Goal: Task Accomplishment & Management: Manage account settings

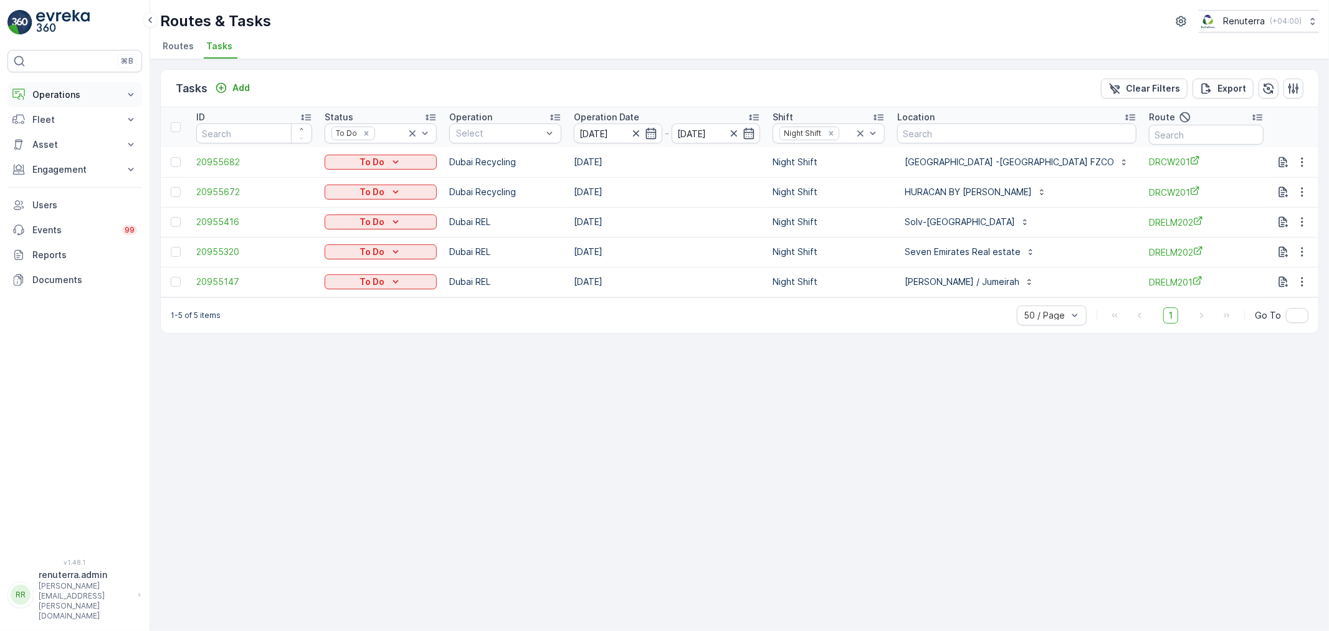
click at [130, 92] on icon at bounding box center [131, 94] width 12 height 12
click at [60, 133] on p "Planning" at bounding box center [49, 133] width 35 height 12
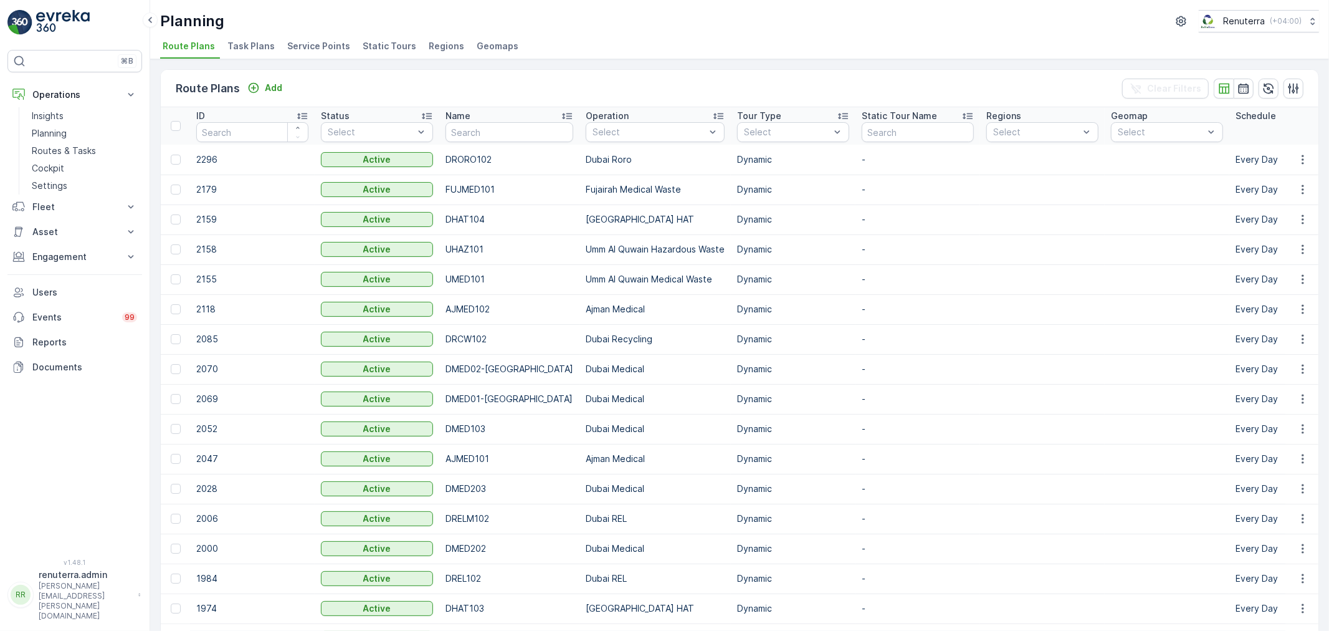
click at [302, 41] on span "Service Points" at bounding box center [318, 46] width 63 height 12
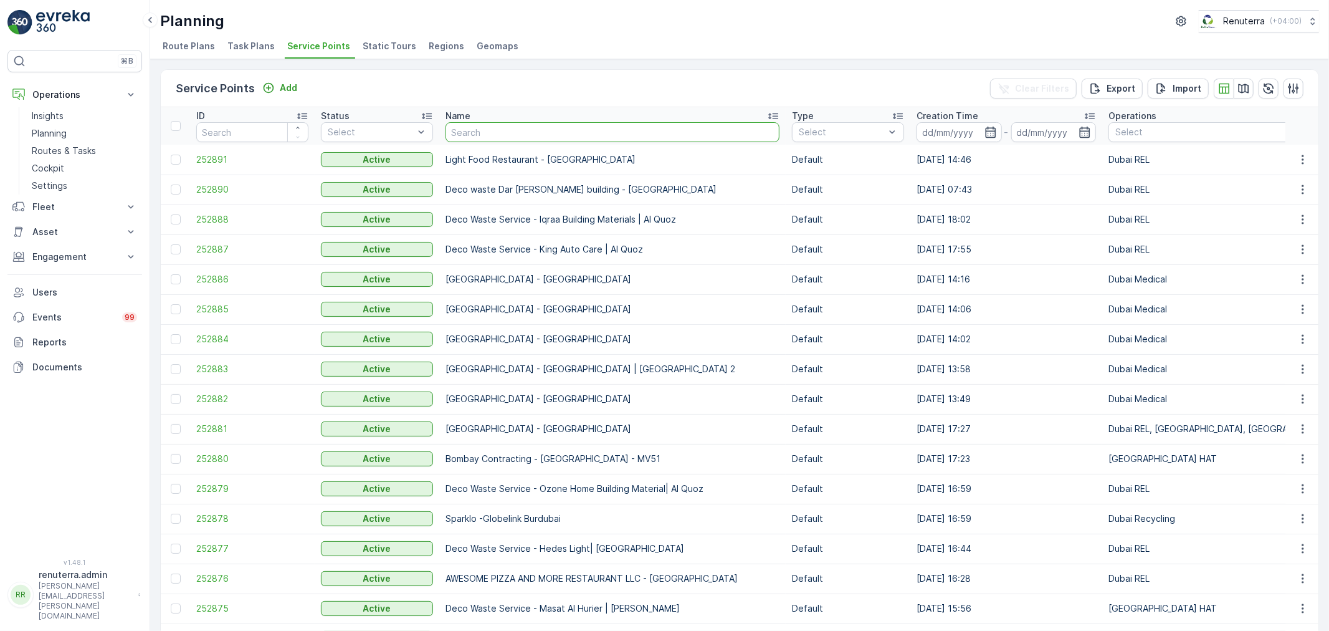
click at [515, 134] on input "text" at bounding box center [613, 132] width 334 height 20
type input "rixos"
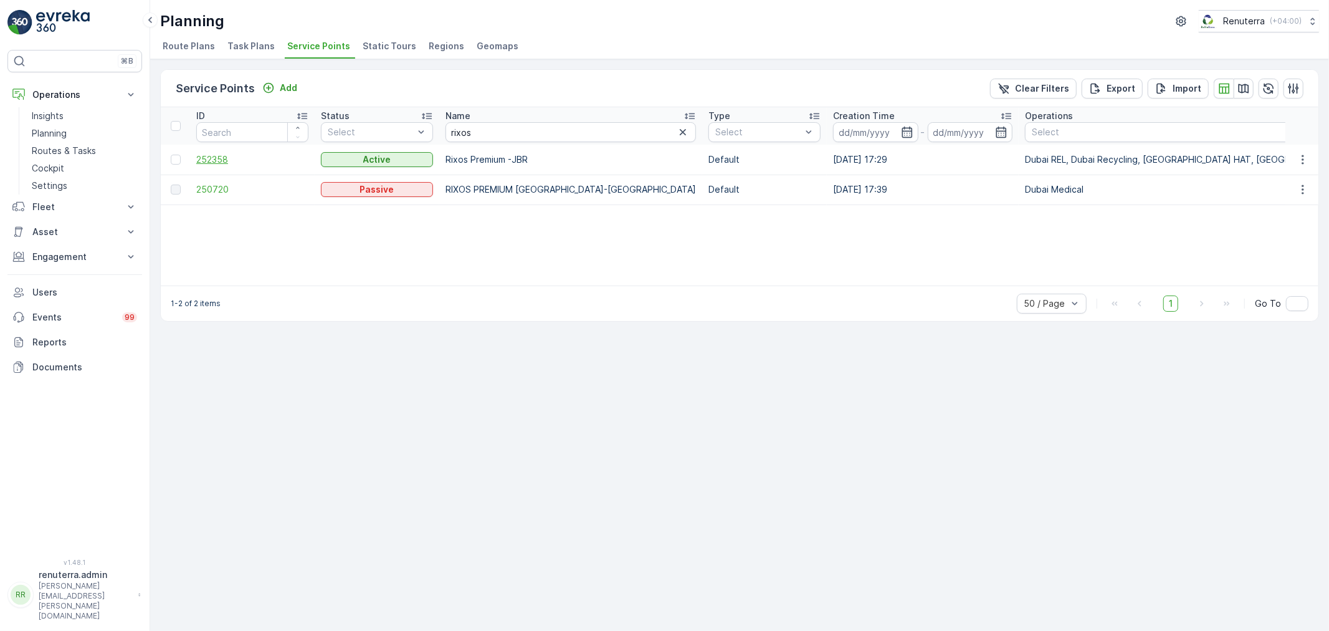
click at [219, 158] on span "252358" at bounding box center [252, 159] width 112 height 12
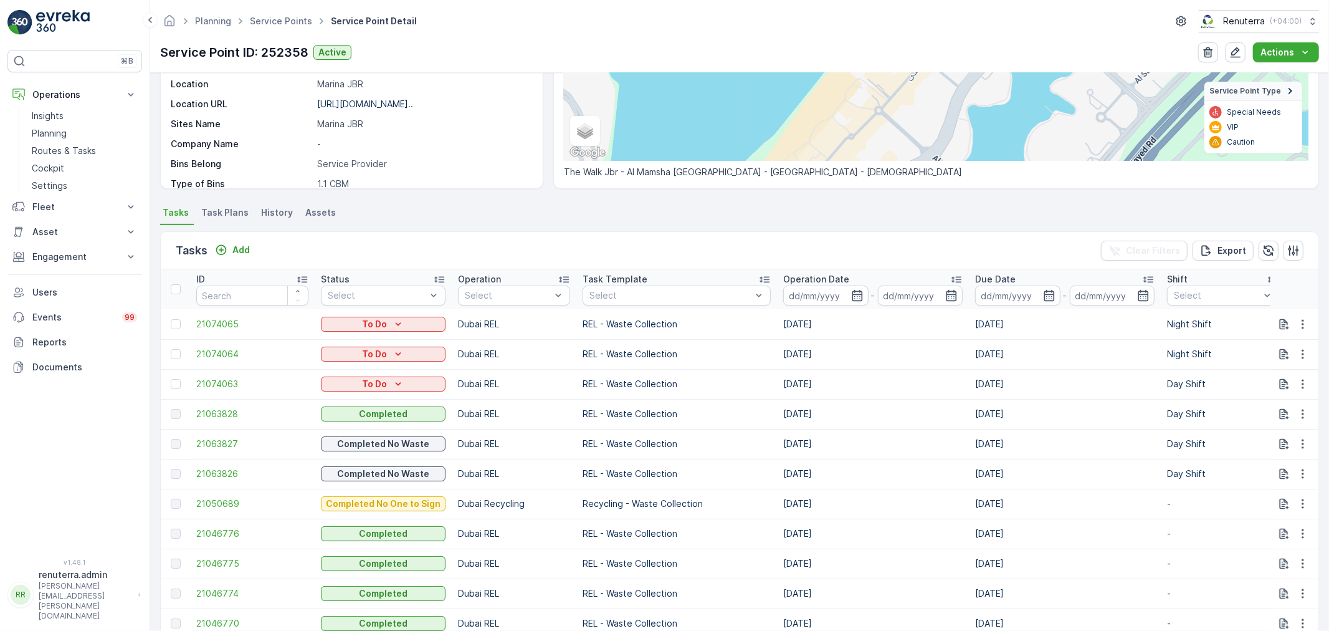
scroll to position [207, 0]
click at [1043, 292] on icon "button" at bounding box center [1049, 293] width 12 height 12
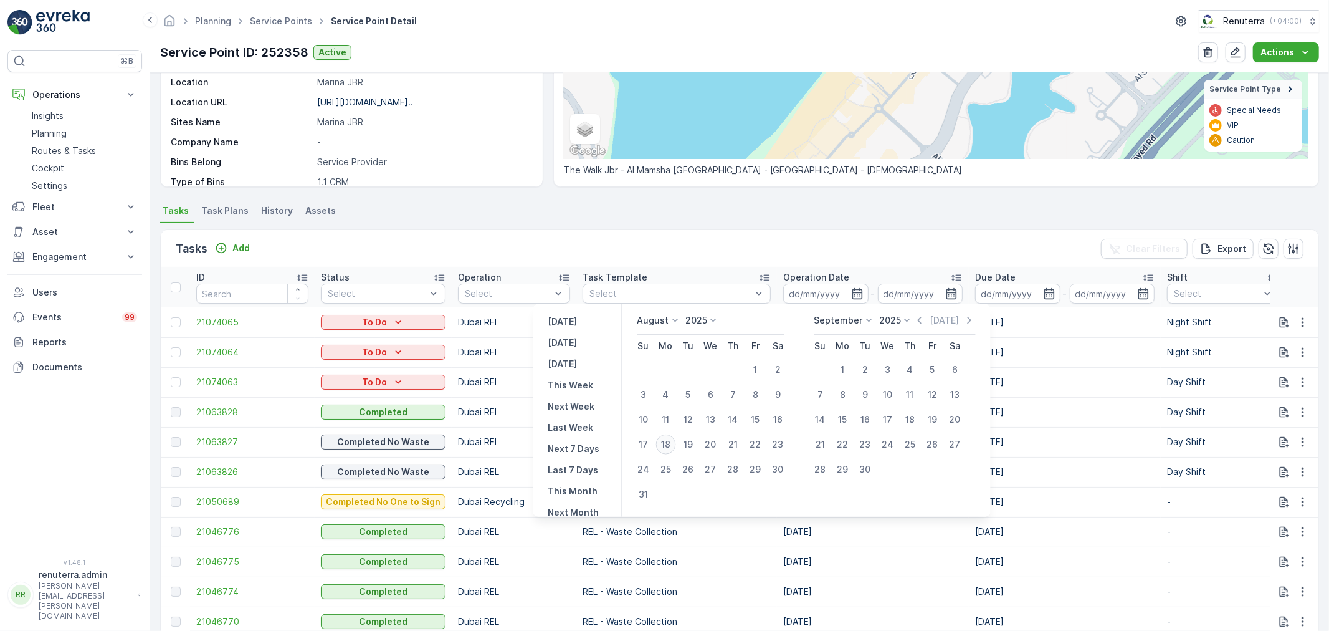
click at [674, 440] on div "18" at bounding box center [665, 444] width 20 height 20
type input "[DATE]"
click at [675, 439] on div "18" at bounding box center [665, 444] width 20 height 20
type input "[DATE]"
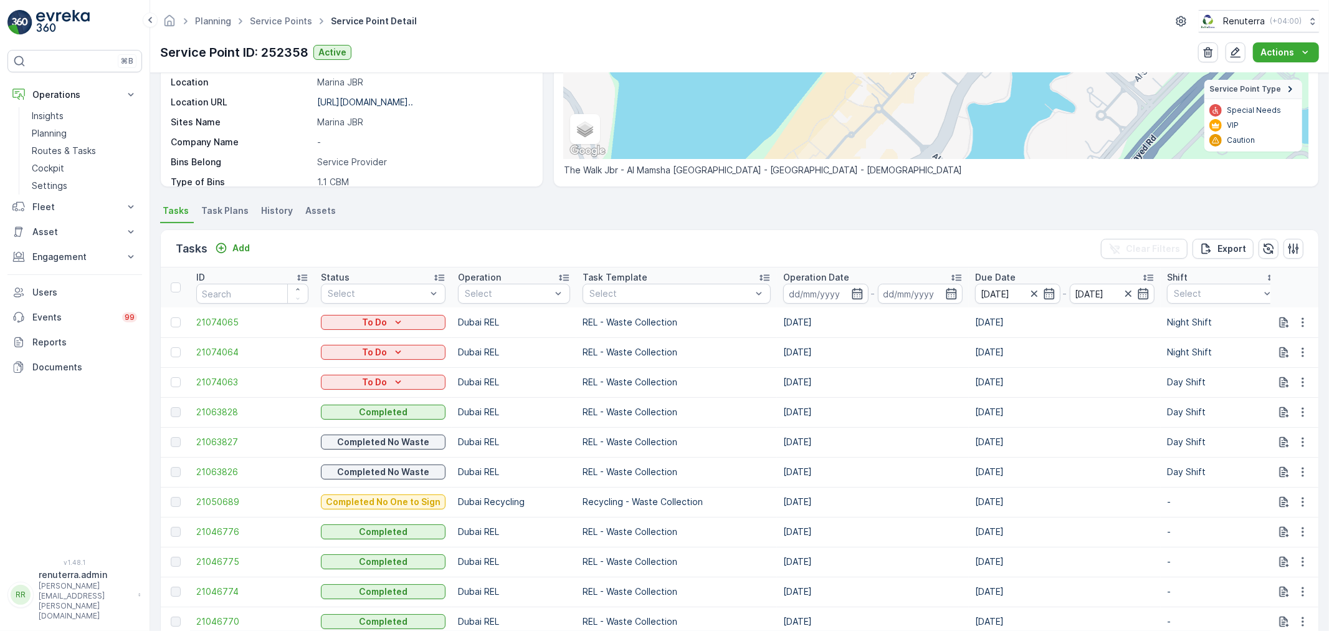
click at [855, 244] on div "Tasks Add Clear Filters Export" at bounding box center [740, 248] width 1158 height 37
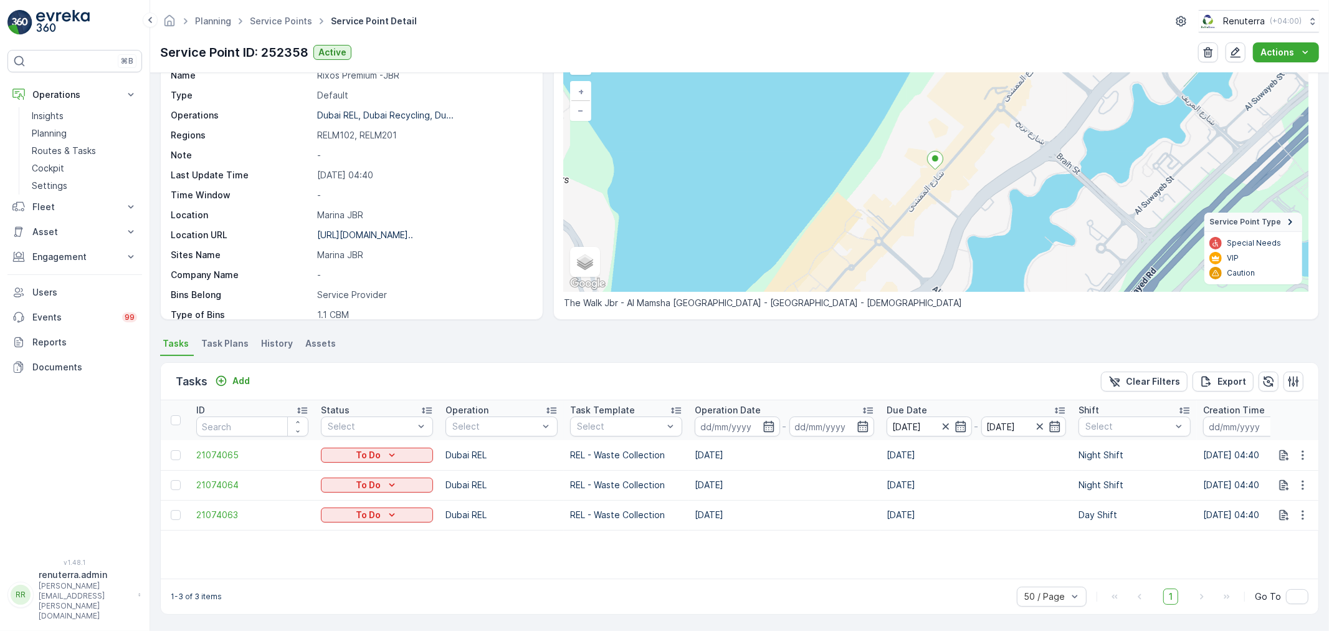
scroll to position [75, 0]
click at [243, 373] on button "Add" at bounding box center [232, 380] width 45 height 15
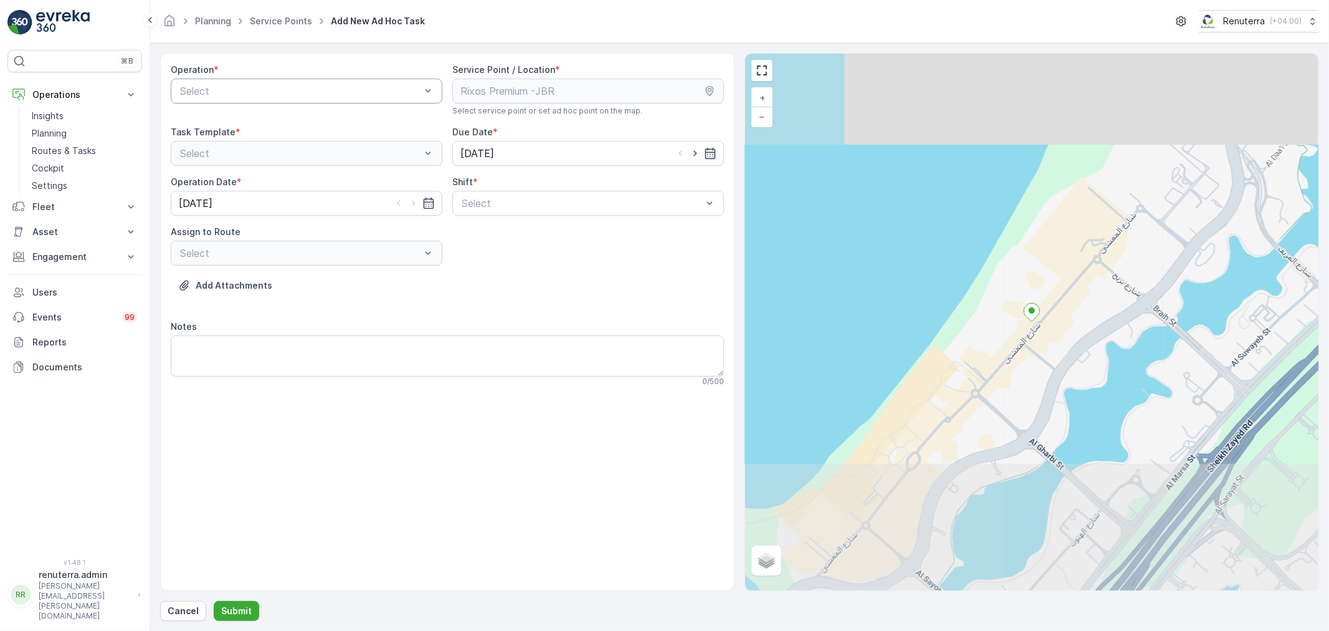
click at [416, 90] on div at bounding box center [300, 90] width 243 height 11
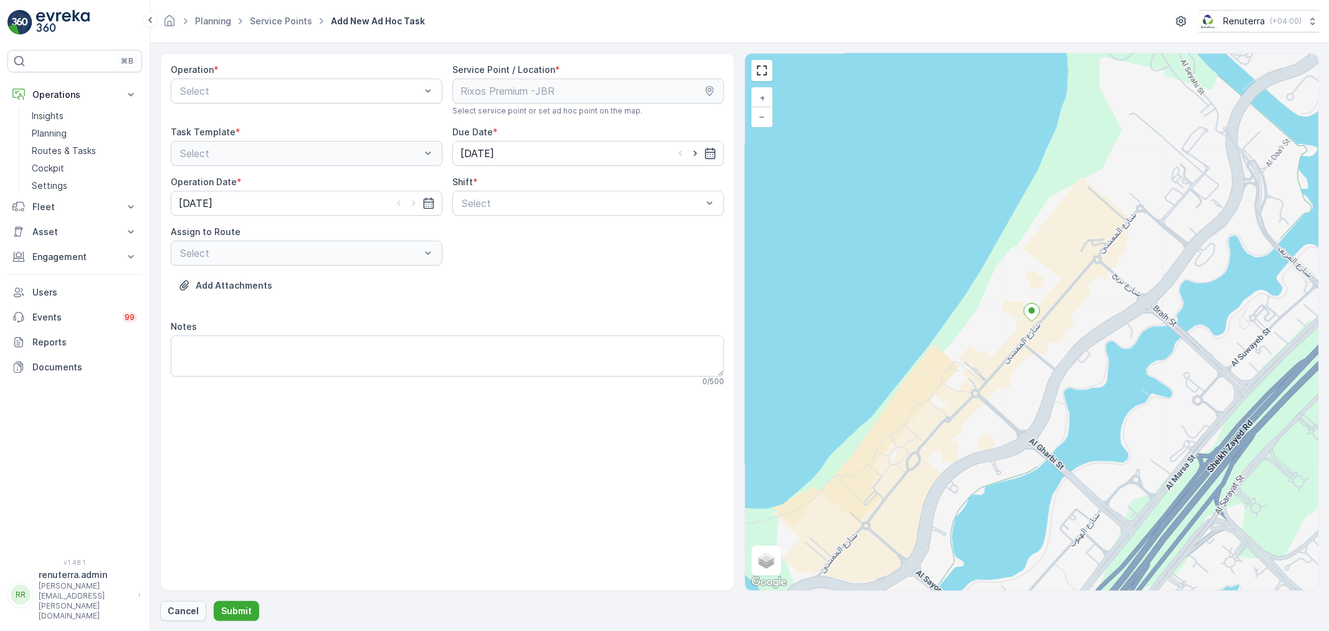
click at [195, 612] on p "Cancel" at bounding box center [183, 610] width 31 height 12
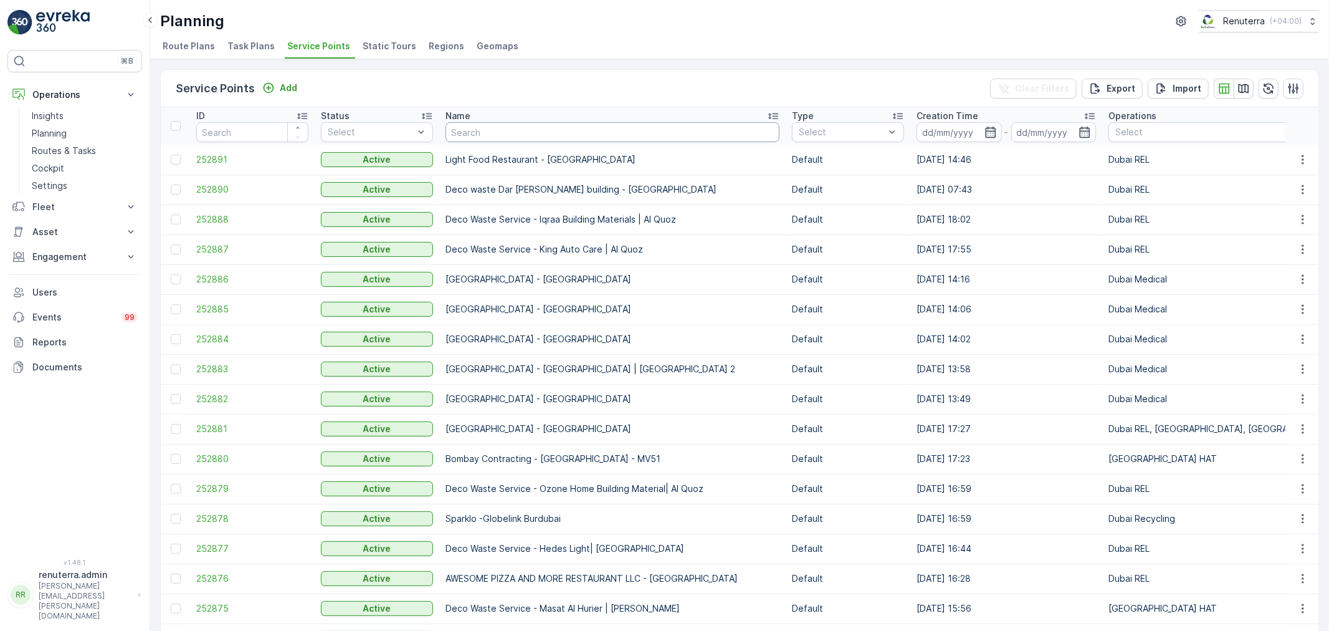
click at [558, 140] on input "text" at bounding box center [613, 132] width 334 height 20
type input "ri"
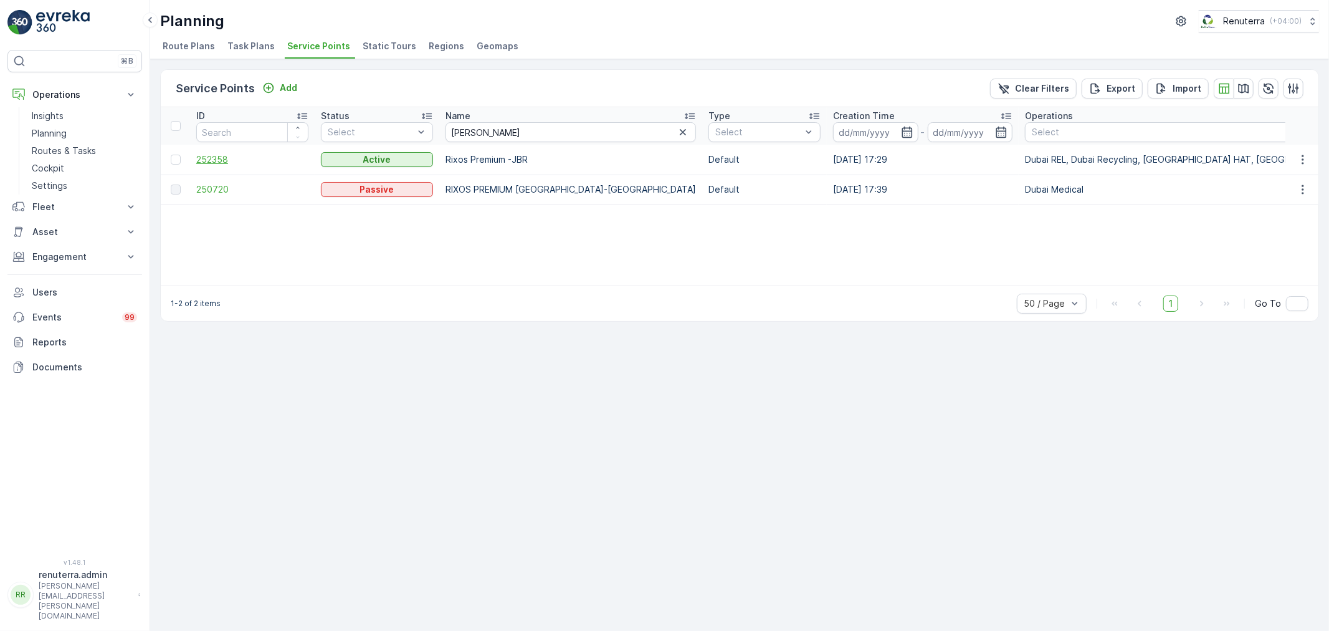
click at [216, 160] on span "252358" at bounding box center [252, 159] width 112 height 12
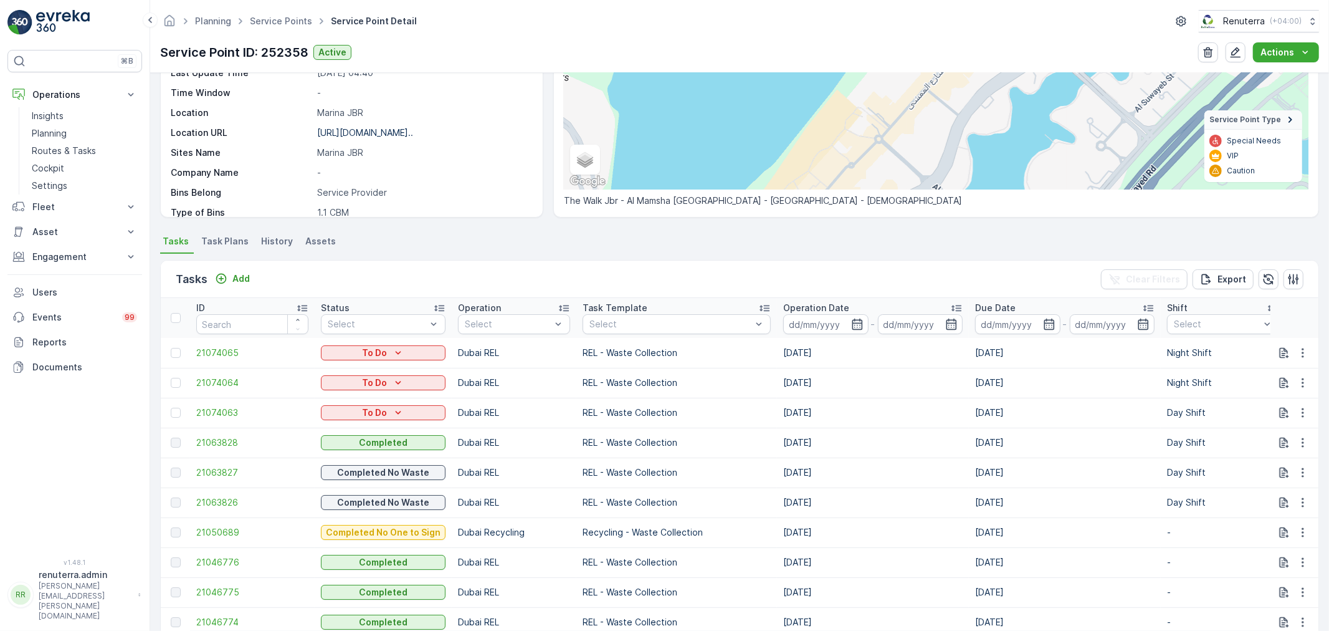
scroll to position [138, 0]
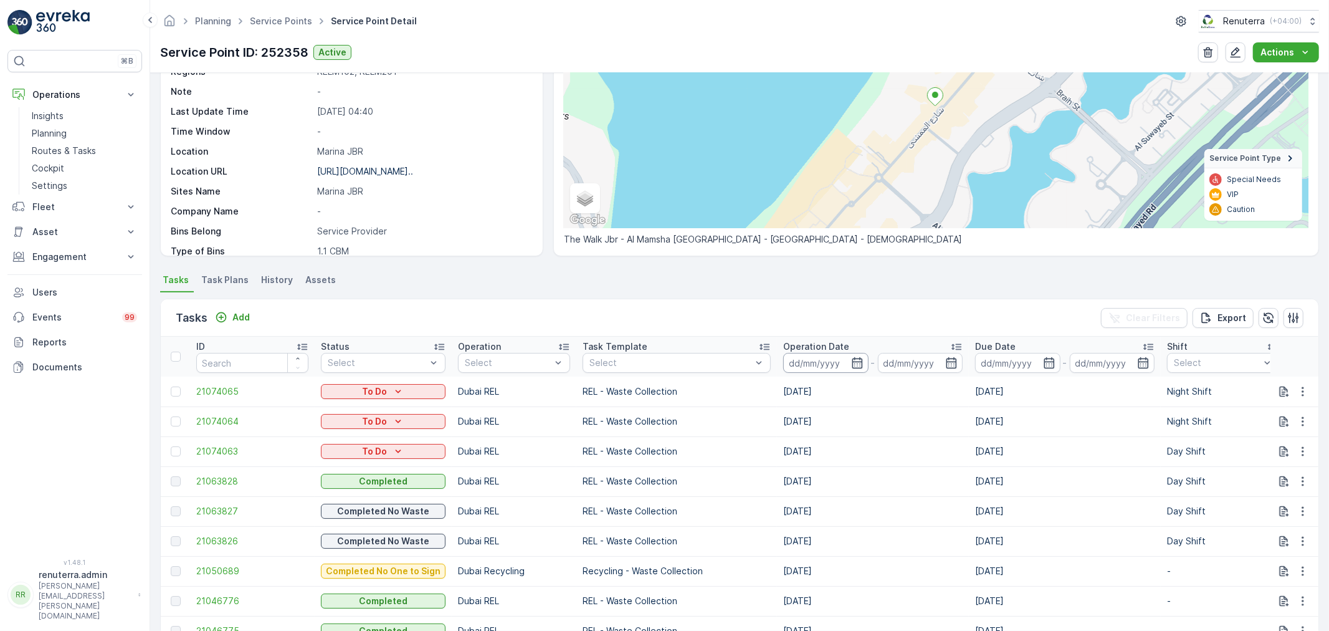
click at [795, 360] on input at bounding box center [825, 363] width 85 height 20
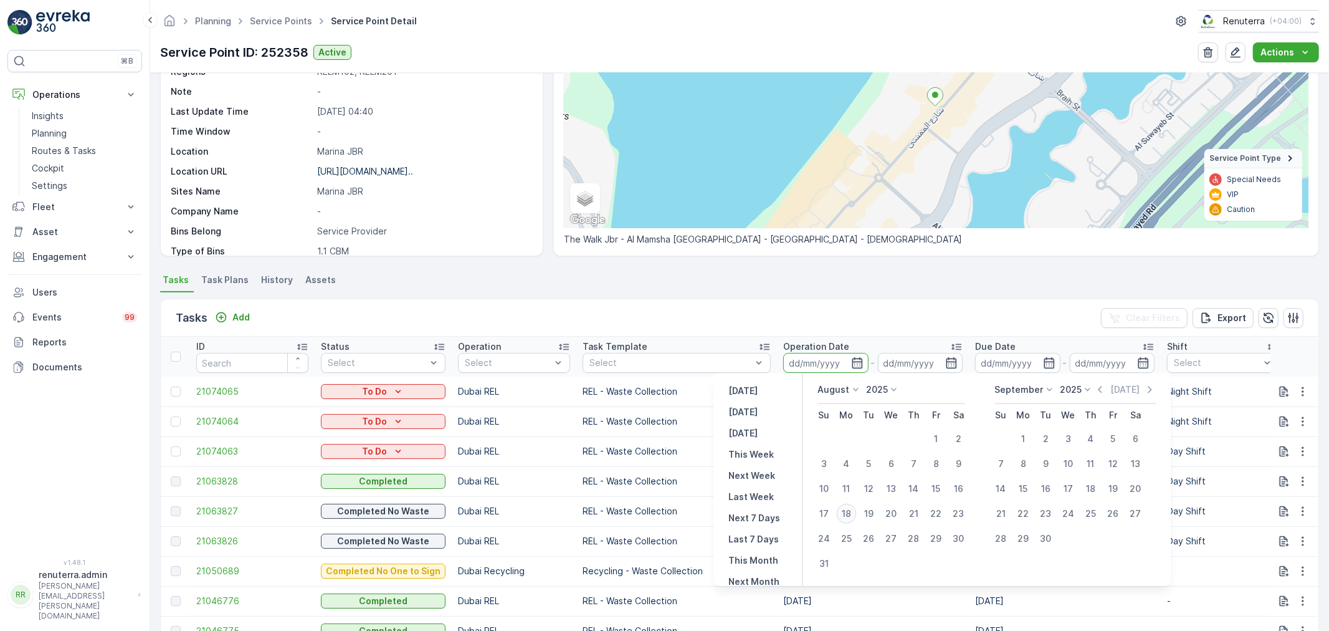
click at [848, 511] on div "18" at bounding box center [847, 513] width 20 height 20
type input "[DATE]"
click at [848, 511] on div "18" at bounding box center [847, 513] width 20 height 20
type input "18.08.2025"
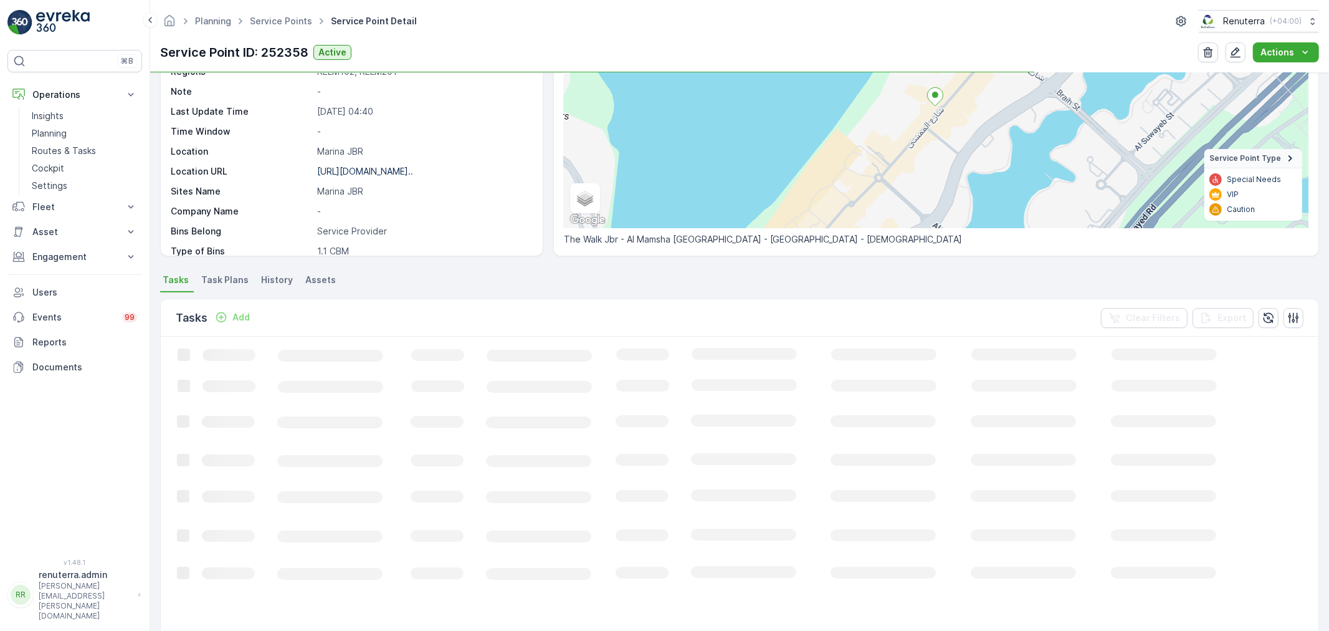
scroll to position [75, 0]
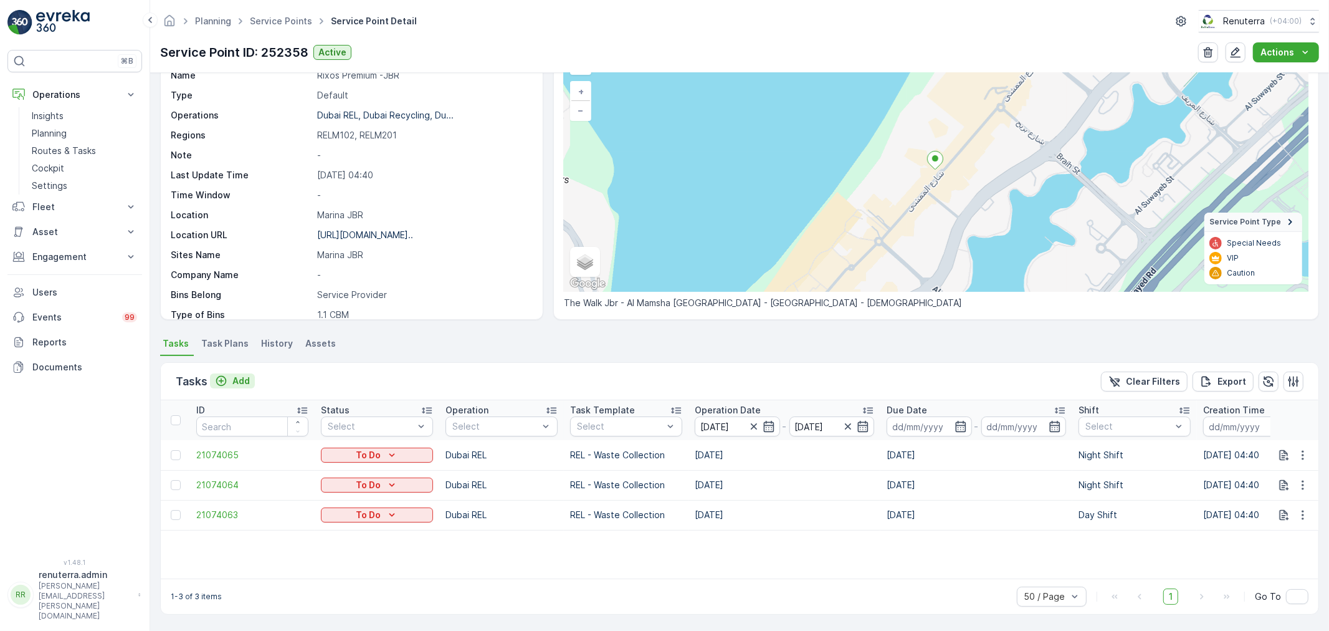
click at [243, 381] on p "Add" at bounding box center [240, 380] width 17 height 12
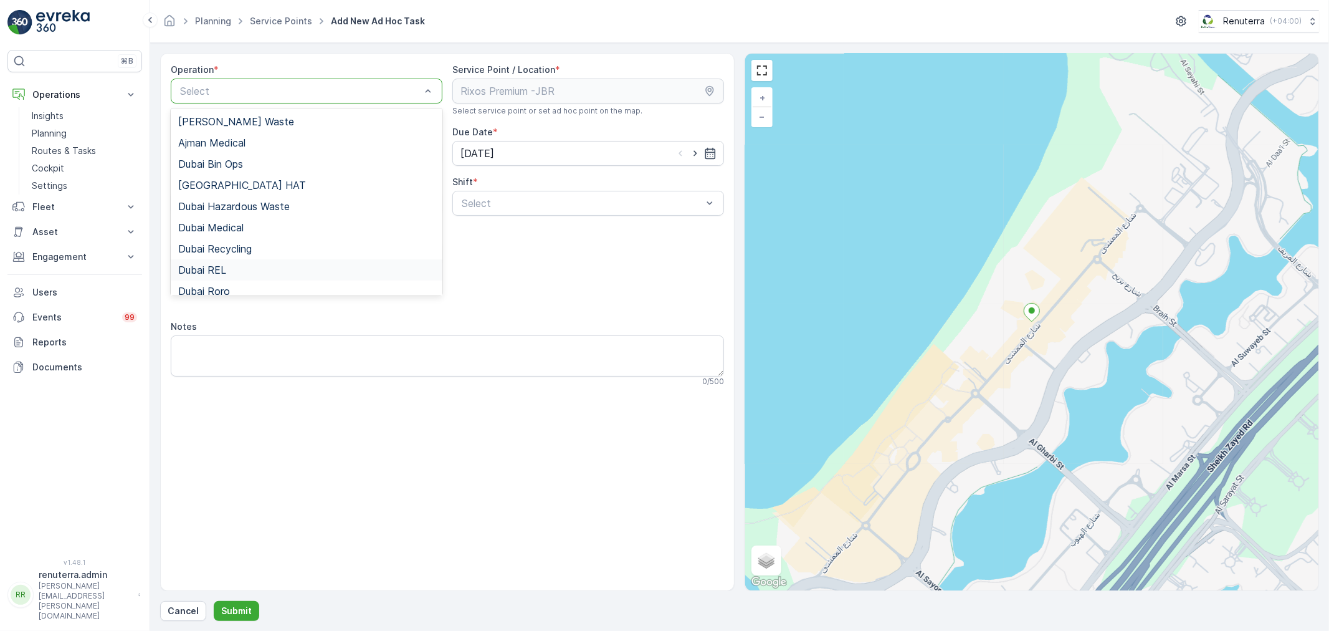
click at [232, 269] on div "Dubai REL" at bounding box center [306, 269] width 257 height 11
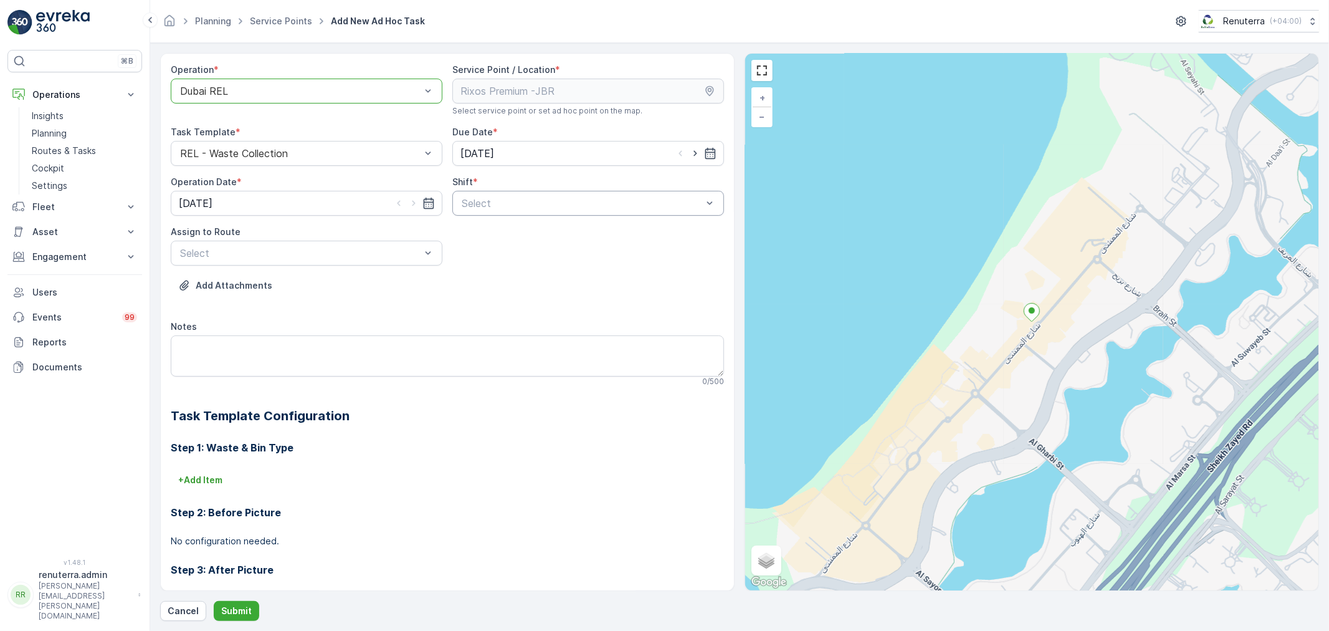
click at [565, 198] on div at bounding box center [581, 203] width 243 height 11
click at [503, 235] on div "Day Shift" at bounding box center [588, 233] width 257 height 11
click at [329, 251] on div at bounding box center [300, 252] width 243 height 11
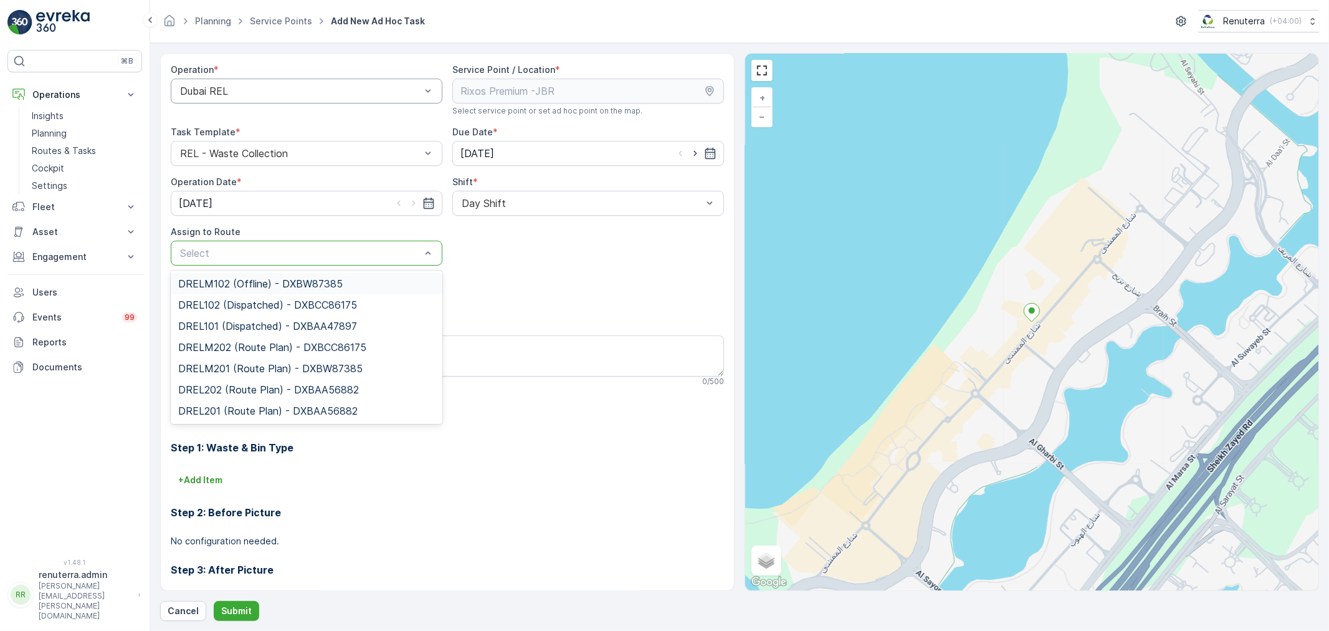
click at [312, 285] on span "DRELM102 (Offline) - DXBW87385" at bounding box center [260, 283] width 164 height 11
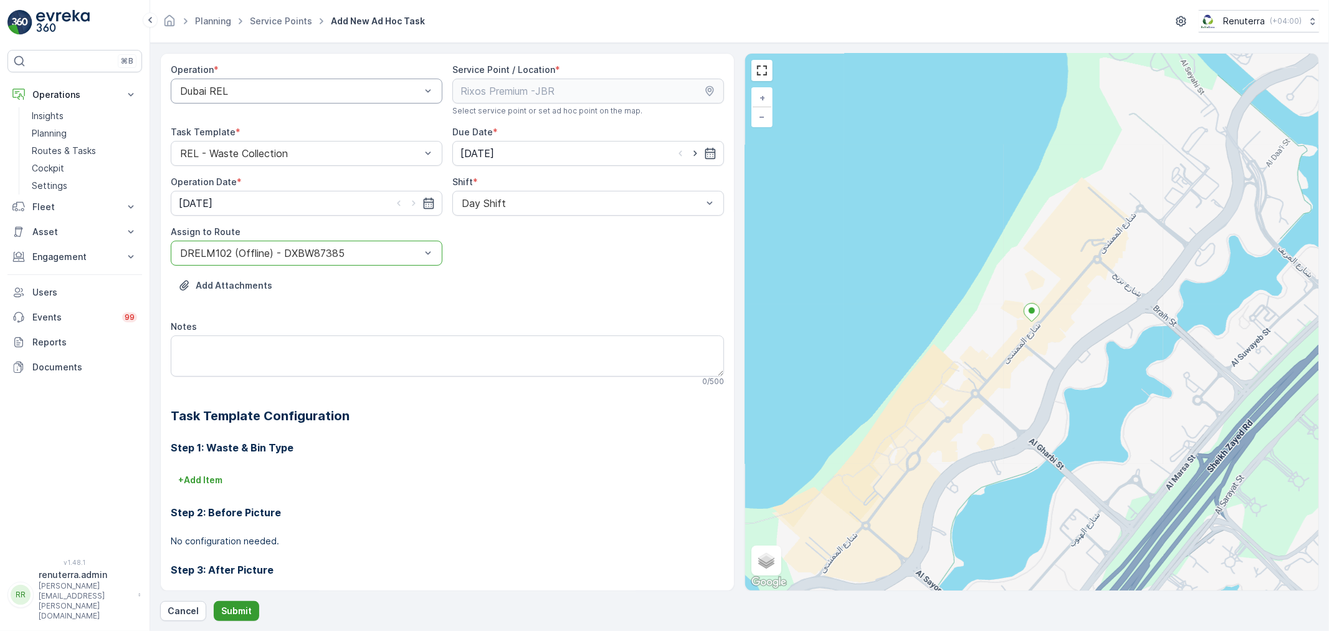
click at [248, 614] on p "Submit" at bounding box center [236, 610] width 31 height 12
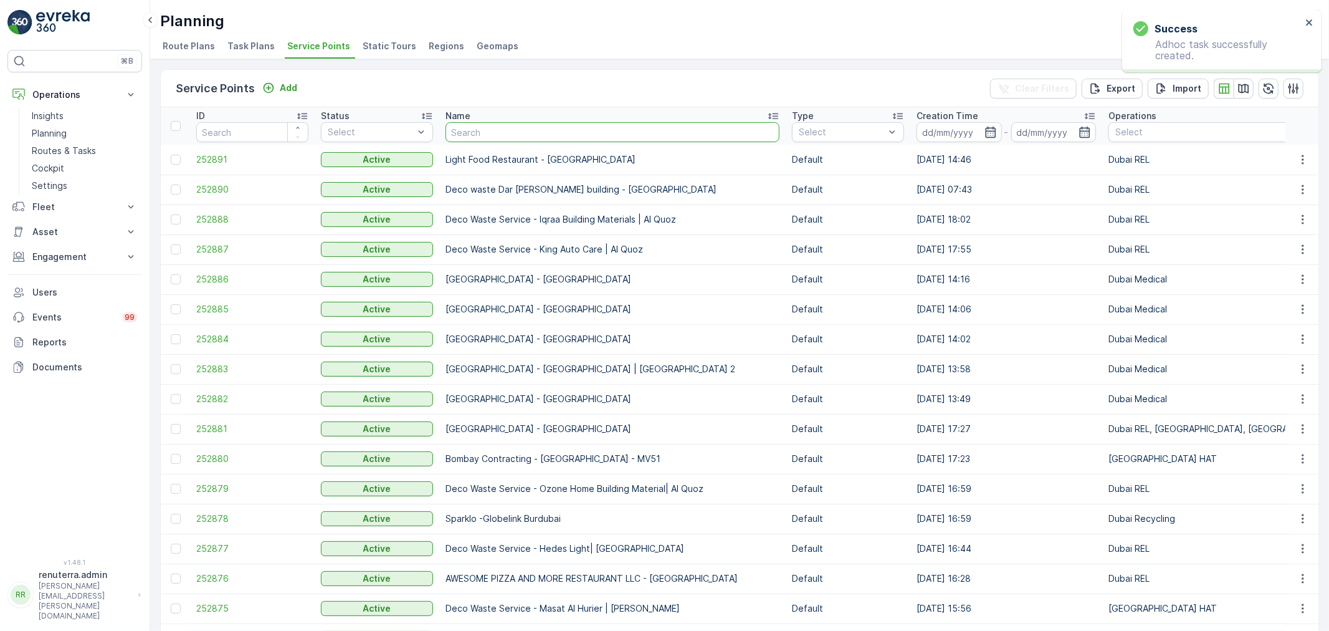
click at [517, 128] on input "text" at bounding box center [613, 132] width 334 height 20
type input "rix"
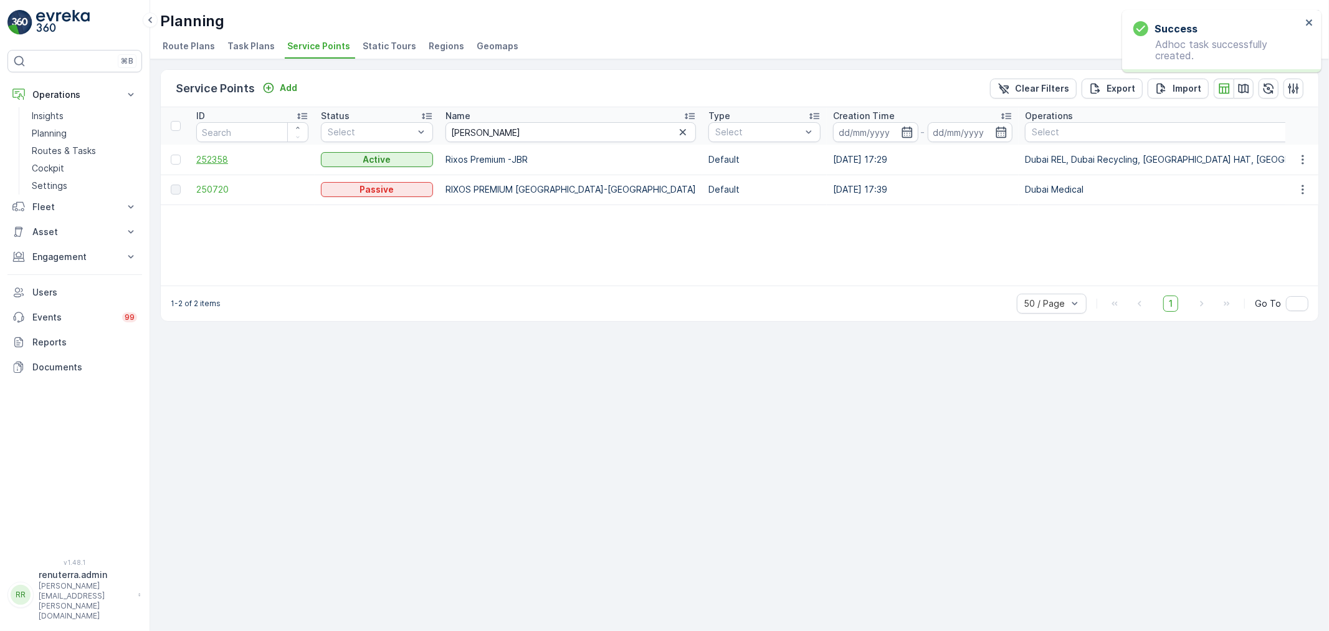
click at [214, 163] on span "252358" at bounding box center [252, 159] width 112 height 12
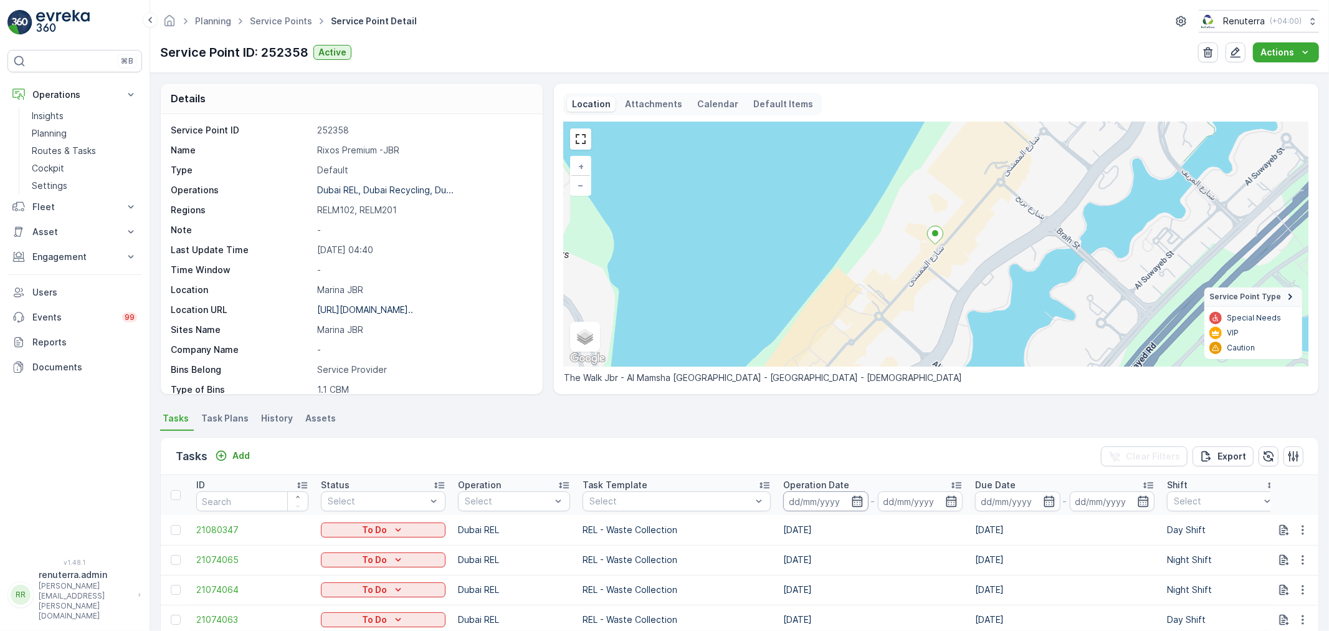
click at [783, 498] on input at bounding box center [825, 501] width 85 height 20
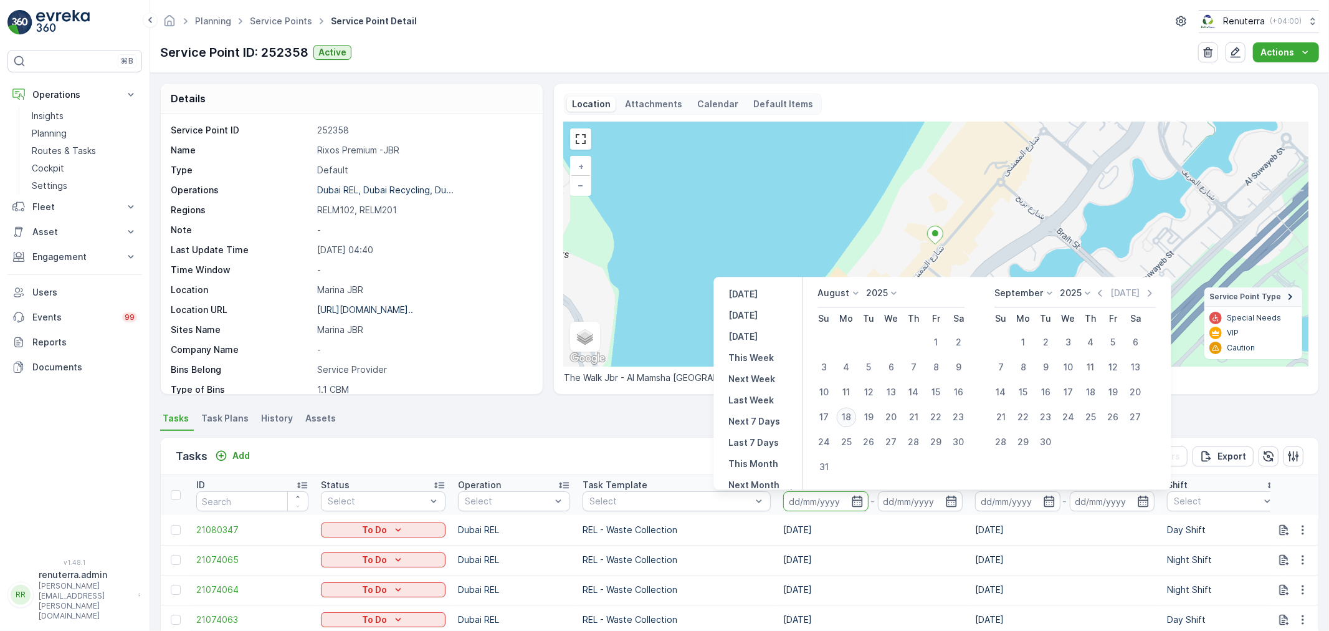
click at [844, 425] on div "18" at bounding box center [847, 417] width 20 height 20
type input "[DATE]"
click at [844, 425] on div "18" at bounding box center [847, 417] width 20 height 20
type input "[DATE]"
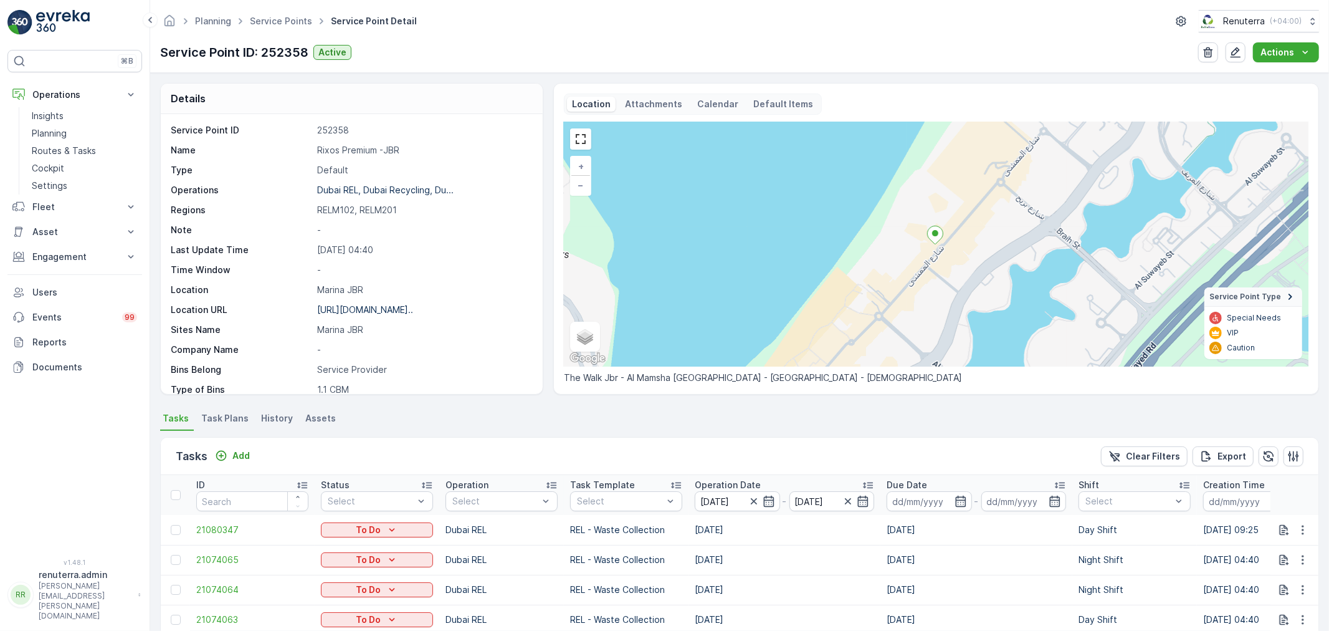
scroll to position [69, 0]
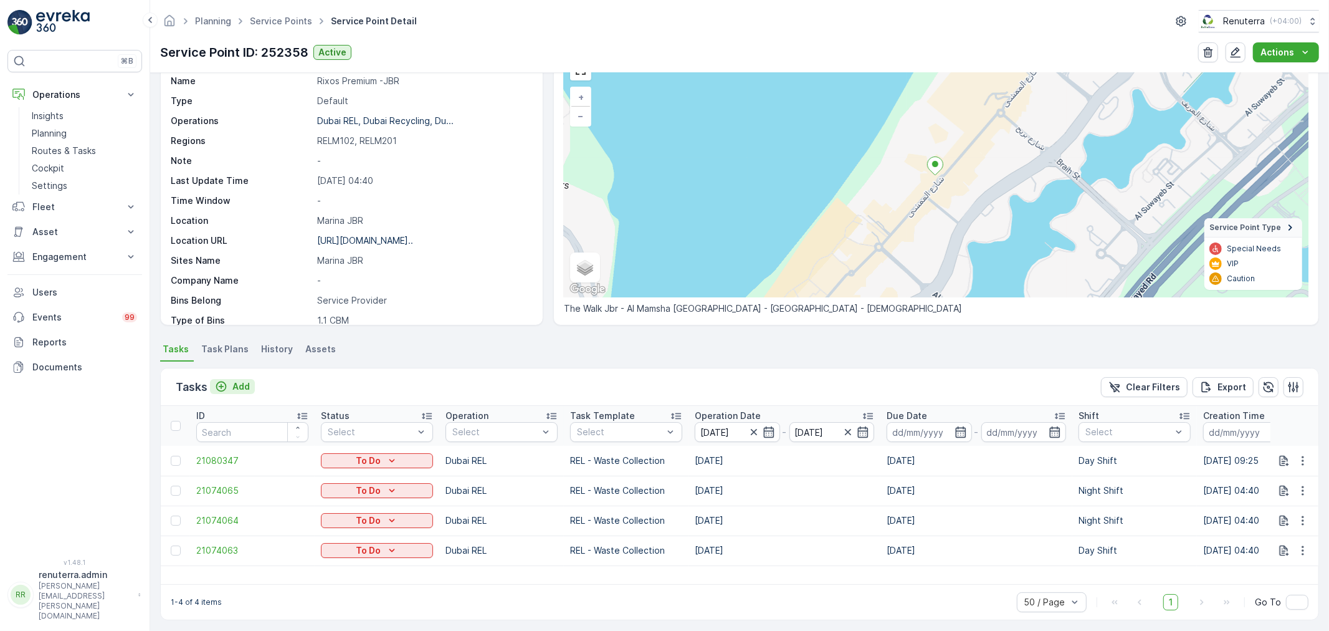
click at [249, 384] on p "Add" at bounding box center [240, 386] width 17 height 12
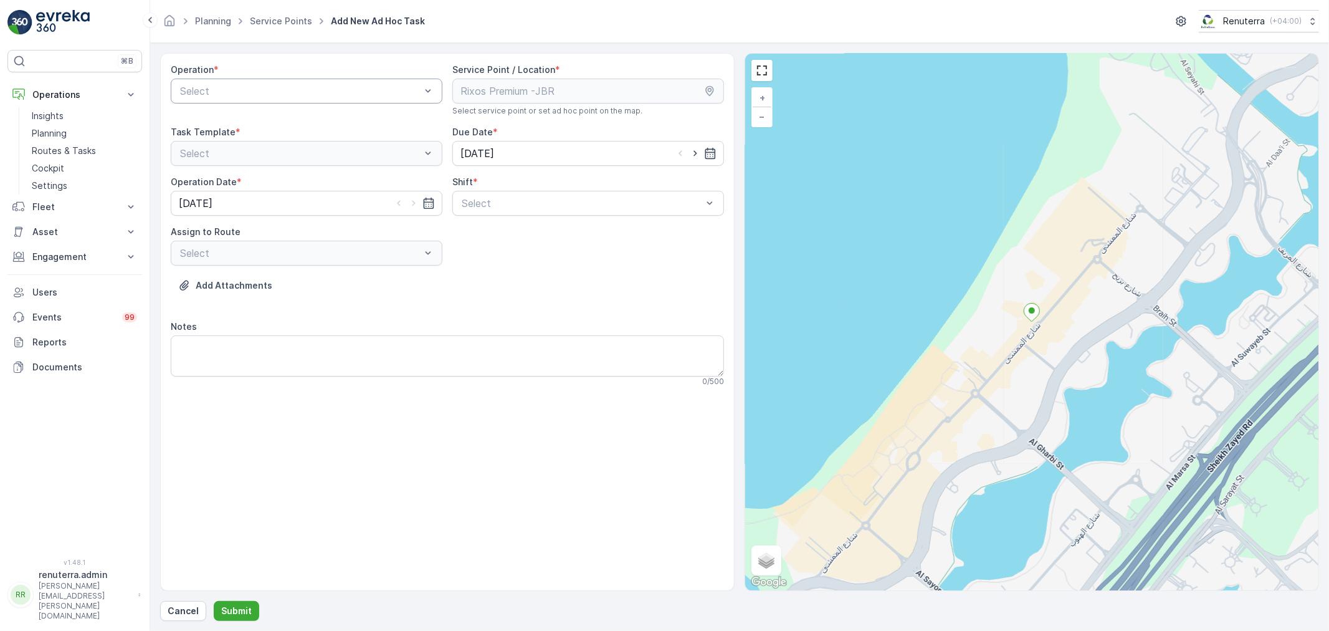
click at [330, 83] on div "Select" at bounding box center [307, 91] width 272 height 25
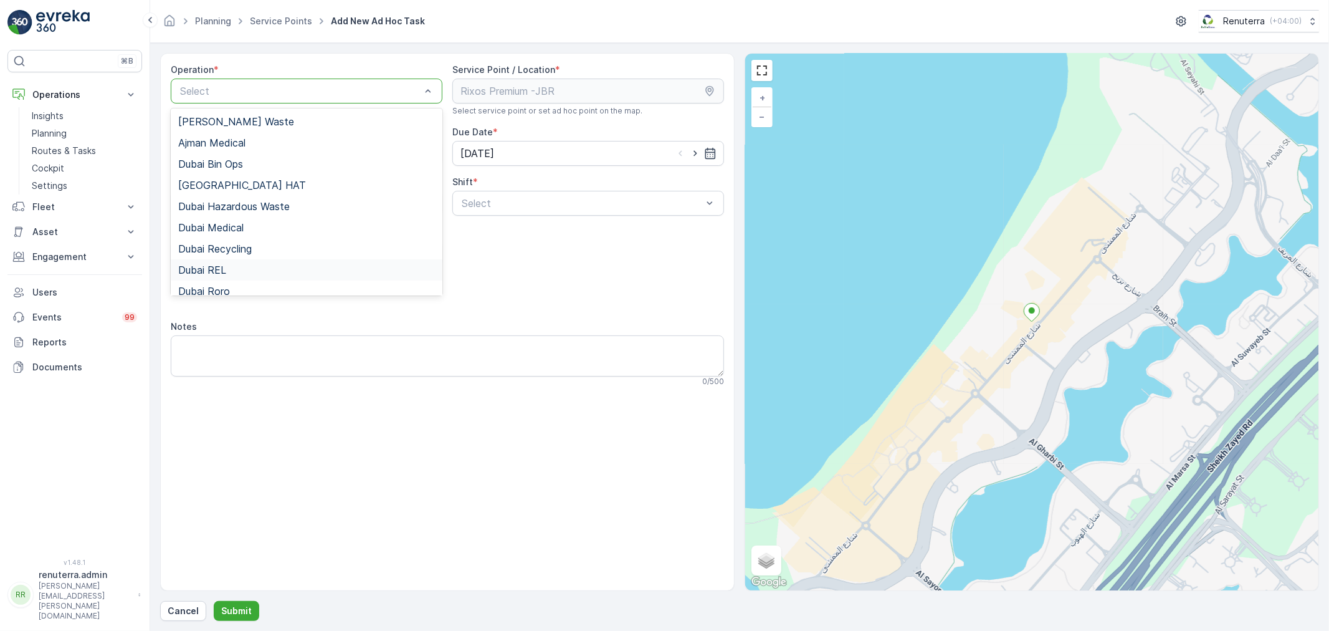
click at [227, 269] on div "Dubai REL" at bounding box center [306, 269] width 257 height 11
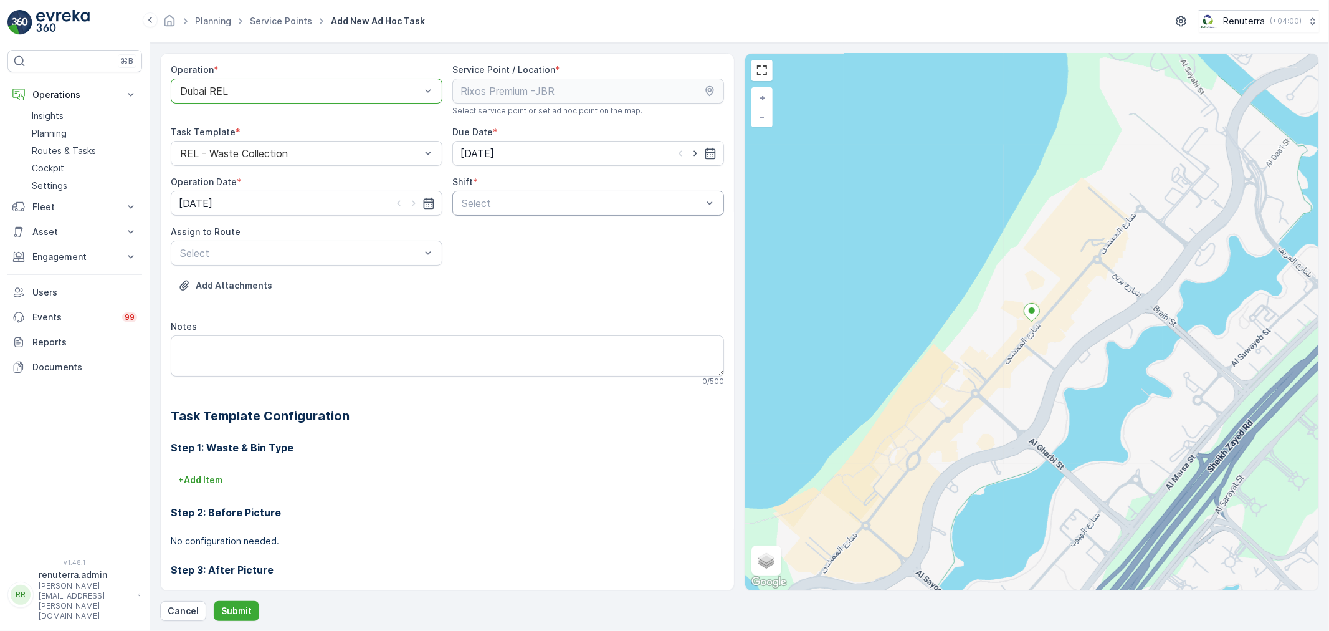
click at [488, 214] on div "Select" at bounding box center [588, 203] width 272 height 25
click at [478, 239] on div "Day Shift" at bounding box center [588, 233] width 272 height 21
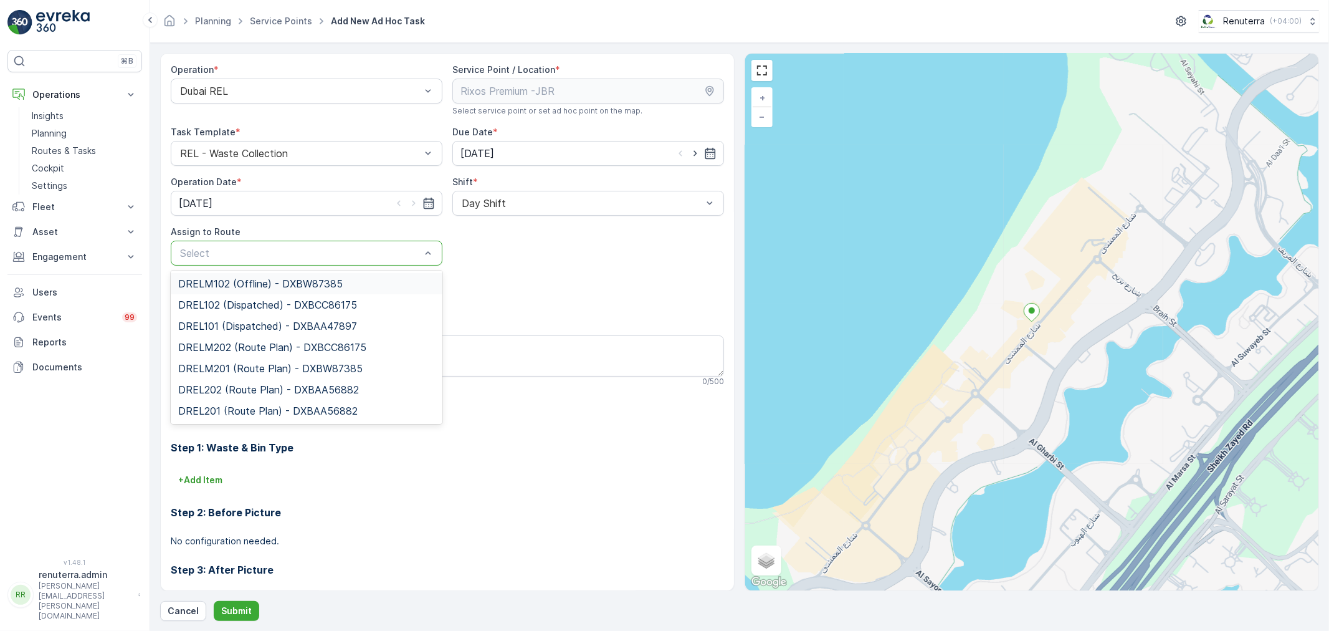
click at [335, 247] on div at bounding box center [300, 252] width 243 height 11
click at [293, 278] on span "DRELM102 (Offline) - DXBW87385" at bounding box center [260, 283] width 164 height 11
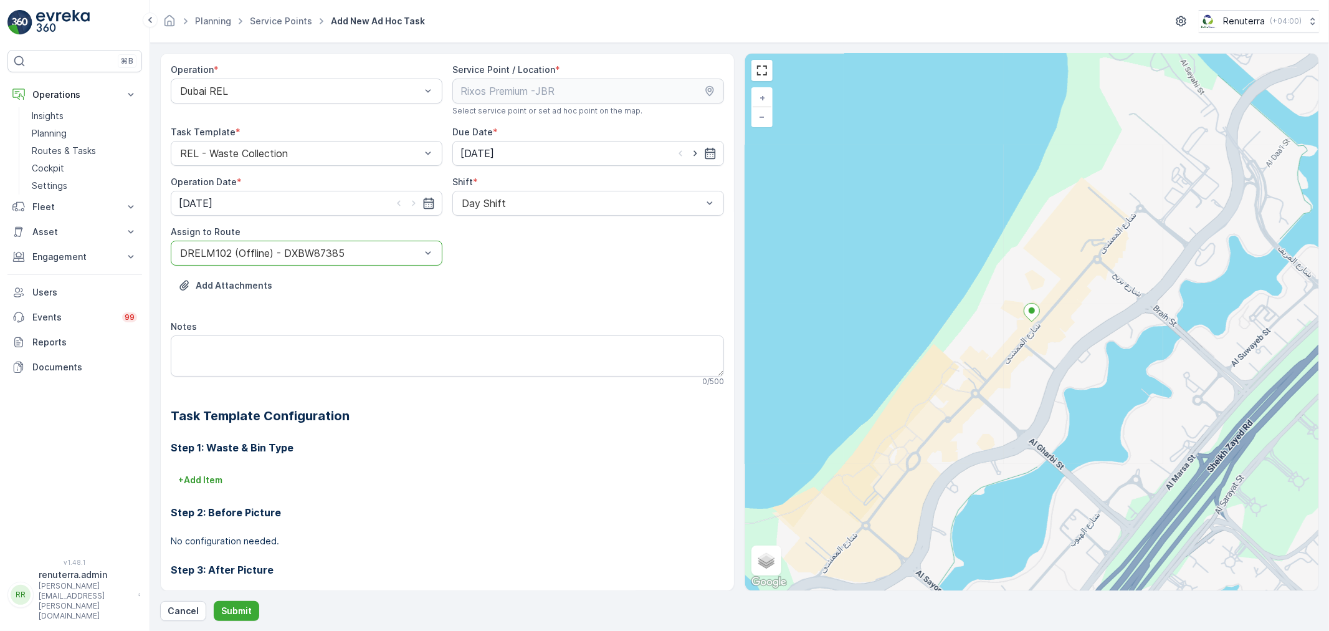
click at [237, 597] on div "Operation * Dubai REL Service Point / Location * Select service point or set ad…" at bounding box center [739, 337] width 1159 height 568
click at [237, 607] on p "Submit" at bounding box center [236, 610] width 31 height 12
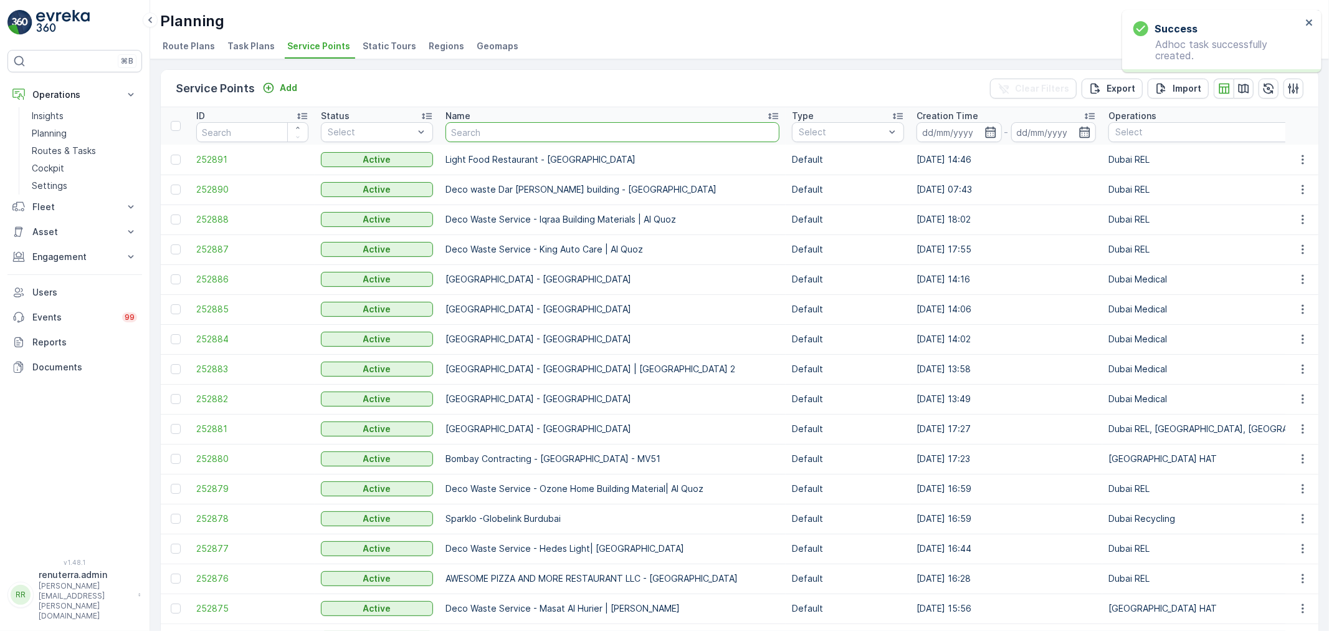
click at [513, 133] on input "text" at bounding box center [613, 132] width 334 height 20
type input "rix"
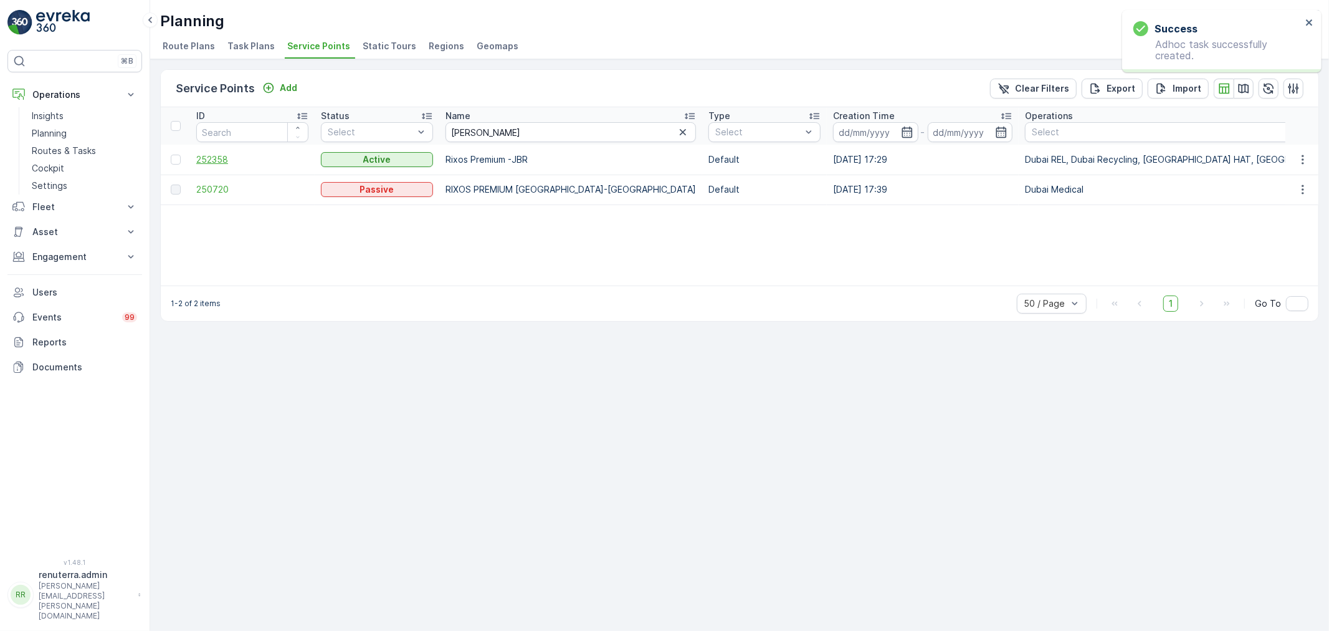
click at [225, 162] on span "252358" at bounding box center [252, 159] width 112 height 12
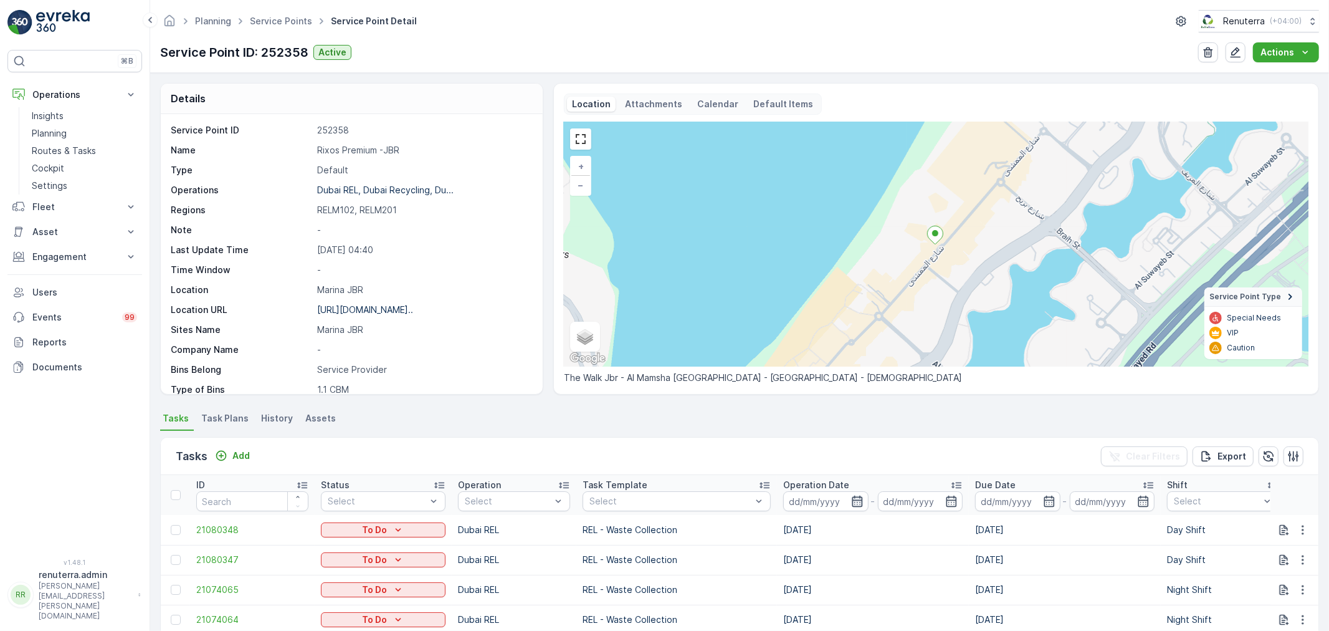
click at [851, 502] on icon "button" at bounding box center [857, 501] width 12 height 12
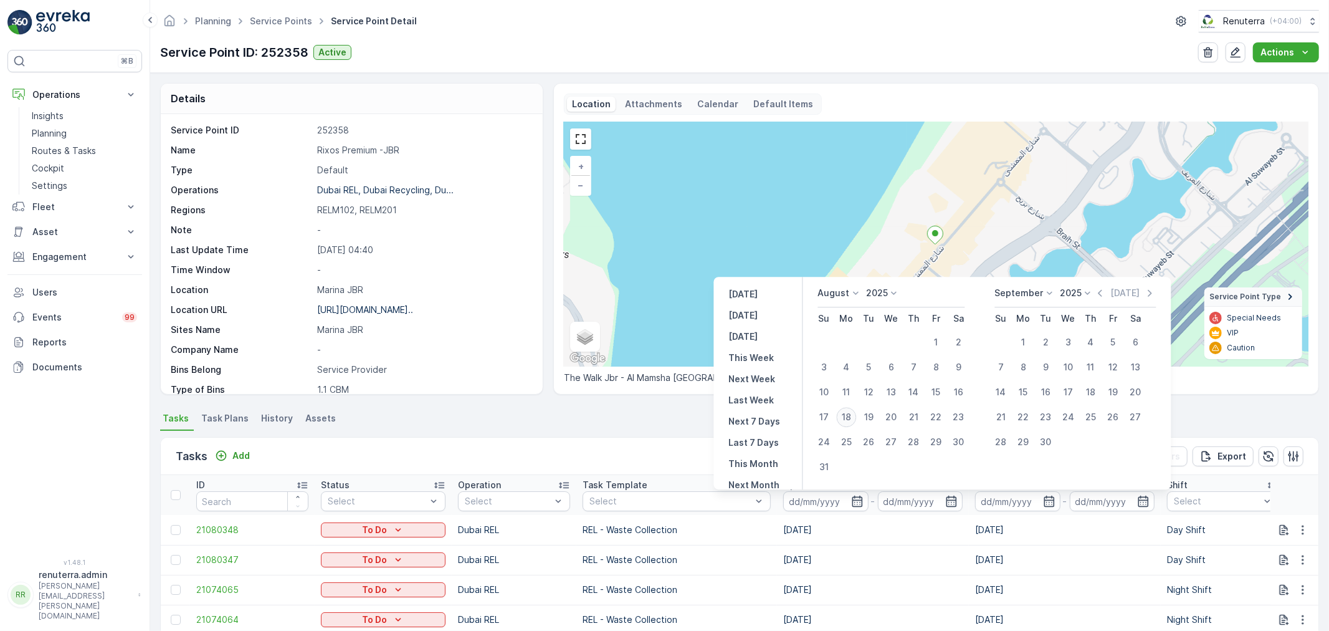
click at [849, 416] on div "18" at bounding box center [847, 417] width 20 height 20
type input "[DATE]"
click at [849, 416] on div "18" at bounding box center [847, 417] width 20 height 20
type input "[DATE]"
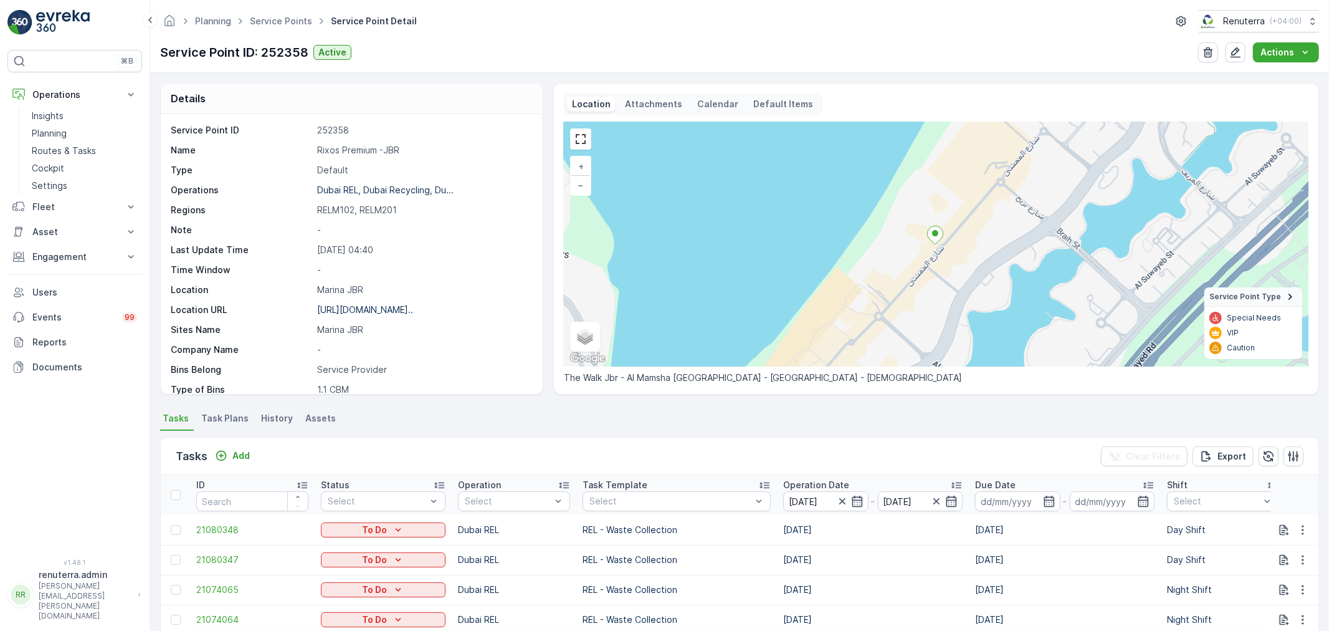
click at [622, 464] on div "Tasks Add Clear Filters Export" at bounding box center [740, 455] width 1158 height 37
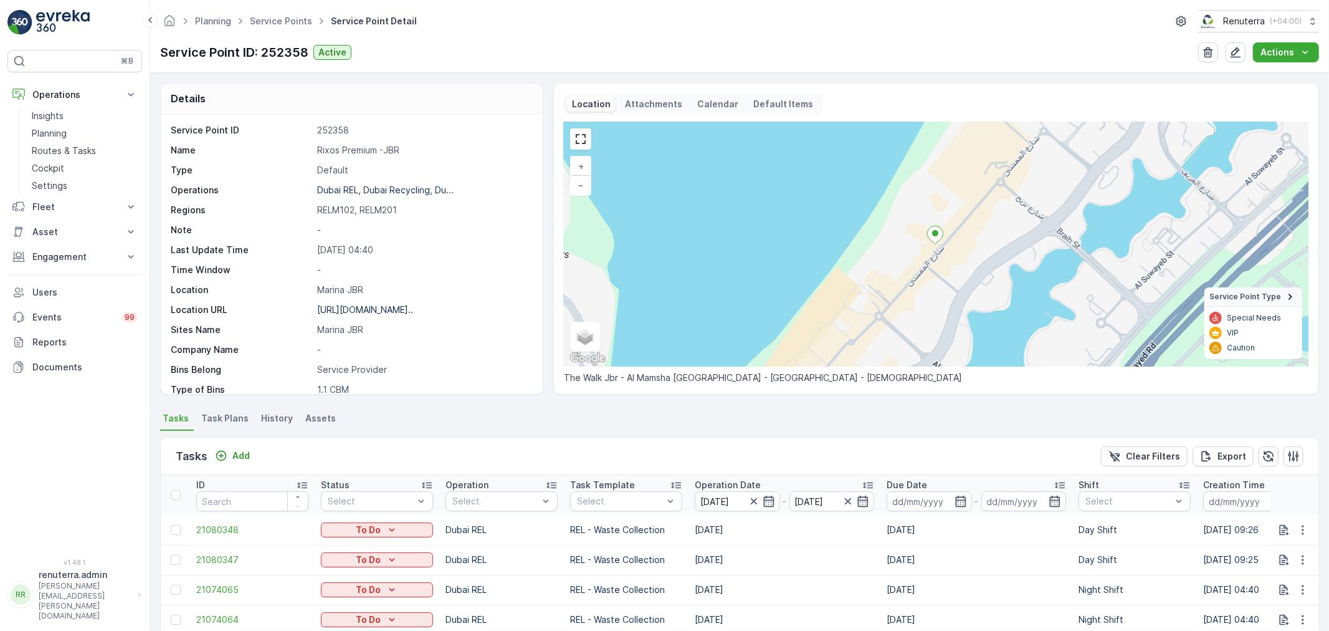
click at [1124, 481] on div "Shift" at bounding box center [1135, 485] width 112 height 12
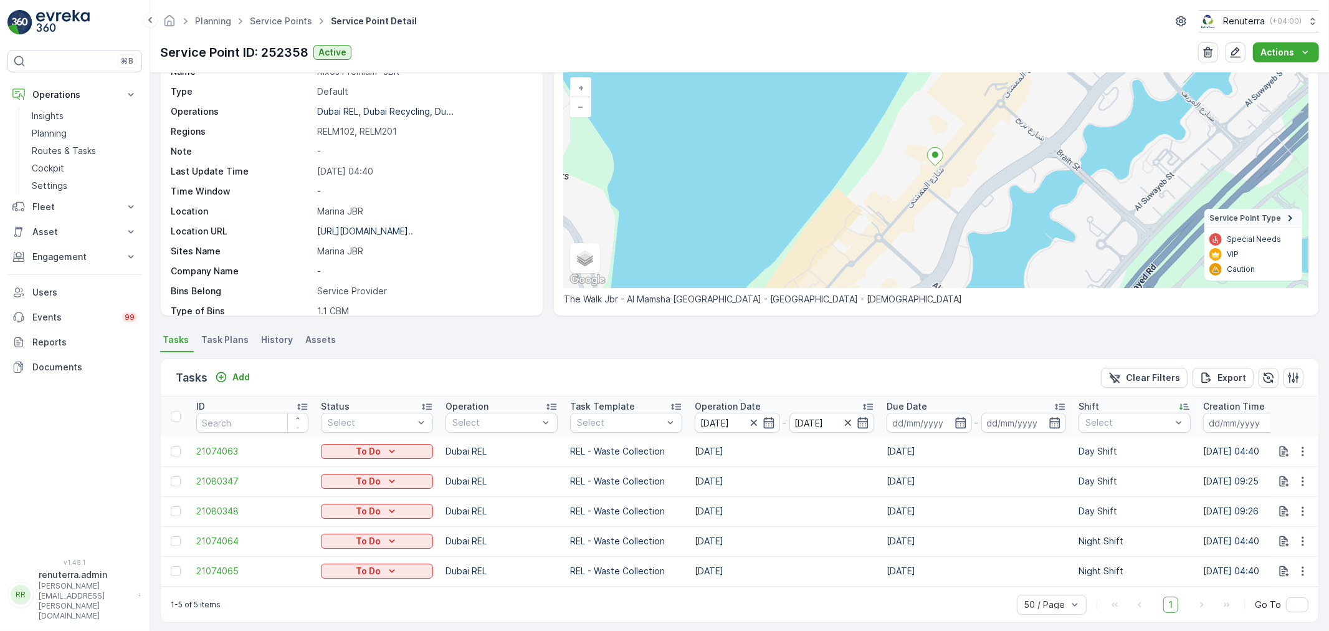
scroll to position [92, 0]
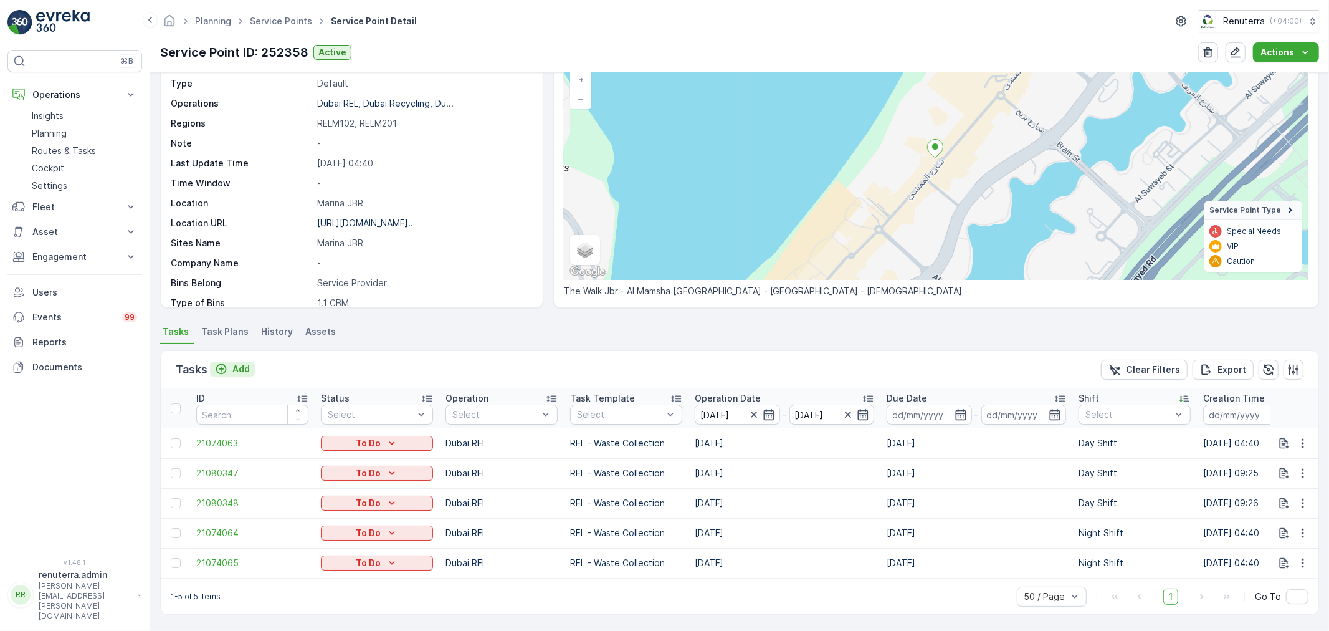
click at [238, 363] on p "Add" at bounding box center [240, 369] width 17 height 12
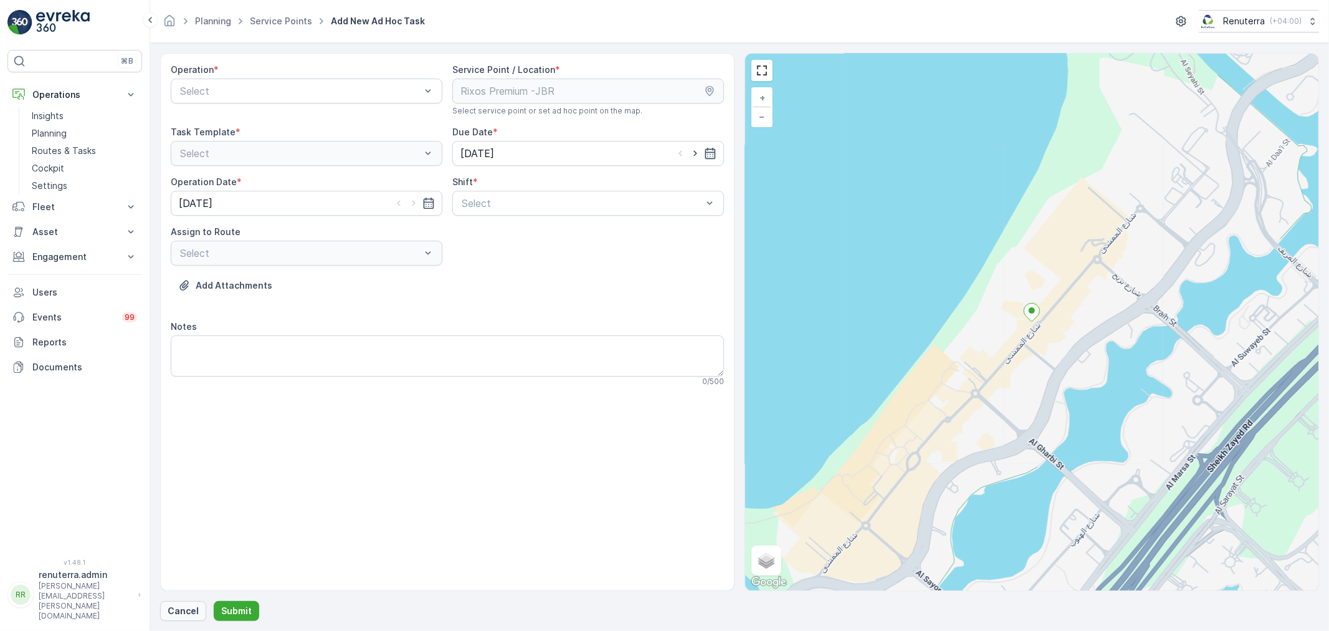
click at [178, 607] on p "Cancel" at bounding box center [183, 610] width 31 height 12
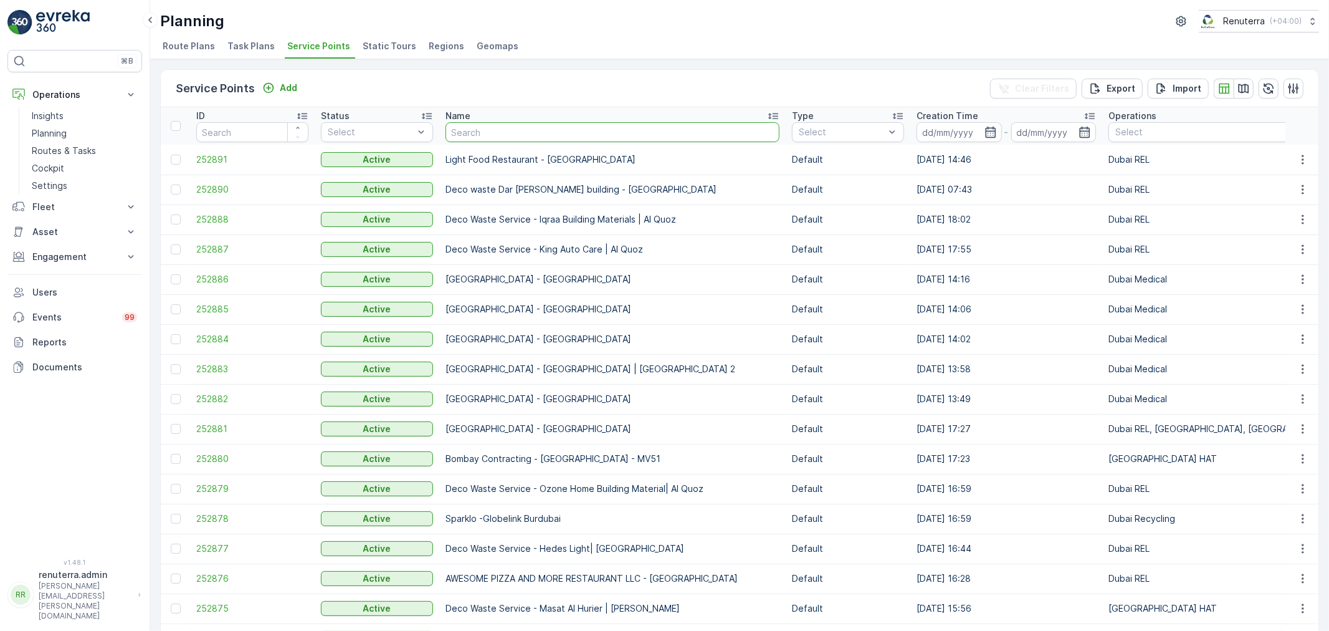
click at [523, 125] on input "text" at bounding box center [613, 132] width 334 height 20
type input "rix"
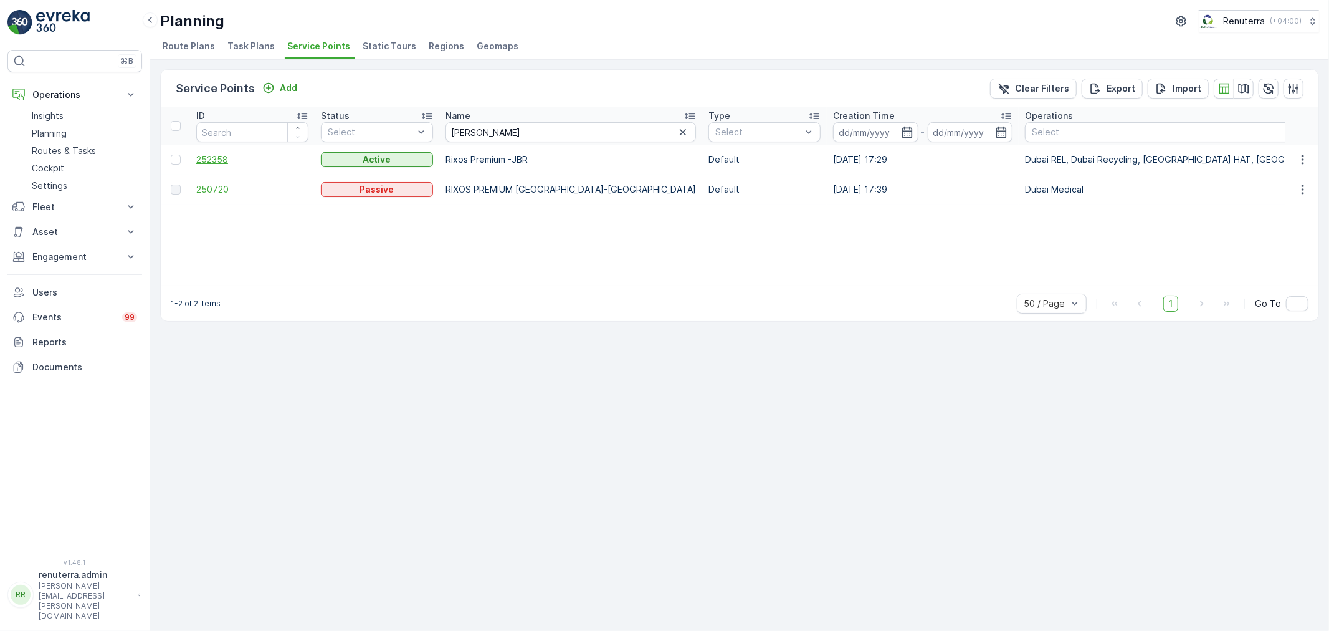
click at [225, 161] on span "252358" at bounding box center [252, 159] width 112 height 12
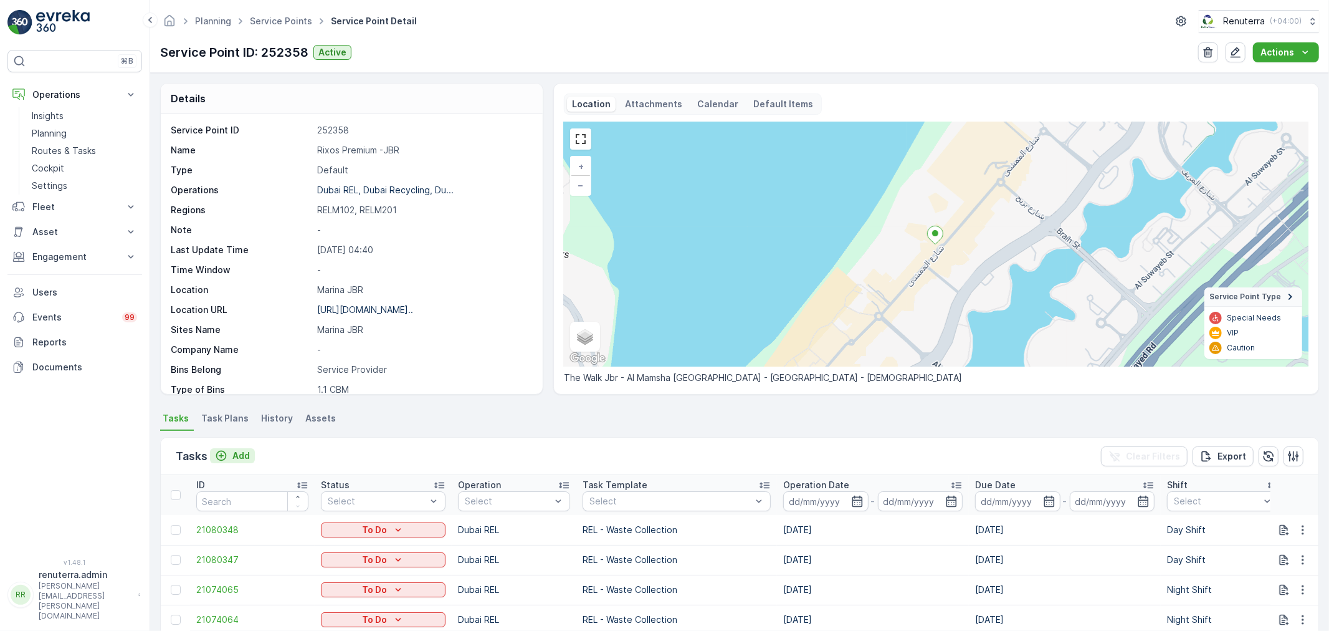
click at [241, 450] on p "Add" at bounding box center [240, 455] width 17 height 12
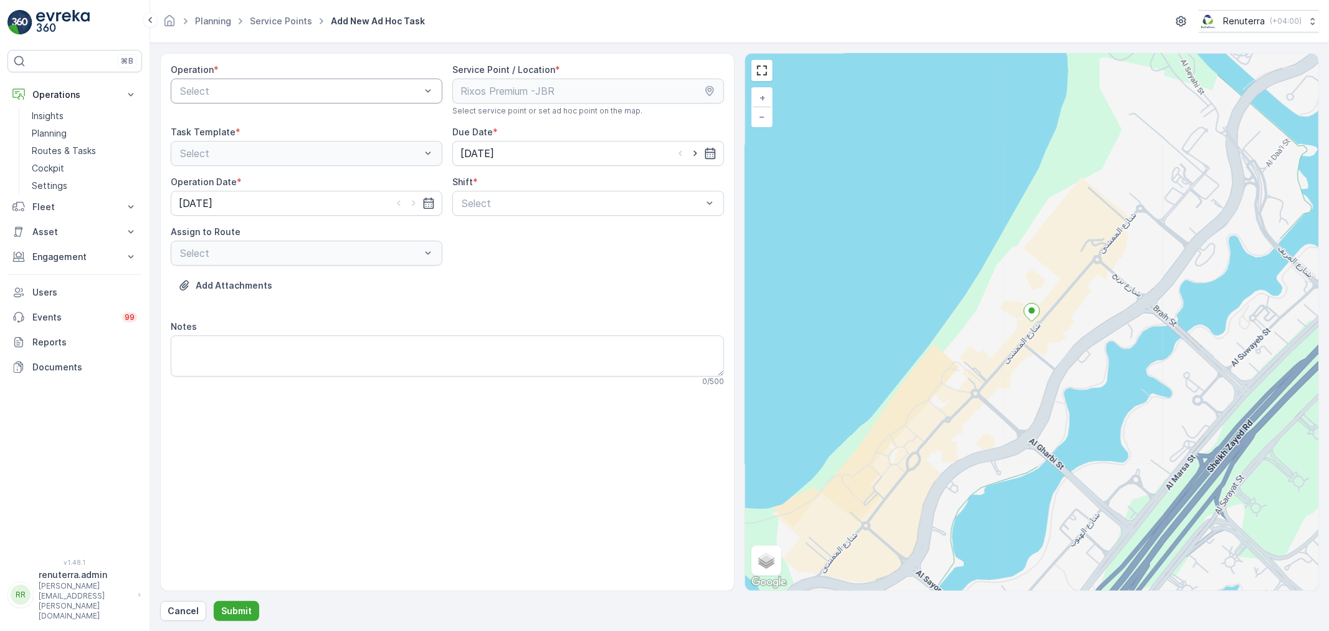
click at [378, 98] on div "Select" at bounding box center [307, 91] width 272 height 25
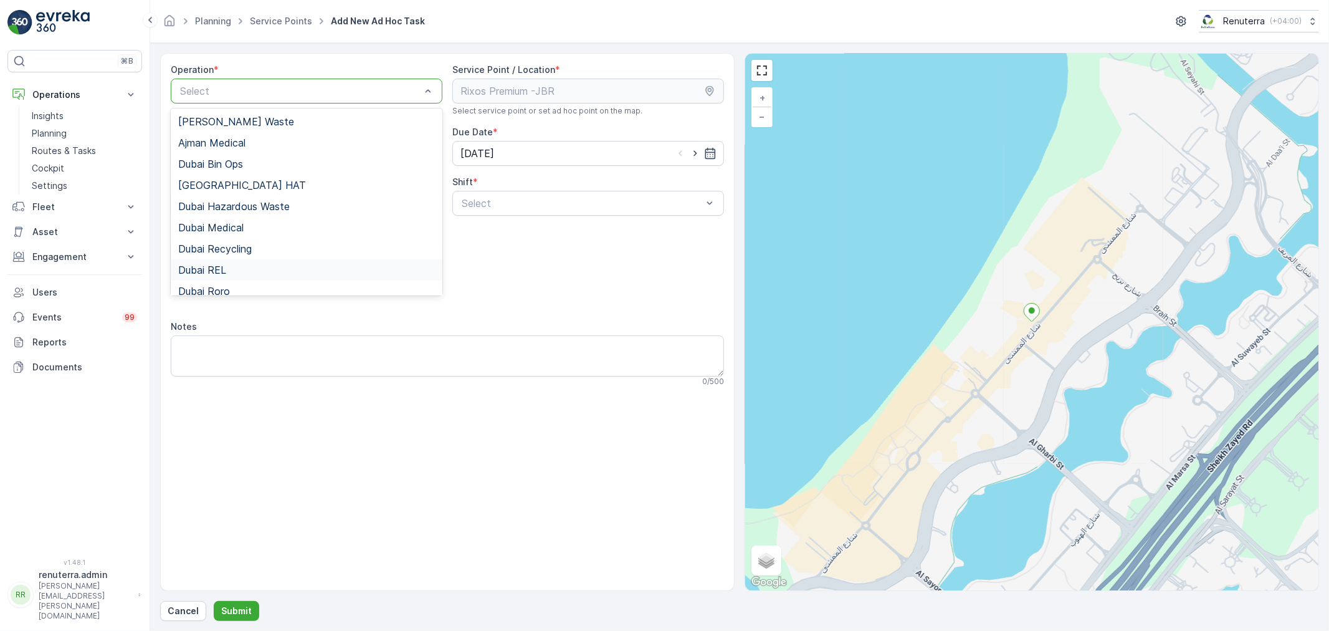
click at [235, 270] on div "Dubai REL" at bounding box center [306, 269] width 257 height 11
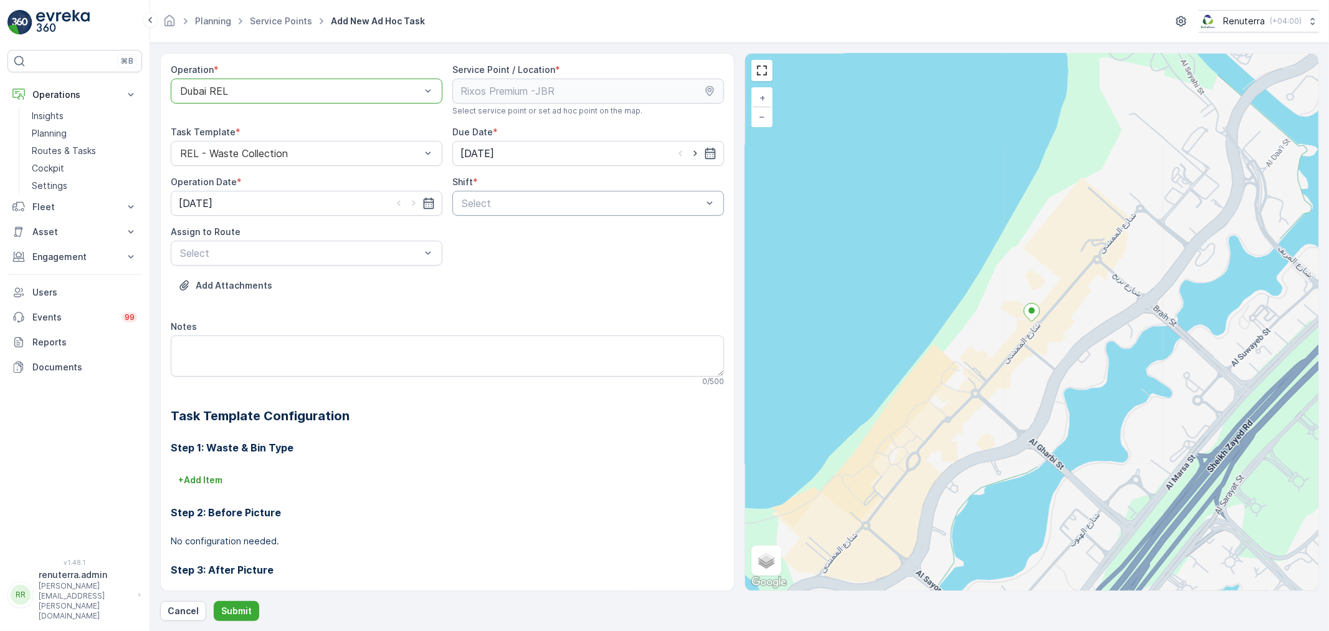
click at [555, 194] on div "Select" at bounding box center [588, 203] width 272 height 25
click at [507, 247] on div "Night Shift" at bounding box center [588, 254] width 272 height 21
click at [373, 252] on div at bounding box center [300, 252] width 243 height 11
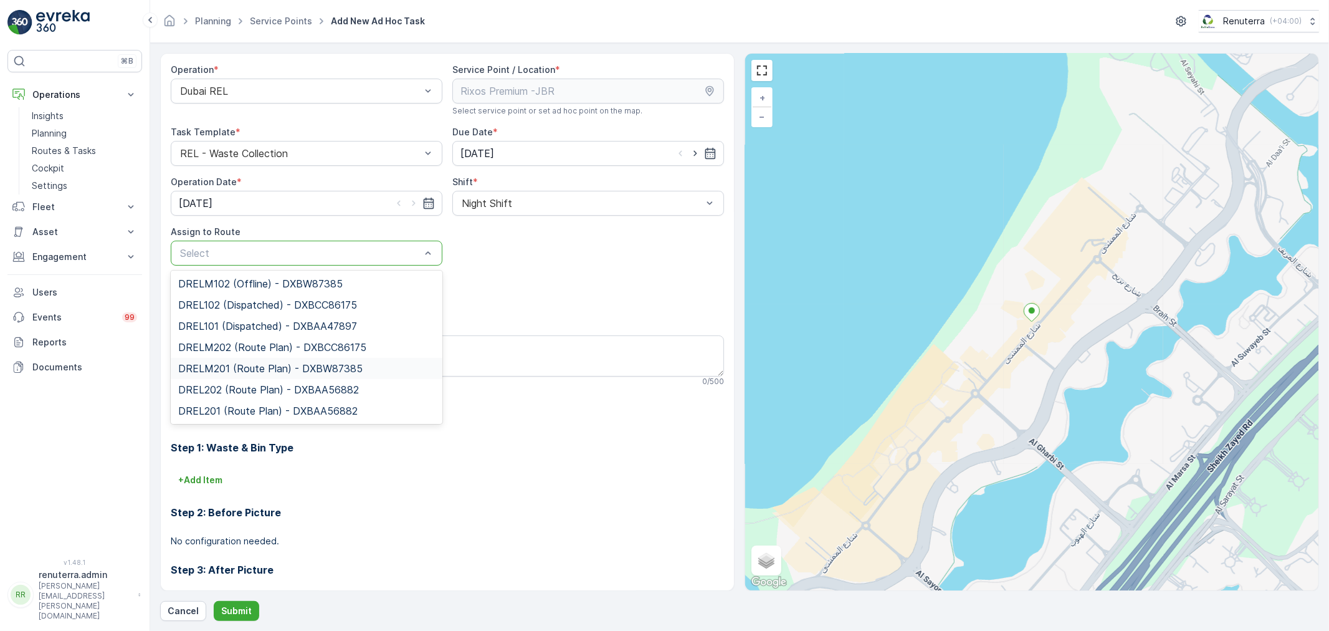
click at [285, 360] on div "DRELM201 (Route Plan) - DXBW87385" at bounding box center [307, 368] width 272 height 21
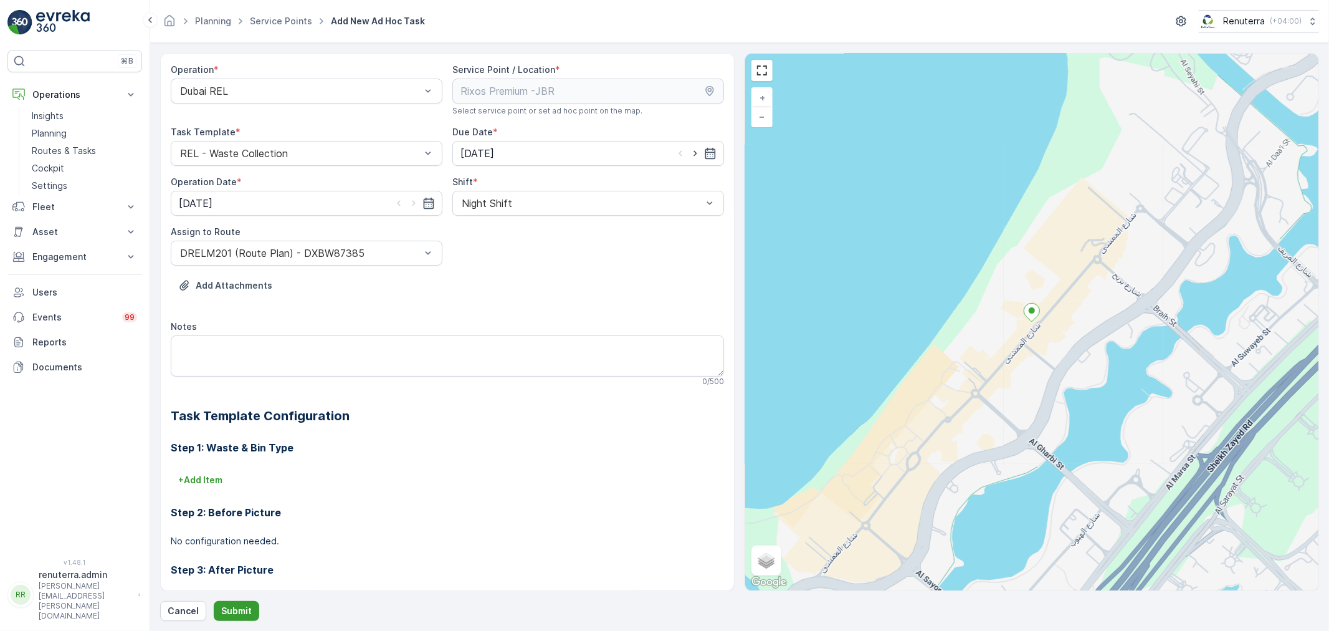
click at [236, 601] on button "Submit" at bounding box center [236, 611] width 45 height 20
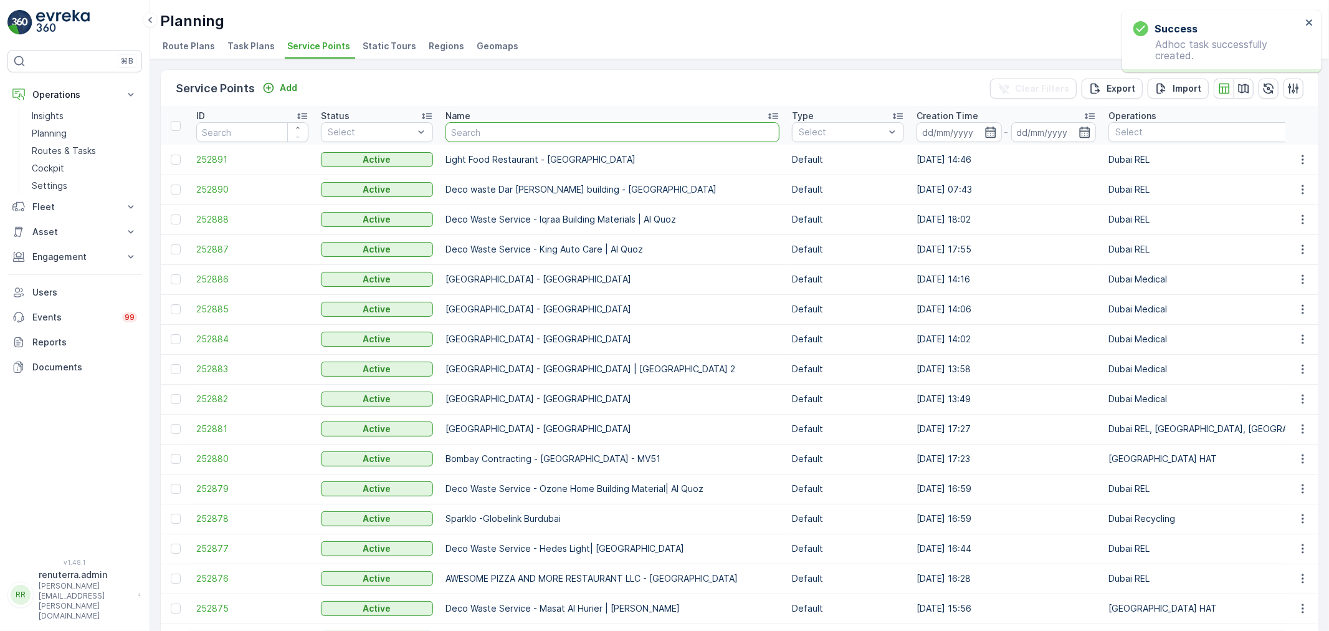
click at [515, 132] on input "text" at bounding box center [613, 132] width 334 height 20
type input "rix"
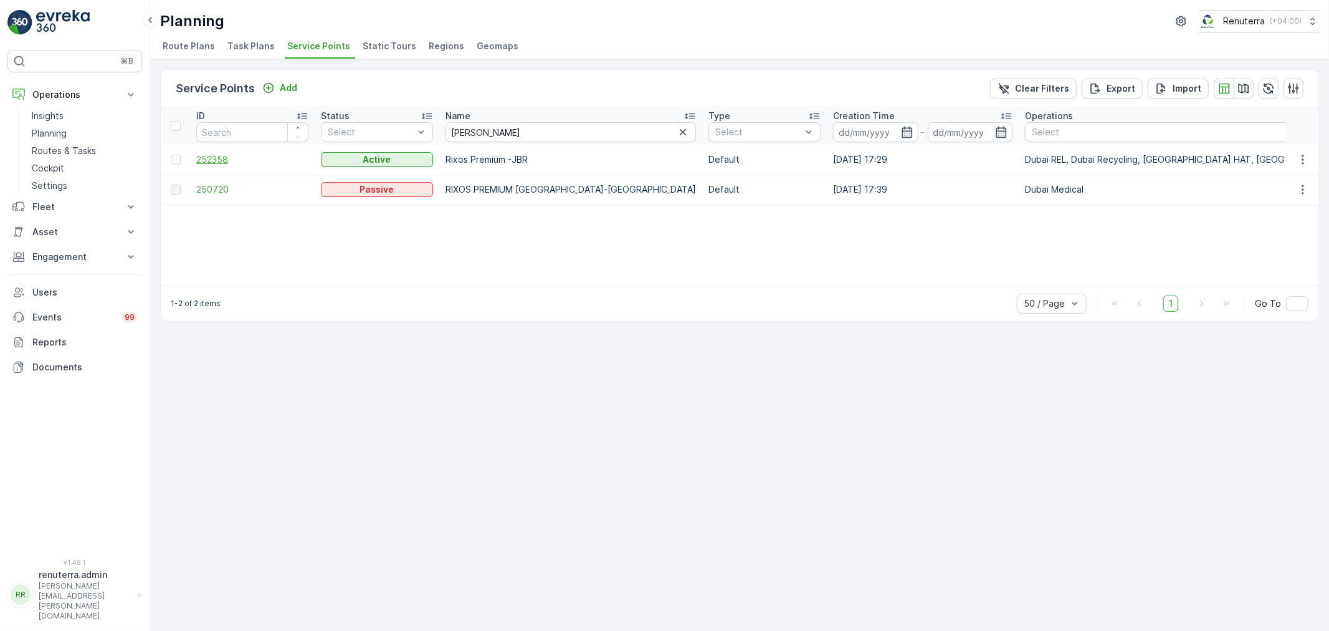
click at [222, 155] on span "252358" at bounding box center [252, 159] width 112 height 12
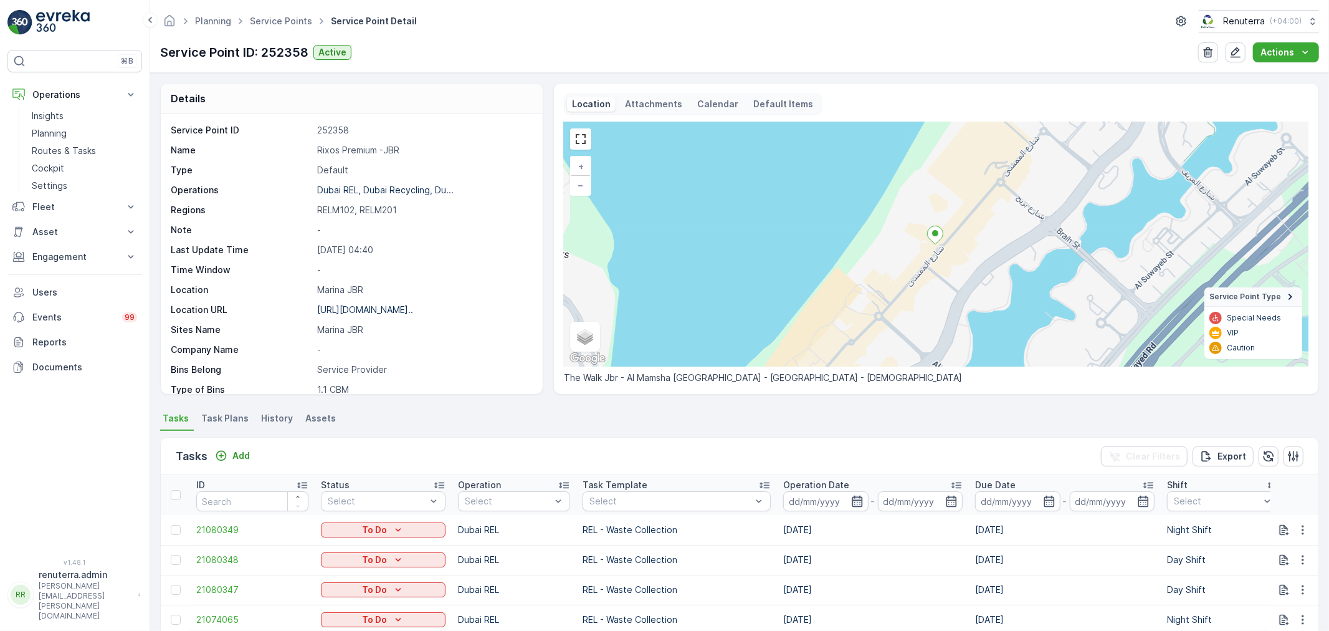
click at [851, 497] on icon "button" at bounding box center [857, 501] width 12 height 12
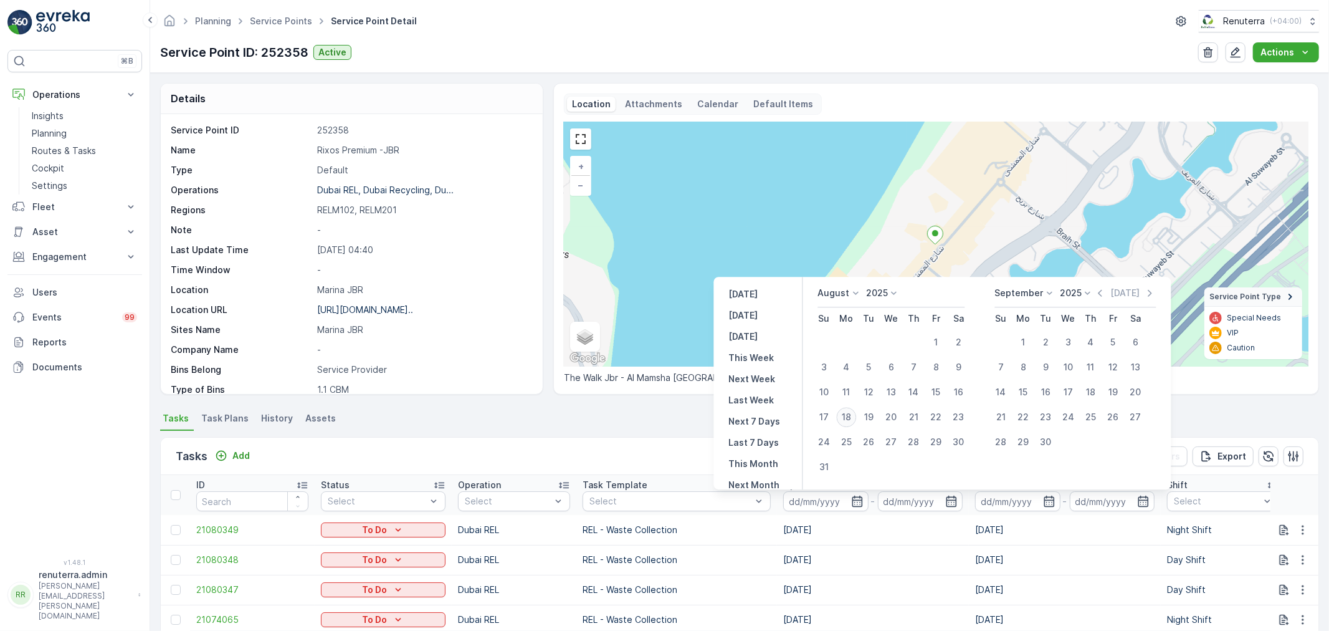
click at [842, 412] on div "18" at bounding box center [847, 417] width 20 height 20
type input "[DATE]"
click at [842, 412] on div "18" at bounding box center [847, 417] width 20 height 20
type input "[DATE]"
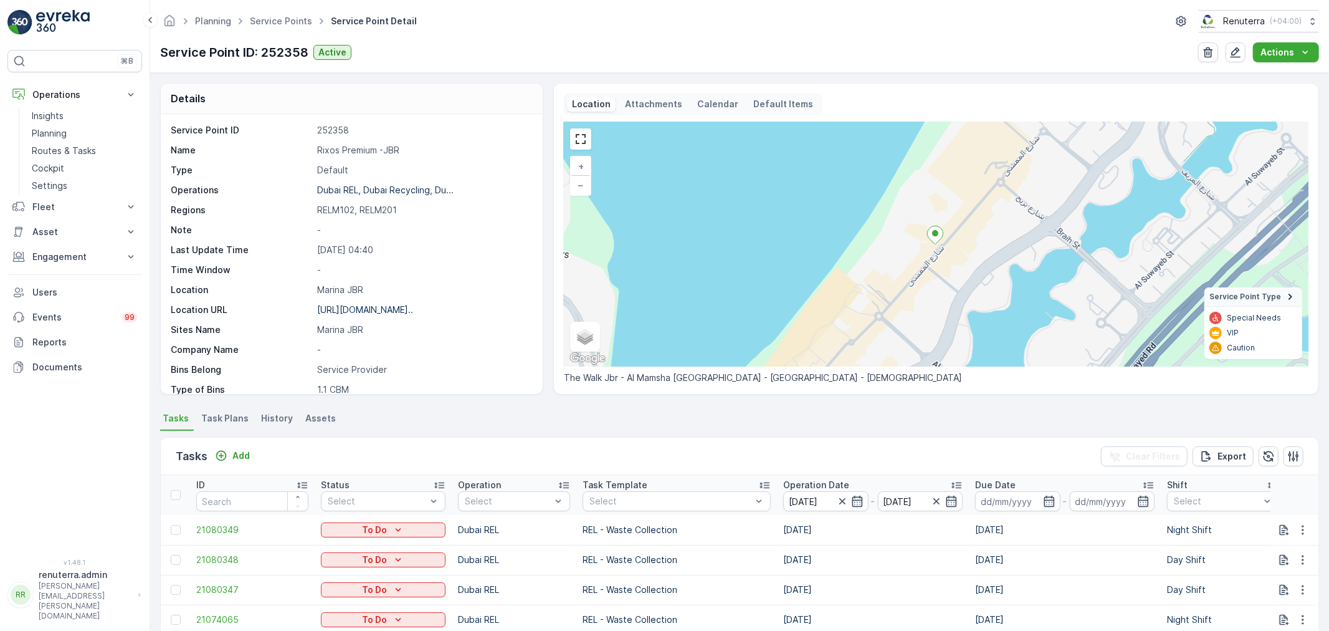
click at [619, 452] on div "Tasks Add Clear Filters Export" at bounding box center [740, 455] width 1158 height 37
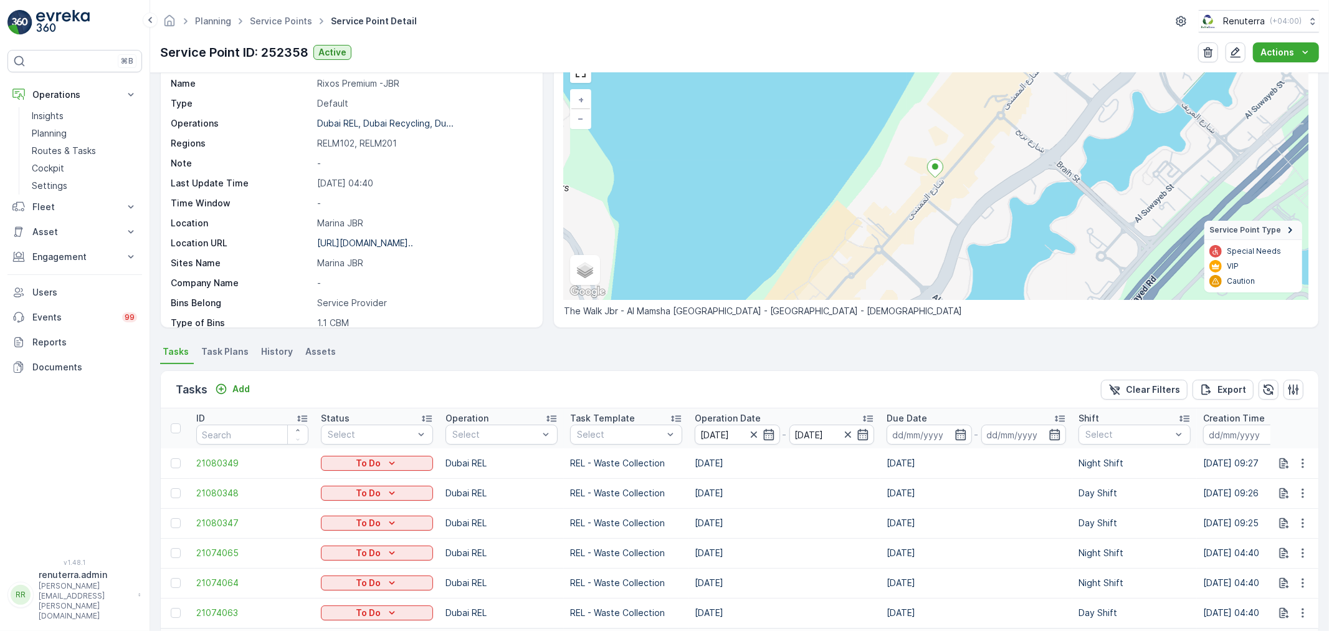
scroll to position [69, 0]
click at [1109, 409] on div "Shift" at bounding box center [1135, 415] width 112 height 12
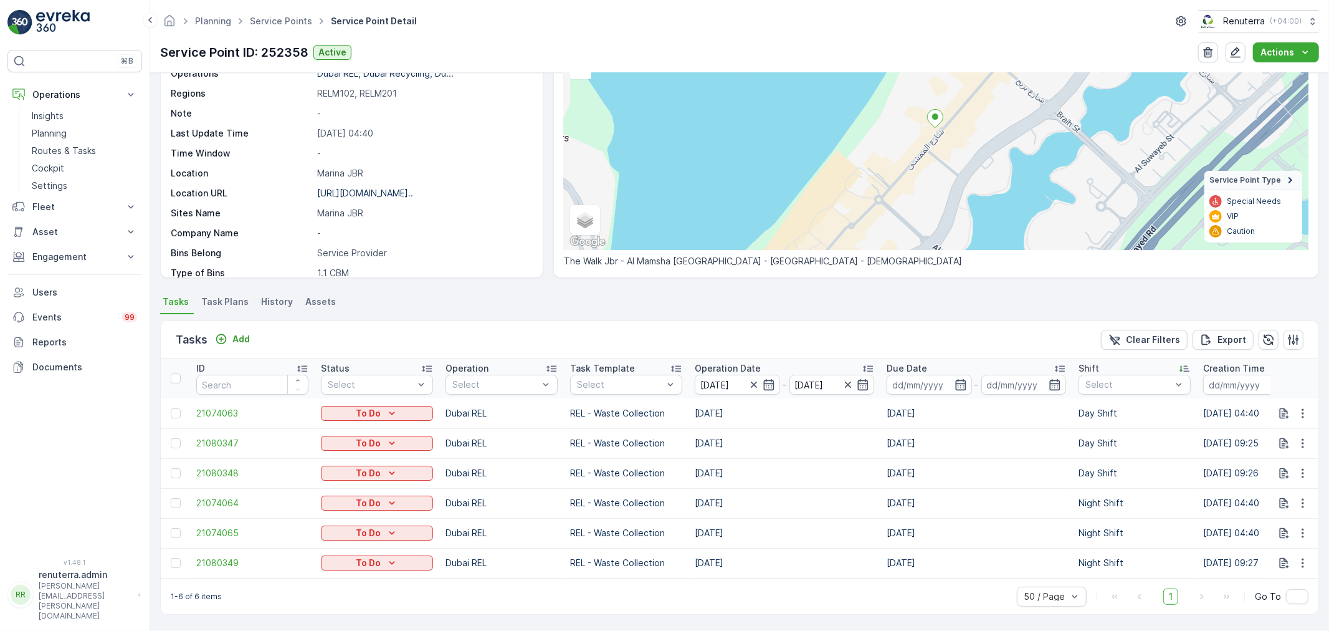
scroll to position [122, 0]
click at [45, 132] on p "Planning" at bounding box center [49, 133] width 35 height 12
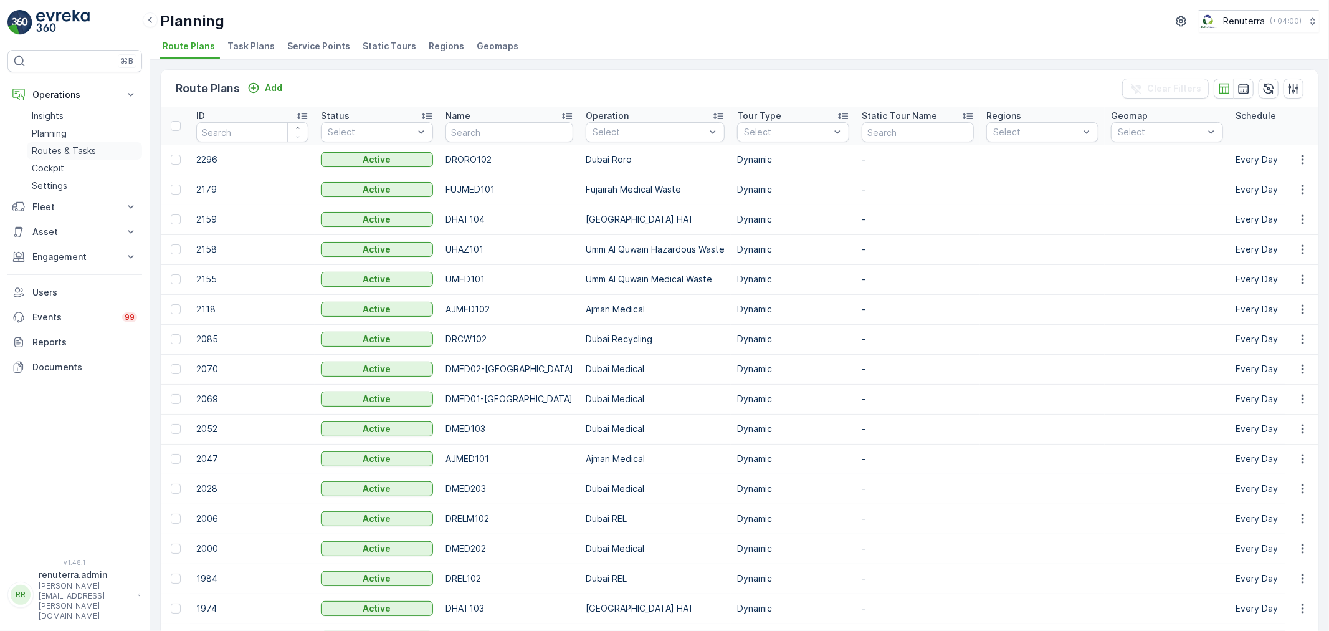
click at [50, 153] on p "Routes & Tasks" at bounding box center [64, 151] width 64 height 12
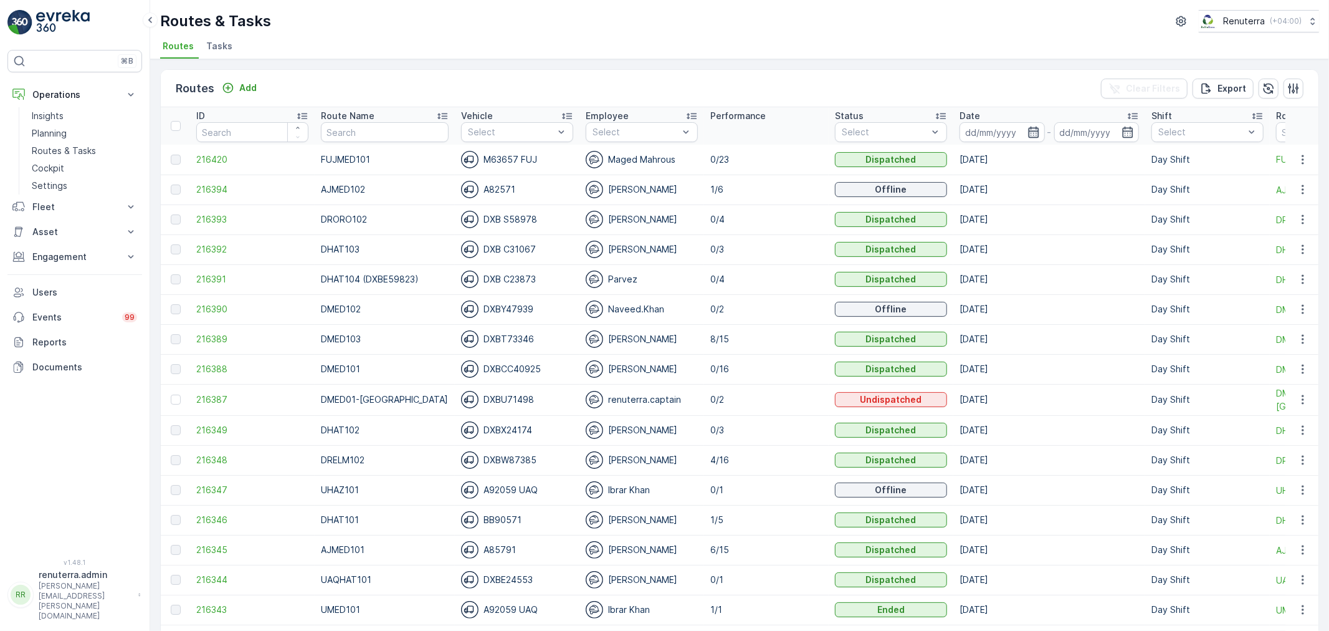
click at [1027, 135] on icon "button" at bounding box center [1033, 132] width 12 height 12
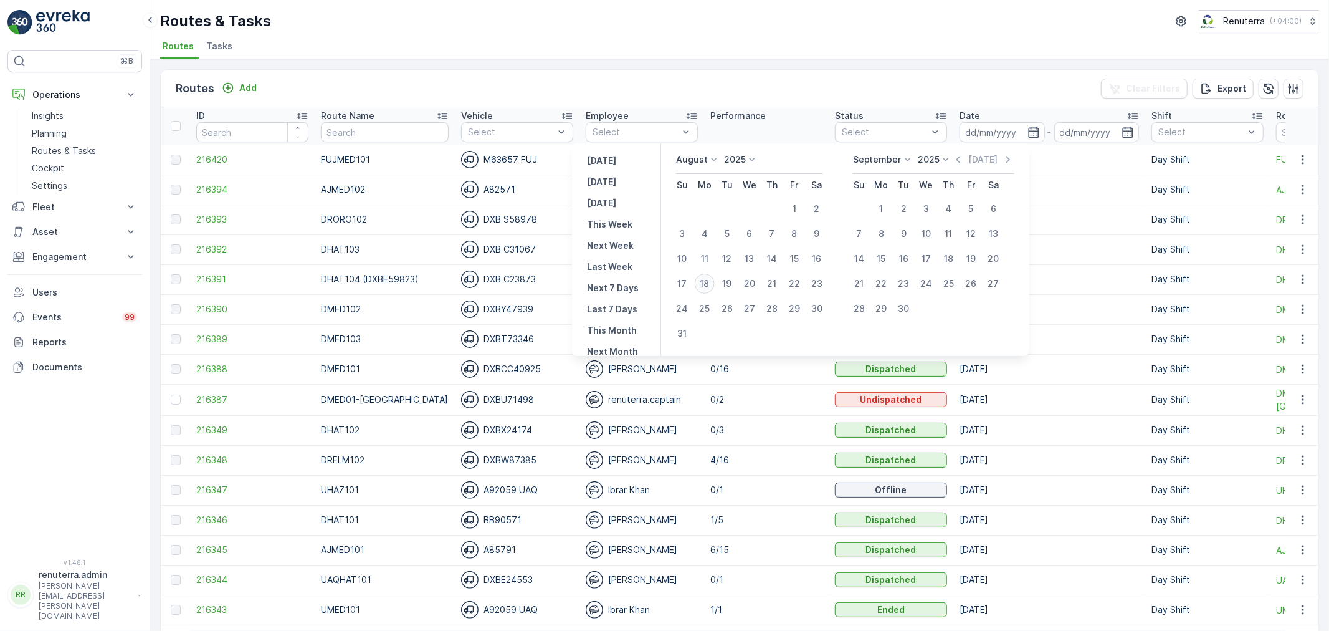
click at [711, 285] on div "18" at bounding box center [705, 284] width 20 height 20
type input "[DATE]"
click at [711, 285] on div "18" at bounding box center [705, 284] width 20 height 20
type input "[DATE]"
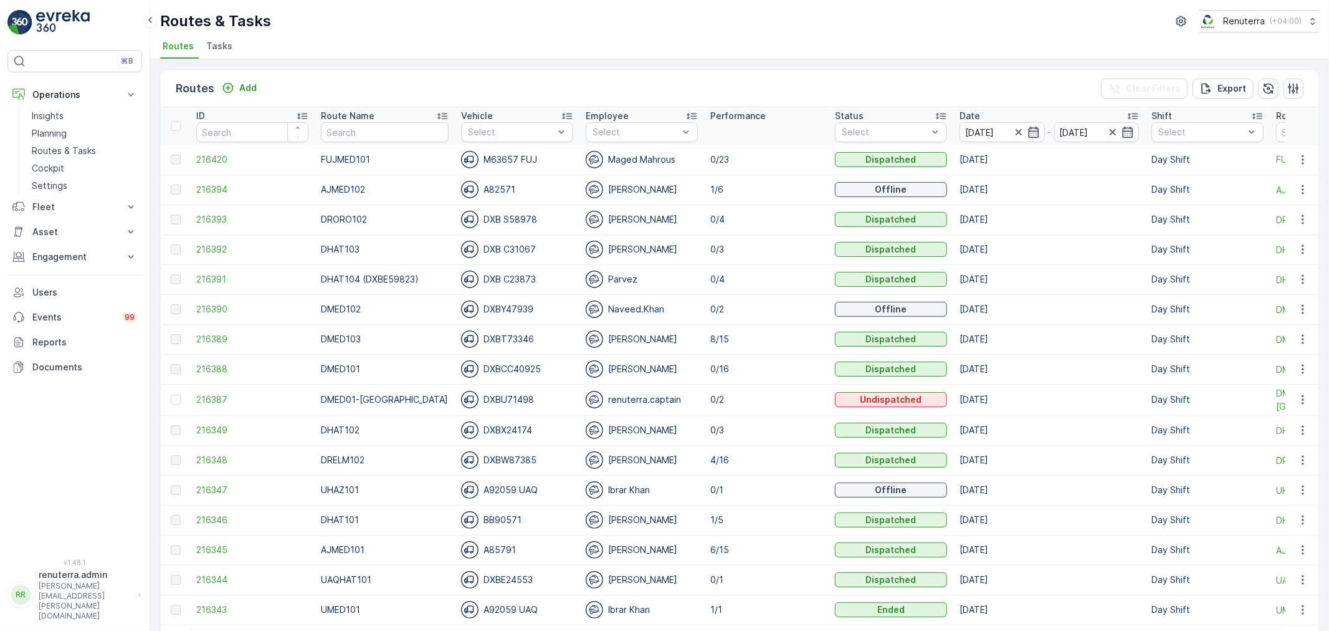
click at [841, 67] on div "Routes Add Clear Filters Export ID Route Name Vehicle Select Employee Select Pe…" at bounding box center [739, 344] width 1179 height 571
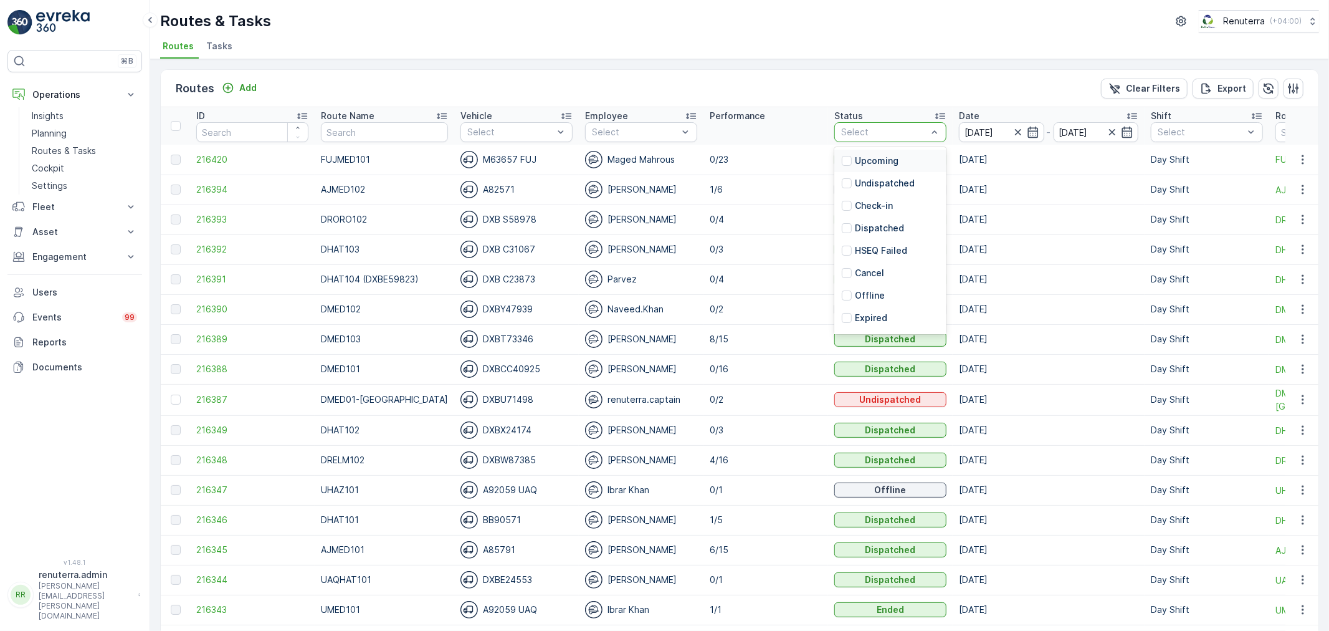
click at [836, 87] on div "Routes Add Clear Filters Export" at bounding box center [740, 88] width 1158 height 37
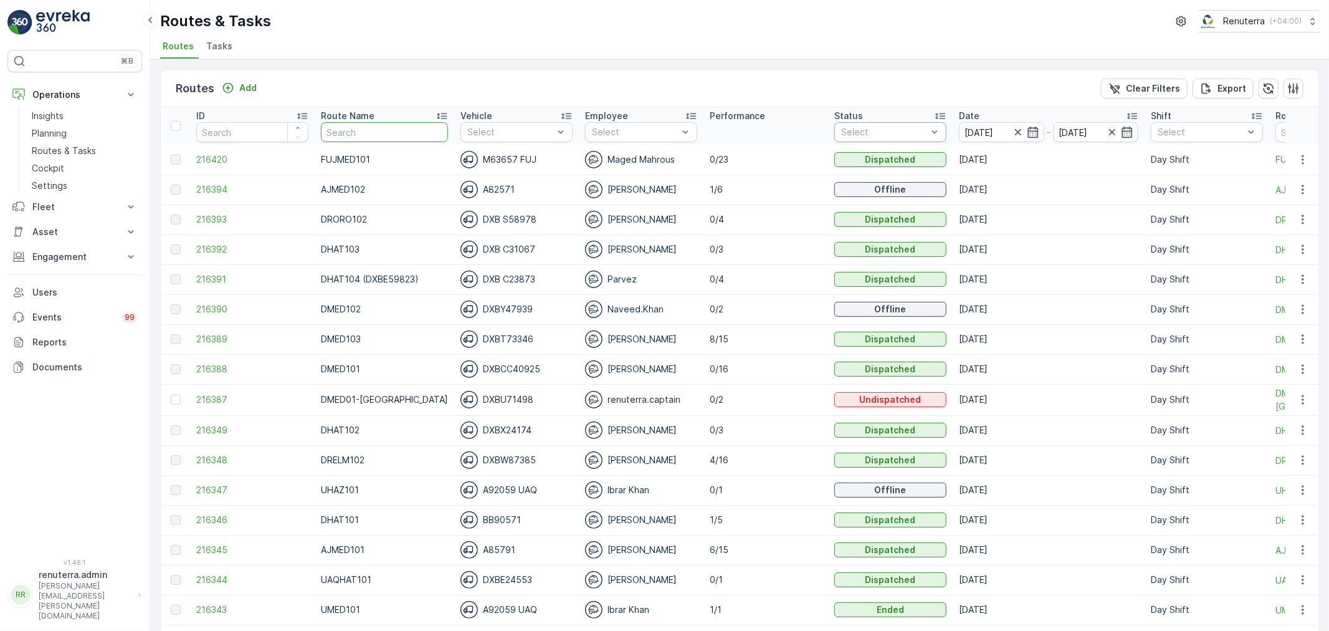
click at [396, 133] on input "text" at bounding box center [384, 132] width 127 height 20
type input "hat"
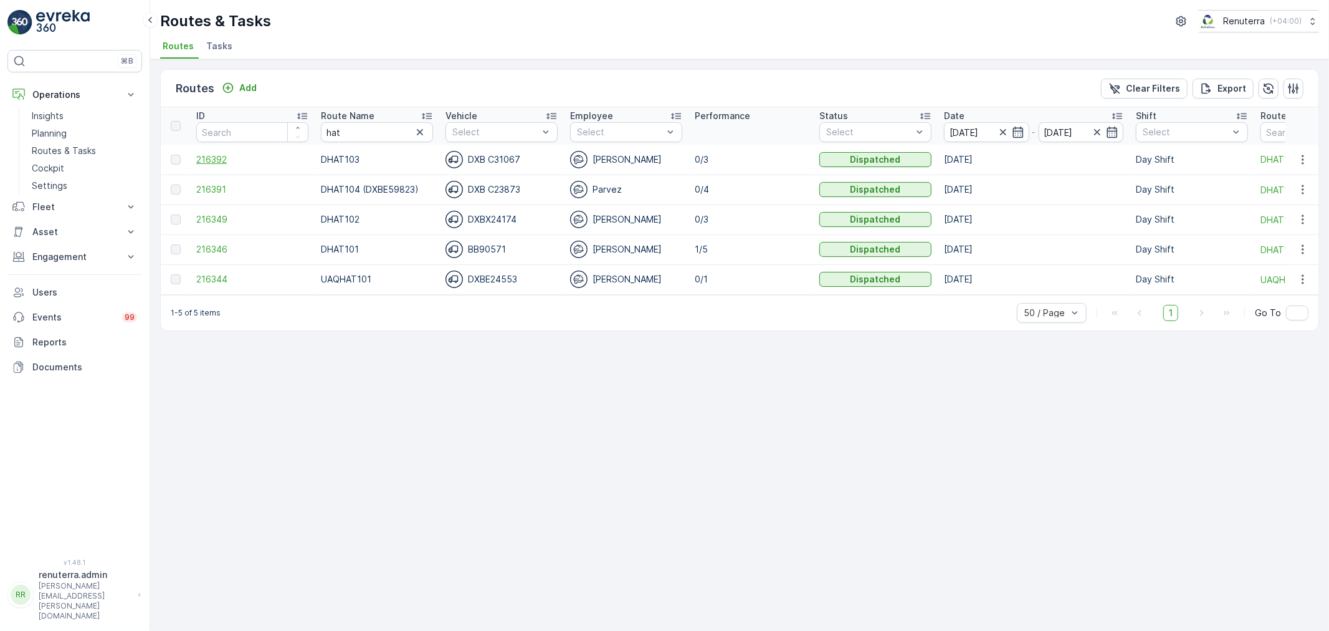
click at [212, 155] on span "216392" at bounding box center [252, 159] width 112 height 12
click at [363, 114] on p "Route Name" at bounding box center [348, 116] width 54 height 12
drag, startPoint x: 62, startPoint y: 126, endPoint x: 70, endPoint y: 126, distance: 8.1
drag, startPoint x: 358, startPoint y: 122, endPoint x: 275, endPoint y: 122, distance: 82.9
click at [275, 122] on tr "ID Route Name hat Vehicle Select Employee Select Performance Status Select Date…" at bounding box center [849, 125] width 1376 height 37
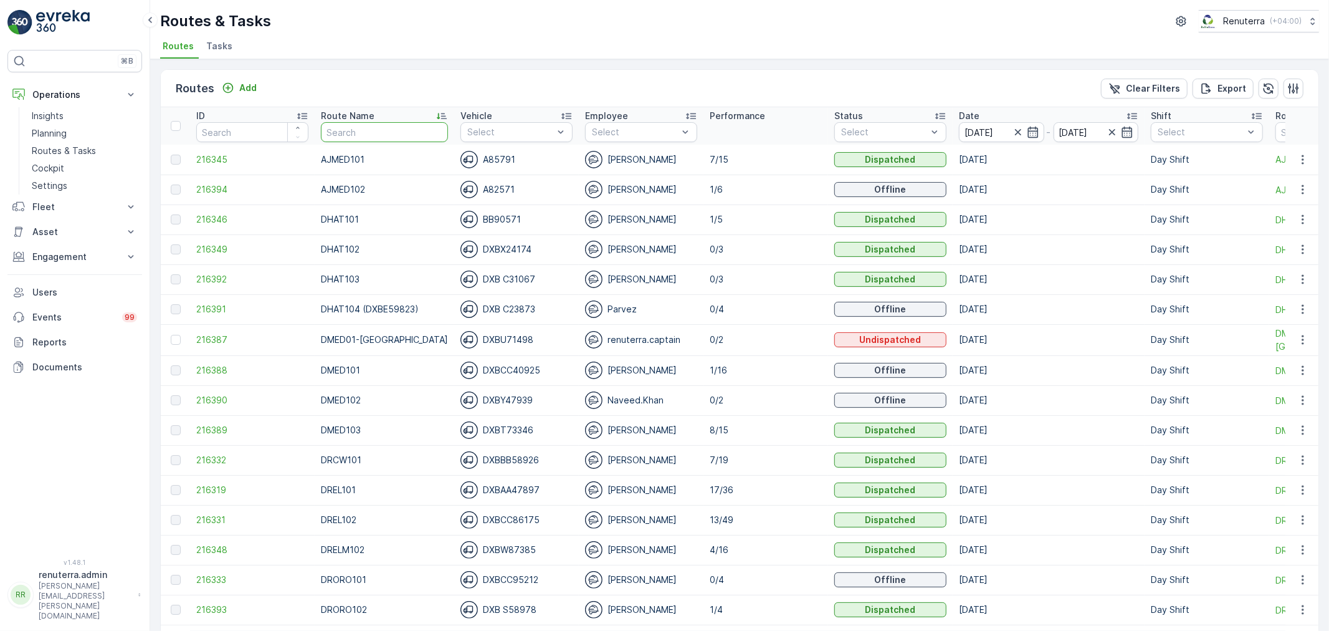
click at [351, 135] on input "text" at bounding box center [384, 132] width 127 height 20
type input "DREL"
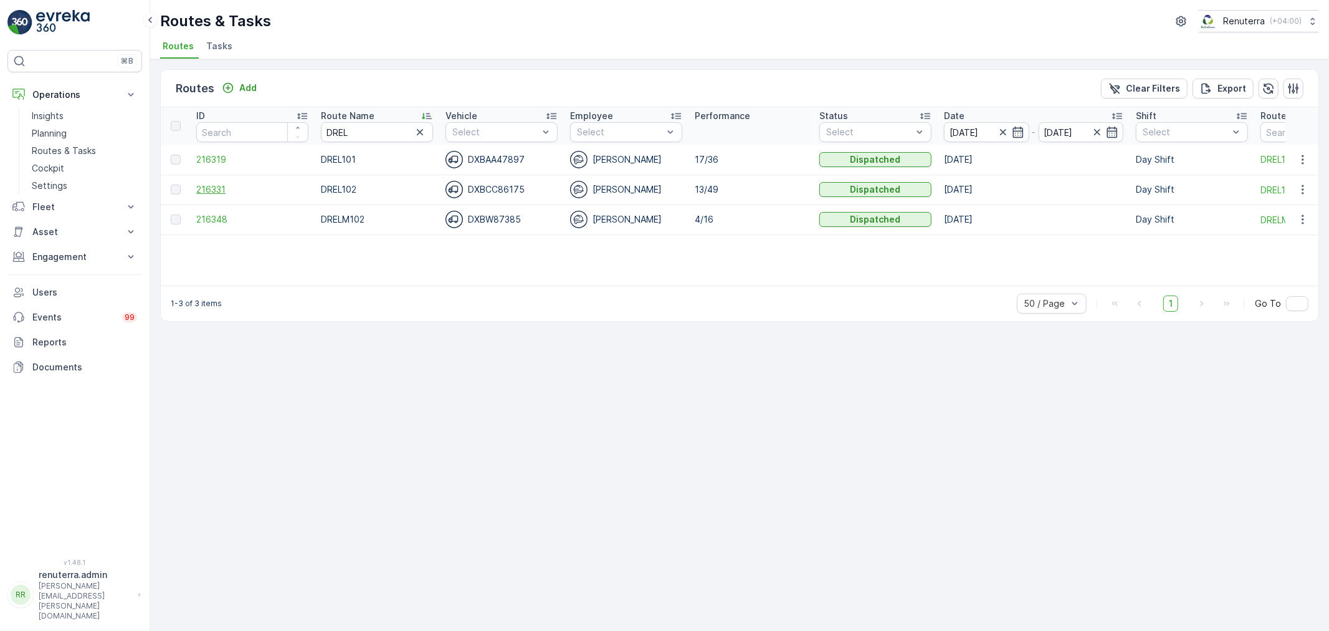
click at [216, 185] on span "216331" at bounding box center [252, 189] width 112 height 12
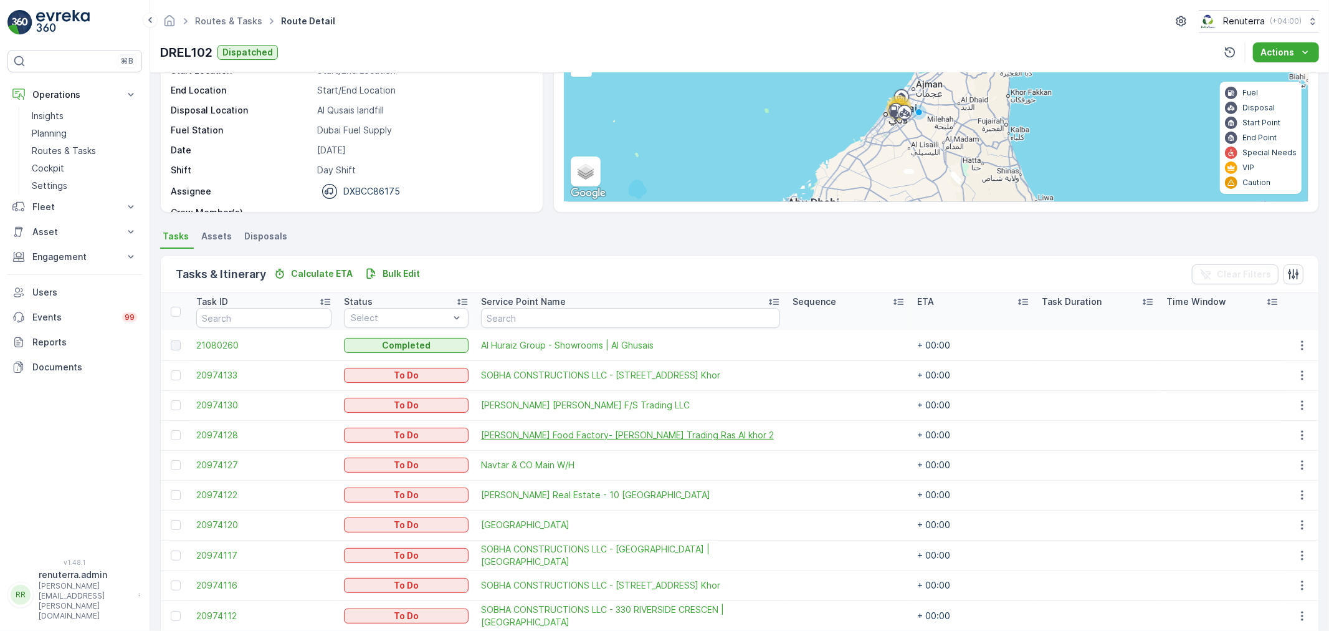
scroll to position [69, 0]
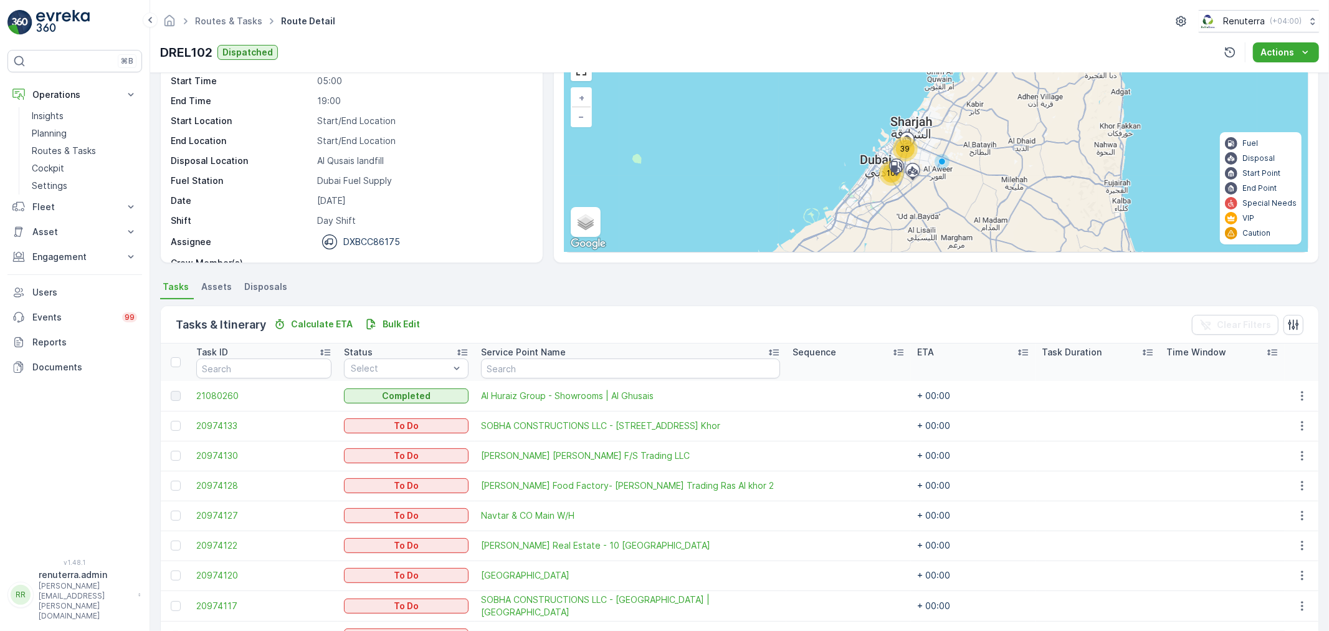
click at [565, 54] on div "10 39" at bounding box center [565, 54] width 0 height 0
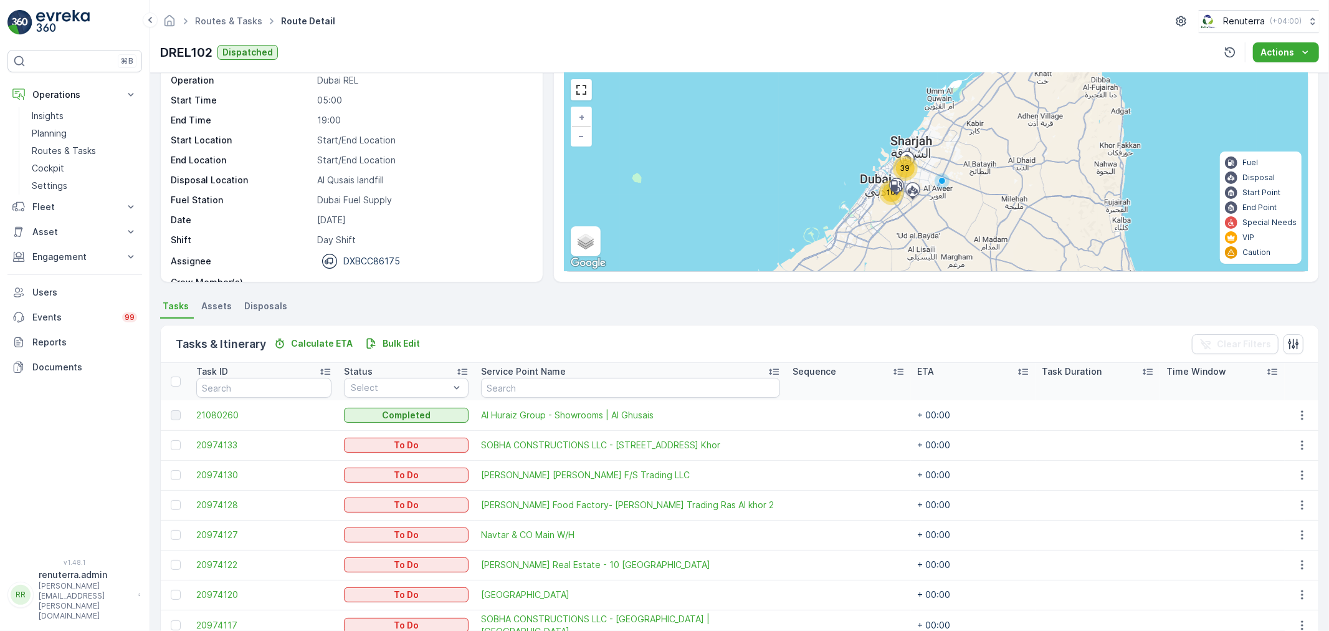
click at [179, 450] on td at bounding box center [175, 445] width 29 height 30
click at [176, 446] on div at bounding box center [176, 445] width 10 height 10
click at [171, 440] on input "checkbox" at bounding box center [171, 440] width 0 height 0
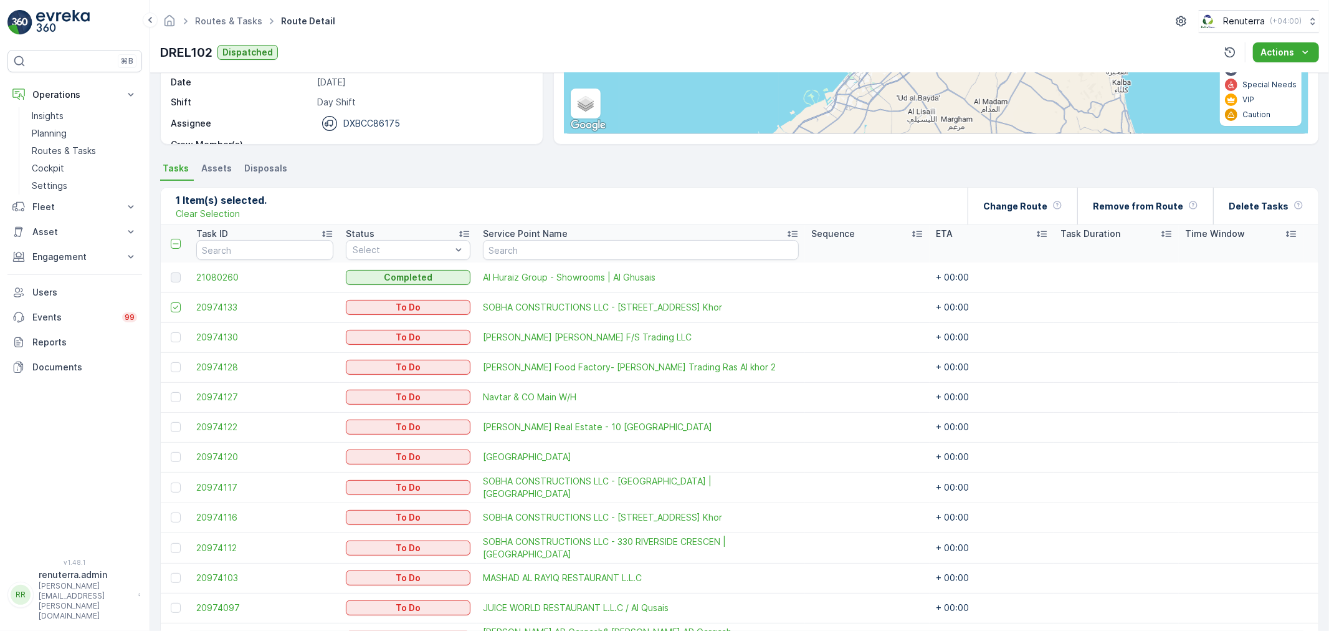
scroll to position [188, 0]
click at [172, 485] on div at bounding box center [176, 487] width 10 height 10
click at [171, 482] on input "checkbox" at bounding box center [171, 482] width 0 height 0
click at [173, 513] on div at bounding box center [176, 517] width 10 height 10
click at [171, 512] on input "checkbox" at bounding box center [171, 512] width 0 height 0
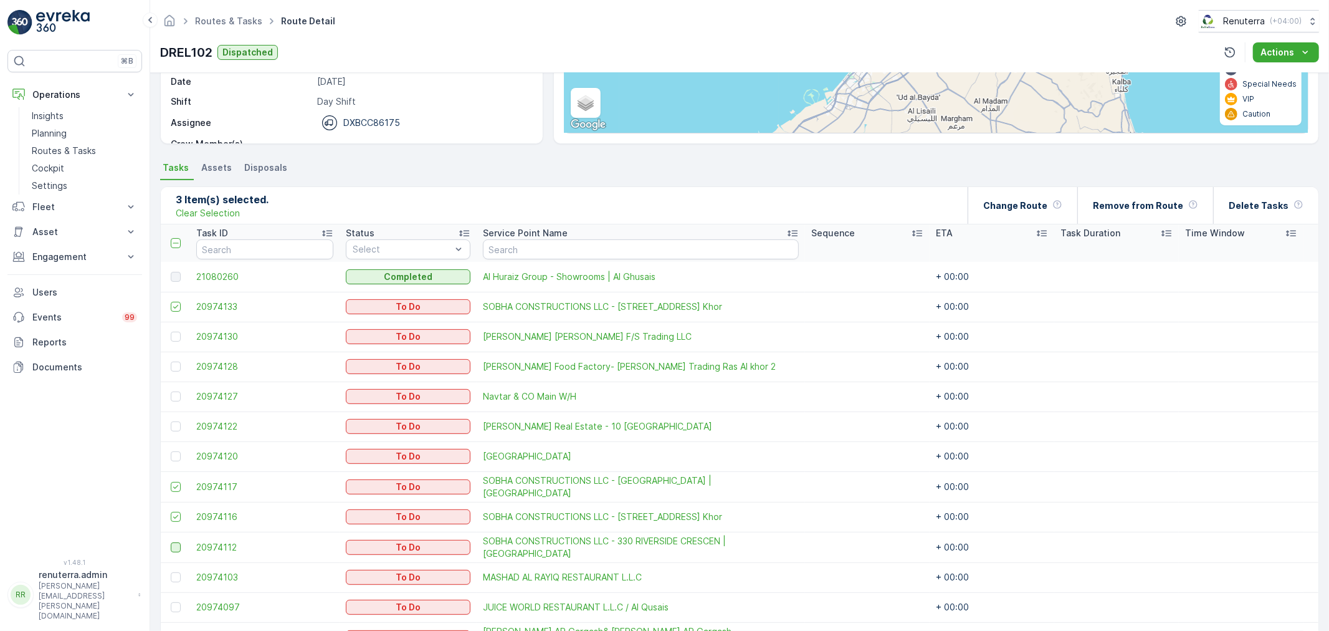
click at [171, 543] on div at bounding box center [176, 547] width 10 height 10
click at [171, 542] on input "checkbox" at bounding box center [171, 542] width 0 height 0
click at [1275, 203] on p "Delete Tasks" at bounding box center [1259, 205] width 60 height 12
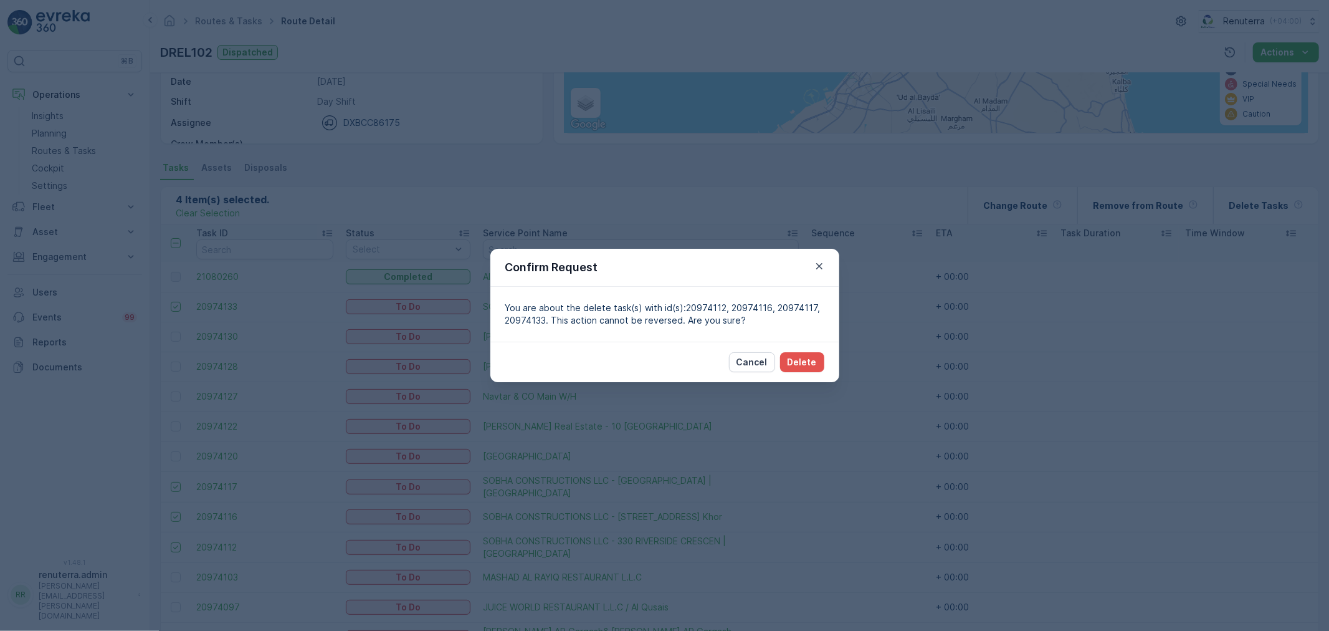
click at [783, 352] on div "Cancel Delete" at bounding box center [776, 362] width 95 height 20
click at [796, 363] on p "Delete" at bounding box center [802, 362] width 29 height 12
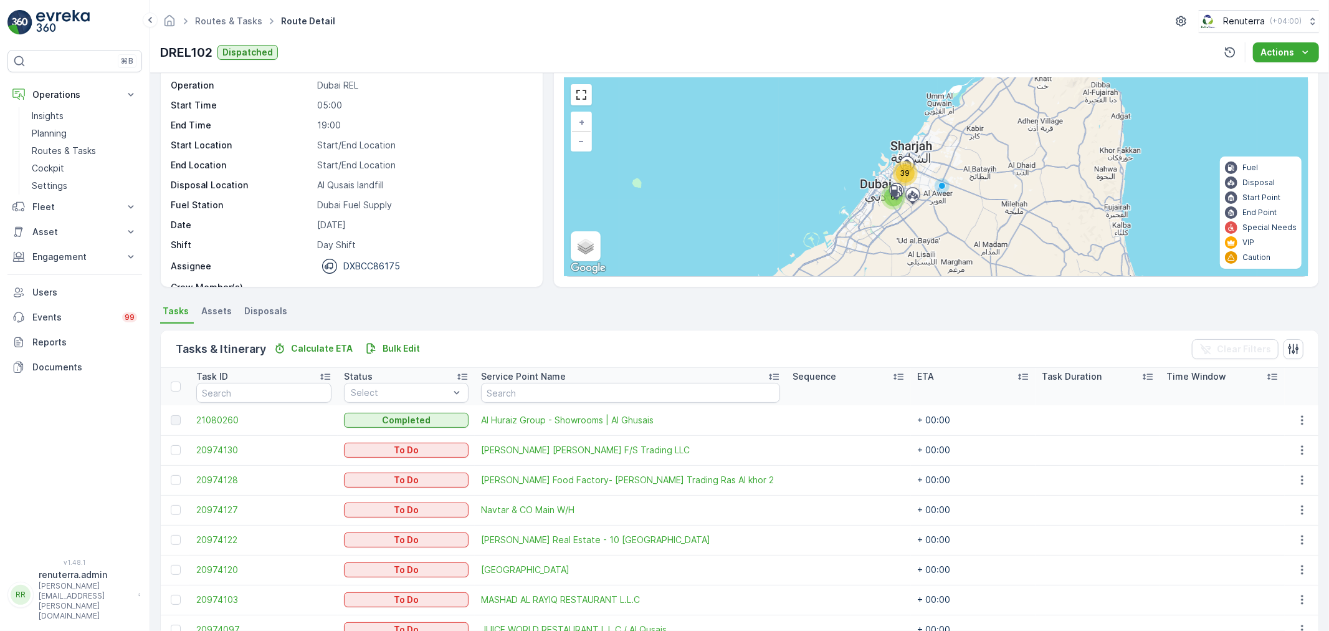
scroll to position [0, 0]
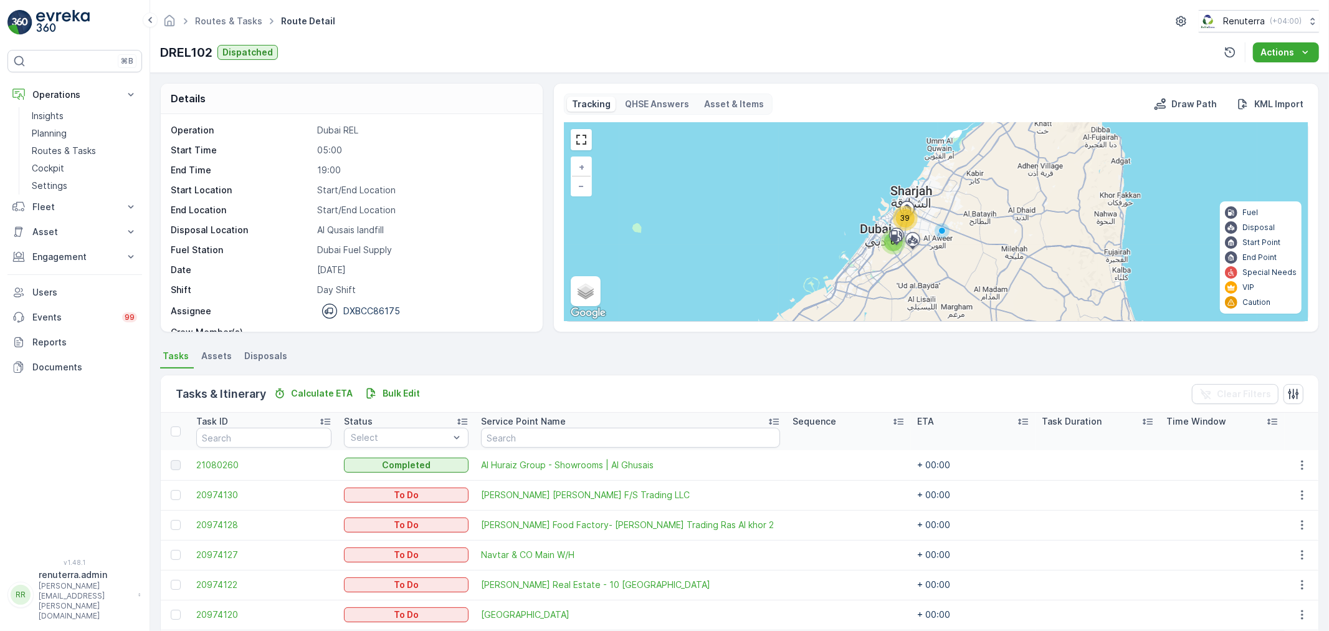
click at [907, 216] on span "39" at bounding box center [905, 217] width 10 height 9
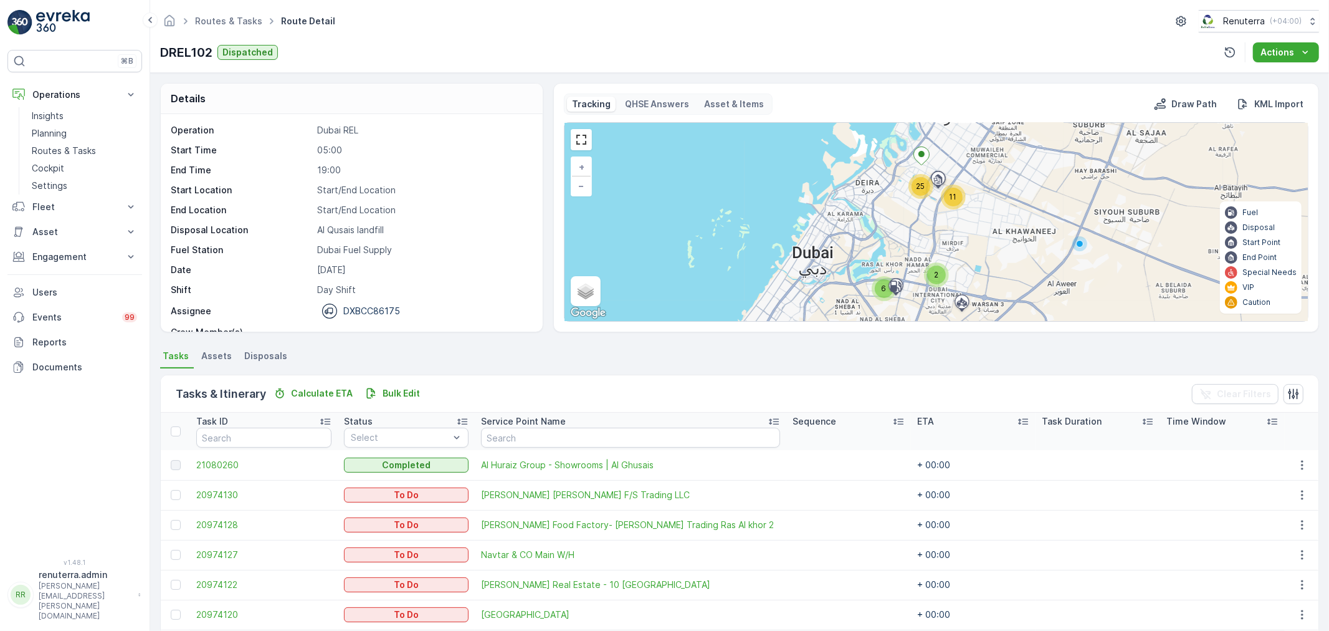
click at [912, 196] on div "25" at bounding box center [920, 186] width 25 height 25
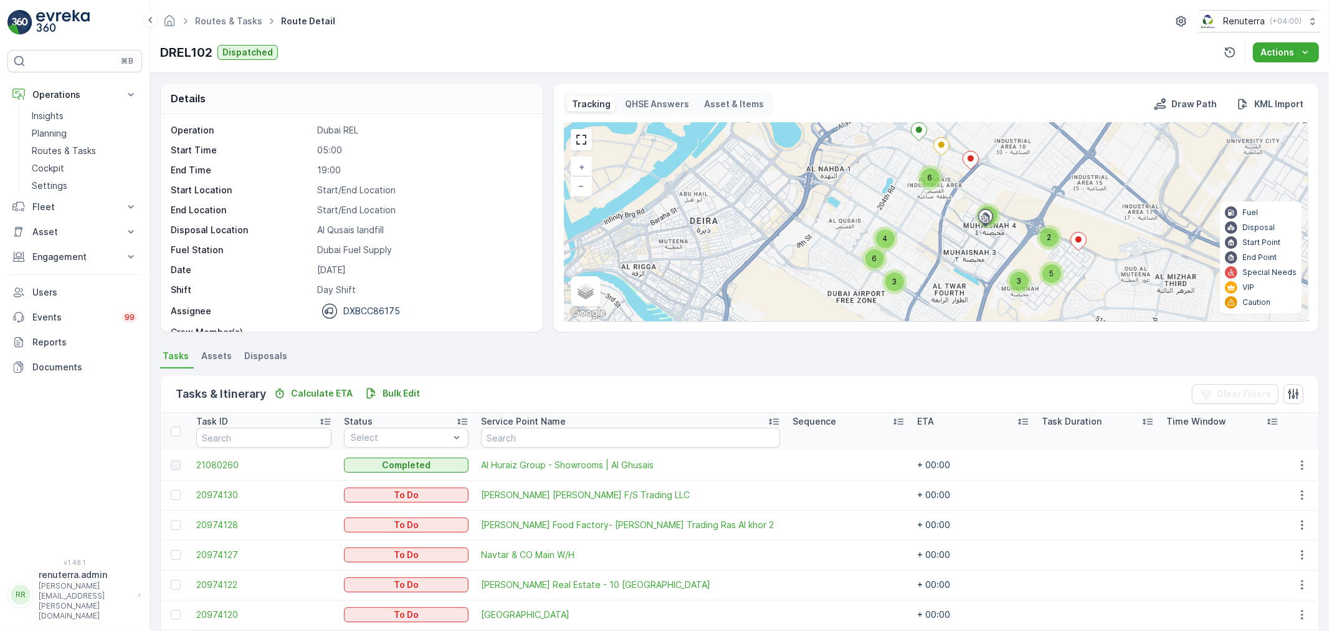
click at [928, 185] on div "6" at bounding box center [930, 177] width 19 height 19
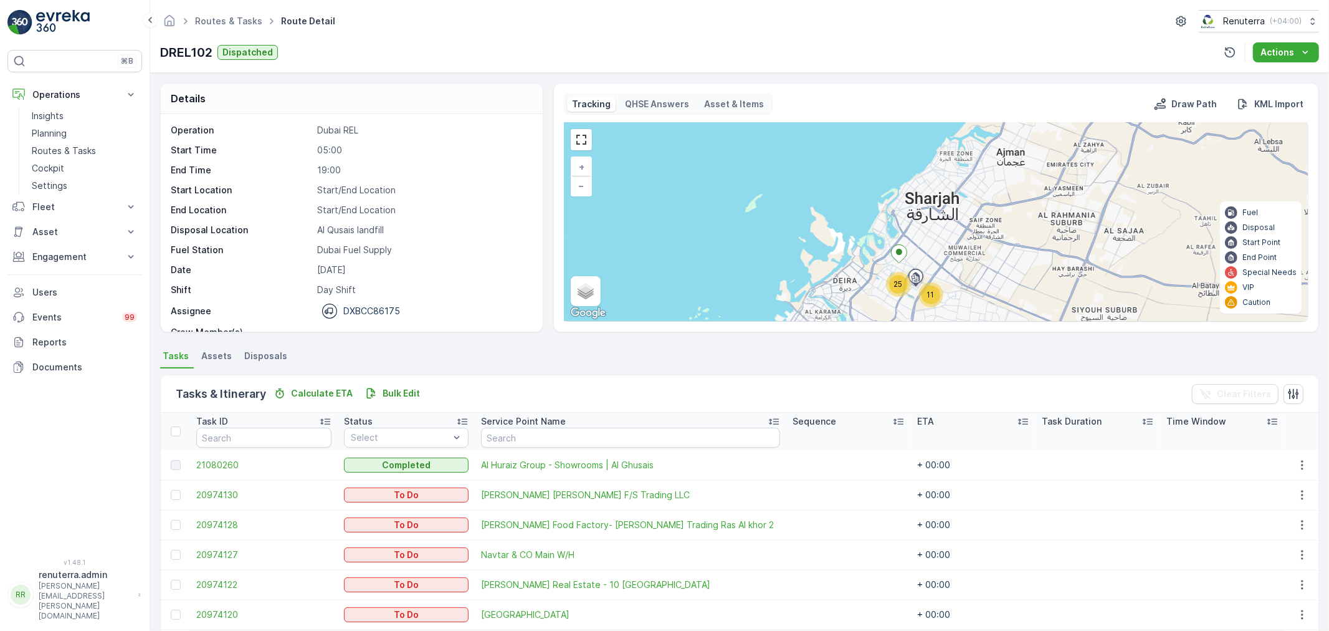
click at [902, 290] on div "25" at bounding box center [898, 284] width 19 height 19
click at [898, 285] on span "25" at bounding box center [896, 282] width 9 height 9
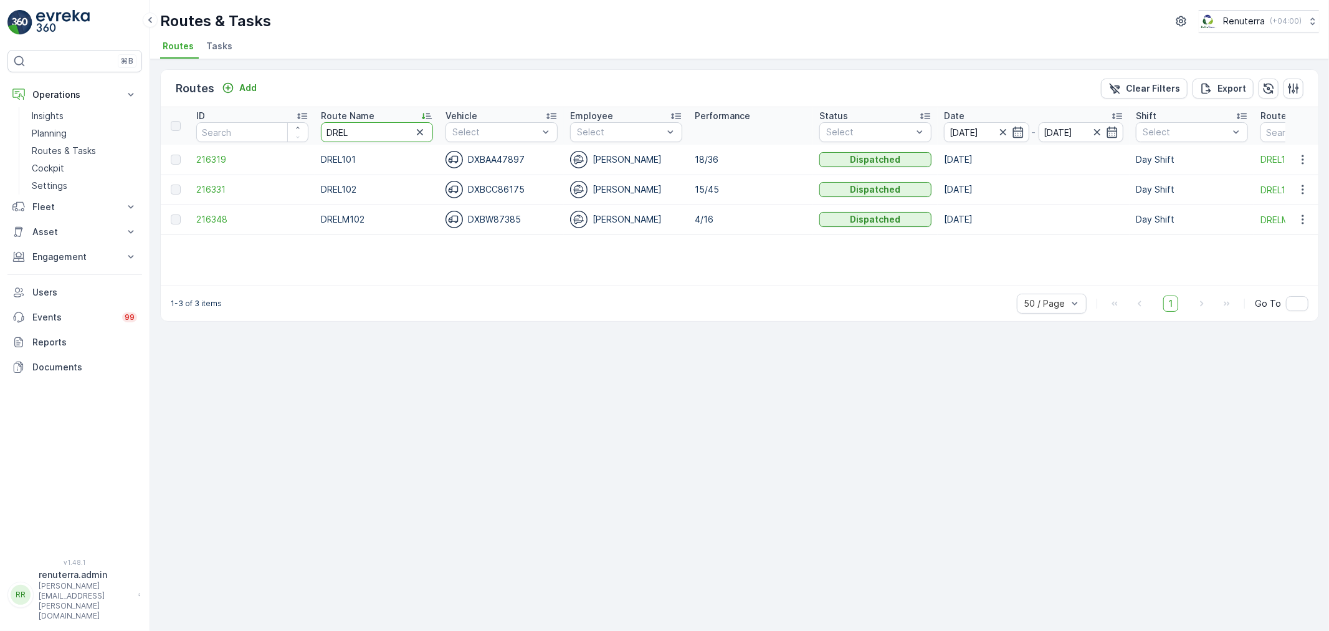
drag, startPoint x: 318, startPoint y: 129, endPoint x: 275, endPoint y: 122, distance: 43.0
click at [275, 122] on tr "ID Route Name DREL Vehicle Select Employee Select Performance Status Select Dat…" at bounding box center [849, 125] width 1376 height 37
type input "ajm"
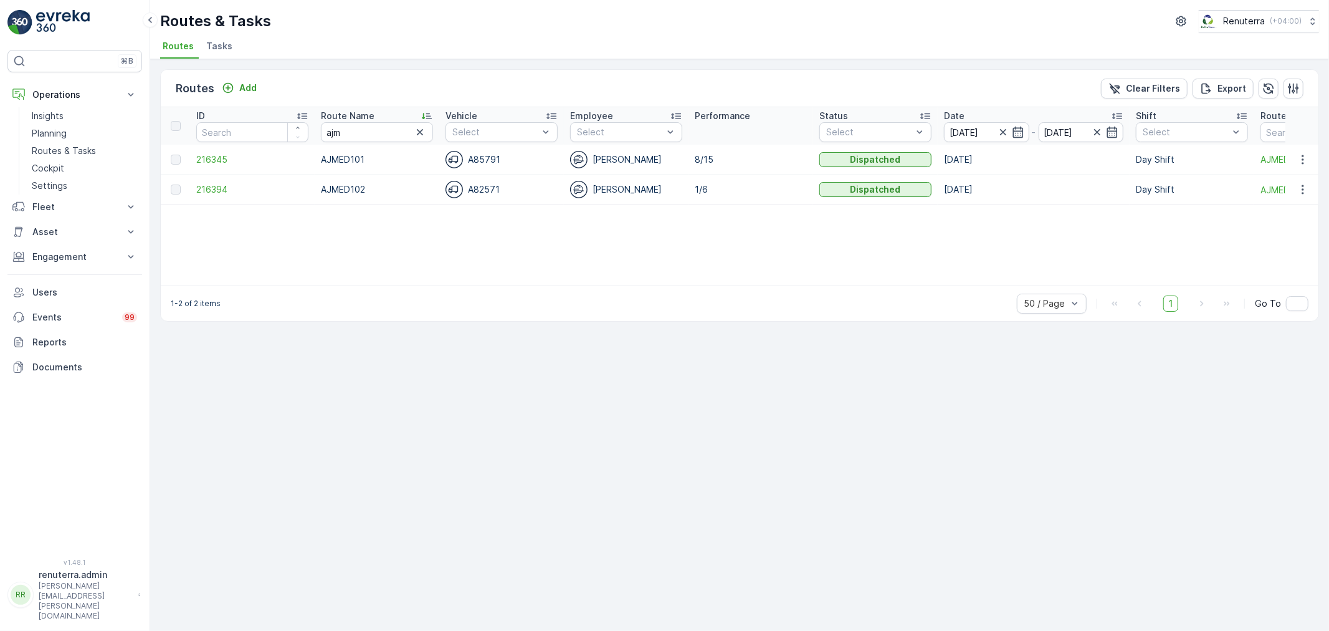
click at [195, 164] on td "216345" at bounding box center [252, 160] width 125 height 30
click at [198, 161] on span "216345" at bounding box center [252, 159] width 112 height 12
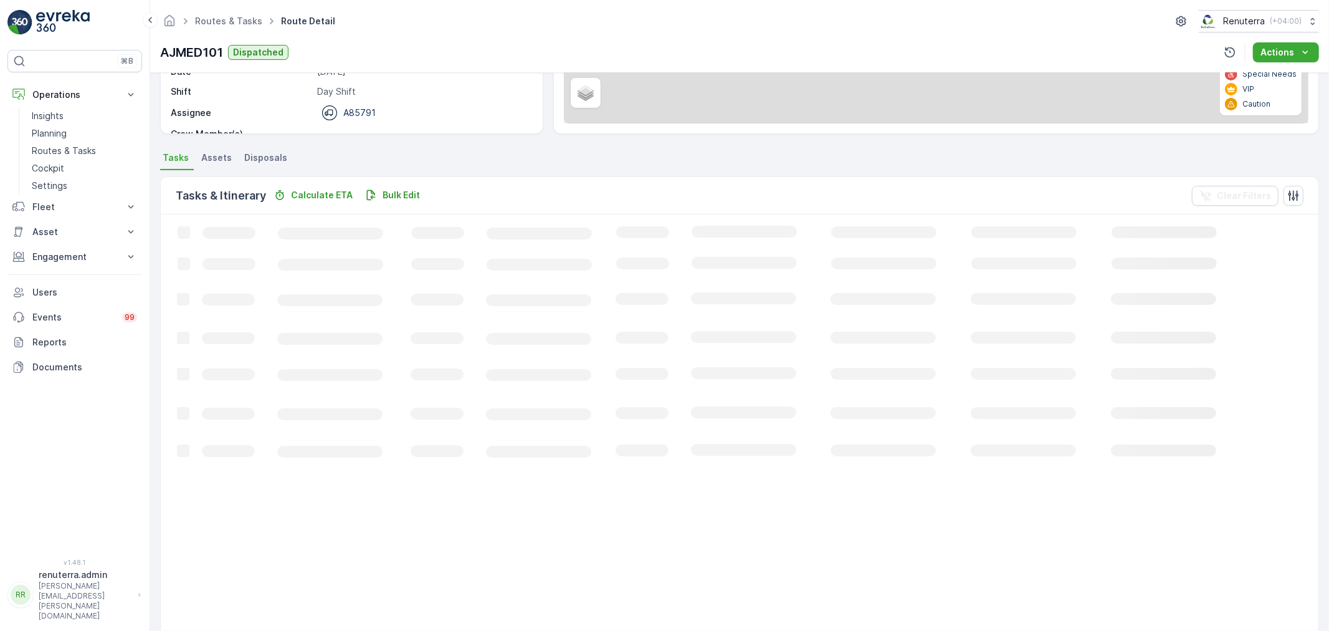
scroll to position [207, 0]
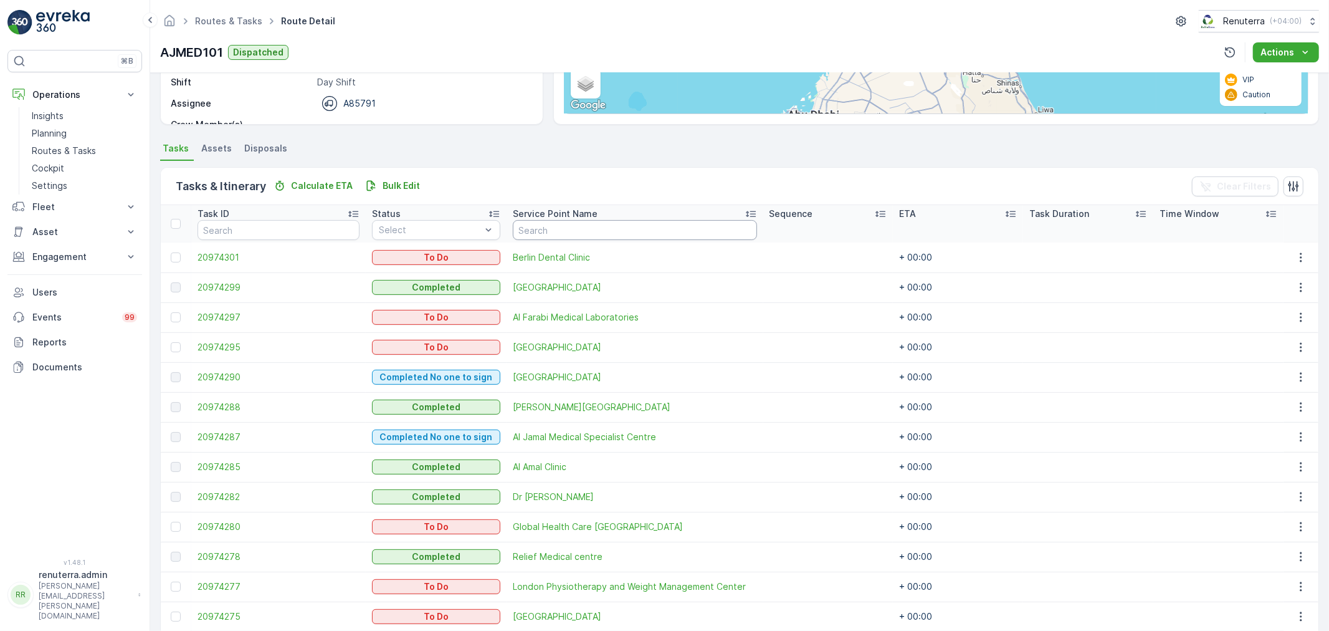
click at [527, 227] on input "text" at bounding box center [635, 230] width 244 height 20
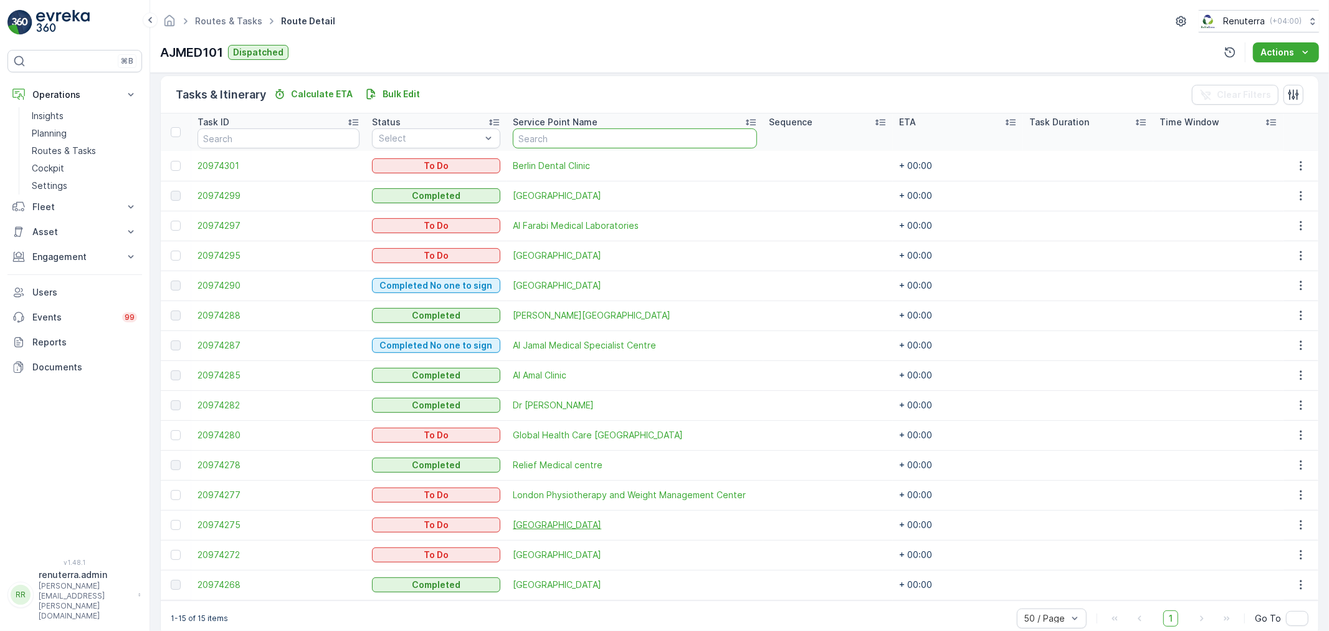
scroll to position [320, 0]
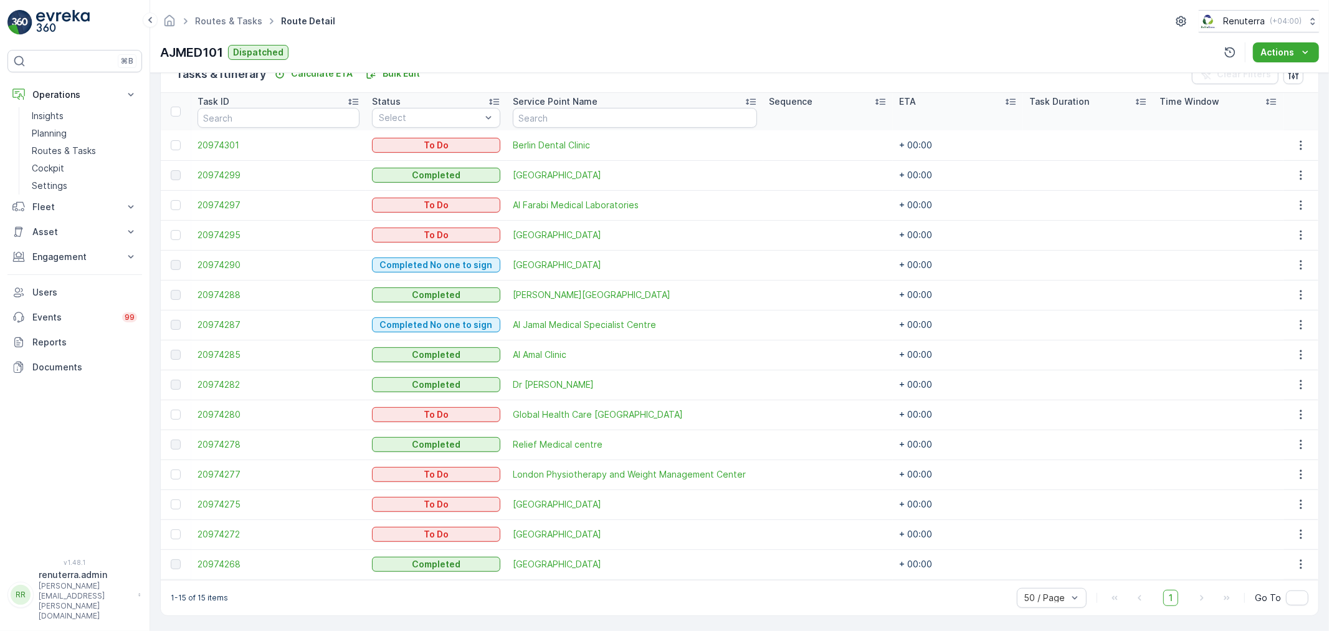
click at [181, 535] on div at bounding box center [177, 534] width 13 height 10
click at [171, 529] on input "checkbox" at bounding box center [171, 529] width 0 height 0
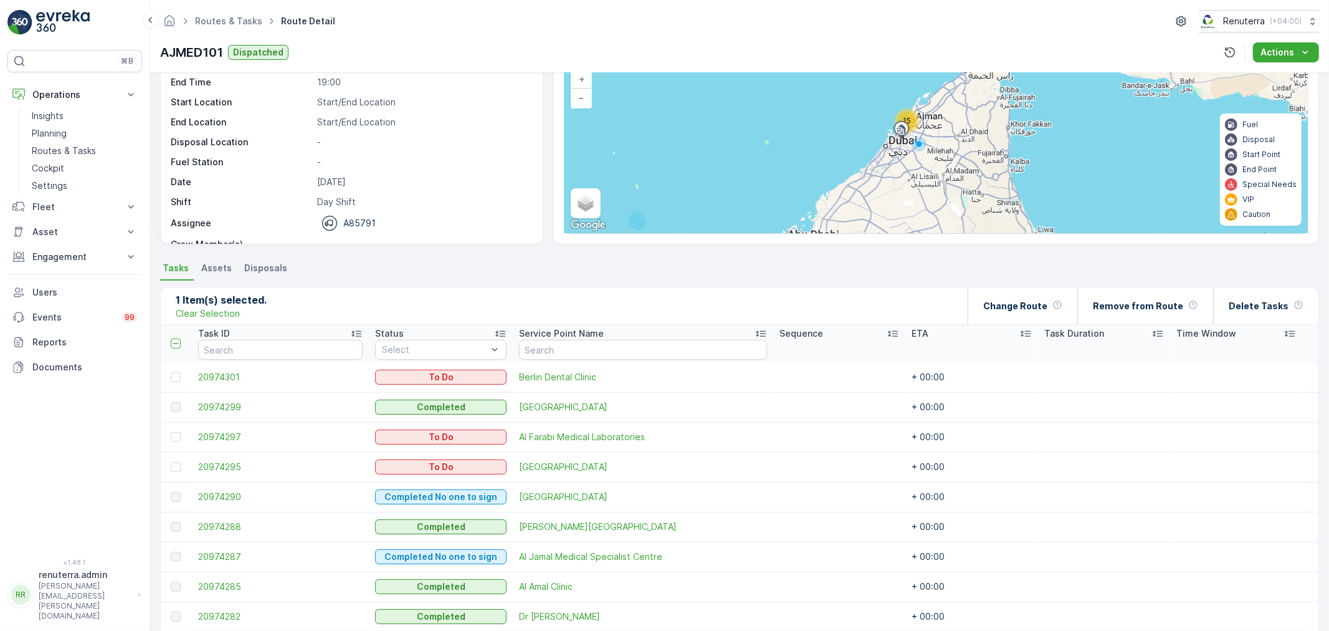
scroll to position [42, 0]
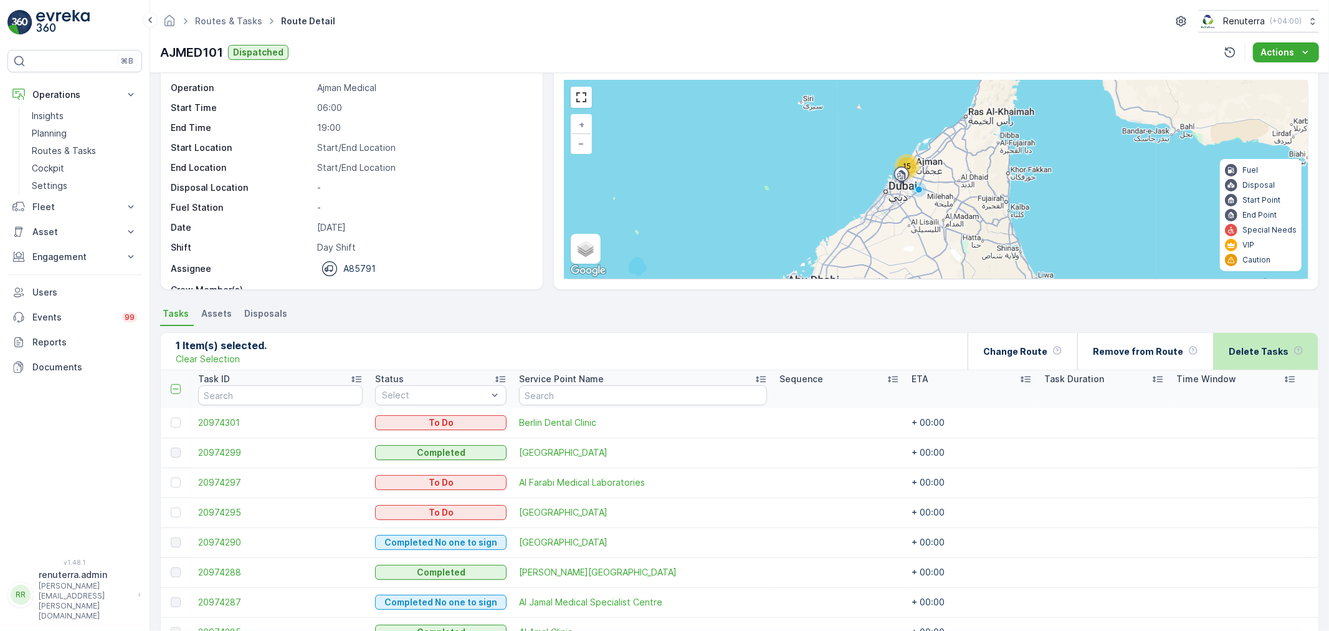
click at [1254, 352] on p "Delete Tasks" at bounding box center [1259, 351] width 60 height 12
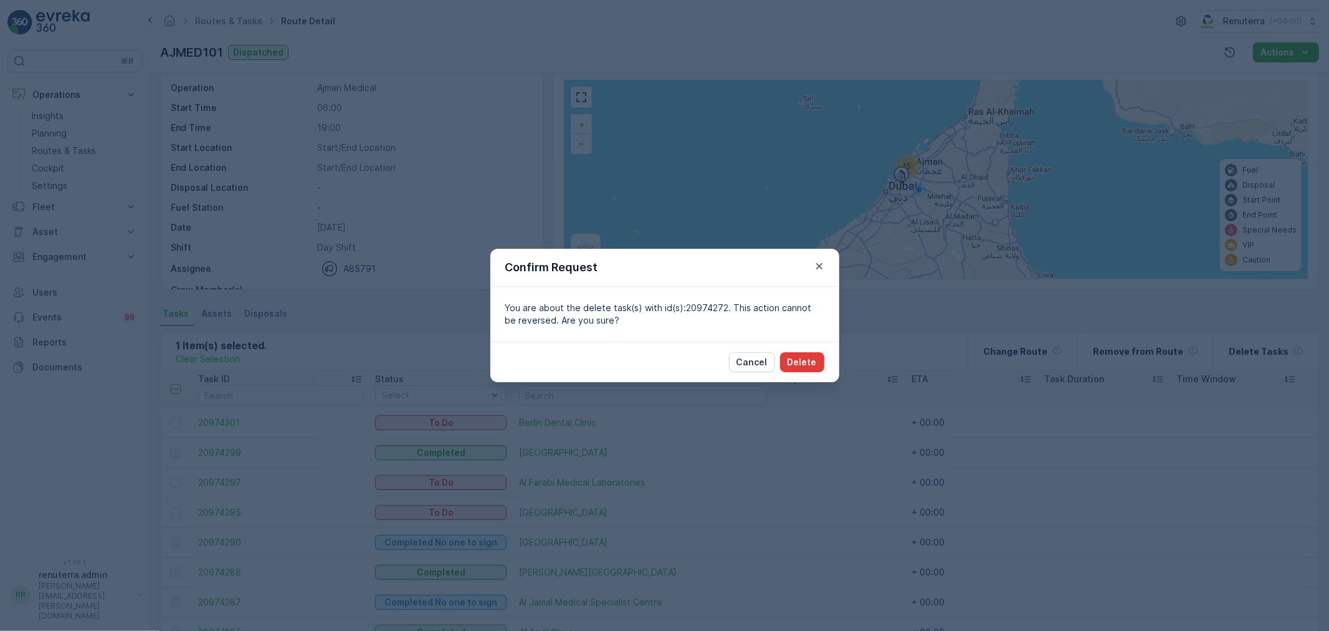
click at [808, 359] on p "Delete" at bounding box center [802, 362] width 29 height 12
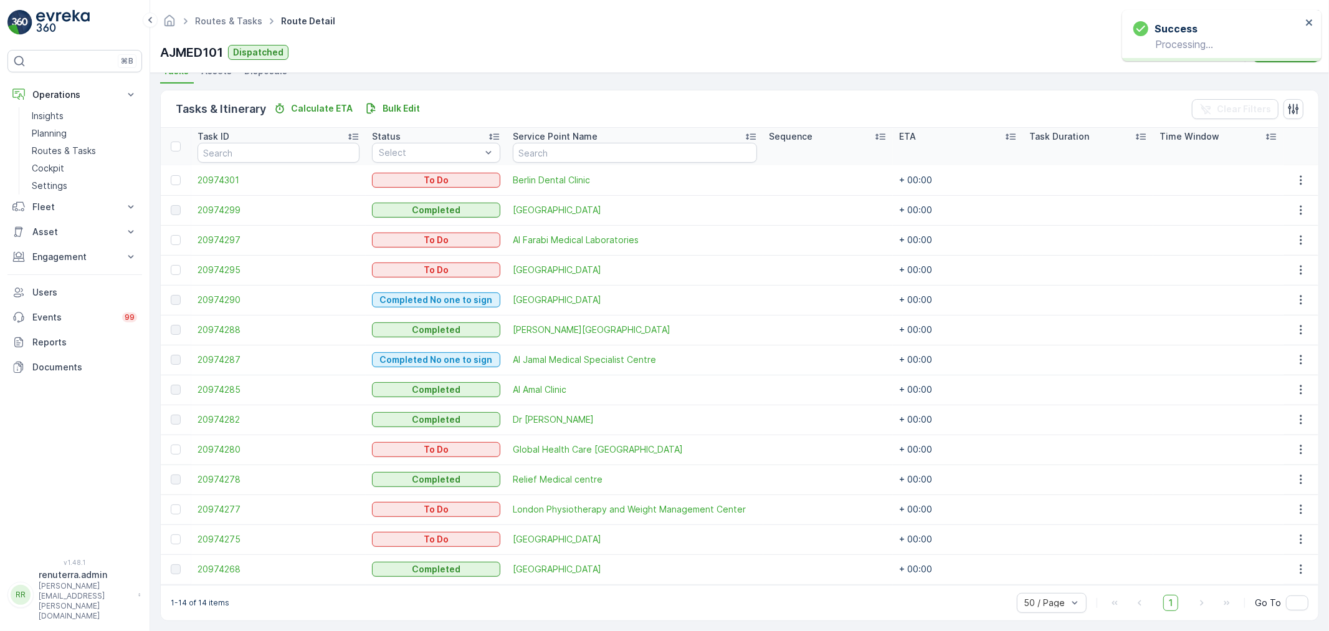
scroll to position [290, 0]
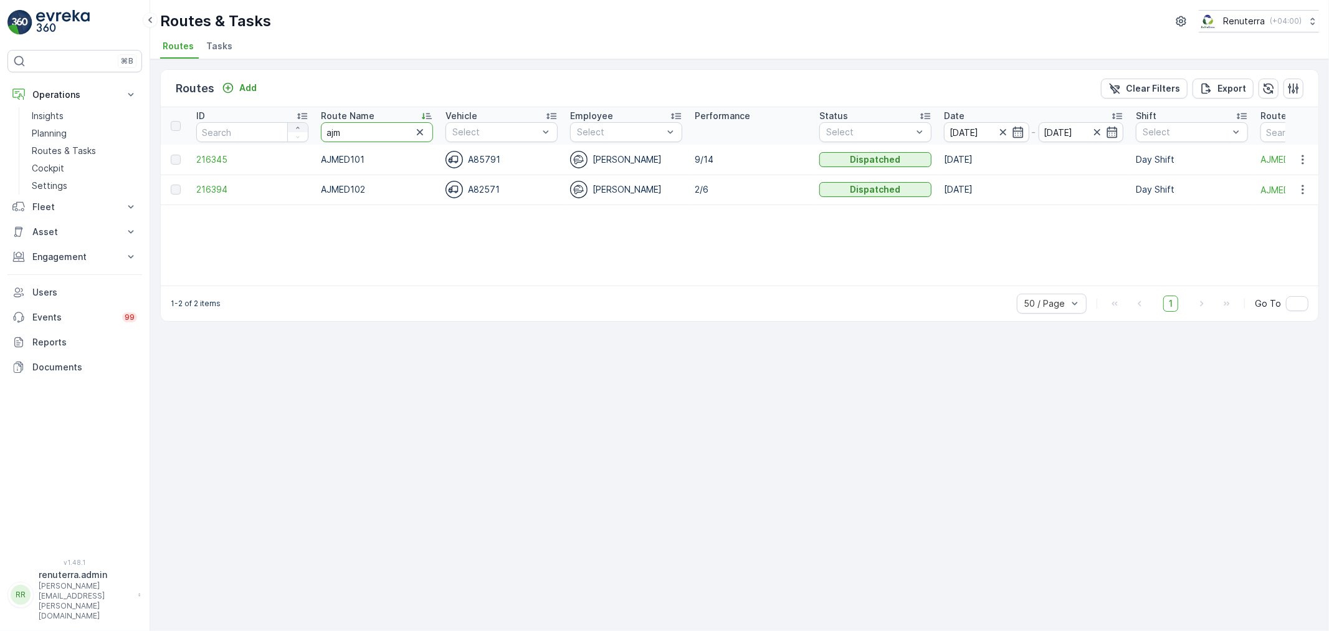
drag, startPoint x: 310, startPoint y: 126, endPoint x: 289, endPoint y: 126, distance: 20.6
click at [290, 126] on tr "ID Route Name ajm Vehicle Select Employee Select Performance Status Select Date…" at bounding box center [849, 125] width 1376 height 37
type input "hs"
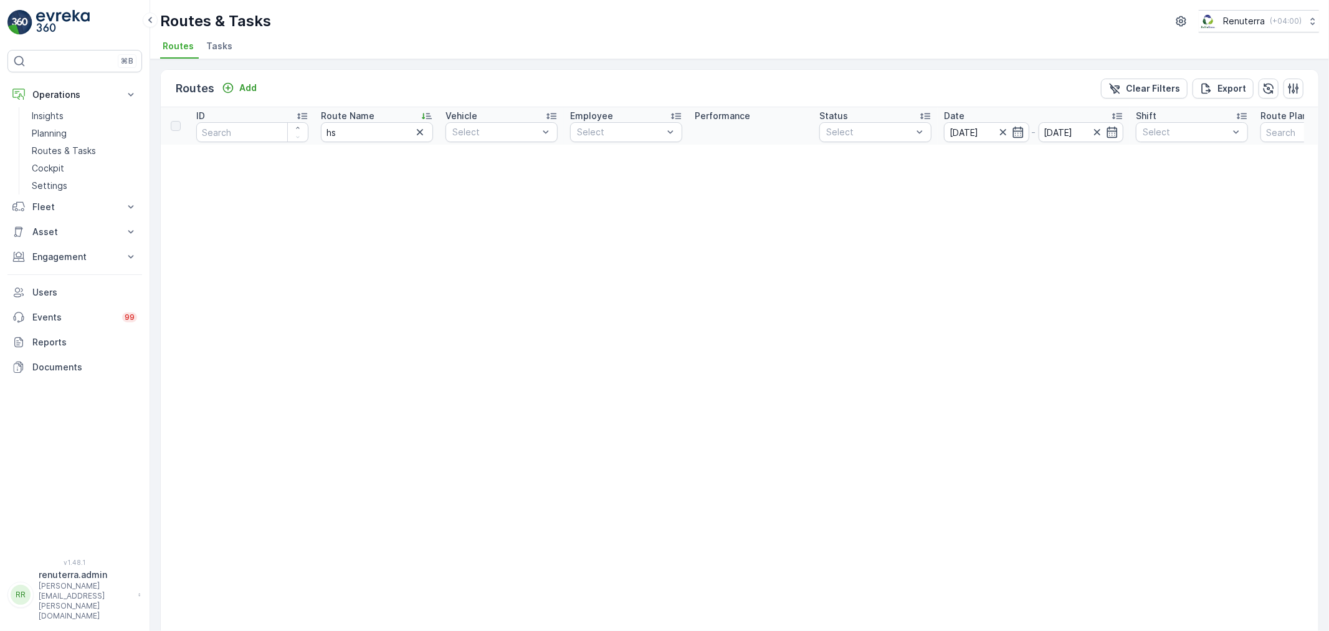
click at [345, 120] on p "Route Name" at bounding box center [348, 116] width 54 height 12
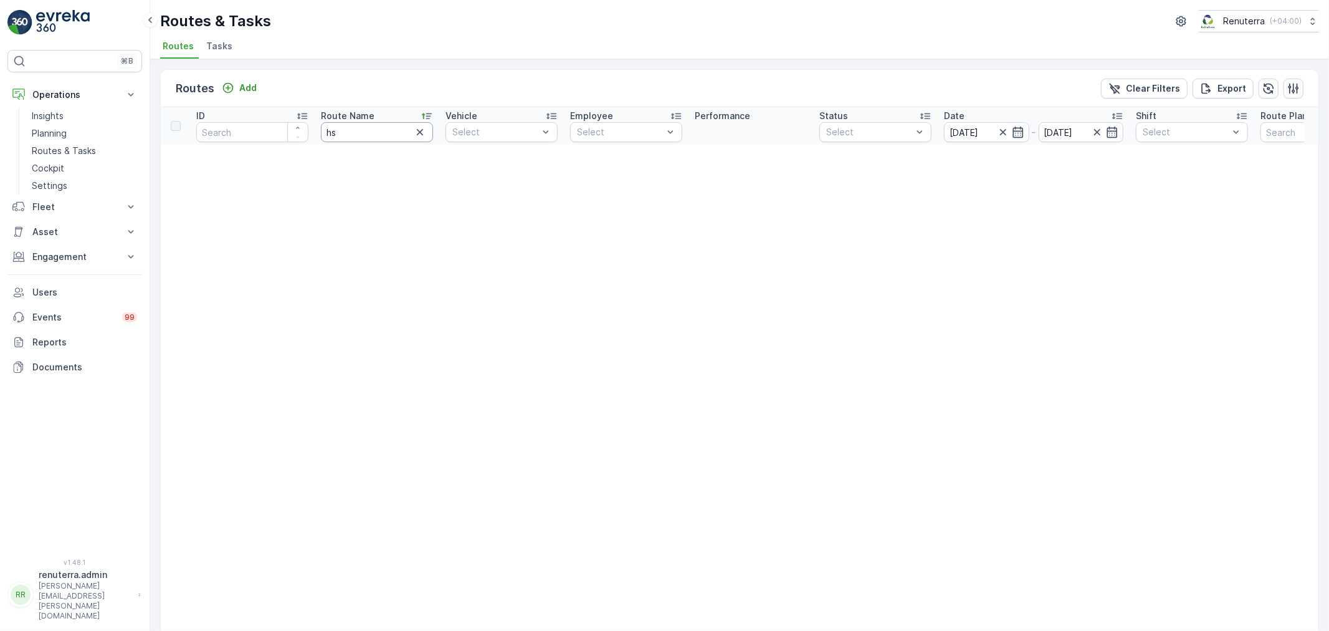
click at [345, 140] on input "hs" at bounding box center [377, 132] width 112 height 20
type input "hat"
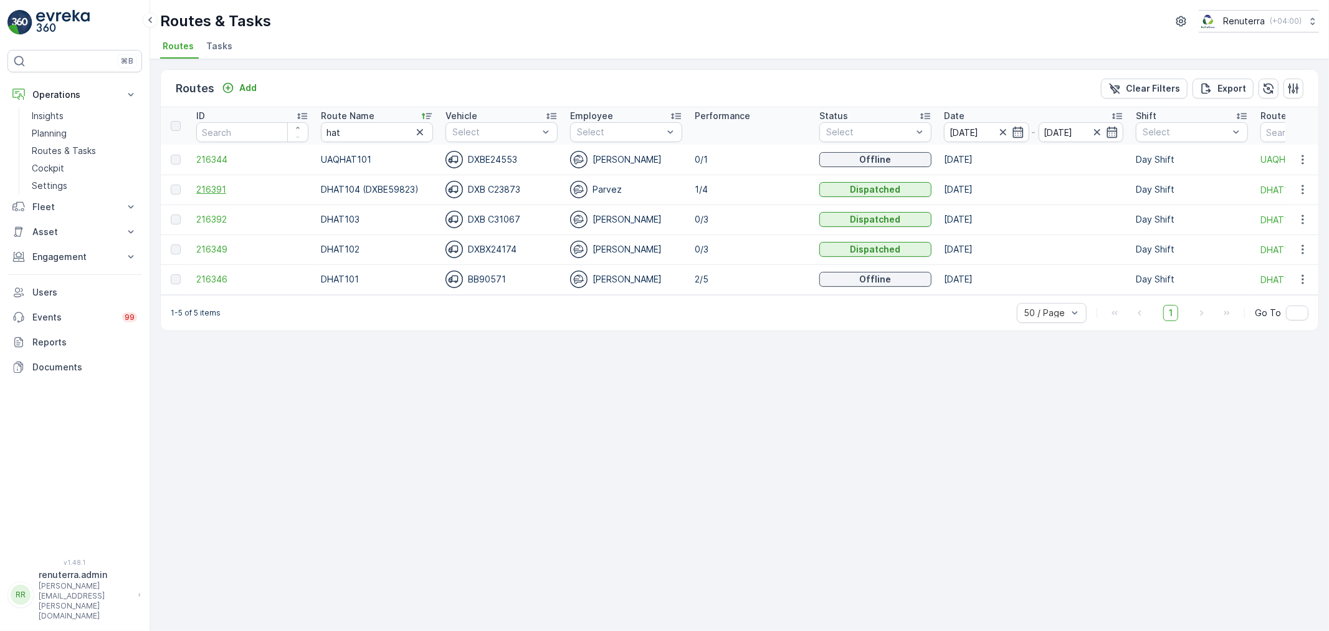
click at [209, 189] on span "216391" at bounding box center [252, 189] width 112 height 12
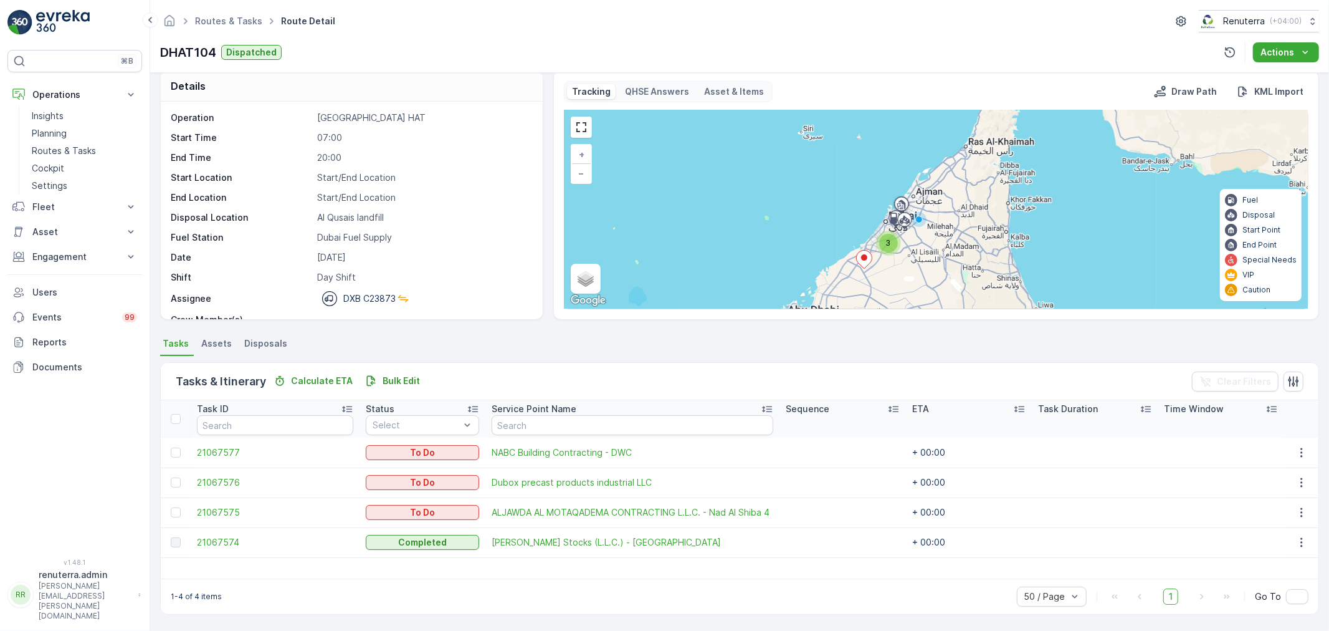
scroll to position [11, 0]
click at [888, 250] on div "3" at bounding box center [888, 244] width 19 height 19
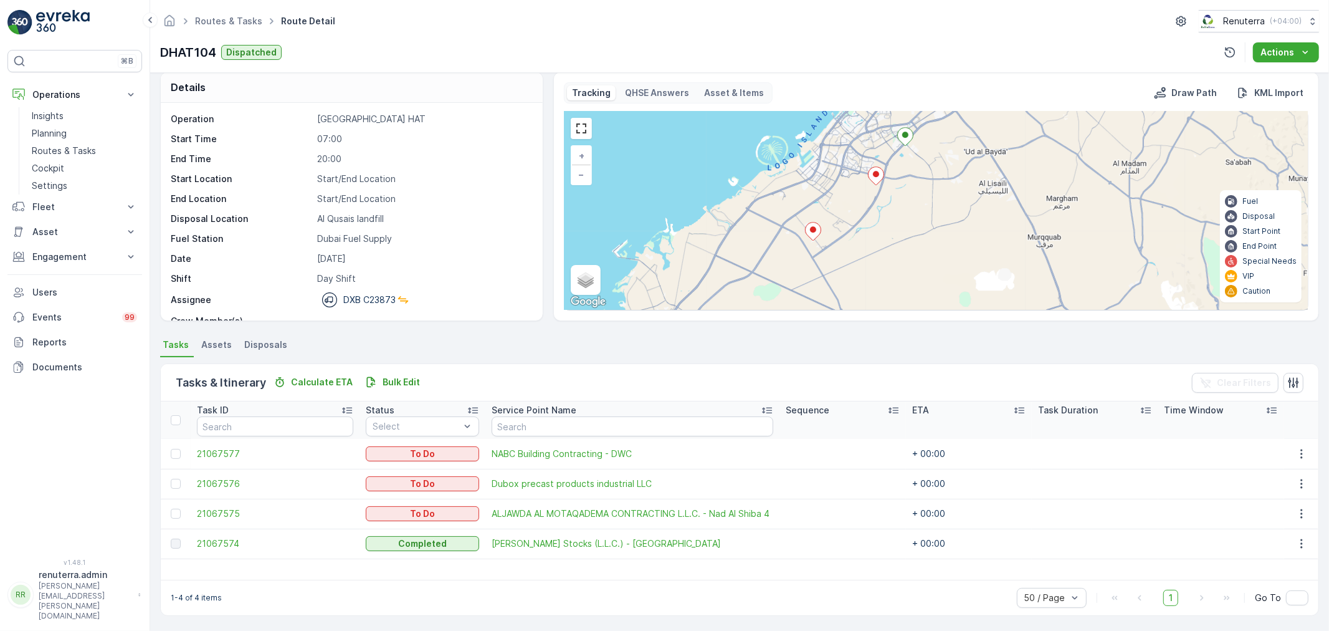
drag, startPoint x: 880, startPoint y: 283, endPoint x: 858, endPoint y: 207, distance: 78.7
click at [858, 207] on div "+ − Satellite Roadmap Terrain Hybrid Leaflet Keyboard shortcuts Map Data Map da…" at bounding box center [936, 211] width 743 height 198
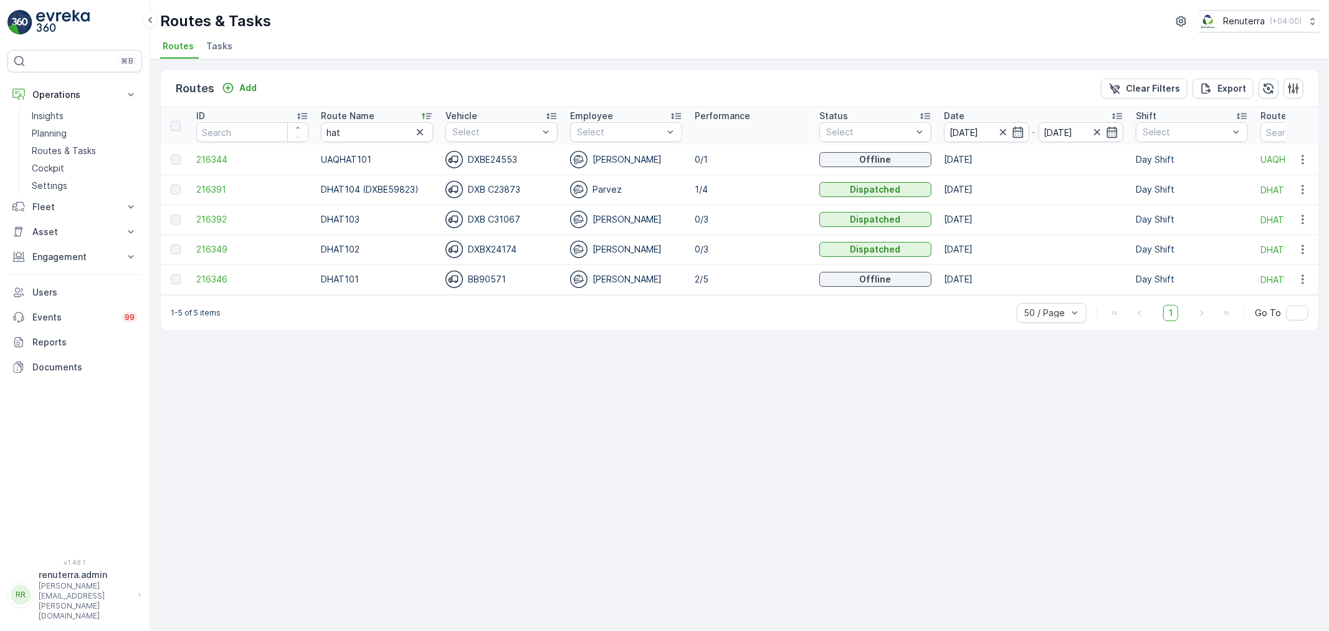
click at [216, 210] on td "216392" at bounding box center [252, 219] width 125 height 30
click at [218, 221] on span "216392" at bounding box center [252, 219] width 112 height 12
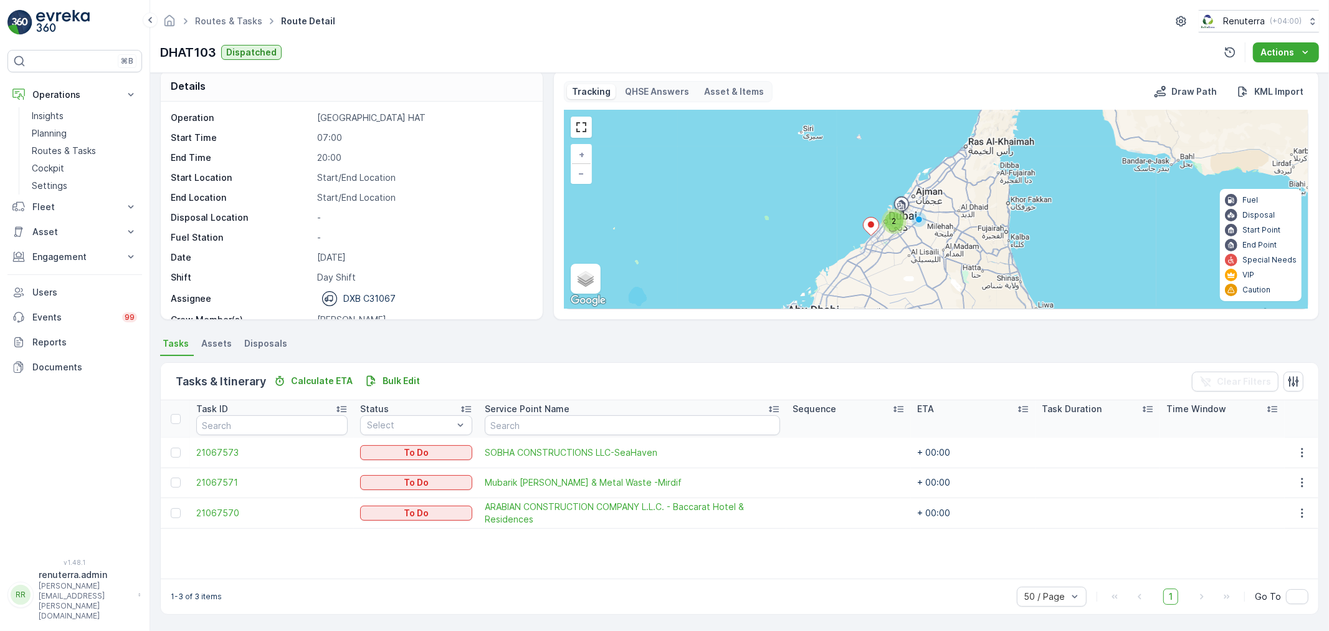
scroll to position [11, 0]
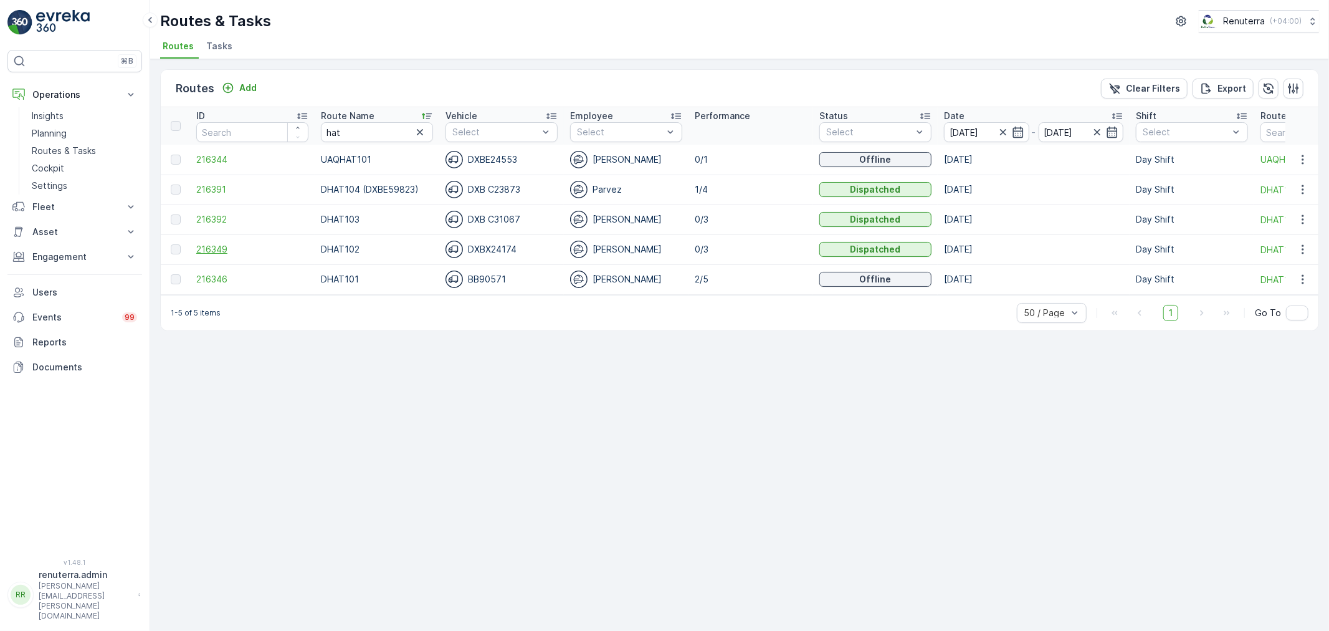
click at [207, 250] on span "216349" at bounding box center [252, 249] width 112 height 12
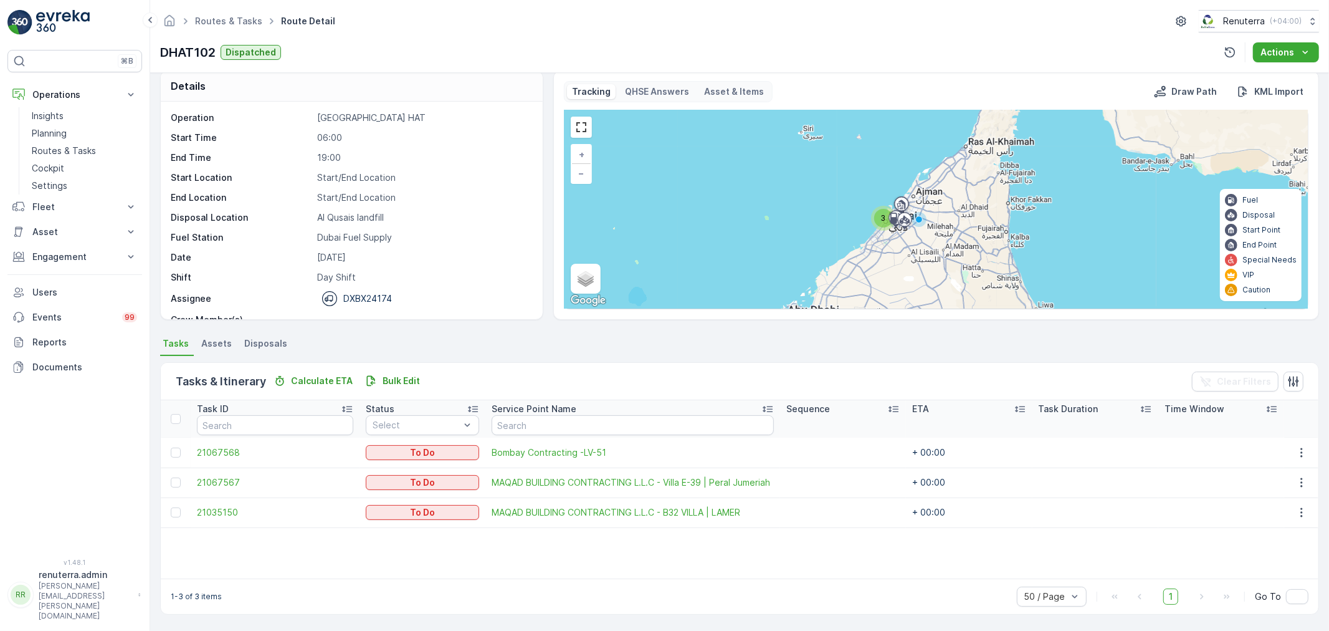
scroll to position [11, 0]
click at [207, 16] on link "Routes & Tasks" at bounding box center [228, 21] width 67 height 11
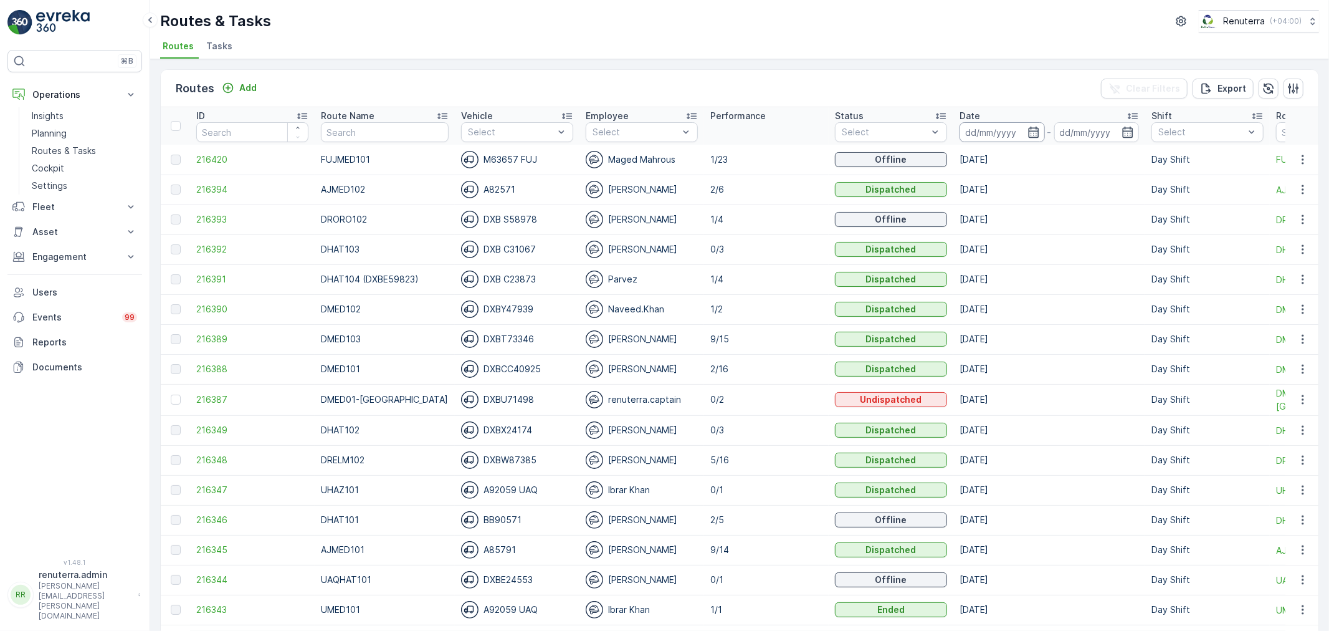
click at [960, 133] on input at bounding box center [1002, 132] width 85 height 20
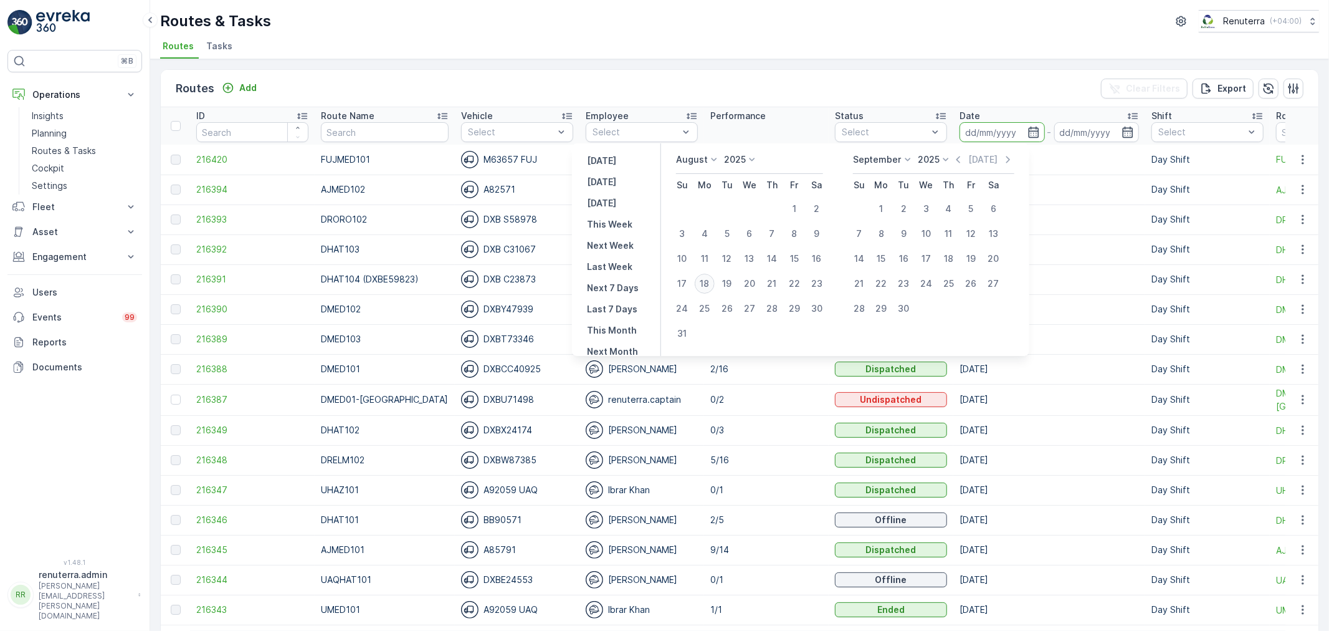
click at [705, 277] on div "18" at bounding box center [705, 284] width 20 height 20
type input "[DATE]"
click at [705, 277] on div "18" at bounding box center [705, 284] width 20 height 20
type input "[DATE]"
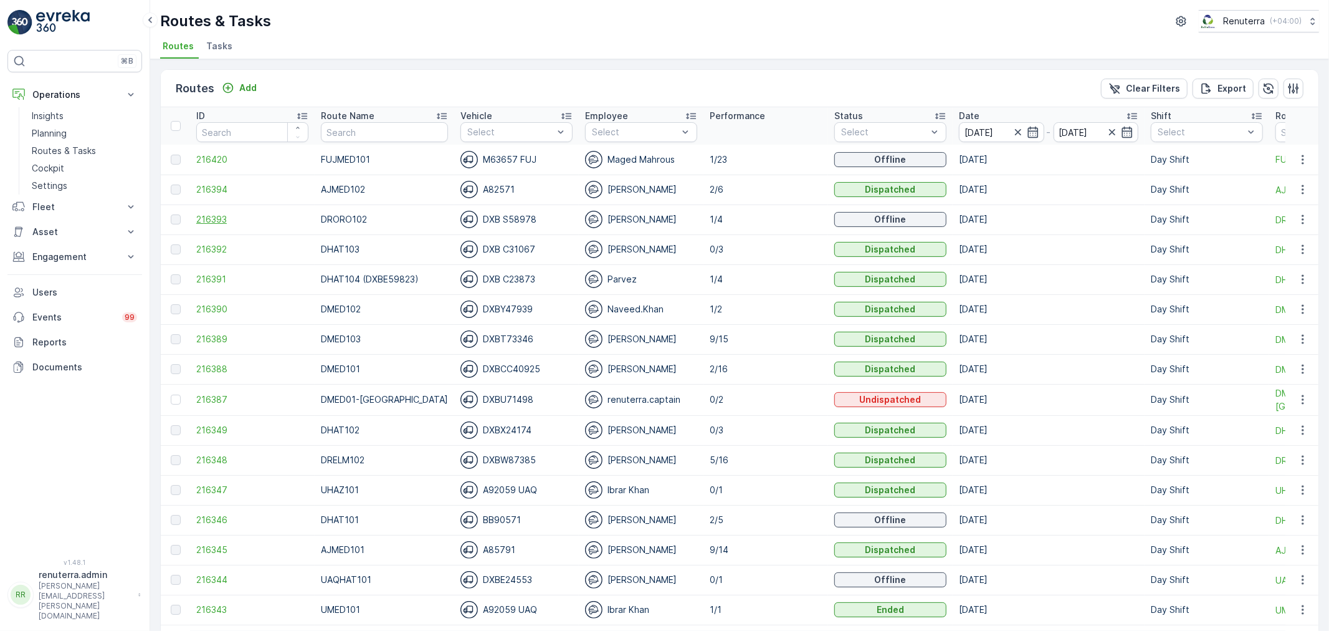
click at [201, 216] on span "216393" at bounding box center [252, 219] width 112 height 12
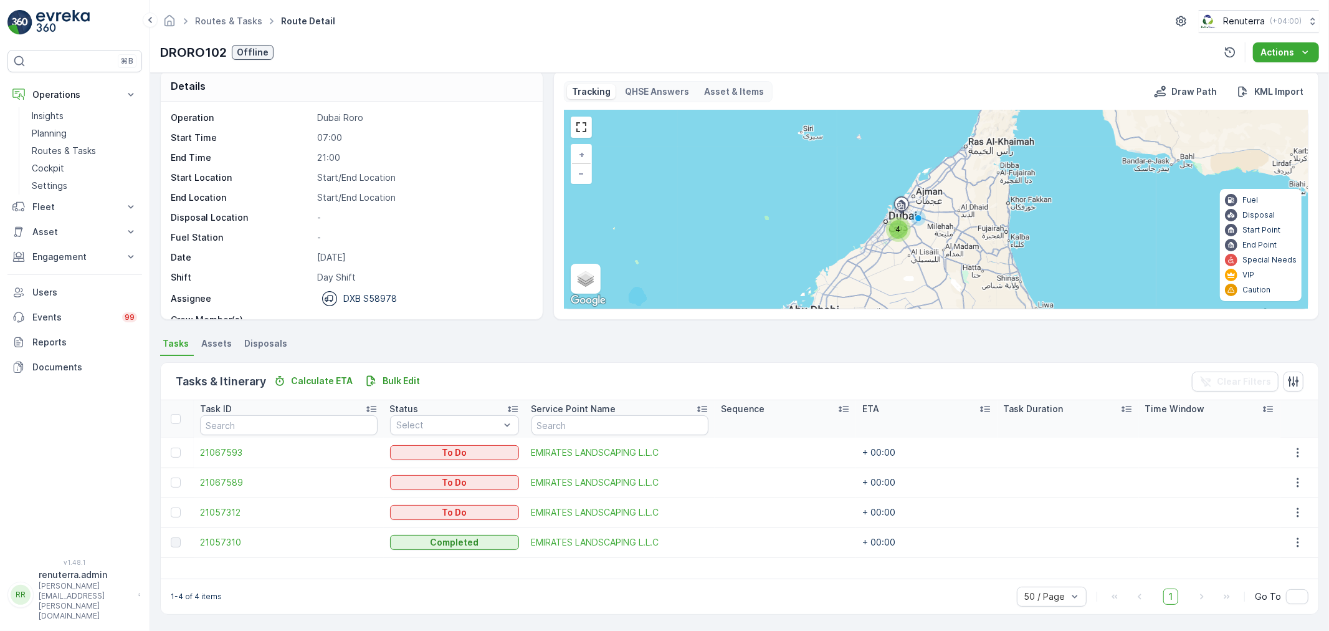
scroll to position [11, 0]
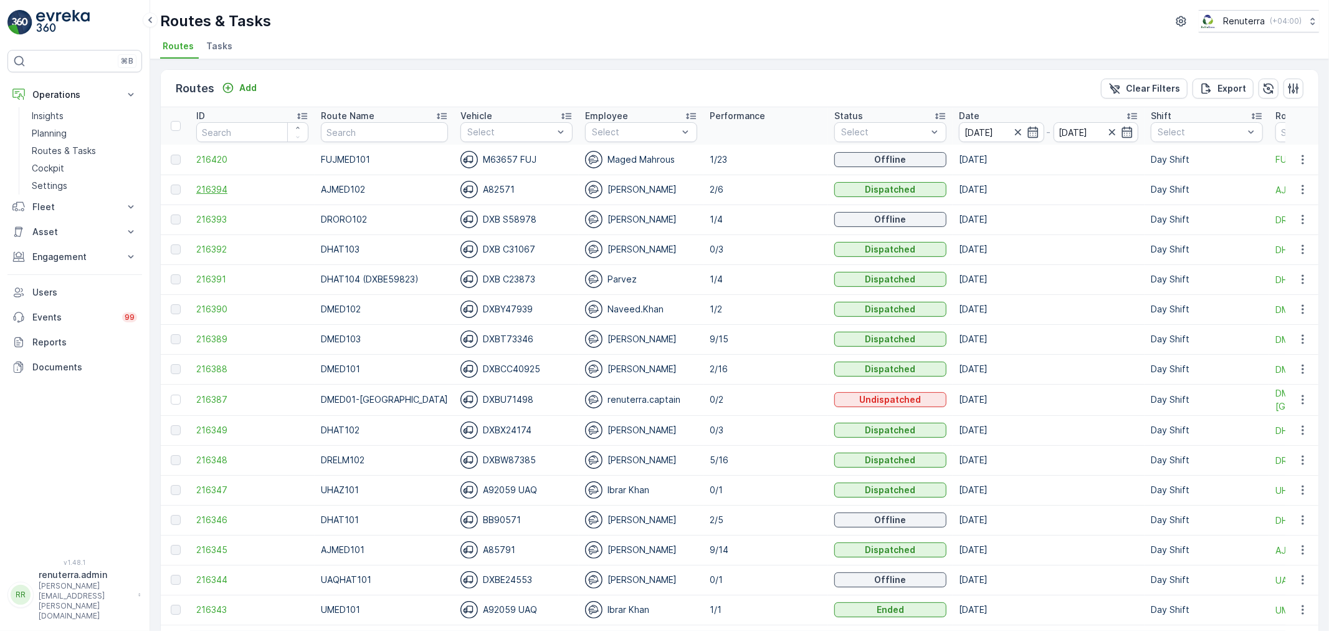
click at [221, 188] on span "216394" at bounding box center [252, 189] width 112 height 12
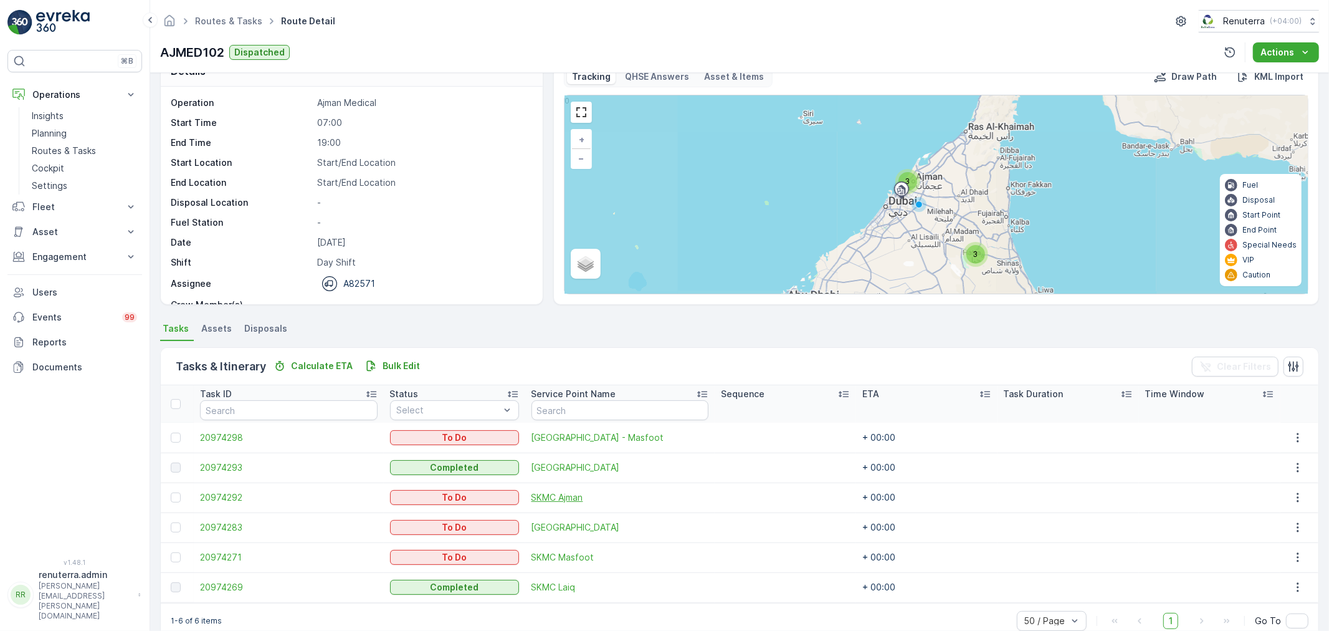
scroll to position [51, 0]
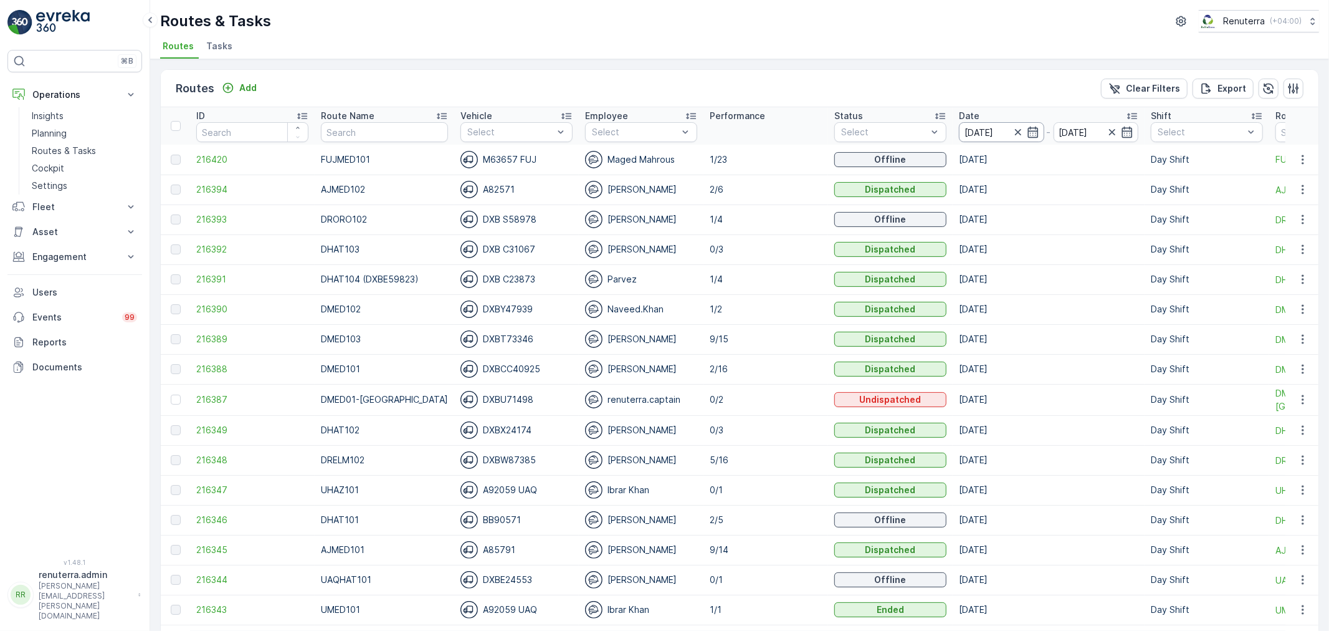
click at [968, 134] on input "[DATE]" at bounding box center [1001, 132] width 85 height 20
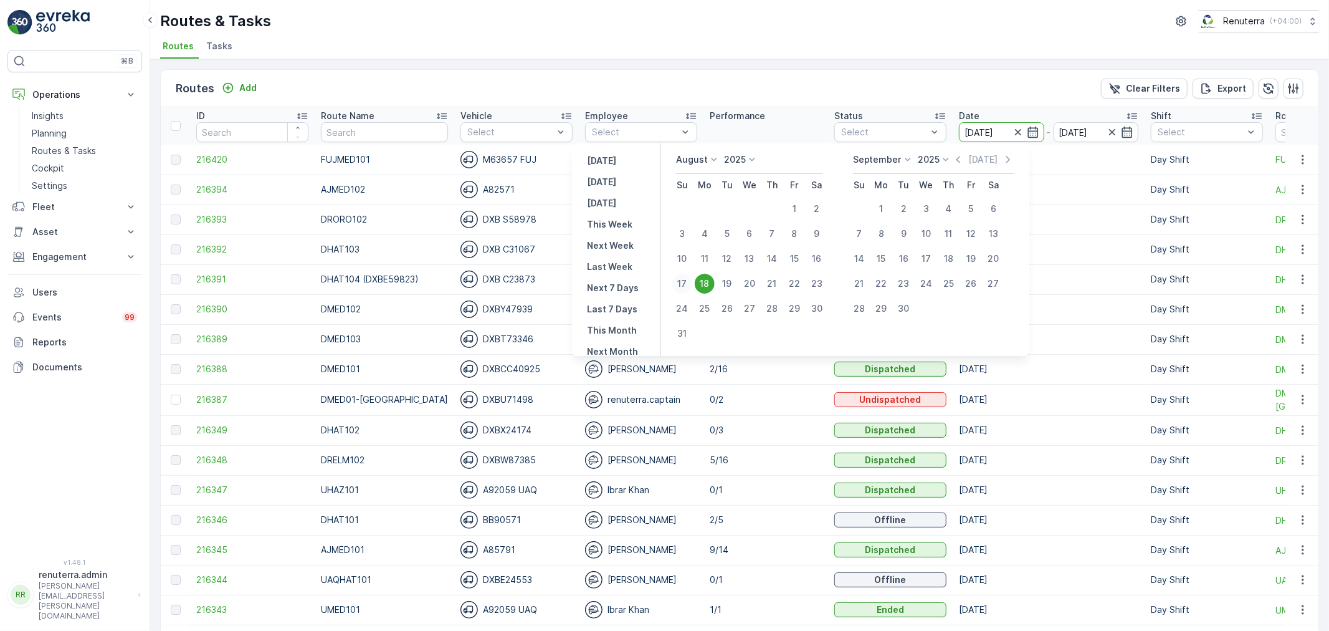
click at [680, 283] on div "17" at bounding box center [682, 284] width 20 height 20
type input "[DATE]"
click at [680, 283] on div "17" at bounding box center [682, 284] width 20 height 20
type input "[DATE]"
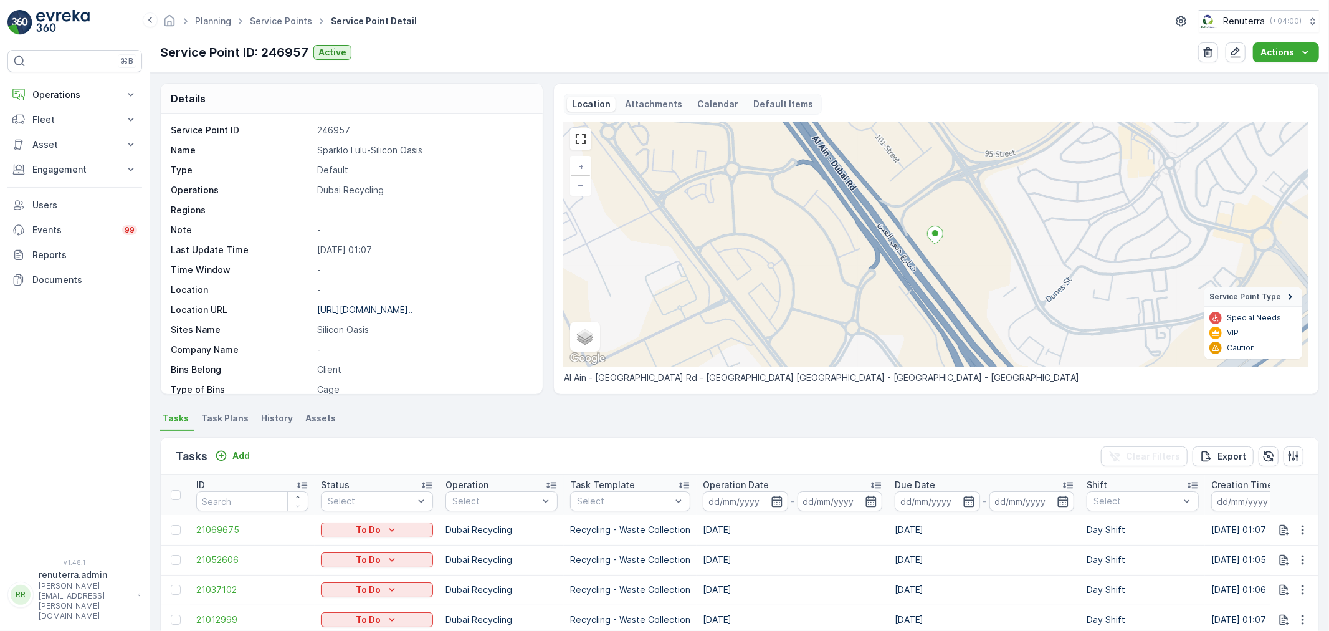
scroll to position [415, 0]
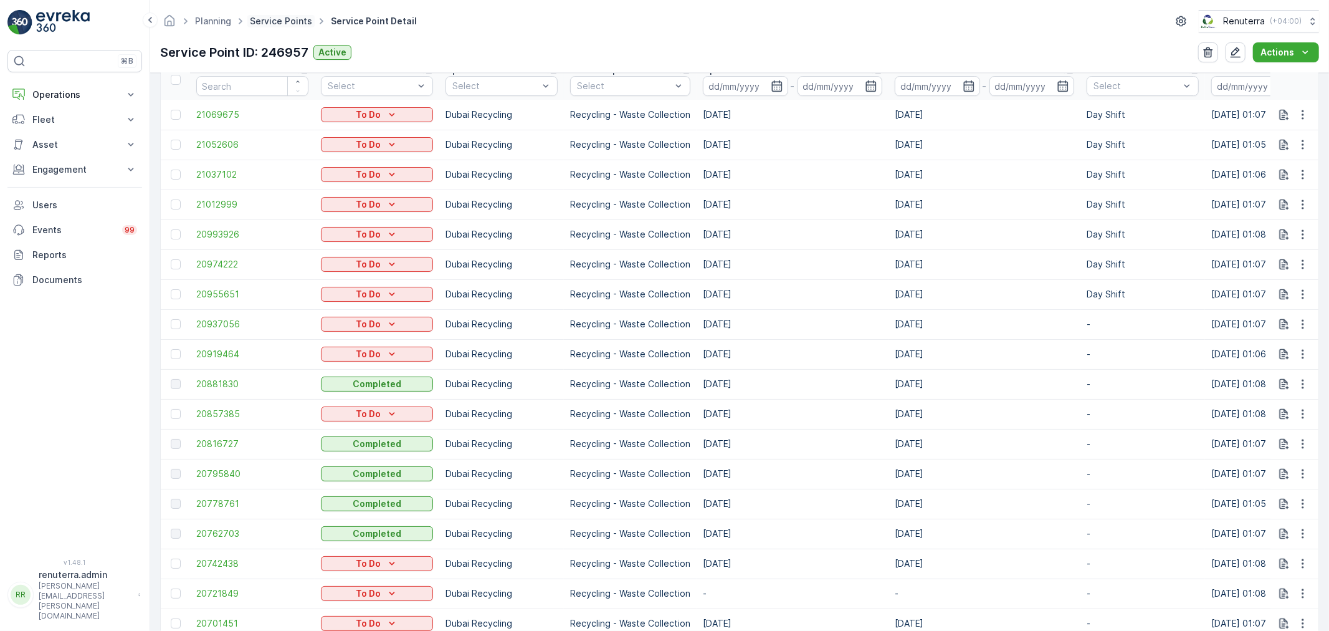
click at [285, 21] on link "Service Points" at bounding box center [281, 21] width 62 height 11
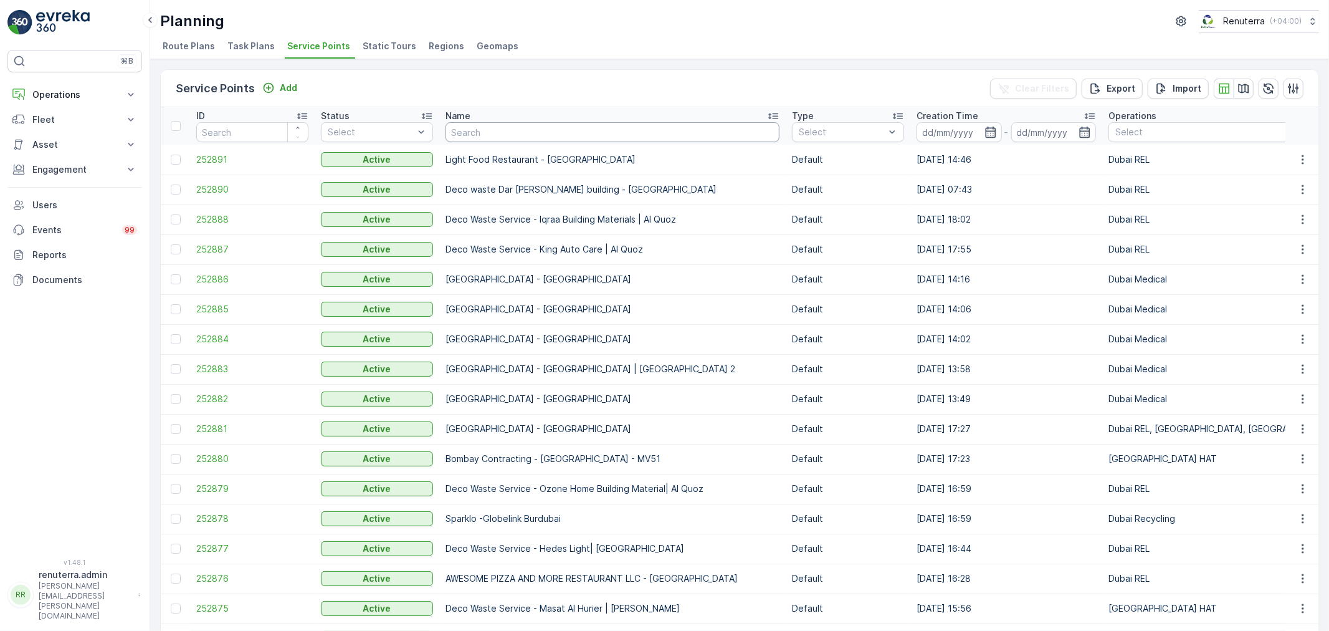
click at [505, 136] on input "text" at bounding box center [613, 132] width 334 height 20
type input "nmc"
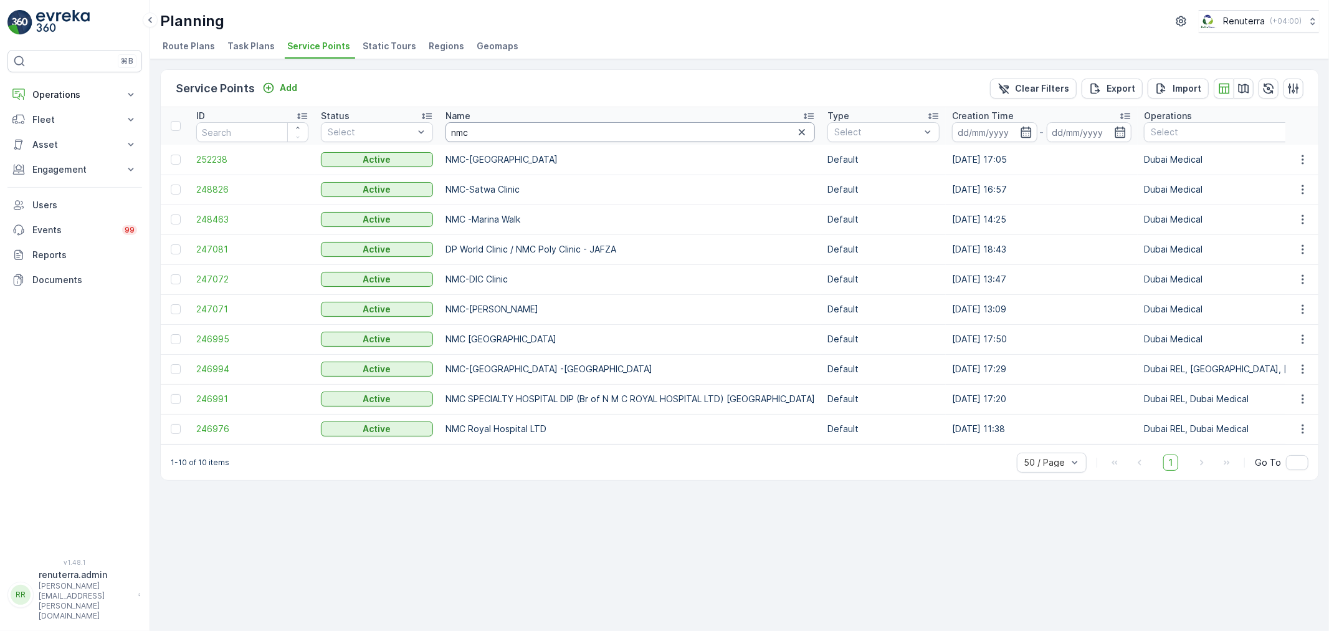
click at [474, 136] on input "nmc" at bounding box center [630, 132] width 369 height 20
type input "n"
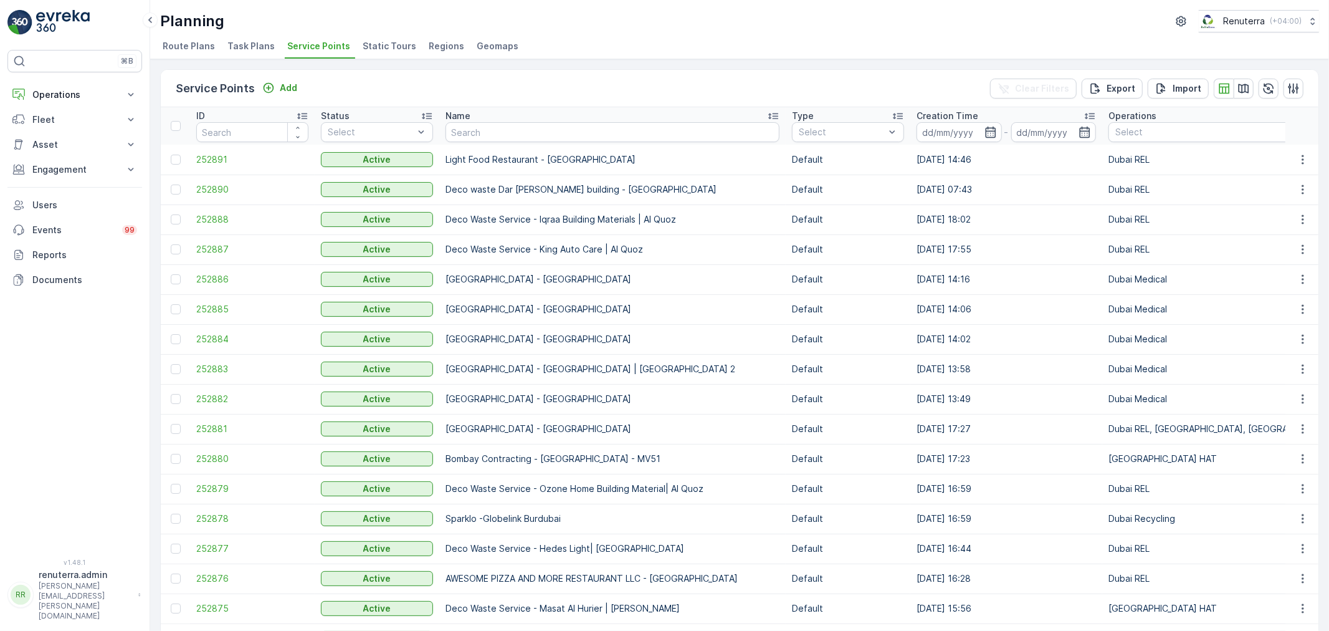
click at [474, 136] on input "text" at bounding box center [613, 132] width 334 height 20
type input "nadh"
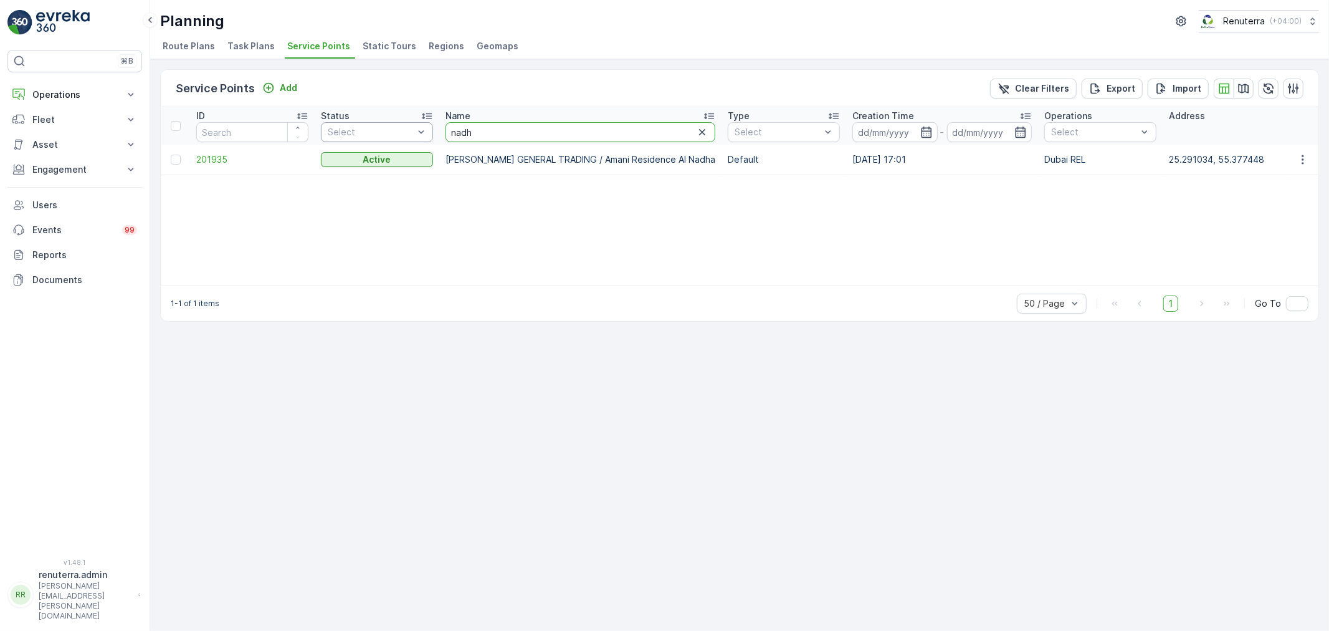
drag, startPoint x: 447, startPoint y: 132, endPoint x: 388, endPoint y: 132, distance: 58.6
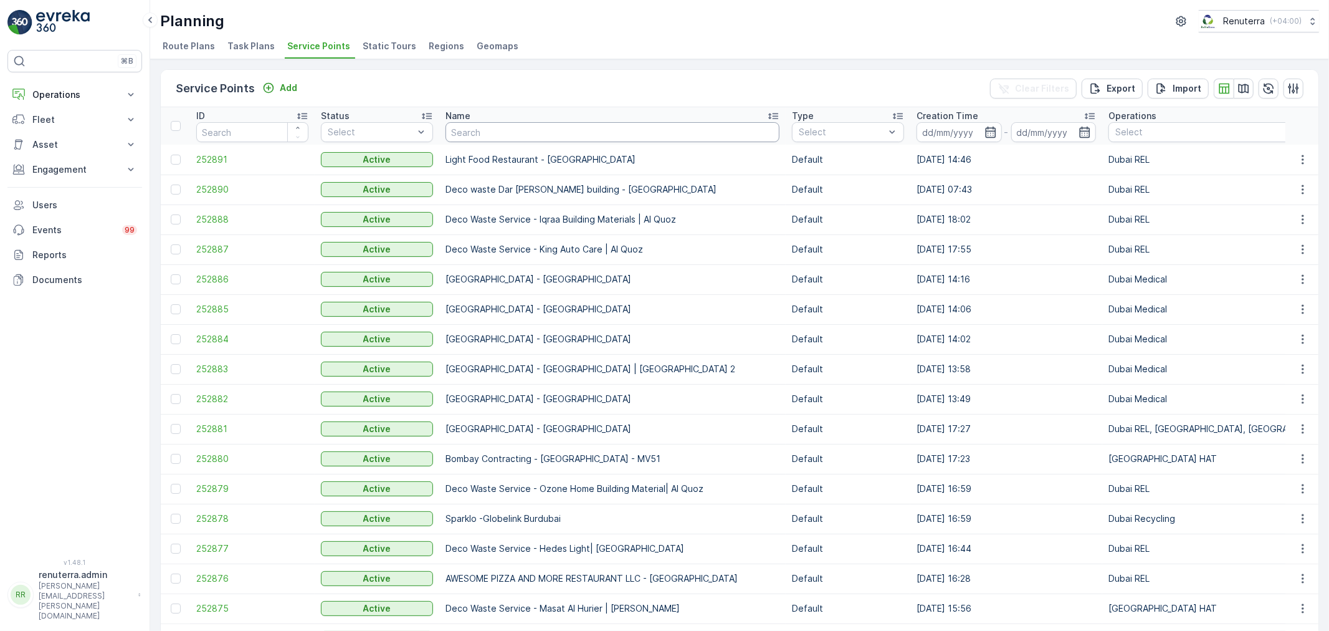
click at [475, 128] on input "text" at bounding box center [613, 132] width 334 height 20
type input "nadha"
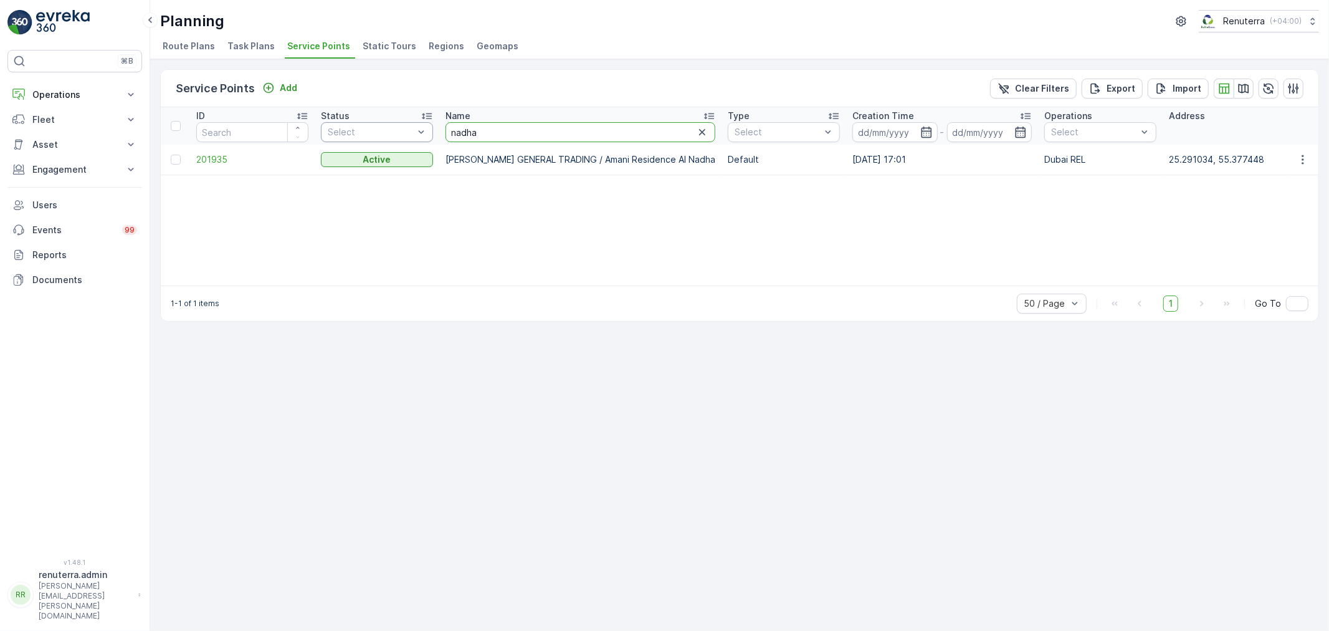
drag, startPoint x: 470, startPoint y: 134, endPoint x: 416, endPoint y: 133, distance: 54.2
type input "new"
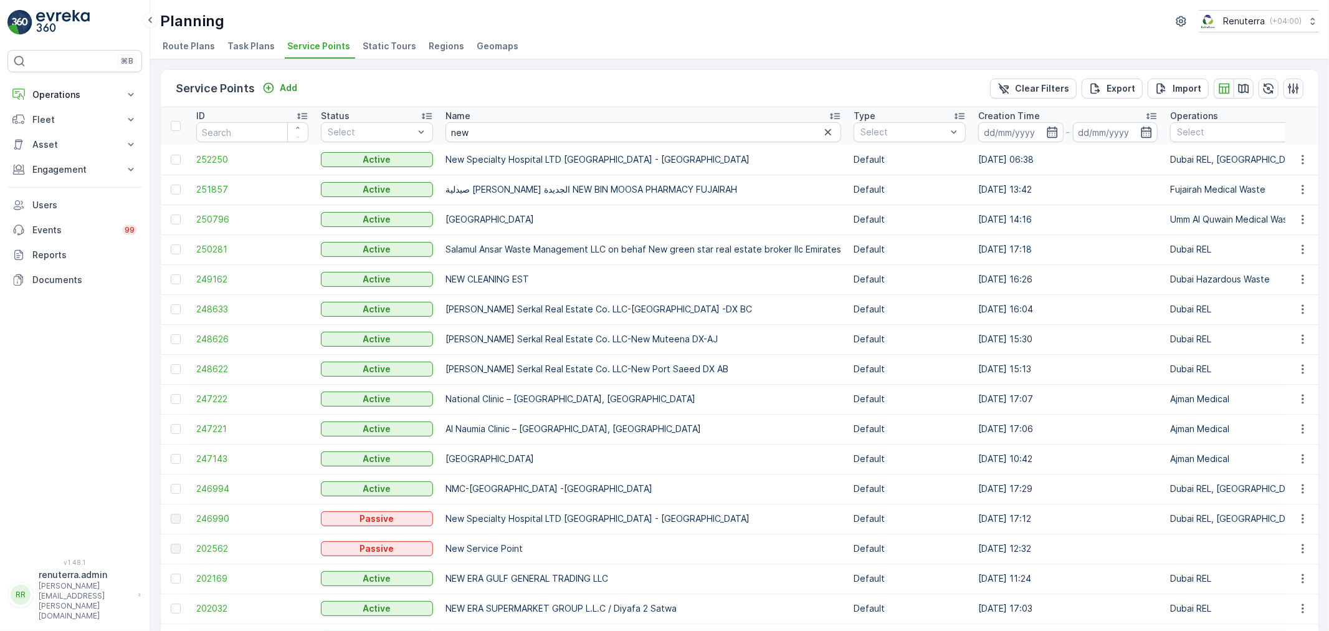
click at [209, 150] on td "252250" at bounding box center [252, 160] width 125 height 30
click at [213, 158] on span "252250" at bounding box center [252, 159] width 112 height 12
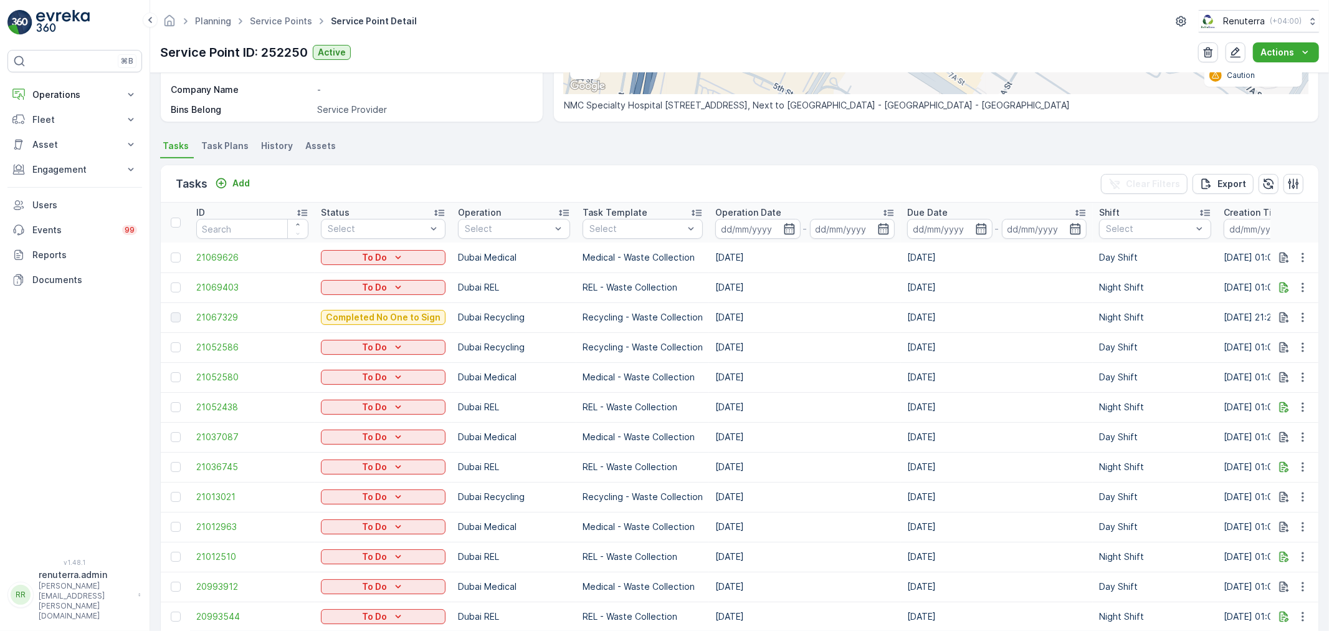
scroll to position [277, 0]
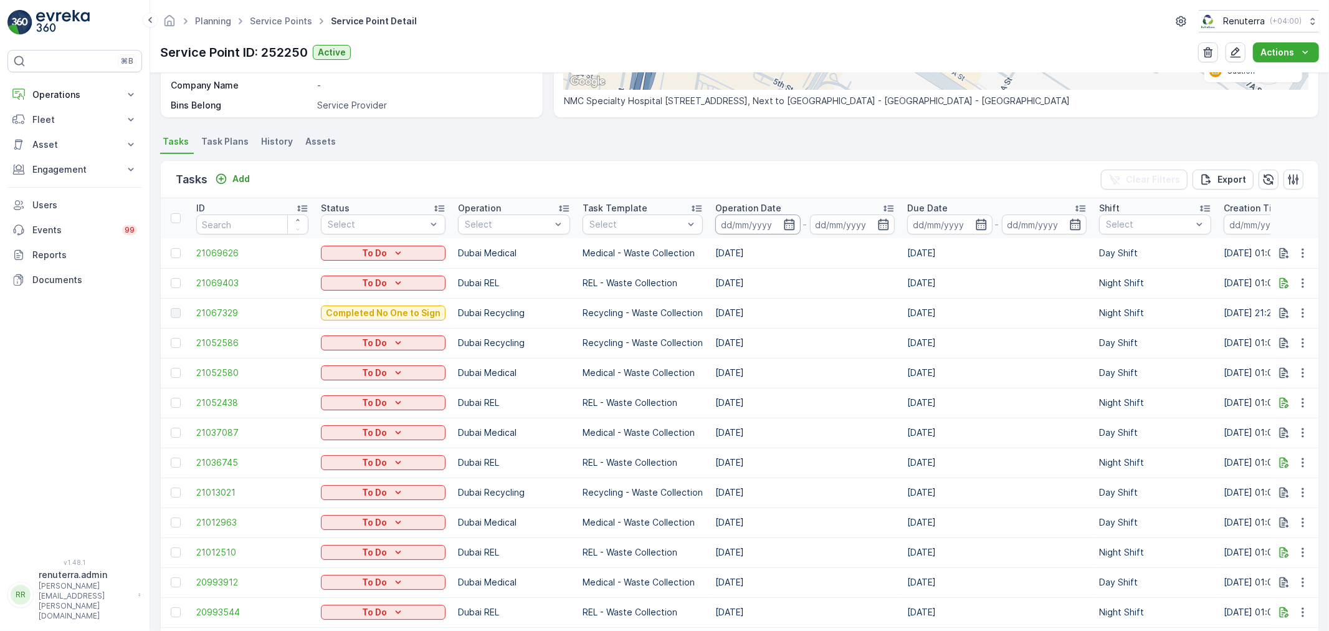
click at [731, 229] on input at bounding box center [757, 224] width 85 height 20
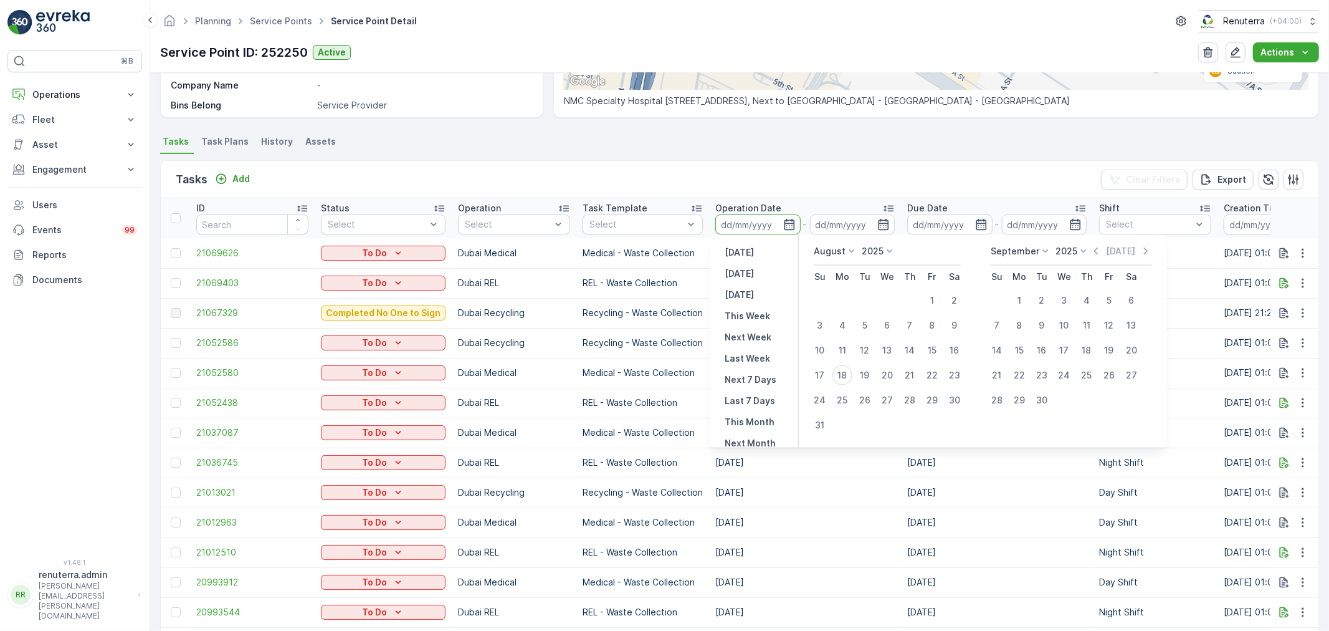
click at [839, 363] on td "18" at bounding box center [842, 375] width 22 height 25
click at [842, 366] on div "18" at bounding box center [842, 375] width 20 height 20
type input "[DATE]"
click at [842, 366] on div "18" at bounding box center [842, 375] width 20 height 20
type input "[DATE]"
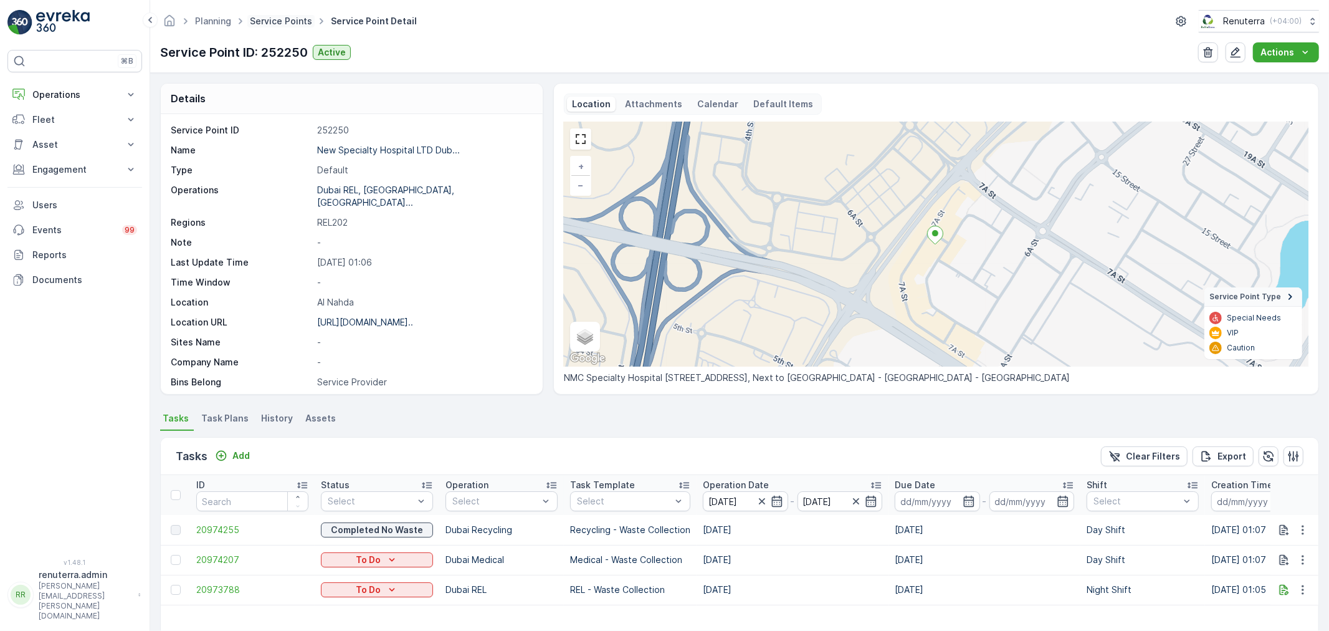
click at [274, 23] on link "Service Points" at bounding box center [281, 21] width 62 height 11
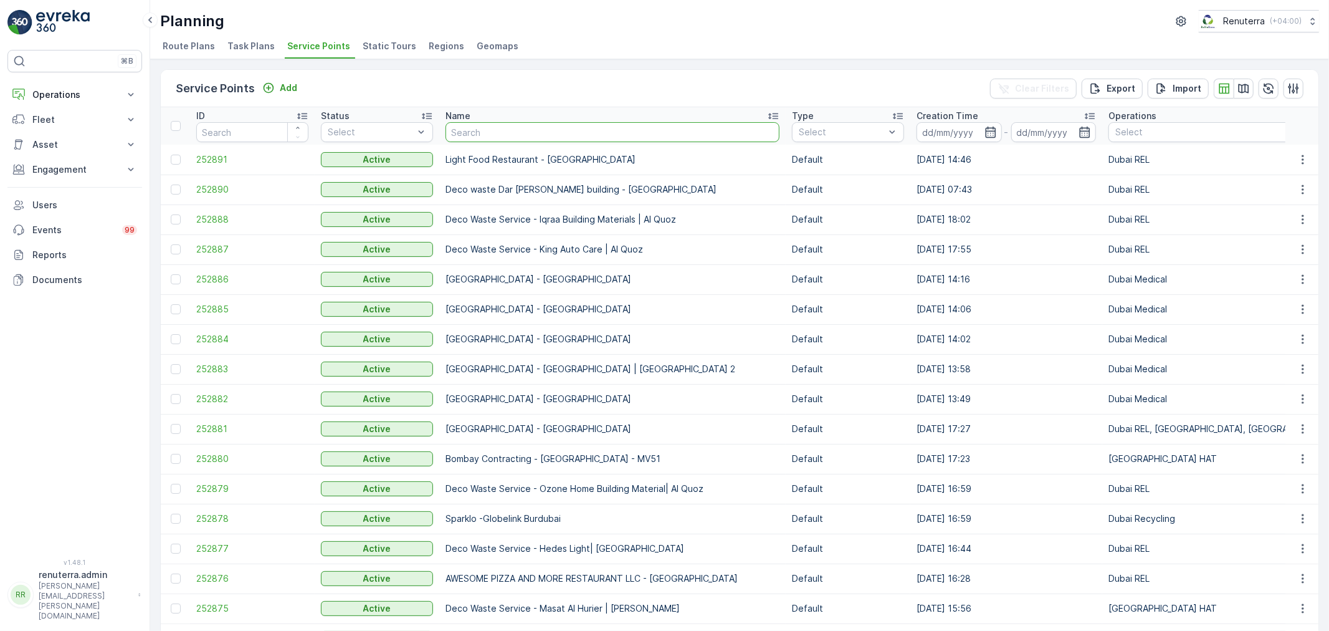
click at [457, 136] on input "text" at bounding box center [613, 132] width 334 height 20
click at [474, 138] on input "text" at bounding box center [613, 132] width 334 height 20
type input "Saudi"
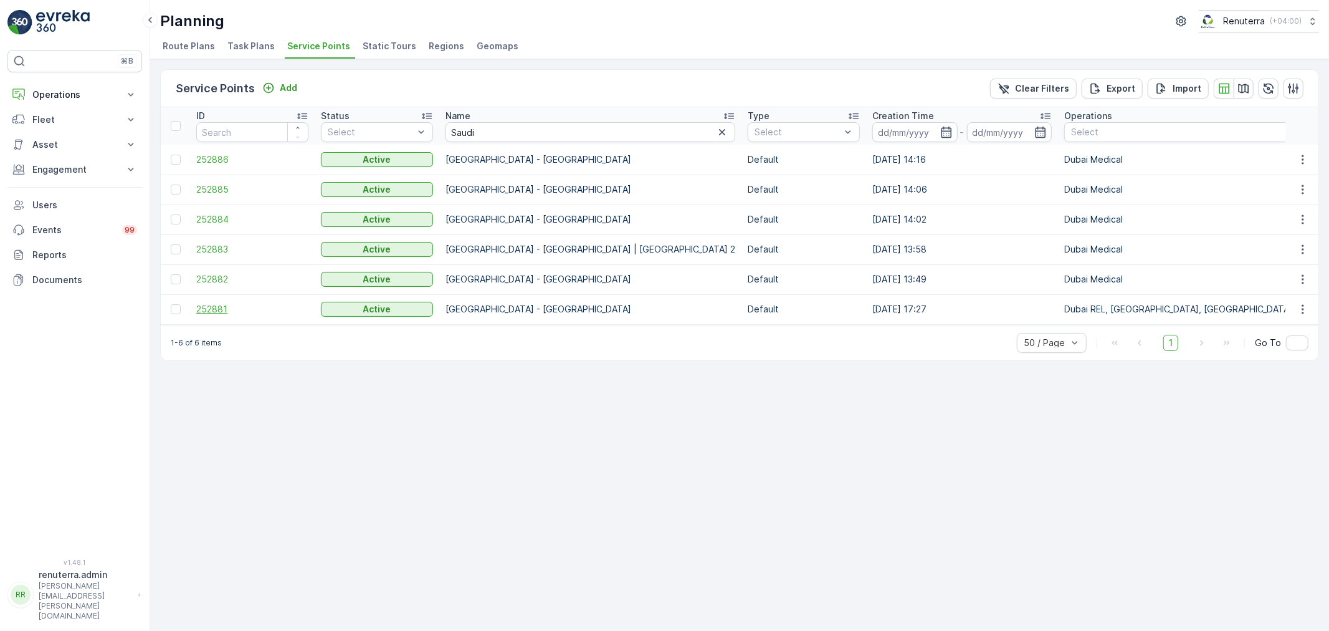
click at [226, 306] on span "252881" at bounding box center [252, 309] width 112 height 12
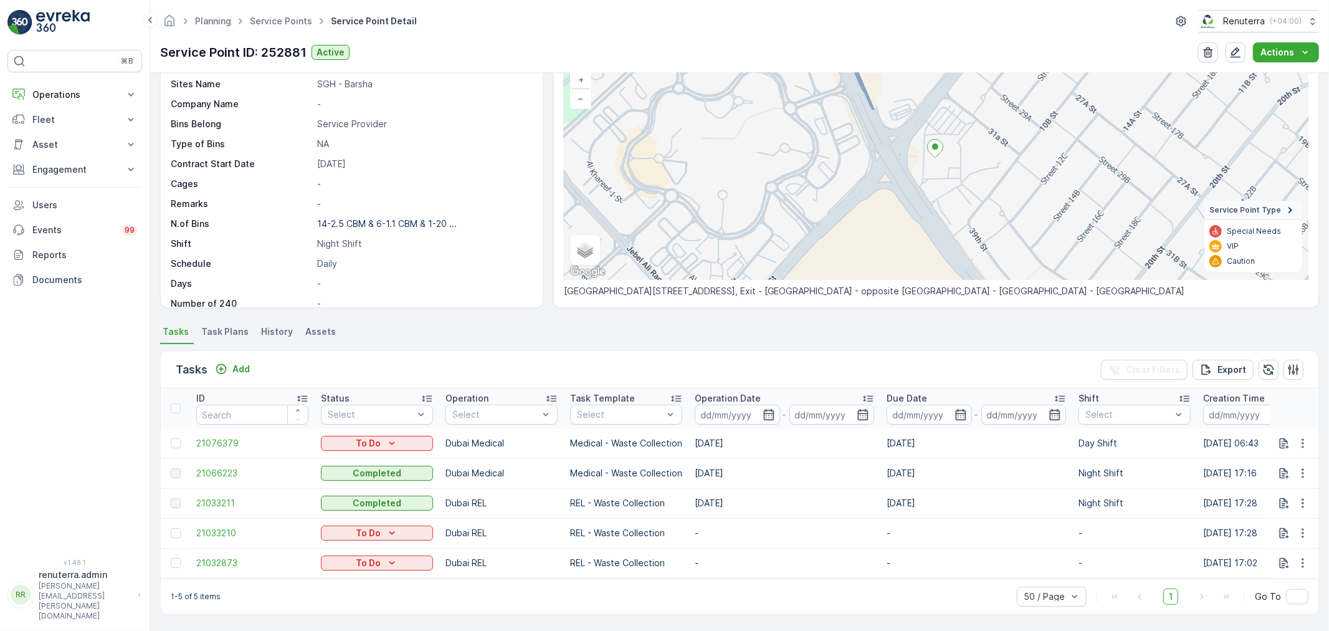
scroll to position [92, 0]
click at [209, 497] on span "21033211" at bounding box center [252, 503] width 112 height 12
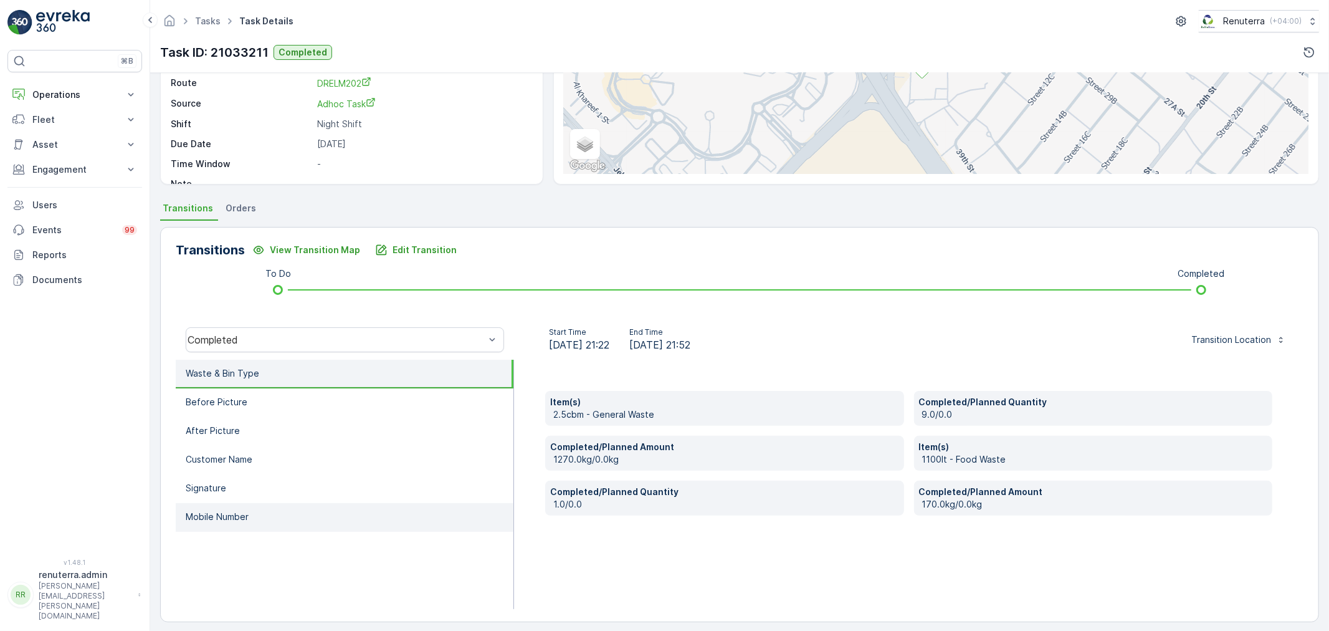
scroll to position [154, 0]
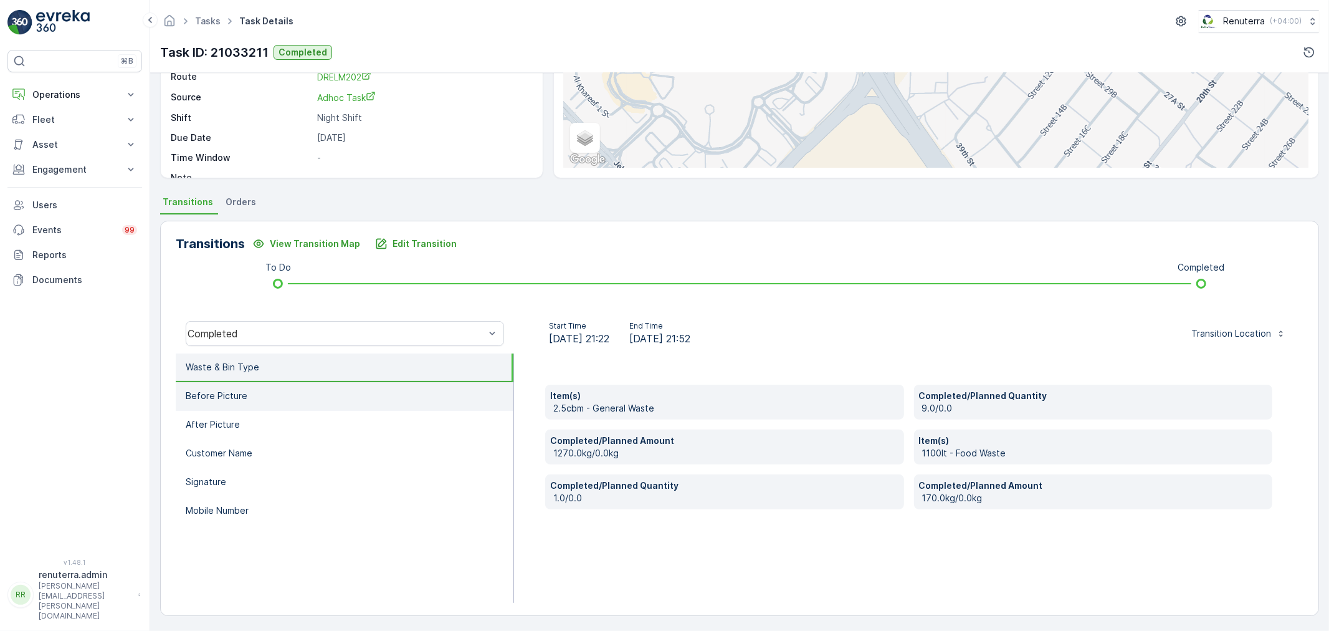
click at [339, 391] on li "Before Picture" at bounding box center [345, 396] width 338 height 29
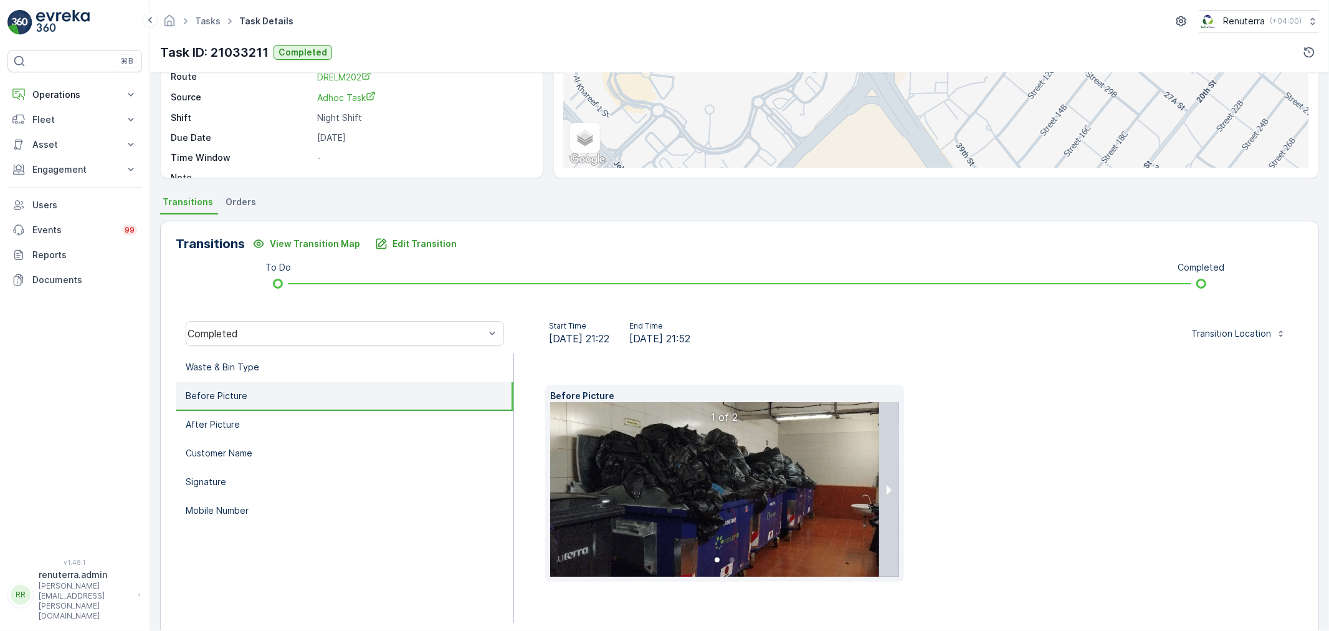
scroll to position [174, 0]
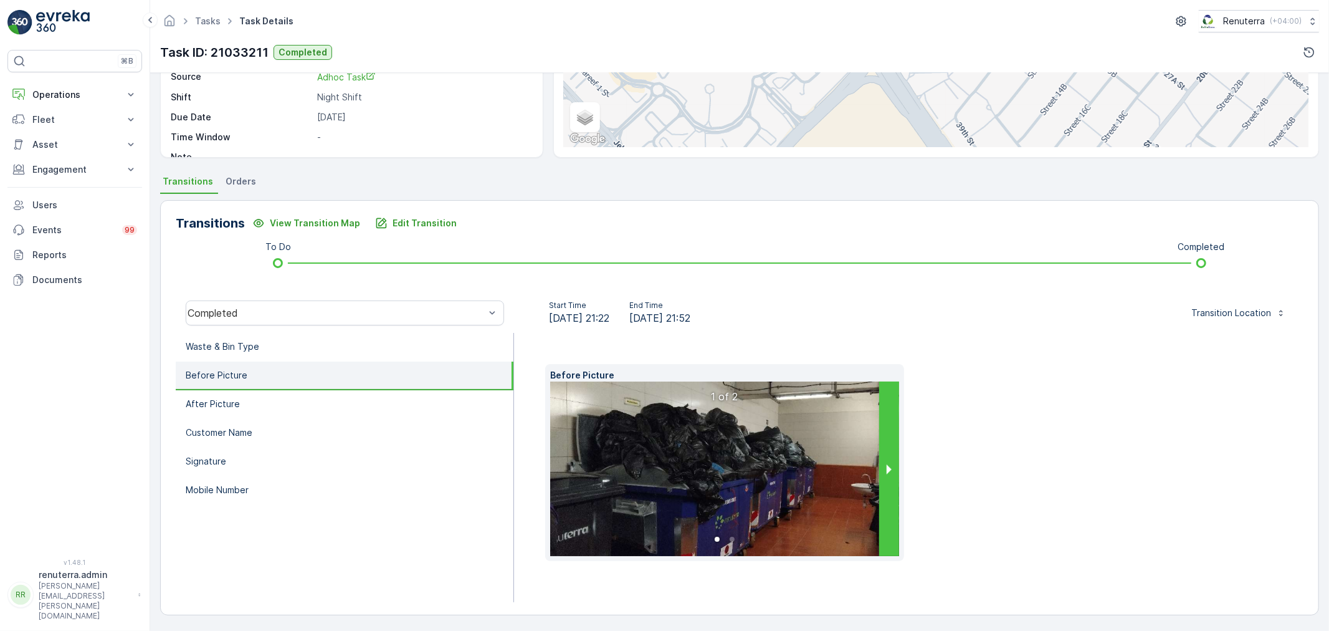
click at [885, 467] on button "next slide / item" at bounding box center [889, 468] width 20 height 174
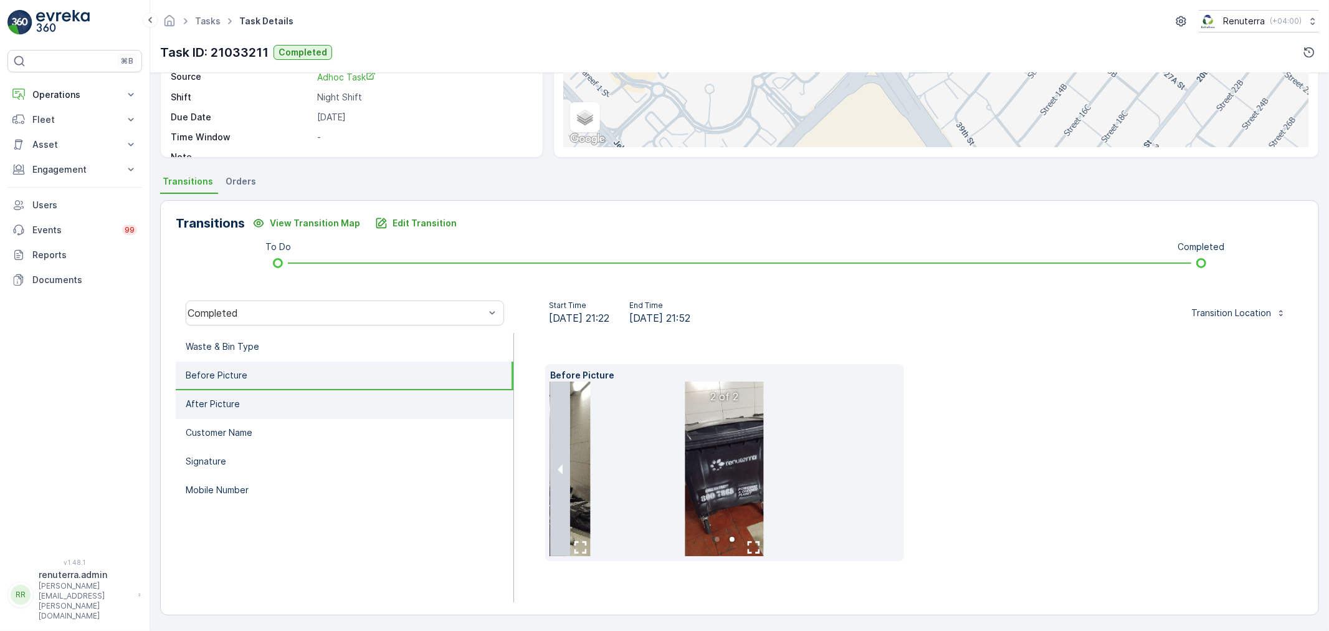
click at [340, 407] on li "After Picture" at bounding box center [345, 404] width 338 height 29
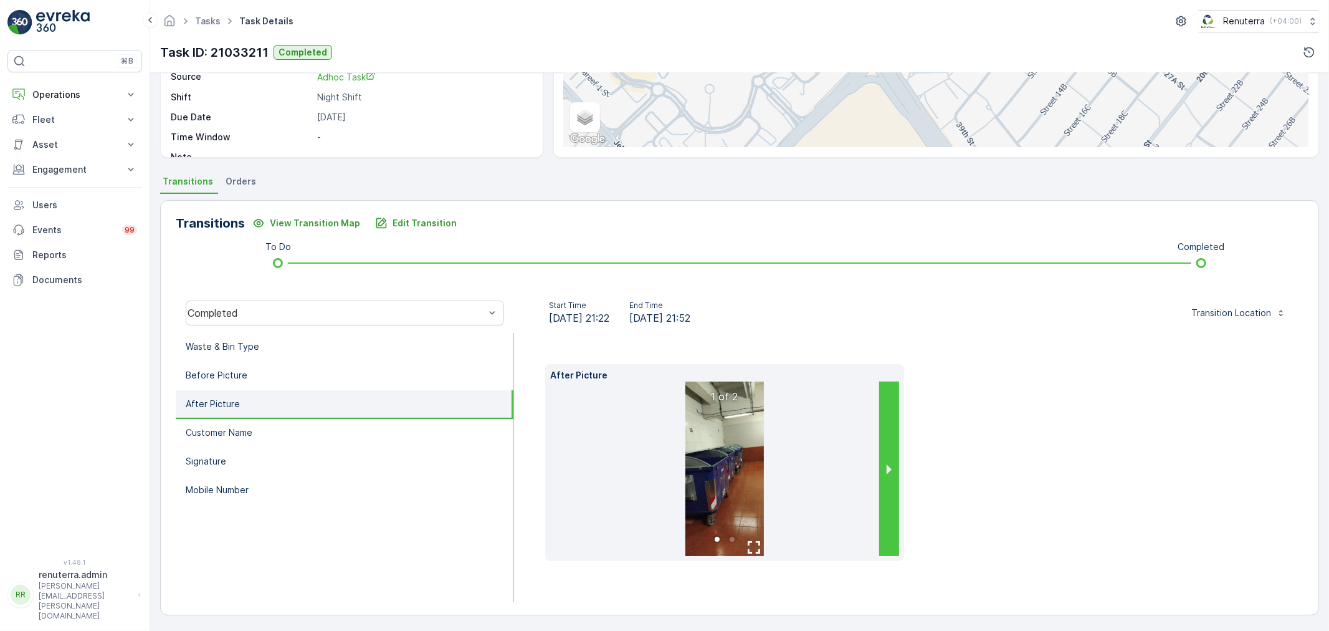
click at [886, 487] on button "next slide / item" at bounding box center [889, 468] width 20 height 174
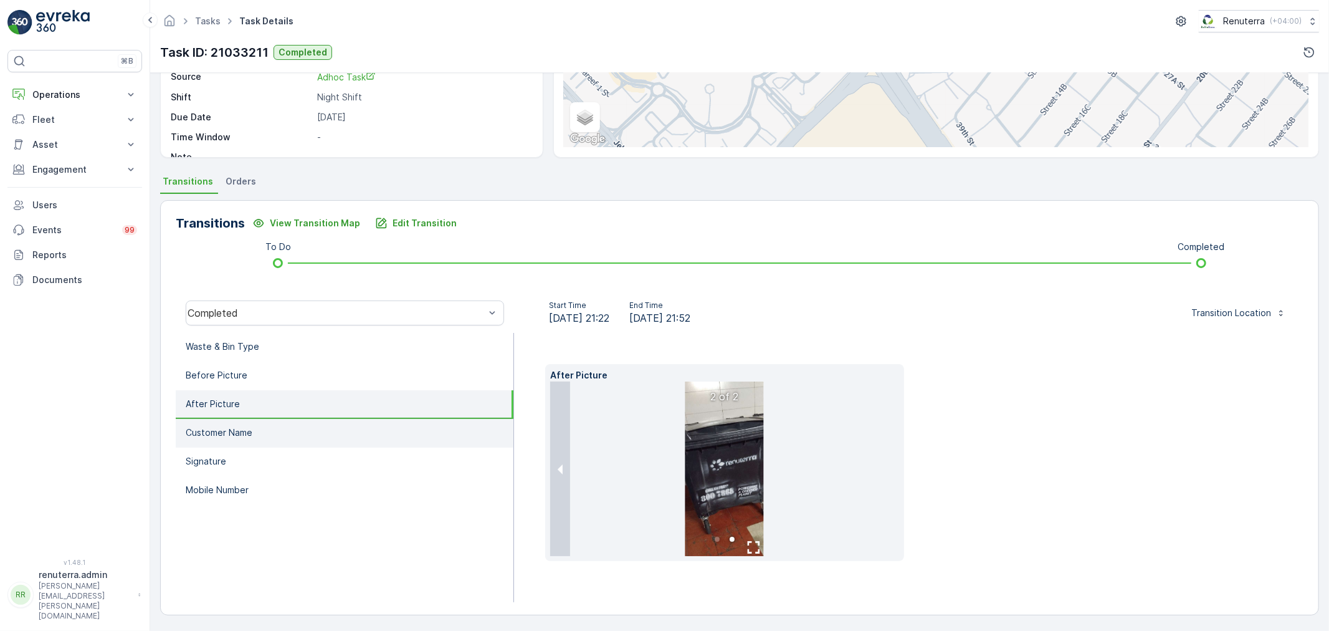
click at [358, 435] on li "Customer Name" at bounding box center [345, 433] width 338 height 29
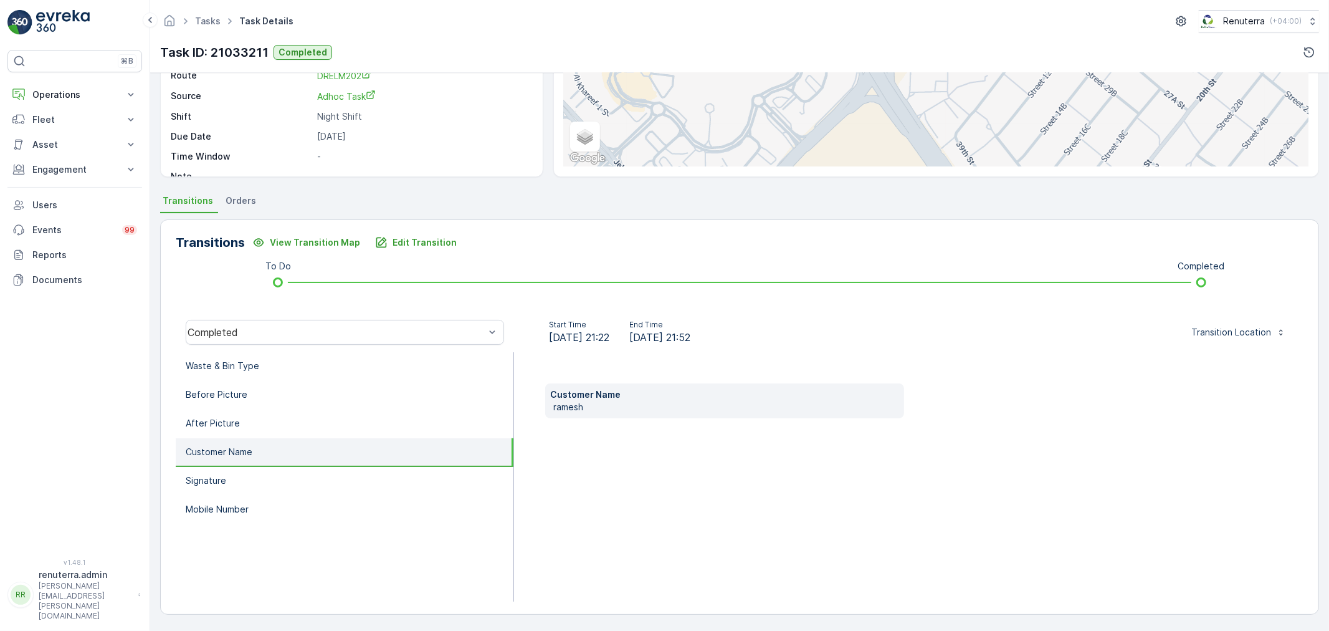
scroll to position [155, 0]
drag, startPoint x: 371, startPoint y: 459, endPoint x: 369, endPoint y: 469, distance: 10.0
click at [370, 459] on li "Customer Name" at bounding box center [345, 453] width 338 height 29
click at [359, 475] on li "Signature" at bounding box center [345, 481] width 338 height 29
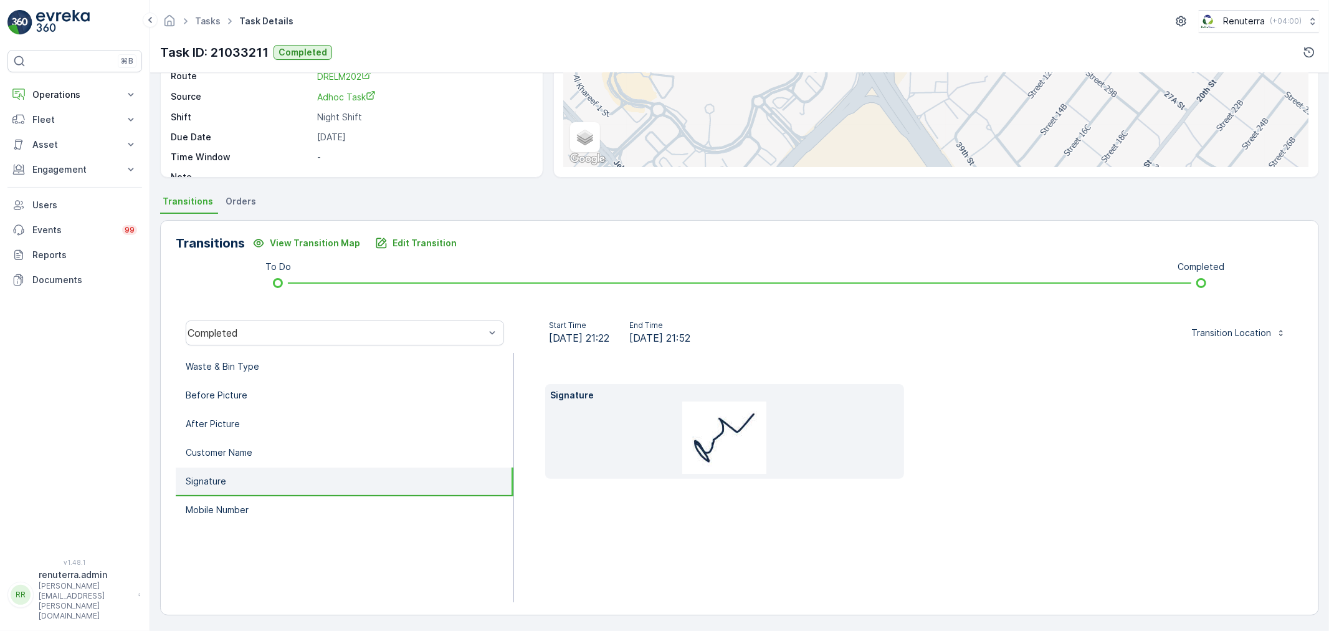
click at [353, 490] on li "Signature" at bounding box center [345, 481] width 338 height 29
click at [354, 496] on li "Mobile Number" at bounding box center [345, 510] width 338 height 29
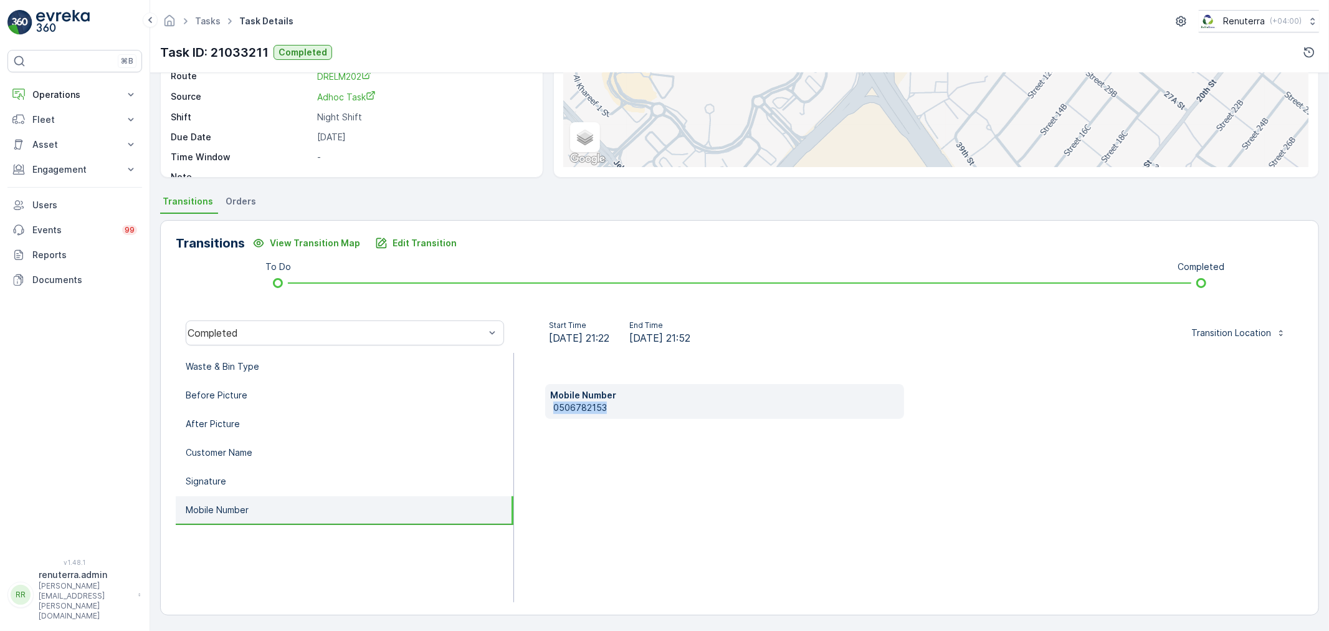
drag, startPoint x: 551, startPoint y: 401, endPoint x: 611, endPoint y: 408, distance: 60.9
click at [611, 408] on div "Mobile Number 0506782153" at bounding box center [724, 401] width 359 height 35
copy p "0506782153"
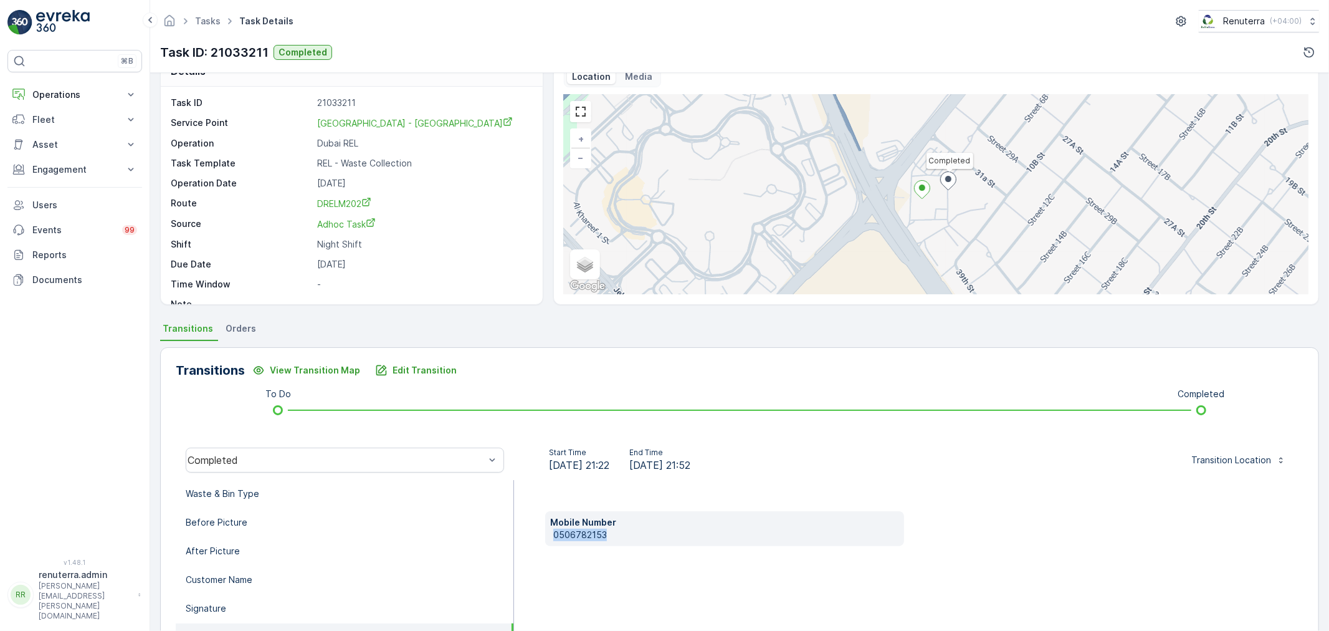
scroll to position [16, 0]
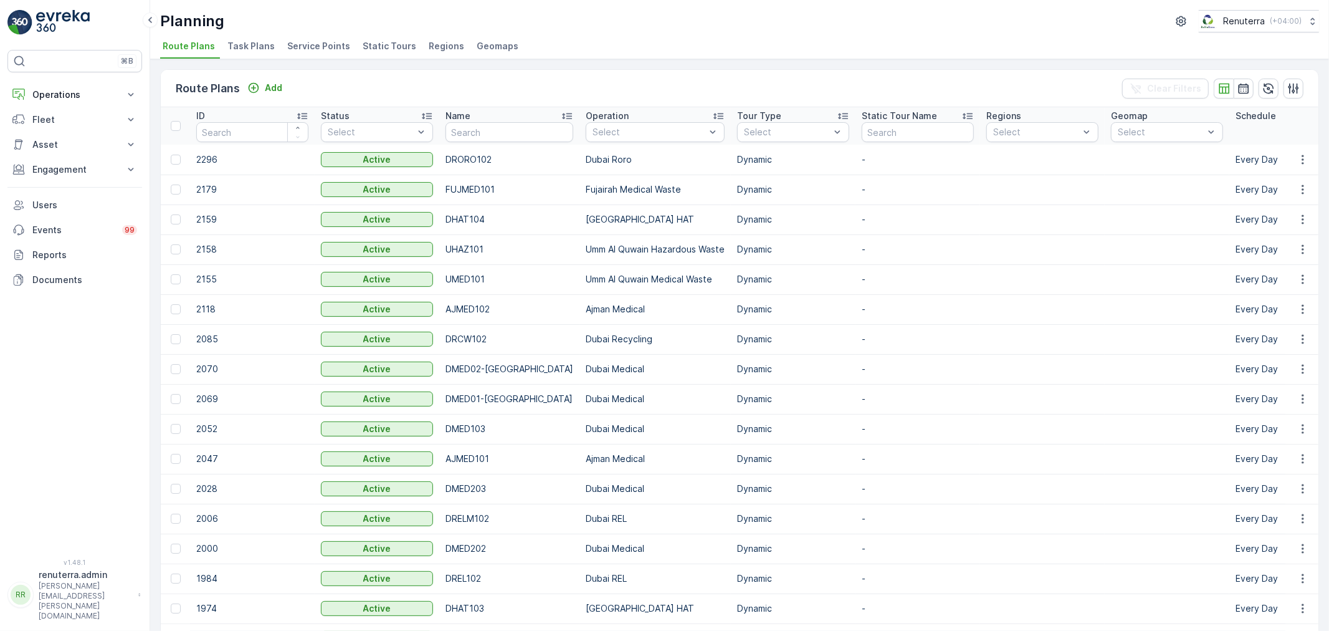
click at [317, 50] on span "Service Points" at bounding box center [318, 46] width 63 height 12
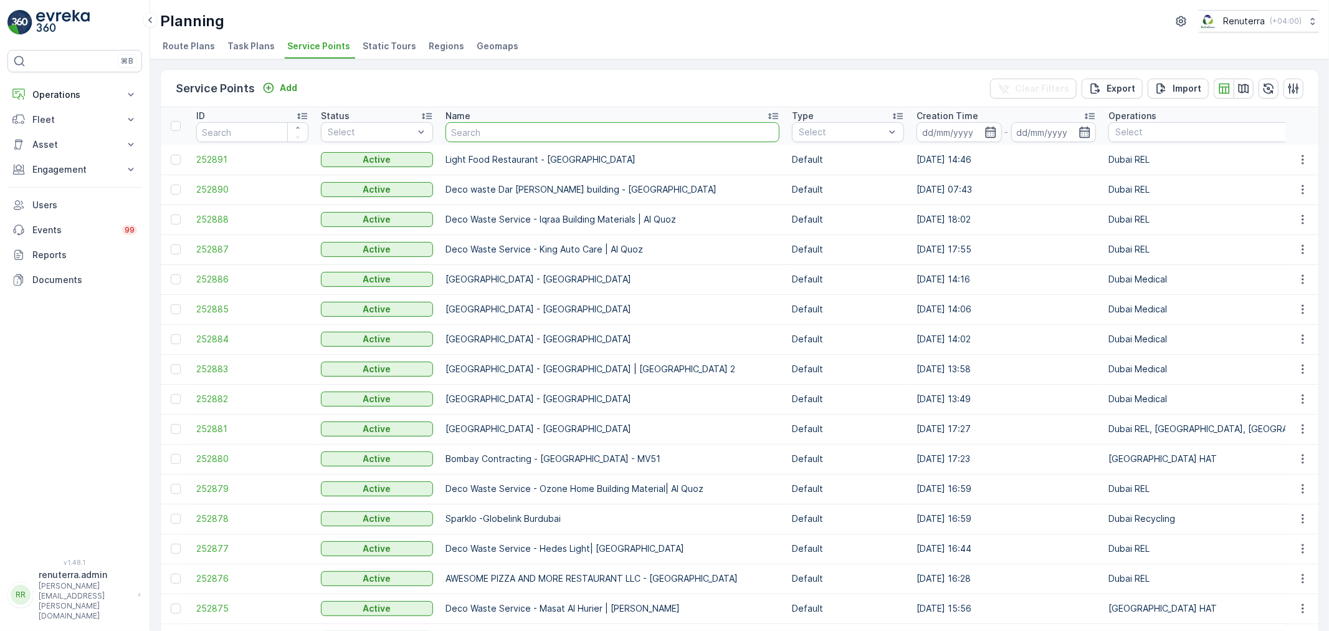
click at [449, 138] on input "text" at bounding box center [613, 132] width 334 height 20
type input "r"
click at [495, 123] on input "text" at bounding box center [613, 132] width 334 height 20
type input "jab"
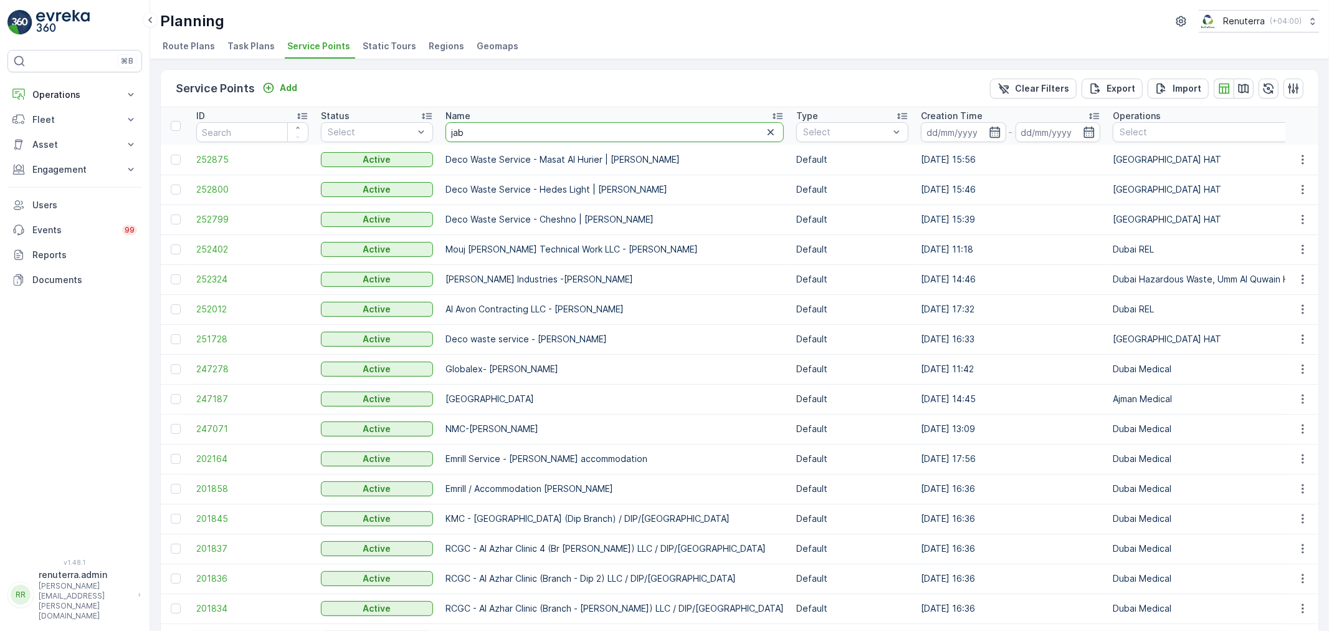
click at [465, 137] on input "jab" at bounding box center [615, 132] width 338 height 20
drag, startPoint x: 468, startPoint y: 135, endPoint x: 440, endPoint y: 134, distance: 28.1
click at [440, 134] on th "Name jab" at bounding box center [614, 125] width 351 height 37
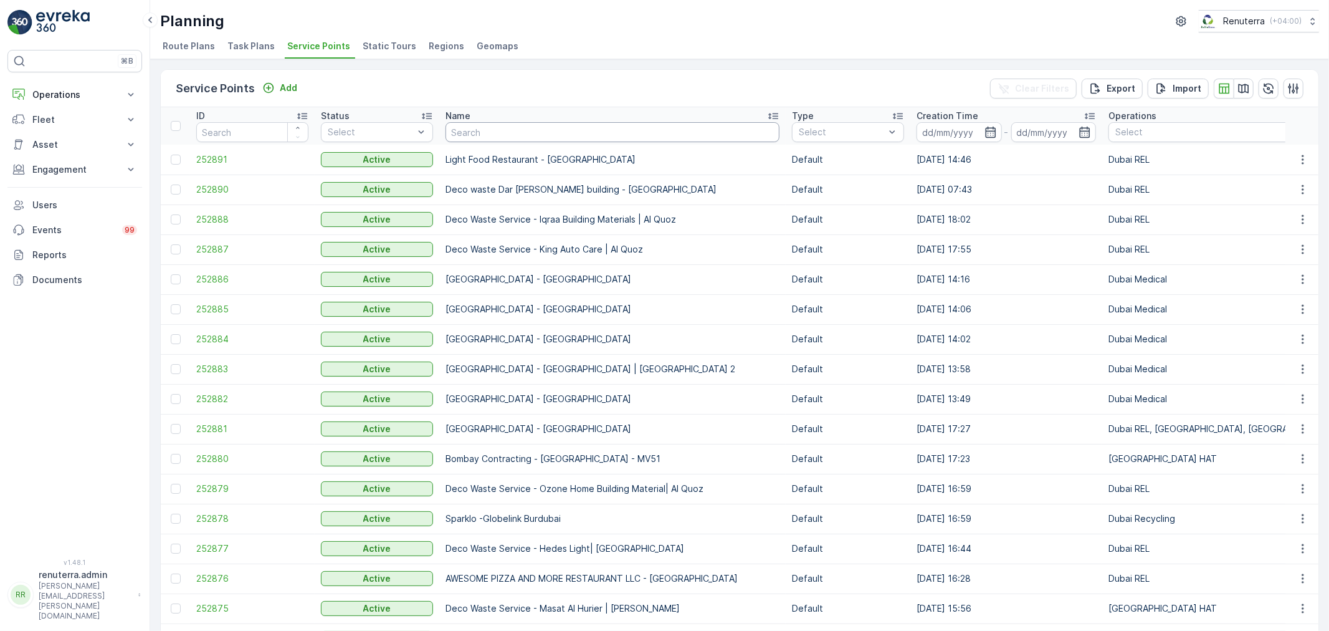
click at [462, 139] on input "text" at bounding box center [613, 132] width 334 height 20
click at [477, 131] on input "text" at bounding box center [613, 132] width 334 height 20
click at [507, 127] on input "text" at bounding box center [613, 132] width 334 height 20
type input "nmc"
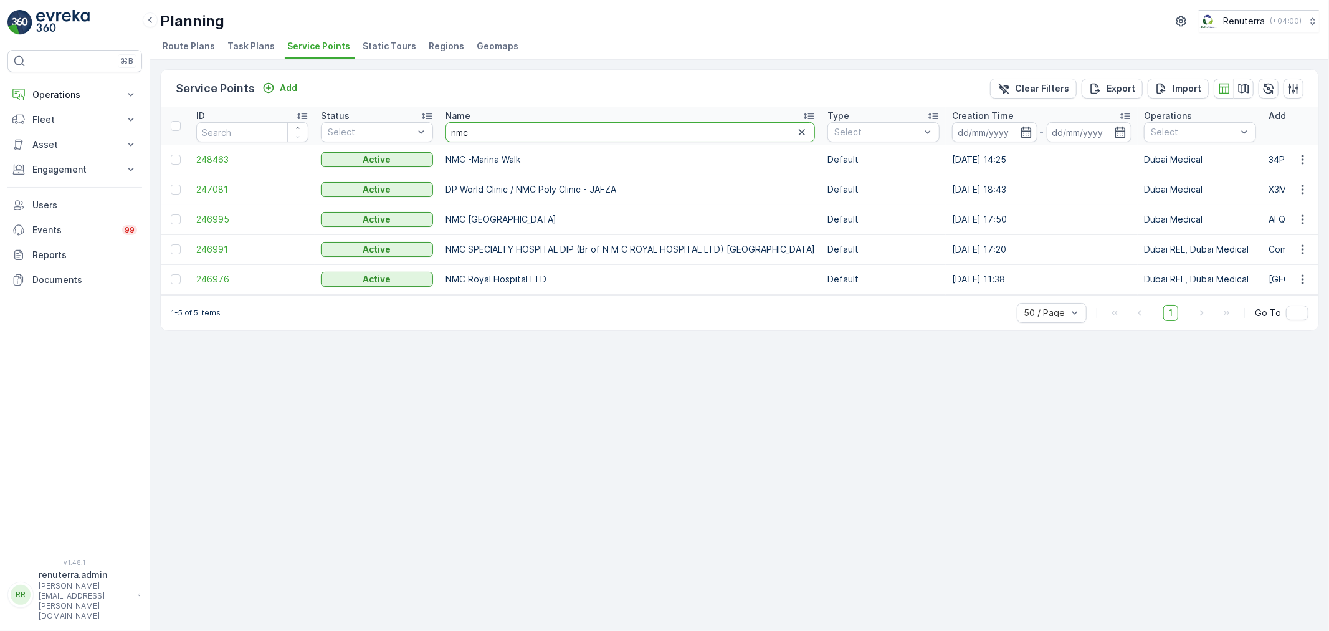
drag, startPoint x: 492, startPoint y: 134, endPoint x: 433, endPoint y: 144, distance: 60.0
type input "new"
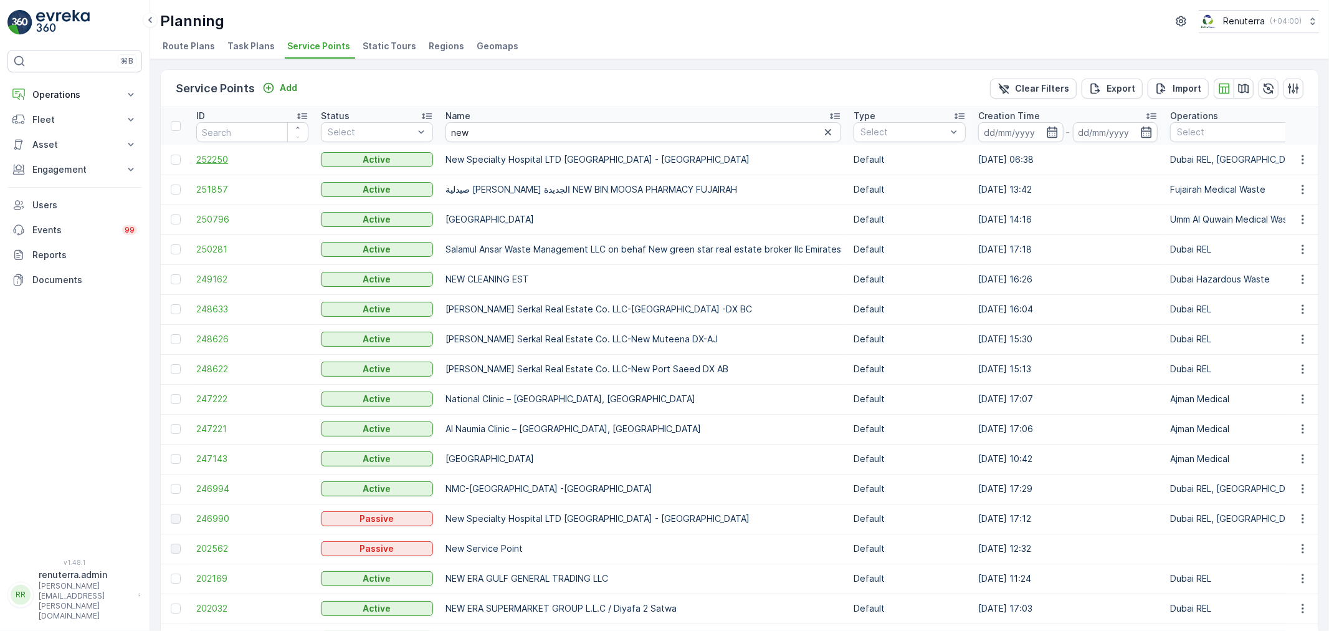
click at [239, 159] on span "252250" at bounding box center [252, 159] width 112 height 12
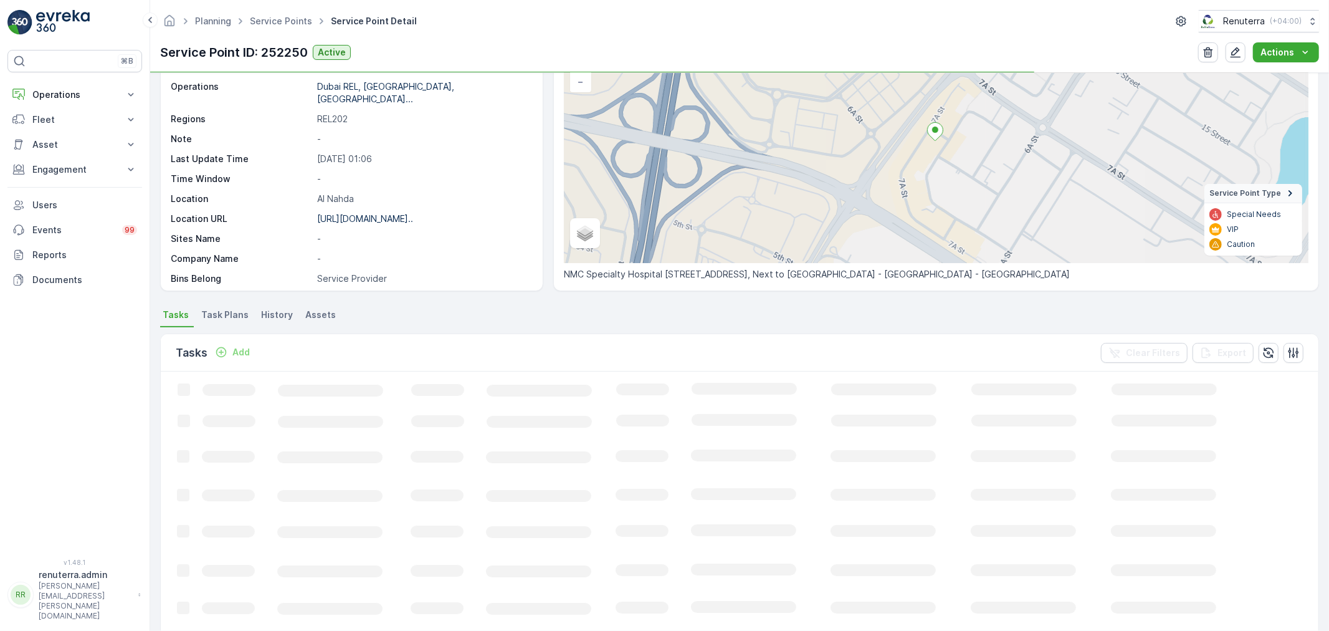
scroll to position [138, 0]
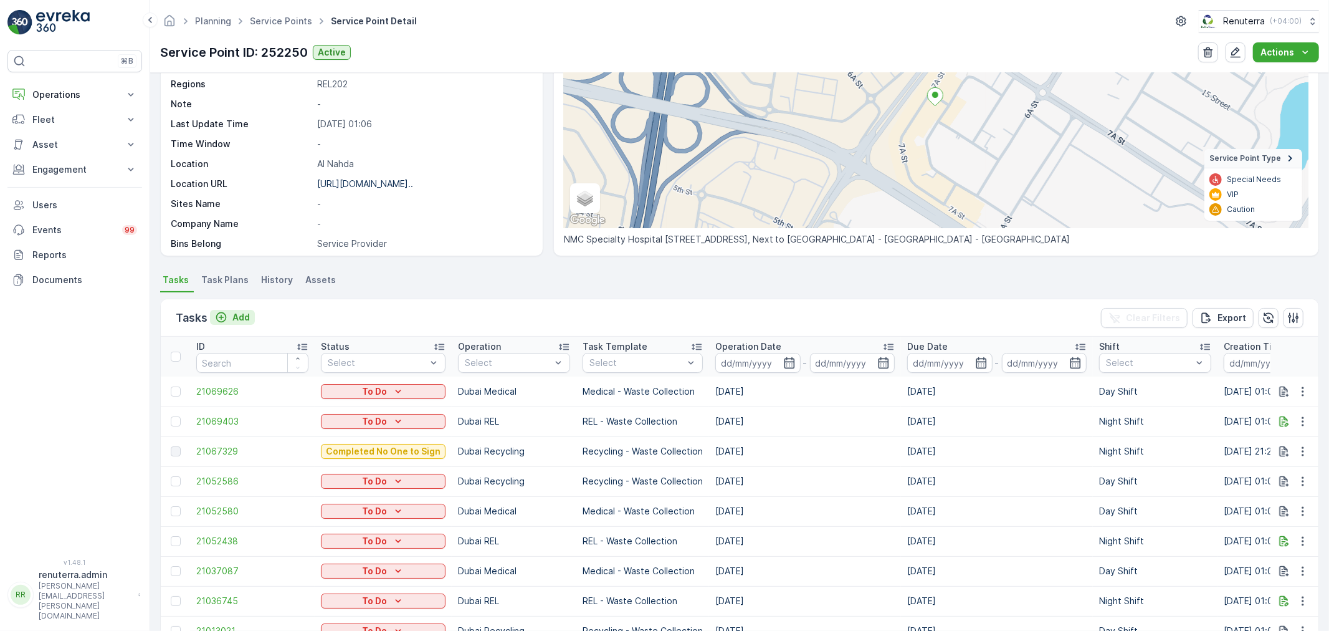
click at [249, 312] on p "Add" at bounding box center [240, 317] width 17 height 12
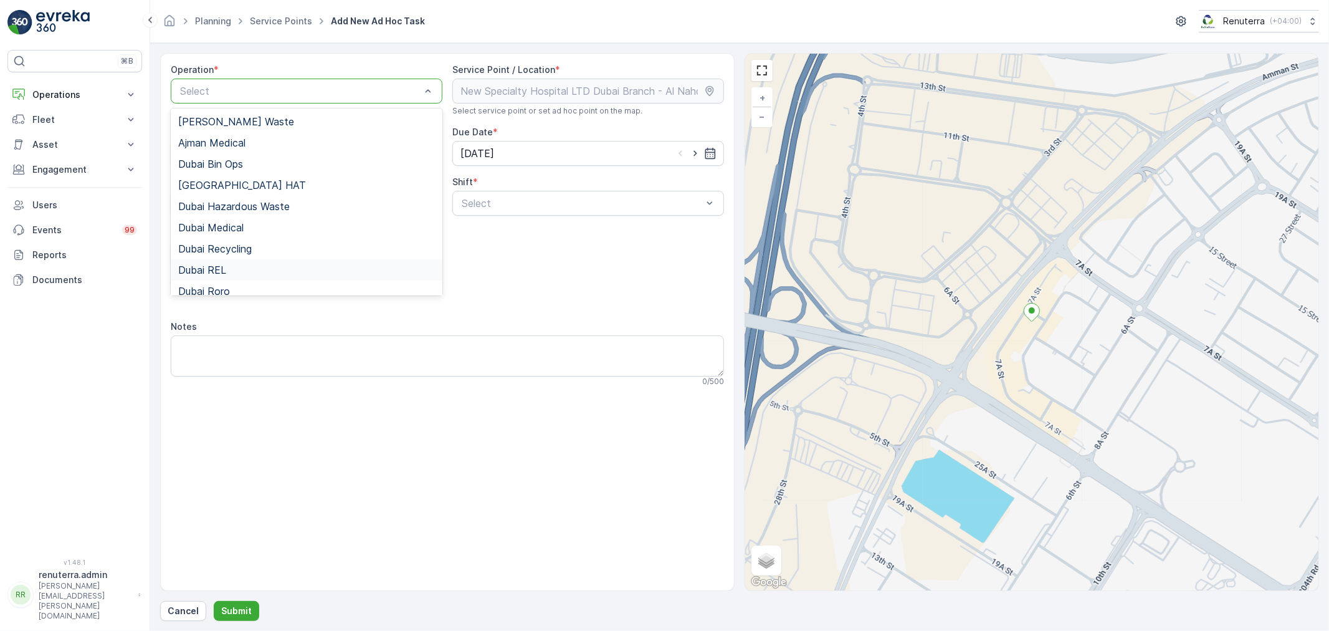
click at [278, 264] on div "Dubai REL" at bounding box center [306, 269] width 257 height 11
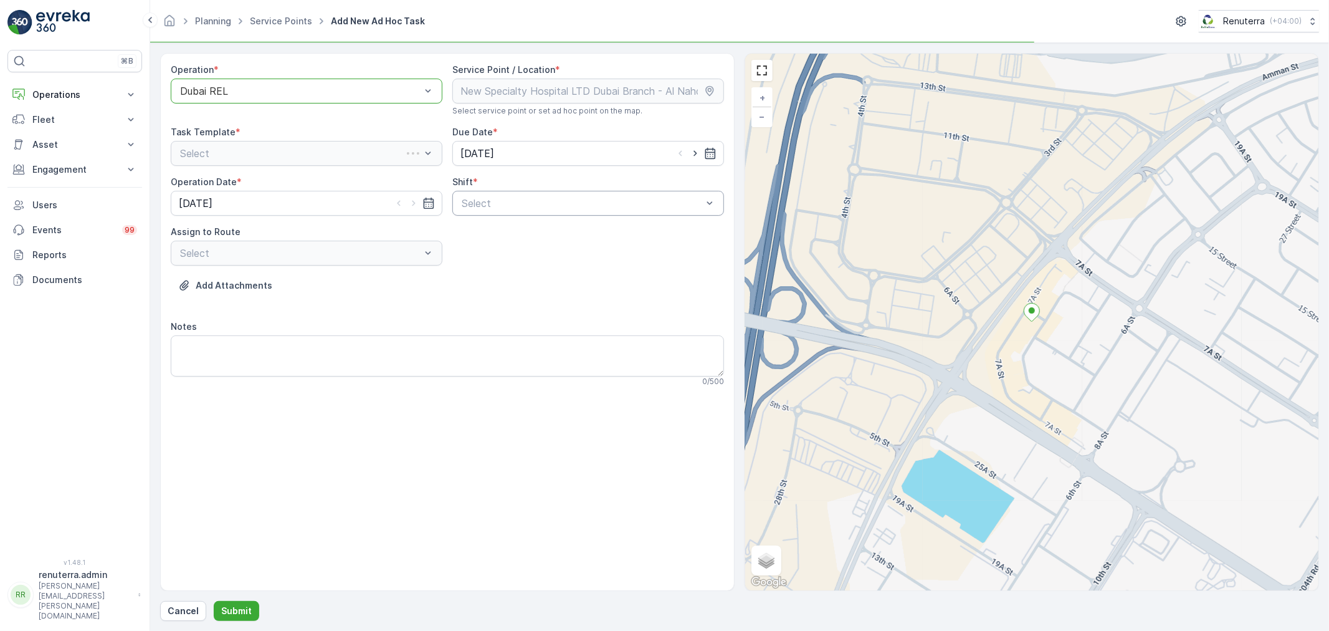
click at [537, 203] on div at bounding box center [581, 203] width 243 height 11
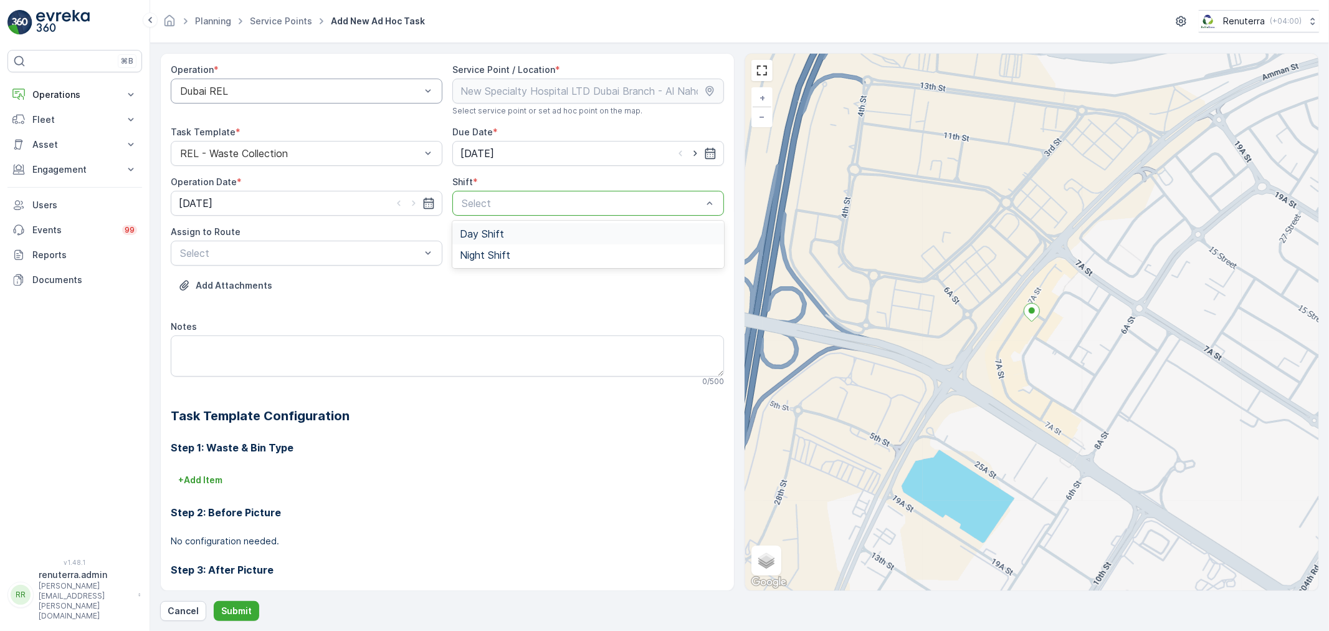
click at [502, 237] on div "Day Shift" at bounding box center [588, 233] width 257 height 11
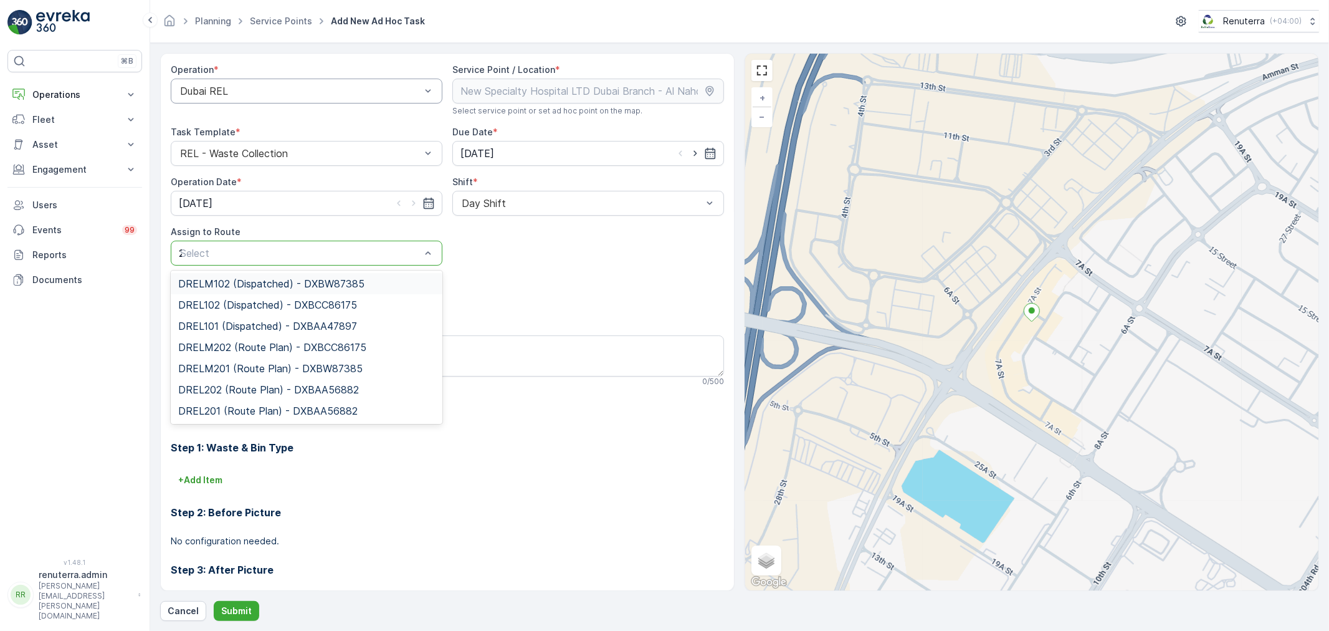
type input "202"
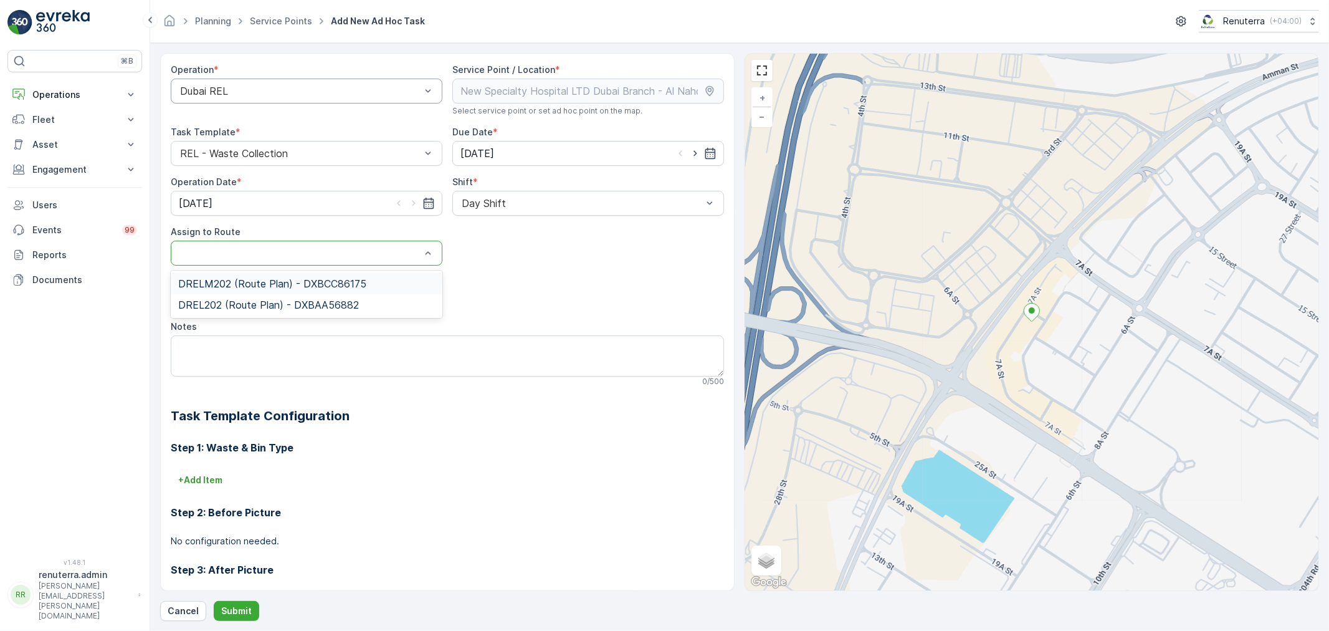
drag, startPoint x: 234, startPoint y: 247, endPoint x: 162, endPoint y: 245, distance: 71.7
click at [162, 245] on div "Operation * Dubai REL Service Point / Location * Select service point or set ad…" at bounding box center [447, 322] width 574 height 538
type input "102"
click at [247, 301] on span "DREL102 (Dispatched) - DXBCC86175" at bounding box center [267, 304] width 179 height 11
click at [241, 617] on button "Submit" at bounding box center [236, 611] width 45 height 20
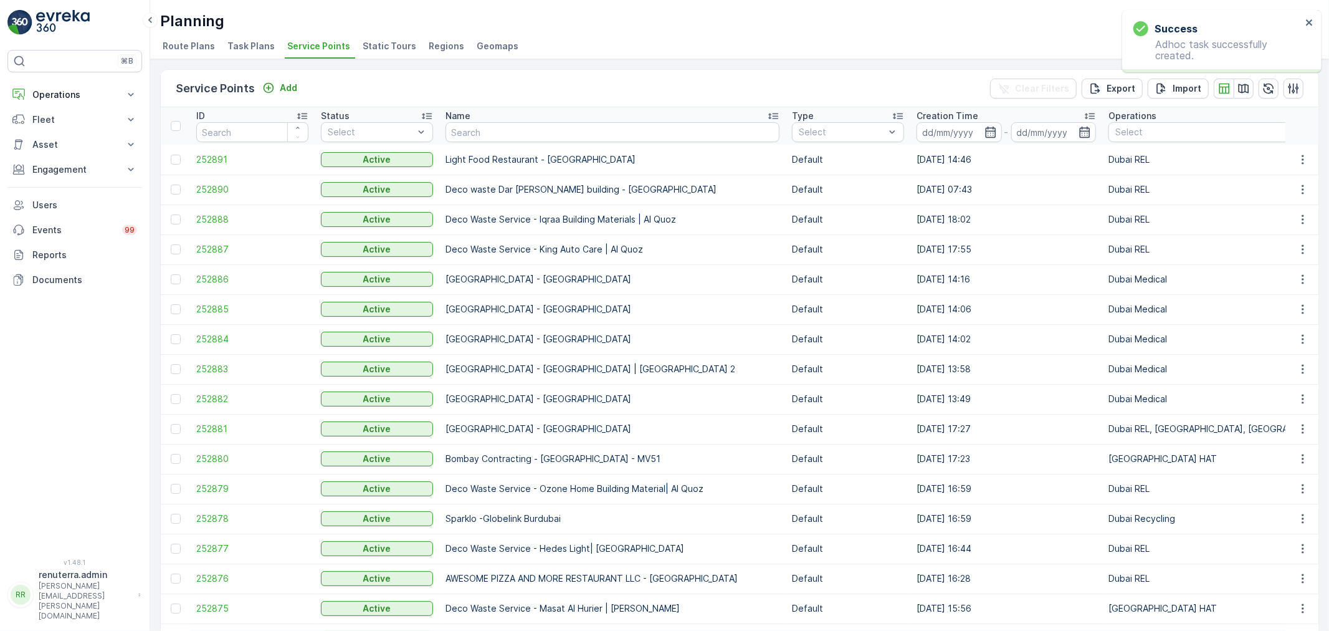
click at [477, 128] on input "text" at bounding box center [613, 132] width 334 height 20
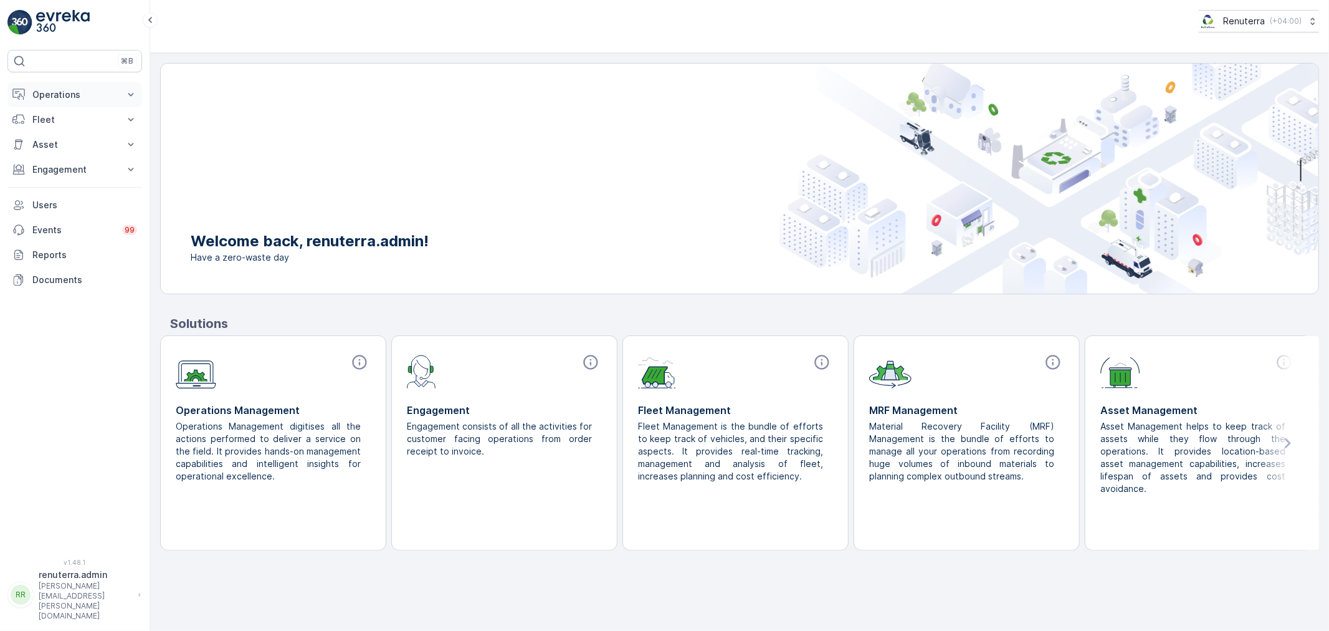
click at [54, 97] on p "Operations" at bounding box center [74, 94] width 85 height 12
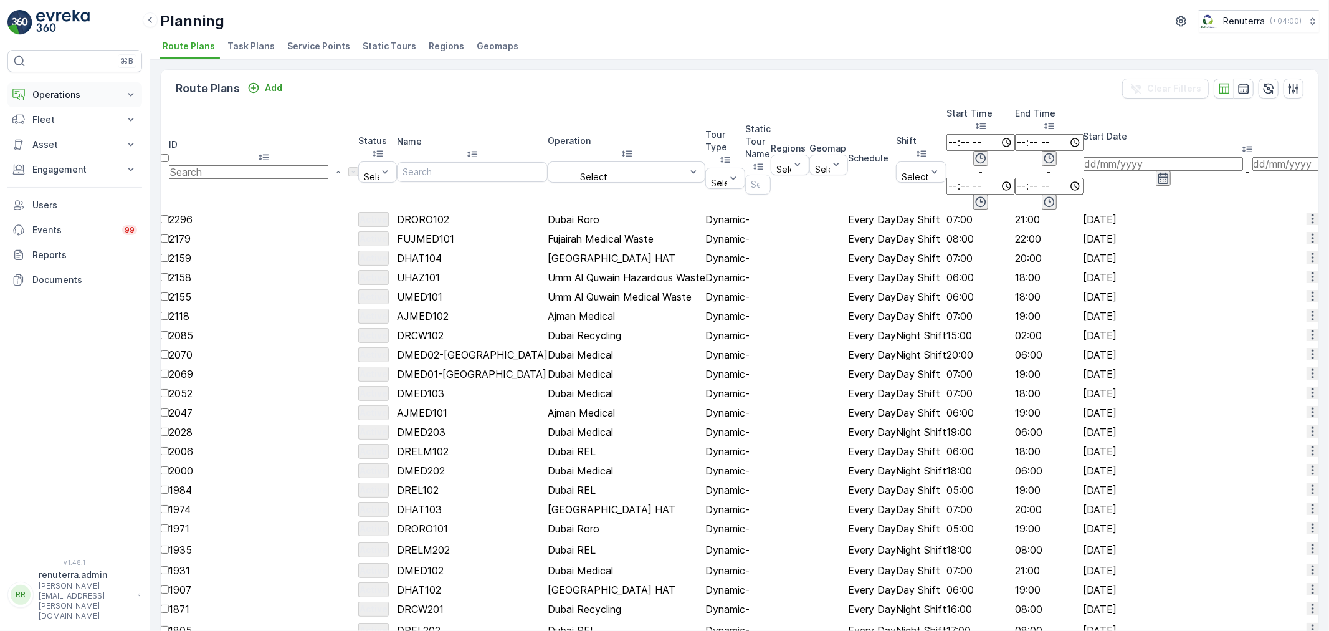
click at [50, 98] on p "Operations" at bounding box center [74, 94] width 85 height 12
click at [304, 45] on span "Service Points" at bounding box center [318, 46] width 63 height 12
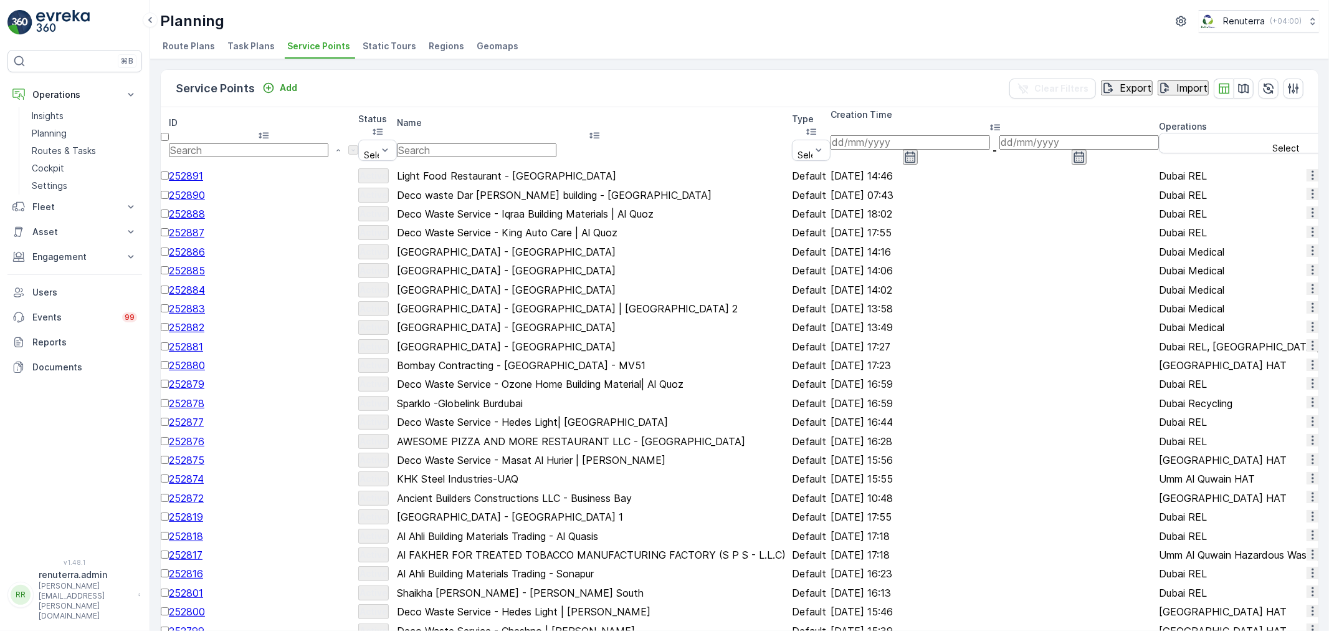
click at [477, 143] on input "text" at bounding box center [477, 150] width 160 height 14
type input "bette"
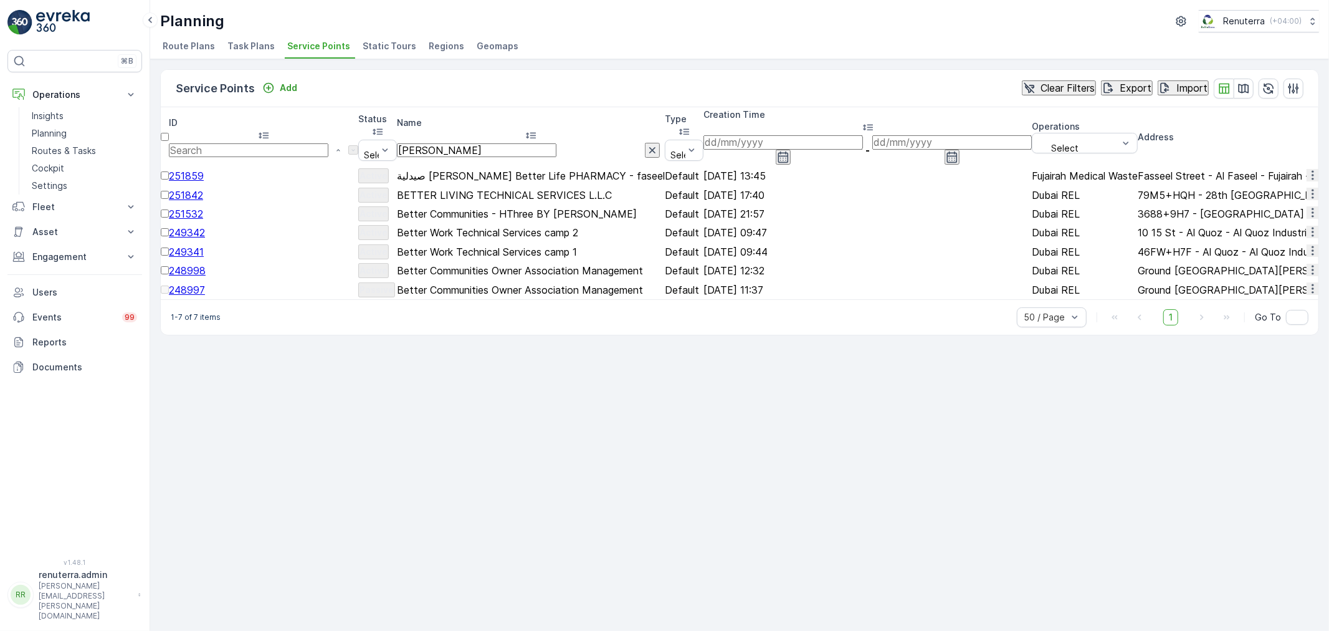
click at [470, 143] on input "bette" at bounding box center [477, 150] width 160 height 14
drag, startPoint x: 475, startPoint y: 138, endPoint x: 444, endPoint y: 127, distance: 32.3
click at [444, 127] on th "Name bette" at bounding box center [531, 136] width 268 height 59
type input "bonita"
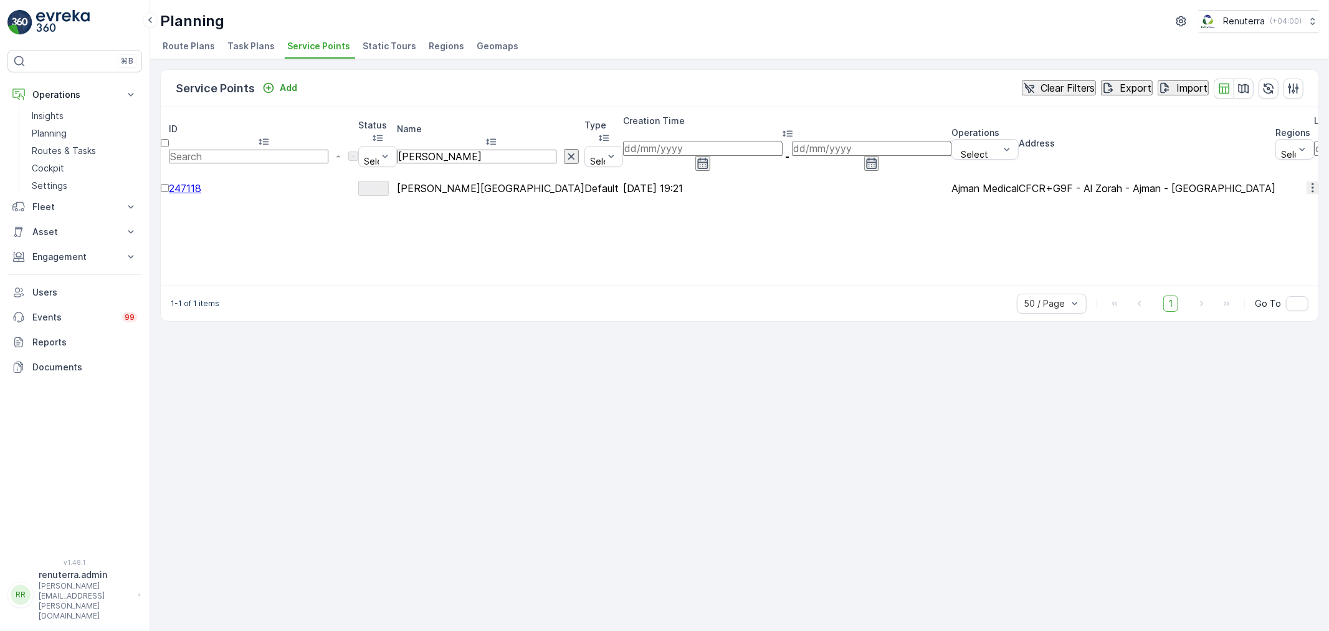
click at [201, 182] on span "247118" at bounding box center [185, 188] width 32 height 12
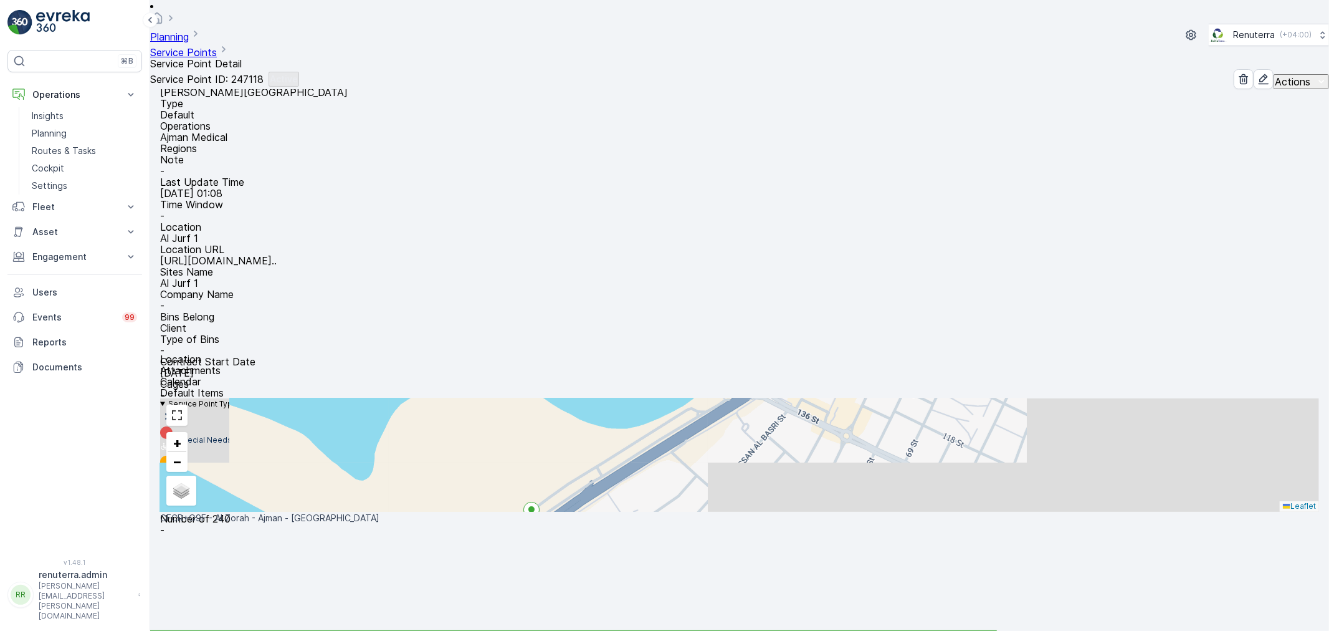
scroll to position [207, 0]
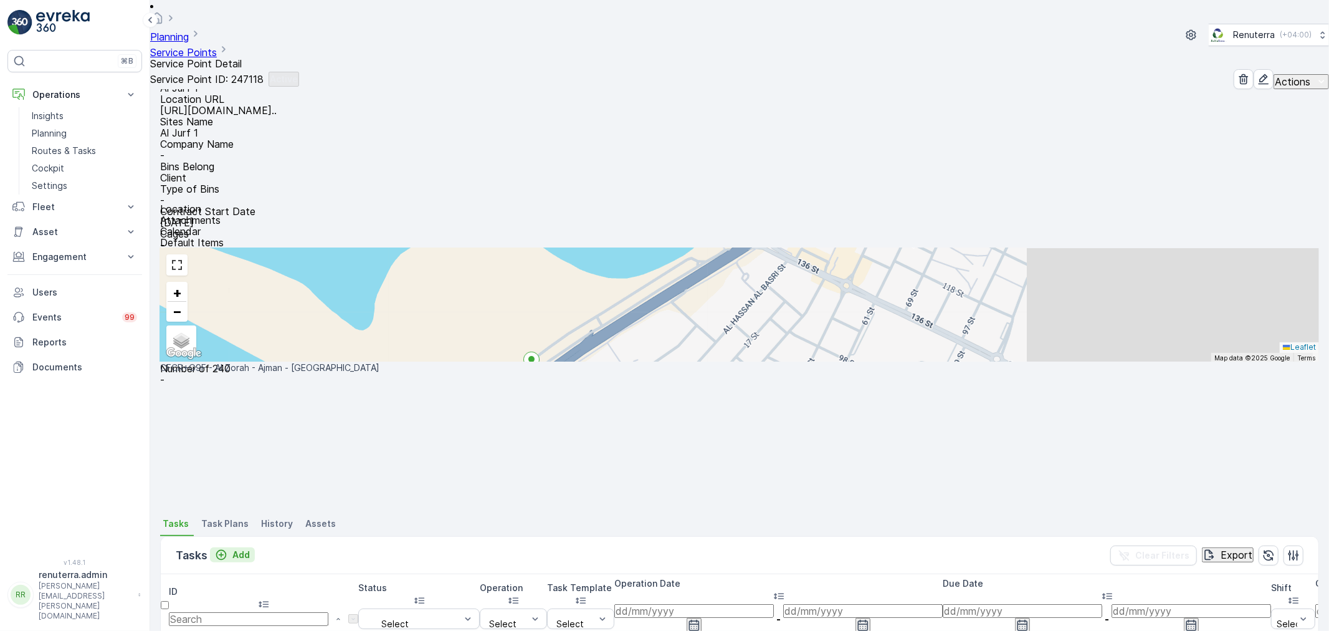
click at [231, 548] on div "Add" at bounding box center [232, 554] width 35 height 12
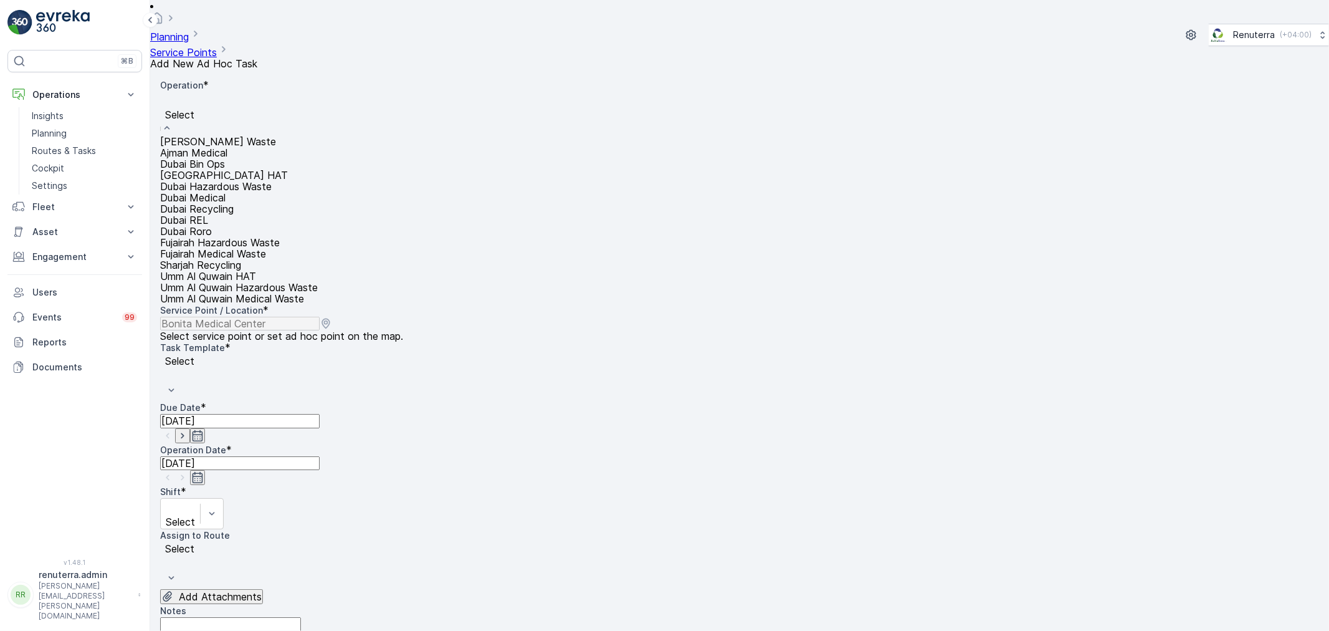
click at [220, 92] on div "Select" at bounding box center [239, 114] width 158 height 44
click at [222, 146] on span "Ajman Medical" at bounding box center [193, 152] width 67 height 12
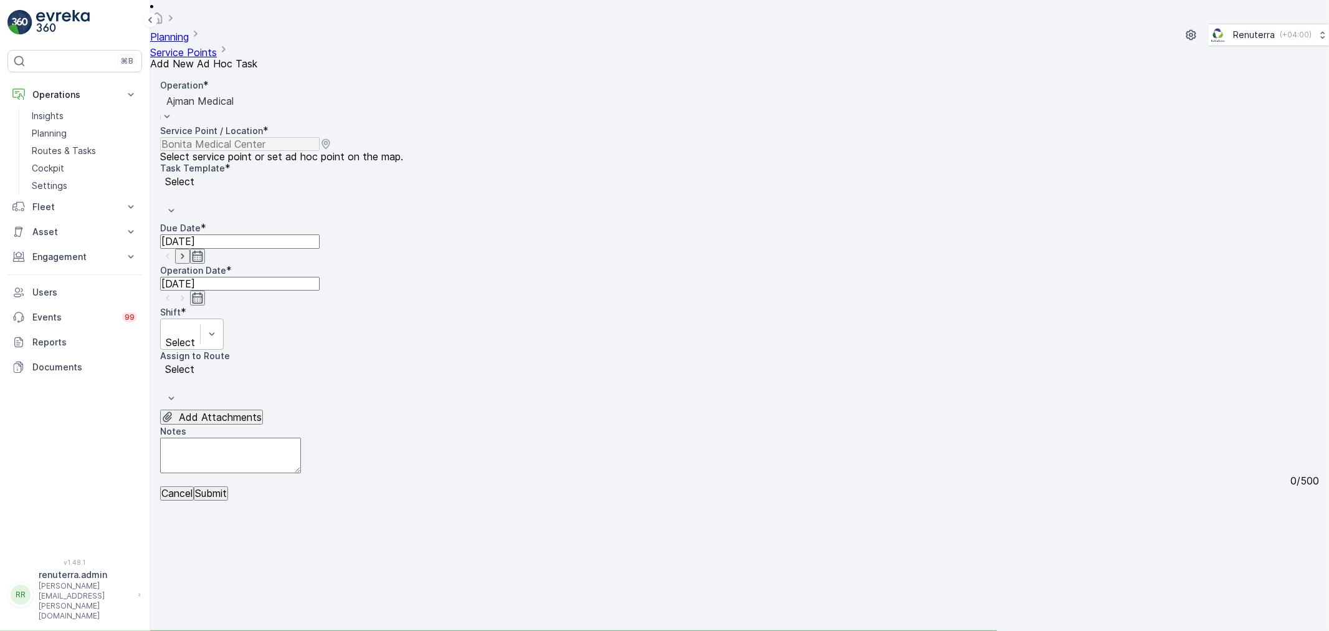
click at [194, 322] on div at bounding box center [180, 329] width 27 height 14
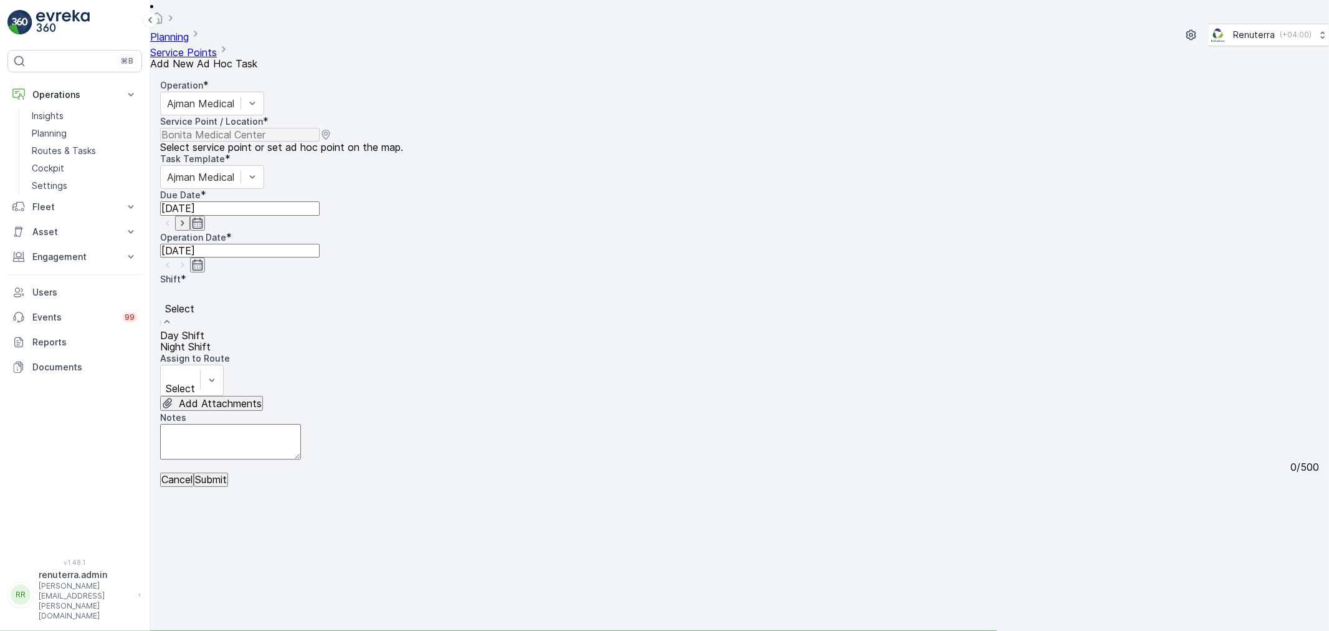
drag, startPoint x: 487, startPoint y: 238, endPoint x: 480, endPoint y: 234, distance: 7.8
click at [204, 329] on span "Day Shift" at bounding box center [182, 335] width 44 height 12
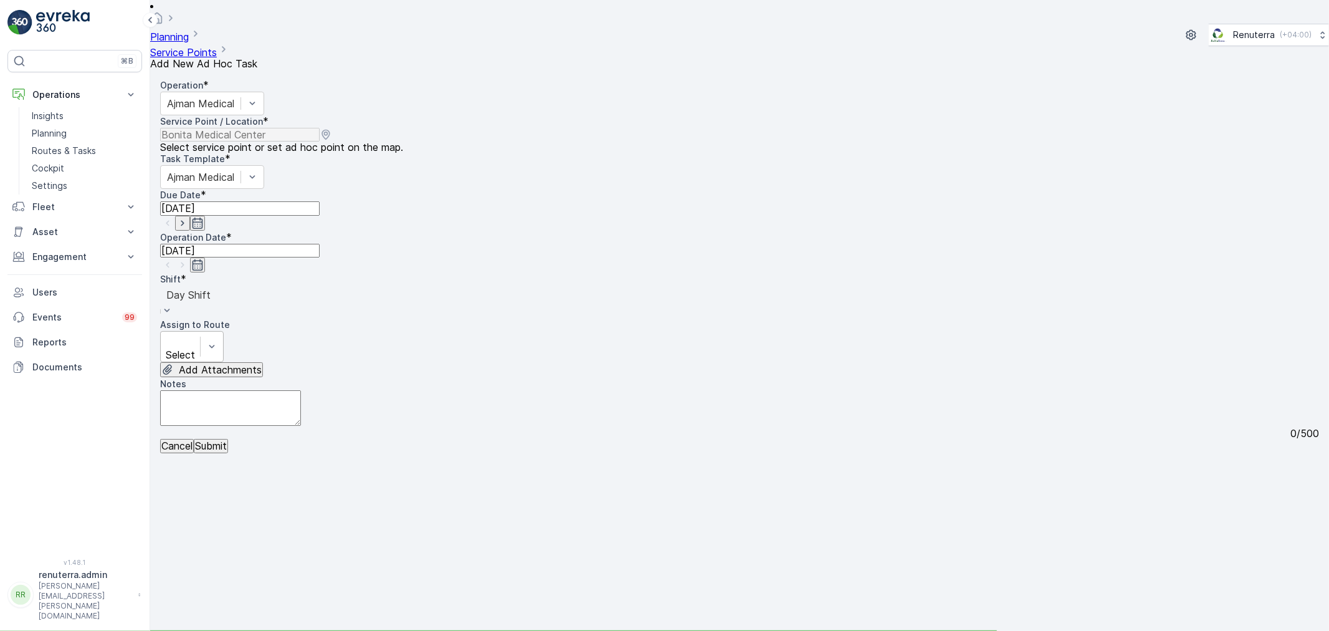
click at [194, 334] on div at bounding box center [180, 341] width 27 height 14
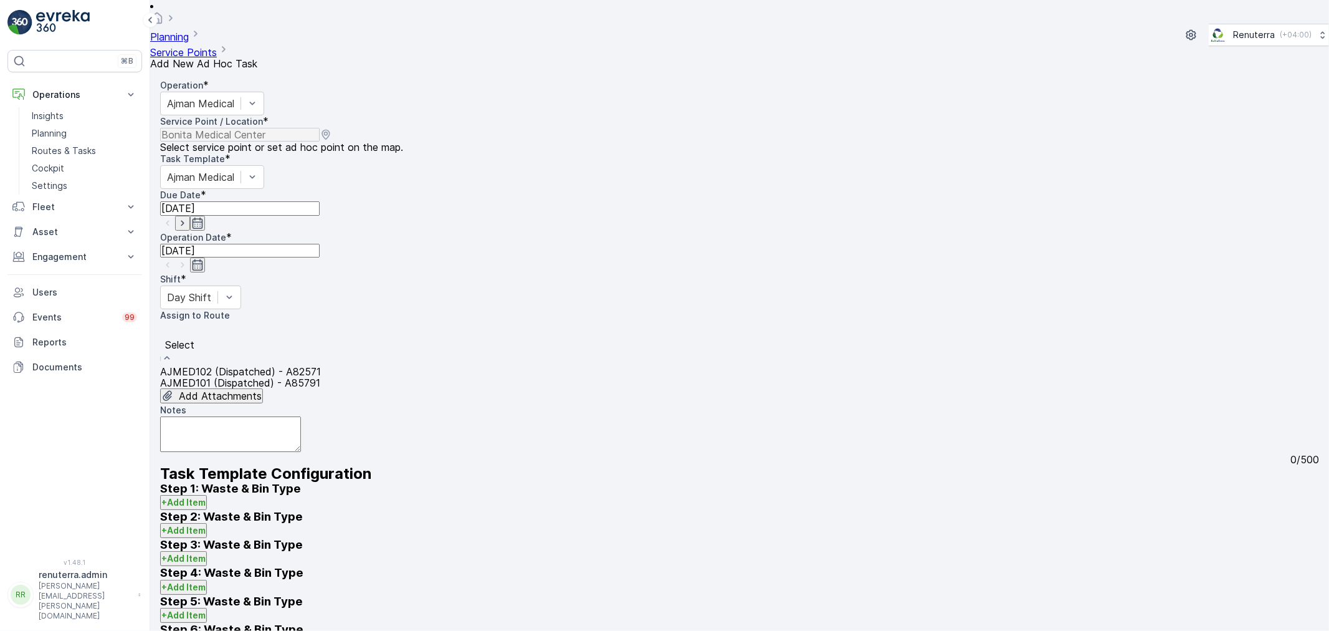
click at [320, 376] on span "AJMED101 (Dispatched) - A85791" at bounding box center [240, 382] width 160 height 12
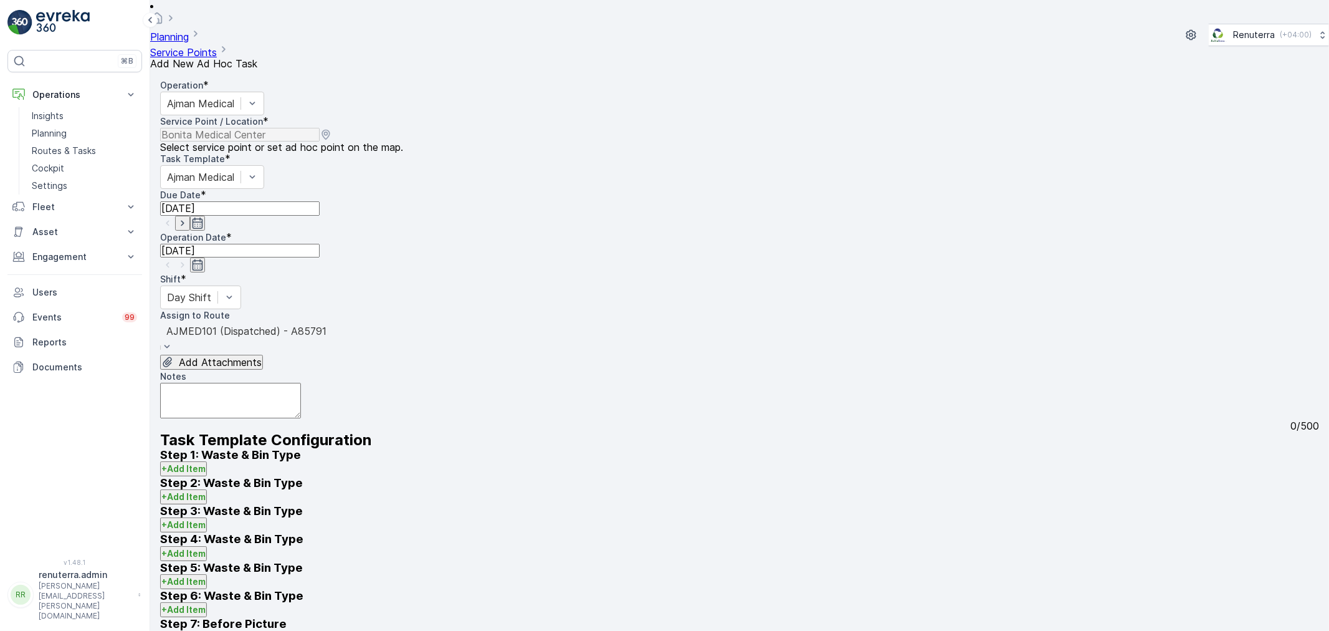
click at [231, 599] on div "Operation * Ajman Medical Service Point / Location * Select service point or se…" at bounding box center [739, 349] width 1159 height 541
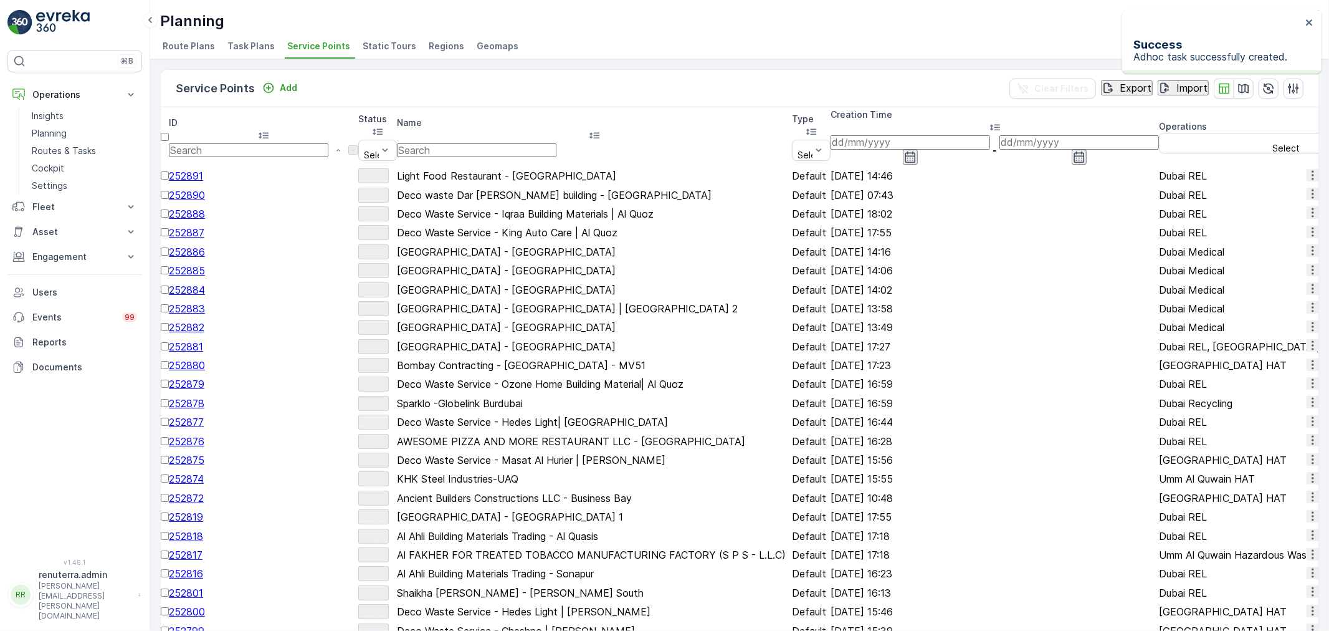
click at [461, 143] on input "text" at bounding box center [477, 150] width 160 height 14
type input "hemaya"
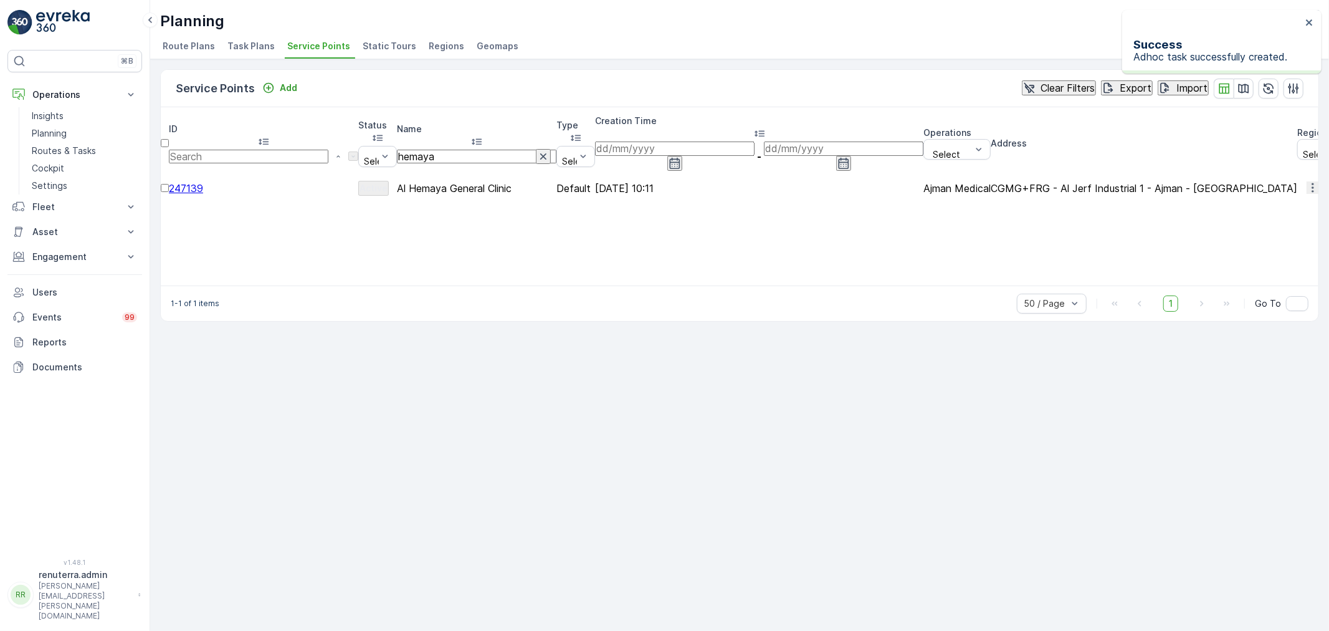
click at [203, 182] on span "247139" at bounding box center [186, 188] width 34 height 12
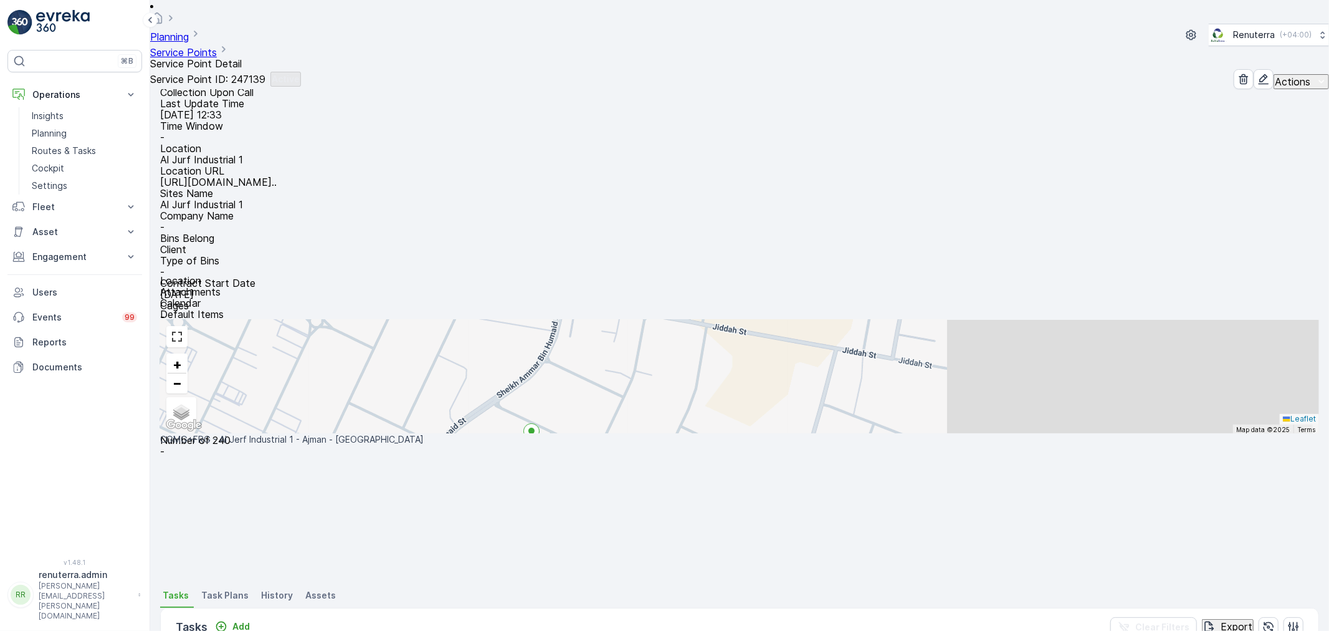
scroll to position [138, 0]
click at [226, 617] on icon "Add" at bounding box center [221, 623] width 12 height 12
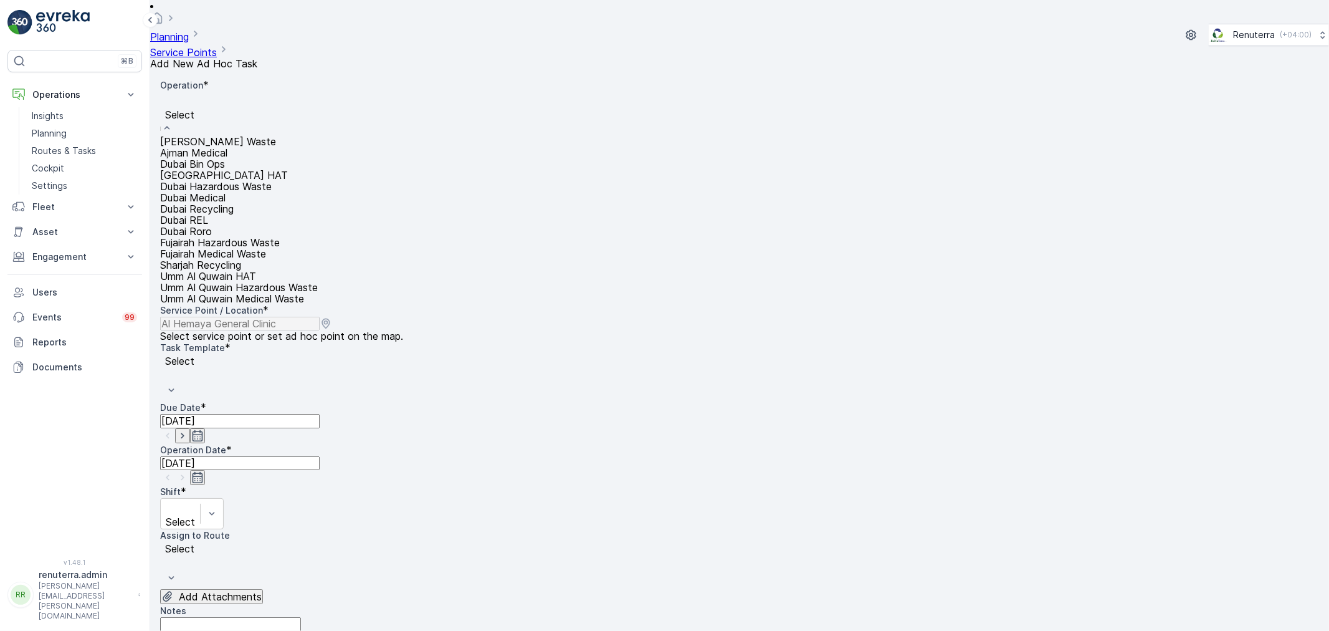
click at [233, 92] on div "Select" at bounding box center [239, 114] width 158 height 44
click at [227, 146] on span "Ajman Medical" at bounding box center [193, 152] width 67 height 12
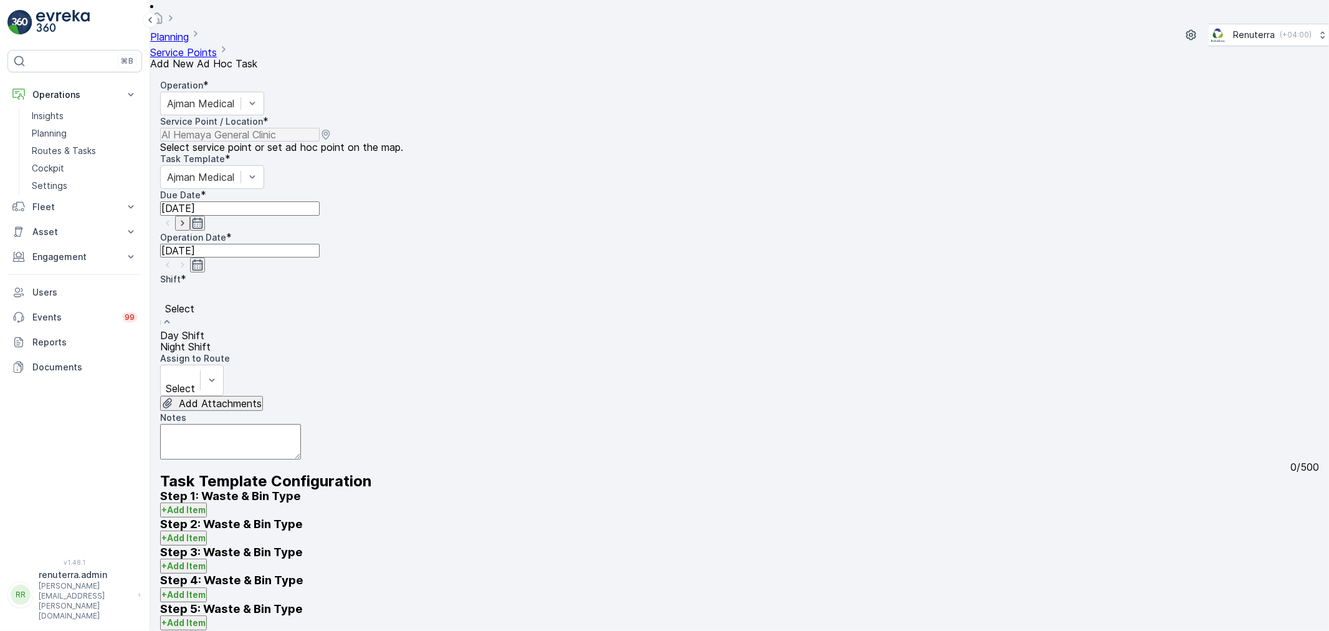
click at [204, 329] on span "Day Shift" at bounding box center [182, 335] width 44 height 12
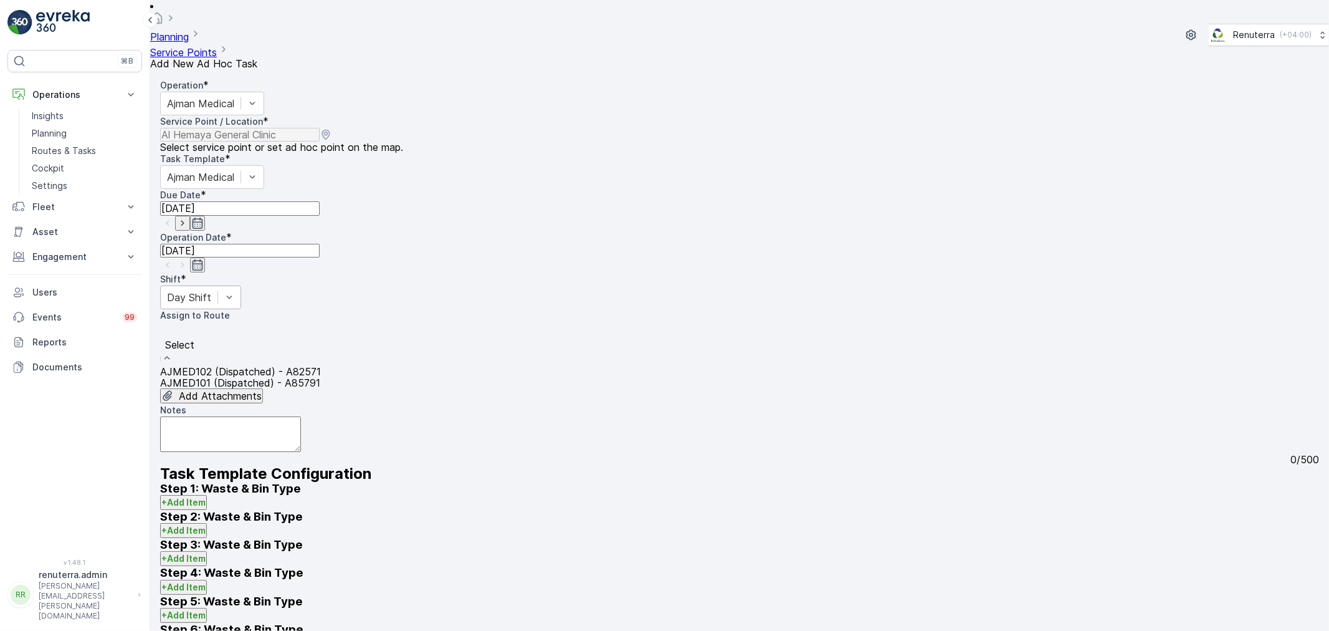
click at [320, 376] on span "AJMED101 (Dispatched) - A85791" at bounding box center [240, 382] width 160 height 12
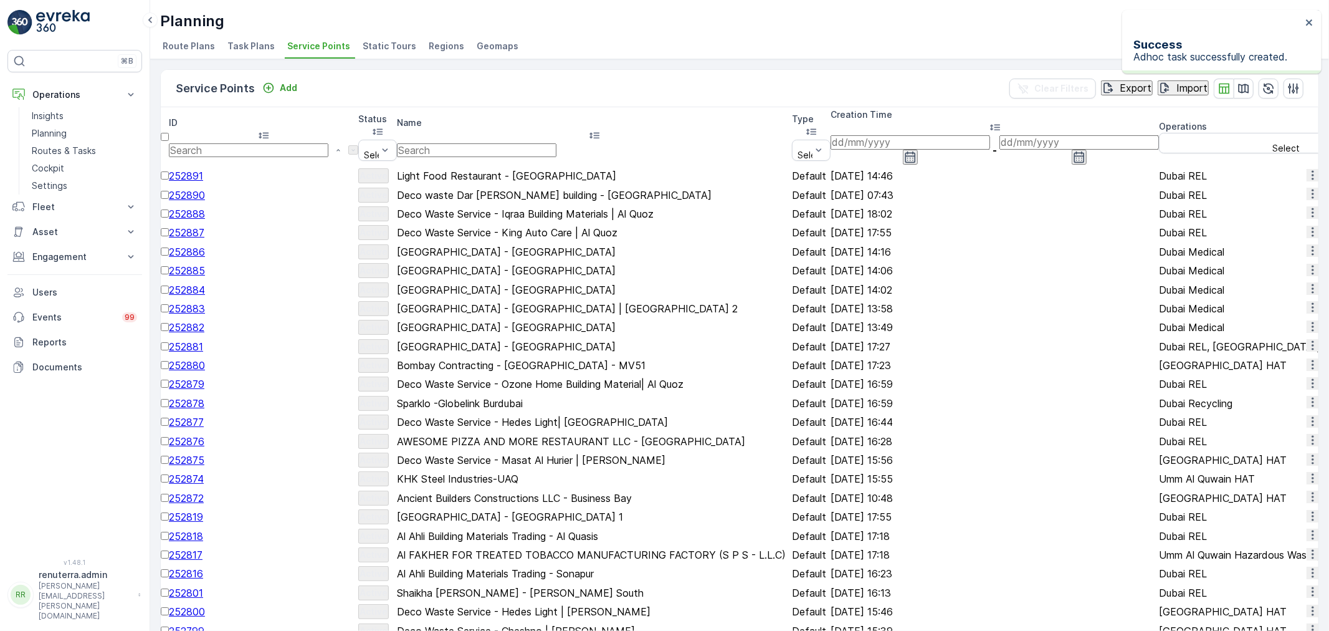
click at [472, 143] on input "text" at bounding box center [477, 150] width 160 height 14
type input "shred"
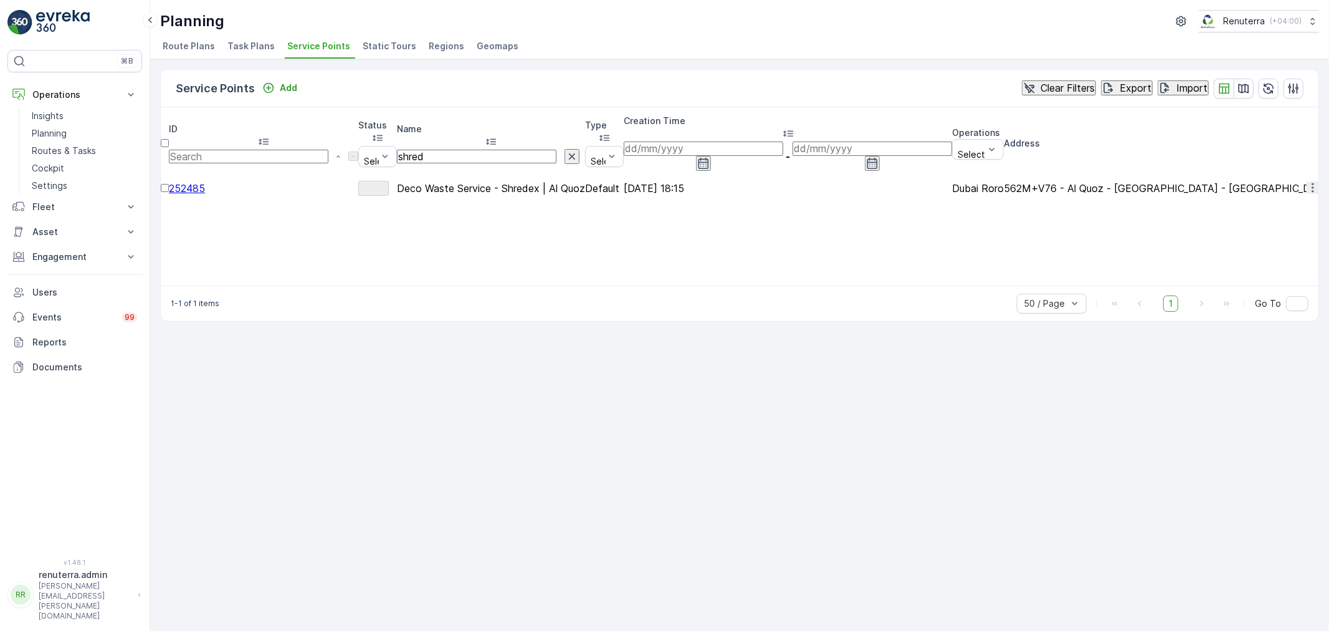
click at [205, 182] on span "252485" at bounding box center [187, 188] width 36 height 12
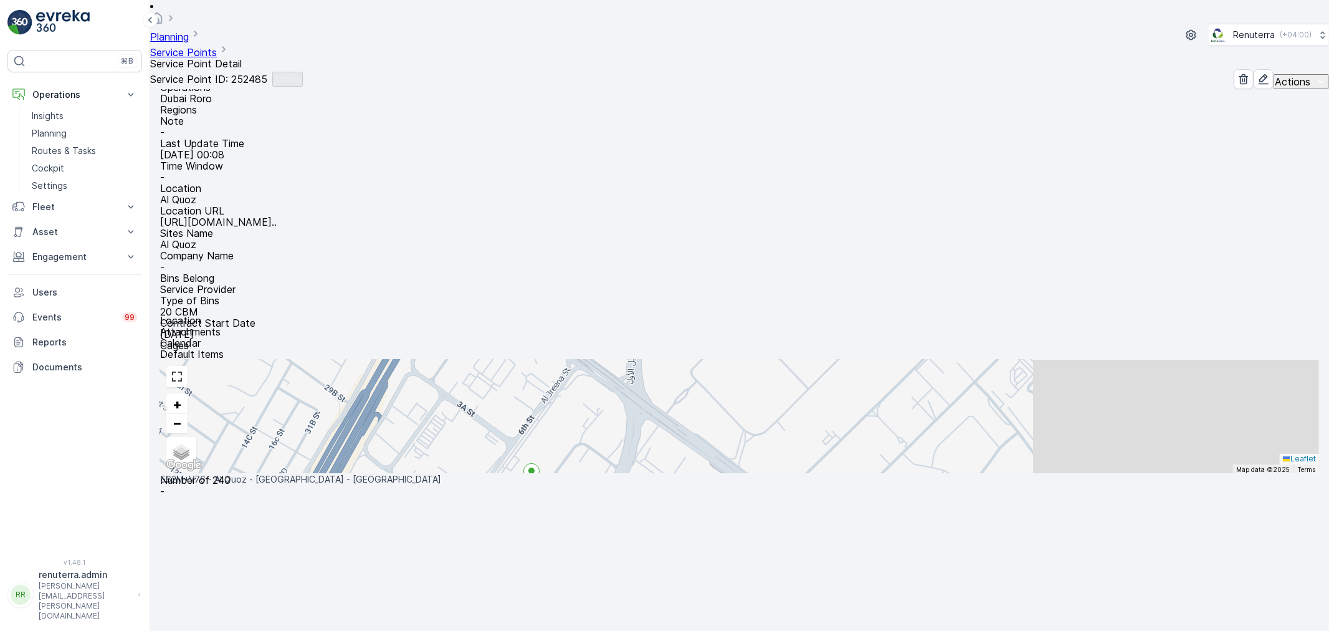
scroll to position [122, 0]
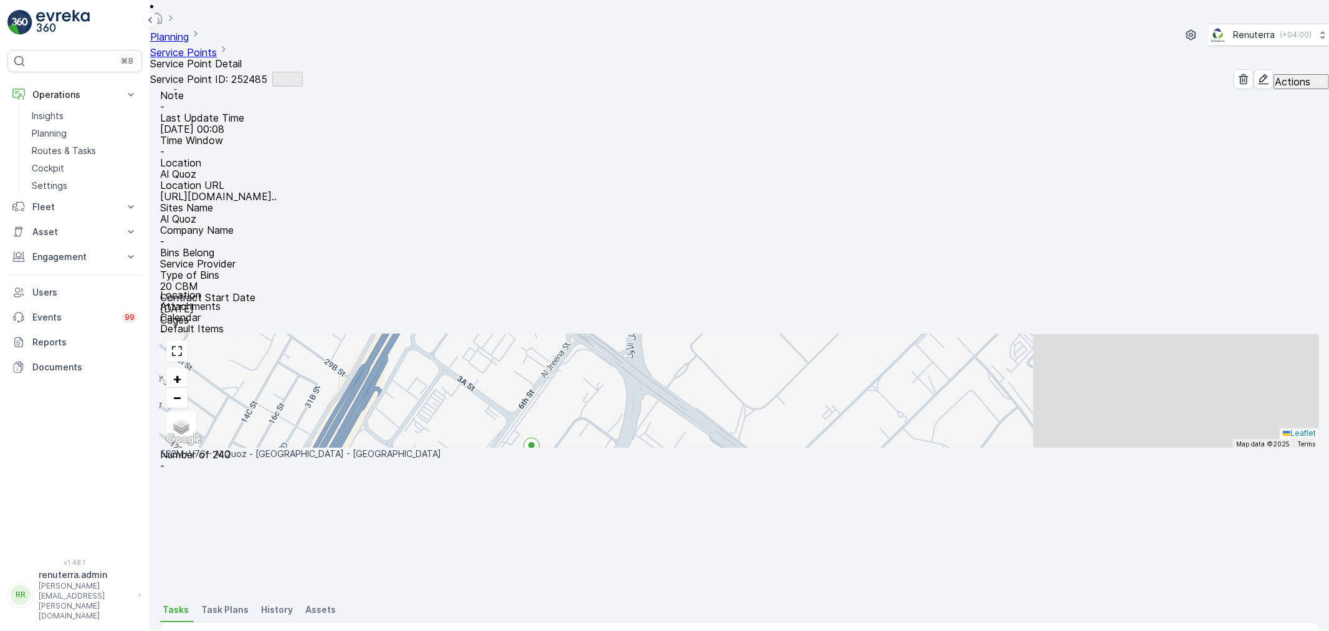
click at [245, 630] on p "Add" at bounding box center [240, 640] width 17 height 12
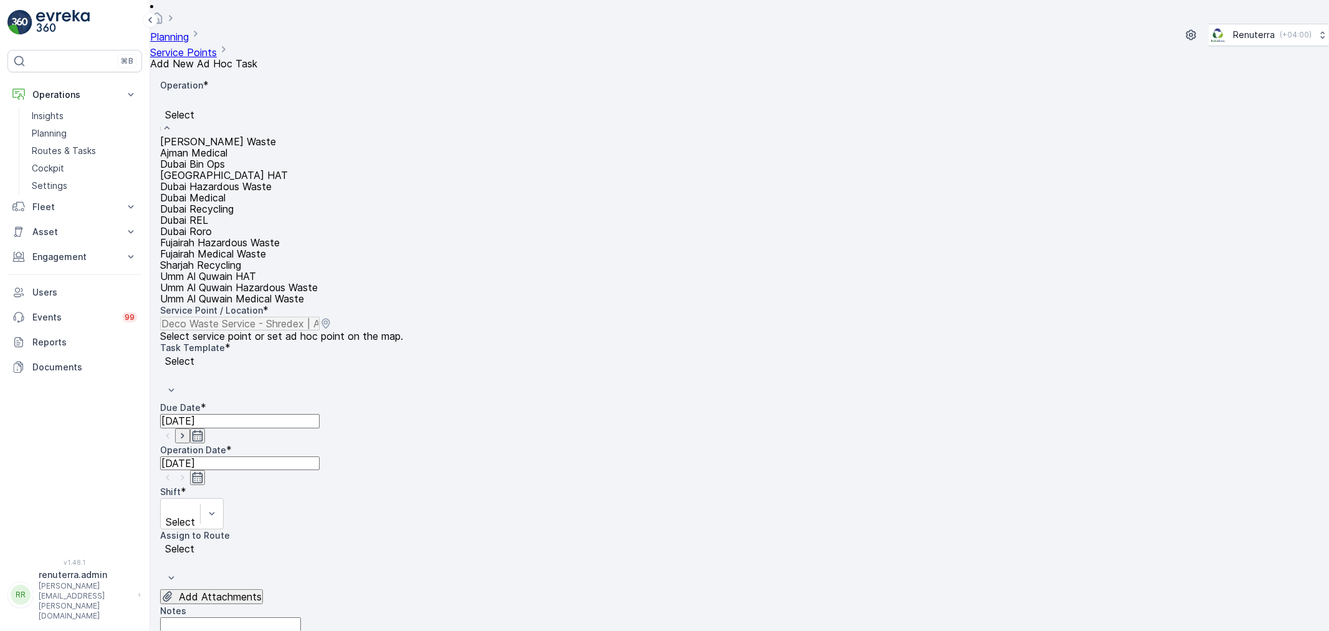
click at [246, 94] on div at bounding box center [238, 101] width 145 height 14
click at [242, 237] on div "Dubai Roro" at bounding box center [239, 231] width 158 height 11
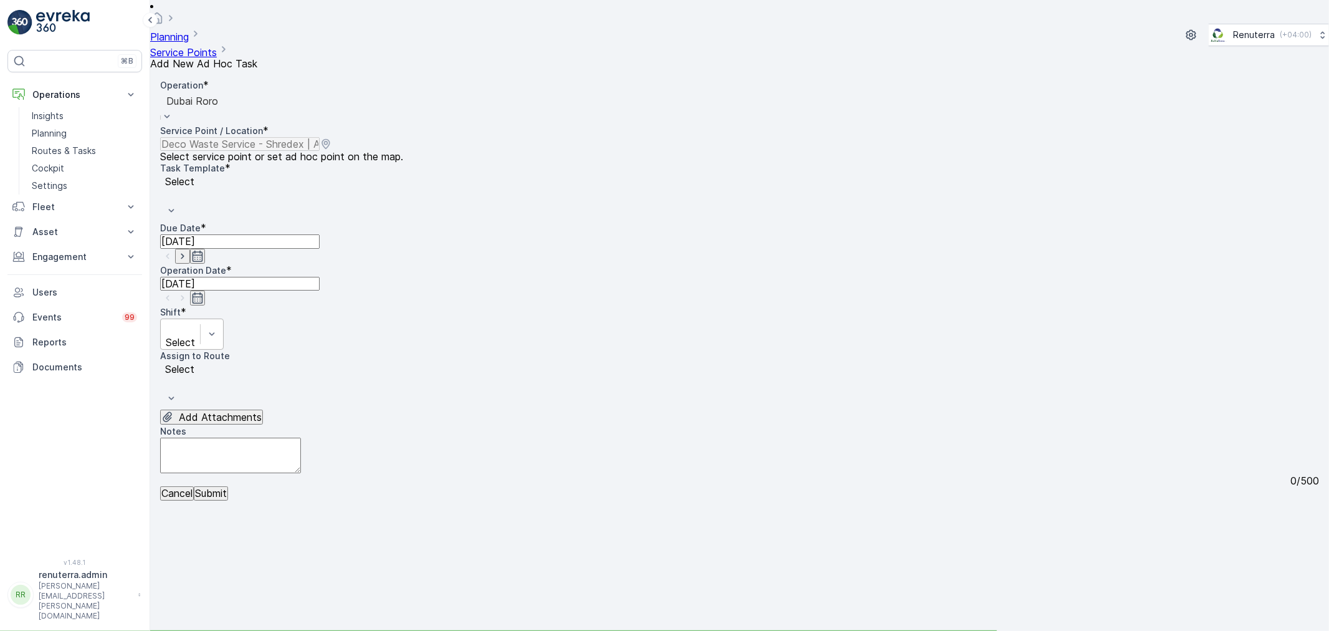
click at [194, 322] on div at bounding box center [180, 329] width 27 height 14
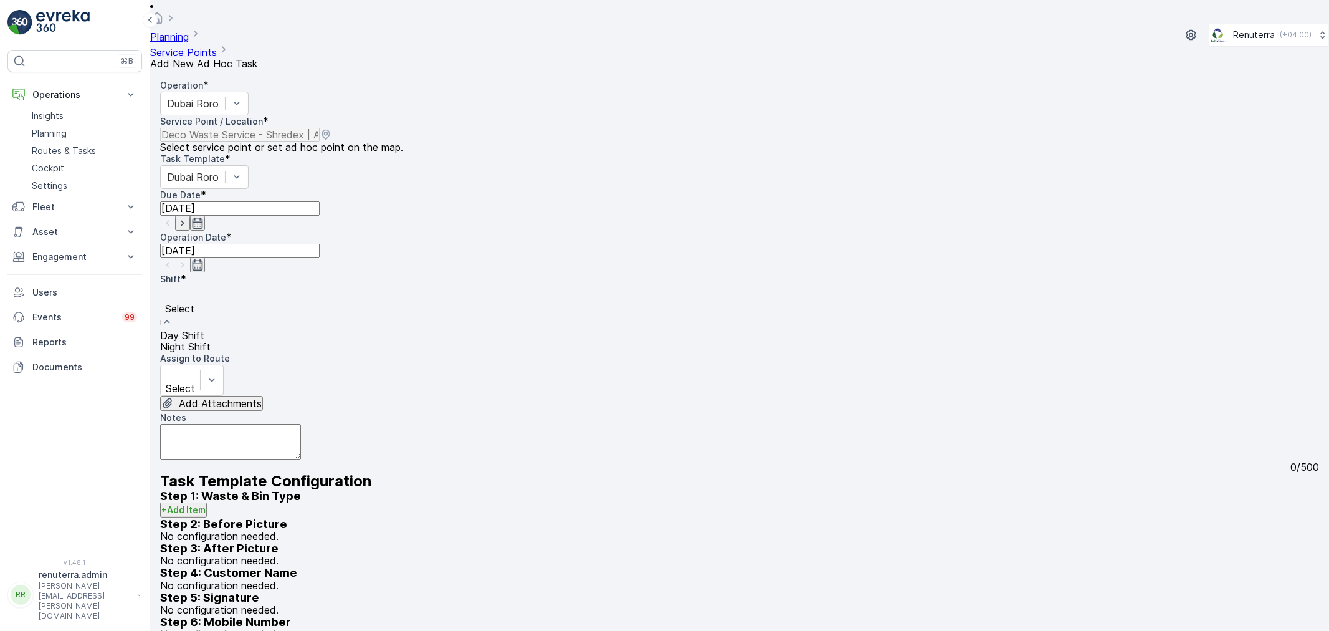
click at [204, 329] on span "Day Shift" at bounding box center [182, 335] width 44 height 12
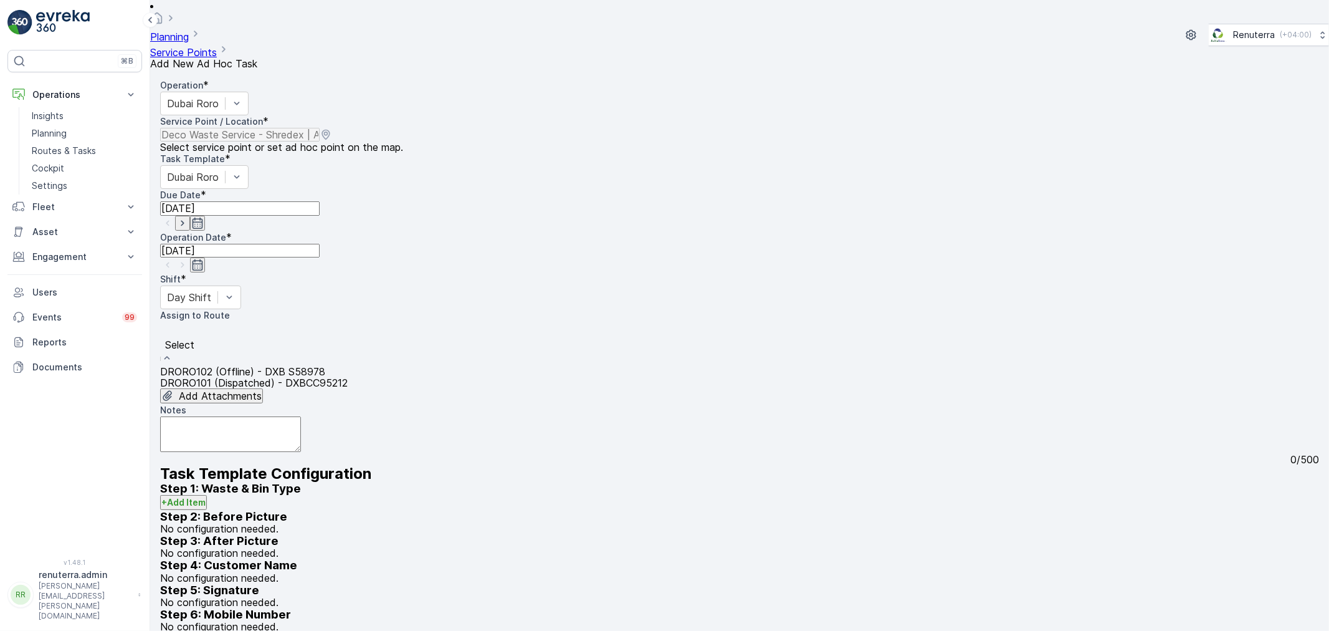
click at [341, 324] on div at bounding box center [253, 331] width 175 height 14
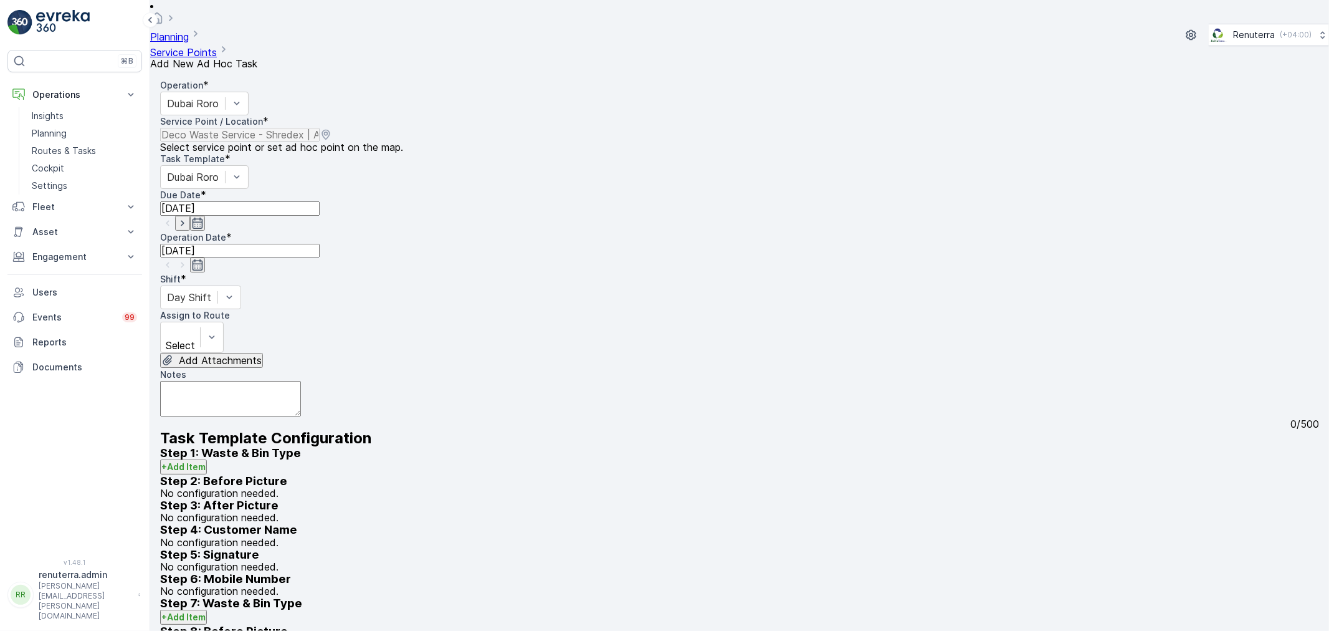
click at [189, 217] on icon "button" at bounding box center [182, 223] width 12 height 12
type input "19.08.2025"
click at [189, 259] on icon "button" at bounding box center [182, 265] width 12 height 12
type input "19.08.2025"
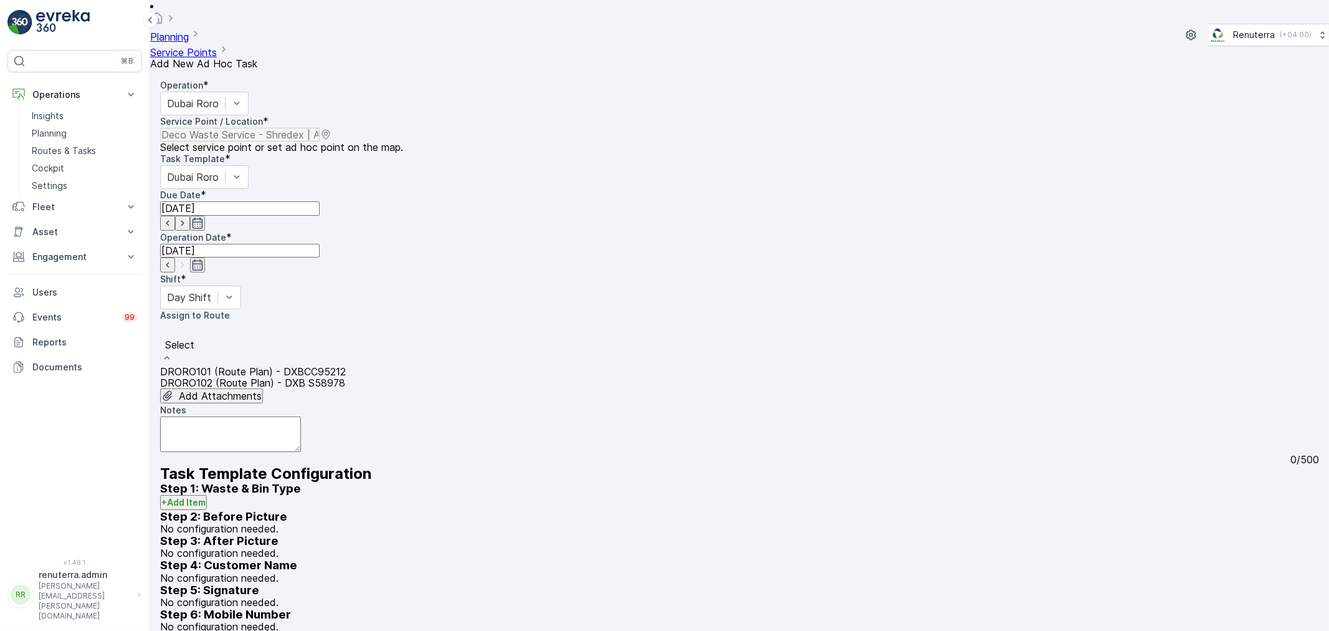
click at [340, 324] on div at bounding box center [252, 331] width 173 height 14
click at [346, 365] on span "DRORO101 (Route Plan) - DXBCC95212" at bounding box center [253, 371] width 186 height 12
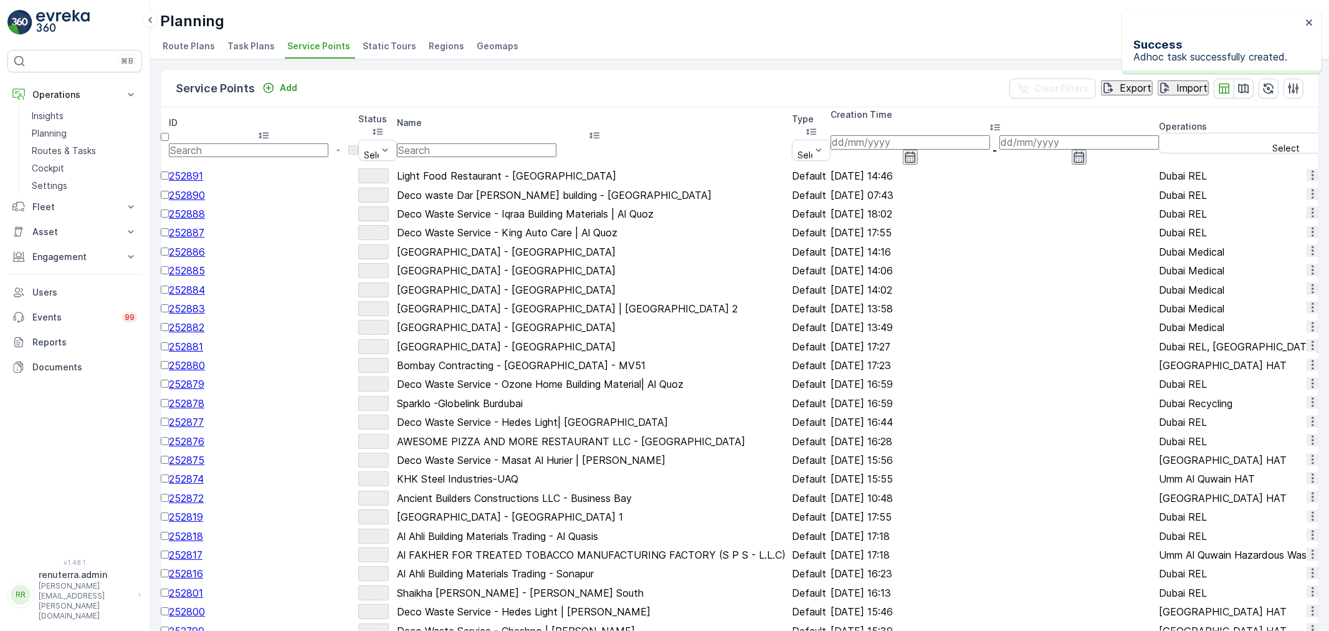
click at [494, 143] on input "text" at bounding box center [477, 150] width 160 height 14
type input "Rixos"
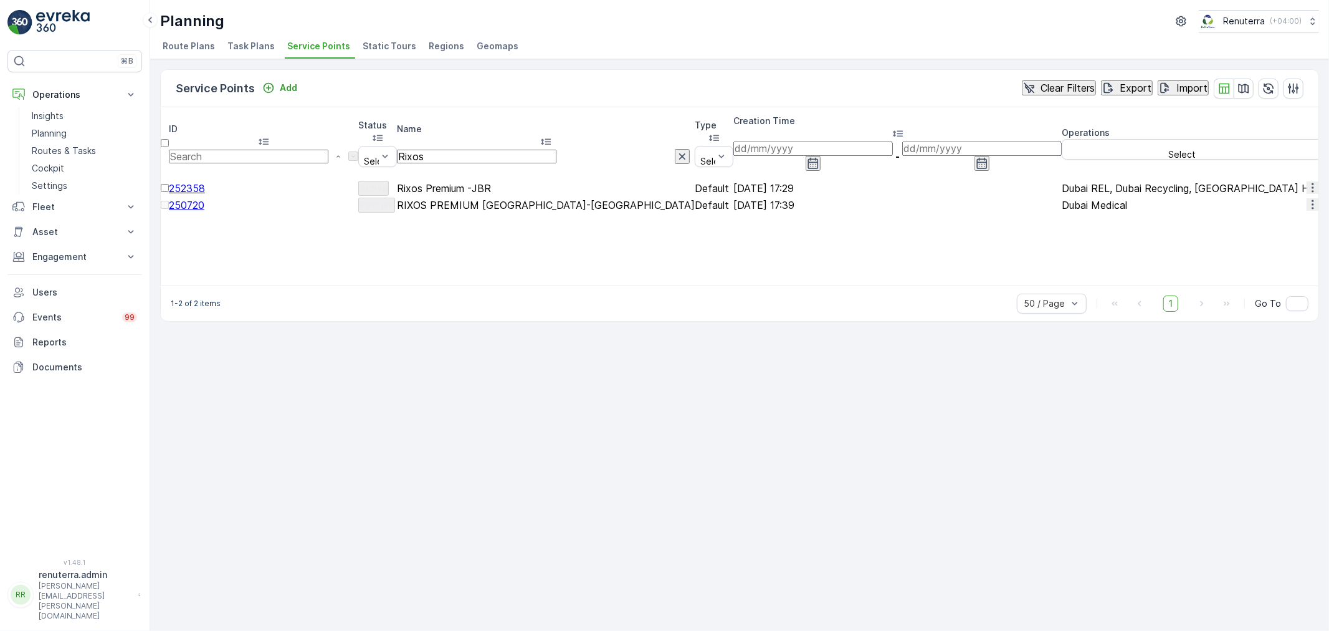
drag, startPoint x: 481, startPoint y: 123, endPoint x: 451, endPoint y: 123, distance: 29.9
click at [451, 150] on input "Rixos" at bounding box center [477, 157] width 160 height 14
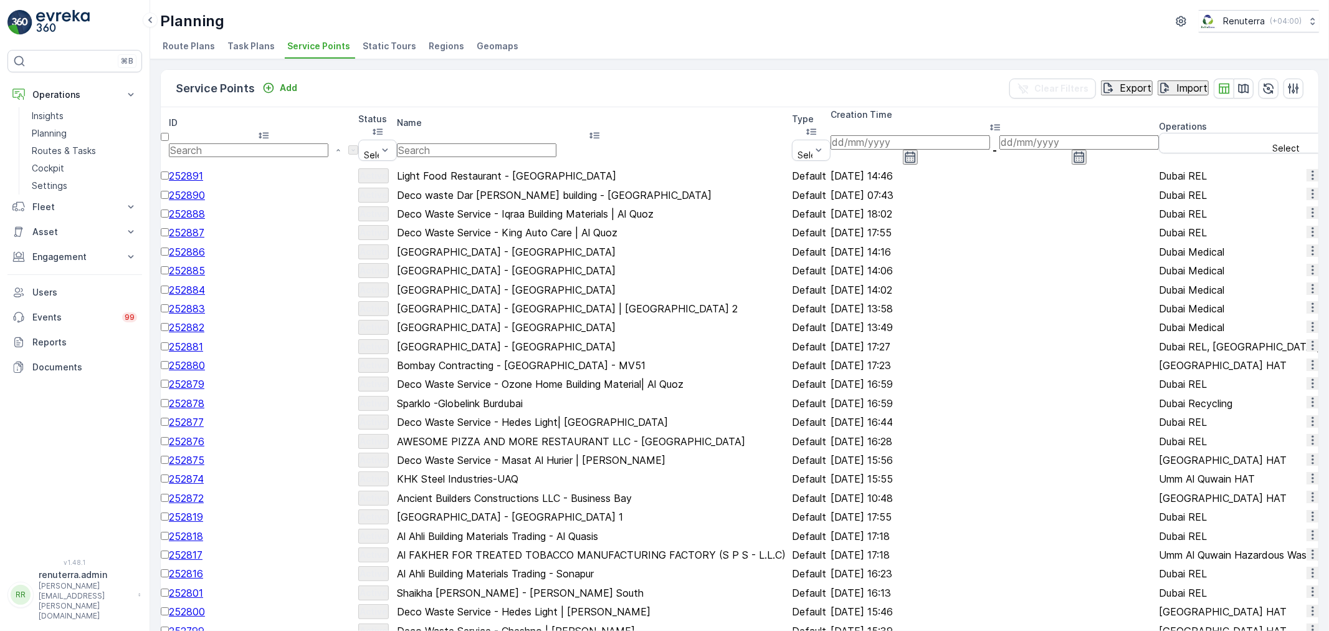
click at [482, 143] on input "text" at bounding box center [477, 150] width 160 height 14
type input "khk"
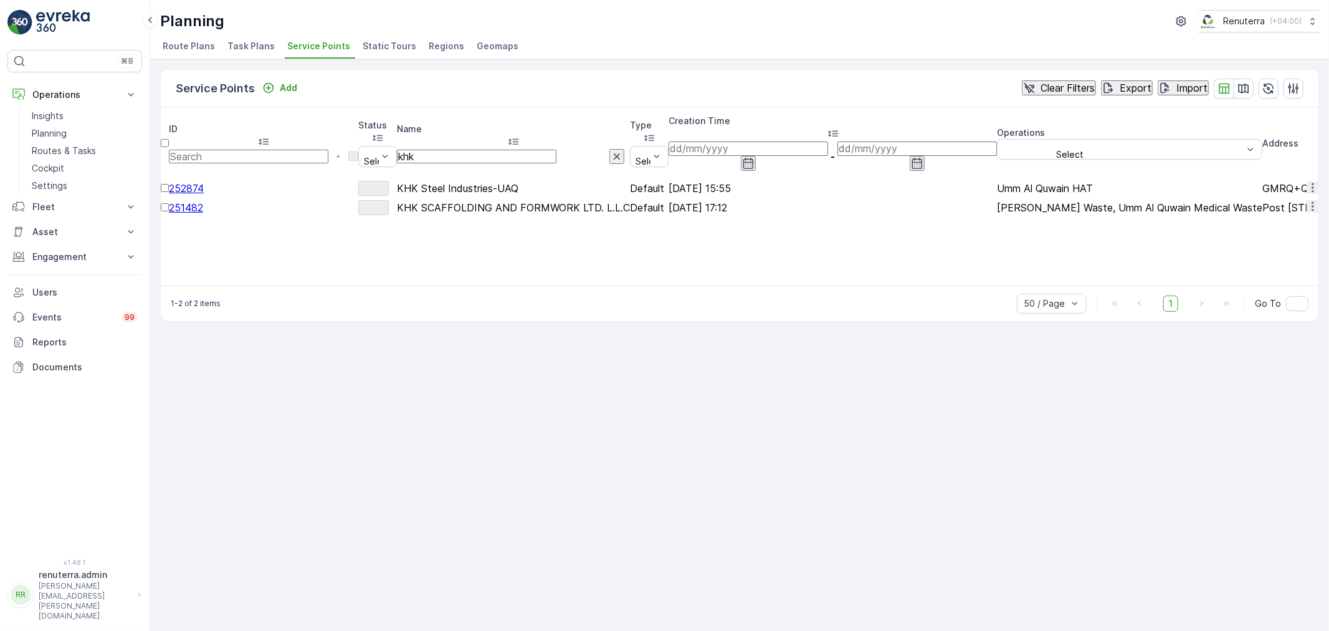
click at [204, 182] on span "252874" at bounding box center [186, 188] width 35 height 12
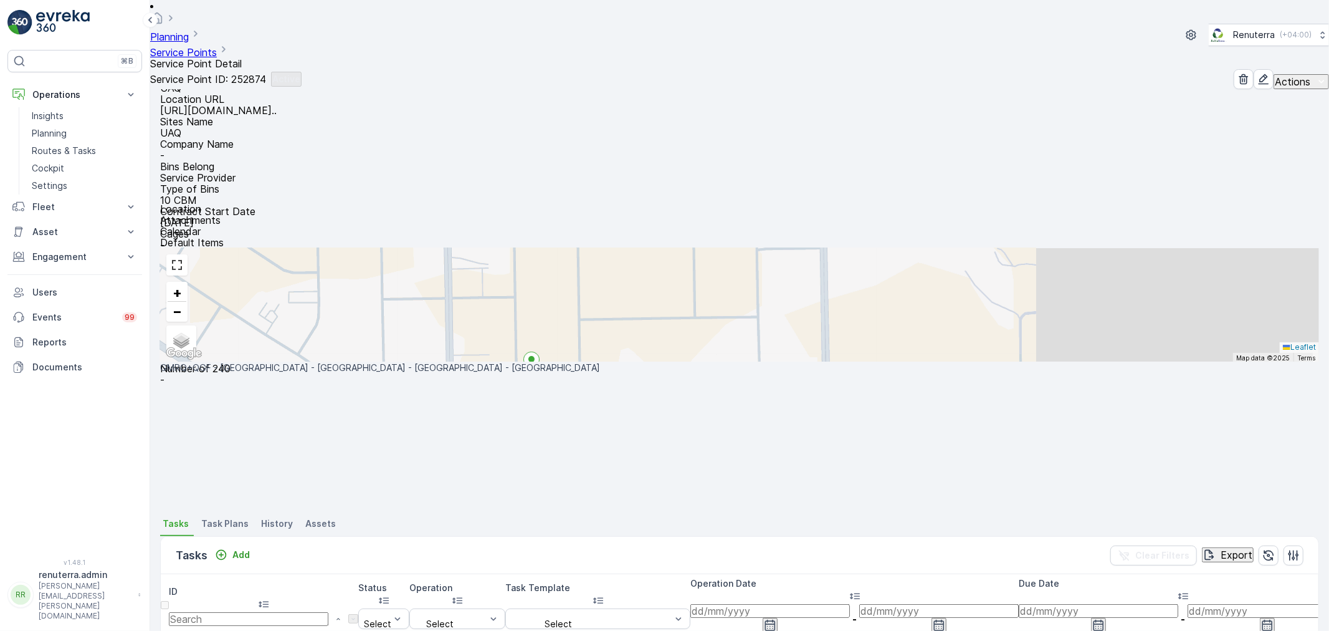
scroll to position [75, 0]
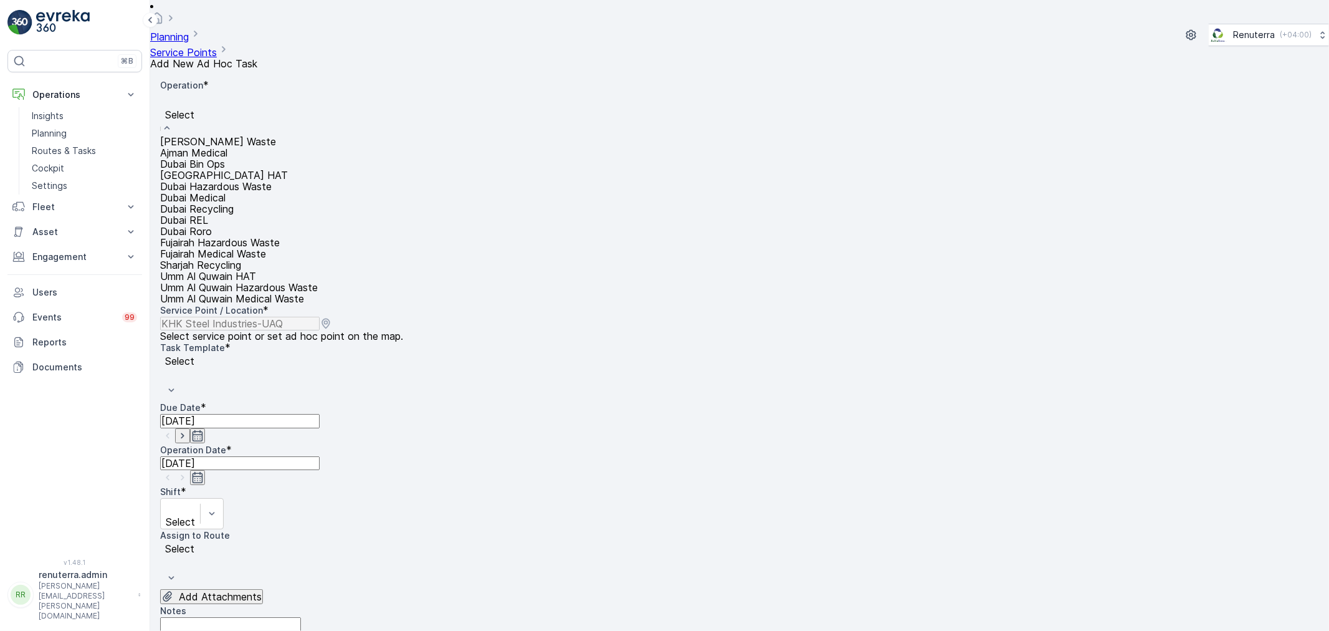
drag, startPoint x: 307, startPoint y: 98, endPoint x: 306, endPoint y: 91, distance: 7.6
click at [304, 94] on div "Select" at bounding box center [239, 114] width 158 height 44
click at [257, 270] on div "Umm Al Quwain HAT" at bounding box center [239, 275] width 158 height 11
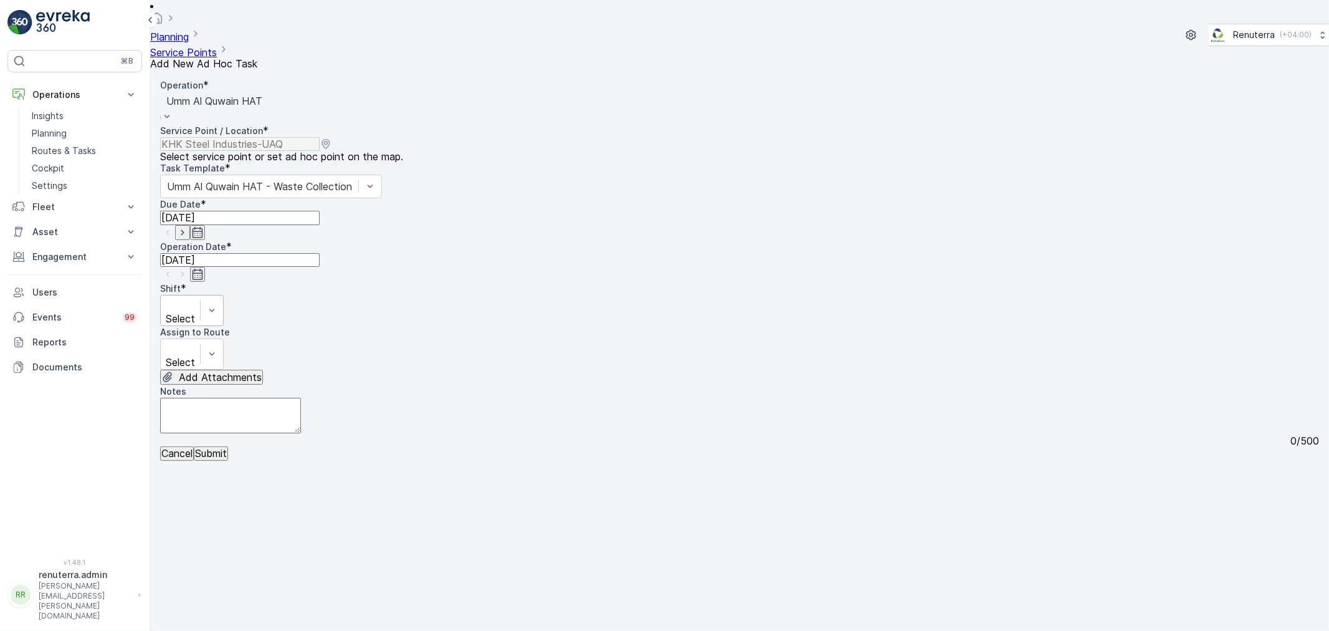
click at [194, 298] on div at bounding box center [180, 305] width 27 height 14
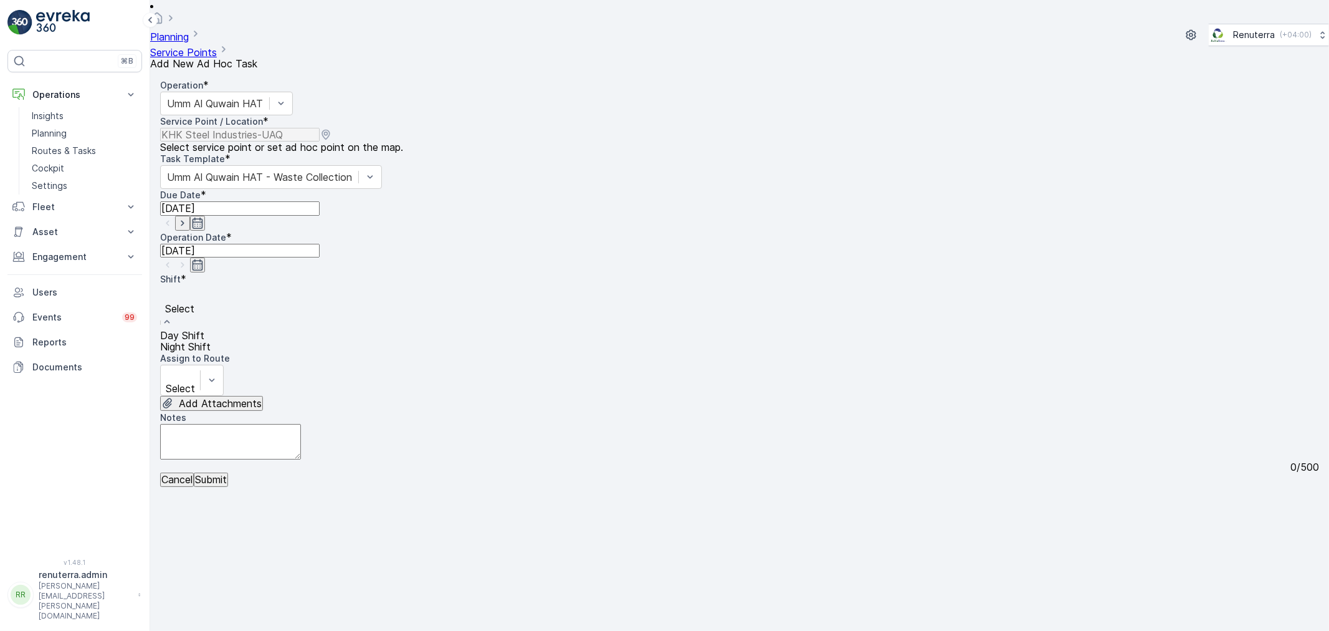
click at [204, 329] on span "Day Shift" at bounding box center [182, 335] width 44 height 12
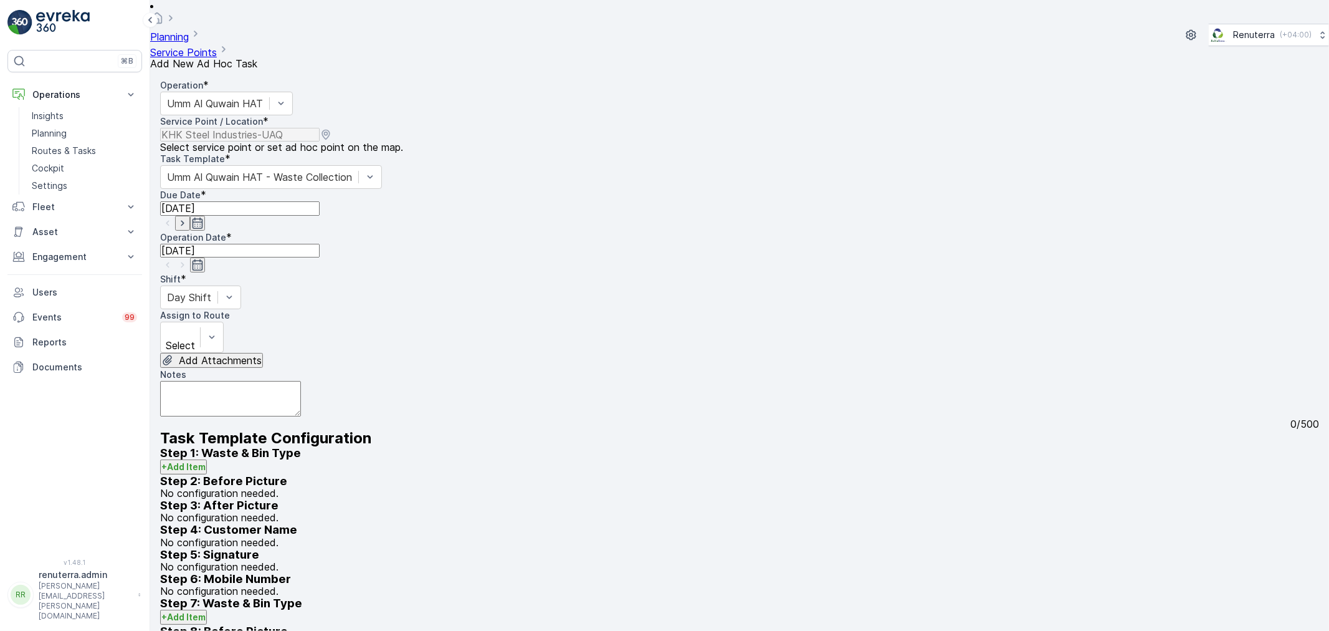
click at [407, 309] on div "Assign to Route" at bounding box center [739, 315] width 1159 height 12
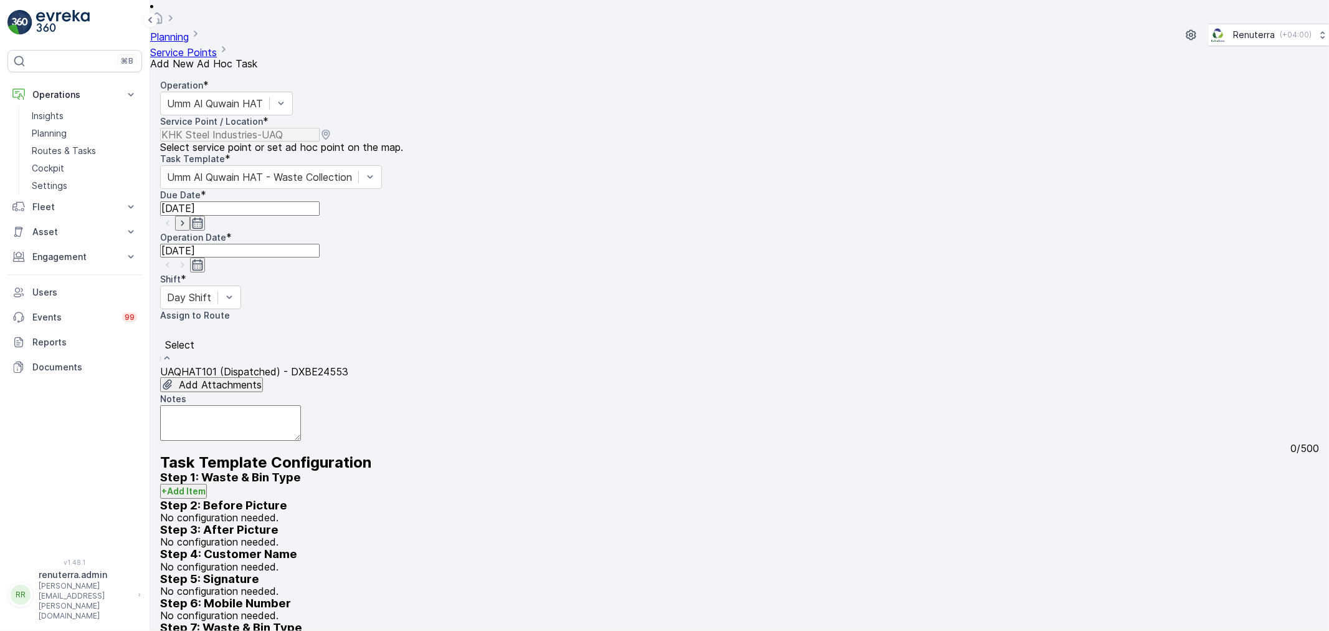
click at [342, 324] on div at bounding box center [254, 331] width 176 height 14
click at [348, 365] on span "UAQHAT101 (Dispatched) - DXBE24553" at bounding box center [254, 371] width 188 height 12
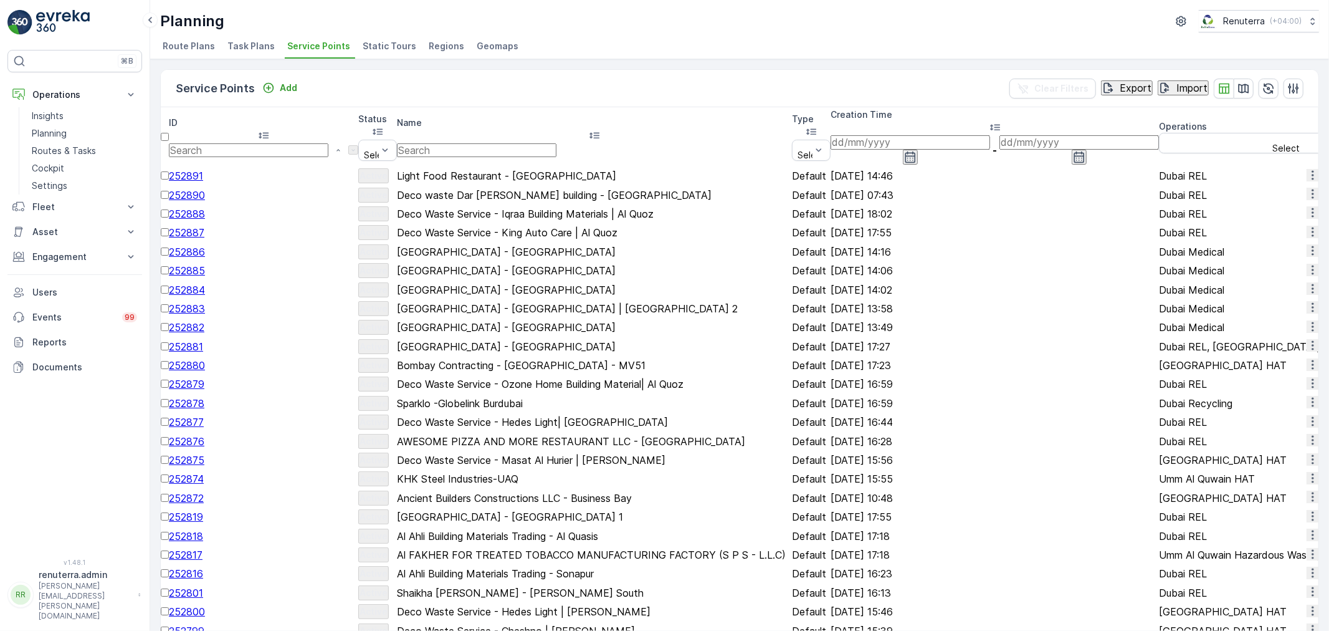
drag, startPoint x: 474, startPoint y: 120, endPoint x: 486, endPoint y: 125, distance: 12.8
click at [476, 120] on div "Name" at bounding box center [594, 130] width 395 height 27
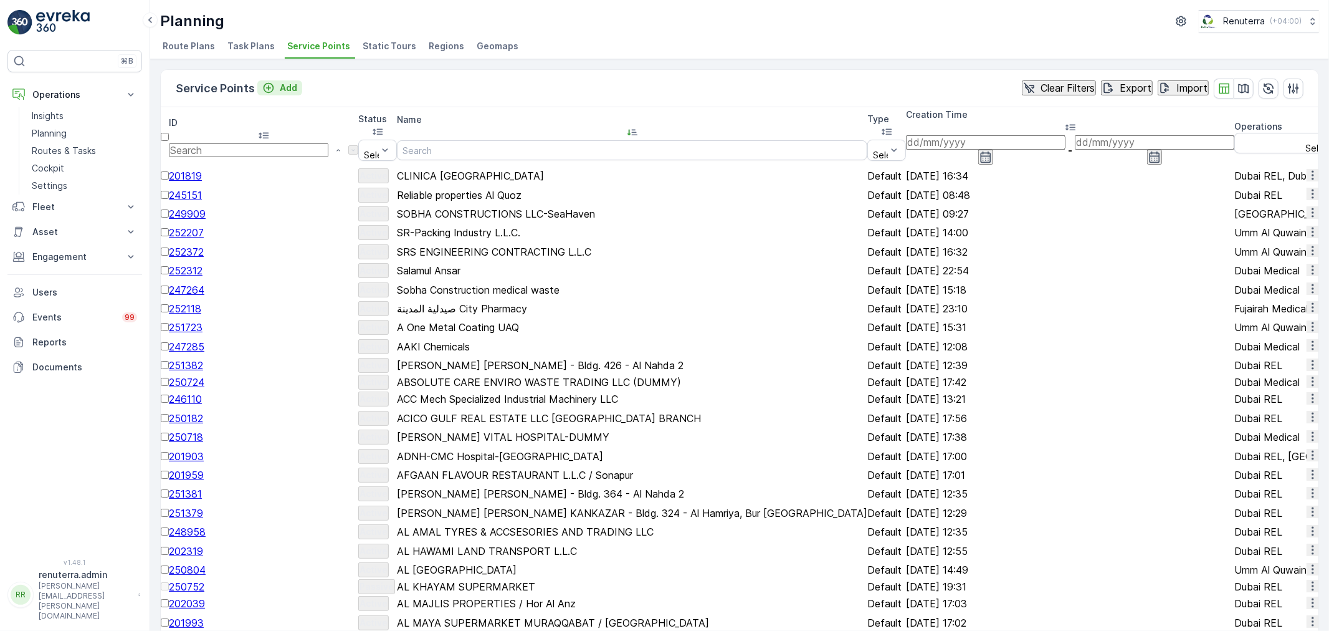
click at [281, 88] on p "Add" at bounding box center [288, 88] width 17 height 12
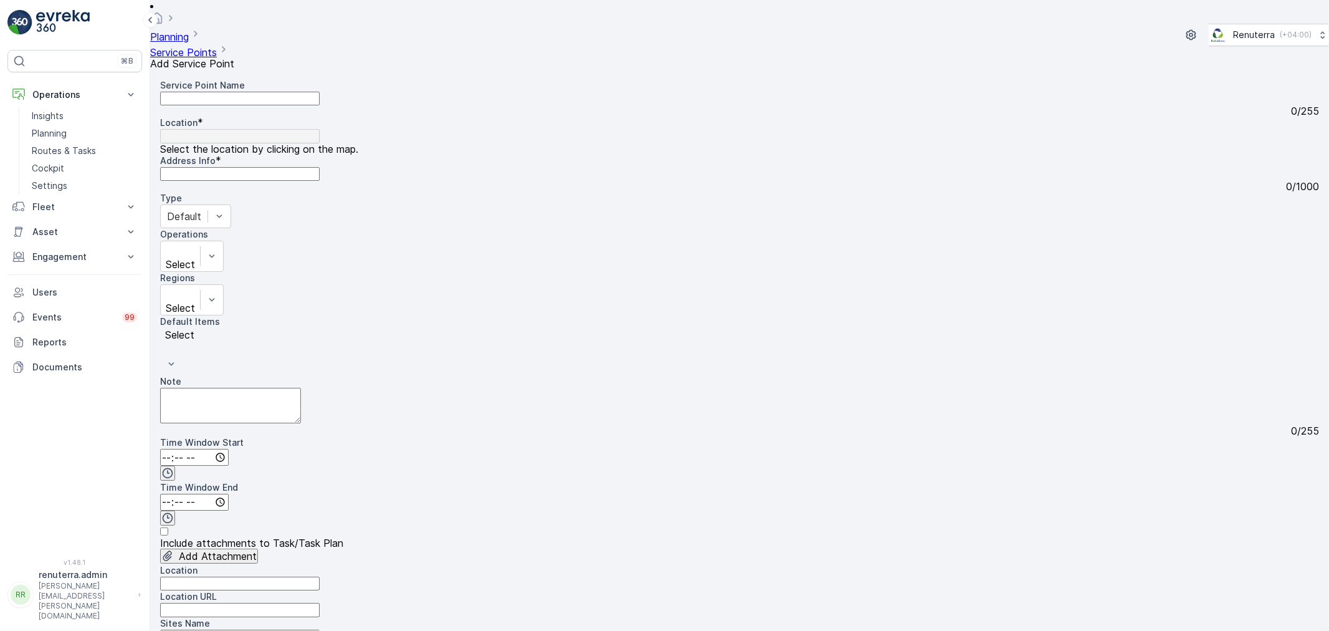
click at [271, 95] on Name "Service Point Name" at bounding box center [240, 99] width 160 height 14
click at [185, 92] on Name "A one metal UAq" at bounding box center [240, 99] width 160 height 14
click at [191, 92] on Name "A one metal UAq" at bounding box center [240, 99] width 160 height 14
click at [259, 92] on Name "Aone metal UAq" at bounding box center [240, 99] width 160 height 14
drag, startPoint x: 176, startPoint y: 88, endPoint x: 183, endPoint y: 88, distance: 6.9
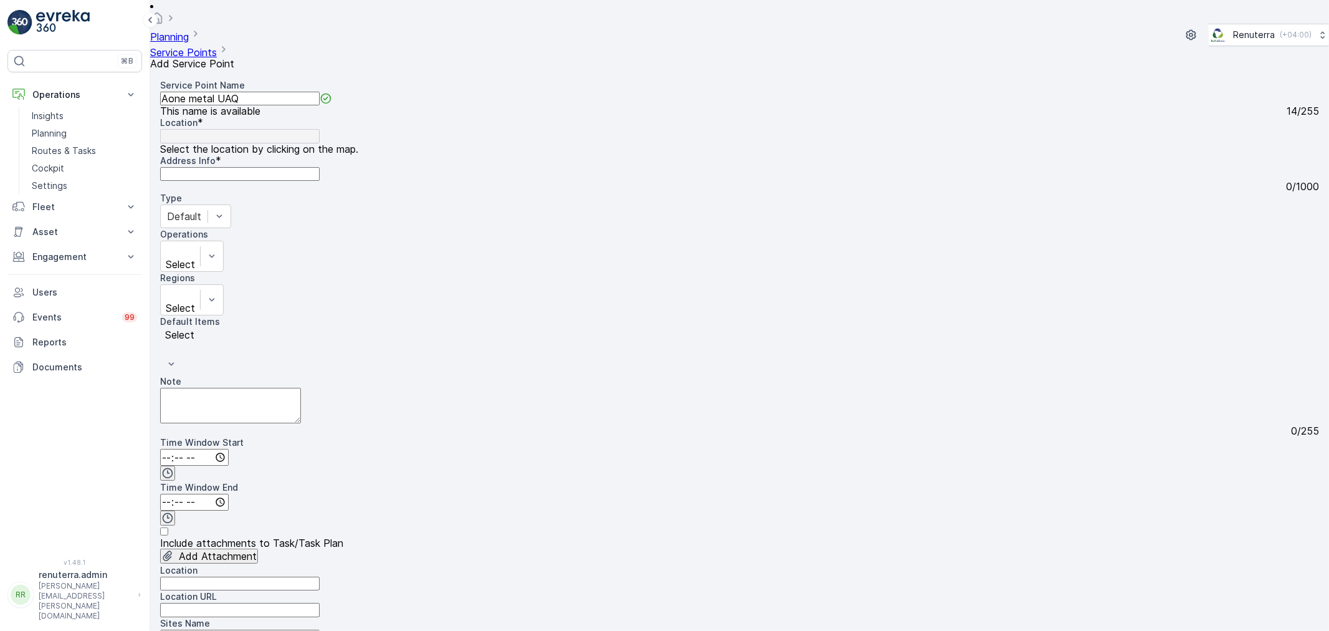
click at [281, 92] on Name "Aone metal UAQ" at bounding box center [240, 99] width 160 height 14
click at [147, 88] on div "⌘B Operations Insights Planning Routes & Tasks Cockpit Settings Fleet Live Trac…" at bounding box center [664, 315] width 1329 height 631
type Name "Aone metal UAQ"
click at [224, 241] on div "Select" at bounding box center [192, 256] width 64 height 31
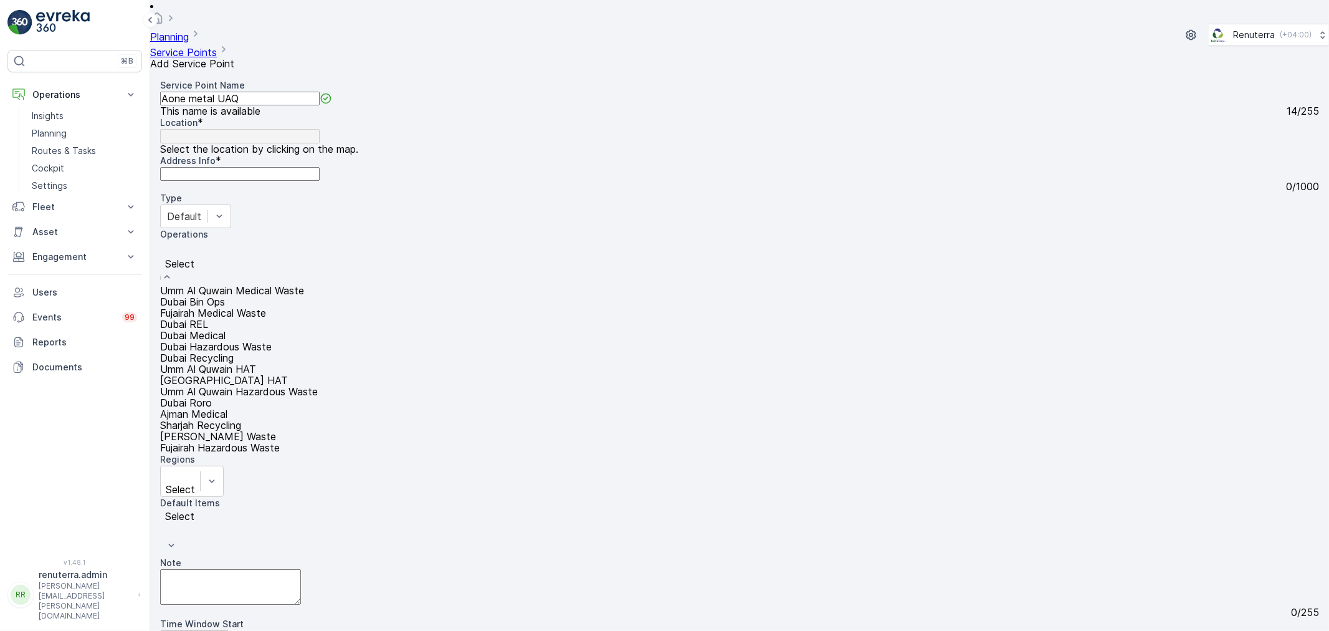
scroll to position [135, 0]
click at [318, 385] on span "Umm Al Quwain Hazardous Waste" at bounding box center [239, 391] width 158 height 12
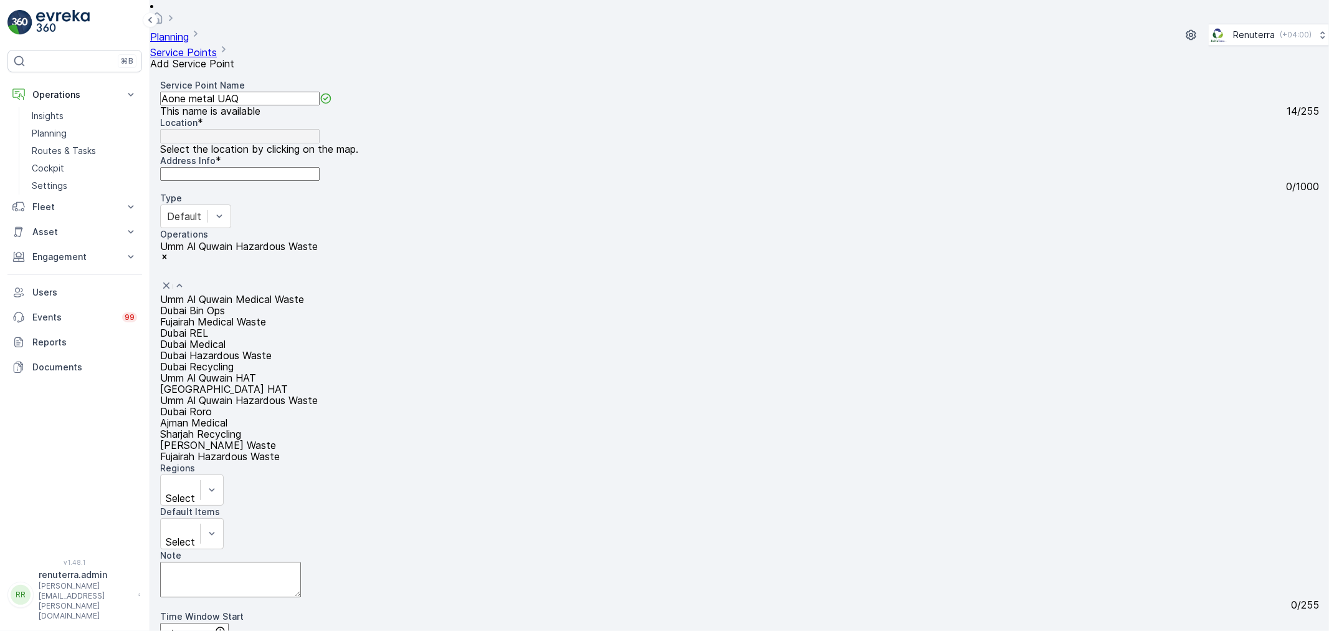
click at [164, 264] on div at bounding box center [162, 271] width 3 height 14
click at [276, 439] on span "[PERSON_NAME] Waste" at bounding box center [218, 445] width 116 height 12
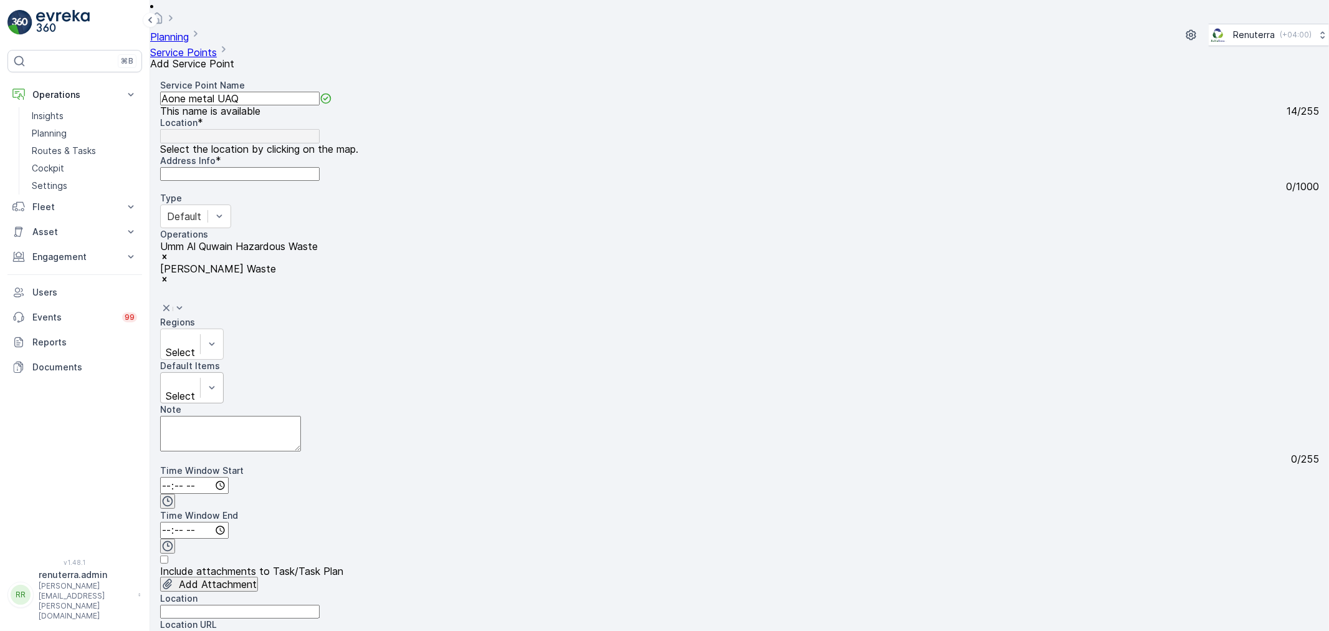
click at [194, 375] on div at bounding box center [180, 382] width 27 height 14
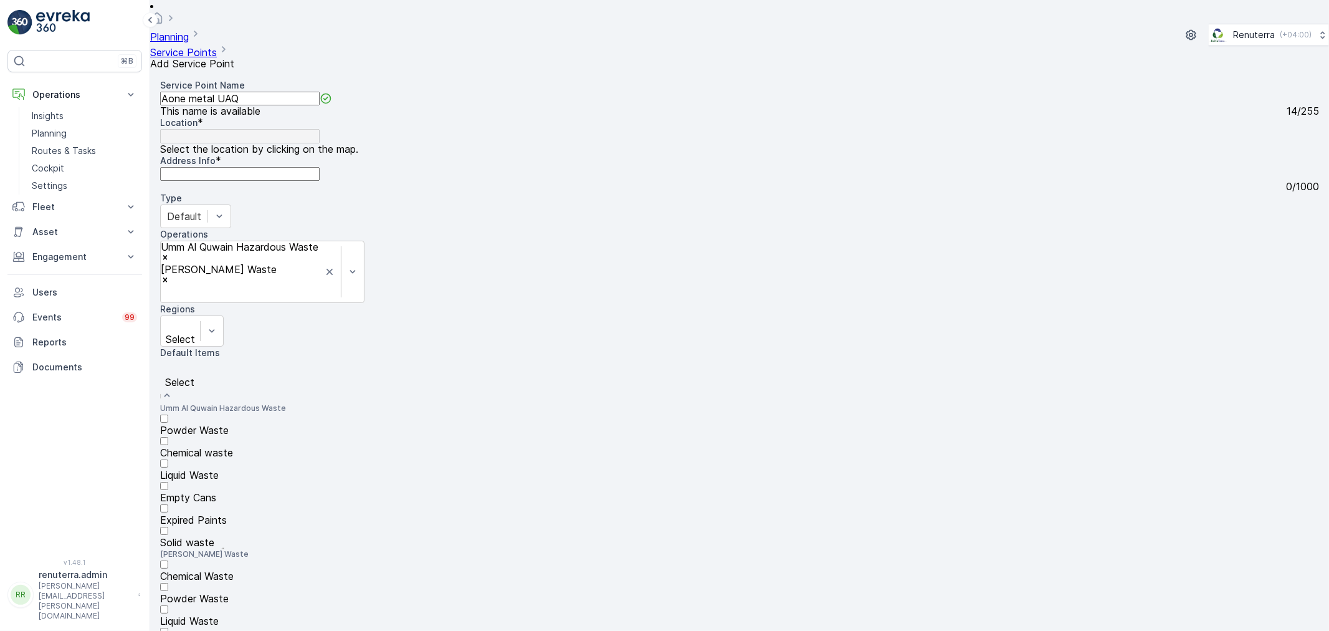
scroll to position [0, 0]
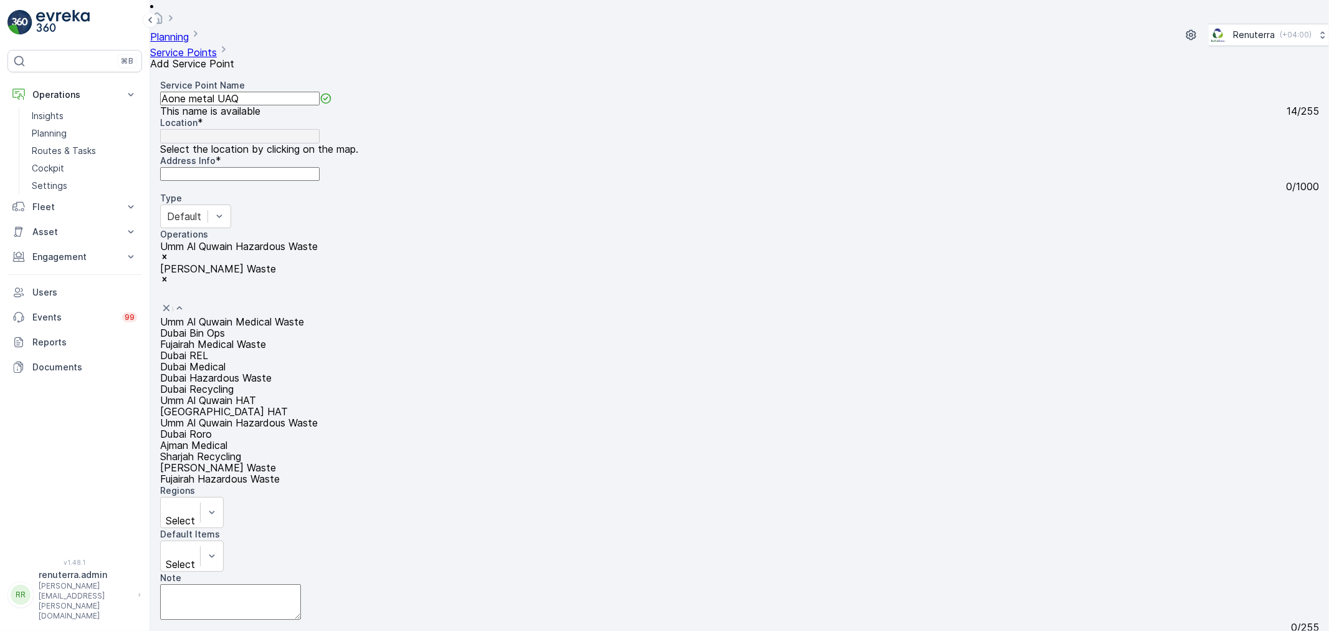
click at [318, 263] on div "[PERSON_NAME] Waste" at bounding box center [239, 274] width 158 height 22
click at [169, 275] on icon "Remove Ajman Hazardous Waste" at bounding box center [164, 279] width 9 height 9
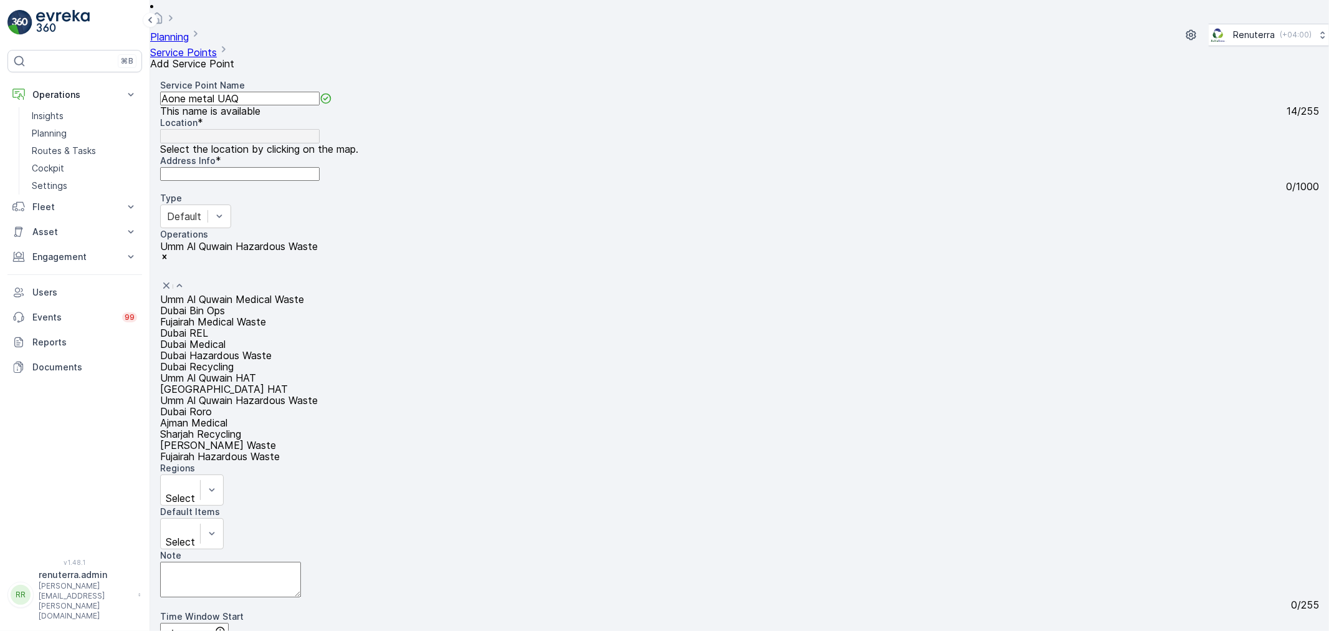
click at [164, 264] on div at bounding box center [162, 271] width 3 height 14
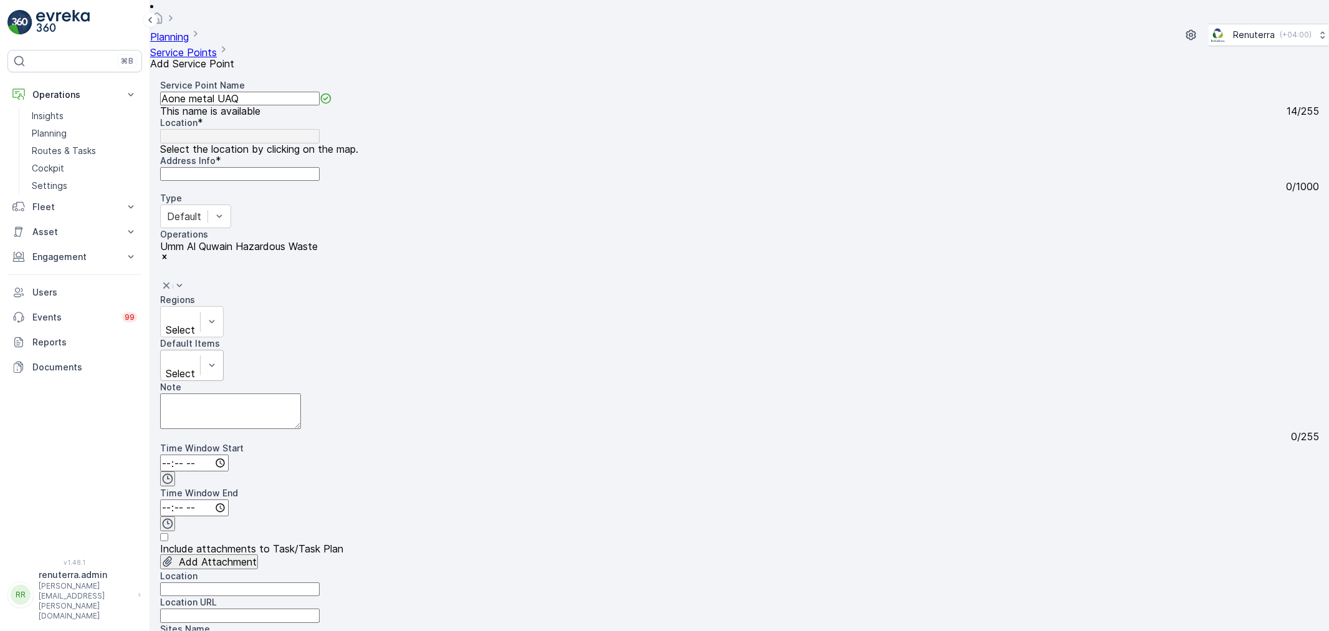
click at [194, 353] on div at bounding box center [180, 360] width 27 height 14
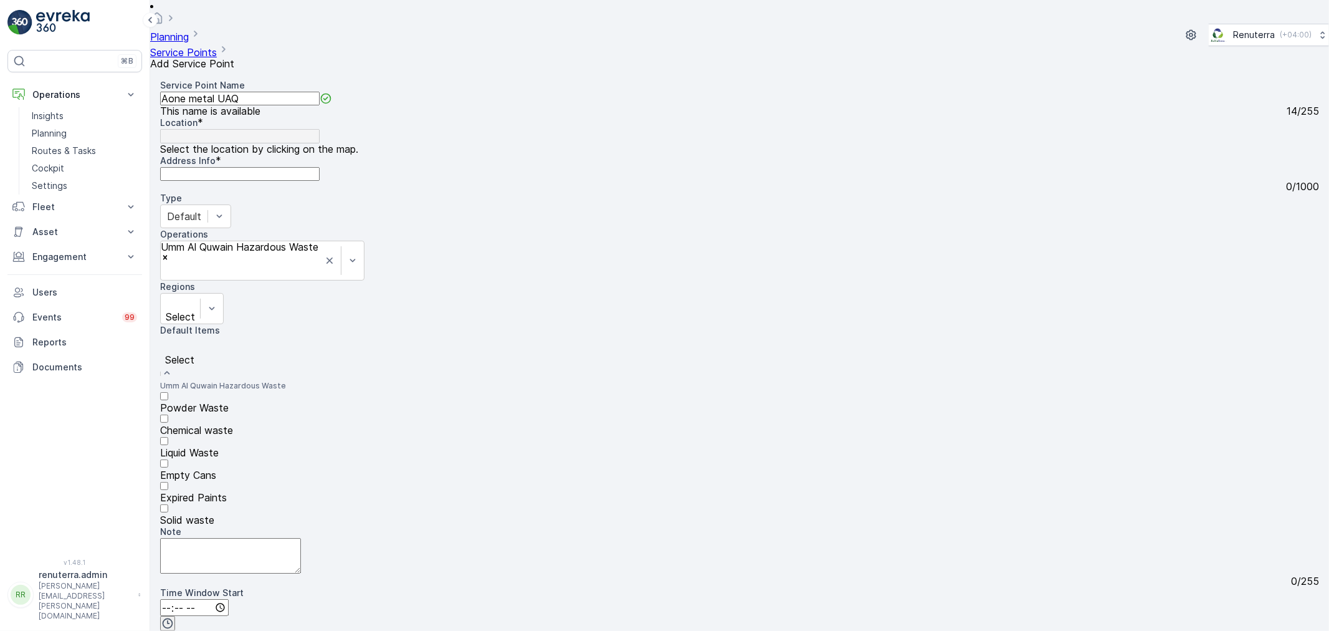
click at [286, 424] on p "Chemical waste" at bounding box center [223, 429] width 126 height 11
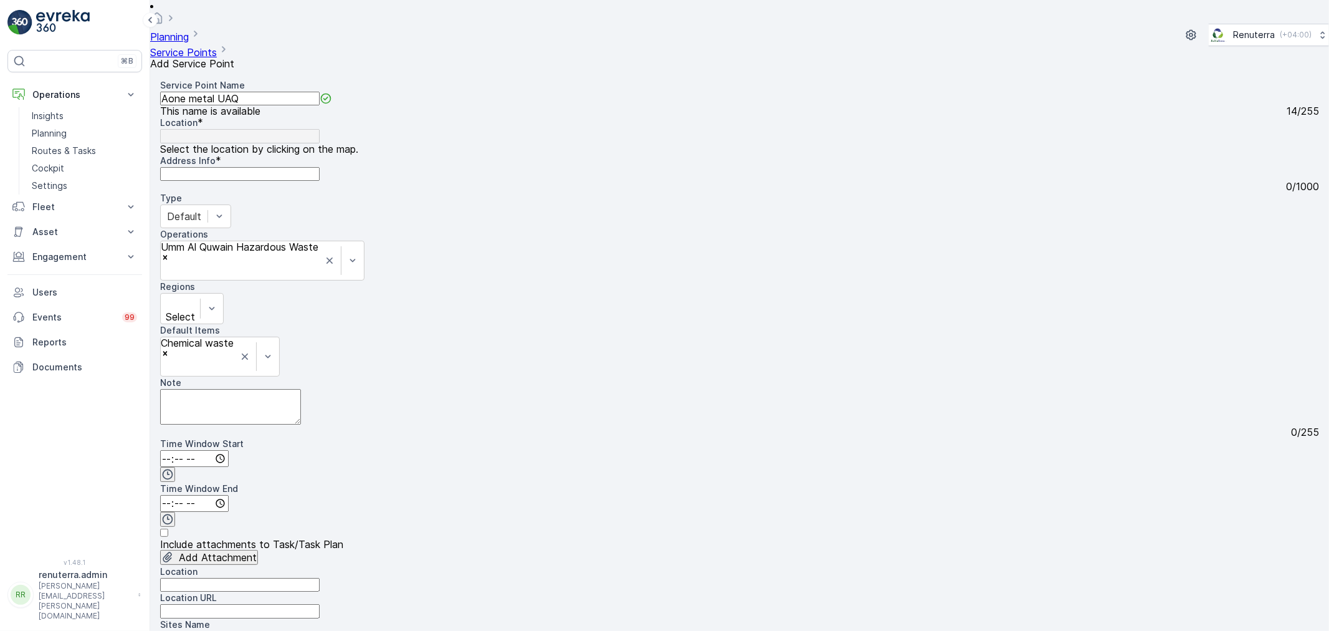
drag, startPoint x: 192, startPoint y: 86, endPoint x: 166, endPoint y: 85, distance: 26.2
click at [166, 85] on div "Service Point Name Aone metal UAQ This name is available 14 / 255 Location * Se…" at bounding box center [739, 506] width 1159 height 855
paste Name "text"
click at [284, 97] on Name "Service Point Name" at bounding box center [240, 99] width 160 height 14
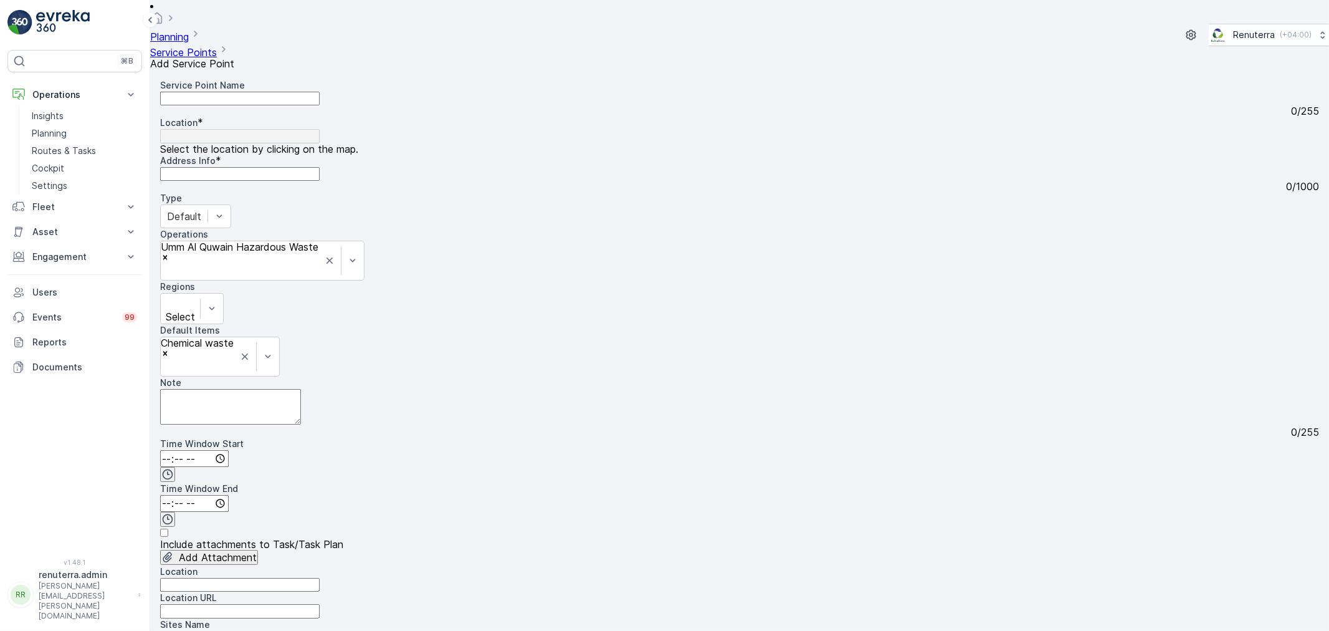
click at [279, 92] on Name "Service Point Name" at bounding box center [240, 99] width 160 height 14
click at [204, 92] on Name "Service Point Name" at bounding box center [240, 99] width 160 height 14
drag, startPoint x: 1328, startPoint y: 452, endPoint x: 254, endPoint y: 98, distance: 1131.4
click at [254, 98] on div "Service Point Name 0 / 255 Location * Select the location by clicking on the ma…" at bounding box center [739, 506] width 1159 height 855
click at [248, 105] on div "0 / 255" at bounding box center [739, 110] width 1159 height 11
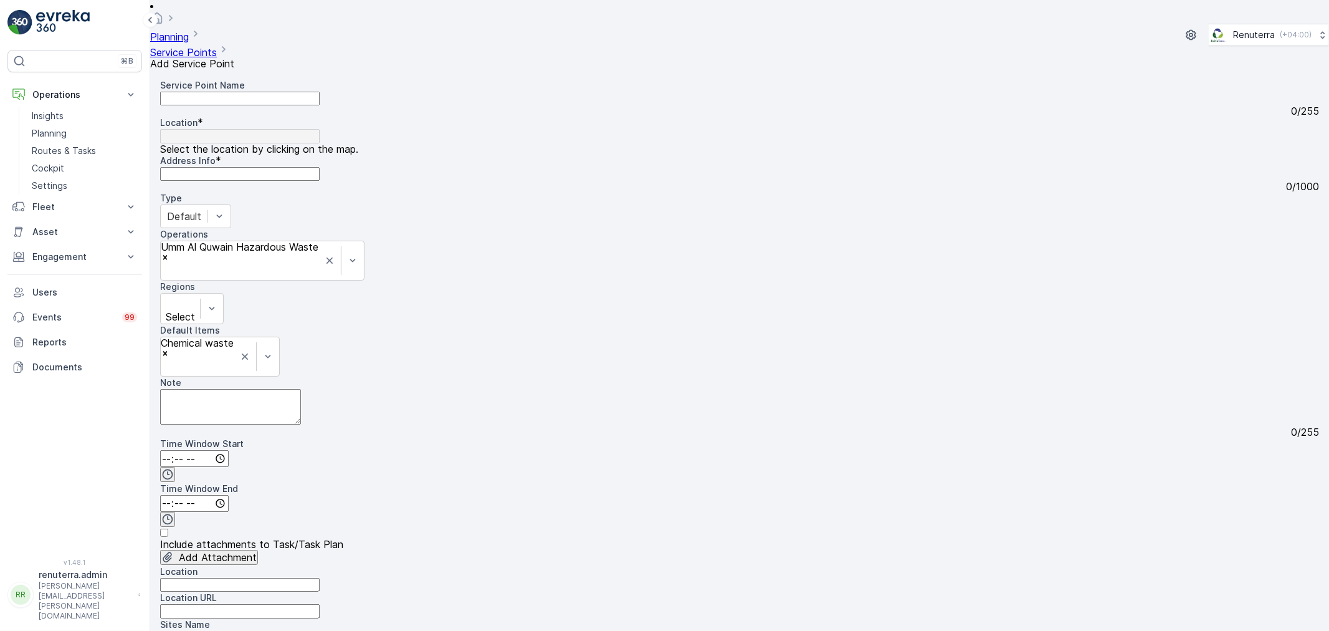
click at [241, 97] on Name "Service Point Name" at bounding box center [240, 99] width 160 height 14
drag, startPoint x: 239, startPoint y: 85, endPoint x: 153, endPoint y: 88, distance: 86.1
click at [153, 88] on form "Service Point Name Dana This name is available 5 / 255 Location * Select the lo…" at bounding box center [739, 349] width 1179 height 561
paste Name "Lubricants Factory LLC"
drag, startPoint x: 352, startPoint y: 90, endPoint x: 313, endPoint y: 91, distance: 39.3
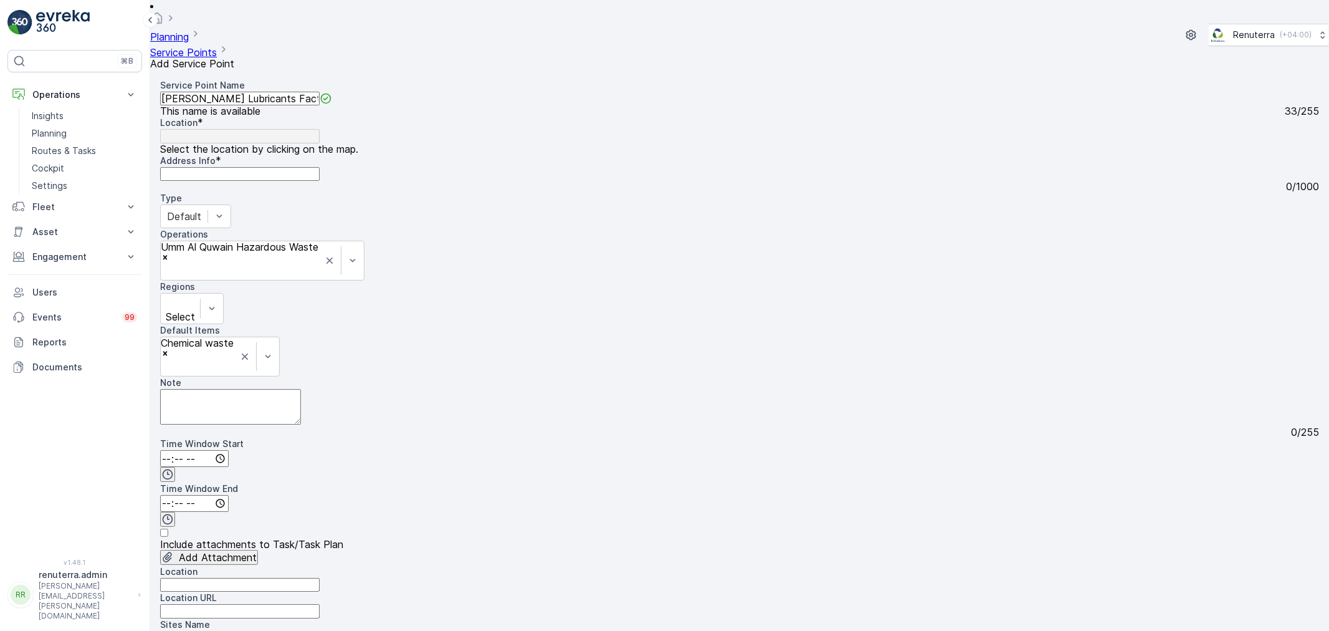
click at [313, 92] on Name "[PERSON_NAME] Lubricants Factory LLC-Ajman" at bounding box center [240, 99] width 160 height 14
type Name "[PERSON_NAME] Lubricants Factory LLC-Ajman"
click at [165, 267] on div at bounding box center [163, 274] width 3 height 14
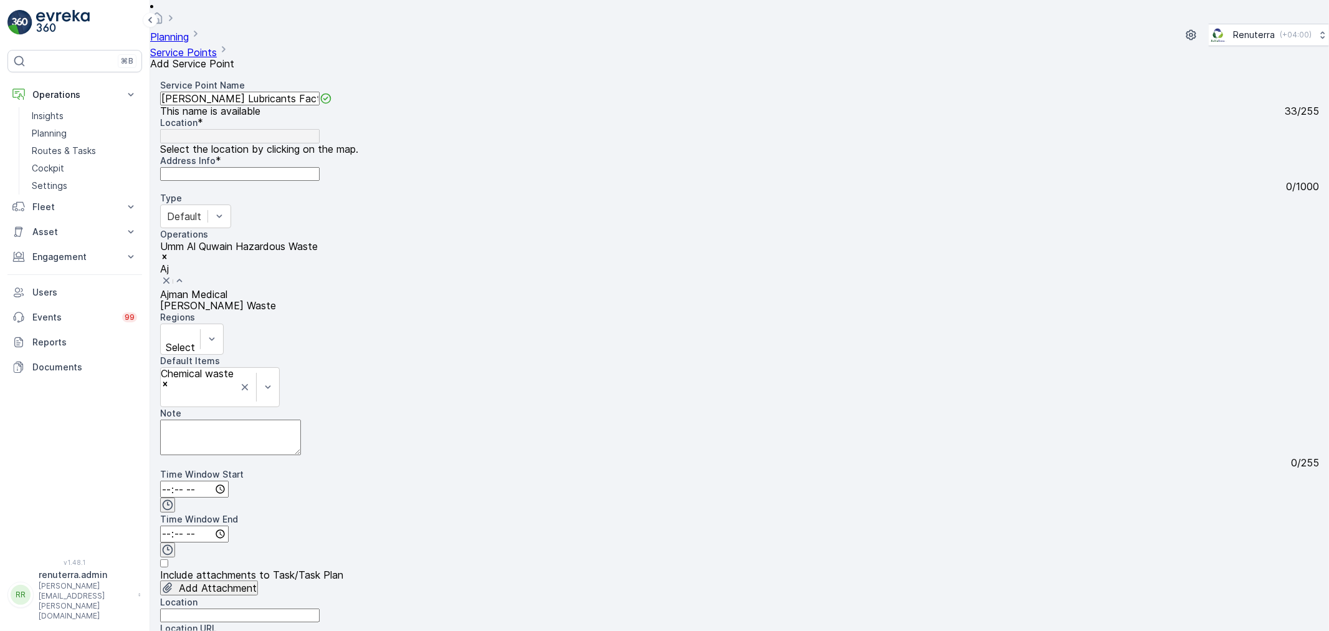
type input "Ajm"
click at [318, 300] on div "[PERSON_NAME] Waste" at bounding box center [239, 305] width 158 height 11
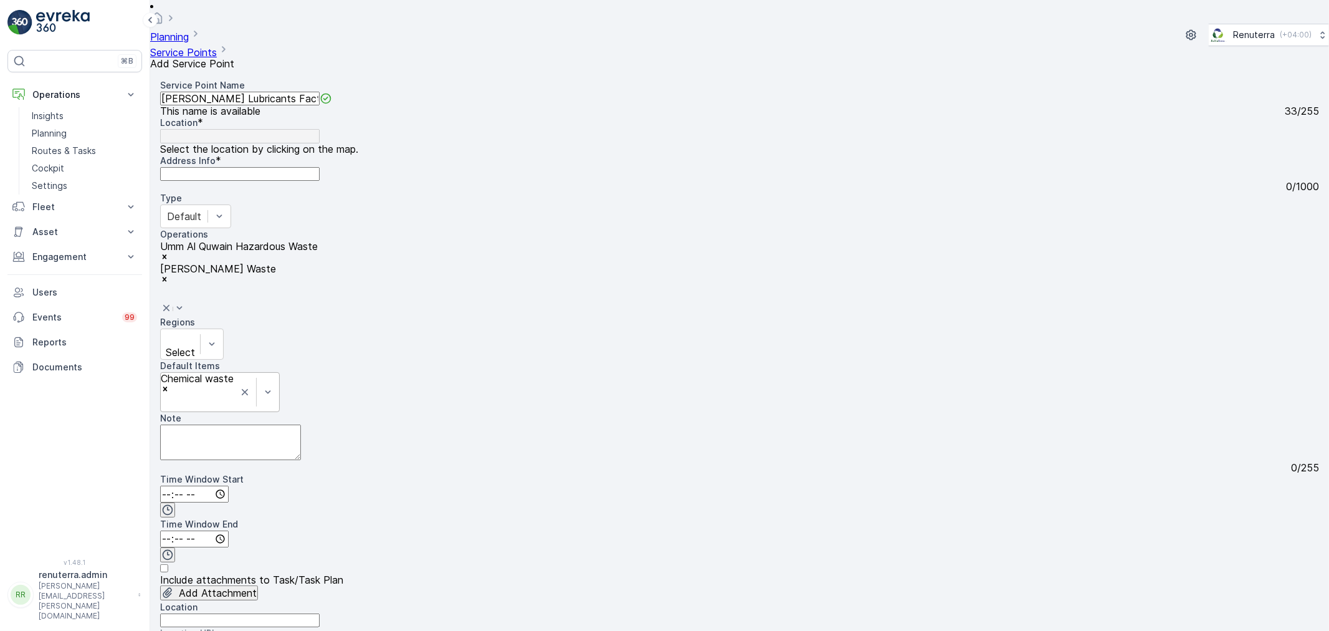
click at [165, 396] on div at bounding box center [163, 403] width 3 height 14
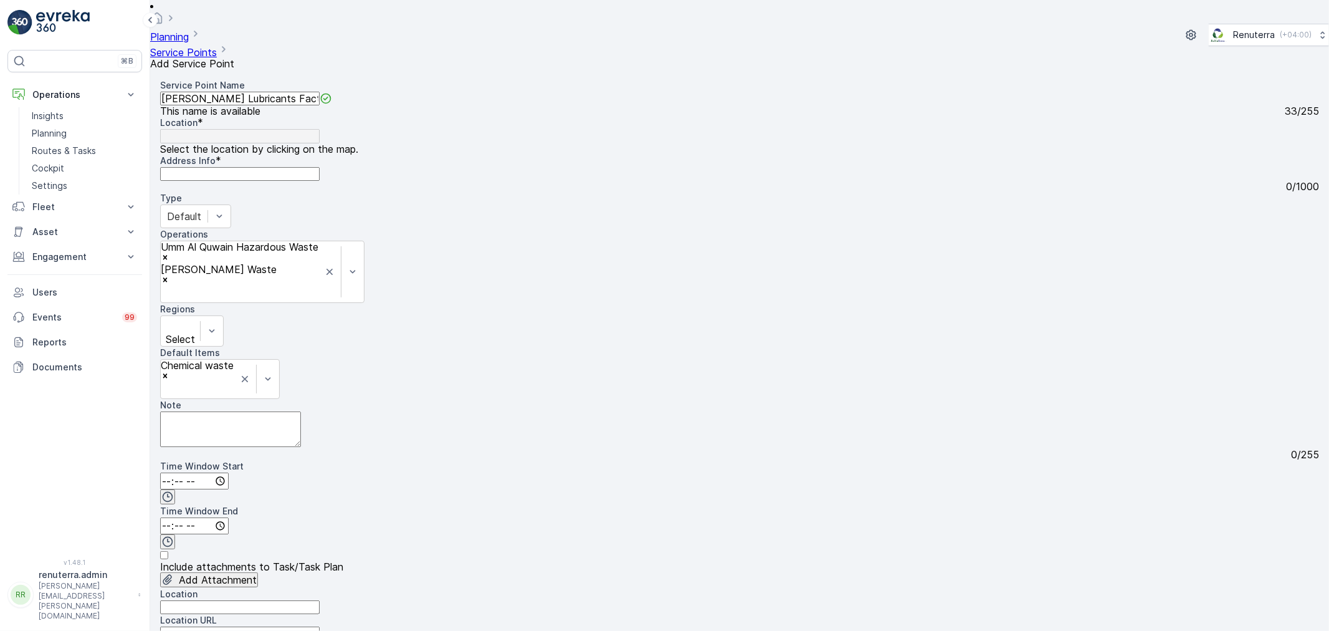
paste input "[URL][DOMAIN_NAME]"
type input "[URL][DOMAIN_NAME]"
drag, startPoint x: 541, startPoint y: 409, endPoint x: 507, endPoint y: 507, distance: 104.0
click at [540, 412] on div "Service Point Name Dana Lubricants Factory LLC-Ajman This name is available 33 …" at bounding box center [739, 518] width 1159 height 878
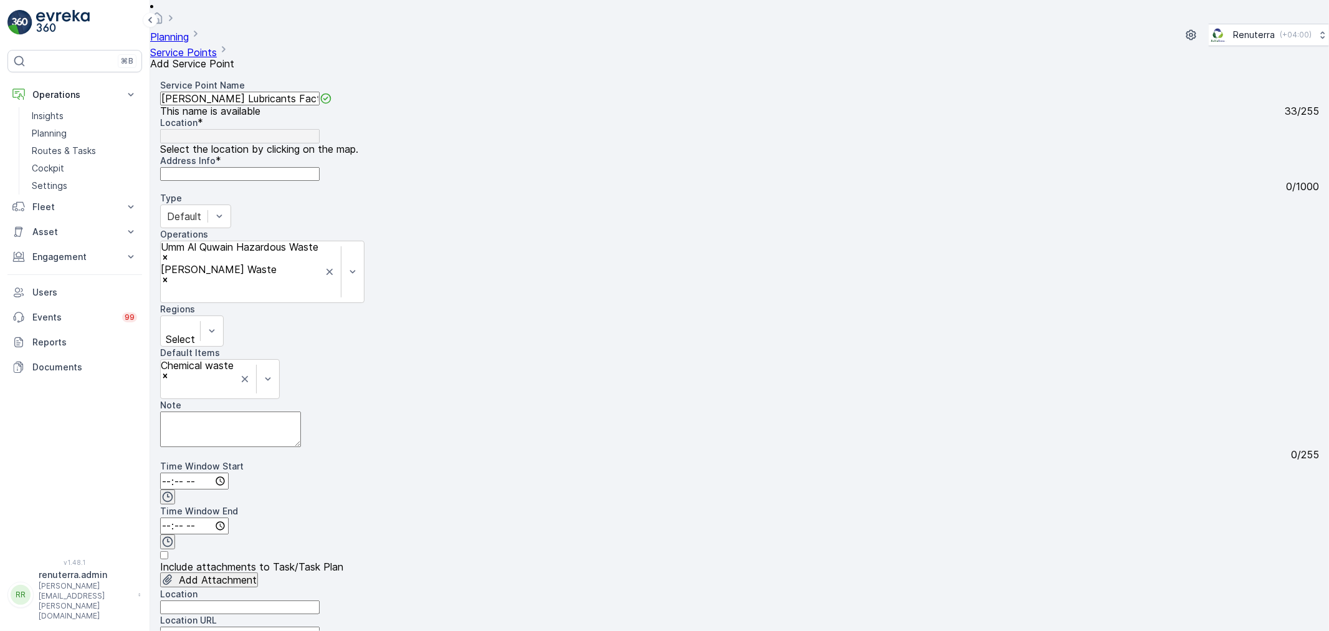
click at [320, 626] on URL "Location URL" at bounding box center [240, 633] width 160 height 14
paste URL "[URL][DOMAIN_NAME]"
type URL "[URL][DOMAIN_NAME]"
click at [320, 600] on input "Location" at bounding box center [240, 607] width 160 height 14
type input "Ajman"
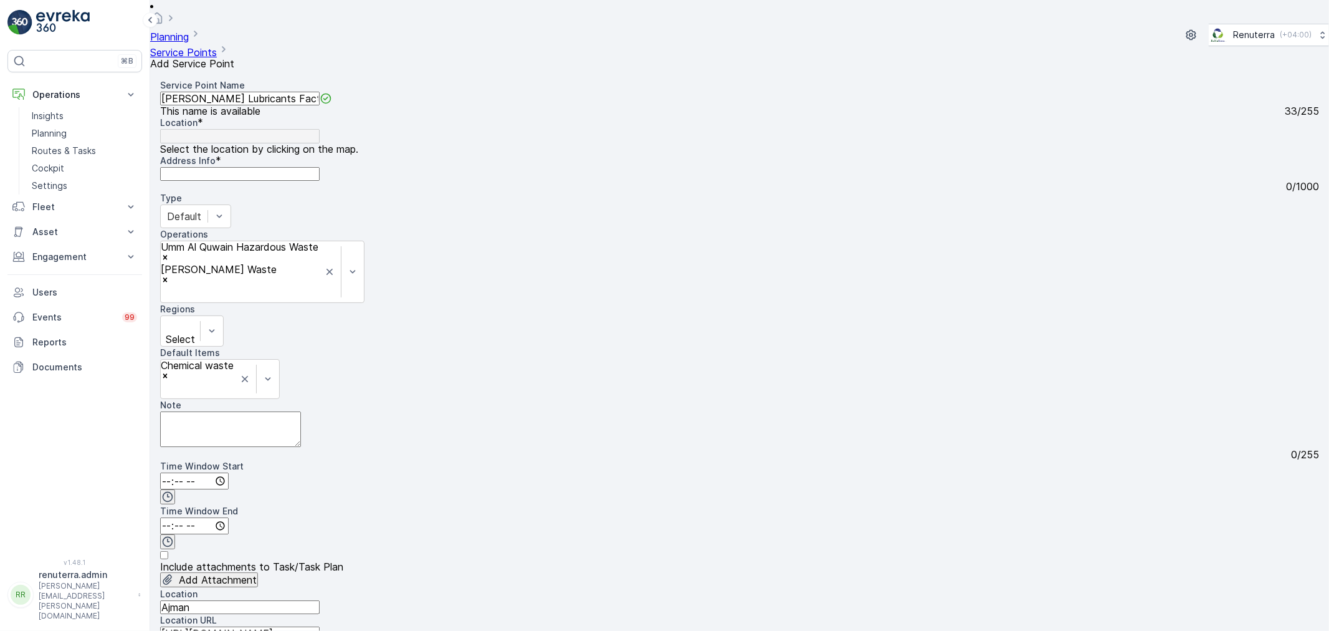
scroll to position [277, 0]
type Name "Ajman"
drag, startPoint x: 198, startPoint y: 340, endPoint x: 212, endPoint y: 350, distance: 18.0
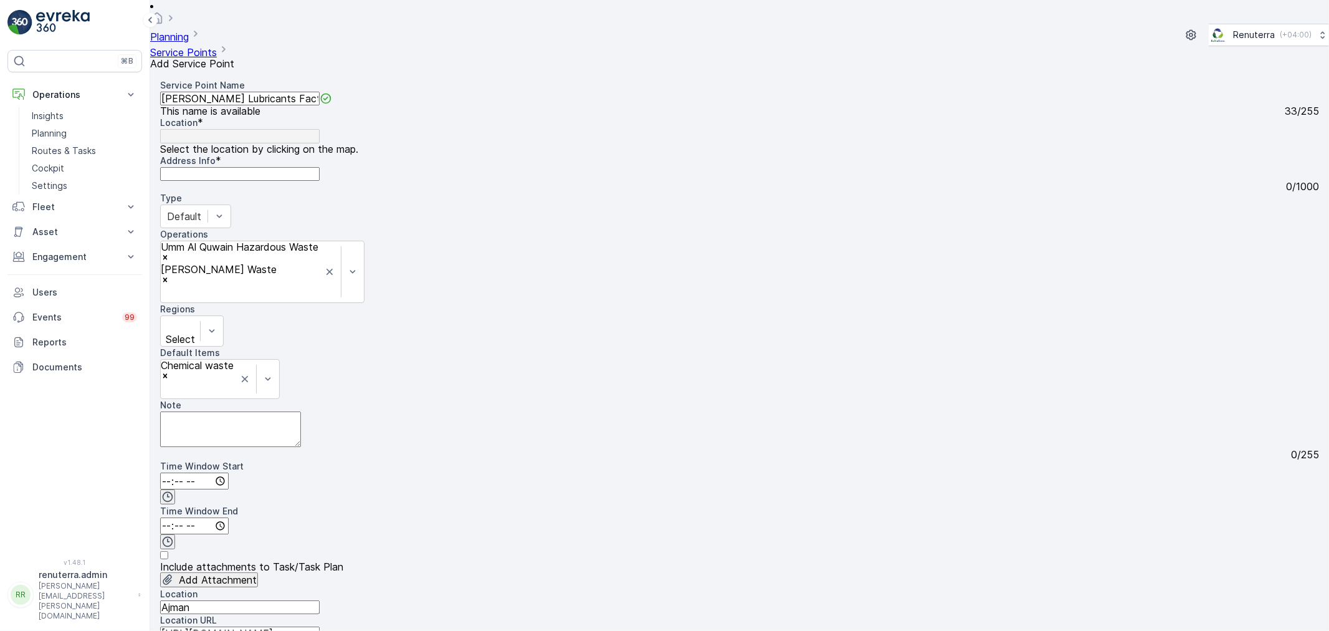
type Belong "-"
type Date "[DATE]"
type input "Day Shift"
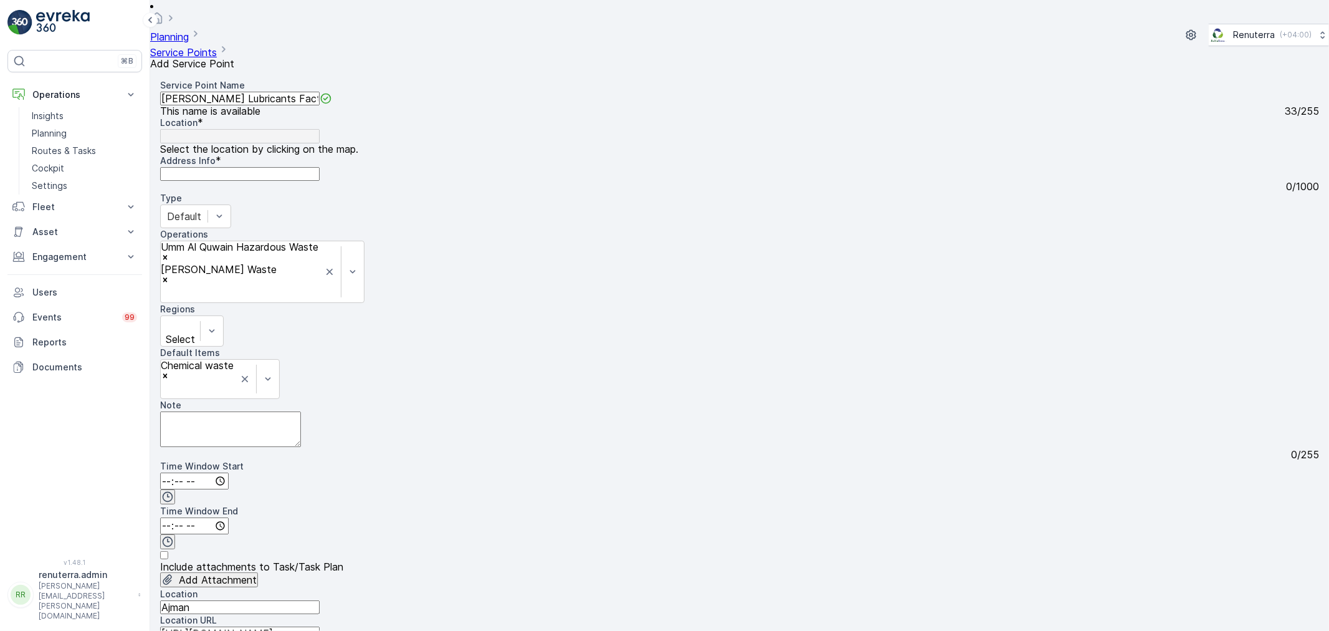
scroll to position [288, 0]
type input "Chemical waste"
drag, startPoint x: 346, startPoint y: 87, endPoint x: 183, endPoint y: 84, distance: 163.3
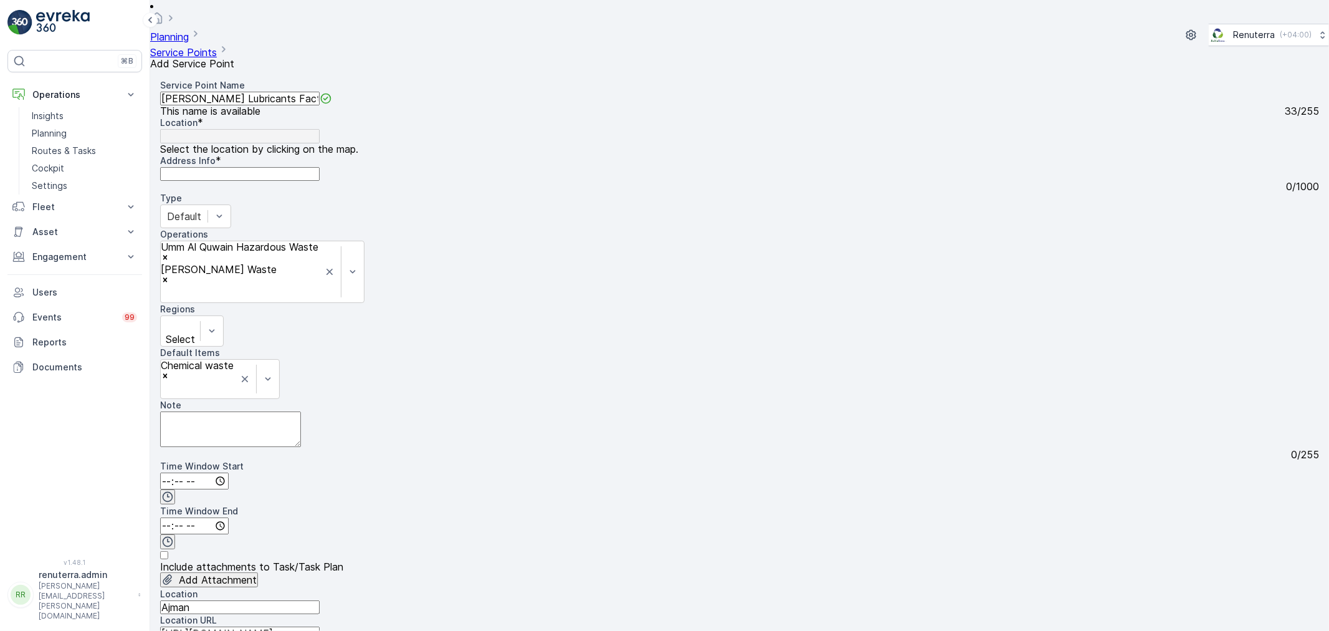
click at [186, 92] on Name "[PERSON_NAME] Lubricants Factory LLC-Ajman" at bounding box center [240, 99] width 160 height 14
type Name "[PERSON_NAME] Lubricants Factory LLC-Ajman"
type input "26.173849423358092,55.172632654152245"
type Info "7HRQ55FF+G3"
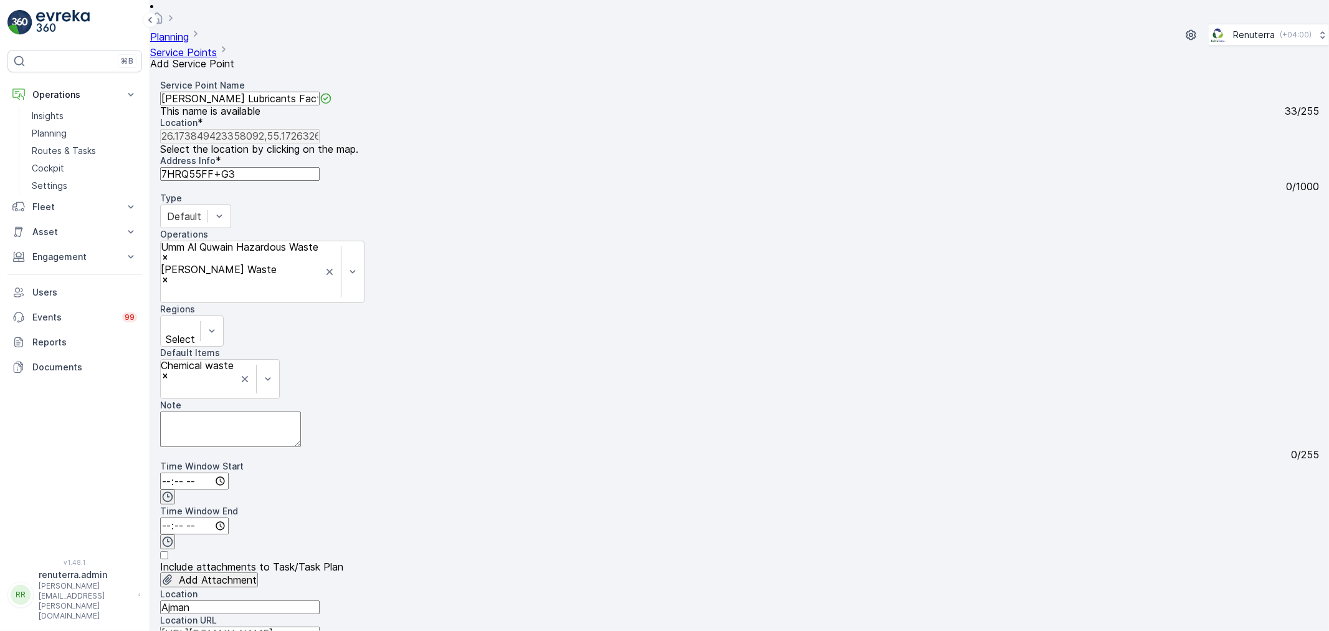
paste input "Dana Lubricants Factory LLC"
type input "Dana Lubricants Factory LLC"
type input "25.4413287,55.54873869999999"
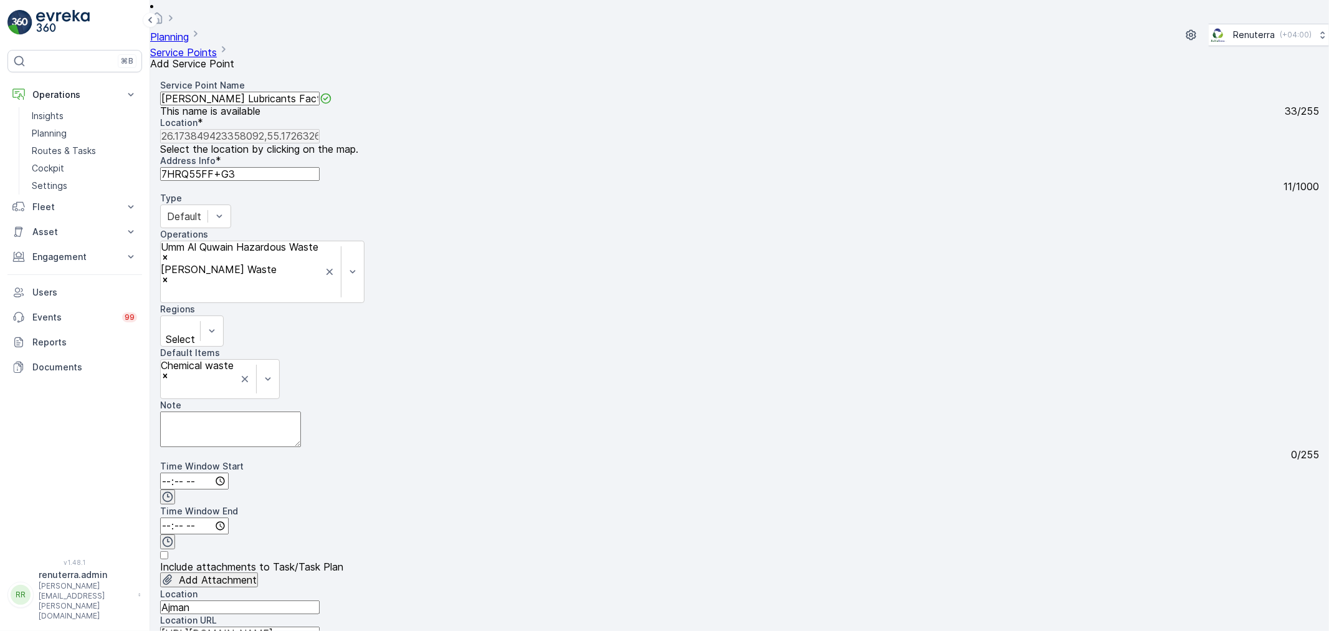
type Info "Plot # 987, Opposite Hamriya Free Zone 2 , Gate number 3 - Ajman - [GEOGRAPHIC_…"
radio input "true"
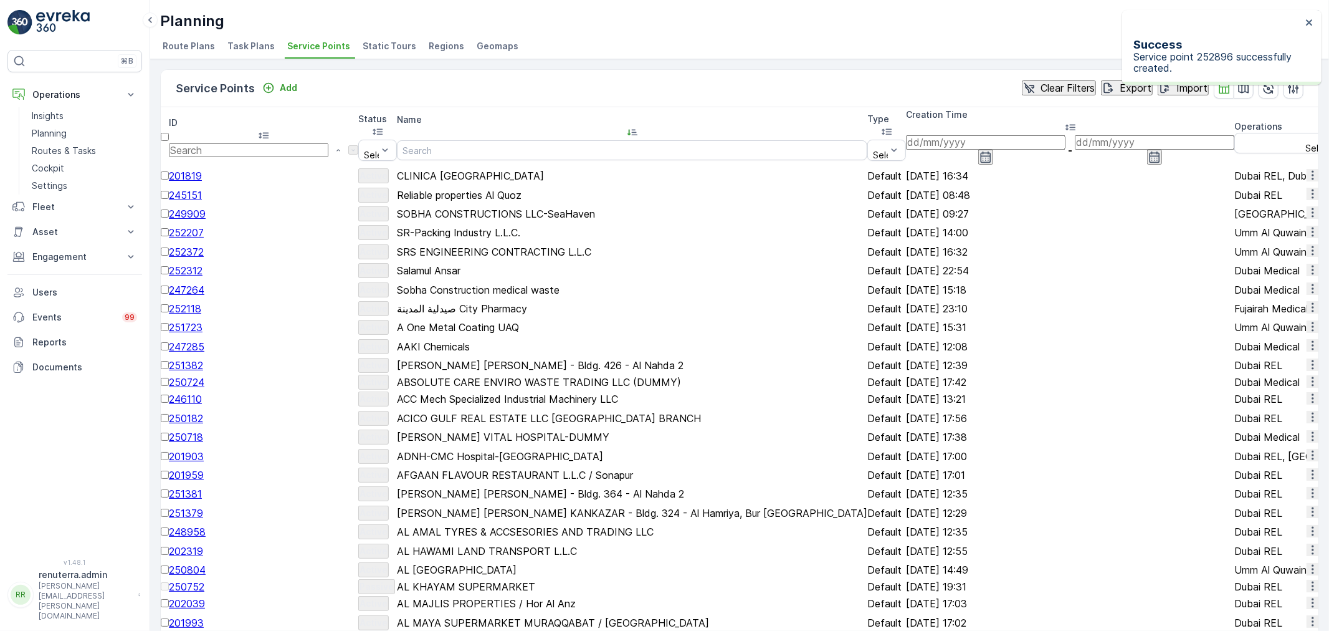
click at [773, 113] on th "Name" at bounding box center [632, 136] width 470 height 59
click at [639, 126] on icon at bounding box center [632, 132] width 12 height 12
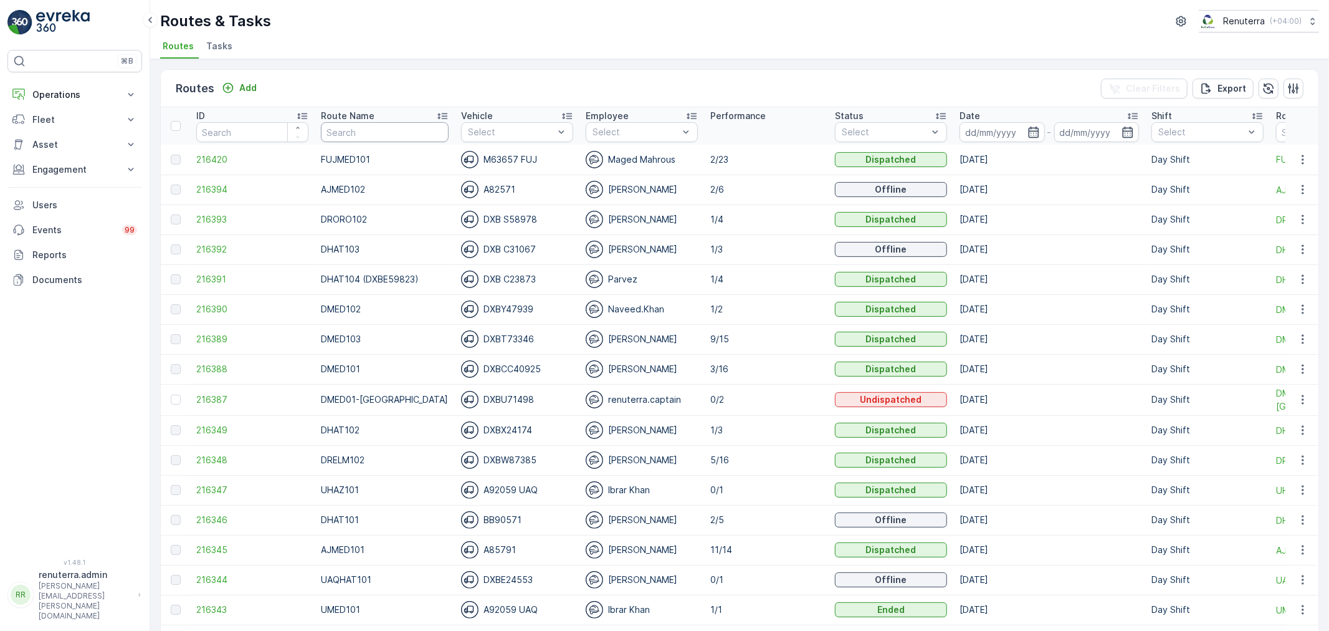
click at [360, 138] on input "text" at bounding box center [385, 132] width 128 height 20
drag, startPoint x: 345, startPoint y: 142, endPoint x: 339, endPoint y: 120, distance: 22.5
click at [343, 135] on th "Route Name" at bounding box center [385, 125] width 140 height 37
click at [242, 186] on span "216394" at bounding box center [252, 189] width 112 height 12
click at [356, 126] on input "text" at bounding box center [385, 132] width 128 height 20
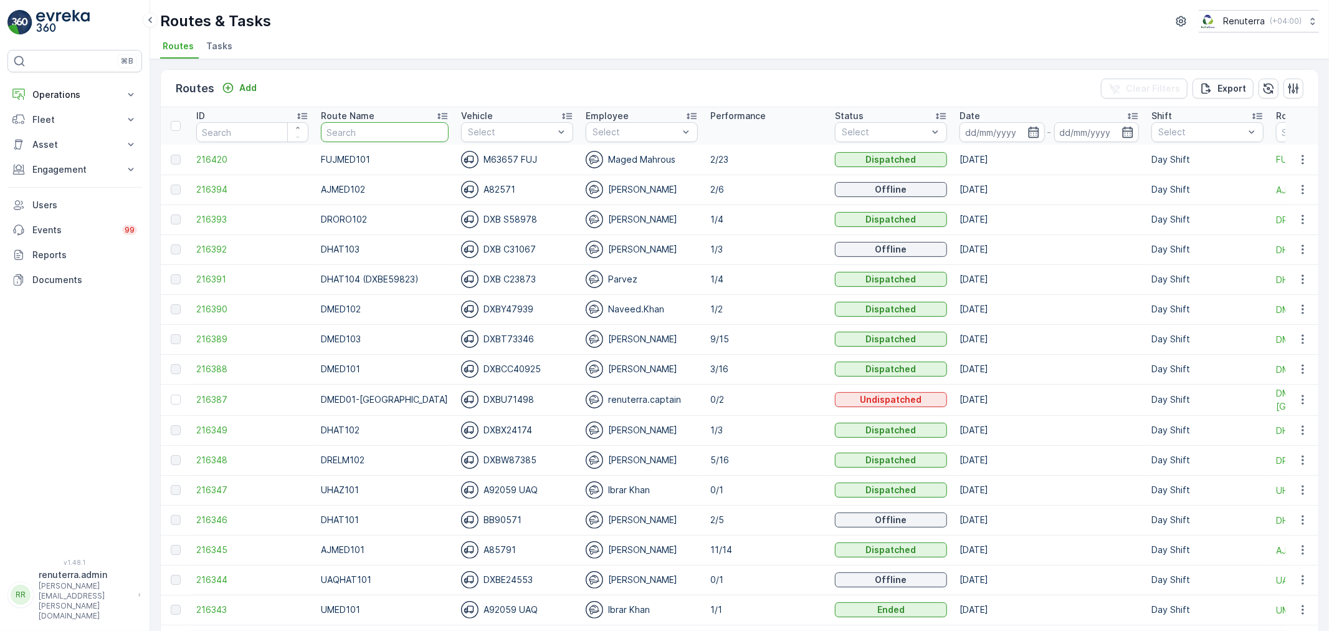
type input "U"
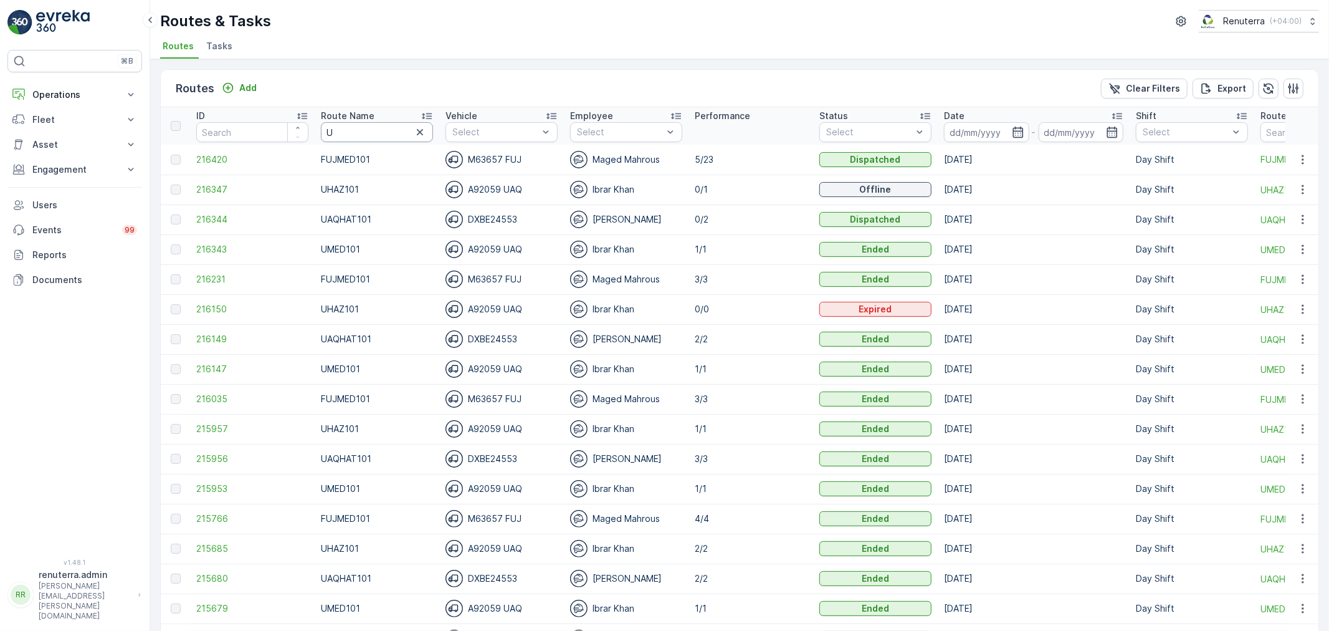
click at [356, 133] on input "U" at bounding box center [377, 132] width 112 height 20
type input "UHAz"
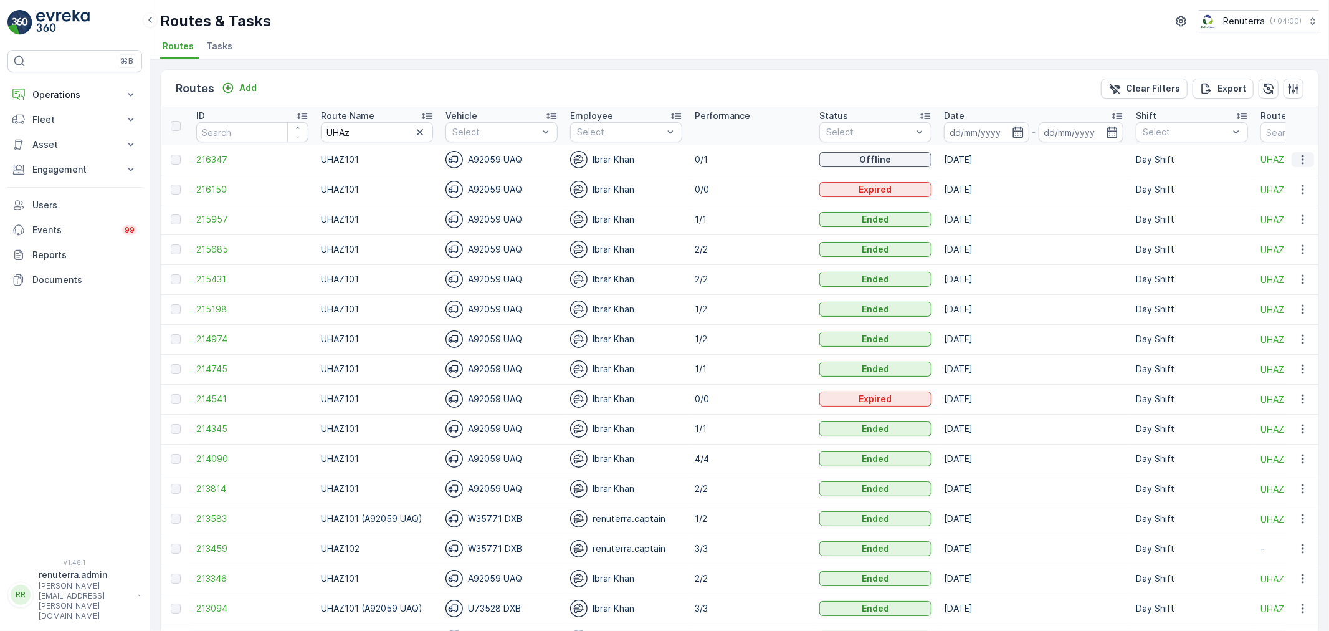
click at [1306, 156] on icon "button" at bounding box center [1303, 159] width 12 height 12
click at [49, 181] on button "Engagement" at bounding box center [74, 169] width 135 height 25
click at [290, 131] on tr "ID Route Name UHAz Vehicle Select Employee Select Performance Status Select Dat…" at bounding box center [849, 125] width 1376 height 37
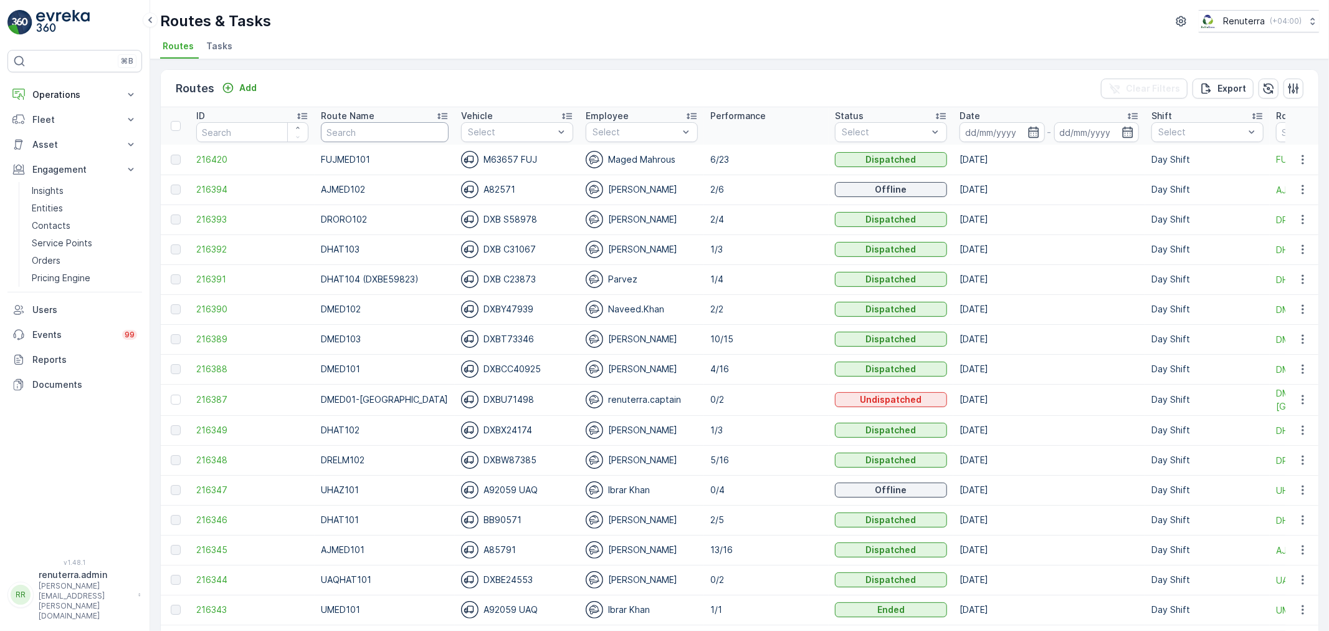
click at [371, 128] on input "text" at bounding box center [385, 132] width 128 height 20
type input "dhat"
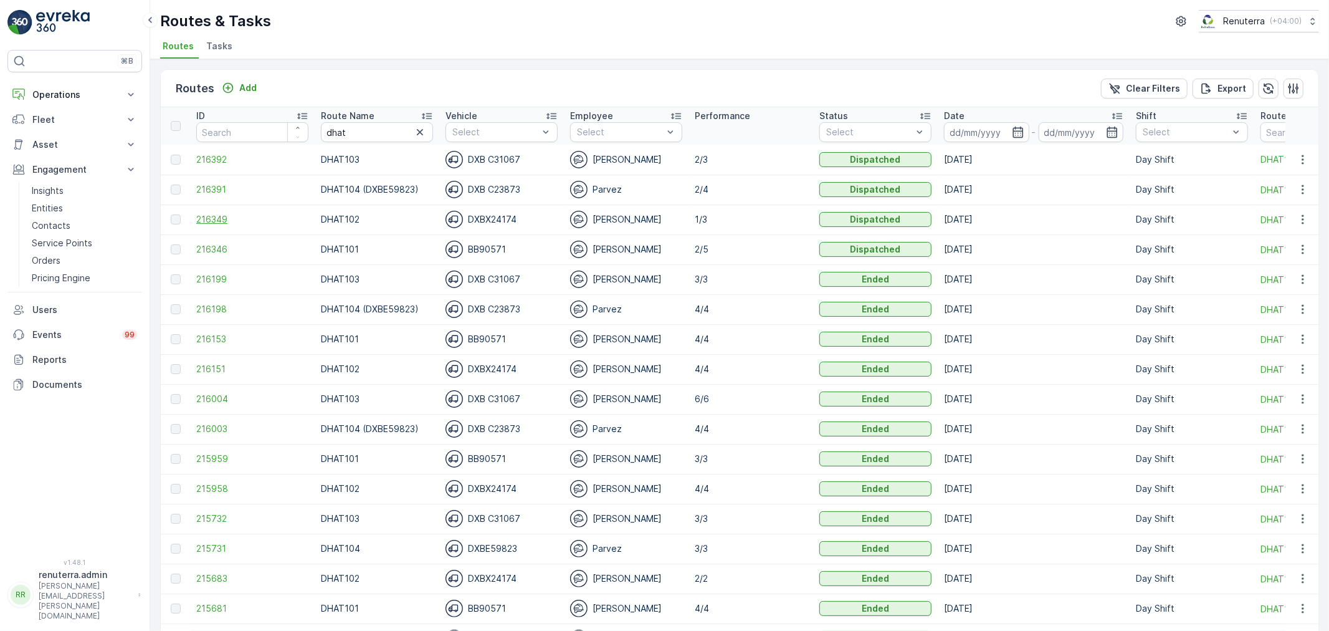
click at [215, 218] on span "216349" at bounding box center [252, 219] width 112 height 12
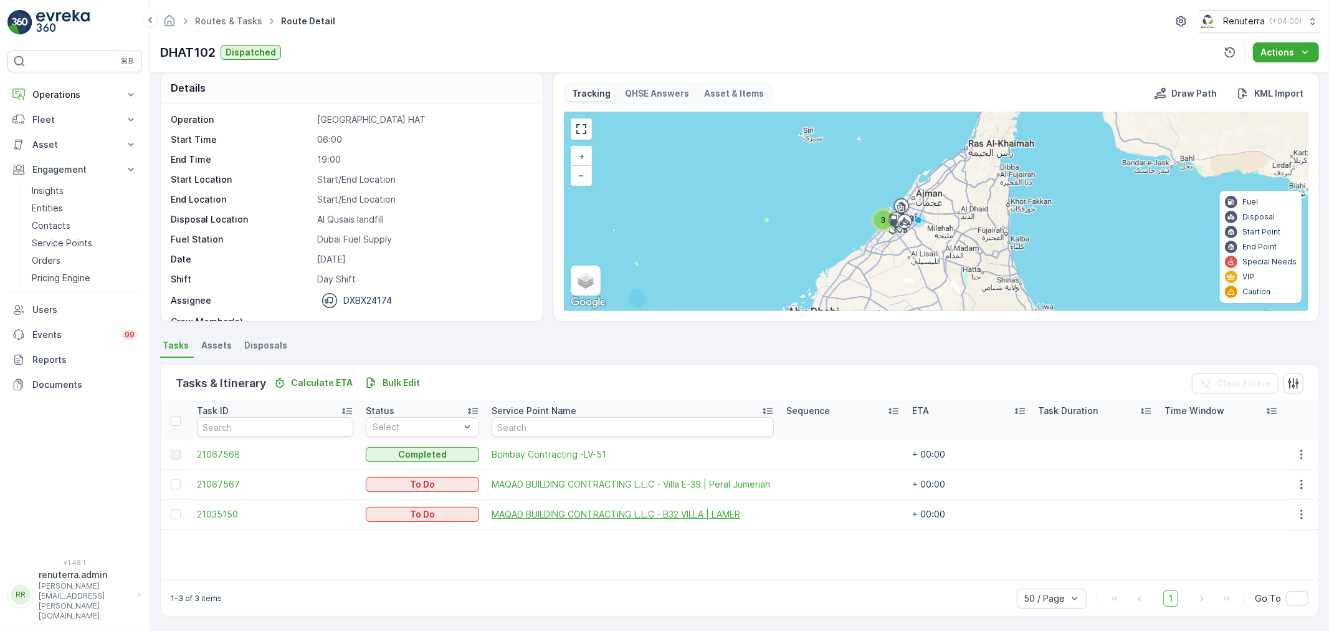
scroll to position [11, 0]
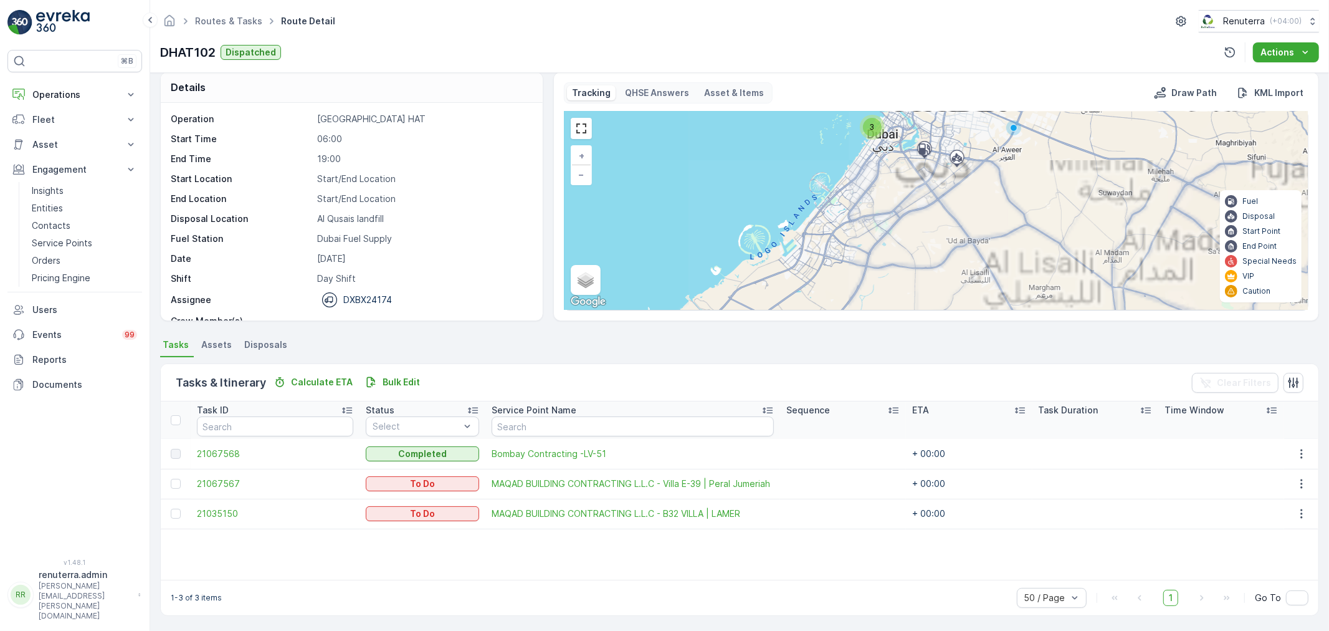
click at [873, 134] on div "3" at bounding box center [872, 127] width 19 height 19
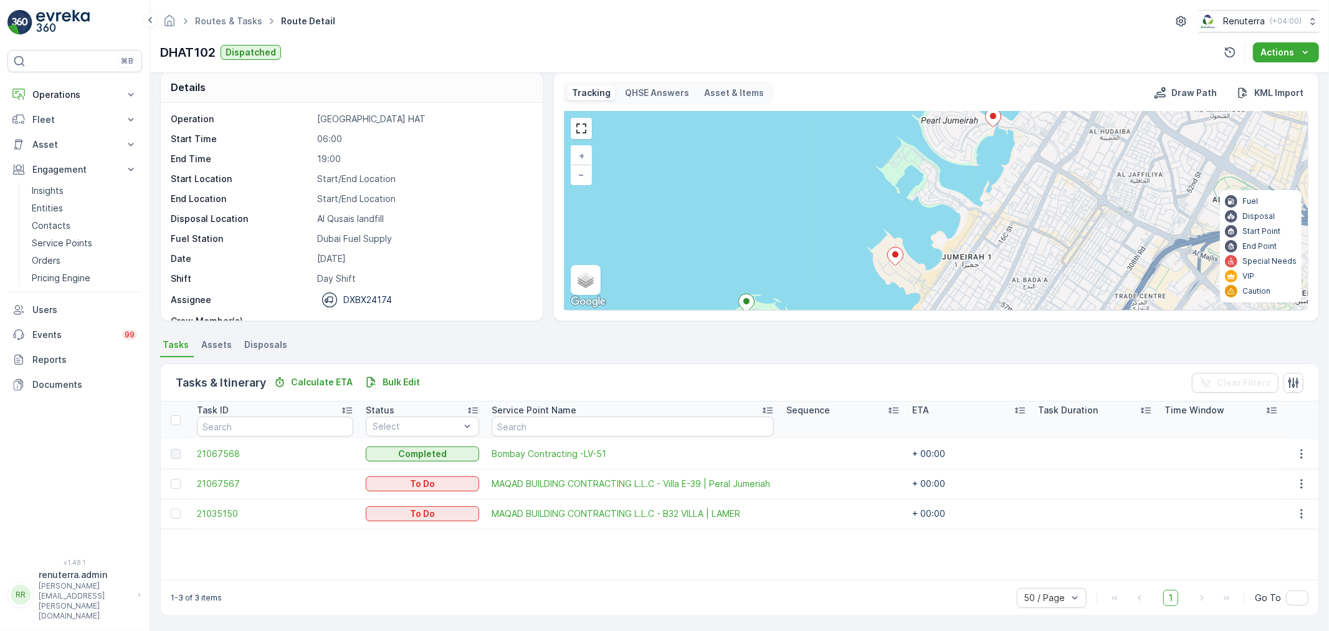
click at [890, 256] on icon at bounding box center [895, 256] width 16 height 18
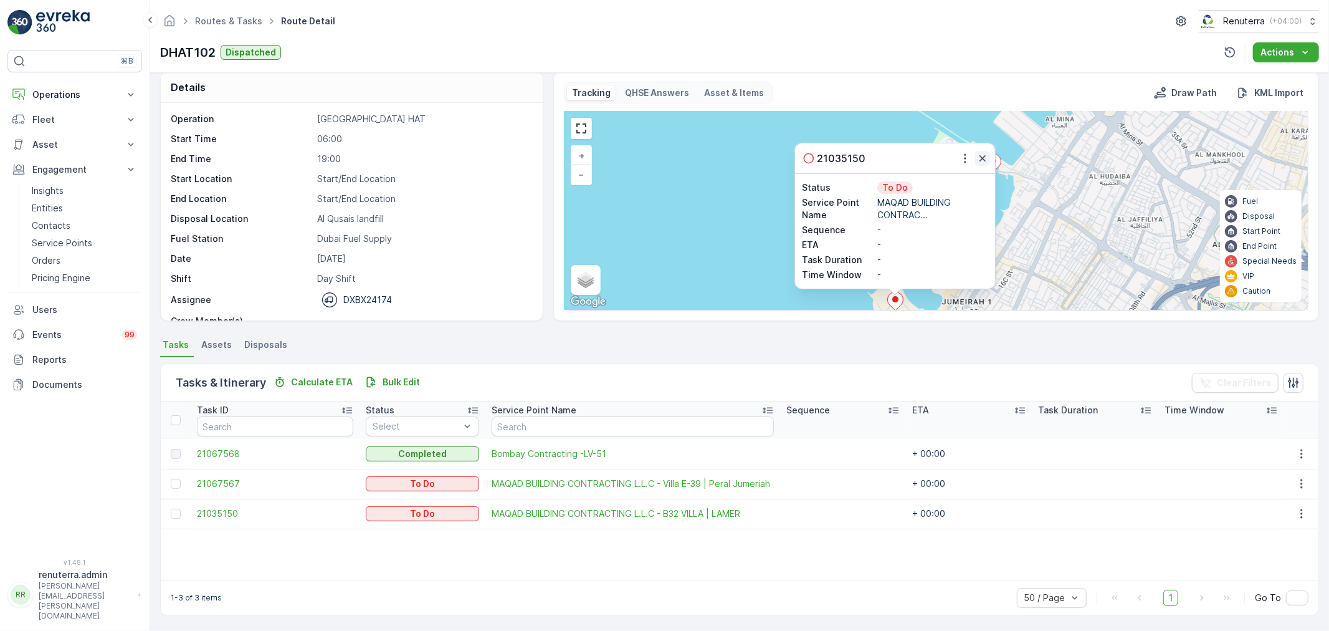
click at [983, 158] on icon "button" at bounding box center [982, 158] width 12 height 12
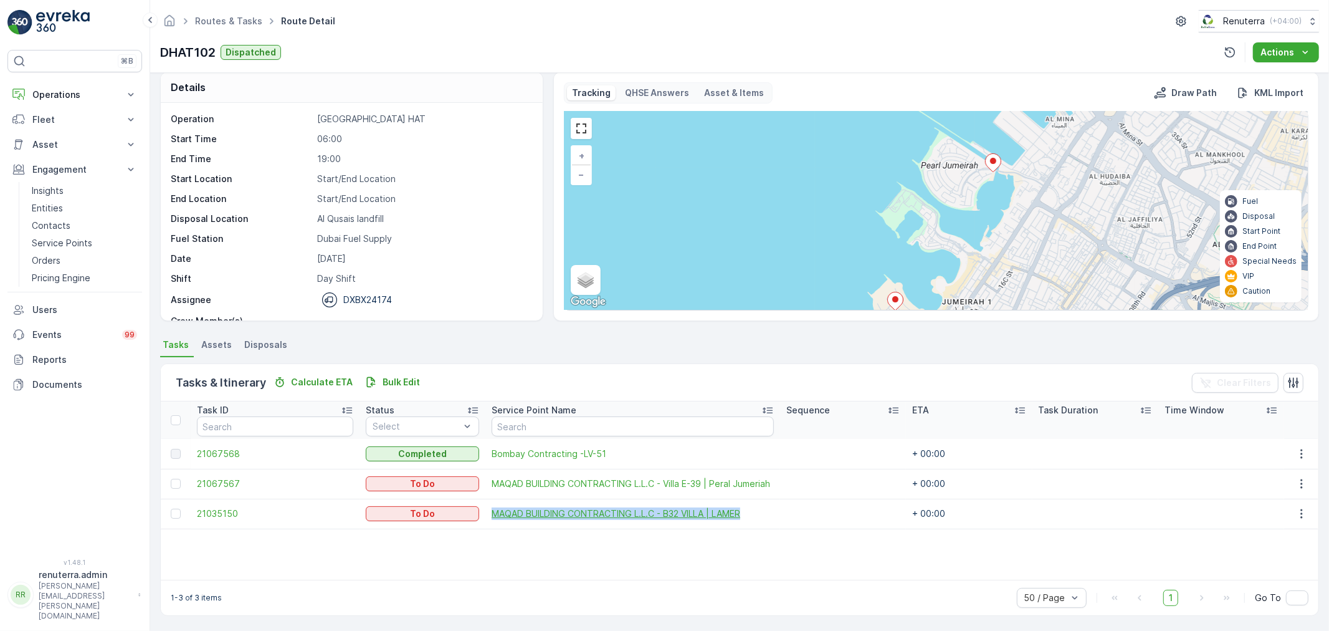
drag, startPoint x: 472, startPoint y: 508, endPoint x: 736, endPoint y: 514, distance: 264.2
click at [736, 514] on td "MAQAD BUILDING CONTRACTING L.L.C - B32 VILLA | LAMER" at bounding box center [632, 513] width 295 height 30
copy span "MAQAD BUILDING CONTRACTING L.L.C - B32 VILLA | LAMER"
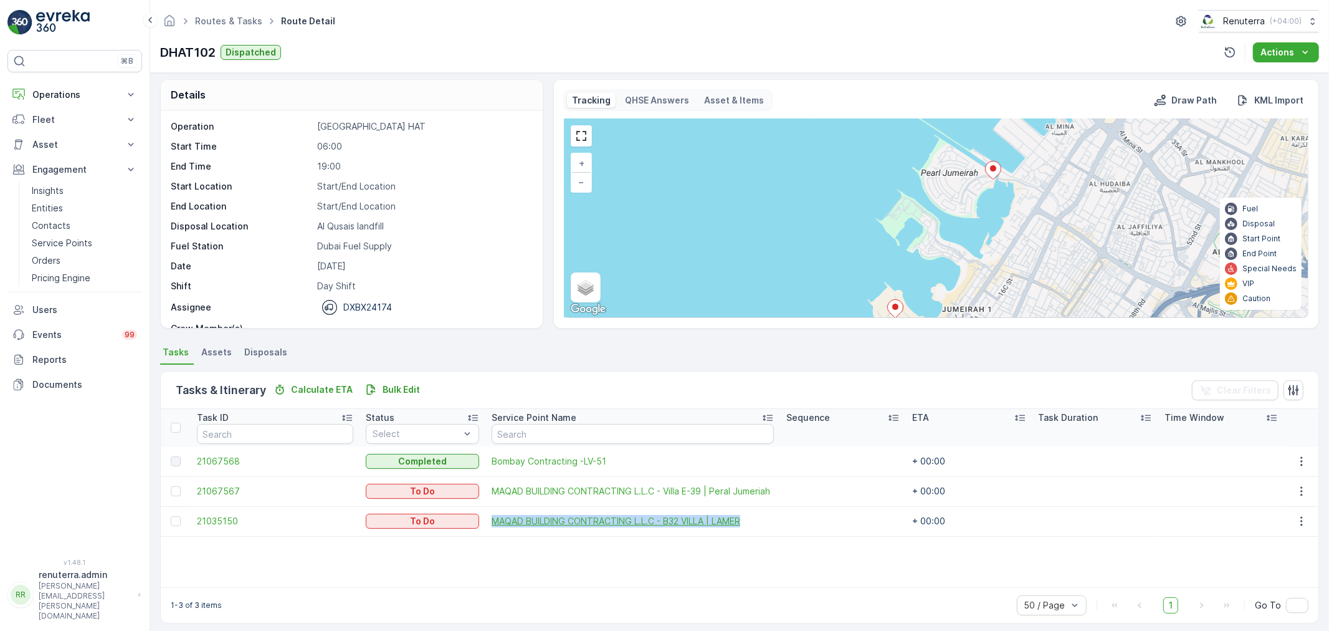
scroll to position [0, 0]
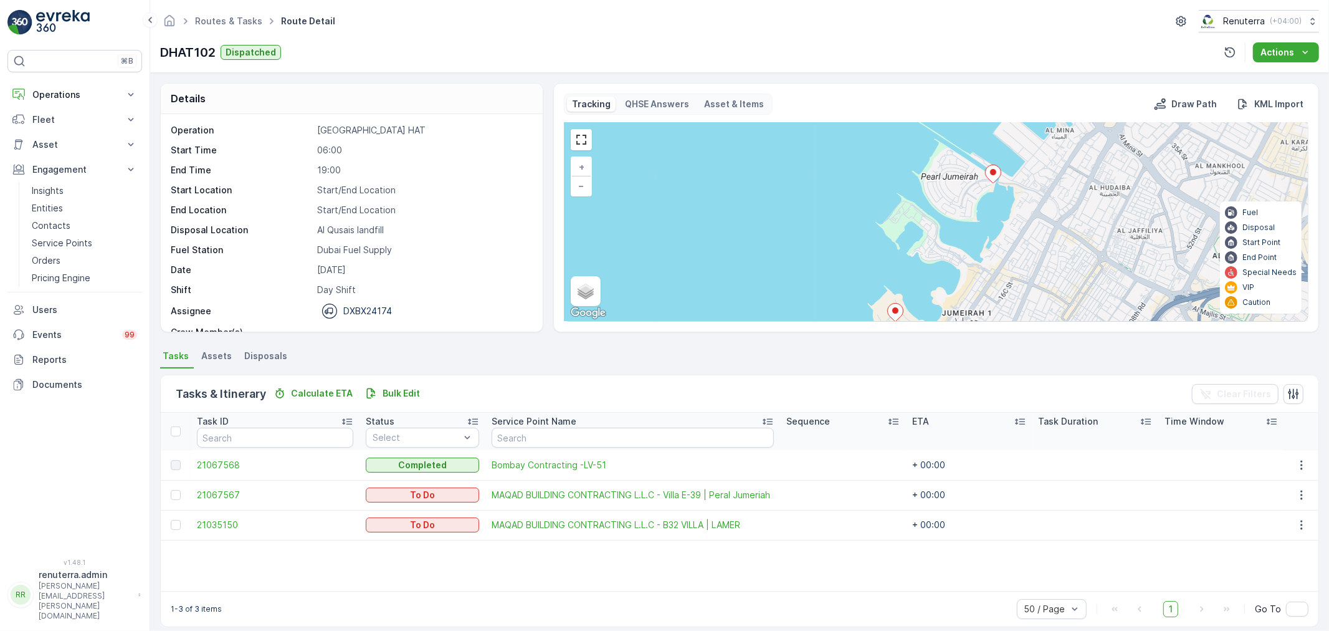
click at [229, 11] on div "Routes & Tasks Route Detail Renuterra ( +04:00 )" at bounding box center [739, 21] width 1159 height 22
click at [229, 17] on link "Routes & Tasks" at bounding box center [228, 21] width 67 height 11
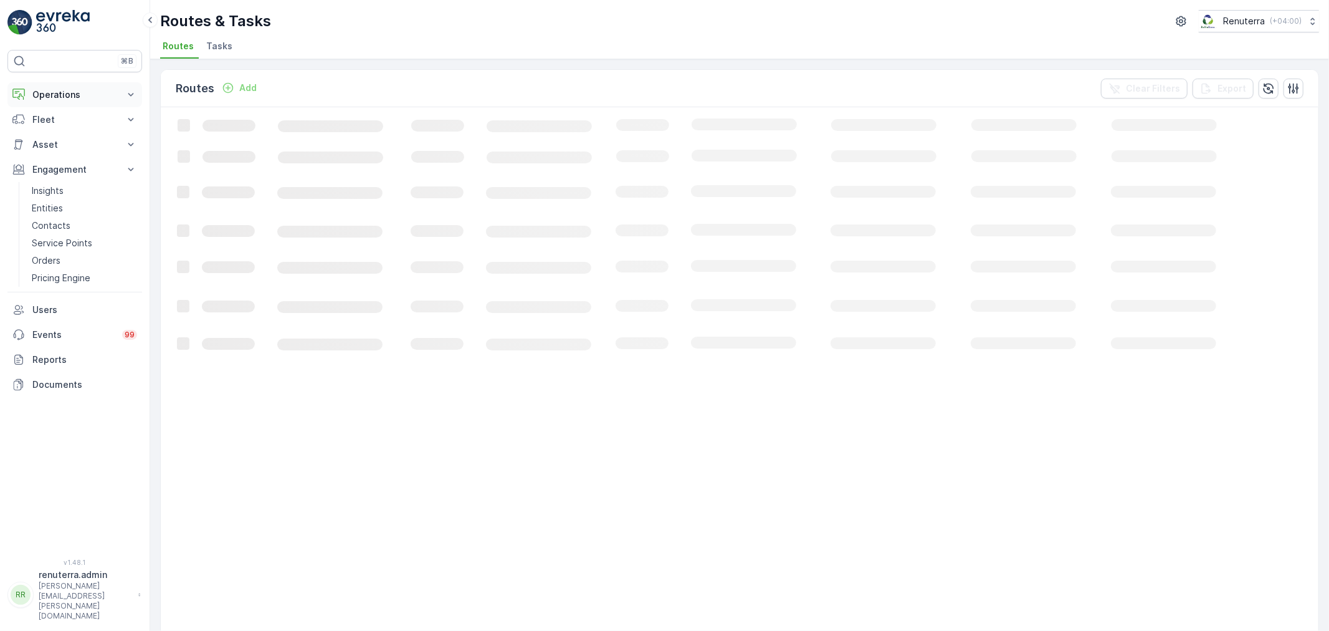
click at [54, 95] on p "Operations" at bounding box center [74, 94] width 85 height 12
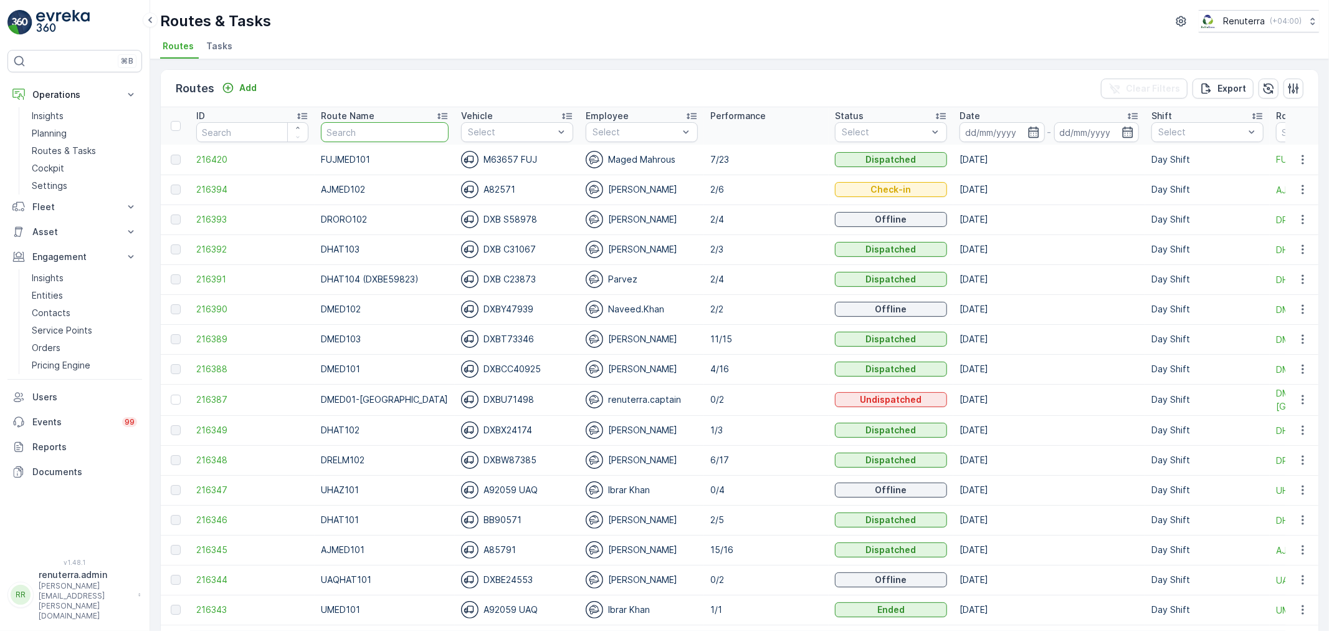
drag, startPoint x: 350, startPoint y: 126, endPoint x: 347, endPoint y: 112, distance: 13.9
click at [347, 117] on th "Route Name" at bounding box center [385, 125] width 140 height 37
type input "ROR"
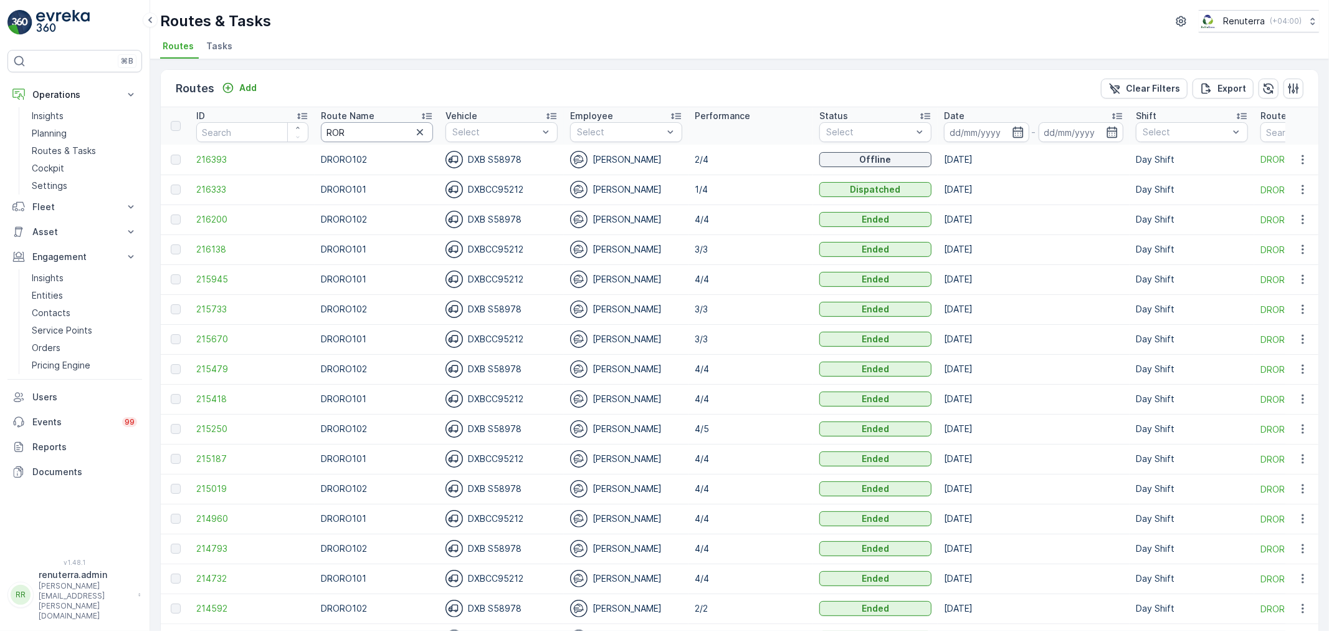
click at [351, 135] on input "ROR" at bounding box center [377, 132] width 112 height 20
click at [229, 157] on span "216393" at bounding box center [252, 159] width 112 height 12
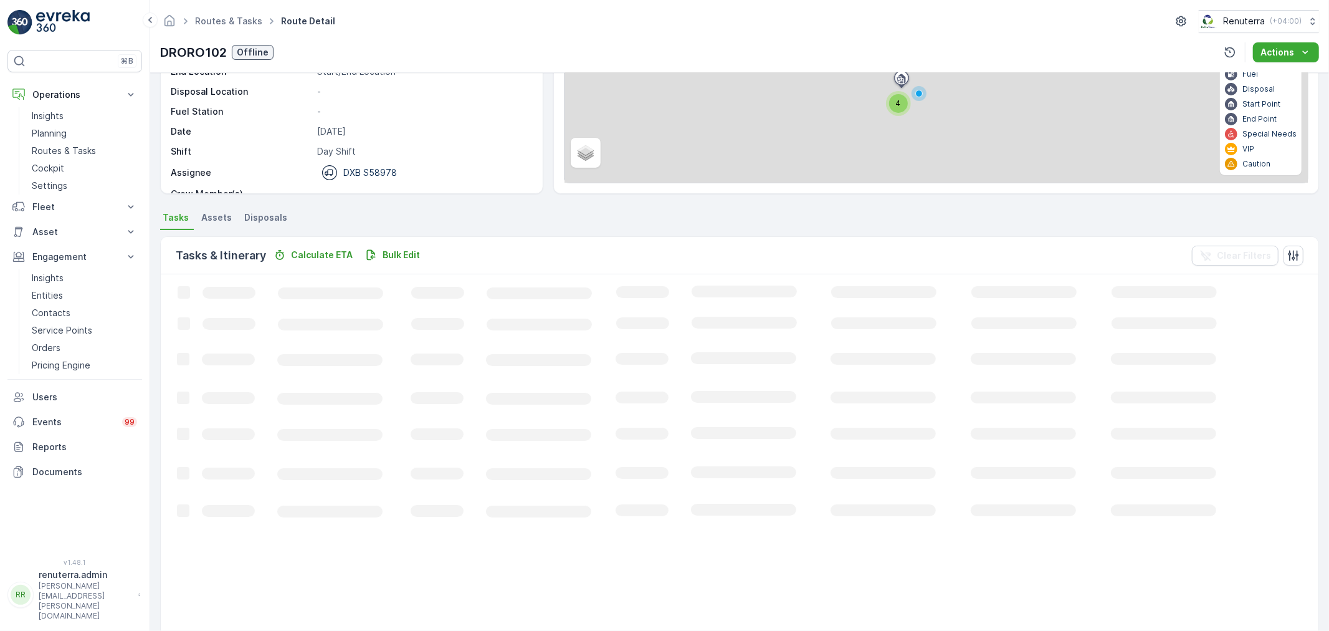
scroll to position [12, 0]
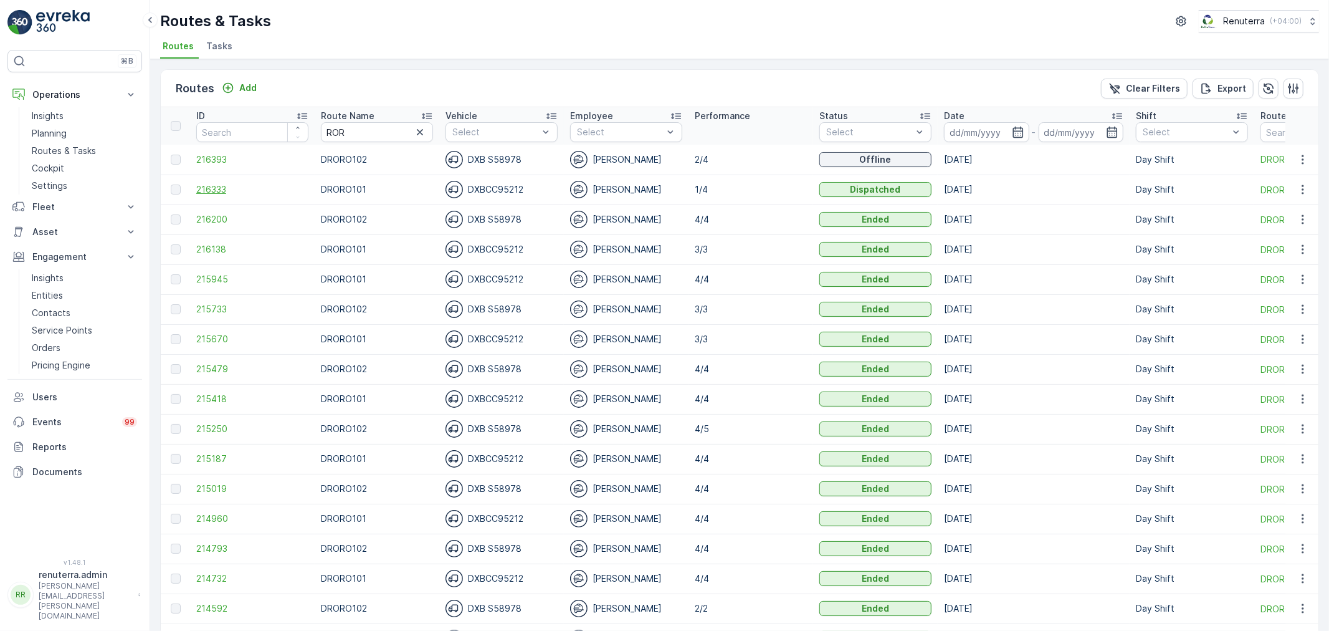
click at [220, 192] on span "216333" at bounding box center [252, 189] width 112 height 12
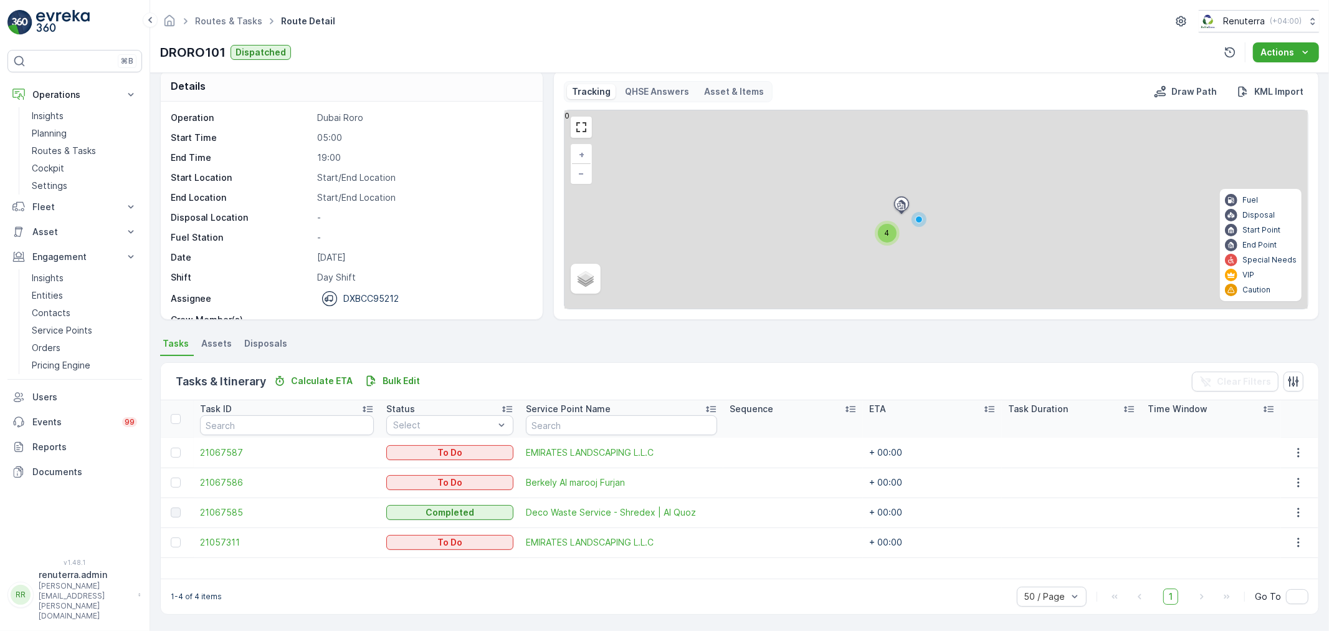
scroll to position [12, 0]
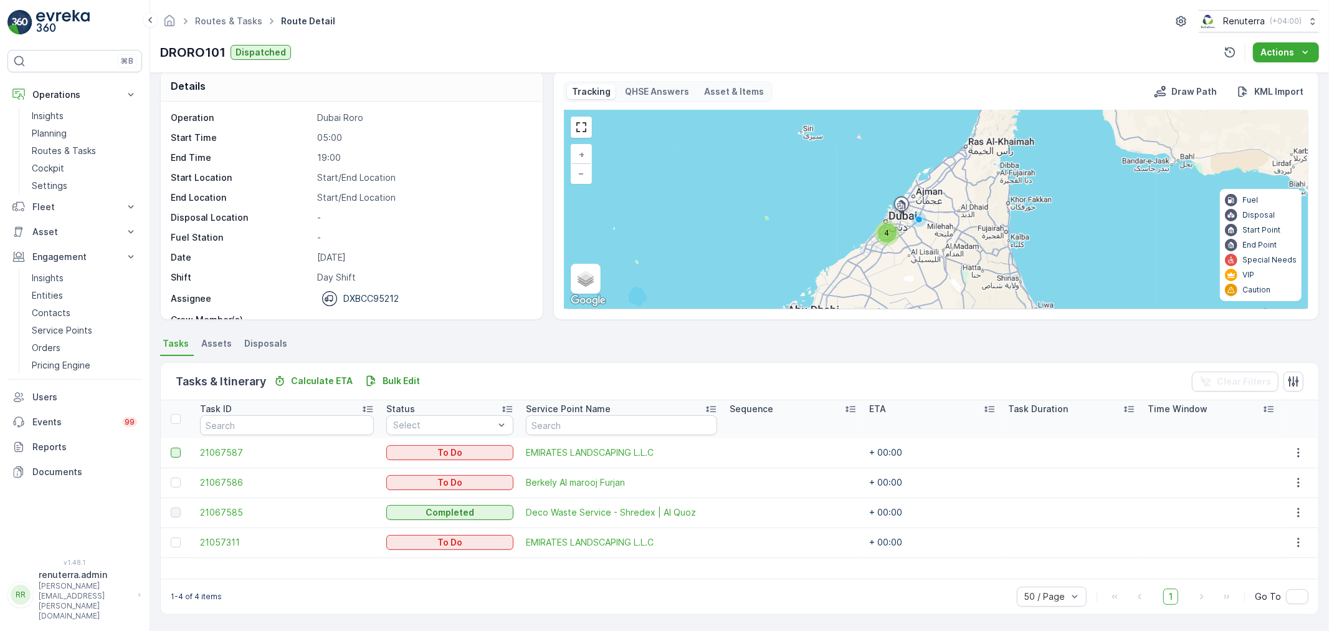
click at [175, 451] on div at bounding box center [176, 452] width 10 height 10
click at [171, 447] on input "checkbox" at bounding box center [171, 447] width 0 height 0
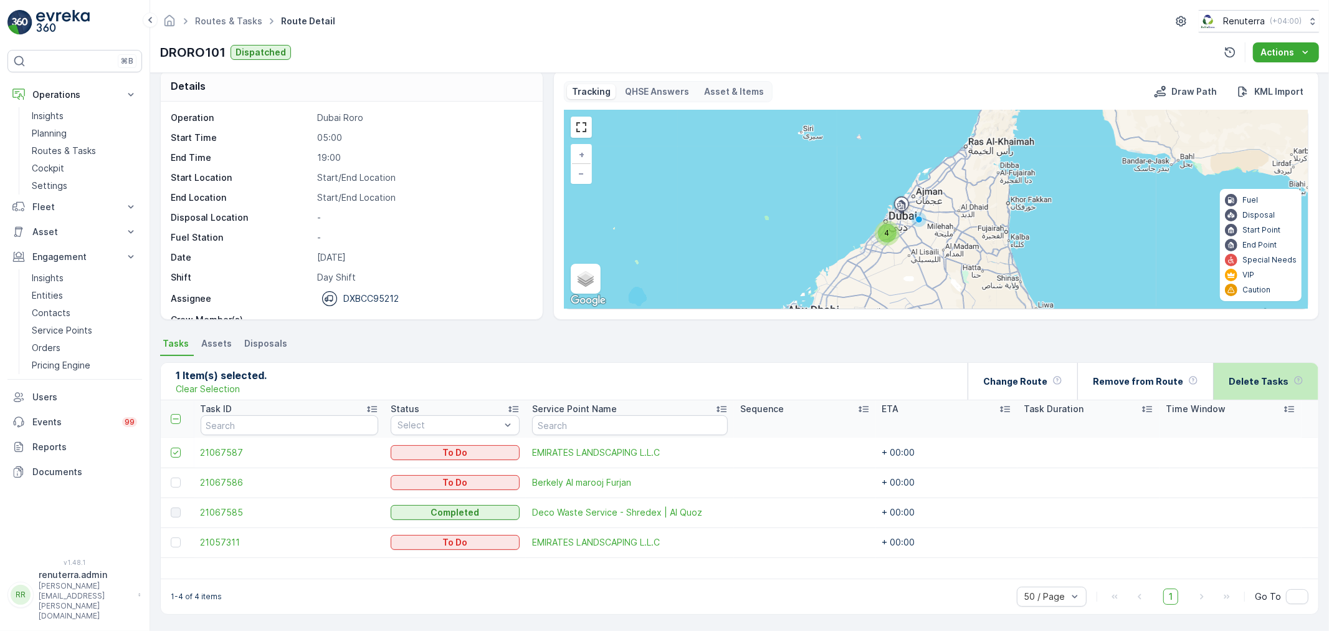
click at [1280, 383] on p "Delete Tasks" at bounding box center [1259, 381] width 60 height 12
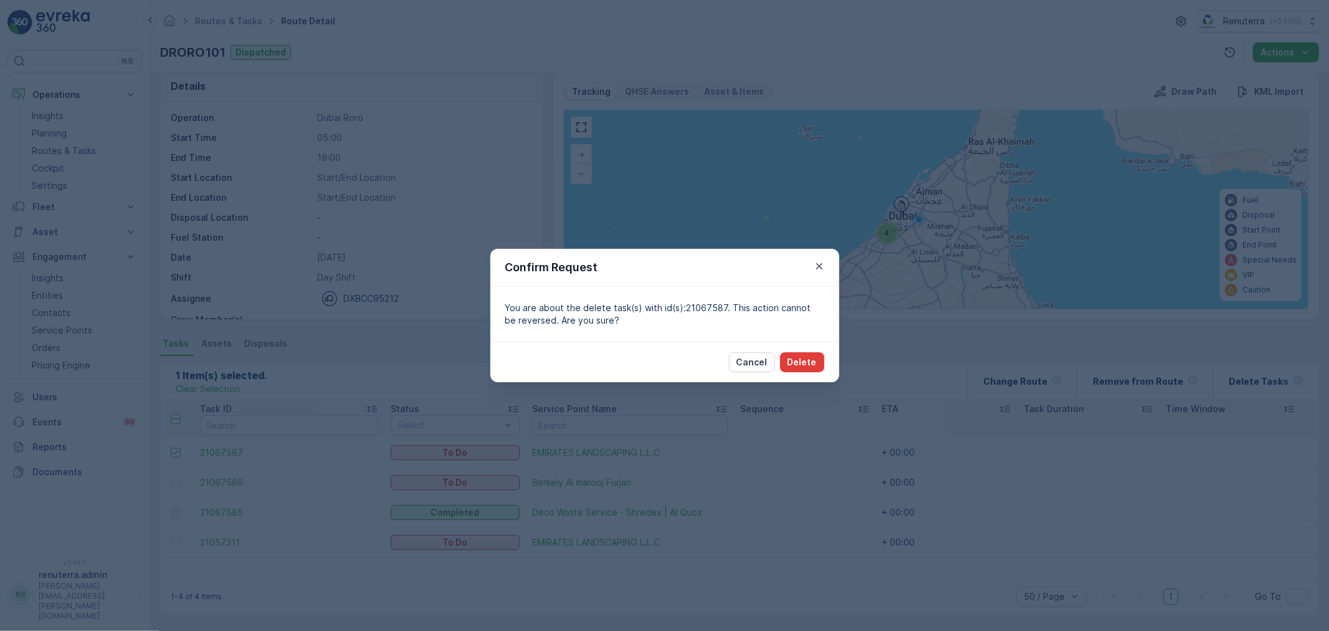
click at [822, 368] on button "Delete" at bounding box center [802, 362] width 44 height 20
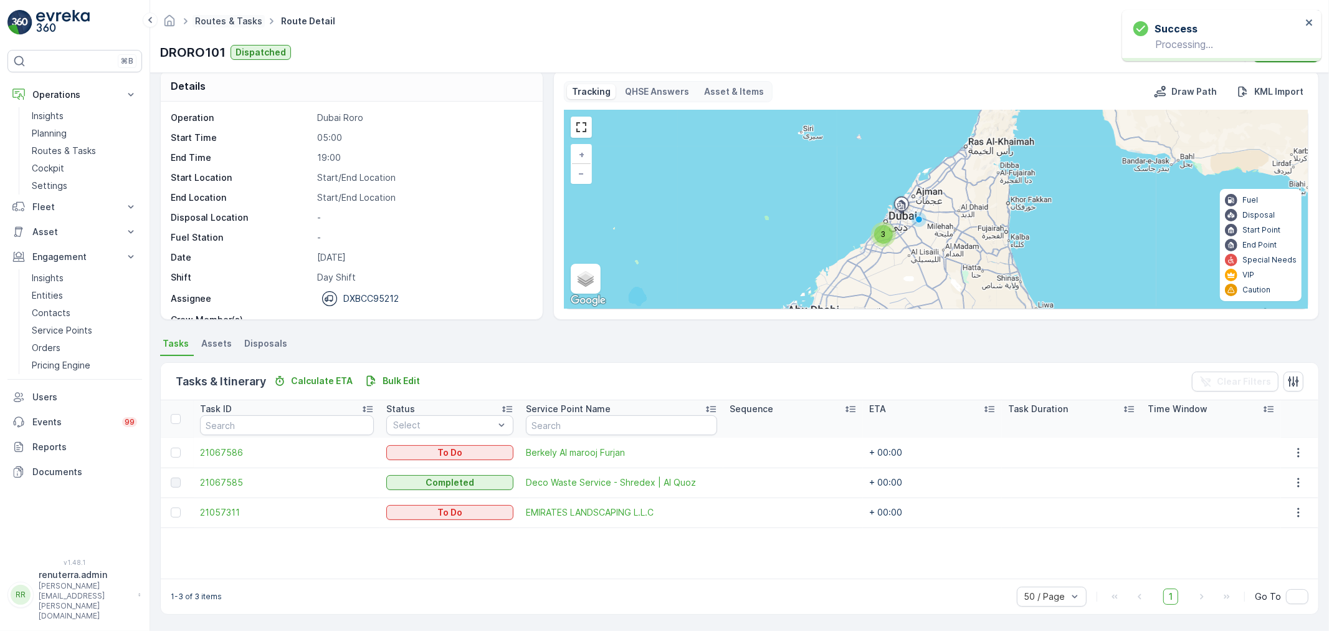
click at [223, 24] on link "Routes & Tasks" at bounding box center [228, 21] width 67 height 11
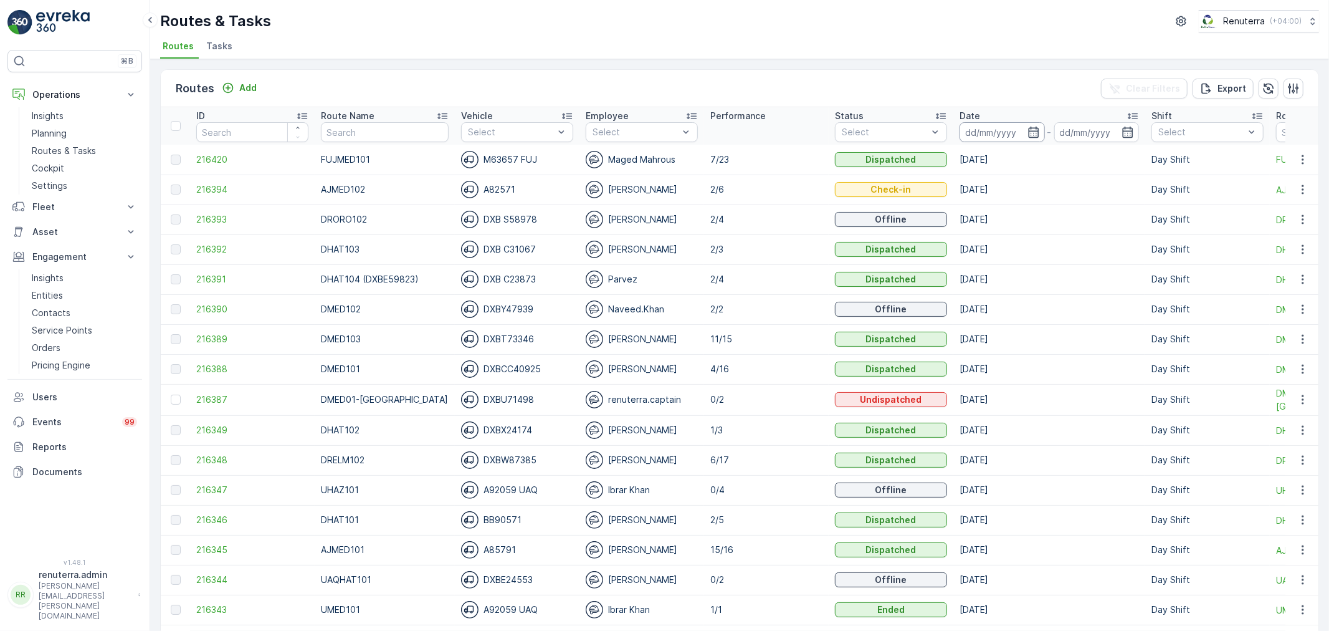
click at [1008, 138] on input at bounding box center [1002, 132] width 85 height 20
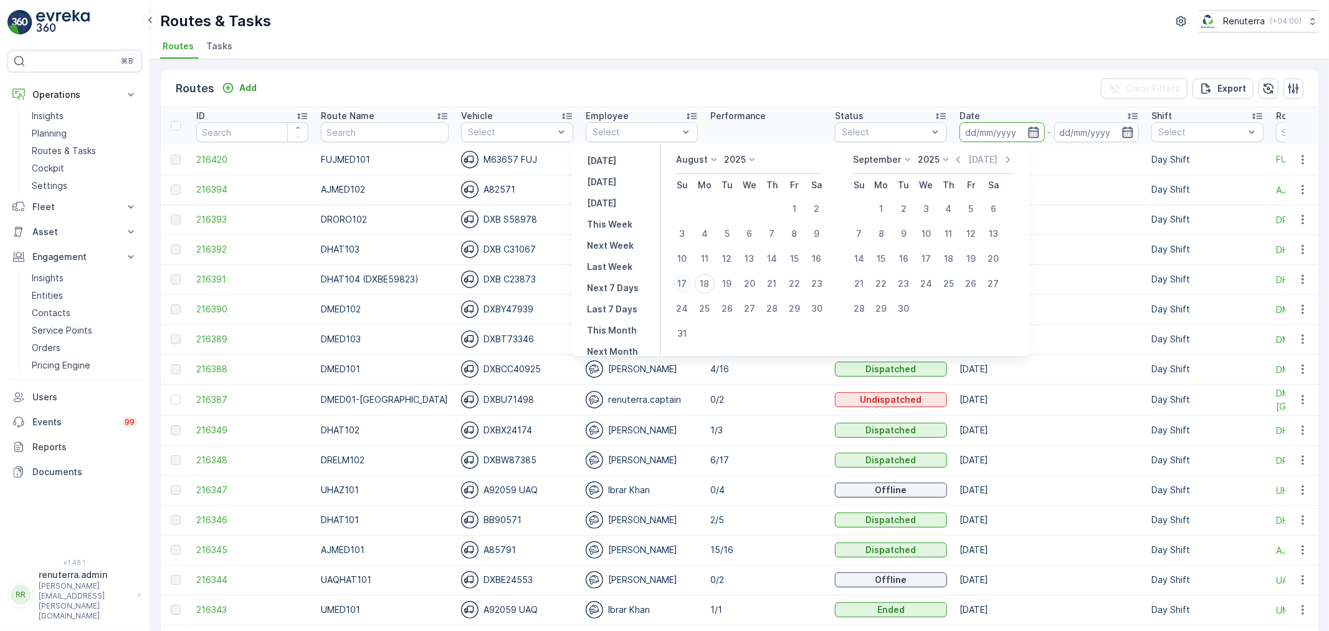
click at [686, 281] on div "17" at bounding box center [682, 284] width 20 height 20
type input "17.08.2025"
click at [686, 281] on div "17" at bounding box center [682, 284] width 20 height 20
type input "17.08.2025"
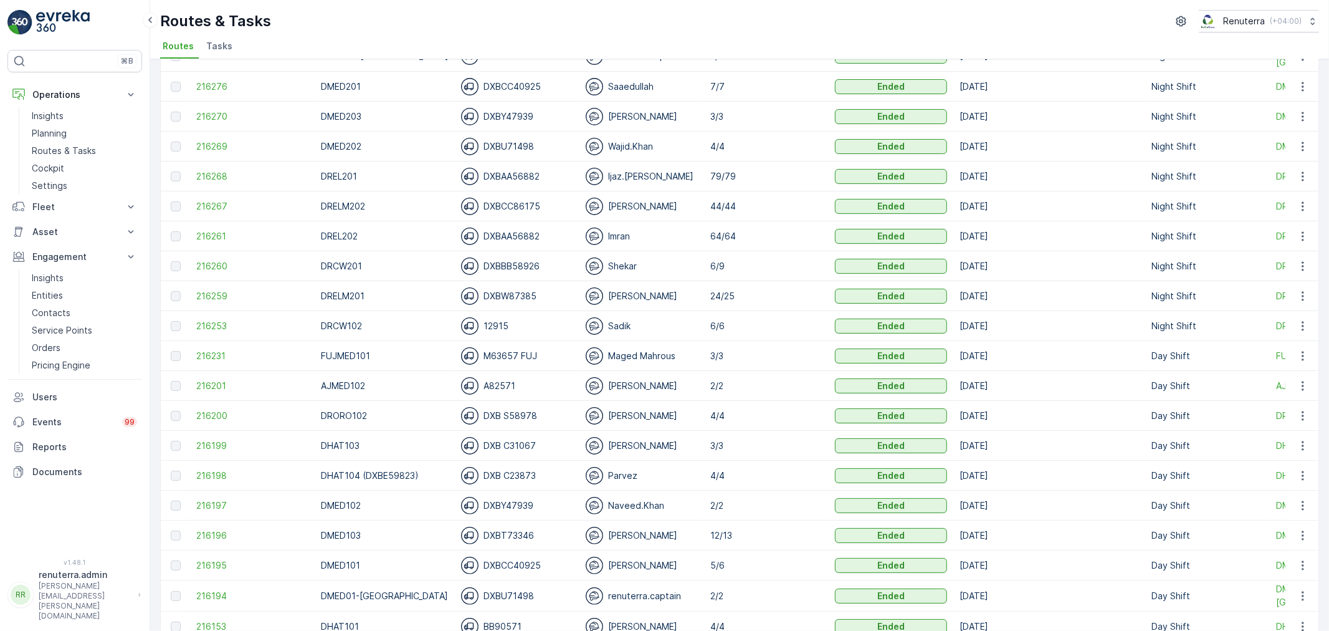
scroll to position [138, 0]
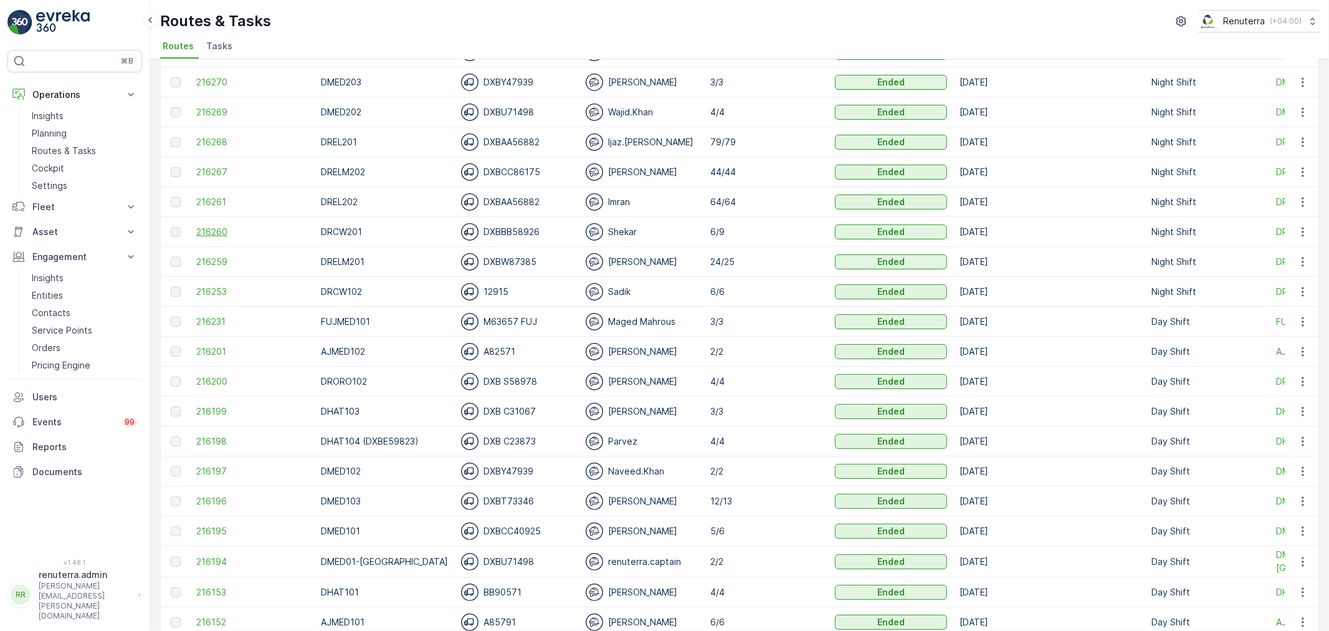
click at [219, 228] on span "216260" at bounding box center [252, 232] width 112 height 12
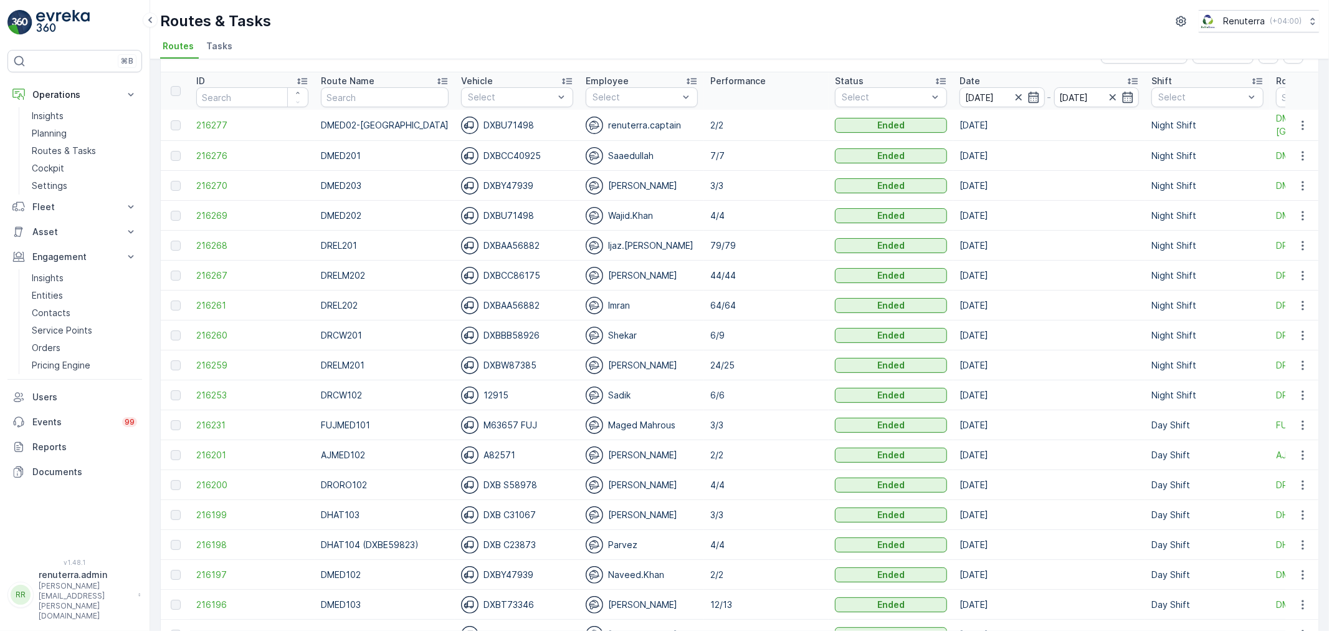
scroll to position [69, 0]
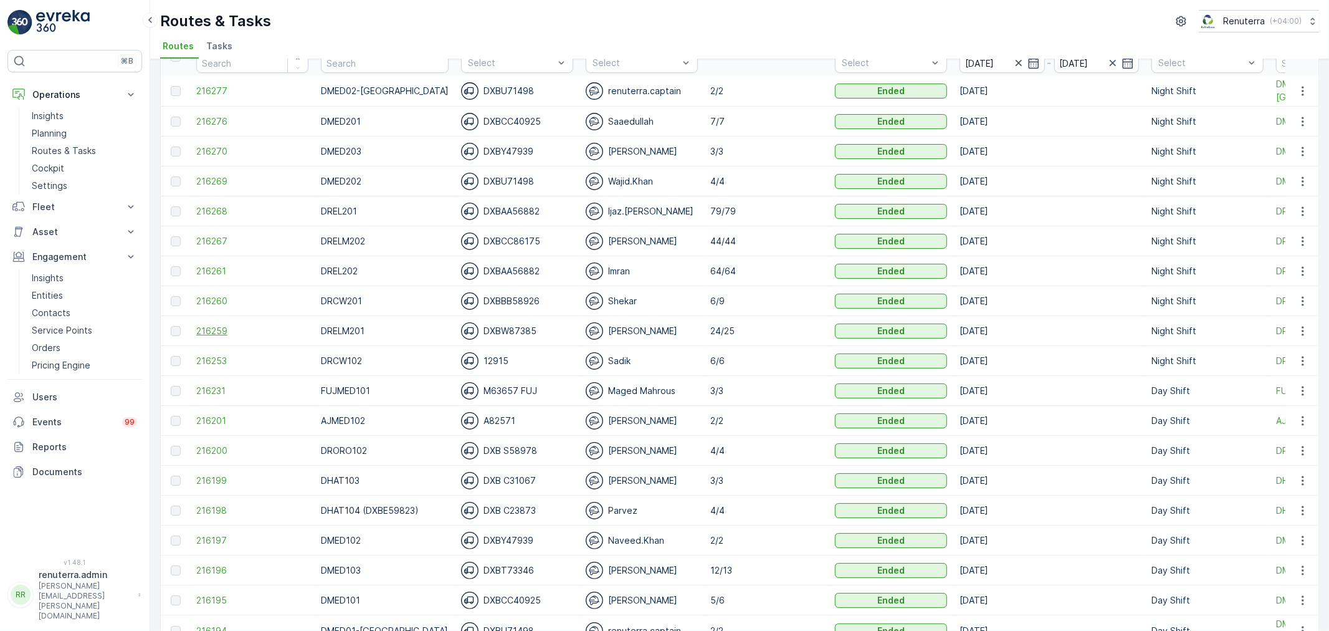
click at [233, 325] on span "216259" at bounding box center [252, 331] width 112 height 12
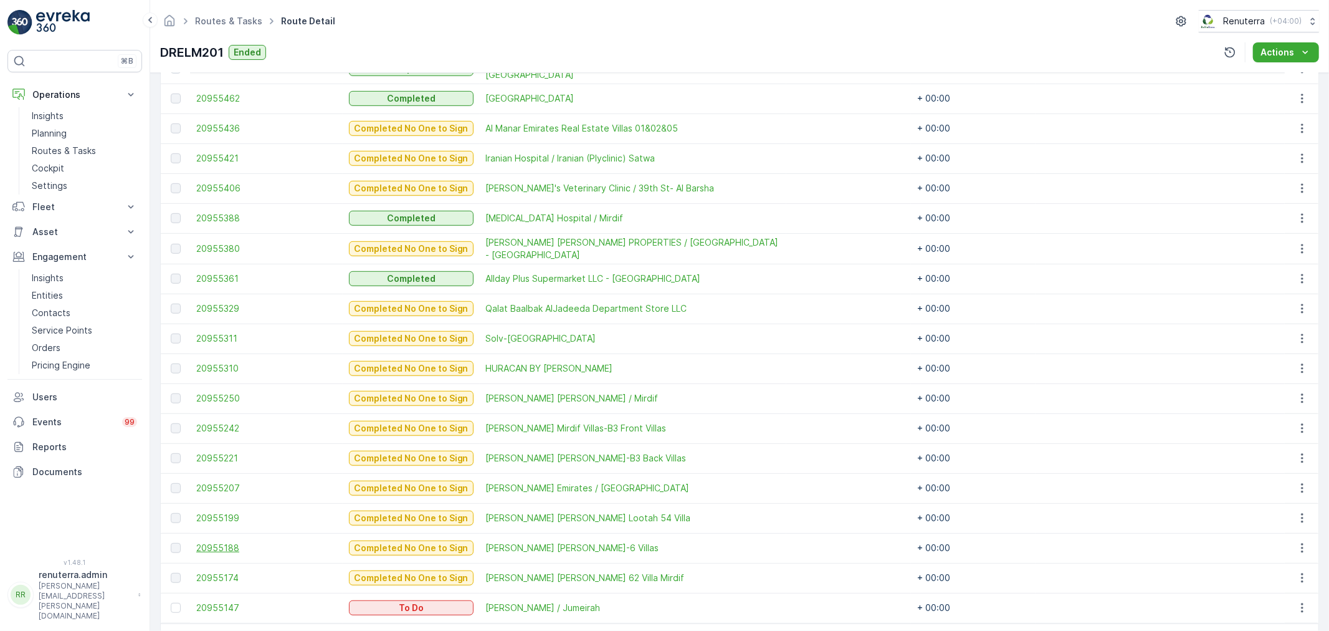
scroll to position [619, 0]
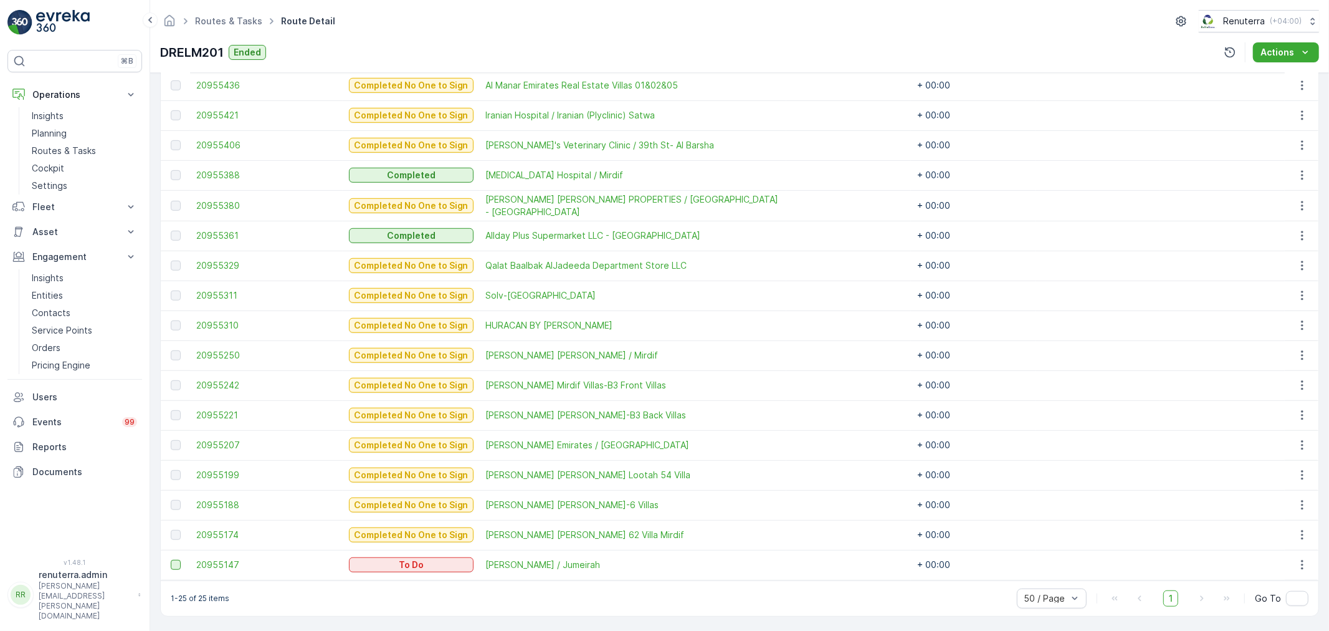
click at [177, 560] on div at bounding box center [176, 565] width 10 height 10
click at [171, 560] on input "checkbox" at bounding box center [171, 560] width 0 height 0
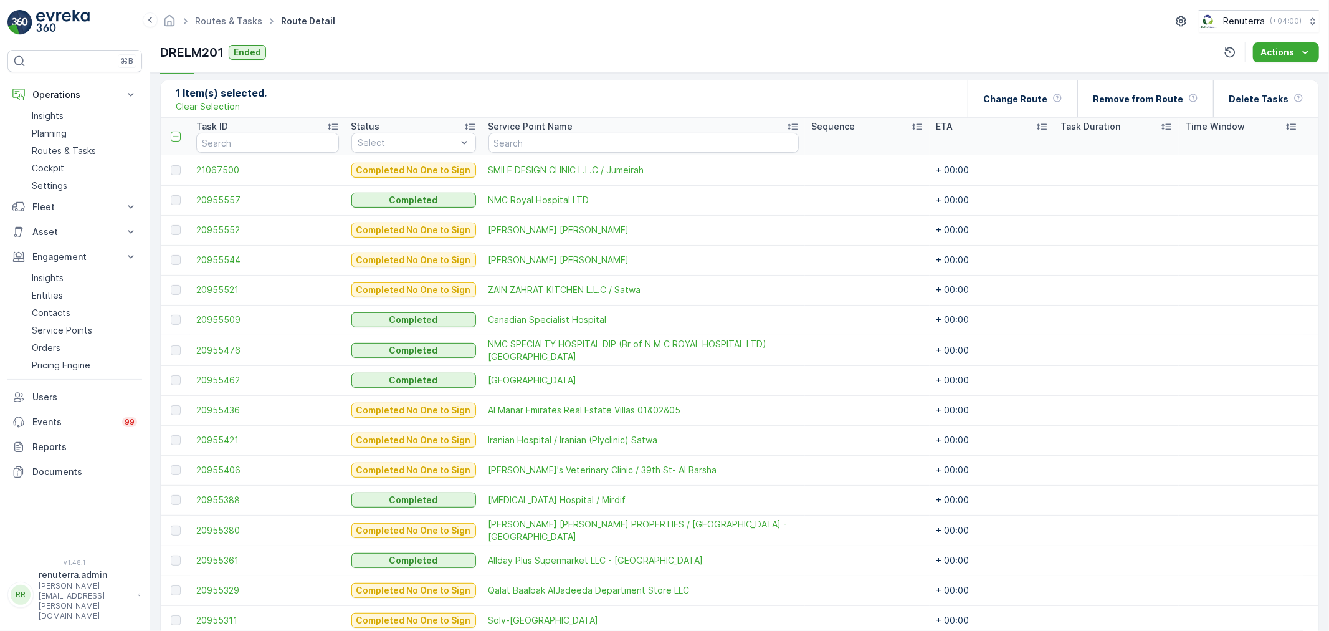
scroll to position [273, 0]
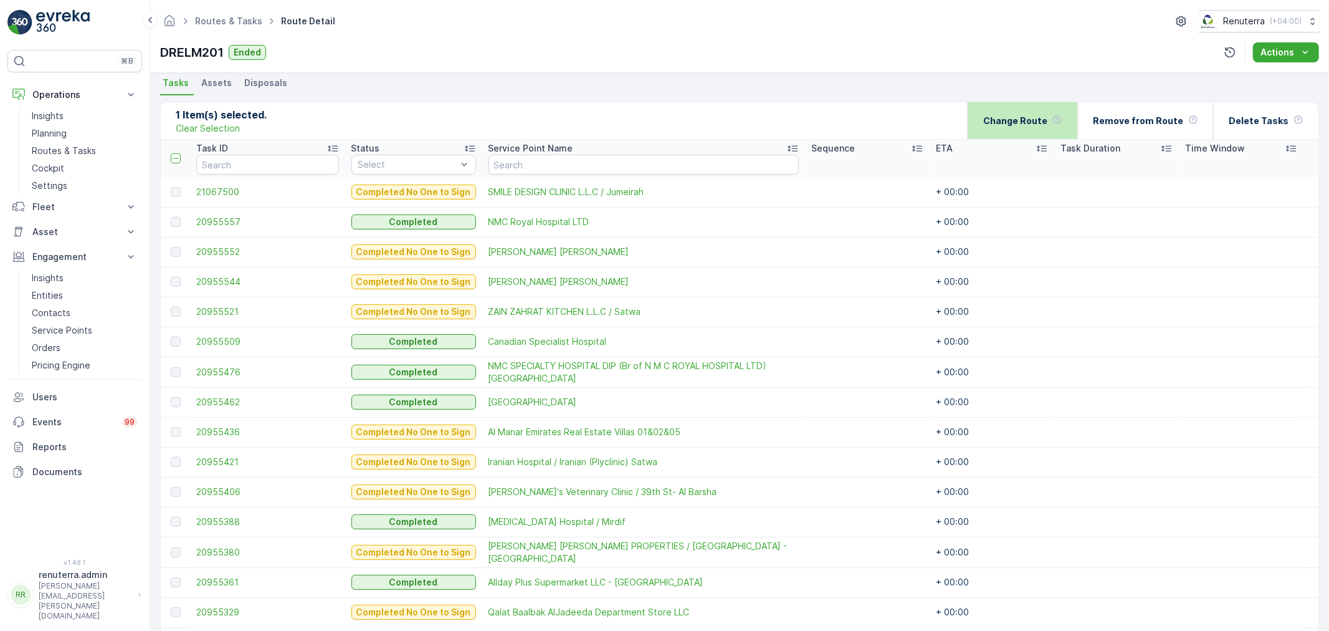
click at [1037, 121] on p "Change Route" at bounding box center [1015, 121] width 64 height 12
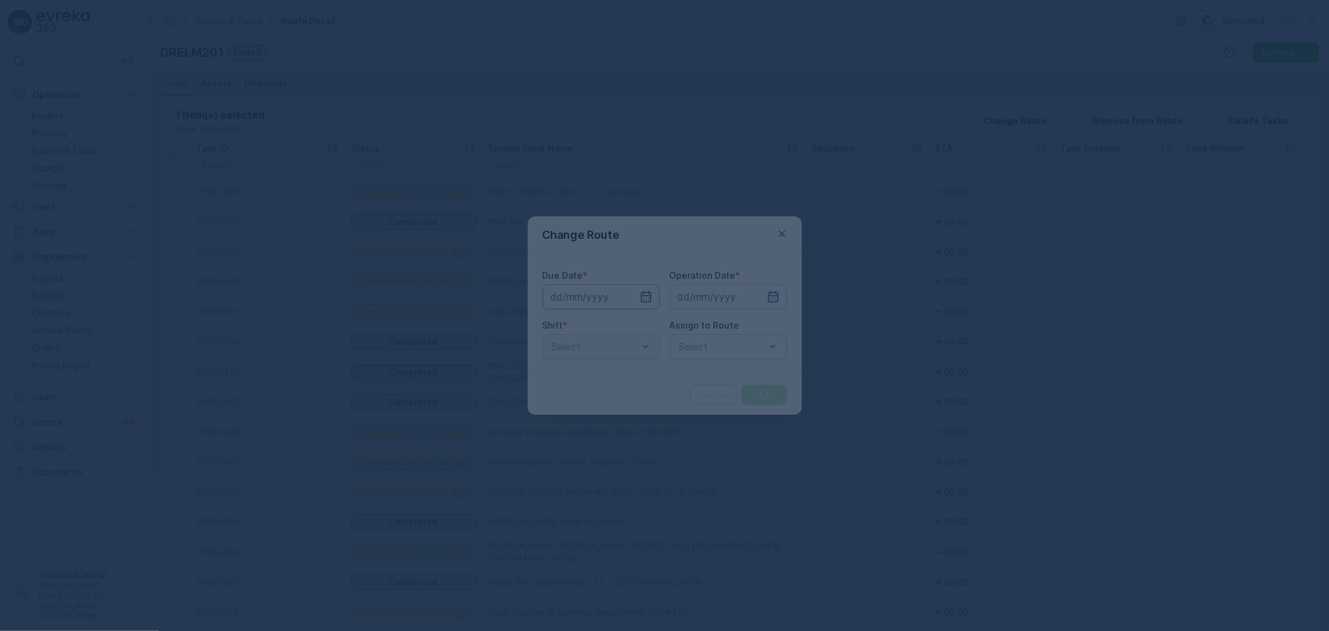
type input "17.08.2025"
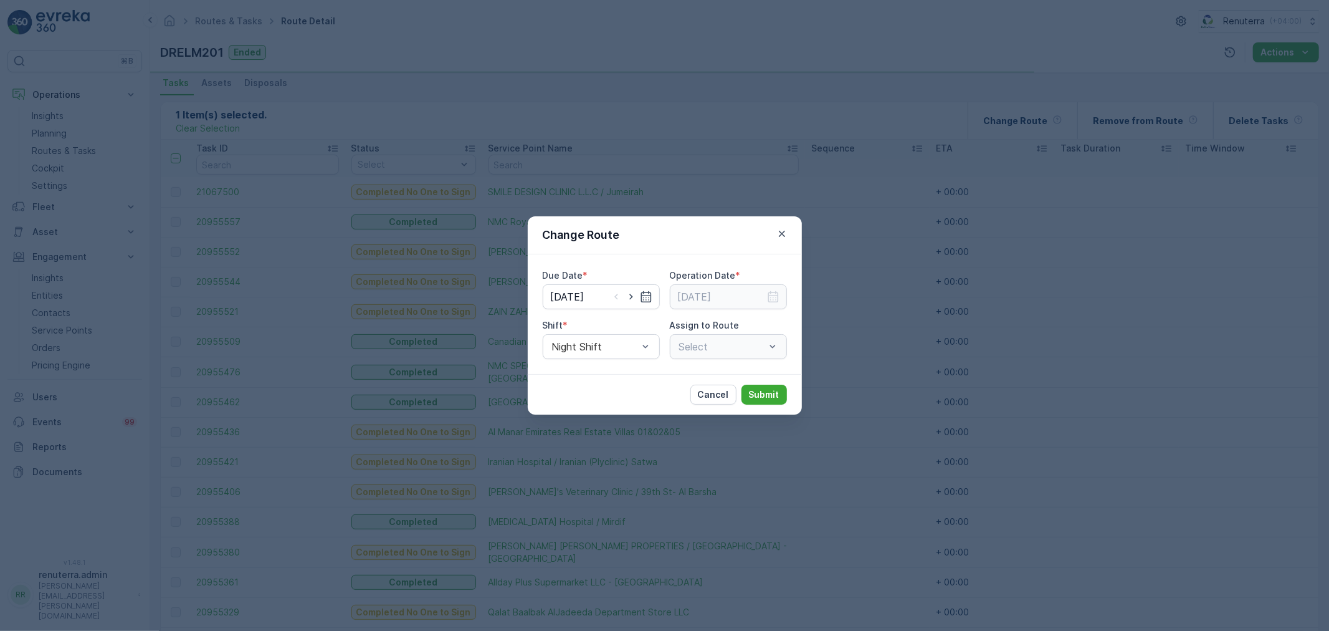
click at [623, 302] on div at bounding box center [631, 296] width 42 height 12
click at [629, 301] on icon "button" at bounding box center [631, 296] width 12 height 12
type input "[DATE]"
drag, startPoint x: 745, startPoint y: 303, endPoint x: 767, endPoint y: 297, distance: 22.9
click at [751, 301] on input at bounding box center [728, 296] width 117 height 25
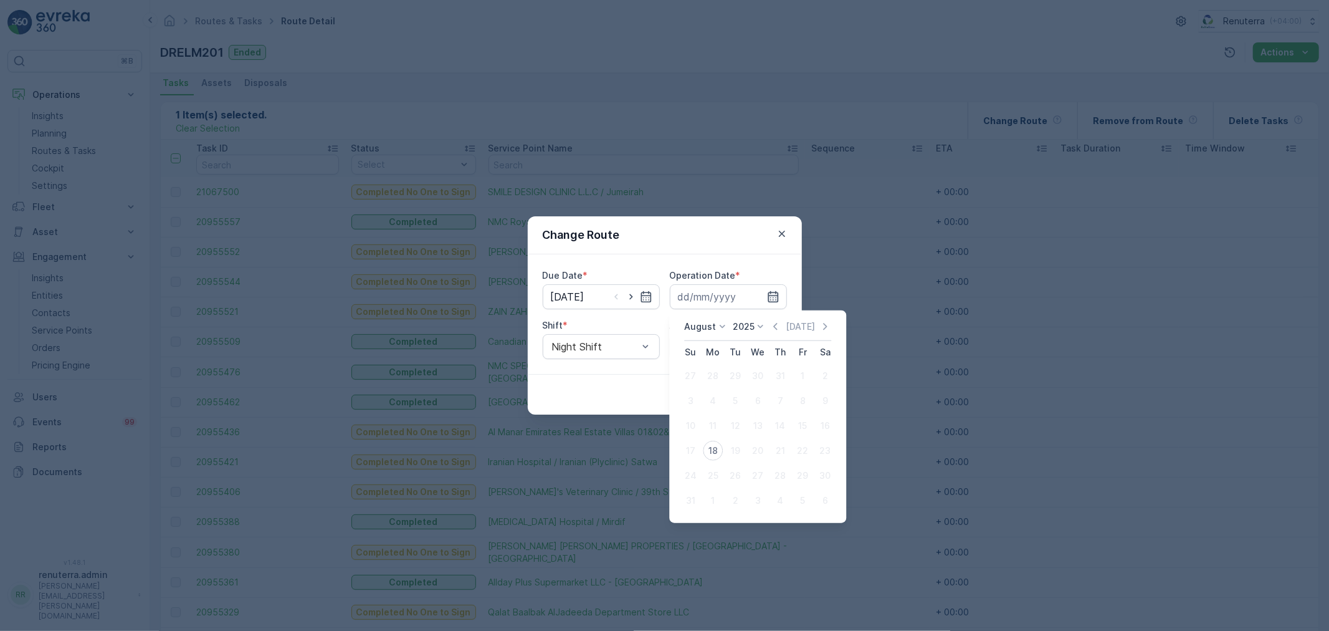
click at [767, 297] on icon "button" at bounding box center [773, 296] width 12 height 12
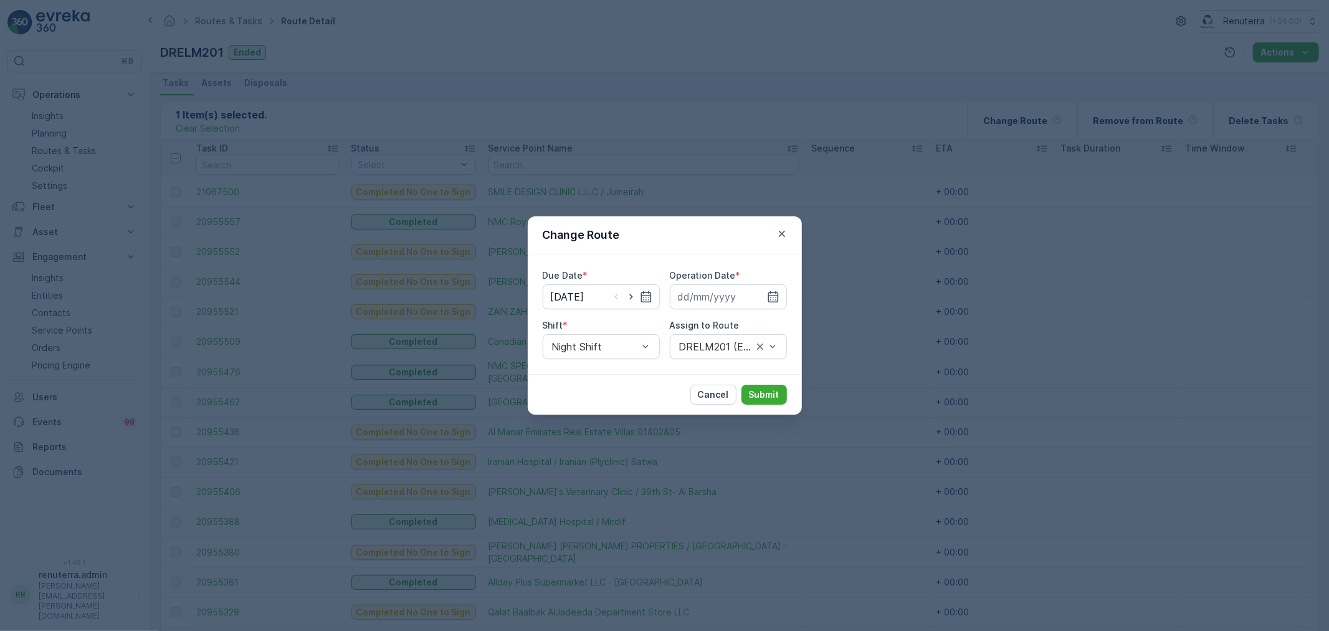
click at [750, 315] on div "Due Date * 18.08.2025 Operation Date * Shift * Night Shift Assign to Route DREL…" at bounding box center [665, 314] width 244 height 90
click at [742, 295] on input at bounding box center [728, 296] width 117 height 25
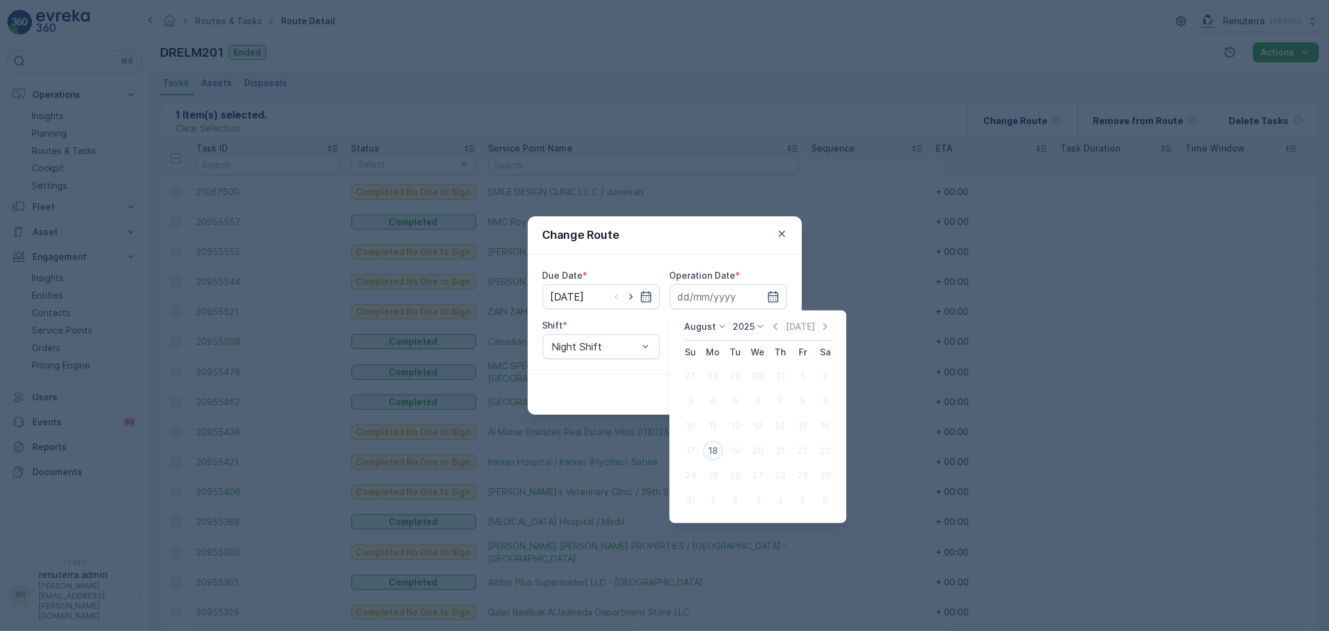
click at [713, 446] on div "18" at bounding box center [713, 451] width 20 height 20
type input "[DATE]"
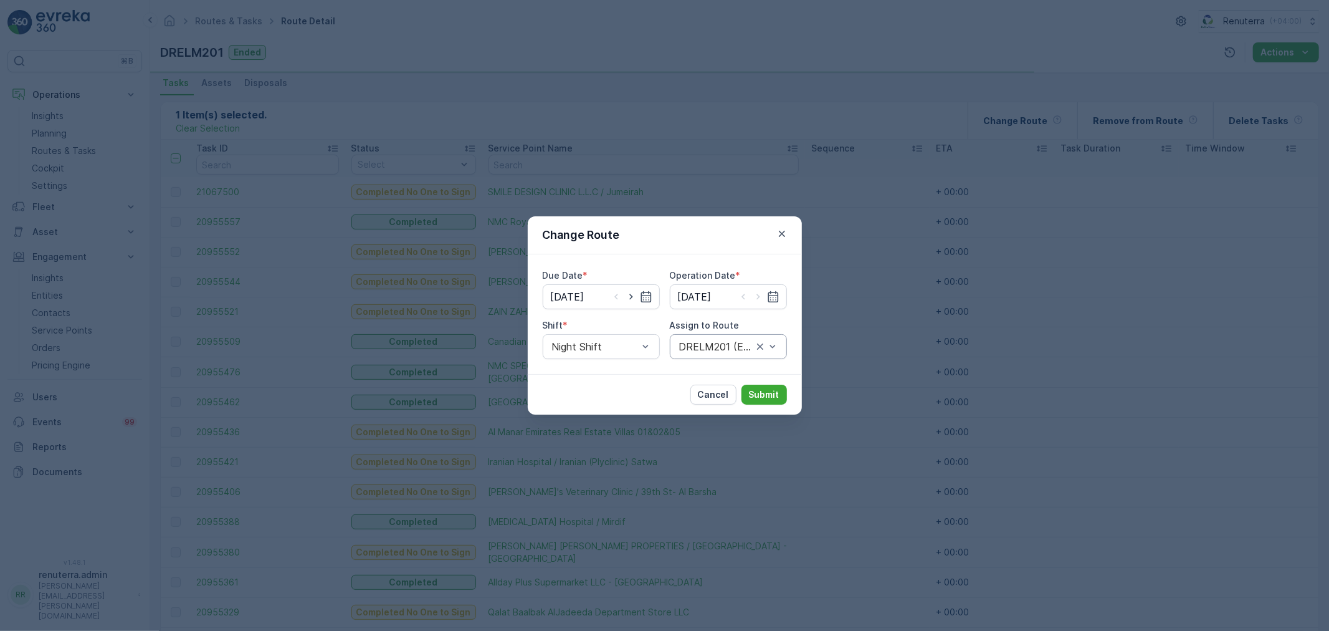
click at [717, 349] on div at bounding box center [716, 346] width 76 height 11
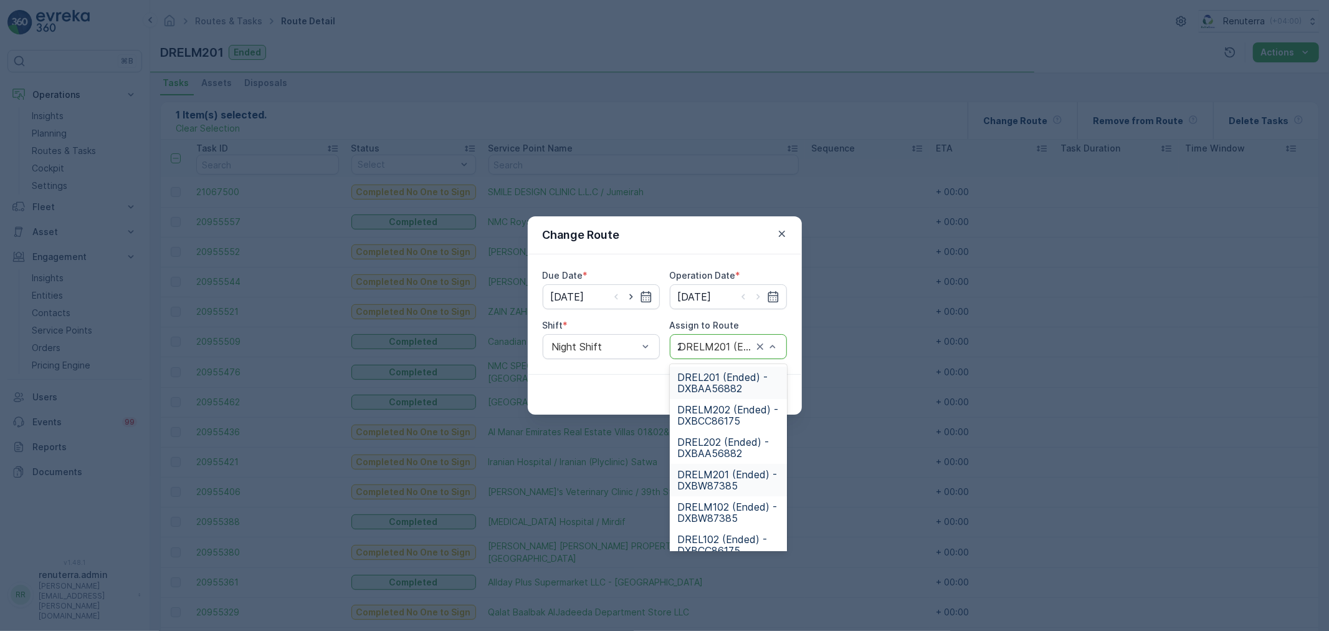
type input "201"
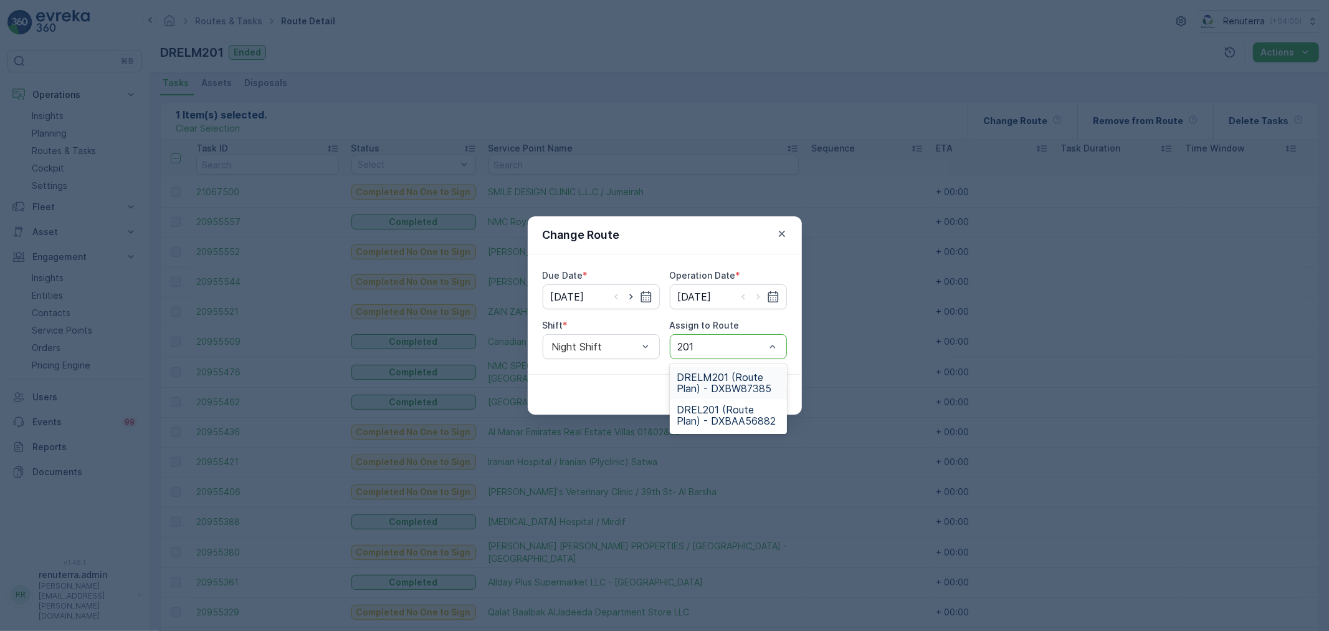
drag, startPoint x: 722, startPoint y: 383, endPoint x: 756, endPoint y: 391, distance: 36.0
click at [721, 383] on span "DRELM201 (Route Plan) - DXBW87385" at bounding box center [728, 382] width 102 height 22
click at [771, 409] on div "Cancel Submit" at bounding box center [665, 394] width 274 height 41
click at [774, 396] on p "Submit" at bounding box center [764, 394] width 31 height 12
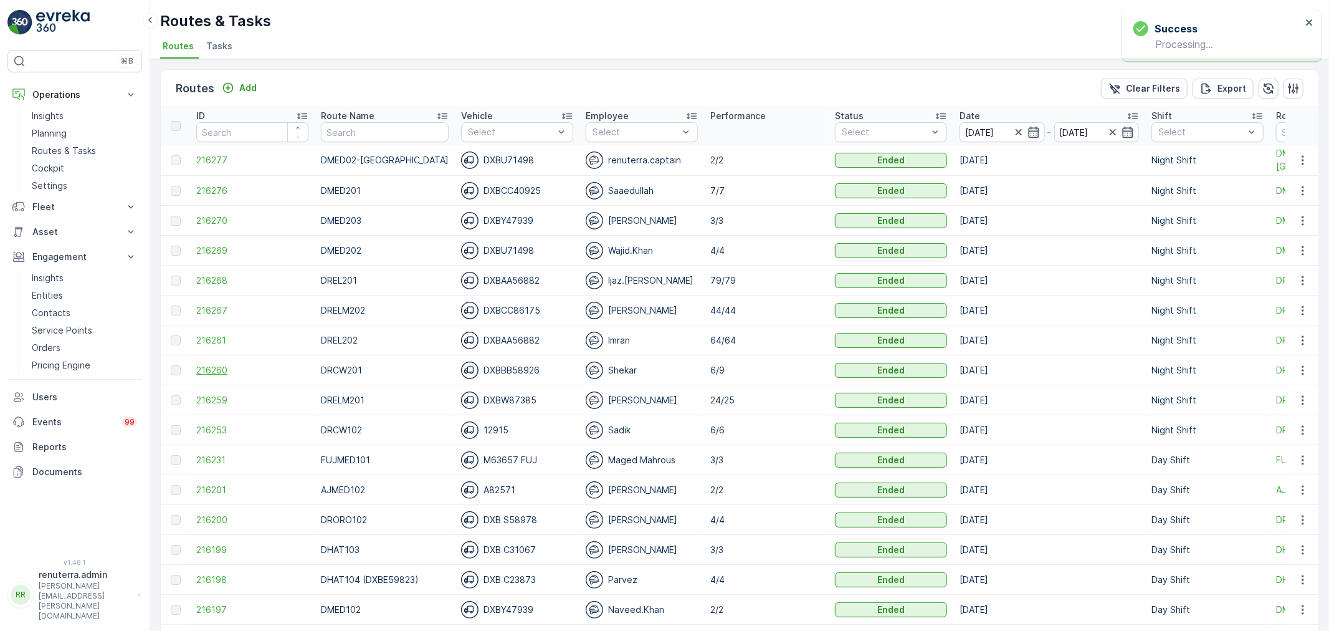
click at [228, 365] on span "216260" at bounding box center [252, 370] width 112 height 12
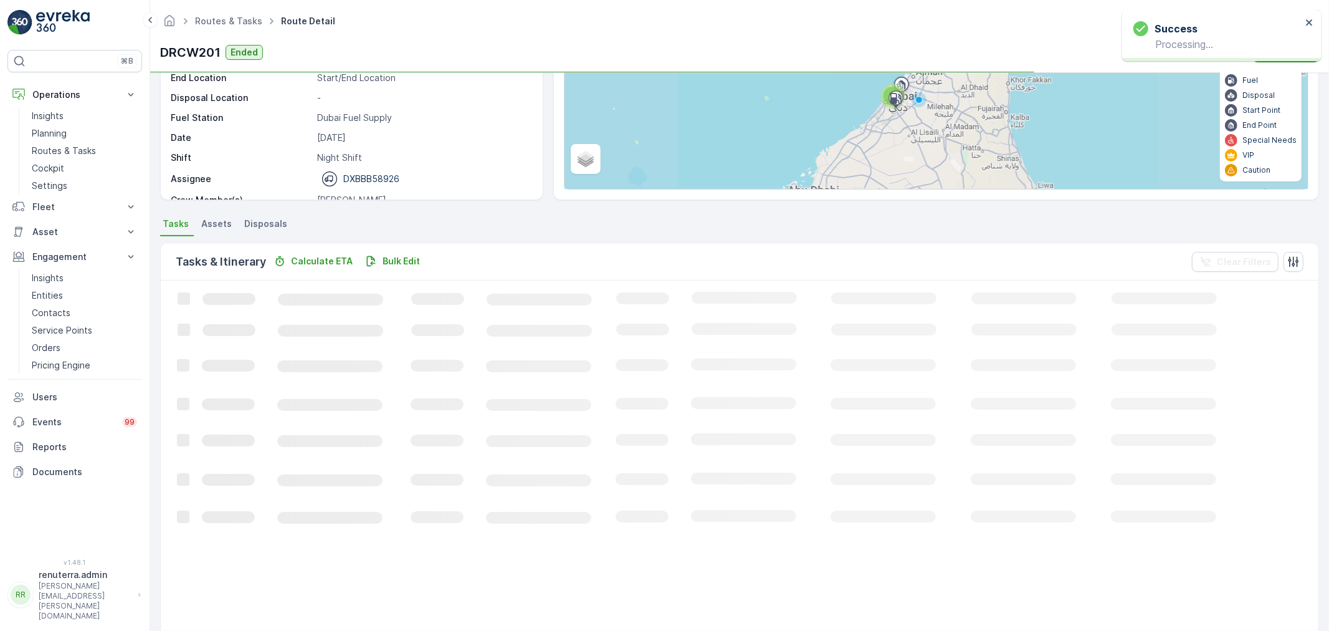
scroll to position [138, 0]
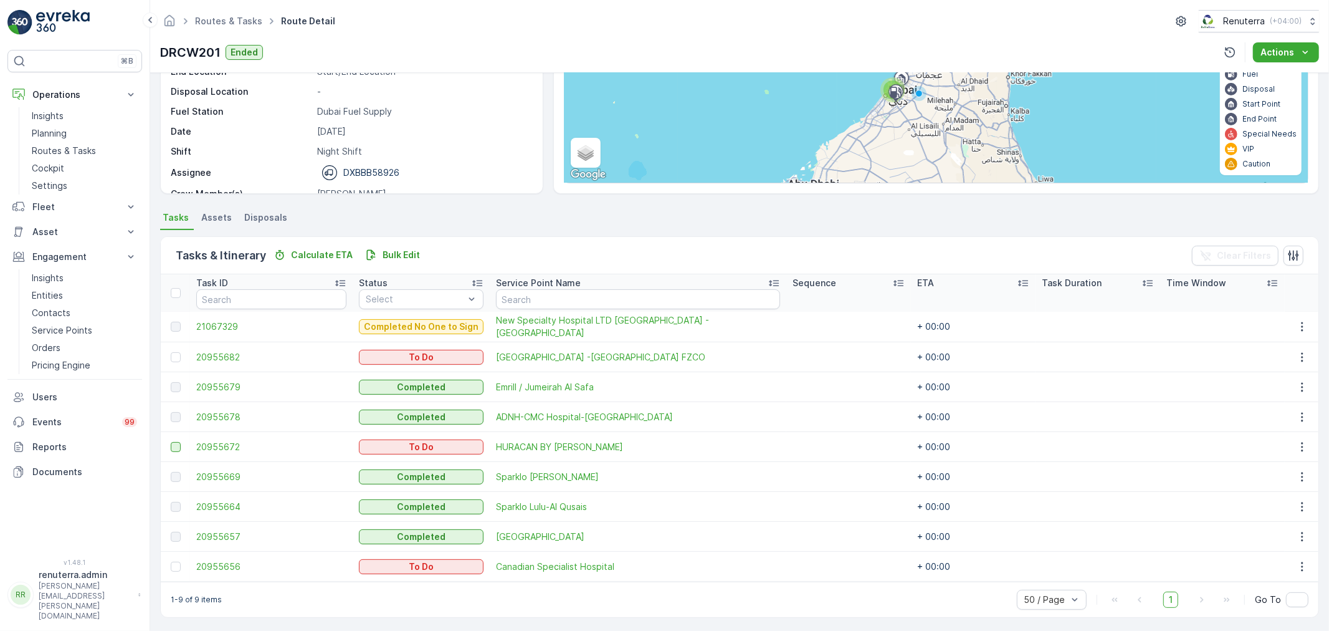
click at [173, 447] on div at bounding box center [176, 447] width 10 height 10
click at [171, 442] on input "checkbox" at bounding box center [171, 442] width 0 height 0
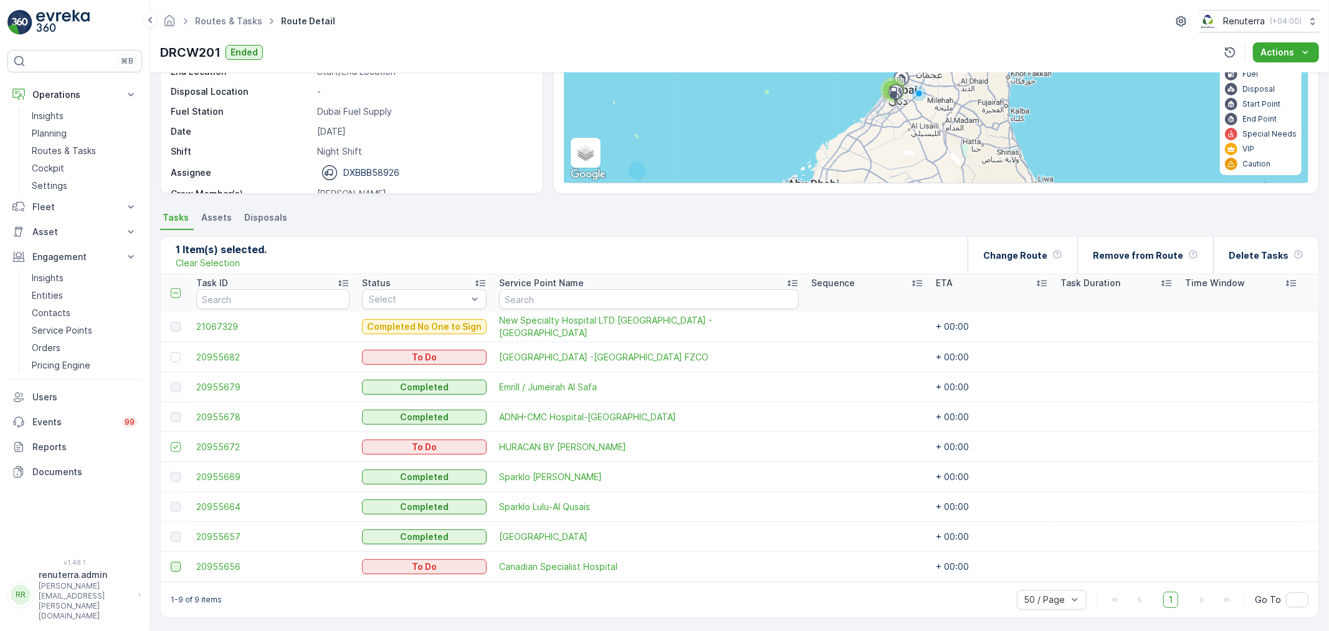
click at [173, 567] on div at bounding box center [176, 566] width 10 height 10
click at [171, 561] on input "checkbox" at bounding box center [171, 561] width 0 height 0
click at [1265, 260] on div "Delete Tasks" at bounding box center [1266, 255] width 75 height 37
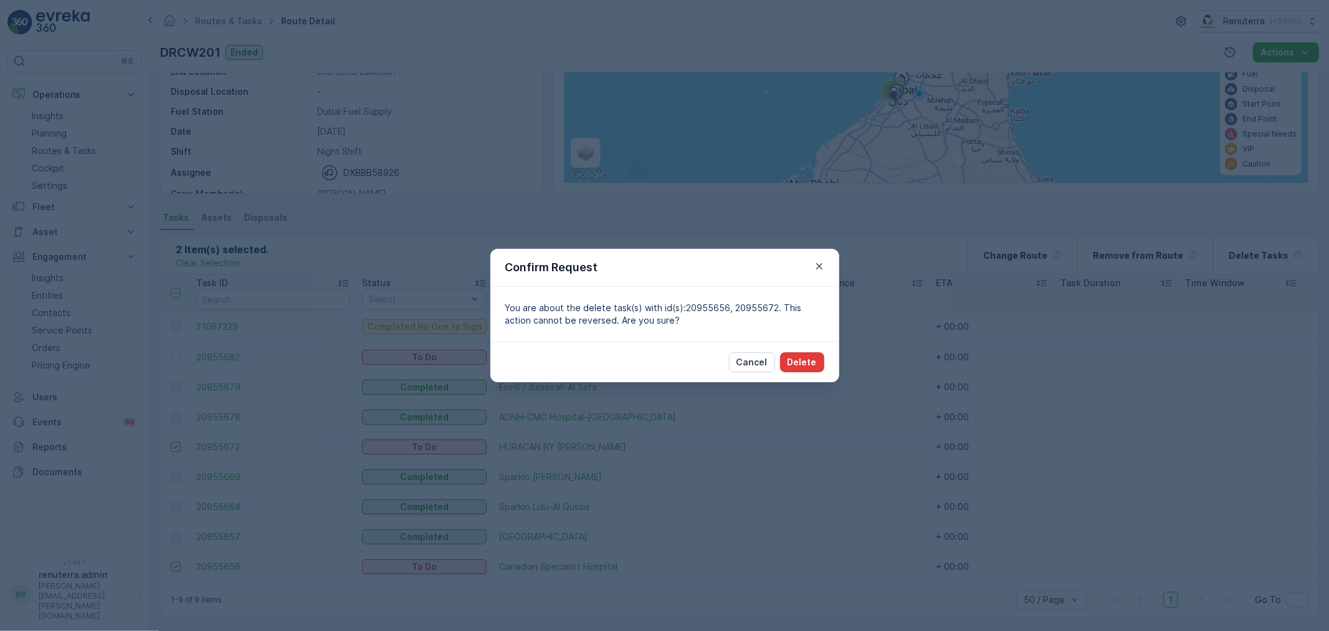
click at [816, 356] on p "Delete" at bounding box center [802, 362] width 29 height 12
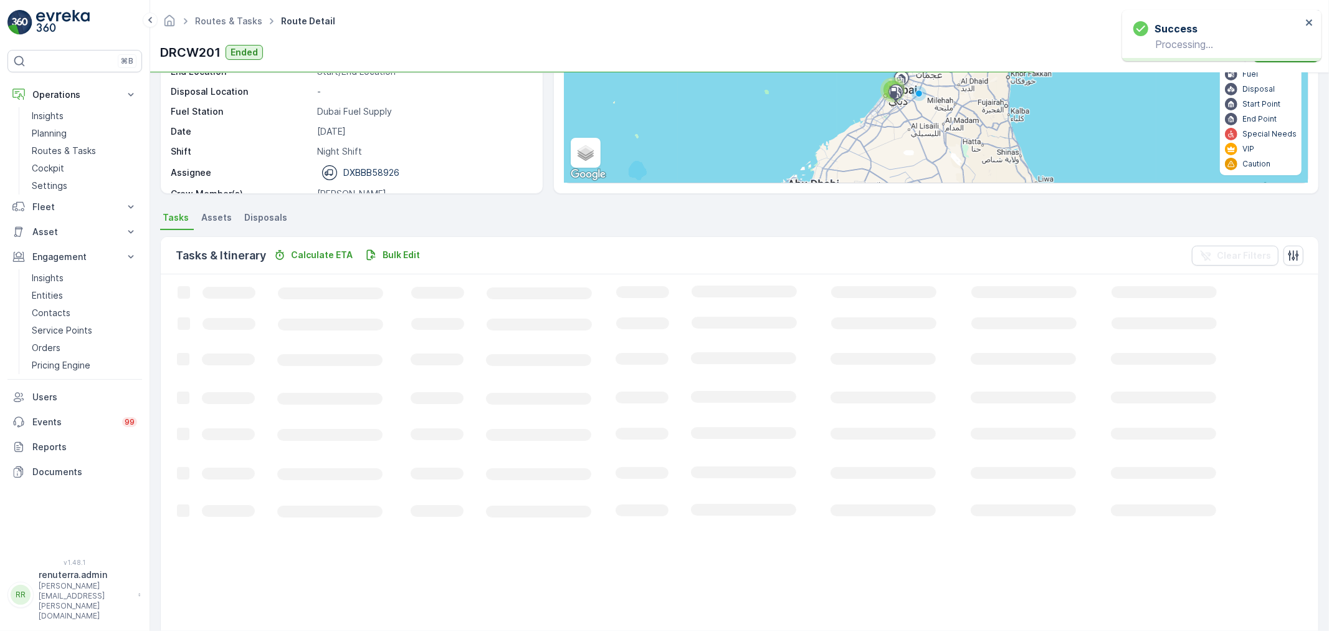
scroll to position [81, 0]
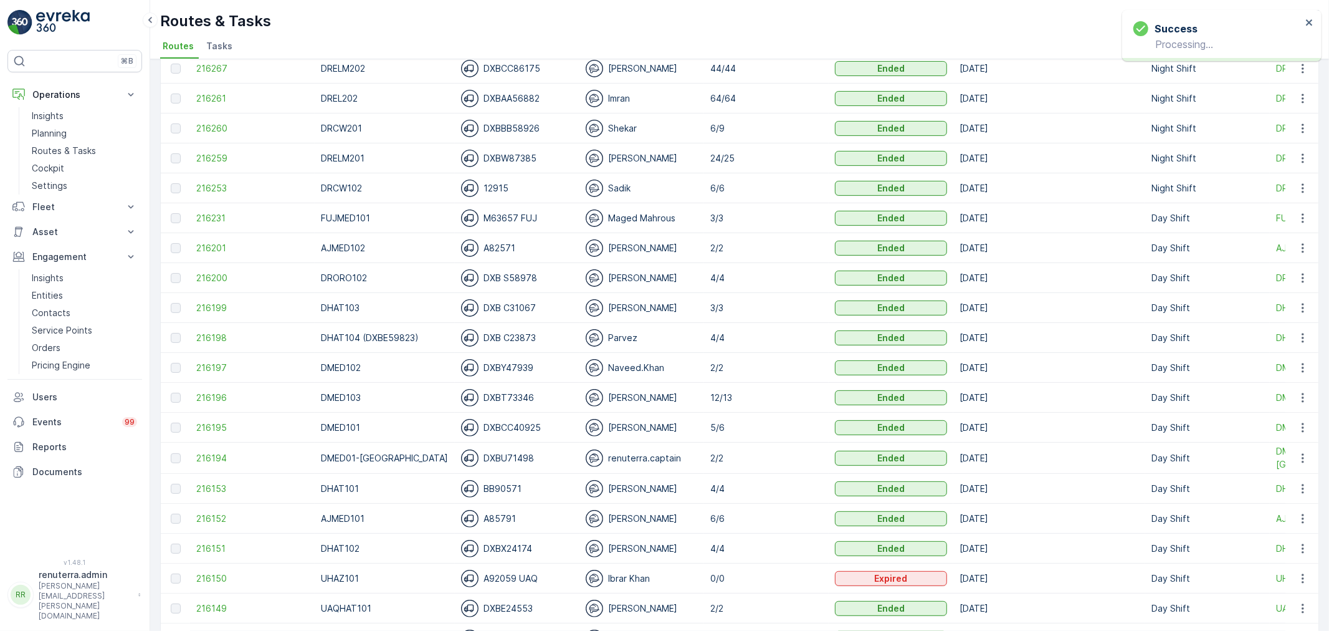
scroll to position [277, 0]
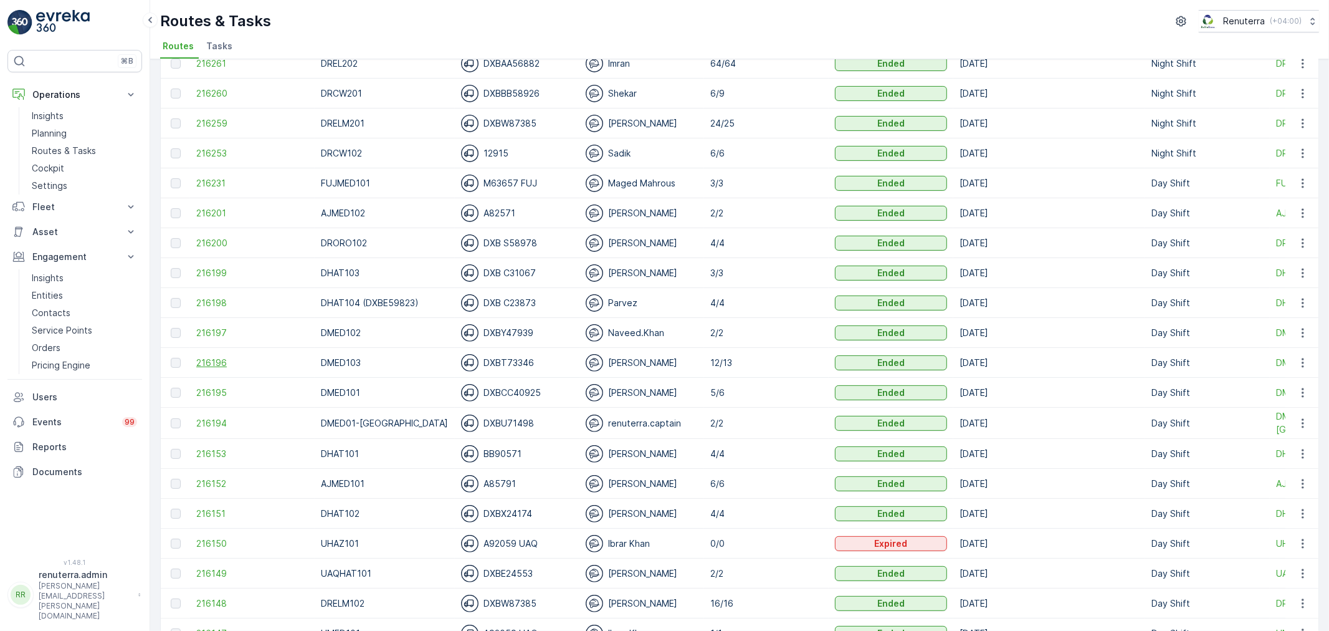
click at [216, 363] on span "216196" at bounding box center [252, 362] width 112 height 12
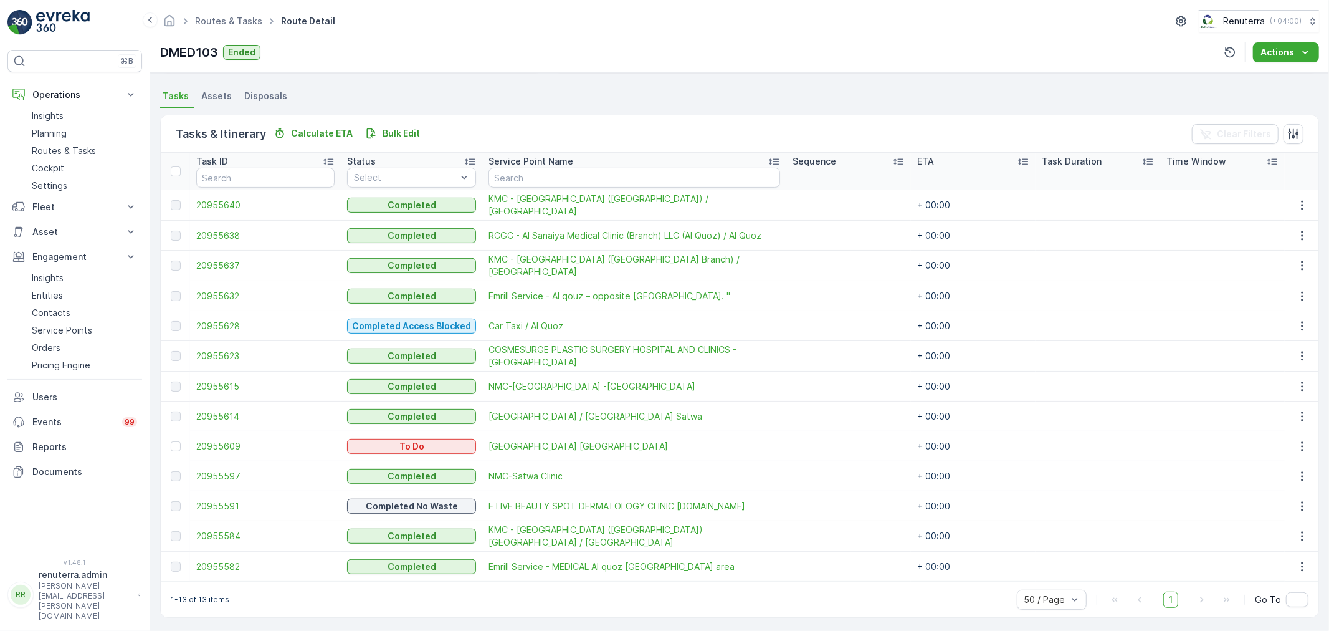
scroll to position [260, 0]
click at [173, 441] on div at bounding box center [176, 446] width 10 height 10
click at [171, 441] on input "checkbox" at bounding box center [171, 441] width 0 height 0
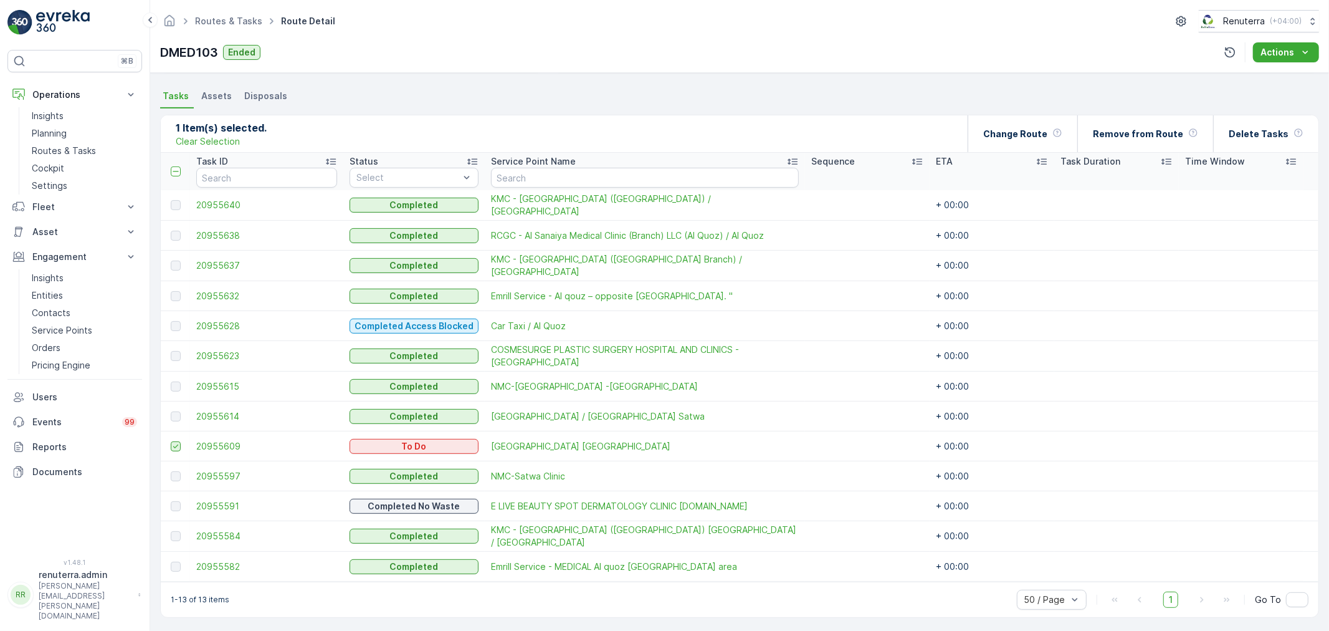
click at [173, 442] on icon at bounding box center [175, 446] width 9 height 9
click at [171, 441] on input "checkbox" at bounding box center [171, 441] width 0 height 0
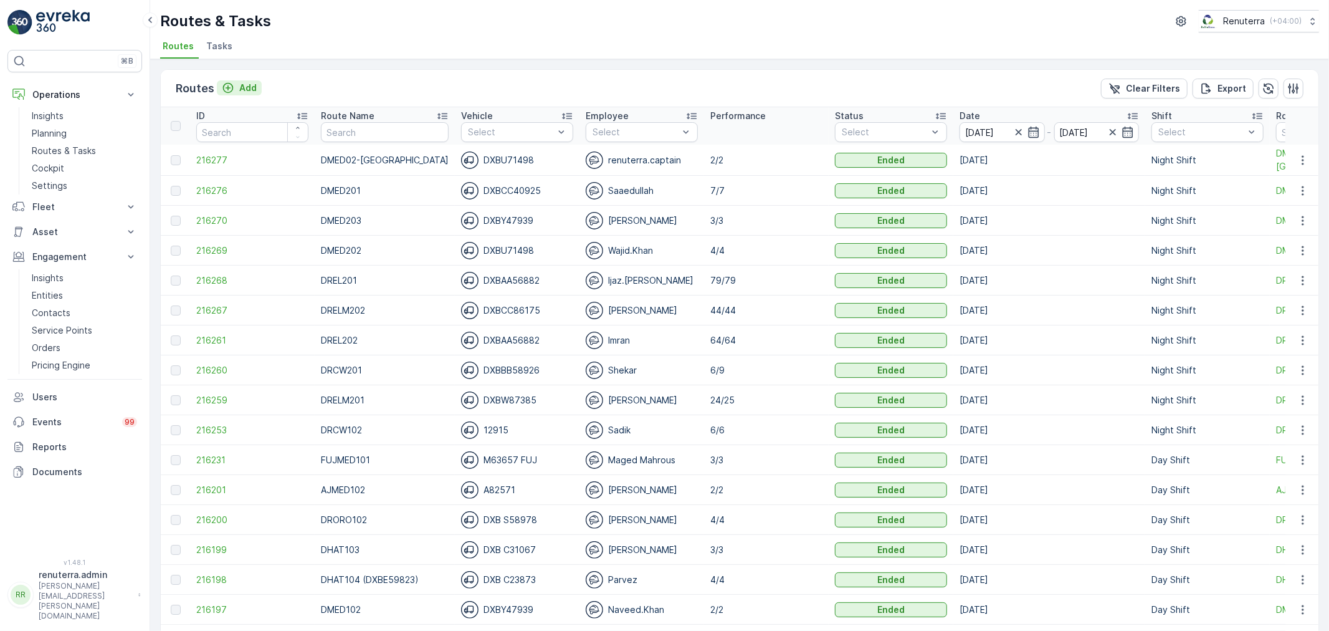
click at [239, 83] on p "Add" at bounding box center [247, 88] width 17 height 12
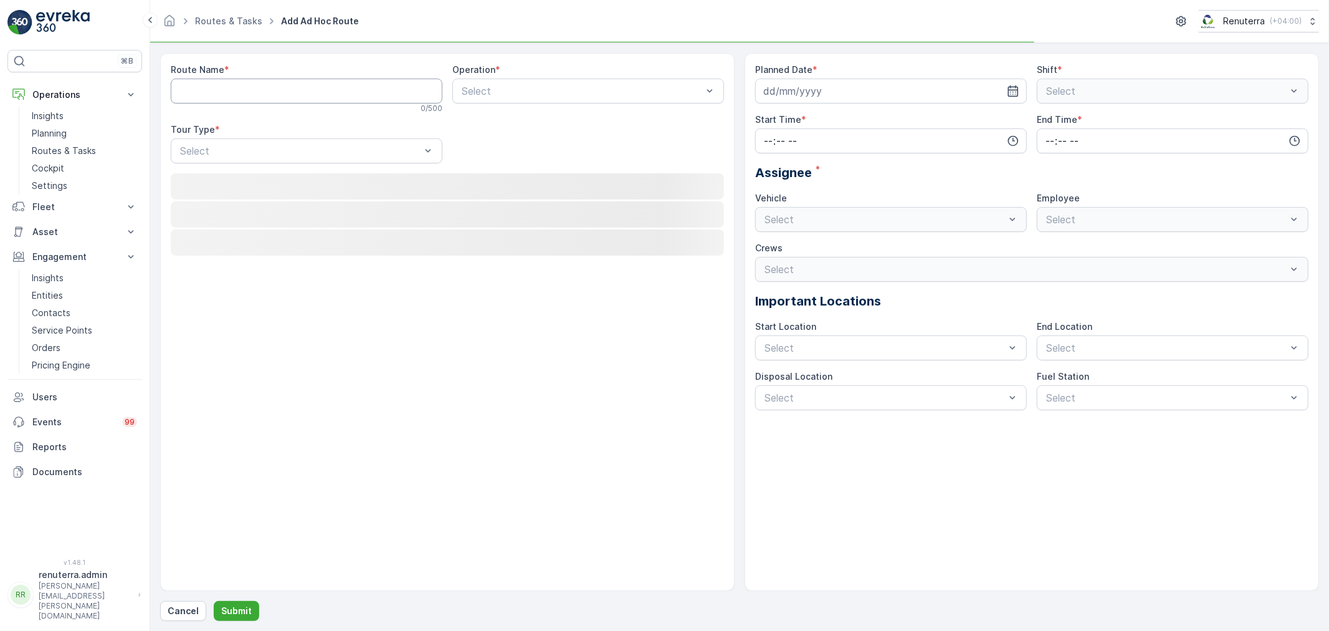
click at [256, 95] on Name "Route Name" at bounding box center [307, 91] width 272 height 25
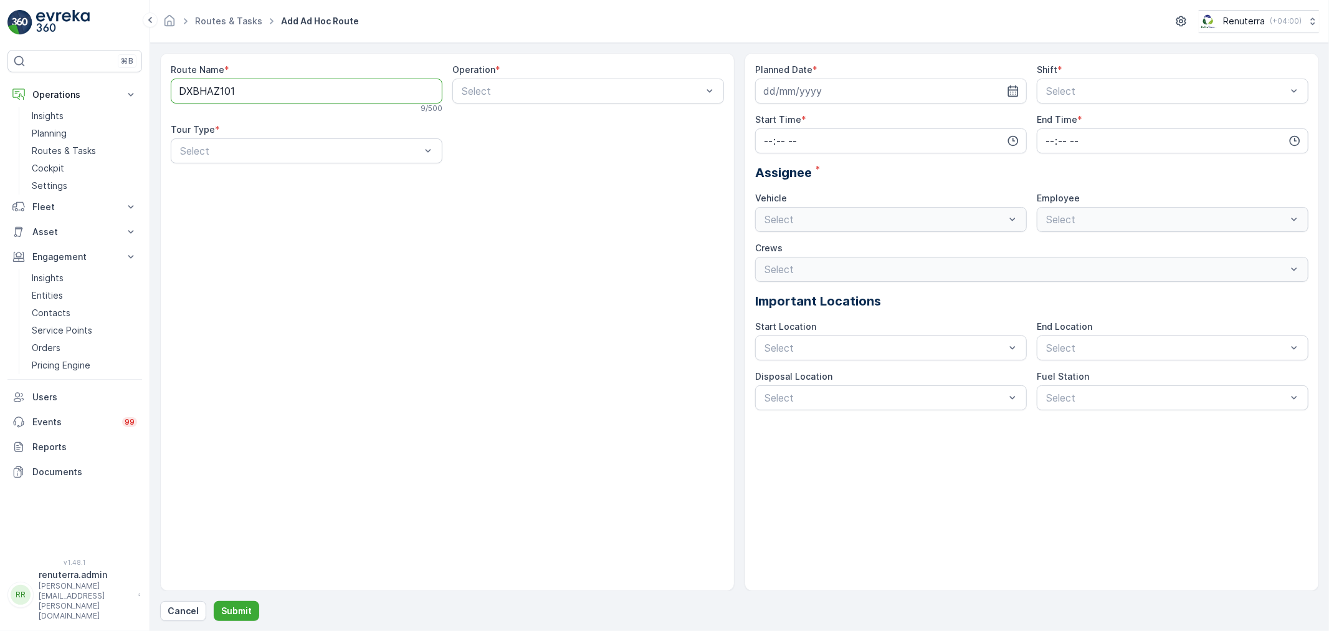
drag, startPoint x: 211, startPoint y: 85, endPoint x: 147, endPoint y: 84, distance: 63.6
click at [147, 84] on div "⌘B Operations Insights Planning Routes & Tasks Cockpit Settings Fleet Live Trac…" at bounding box center [664, 315] width 1329 height 631
type Name "DXBHAZ101"
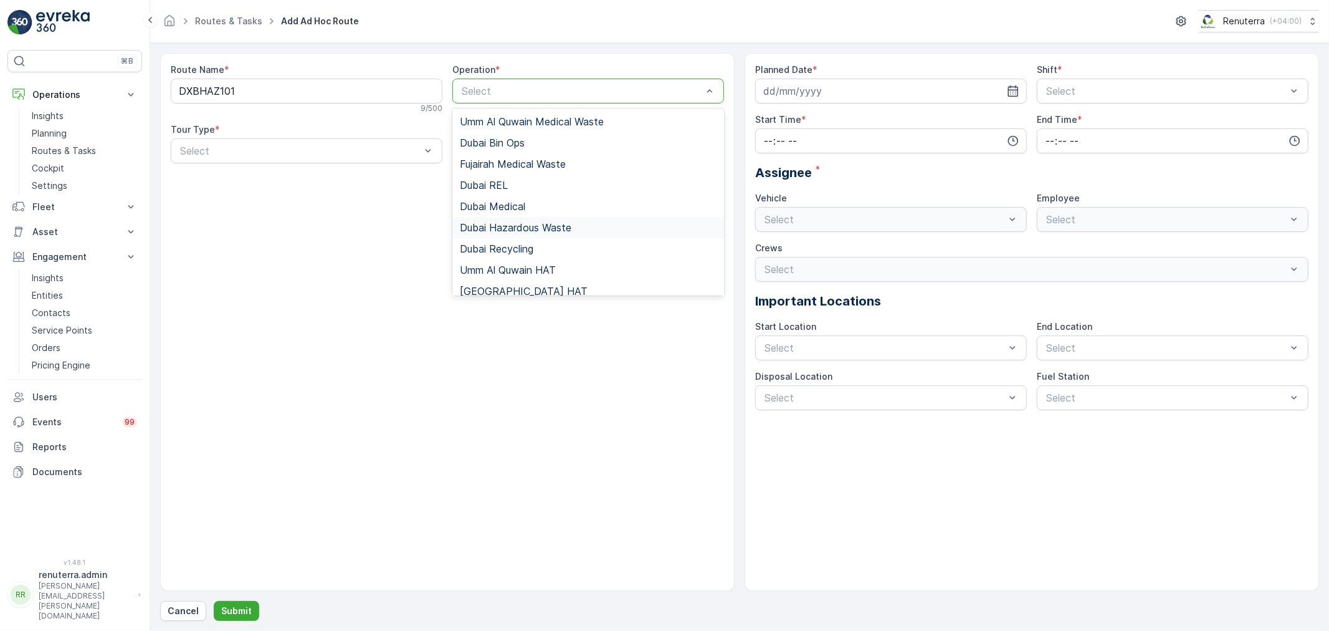
click at [524, 227] on span "Dubai Hazardous Waste" at bounding box center [516, 227] width 112 height 11
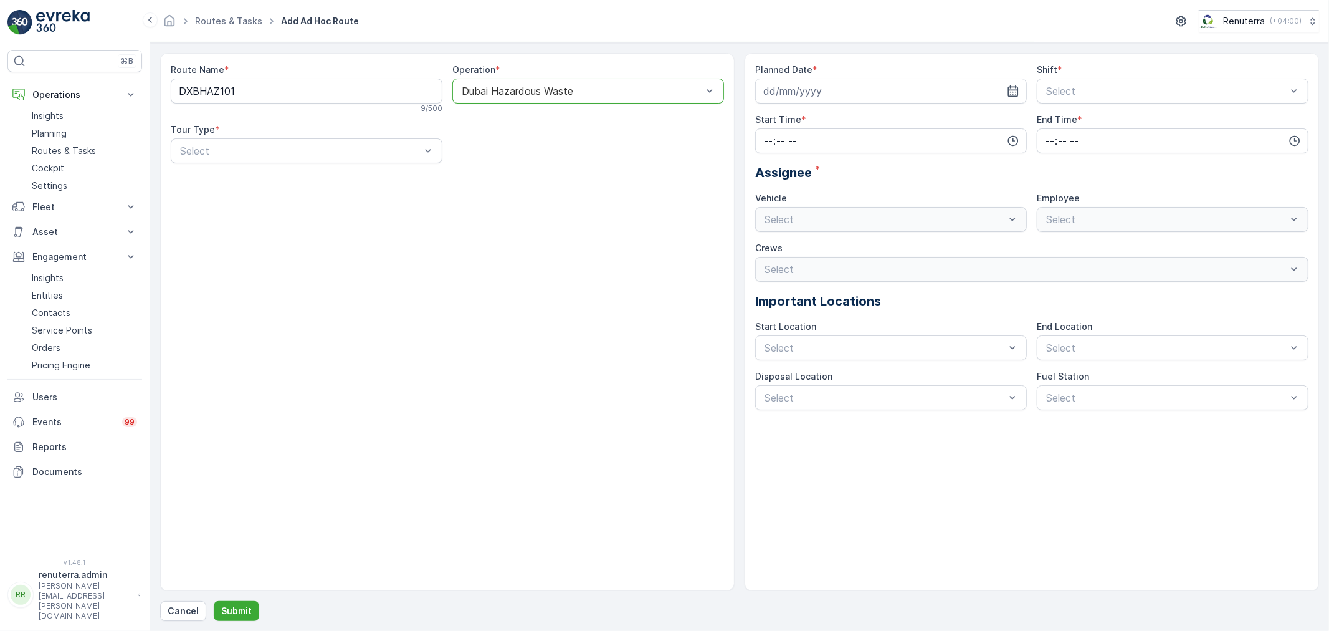
click at [351, 164] on div "Route Name * DXBHAZ101 9 / 500 Operation * option Dubai Hazardous Waste, select…" at bounding box center [447, 119] width 553 height 110
click at [340, 150] on div at bounding box center [300, 150] width 243 height 11
click at [313, 207] on div "Dynamic" at bounding box center [306, 202] width 257 height 11
click at [522, 164] on div "Route Name * DXBHAZ101 9 / 500 Operation * Dubai Hazardous Waste Tour Type * op…" at bounding box center [447, 144] width 553 height 160
click at [521, 163] on div "Select" at bounding box center [588, 150] width 272 height 25
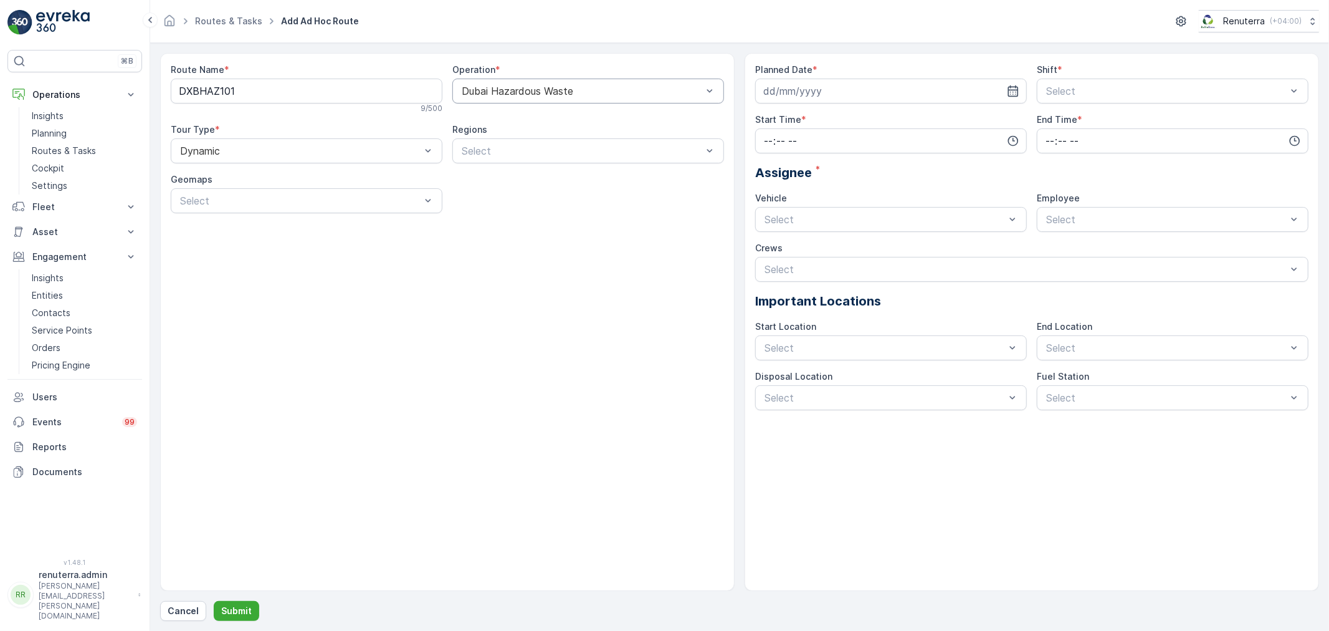
drag, startPoint x: 434, startPoint y: 365, endPoint x: 434, endPoint y: 338, distance: 26.2
click at [432, 365] on div "Route Name * DXBHAZ101 9 / 500 Operation * Dubai Hazardous Waste Tour Type * Dy…" at bounding box center [447, 322] width 574 height 538
click at [862, 93] on input at bounding box center [891, 91] width 272 height 25
click at [793, 249] on div "18" at bounding box center [799, 246] width 20 height 20
type input "[DATE]"
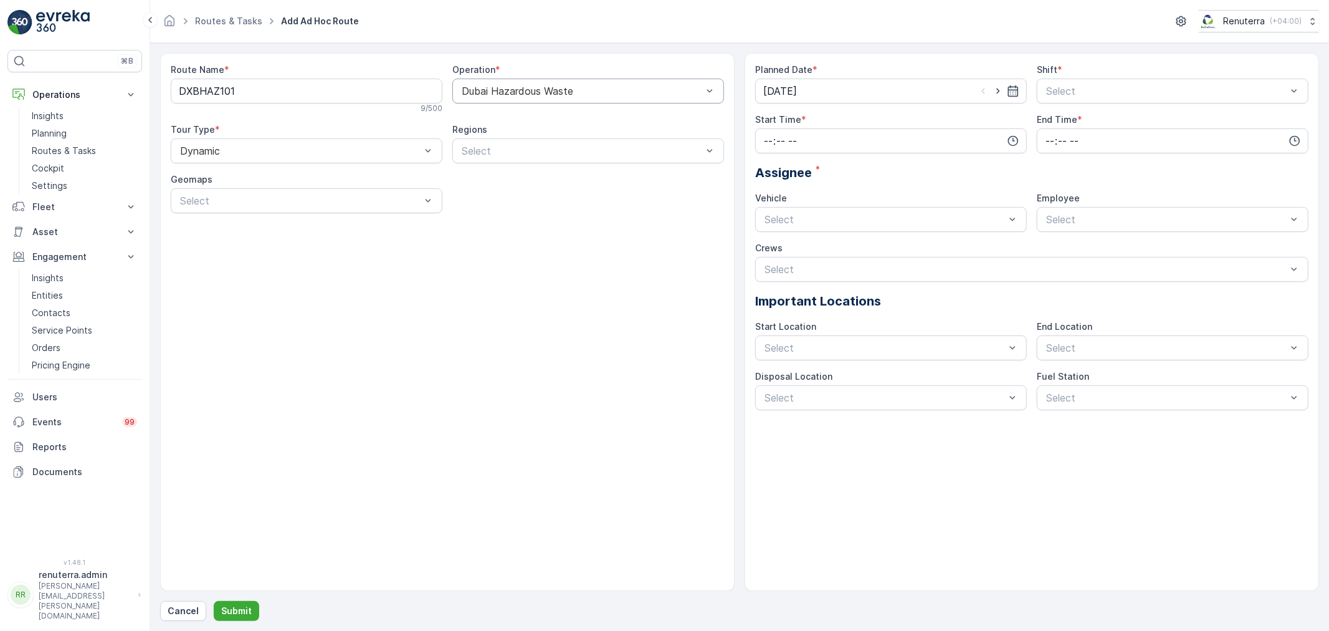
click at [1099, 55] on div "Planned Date * 18.08.2025 Shift * Select Start Time * End Time * Assignee * Veh…" at bounding box center [1032, 322] width 574 height 538
click at [1070, 94] on div at bounding box center [1166, 90] width 243 height 11
click at [1060, 122] on span "Day Shift" at bounding box center [1066, 121] width 44 height 11
click at [825, 139] on input "time" at bounding box center [891, 140] width 272 height 25
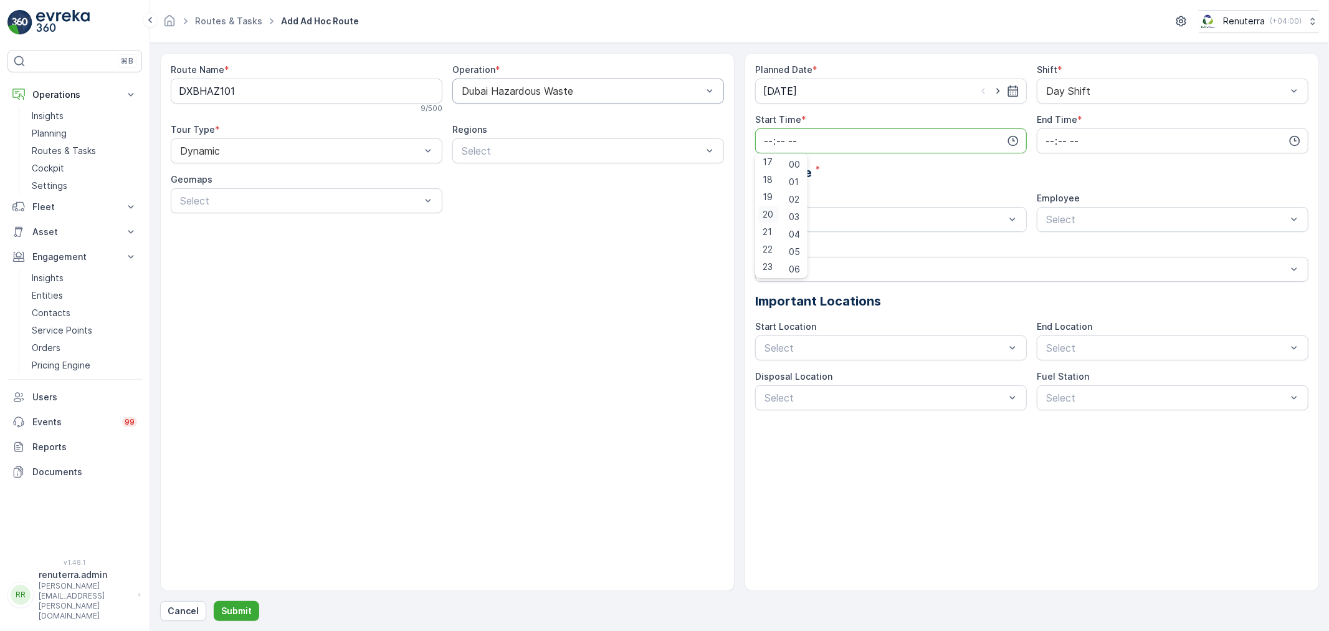
click at [768, 216] on span "20" at bounding box center [768, 214] width 11 height 12
click at [770, 163] on span "12" at bounding box center [767, 165] width 9 height 12
click at [1076, 140] on input "time" at bounding box center [1173, 140] width 272 height 25
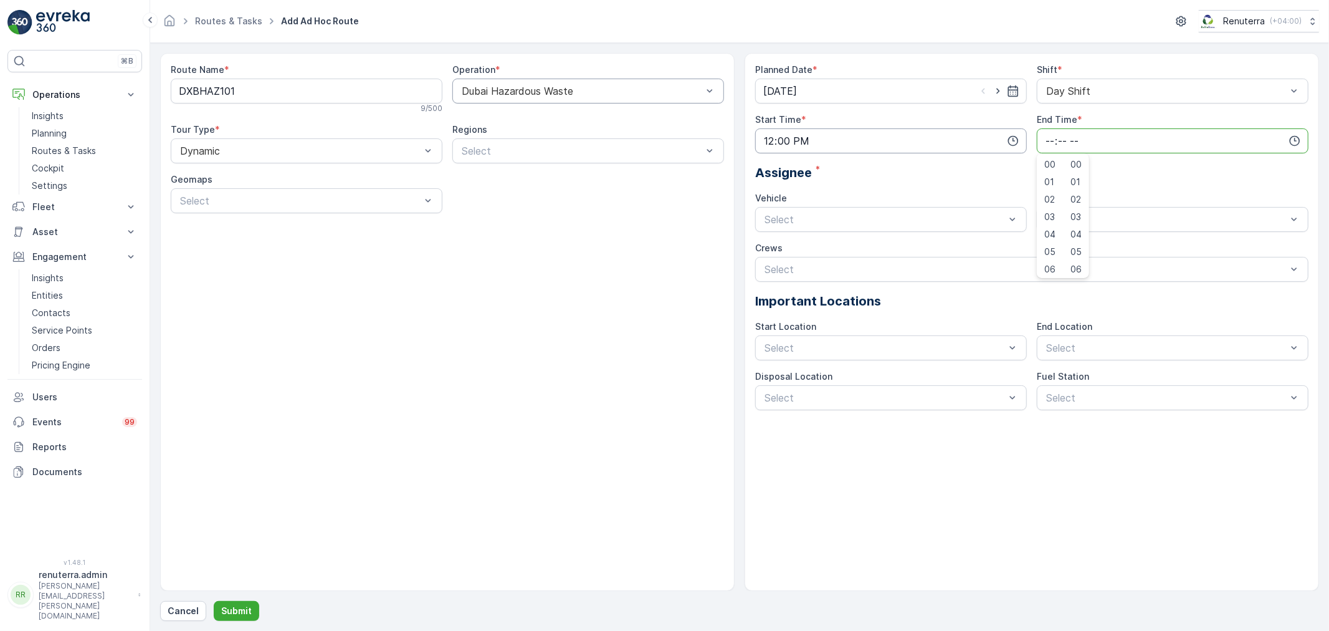
click at [827, 140] on input "12:00" at bounding box center [891, 140] width 272 height 25
click at [799, 269] on span "30" at bounding box center [794, 267] width 11 height 12
type input "12:30"
click at [1054, 148] on input "time" at bounding box center [1173, 140] width 272 height 25
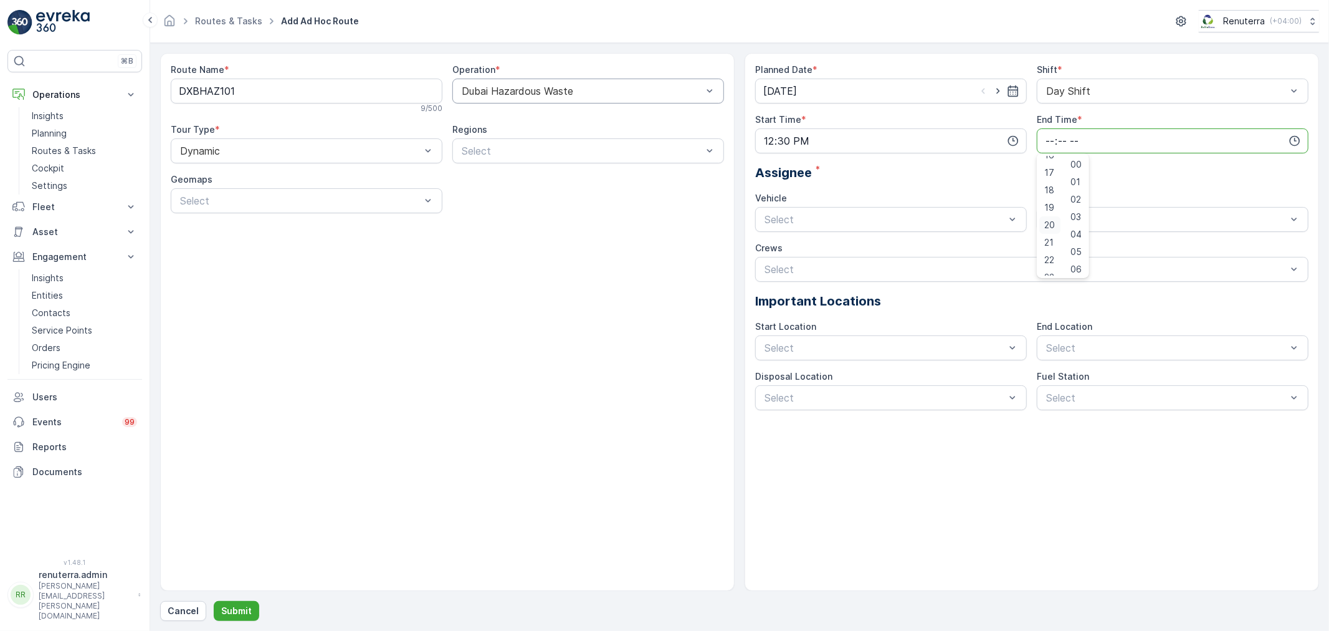
scroll to position [299, 0]
click at [1051, 220] on div "20" at bounding box center [1049, 214] width 21 height 17
type input "20:00"
click at [943, 171] on div "Assignee *" at bounding box center [1031, 172] width 553 height 19
click at [820, 262] on div "W35771 DXB" at bounding box center [891, 270] width 272 height 21
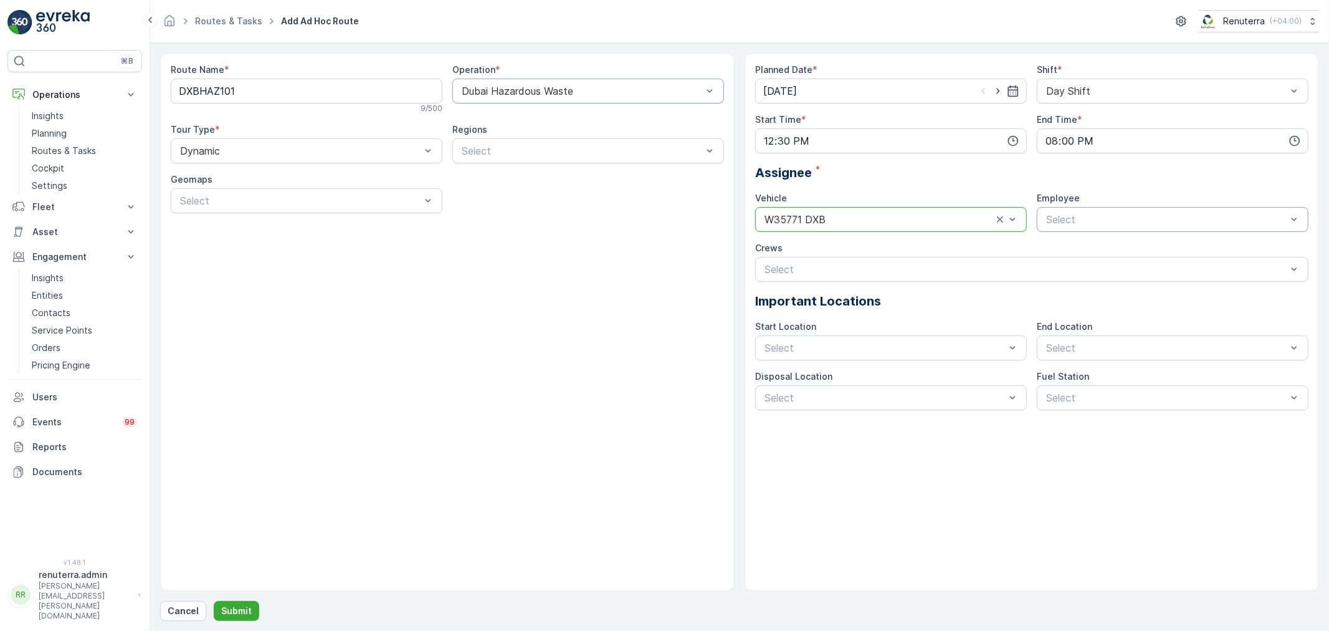
drag, startPoint x: 1022, startPoint y: 233, endPoint x: 1065, endPoint y: 213, distance: 47.4
click at [1030, 229] on div "Planned Date * 18.08.2025 Shift * Day Shift Start Time * 12:30 End Time * 20:00…" at bounding box center [1031, 237] width 553 height 346
click at [1065, 214] on div at bounding box center [1166, 219] width 243 height 11
click at [1089, 284] on div "renuterra.captain" at bounding box center [1173, 292] width 272 height 21
click at [879, 260] on div "Select" at bounding box center [1031, 269] width 553 height 25
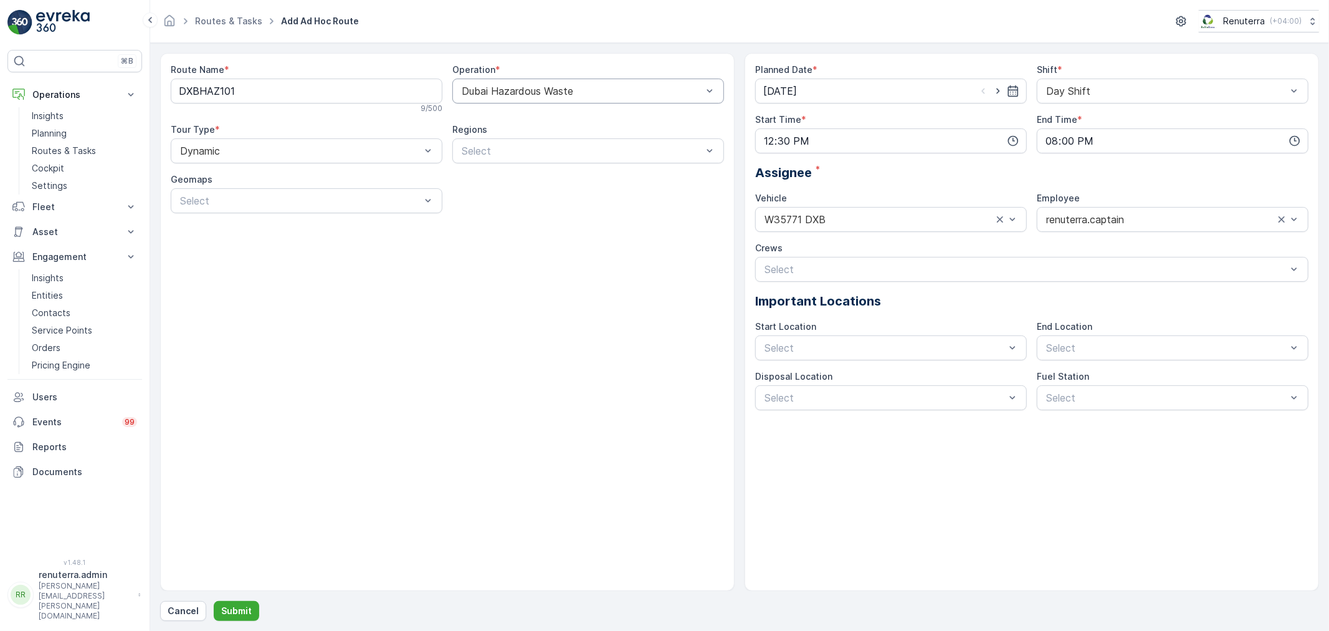
click at [633, 357] on div "Route Name * DXBHAZ101 9 / 500 Operation * Dubai Hazardous Waste Tour Type * Dy…" at bounding box center [447, 322] width 574 height 538
click at [247, 618] on button "Submit" at bounding box center [236, 611] width 45 height 20
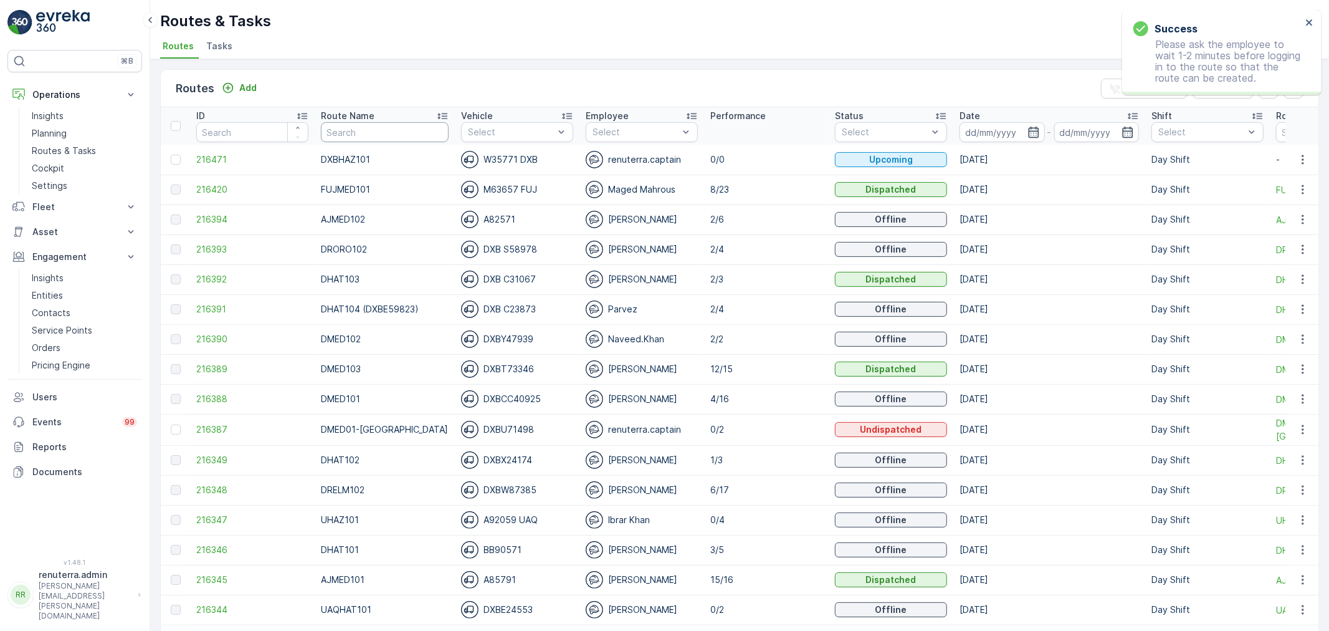
click at [383, 135] on input "text" at bounding box center [385, 132] width 128 height 20
type input "UAQ"
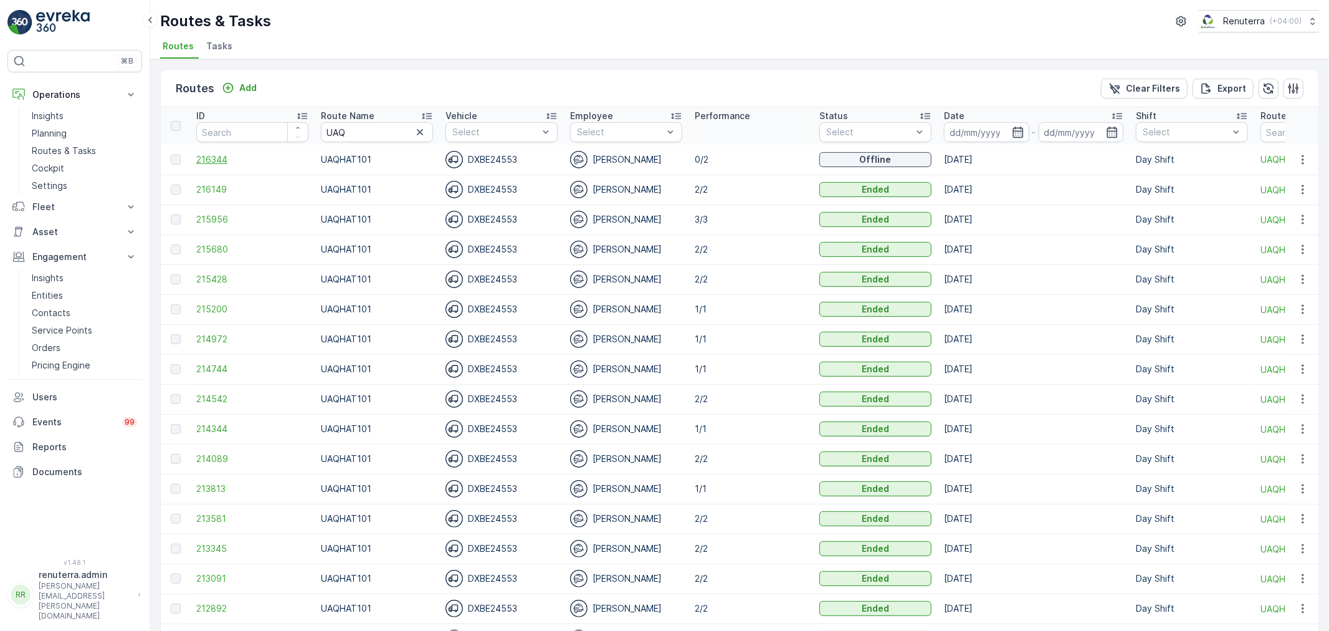
click at [225, 161] on span "216344" at bounding box center [252, 159] width 112 height 12
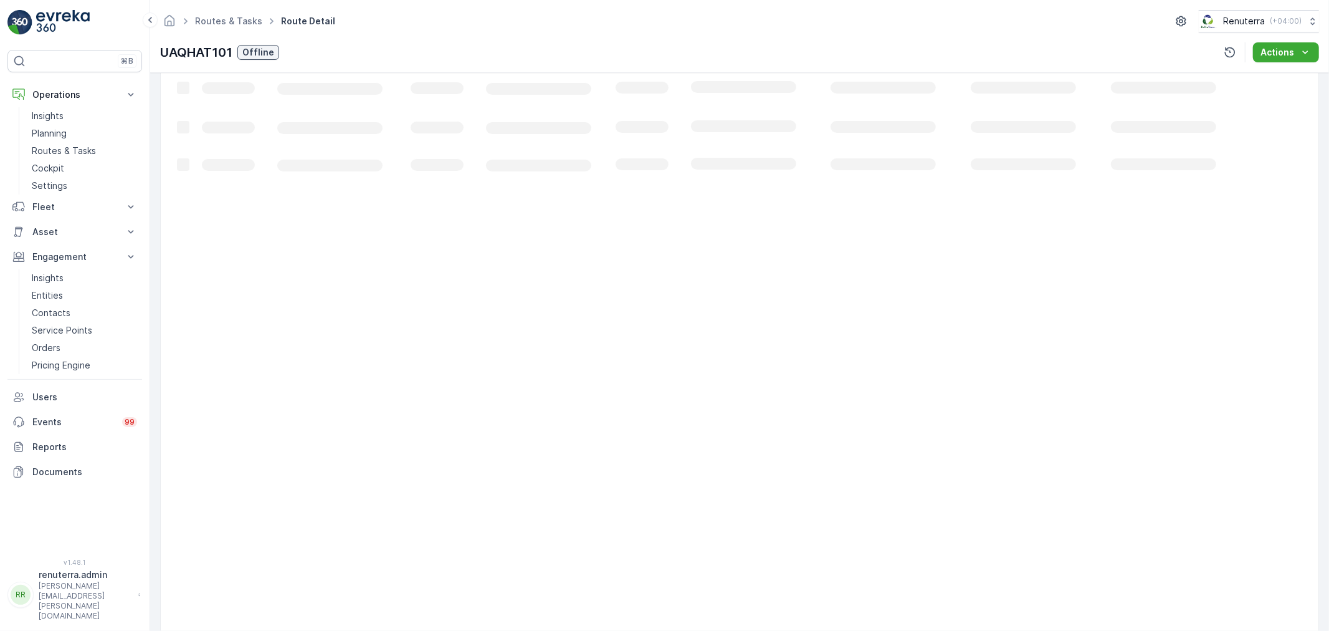
scroll to position [12, 0]
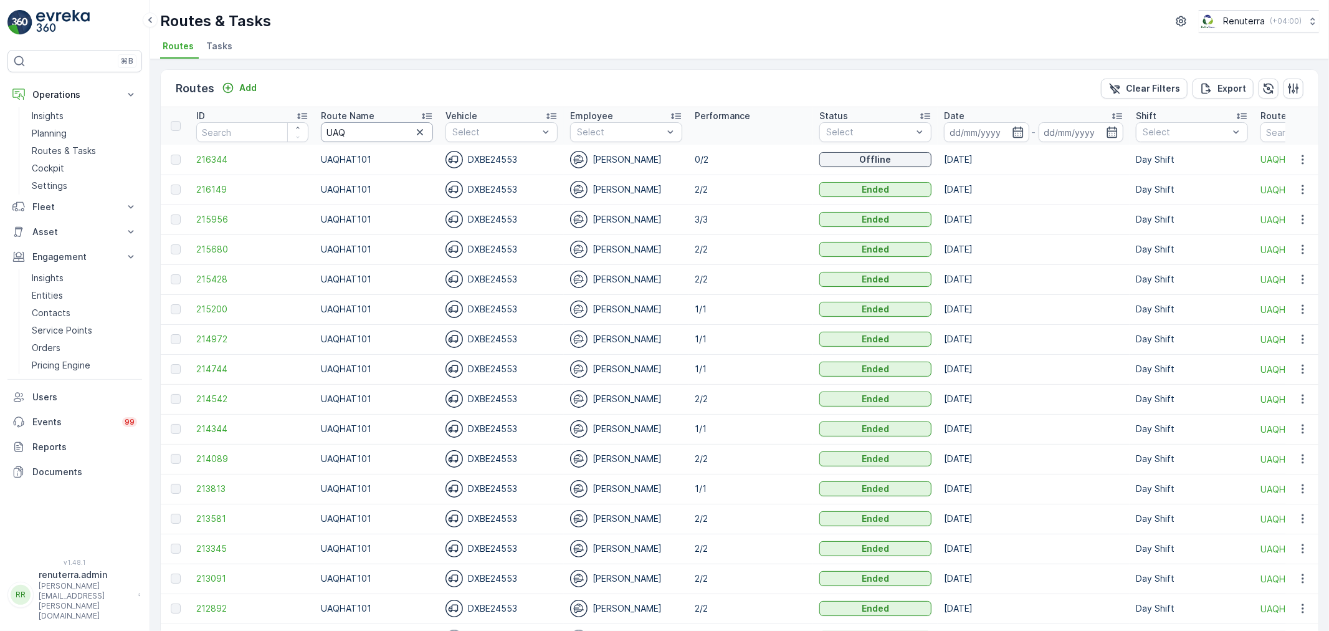
drag, startPoint x: 353, startPoint y: 131, endPoint x: 308, endPoint y: 128, distance: 45.6
click at [308, 128] on tr "ID Route Name UAQ Vehicle Select Employee Select Performance Status Select Date…" at bounding box center [849, 125] width 1376 height 37
type input "hat"
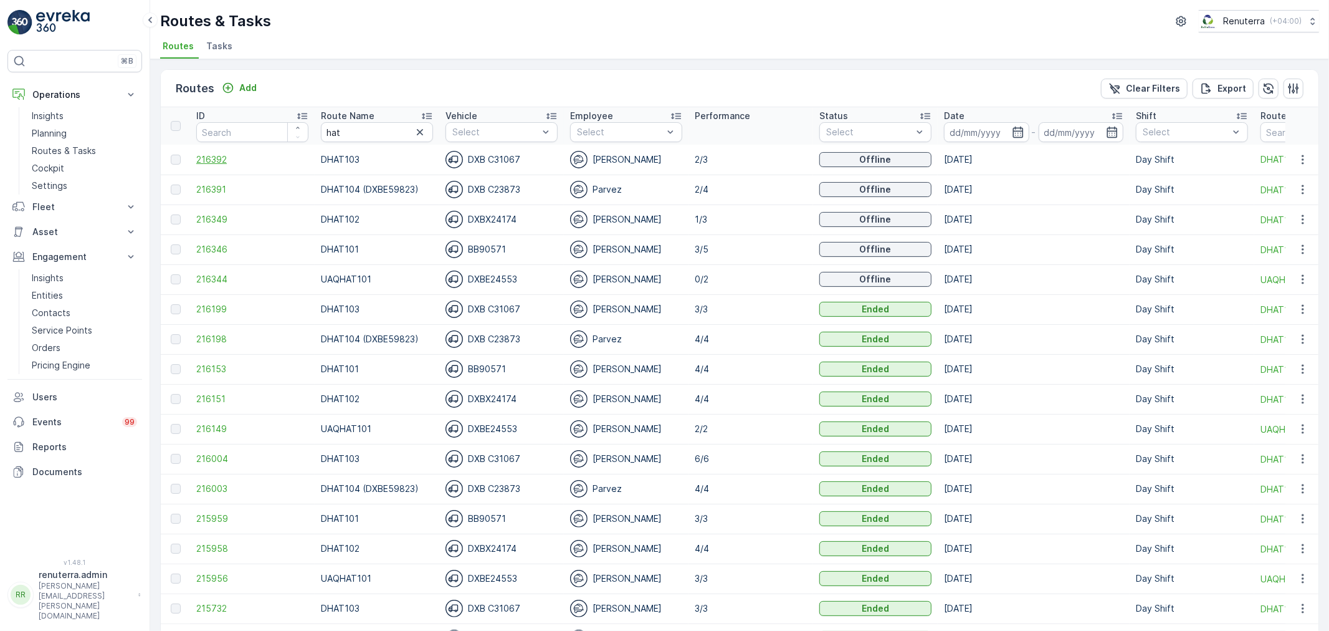
click at [239, 157] on span "216392" at bounding box center [252, 159] width 112 height 12
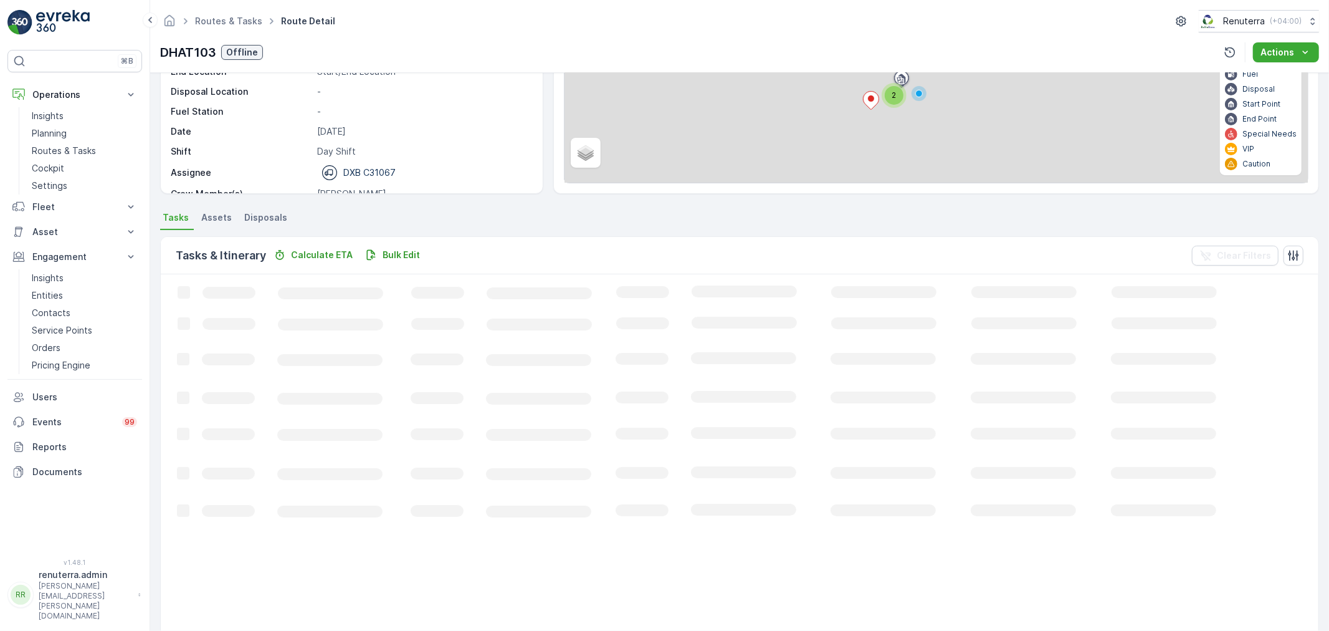
scroll to position [12, 0]
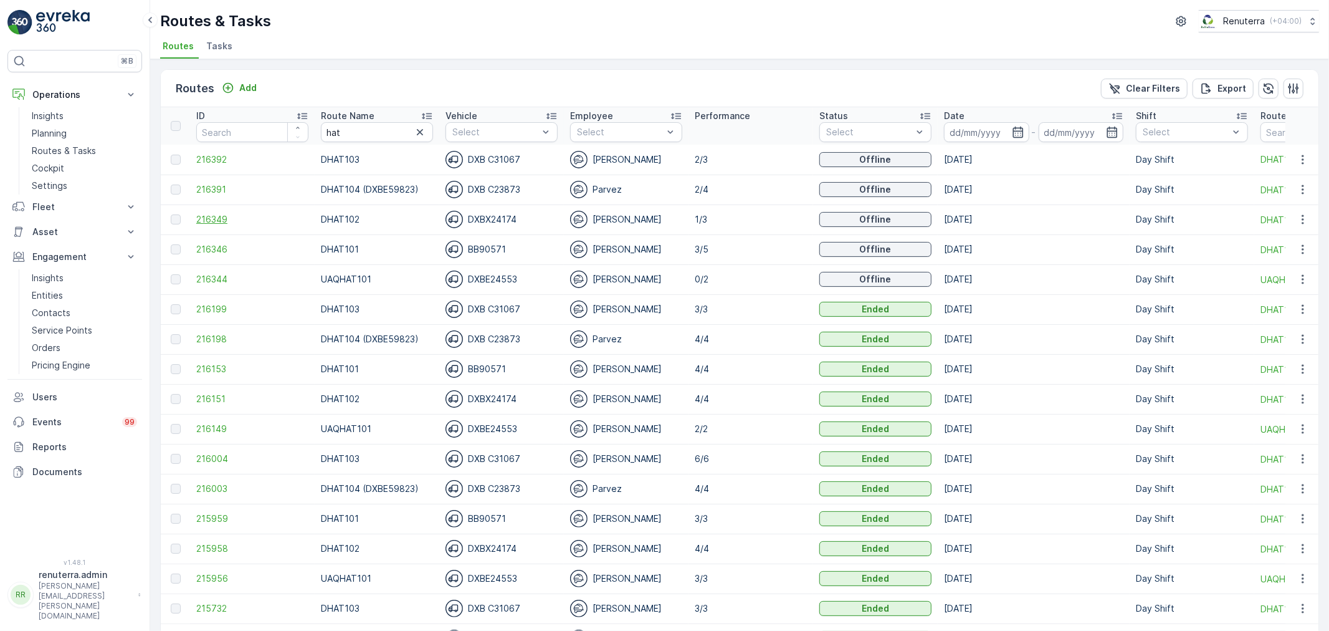
click at [200, 215] on span "216349" at bounding box center [252, 219] width 112 height 12
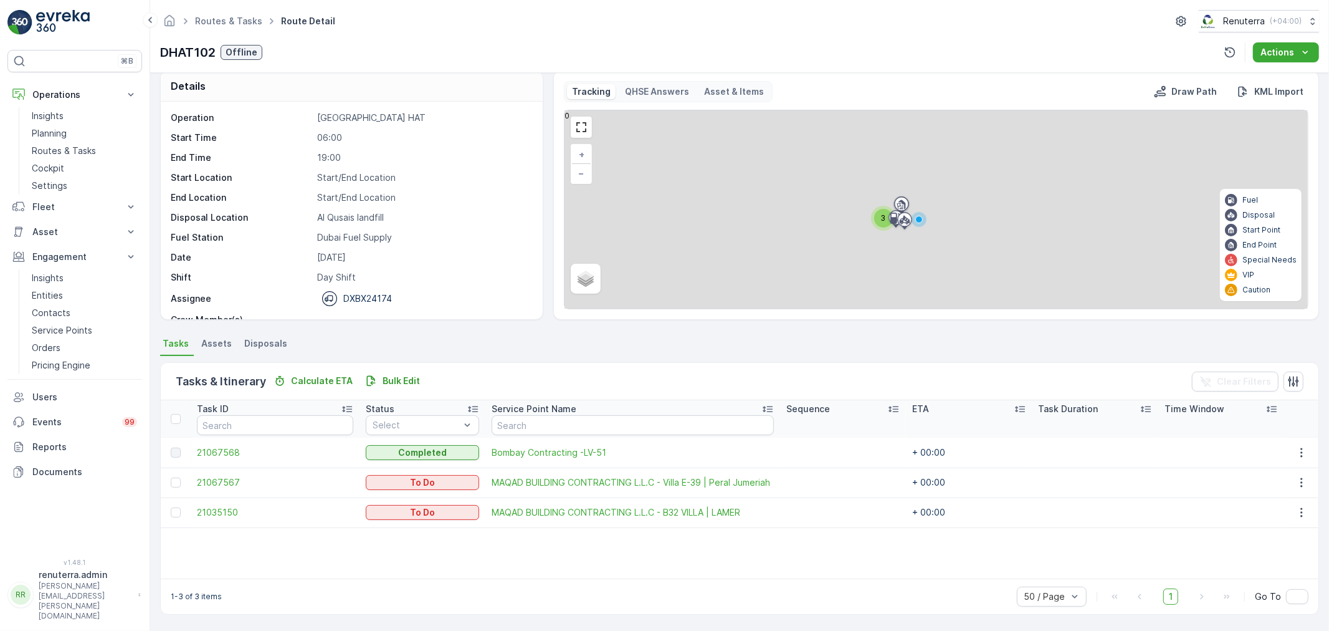
scroll to position [11, 0]
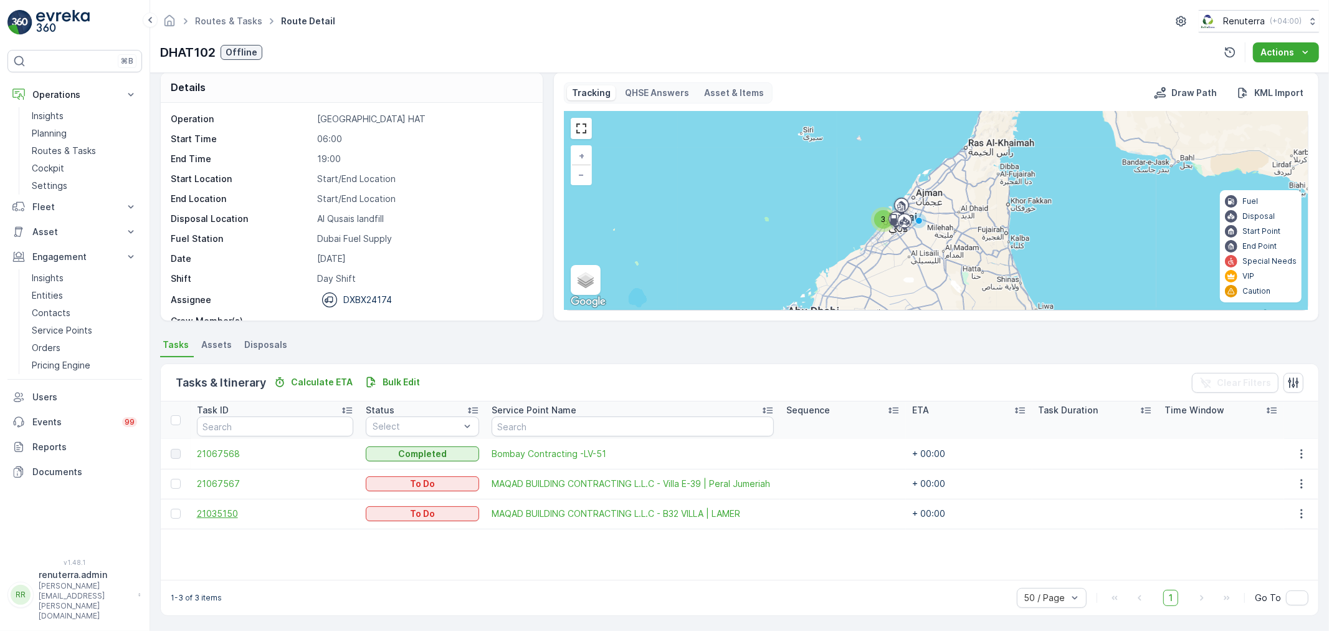
click at [214, 510] on span "21035150" at bounding box center [275, 513] width 156 height 12
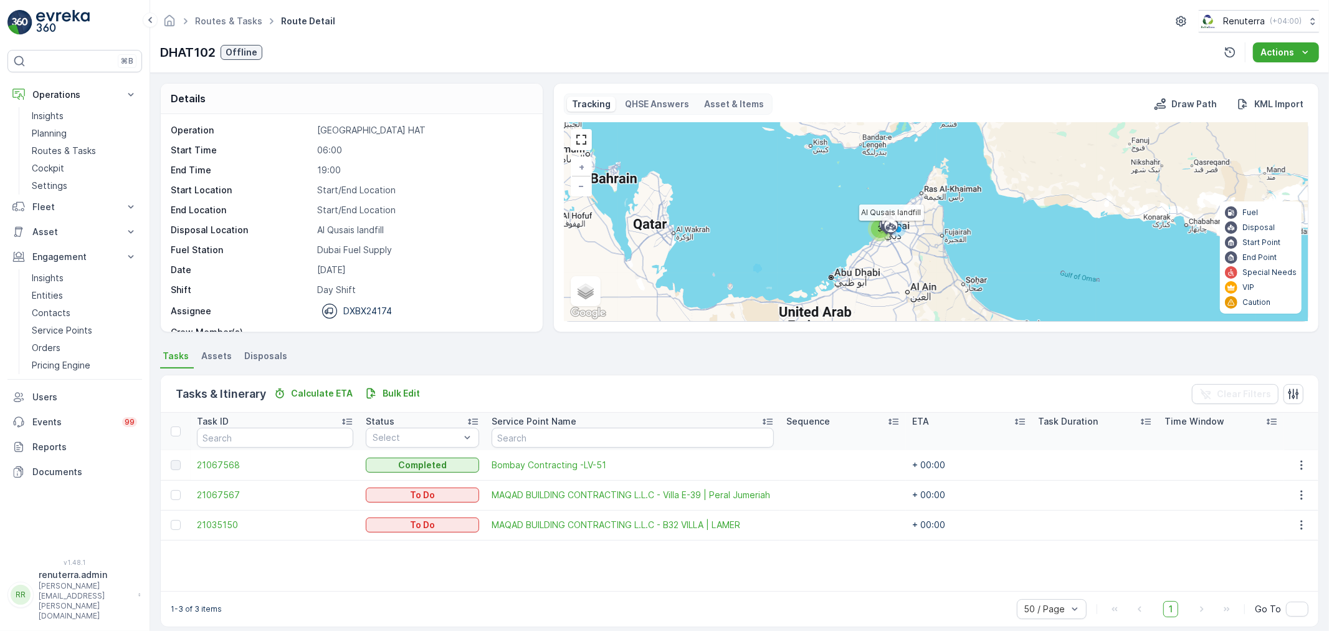
click at [879, 227] on div at bounding box center [891, 226] width 24 height 11
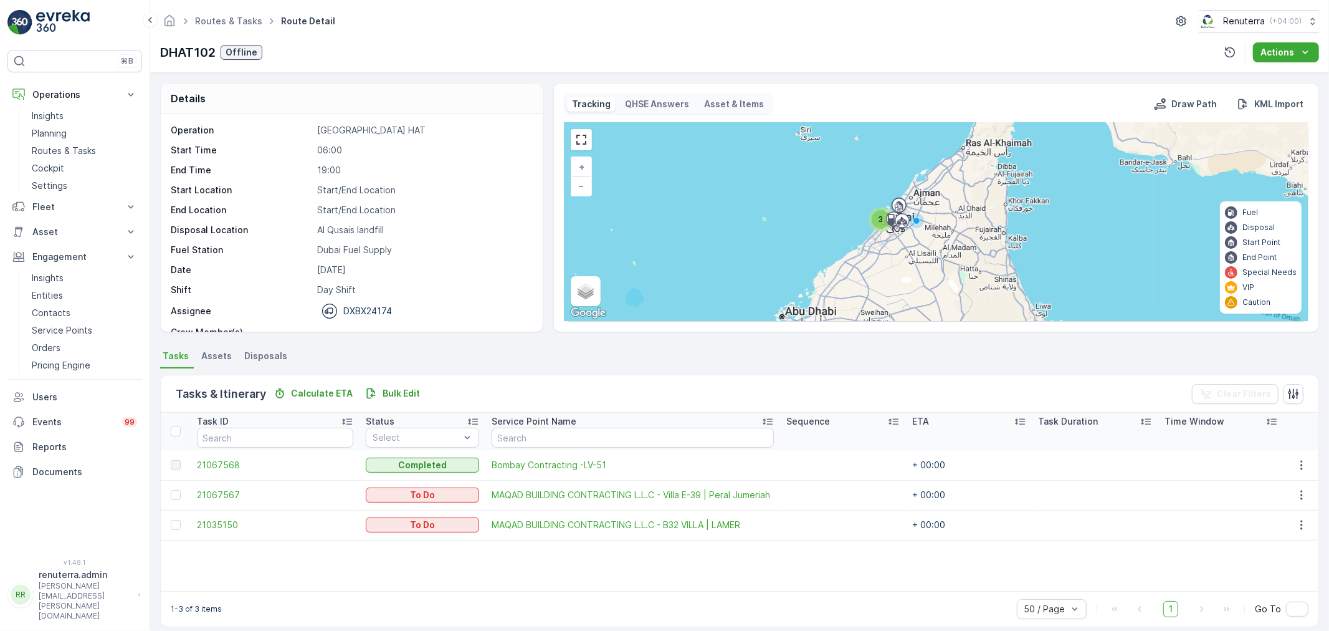
click at [879, 222] on span "3" at bounding box center [881, 218] width 5 height 9
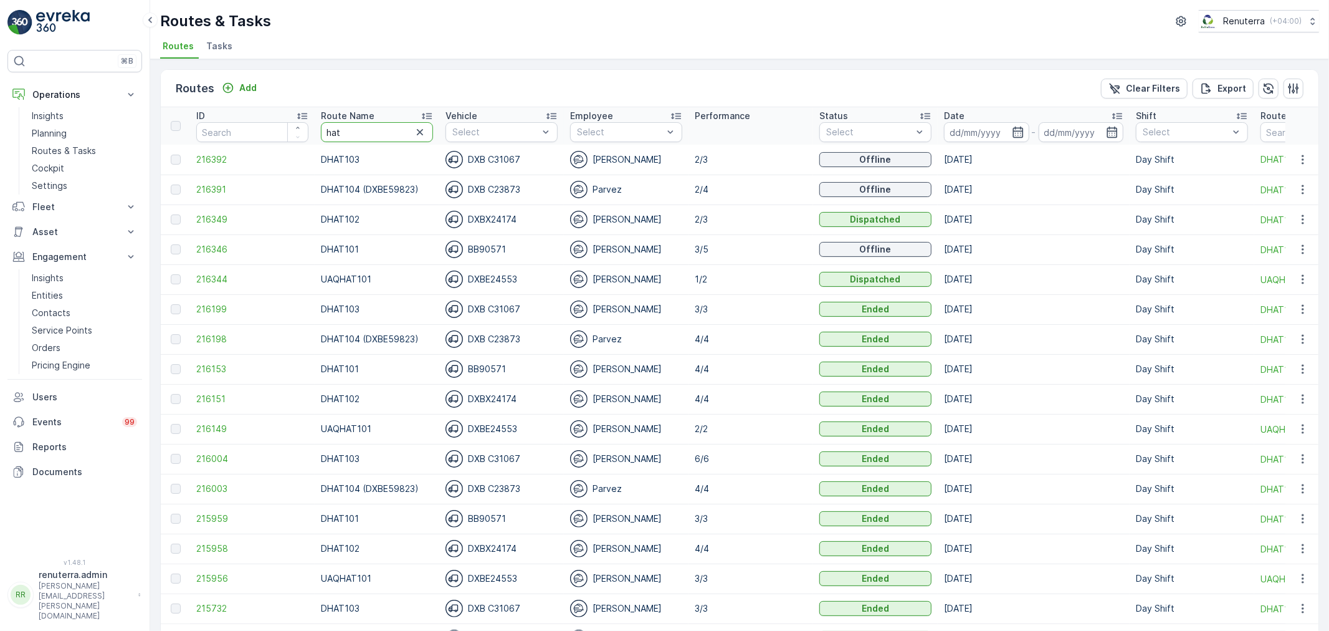
drag, startPoint x: 364, startPoint y: 135, endPoint x: 282, endPoint y: 136, distance: 82.3
click at [282, 136] on tr "ID Route Name hat Vehicle Select Employee Select Performance Status Select Date…" at bounding box center [849, 125] width 1376 height 37
type input "DHAT104"
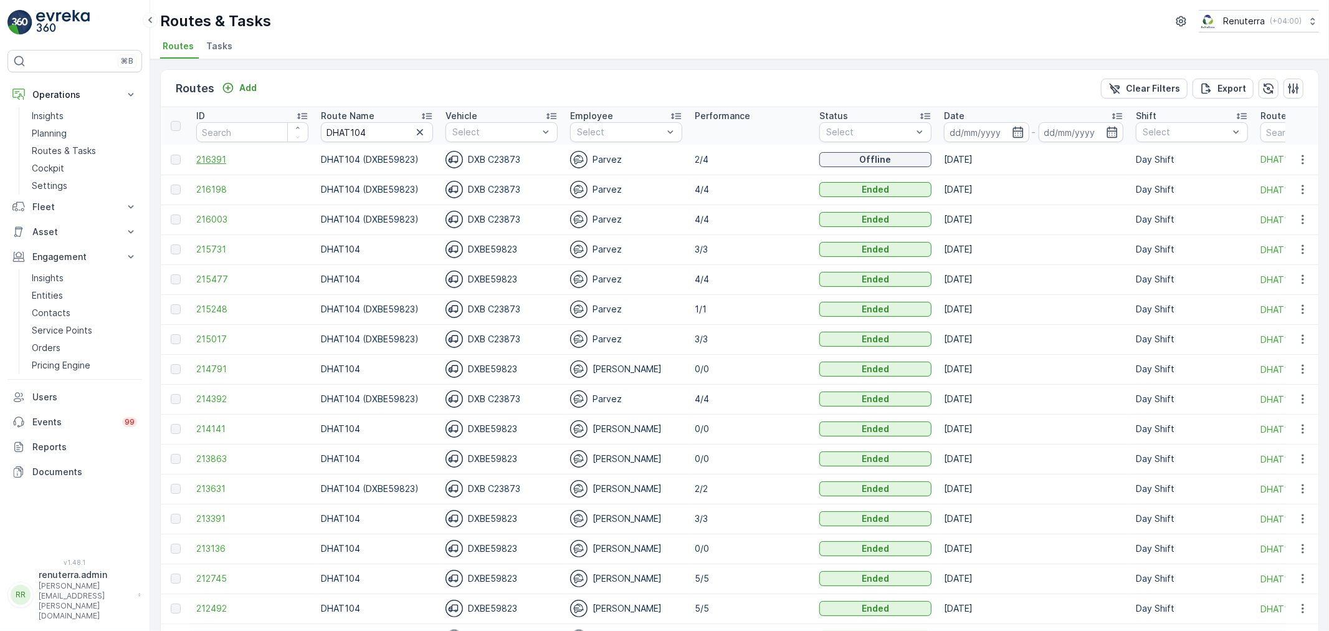
click at [223, 162] on span "216391" at bounding box center [252, 159] width 112 height 12
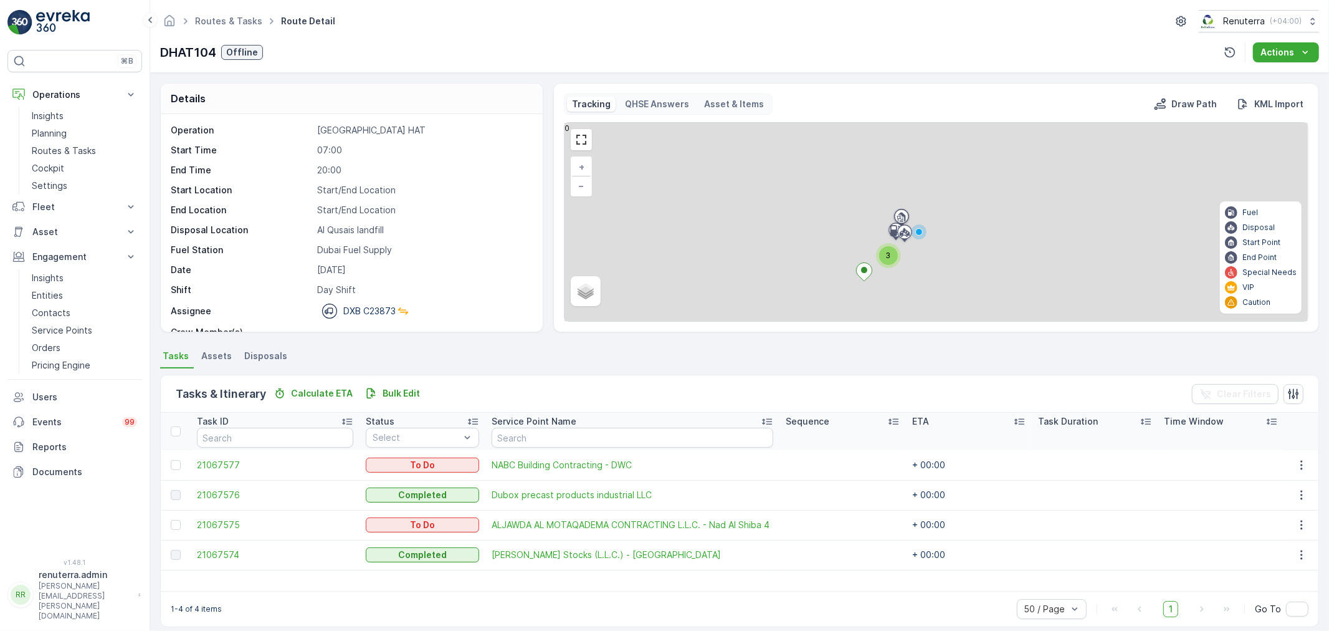
scroll to position [11, 0]
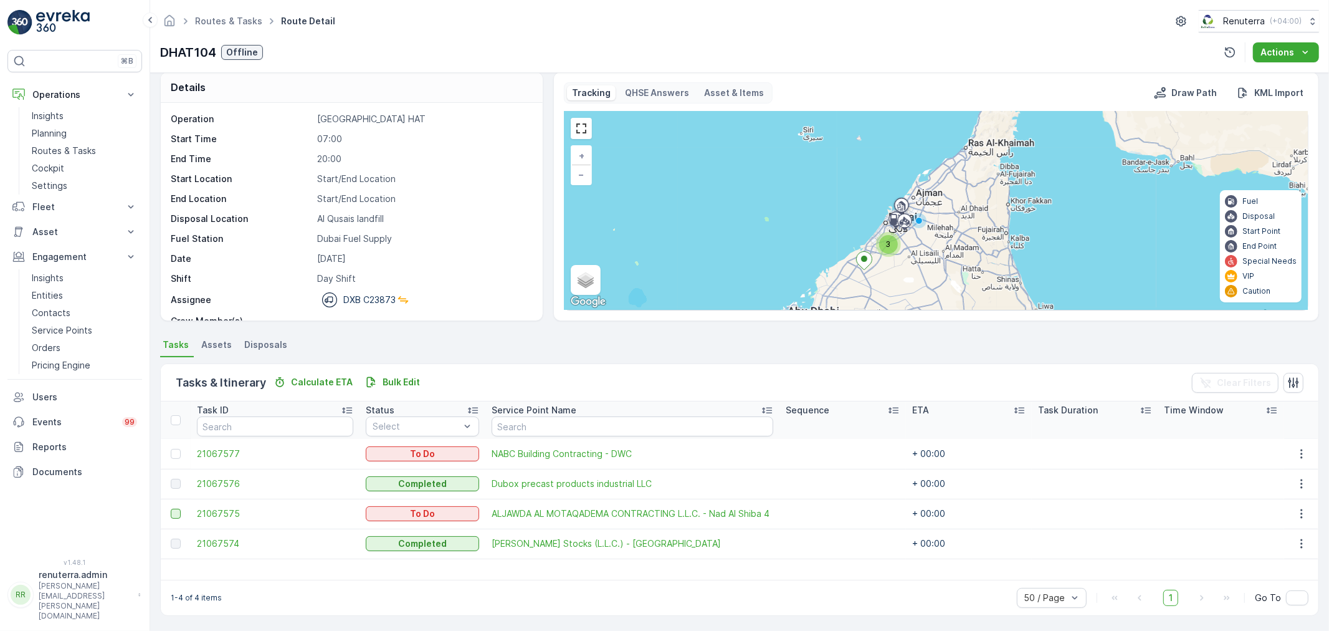
click at [174, 515] on div at bounding box center [176, 513] width 10 height 10
click at [171, 508] on input "checkbox" at bounding box center [171, 508] width 0 height 0
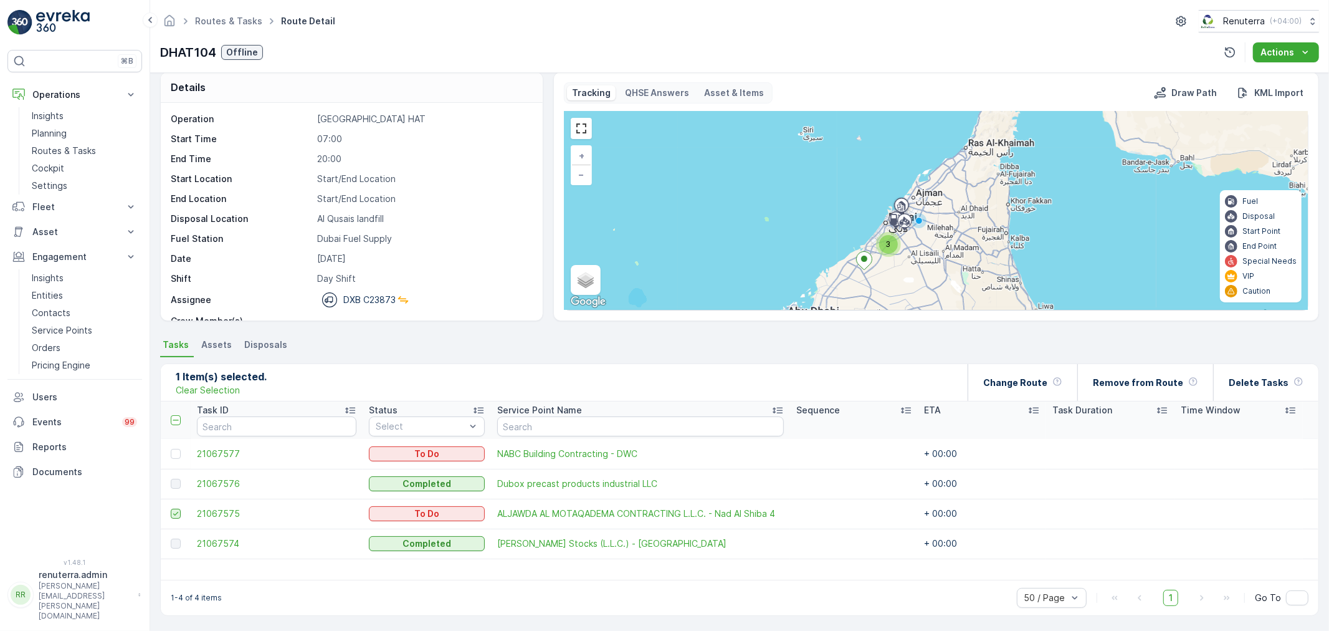
click at [174, 515] on icon at bounding box center [175, 513] width 9 height 9
click at [171, 508] on input "checkbox" at bounding box center [171, 508] width 0 height 0
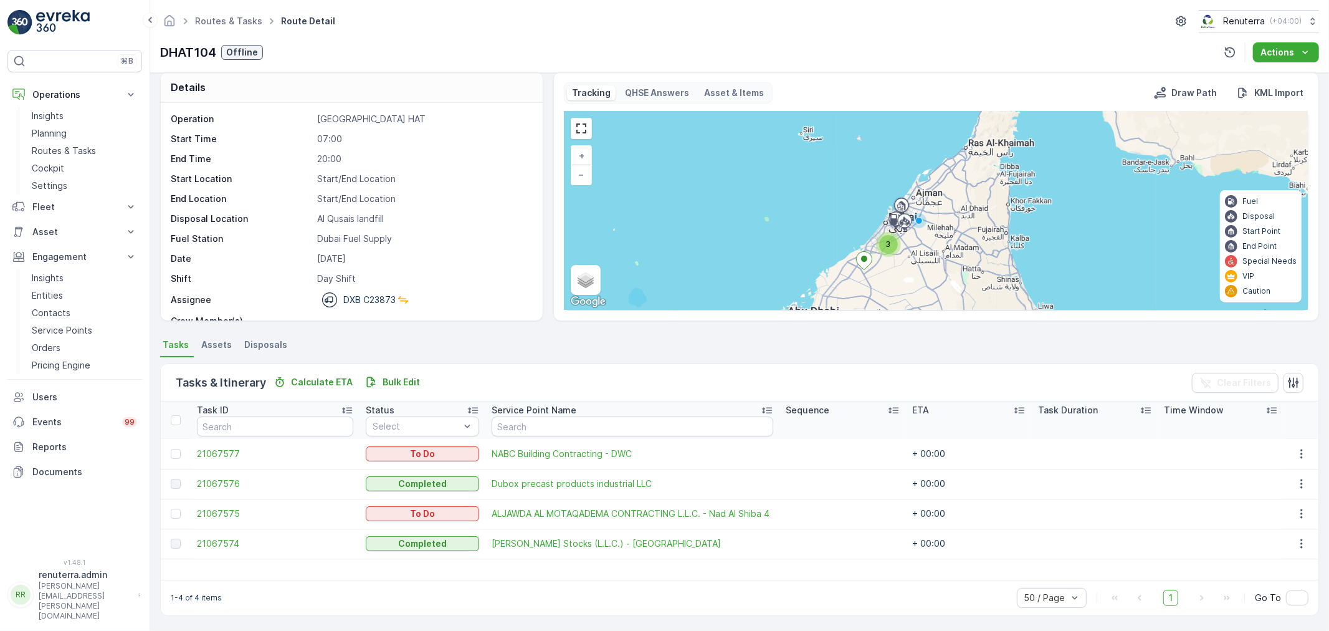
click at [174, 458] on td at bounding box center [176, 454] width 30 height 30
click at [175, 457] on div at bounding box center [176, 454] width 10 height 10
click at [171, 449] on input "checkbox" at bounding box center [171, 449] width 0 height 0
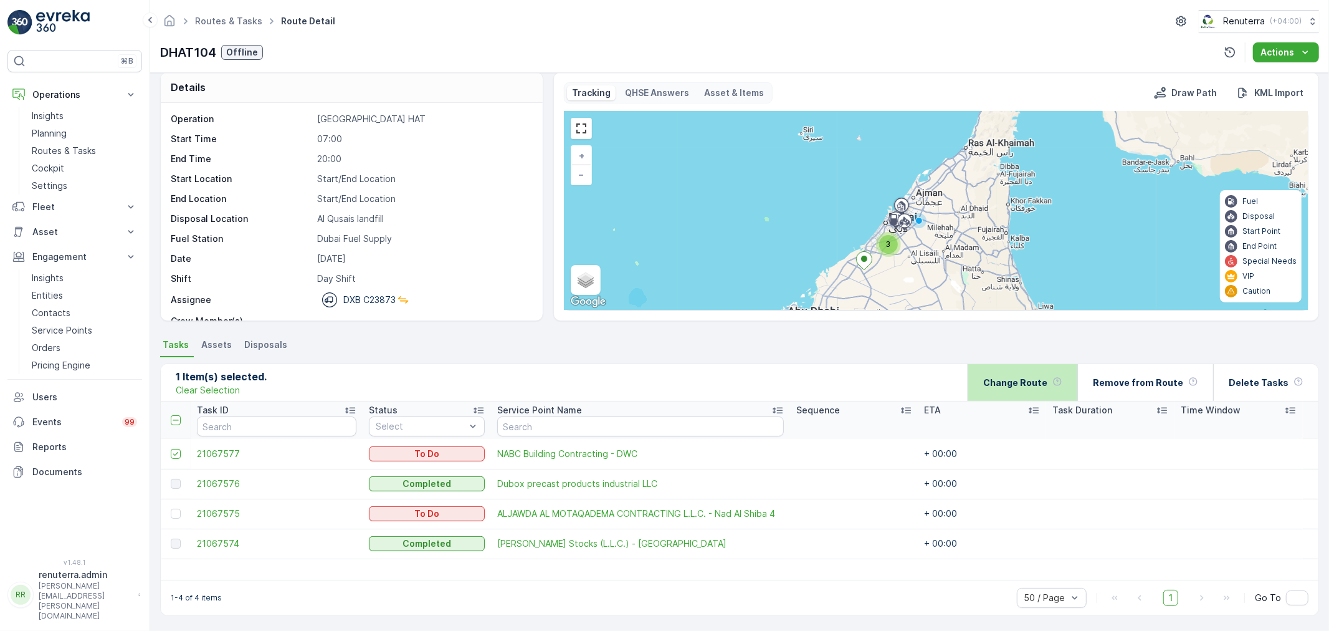
click at [1027, 376] on p "Change Route" at bounding box center [1015, 382] width 64 height 12
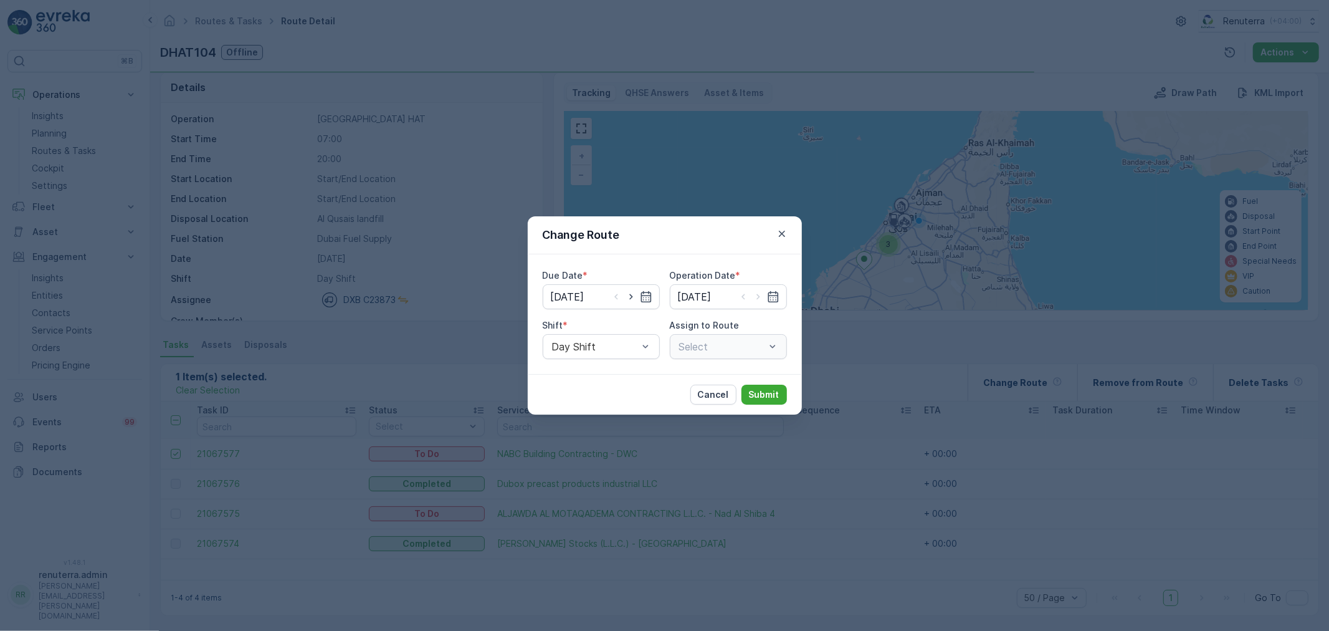
type input "[DATE]"
click at [726, 344] on div at bounding box center [716, 346] width 76 height 11
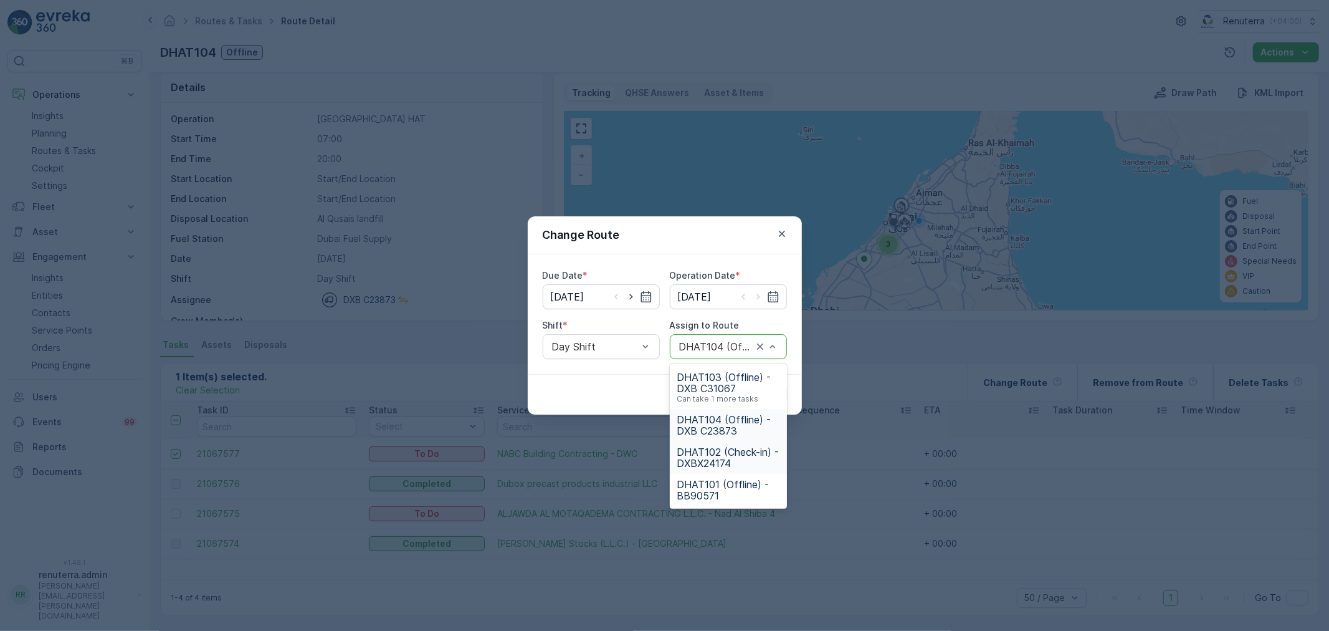
click at [719, 447] on span "DHAT102 (Check-in) - DXBX24174" at bounding box center [728, 457] width 102 height 22
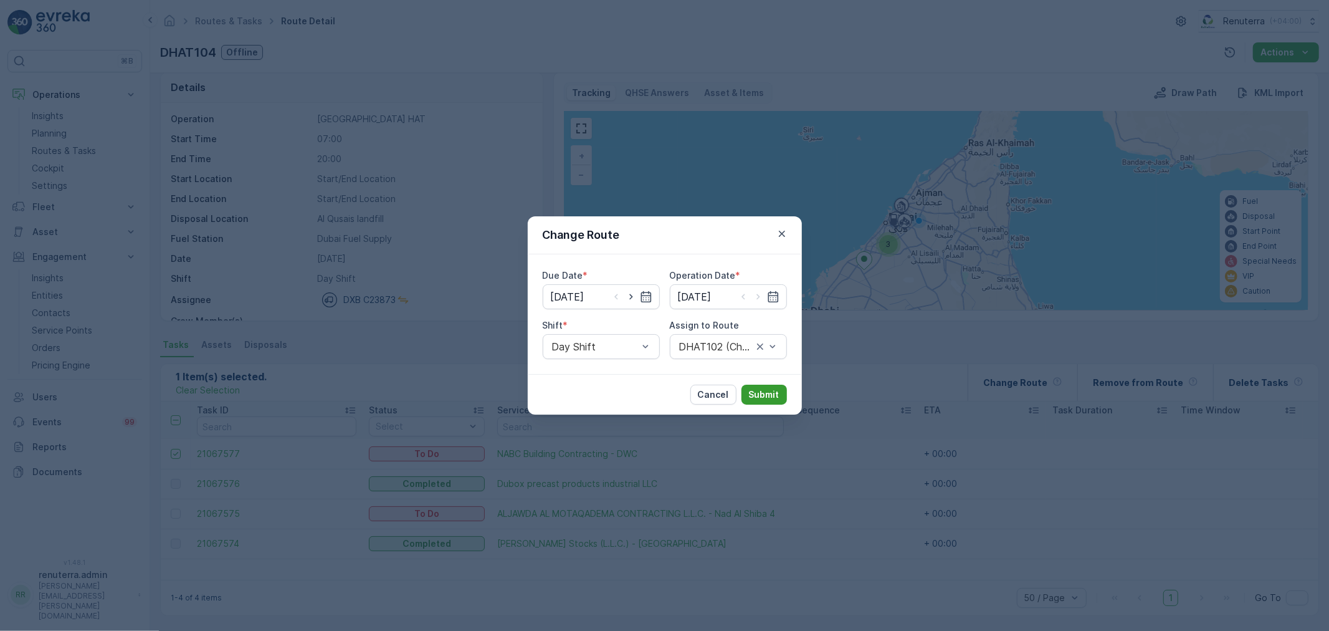
click at [771, 398] on p "Submit" at bounding box center [764, 394] width 31 height 12
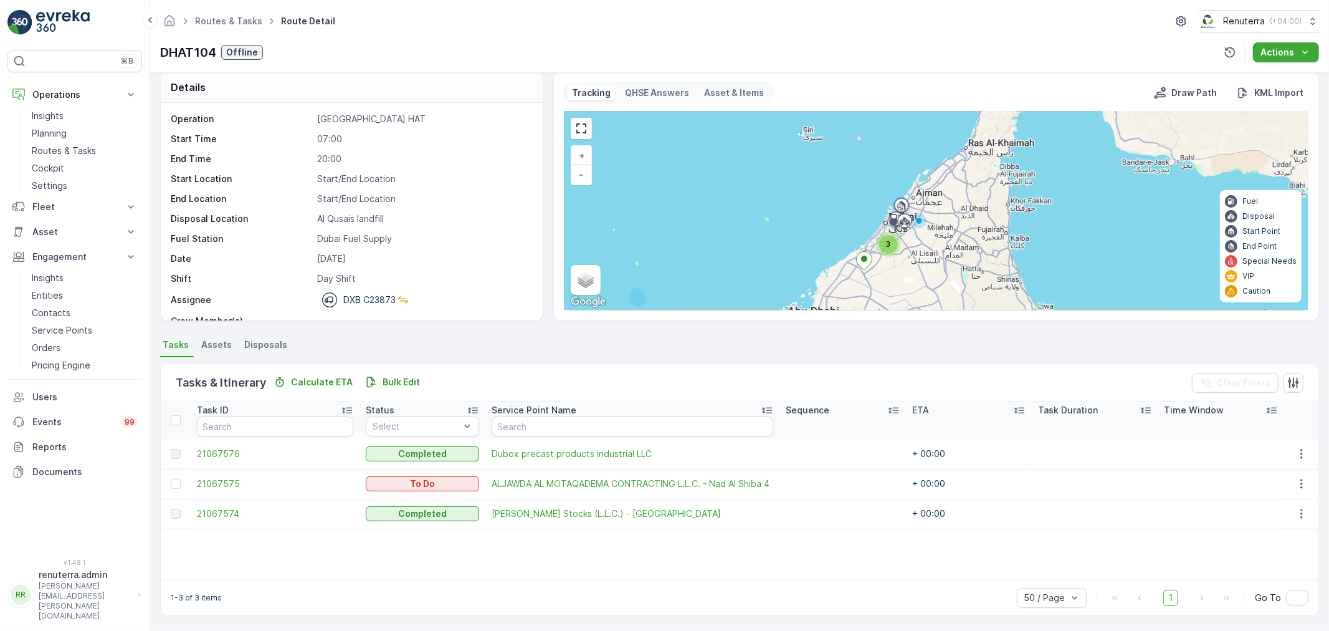
scroll to position [0, 0]
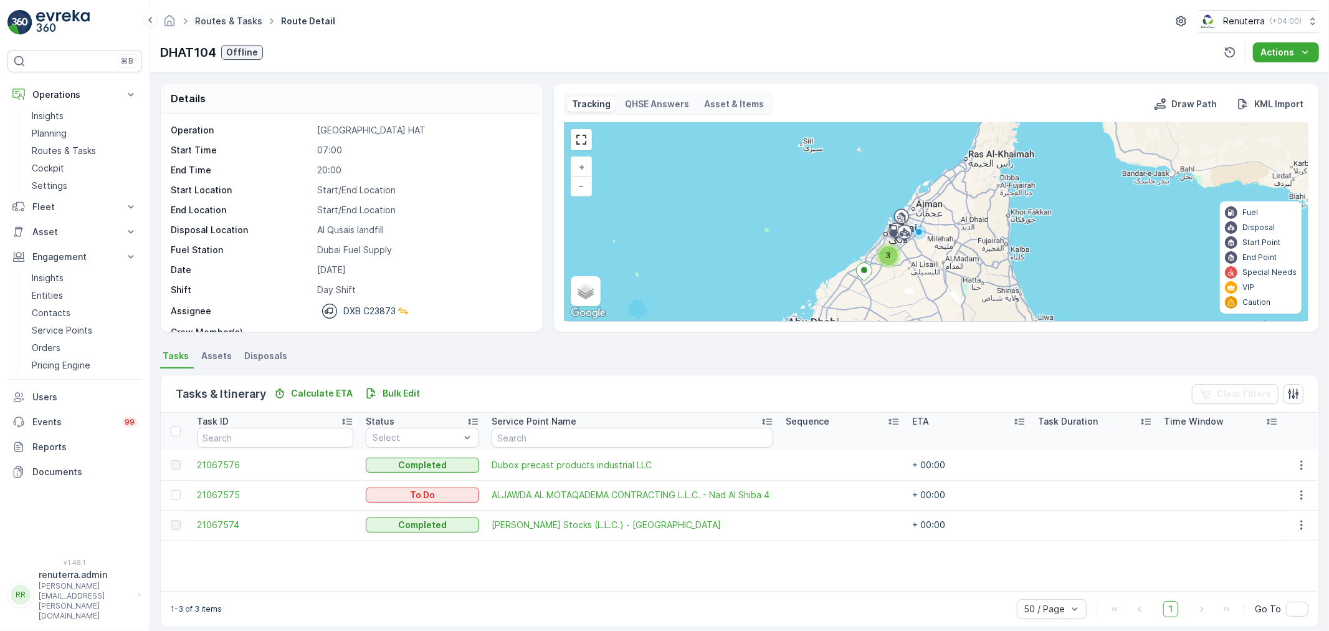
click at [225, 17] on link "Routes & Tasks" at bounding box center [228, 21] width 67 height 11
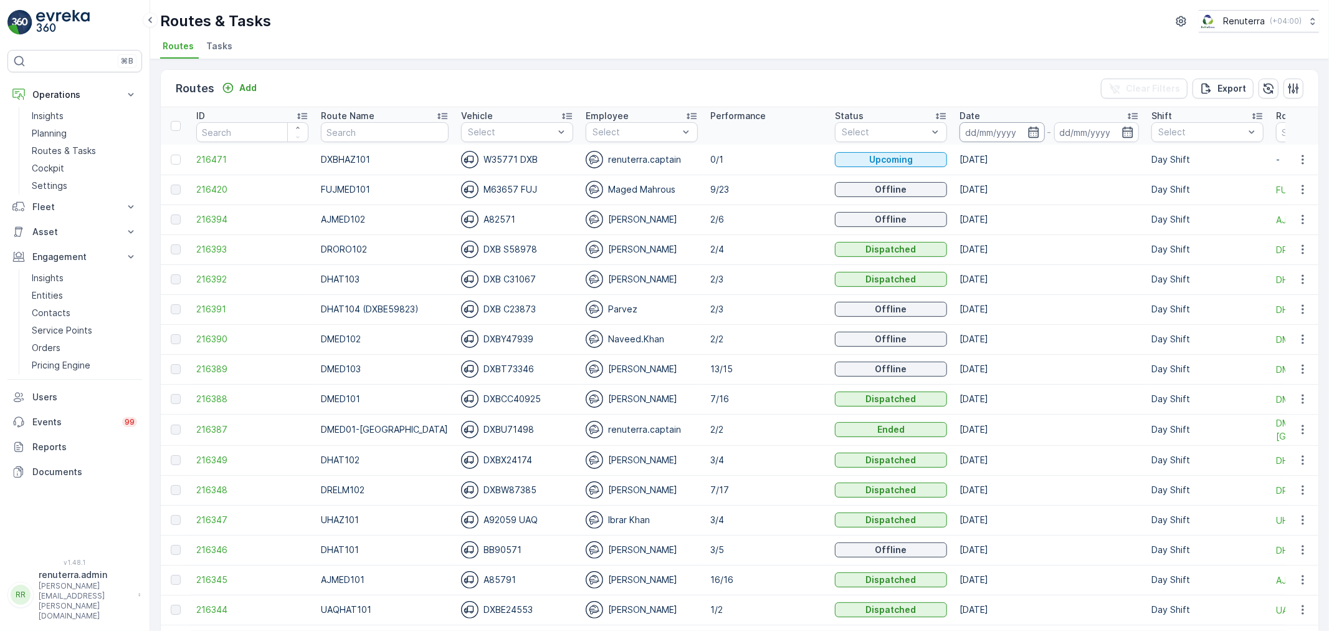
click at [979, 133] on input at bounding box center [1002, 132] width 85 height 20
click at [767, 98] on div "Routes Add Clear Filters Export" at bounding box center [740, 88] width 1158 height 37
click at [325, 126] on input "text" at bounding box center [385, 132] width 128 height 20
type input "102"
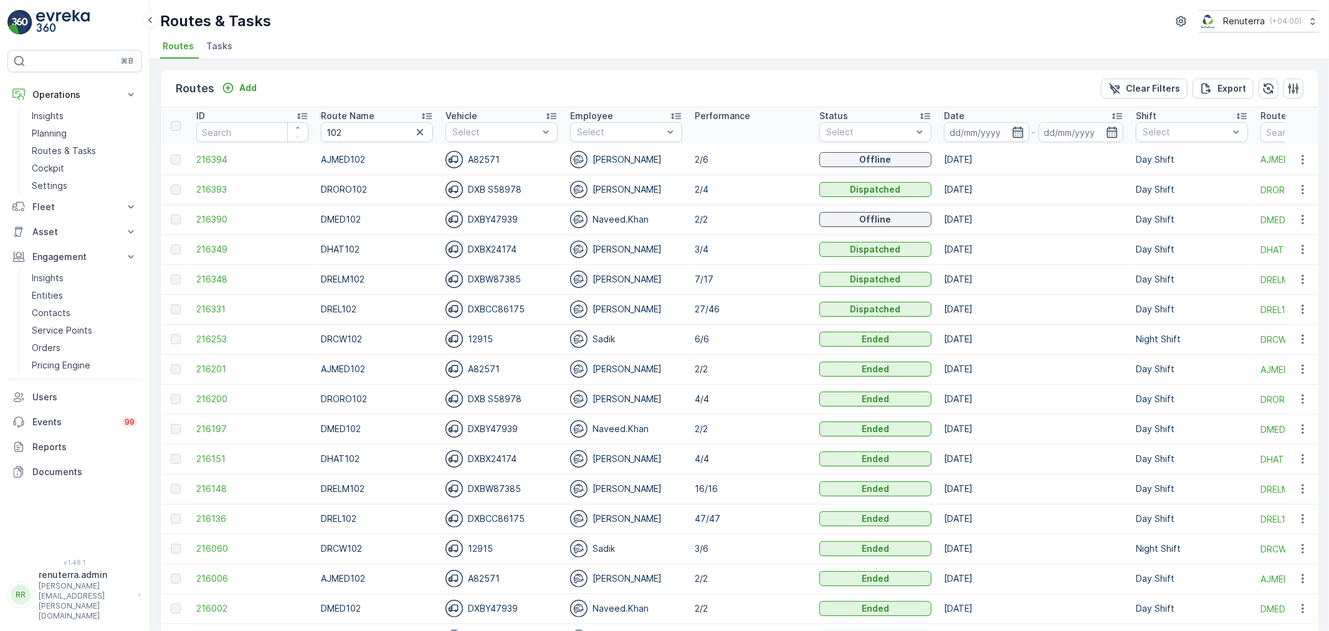
click at [228, 288] on td "216348" at bounding box center [252, 279] width 125 height 30
click at [221, 282] on span "216348" at bounding box center [252, 279] width 112 height 12
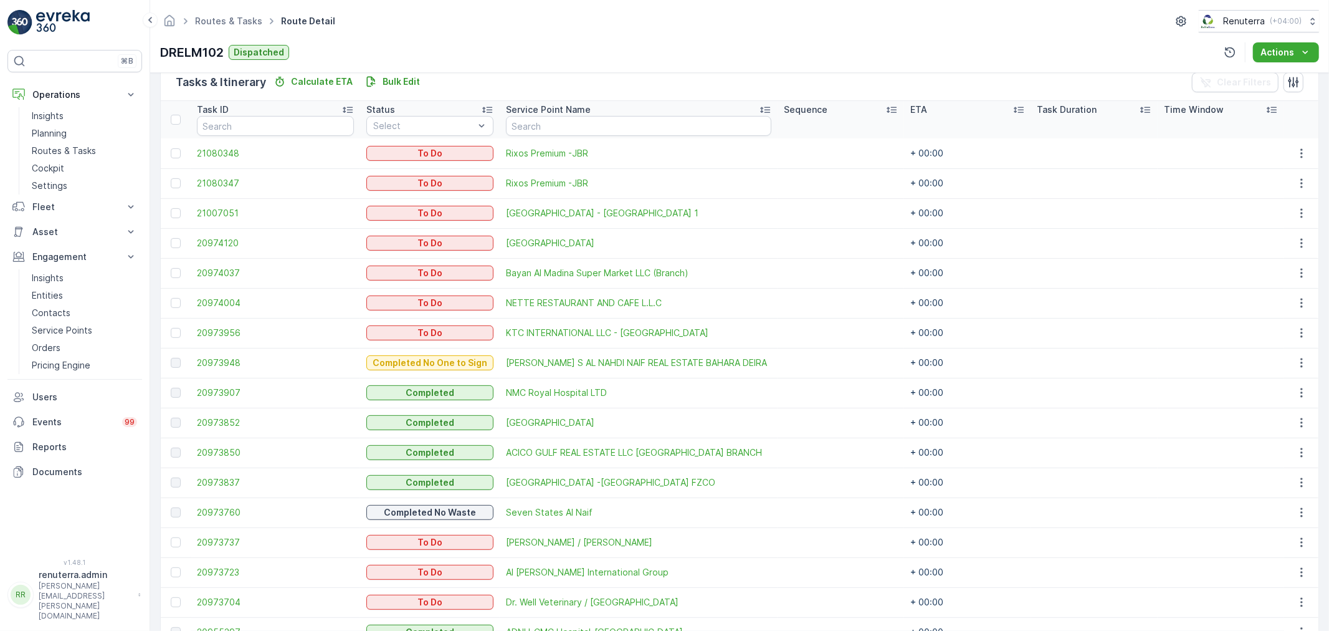
scroll to position [310, 0]
click at [179, 269] on div at bounding box center [177, 274] width 13 height 10
click at [171, 269] on input "checkbox" at bounding box center [171, 269] width 0 height 0
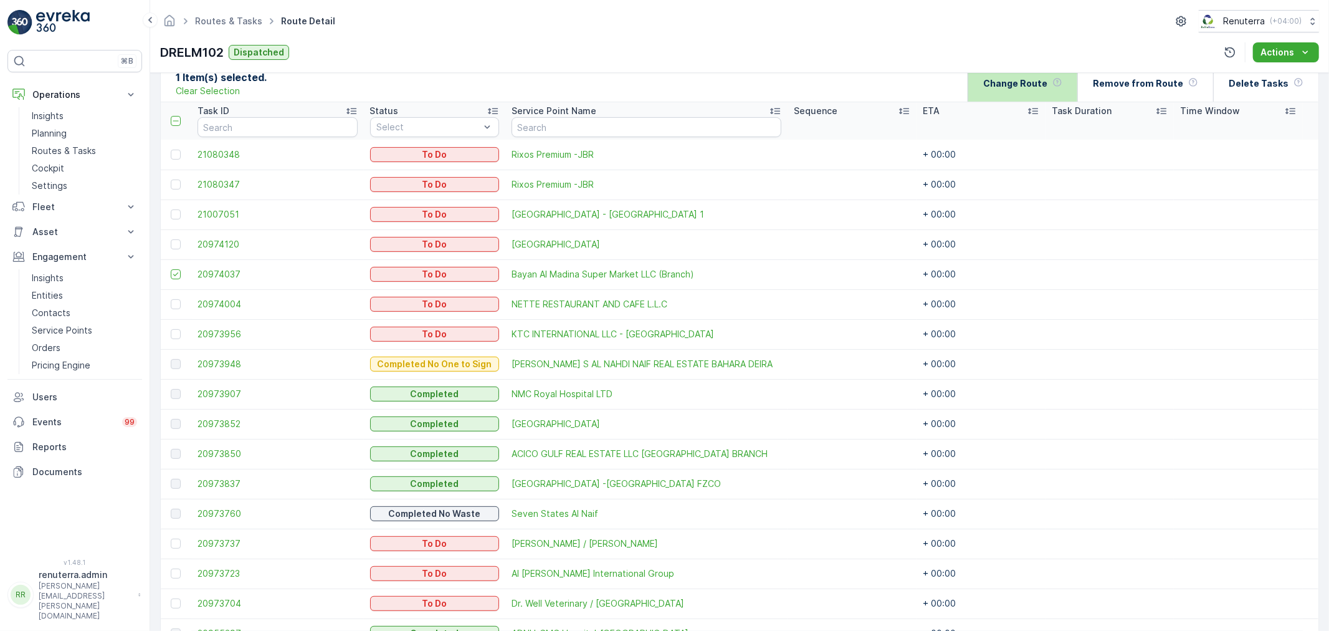
drag, startPoint x: 1026, startPoint y: 106, endPoint x: 1028, endPoint y: 92, distance: 14.5
click at [1026, 96] on div "1 Item(s) selected. Clear Selection Change Route Remove from Route Delete Tasks…" at bounding box center [739, 374] width 1159 height 621
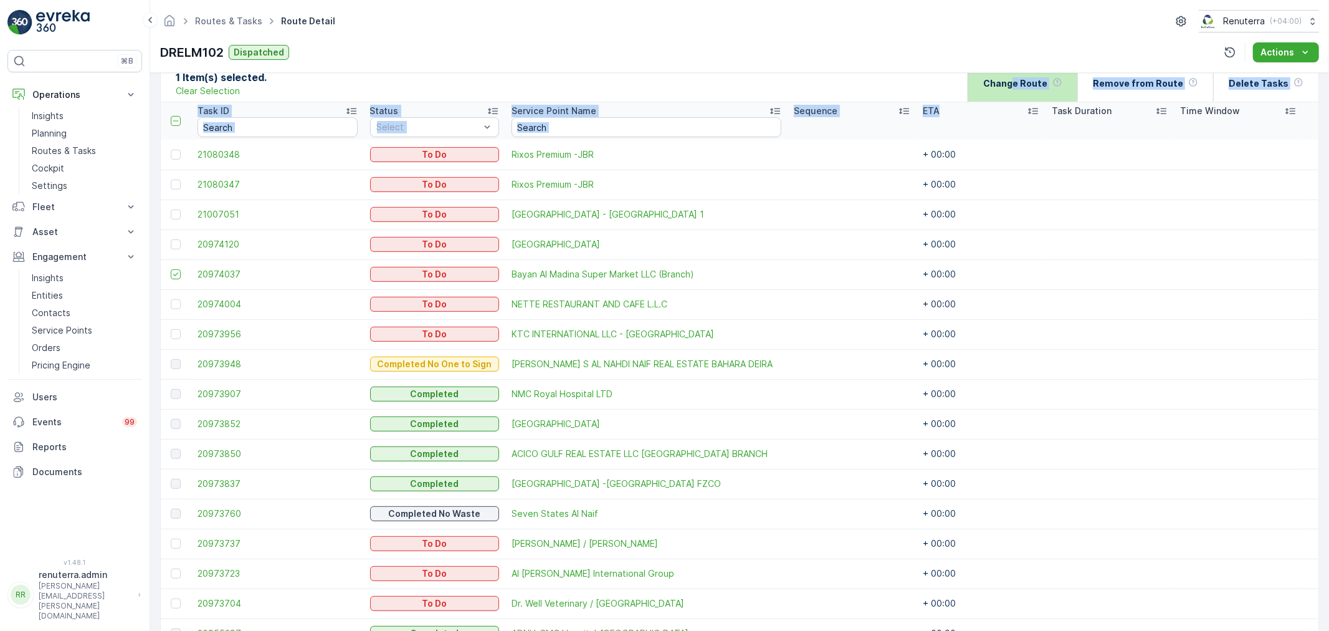
click at [1028, 91] on div "Change Route" at bounding box center [1022, 83] width 79 height 37
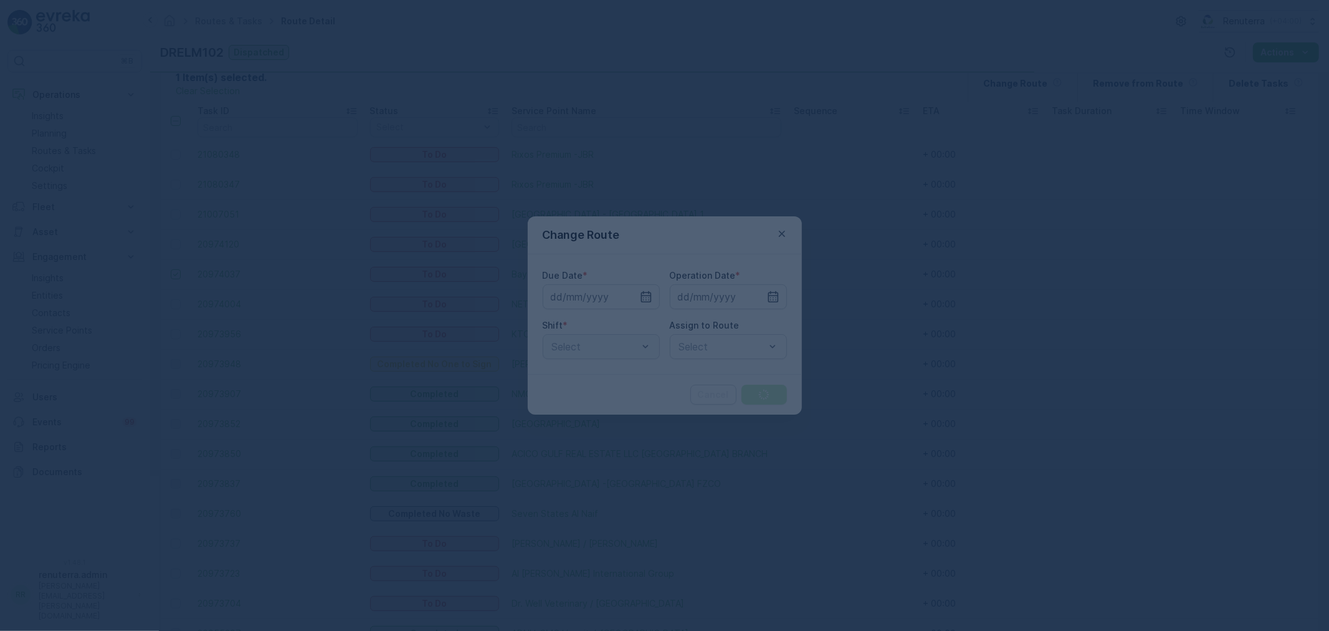
type input "18.08.2025"
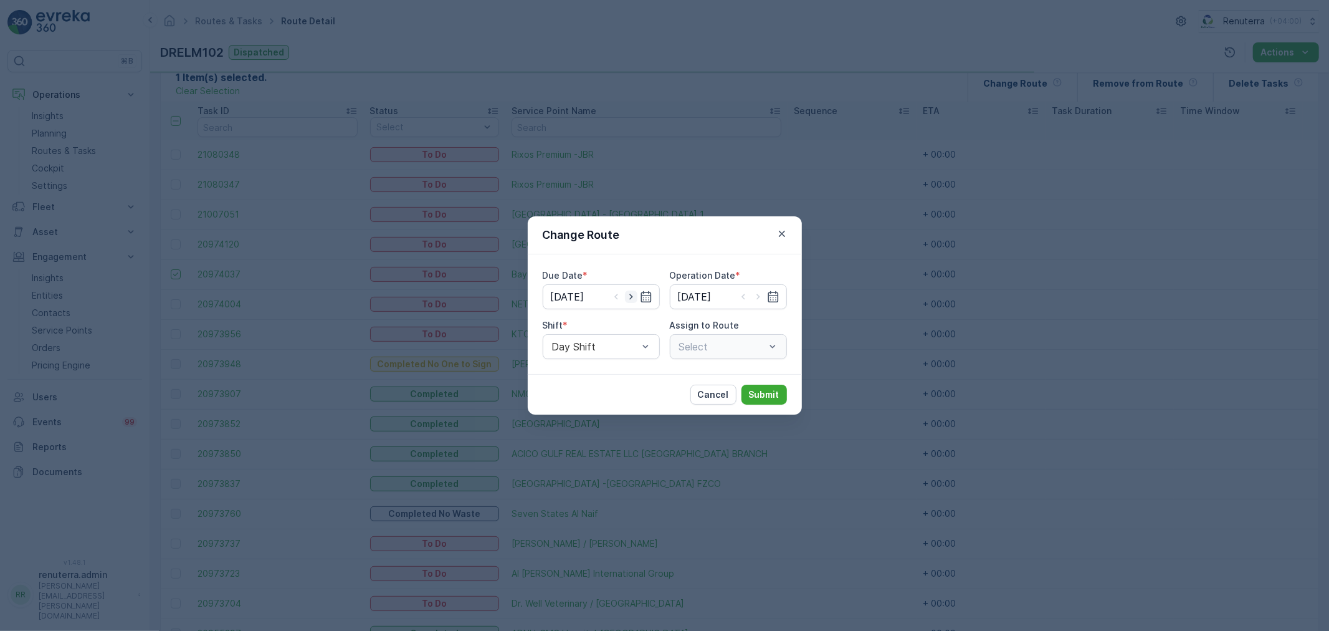
click at [636, 292] on icon "button" at bounding box center [631, 296] width 12 height 12
type input "19.08.2025"
click at [758, 296] on icon "button" at bounding box center [758, 296] width 12 height 12
type input "19.08.2025"
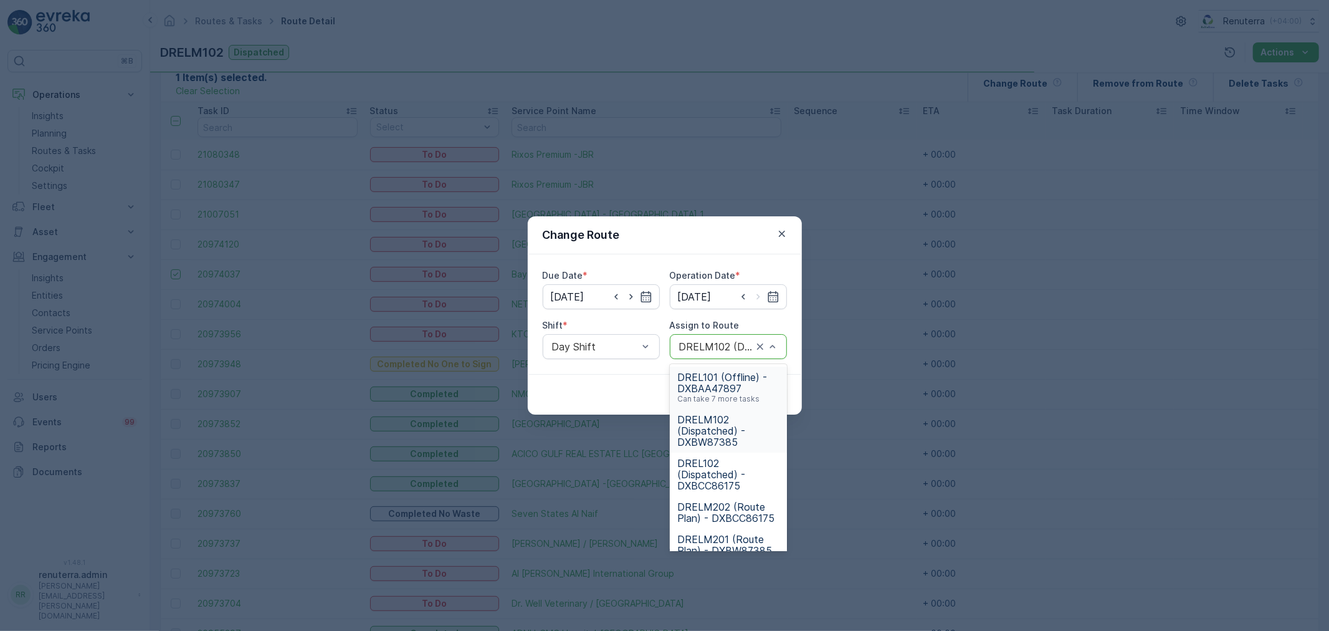
click at [711, 350] on div at bounding box center [716, 346] width 76 height 11
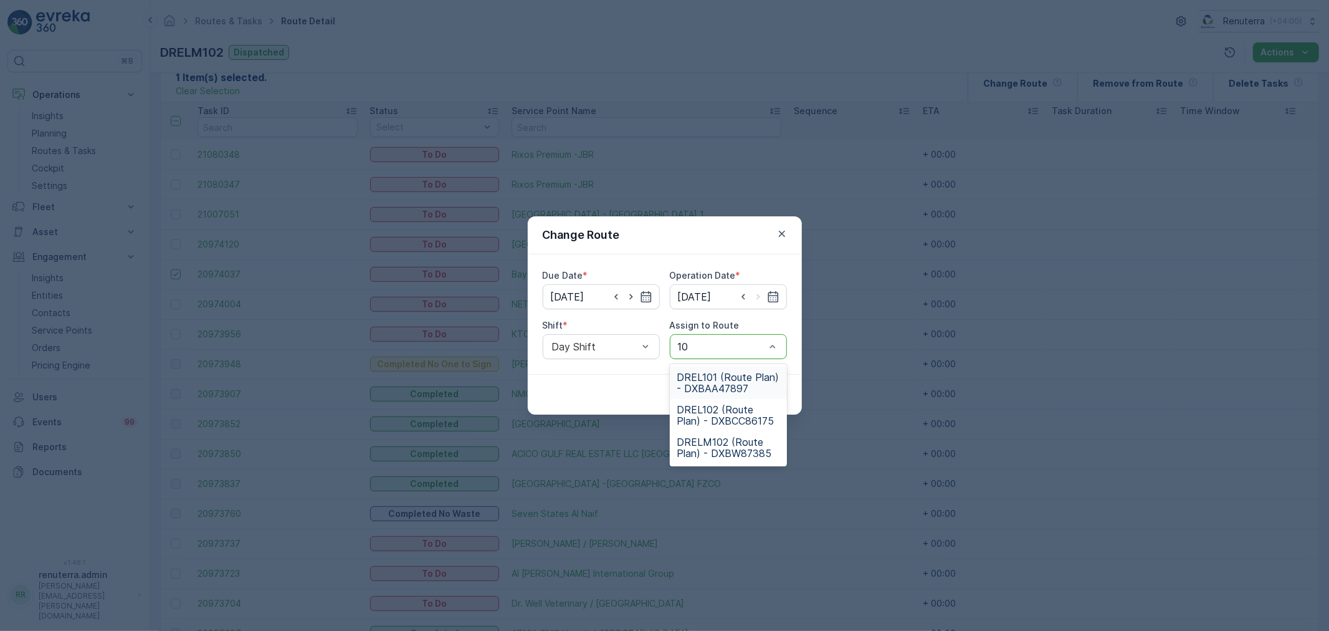
type input "102"
click at [715, 417] on span "DRELM102 (Route Plan) - DXBW87385" at bounding box center [728, 415] width 102 height 22
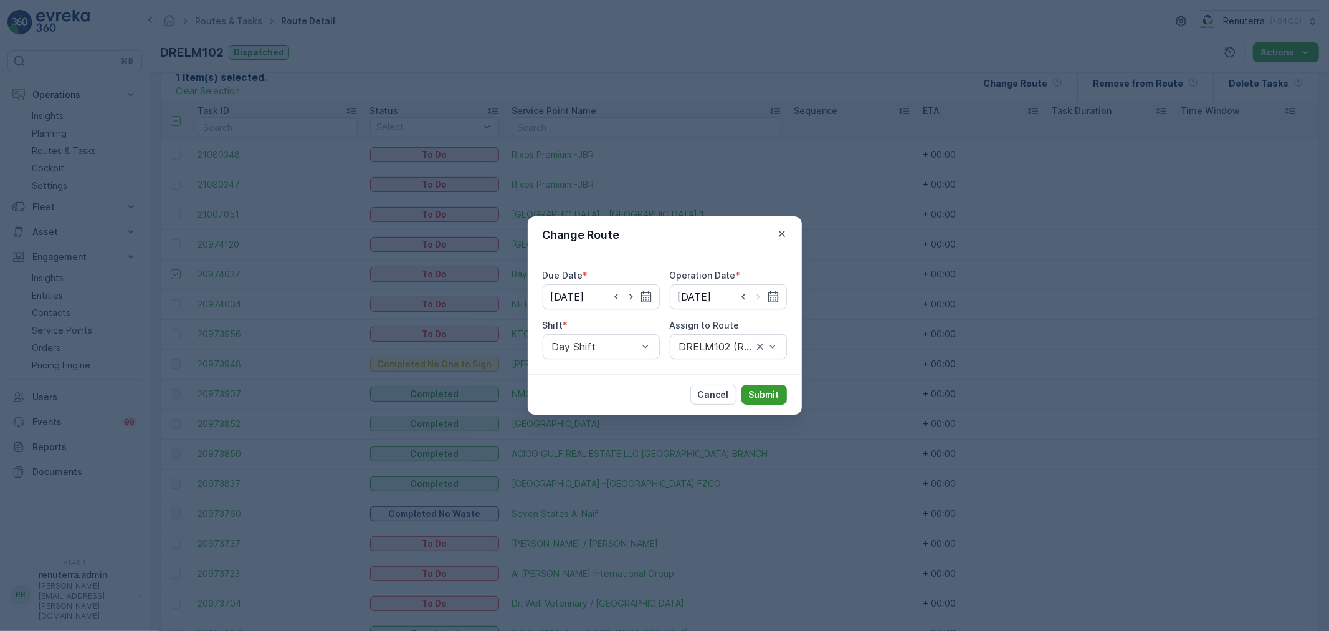
click at [758, 391] on p "Submit" at bounding box center [764, 394] width 31 height 12
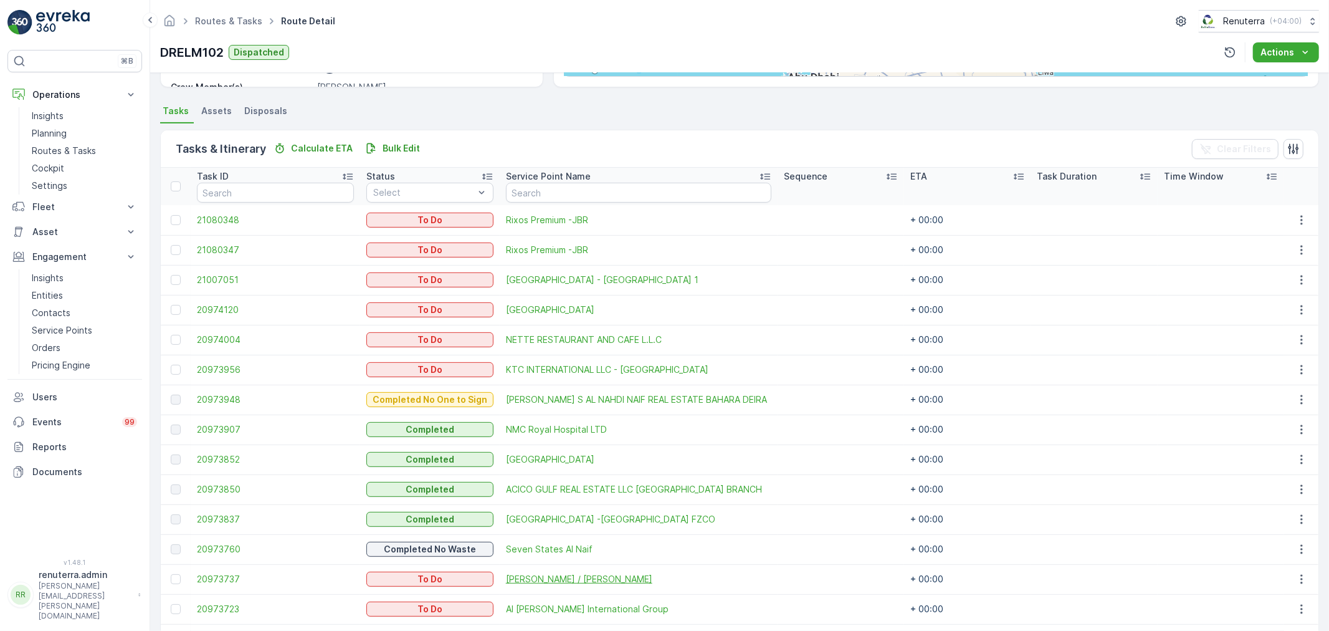
scroll to position [350, 0]
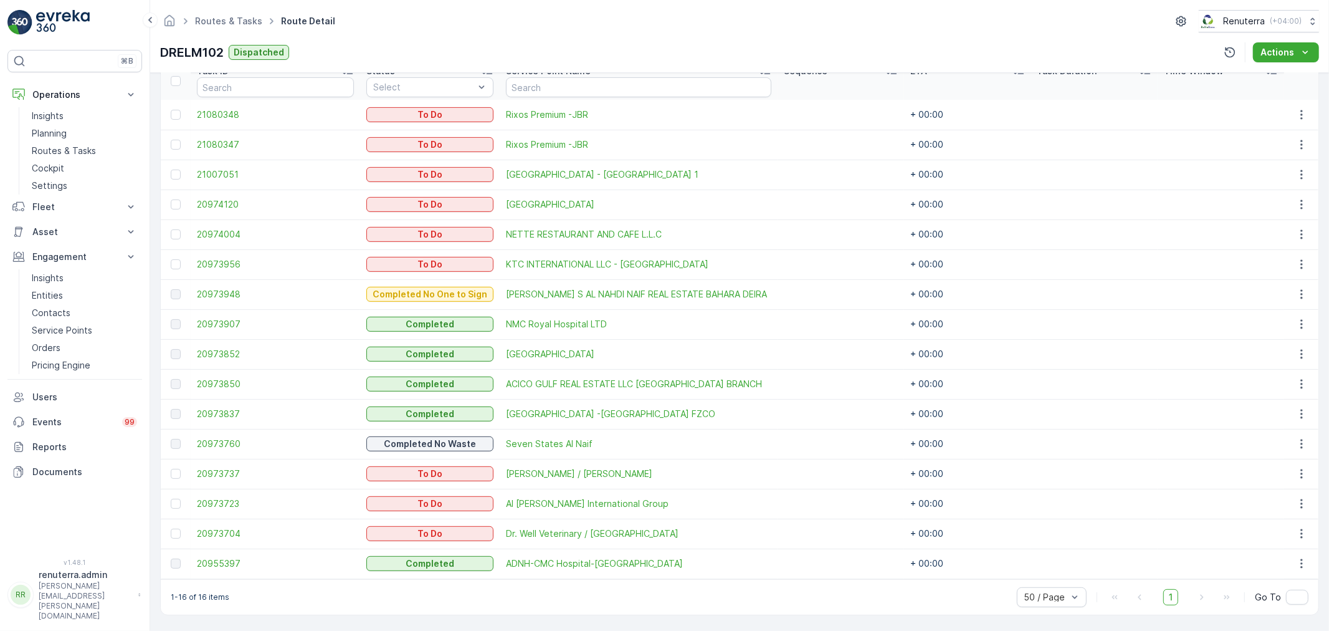
click at [778, 406] on td at bounding box center [841, 414] width 126 height 30
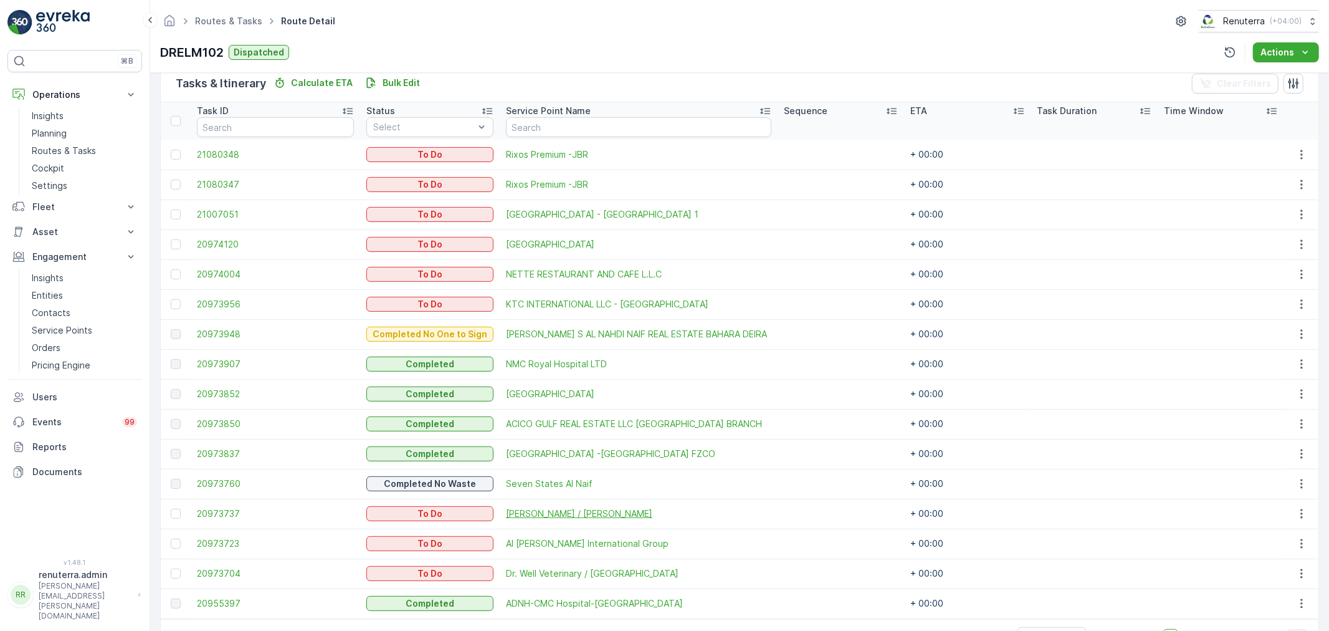
scroll to position [281, 0]
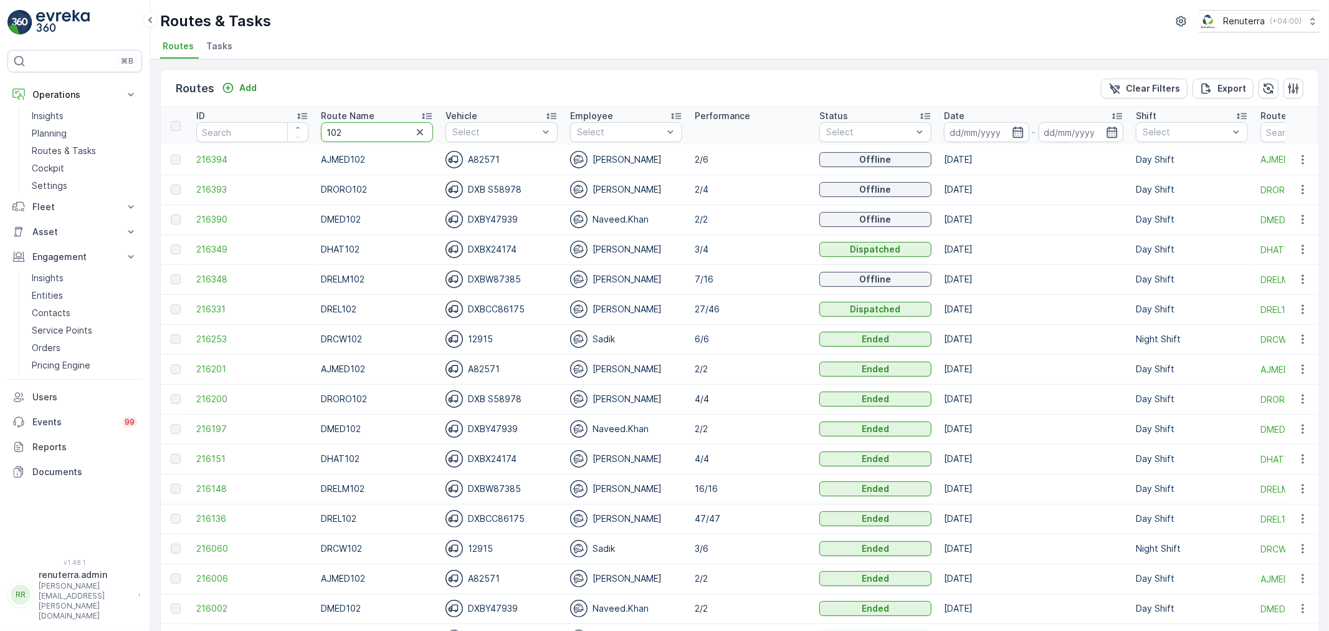
drag, startPoint x: 343, startPoint y: 135, endPoint x: 316, endPoint y: 115, distance: 34.3
click at [316, 115] on th "Route Name 102" at bounding box center [377, 125] width 125 height 37
click at [219, 317] on td "216331" at bounding box center [252, 309] width 125 height 30
click at [216, 307] on span "216331" at bounding box center [252, 309] width 112 height 12
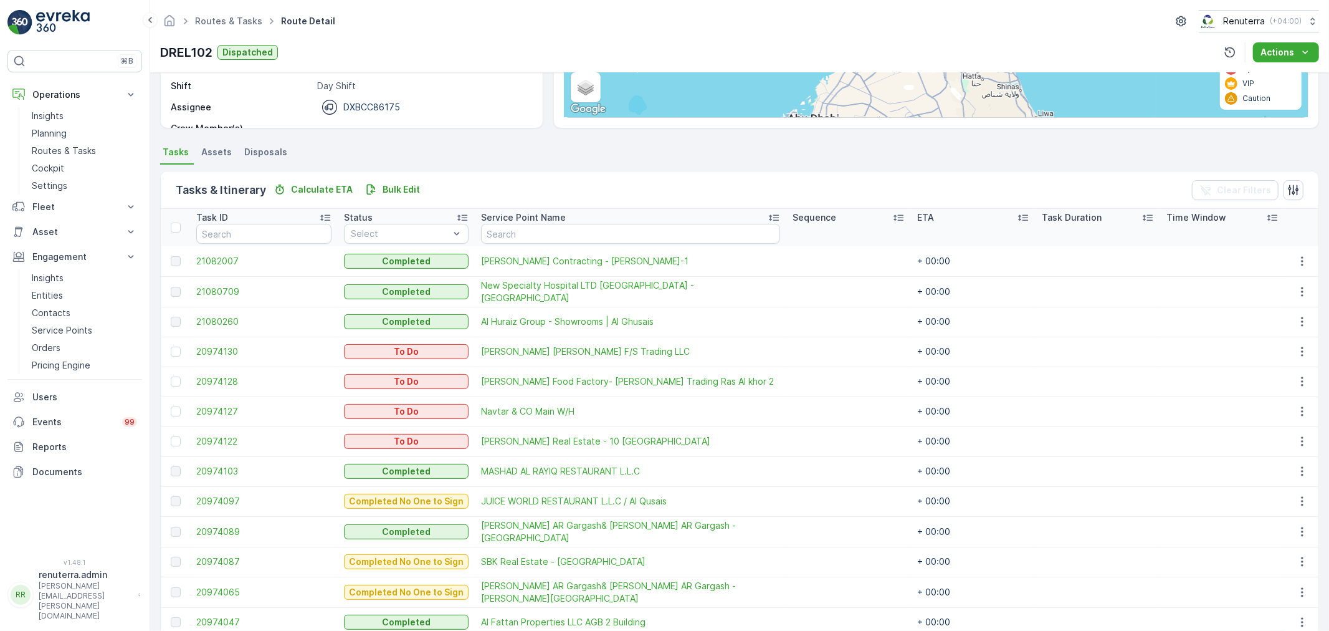
scroll to position [207, 0]
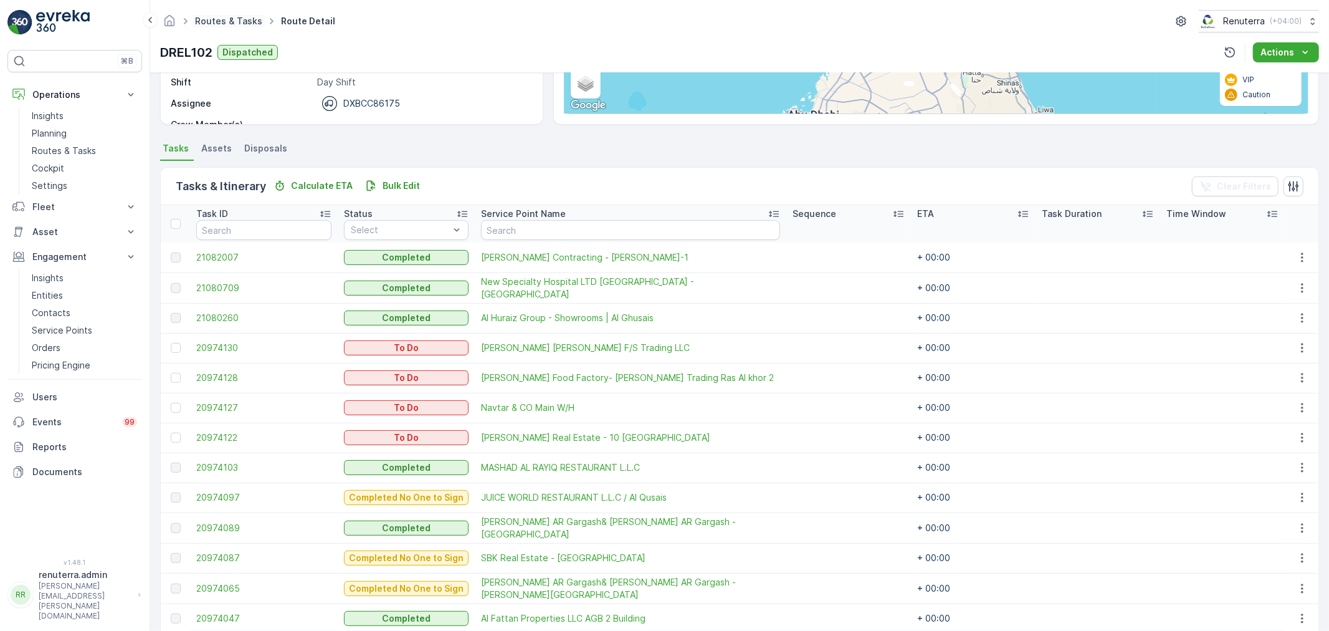
click at [211, 21] on link "Routes & Tasks" at bounding box center [228, 21] width 67 height 11
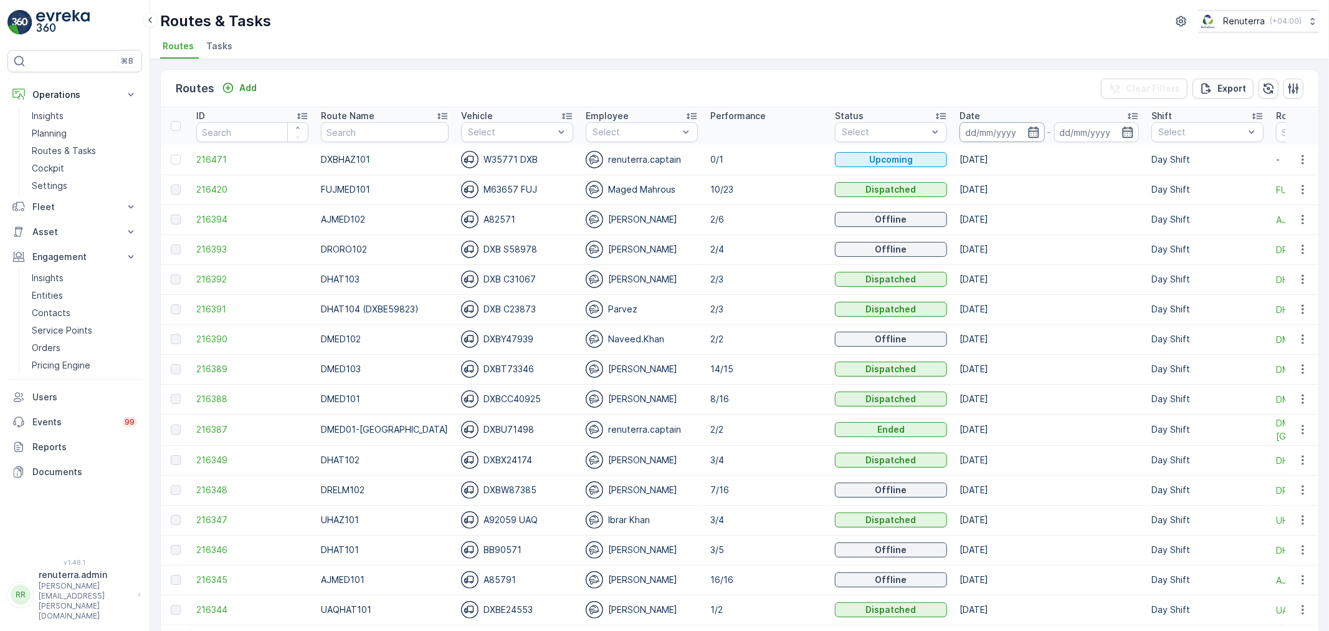
click at [1001, 137] on input at bounding box center [1002, 132] width 85 height 20
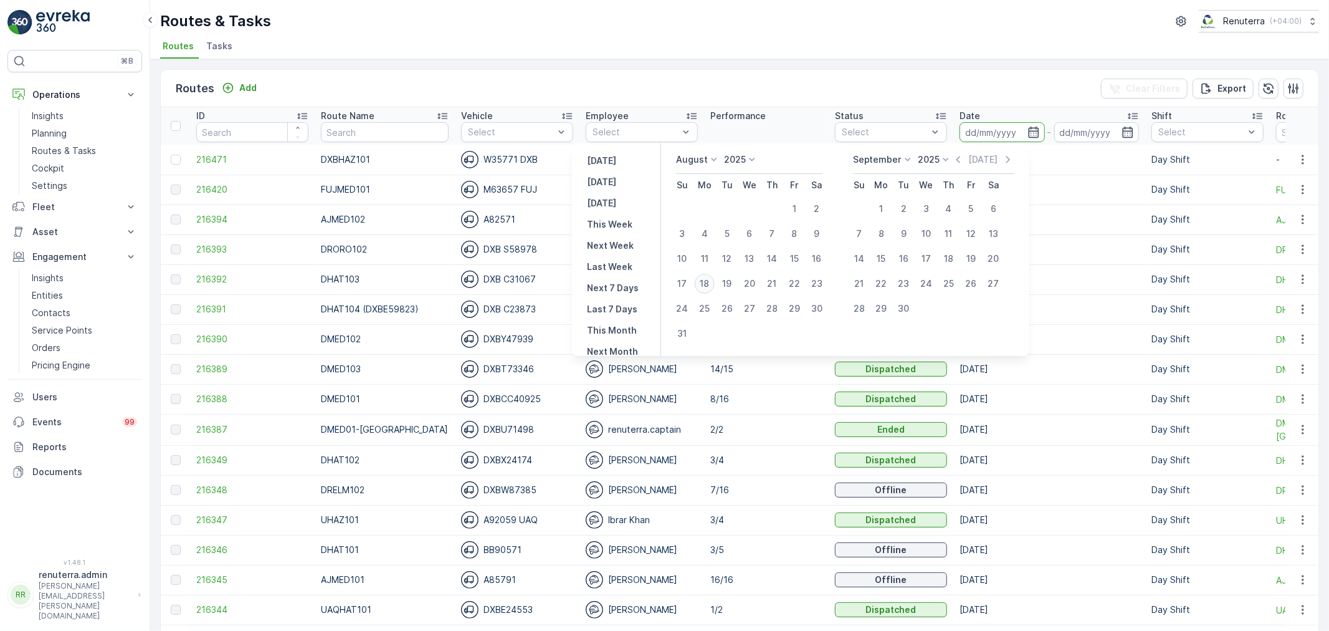
click at [715, 282] on div "18" at bounding box center [705, 284] width 20 height 20
type input "[DATE]"
click at [715, 282] on div "18" at bounding box center [705, 284] width 20 height 20
type input "[DATE]"
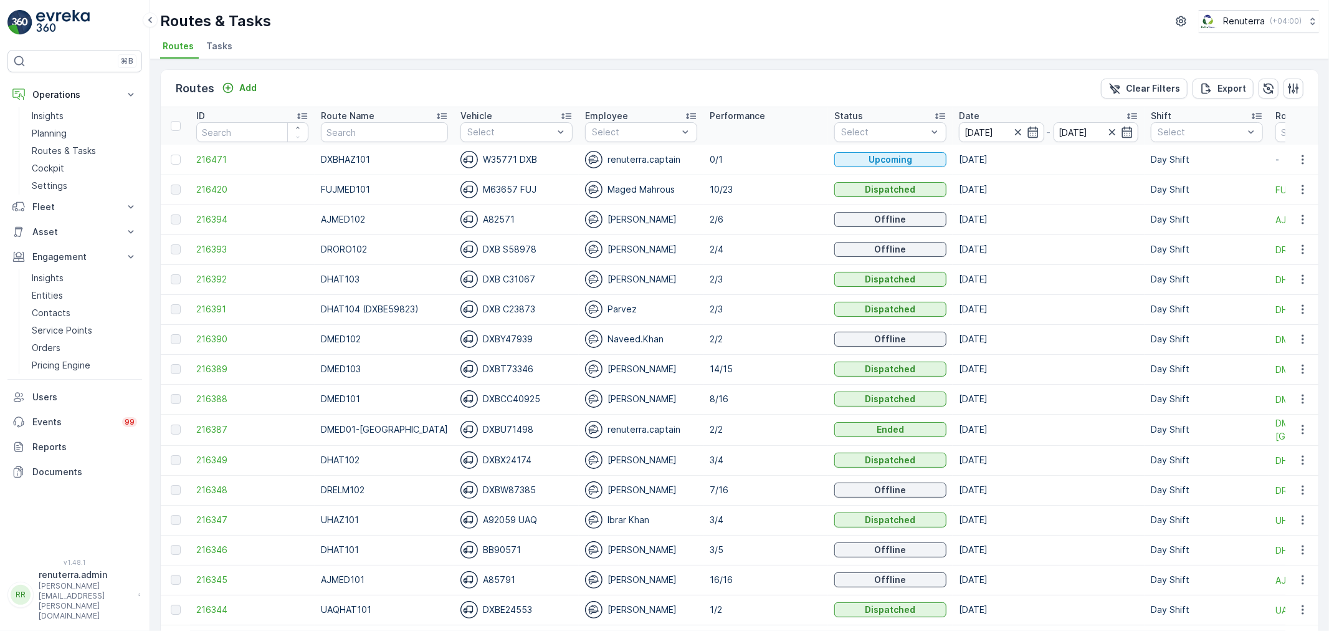
click at [213, 169] on td "216471" at bounding box center [252, 160] width 125 height 30
click at [209, 161] on span "216471" at bounding box center [252, 159] width 112 height 12
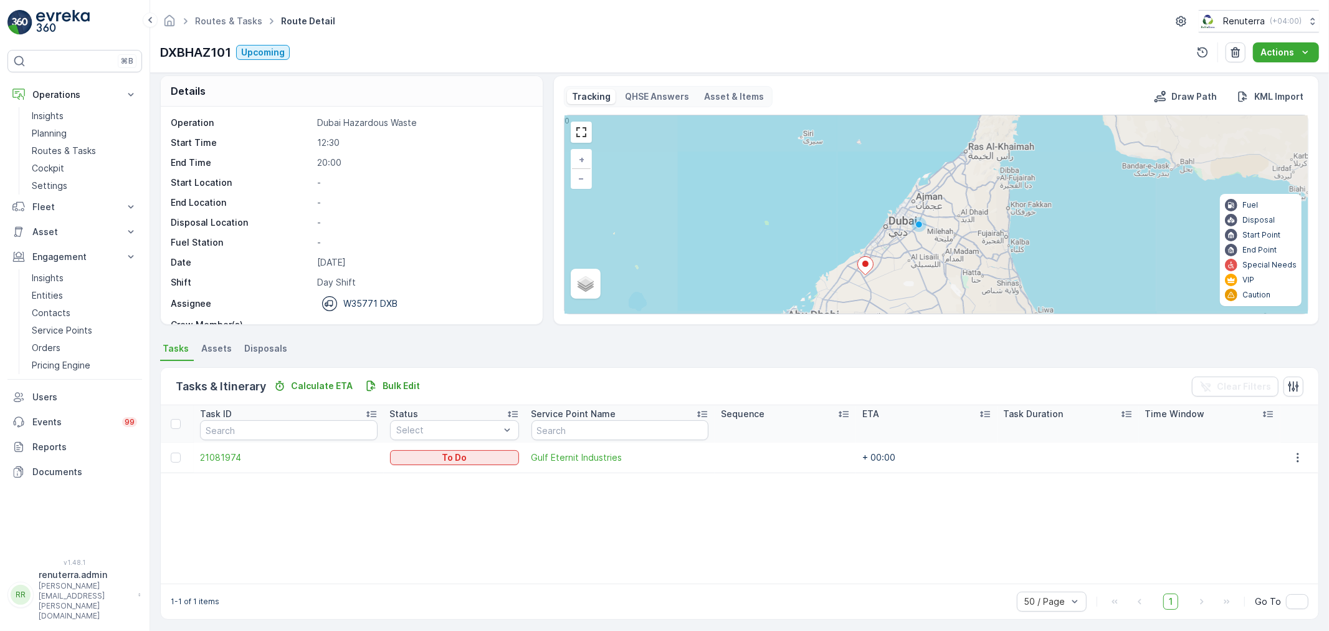
scroll to position [11, 0]
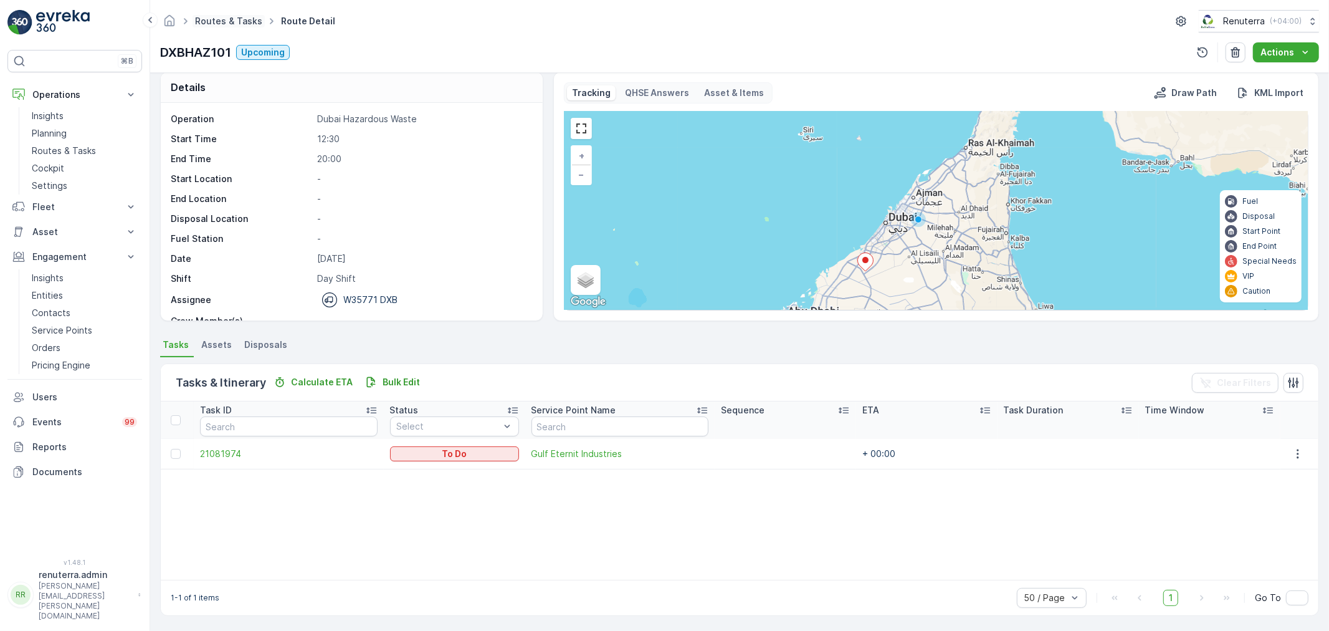
click at [241, 16] on link "Routes & Tasks" at bounding box center [228, 21] width 67 height 11
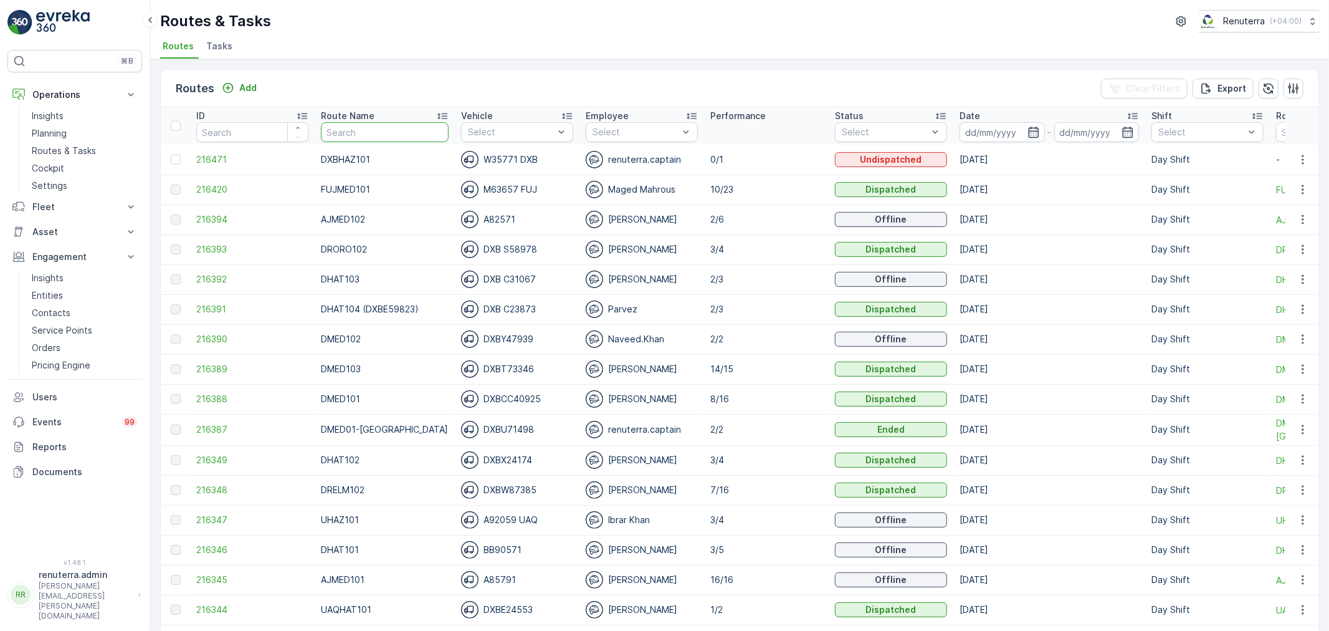
click at [341, 134] on input "text" at bounding box center [385, 132] width 128 height 20
click at [331, 126] on input "text" at bounding box center [385, 132] width 128 height 20
type input "DHAT"
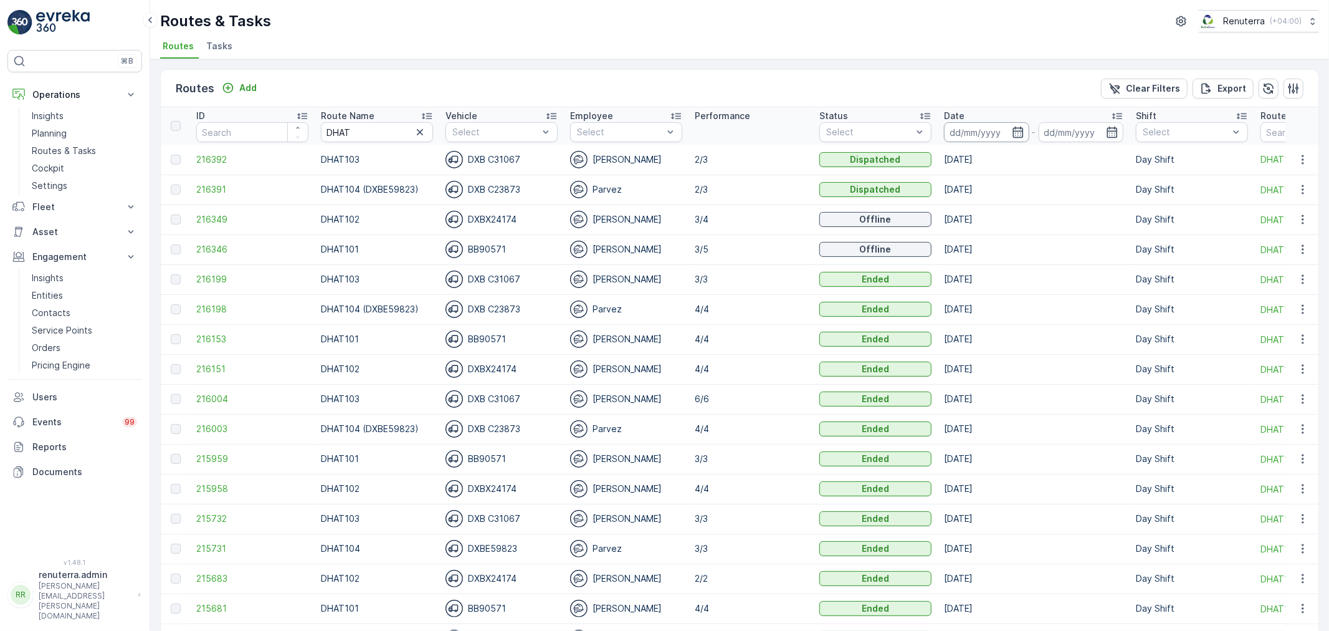
click at [966, 130] on input at bounding box center [986, 132] width 85 height 20
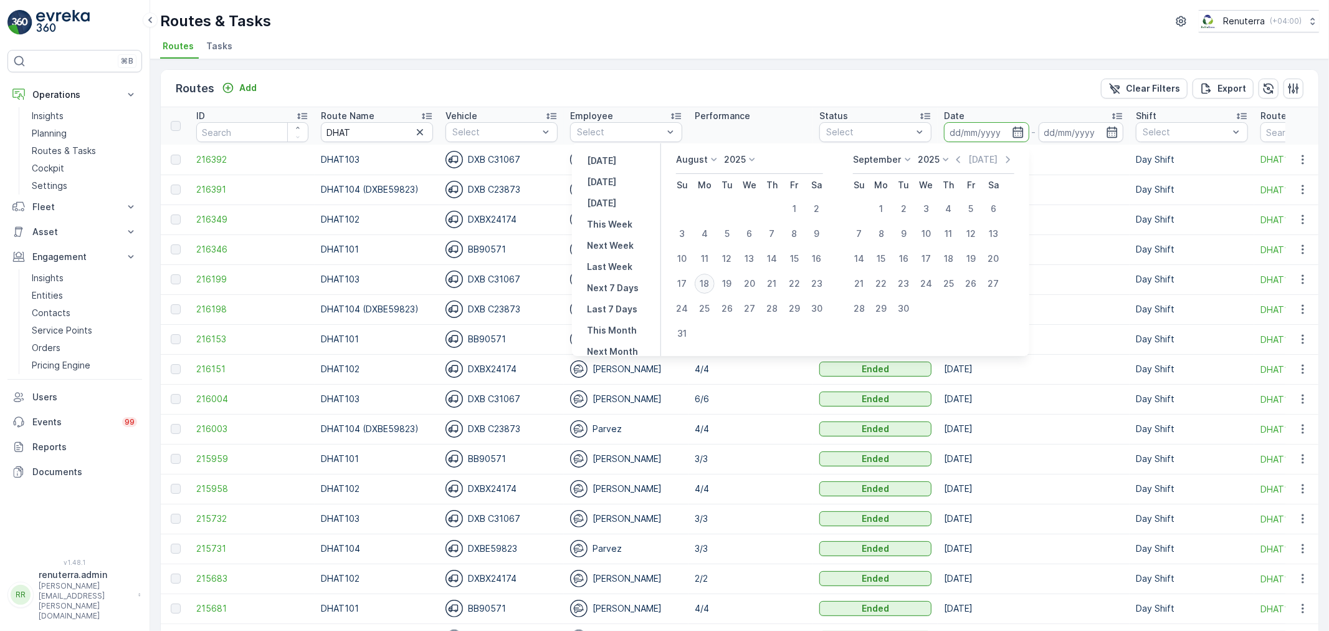
click at [714, 284] on div "18" at bounding box center [705, 284] width 20 height 20
type input "[DATE]"
click at [713, 284] on div "18" at bounding box center [705, 284] width 20 height 20
type input "[DATE]"
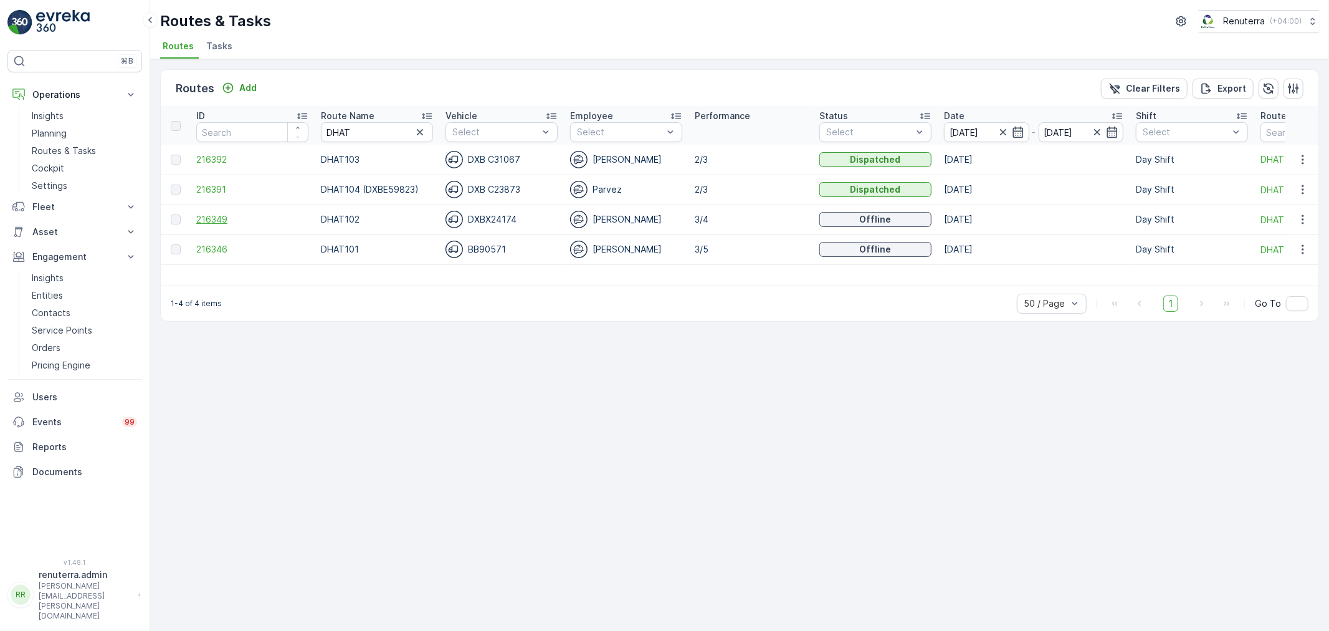
click at [234, 213] on span "216349" at bounding box center [252, 219] width 112 height 12
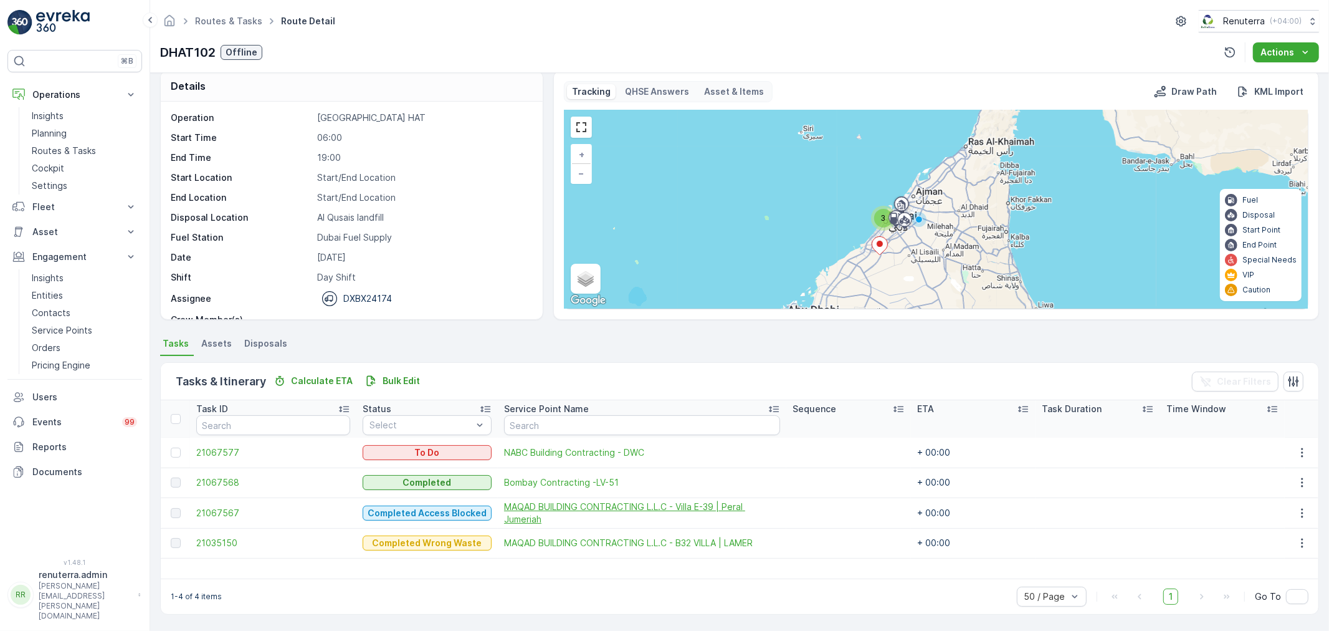
scroll to position [11, 0]
click at [227, 512] on span "21067567" at bounding box center [273, 514] width 154 height 12
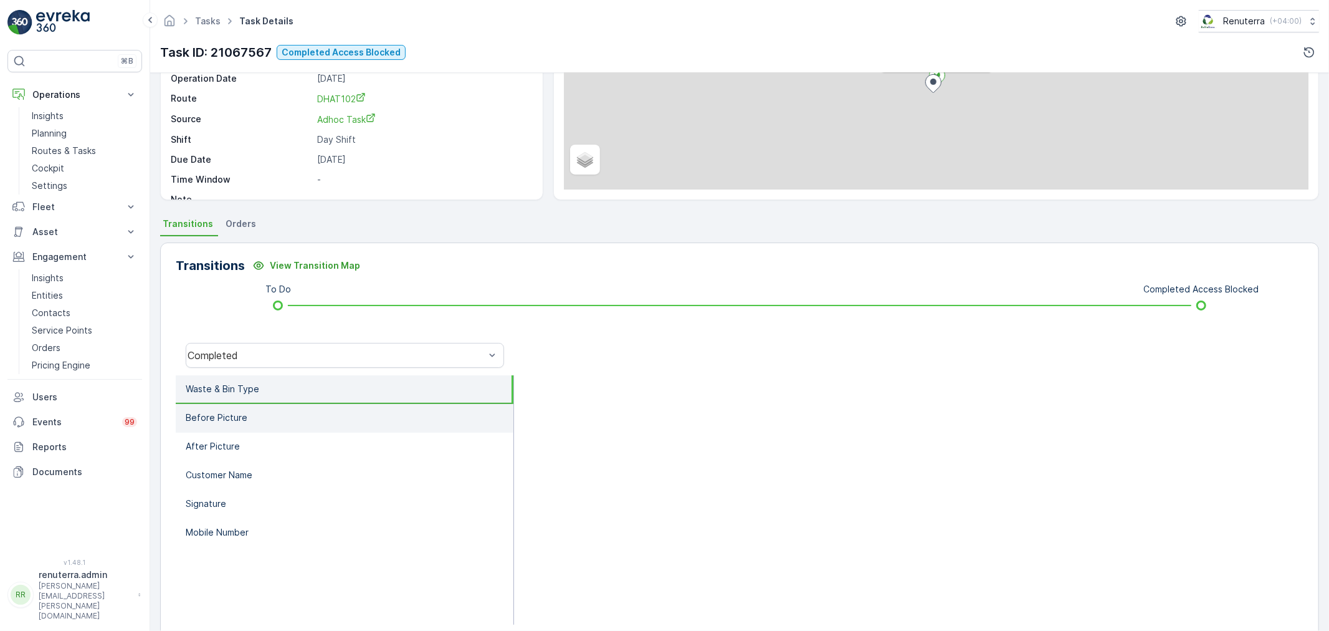
scroll to position [138, 0]
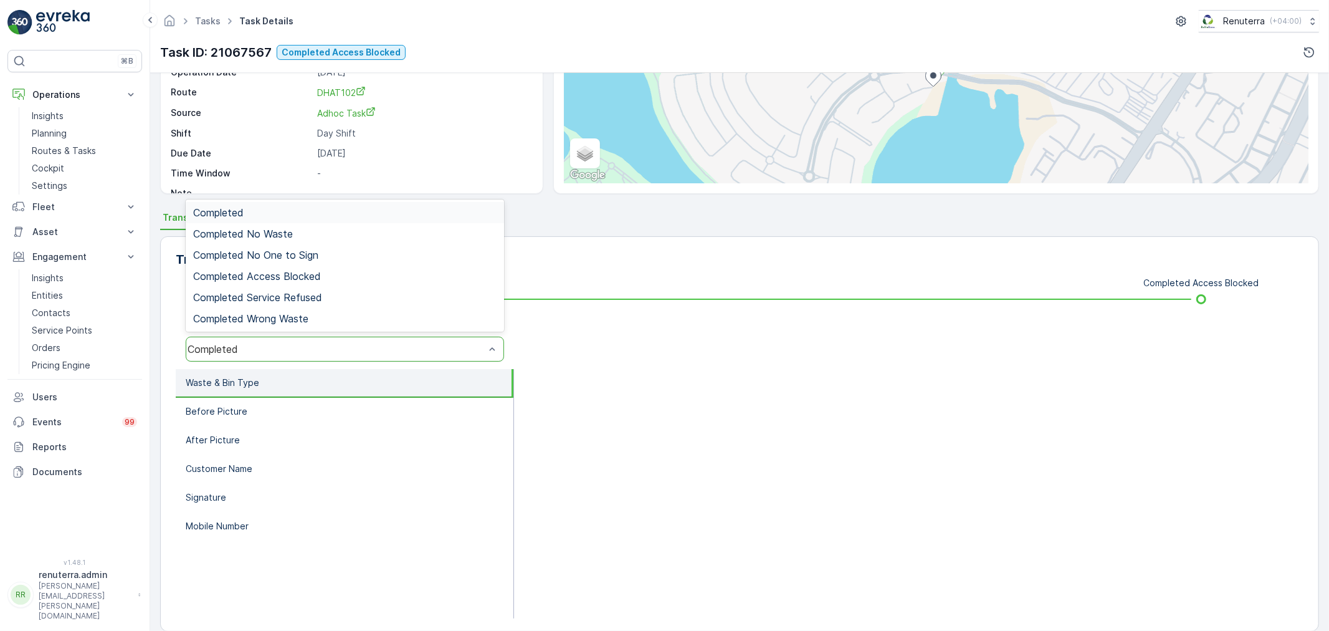
click at [304, 348] on div "Completed" at bounding box center [336, 348] width 297 height 11
click at [305, 276] on span "Completed Access Blocked" at bounding box center [257, 275] width 128 height 11
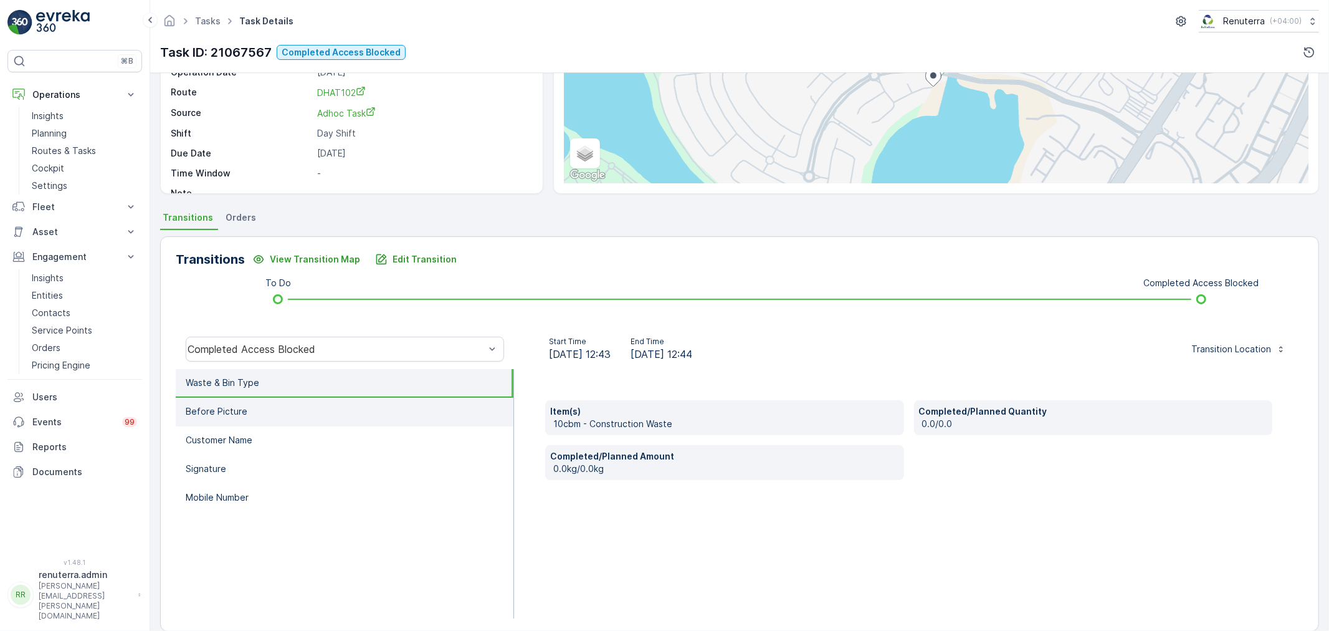
click at [269, 414] on li "Before Picture" at bounding box center [345, 412] width 338 height 29
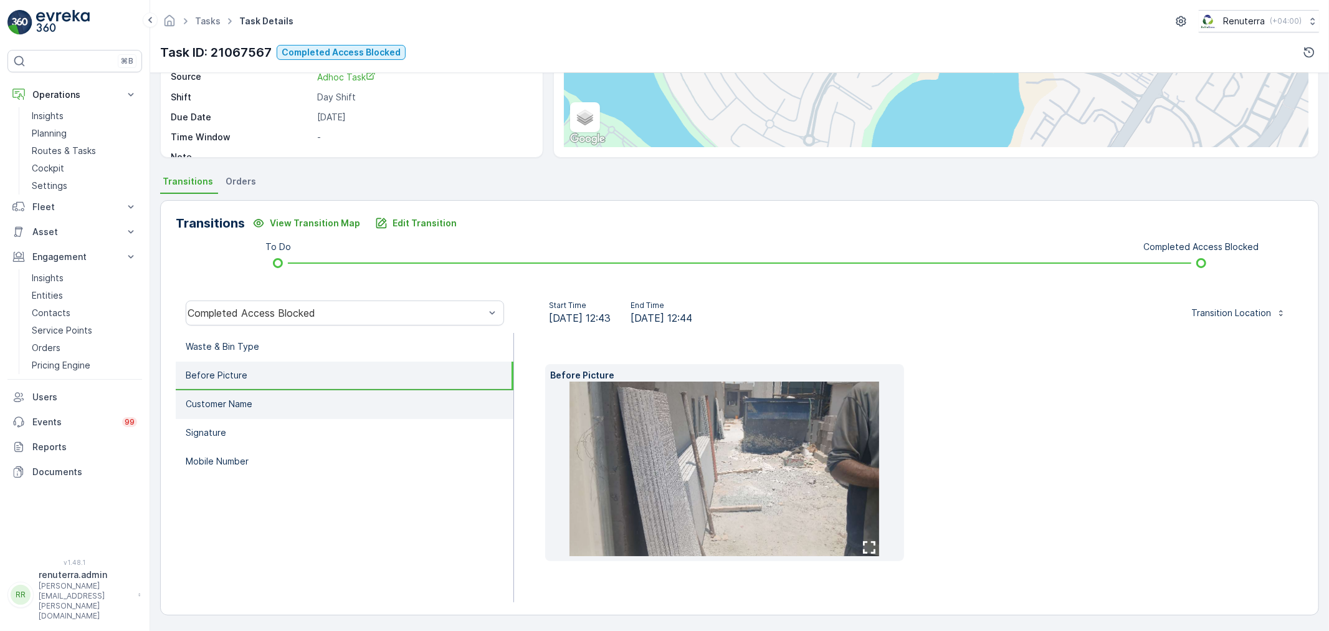
click at [351, 409] on li "Customer Name" at bounding box center [345, 404] width 338 height 29
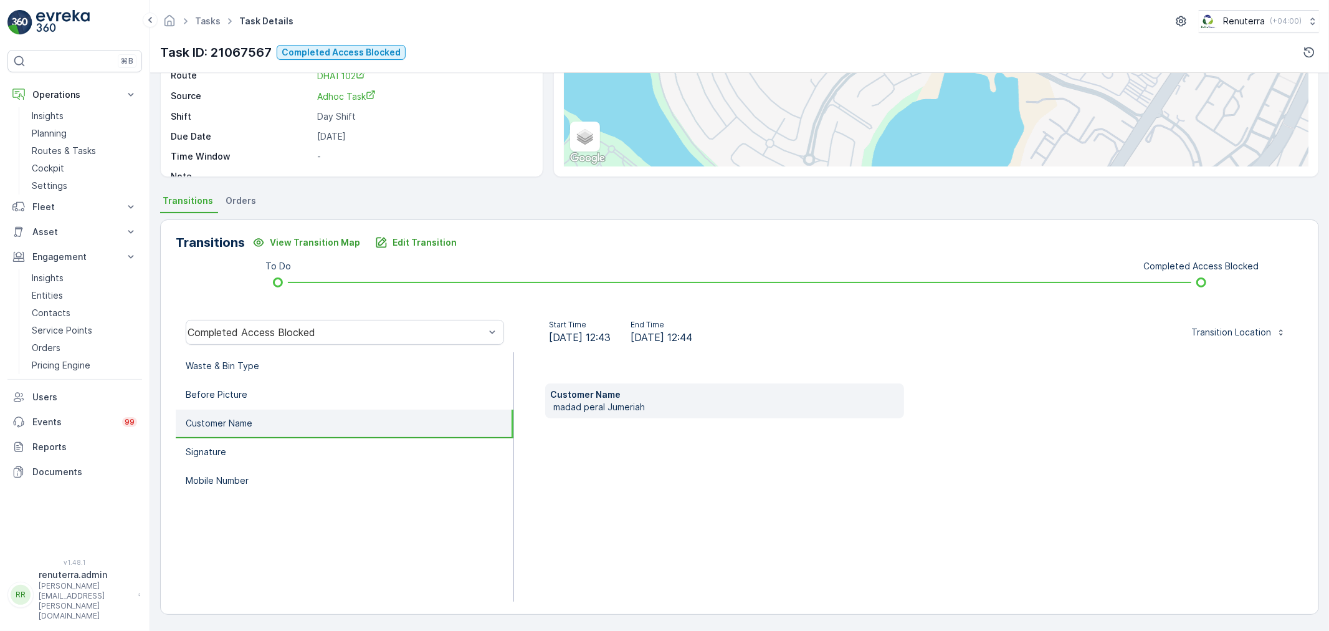
scroll to position [155, 0]
click at [333, 378] on ul "Waste & Bin Type Before Picture Customer Name Signature Mobile Number" at bounding box center [345, 477] width 338 height 249
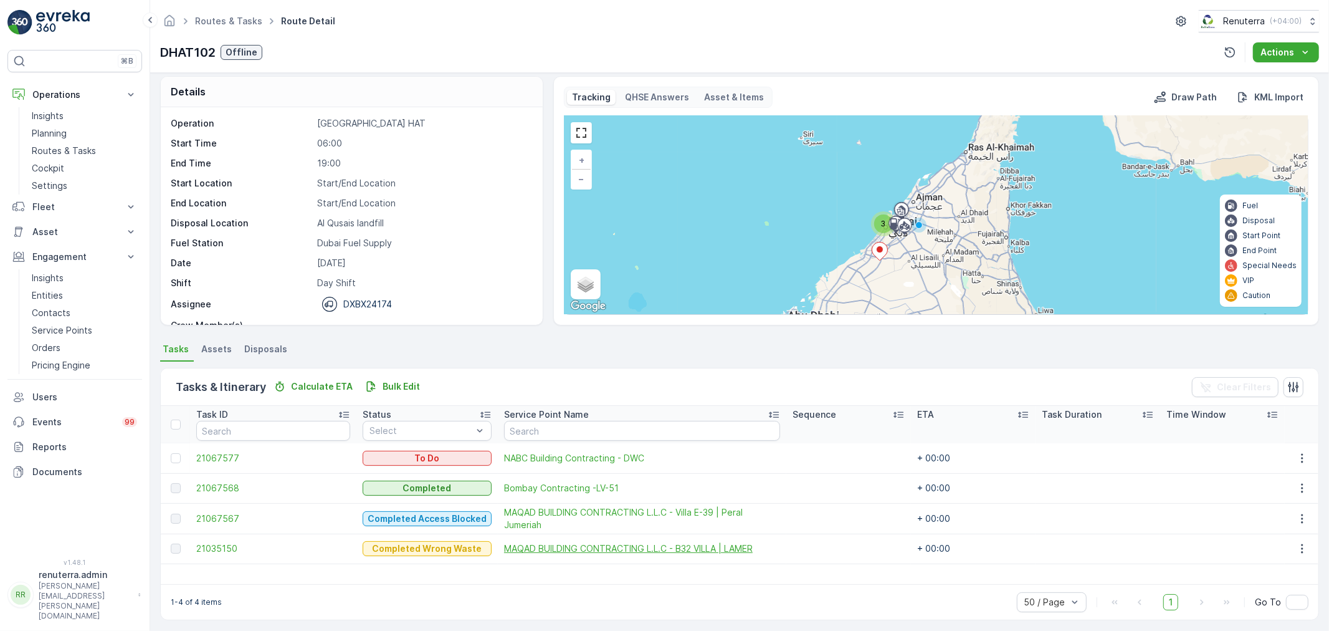
scroll to position [11, 0]
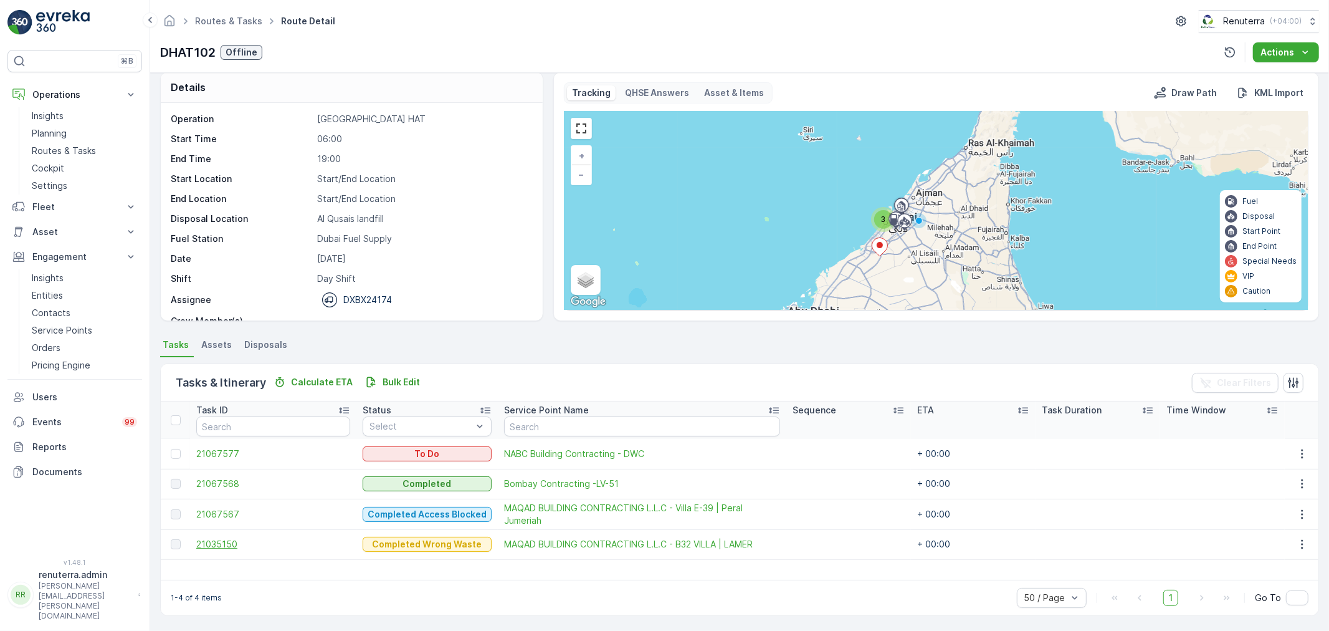
drag, startPoint x: 235, startPoint y: 531, endPoint x: 219, endPoint y: 547, distance: 22.5
click at [235, 531] on td "21035150" at bounding box center [273, 544] width 166 height 30
click at [219, 547] on span "21035150" at bounding box center [273, 544] width 154 height 12
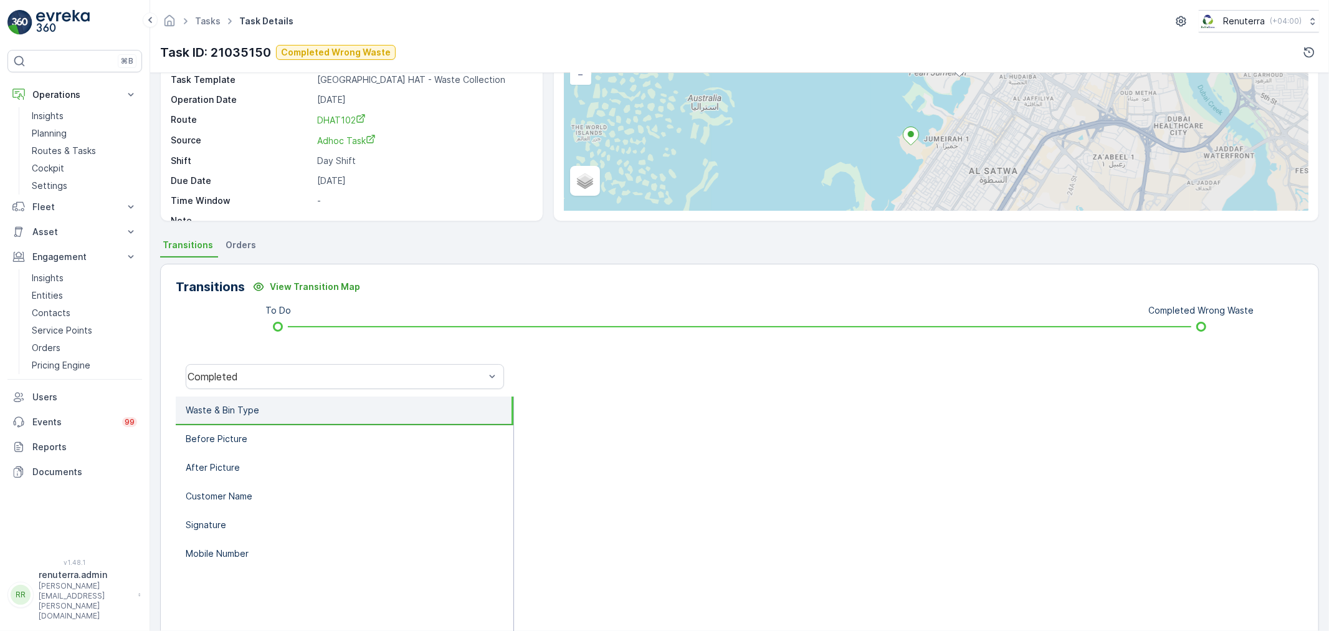
scroll to position [154, 0]
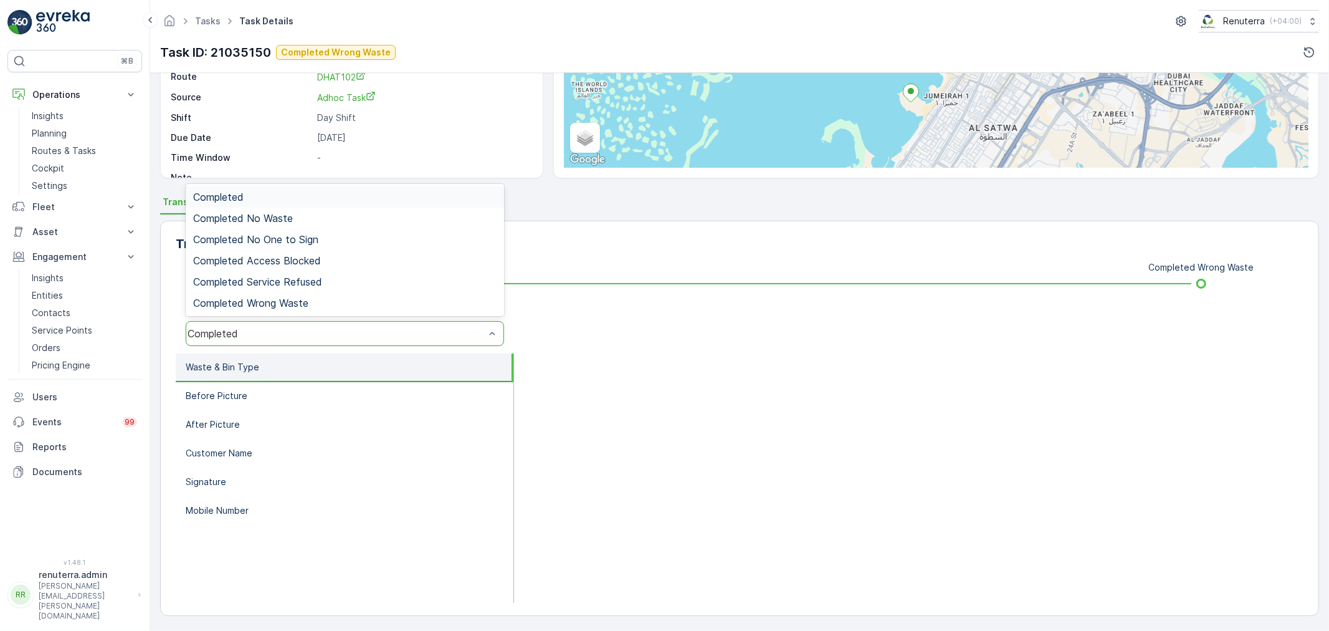
click at [318, 336] on div "Completed" at bounding box center [336, 333] width 297 height 11
click at [307, 295] on div "Completed Wrong Waste" at bounding box center [345, 302] width 318 height 21
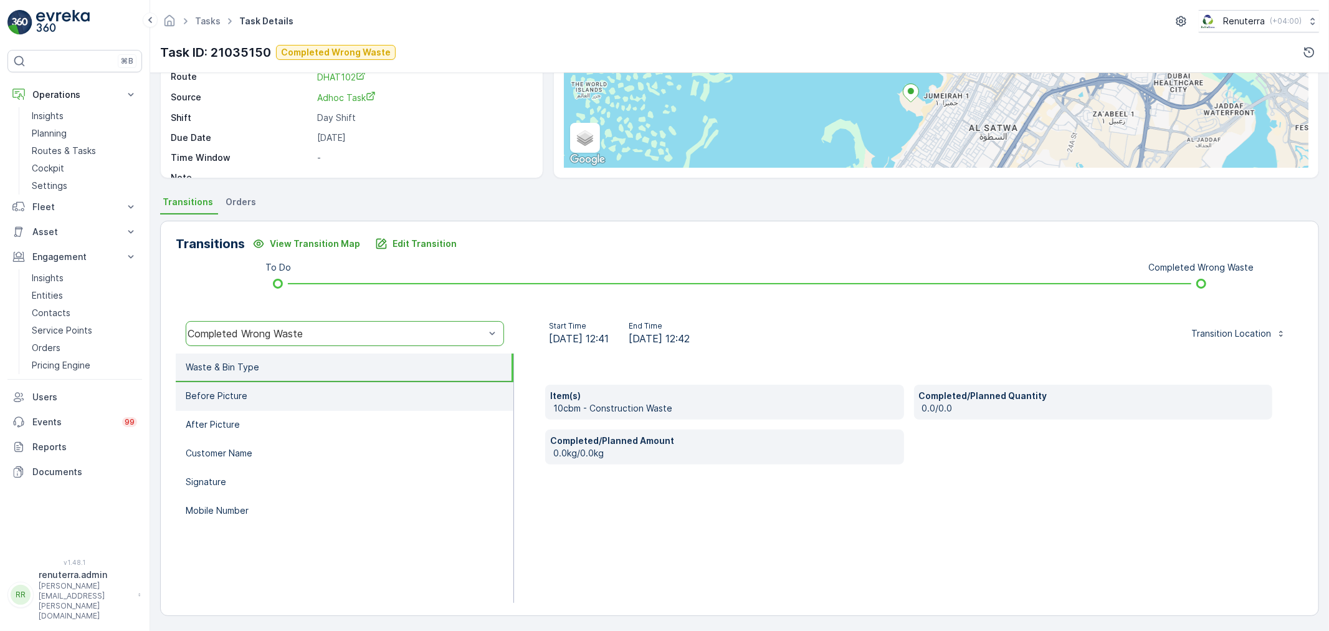
click at [255, 396] on li "Before Picture" at bounding box center [345, 396] width 338 height 29
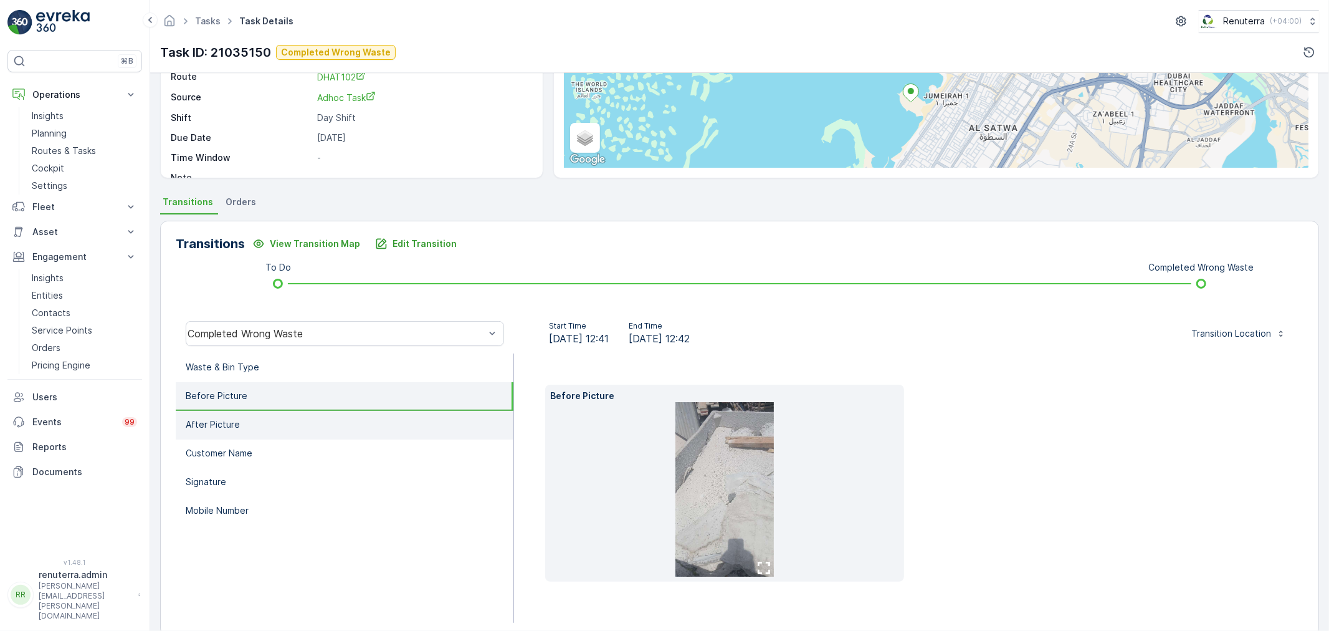
click at [246, 411] on li "After Picture" at bounding box center [345, 425] width 338 height 29
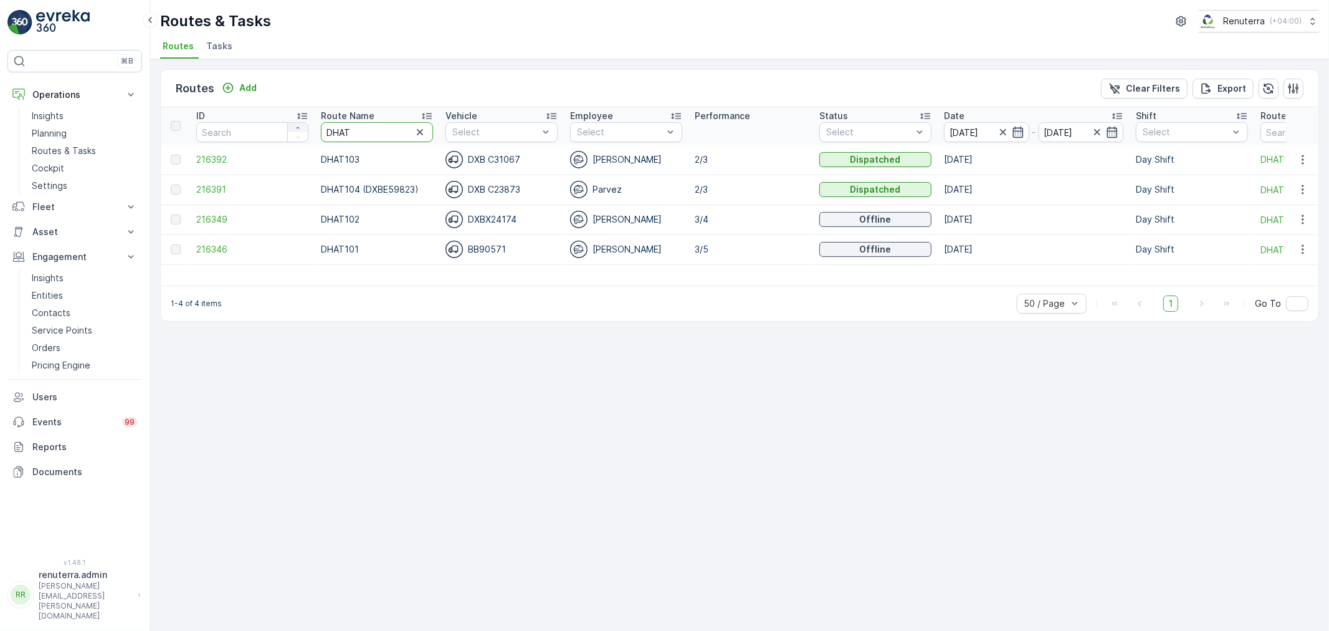
drag, startPoint x: 357, startPoint y: 128, endPoint x: 288, endPoint y: 129, distance: 68.5
click at [288, 129] on tr "ID Route Name DHAT Vehicle Select Employee Select Performance Status Select Dat…" at bounding box center [849, 125] width 1376 height 37
type input "DREL"
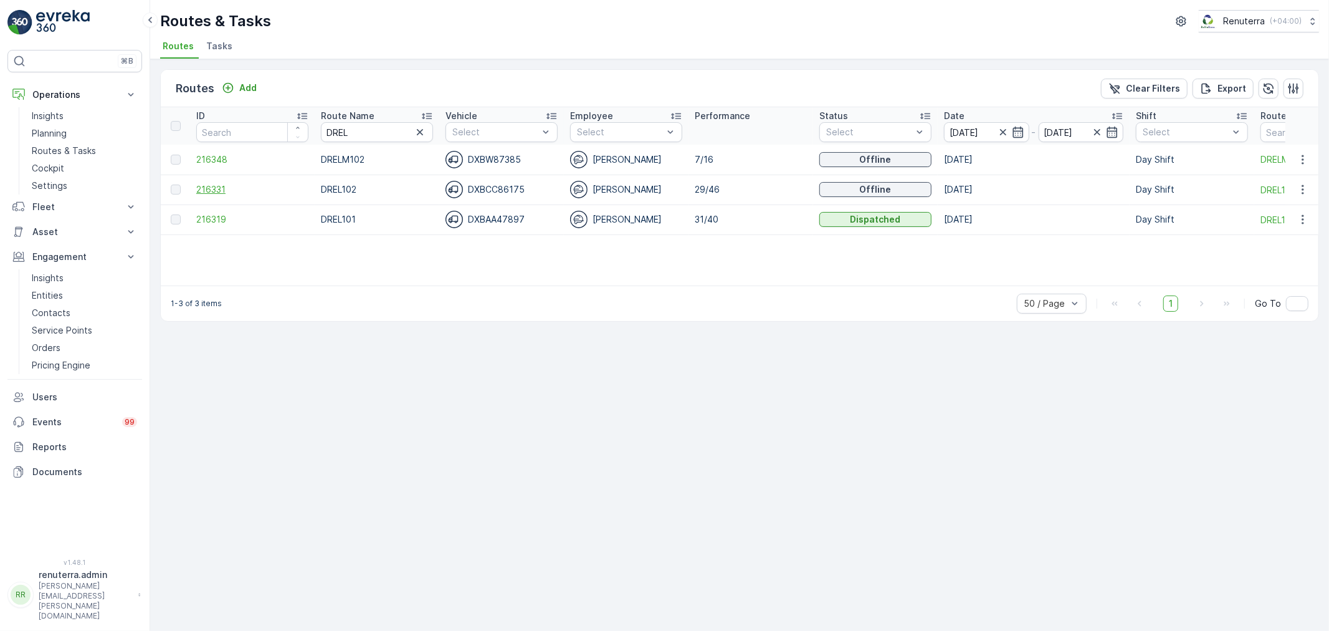
click at [237, 188] on span "216331" at bounding box center [252, 189] width 112 height 12
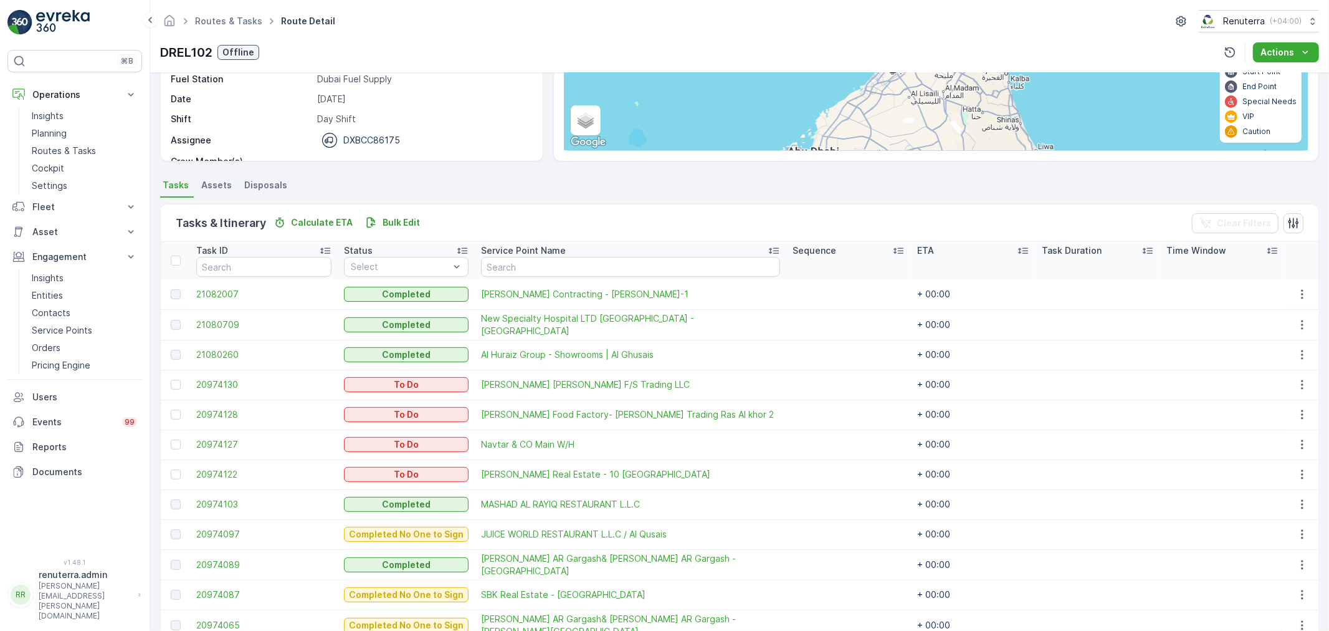
scroll to position [207, 0]
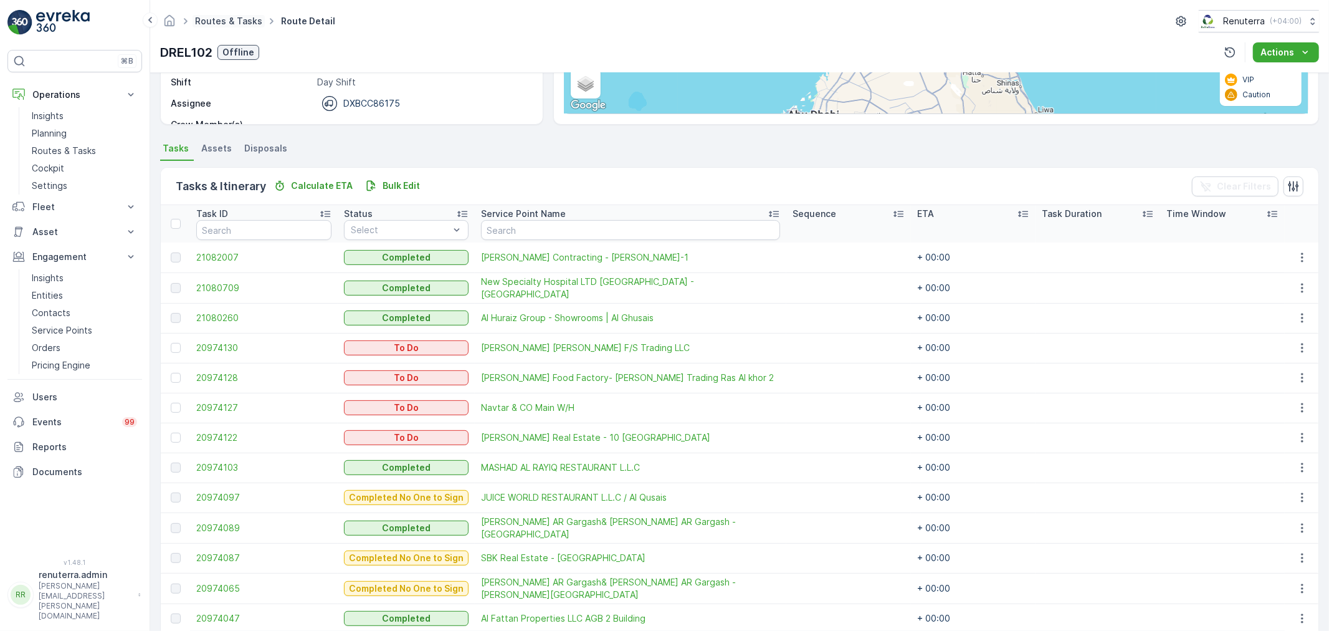
click at [234, 24] on link "Routes & Tasks" at bounding box center [228, 21] width 67 height 11
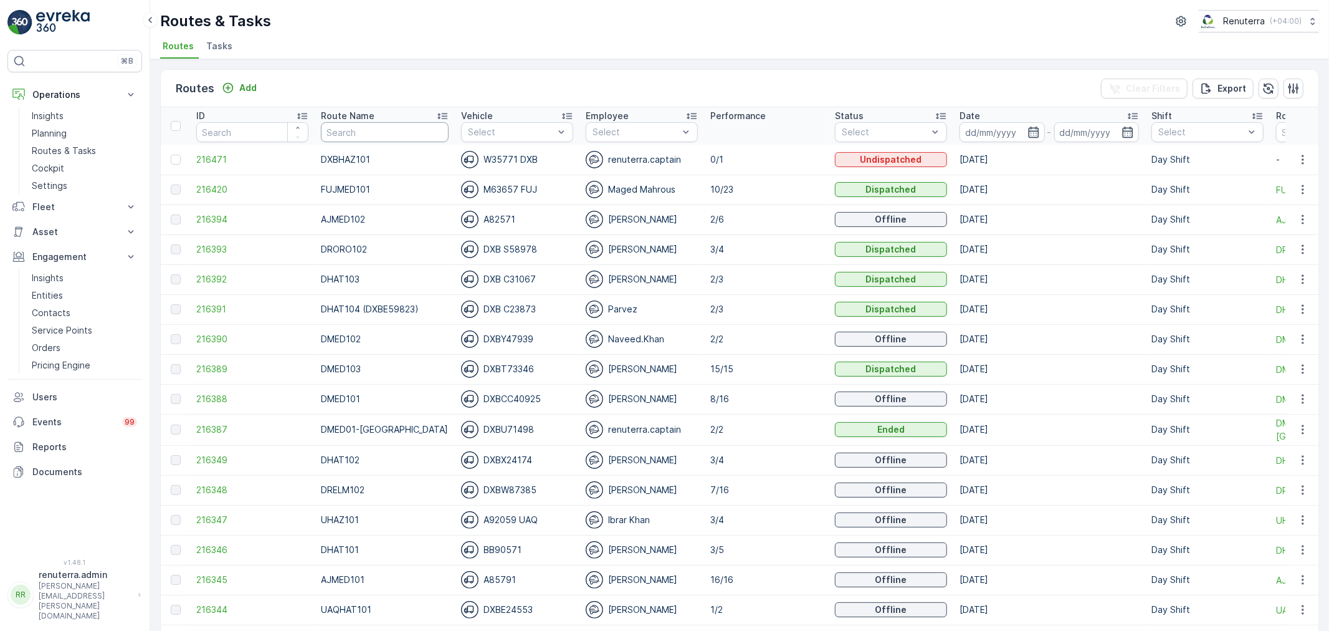
click at [390, 128] on input "text" at bounding box center [385, 132] width 128 height 20
click at [207, 217] on span "216394" at bounding box center [252, 219] width 112 height 12
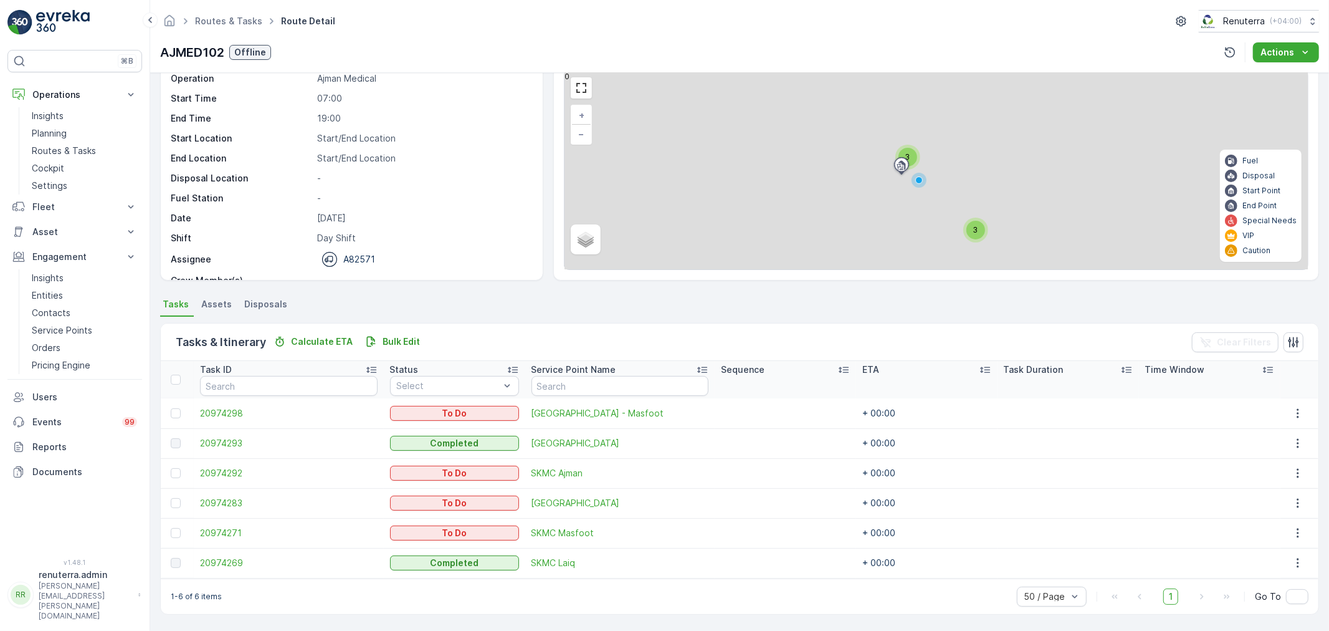
scroll to position [51, 0]
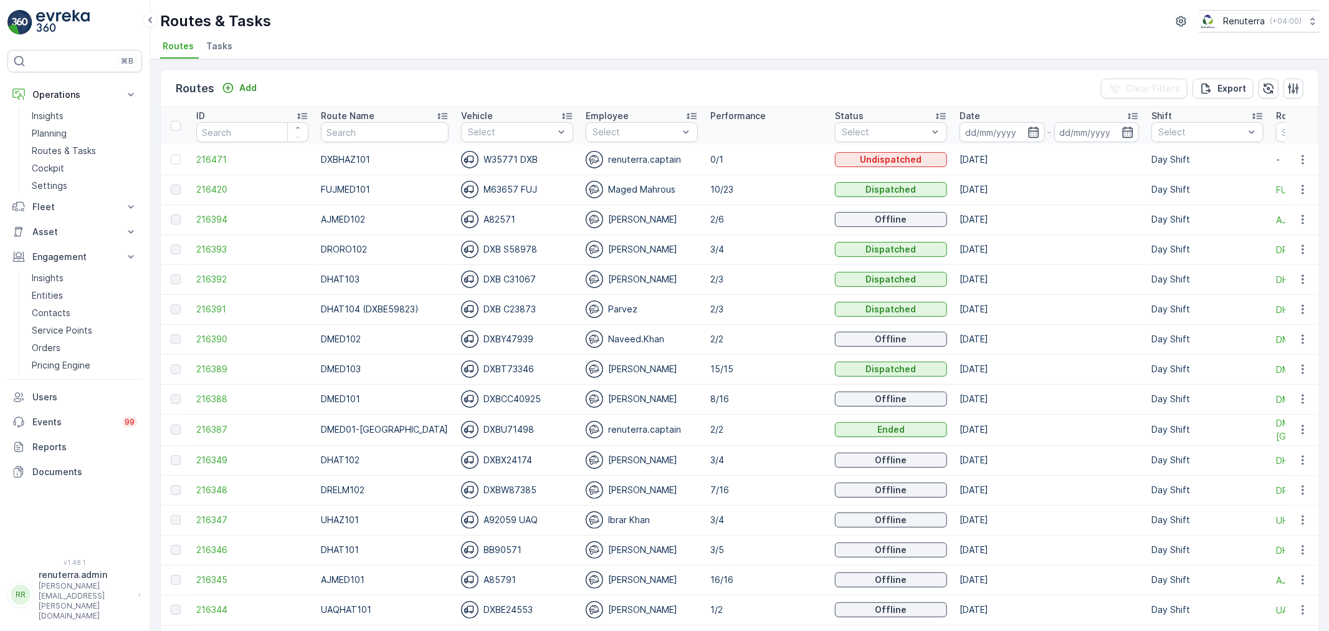
click at [391, 128] on input "text" at bounding box center [385, 132] width 128 height 20
type input "DMED101"
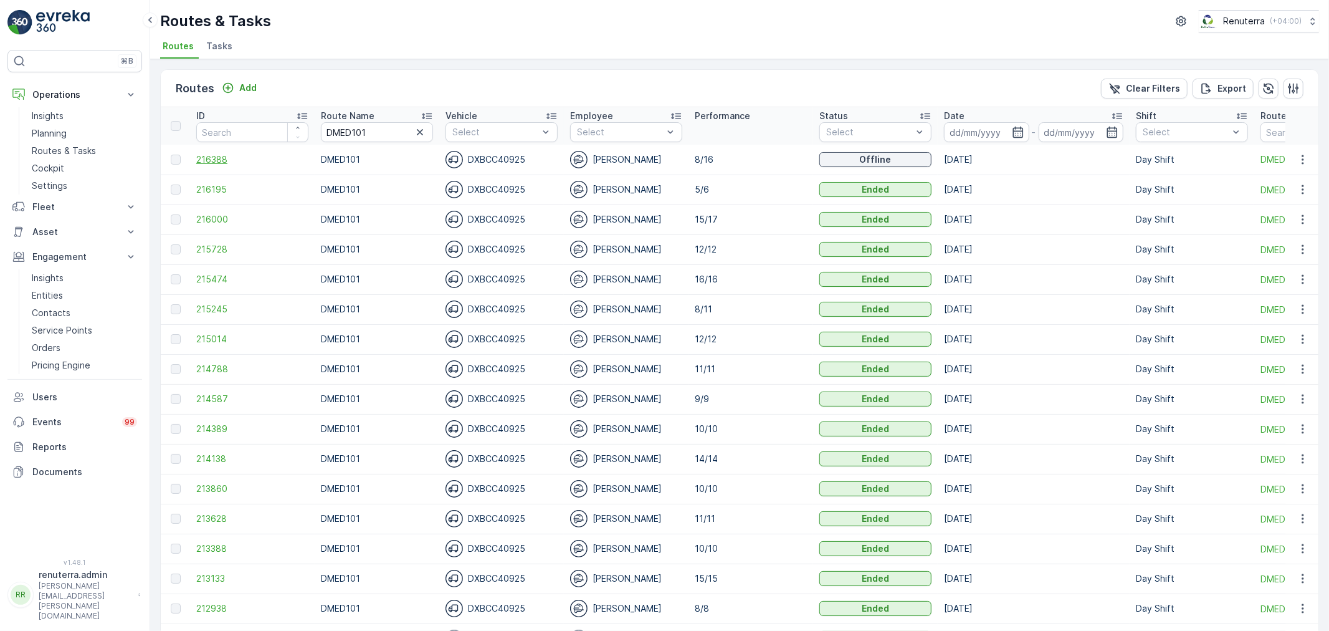
click at [226, 153] on span "216388" at bounding box center [252, 159] width 112 height 12
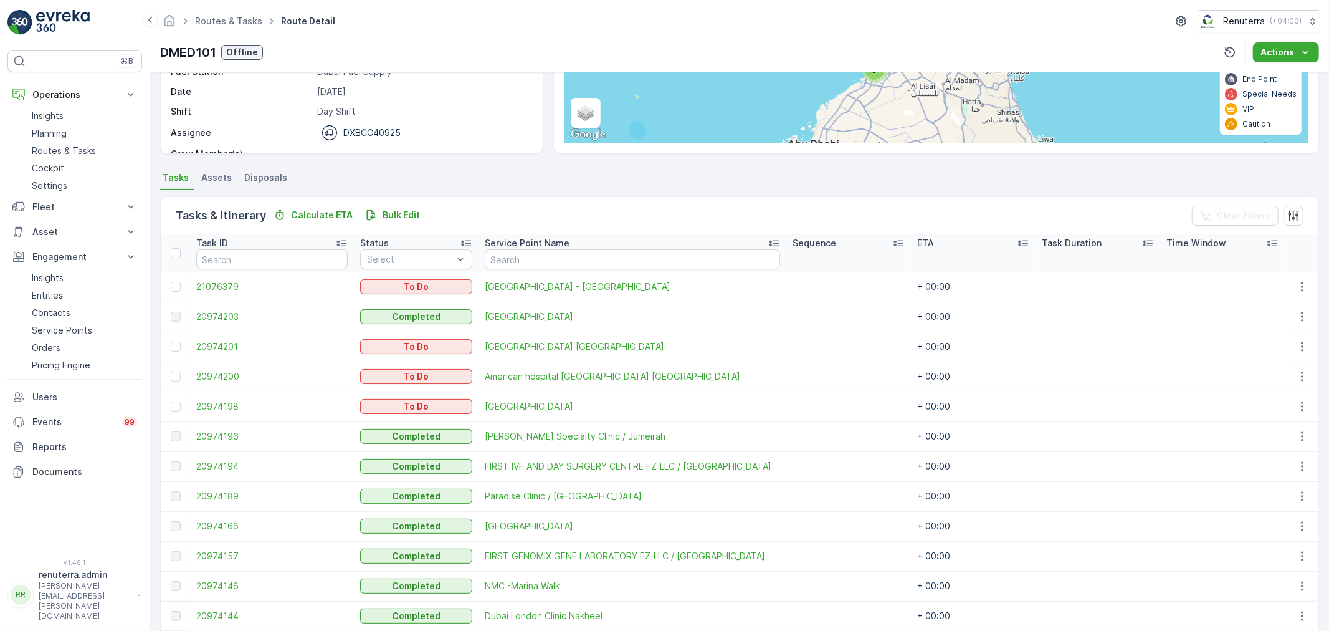
scroll to position [142, 0]
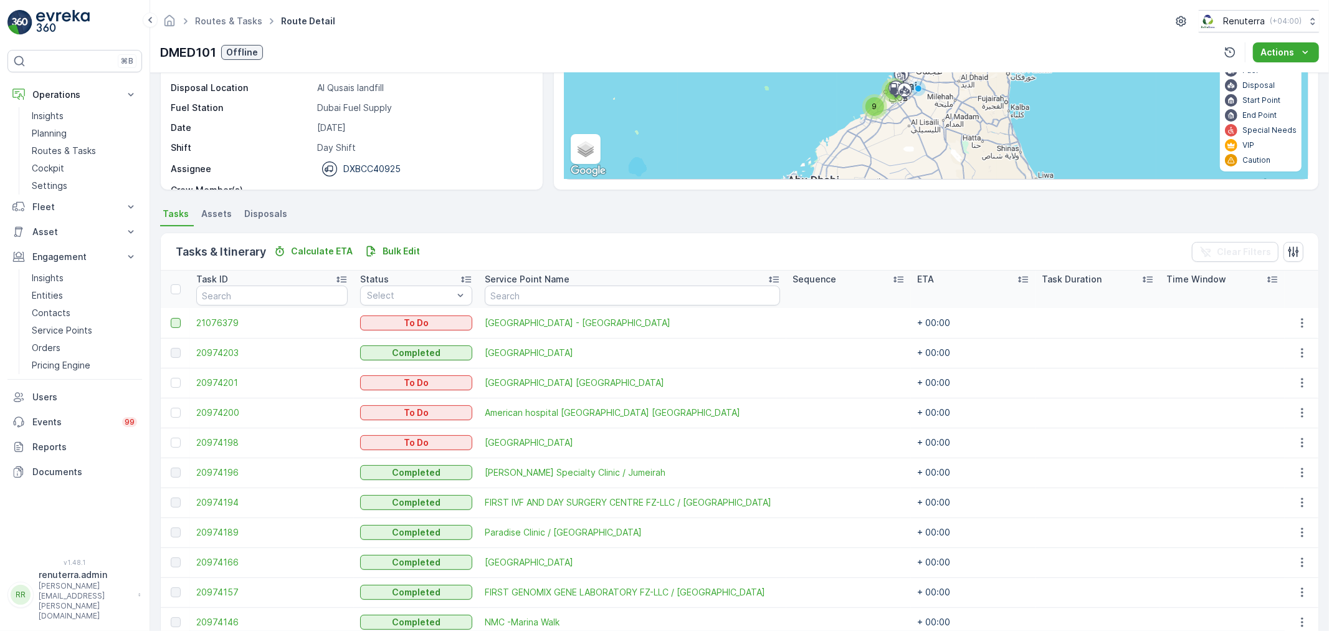
click at [171, 322] on div at bounding box center [176, 323] width 10 height 10
click at [171, 318] on input "checkbox" at bounding box center [171, 318] width 0 height 0
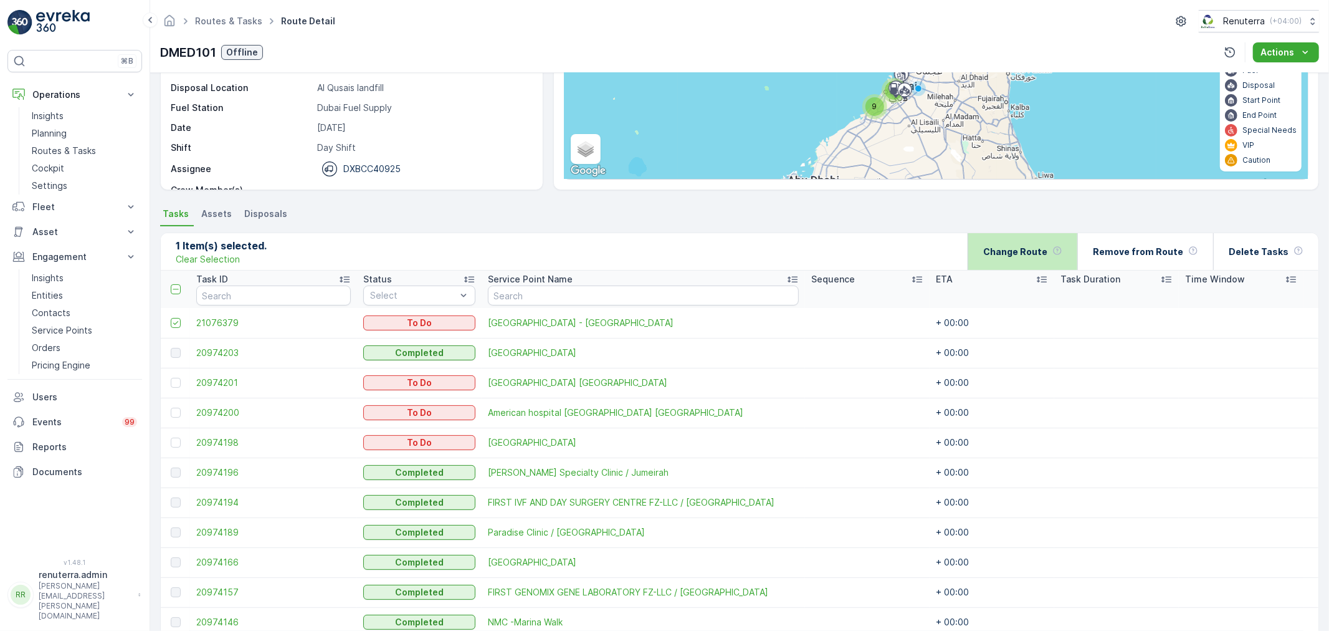
click at [1018, 252] on p "Change Route" at bounding box center [1015, 251] width 64 height 12
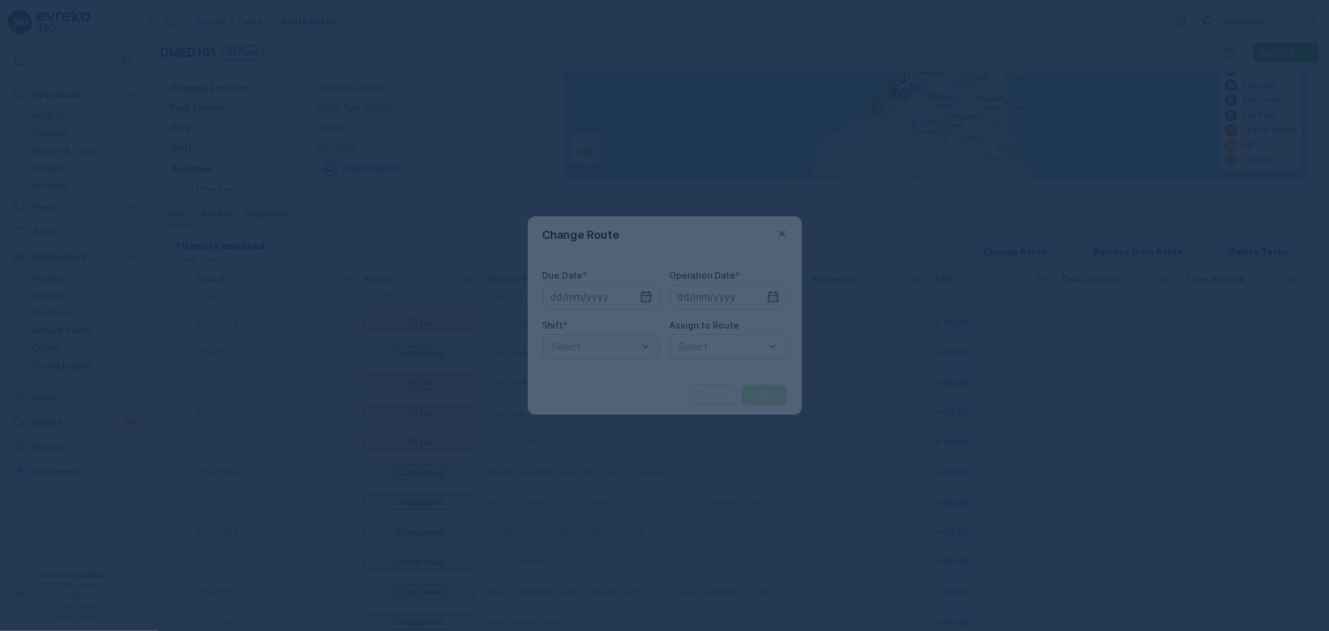
type input "[DATE]"
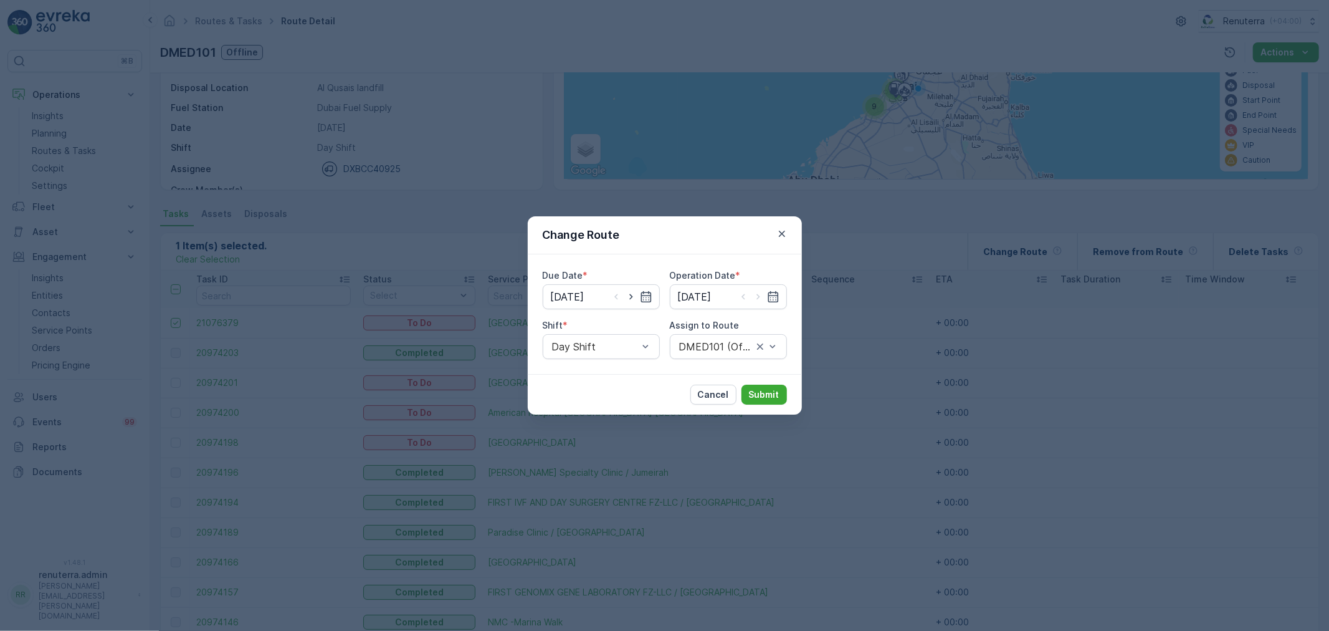
click at [695, 411] on div "Cancel Submit" at bounding box center [665, 394] width 274 height 41
click at [705, 401] on button "Cancel" at bounding box center [713, 394] width 46 height 20
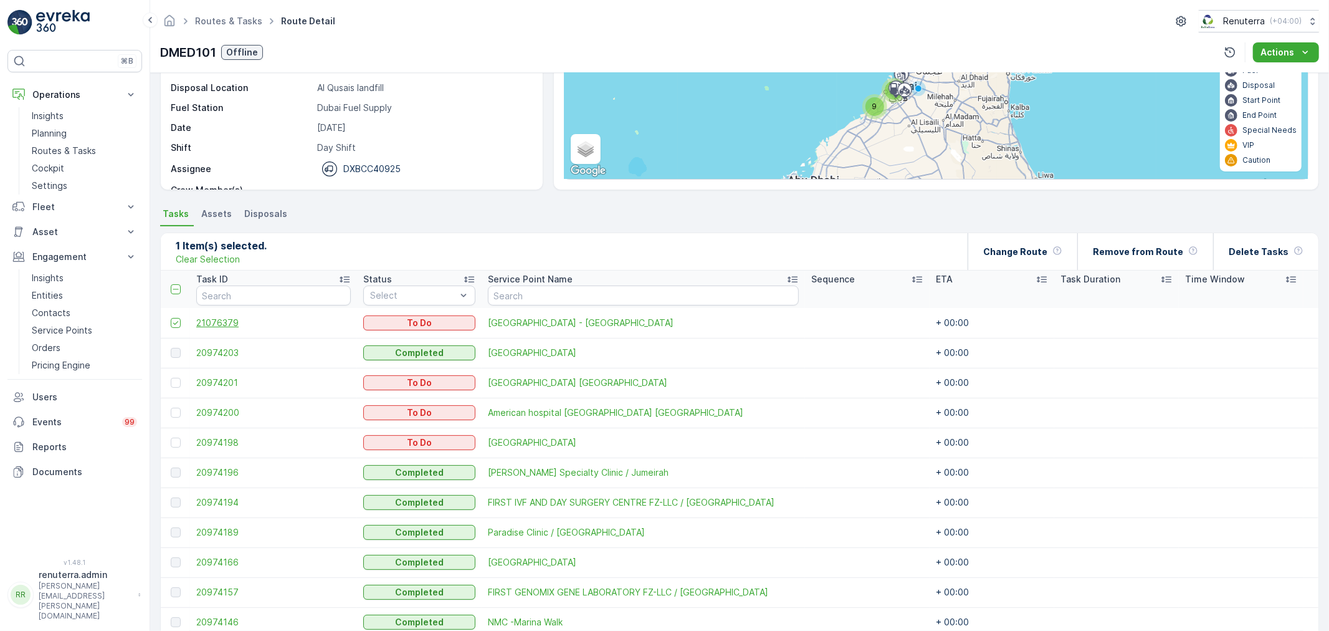
click at [259, 327] on span "21076379" at bounding box center [273, 323] width 155 height 12
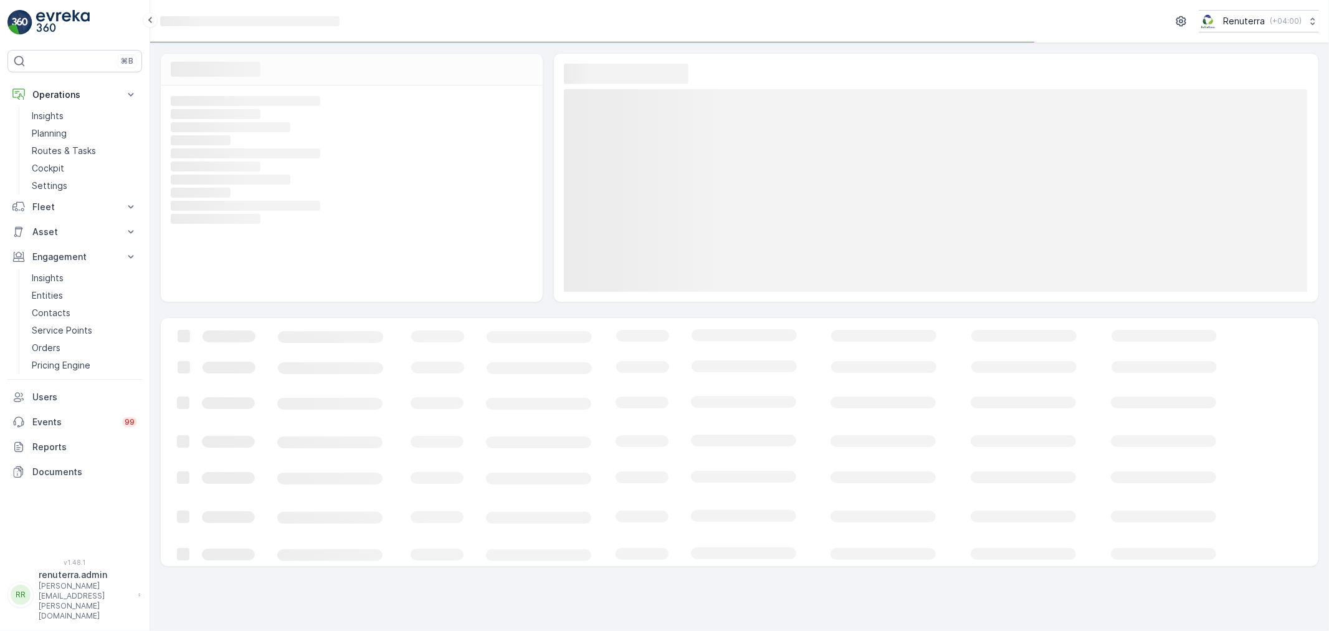
click at [242, 324] on icon "Loading..." at bounding box center [759, 442] width 1196 height 248
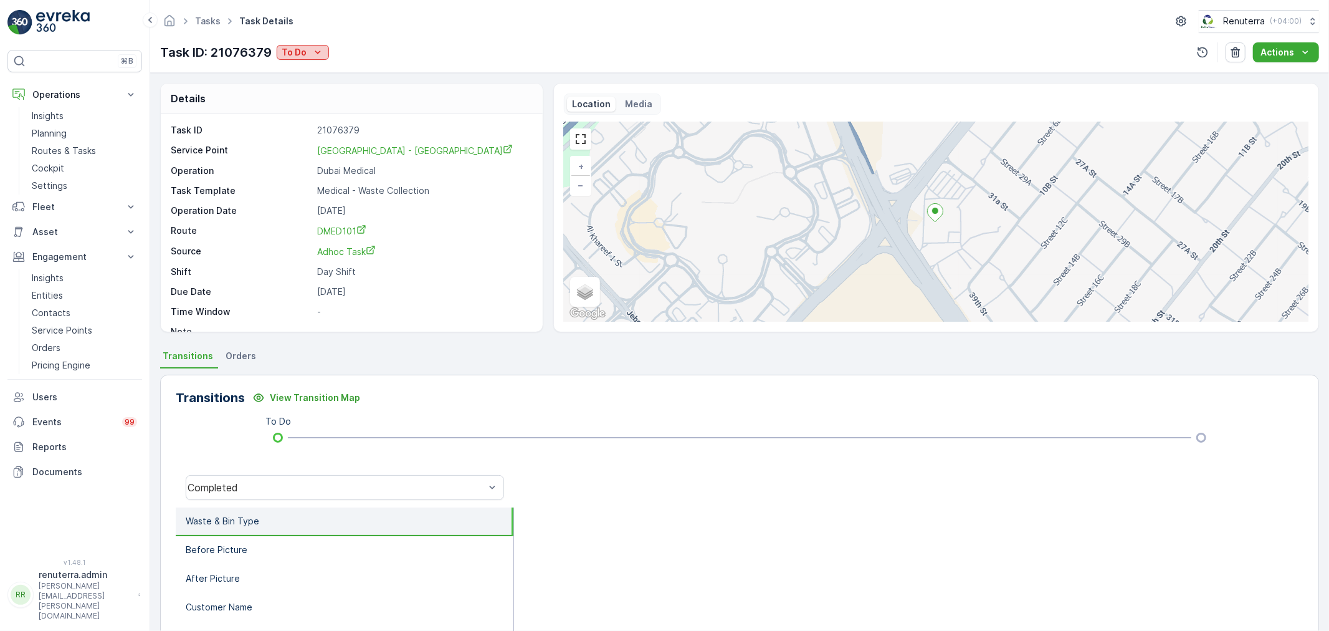
click at [298, 47] on p "To Do" at bounding box center [294, 52] width 25 height 12
click at [302, 70] on span "Completed" at bounding box center [307, 71] width 47 height 12
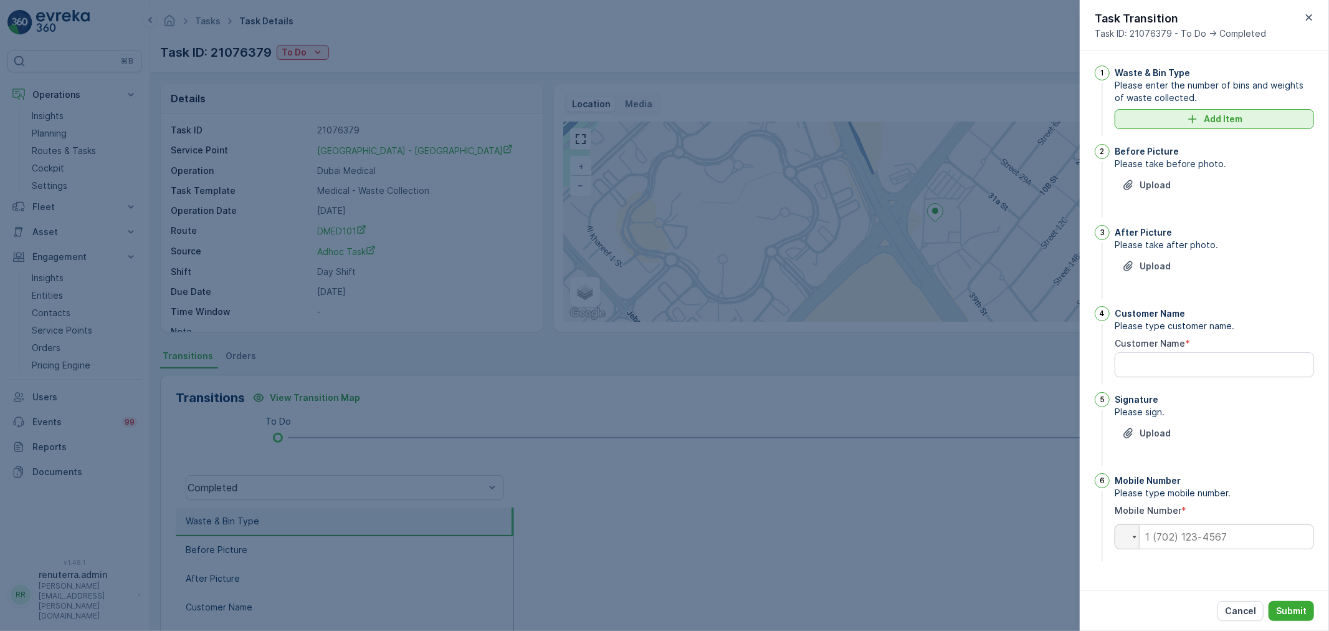
click at [1277, 113] on div "Add Item" at bounding box center [1214, 119] width 184 height 12
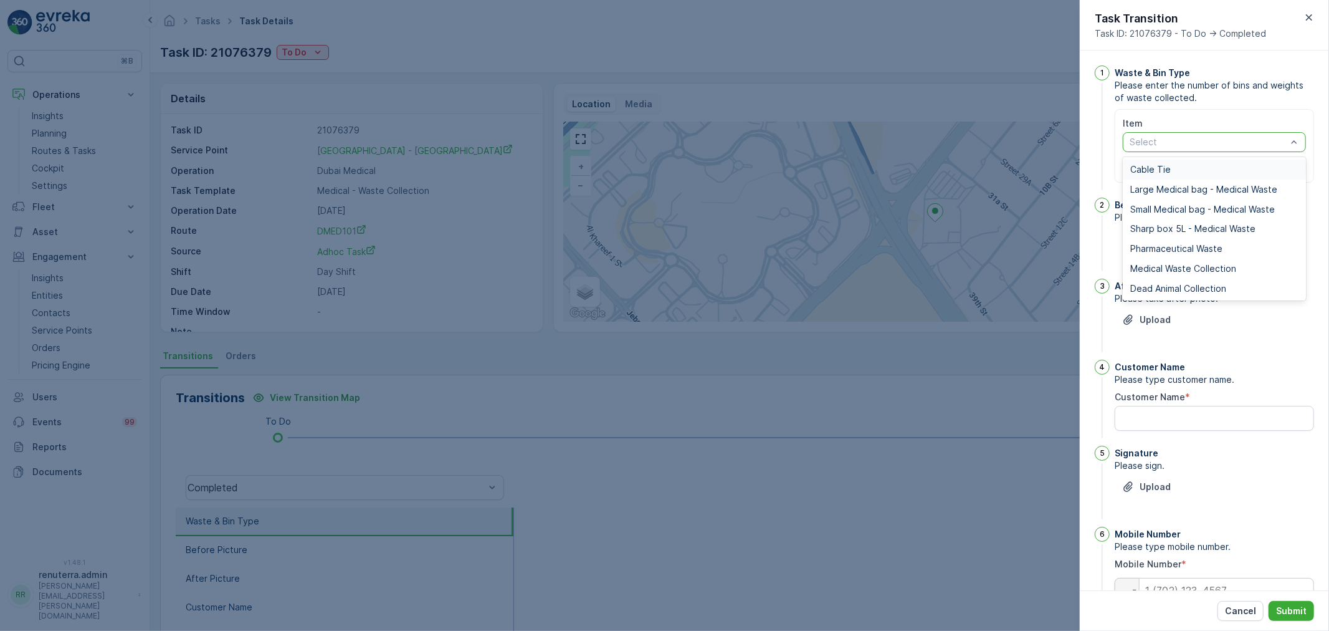
click at [1187, 142] on div at bounding box center [1208, 142] width 160 height 10
click at [1171, 260] on div "Medical Waste Collection" at bounding box center [1214, 269] width 183 height 20
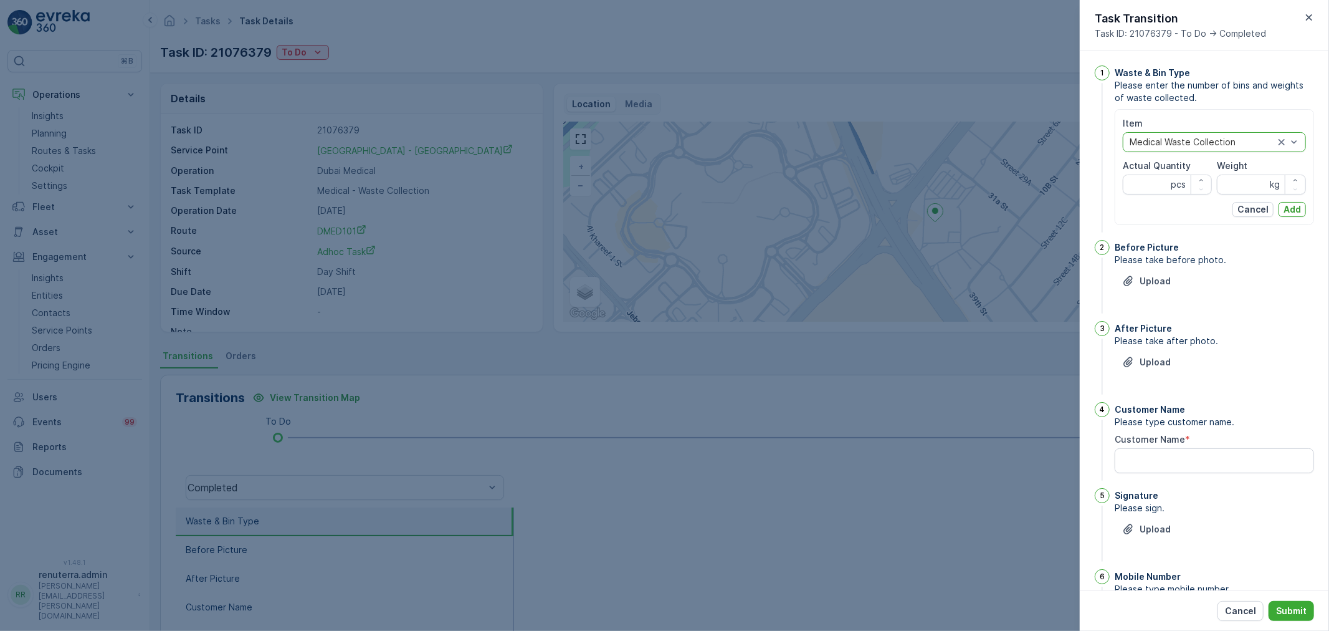
click at [1139, 185] on Quantity "Actual Quantity" at bounding box center [1167, 184] width 89 height 20
type Quantity "20"
click at [1244, 188] on input "Weight" at bounding box center [1261, 184] width 89 height 20
type input "80"
click at [1287, 199] on div "Item Medical Waste Collection Actual Quantity 20 pcs Weight 80 kg Cancel Add" at bounding box center [1214, 167] width 183 height 100
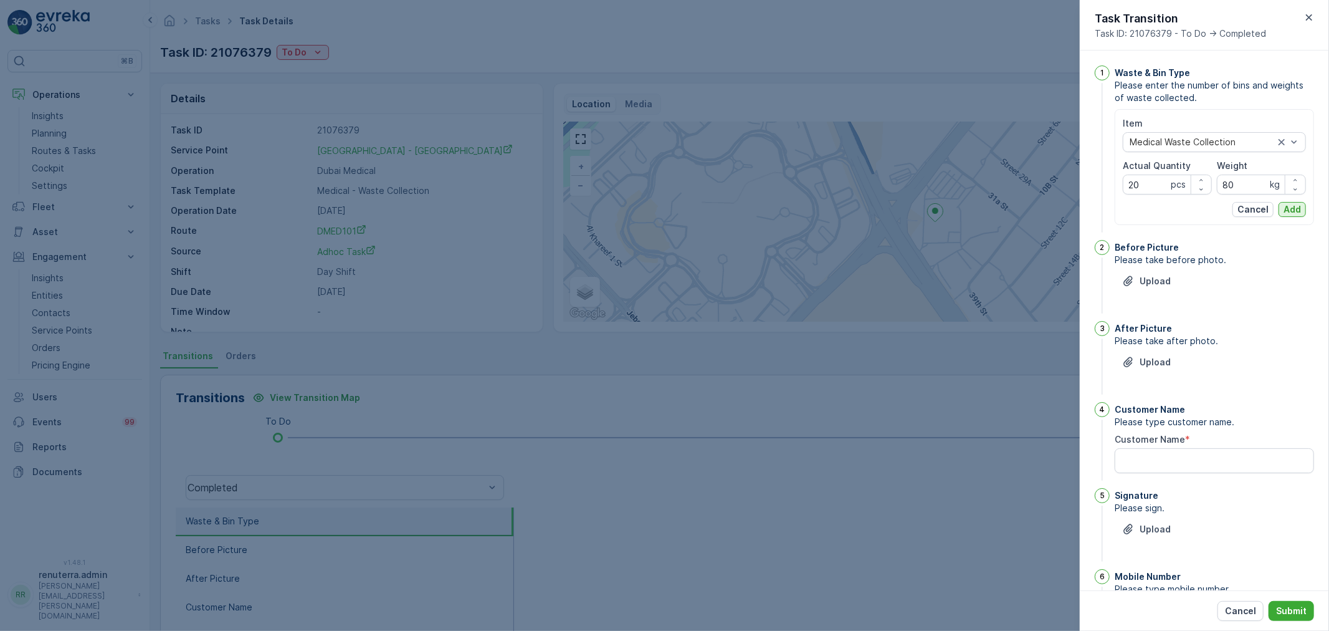
click at [1292, 214] on p "Add" at bounding box center [1292, 209] width 17 height 12
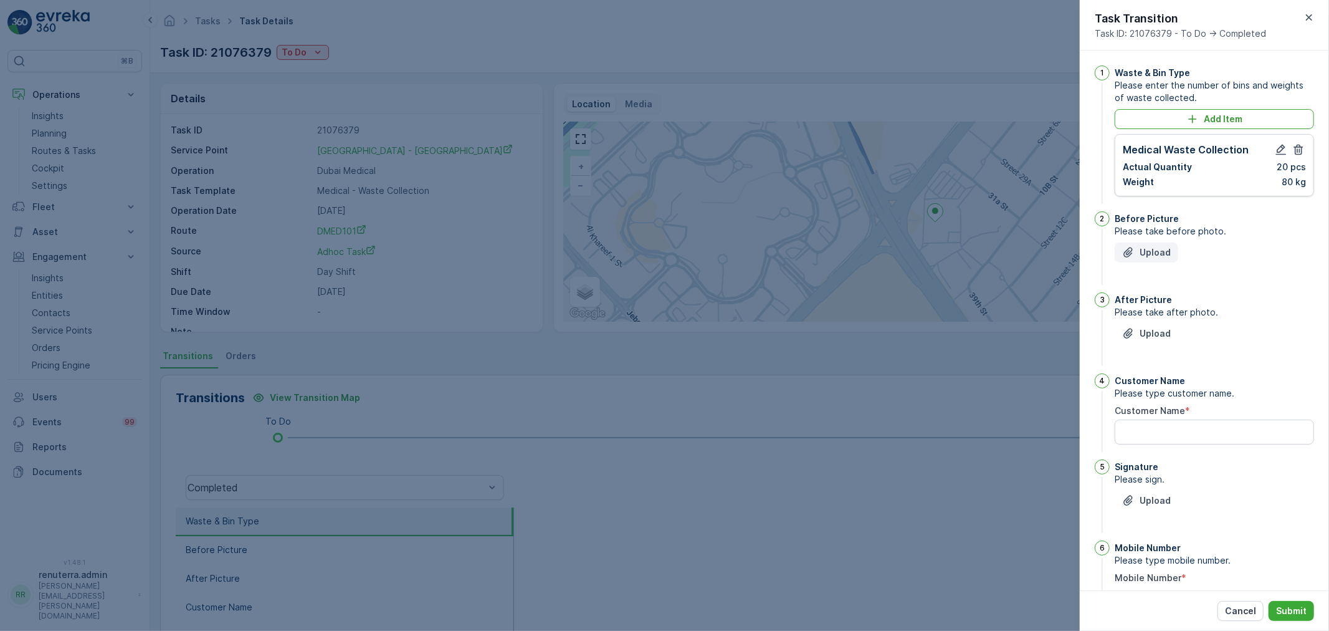
click at [1169, 248] on p "Upload" at bounding box center [1155, 252] width 31 height 12
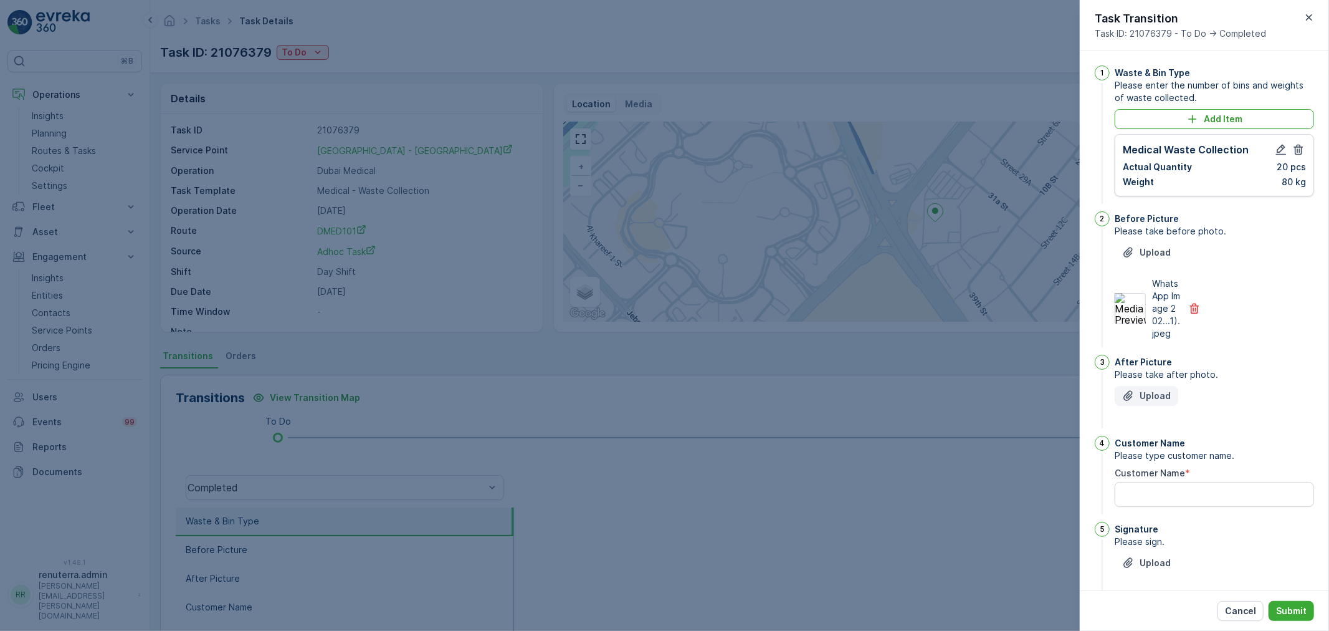
click at [1143, 402] on p "Upload" at bounding box center [1155, 395] width 31 height 12
click at [1176, 493] on div "After Picture Please take after photo. Upload WhatsApp Image 202...1).jpeg" at bounding box center [1214, 424] width 199 height 138
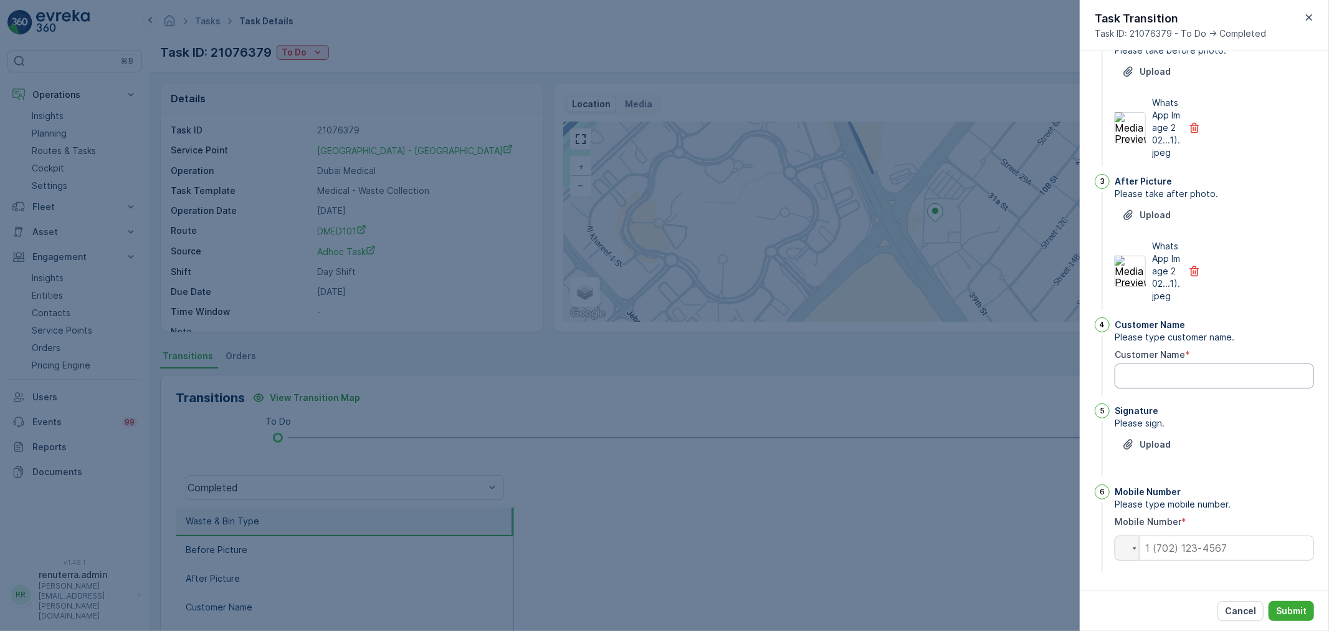
click at [1143, 386] on Name "Customer Name" at bounding box center [1214, 375] width 199 height 25
type Name "Chenlyn"
click at [1145, 446] on p "Upload" at bounding box center [1155, 444] width 31 height 12
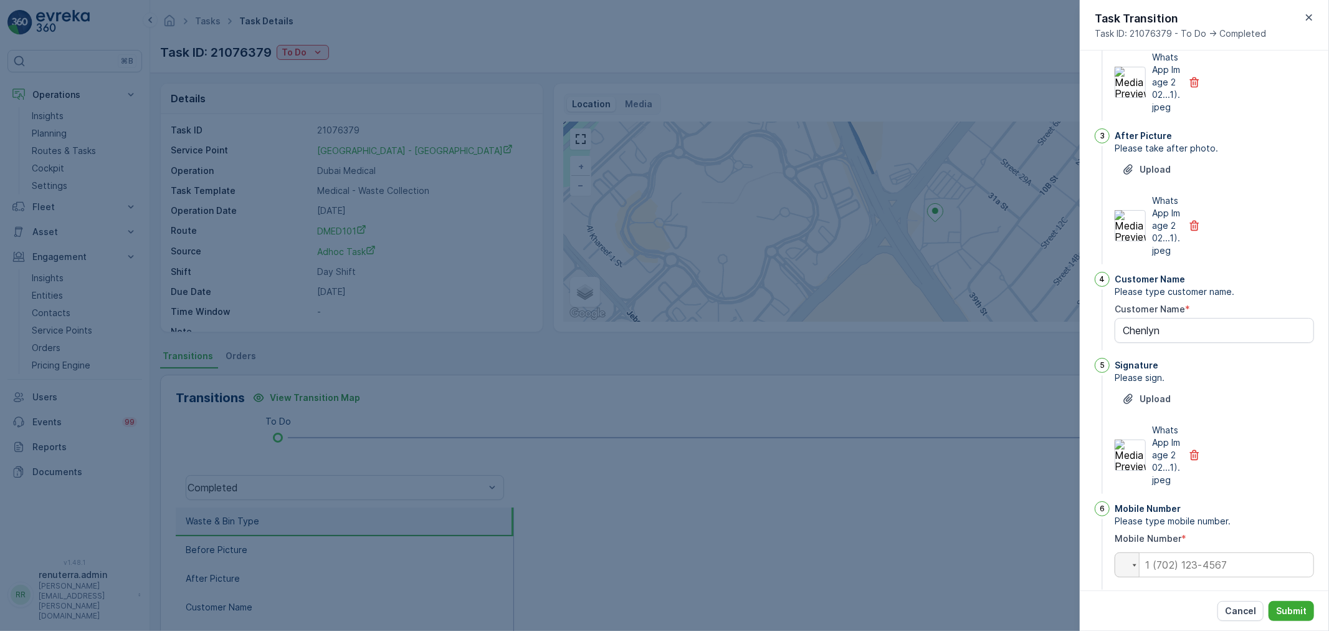
scroll to position [280, 0]
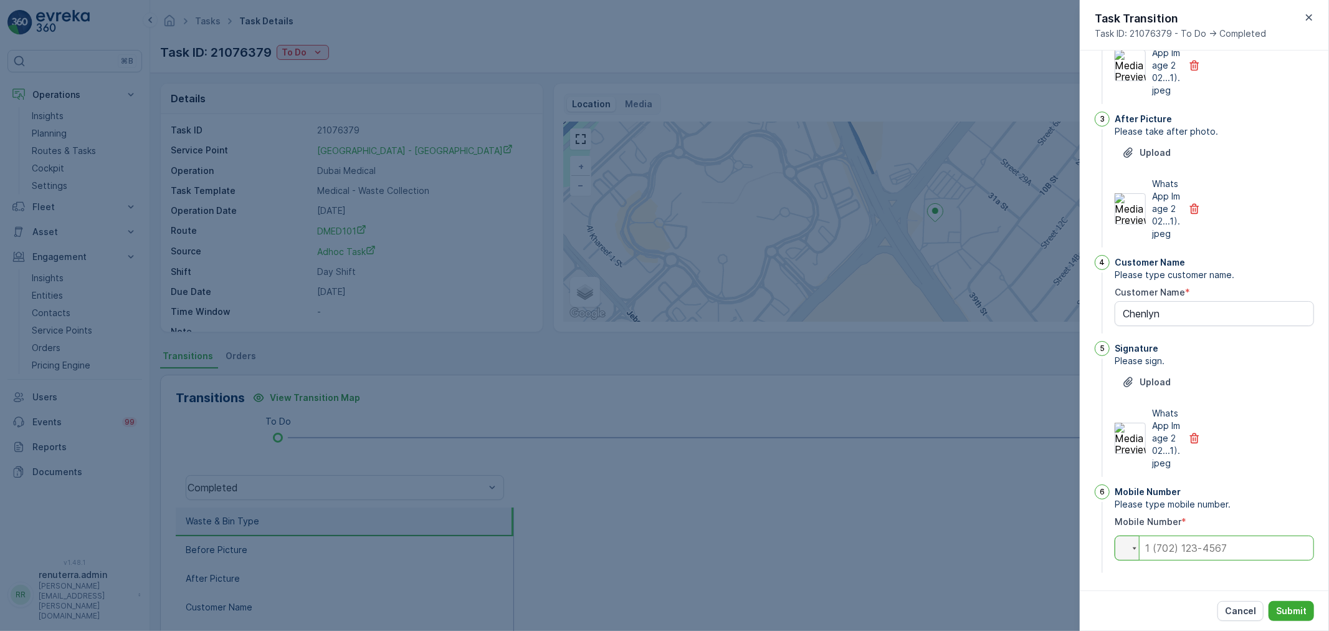
click at [1196, 548] on input "tel" at bounding box center [1214, 547] width 199 height 25
type input "0"
click at [1308, 606] on button "Submit" at bounding box center [1291, 611] width 45 height 20
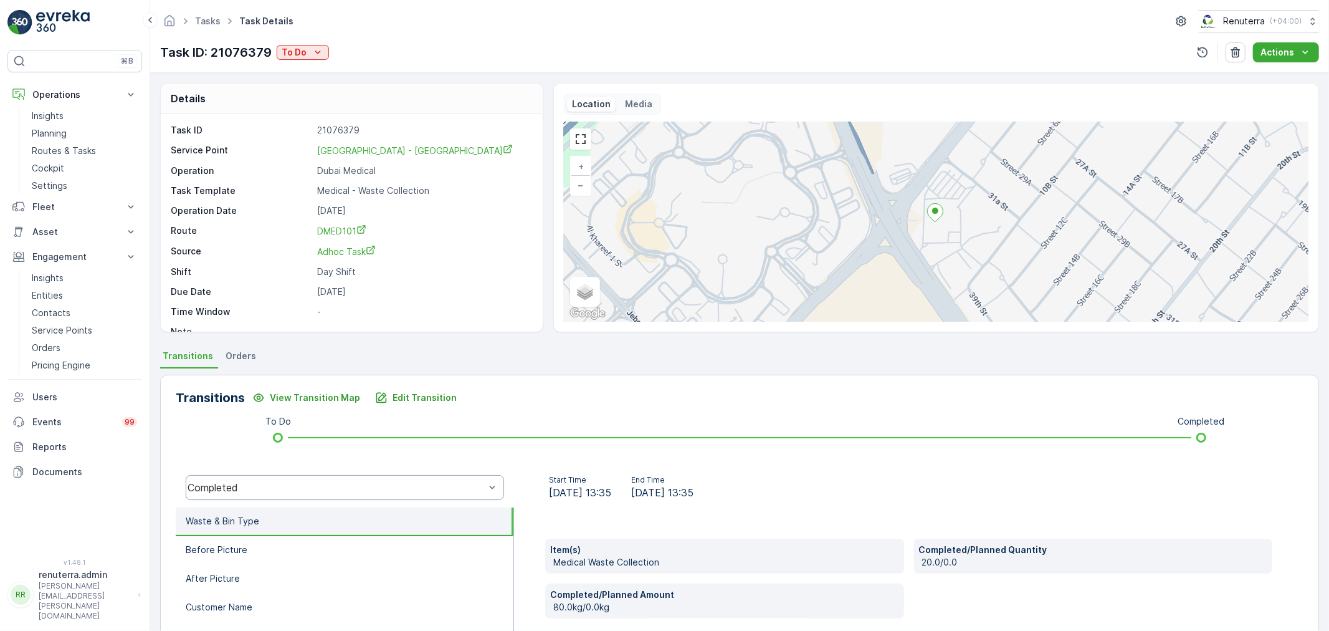
click at [363, 484] on div "Completed" at bounding box center [336, 487] width 297 height 11
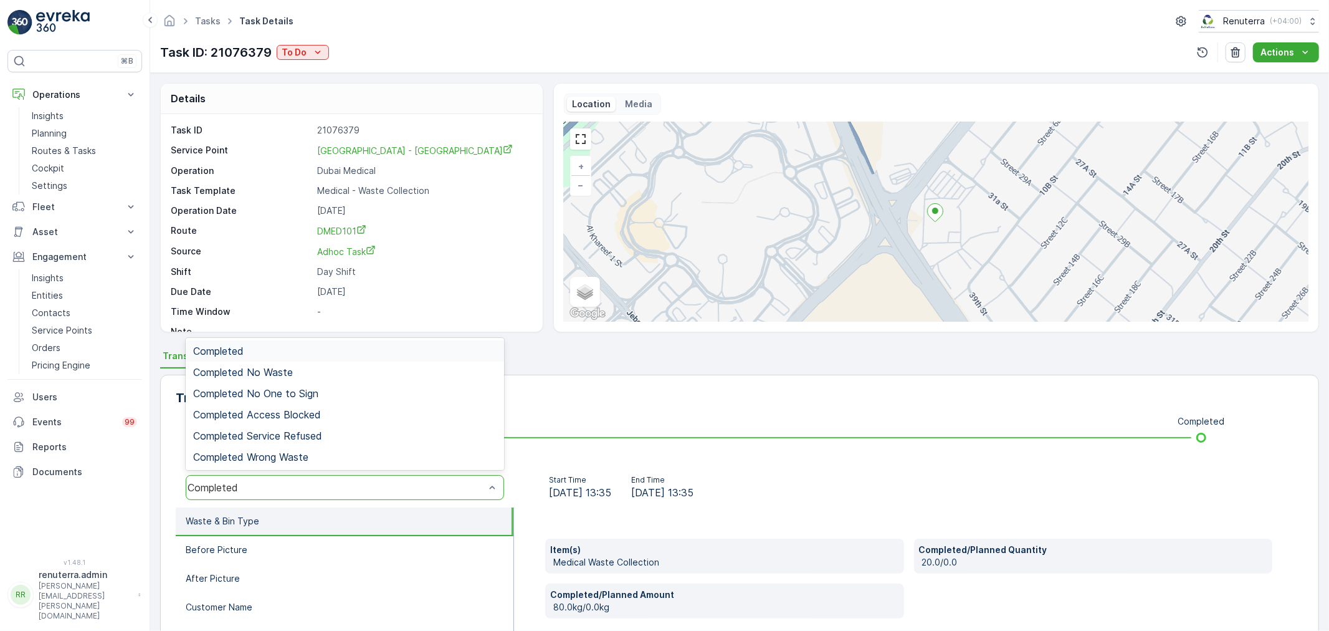
click at [288, 351] on div "Completed" at bounding box center [344, 350] width 303 height 11
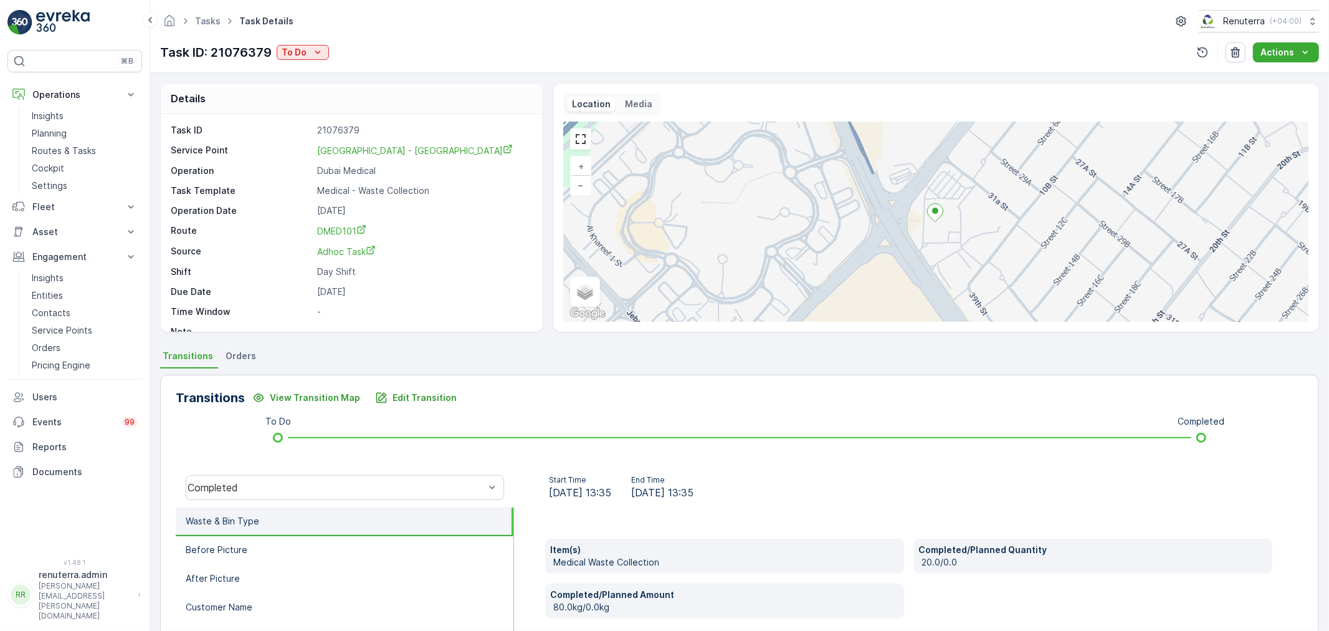
drag, startPoint x: 301, startPoint y: 540, endPoint x: 374, endPoint y: 512, distance: 78.7
click at [300, 540] on li "Before Picture" at bounding box center [345, 550] width 338 height 29
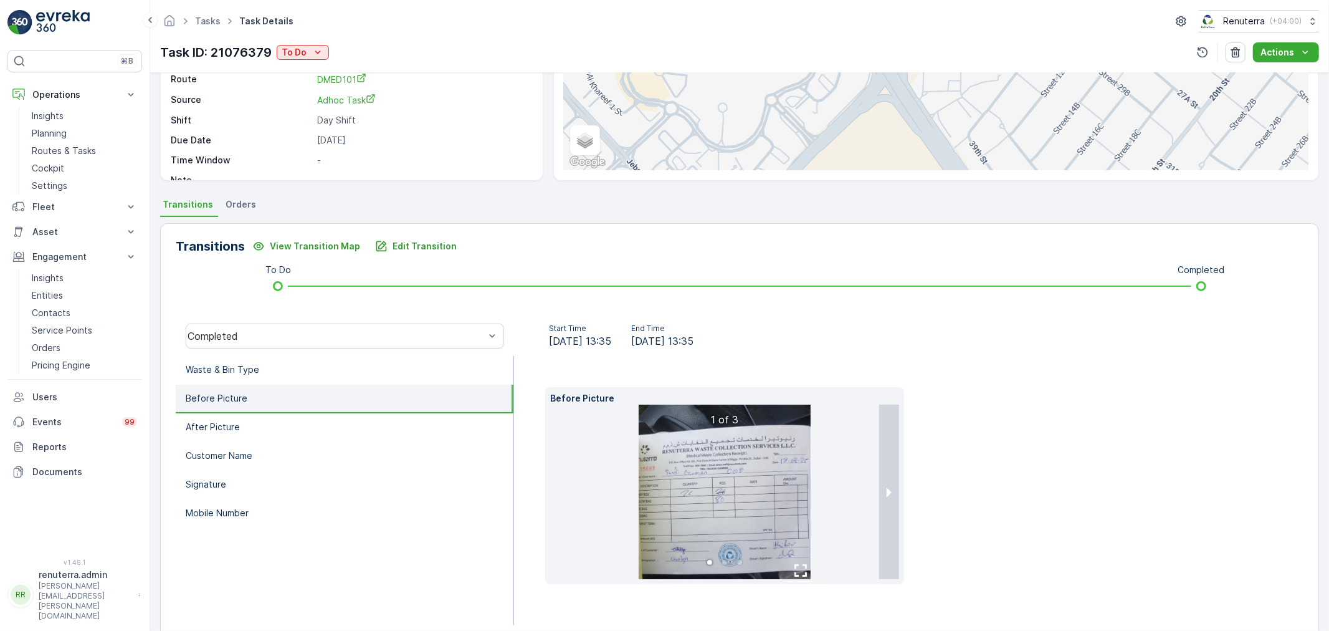
scroll to position [154, 0]
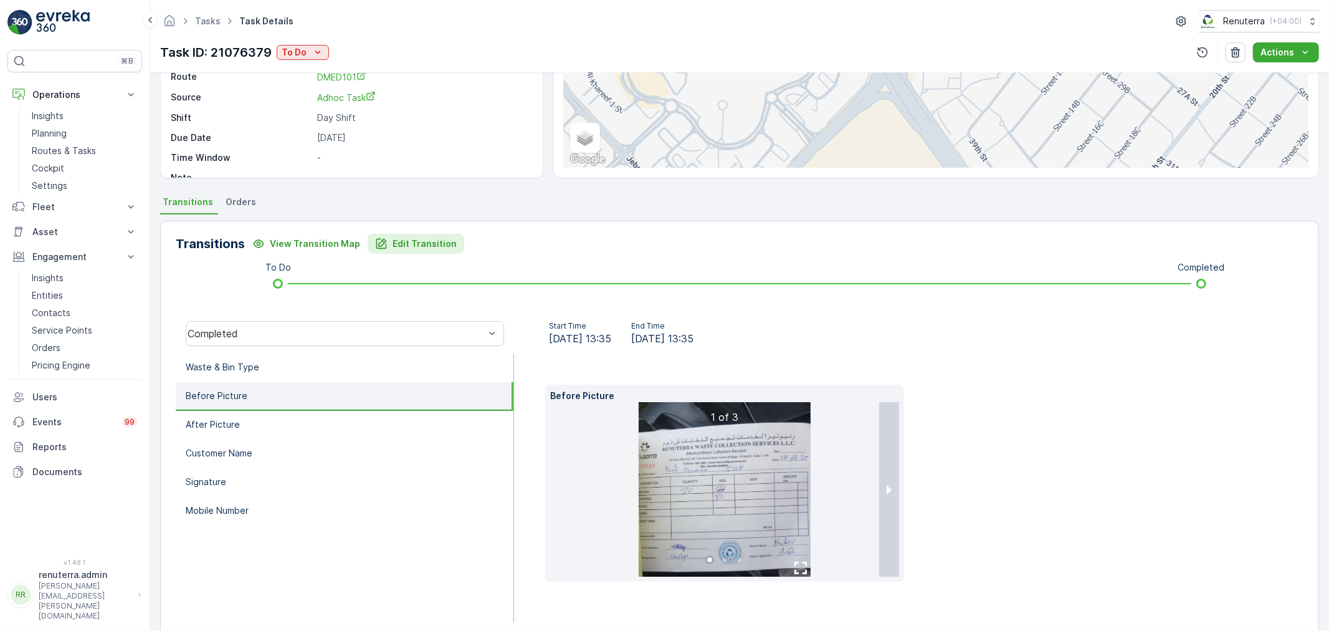
click at [426, 247] on p "Edit Transition" at bounding box center [425, 243] width 64 height 12
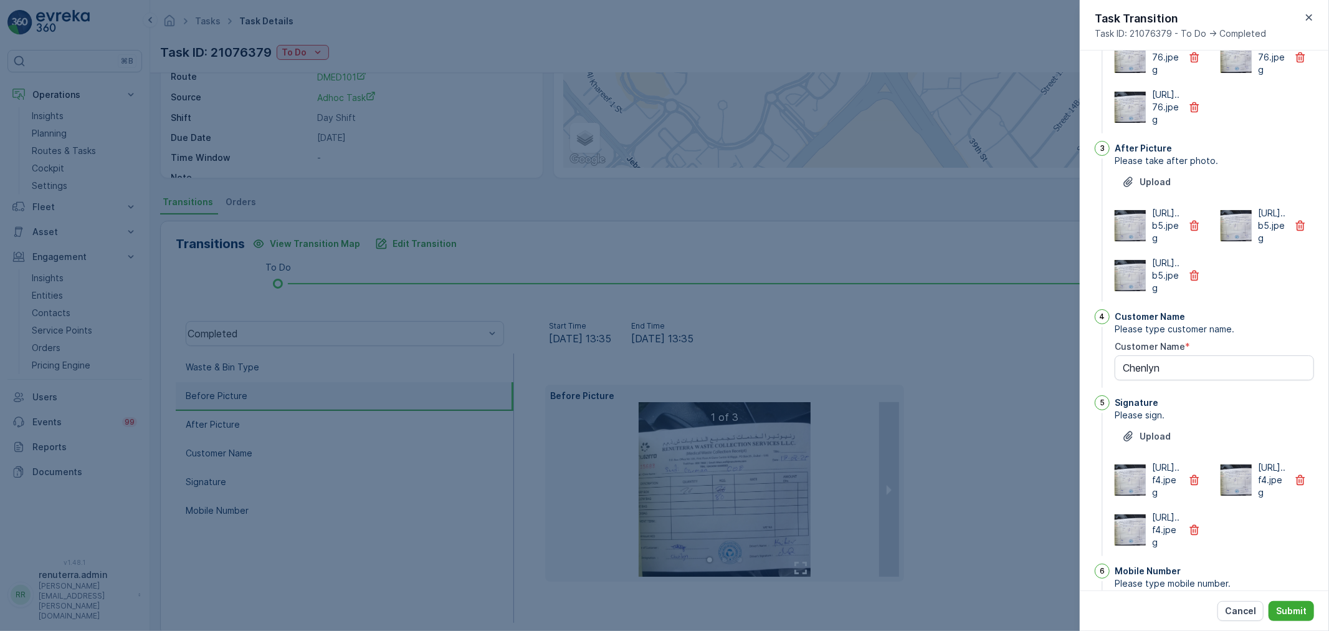
scroll to position [190, 0]
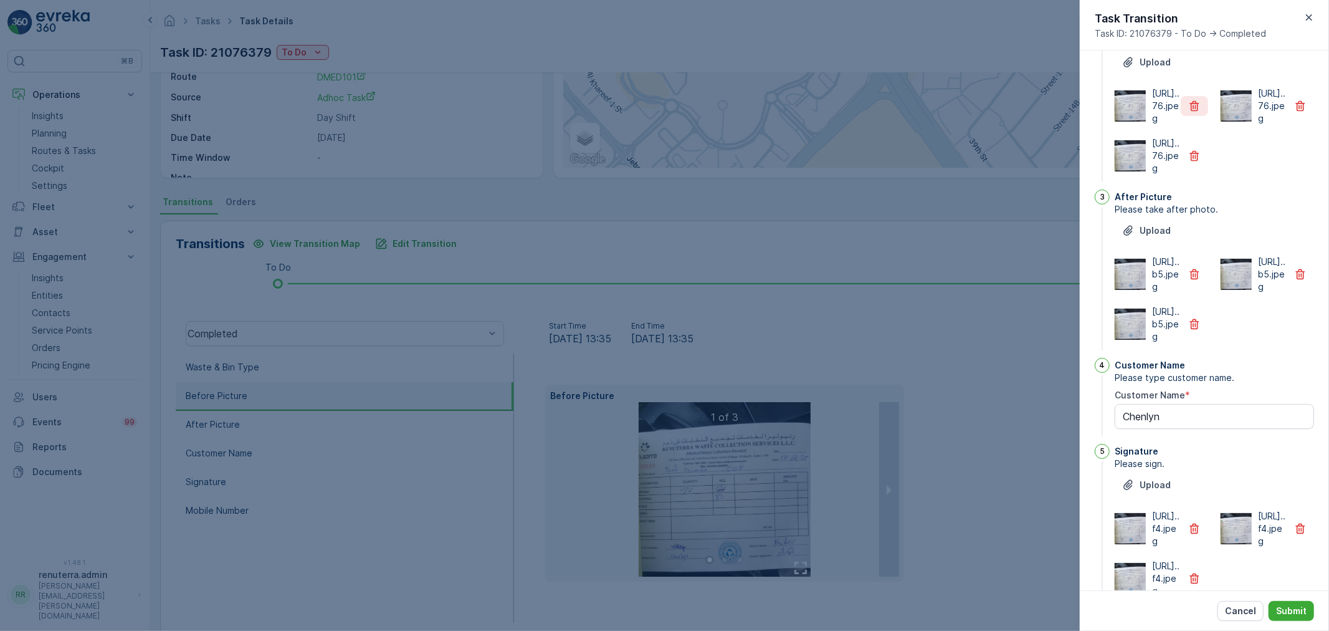
click at [1188, 112] on icon "button" at bounding box center [1194, 106] width 12 height 12
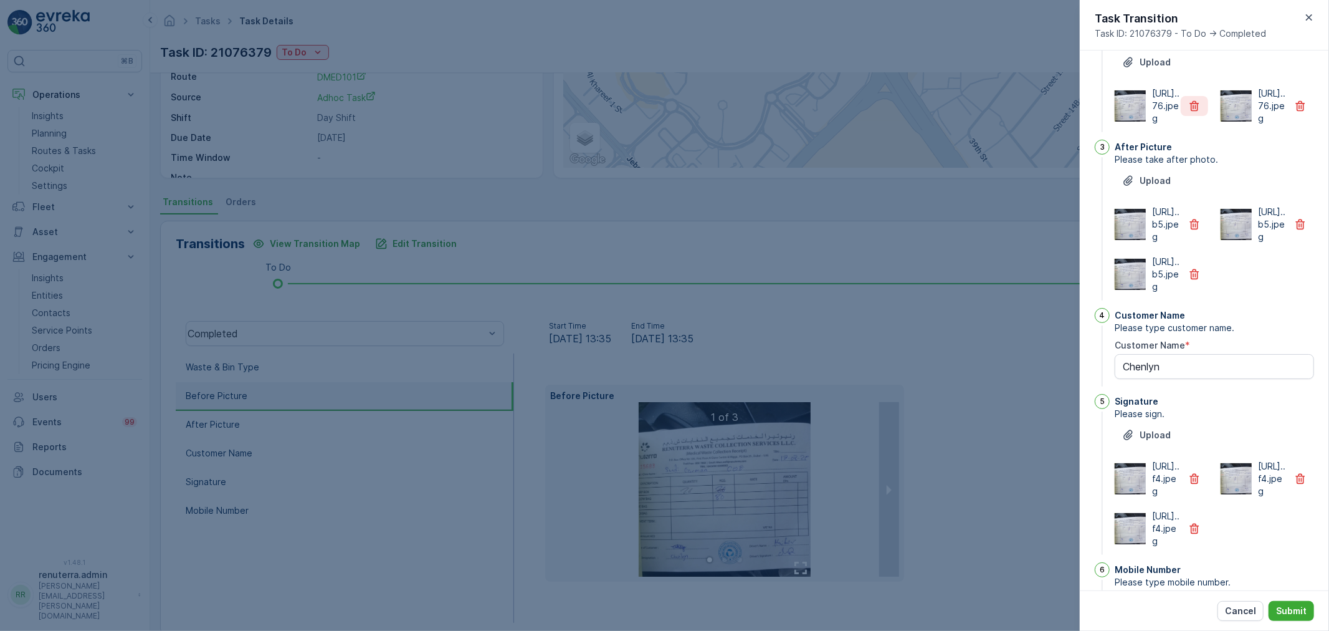
click at [1188, 112] on icon "button" at bounding box center [1194, 106] width 12 height 12
click at [1194, 243] on div "https://media.evre...b5.jpeg" at bounding box center [1161, 224] width 93 height 37
click at [1194, 234] on button "button" at bounding box center [1194, 224] width 27 height 20
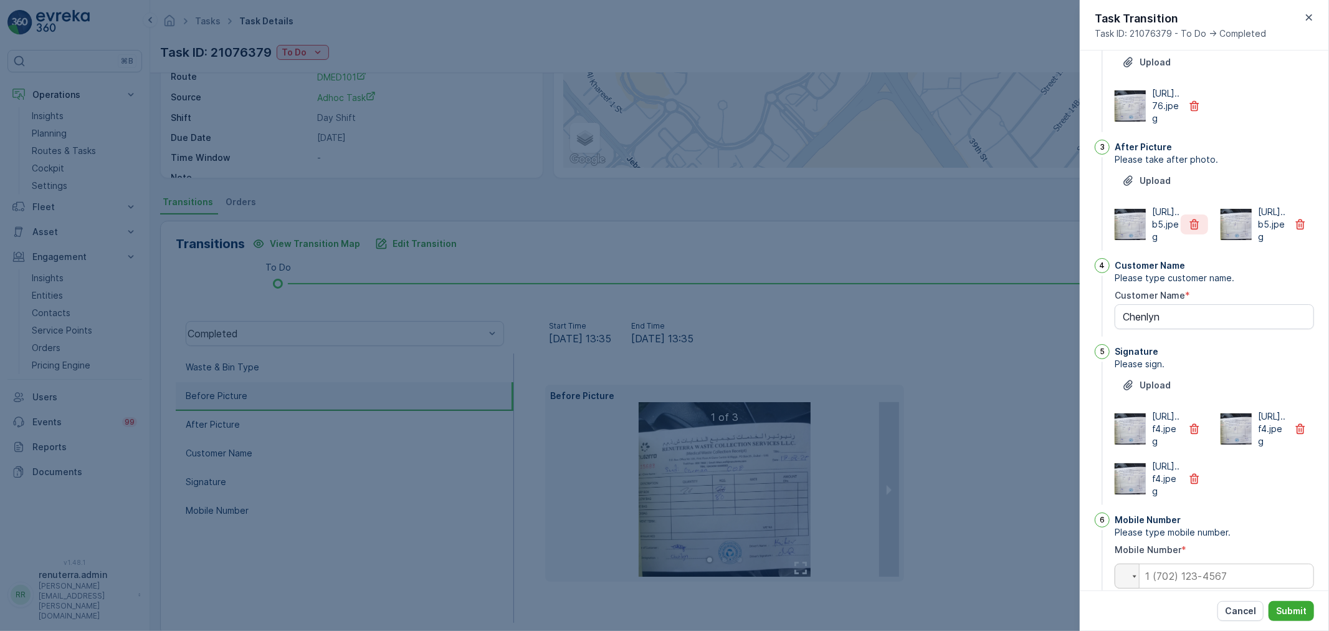
click at [1194, 234] on button "button" at bounding box center [1194, 224] width 27 height 20
click at [1193, 435] on icon "button" at bounding box center [1194, 428] width 12 height 12
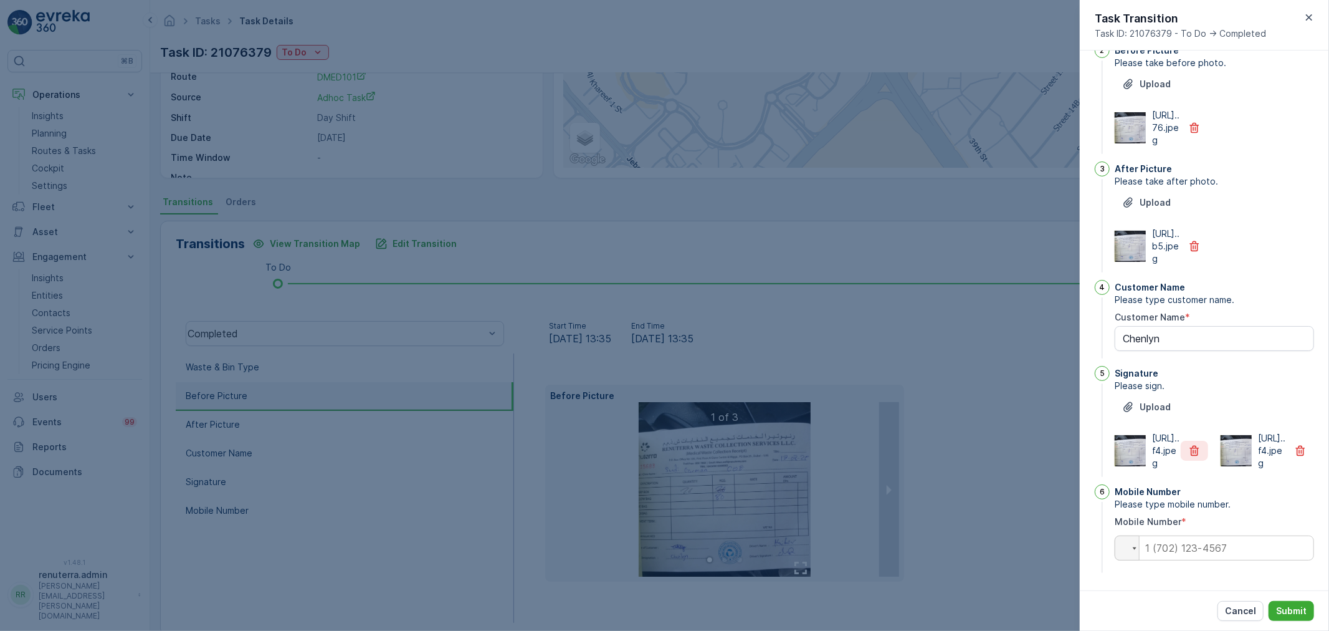
click at [1193, 457] on icon "button" at bounding box center [1194, 450] width 12 height 12
click at [1289, 599] on div "Cancel Submit" at bounding box center [1204, 610] width 249 height 41
click at [1291, 608] on p "Submit" at bounding box center [1291, 610] width 31 height 12
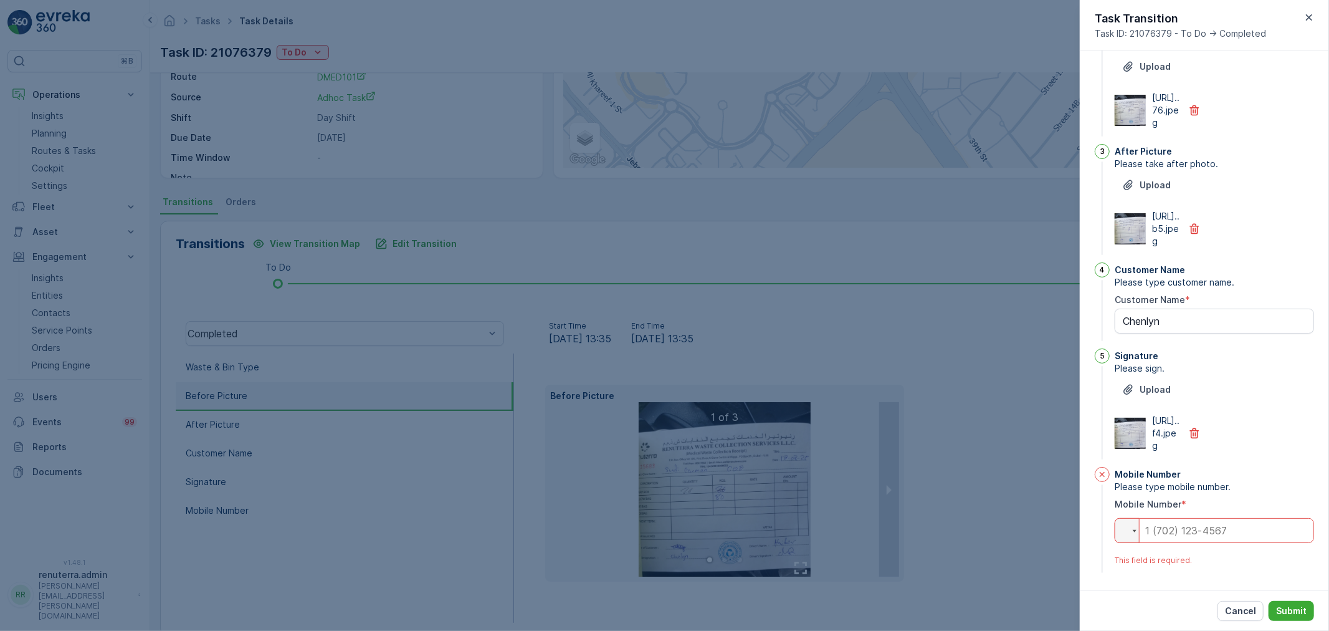
click at [1203, 531] on input "tel" at bounding box center [1214, 530] width 199 height 25
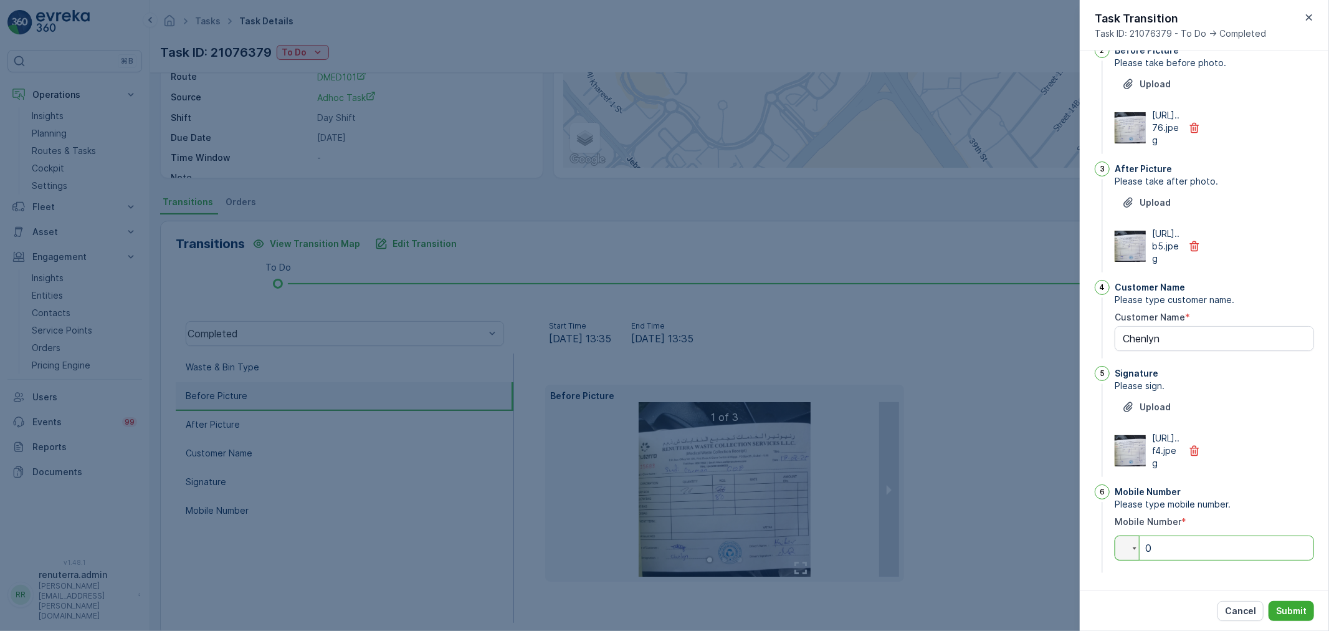
scroll to position [243, 0]
type input "0"
click at [1277, 609] on p "Submit" at bounding box center [1291, 610] width 31 height 12
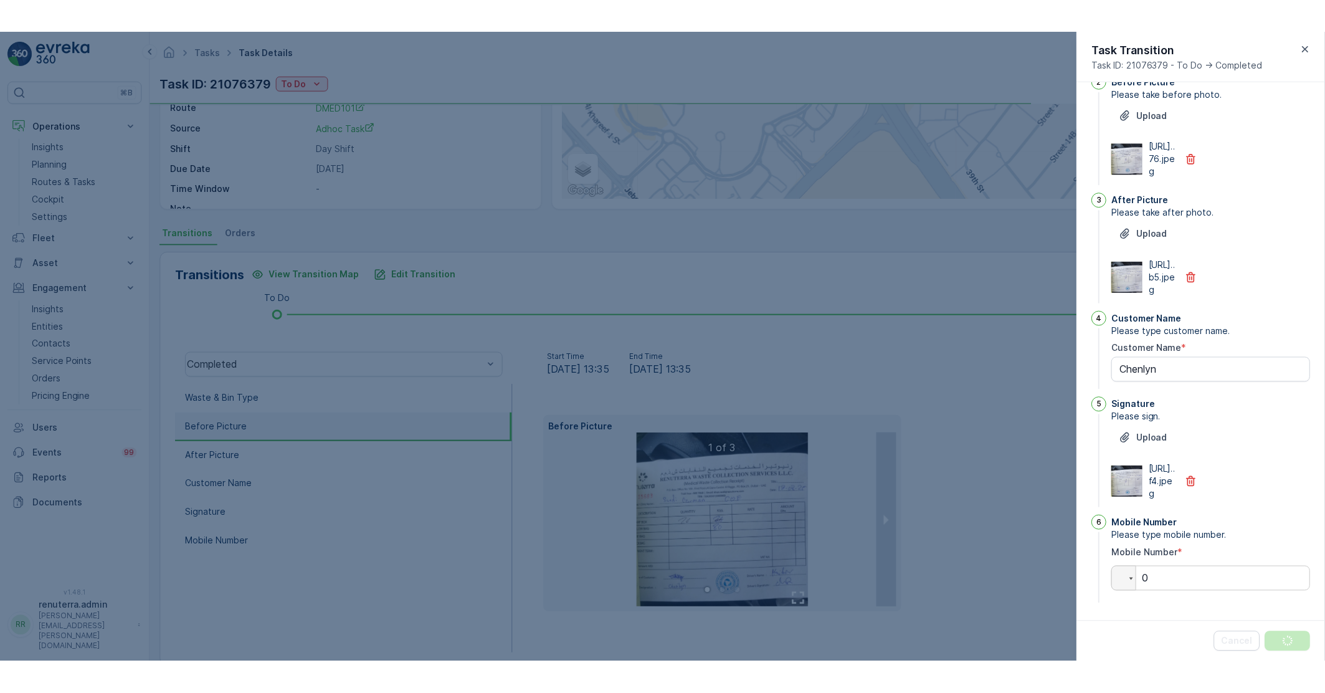
scroll to position [0, 0]
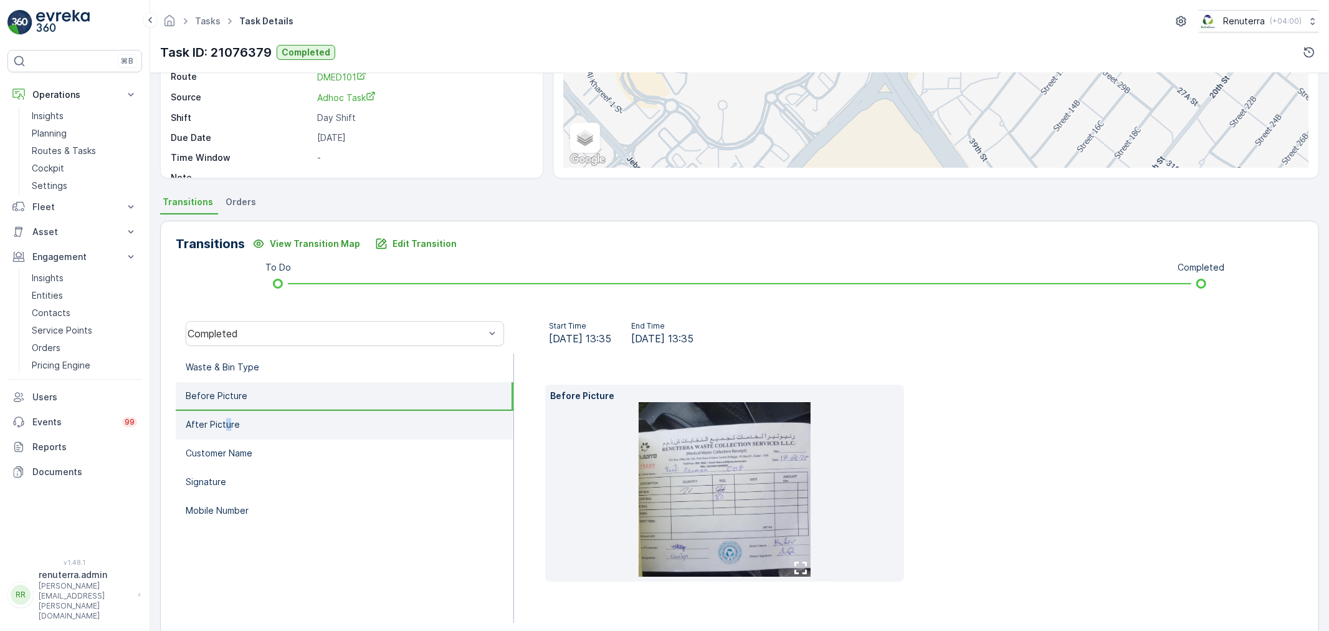
click at [226, 419] on p "After Picture" at bounding box center [213, 424] width 54 height 12
click at [229, 382] on li "Before Picture" at bounding box center [345, 396] width 338 height 29
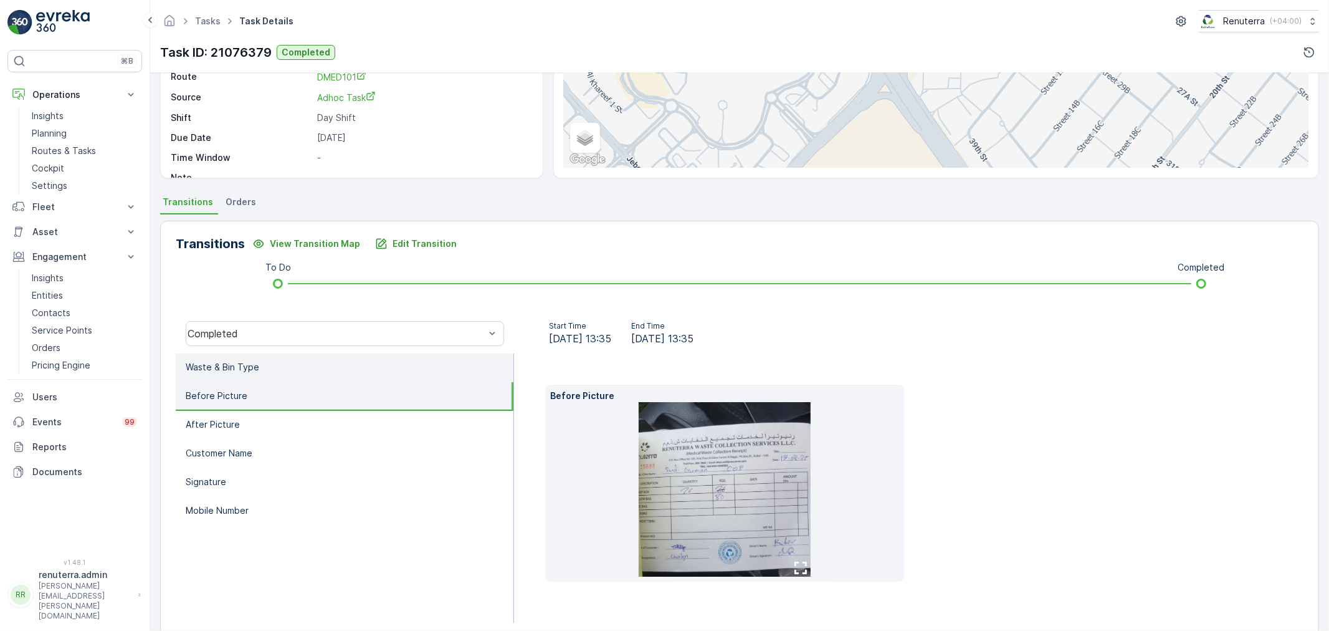
click at [229, 363] on p "Waste & Bin Type" at bounding box center [223, 367] width 74 height 12
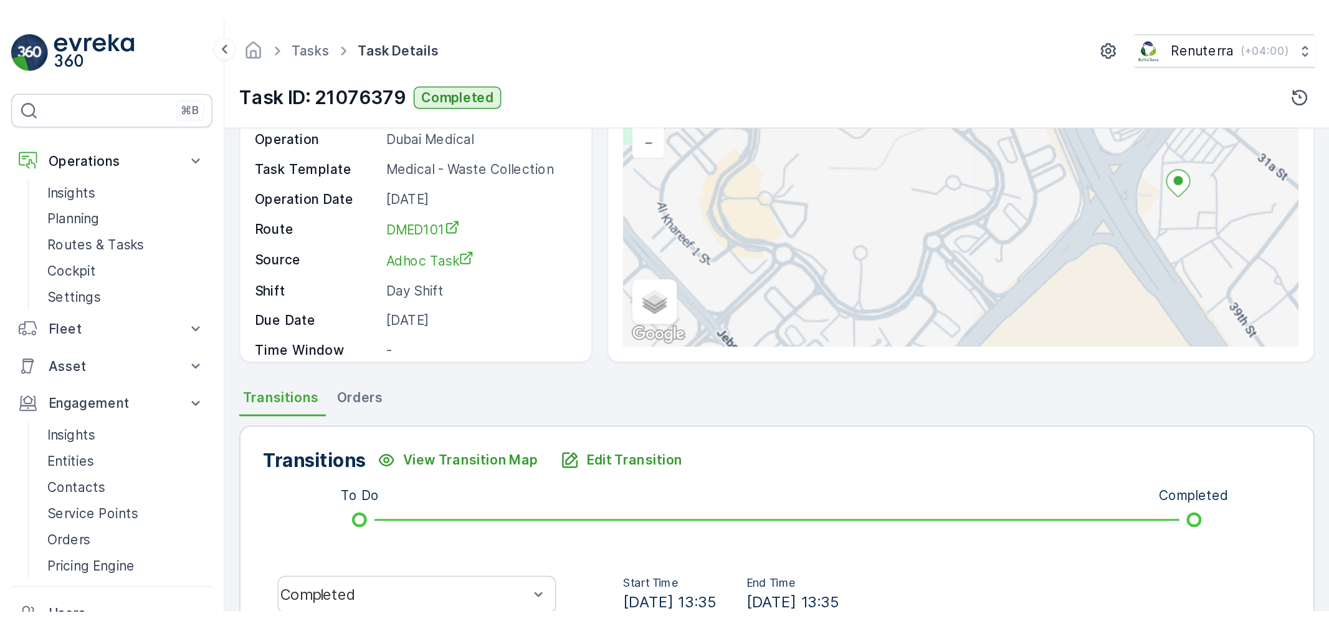
scroll to position [90, 0]
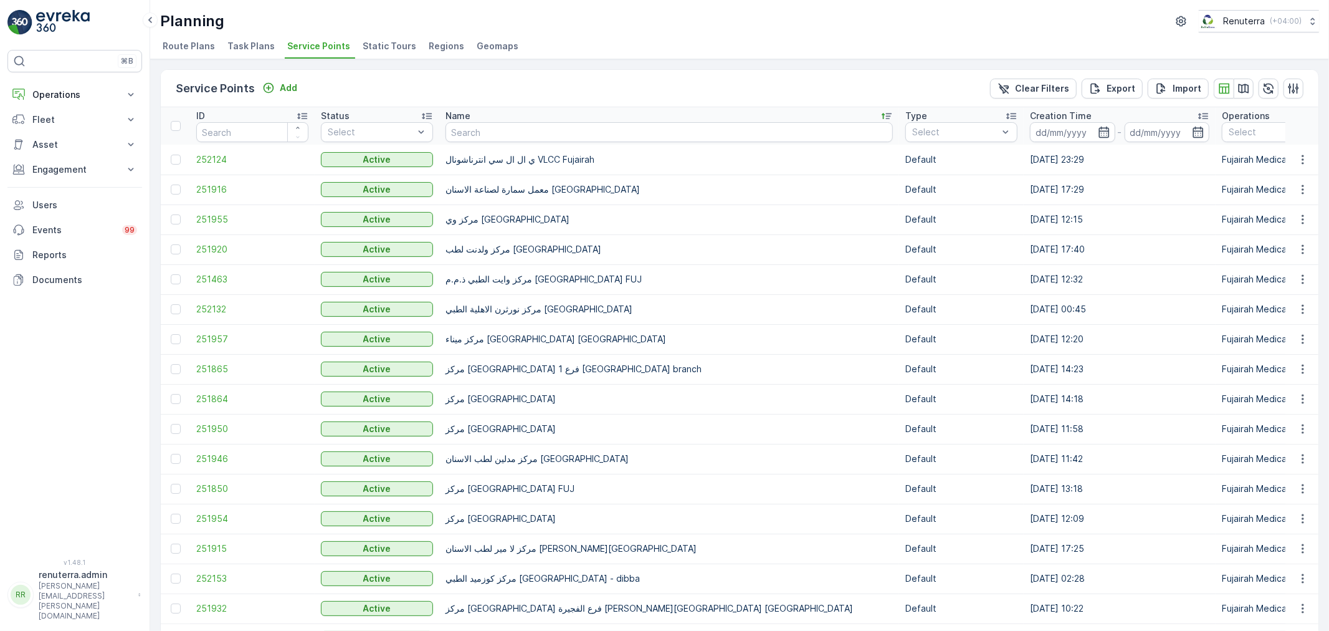
click at [855, 117] on th "Name" at bounding box center [669, 125] width 460 height 37
click at [880, 115] on icon at bounding box center [886, 116] width 12 height 12
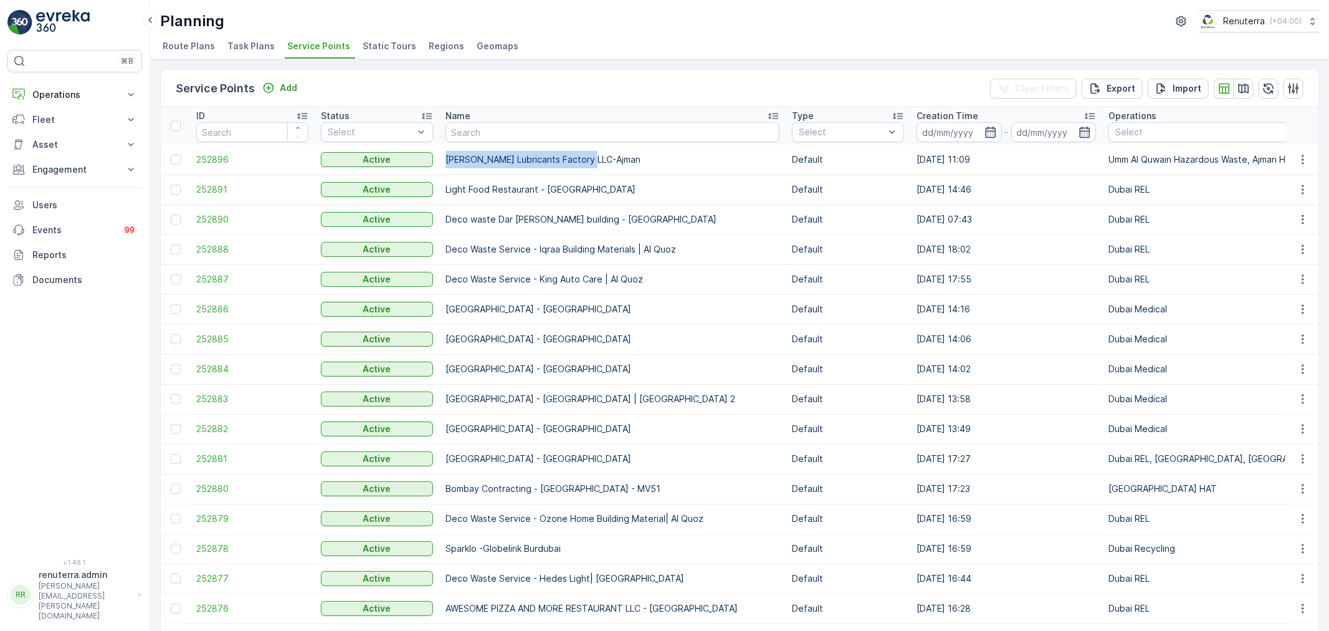
drag, startPoint x: 447, startPoint y: 160, endPoint x: 606, endPoint y: 160, distance: 158.3
click at [606, 160] on td "[PERSON_NAME] Lubricants Factory LLC-Ajman" at bounding box center [612, 160] width 346 height 30
copy td "[PERSON_NAME] Lubricants Factory LLC-Ajman"
click at [51, 165] on p "Engagement" at bounding box center [74, 169] width 85 height 12
click at [235, 156] on span "252896" at bounding box center [252, 159] width 112 height 12
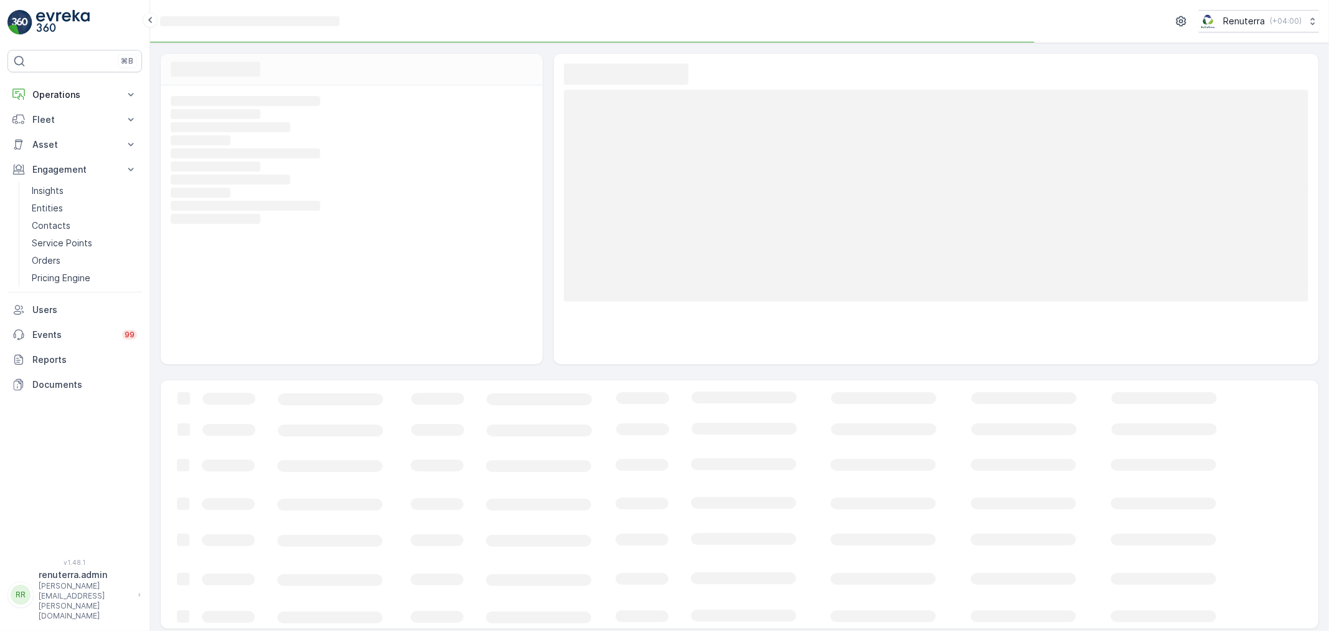
scroll to position [4, 0]
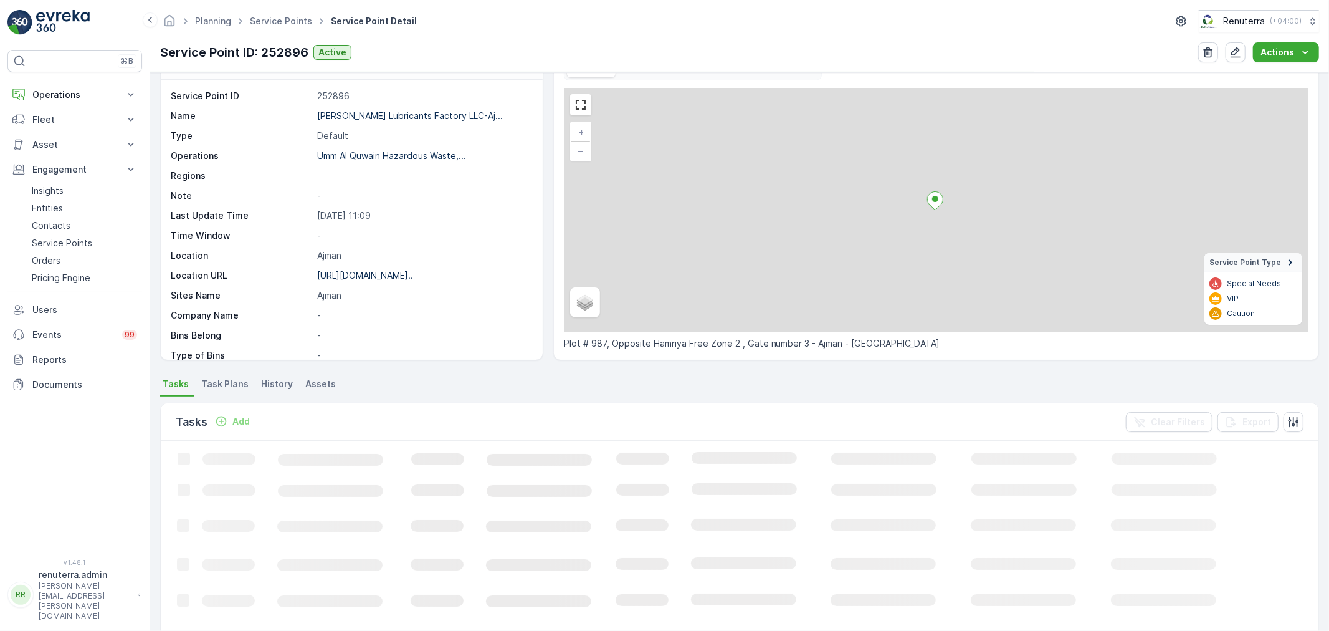
scroll to position [138, 0]
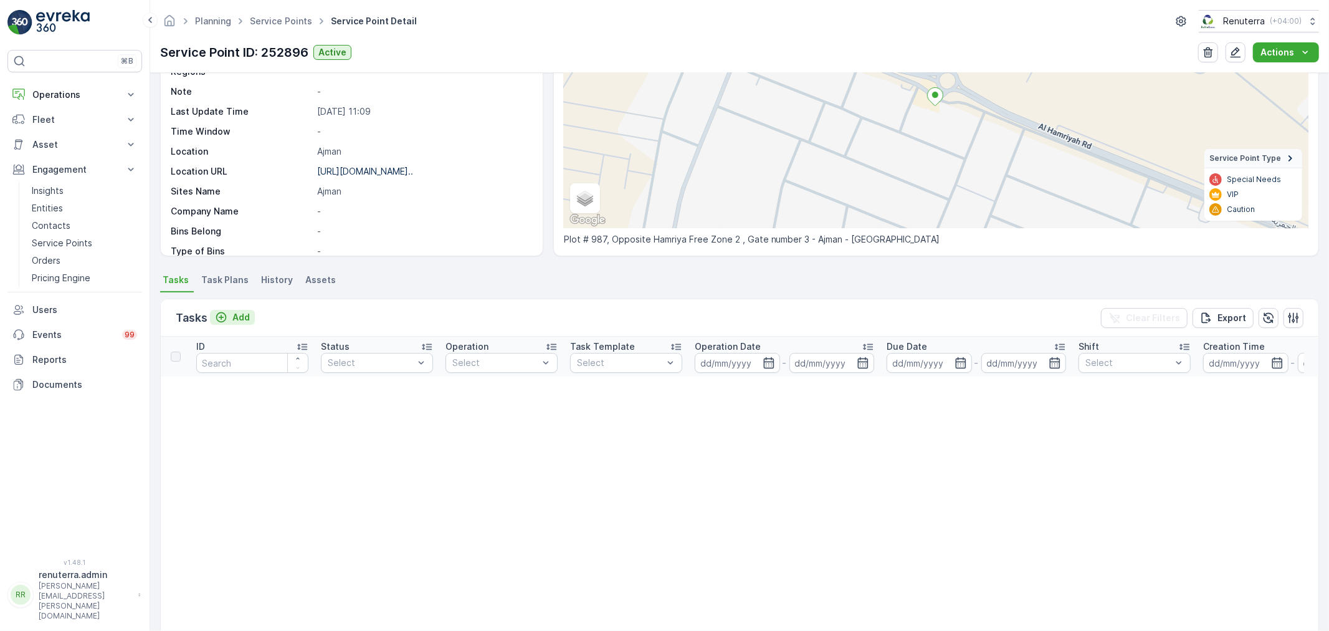
click at [236, 323] on button "Add" at bounding box center [232, 317] width 45 height 15
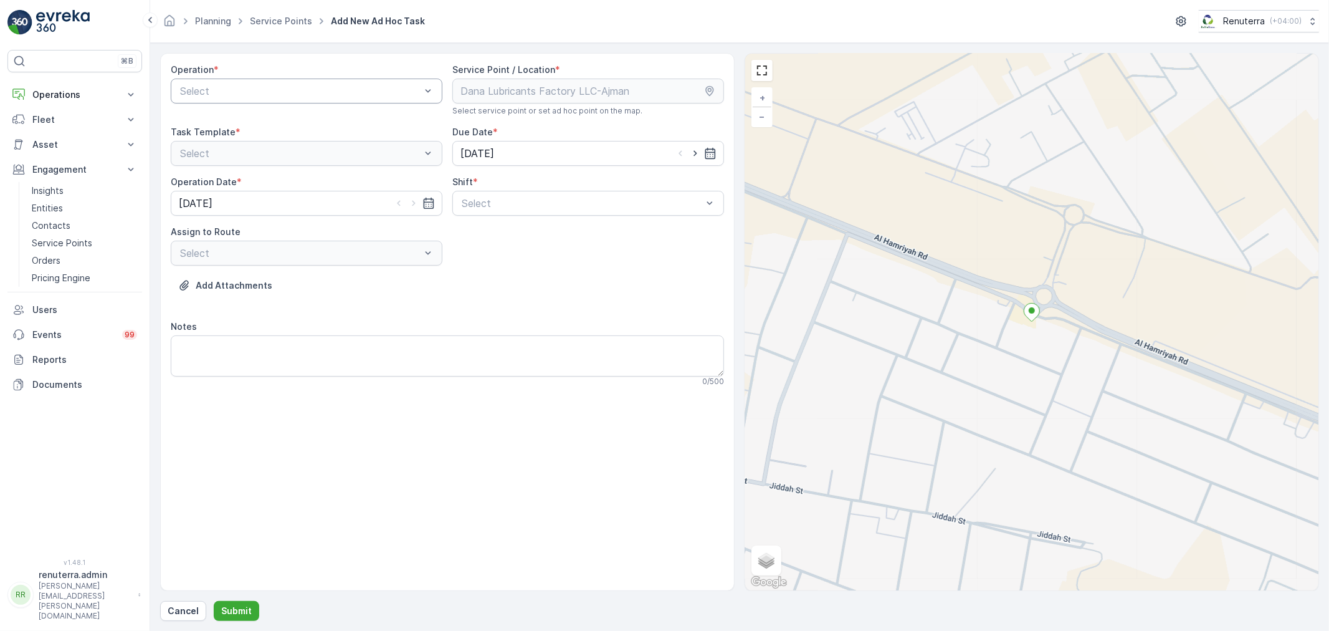
click at [214, 89] on div at bounding box center [300, 90] width 243 height 11
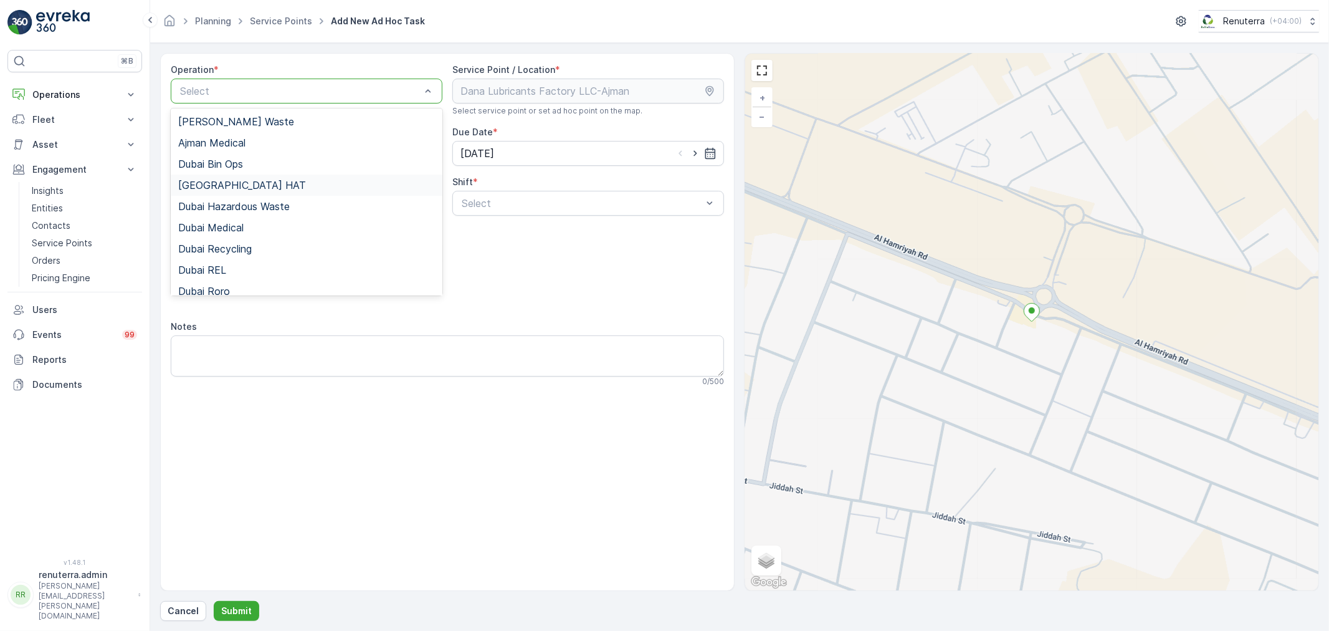
click at [214, 188] on span "[GEOGRAPHIC_DATA] HAT" at bounding box center [242, 184] width 128 height 11
click at [279, 100] on div "[GEOGRAPHIC_DATA] HAT" at bounding box center [307, 91] width 272 height 25
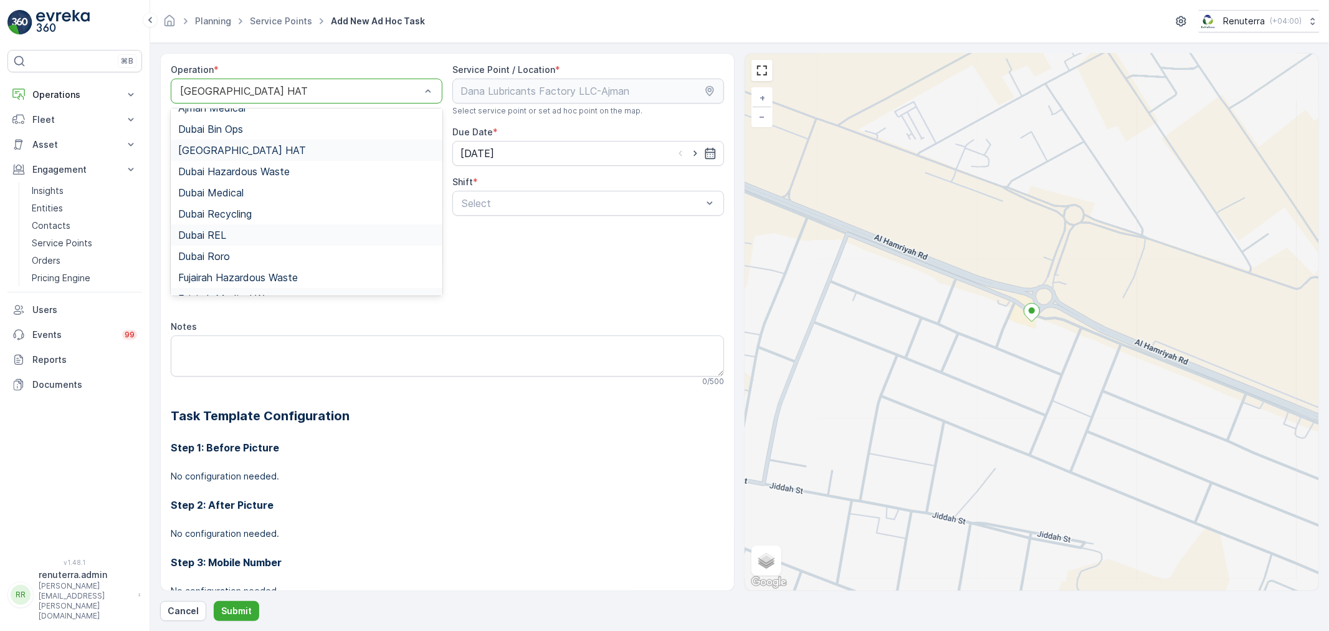
scroll to position [135, 0]
click at [282, 260] on span "Umm Al Quwain Hazardous Waste" at bounding box center [257, 261] width 158 height 11
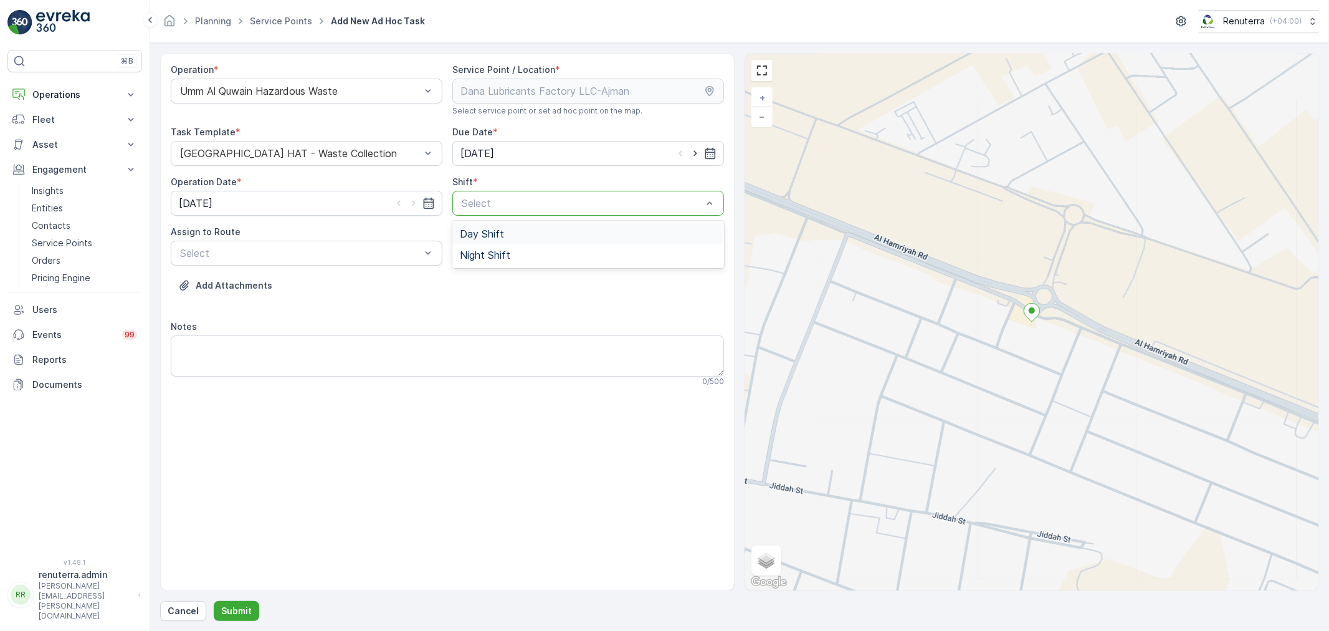
click at [474, 204] on div at bounding box center [581, 203] width 243 height 11
click at [488, 237] on span "Day Shift" at bounding box center [482, 233] width 44 height 11
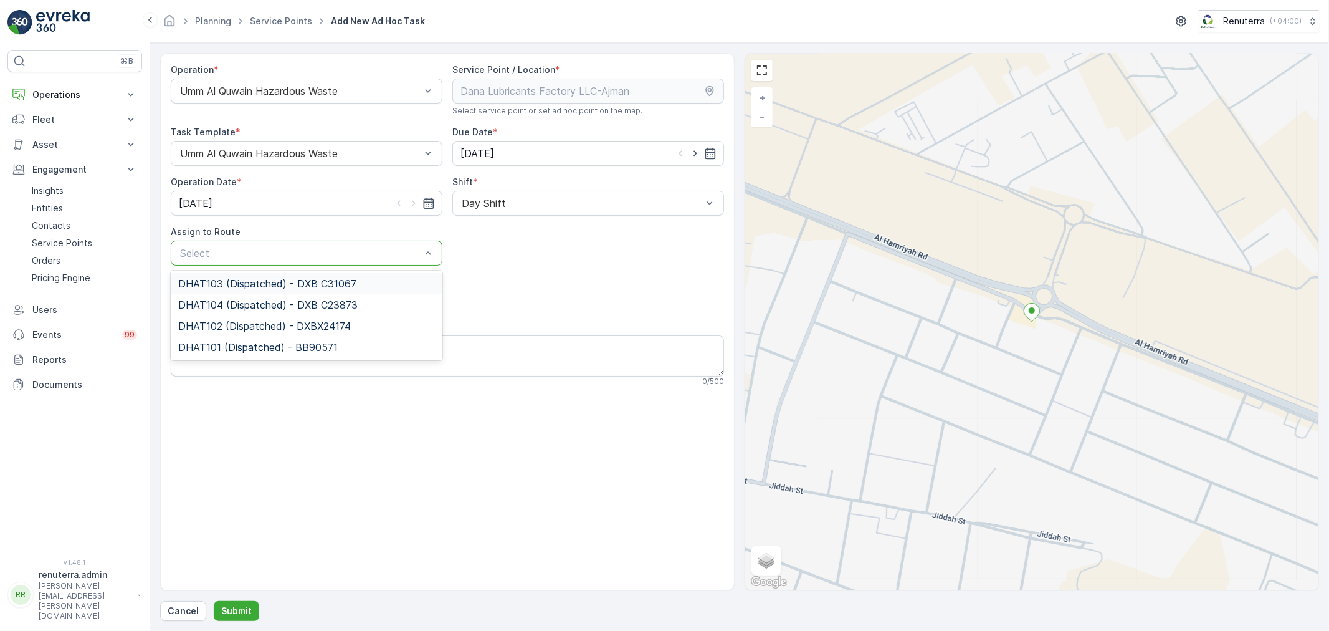
click at [378, 253] on div at bounding box center [300, 252] width 243 height 11
drag, startPoint x: 343, startPoint y: 285, endPoint x: 344, endPoint y: 330, distance: 44.9
click at [343, 285] on div "UHAZ101 (Offline) - A92059 UAQ" at bounding box center [306, 283] width 257 height 11
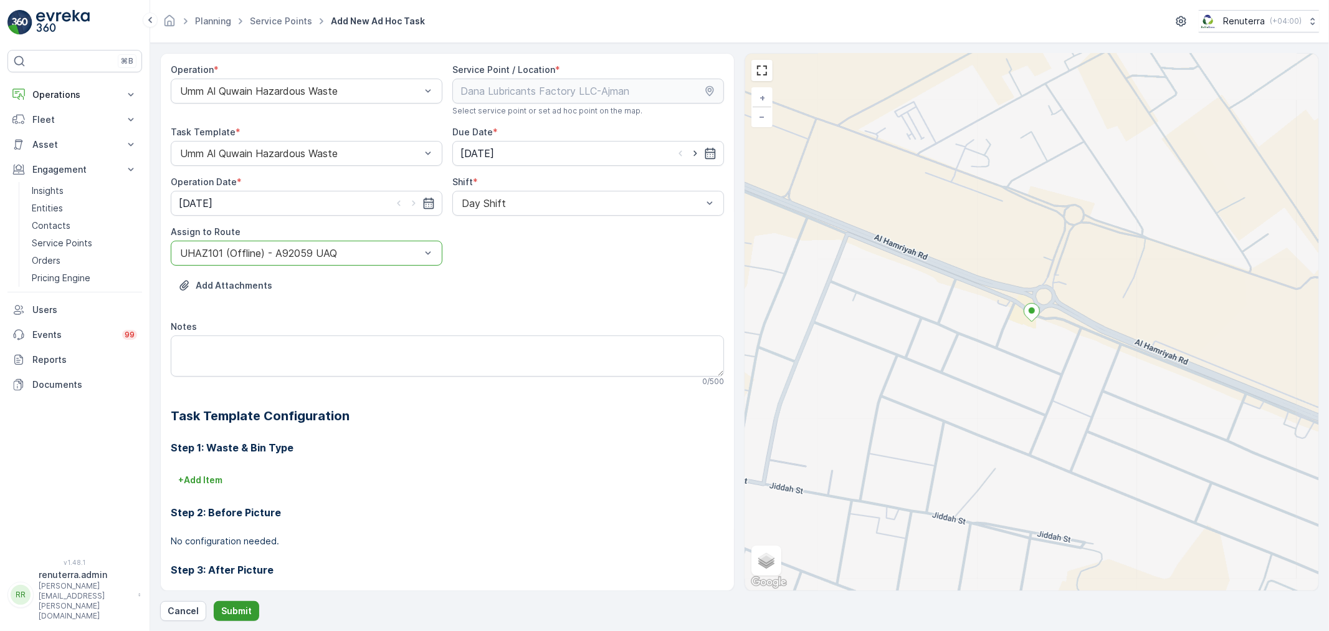
click at [226, 607] on p "Submit" at bounding box center [236, 610] width 31 height 12
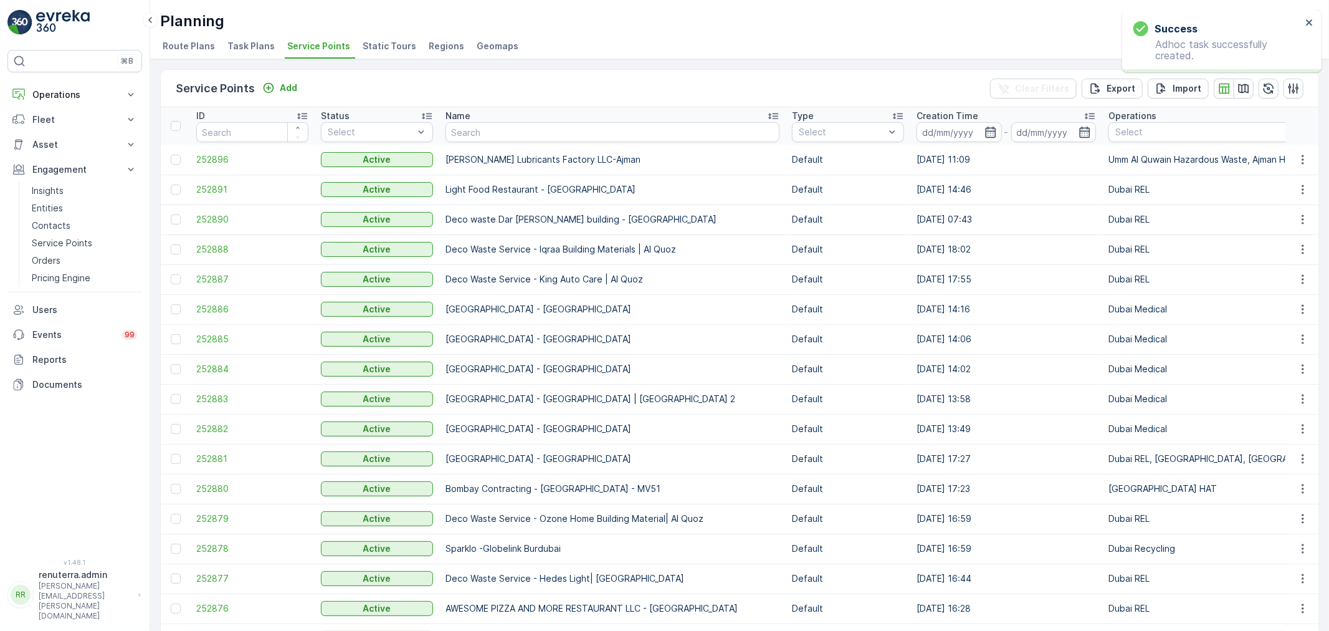
click at [488, 136] on input "text" at bounding box center [613, 132] width 334 height 20
click at [287, 76] on div "Service Points Add Clear Filters Export Import" at bounding box center [740, 88] width 1158 height 37
click at [287, 86] on p "Add" at bounding box center [288, 88] width 17 height 12
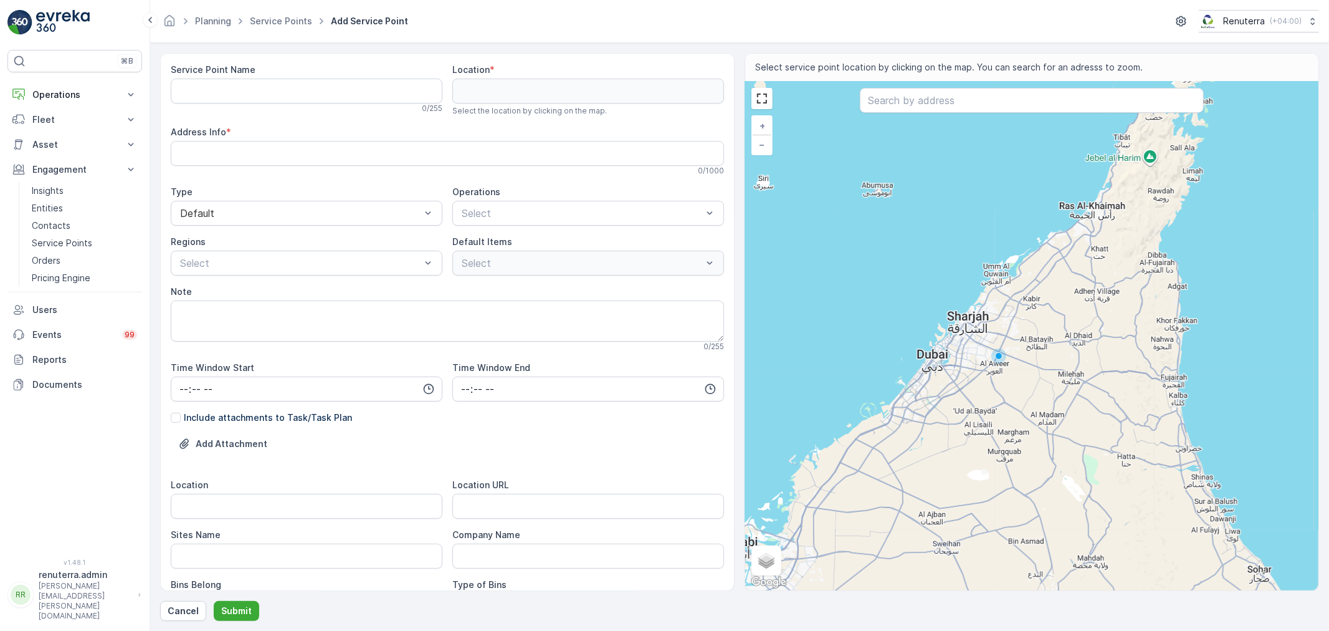
click at [236, 87] on Name "Service Point Name" at bounding box center [307, 91] width 272 height 25
paste Name "GATEWAY CARPENTARY- UAQ"
type Name "GATEWAY CARPENTARY- UAQ"
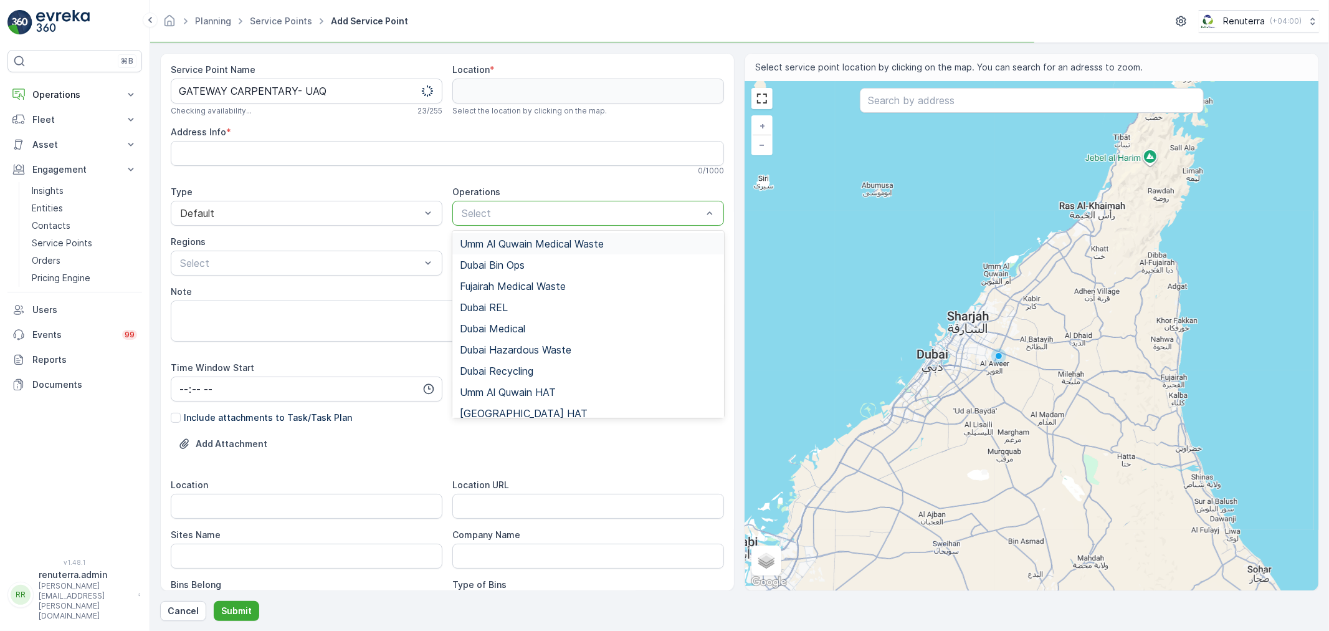
drag, startPoint x: 465, startPoint y: 213, endPoint x: 477, endPoint y: 221, distance: 13.8
click at [468, 211] on div at bounding box center [581, 212] width 243 height 11
click at [542, 250] on div "Umm Al Quwain Medical Waste" at bounding box center [588, 243] width 272 height 21
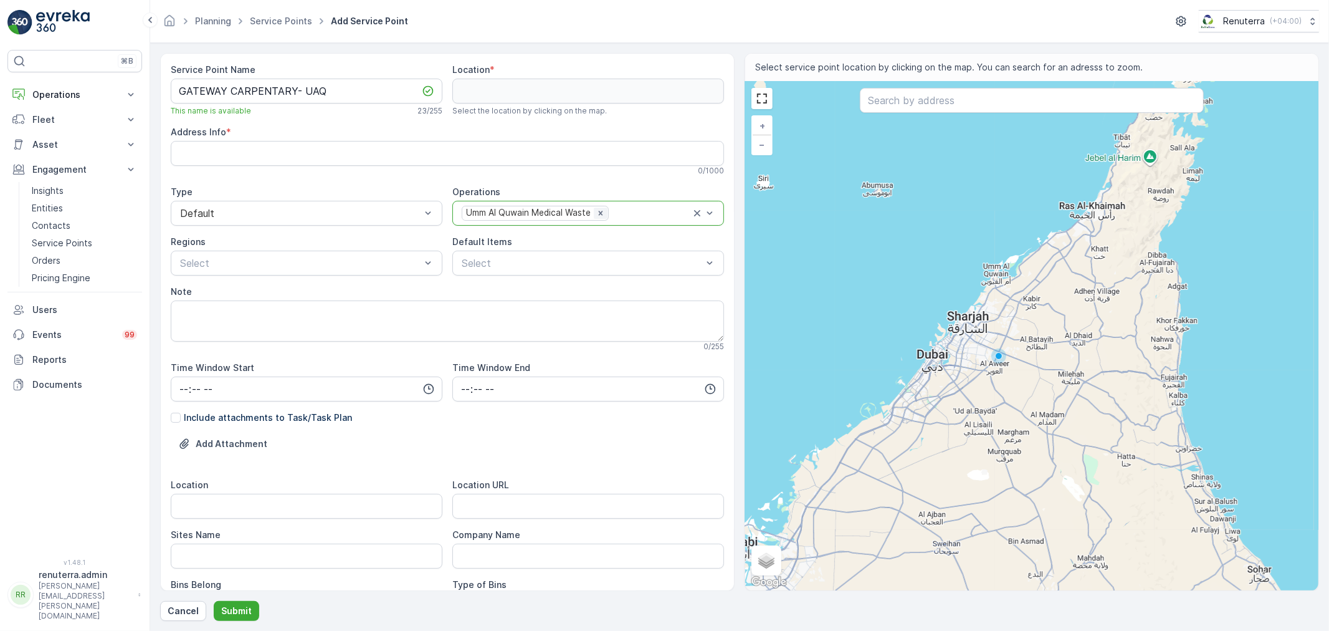
click at [594, 217] on div "Remove Umm Al Quwain Medical Waste" at bounding box center [601, 212] width 14 height 11
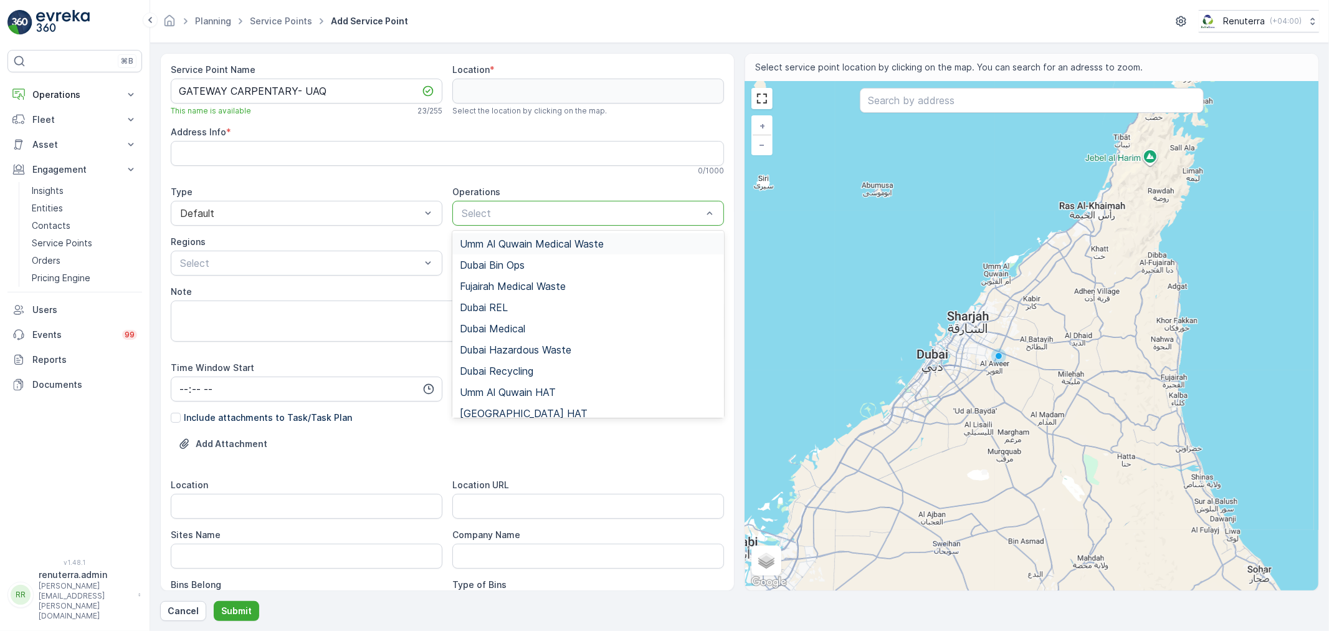
click at [580, 217] on div at bounding box center [581, 212] width 243 height 11
type input "haz"
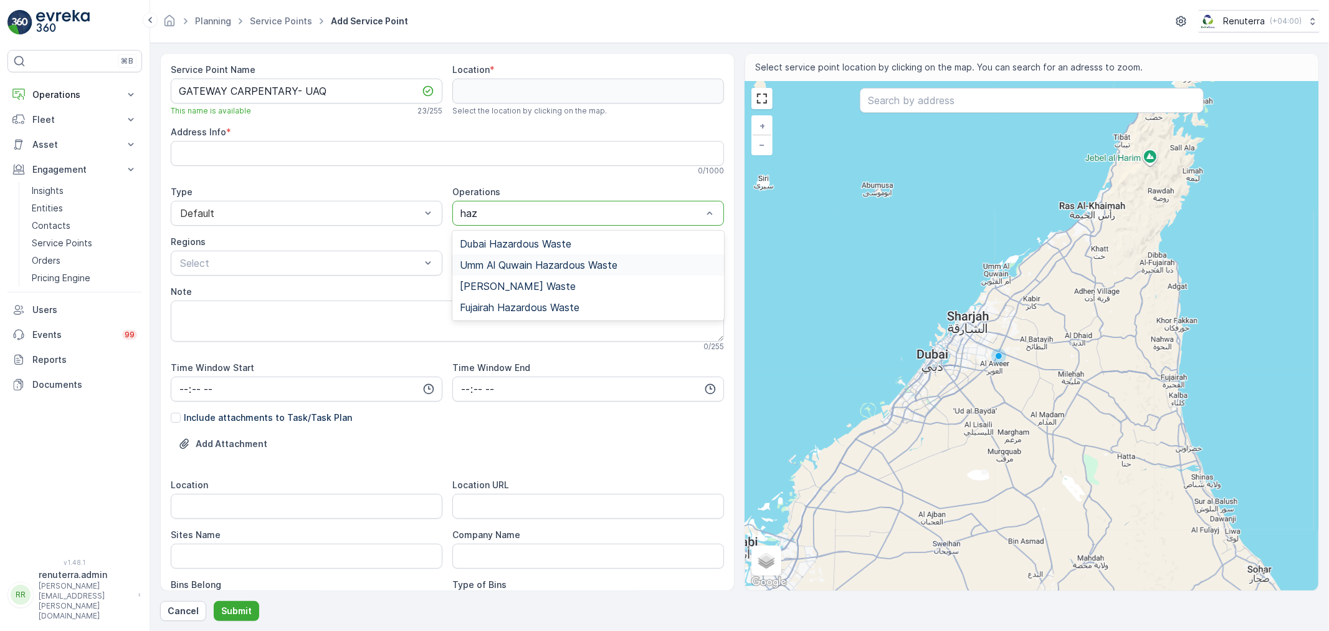
click at [532, 262] on span "Umm Al Quwain Hazardous Waste" at bounding box center [539, 264] width 158 height 11
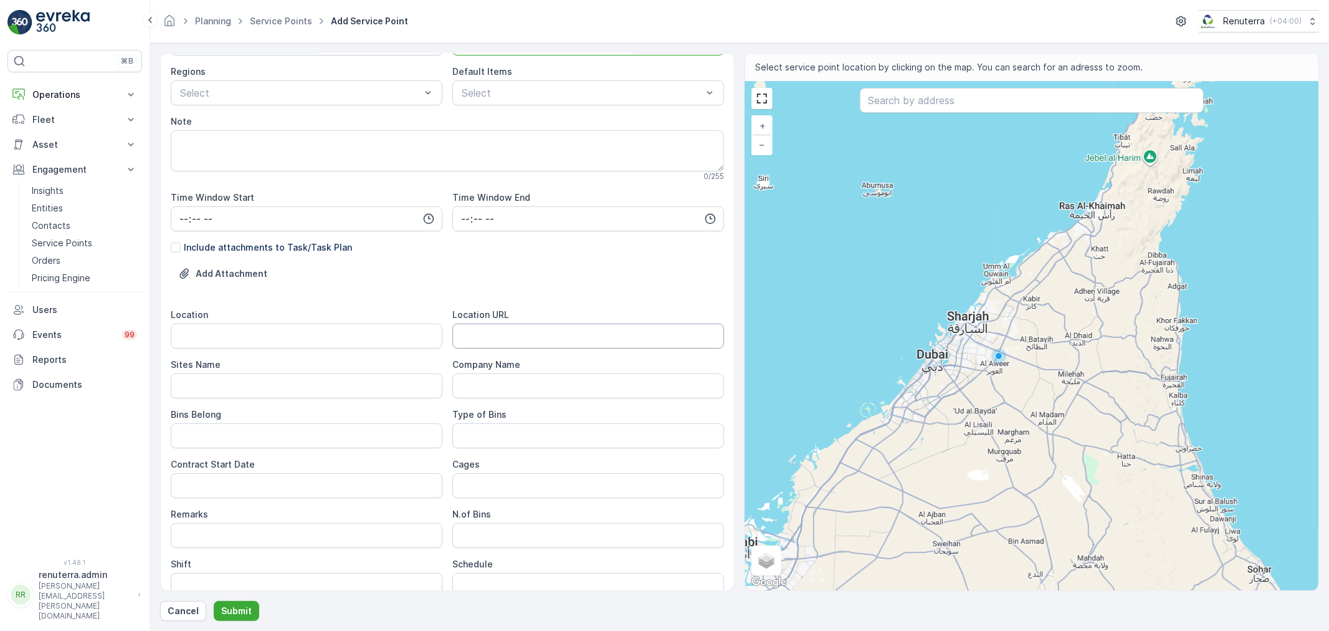
scroll to position [207, 0]
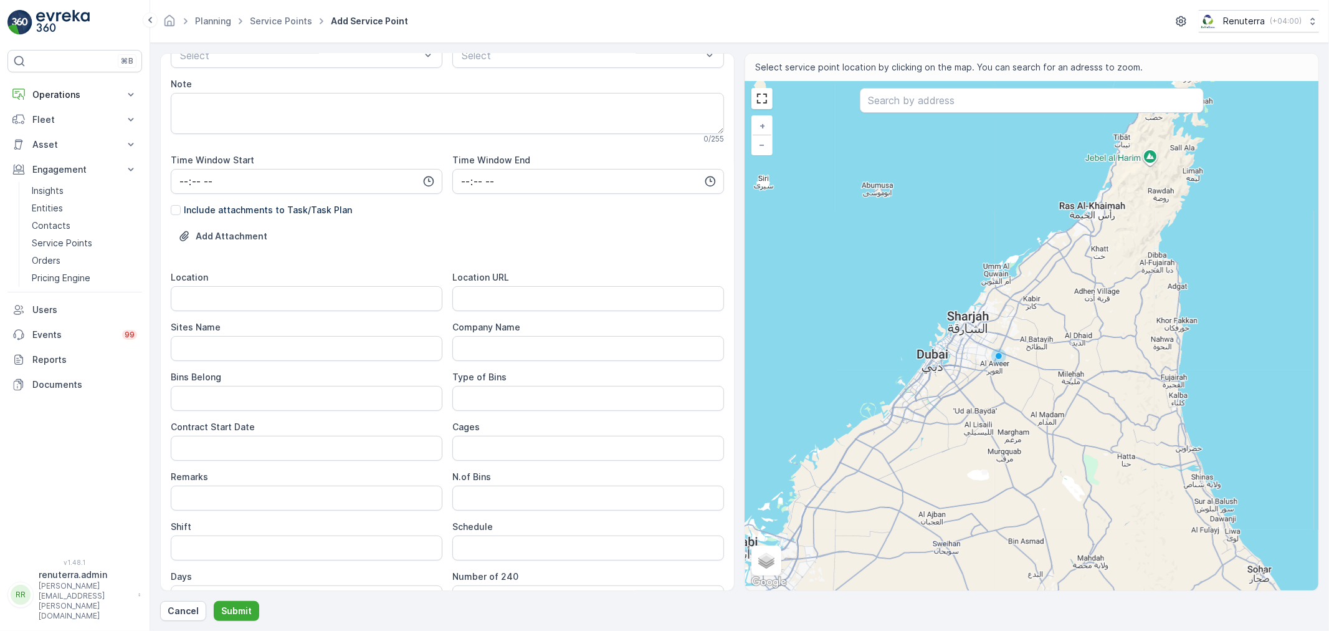
click at [900, 109] on input "text" at bounding box center [1032, 100] width 344 height 25
click at [500, 305] on URL "Location URL" at bounding box center [588, 298] width 272 height 25
paste URL "[URL][DOMAIN_NAME]"
type URL "[URL][DOMAIN_NAME]"
click at [351, 310] on input "Location" at bounding box center [307, 298] width 272 height 25
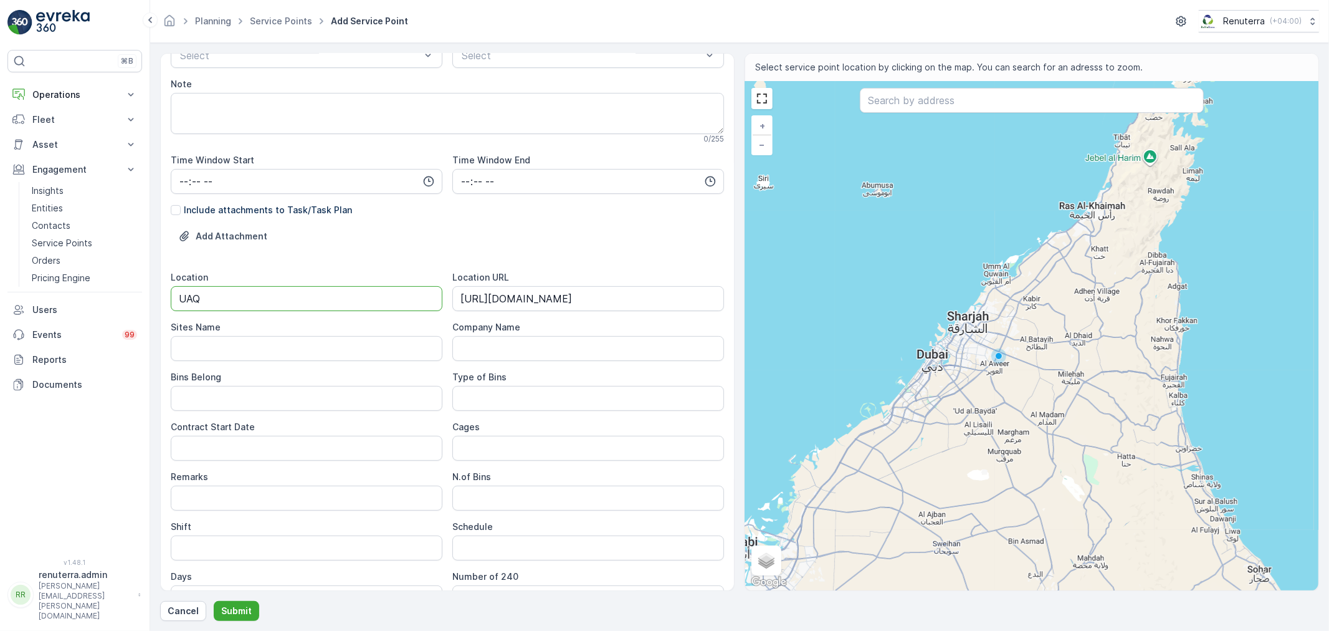
drag, startPoint x: 226, startPoint y: 295, endPoint x: 128, endPoint y: 295, distance: 97.8
click at [122, 294] on div "⌘B Operations Insights Planning Routes & Tasks Cockpit Settings Fleet Live Trac…" at bounding box center [664, 315] width 1329 height 631
type input "UAQ"
click at [199, 356] on Name "Sites Name" at bounding box center [307, 348] width 272 height 25
paste Name "UAQ"
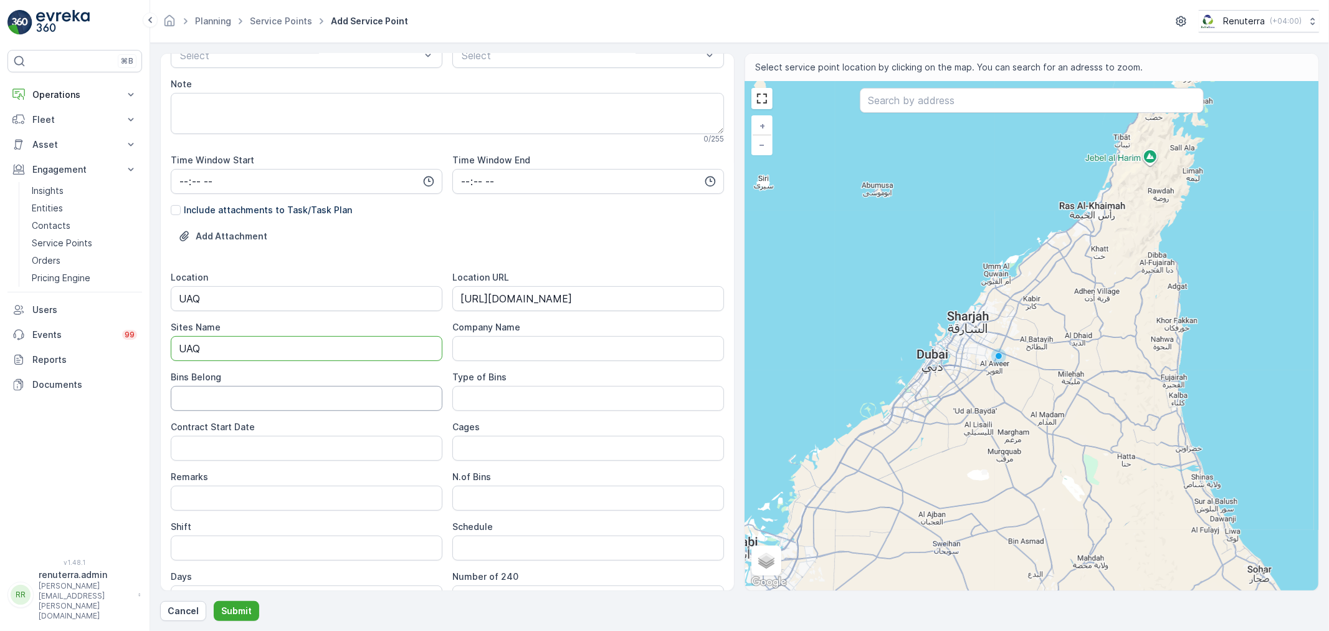
type Name "UAQ"
click at [208, 410] on div "Location UAQ Location URL [URL][DOMAIN_NAME] Sites Name UAQ Company Name Bins B…" at bounding box center [447, 440] width 553 height 339
click at [208, 409] on Belong "Bins Belong" at bounding box center [307, 398] width 272 height 25
type Belong "-"
drag, startPoint x: 231, startPoint y: 464, endPoint x: 238, endPoint y: 460, distance: 8.7
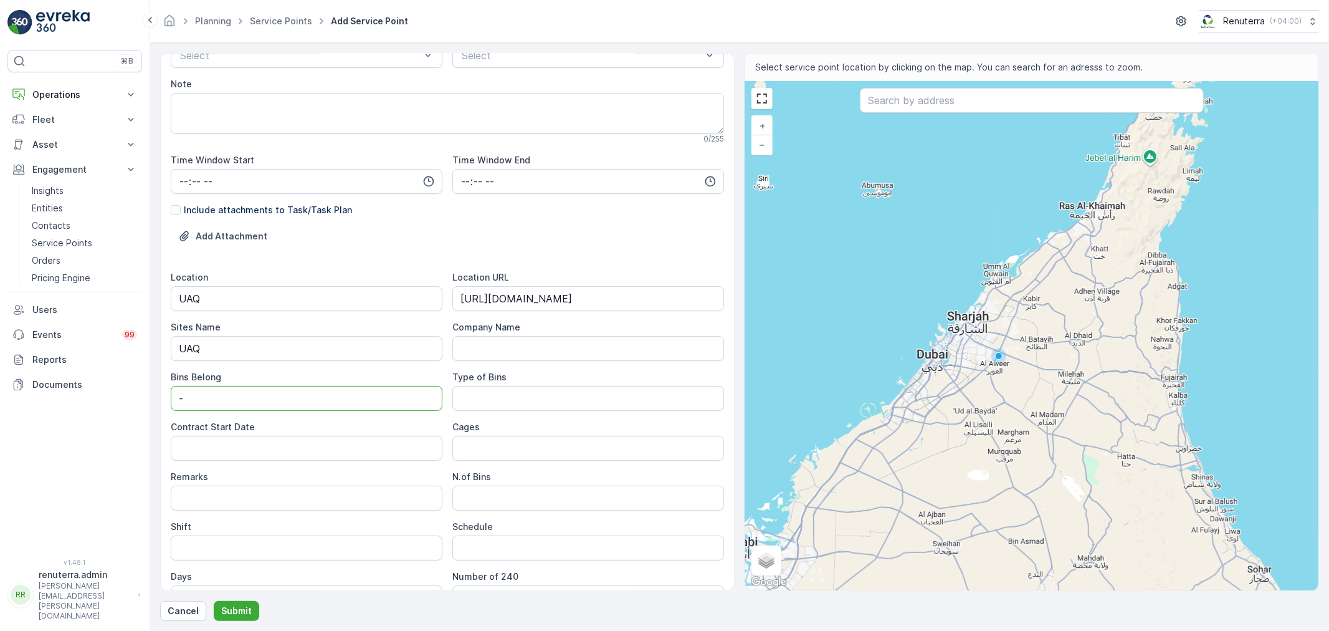
click at [232, 462] on div "Location UAQ Location URL [URL][DOMAIN_NAME] Sites Name UAQ Company Name Bins B…" at bounding box center [447, 440] width 553 height 339
click at [235, 458] on Date "Contract Start Date" at bounding box center [307, 448] width 272 height 25
type Date "[DATE]"
click at [484, 493] on Bins "N.of Bins" at bounding box center [588, 497] width 272 height 25
type input "Day Shift"
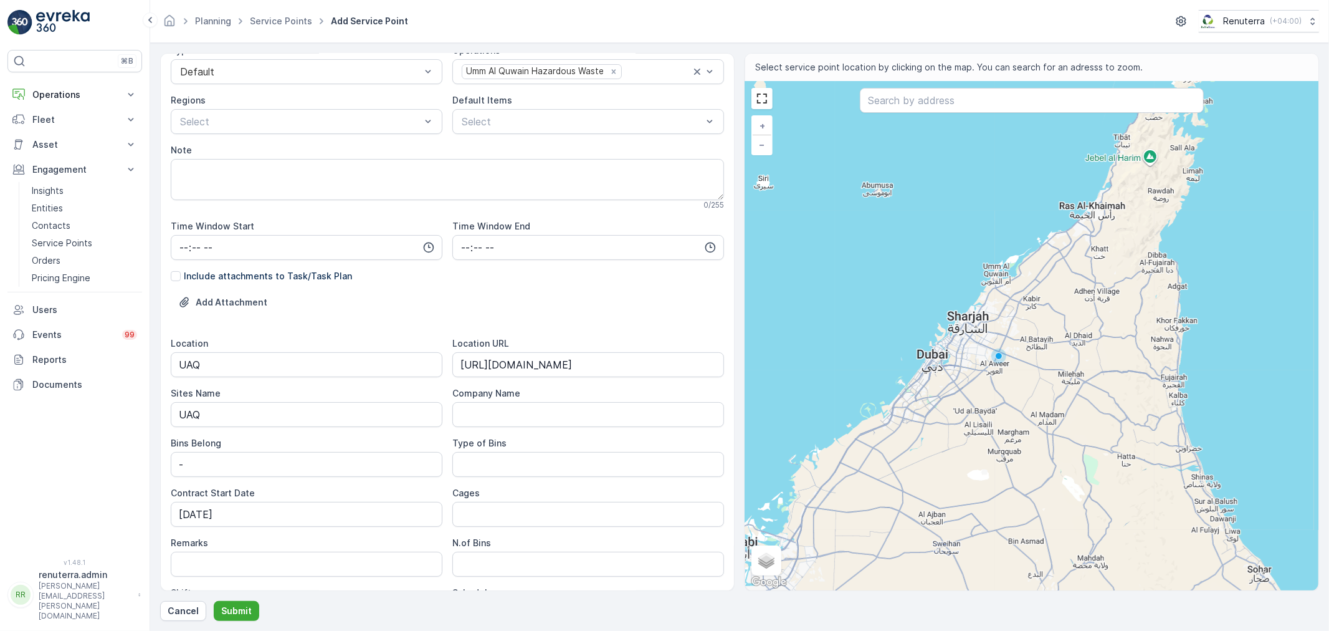
scroll to position [0, 0]
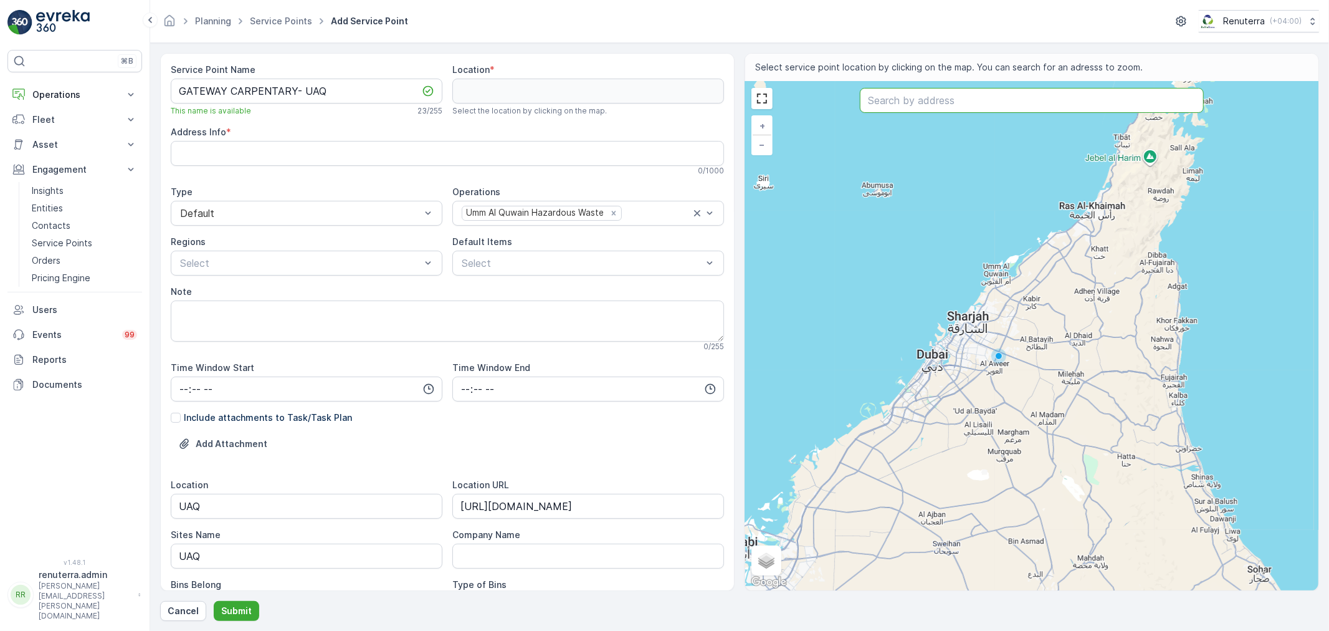
click at [887, 98] on input "text" at bounding box center [1032, 100] width 344 height 25
paste input "ADBRUF INDUSTRIES LLC"
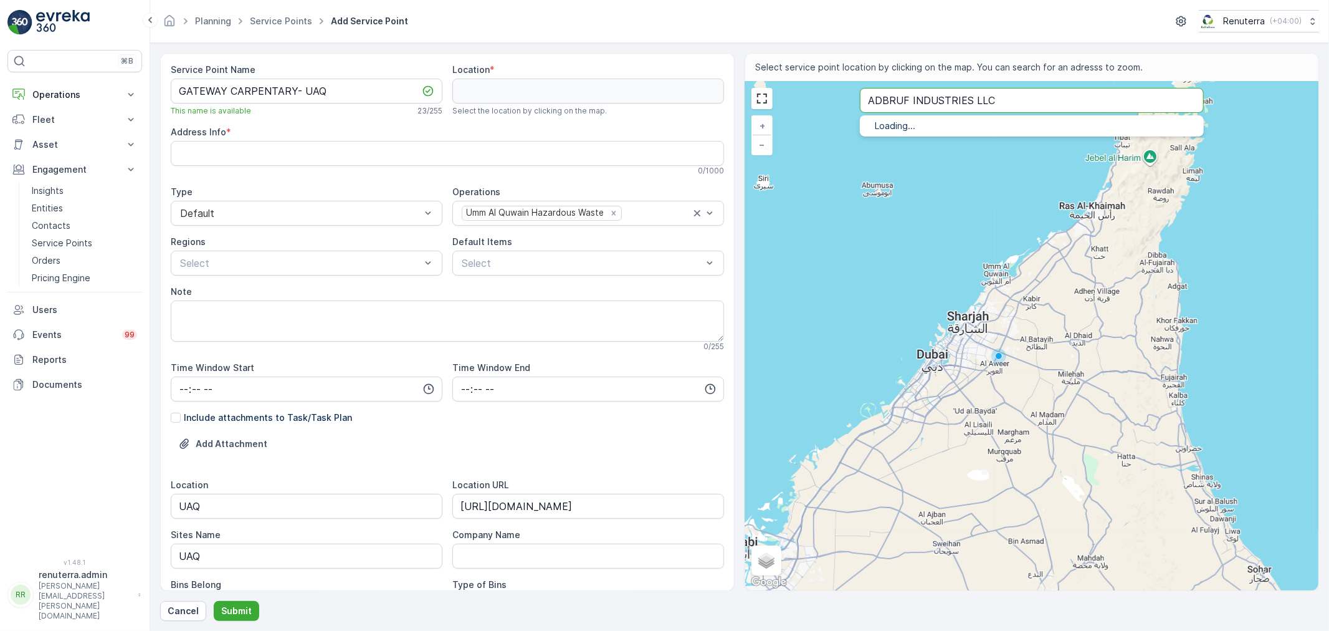
type input "ADBRUF INDUSTRIES LLC"
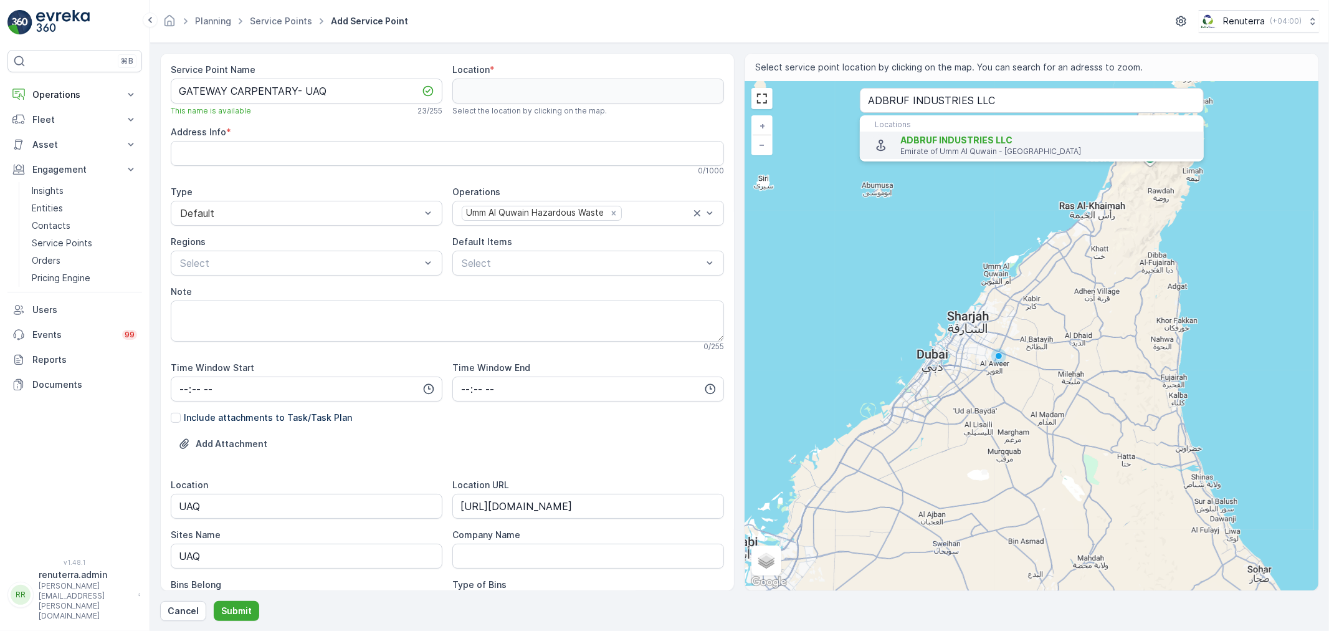
click at [912, 137] on span "ADBRUF INDUSTRIES LLC" at bounding box center [956, 140] width 112 height 11
type input "25.5355668,55.7143357"
type Info "GPP7+88 - [GEOGRAPHIC_DATA] - Emirate of [GEOGRAPHIC_DATA] - [GEOGRAPHIC_DATA]"
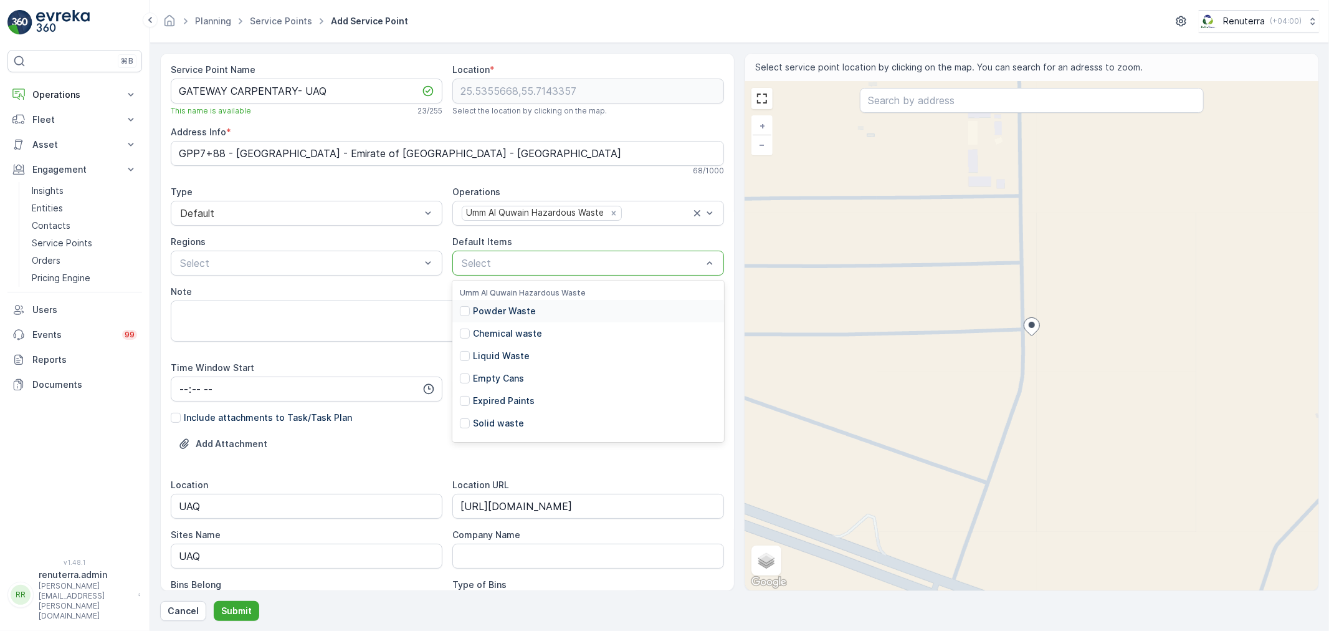
drag, startPoint x: 478, startPoint y: 270, endPoint x: 493, endPoint y: 321, distance: 53.2
click at [493, 317] on p "Powder Waste" at bounding box center [504, 311] width 63 height 12
click at [535, 260] on icon "Remove Powder Waste" at bounding box center [535, 263] width 9 height 9
click at [540, 260] on div at bounding box center [581, 262] width 243 height 11
click at [528, 325] on div "Chemical waste" at bounding box center [588, 333] width 272 height 22
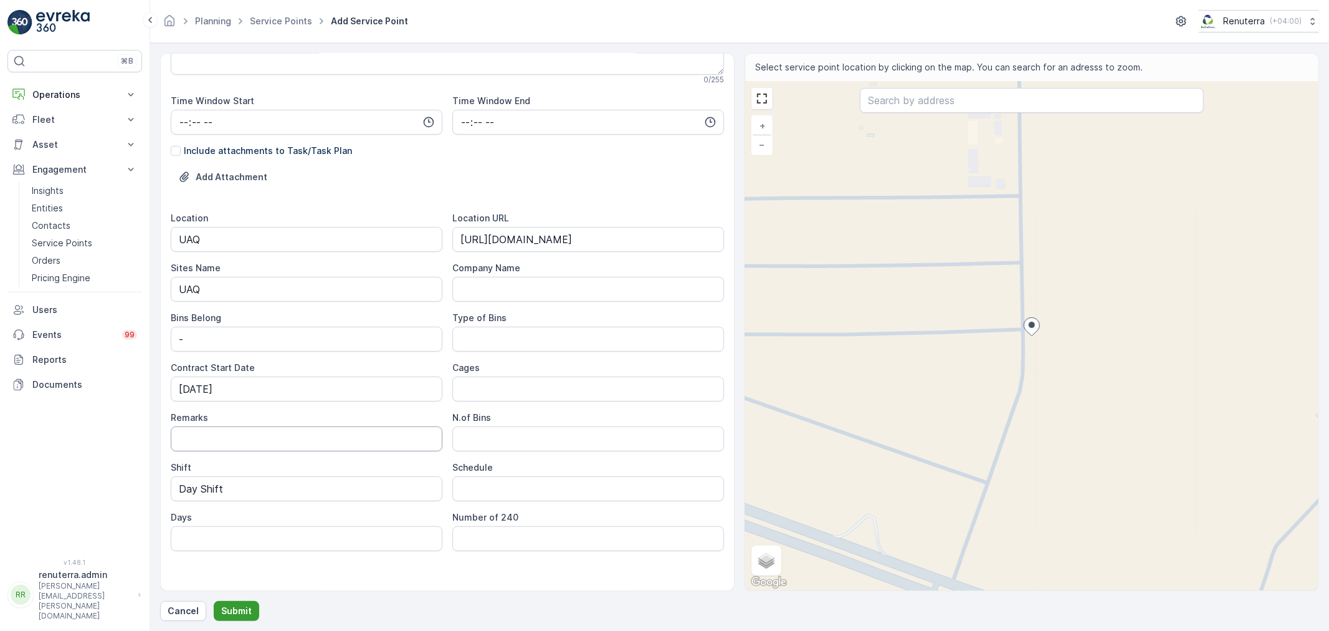
scroll to position [277, 0]
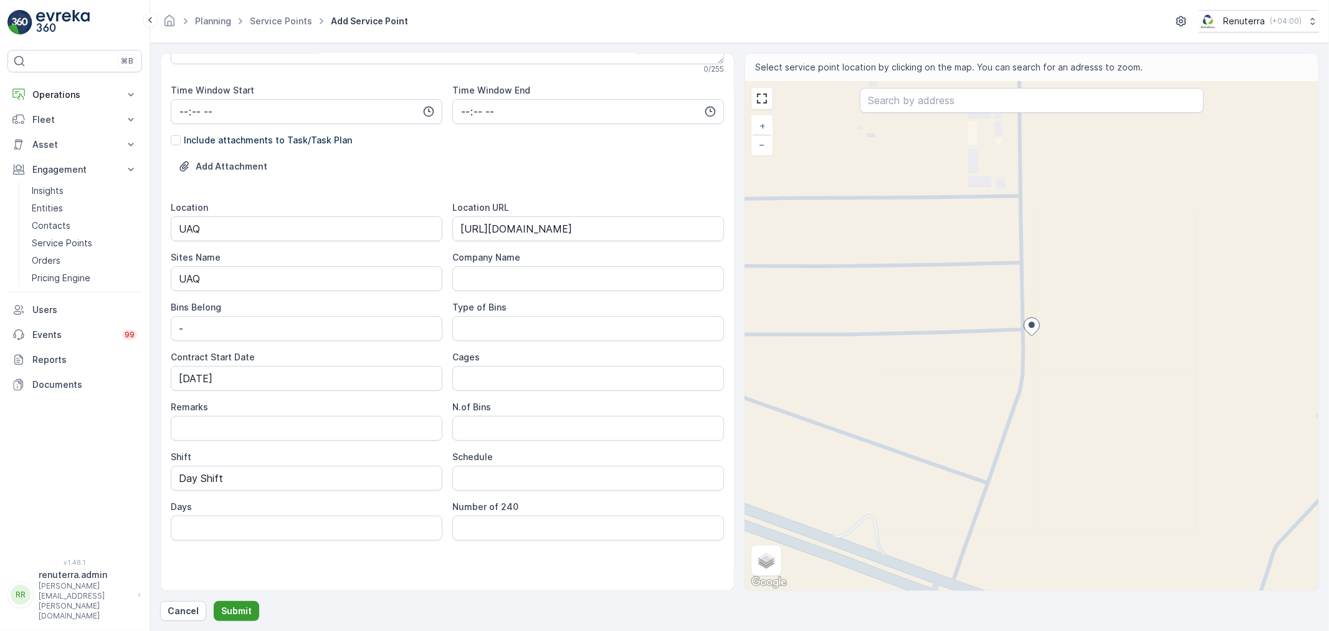
click at [234, 611] on p "Submit" at bounding box center [236, 610] width 31 height 12
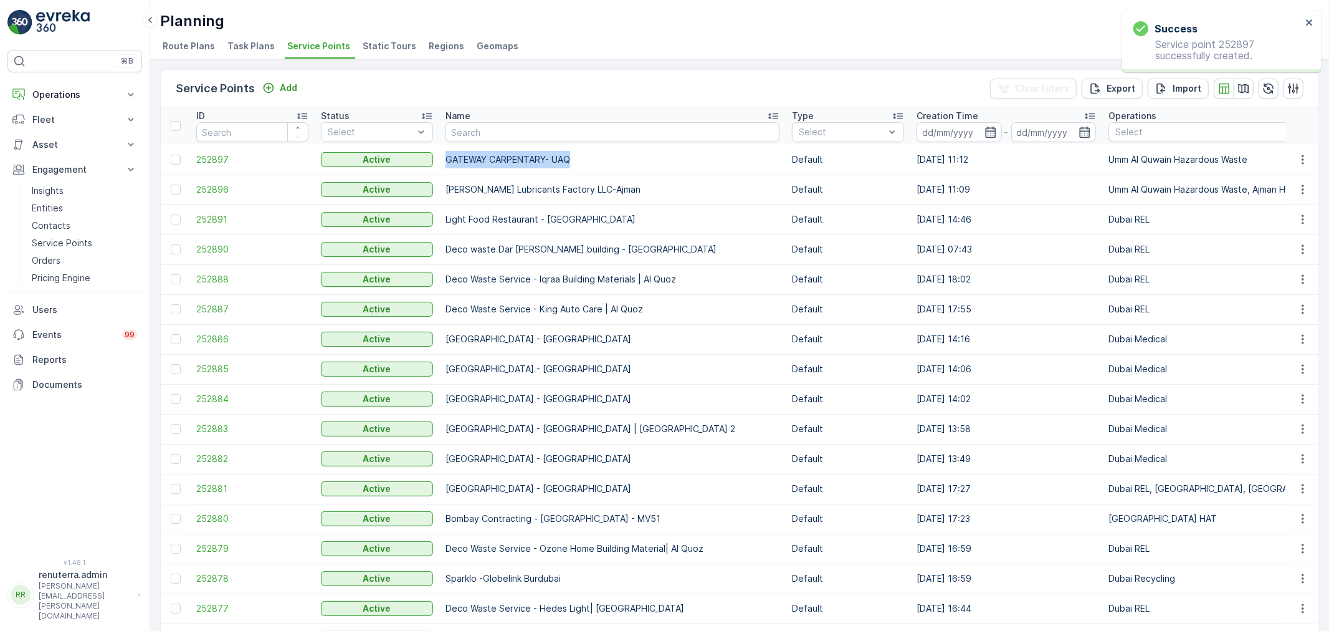
drag, startPoint x: 447, startPoint y: 158, endPoint x: 602, endPoint y: 160, distance: 155.2
click at [602, 160] on td "GATEWAY CARPENTARY- UAQ" at bounding box center [612, 160] width 346 height 30
copy td "GATEWAY CARPENTARY- UAQ"
click at [452, 165] on td "GATEWAY CARPENTARY- UAQ" at bounding box center [612, 160] width 346 height 30
click at [227, 160] on span "252897" at bounding box center [252, 159] width 112 height 12
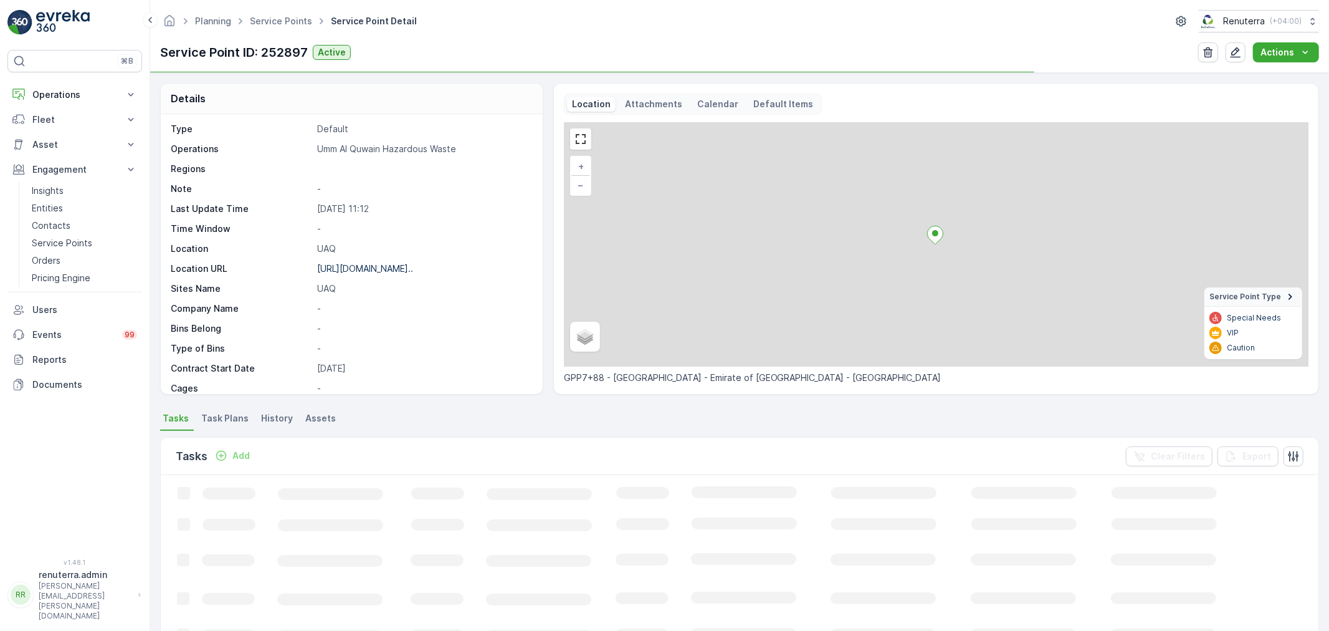
scroll to position [138, 0]
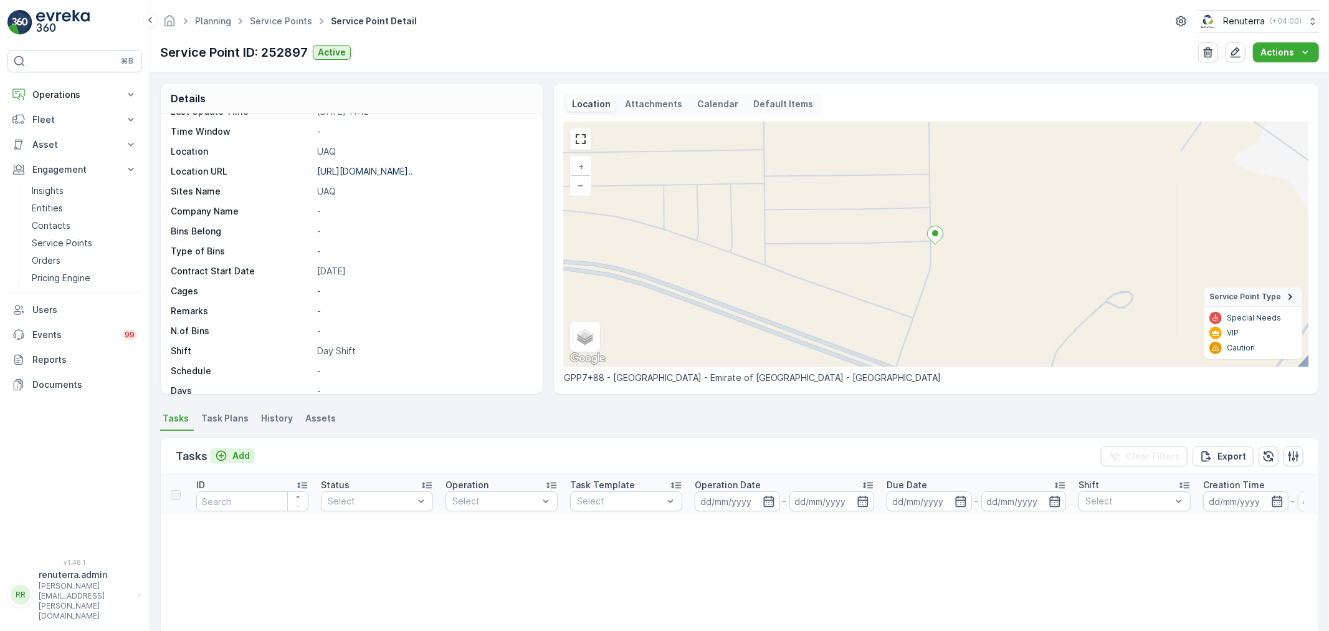
click at [244, 455] on p "Add" at bounding box center [240, 455] width 17 height 12
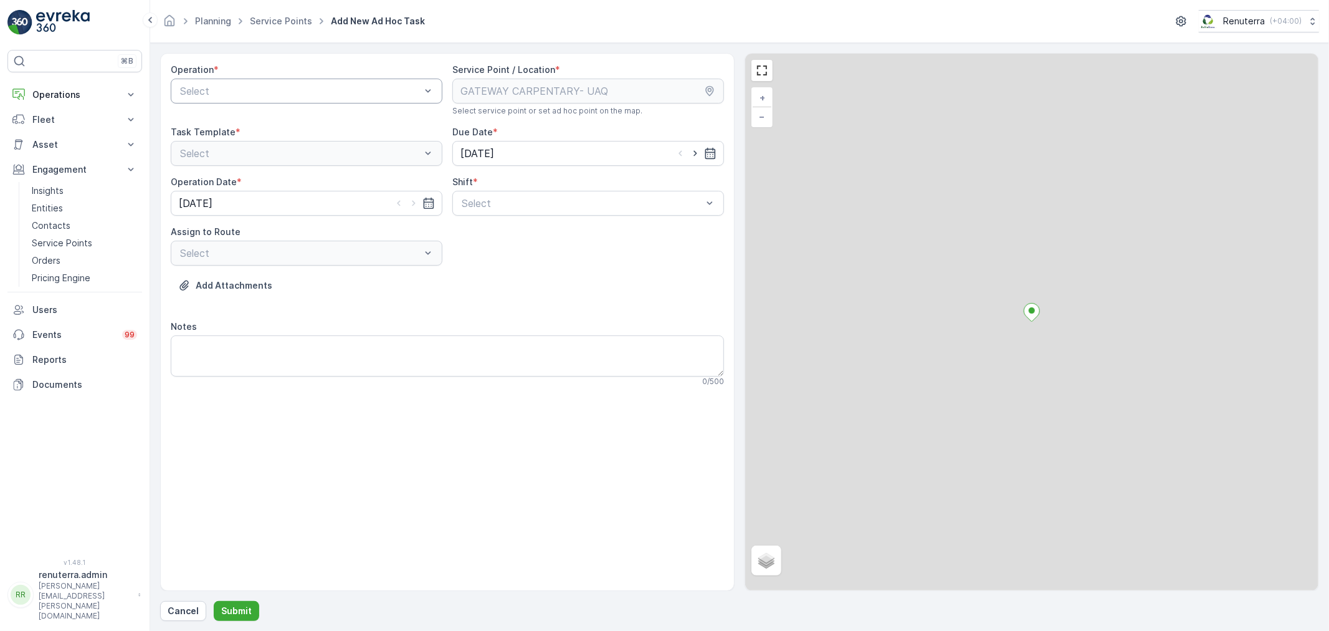
click at [240, 92] on div at bounding box center [300, 90] width 243 height 11
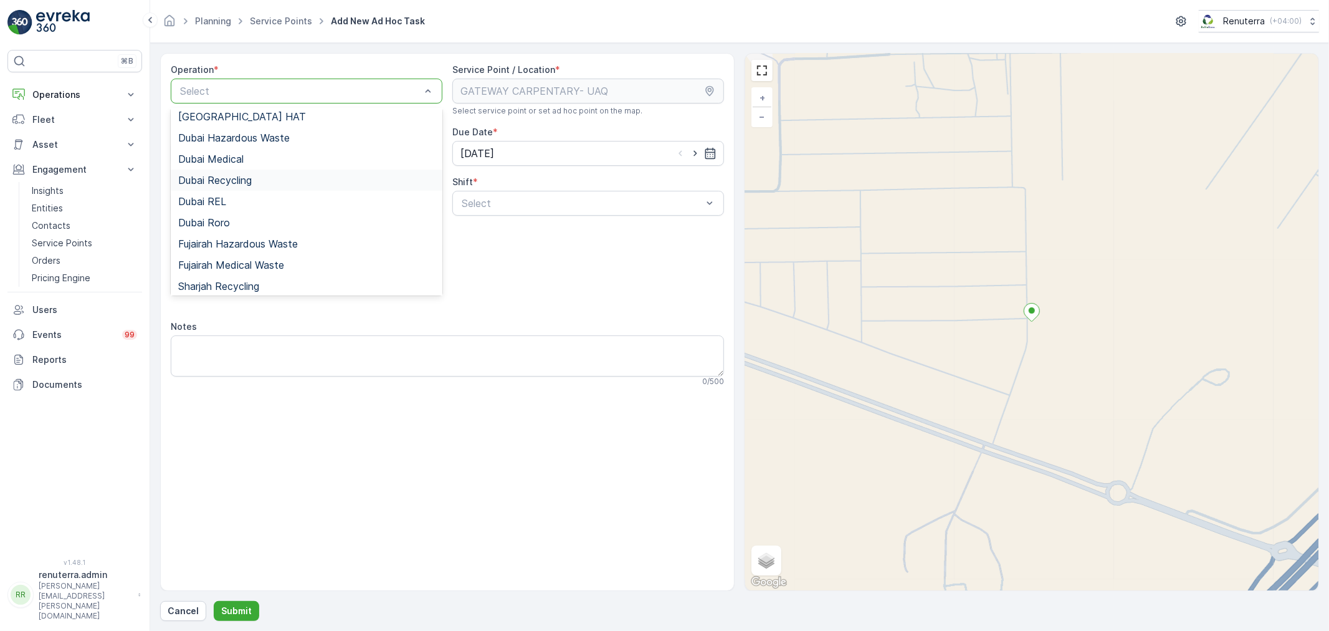
scroll to position [135, 0]
click at [277, 264] on span "Umm Al Quwain Hazardous Waste" at bounding box center [257, 261] width 158 height 11
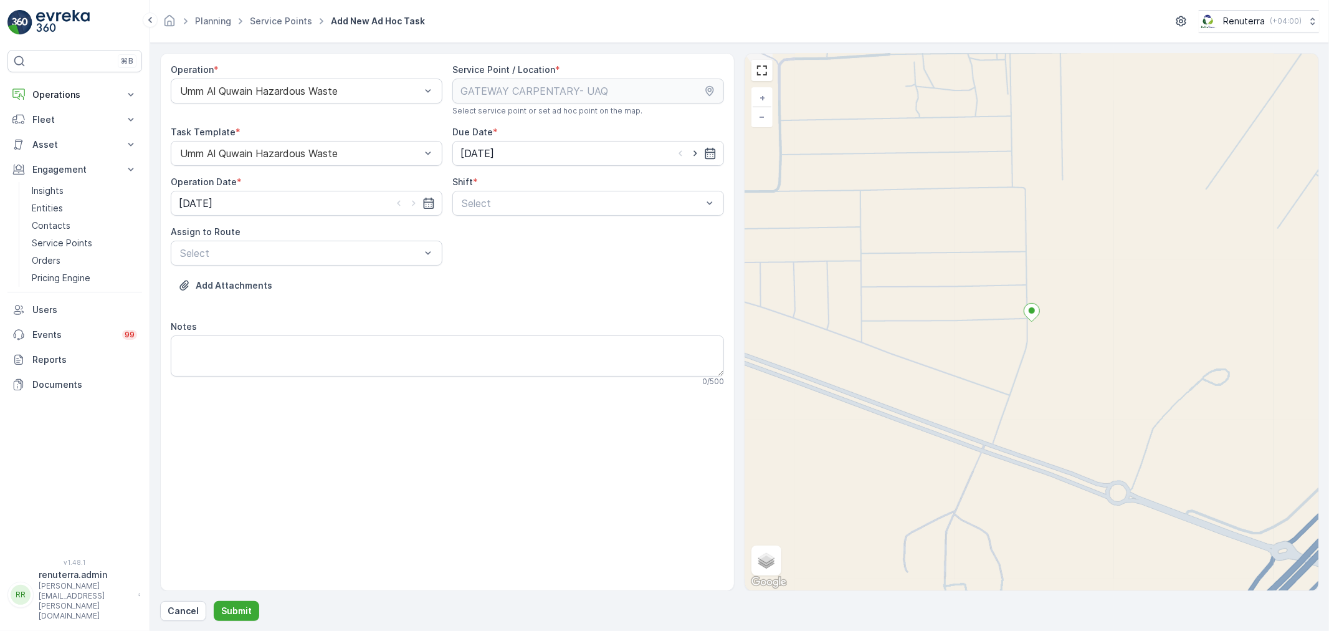
drag, startPoint x: 451, startPoint y: 202, endPoint x: 462, endPoint y: 219, distance: 20.2
click at [452, 202] on div "Operation * Umm Al Quwain Hazardous Waste Service Point / Location * Select ser…" at bounding box center [447, 230] width 553 height 333
drag, startPoint x: 480, startPoint y: 206, endPoint x: 488, endPoint y: 217, distance: 13.3
click at [485, 211] on div "Select" at bounding box center [588, 203] width 272 height 25
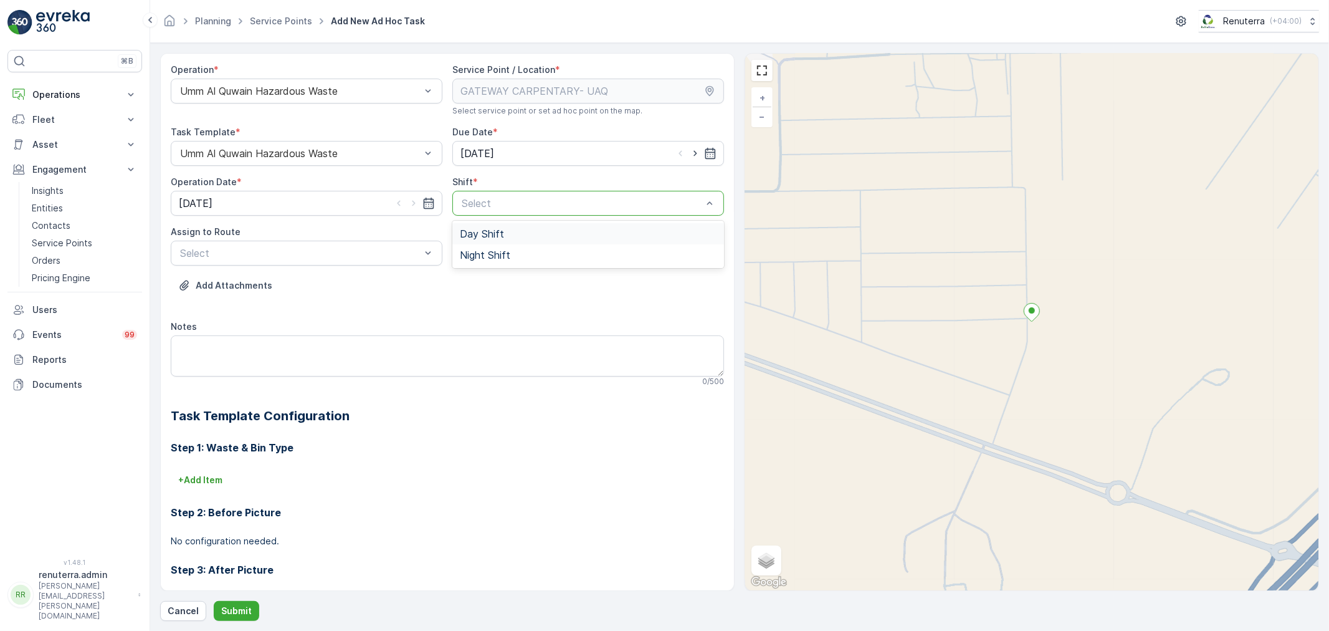
click at [460, 237] on span "Day Shift" at bounding box center [482, 233] width 44 height 11
click at [389, 262] on div "Select" at bounding box center [307, 253] width 272 height 25
click at [371, 281] on div "UHAZ101 (Offline) - A92059 UAQ" at bounding box center [306, 283] width 257 height 11
click at [222, 601] on button "Submit" at bounding box center [236, 611] width 45 height 20
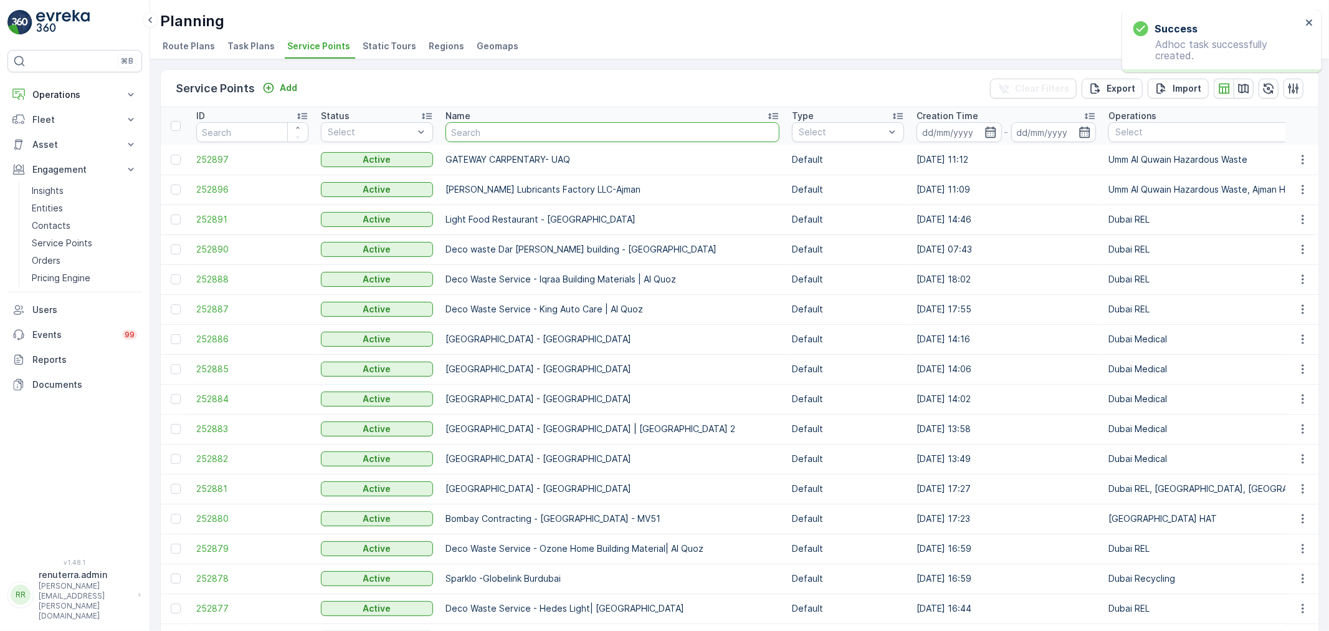
click at [491, 135] on input "text" at bounding box center [613, 132] width 334 height 20
drag, startPoint x: 276, startPoint y: 89, endPoint x: 283, endPoint y: 88, distance: 7.0
click at [283, 88] on div "Add" at bounding box center [279, 88] width 35 height 12
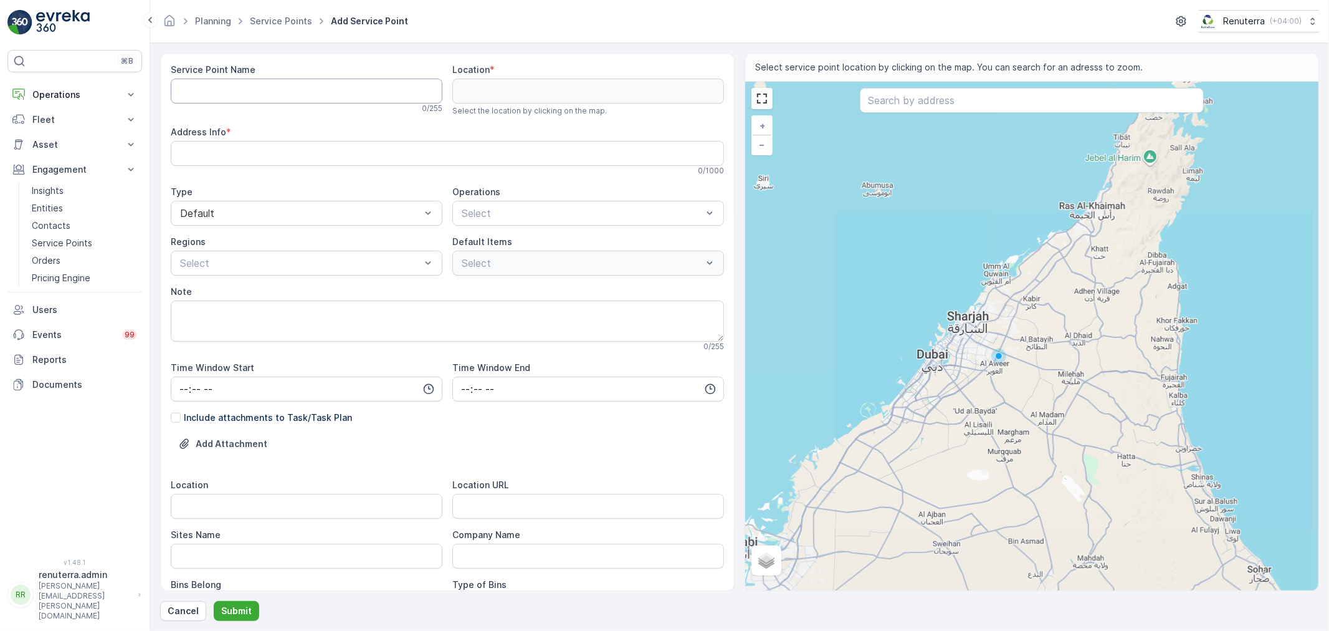
click at [322, 97] on Name "Service Point Name" at bounding box center [307, 91] width 272 height 25
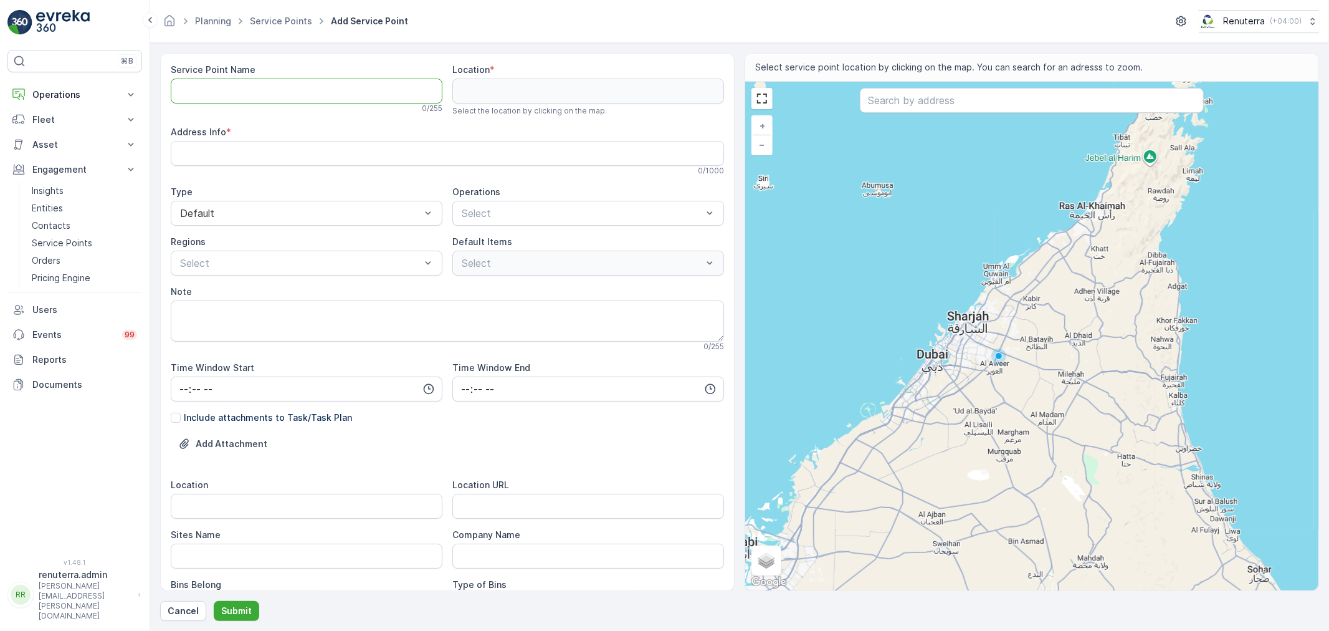
paste Name "A One Metal Coating"
drag, startPoint x: 320, startPoint y: 90, endPoint x: 109, endPoint y: 86, distance: 210.6
click at [109, 86] on div "⌘B Operations Insights Planning Routes & Tasks Cockpit Settings Fleet Live Trac…" at bounding box center [664, 315] width 1329 height 631
paste Name "text"
click at [315, 93] on Name "A One Metal Coating-UAQ" at bounding box center [307, 91] width 272 height 25
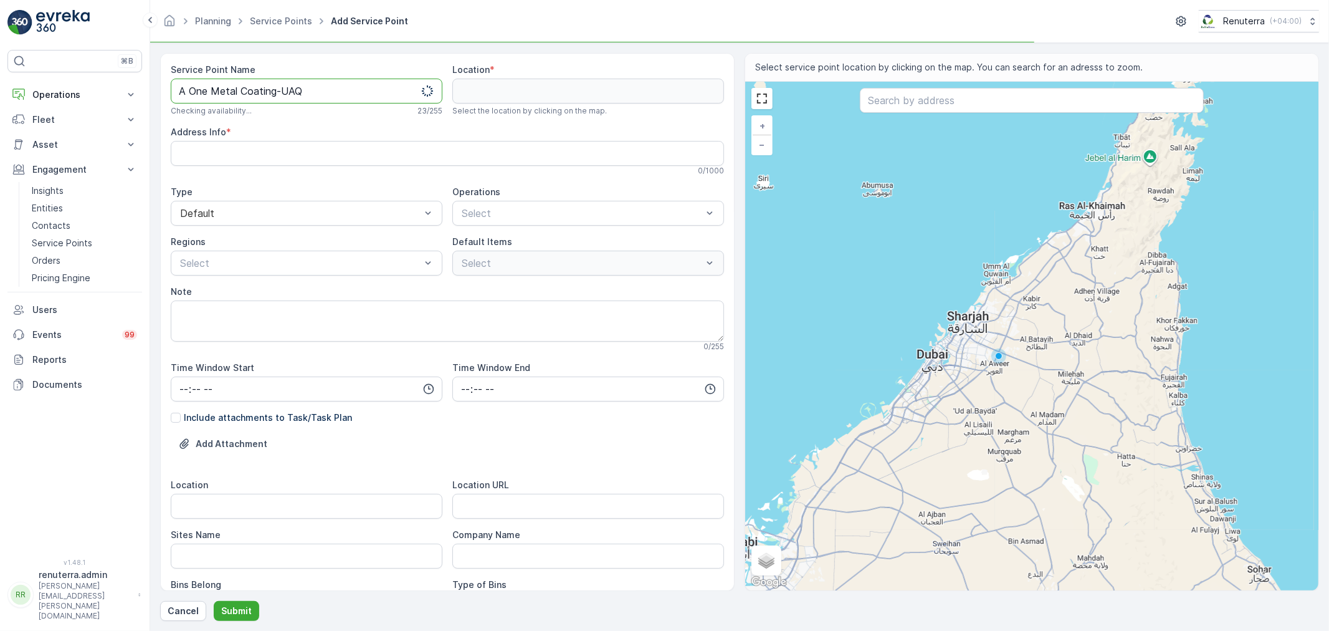
drag, startPoint x: 173, startPoint y: 92, endPoint x: 146, endPoint y: 90, distance: 26.2
click at [146, 90] on div "⌘B Operations Insights Planning Routes & Tasks Cockpit Settings Fleet Live Trac…" at bounding box center [664, 315] width 1329 height 631
type Name "A One Metal Coating-UAQ"
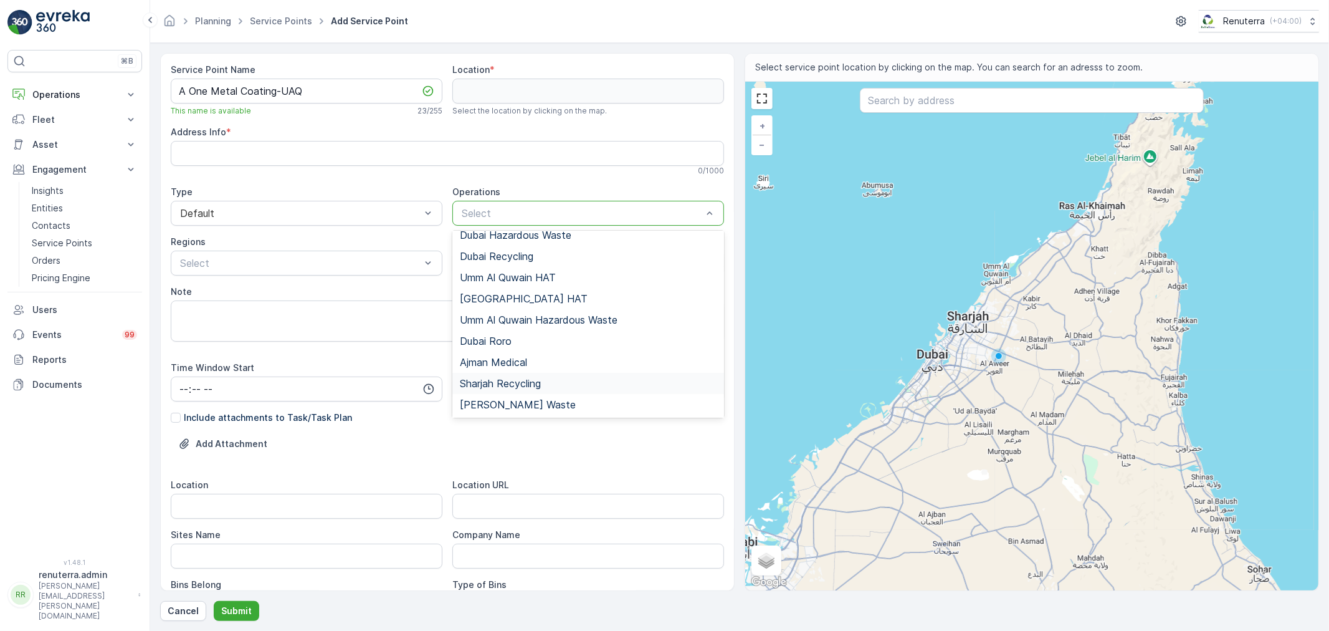
scroll to position [135, 0]
click at [563, 293] on span "Umm Al Quwain Hazardous Waste" at bounding box center [539, 298] width 158 height 11
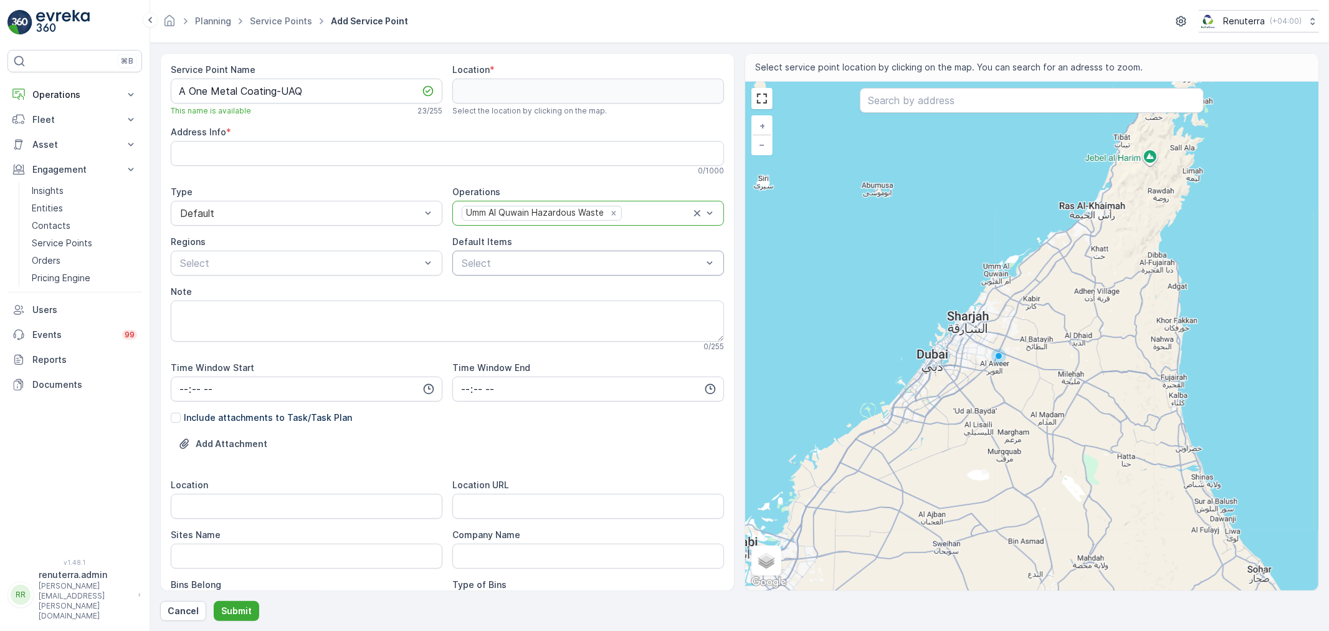
click at [543, 271] on div "Select" at bounding box center [588, 262] width 272 height 25
click at [523, 341] on div "Chemical waste" at bounding box center [588, 333] width 272 height 22
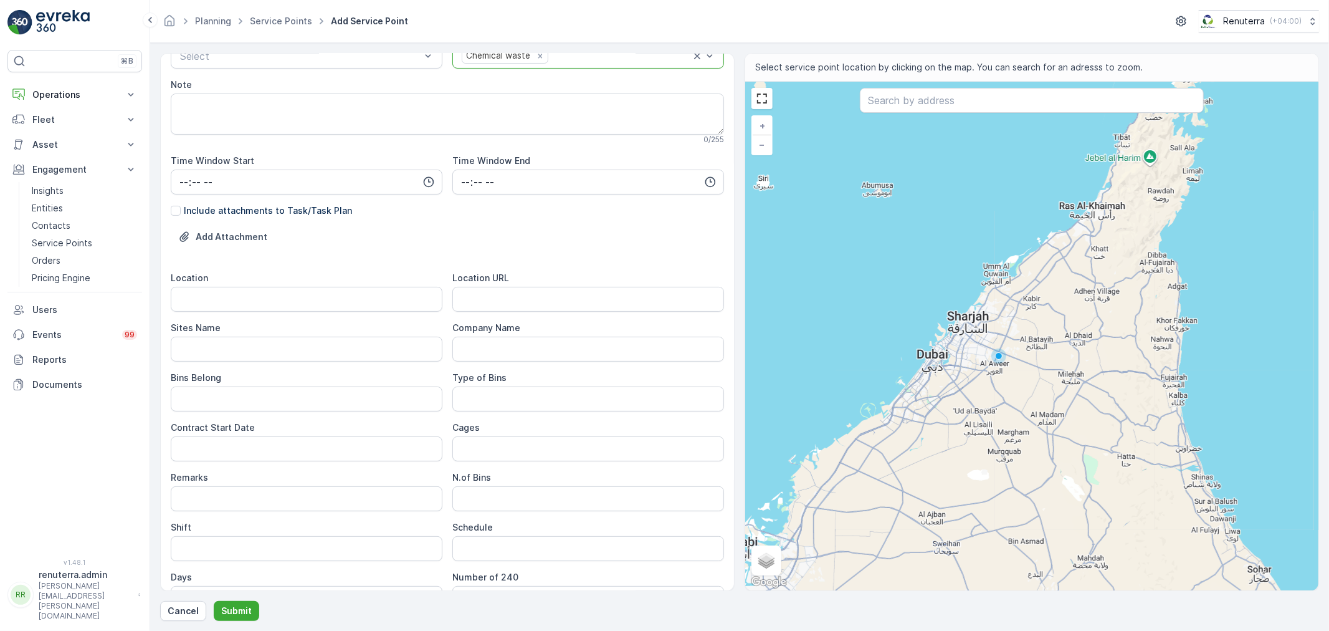
scroll to position [207, 0]
click at [500, 297] on URL "Location URL" at bounding box center [588, 298] width 272 height 25
paste URL "[URL][DOMAIN_NAME]"
type URL "[URL][DOMAIN_NAME]"
click at [355, 296] on input "Location" at bounding box center [307, 298] width 272 height 25
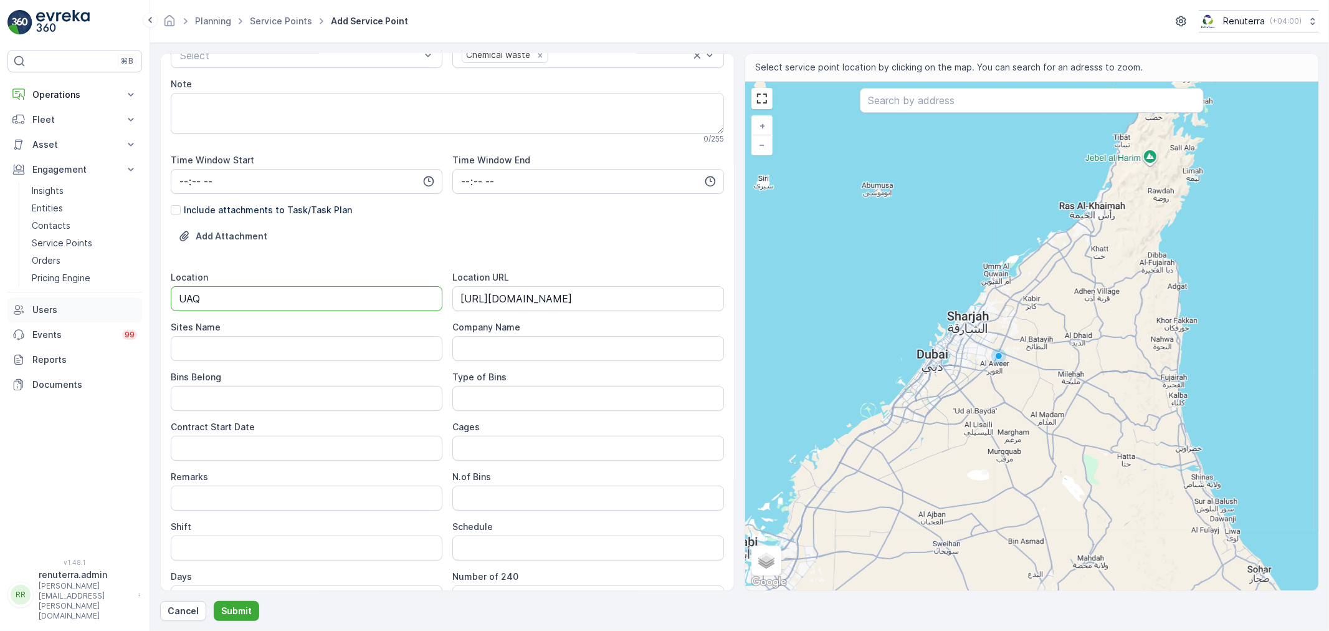
drag, startPoint x: 275, startPoint y: 304, endPoint x: 67, endPoint y: 302, distance: 208.7
click at [65, 302] on div "⌘B Operations Insights Planning Routes & Tasks Cockpit Settings Fleet Live Trac…" at bounding box center [664, 315] width 1329 height 631
type input "UAQ"
click at [160, 346] on div "Service Point Name A One Metal Coating-UAQ This name is available 23 / 255 Loca…" at bounding box center [447, 322] width 574 height 538
click at [202, 356] on Name "Sites Name" at bounding box center [307, 348] width 272 height 25
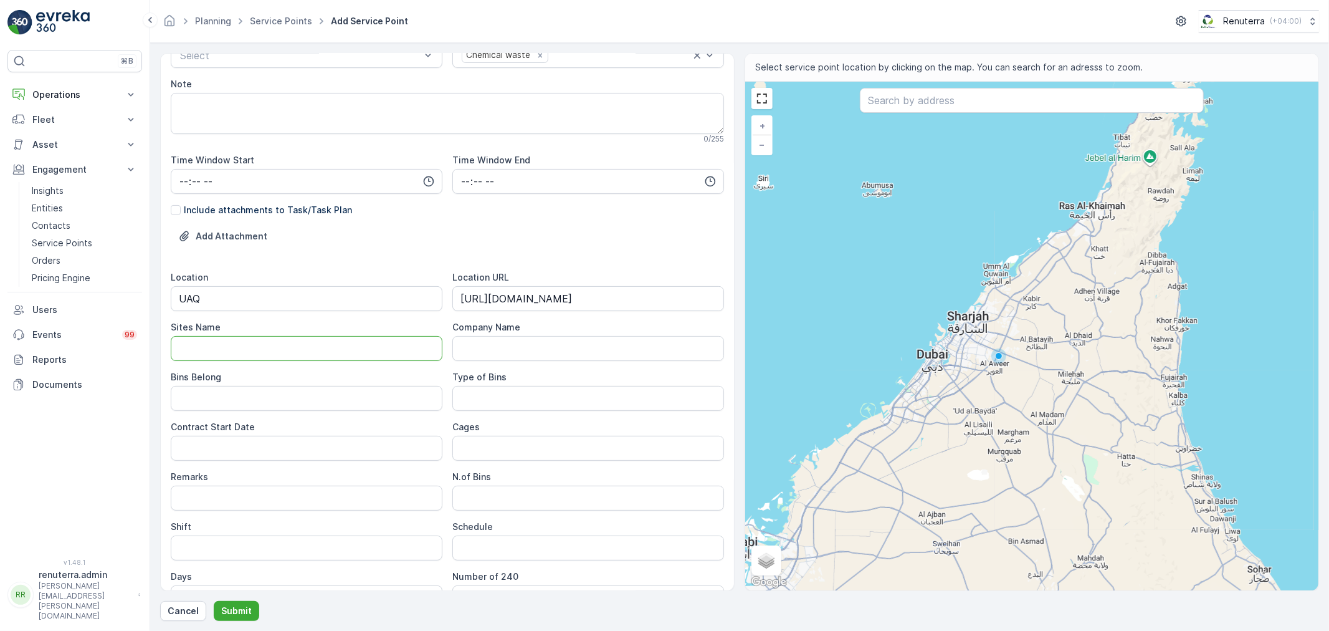
paste Name "UAQ"
type Name "UAQ"
click at [203, 394] on Belong "Bins Belong" at bounding box center [307, 398] width 272 height 25
type Belong "-"
click at [312, 480] on div "Remarks" at bounding box center [307, 476] width 272 height 12
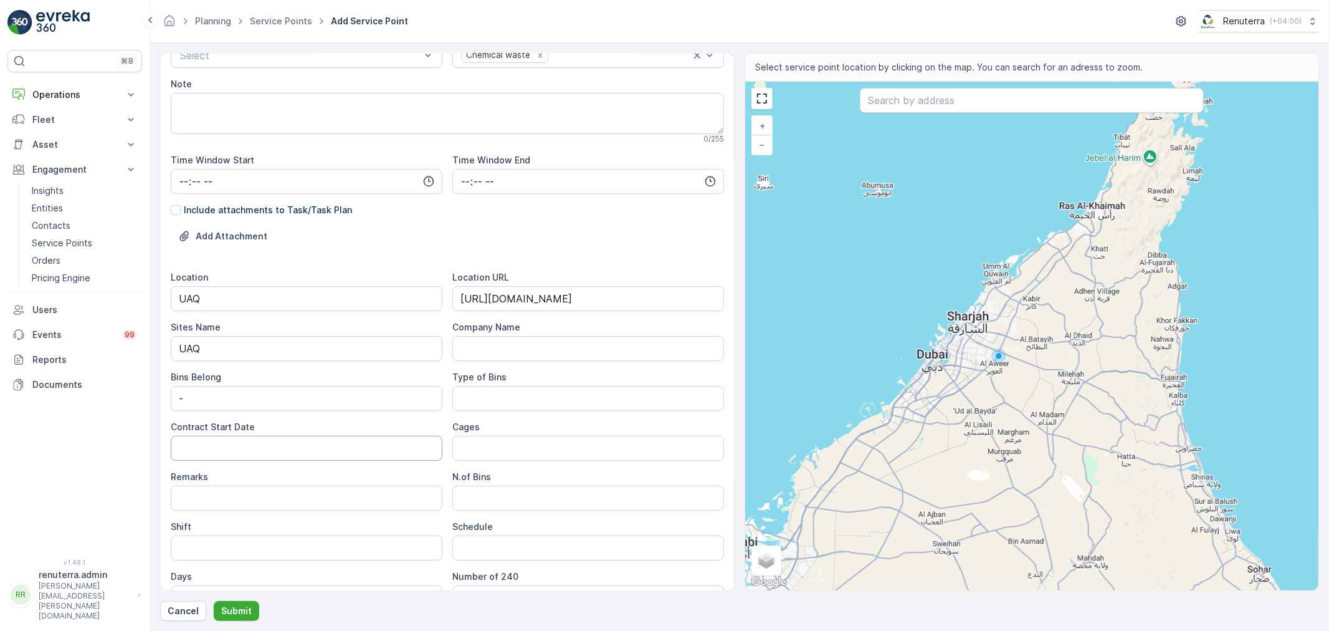
click at [307, 446] on Date "Contract Start Date" at bounding box center [307, 448] width 272 height 25
type Date "[DATE]"
click at [297, 509] on input "Remarks" at bounding box center [307, 497] width 272 height 25
type input "-"
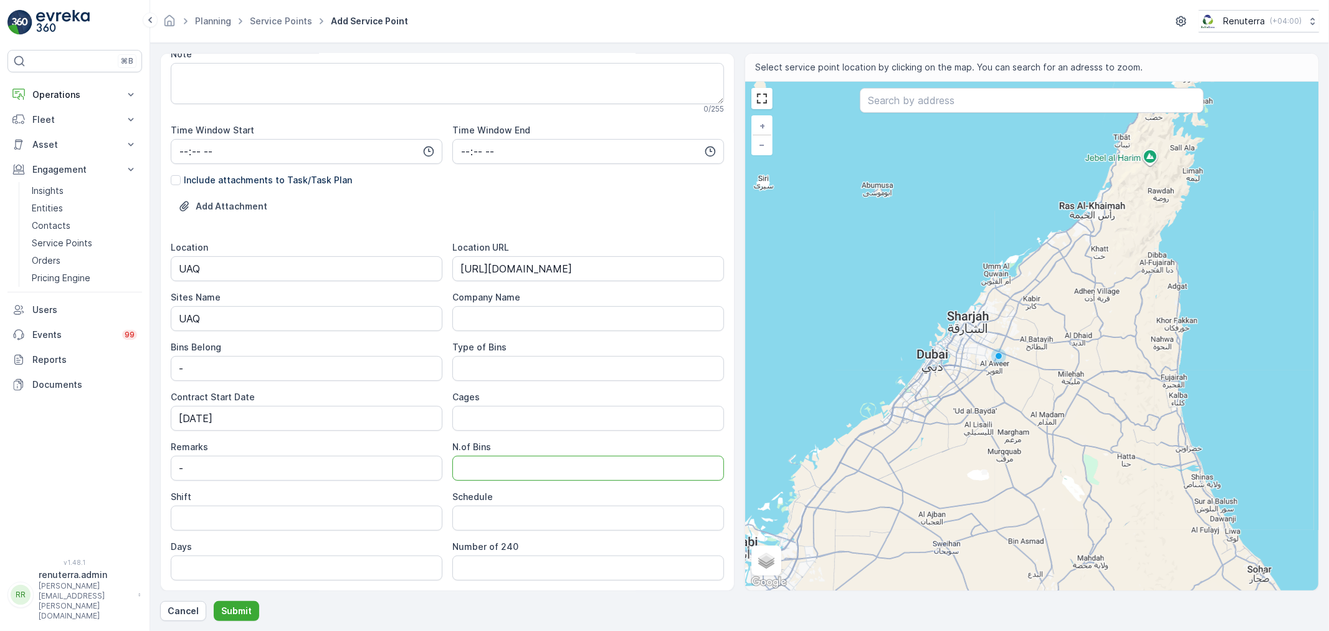
scroll to position [277, 0]
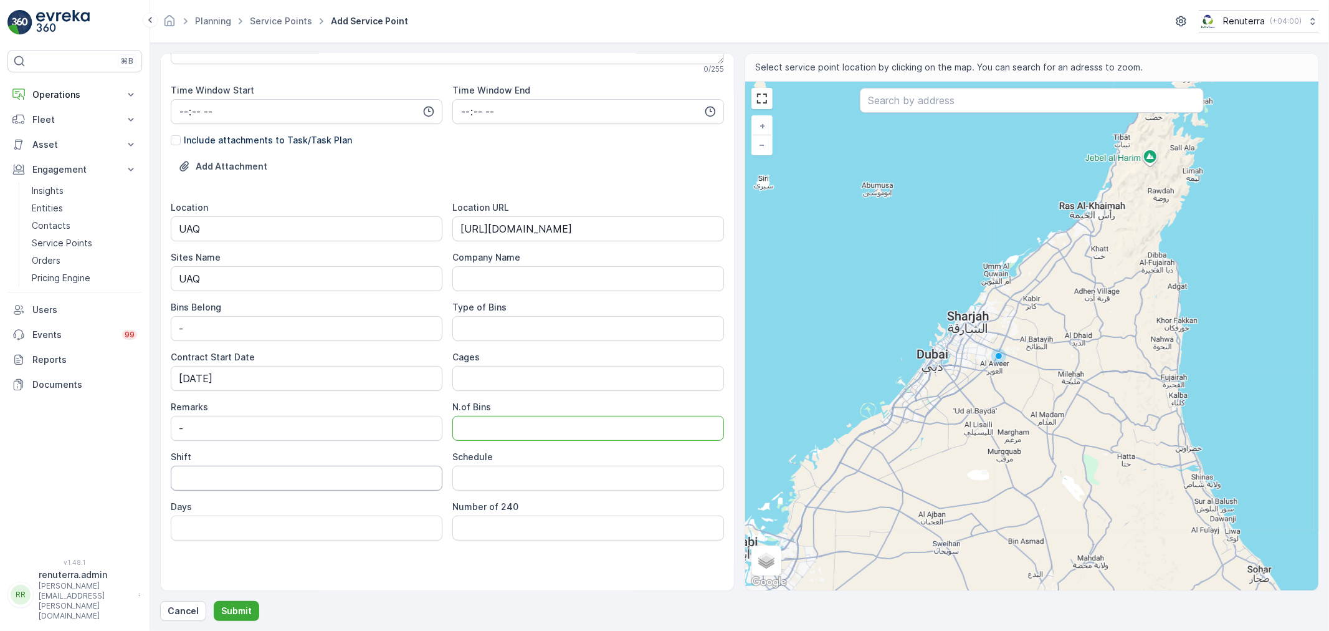
click at [338, 475] on input "Shift" at bounding box center [307, 477] width 272 height 25
type input "Day Shift"
click at [530, 432] on Bins "N.of Bins" at bounding box center [588, 428] width 272 height 25
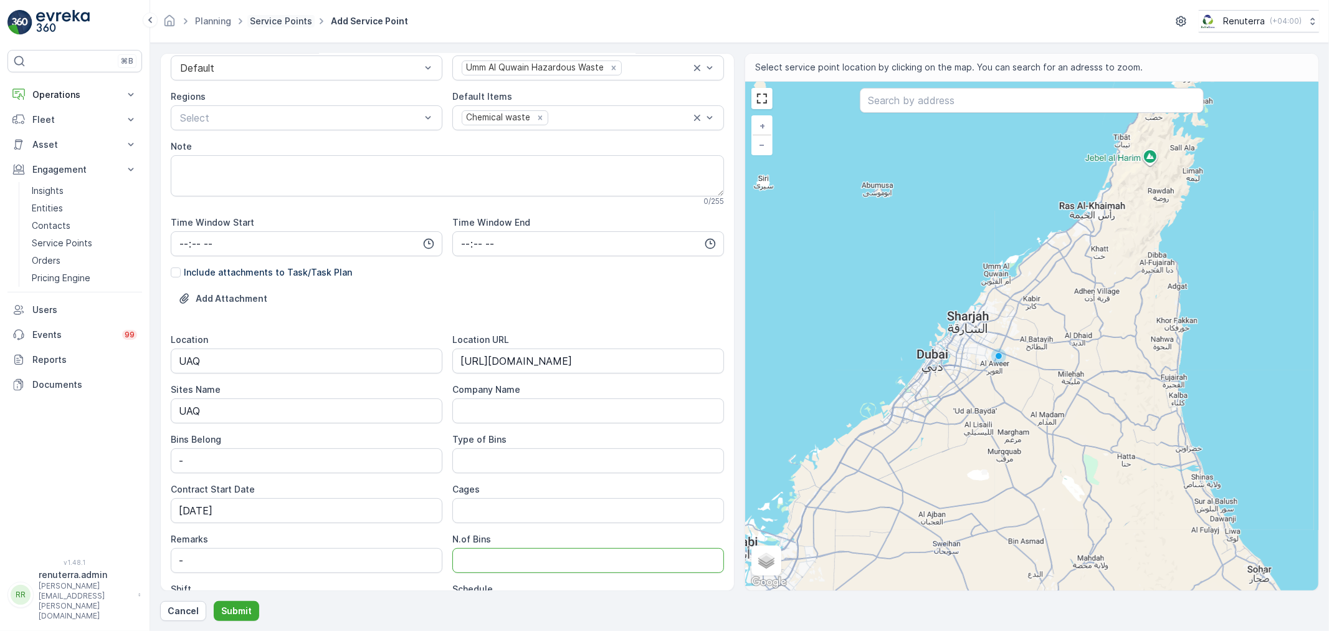
scroll to position [139, 0]
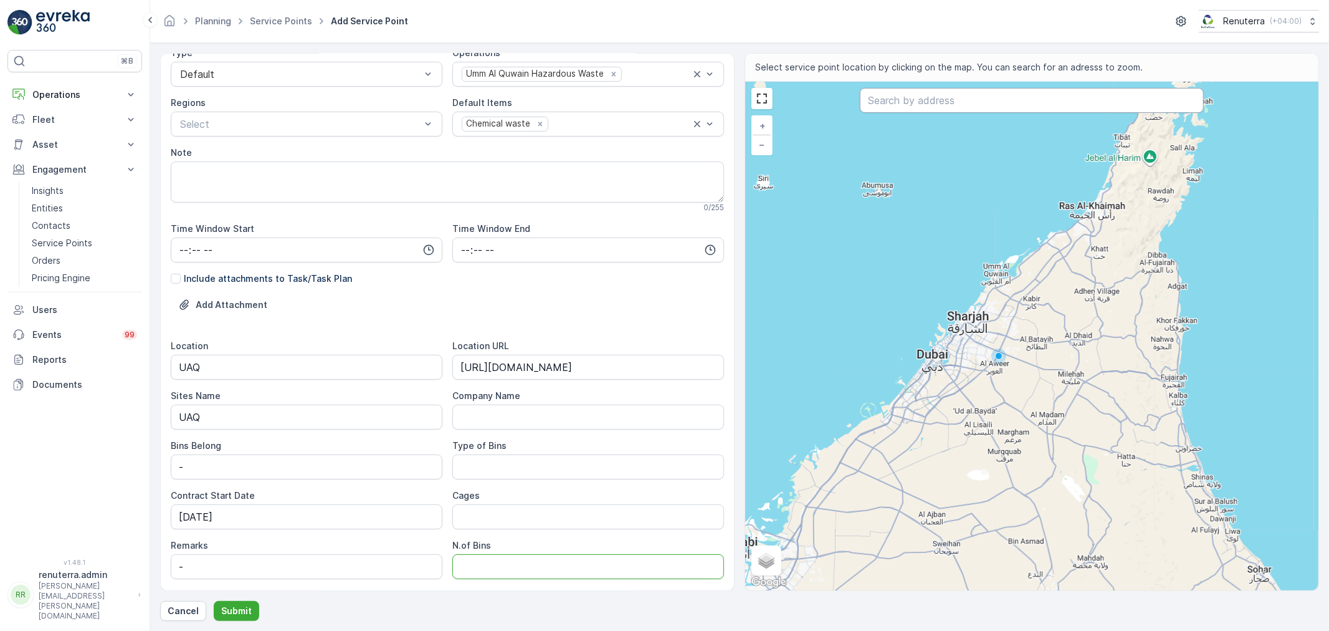
click at [876, 91] on input "text" at bounding box center [1032, 100] width 344 height 25
paste input "A One Metal Coatin"
type input "A One Metal Coatin"
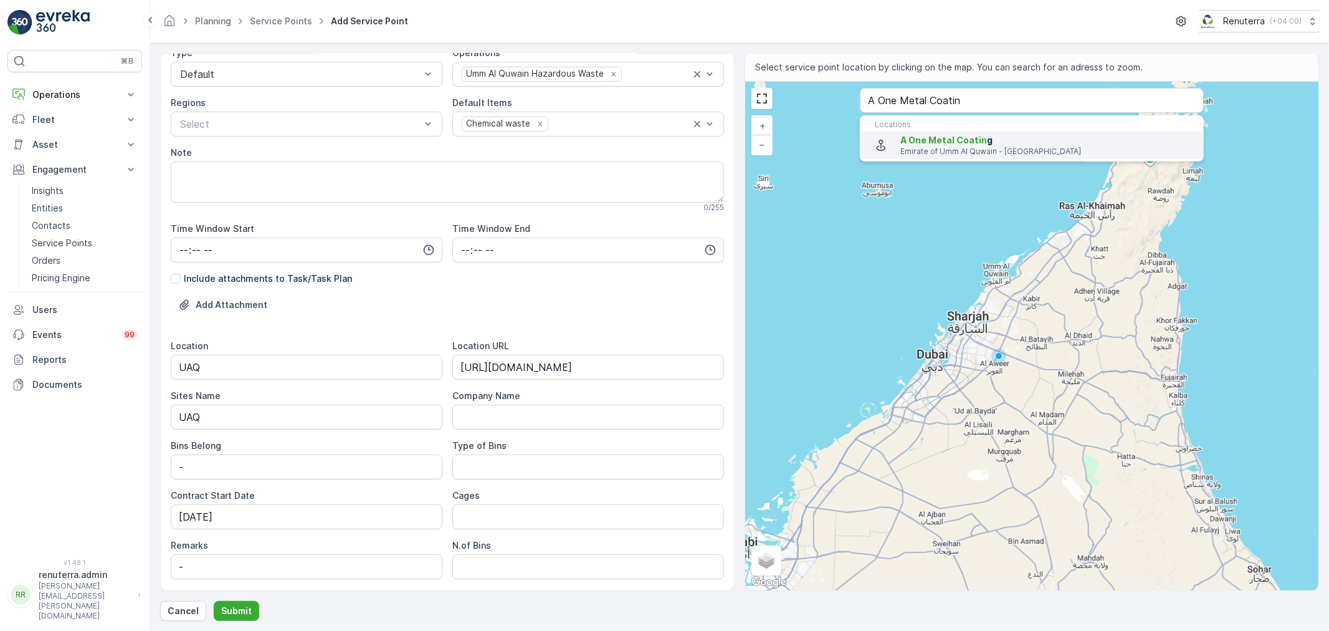
click at [920, 141] on span "A One Metal Coatin" at bounding box center [943, 140] width 87 height 11
type input "25.5467185,55.7348175"
type Info "UMM AL THAOOB - Emirate of [GEOGRAPHIC_DATA] - [GEOGRAPHIC_DATA]"
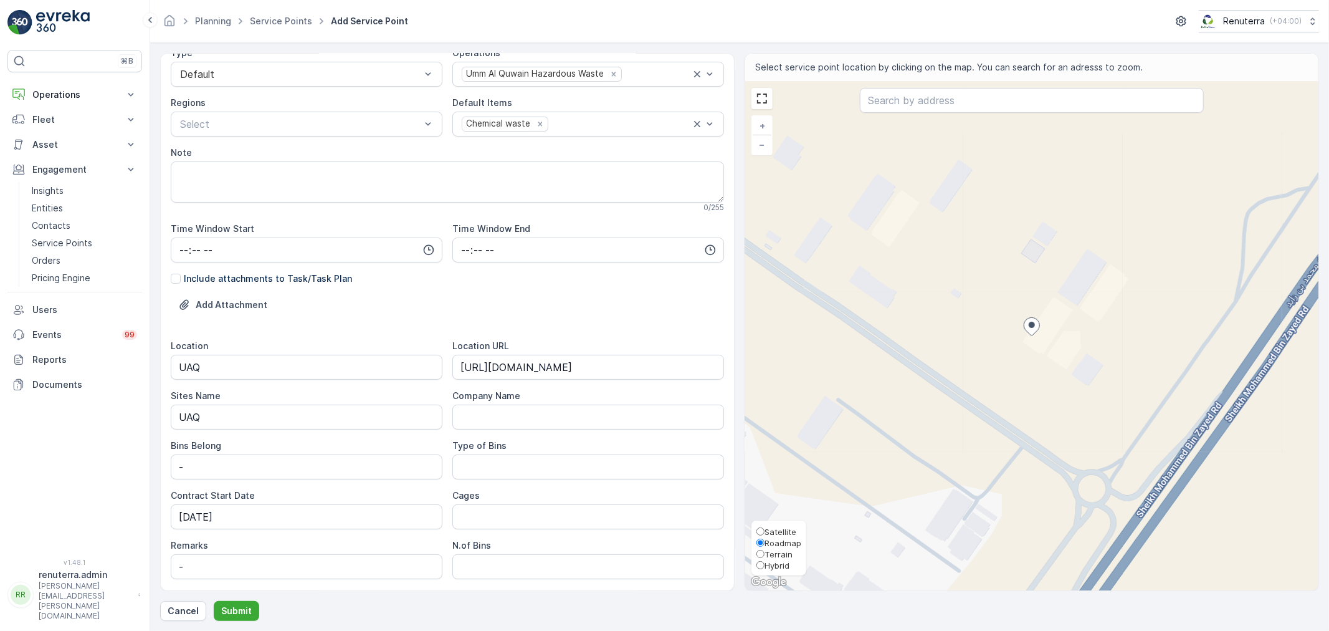
click at [771, 536] on label "Roadmap" at bounding box center [778, 541] width 45 height 11
click at [765, 538] on input "Roadmap" at bounding box center [760, 542] width 8 height 8
click at [773, 531] on span "Satellite" at bounding box center [781, 532] width 32 height 10
click at [765, 531] on input "Satellite" at bounding box center [760, 531] width 8 height 8
radio input "true"
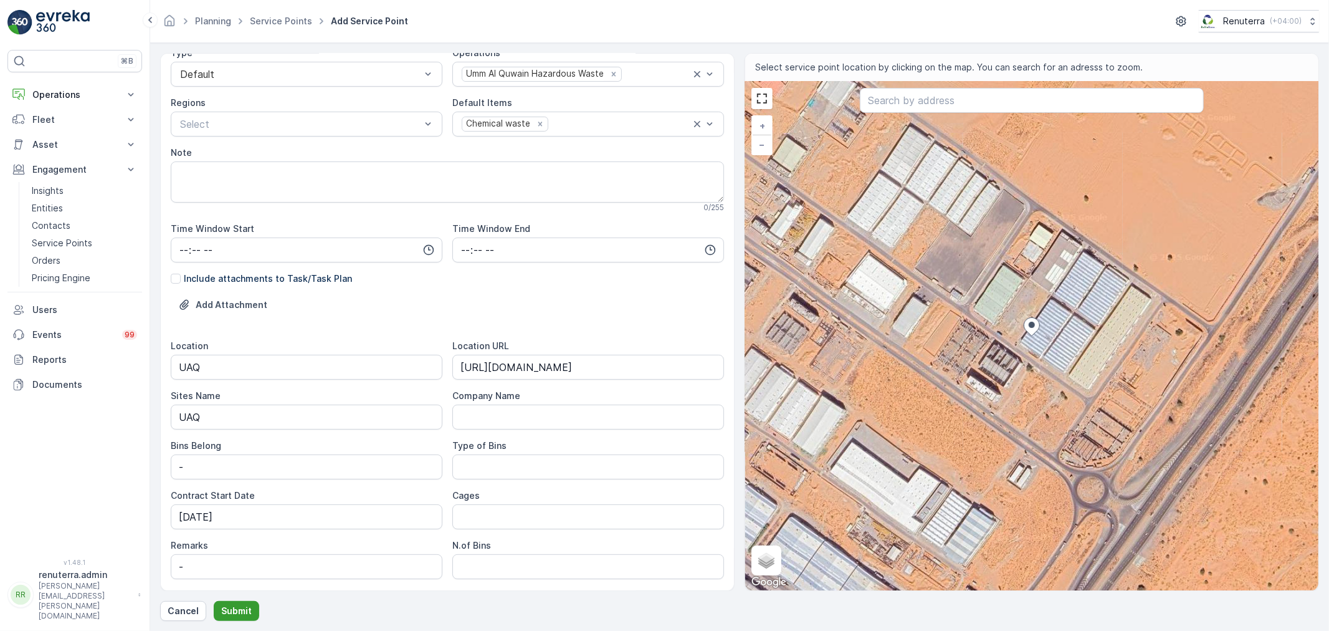
click at [247, 609] on p "Submit" at bounding box center [236, 610] width 31 height 12
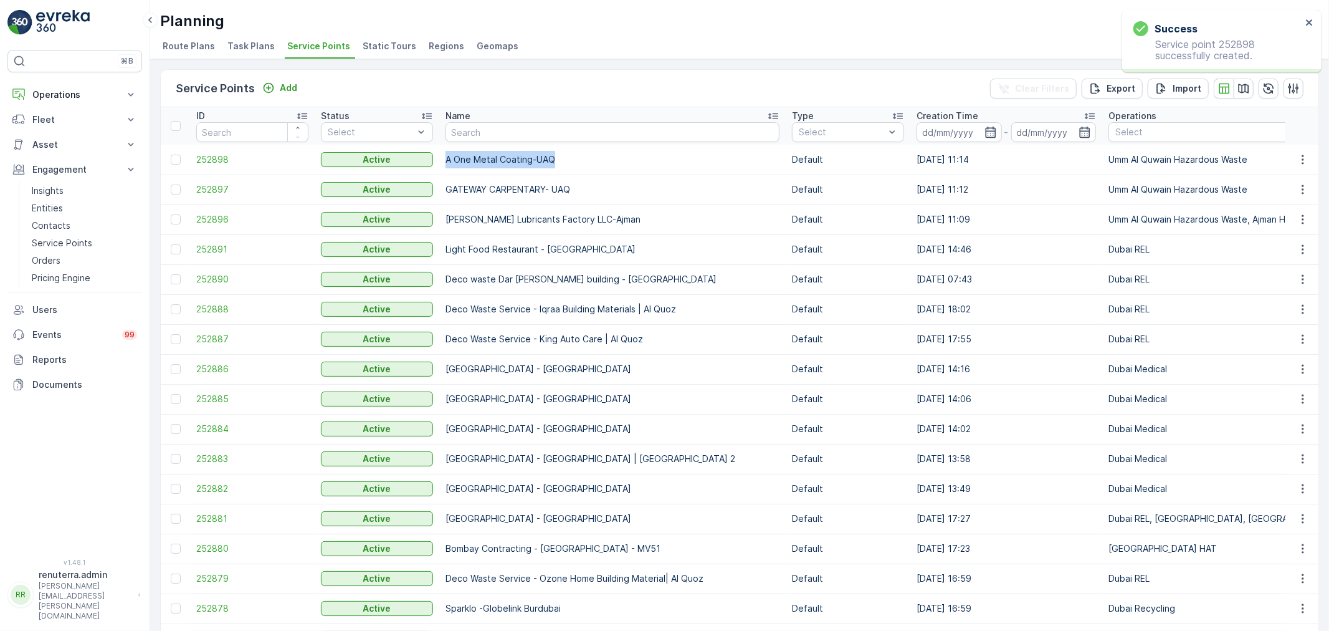
drag, startPoint x: 442, startPoint y: 163, endPoint x: 663, endPoint y: 150, distance: 221.0
click at [663, 150] on td "A One Metal Coating-UAQ" at bounding box center [612, 160] width 346 height 30
copy td "A One Metal Coating-UAQ"
click at [70, 243] on p "Service Points" at bounding box center [62, 243] width 60 height 12
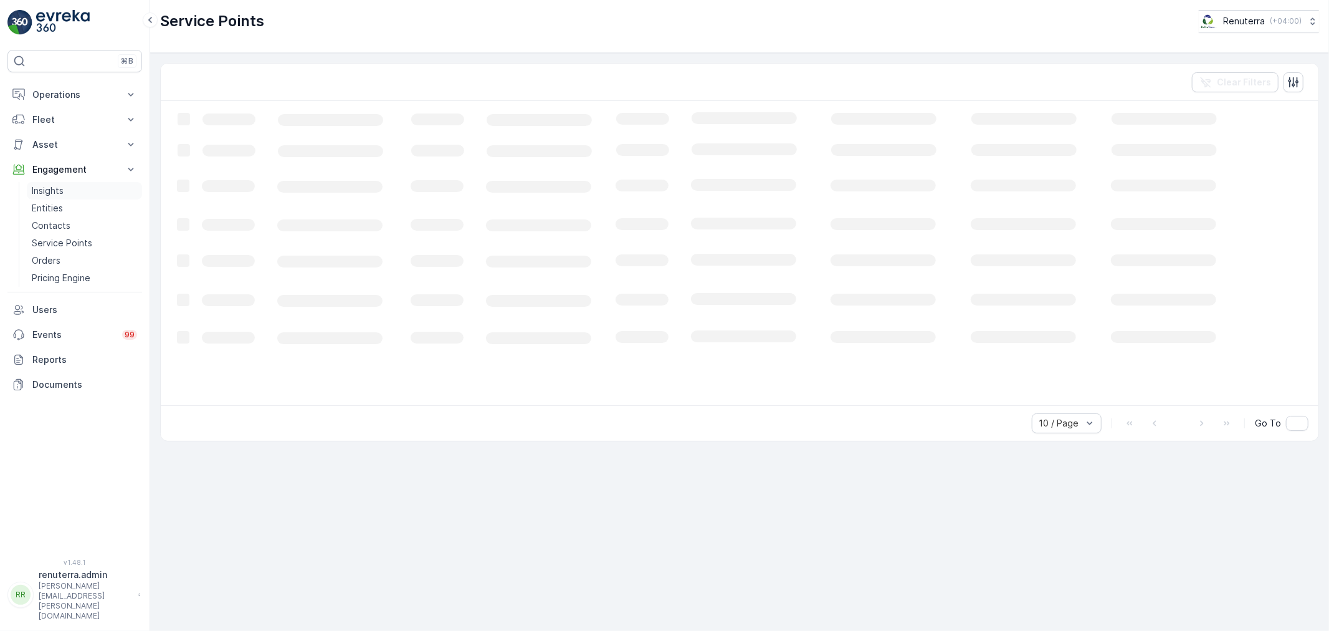
click at [69, 198] on link "Insights" at bounding box center [84, 190] width 115 height 17
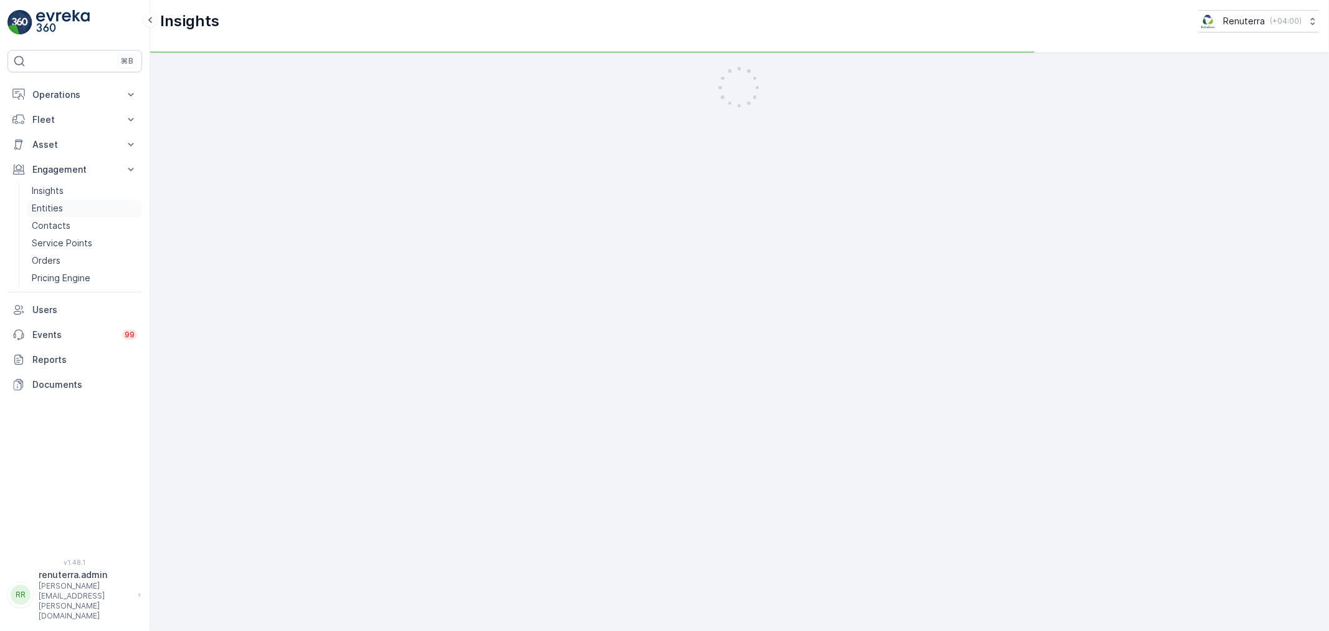
click at [66, 204] on link "Entities" at bounding box center [84, 207] width 115 height 17
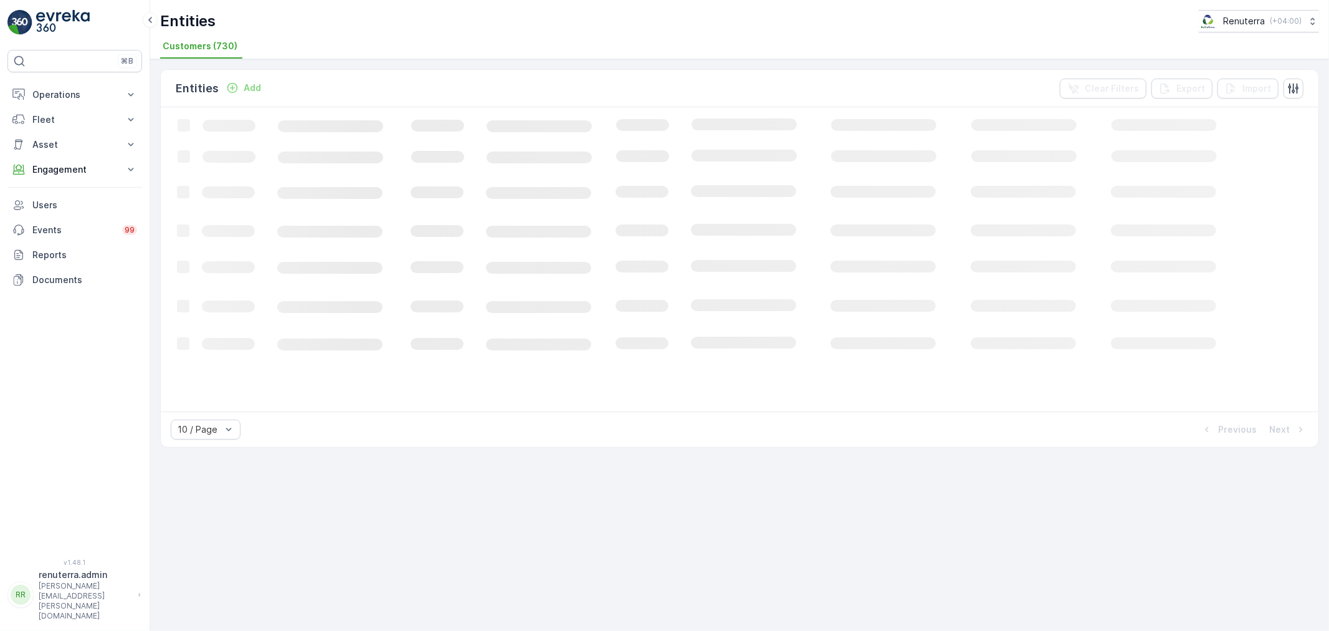
click at [227, 85] on button "Add" at bounding box center [243, 87] width 45 height 15
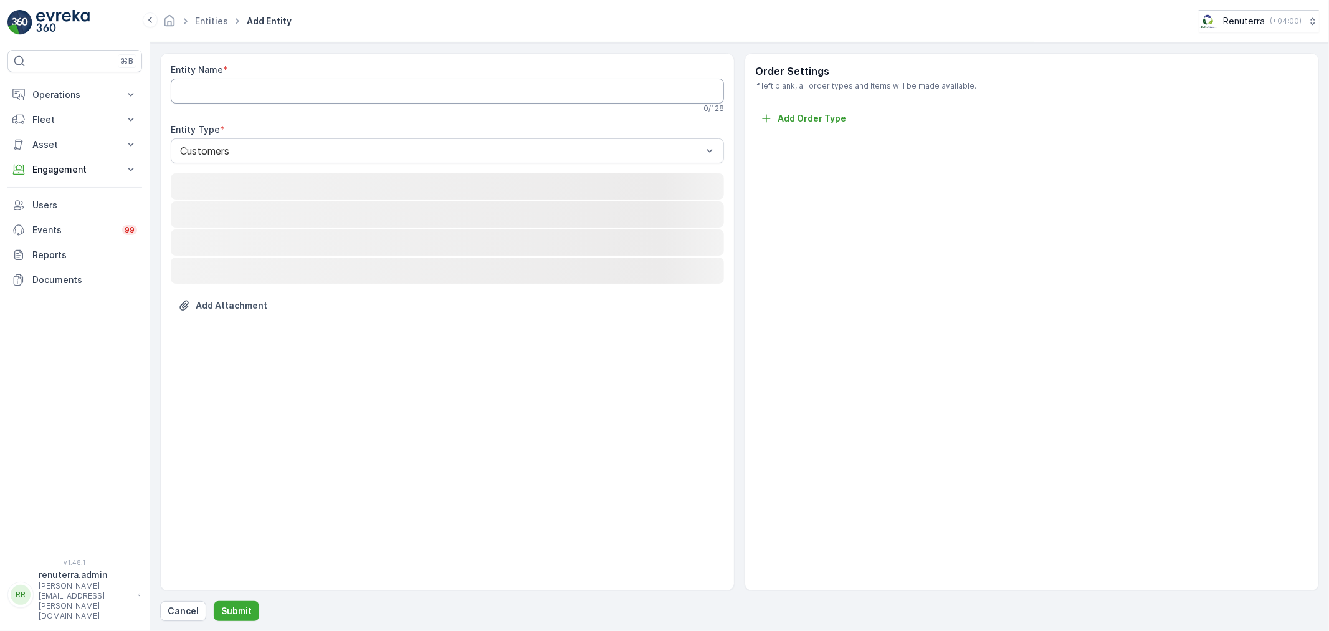
click at [234, 102] on Name "Entity Name" at bounding box center [447, 91] width 553 height 25
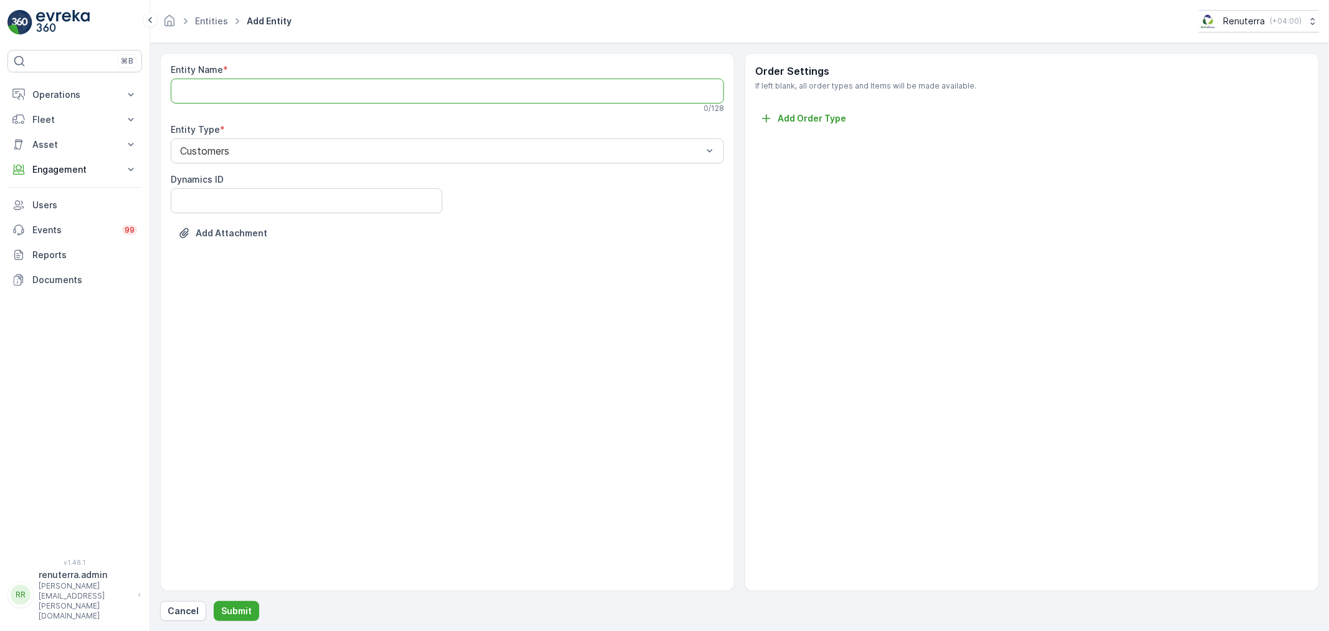
paste Name "[PERSON_NAME] Lubricants Factory LLC-Ajman"
type Name "[PERSON_NAME] Lubricants Factory LLC-Ajman"
click at [227, 603] on button "Submit" at bounding box center [236, 611] width 45 height 20
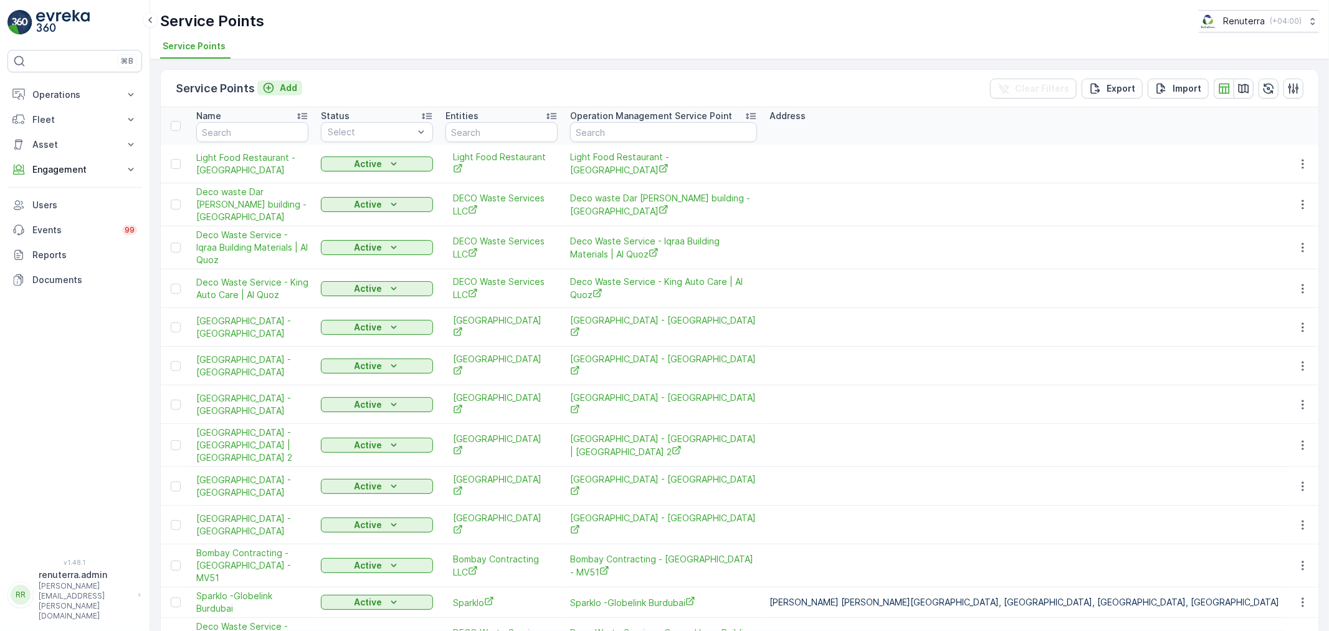
drag, startPoint x: 272, startPoint y: 90, endPoint x: 278, endPoint y: 81, distance: 10.4
click at [278, 82] on div "Add" at bounding box center [279, 88] width 35 height 12
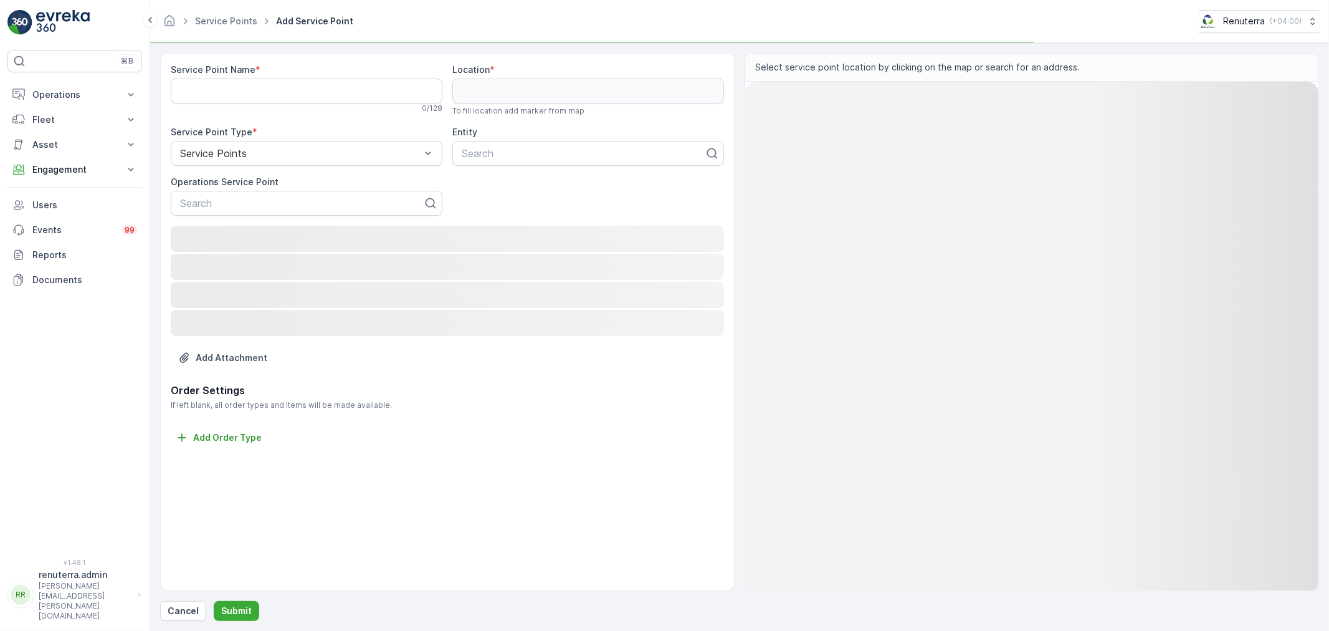
click at [265, 104] on div "0 / 128" at bounding box center [307, 108] width 272 height 10
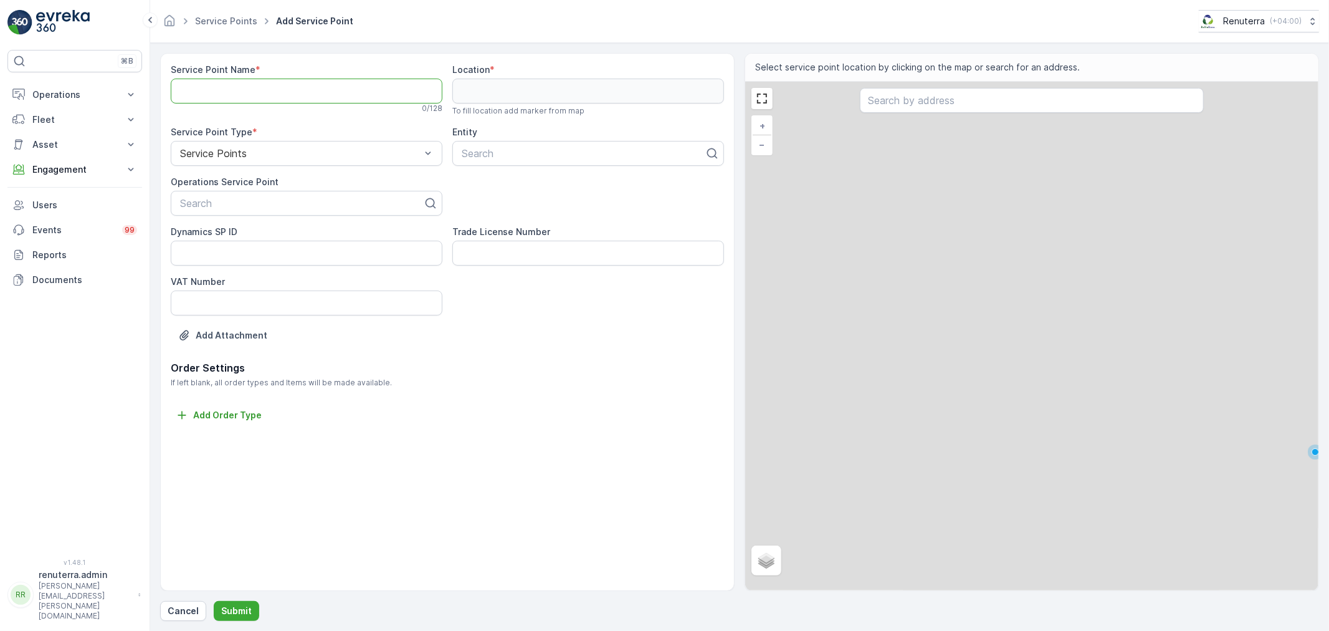
click at [269, 92] on Name "Service Point Name" at bounding box center [307, 91] width 272 height 25
paste Name "[PERSON_NAME] Lubricants Factory LLC-Ajman"
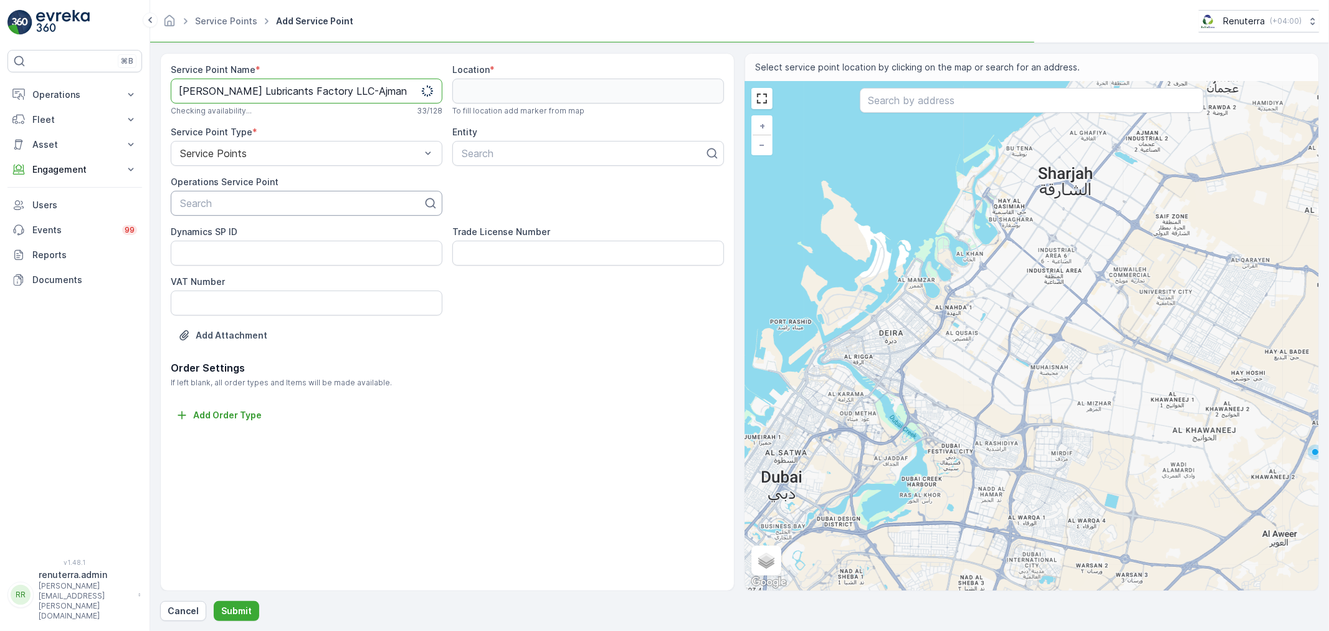
type Name "[PERSON_NAME] Lubricants Factory LLC-Ajman"
click at [256, 206] on div at bounding box center [301, 203] width 245 height 11
paste input "[PERSON_NAME] Lubricants Factory LLC-Ajman"
type input "[PERSON_NAME] Lubricants Factory LLC-Ajman"
click at [287, 235] on span "[PERSON_NAME] Lubricants Factory LLC-Ajman" at bounding box center [292, 233] width 228 height 11
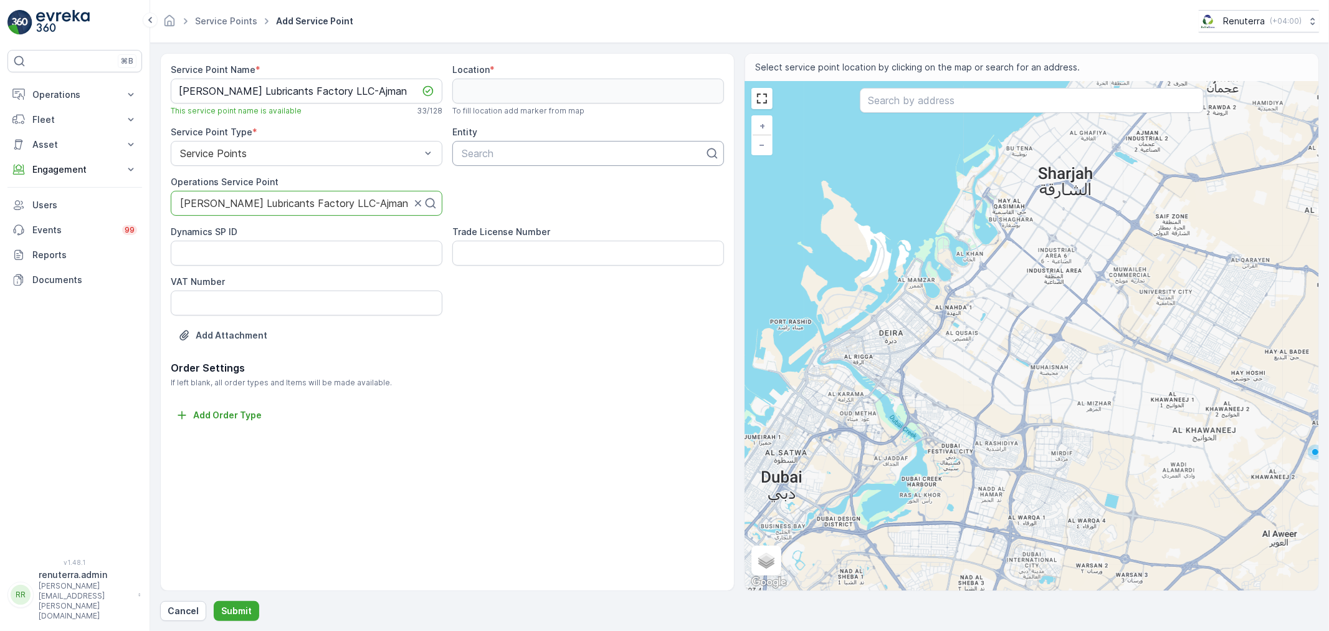
click at [535, 148] on div at bounding box center [582, 153] width 245 height 11
paste input "[PERSON_NAME] Lubricants Factory LLC-Ajman"
type input "[PERSON_NAME] Lubricants Factory LLC-Ajman"
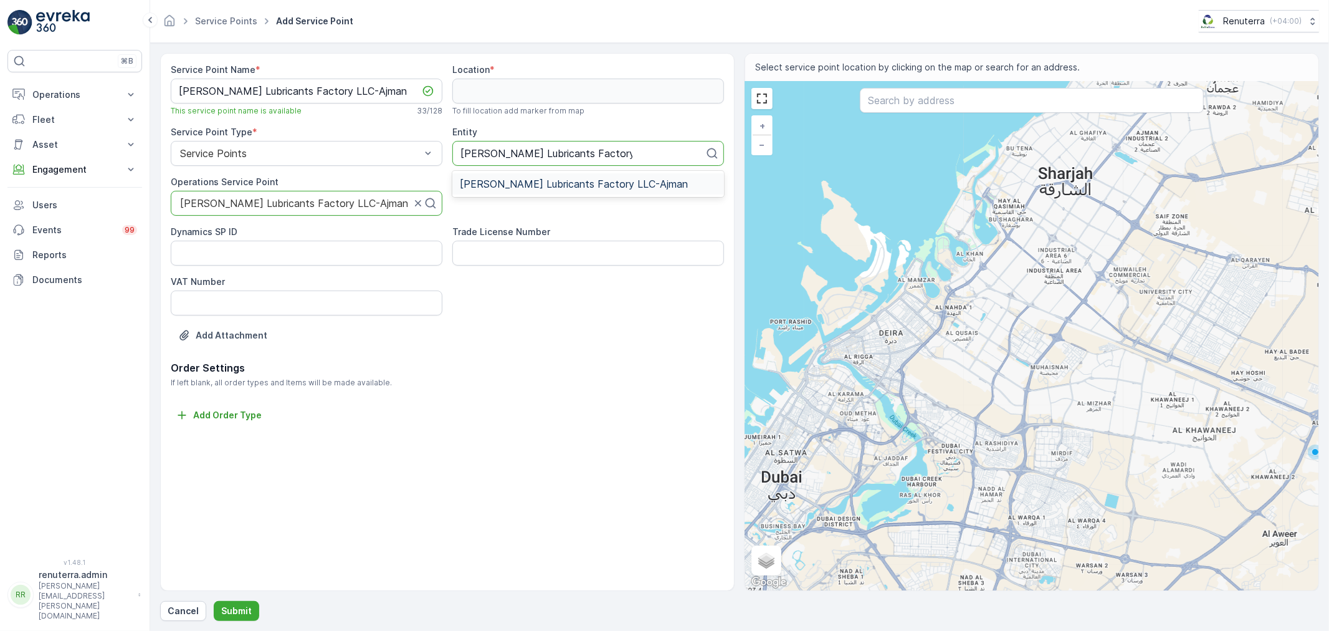
click at [526, 188] on span "[PERSON_NAME] Lubricants Factory LLC-Ajman" at bounding box center [574, 183] width 228 height 11
click at [914, 104] on input "text" at bounding box center [1032, 100] width 344 height 25
click at [882, 109] on input "text" at bounding box center [1032, 100] width 344 height 25
paste input "[PERSON_NAME] Lubricants Factory LLC"
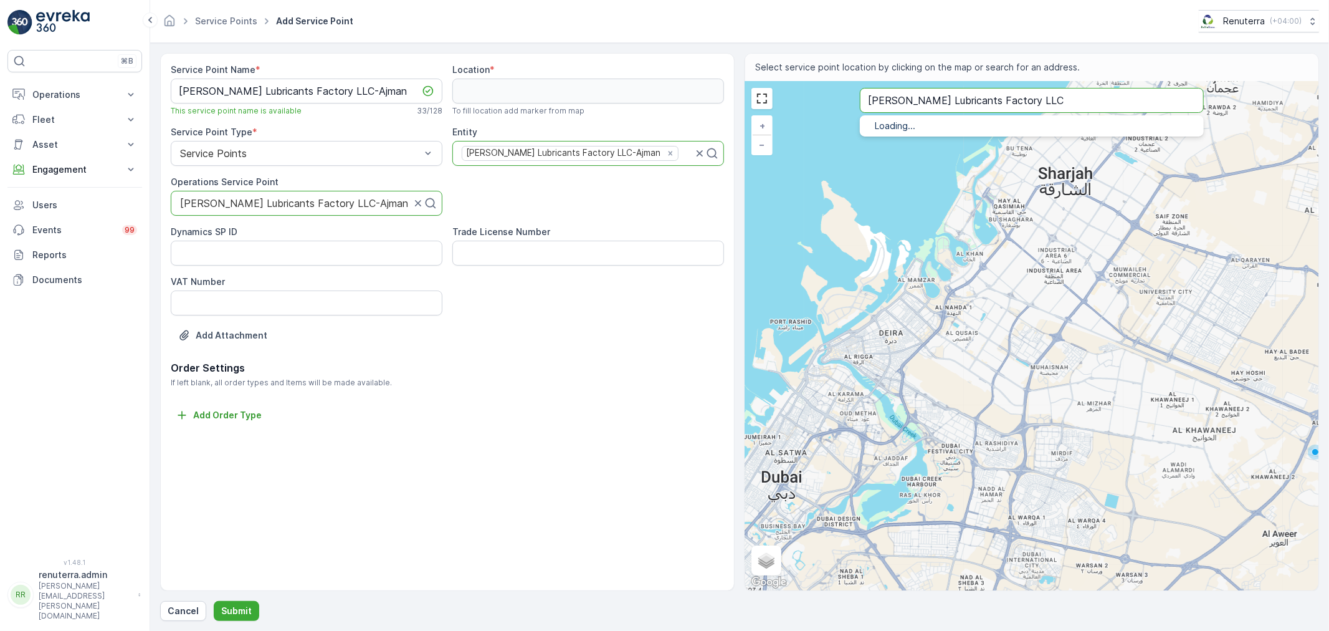
type input "[PERSON_NAME] Lubricants Factory LLC"
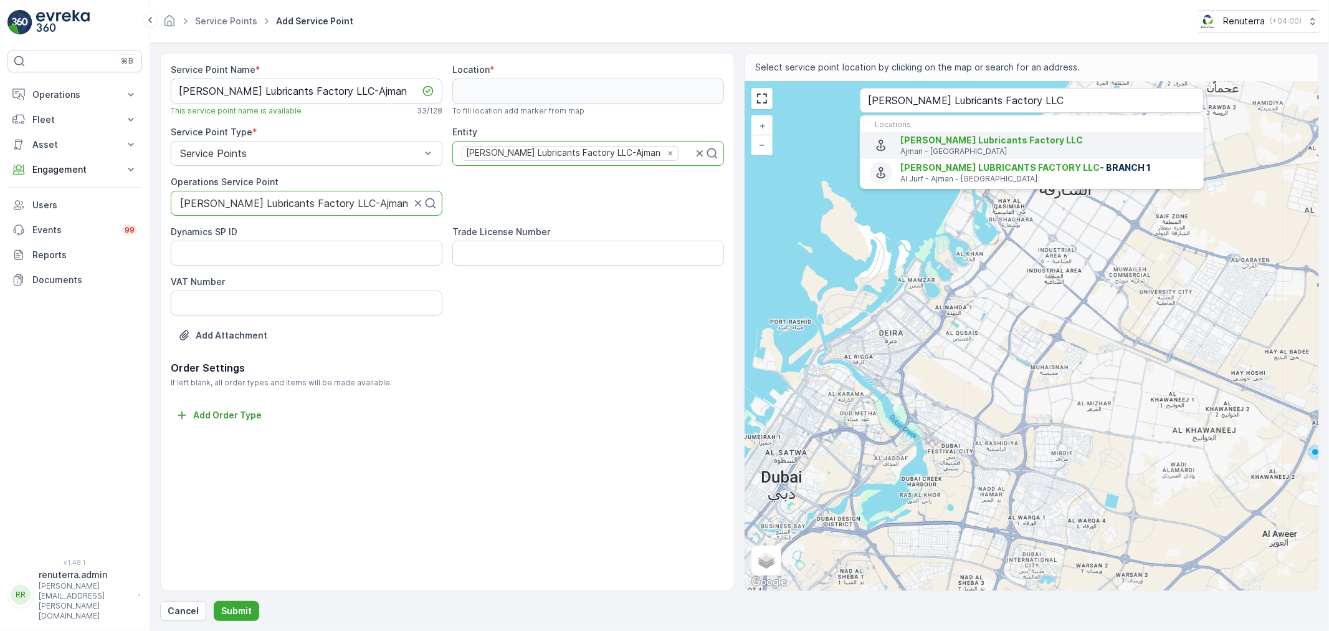
click at [968, 147] on p "Ajman - [GEOGRAPHIC_DATA]" at bounding box center [1046, 151] width 293 height 10
type input "25.4413287,55.54873869999999"
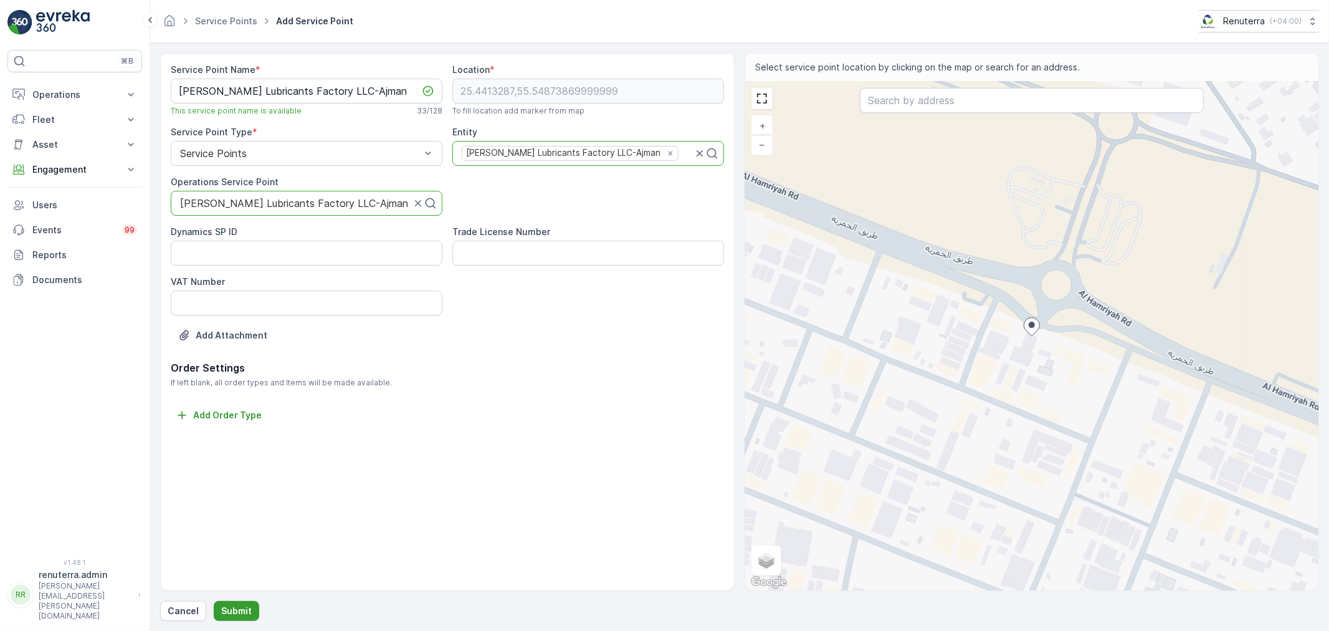
click at [244, 601] on button "Submit" at bounding box center [236, 611] width 45 height 20
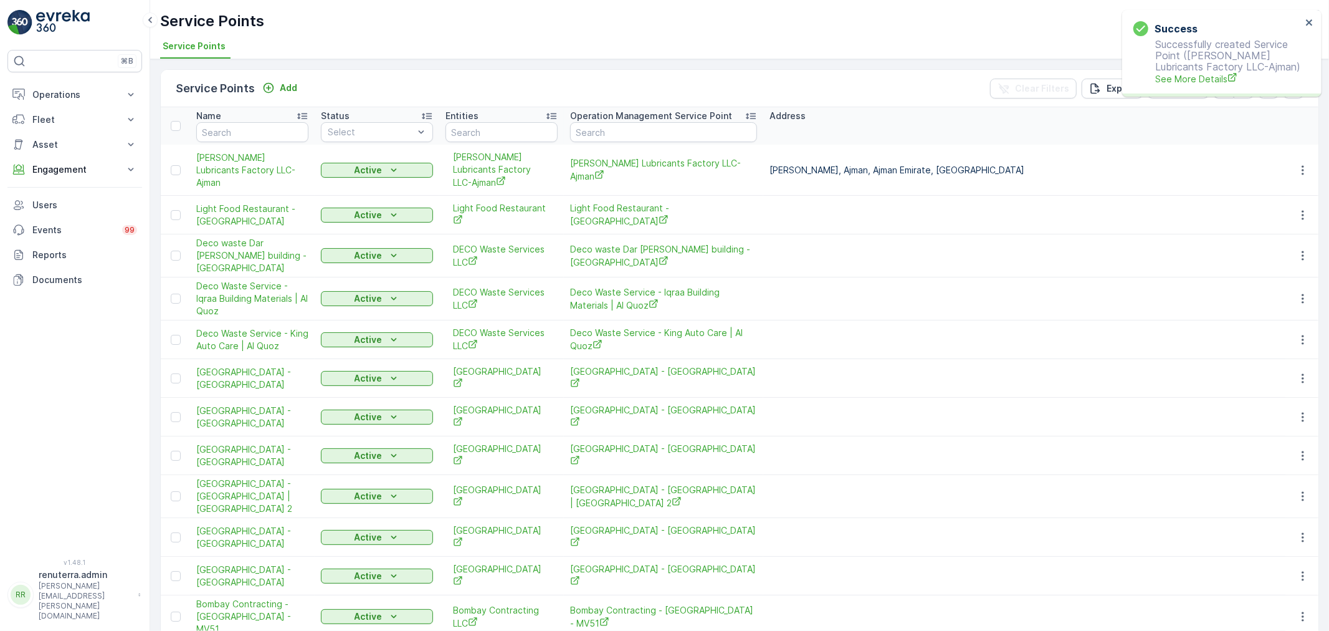
click at [253, 81] on p "Service Points" at bounding box center [215, 88] width 79 height 17
click at [262, 84] on icon "Add" at bounding box center [268, 88] width 12 height 12
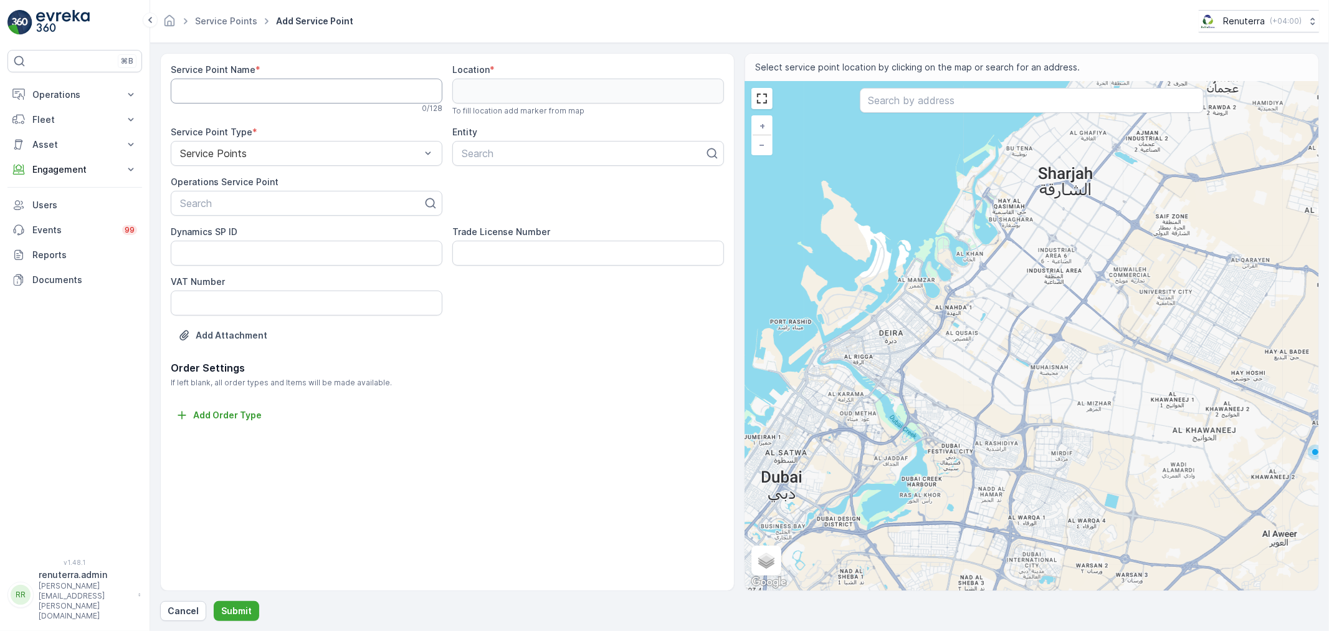
click at [318, 97] on Name "Service Point Name" at bounding box center [307, 91] width 272 height 25
paste Name "GATEWAY CARPENTARY- UAQ"
type Name "GATEWAY CARPENTARY- UAQ"
click at [262, 207] on div at bounding box center [301, 203] width 245 height 11
paste input "GATEWAY CARPENTARY- UAQ"
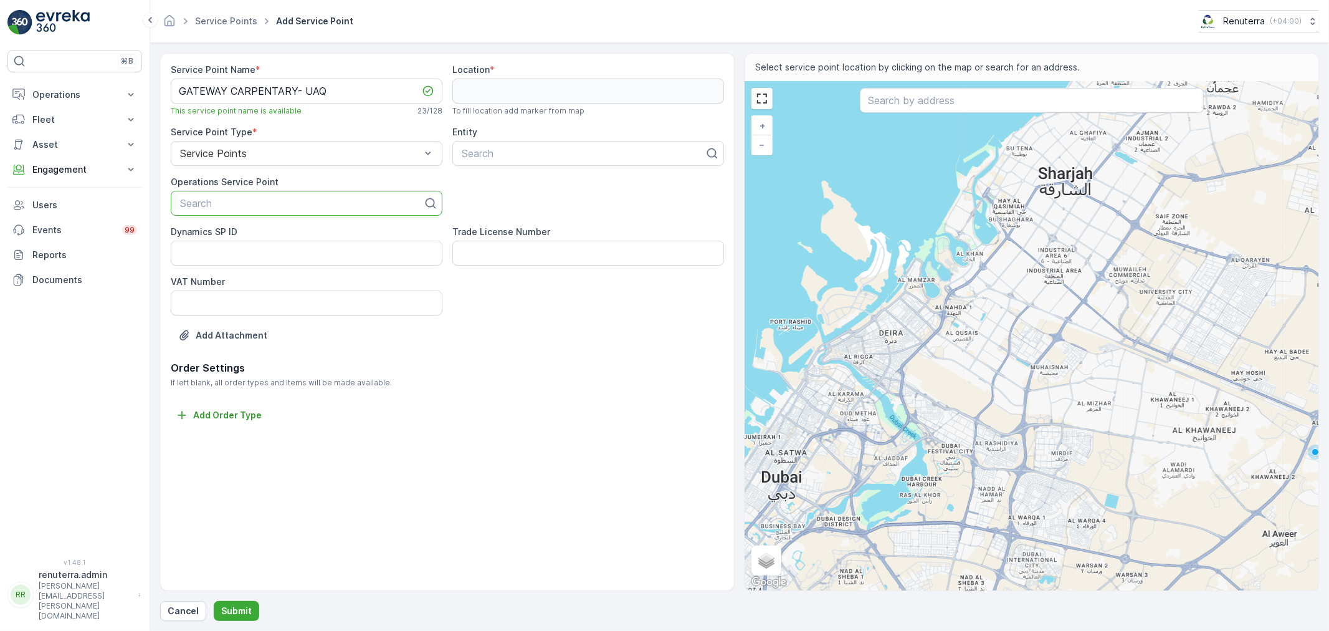
type input "GATEWAY CARPENTARY- UAQ"
click at [287, 238] on span "GATEWAY CARPENTARY- UAQ" at bounding box center [252, 233] width 148 height 11
click at [484, 154] on div at bounding box center [582, 153] width 245 height 11
paste input "GATEWAY CARPENTARY- UAQ"
type input "GATEWAY CARPENTARY- UAQ"
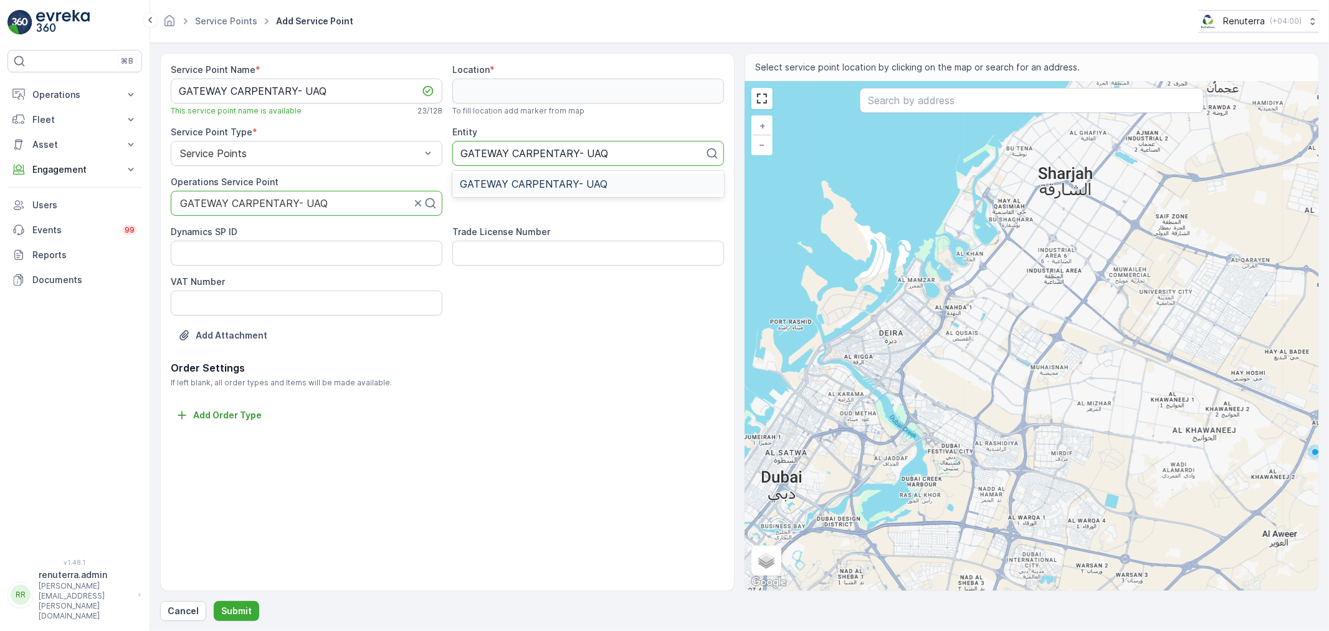
click at [520, 185] on span "GATEWAY CARPENTARY- UAQ" at bounding box center [534, 183] width 148 height 11
click at [989, 104] on input "text" at bounding box center [1032, 100] width 344 height 25
drag, startPoint x: 864, startPoint y: 90, endPoint x: 881, endPoint y: 97, distance: 18.4
click at [869, 90] on input "text" at bounding box center [1032, 100] width 344 height 25
click at [882, 100] on input "text" at bounding box center [1032, 100] width 344 height 25
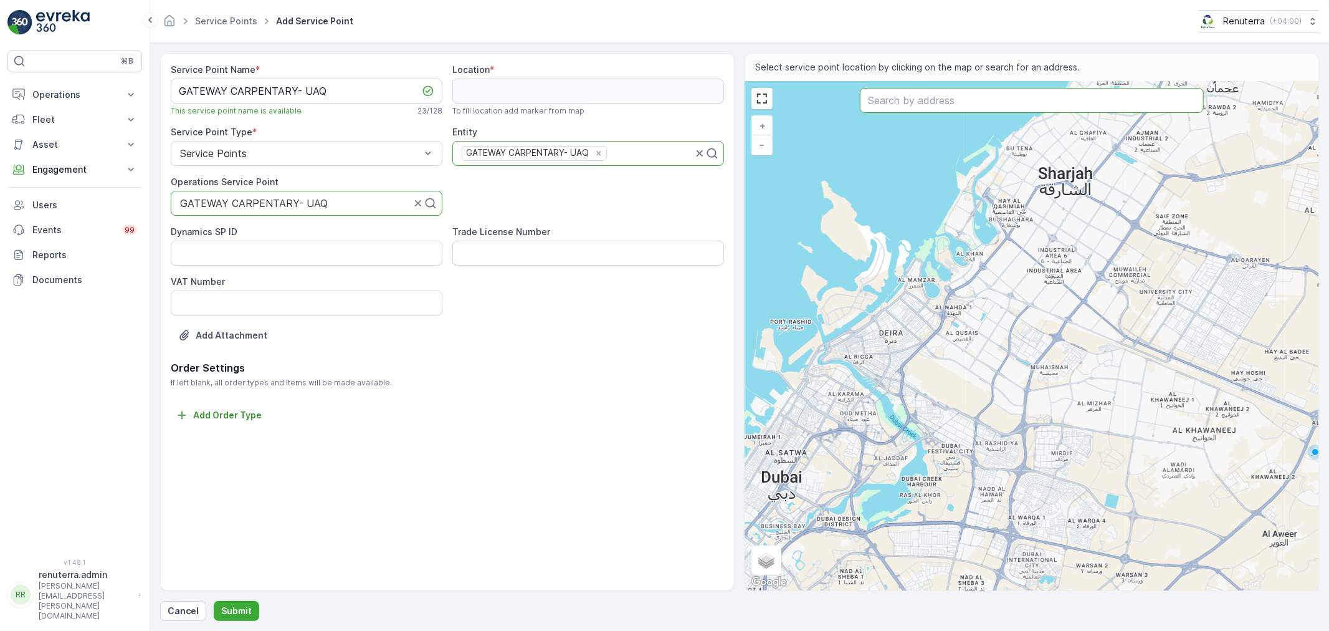
paste input "ADBRUF INDUSTRIES LLC"
type input "ADBRUF INDUSTRIES LLC"
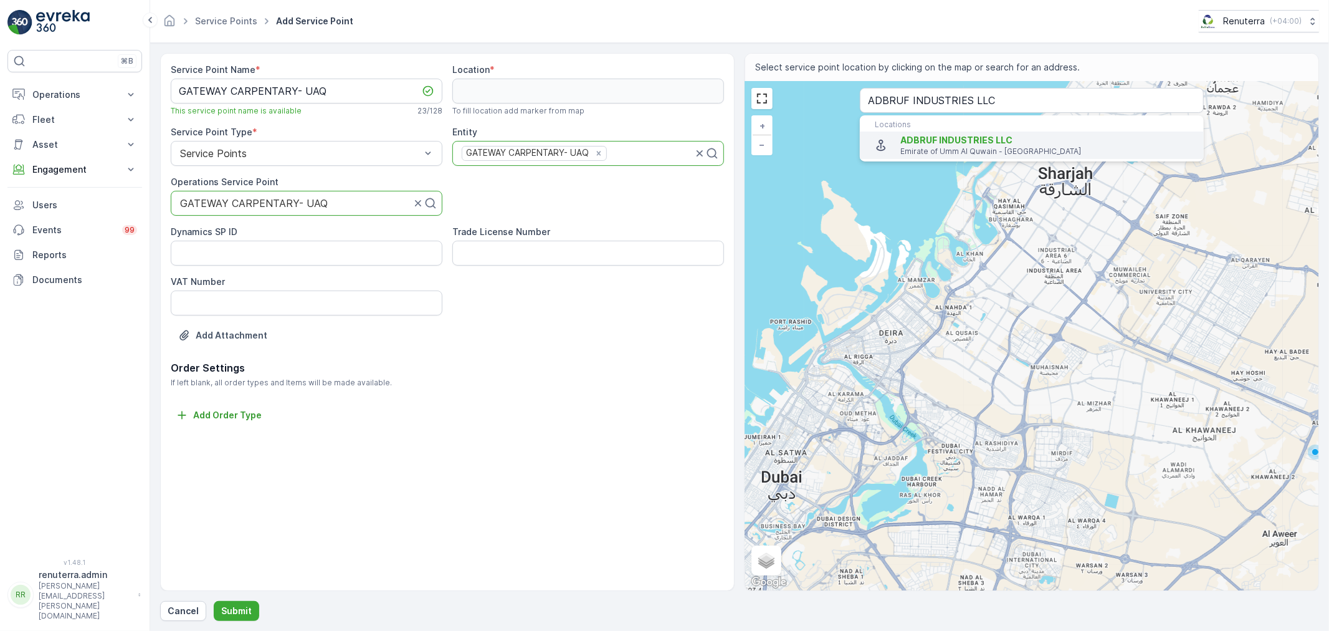
click at [926, 153] on p "Emirate of Umm Al Quwain - [GEOGRAPHIC_DATA]" at bounding box center [1046, 151] width 293 height 10
type input "25.5355668,55.7143357"
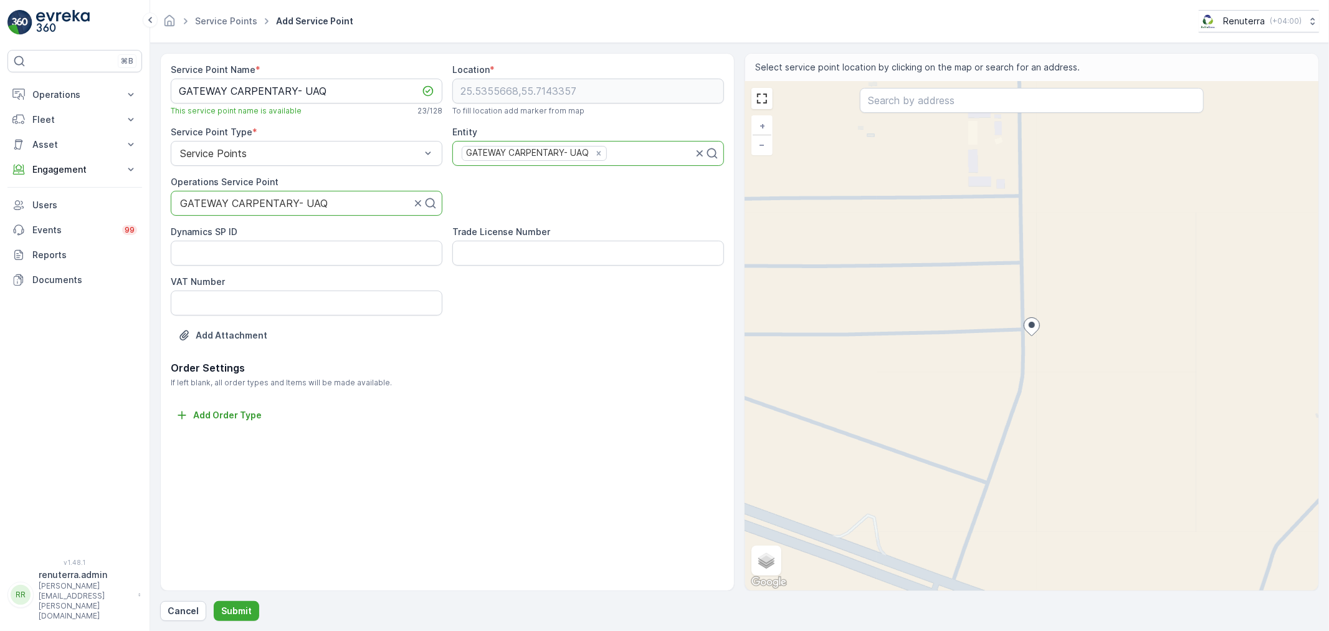
click at [232, 593] on div "Service Point Name * GATEWAY CARPENTARY- UAQ This service point name is availab…" at bounding box center [739, 337] width 1159 height 568
click at [250, 602] on button "Submit" at bounding box center [236, 611] width 45 height 20
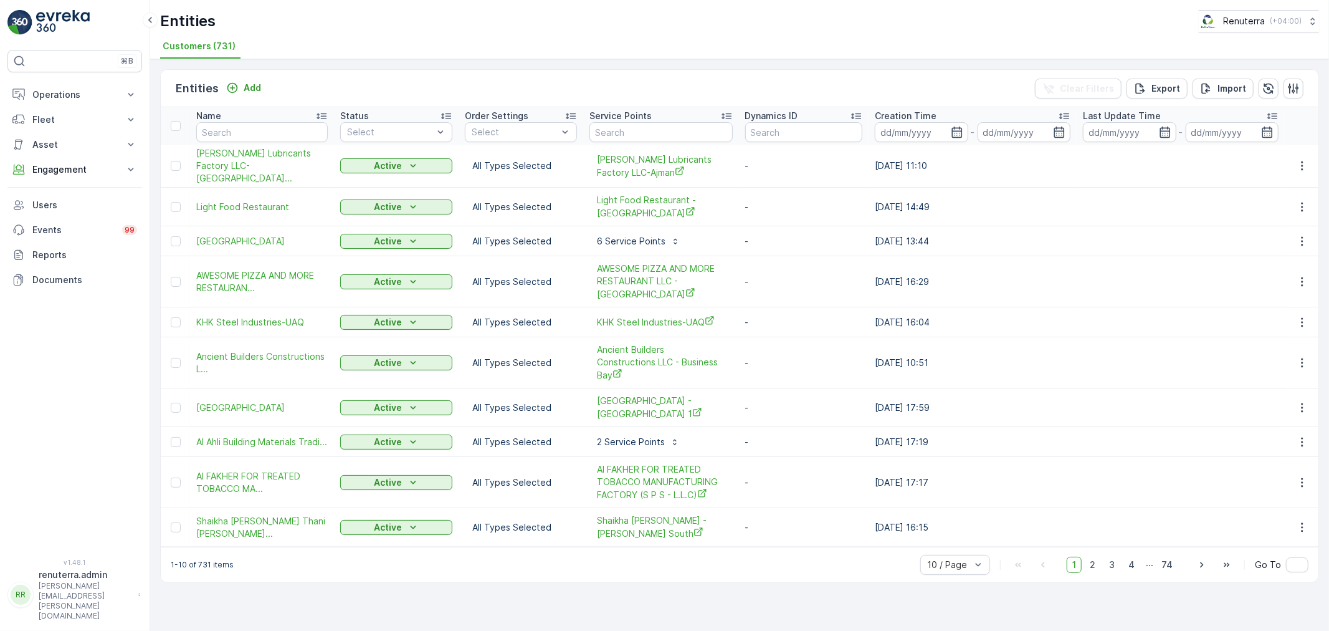
click at [258, 96] on div "Entities Add" at bounding box center [221, 88] width 90 height 17
click at [254, 90] on p "Add" at bounding box center [252, 88] width 17 height 12
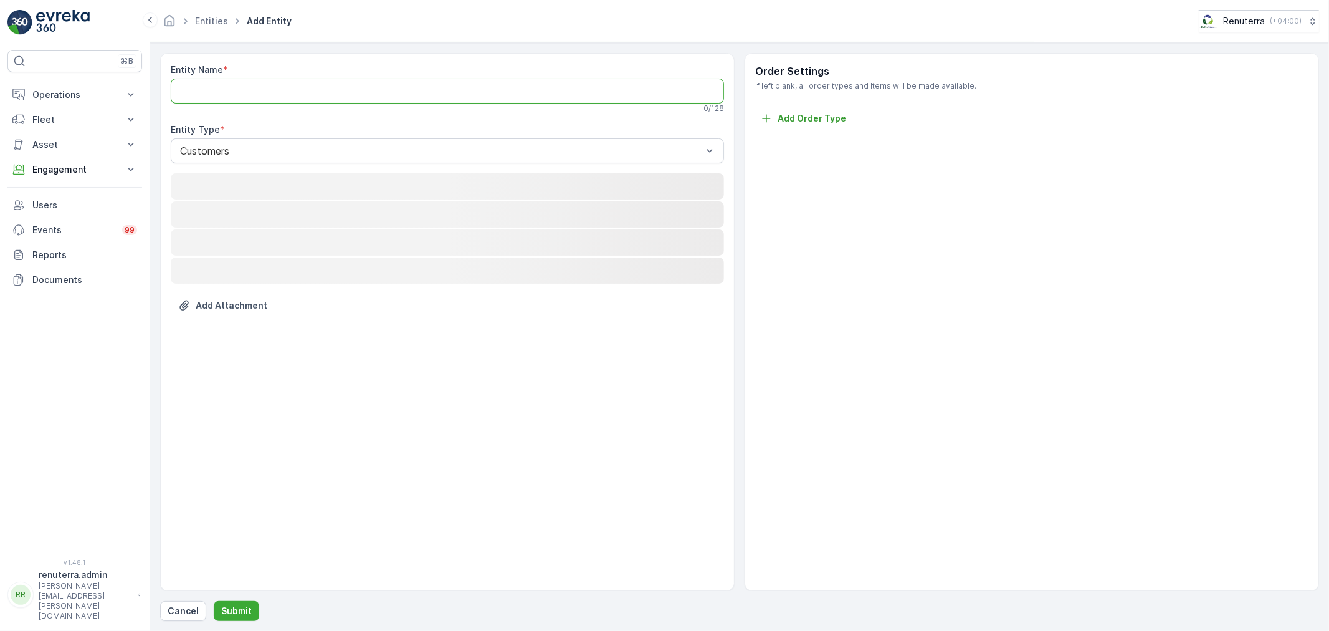
click at [254, 90] on Name "Entity Name" at bounding box center [447, 91] width 553 height 25
paste Name "GATEWAY CARPENTARY- UAQ"
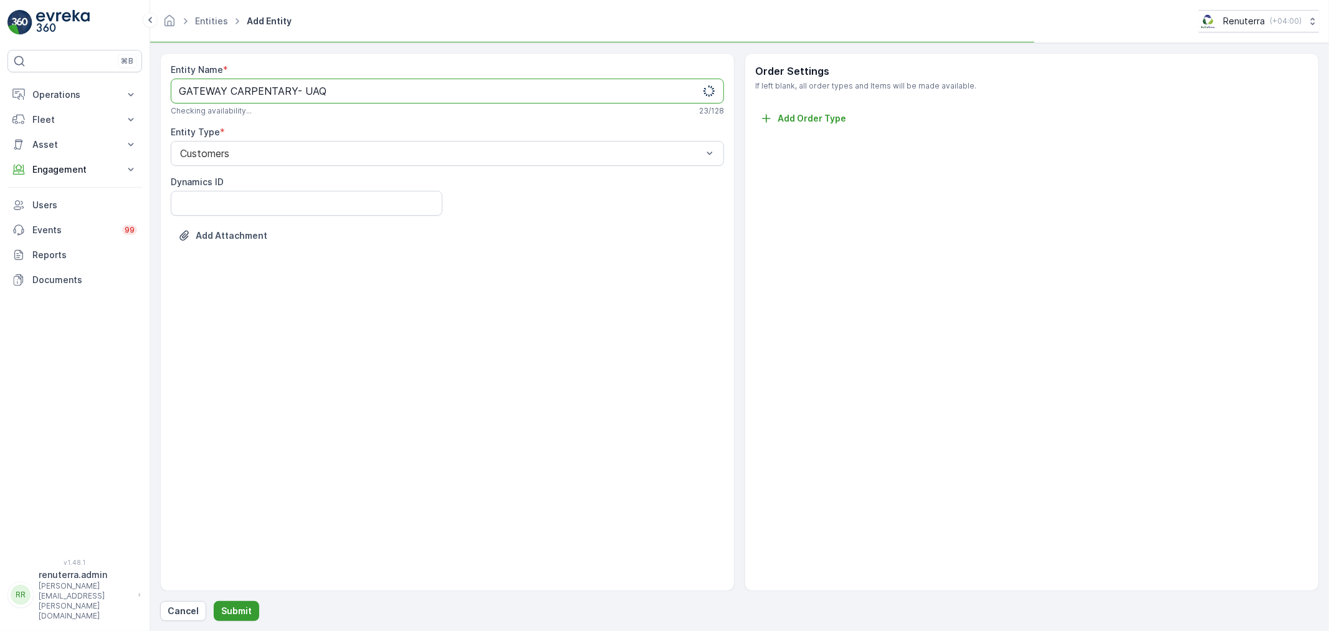
type Name "GATEWAY CARPENTARY- UAQ"
click at [234, 606] on p "Submit" at bounding box center [236, 610] width 31 height 12
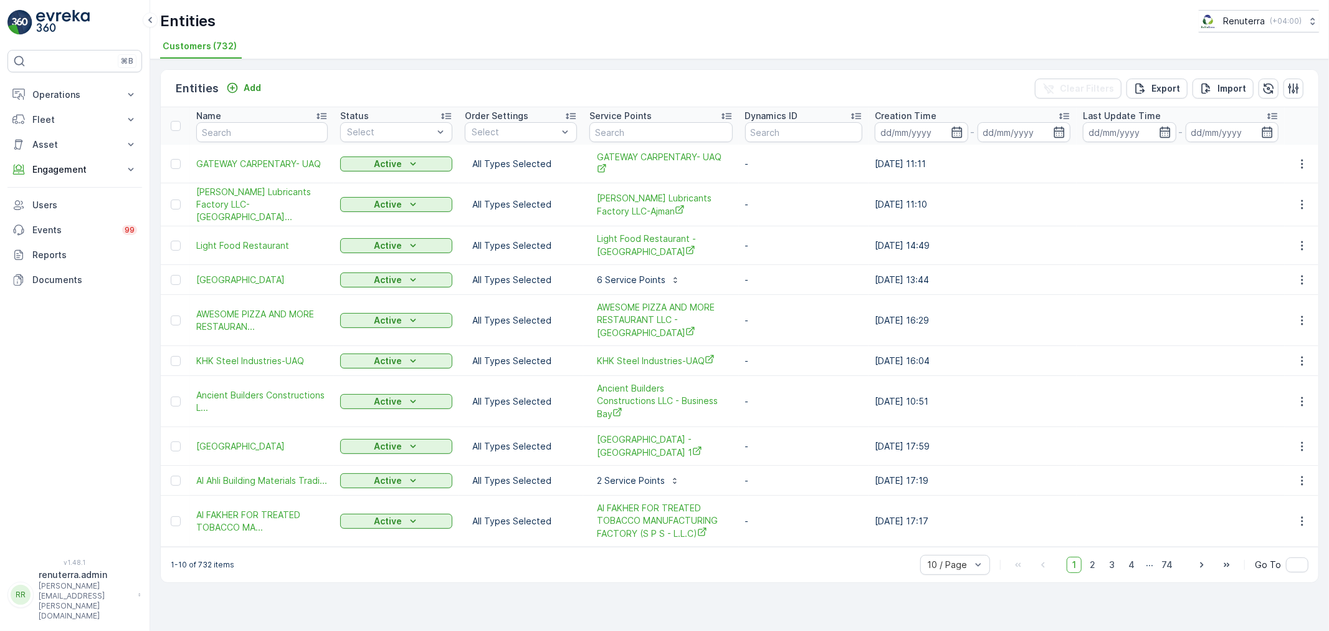
click at [236, 97] on div "Entities Add Clear Filters Export Import" at bounding box center [740, 88] width 1158 height 37
click at [236, 95] on div "Add" at bounding box center [243, 88] width 45 height 16
click at [232, 88] on icon "Add" at bounding box center [232, 88] width 12 height 12
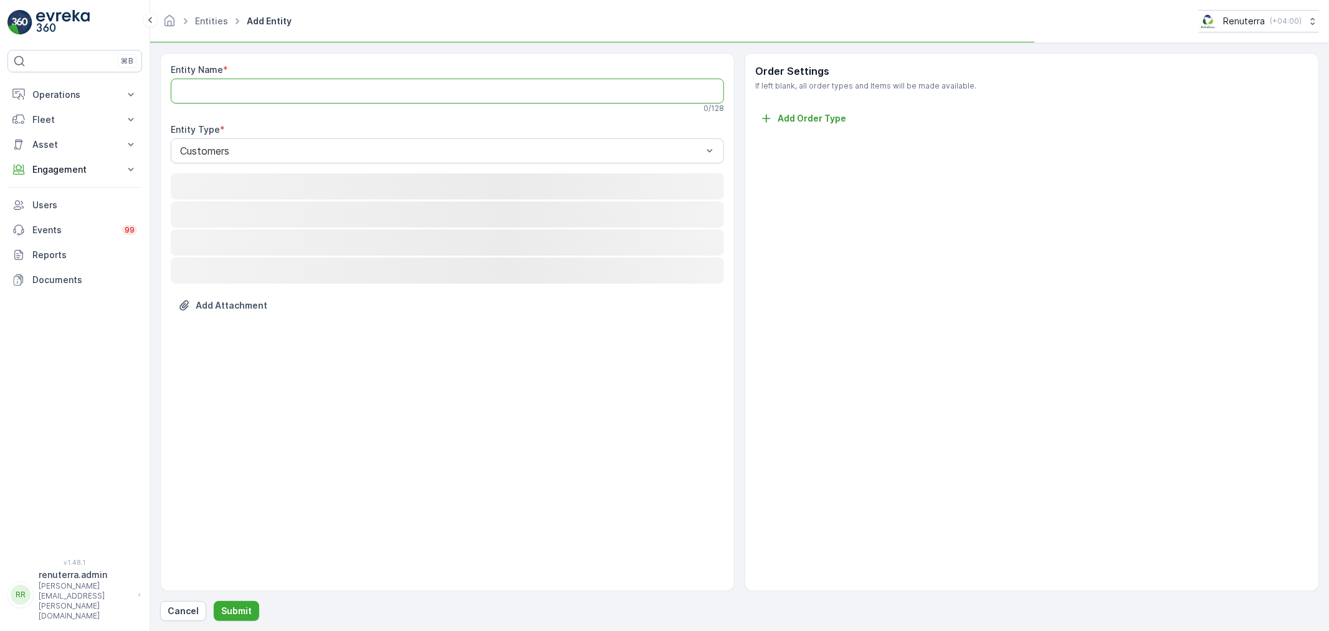
click at [234, 98] on Name "Entity Name" at bounding box center [447, 91] width 553 height 25
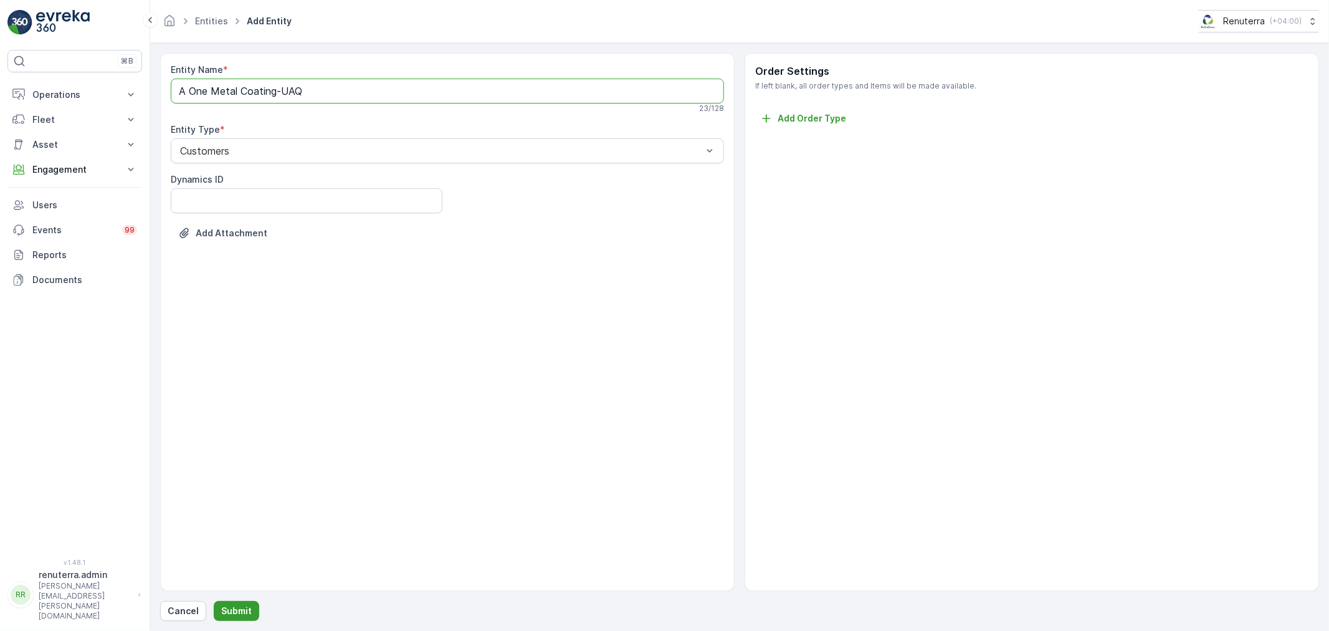
type Name "A One Metal Coating-UAQ"
click at [254, 603] on button "Submit" at bounding box center [236, 611] width 45 height 20
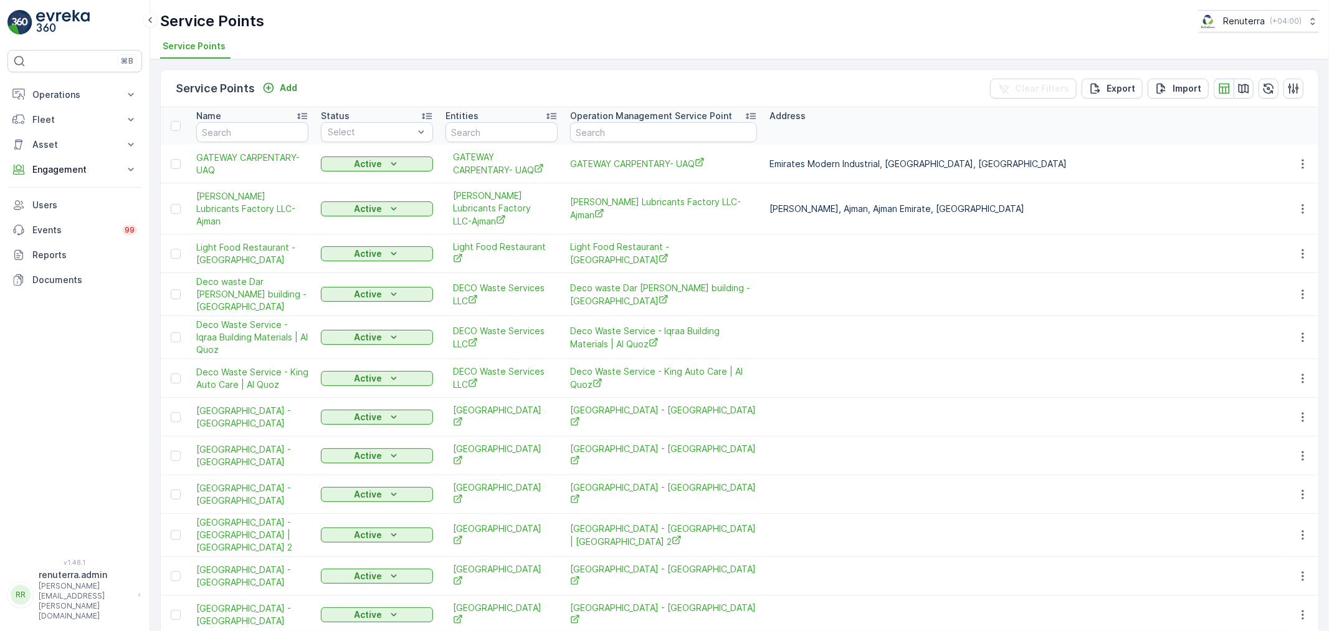
click at [283, 97] on div "Service Points Add Clear Filters Export Import" at bounding box center [740, 88] width 1158 height 37
click at [277, 91] on div "Add" at bounding box center [279, 88] width 35 height 12
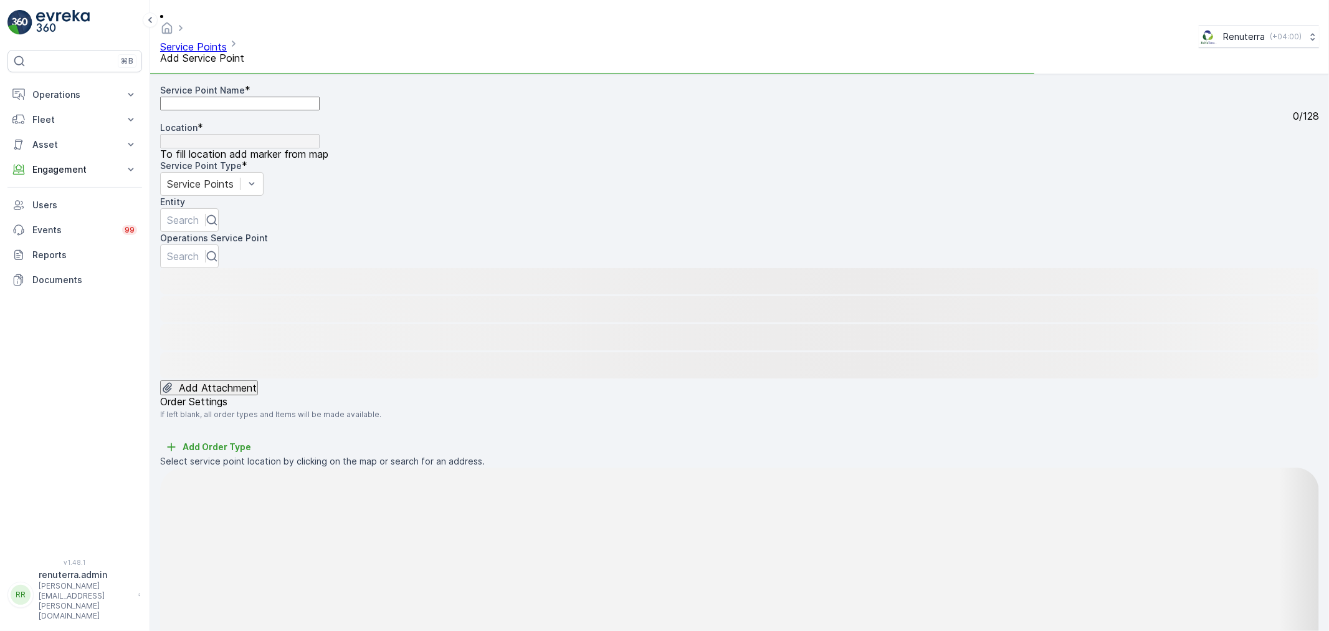
click at [269, 98] on Name "Service Point Name" at bounding box center [240, 104] width 160 height 14
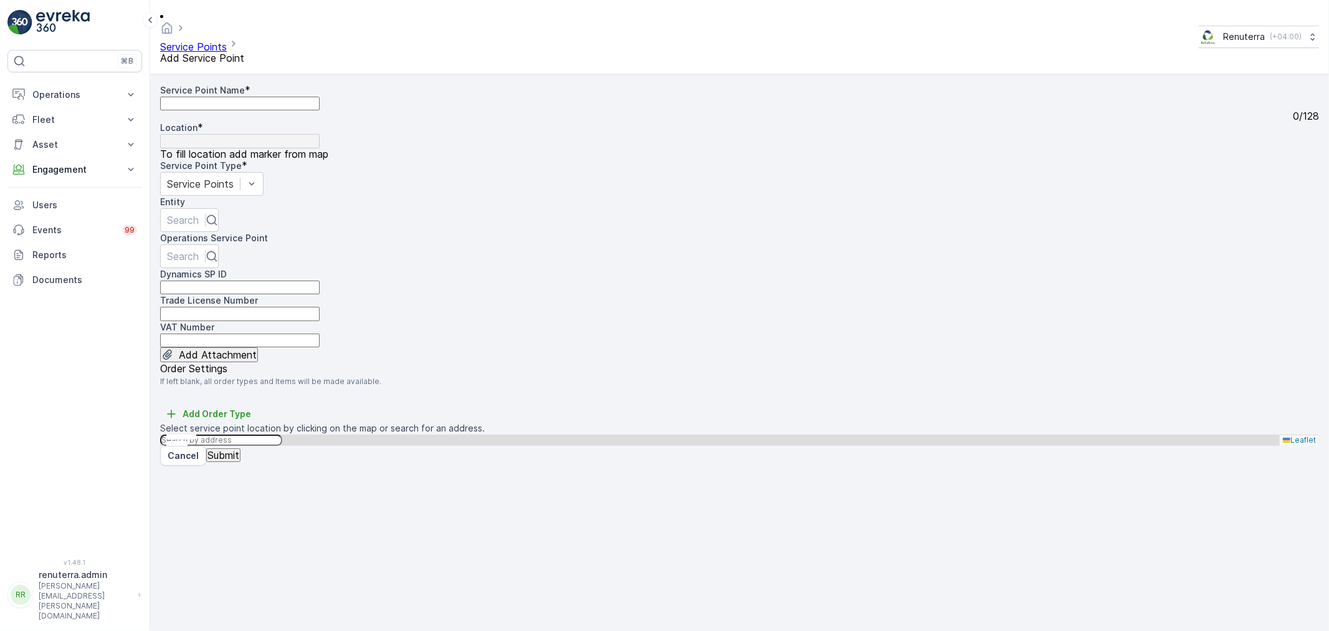
paste Name "A One Metal Coating-UAQ"
type Name "A One Metal Coating-UAQ"
click at [219, 244] on div "Search" at bounding box center [189, 256] width 59 height 24
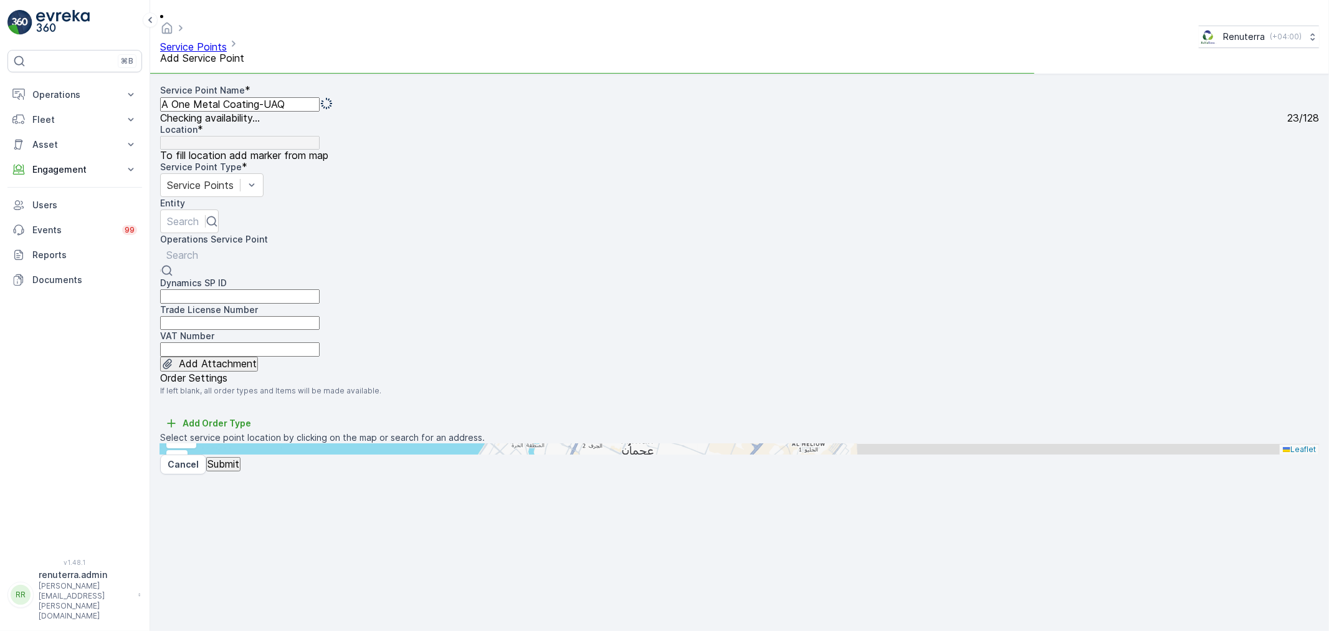
paste input "A One Metal Coating-UAQ"
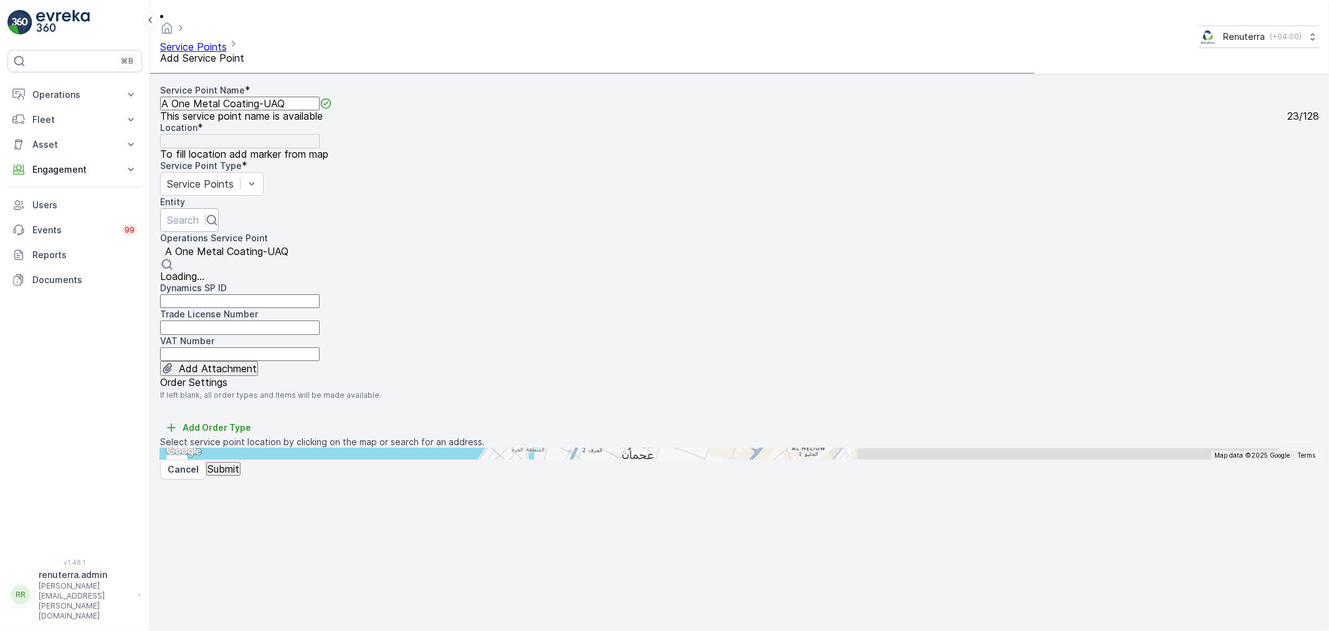
type input "A One Metal Coating-UAQ"
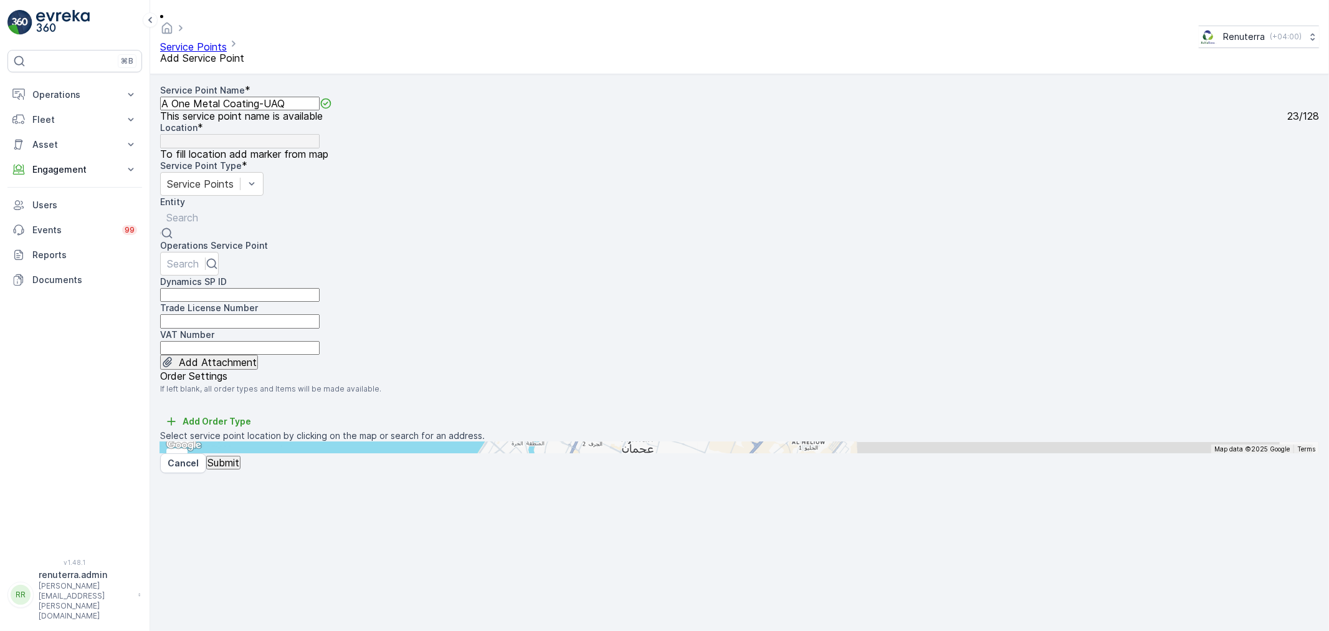
click at [198, 211] on div at bounding box center [182, 218] width 32 height 14
paste input "A One Metal Coating-UAQ"
type input "A One Metal Coating-UAQ"
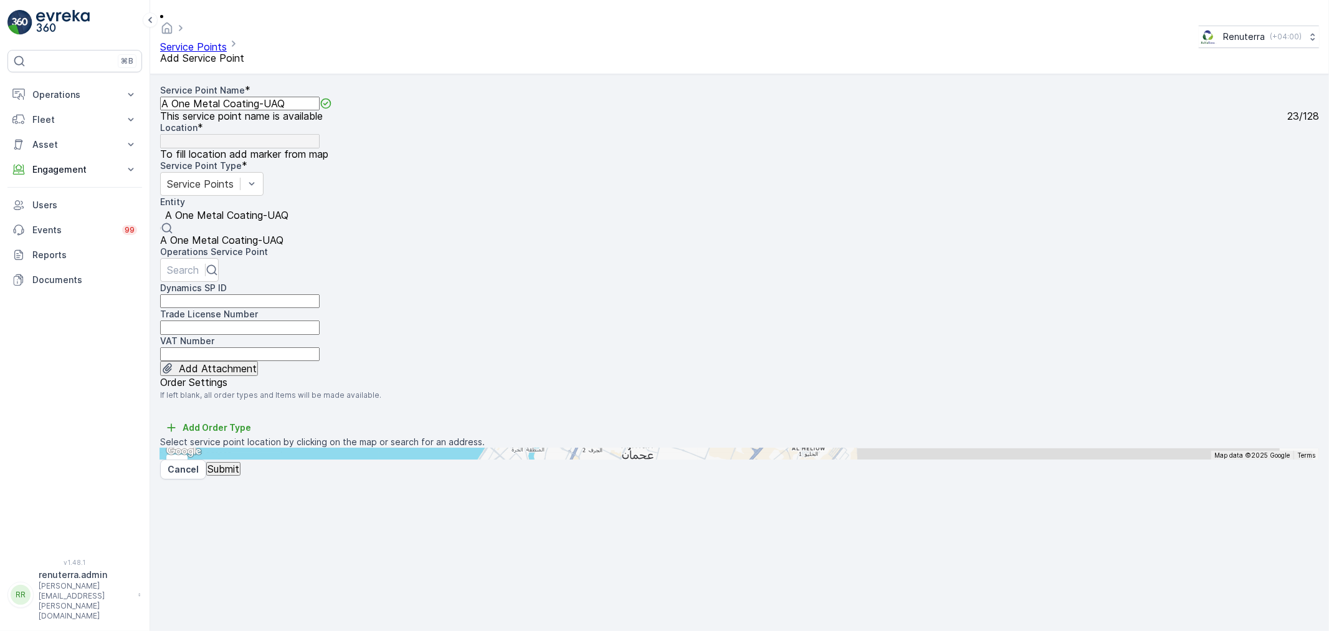
click at [327, 234] on div "A One Metal Coating-UAQ" at bounding box center [243, 239] width 167 height 11
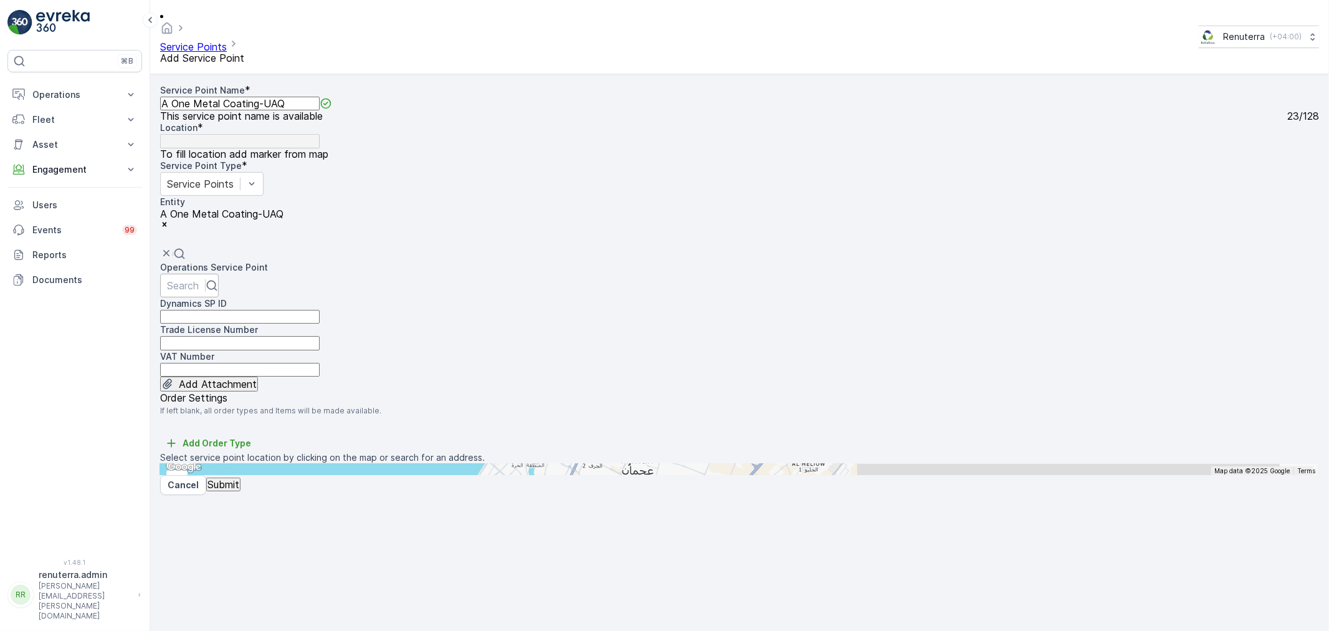
click at [219, 274] on div "Search" at bounding box center [189, 286] width 59 height 24
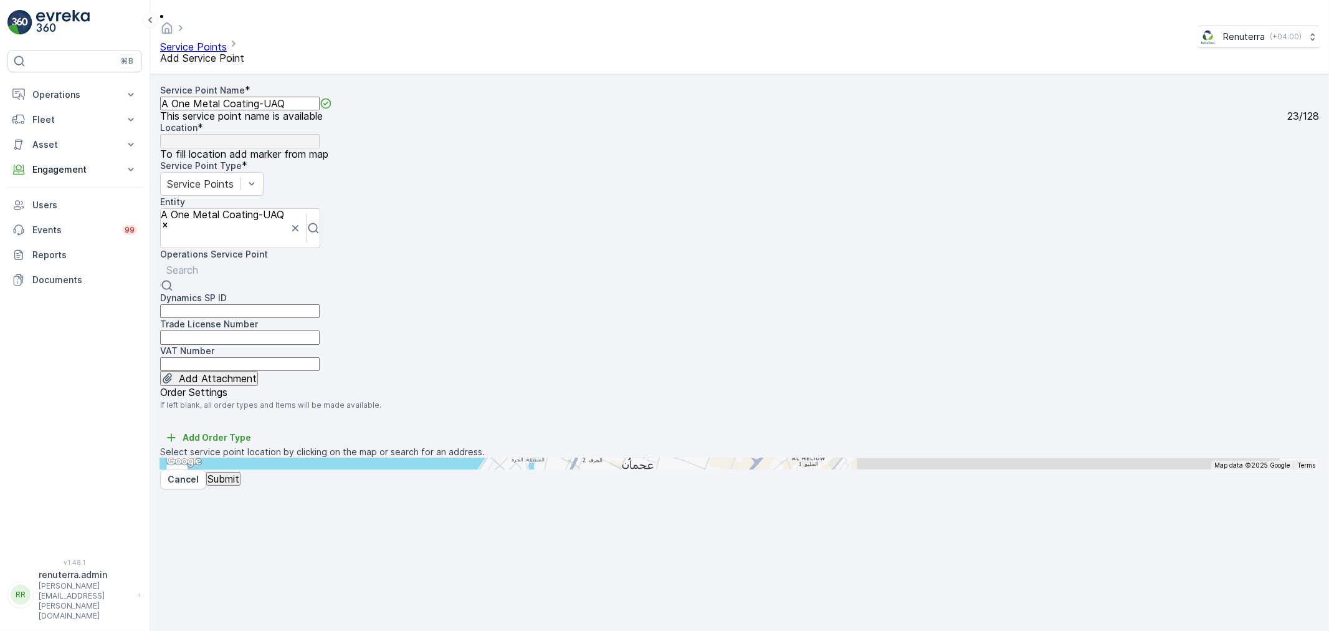
paste input "A One Metal Coating-UAQ"
type input "A One Metal Coating-UAQ"
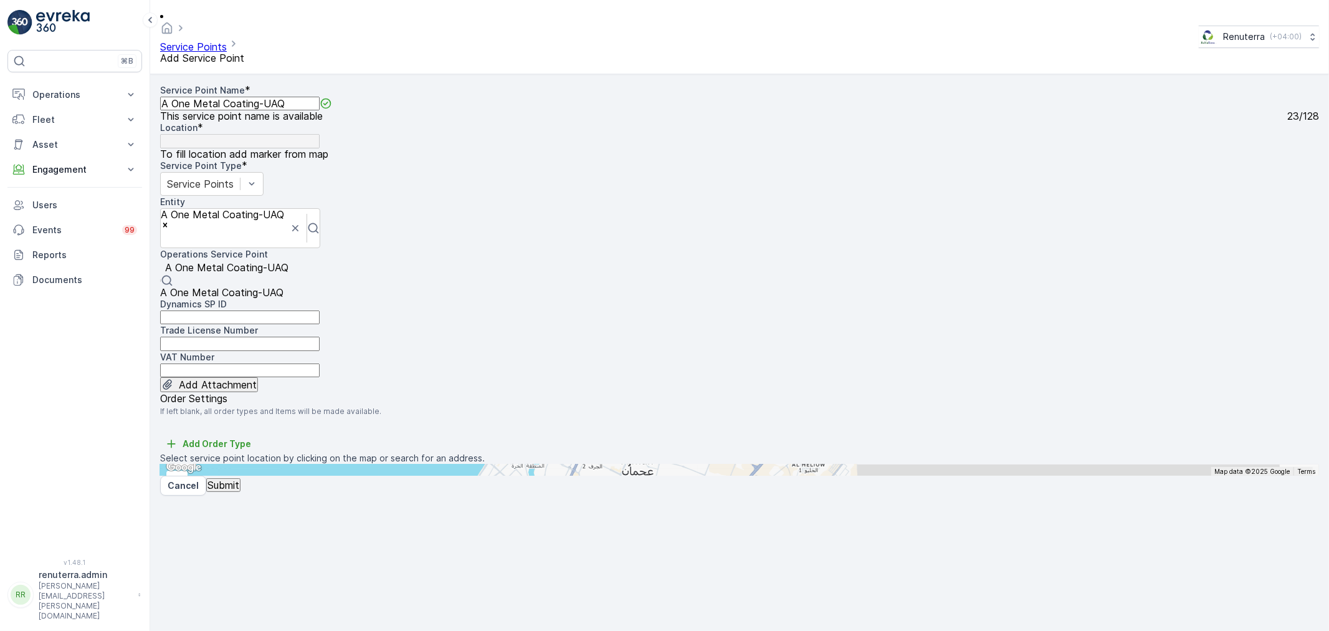
click at [315, 287] on div "A One Metal Coating-UAQ" at bounding box center [243, 292] width 167 height 11
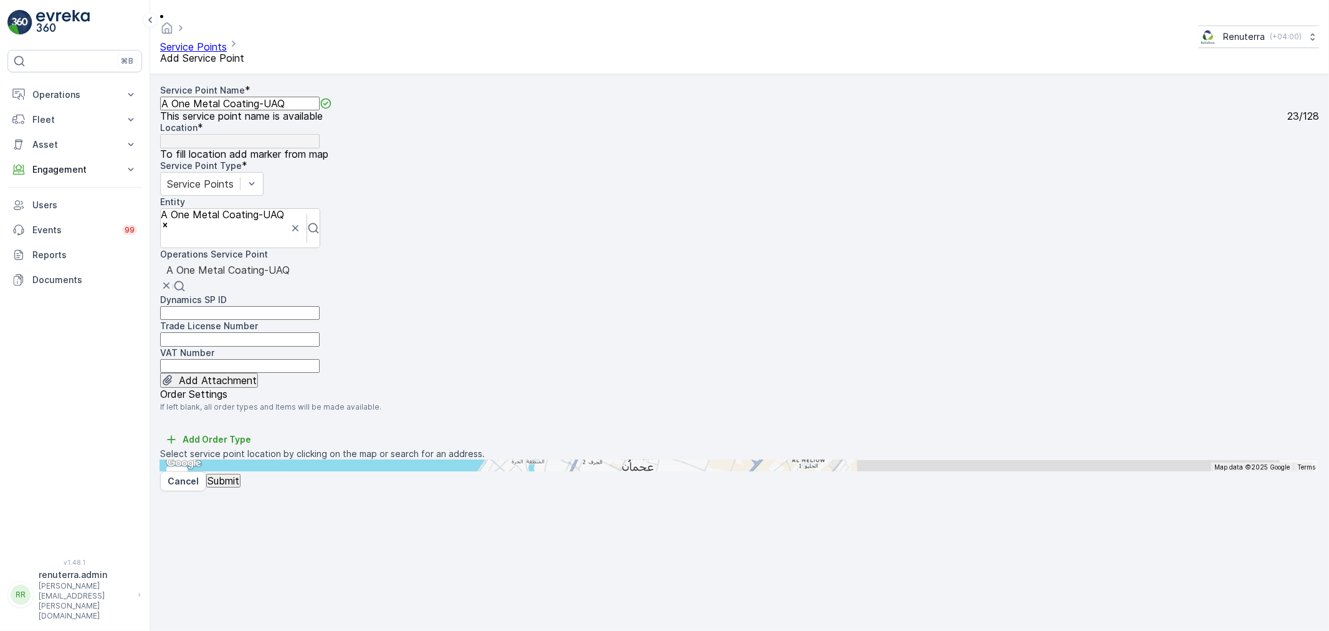
click at [282, 460] on input "text" at bounding box center [221, 465] width 122 height 11
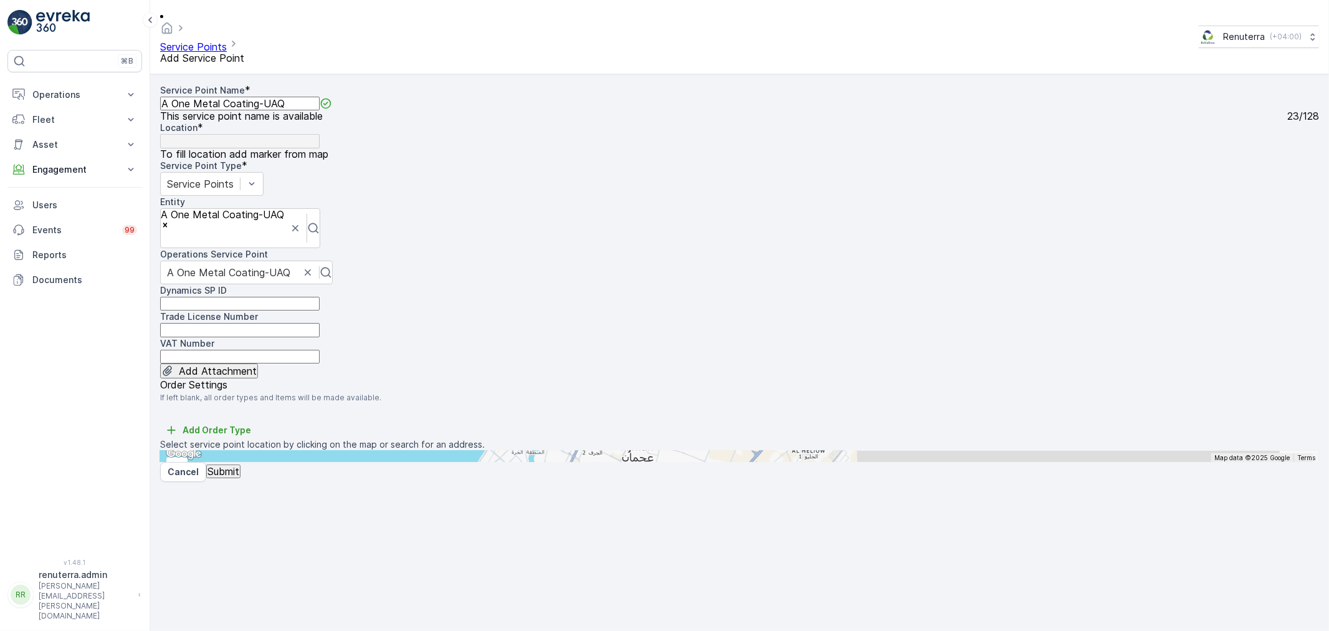
paste input "A One Metal Coating-UAQ"
type input "A One Metal Coating-UAQ"
click at [504, 472] on li "A One Metal Coating Emirate of [GEOGRAPHIC_DATA] - [GEOGRAPHIC_DATA]" at bounding box center [332, 495] width 344 height 47
type input "25.5467185,55.7348175"
click at [282, 450] on input "text" at bounding box center [221, 455] width 122 height 11
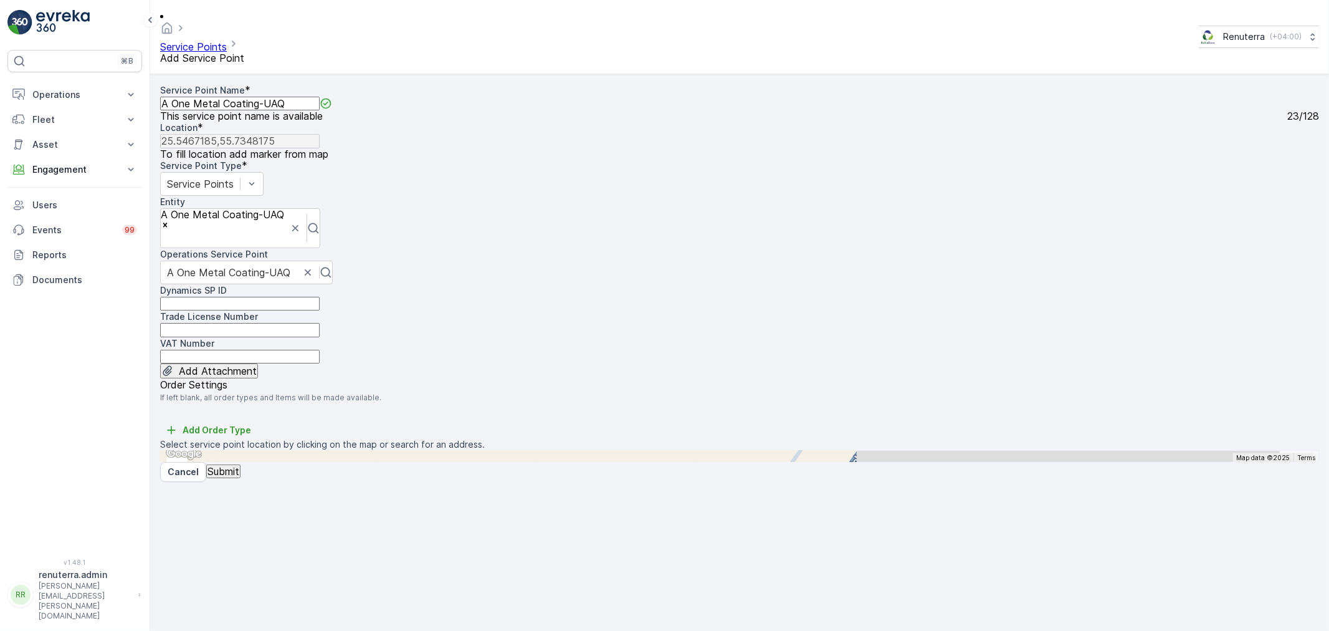
paste input "A One Metal Coating"
type input "A One Metal Coating"
click at [250, 493] on span "A One Metal Coating" at bounding box center [212, 497] width 75 height 9
click at [234, 477] on p "Submit" at bounding box center [223, 470] width 32 height 11
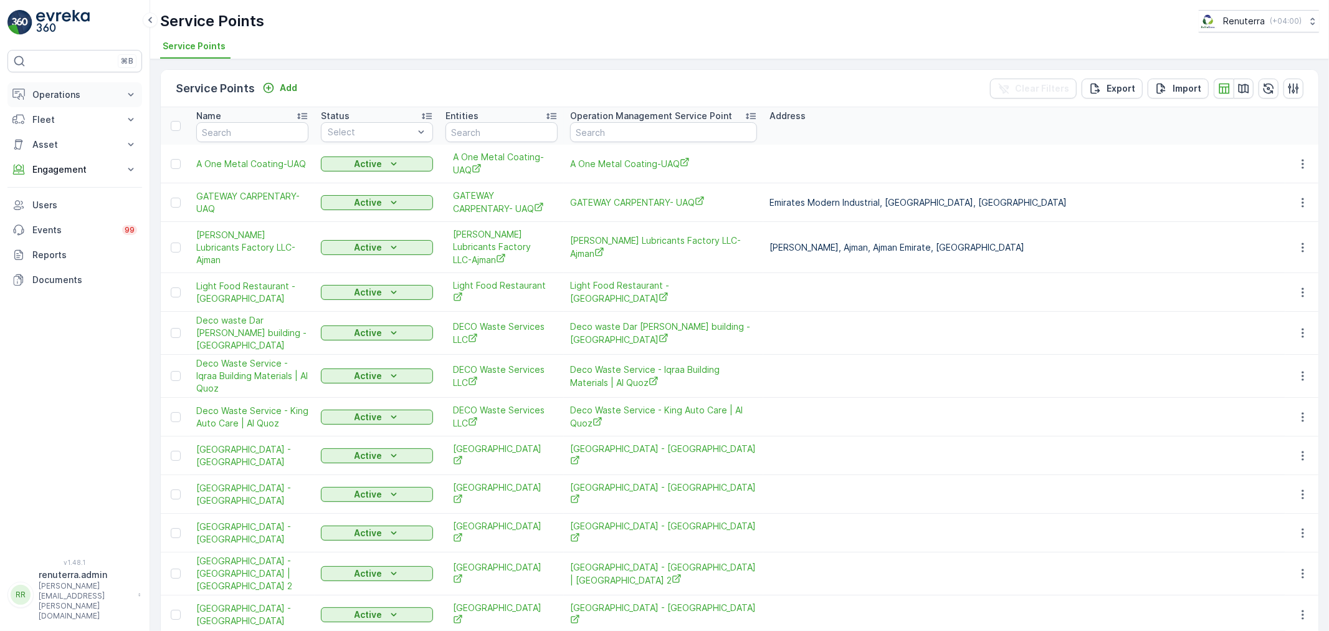
drag, startPoint x: 57, startPoint y: 89, endPoint x: 64, endPoint y: 90, distance: 7.5
click at [62, 89] on p "Operations" at bounding box center [74, 94] width 85 height 12
click at [66, 133] on p "Planning" at bounding box center [49, 133] width 35 height 12
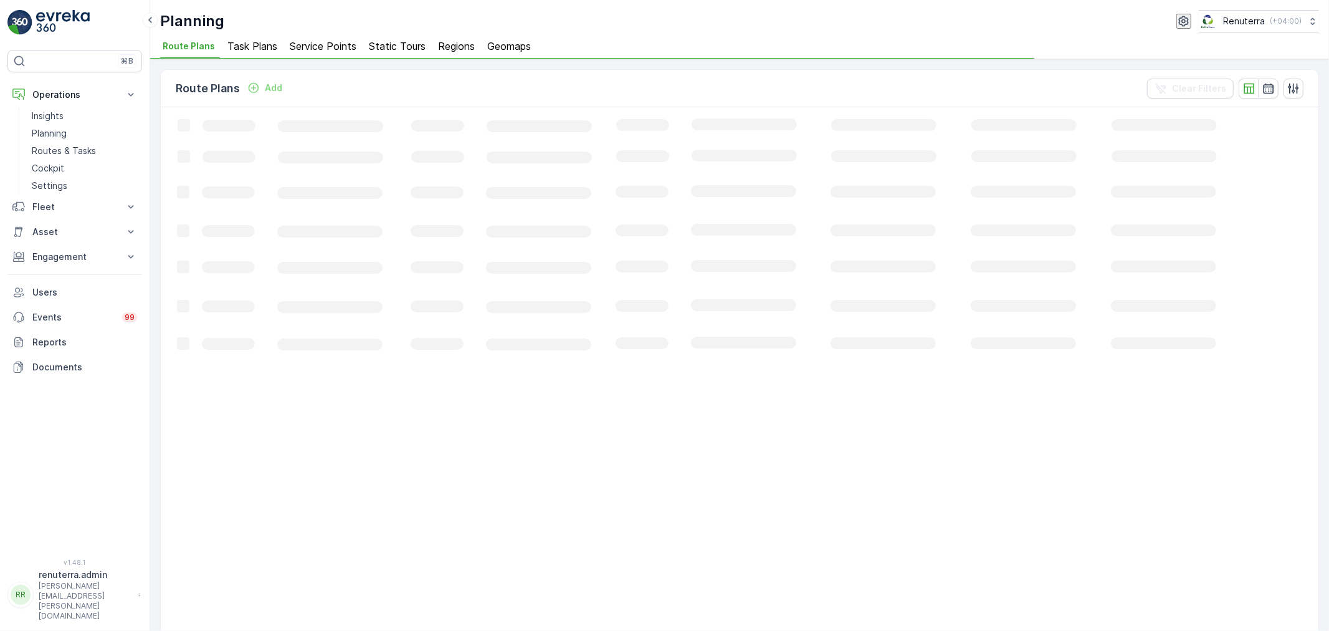
drag, startPoint x: 325, startPoint y: 44, endPoint x: 332, endPoint y: 64, distance: 21.7
click at [326, 44] on span "Service Points" at bounding box center [323, 46] width 67 height 11
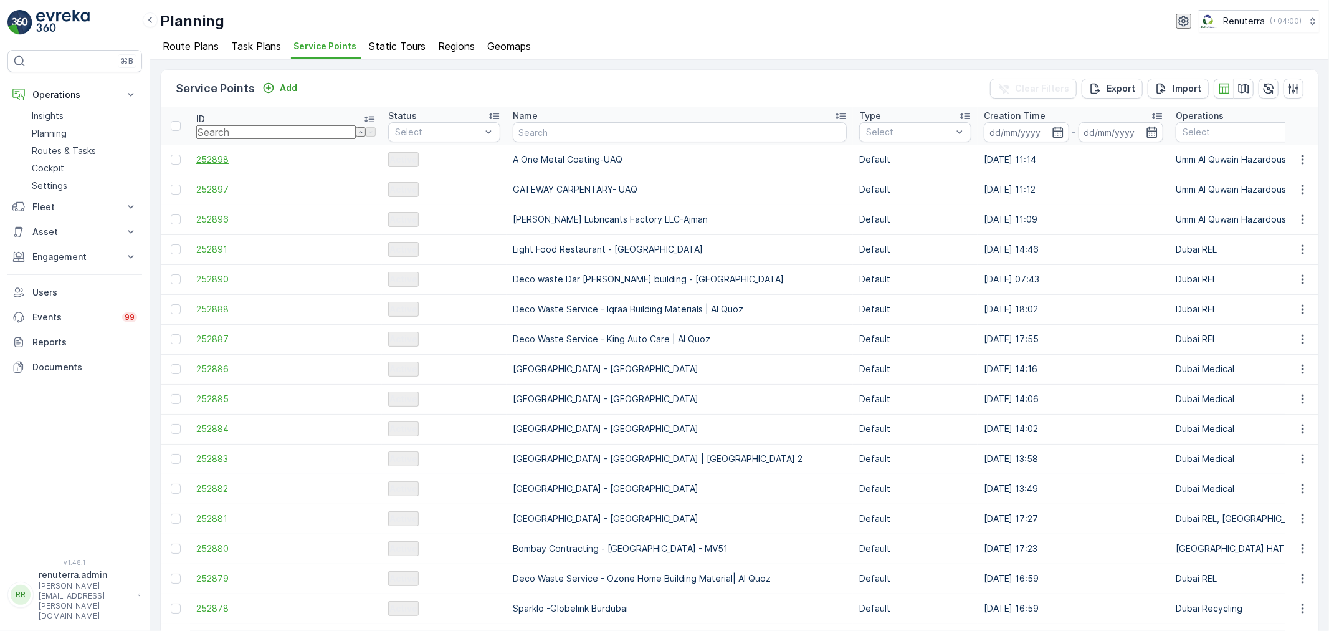
click at [209, 164] on span "252898" at bounding box center [285, 159] width 179 height 12
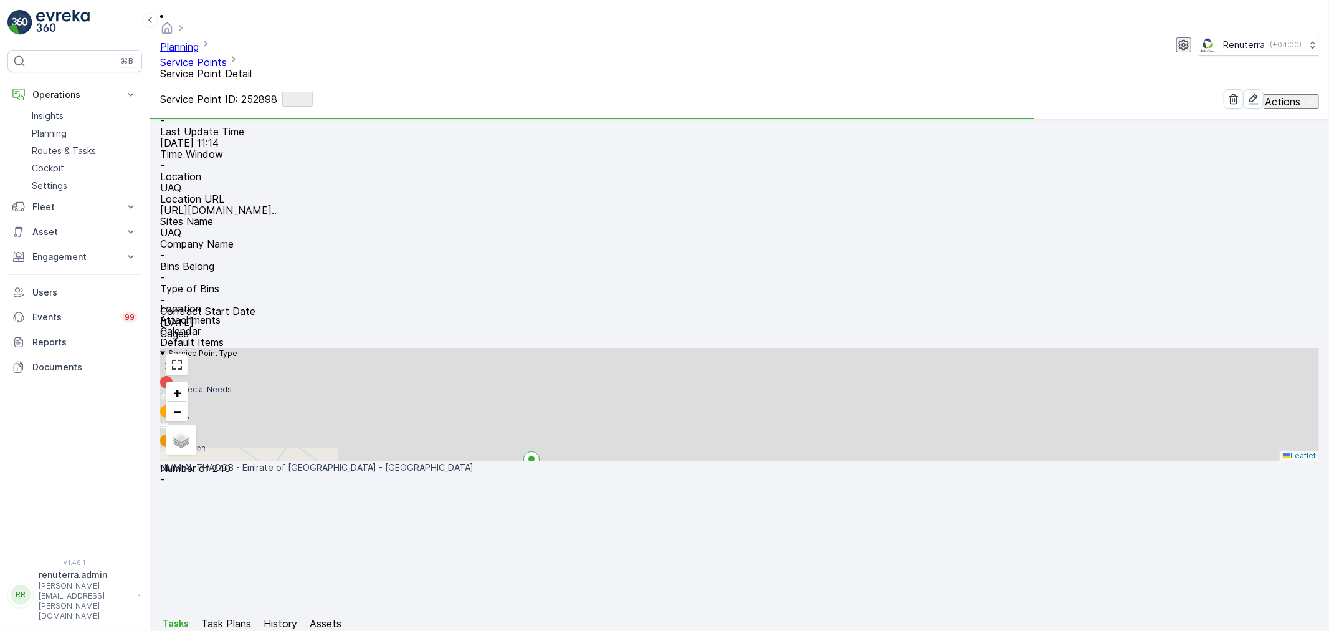
scroll to position [138, 0]
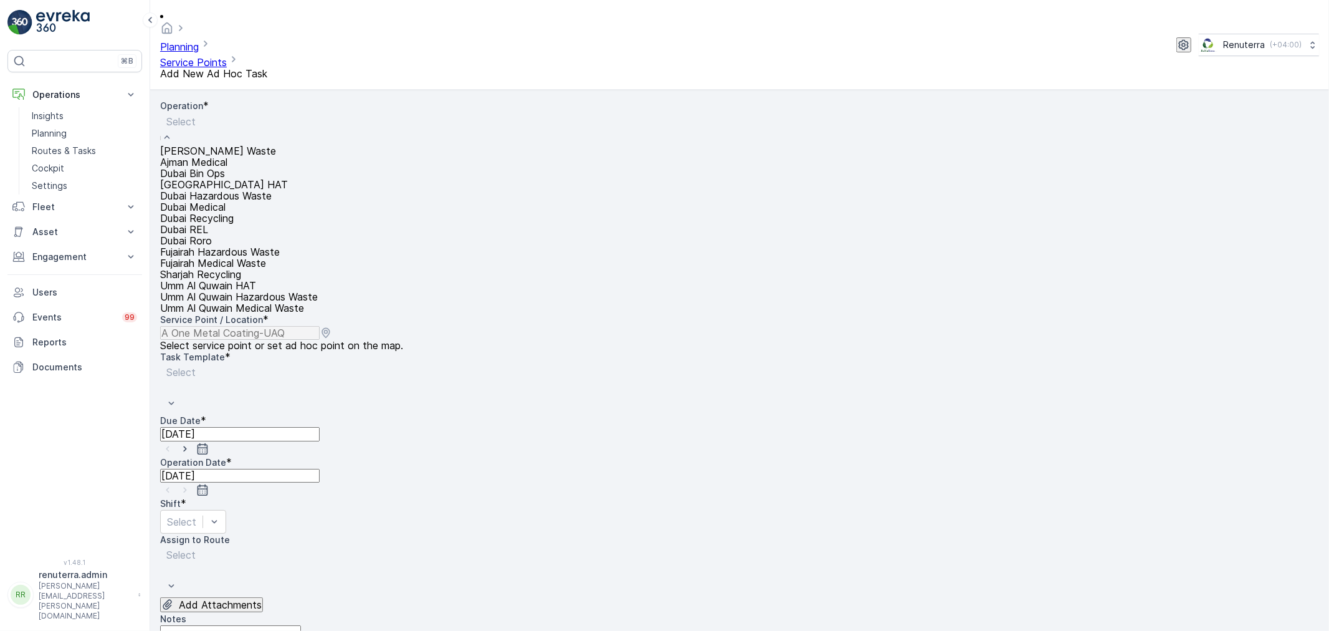
click at [207, 112] on div "Select" at bounding box center [239, 128] width 158 height 33
click at [262, 290] on span "Umm Al Quwain Hazardous Waste" at bounding box center [239, 296] width 158 height 12
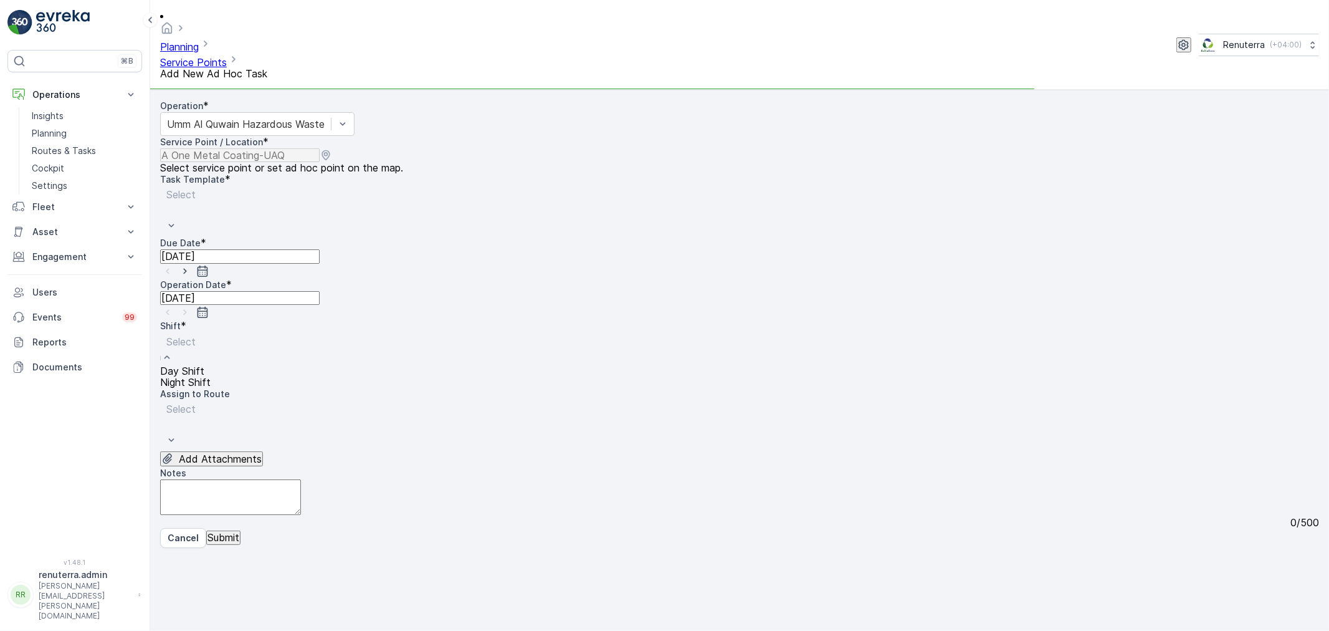
click at [204, 335] on div at bounding box center [185, 342] width 38 height 14
click at [211, 365] on div "Day Shift Night Shift" at bounding box center [185, 376] width 50 height 22
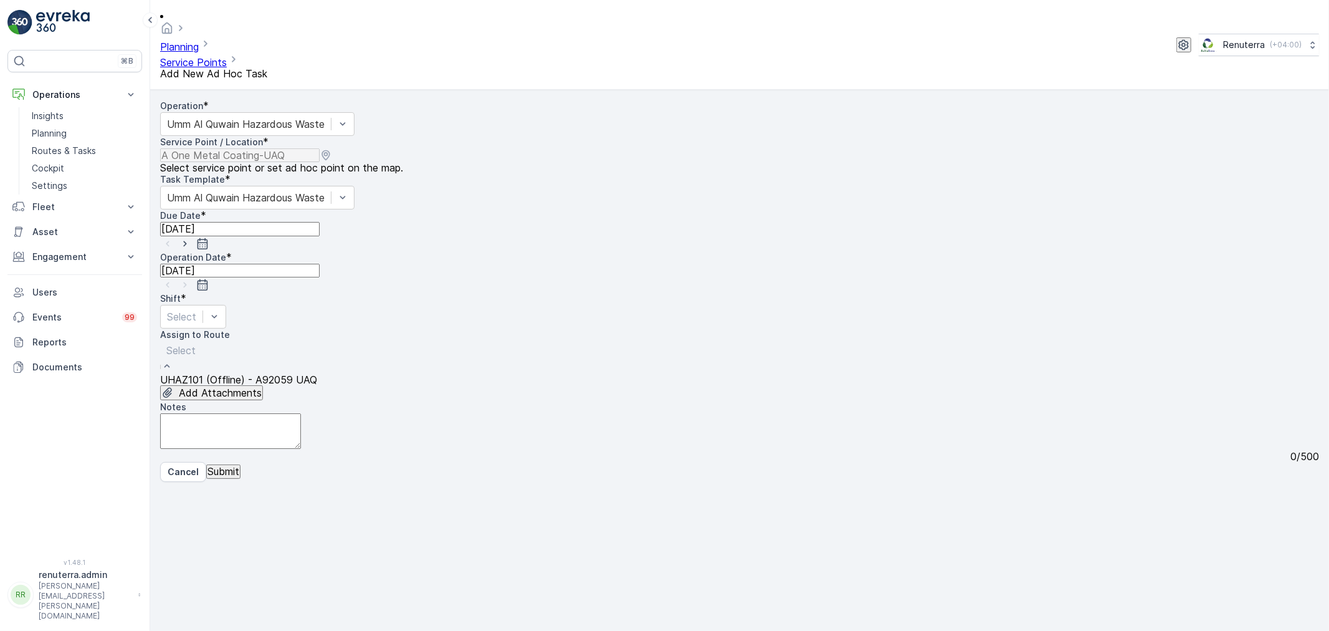
click at [311, 343] on div at bounding box center [238, 350] width 145 height 14
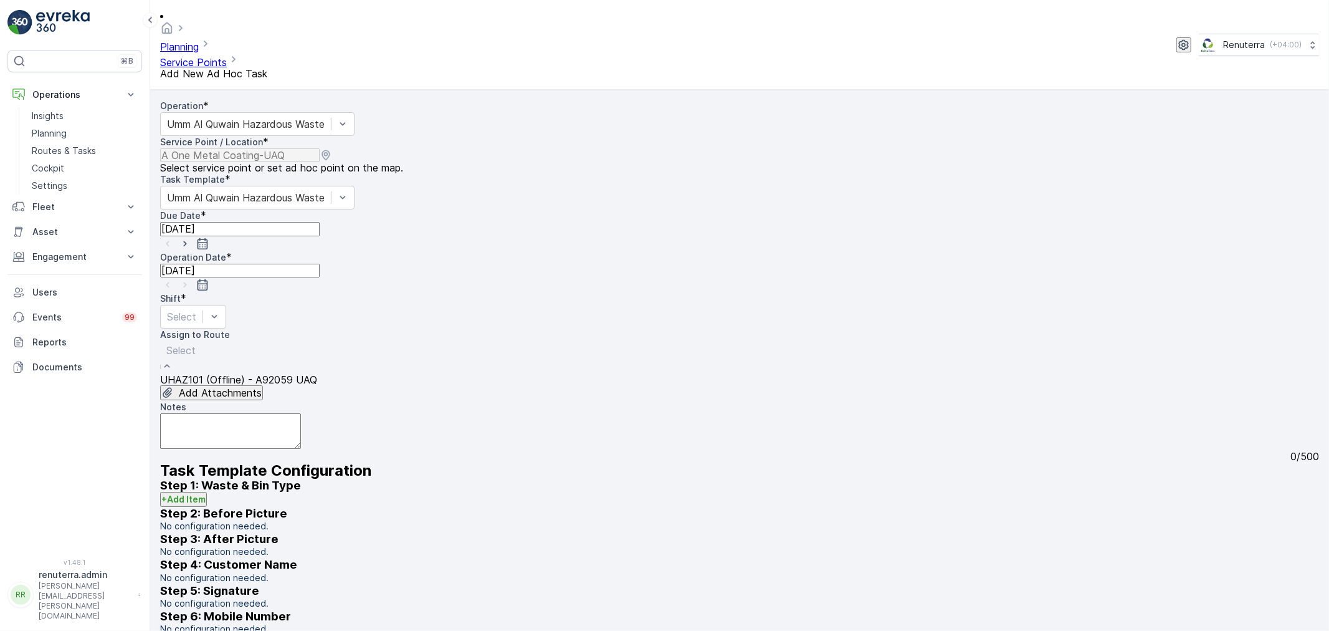
click at [317, 374] on div "UHAZ101 (Offline) - A92059 UAQ" at bounding box center [238, 379] width 157 height 11
drag, startPoint x: 408, startPoint y: 274, endPoint x: 441, endPoint y: 260, distance: 35.8
click at [317, 374] on div "UHAZ101 (Offline) - A92059 UAQ" at bounding box center [238, 379] width 157 height 11
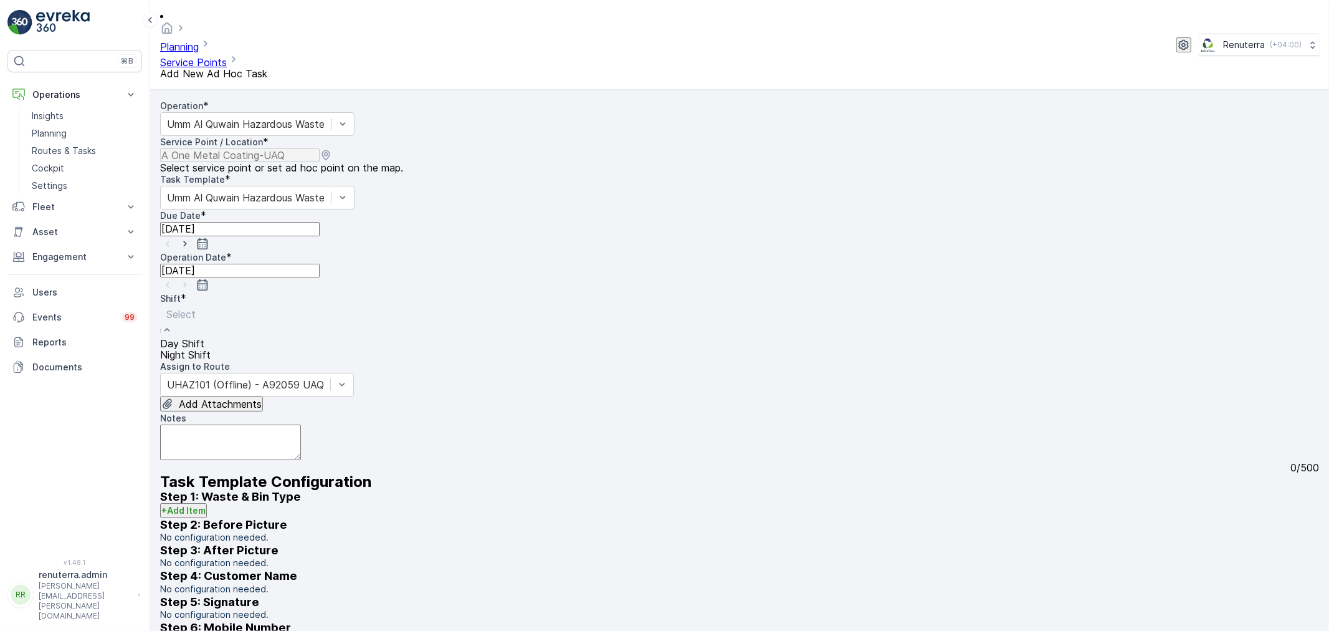
click at [204, 337] on span "Day Shift" at bounding box center [182, 343] width 44 height 12
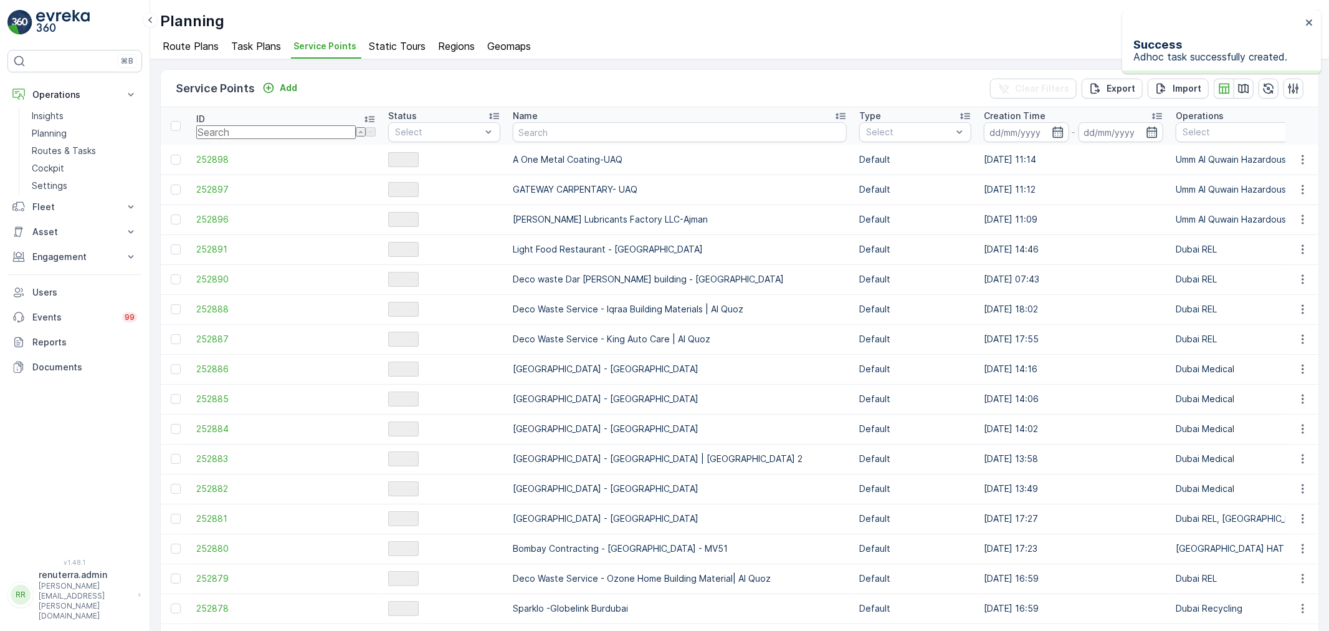
drag, startPoint x: 455, startPoint y: 140, endPoint x: 460, endPoint y: 134, distance: 7.1
click at [513, 139] on input "text" at bounding box center [680, 132] width 334 height 20
click at [857, 7] on div "Planning Renuterra ( +04:00 ) Route Plans Task Plans Service Points Static Tour…" at bounding box center [739, 29] width 1179 height 59
click at [513, 126] on input "text" at bounding box center [593, 132] width 160 height 14
type input "Ara"
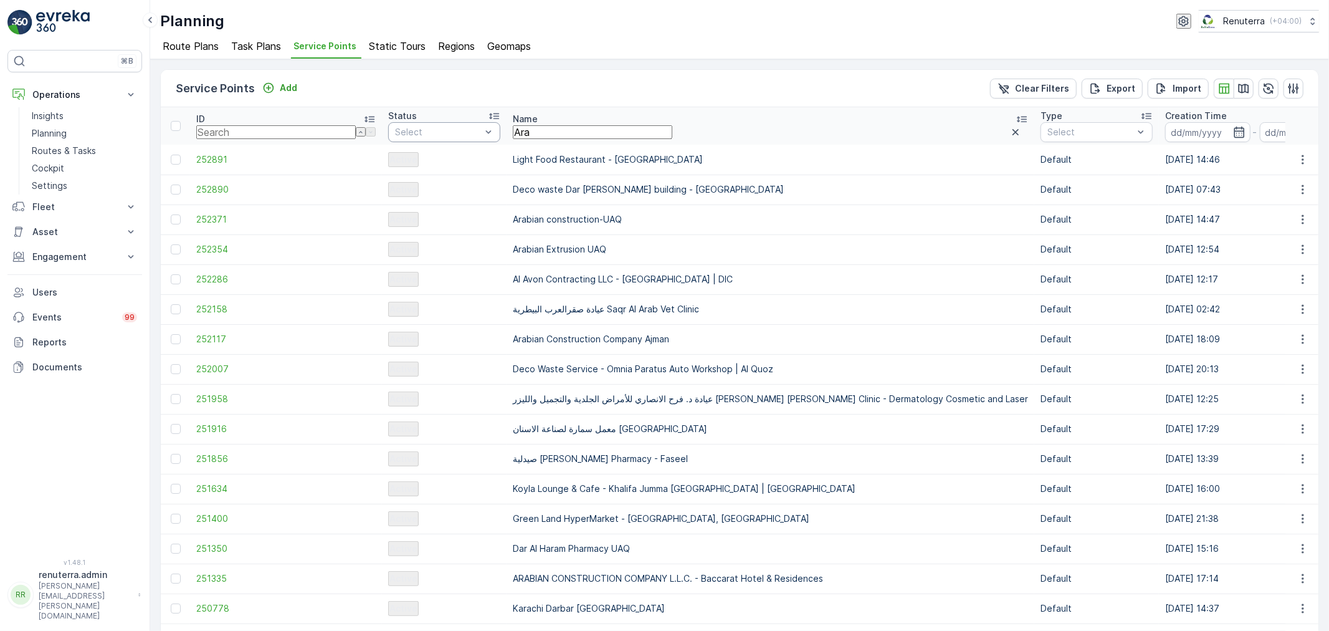
drag, startPoint x: 489, startPoint y: 130, endPoint x: 415, endPoint y: 130, distance: 74.1
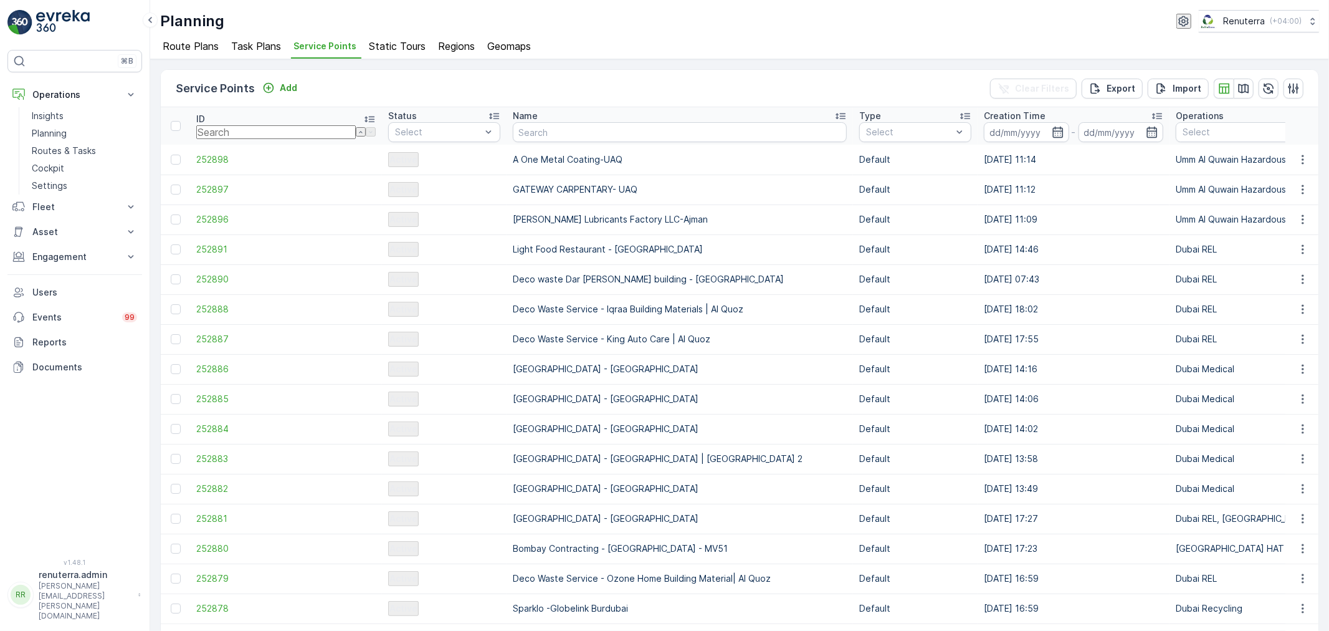
click at [518, 130] on input "text" at bounding box center [680, 132] width 334 height 20
type input "Arab"
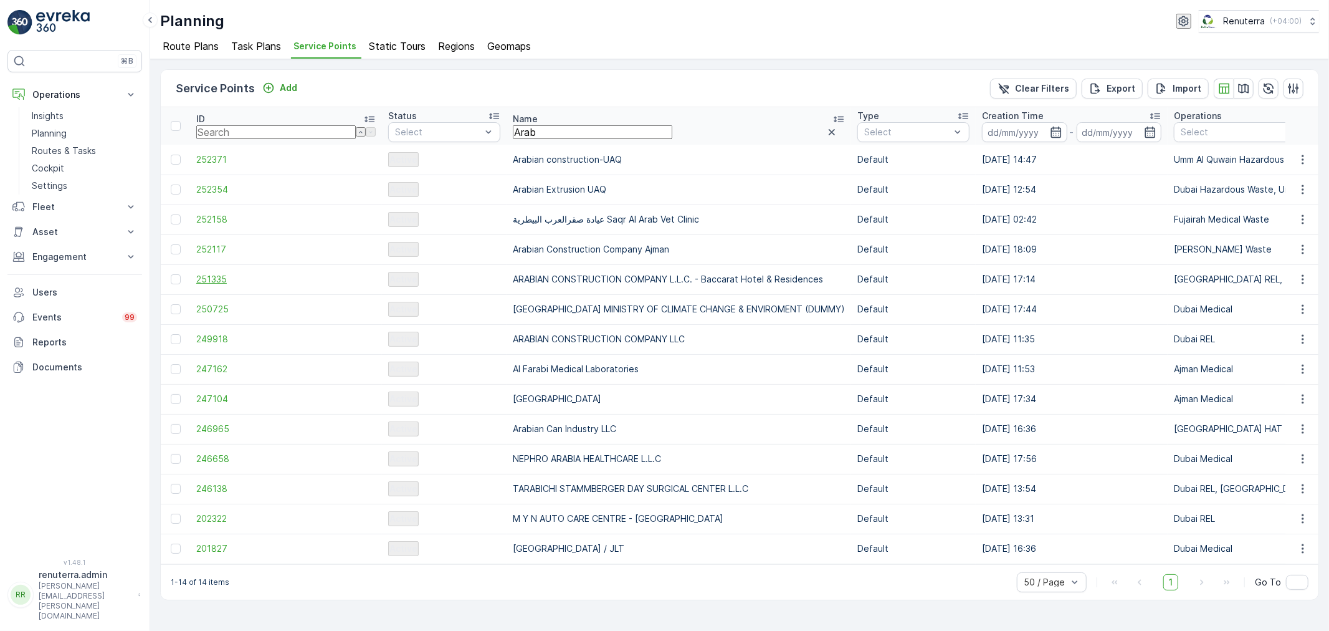
click at [227, 279] on span "251335" at bounding box center [285, 279] width 179 height 12
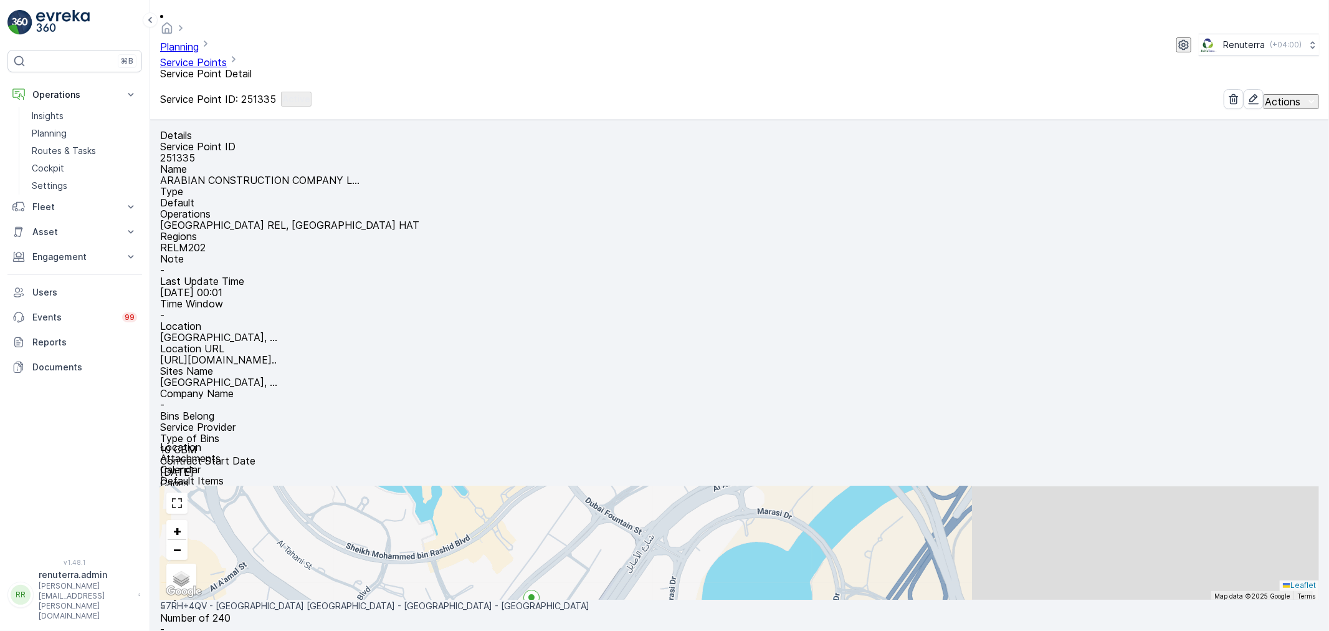
drag, startPoint x: 252, startPoint y: 14, endPoint x: 260, endPoint y: 16, distance: 7.9
click at [252, 52] on ul "Service Points" at bounding box center [206, 60] width 92 height 16
click at [227, 56] on link "Service Points" at bounding box center [193, 62] width 67 height 12
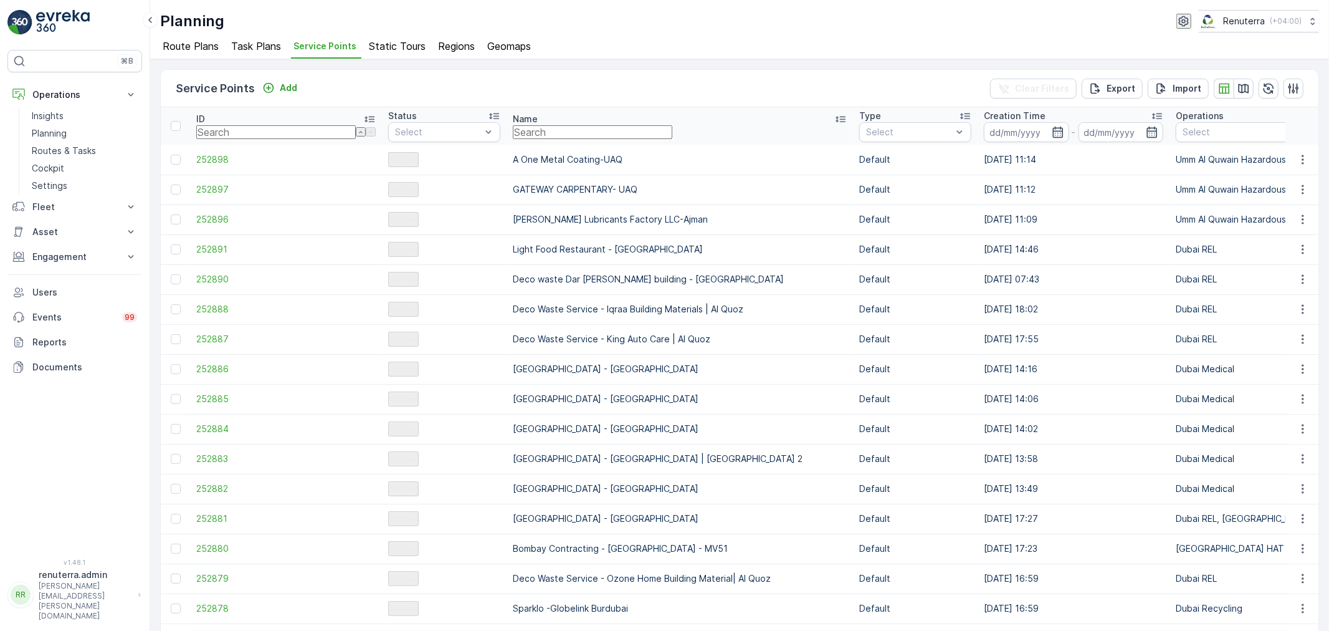
click at [513, 135] on input "text" at bounding box center [593, 132] width 160 height 14
type input "calicu"
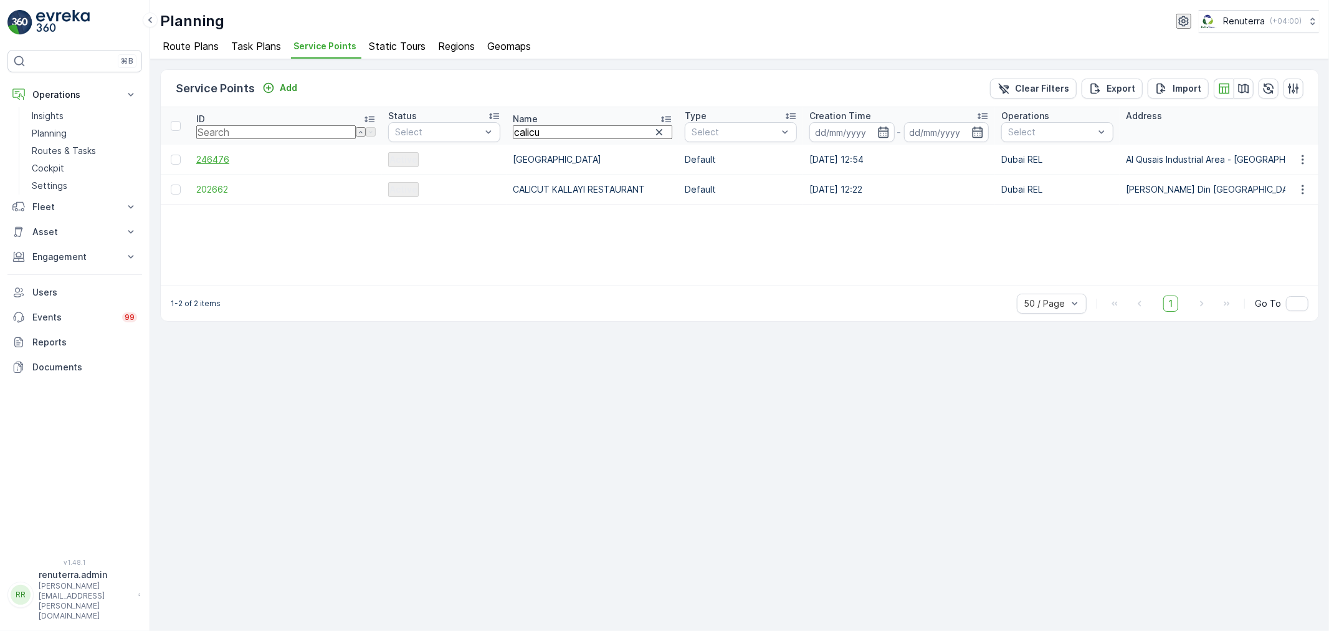
click at [212, 164] on span "246476" at bounding box center [285, 159] width 179 height 12
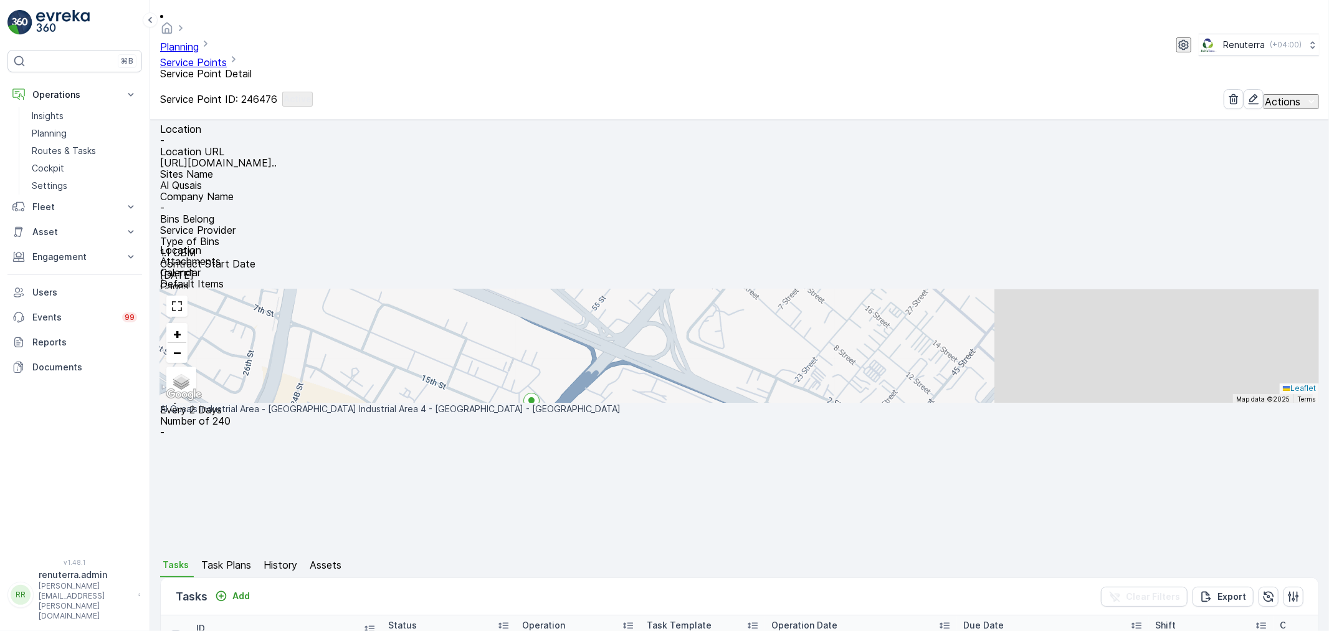
scroll to position [207, 0]
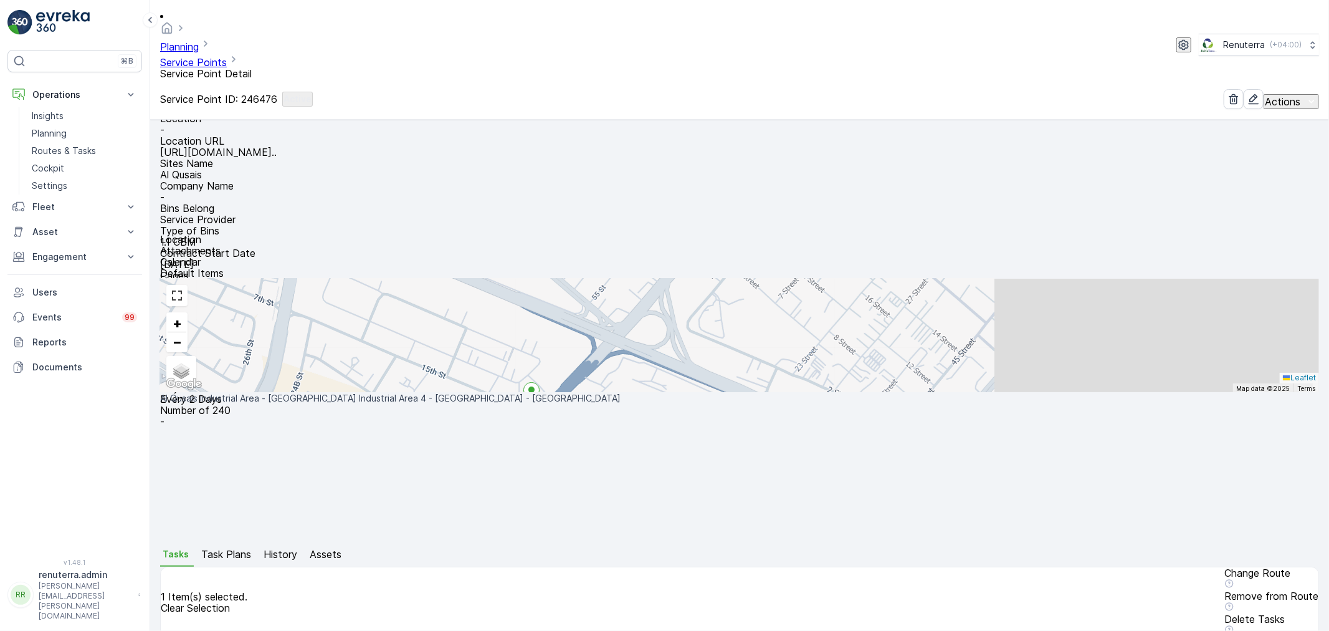
click at [1224, 567] on p "Change Route" at bounding box center [1271, 572] width 94 height 11
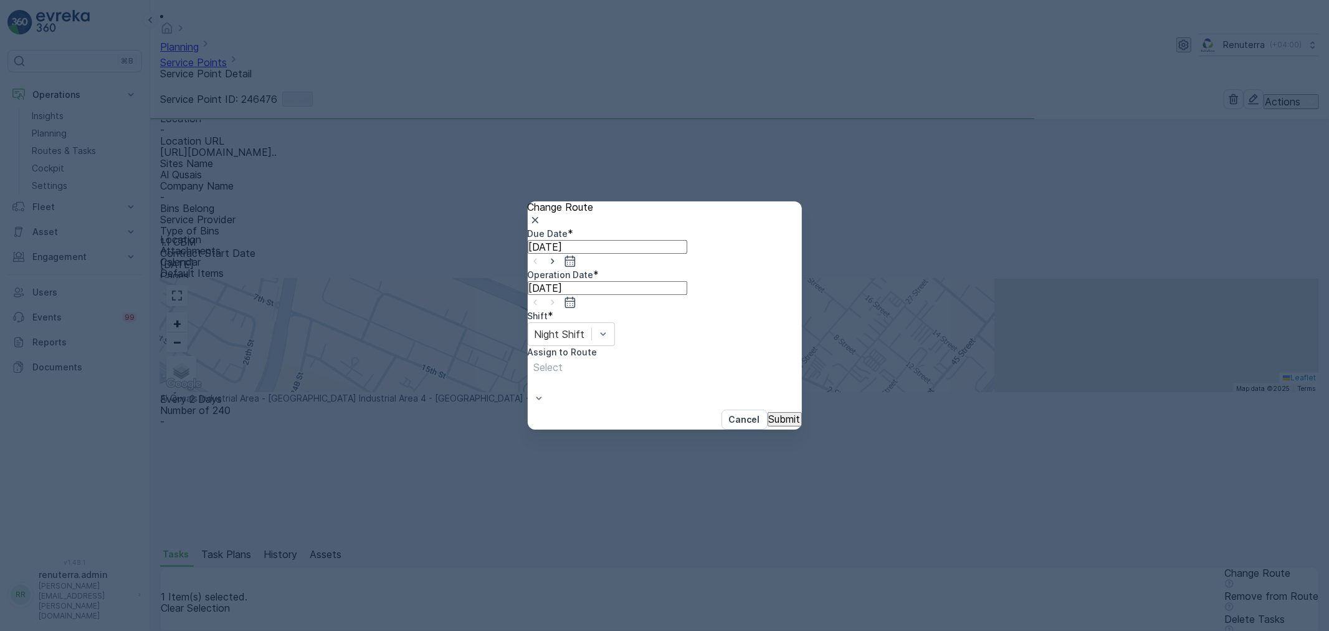
type input "[DATE]"
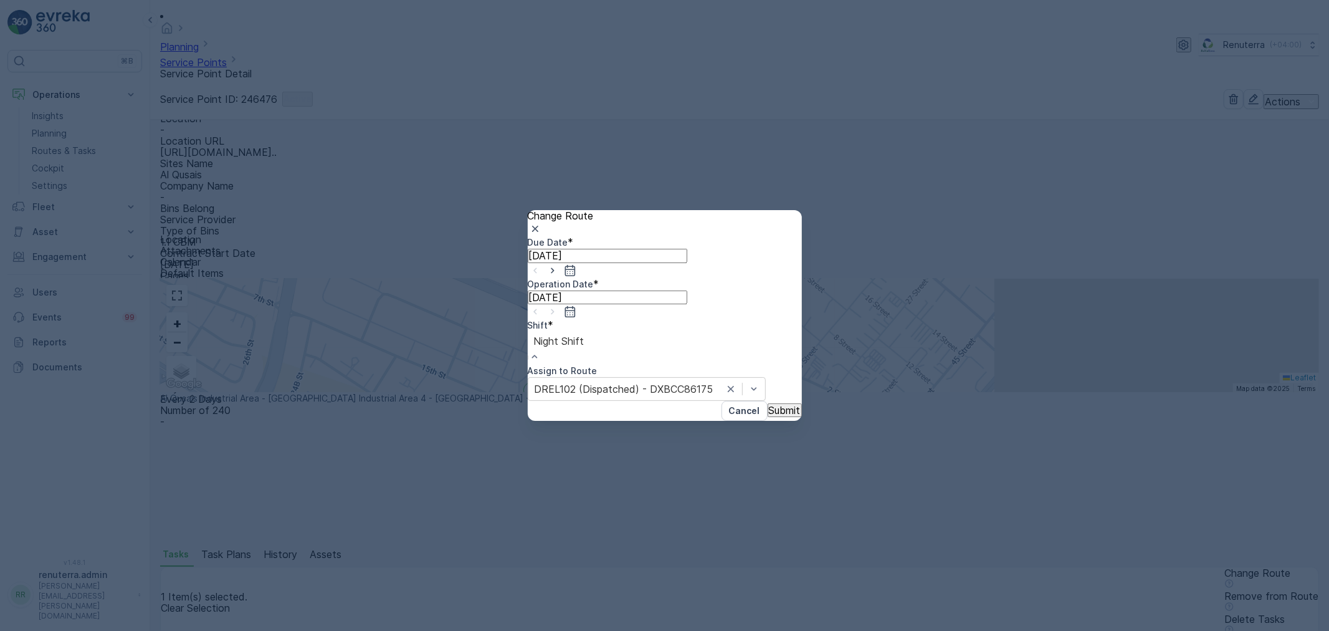
click at [584, 347] on div at bounding box center [559, 341] width 50 height 14
click at [617, 630] on div "Day Shift" at bounding box center [664, 636] width 1329 height 11
click at [708, 382] on div at bounding box center [624, 389] width 179 height 14
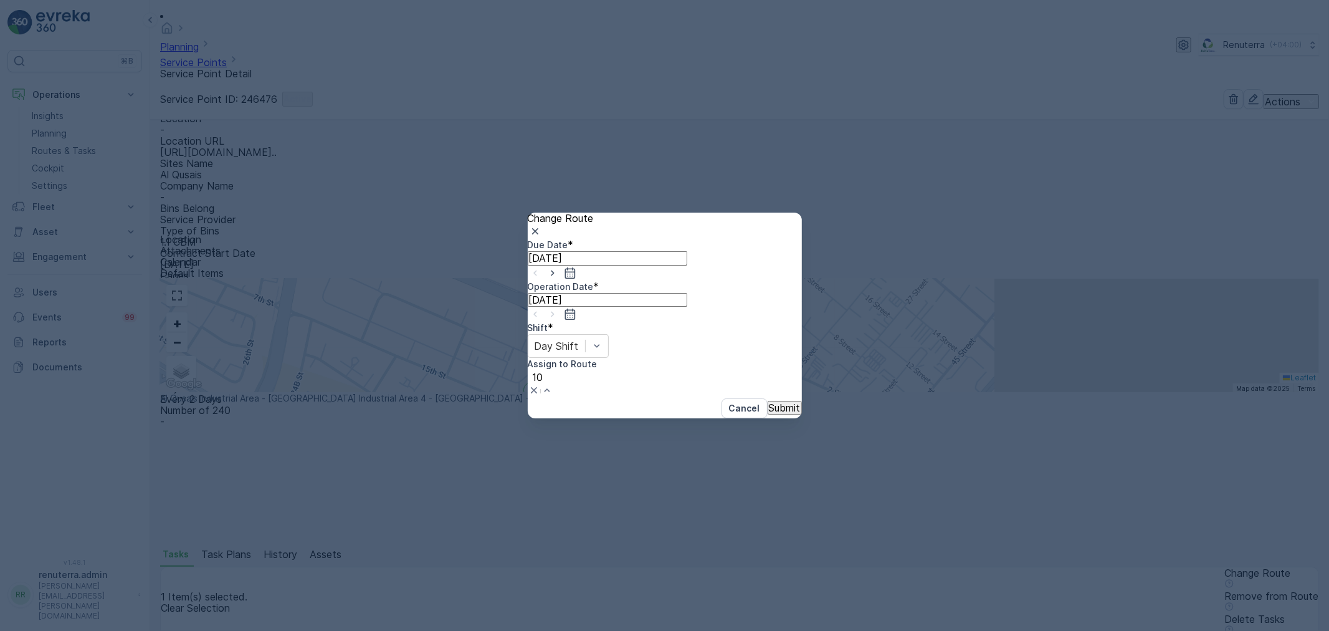
type input "102"
click at [773, 404] on p "Submit" at bounding box center [785, 409] width 32 height 11
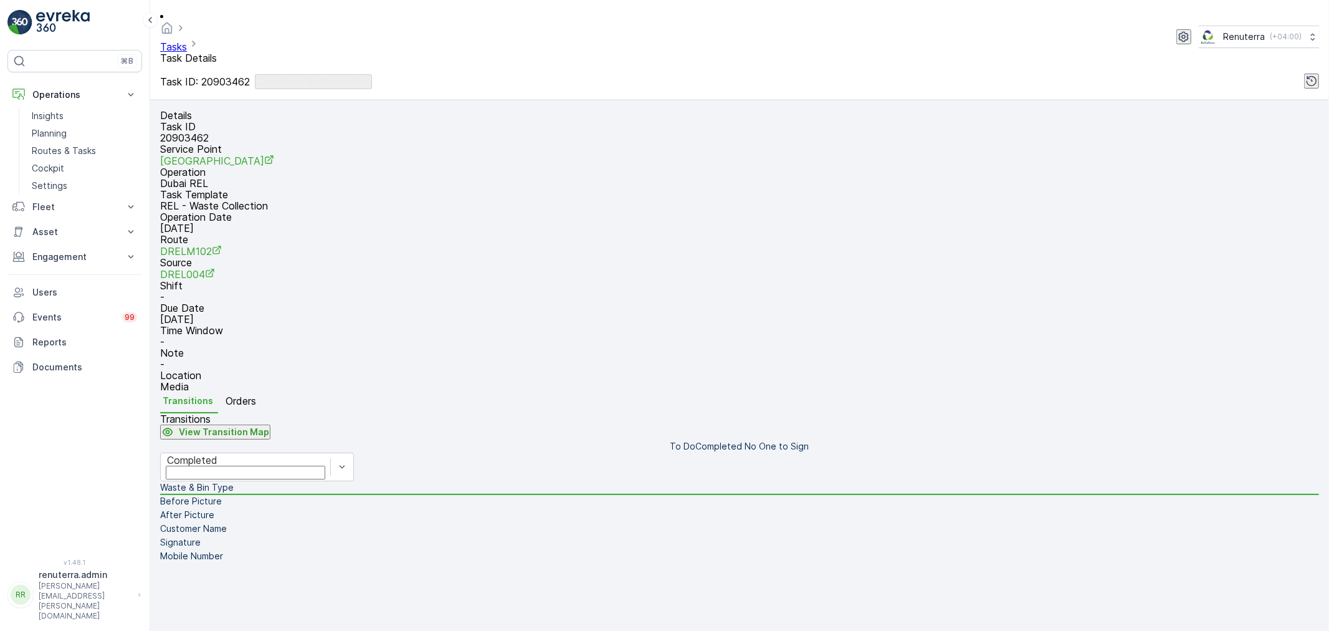
scroll to position [69, 0]
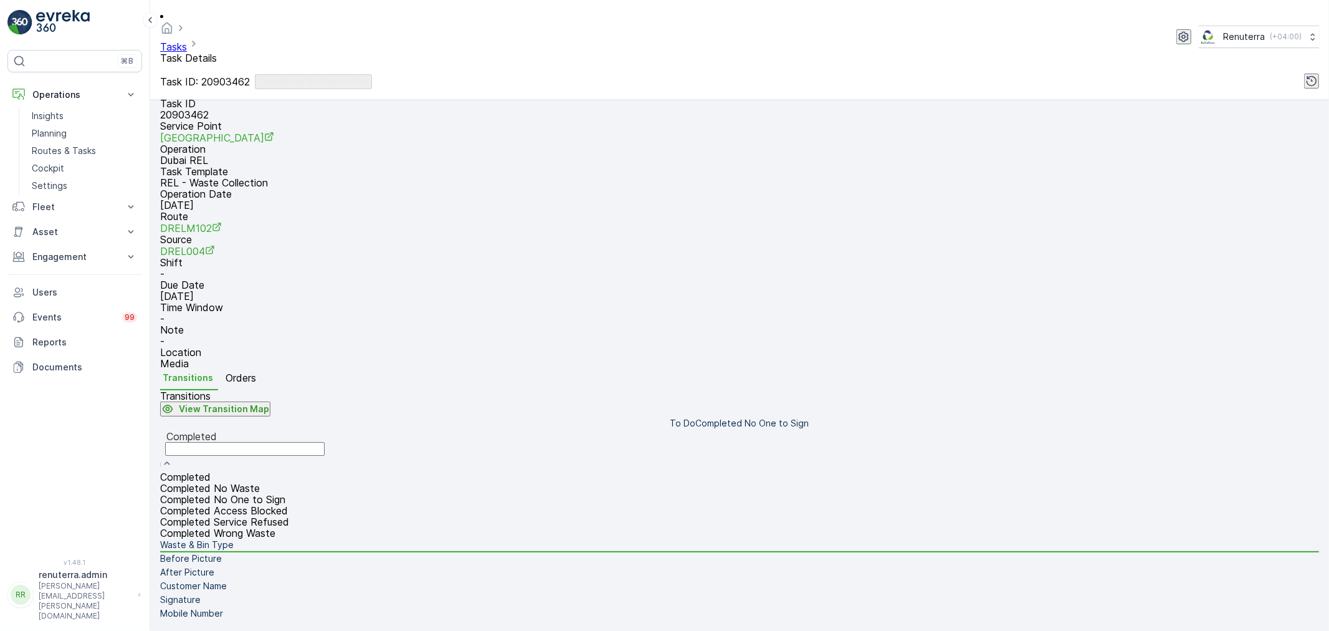
click at [292, 429] on div "Completed" at bounding box center [244, 450] width 169 height 42
click at [279, 493] on span "Completed No One to Sign" at bounding box center [222, 499] width 125 height 12
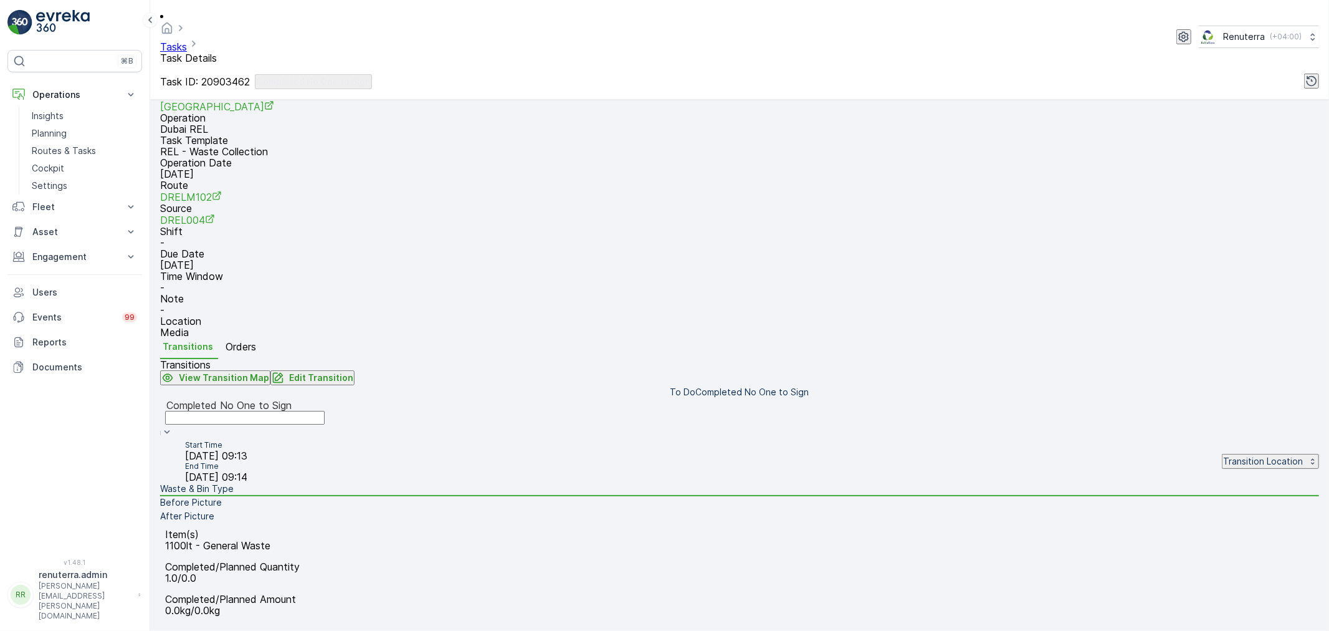
click at [296, 496] on li "Before Picture" at bounding box center [739, 503] width 1159 height 14
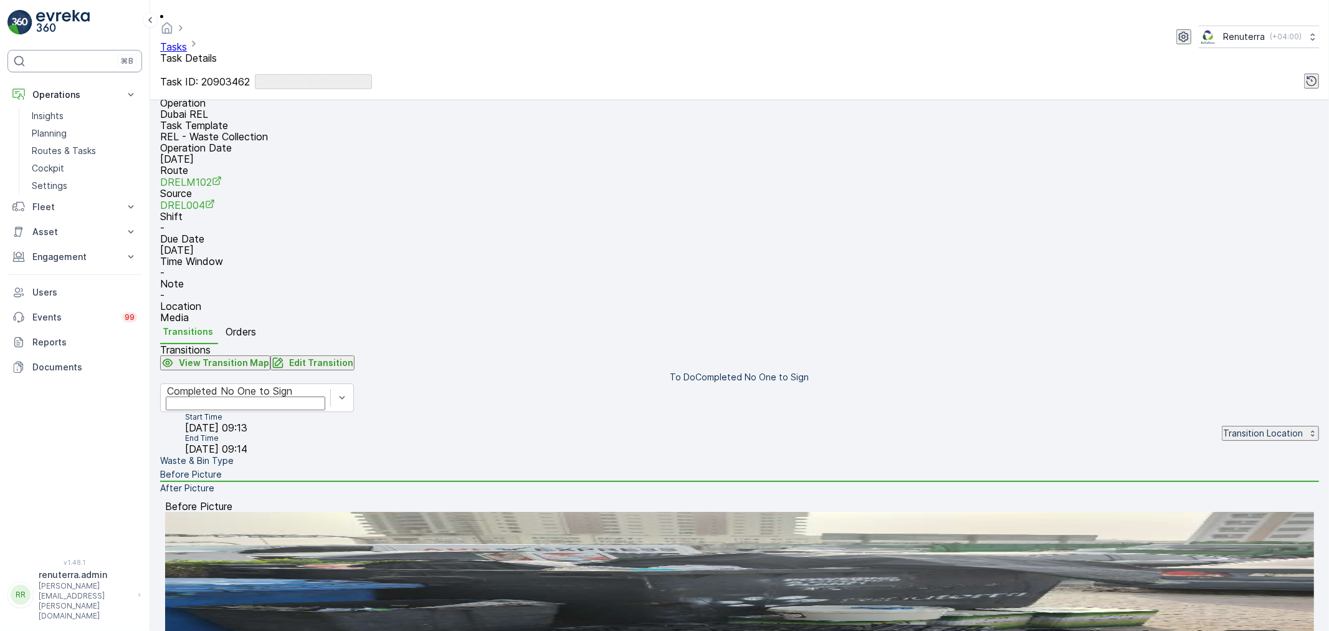
scroll to position [0, 0]
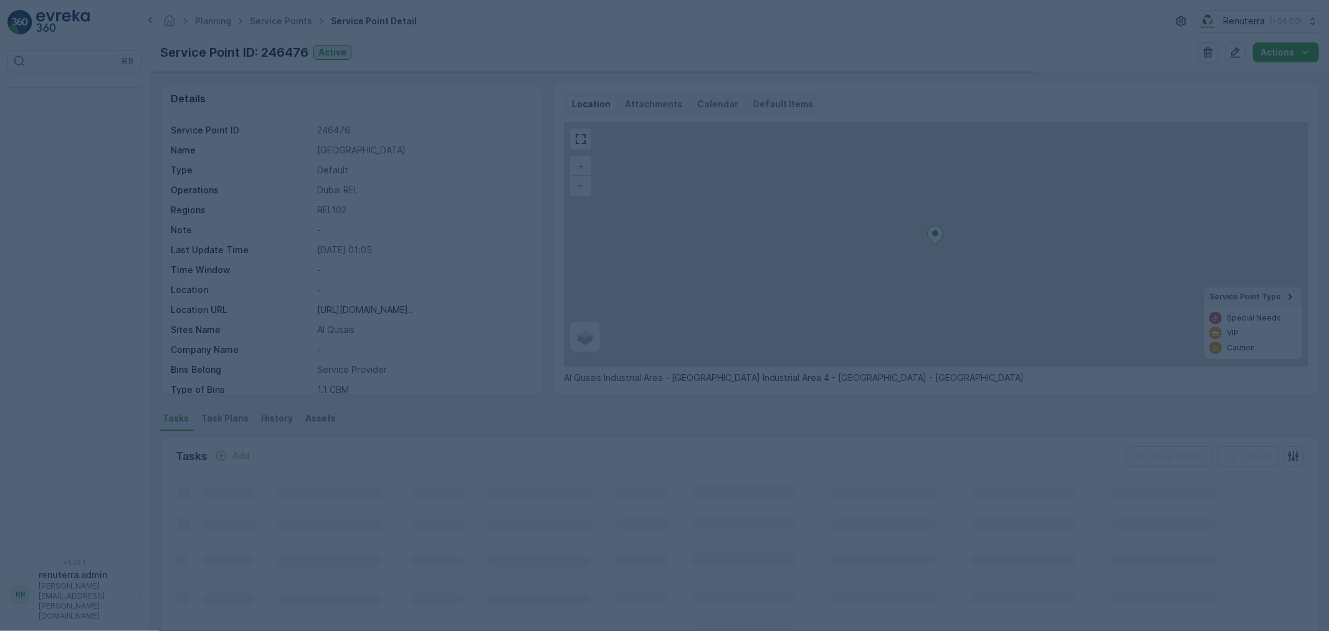
click at [283, 27] on div at bounding box center [664, 315] width 1329 height 631
click at [278, 16] on div at bounding box center [664, 315] width 1329 height 631
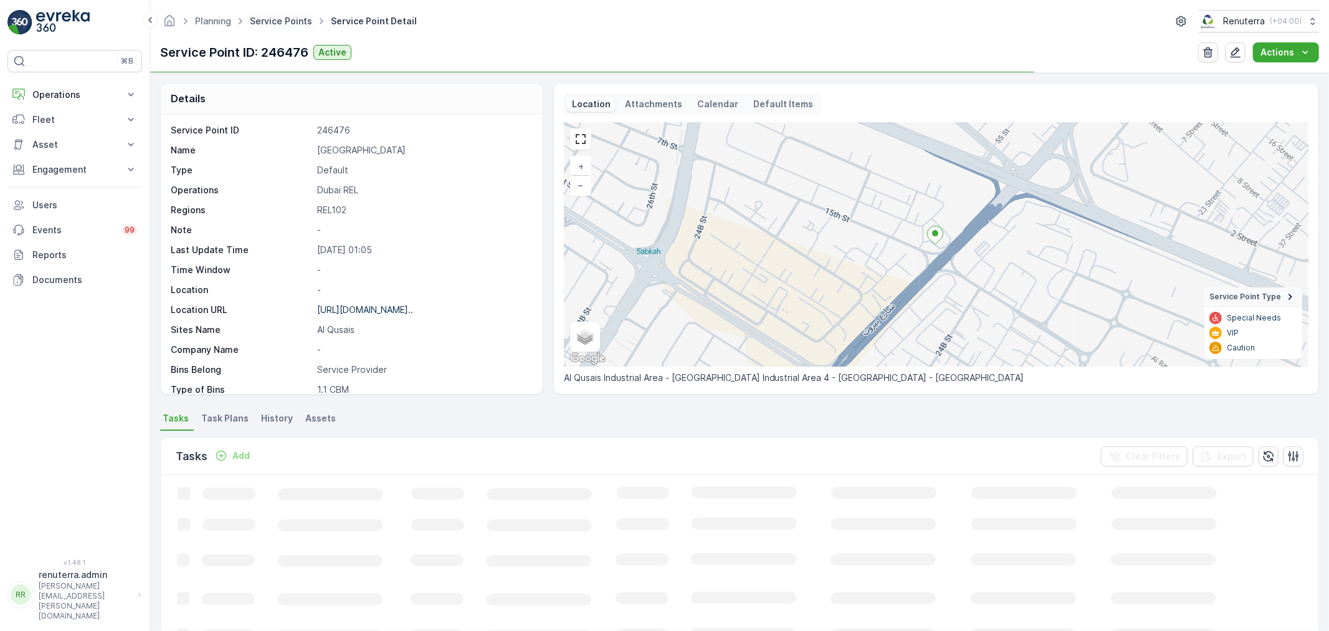
click at [279, 21] on link "Service Points" at bounding box center [281, 21] width 62 height 11
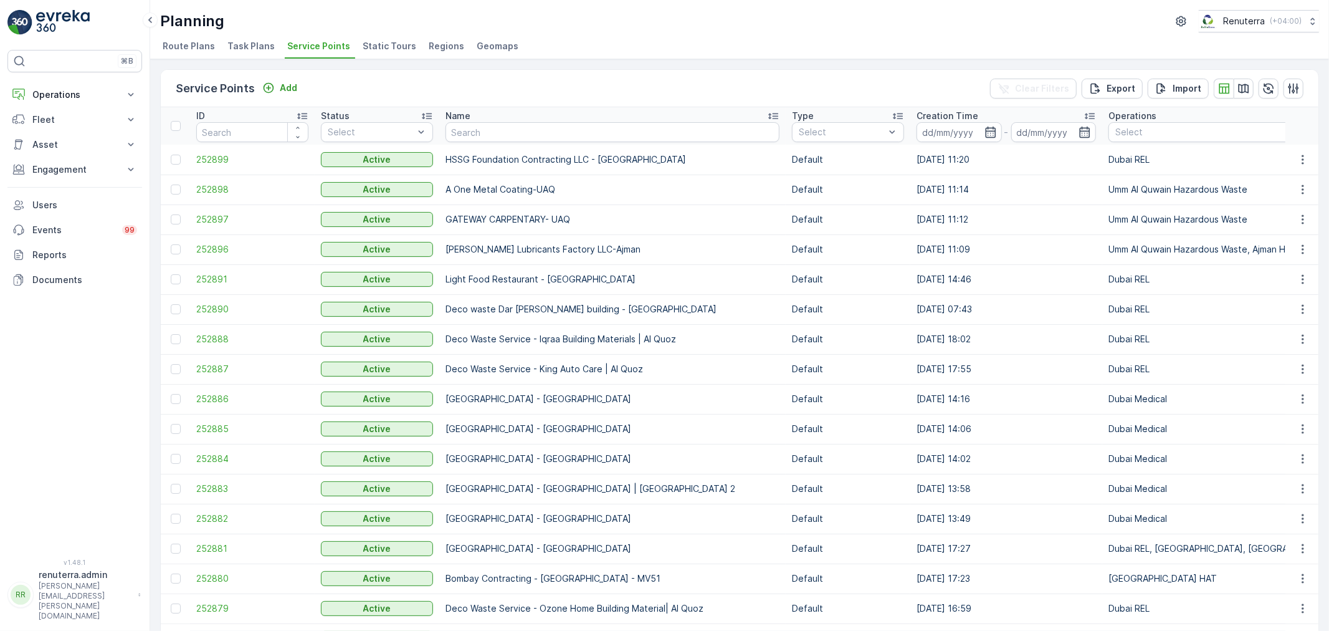
click at [472, 140] on input "text" at bounding box center [613, 132] width 334 height 20
type input "Arab"
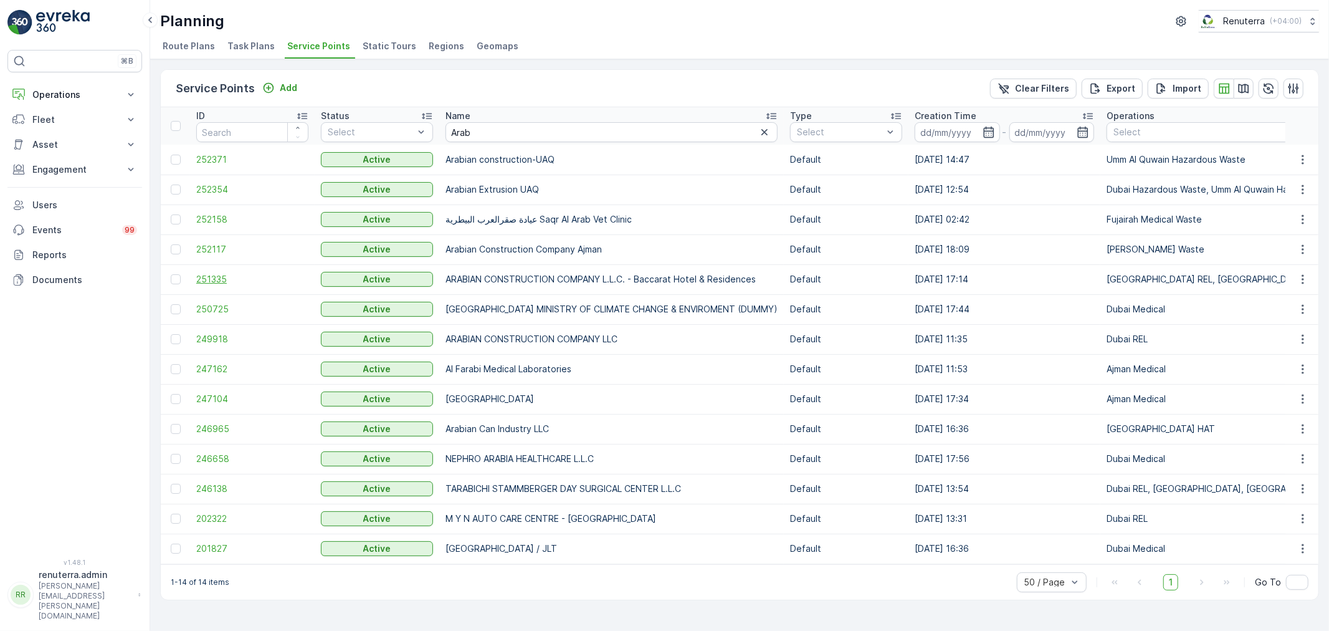
click at [198, 282] on span "251335" at bounding box center [252, 279] width 112 height 12
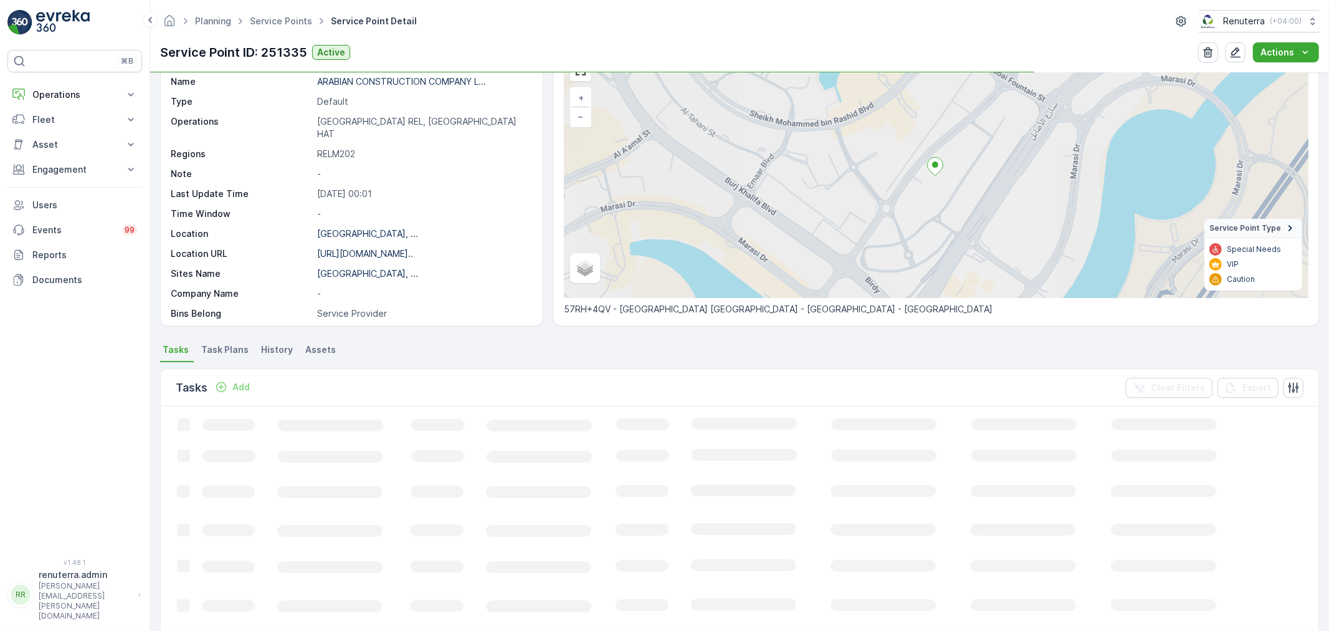
scroll to position [69, 0]
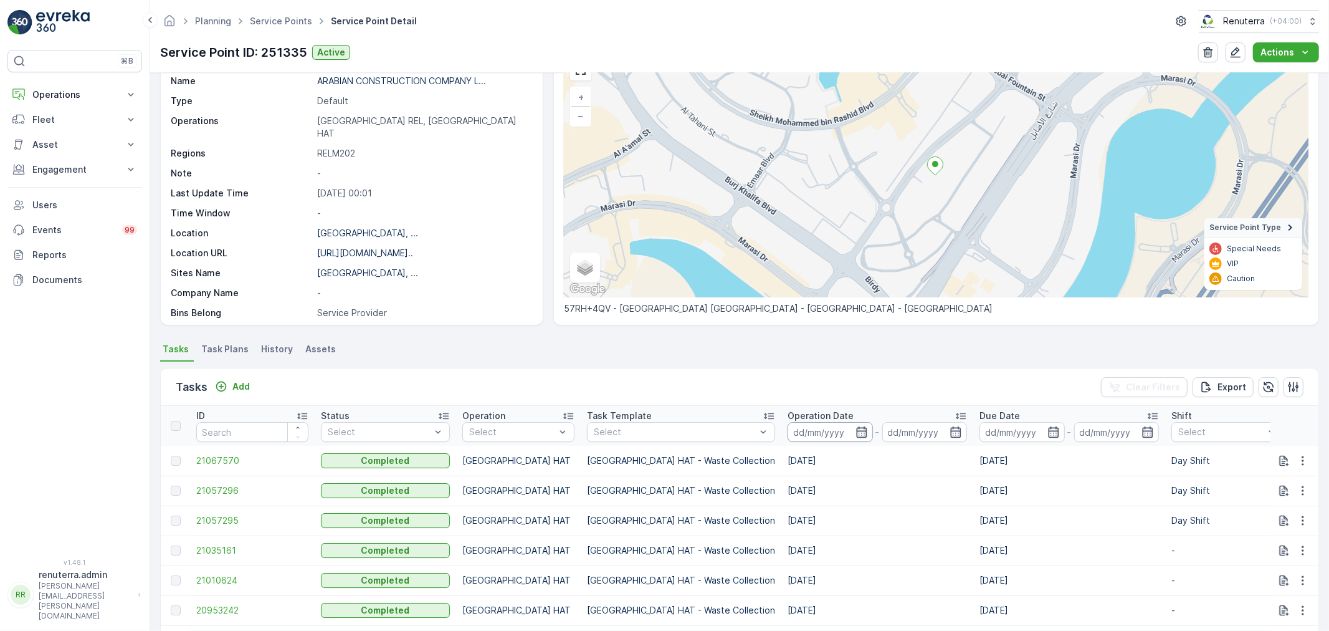
click at [788, 434] on input at bounding box center [830, 432] width 85 height 20
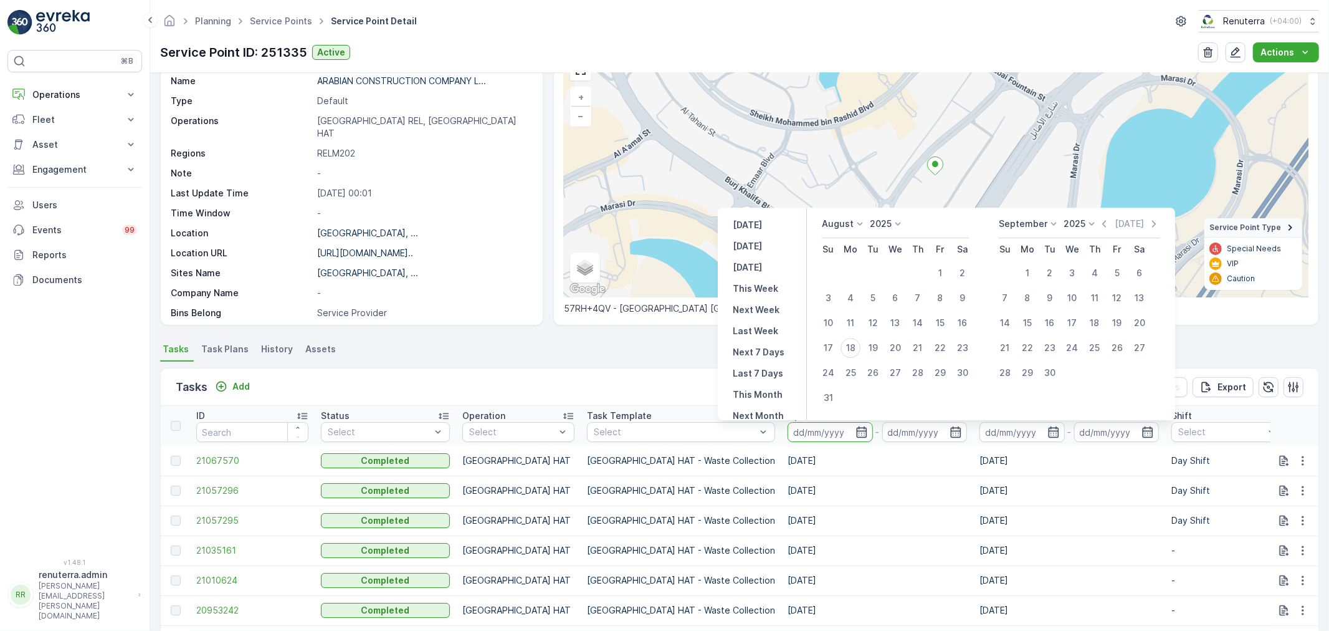
click at [1095, 226] on icon at bounding box center [1092, 223] width 12 height 12
click at [1100, 225] on icon "button" at bounding box center [1104, 223] width 12 height 12
click at [880, 265] on div "1" at bounding box center [873, 273] width 20 height 20
type input "[DATE]"
click at [922, 366] on div "31" at bounding box center [918, 373] width 20 height 20
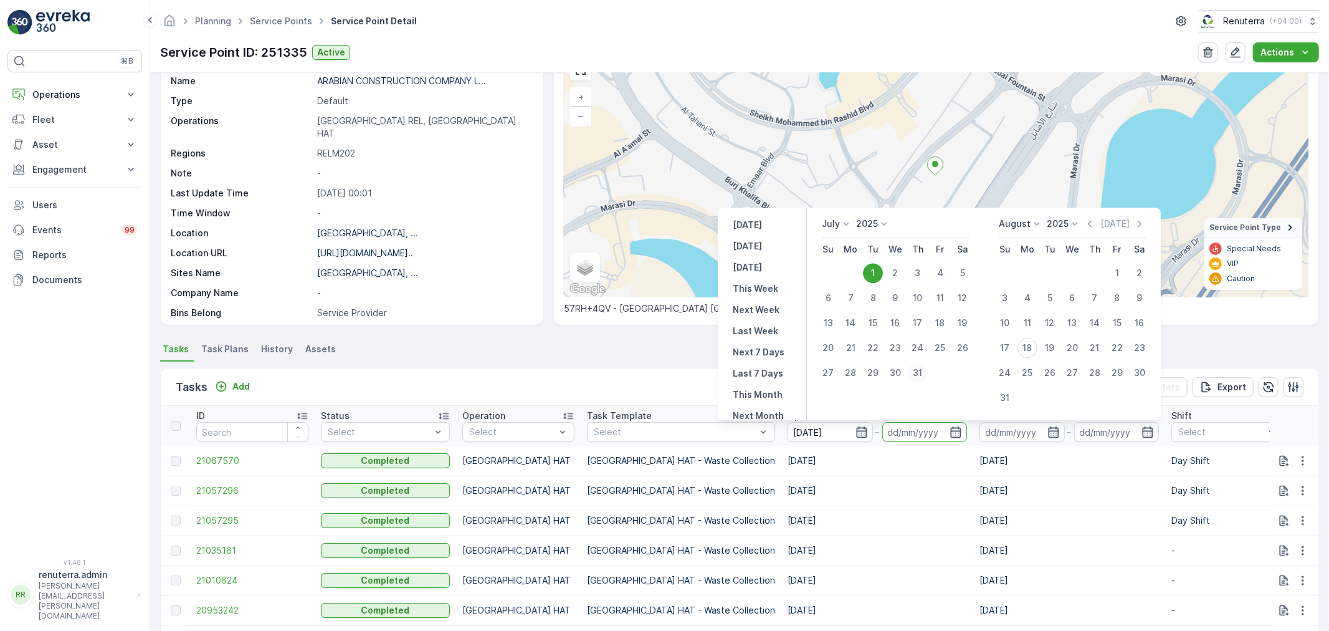
type input "[DATE]"
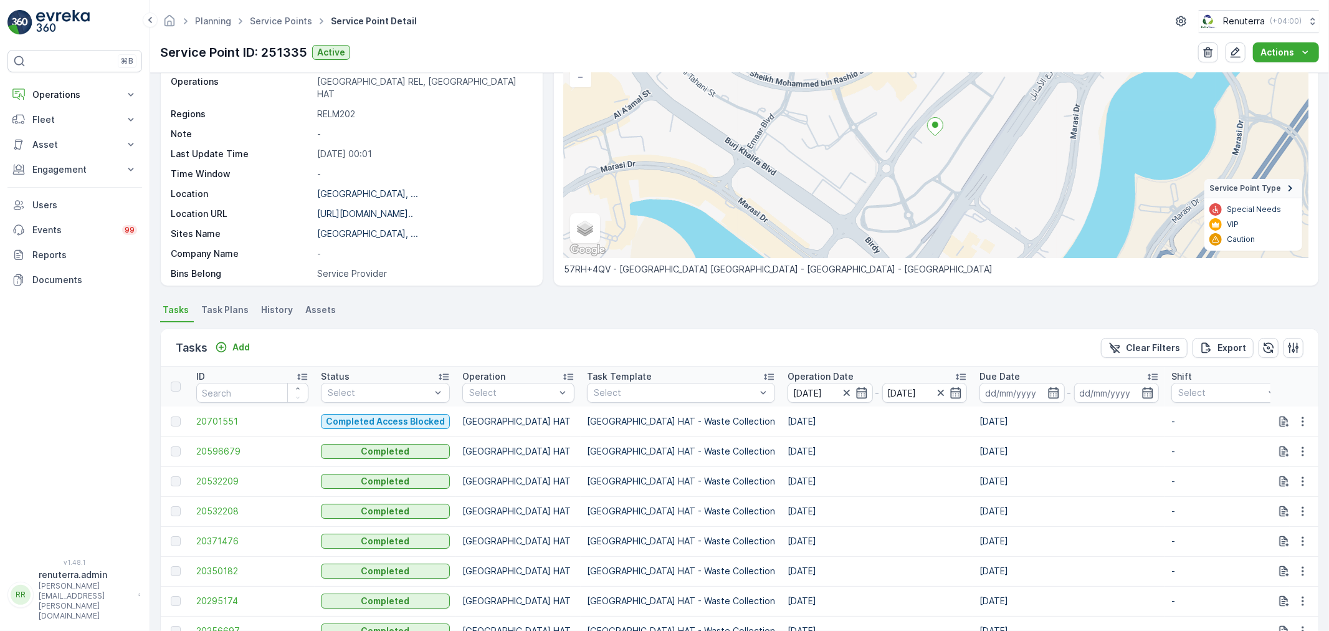
scroll to position [212, 0]
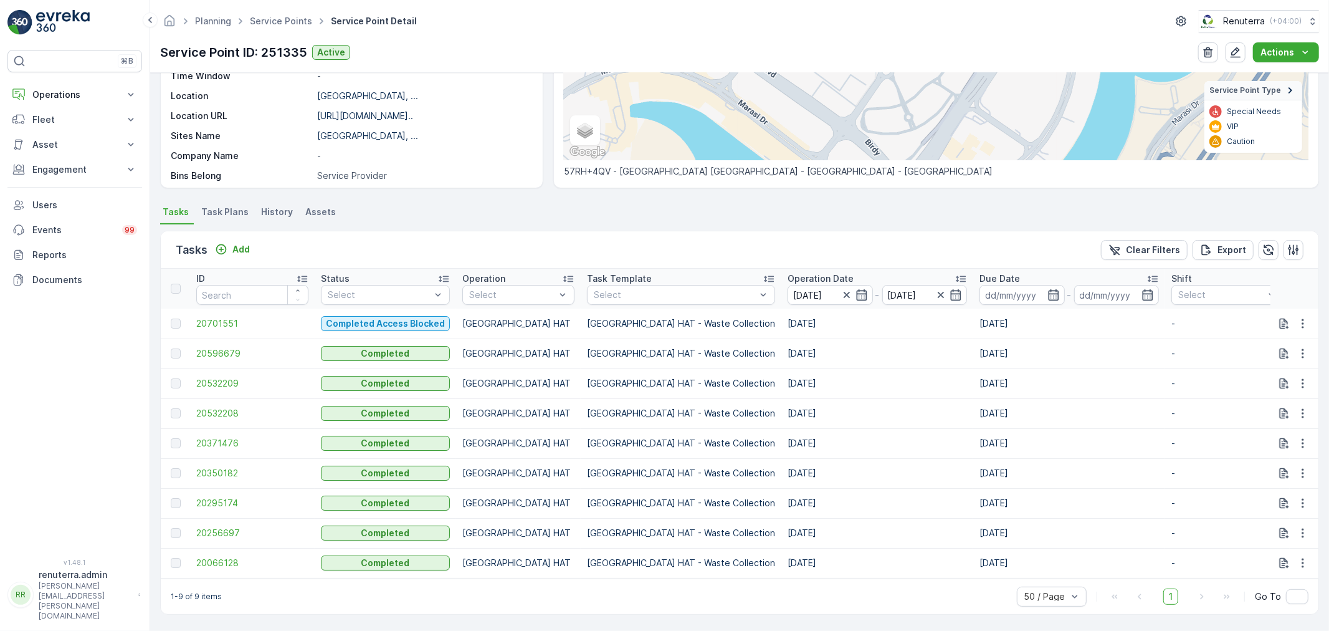
click at [788, 273] on p "Operation Date" at bounding box center [821, 278] width 66 height 12
click at [234, 319] on span "20066128" at bounding box center [252, 323] width 112 height 12
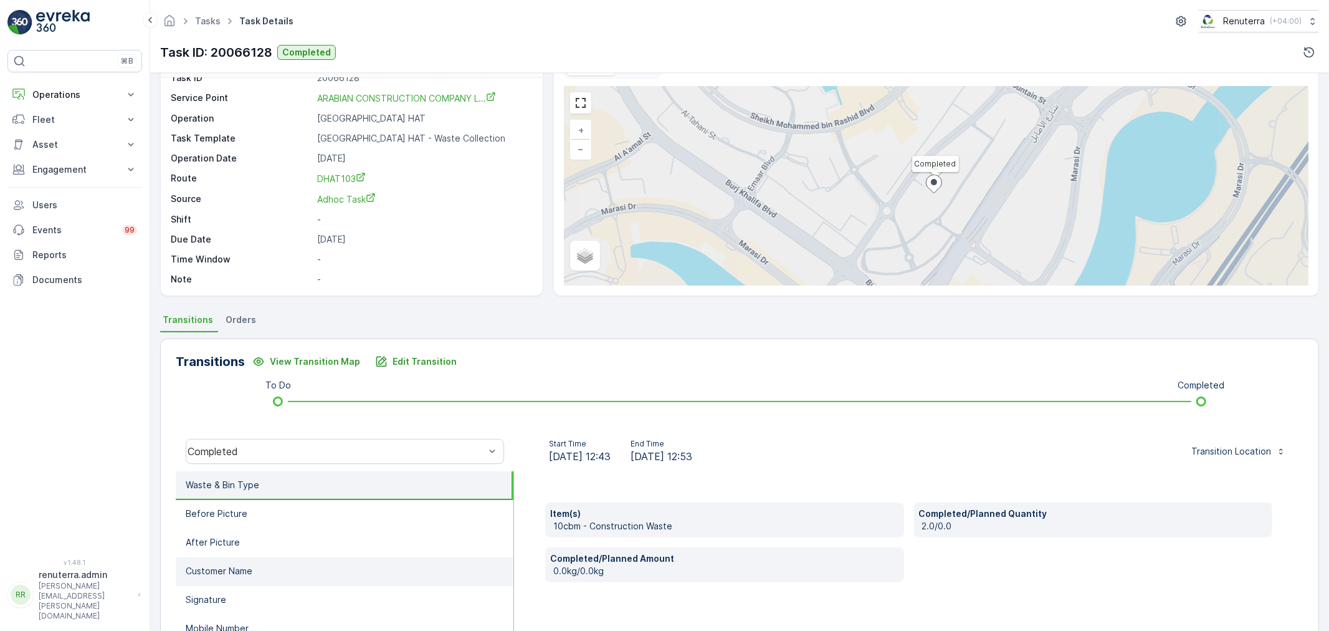
scroll to position [138, 0]
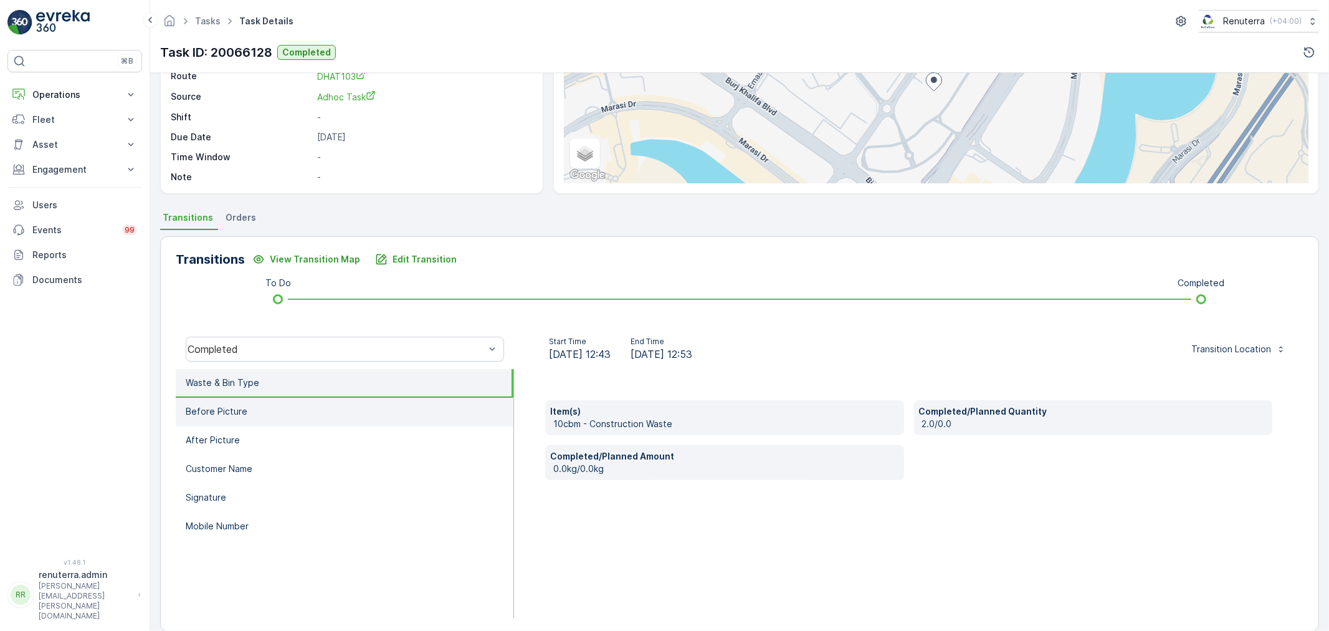
click at [340, 421] on li "Before Picture" at bounding box center [345, 412] width 338 height 29
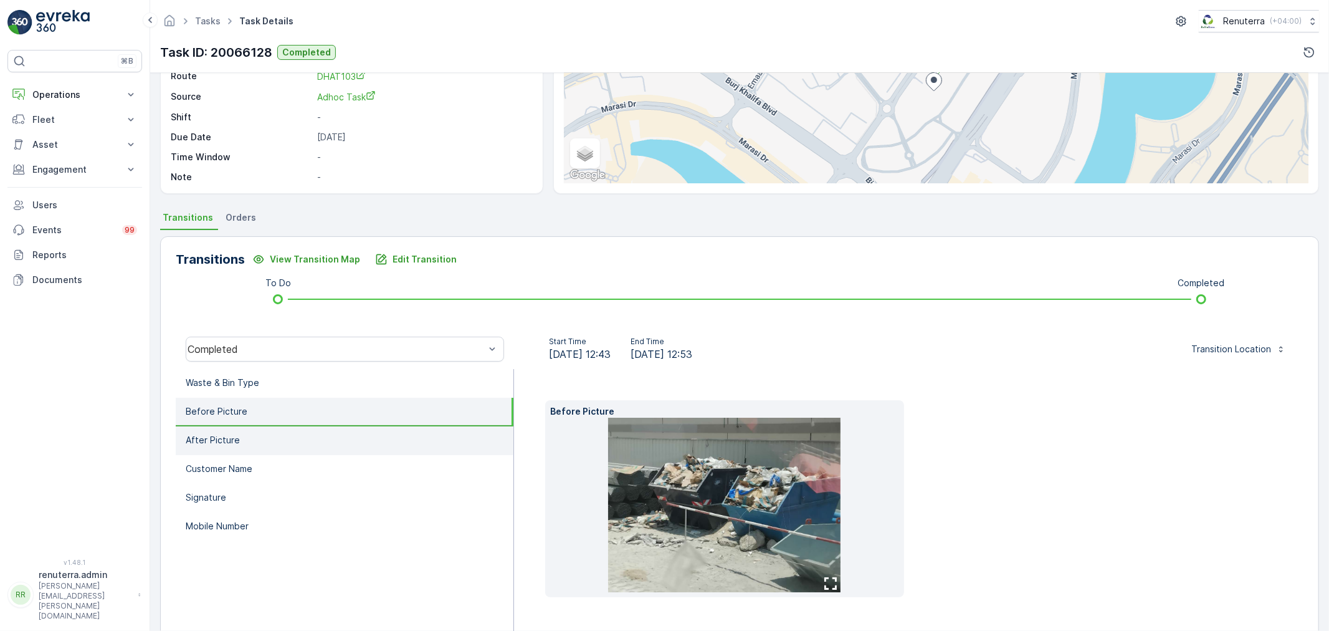
click at [356, 438] on li "After Picture" at bounding box center [345, 440] width 338 height 29
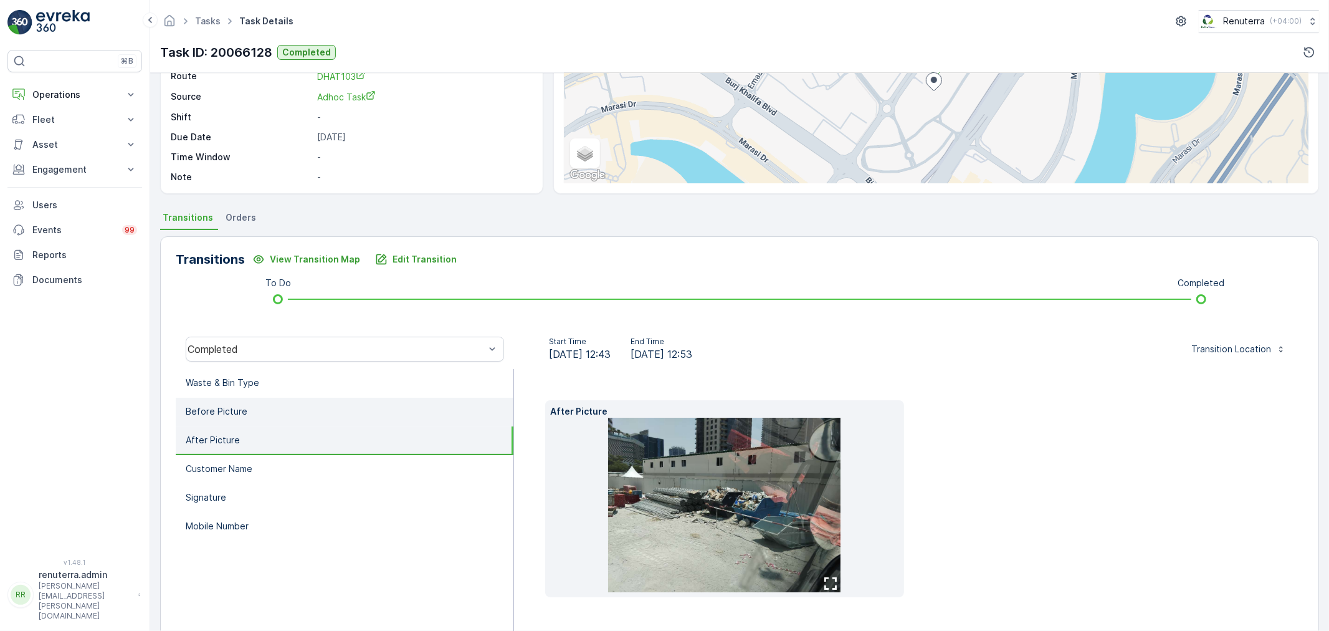
click at [340, 412] on li "Before Picture" at bounding box center [345, 412] width 338 height 29
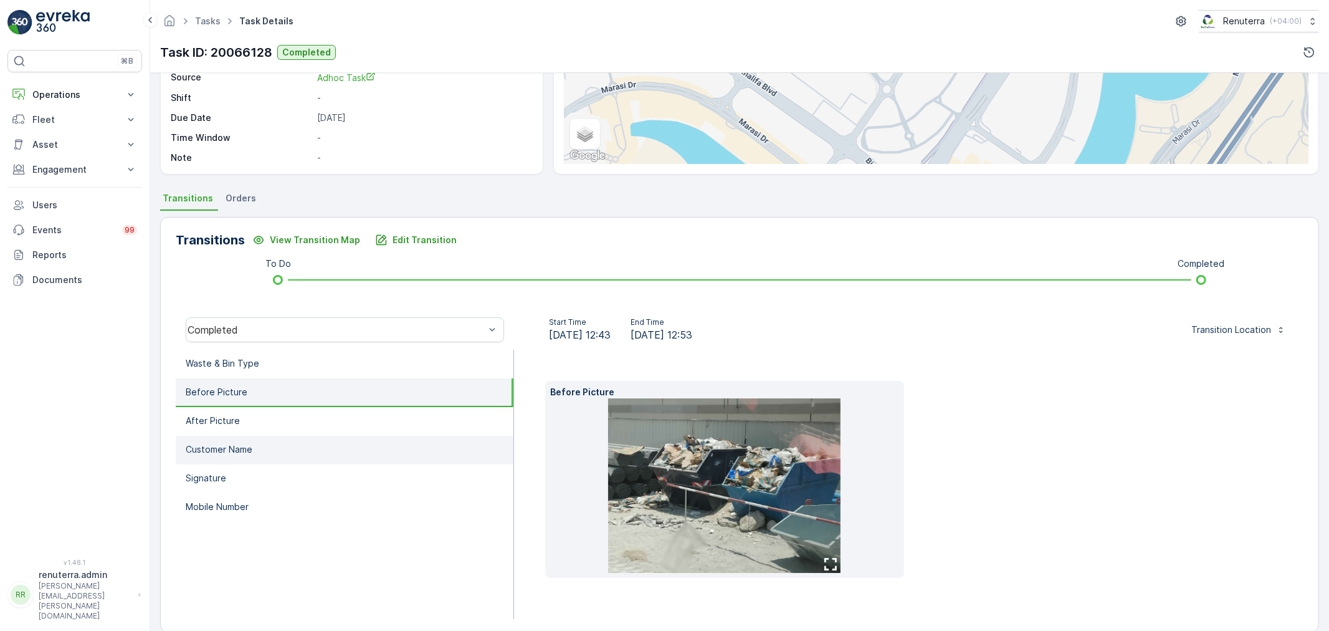
scroll to position [174, 0]
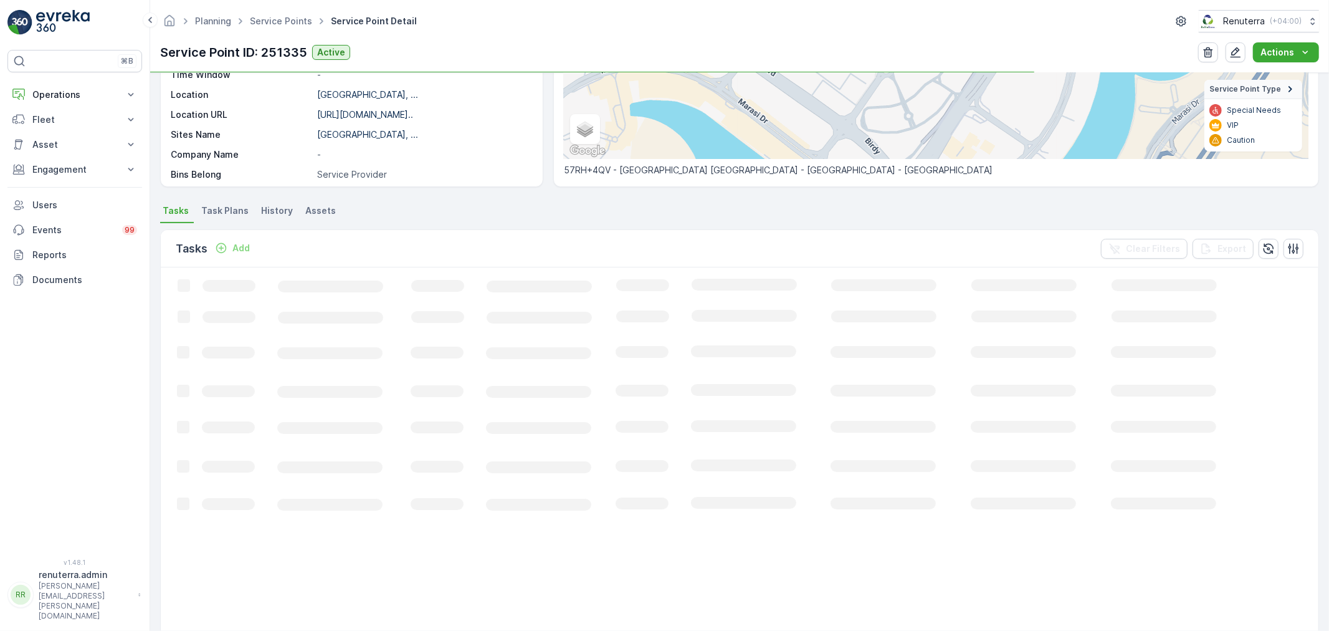
scroll to position [207, 0]
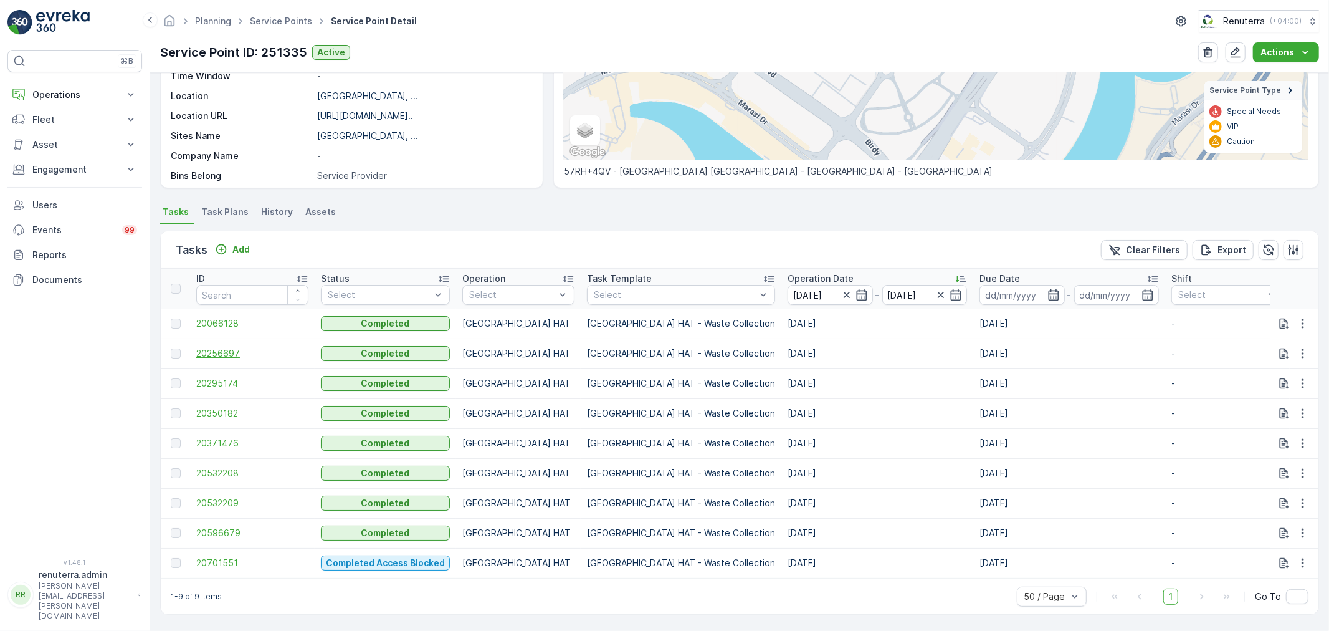
click at [232, 354] on span "20256697" at bounding box center [252, 353] width 112 height 12
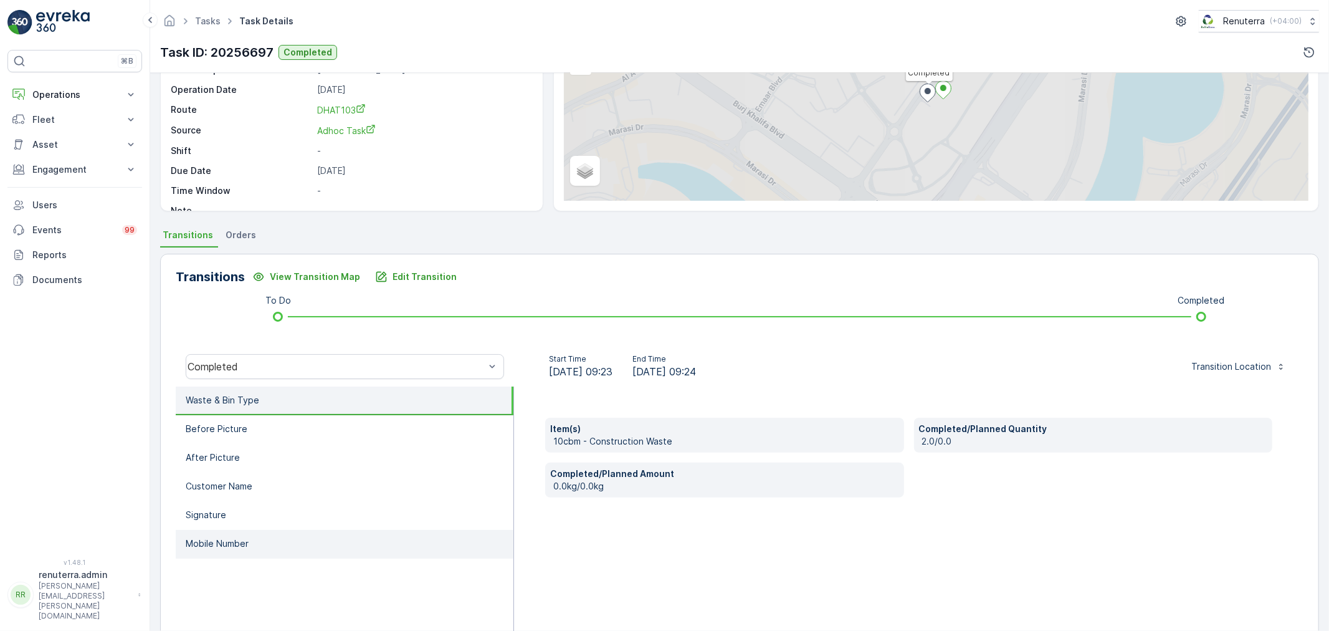
scroll to position [138, 0]
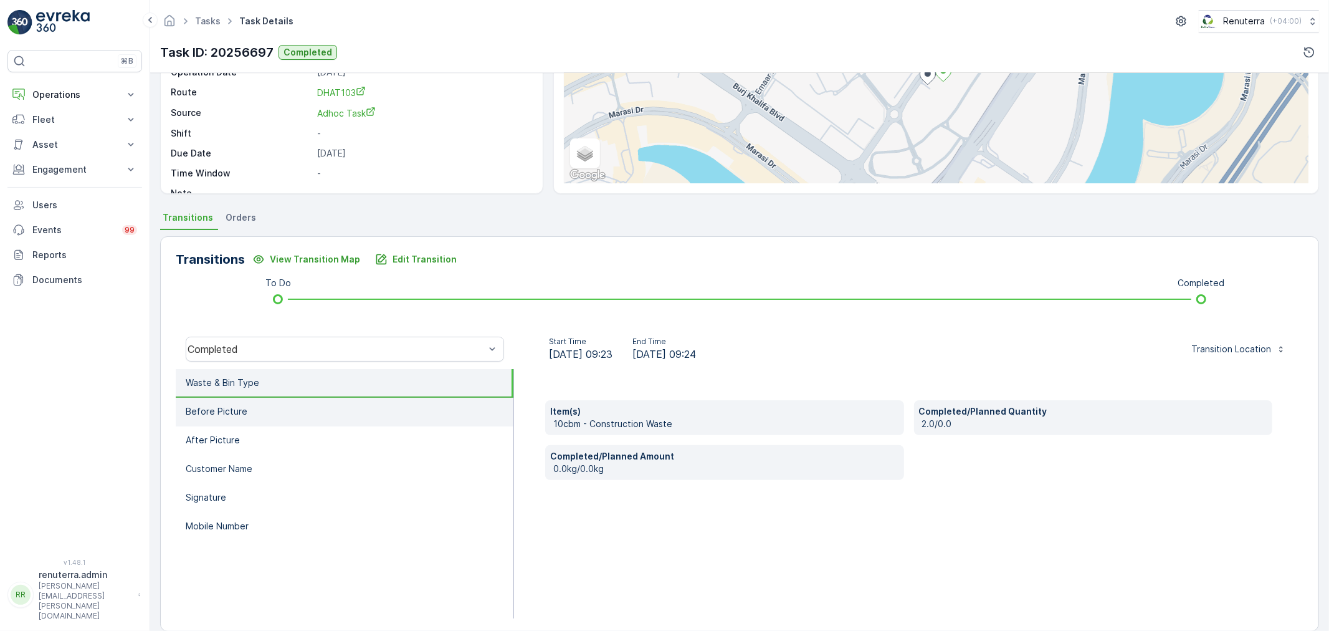
click at [321, 412] on li "Before Picture" at bounding box center [345, 412] width 338 height 29
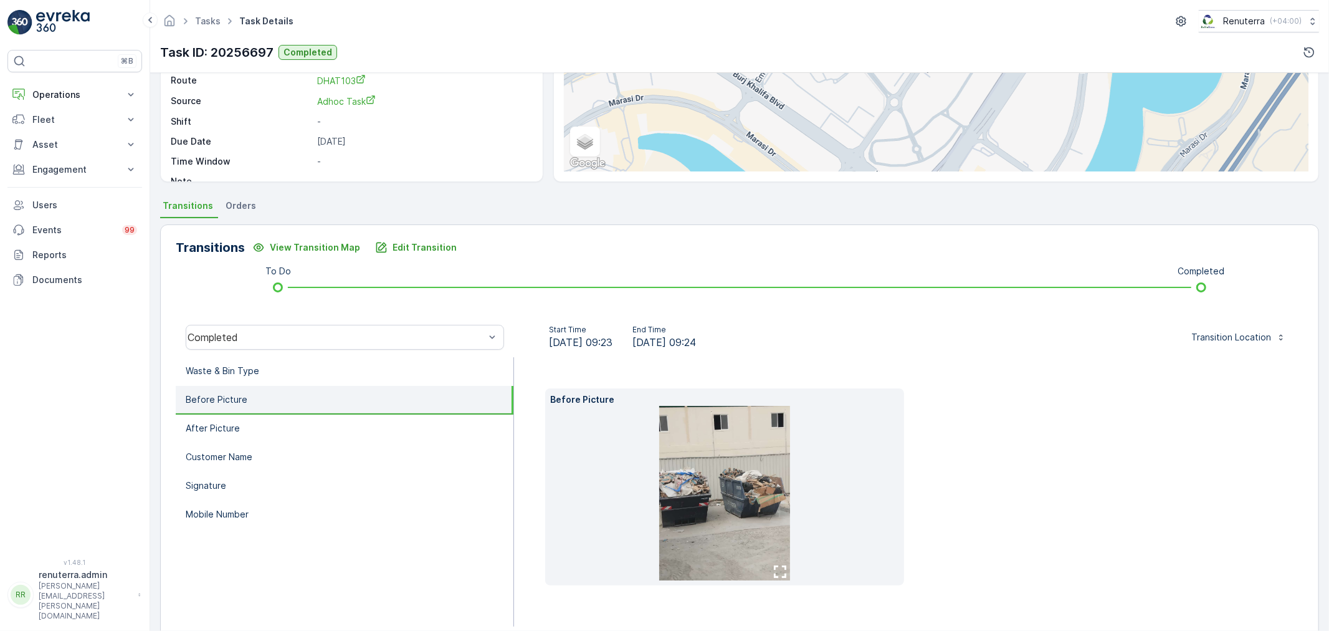
scroll to position [174, 0]
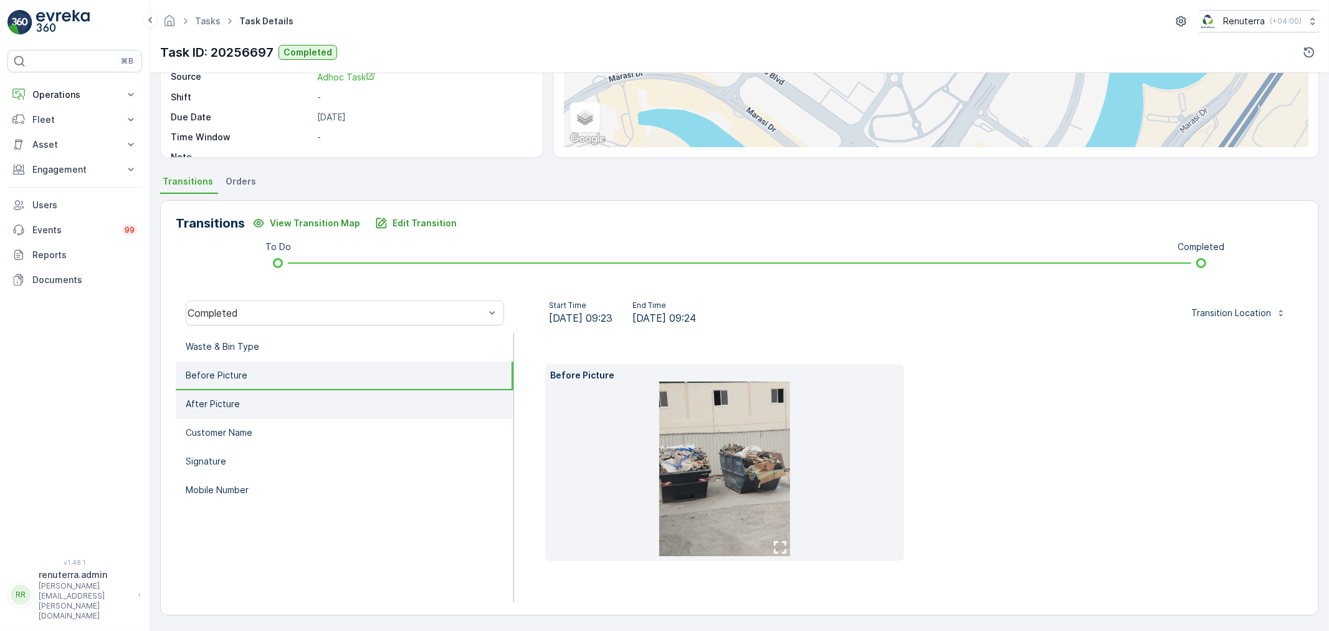
drag, startPoint x: 288, startPoint y: 338, endPoint x: 417, endPoint y: 431, distance: 159.1
click at [287, 338] on li "Waste & Bin Type" at bounding box center [345, 347] width 338 height 29
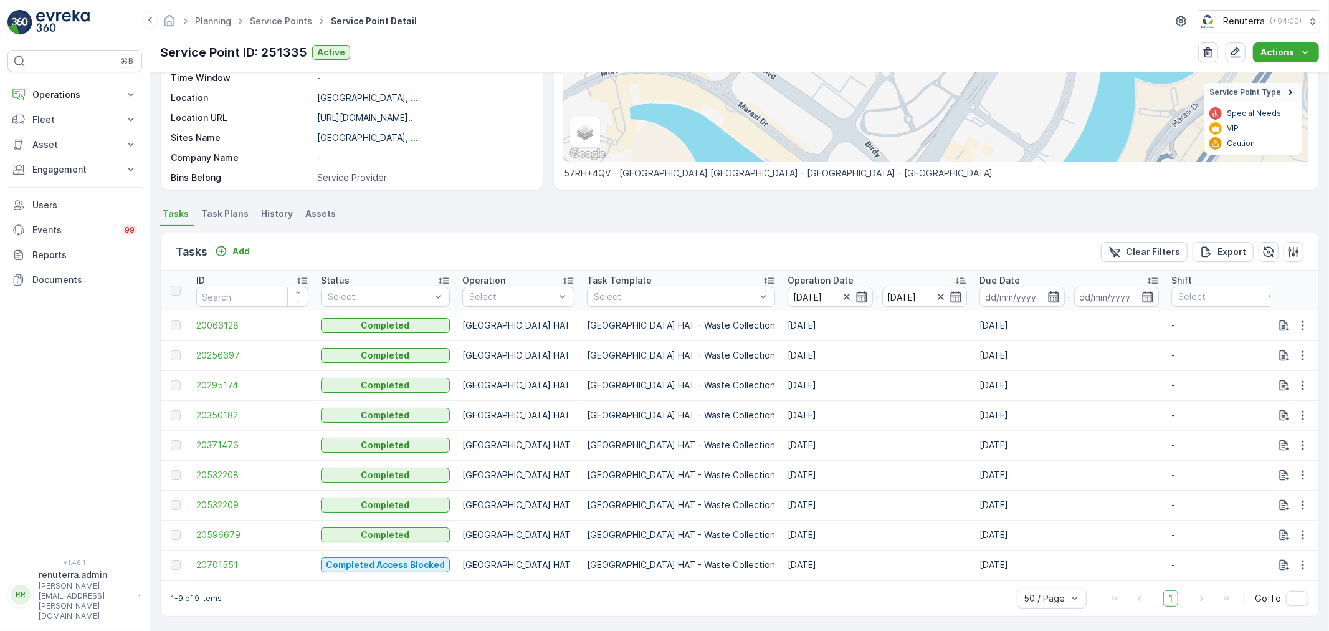
scroll to position [207, 0]
click at [249, 390] on td "20295174" at bounding box center [252, 383] width 125 height 30
click at [245, 383] on span "20295174" at bounding box center [252, 383] width 112 height 12
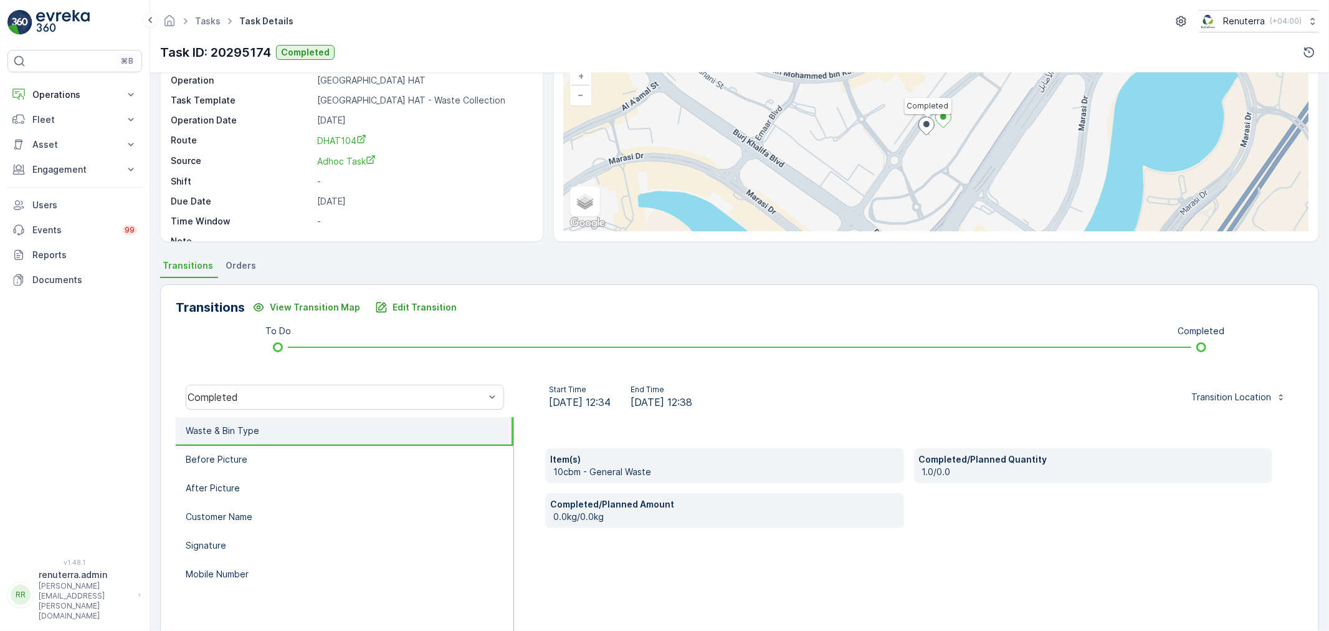
scroll to position [154, 0]
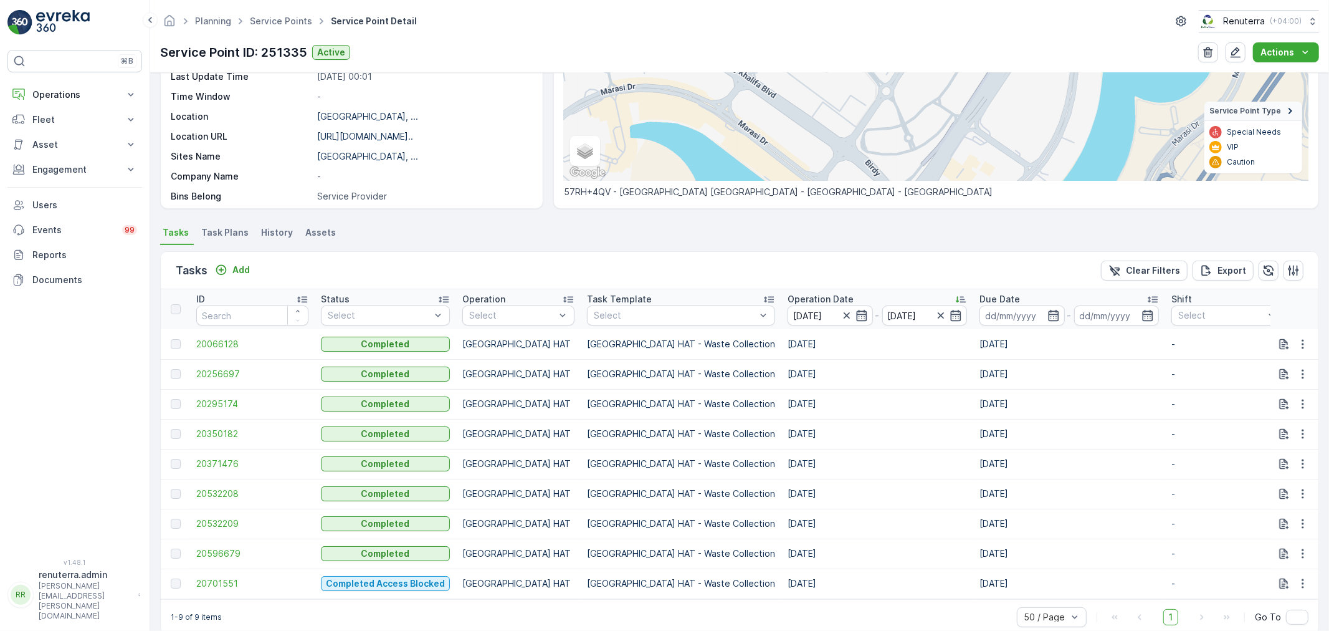
scroll to position [212, 0]
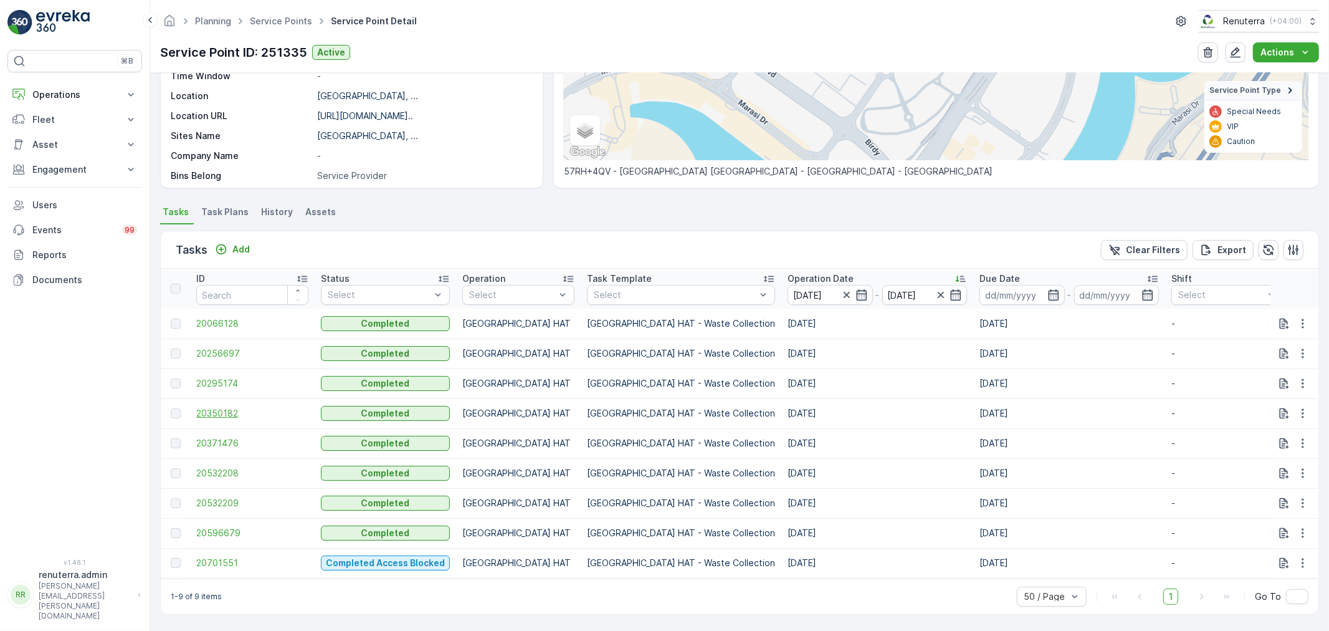
click at [233, 407] on span "20350182" at bounding box center [252, 413] width 112 height 12
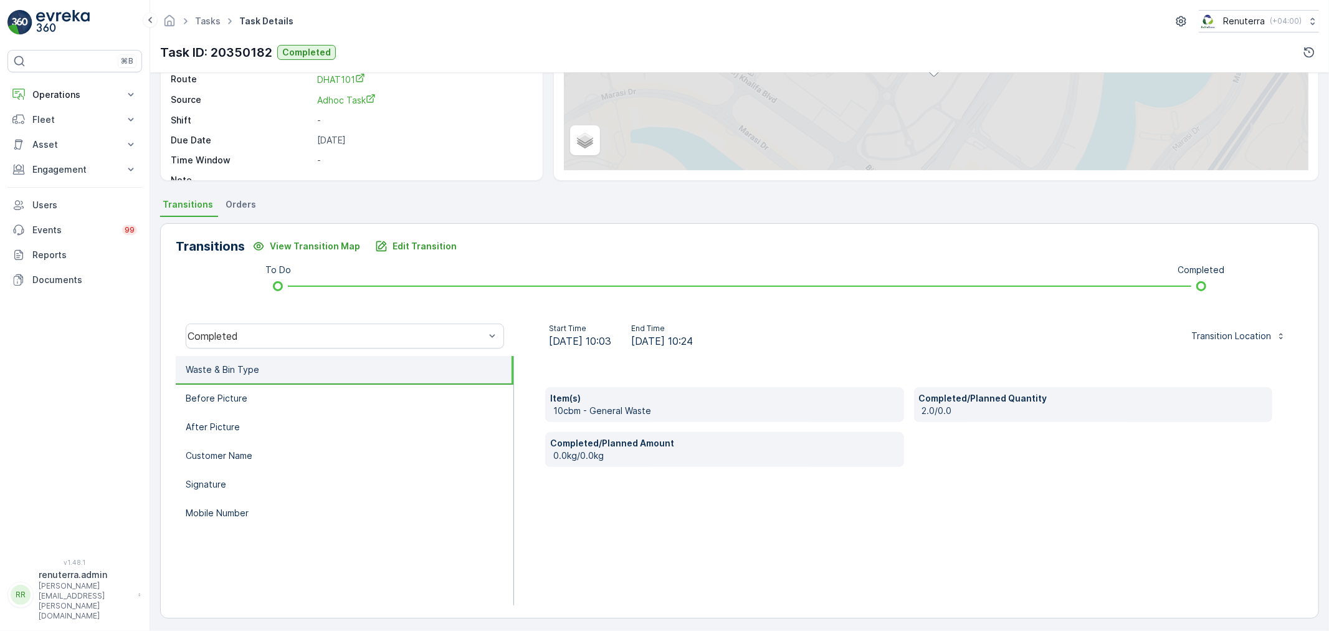
scroll to position [154, 0]
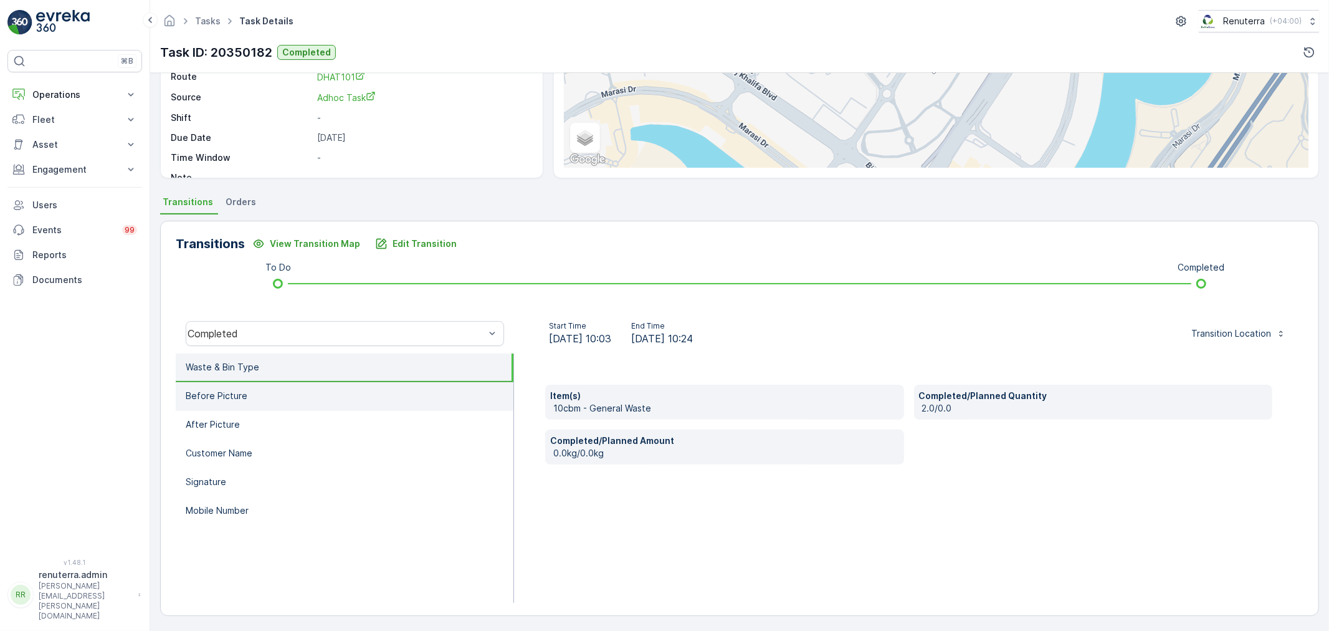
click at [315, 394] on li "Before Picture" at bounding box center [345, 396] width 338 height 29
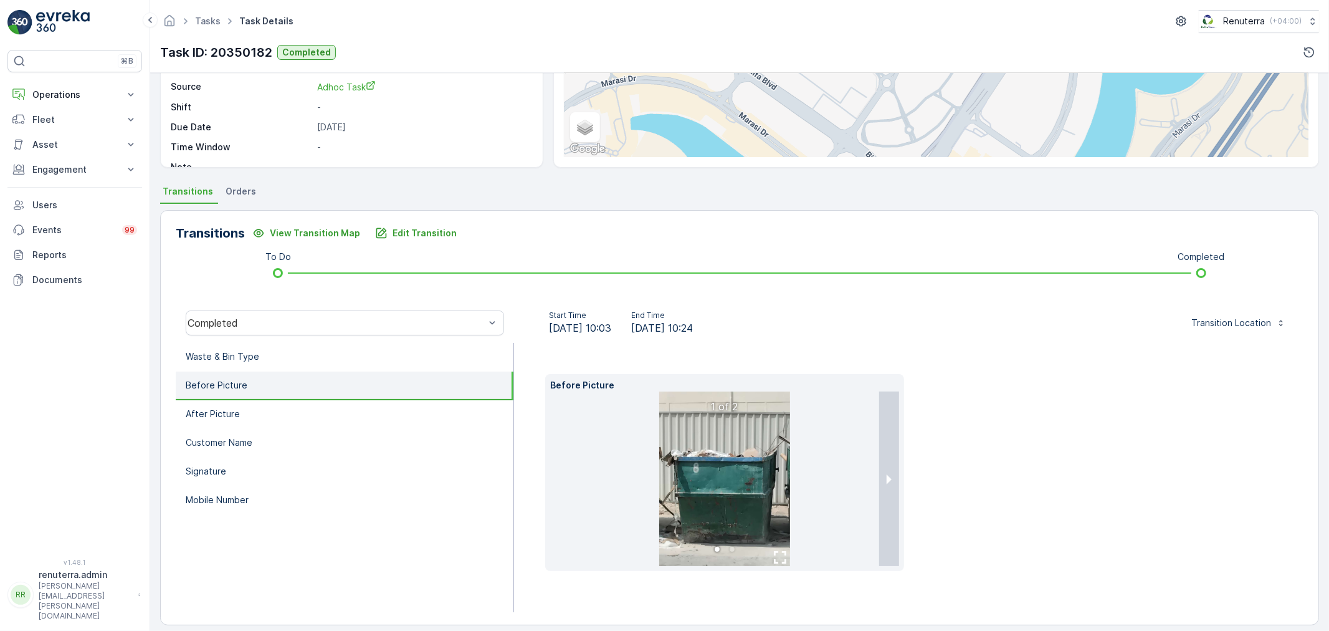
scroll to position [174, 0]
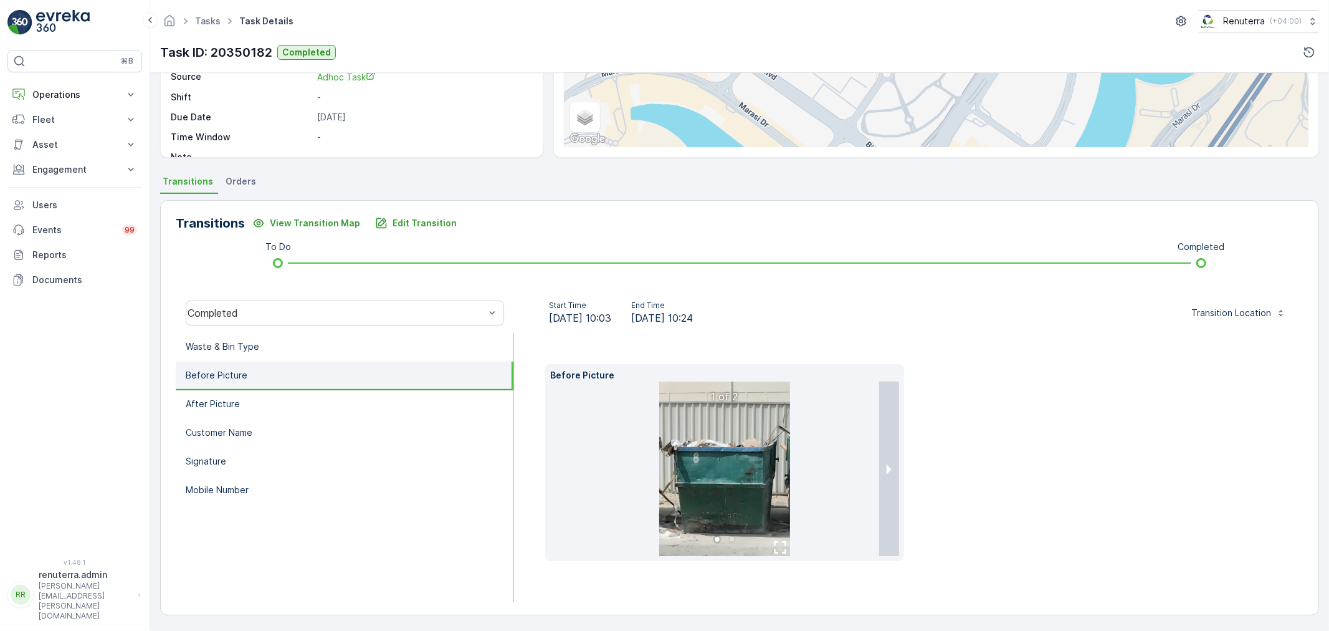
click at [874, 477] on li at bounding box center [724, 468] width 349 height 174
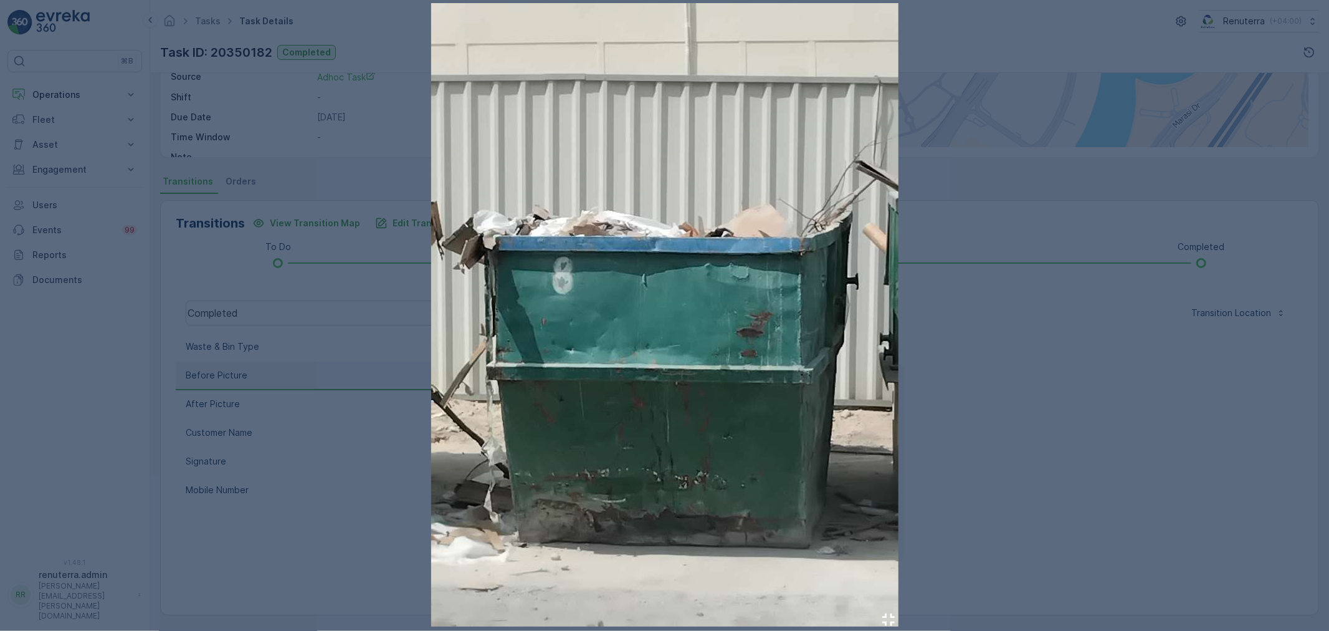
click at [986, 469] on div at bounding box center [664, 315] width 1329 height 631
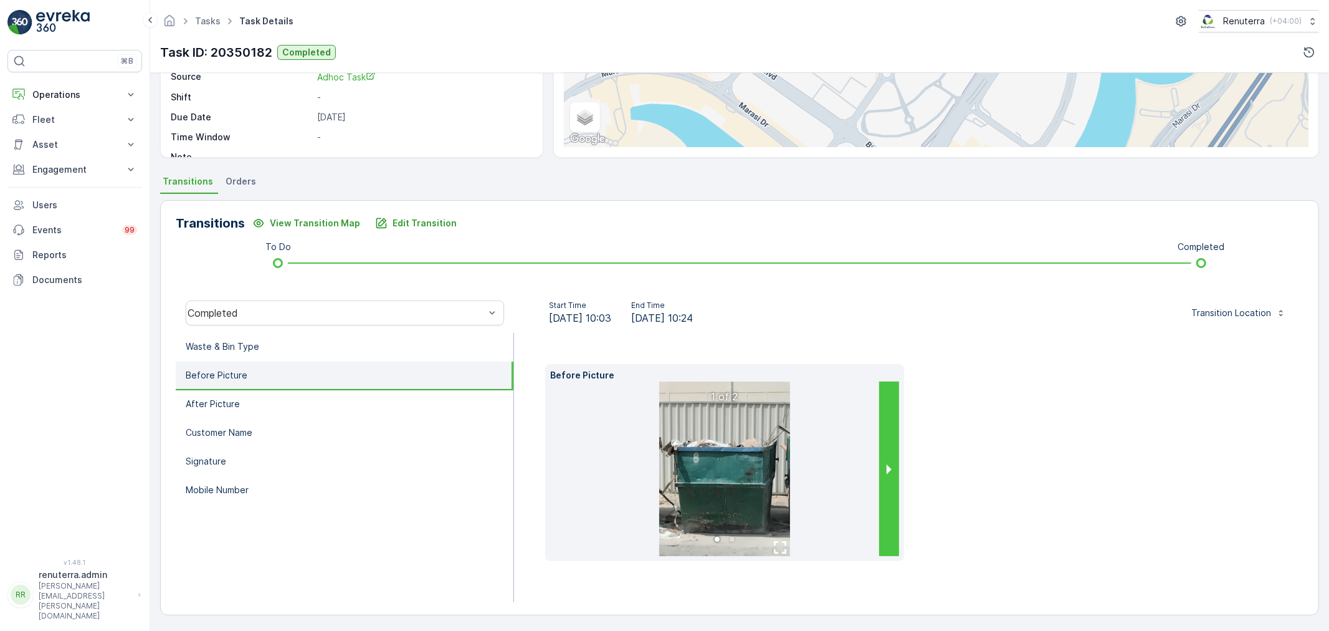
click at [881, 480] on button "next slide / item" at bounding box center [889, 468] width 20 height 174
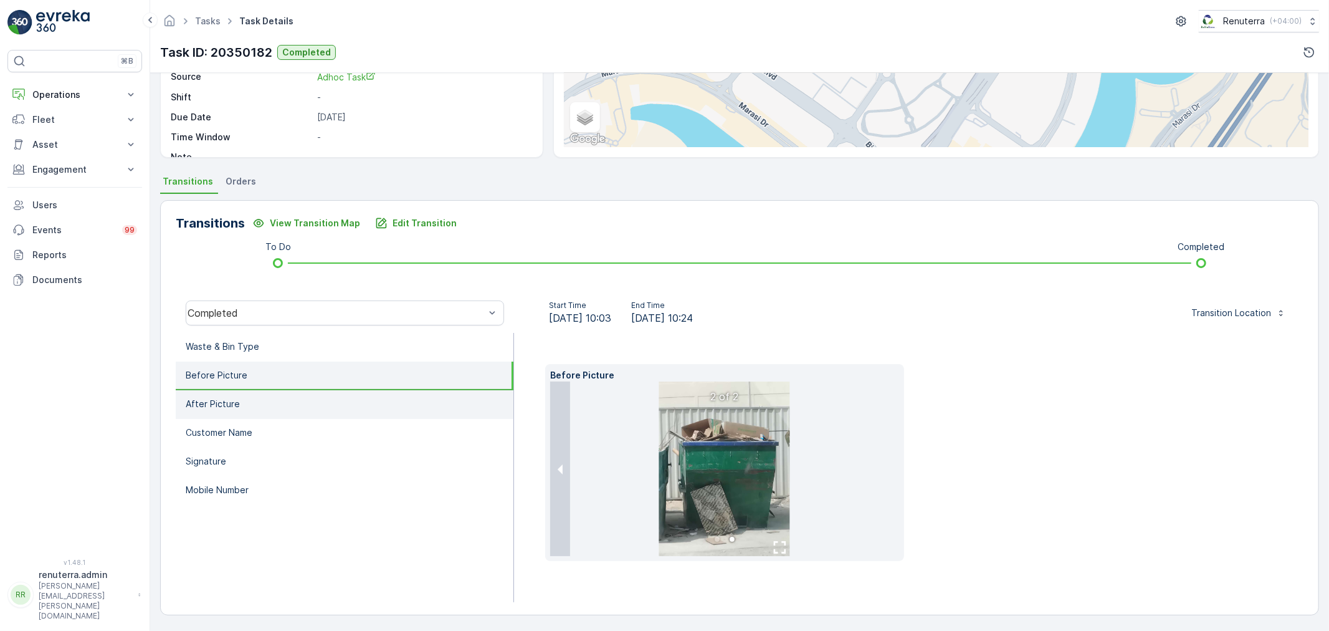
click at [248, 396] on li "After Picture" at bounding box center [345, 404] width 338 height 29
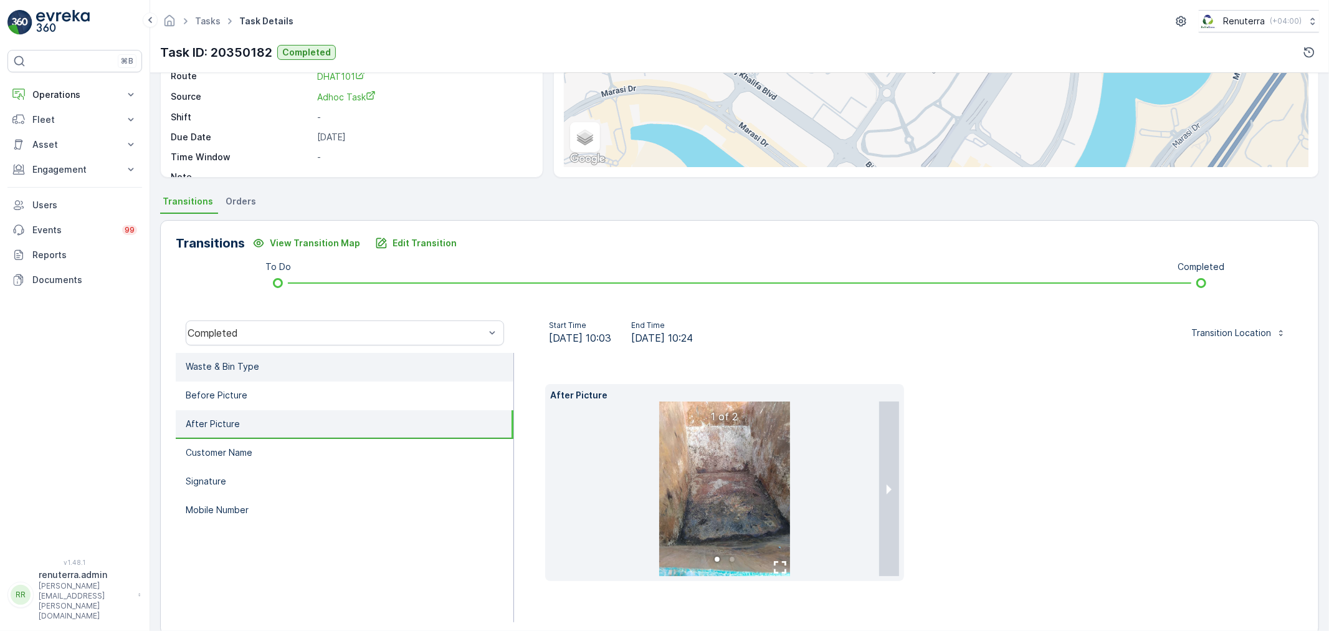
click at [244, 375] on li "Waste & Bin Type" at bounding box center [345, 367] width 338 height 29
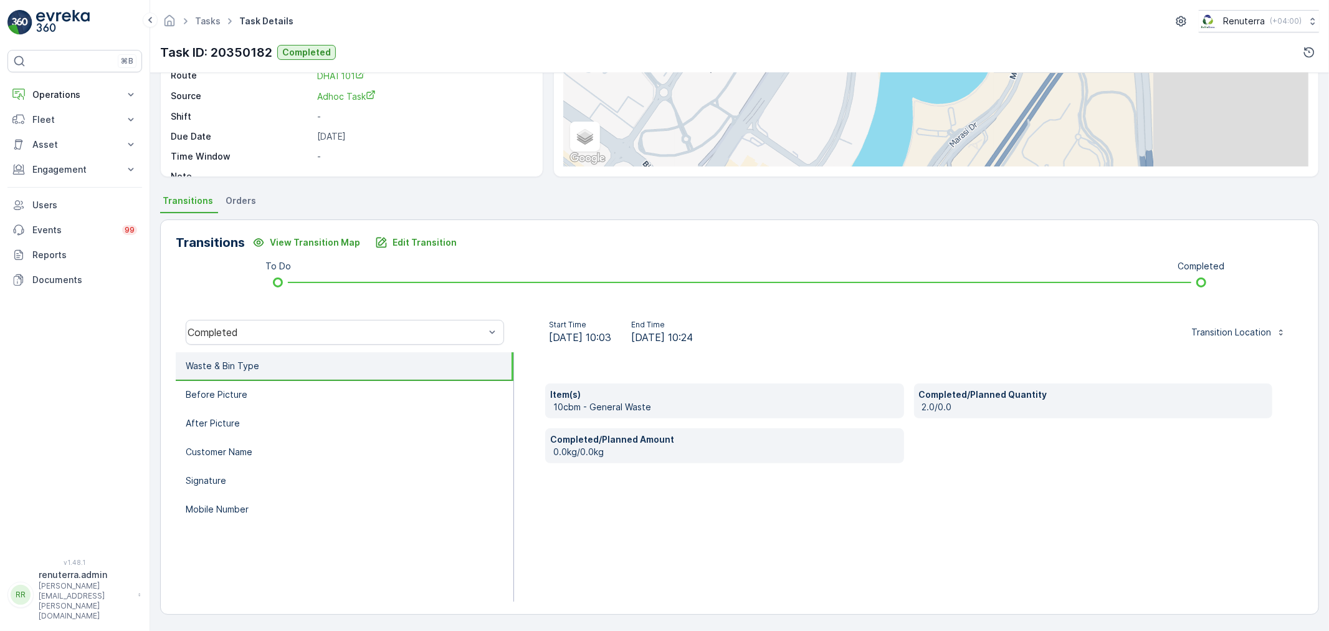
scroll to position [154, 0]
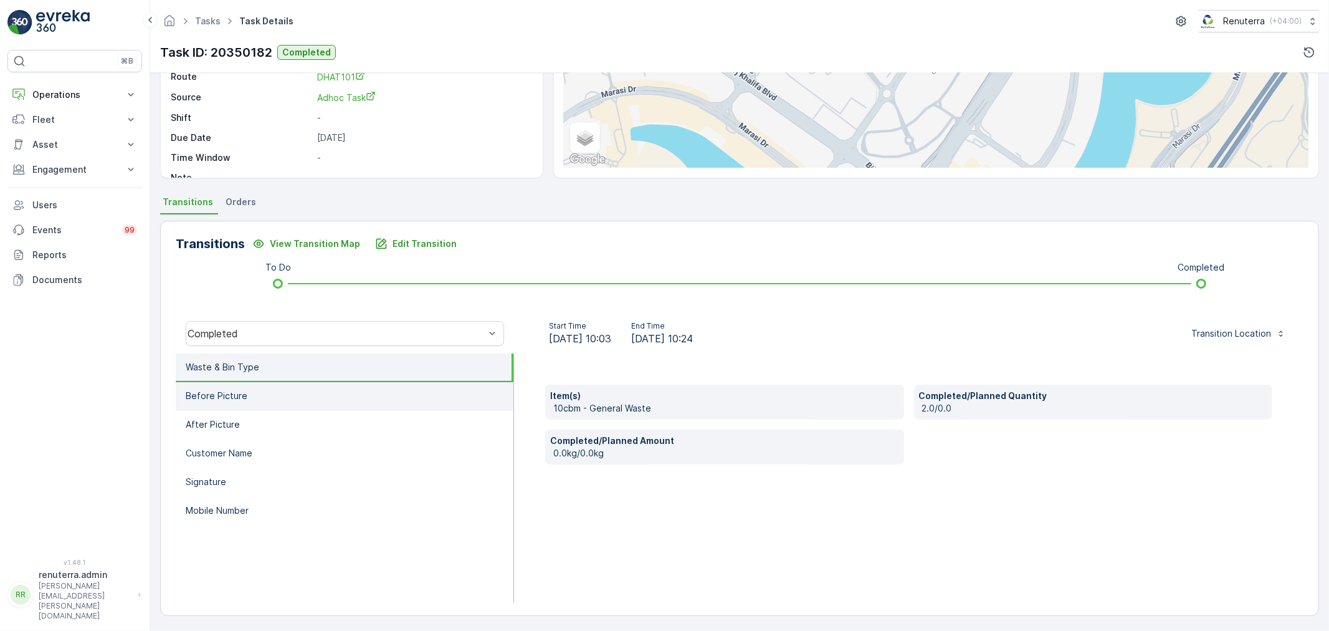
click at [381, 411] on li "After Picture" at bounding box center [345, 425] width 338 height 29
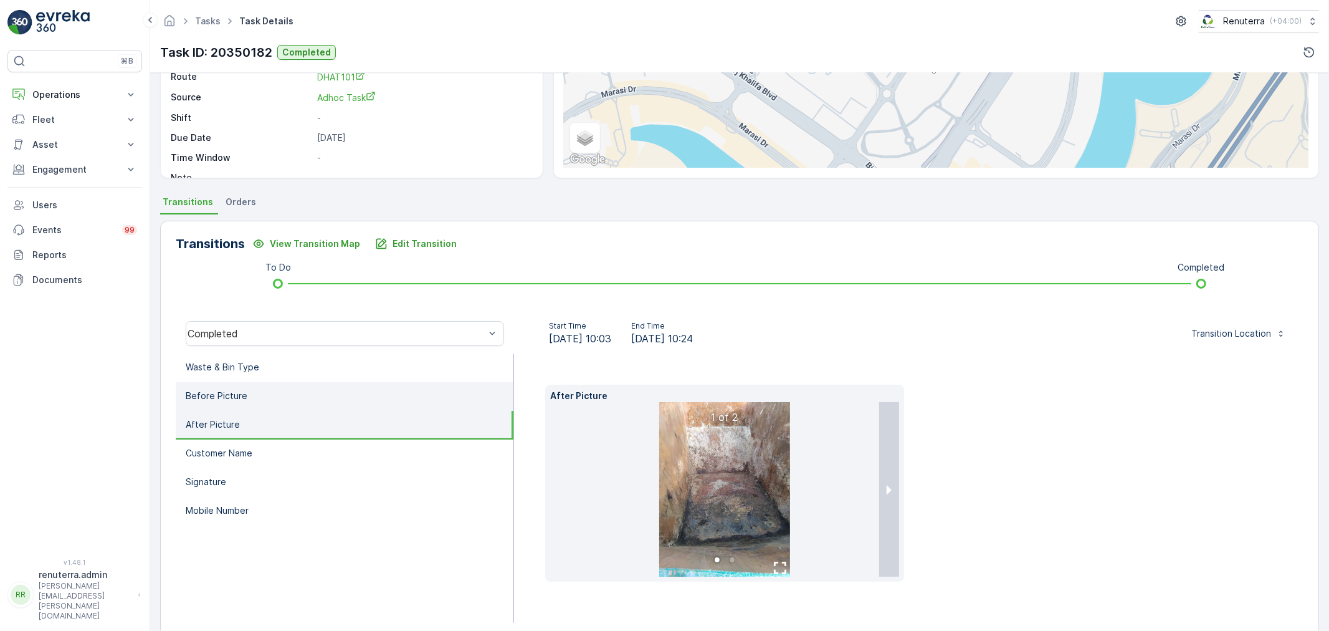
click at [374, 397] on li "Before Picture" at bounding box center [345, 396] width 338 height 29
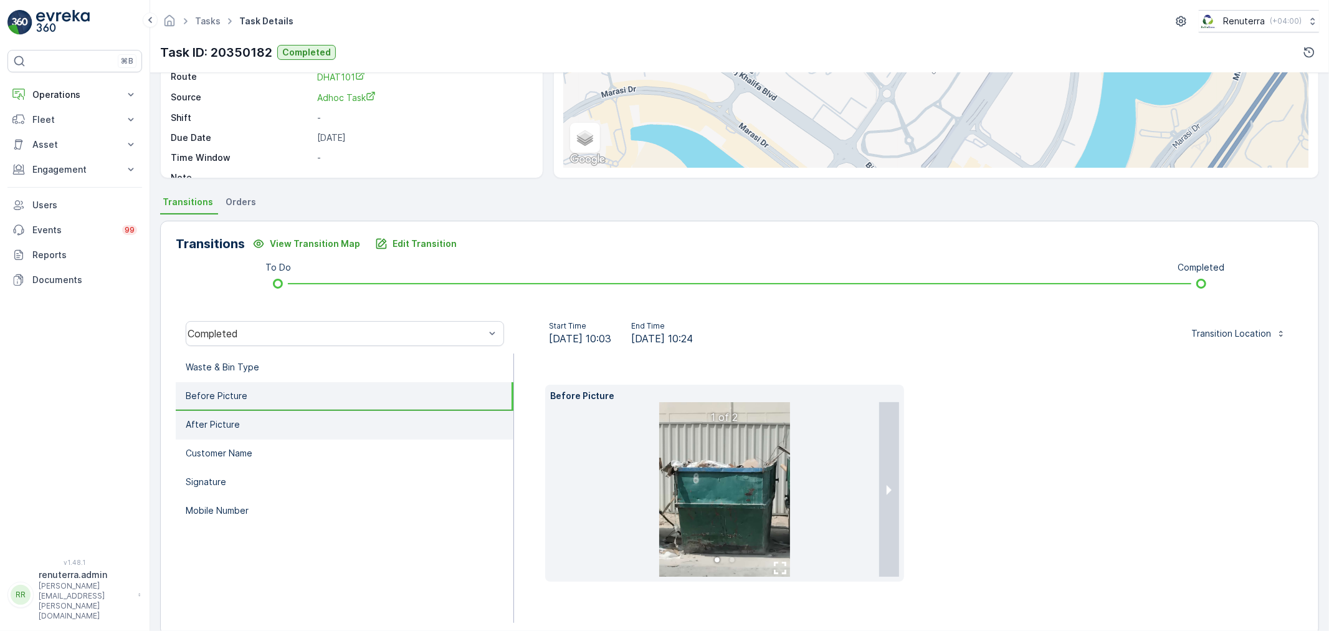
click at [396, 428] on li "After Picture" at bounding box center [345, 425] width 338 height 29
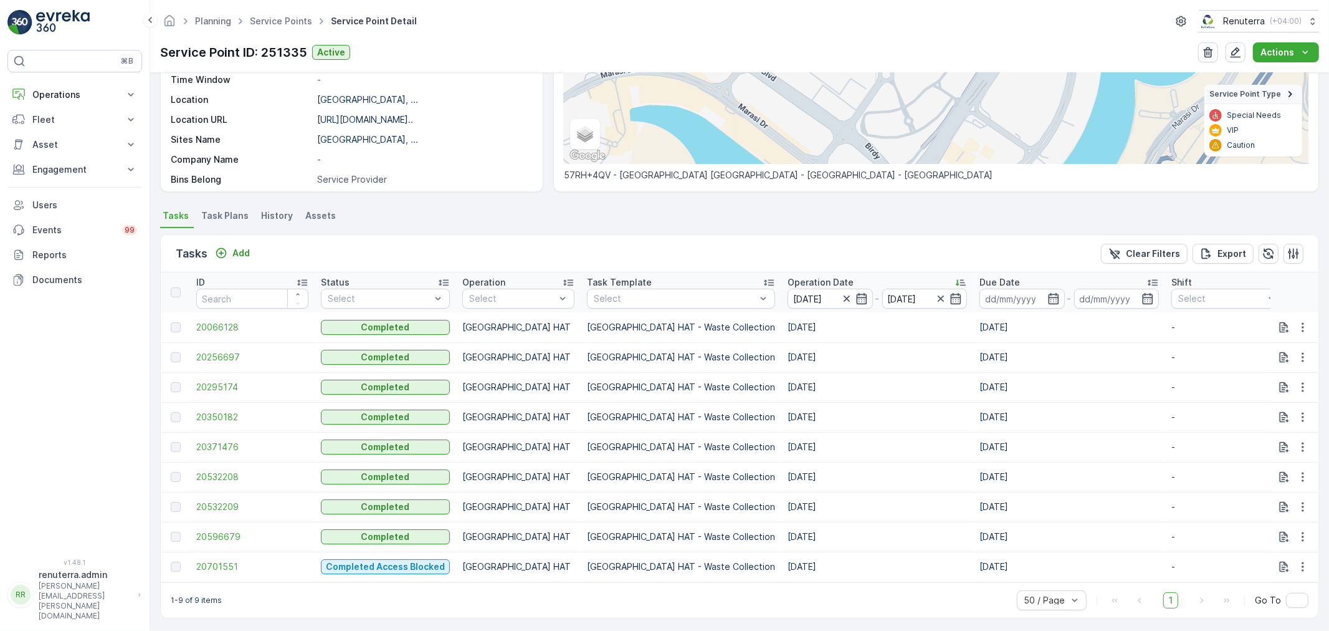
scroll to position [212, 0]
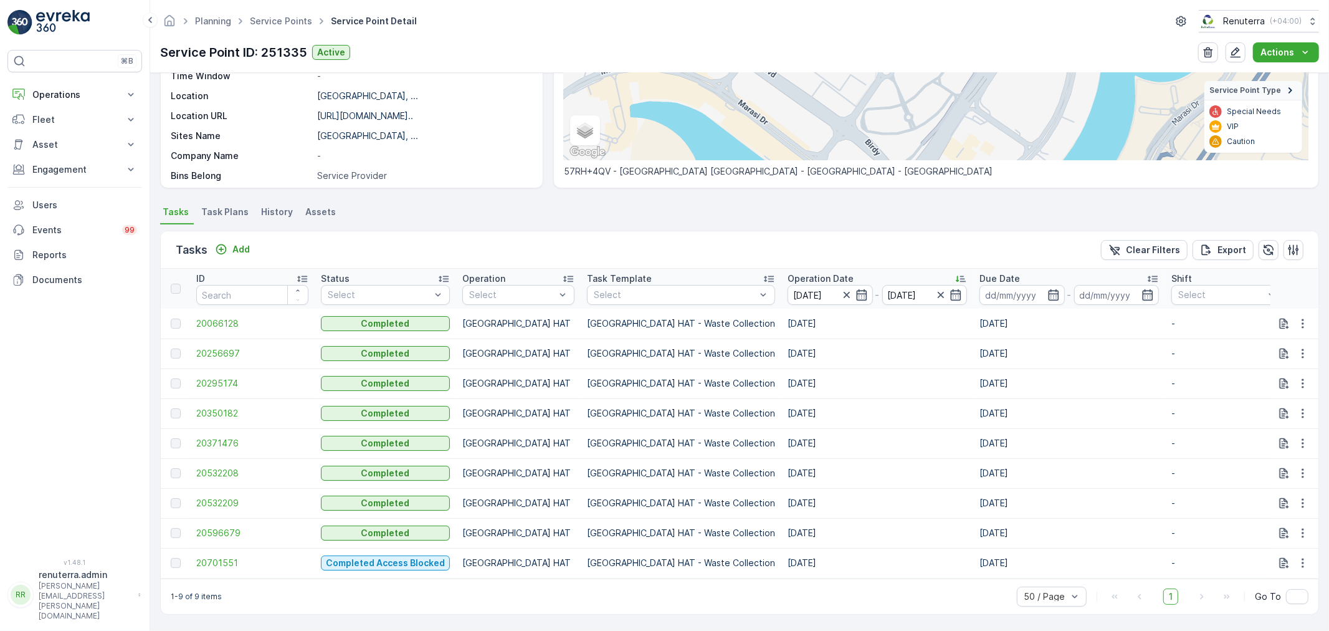
click at [234, 450] on tbody "20066128 Completed [GEOGRAPHIC_DATA] HAT Dubai HAT - Waste Collection [DATE] [D…" at bounding box center [1271, 442] width 2221 height 269
click at [229, 444] on td "20371476" at bounding box center [252, 443] width 125 height 30
click at [228, 442] on span "20371476" at bounding box center [252, 443] width 112 height 12
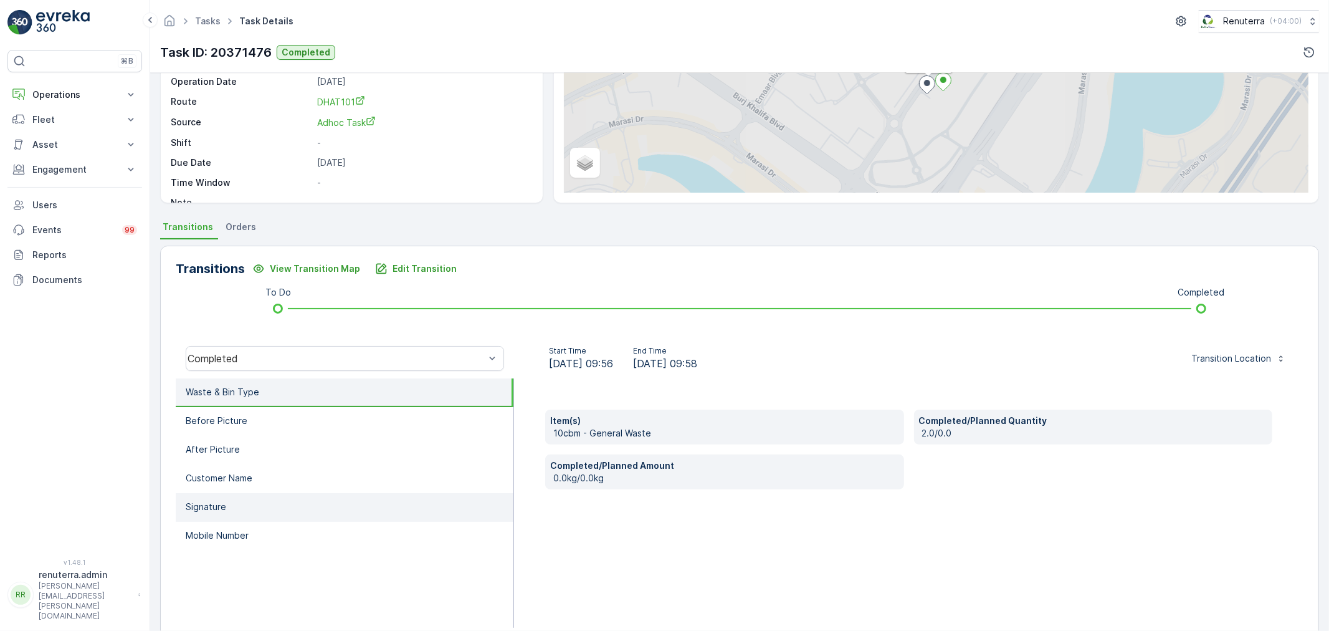
scroll to position [154, 0]
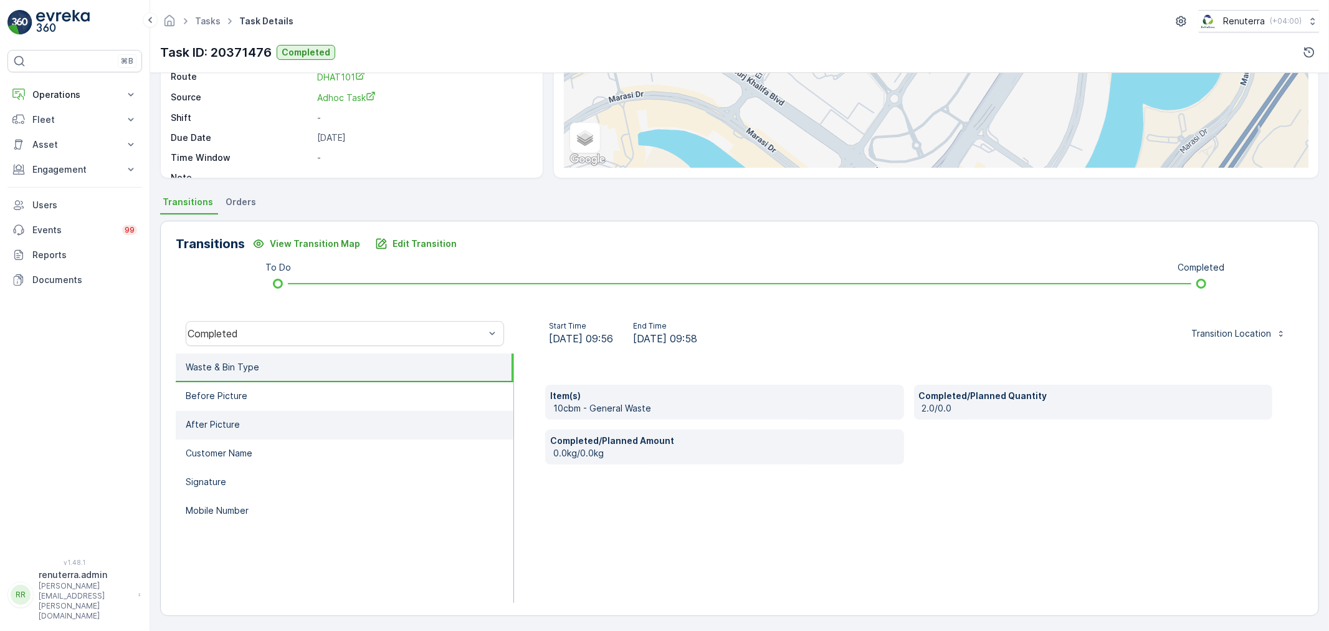
click at [325, 411] on li "After Picture" at bounding box center [345, 425] width 338 height 29
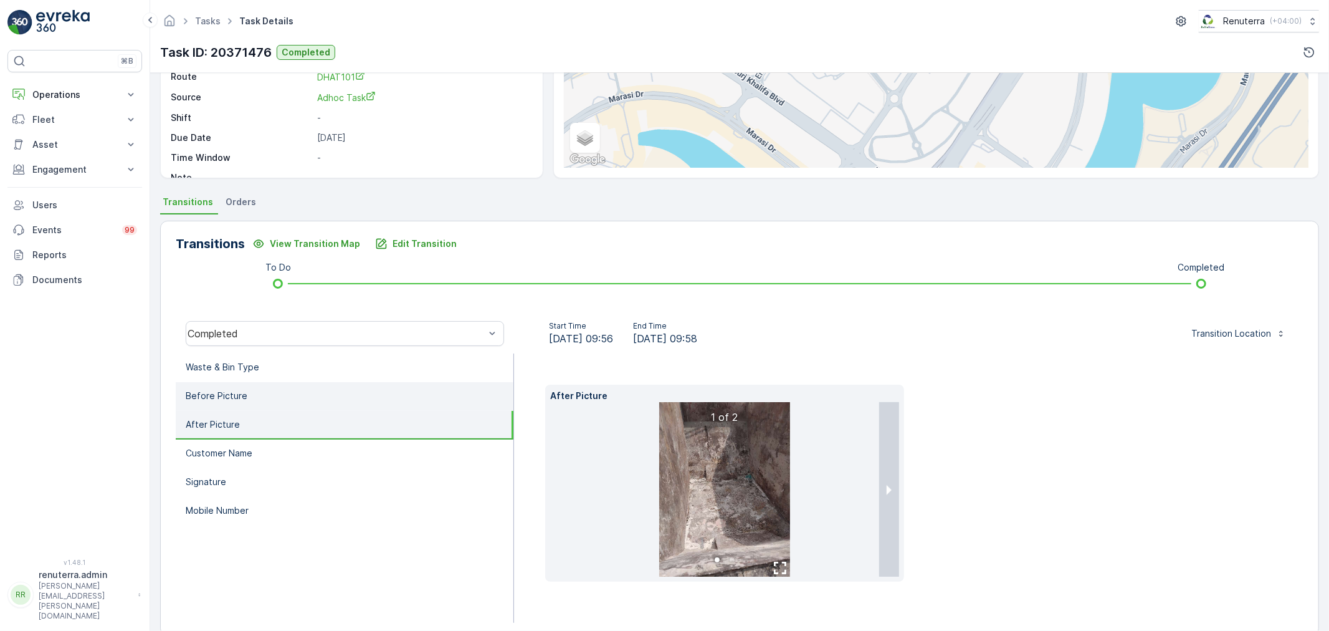
click at [318, 394] on li "Before Picture" at bounding box center [345, 396] width 338 height 29
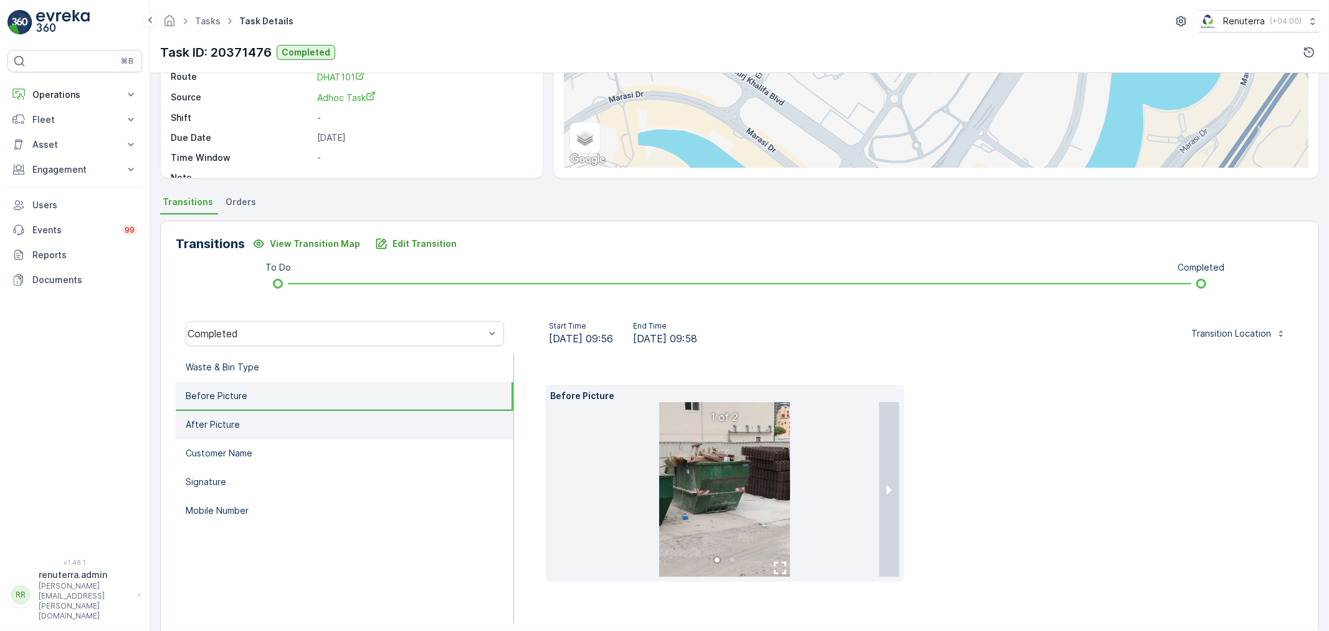
drag, startPoint x: 267, startPoint y: 421, endPoint x: 269, endPoint y: 428, distance: 7.1
click at [267, 425] on li "After Picture" at bounding box center [345, 425] width 338 height 29
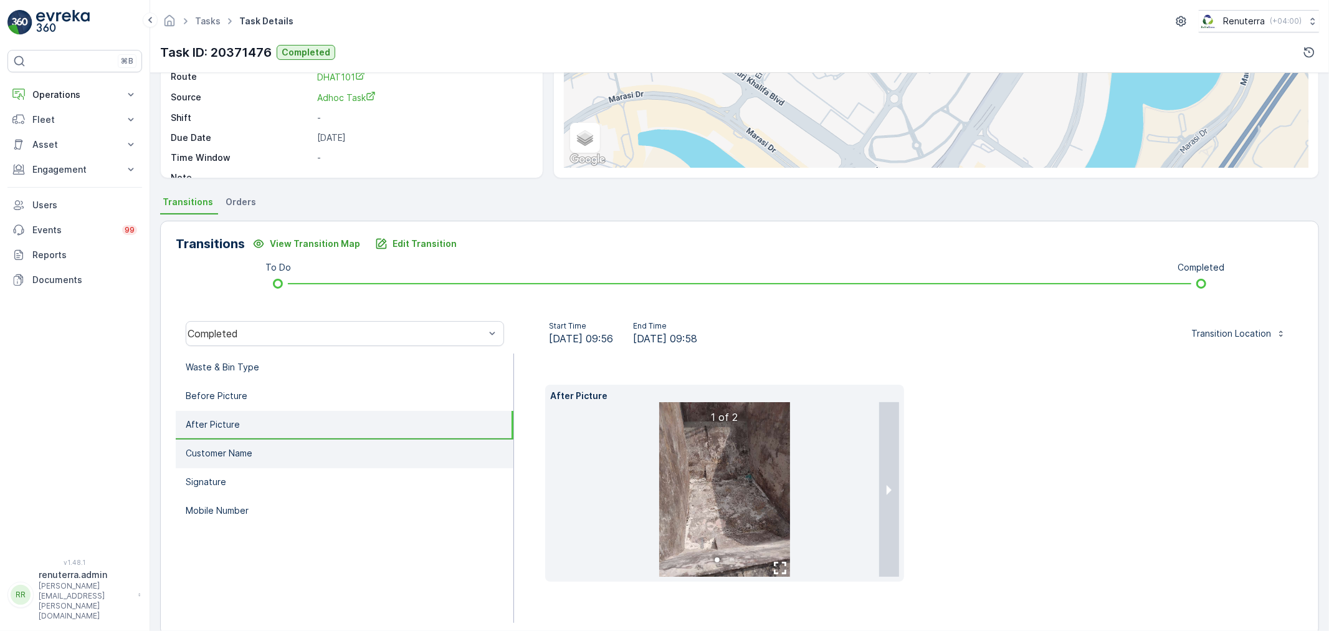
click at [275, 458] on li "Customer Name" at bounding box center [345, 453] width 338 height 29
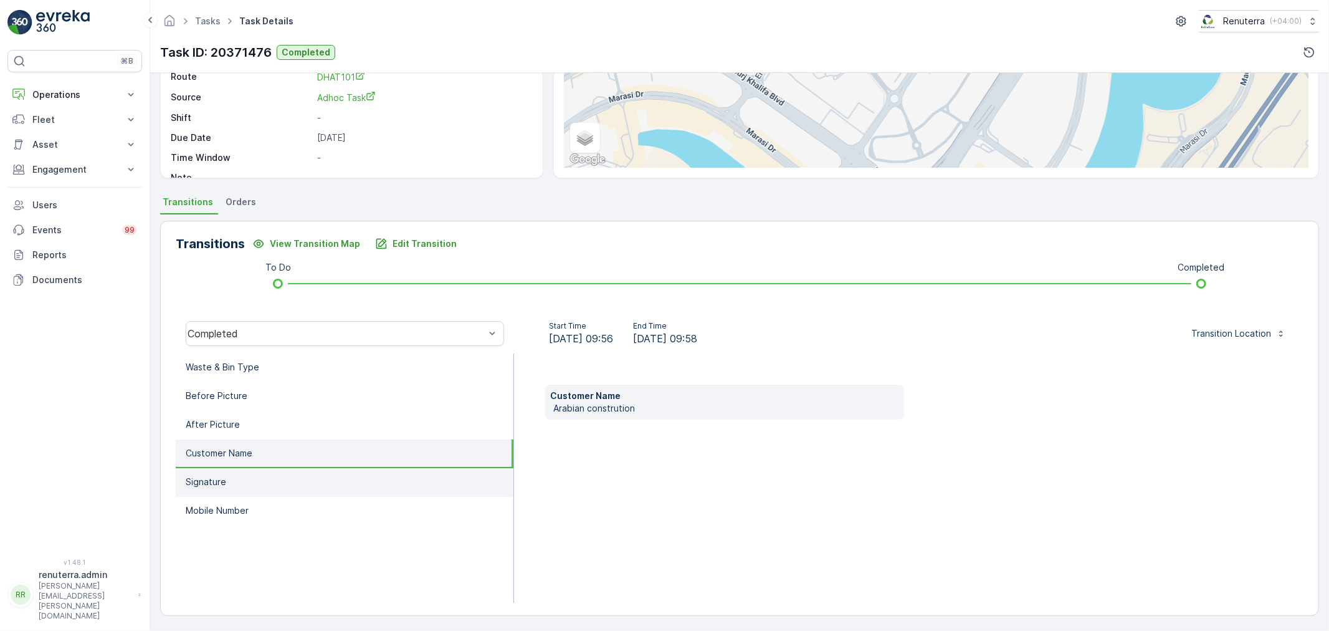
click at [285, 483] on li "Signature" at bounding box center [345, 482] width 338 height 29
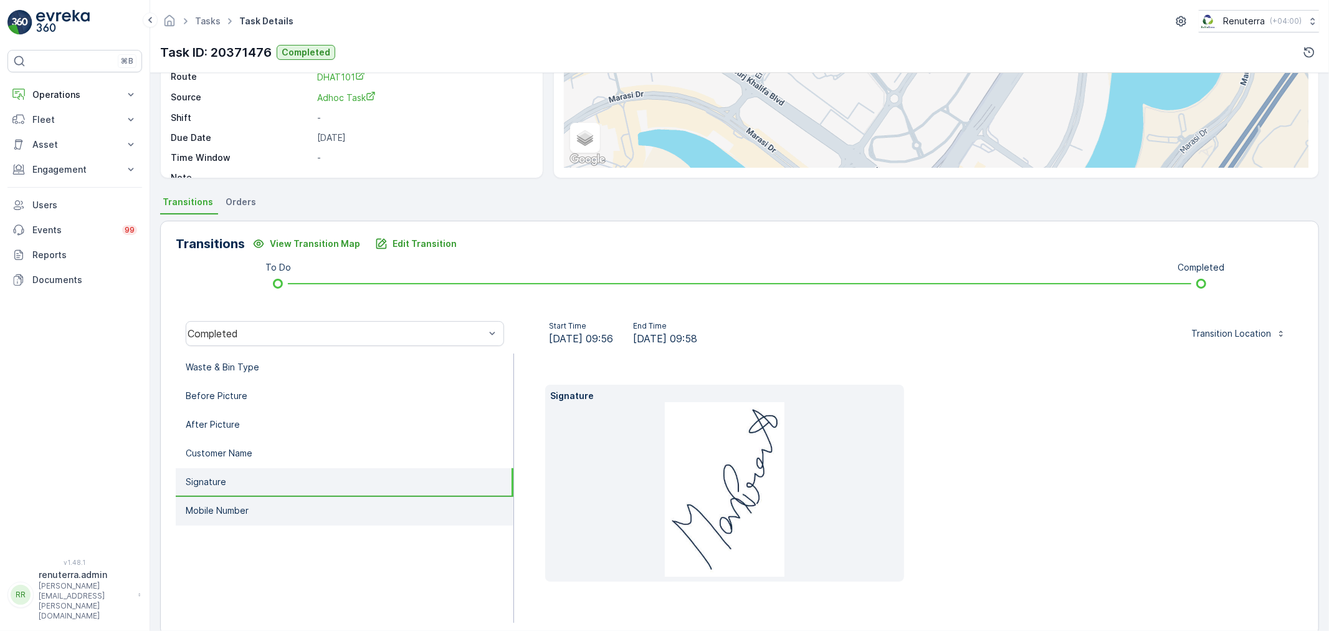
click at [326, 510] on li "Mobile Number" at bounding box center [345, 511] width 338 height 29
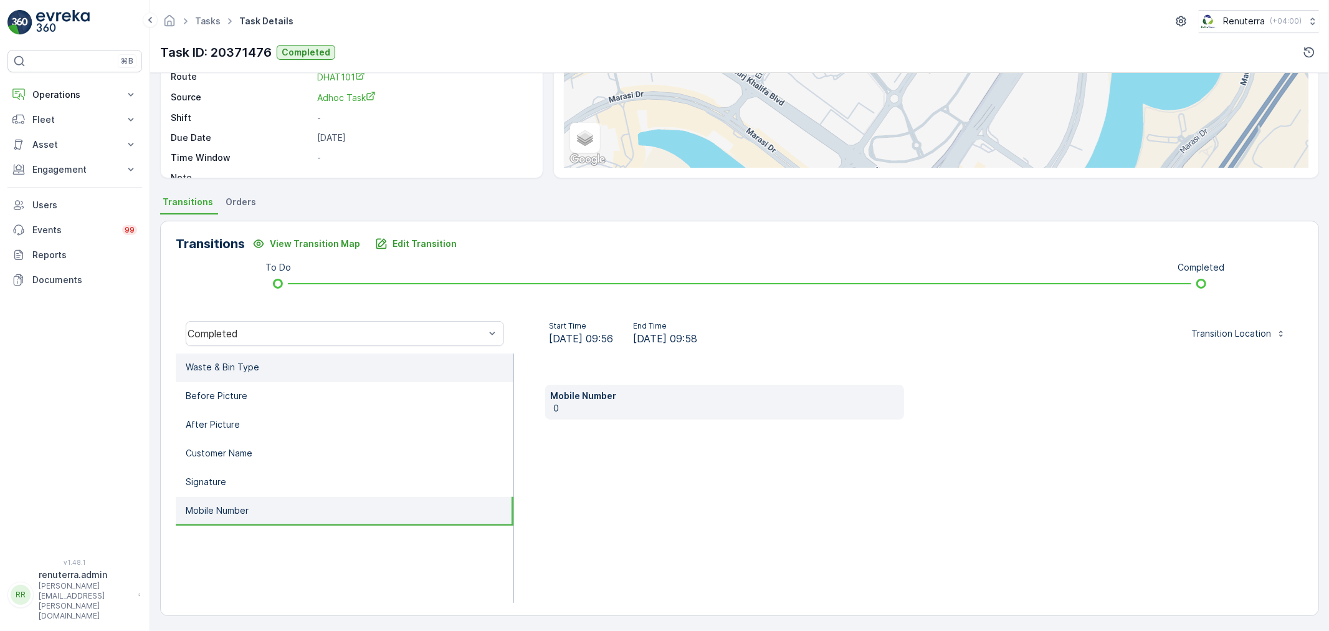
click at [271, 361] on li "Waste & Bin Type" at bounding box center [345, 367] width 338 height 29
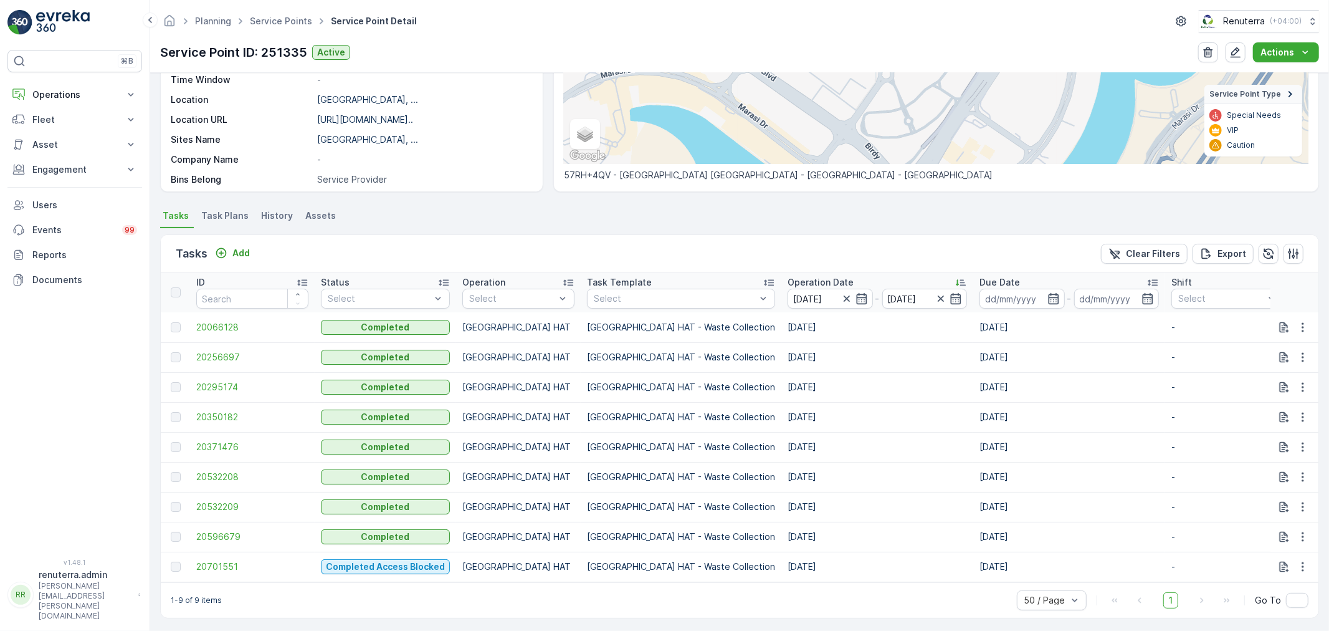
scroll to position [212, 0]
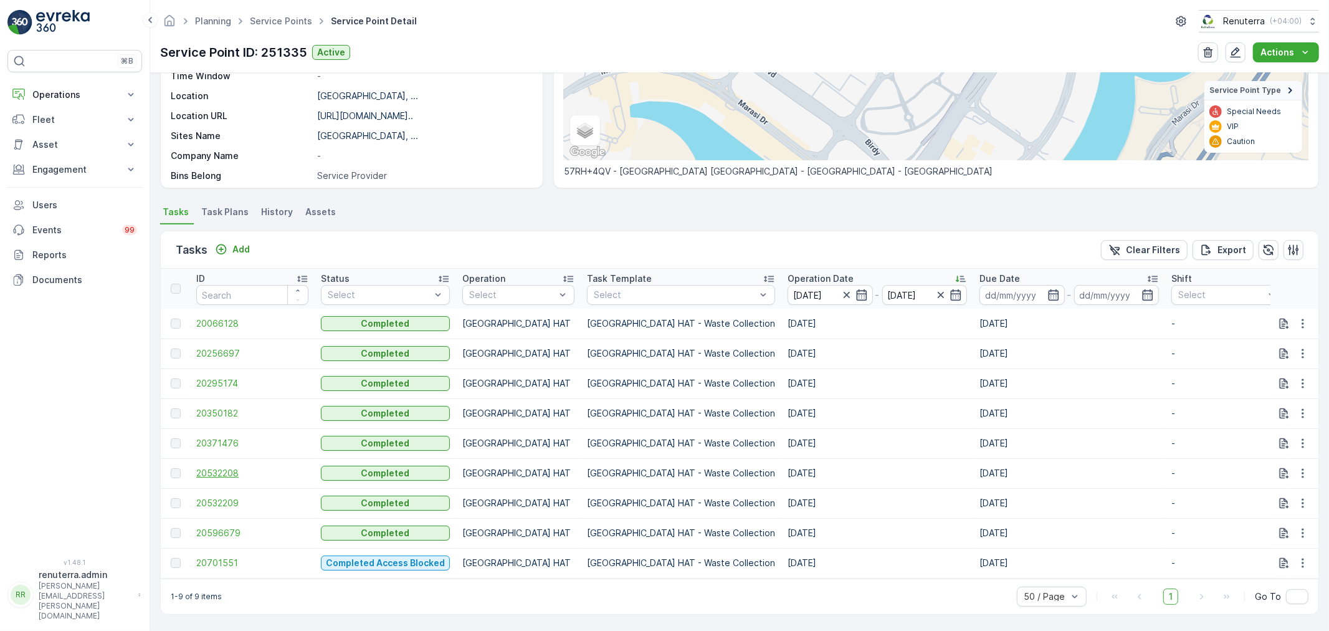
click at [206, 469] on span "20532208" at bounding box center [252, 473] width 112 height 12
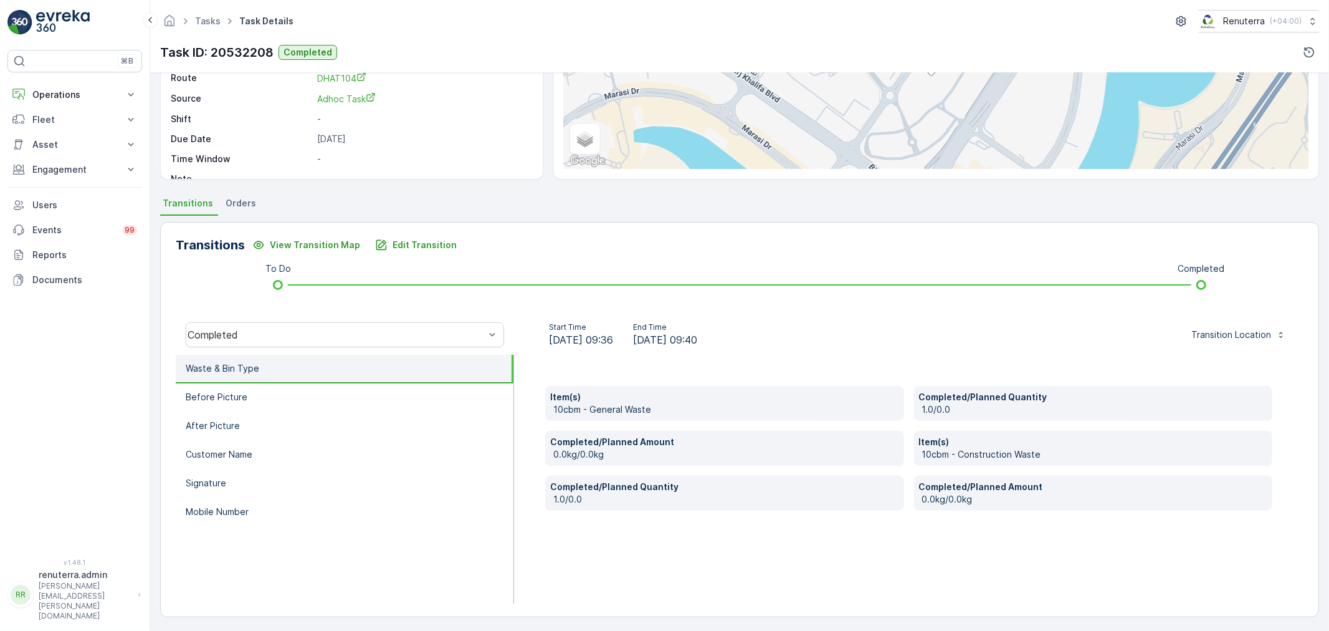
scroll to position [154, 0]
click at [446, 244] on p "Edit Transition" at bounding box center [425, 243] width 64 height 12
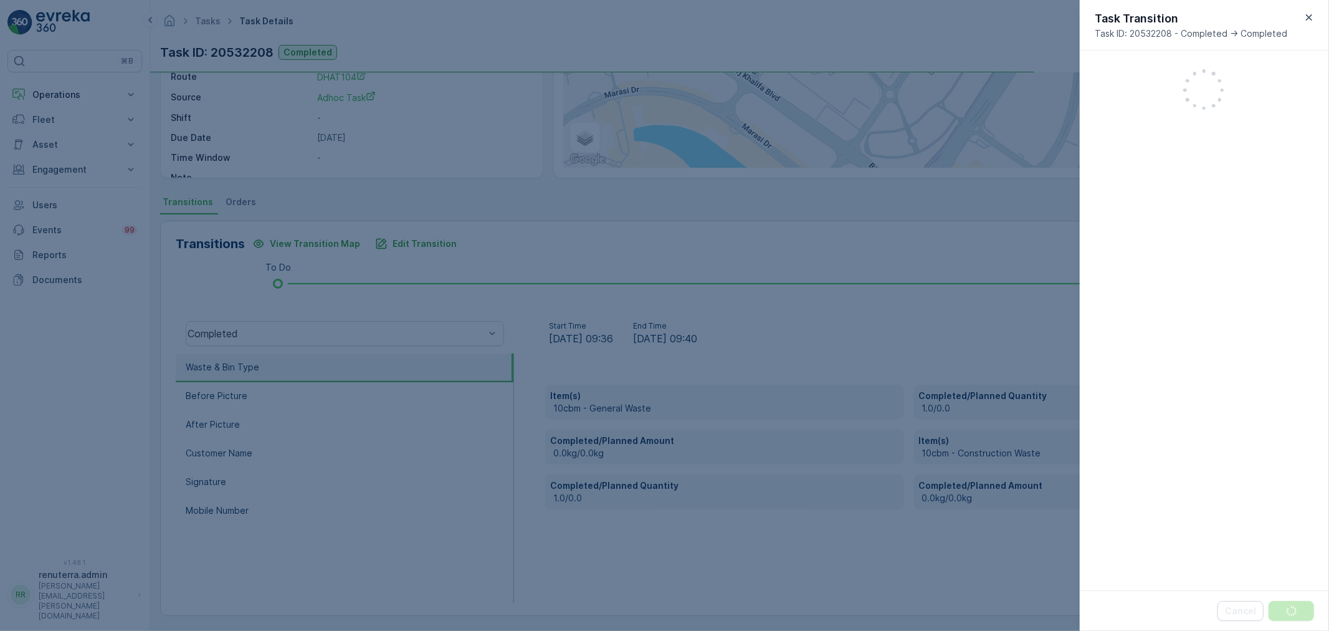
scroll to position [310, 0]
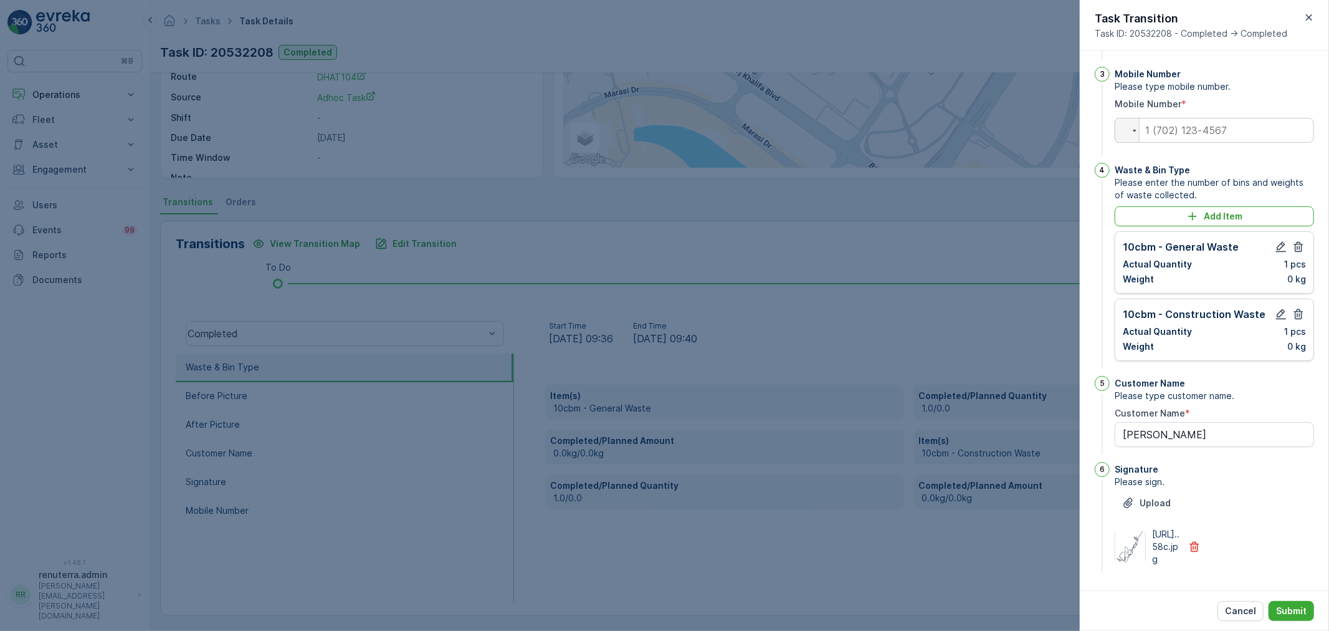
click at [877, 531] on div at bounding box center [664, 315] width 1329 height 631
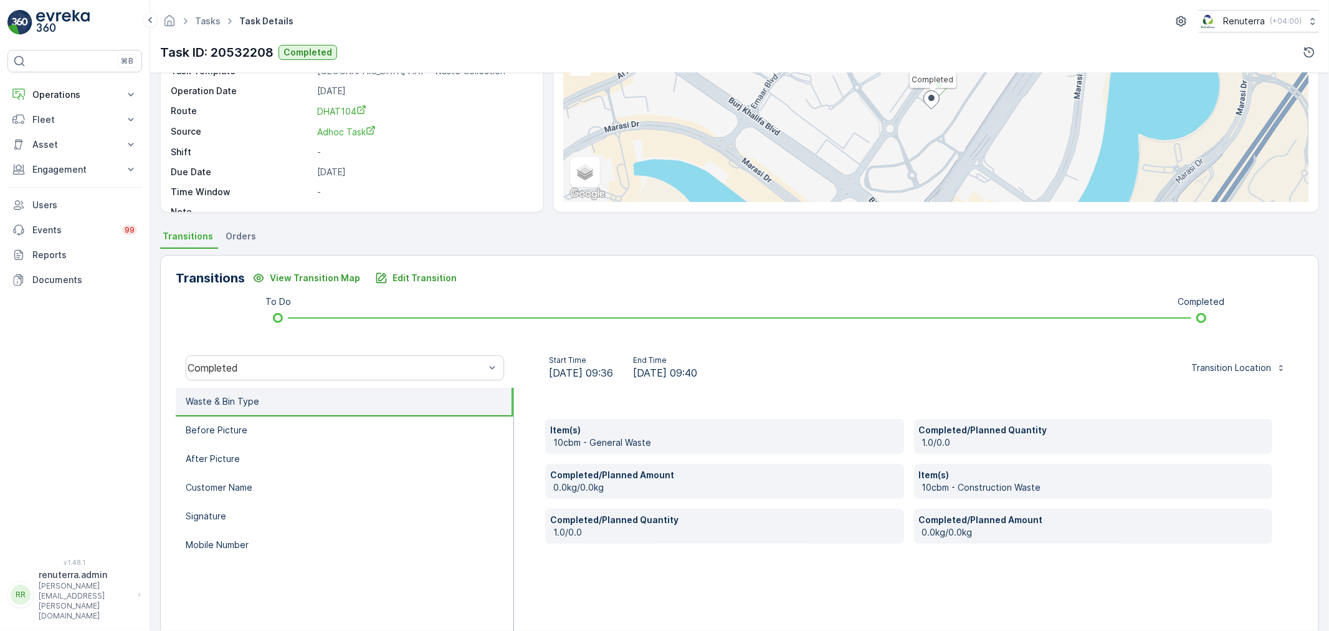
scroll to position [85, 0]
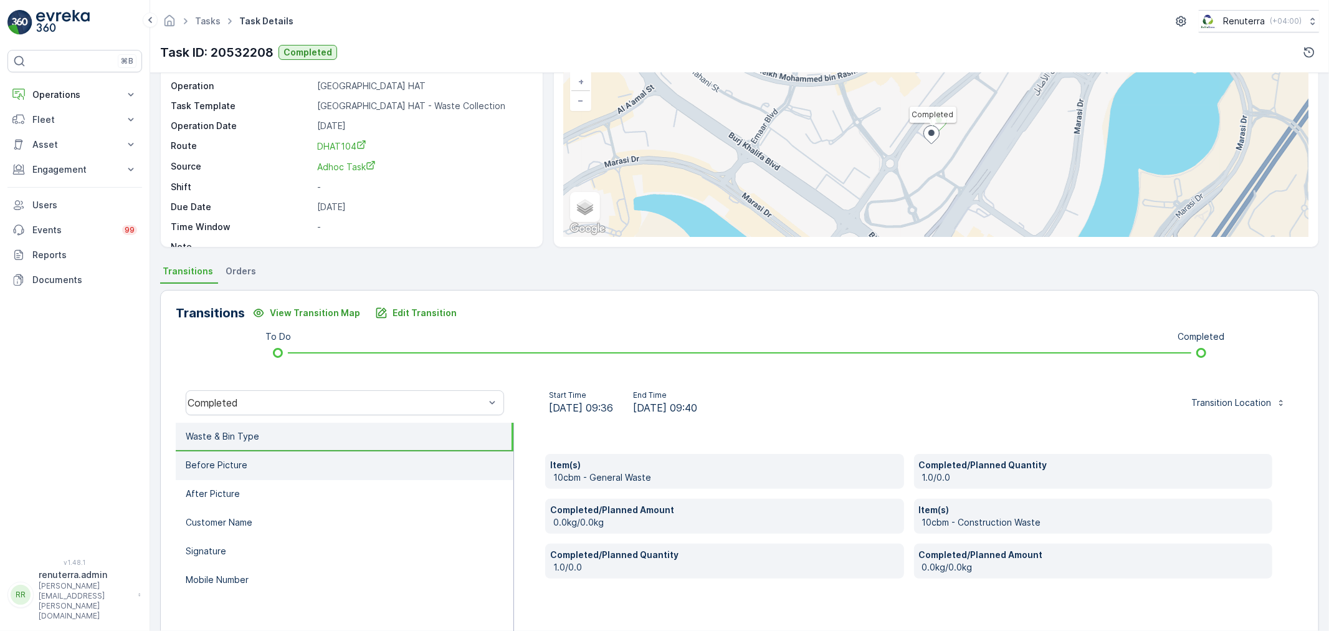
click at [237, 461] on p "Before Picture" at bounding box center [217, 465] width 62 height 12
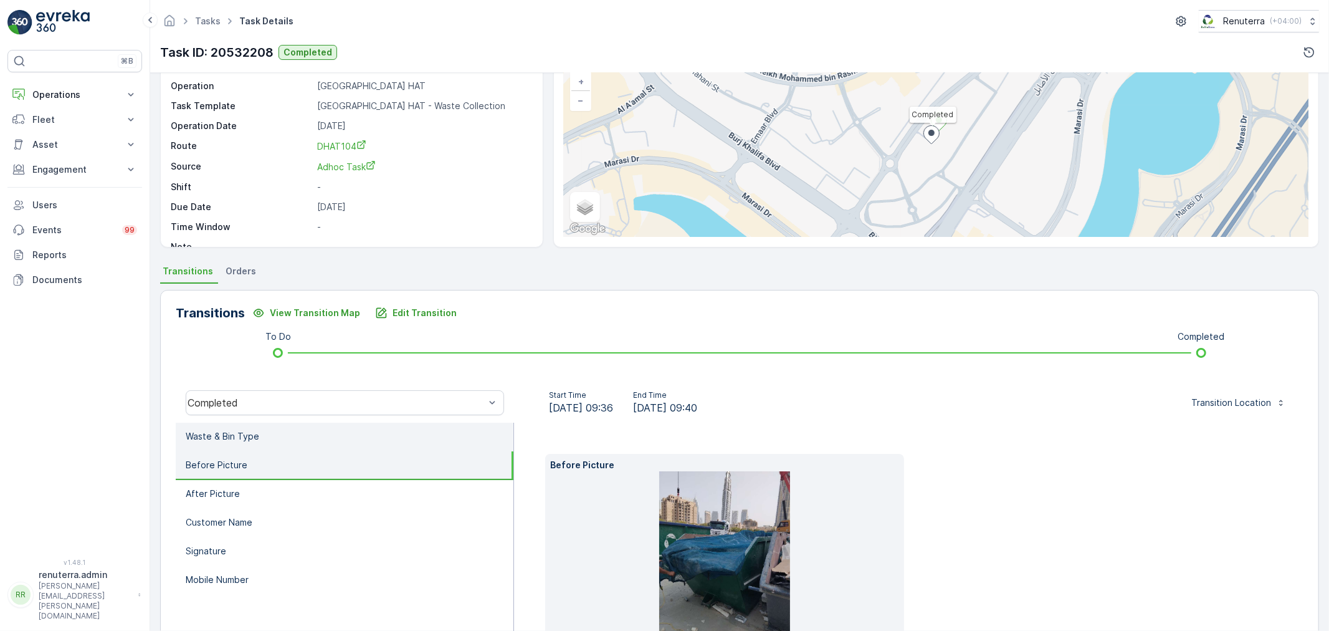
click at [268, 434] on li "Waste & Bin Type" at bounding box center [345, 436] width 338 height 29
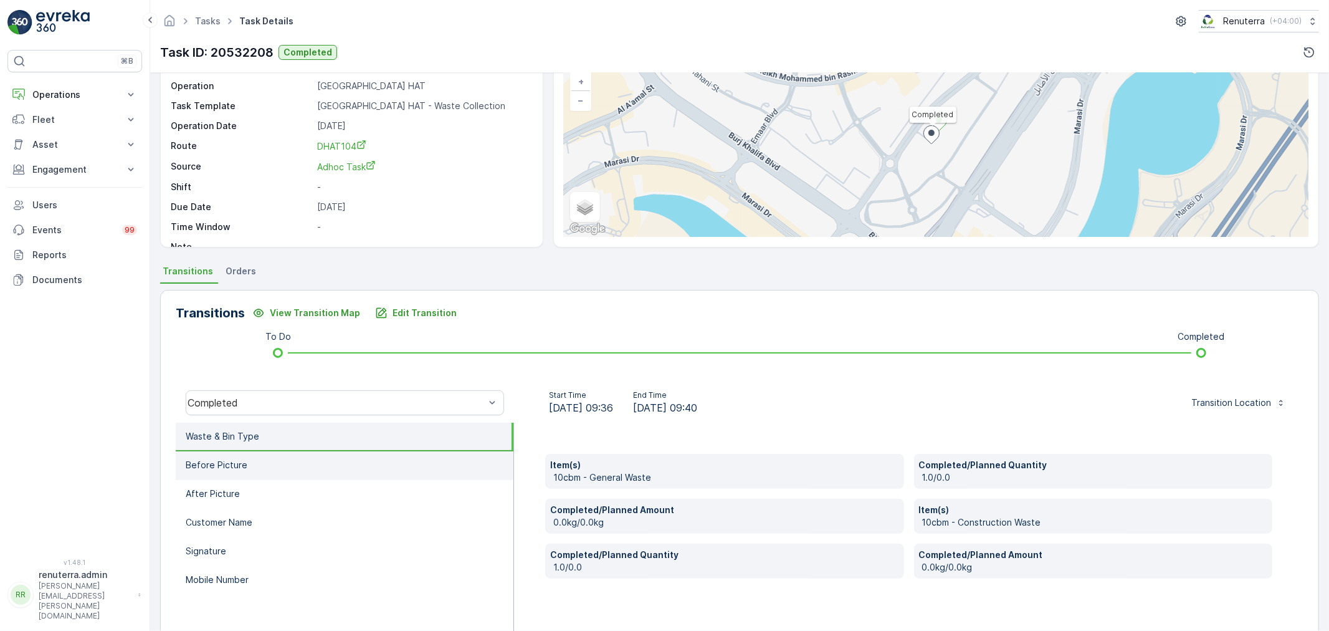
click at [345, 470] on li "Before Picture" at bounding box center [345, 465] width 338 height 29
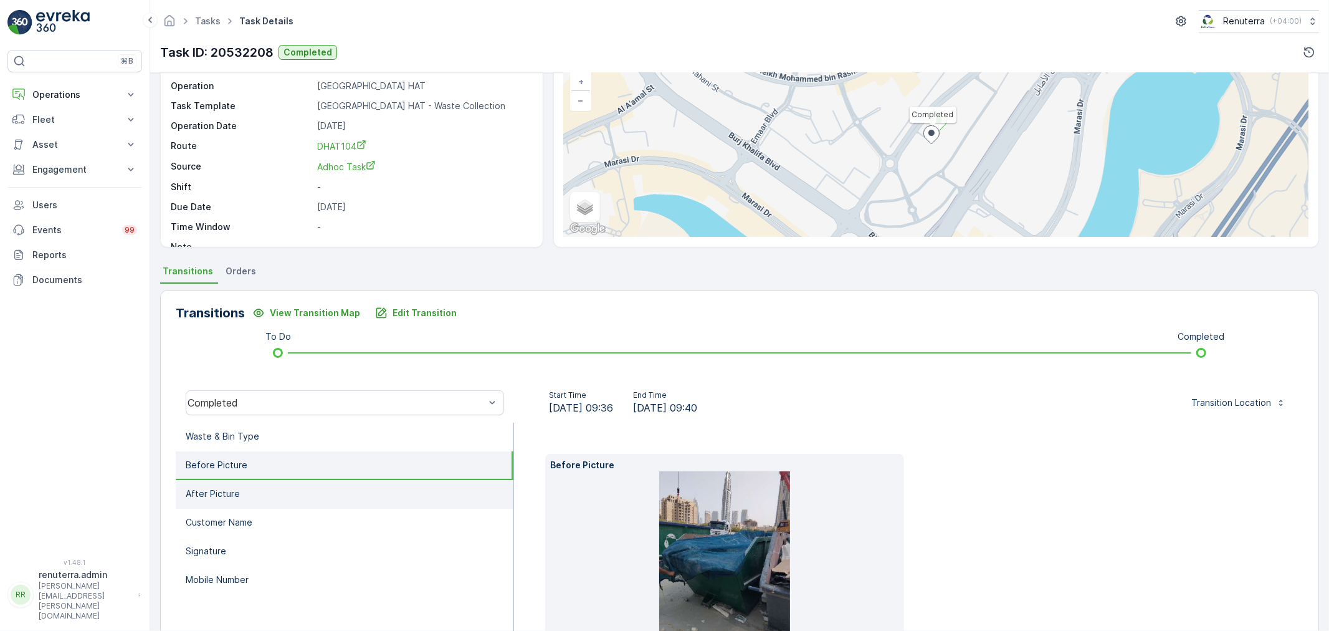
click at [351, 500] on li "After Picture" at bounding box center [345, 494] width 338 height 29
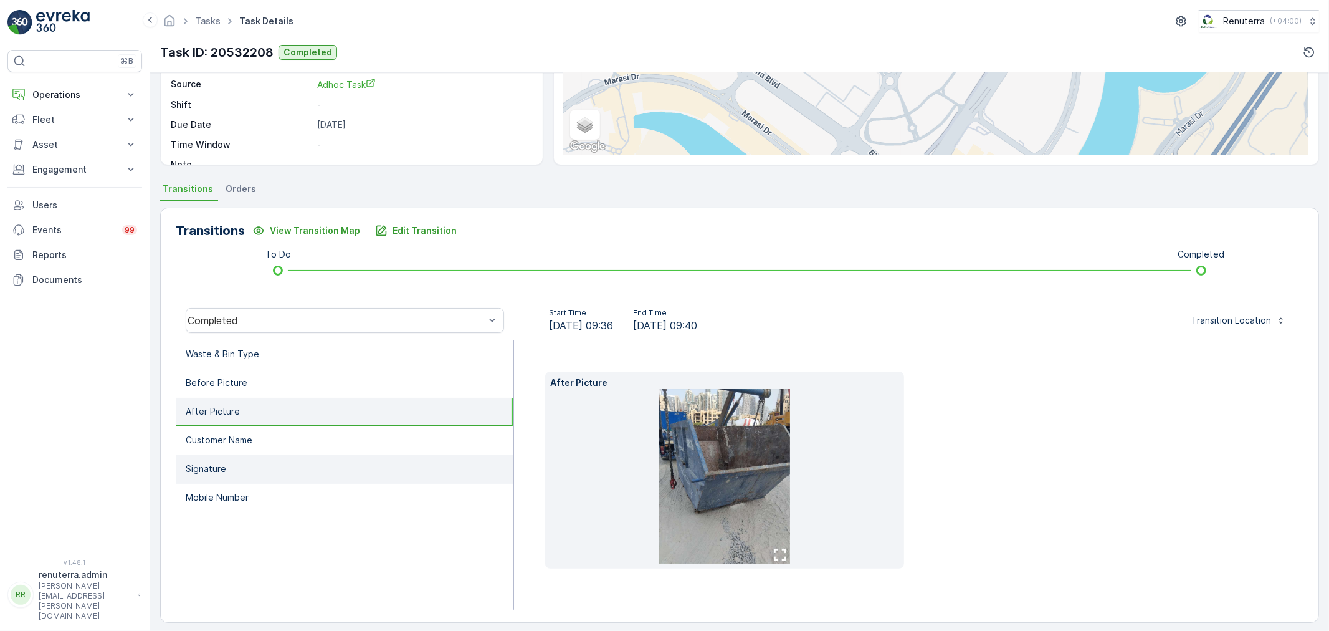
scroll to position [174, 0]
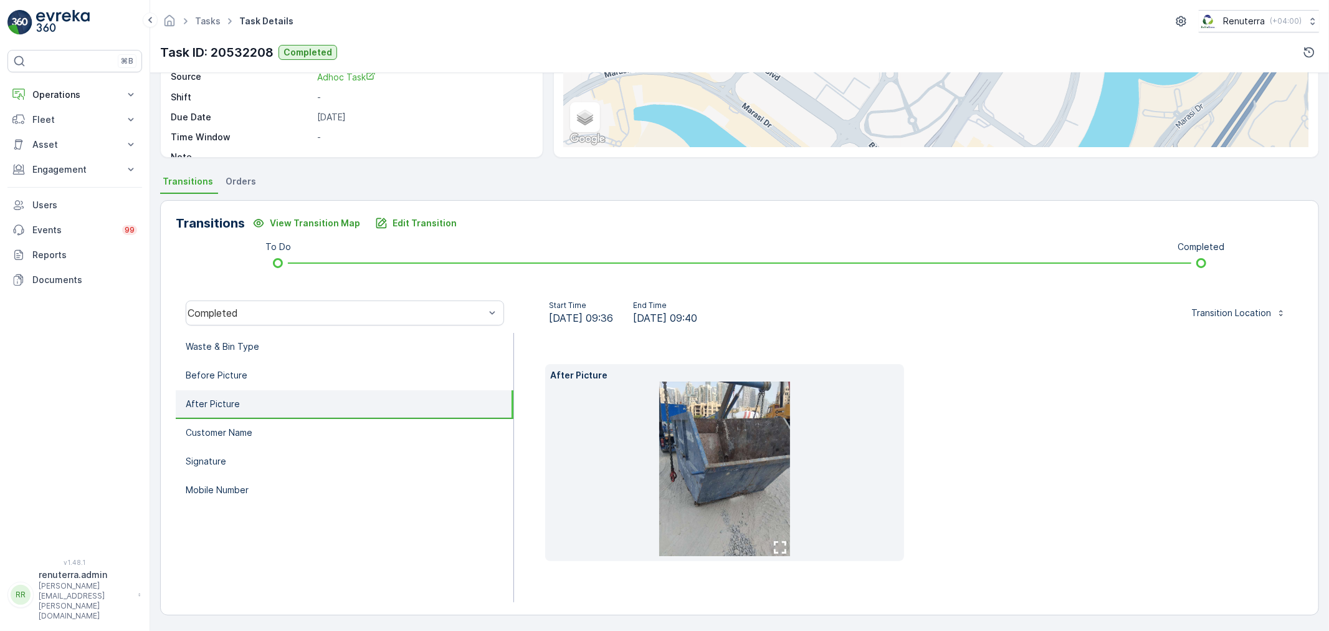
click at [312, 410] on li "After Picture" at bounding box center [345, 404] width 338 height 29
drag, startPoint x: 313, startPoint y: 429, endPoint x: 304, endPoint y: 408, distance: 22.6
click at [313, 427] on li "Customer Name" at bounding box center [345, 433] width 338 height 29
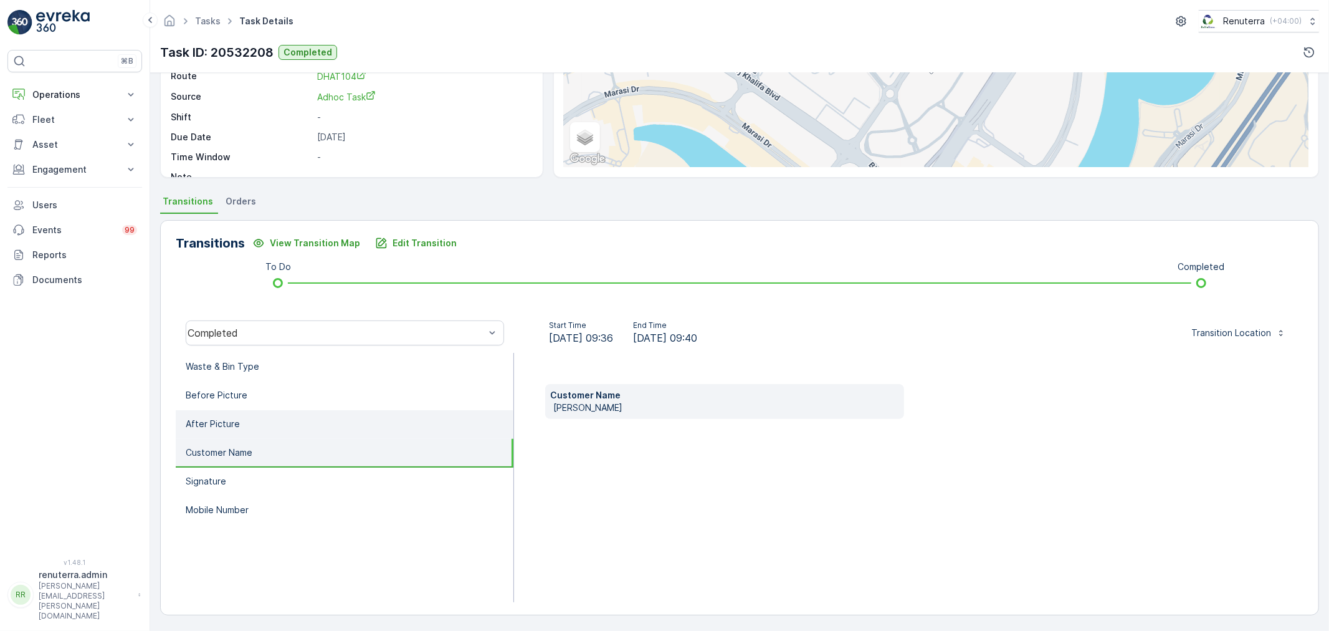
click at [304, 410] on li "After Picture" at bounding box center [345, 424] width 338 height 29
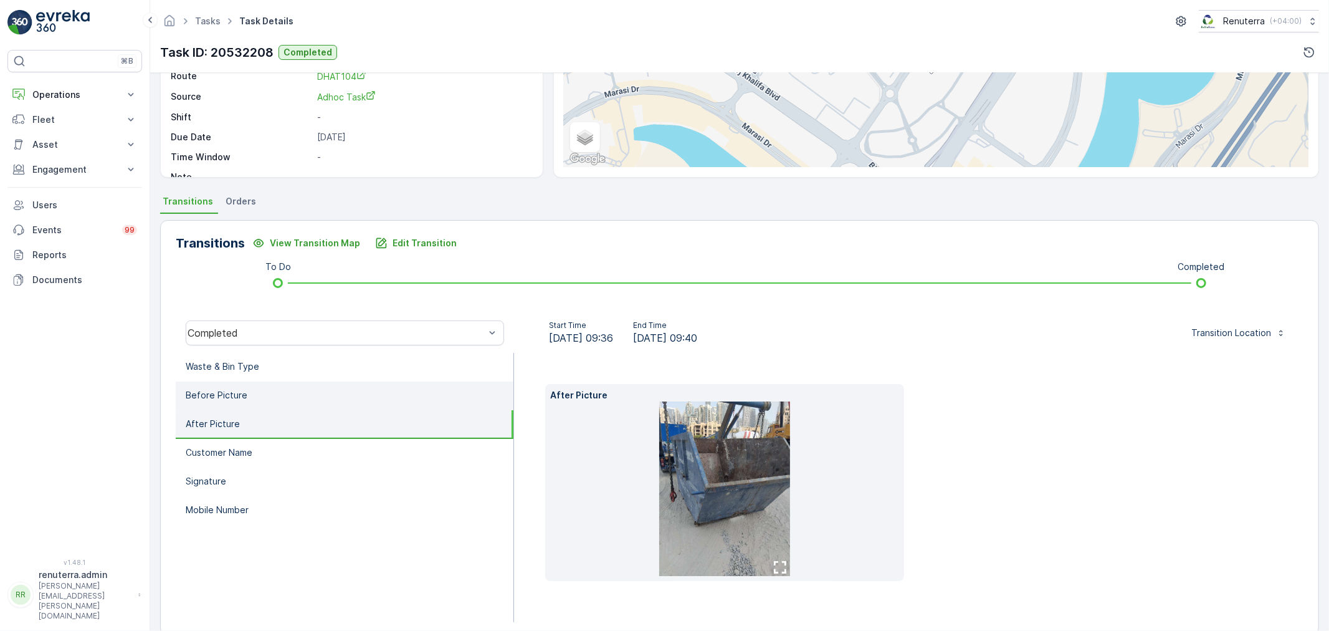
click at [293, 391] on li "Before Picture" at bounding box center [345, 395] width 338 height 29
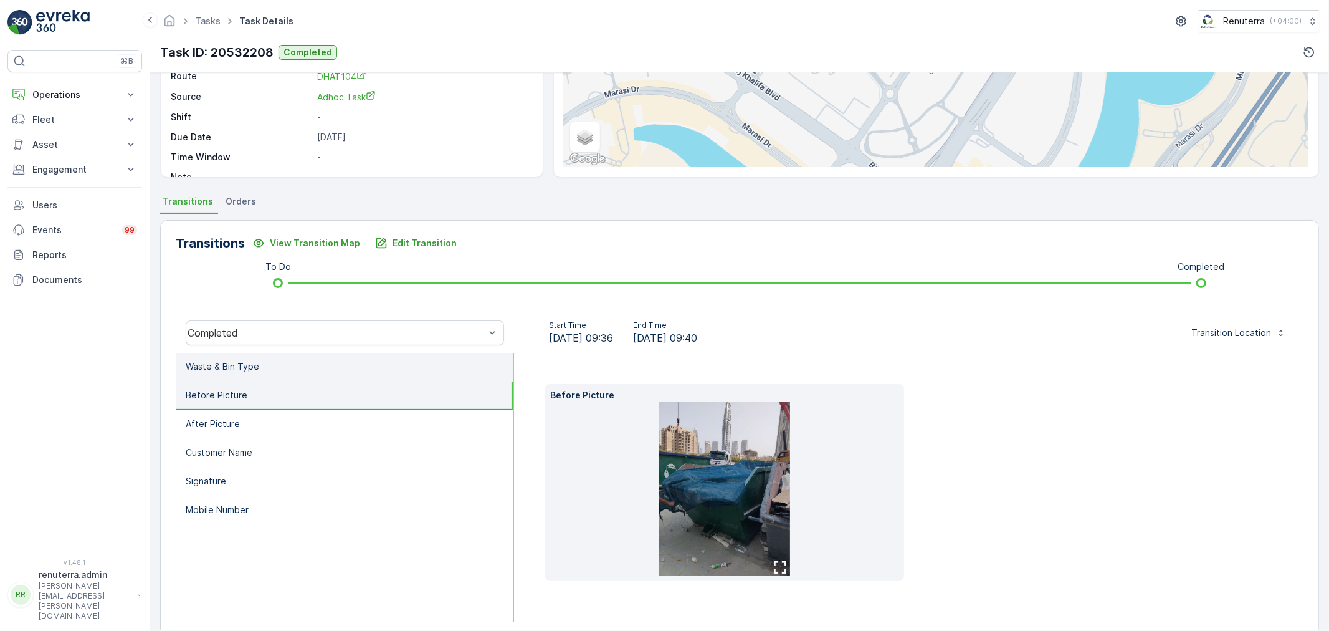
click at [292, 372] on li "Waste & Bin Type" at bounding box center [345, 367] width 338 height 29
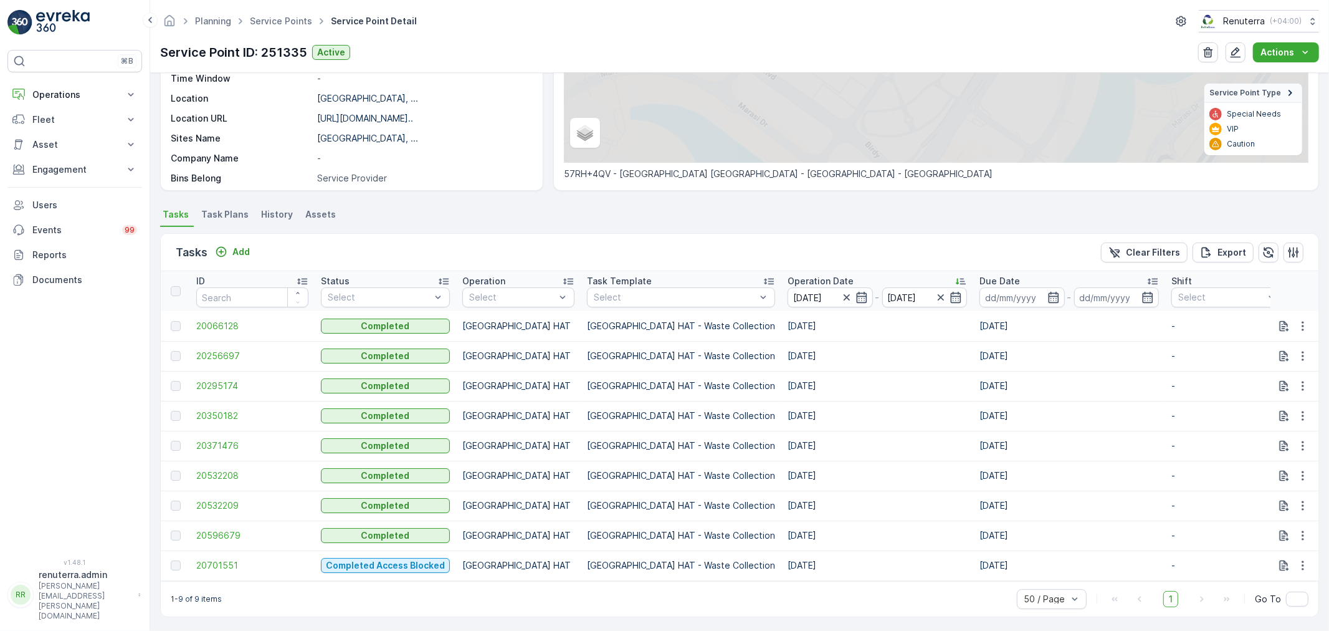
scroll to position [212, 0]
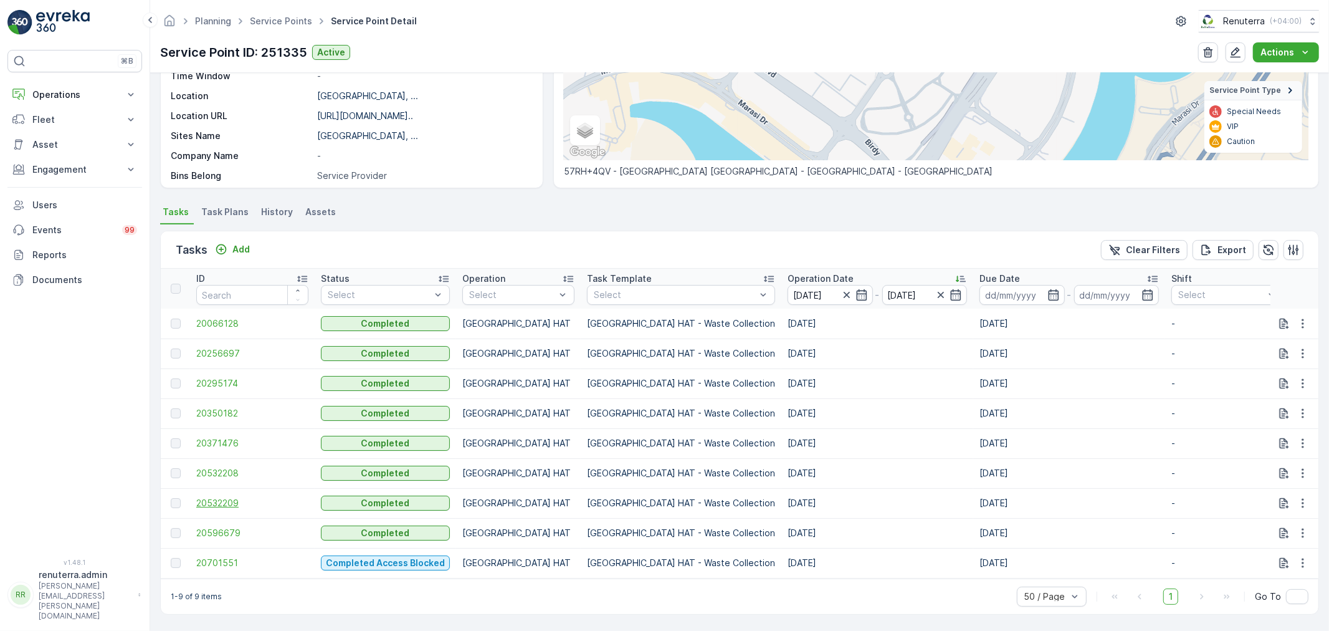
click at [232, 497] on span "20532209" at bounding box center [252, 503] width 112 height 12
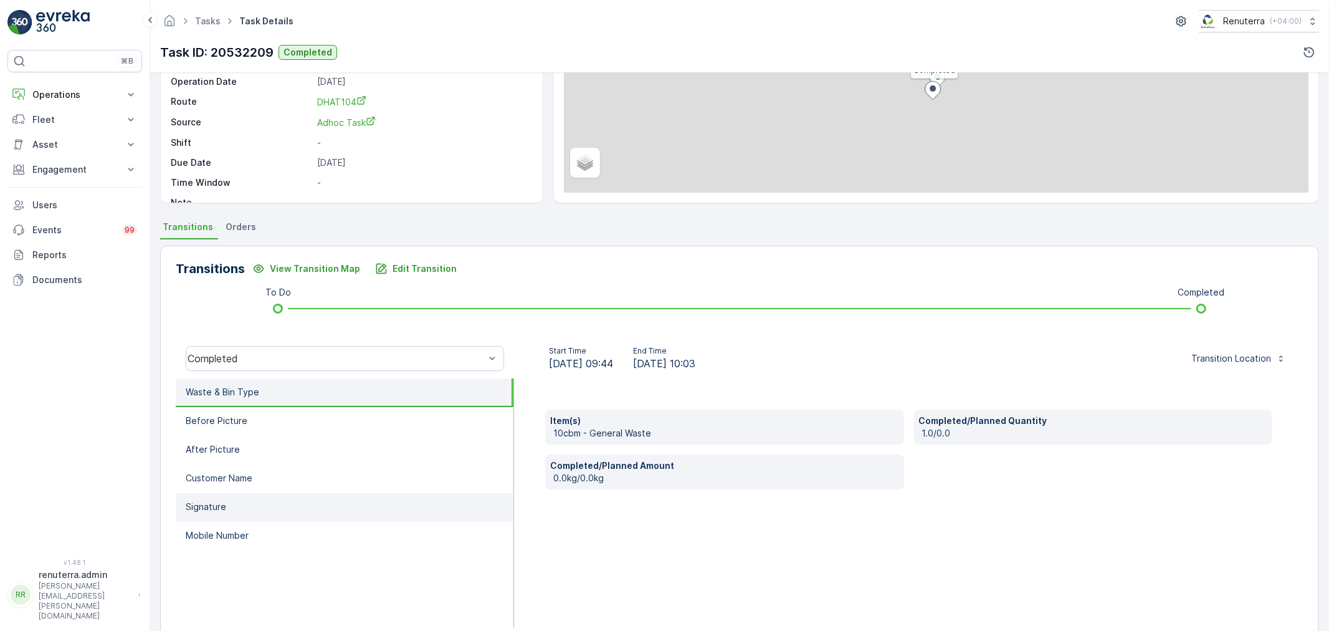
scroll to position [154, 0]
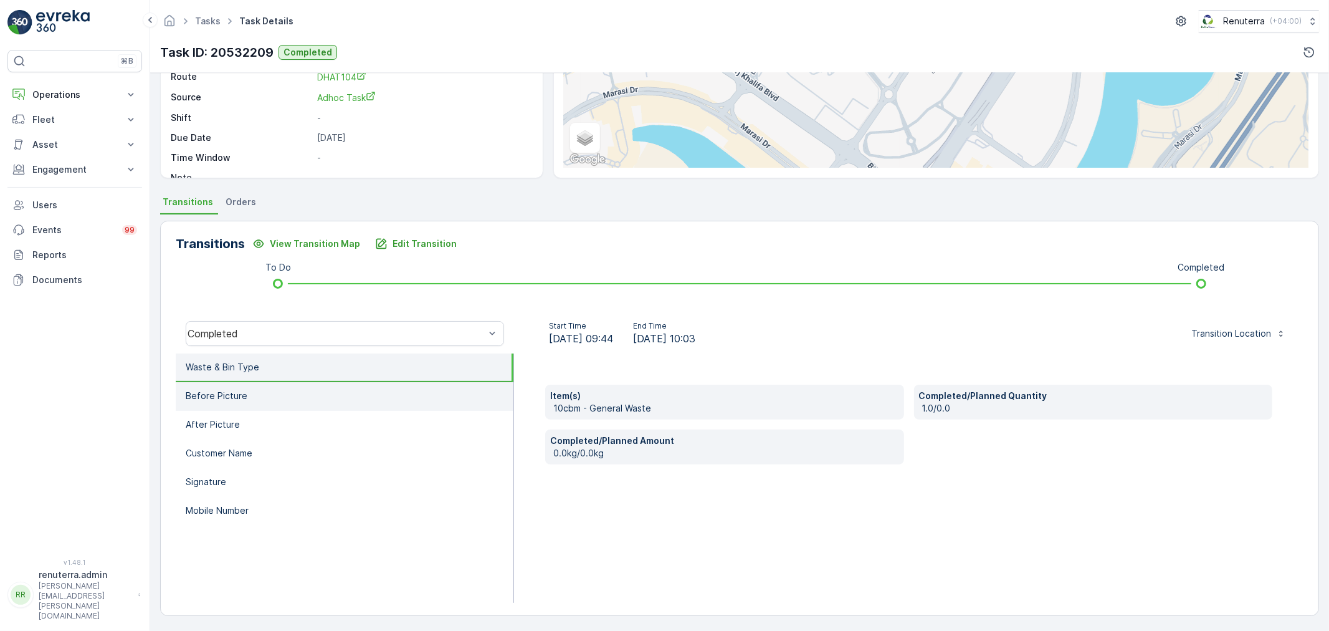
click at [381, 389] on li "Before Picture" at bounding box center [345, 396] width 338 height 29
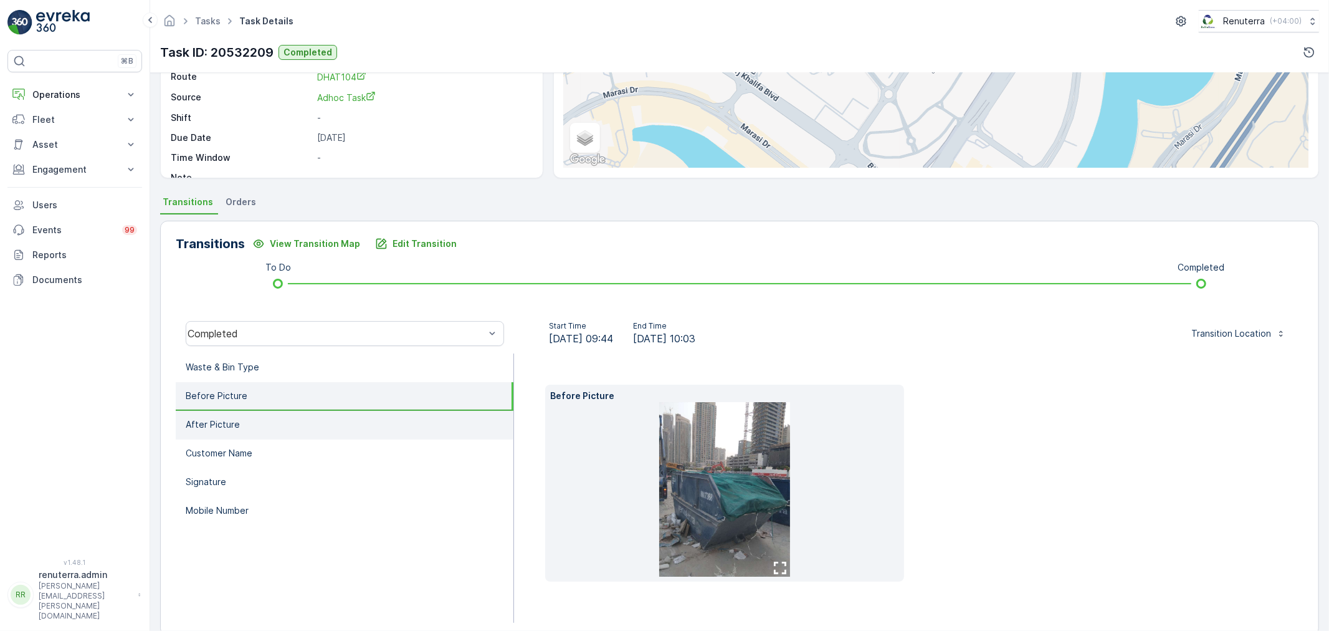
click at [400, 431] on li "After Picture" at bounding box center [345, 425] width 338 height 29
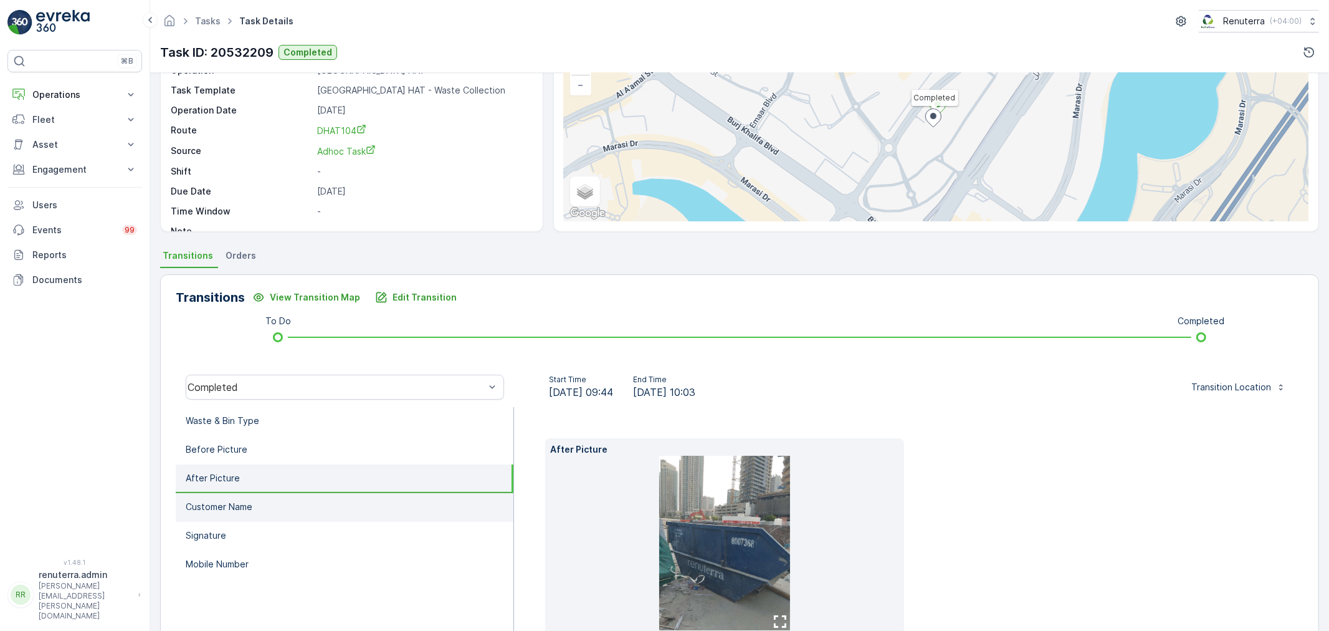
scroll to position [174, 0]
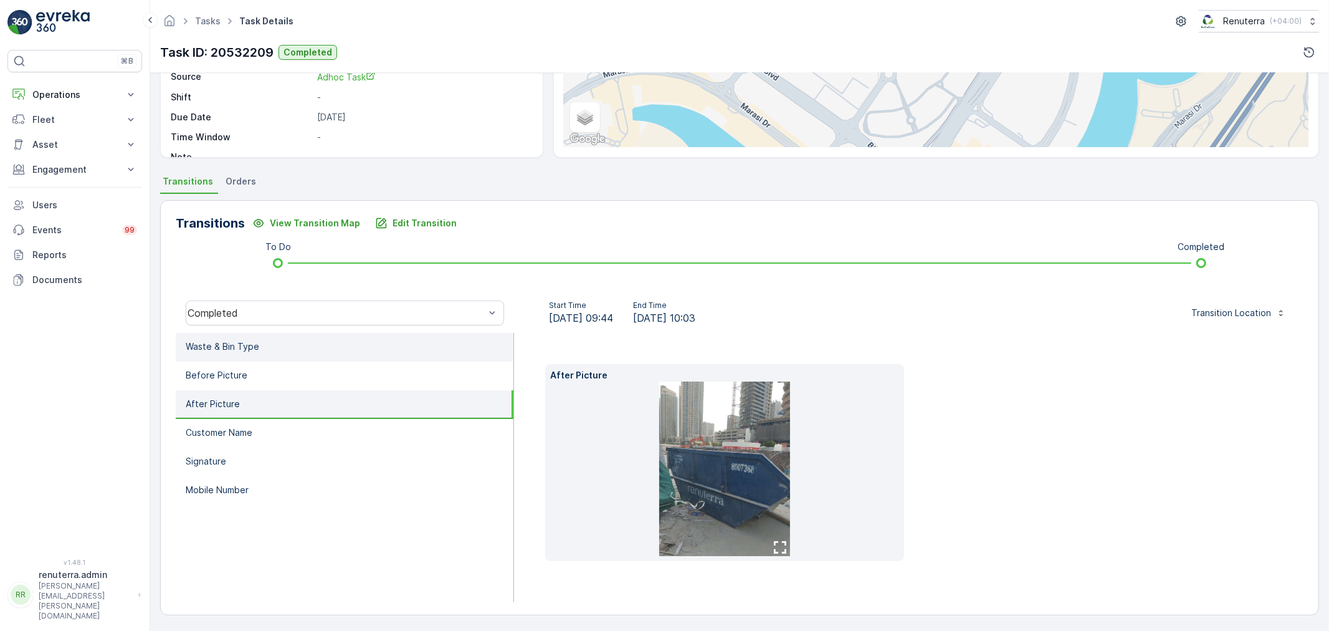
click at [359, 356] on li "Waste & Bin Type" at bounding box center [345, 347] width 338 height 29
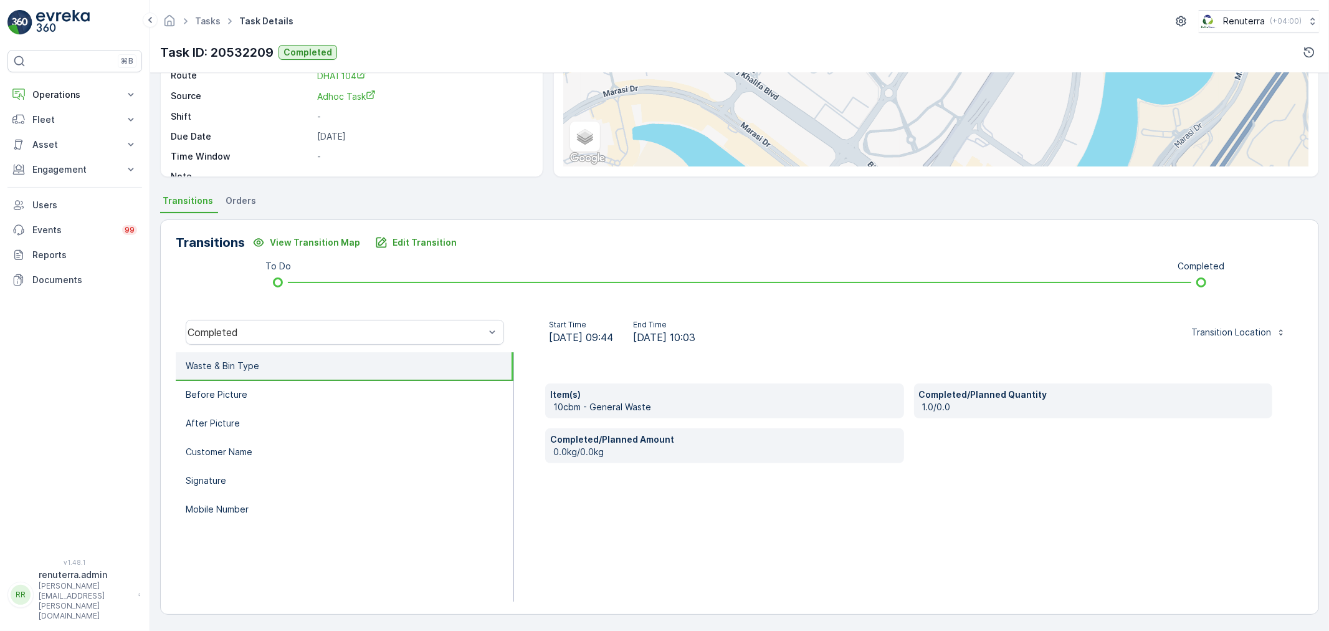
scroll to position [155, 0]
click at [372, 406] on li "Before Picture" at bounding box center [345, 395] width 338 height 29
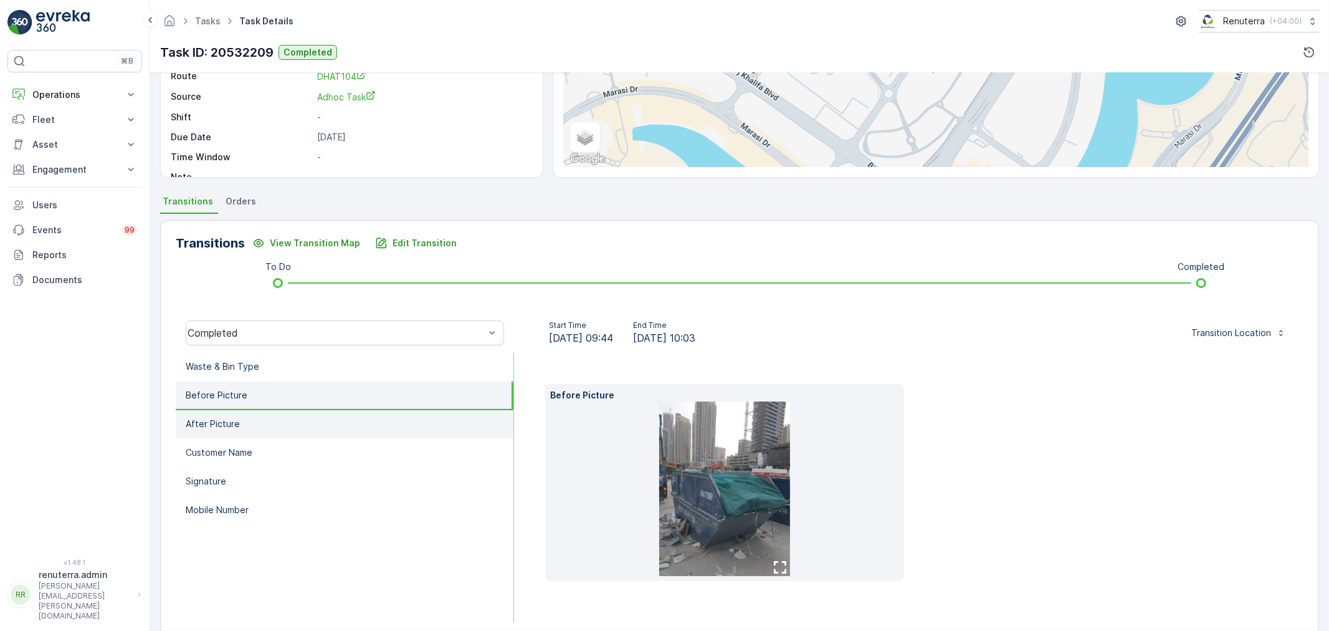
click at [383, 410] on li "After Picture" at bounding box center [345, 424] width 338 height 29
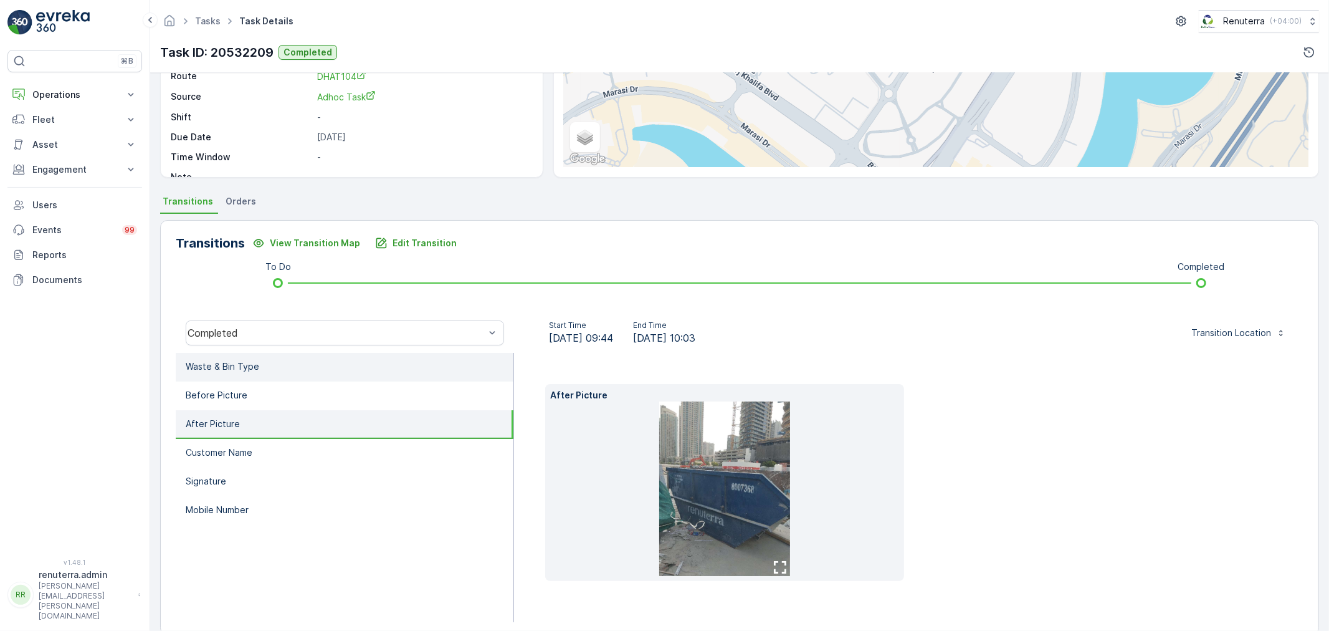
click at [384, 368] on li "Waste & Bin Type" at bounding box center [345, 367] width 338 height 29
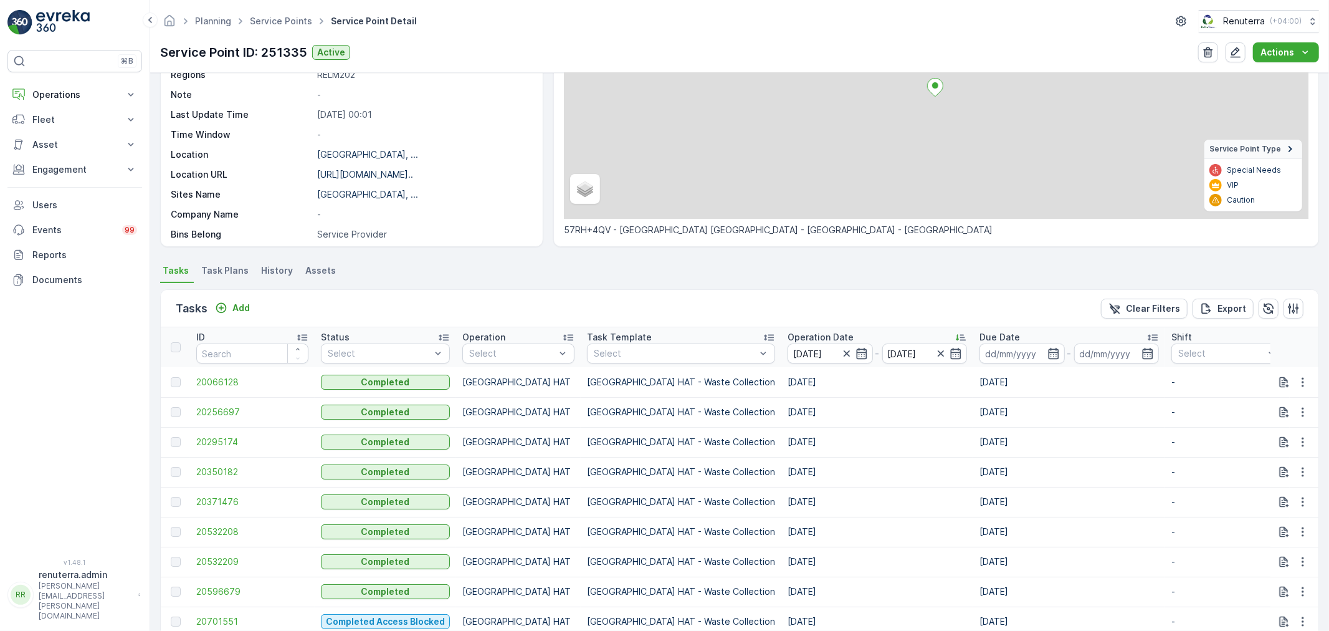
scroll to position [212, 0]
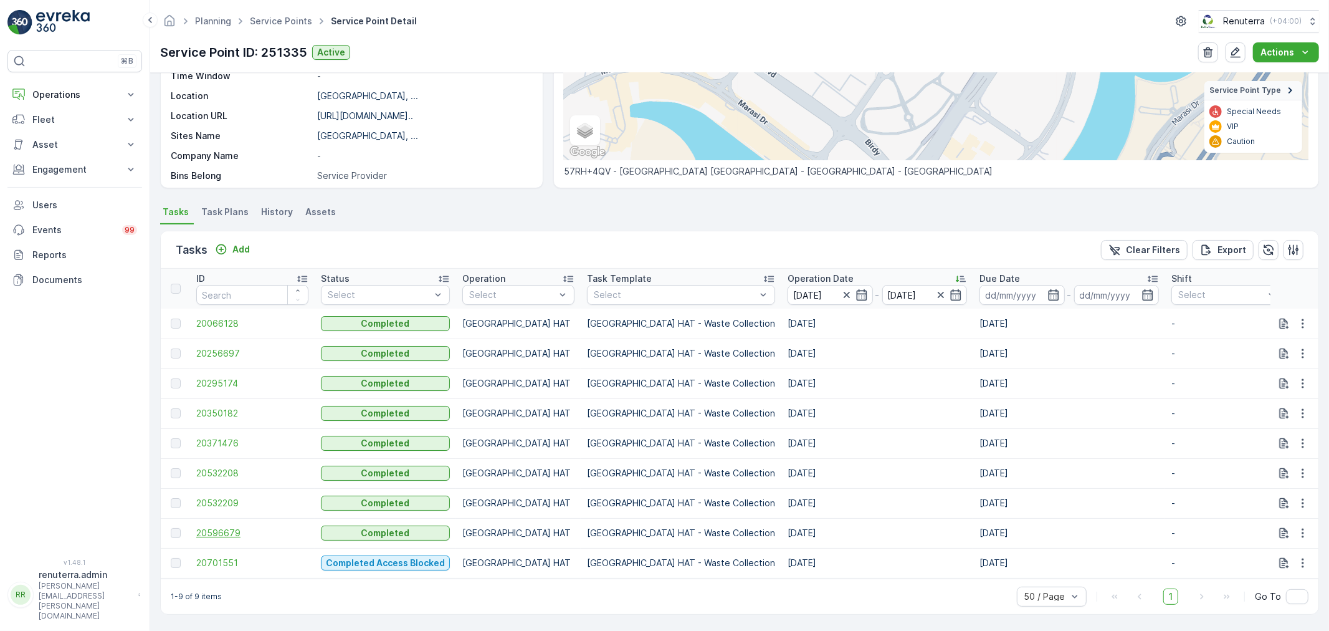
click at [235, 527] on span "20596679" at bounding box center [252, 533] width 112 height 12
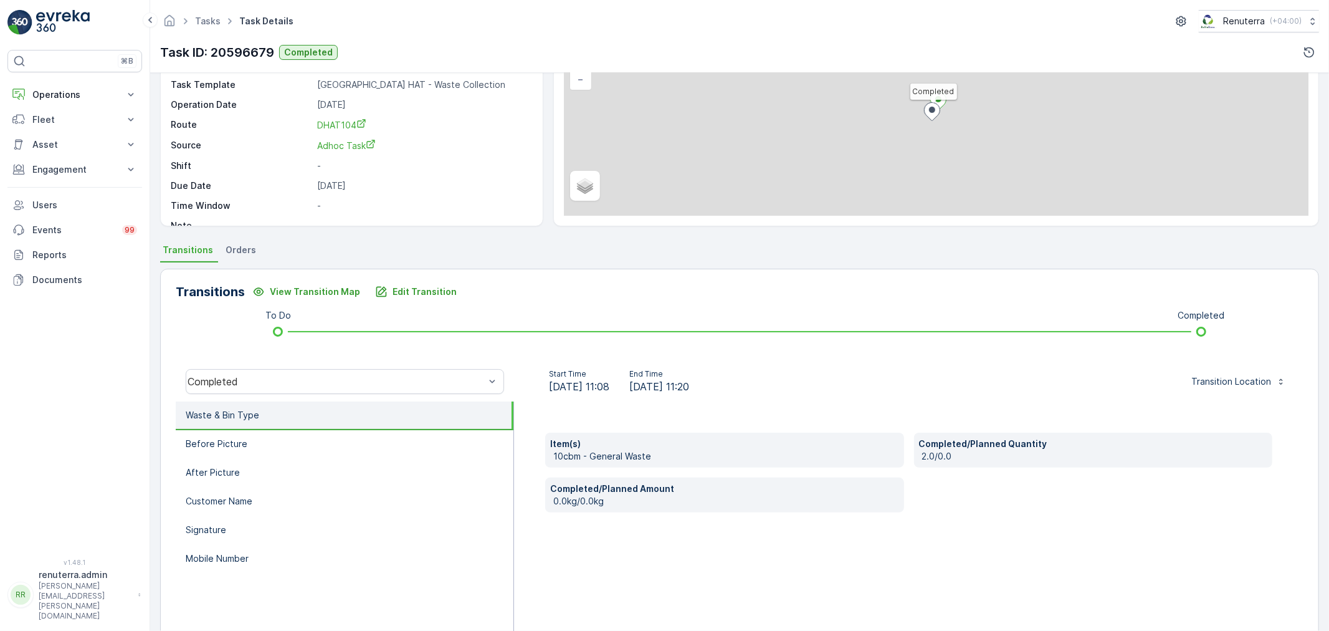
scroll to position [154, 0]
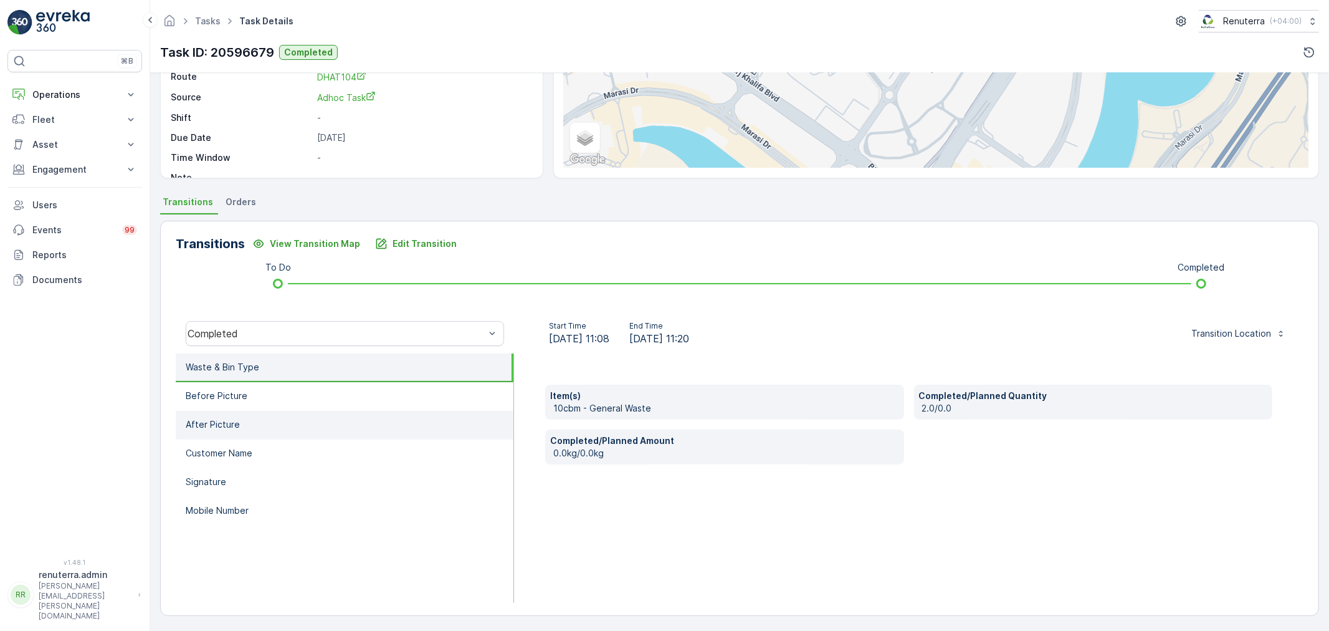
click at [352, 417] on li "After Picture" at bounding box center [345, 425] width 338 height 29
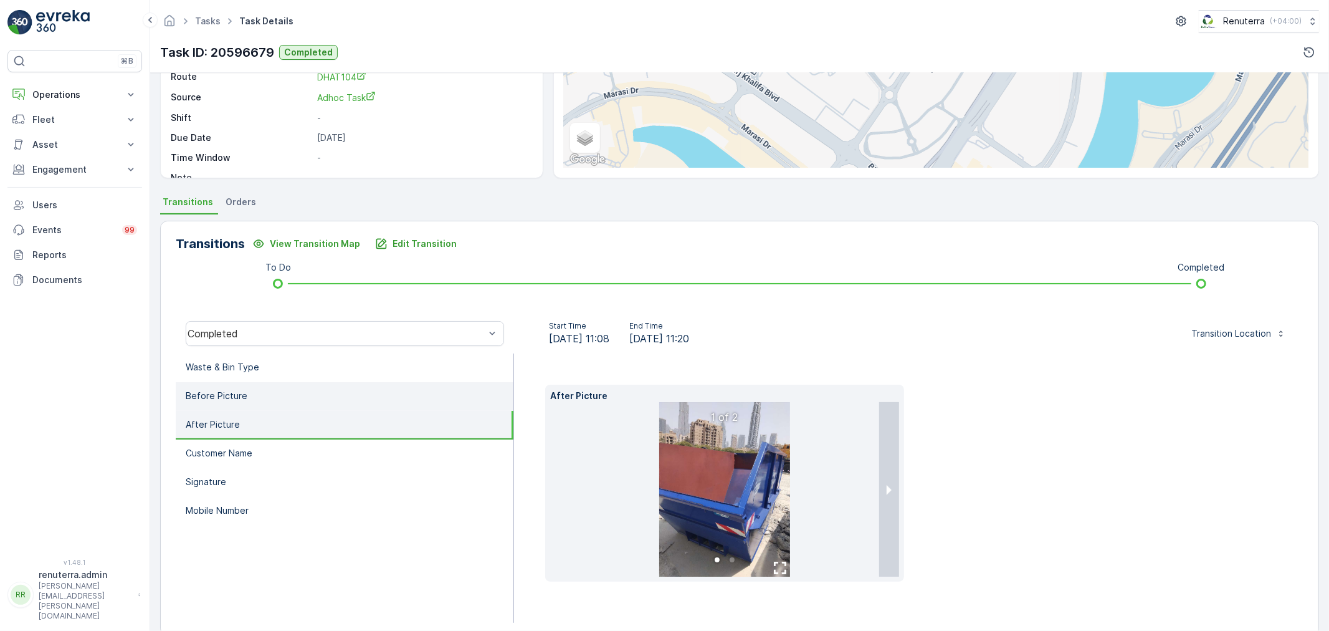
click at [347, 395] on li "Before Picture" at bounding box center [345, 396] width 338 height 29
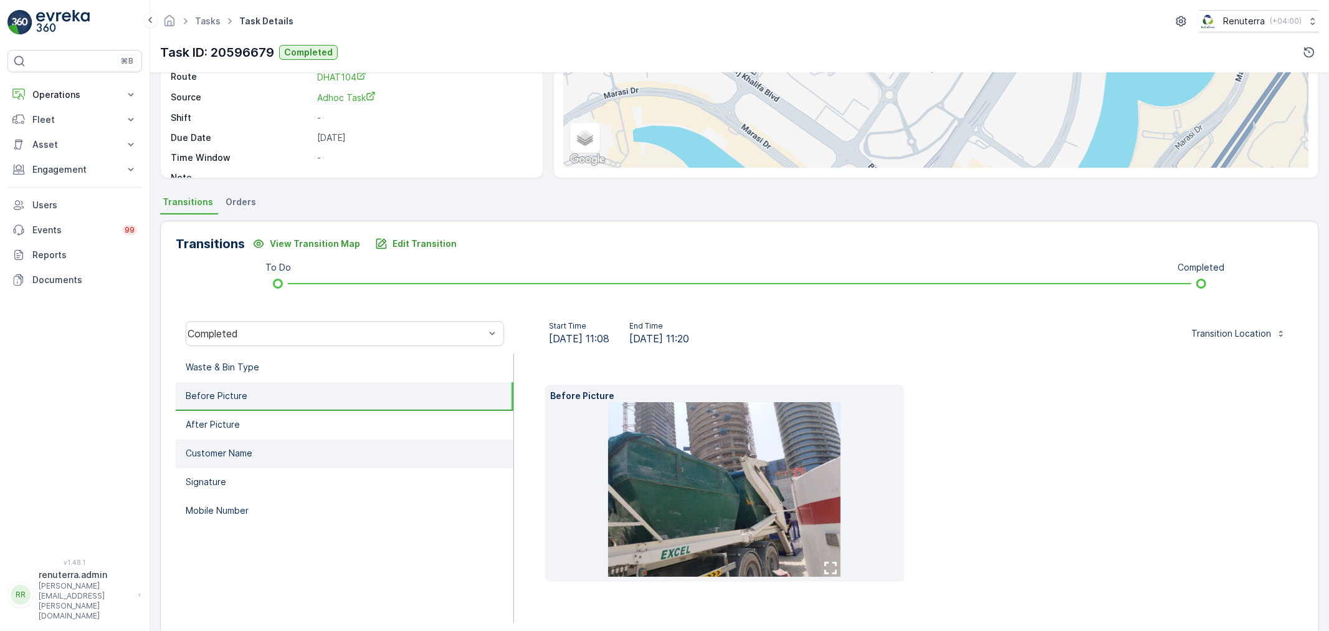
scroll to position [174, 0]
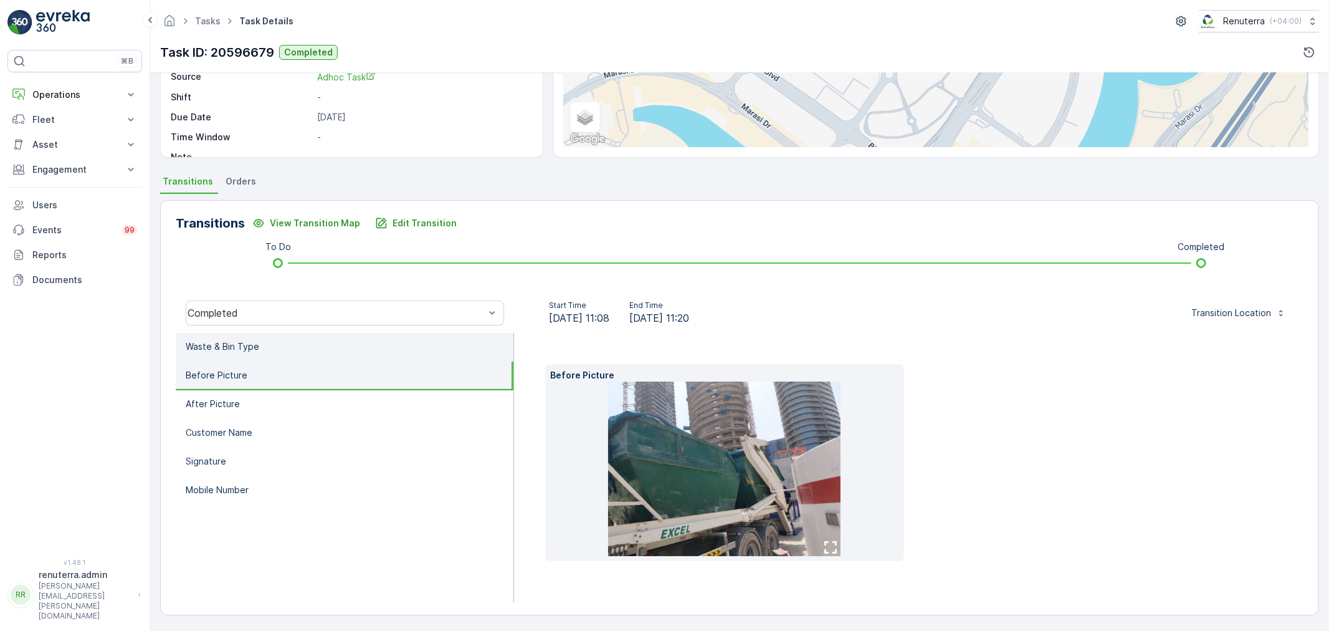
click at [315, 335] on li "Waste & Bin Type" at bounding box center [345, 347] width 338 height 29
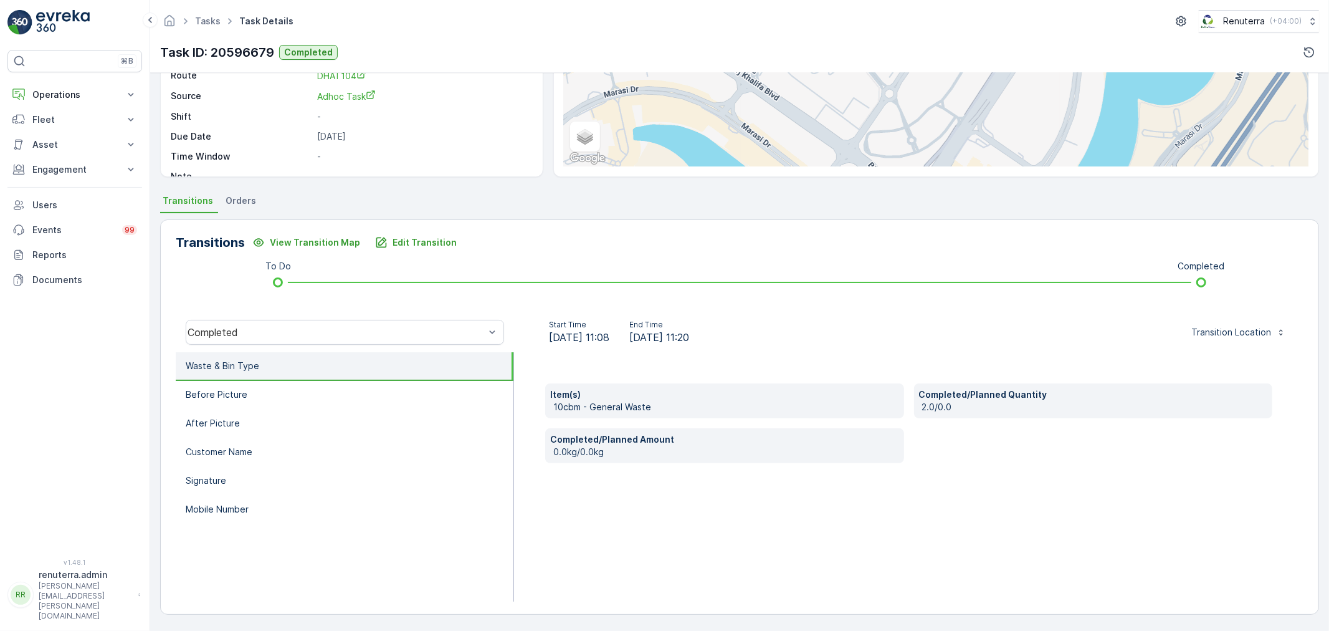
scroll to position [155, 0]
drag, startPoint x: 66, startPoint y: 112, endPoint x: 80, endPoint y: 122, distance: 16.9
click at [67, 111] on button "Fleet" at bounding box center [74, 119] width 135 height 25
click at [64, 85] on button "Operations" at bounding box center [74, 94] width 135 height 25
click at [76, 126] on link "Planning" at bounding box center [84, 133] width 115 height 17
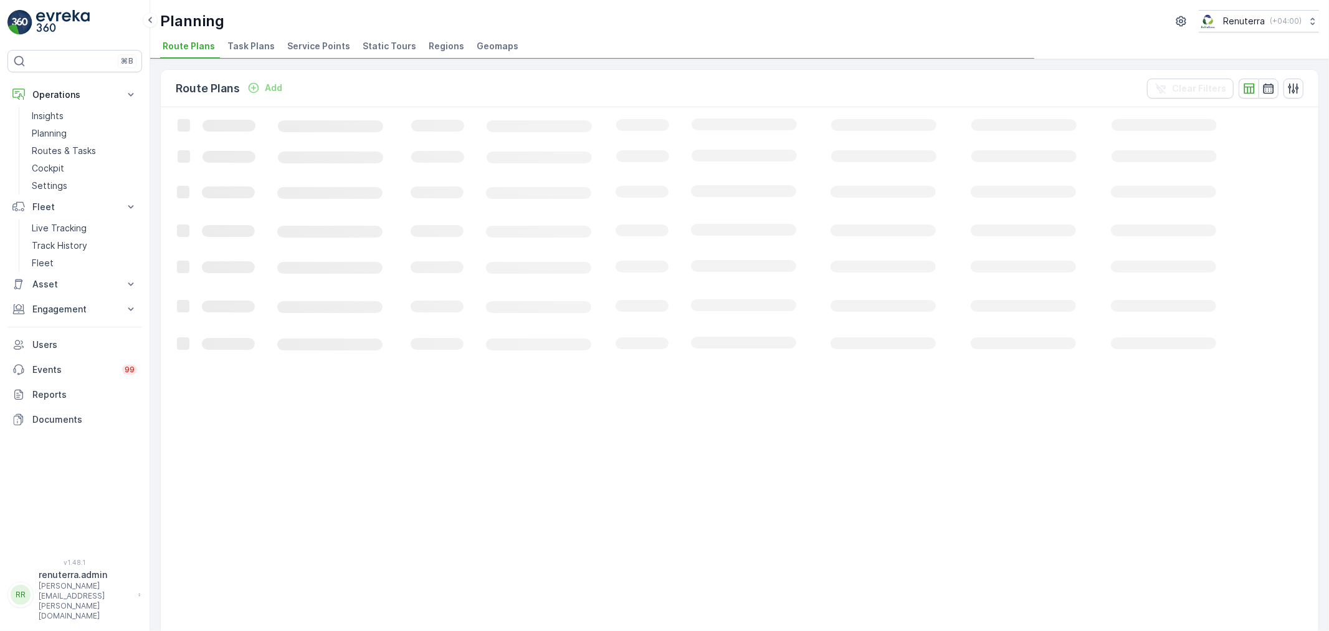
click at [349, 50] on ul "Route Plans Task Plans Service Points Static Tours Regions Geomaps" at bounding box center [734, 47] width 1149 height 21
click at [345, 47] on li "Service Points" at bounding box center [320, 47] width 70 height 21
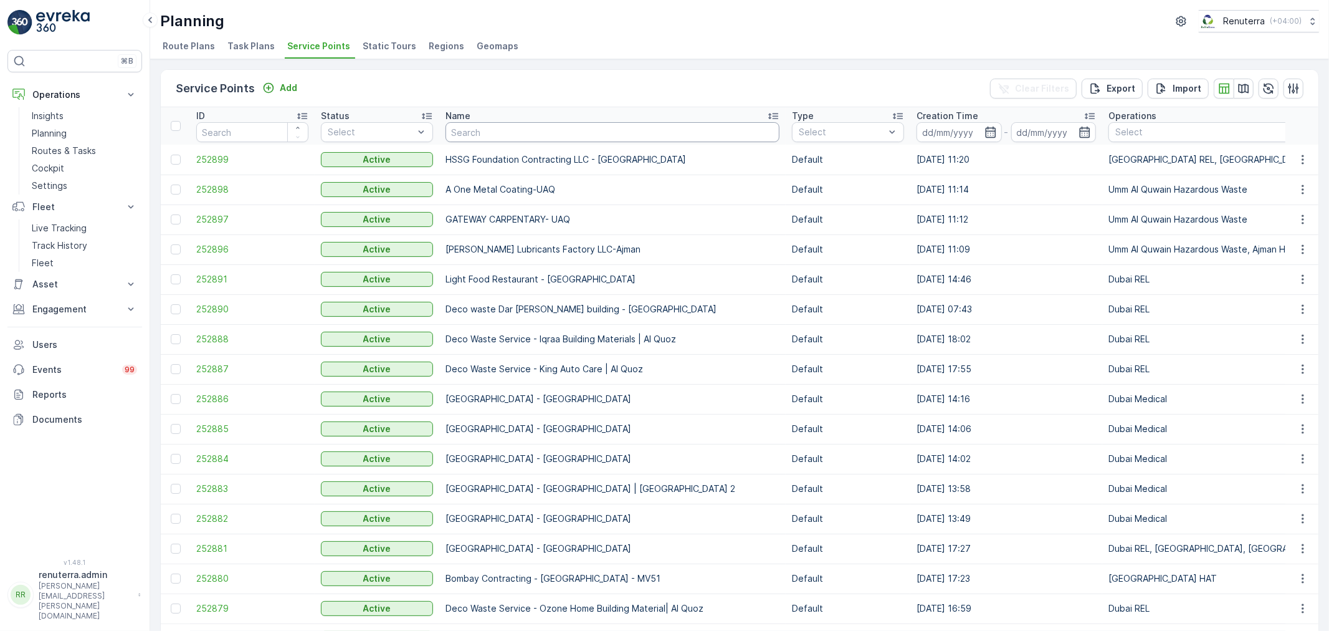
click at [507, 134] on input "text" at bounding box center [613, 132] width 334 height 20
type input "Maq"
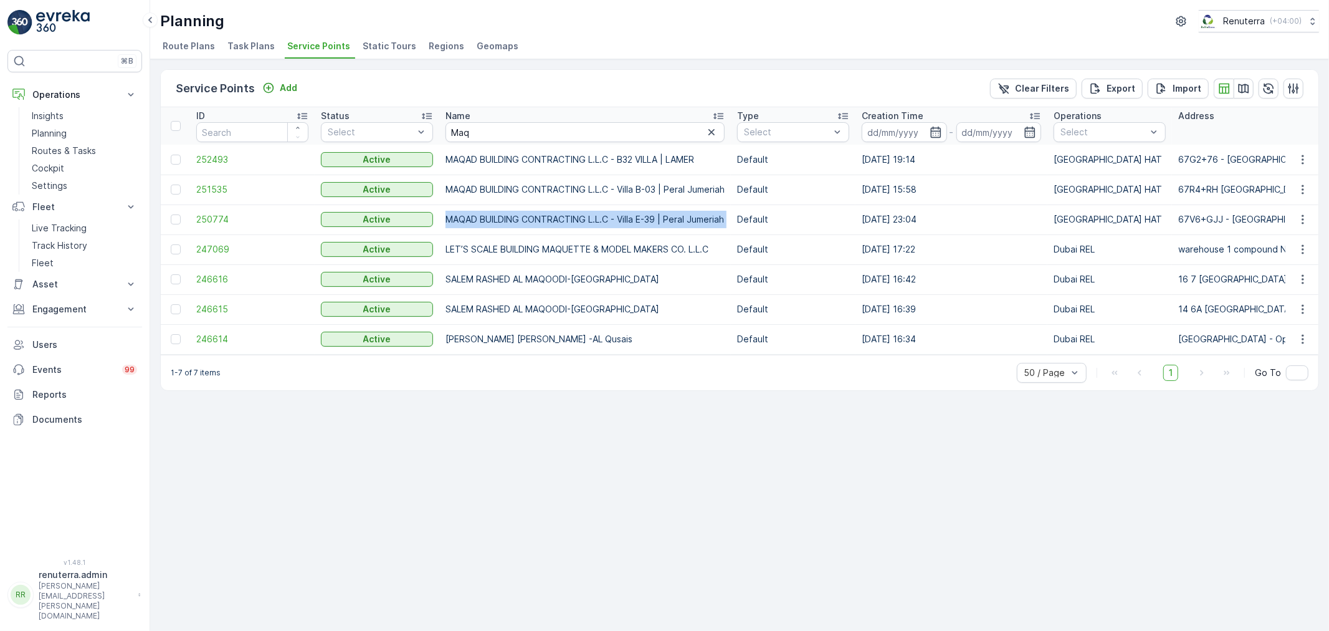
drag, startPoint x: 434, startPoint y: 216, endPoint x: 740, endPoint y: 216, distance: 305.9
copy tr "MAQAD BUILDING CONTRACTING L.L.C - Villa E-39 | Peral Jumeriah"
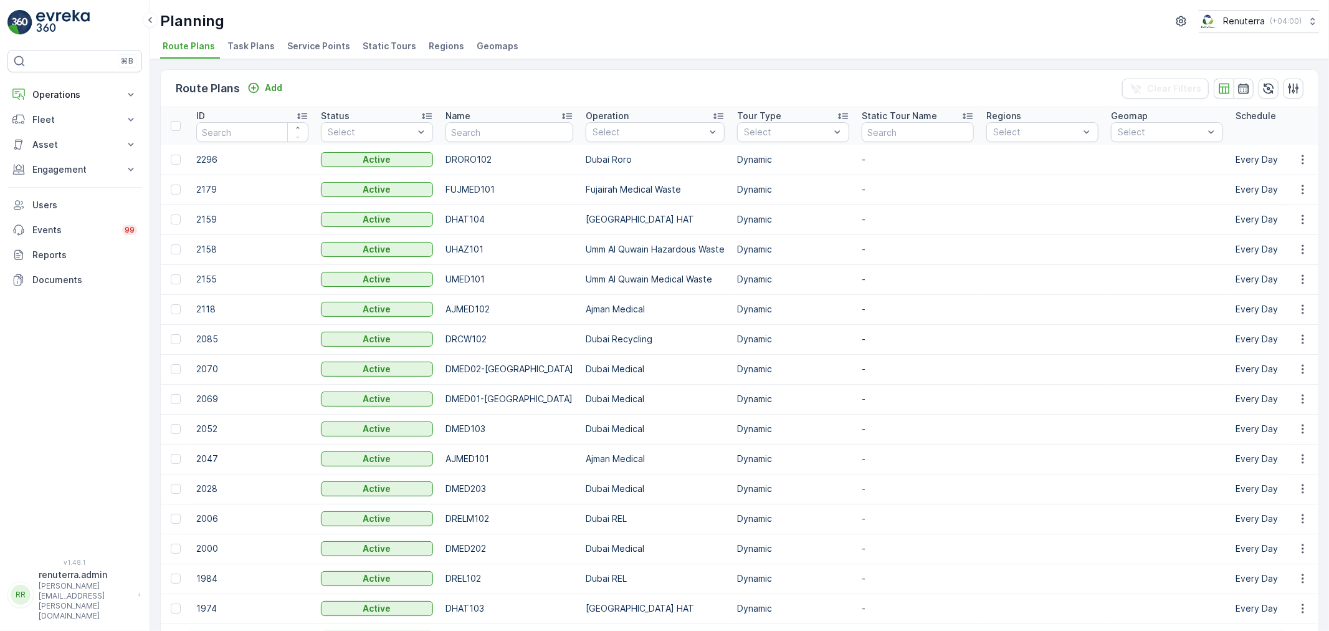
click at [334, 45] on span "Service Points" at bounding box center [318, 46] width 63 height 12
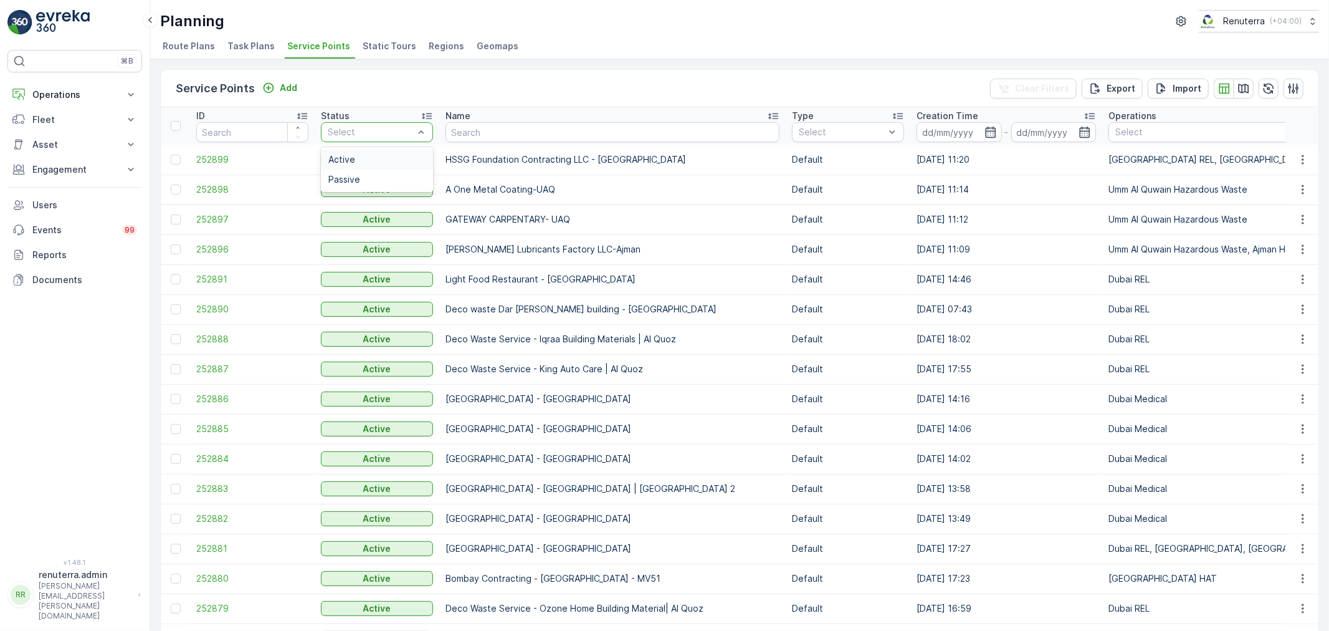
click at [432, 131] on div "Select" at bounding box center [377, 132] width 112 height 20
click at [477, 128] on input "text" at bounding box center [613, 132] width 334 height 20
type input "Desert"
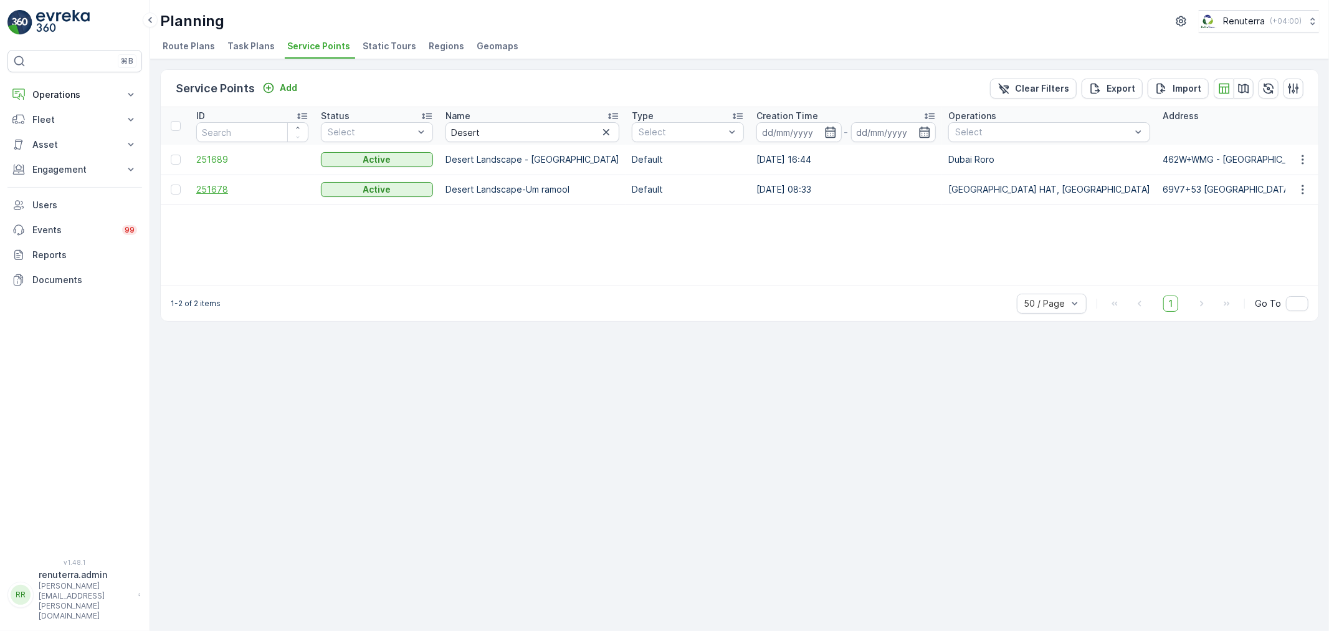
click at [222, 186] on span "251678" at bounding box center [252, 189] width 112 height 12
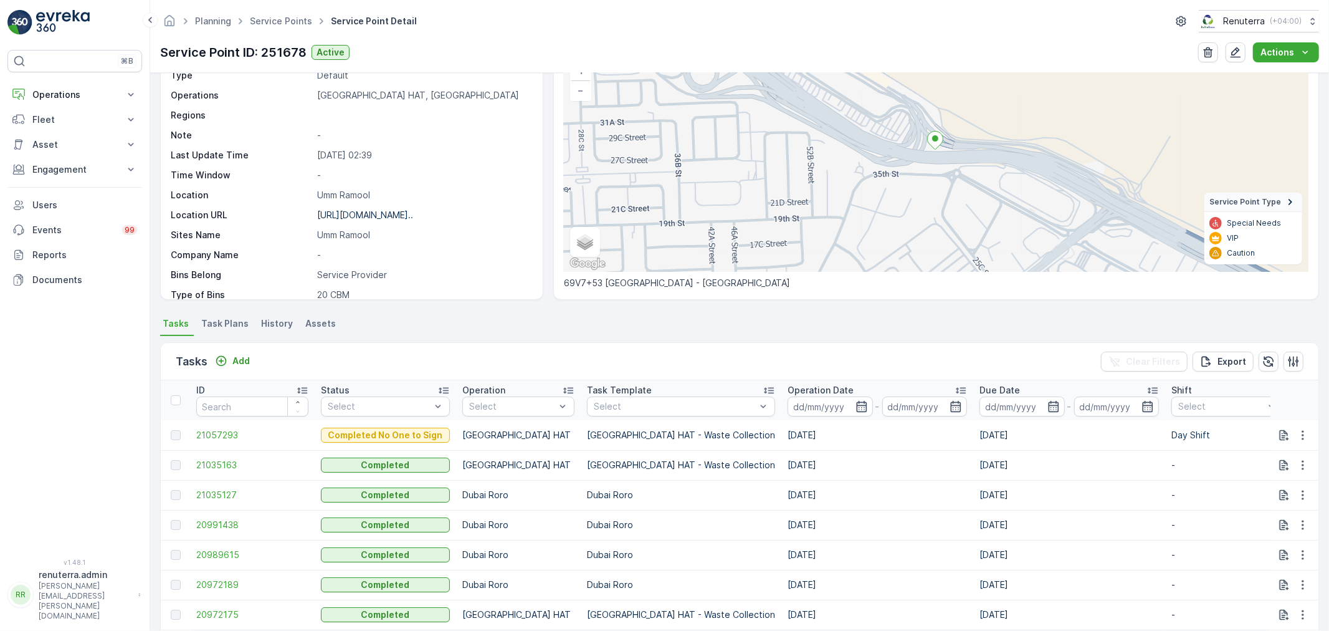
scroll to position [277, 0]
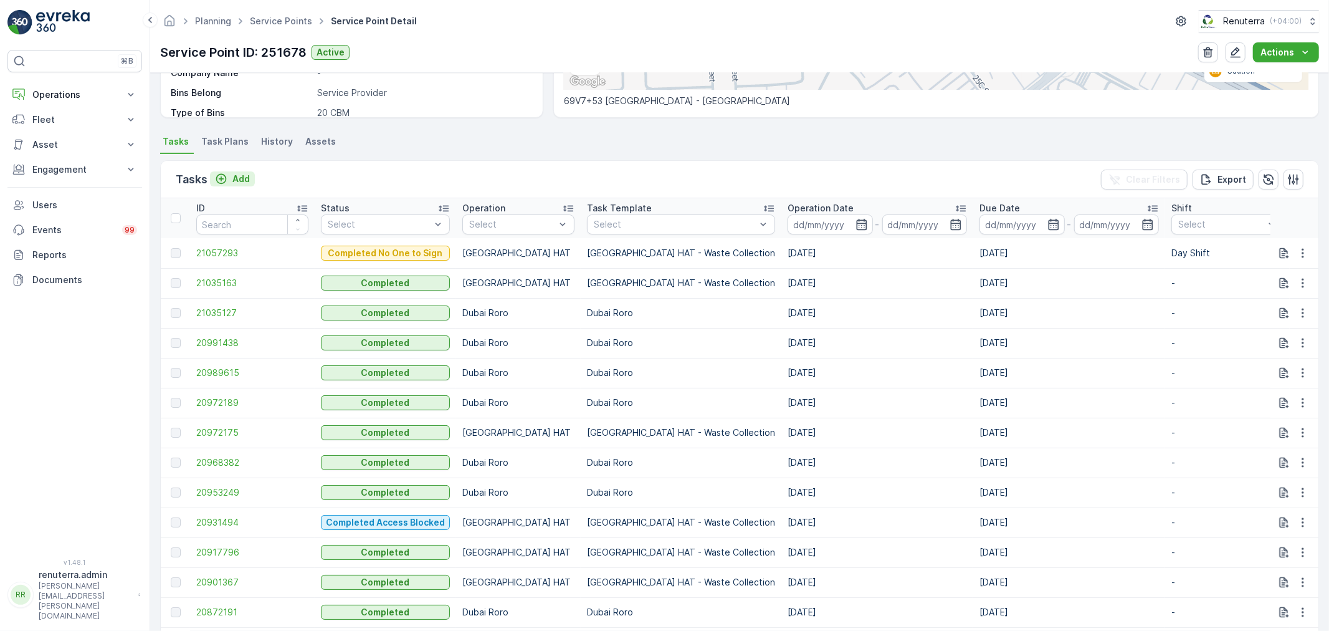
click at [243, 176] on p "Add" at bounding box center [240, 179] width 17 height 12
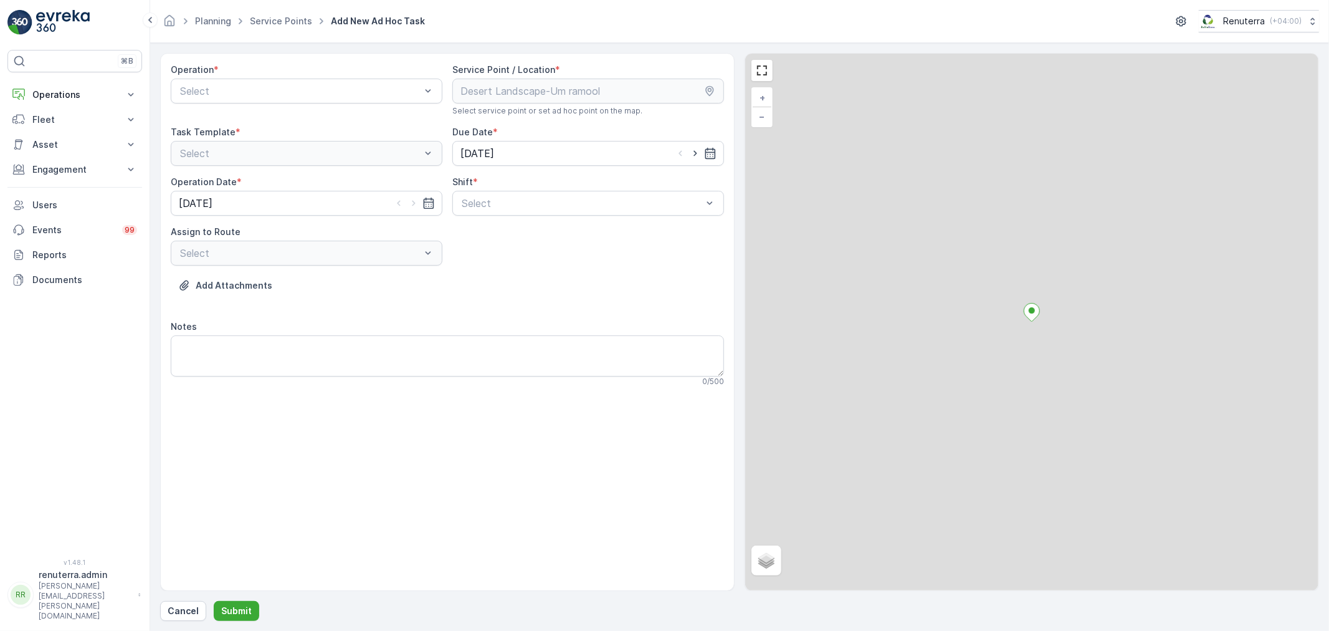
click at [254, 77] on div "Operation * Select" at bounding box center [307, 90] width 272 height 52
click at [258, 98] on div "Select" at bounding box center [307, 91] width 272 height 25
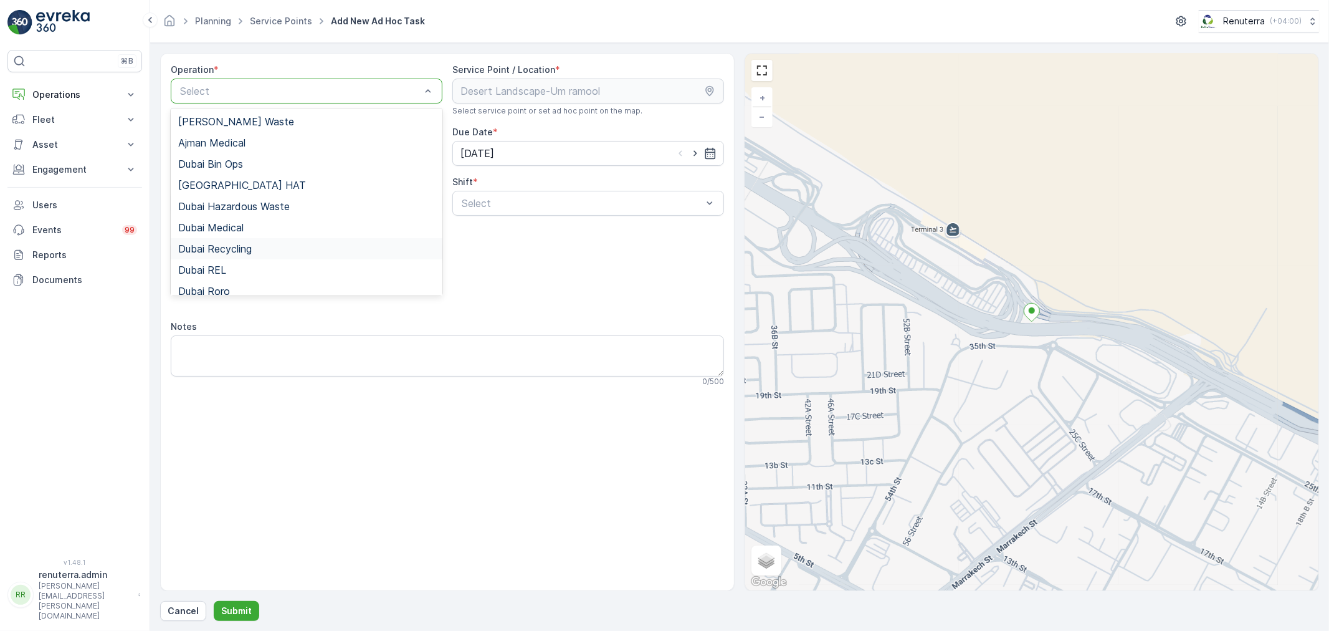
scroll to position [69, 0]
click at [251, 222] on div "Dubai Roro" at bounding box center [306, 221] width 257 height 11
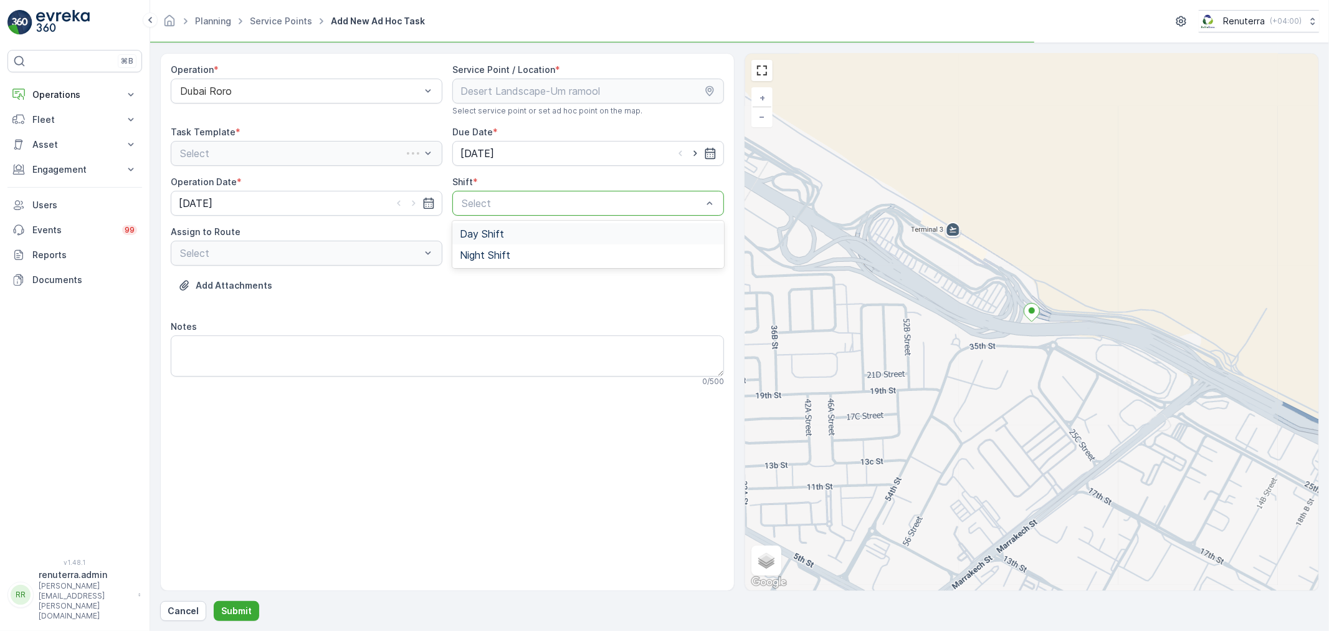
click at [538, 194] on div "Select" at bounding box center [588, 203] width 272 height 25
click at [521, 222] on div "Day Shift Night Shift" at bounding box center [588, 244] width 272 height 47
click at [480, 238] on span "Day Shift" at bounding box center [482, 233] width 44 height 11
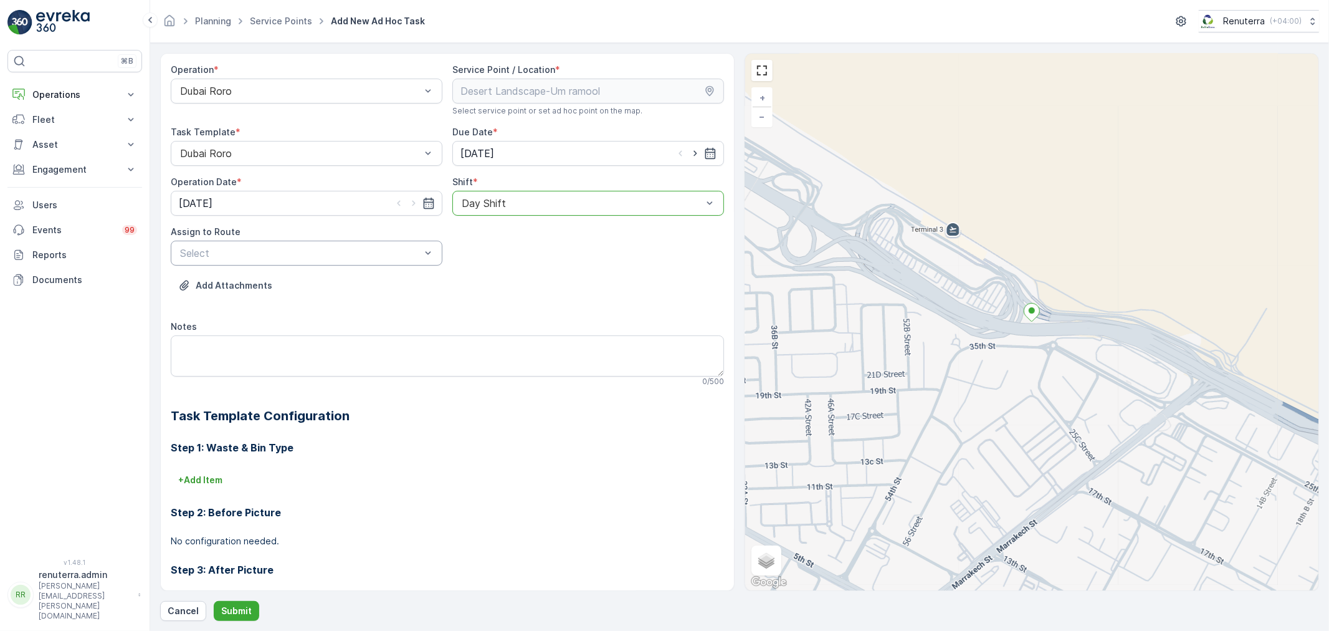
click at [403, 247] on div at bounding box center [300, 252] width 243 height 11
click at [347, 291] on div "DRORO102 (Offline) - DXB S58978" at bounding box center [307, 283] width 272 height 21
drag, startPoint x: 305, startPoint y: 255, endPoint x: 304, endPoint y: 262, distance: 6.4
click at [304, 257] on div at bounding box center [300, 252] width 243 height 11
click at [302, 303] on span "DRORO101 (Dispatched) - DXBCC95212" at bounding box center [272, 304] width 188 height 11
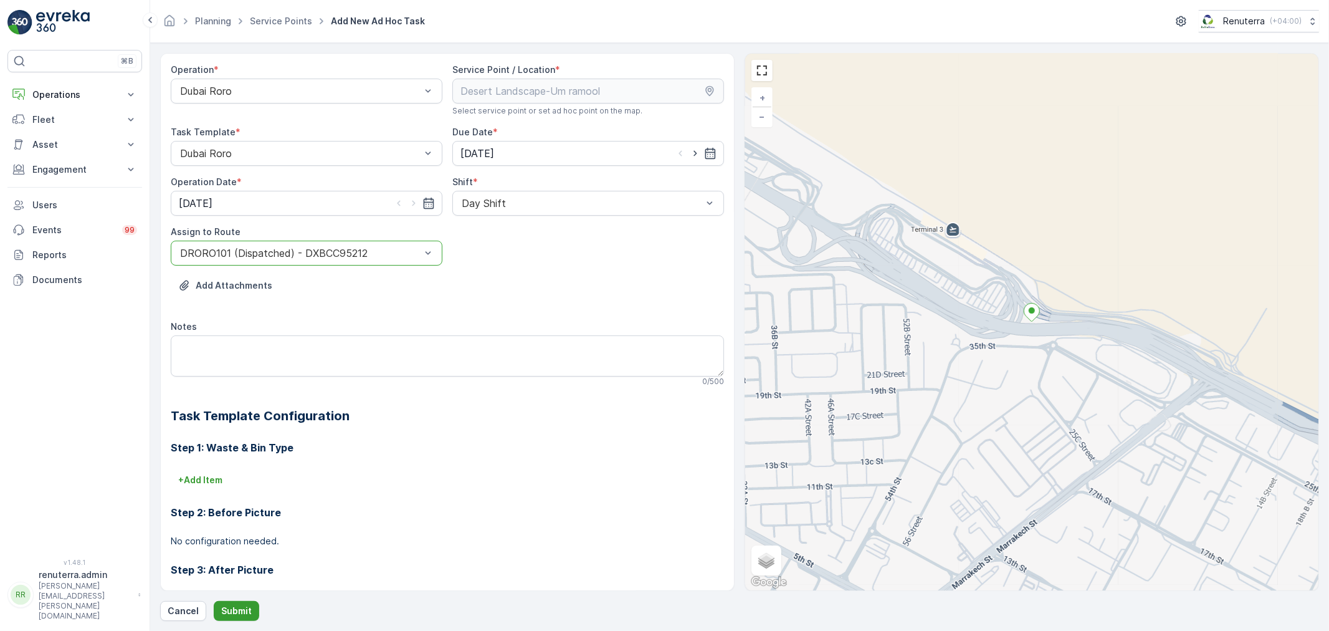
click at [241, 614] on p "Submit" at bounding box center [236, 610] width 31 height 12
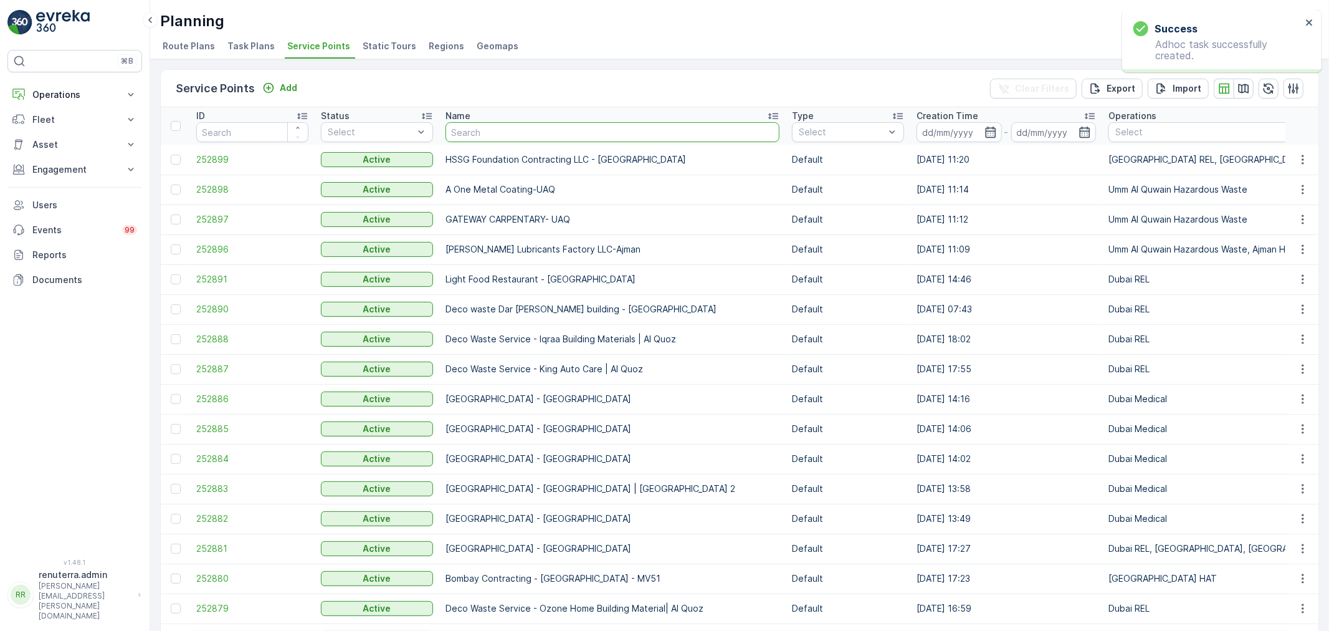
click at [495, 131] on input "text" at bounding box center [613, 132] width 334 height 20
click at [468, 130] on input "text" at bounding box center [613, 132] width 334 height 20
type input "desert"
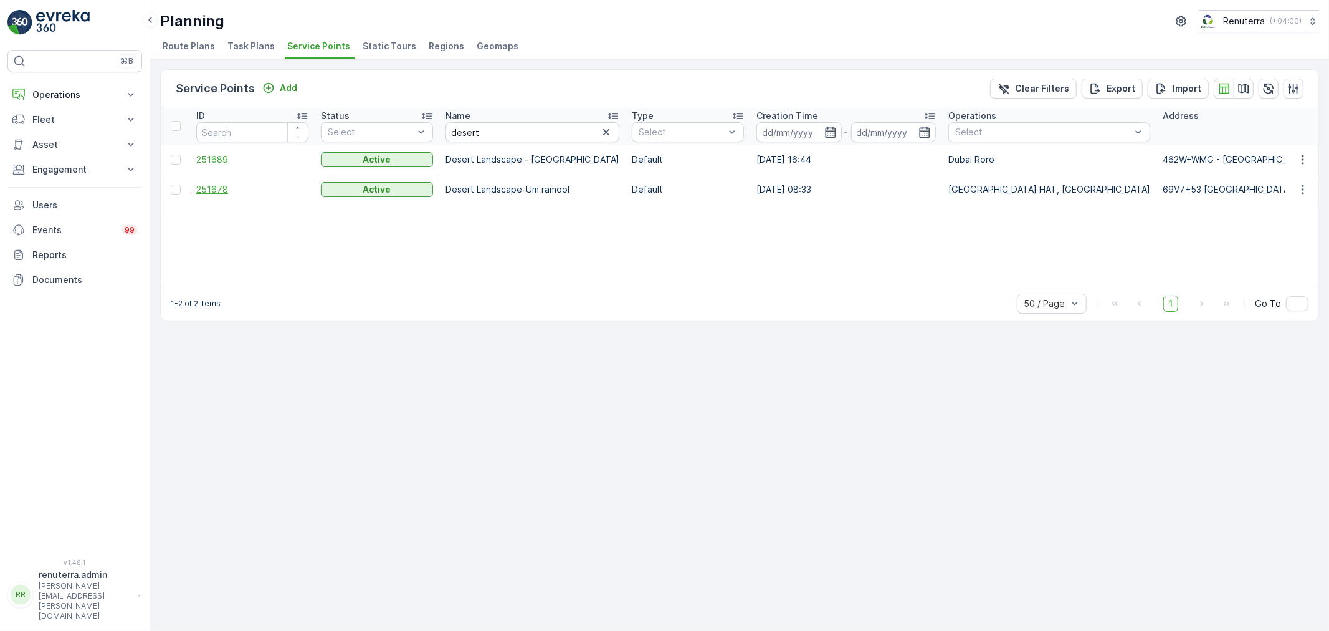
click at [248, 188] on span "251678" at bounding box center [252, 189] width 112 height 12
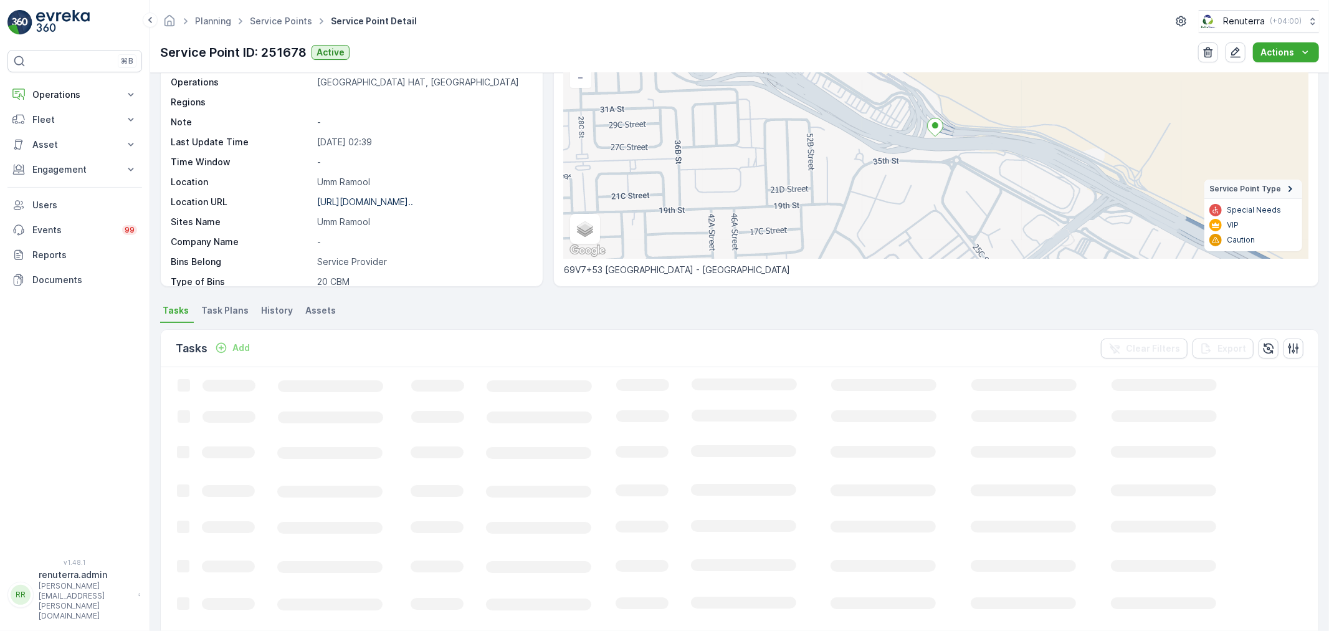
scroll to position [207, 0]
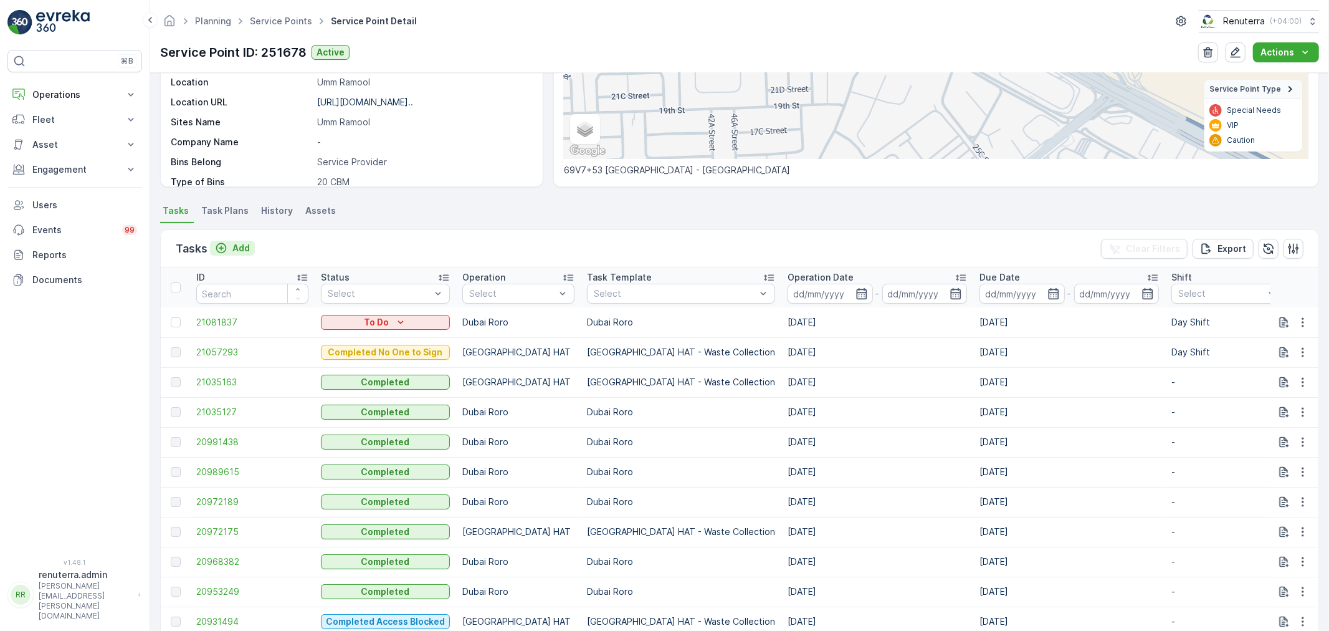
click at [239, 252] on p "Add" at bounding box center [240, 248] width 17 height 12
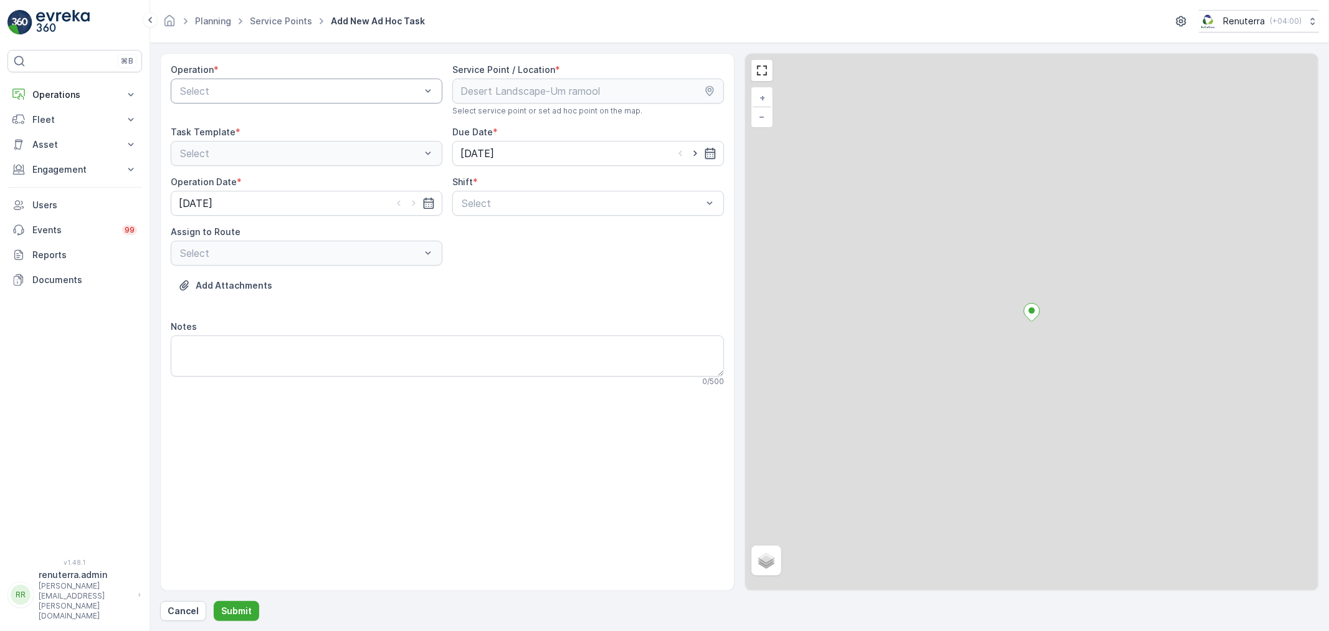
click at [231, 86] on div at bounding box center [300, 90] width 243 height 11
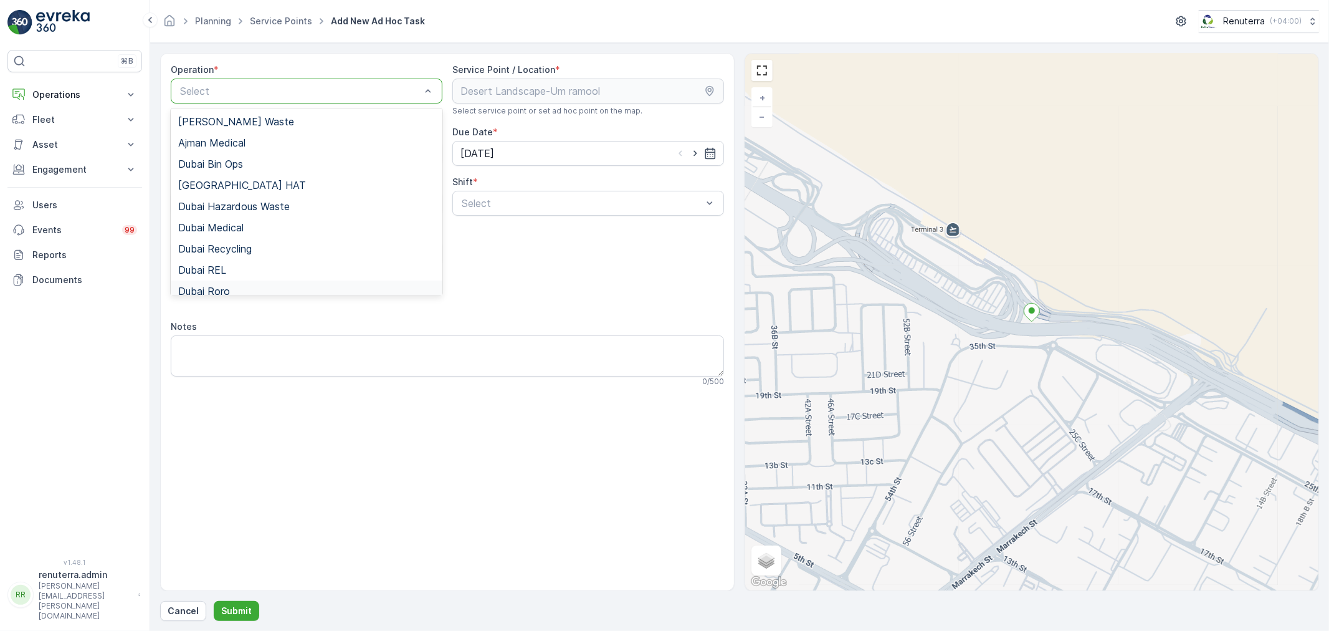
click at [232, 293] on div "Dubai Roro" at bounding box center [306, 290] width 257 height 11
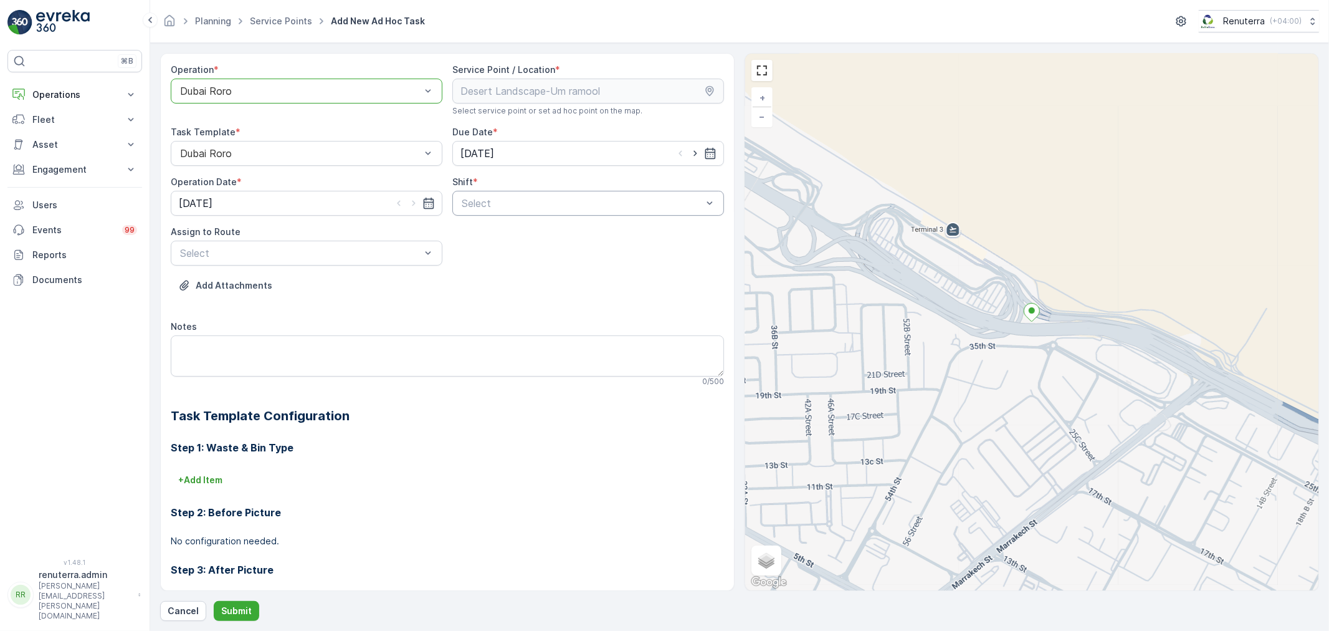
click at [545, 202] on div at bounding box center [581, 203] width 243 height 11
click at [369, 295] on div "DRORO101 (Dispatched) - DXBCC95212" at bounding box center [307, 304] width 272 height 21
click at [241, 604] on p "Submit" at bounding box center [236, 610] width 31 height 12
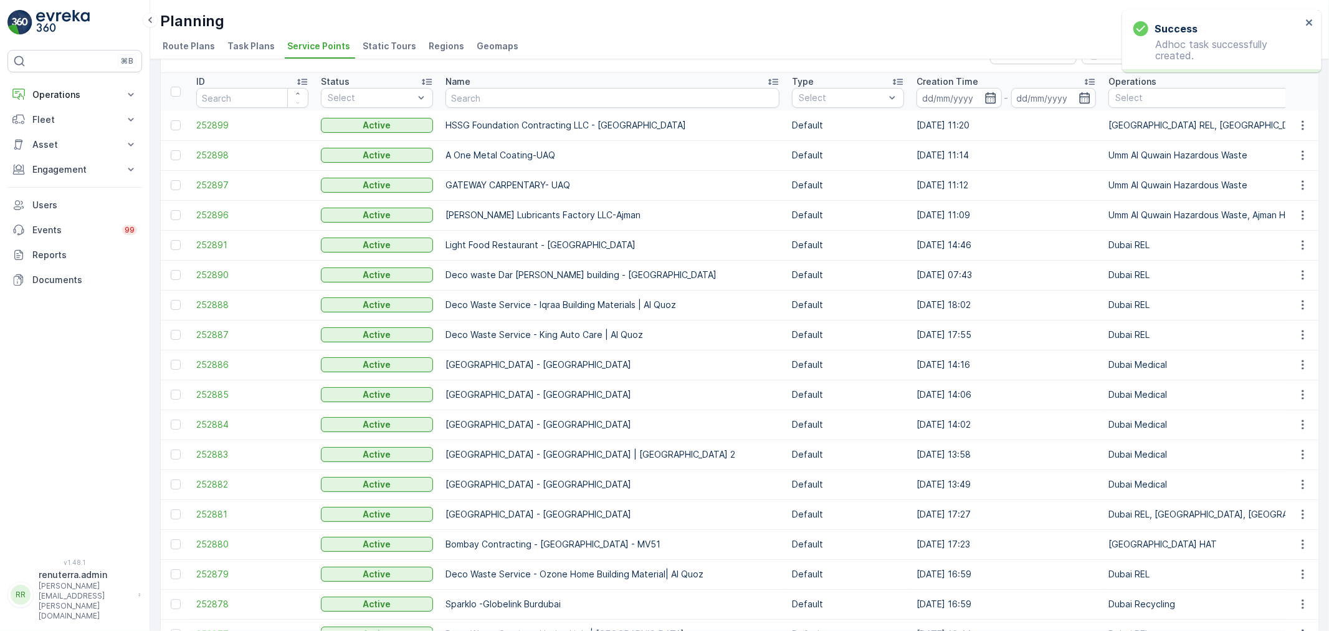
scroll to position [69, 0]
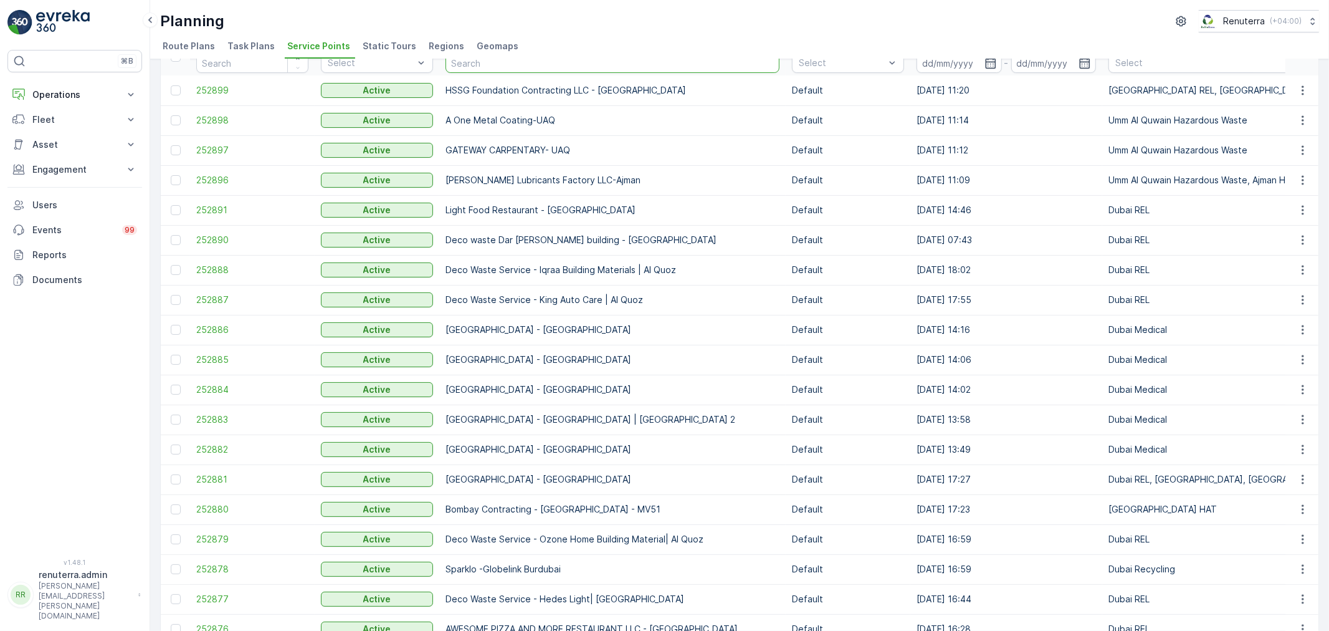
click at [476, 65] on input "text" at bounding box center [613, 63] width 334 height 20
type input "SGH"
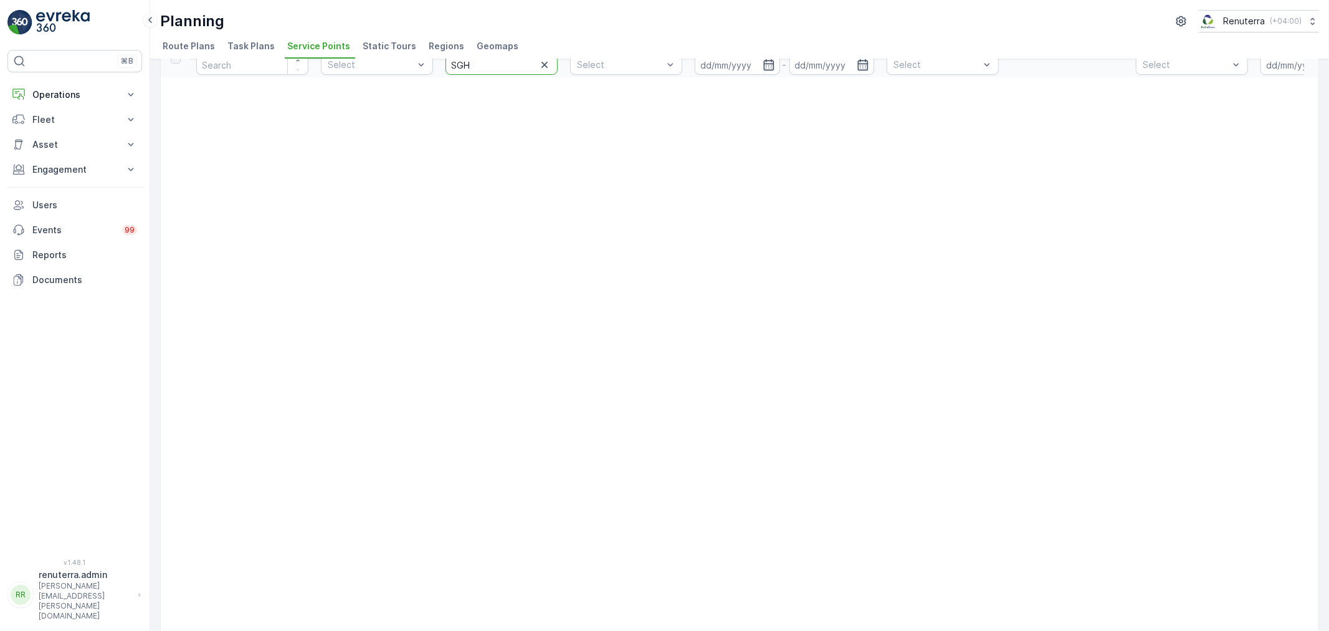
drag, startPoint x: 479, startPoint y: 67, endPoint x: 449, endPoint y: 66, distance: 29.9
click at [449, 66] on input "SGH" at bounding box center [502, 65] width 112 height 20
type input "Saud"
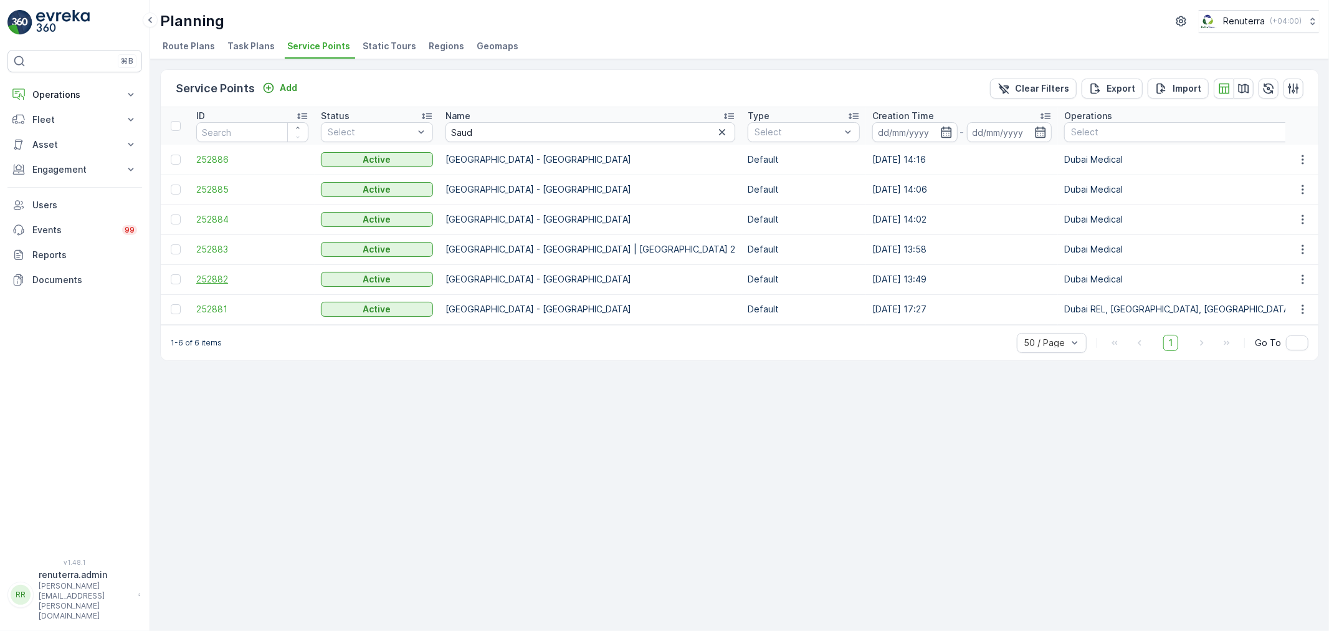
click at [245, 275] on span "252882" at bounding box center [252, 279] width 112 height 12
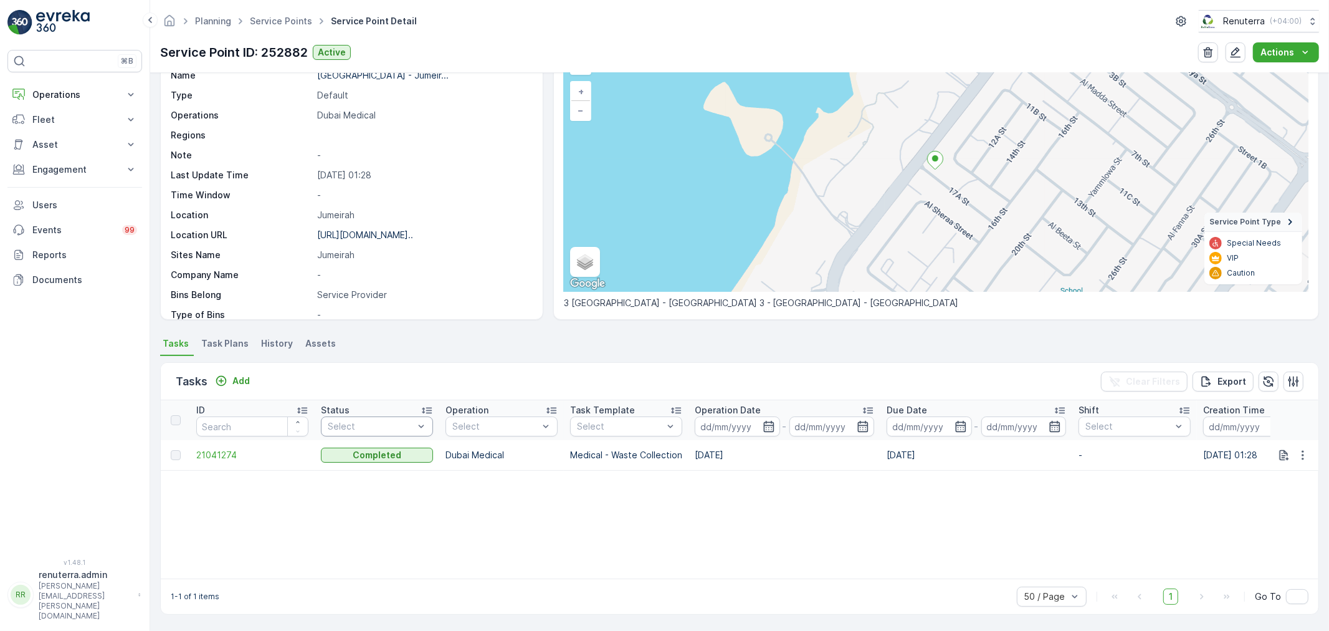
scroll to position [74, 0]
click at [241, 386] on p "Add" at bounding box center [240, 382] width 17 height 12
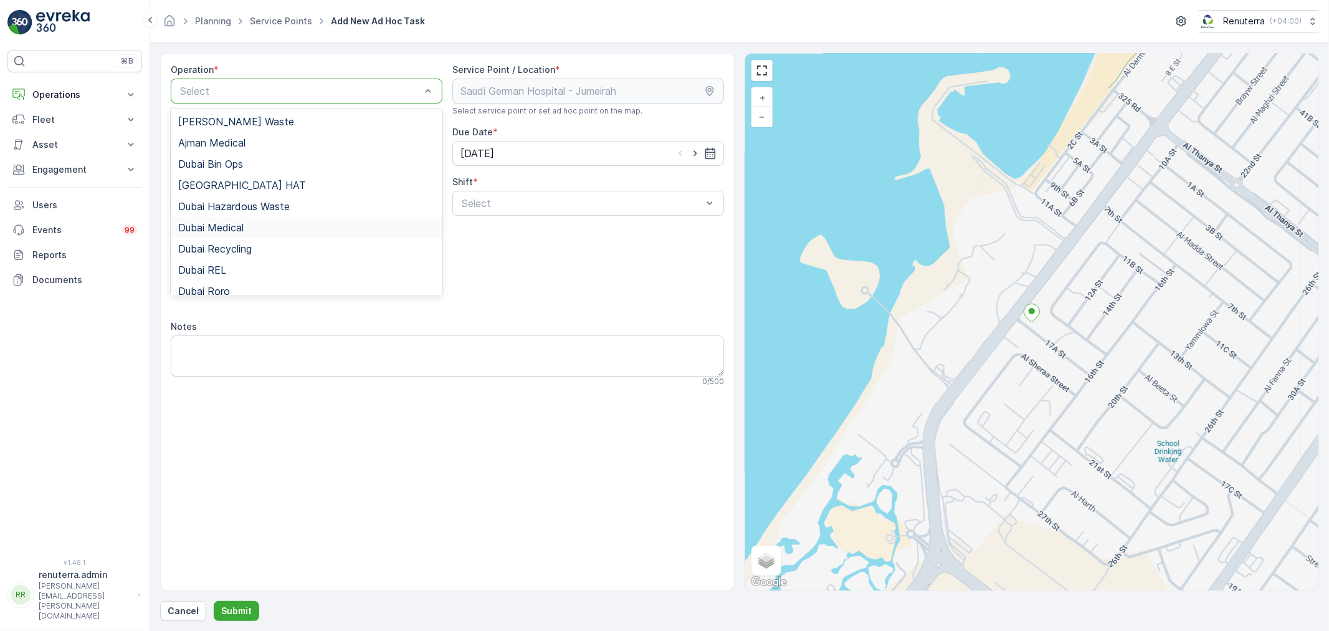
click at [244, 228] on span "Dubai Medical" at bounding box center [210, 227] width 65 height 11
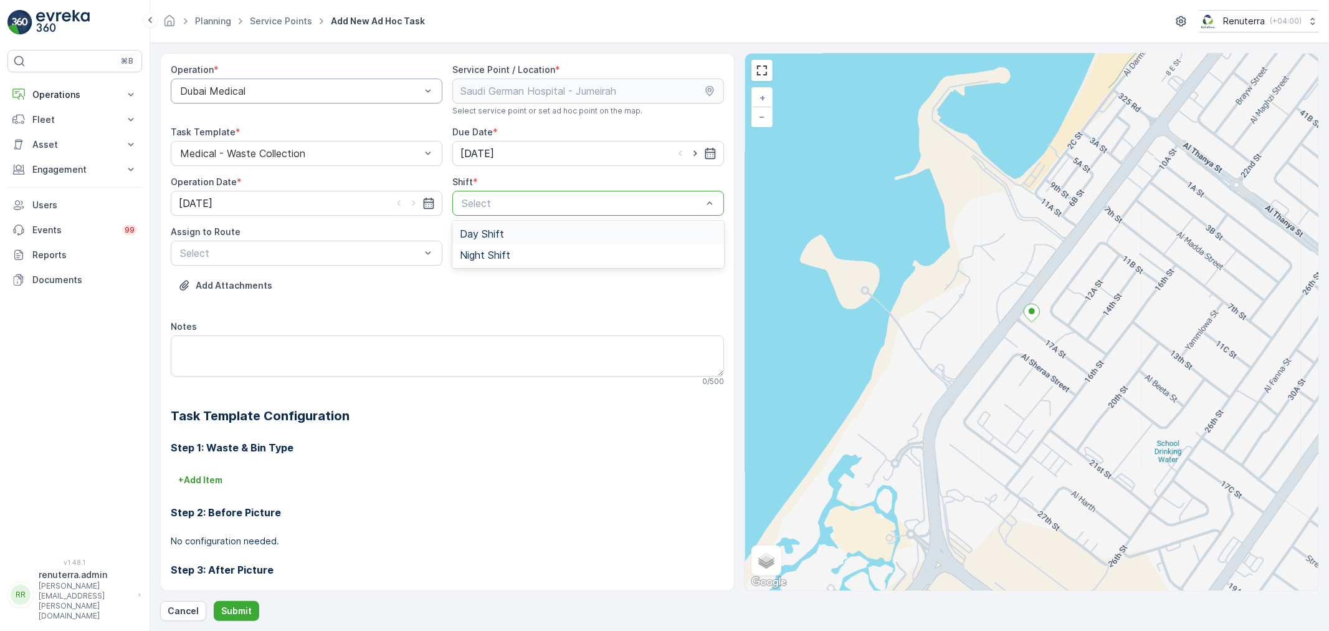
click at [531, 231] on div "Day Shift" at bounding box center [588, 233] width 257 height 11
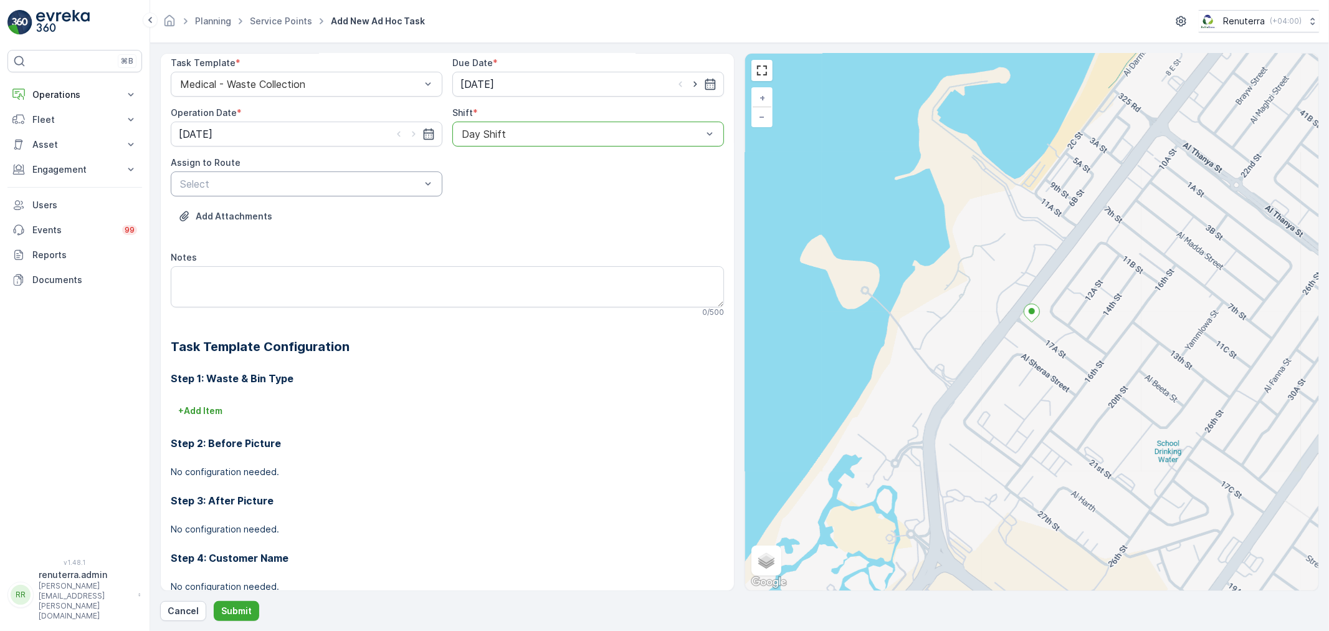
click at [378, 181] on div at bounding box center [300, 183] width 243 height 11
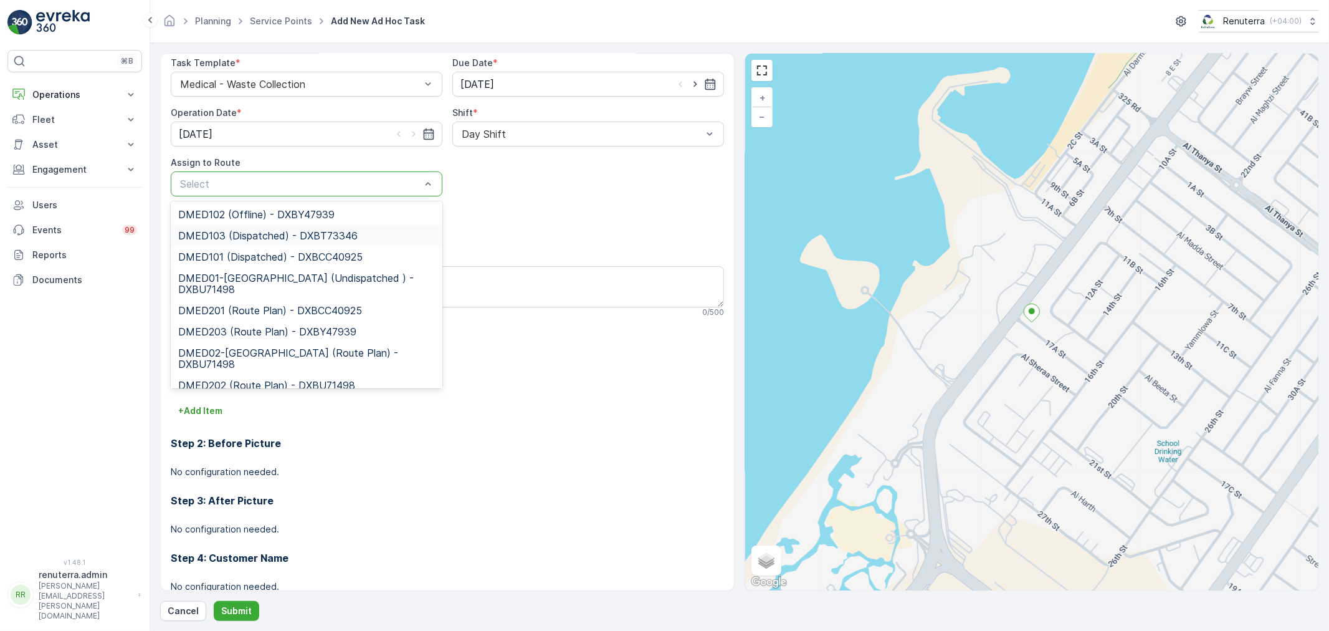
click at [325, 227] on div "DMED103 (Dispatched) - DXBT73346" at bounding box center [307, 235] width 272 height 21
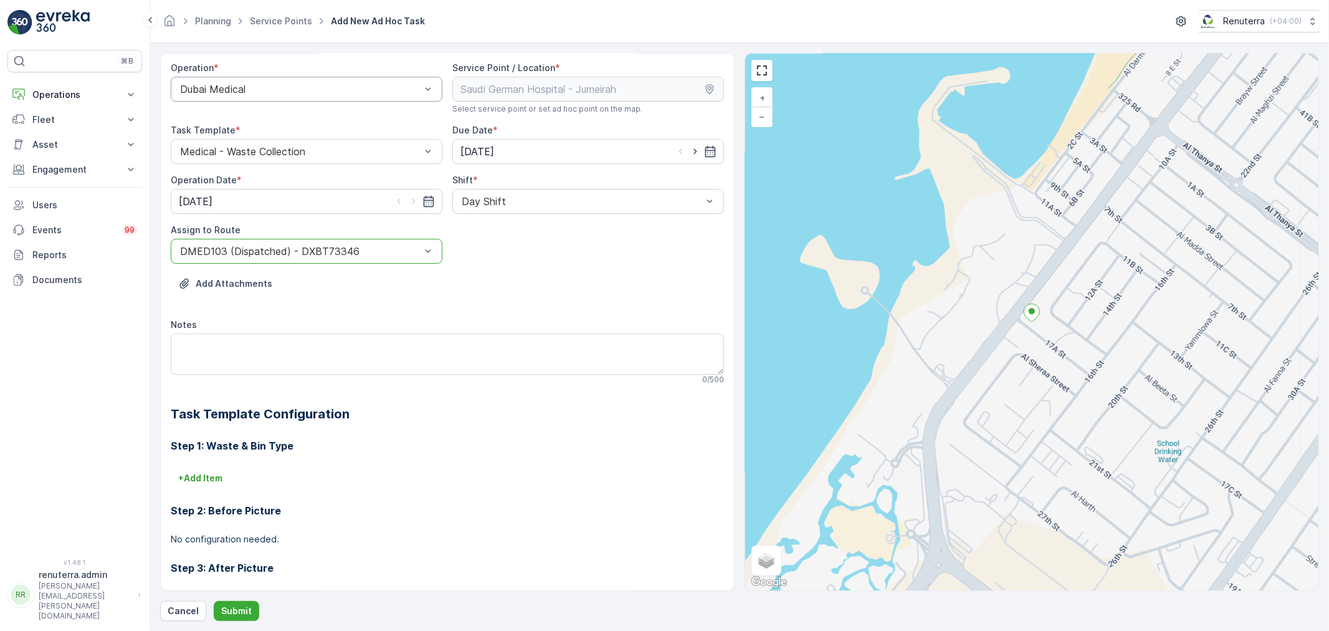
scroll to position [0, 0]
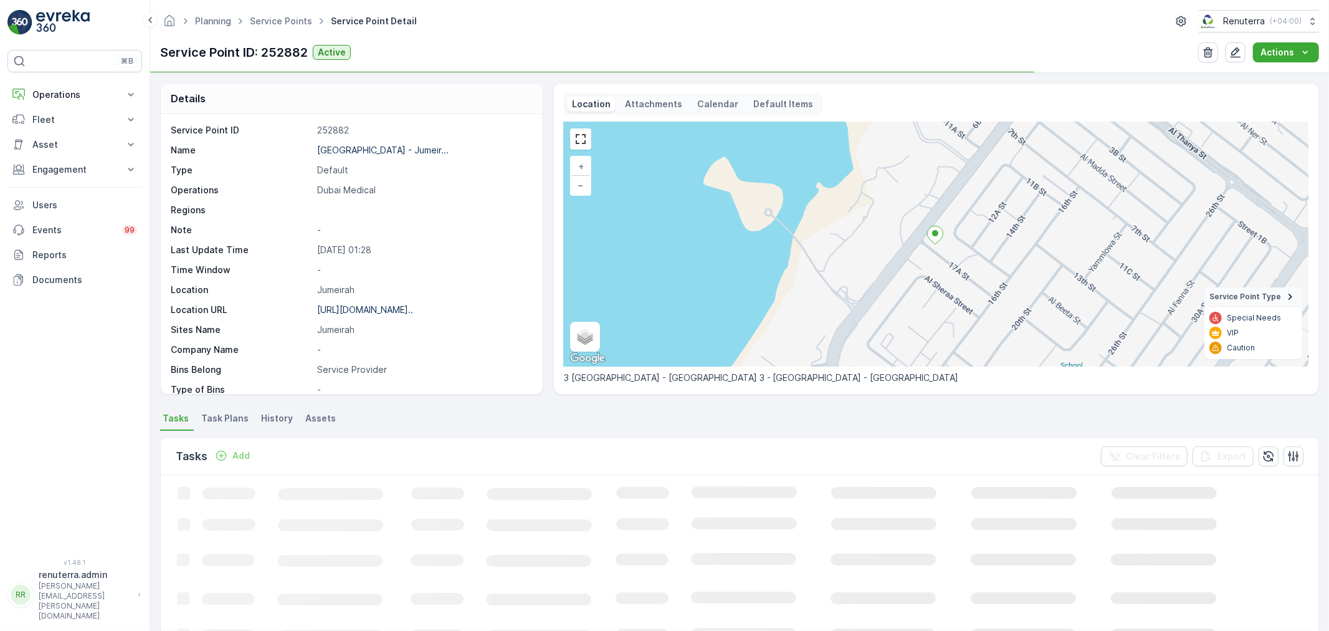
click at [272, 9] on div "Planning Service Points Service Point Detail Renuterra ( +04:00 ) Service Point…" at bounding box center [739, 36] width 1179 height 73
click at [275, 17] on link "Service Points" at bounding box center [281, 21] width 62 height 11
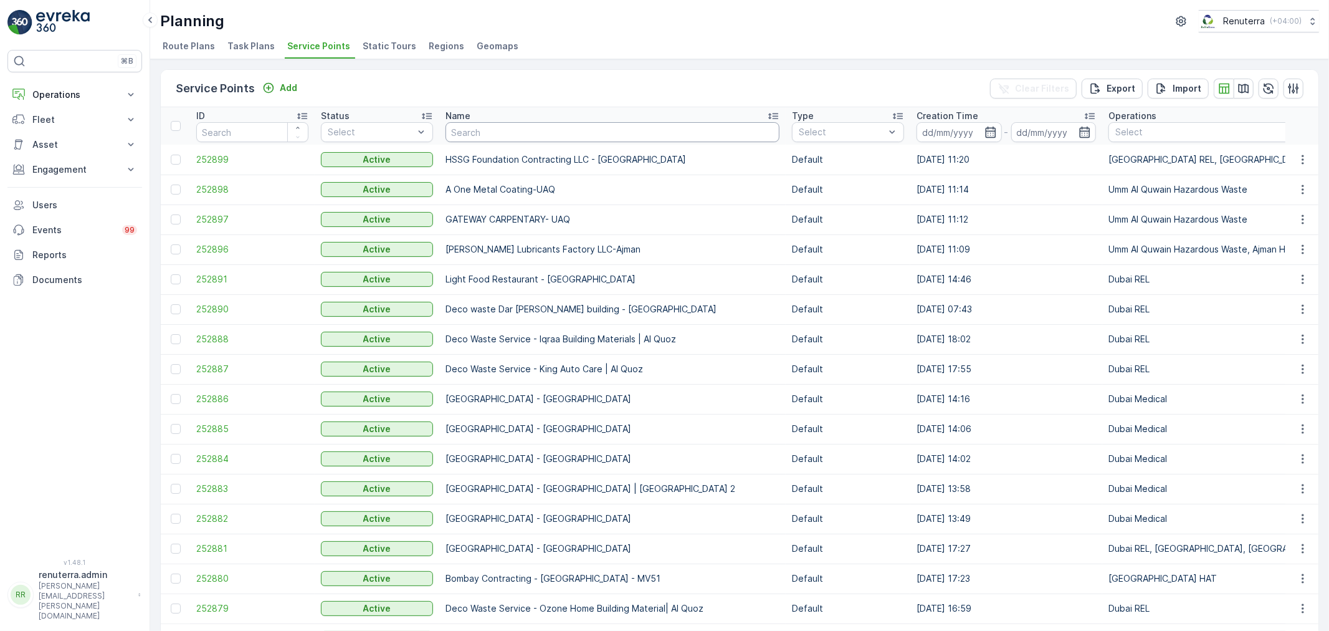
click at [484, 132] on input "text" at bounding box center [613, 132] width 334 height 20
type input "fuji"
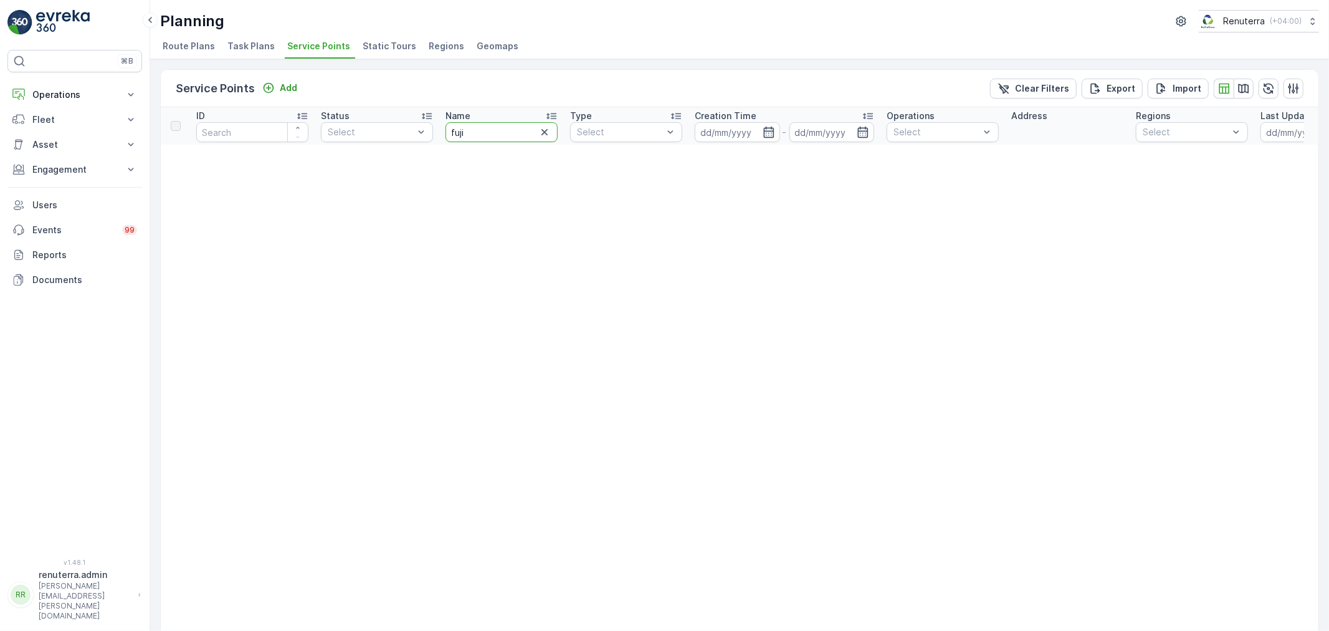
click at [444, 128] on th "Name fuji" at bounding box center [501, 125] width 125 height 37
type input "envoi"
drag, startPoint x: 486, startPoint y: 135, endPoint x: 454, endPoint y: 128, distance: 33.0
click at [454, 128] on input "envoi" at bounding box center [502, 132] width 112 height 20
type input "e"
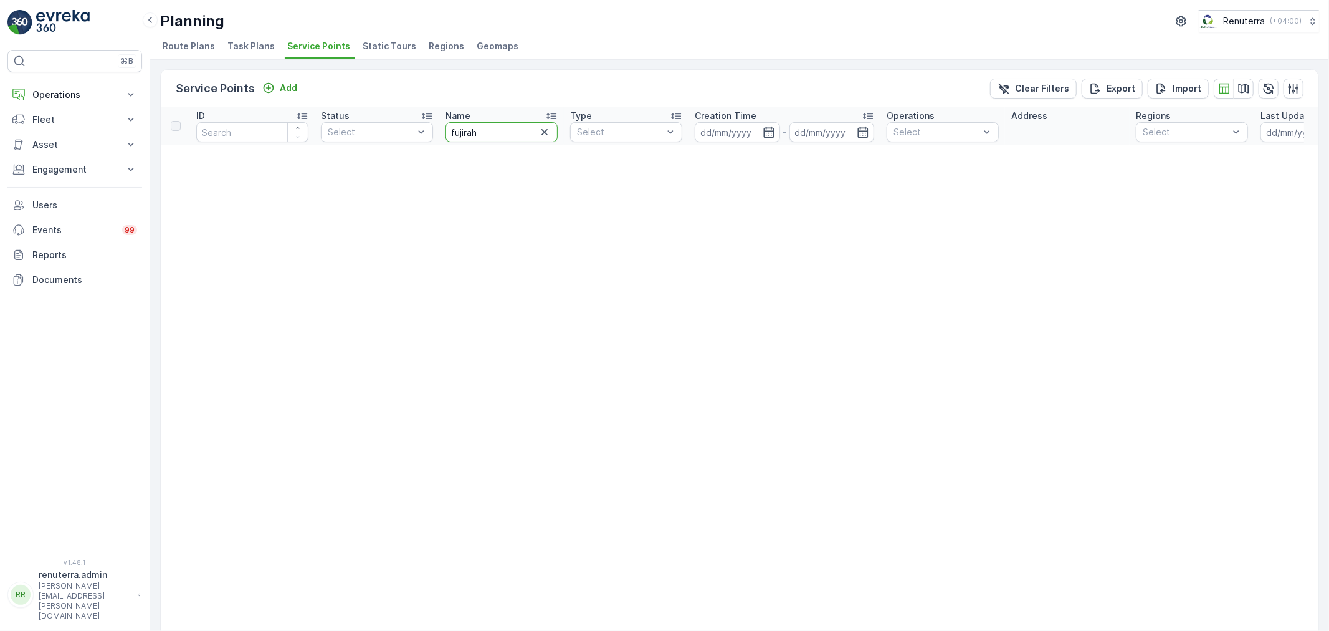
type input "fujirah"
drag, startPoint x: 469, startPoint y: 126, endPoint x: 446, endPoint y: 129, distance: 23.3
click at [446, 129] on input "fujirah" at bounding box center [502, 132] width 112 height 20
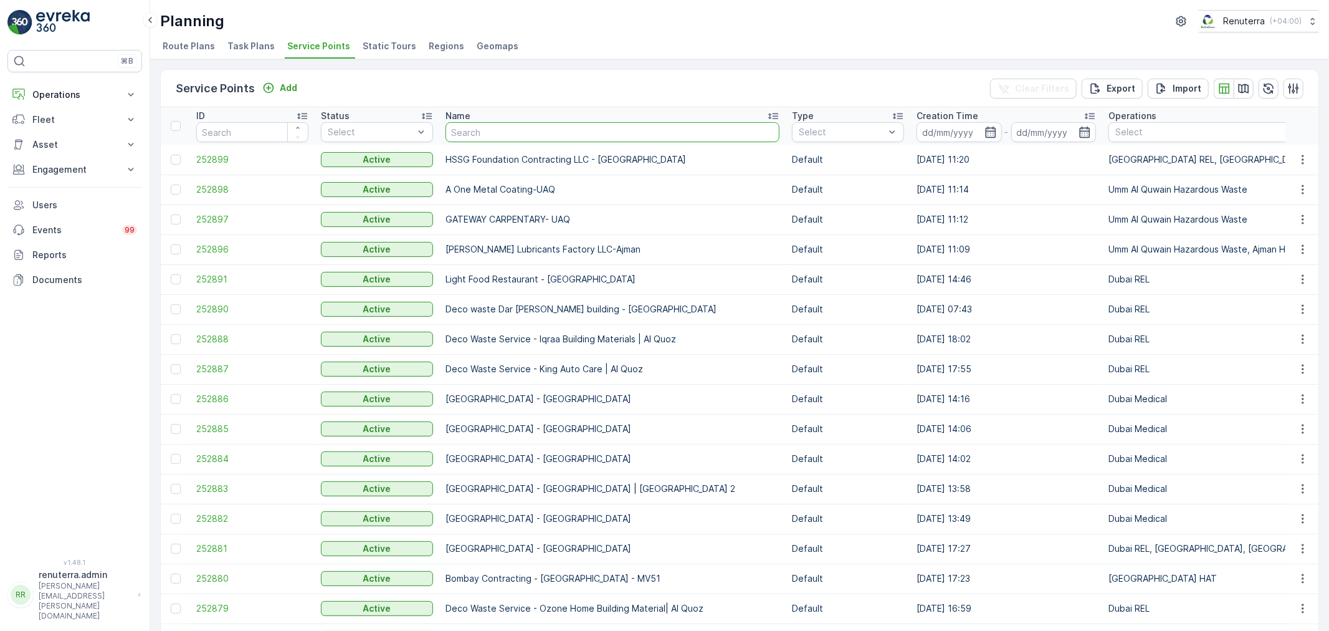
click at [499, 133] on input "text" at bounding box center [613, 132] width 334 height 20
click at [462, 125] on input "text" at bounding box center [613, 132] width 334 height 20
click at [485, 138] on input "text" at bounding box center [613, 132] width 334 height 20
click at [503, 138] on input "text" at bounding box center [613, 132] width 334 height 20
type input "Gulf"
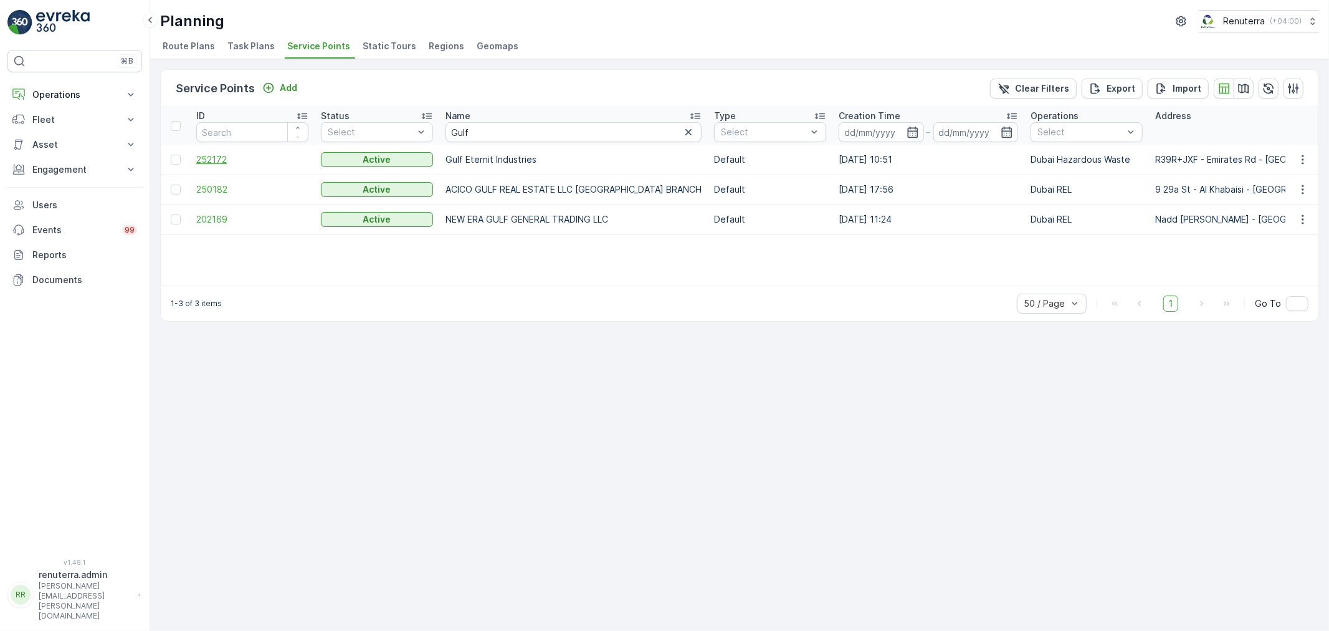
click at [231, 158] on span "252172" at bounding box center [252, 159] width 112 height 12
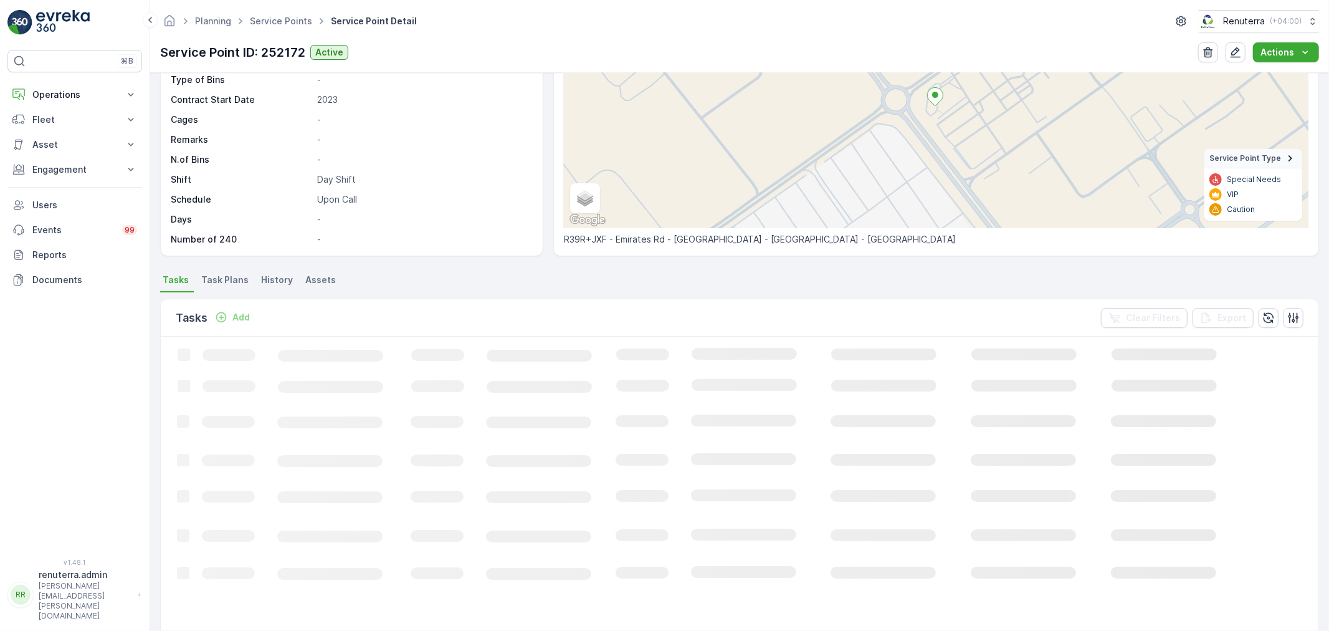
scroll to position [75, 0]
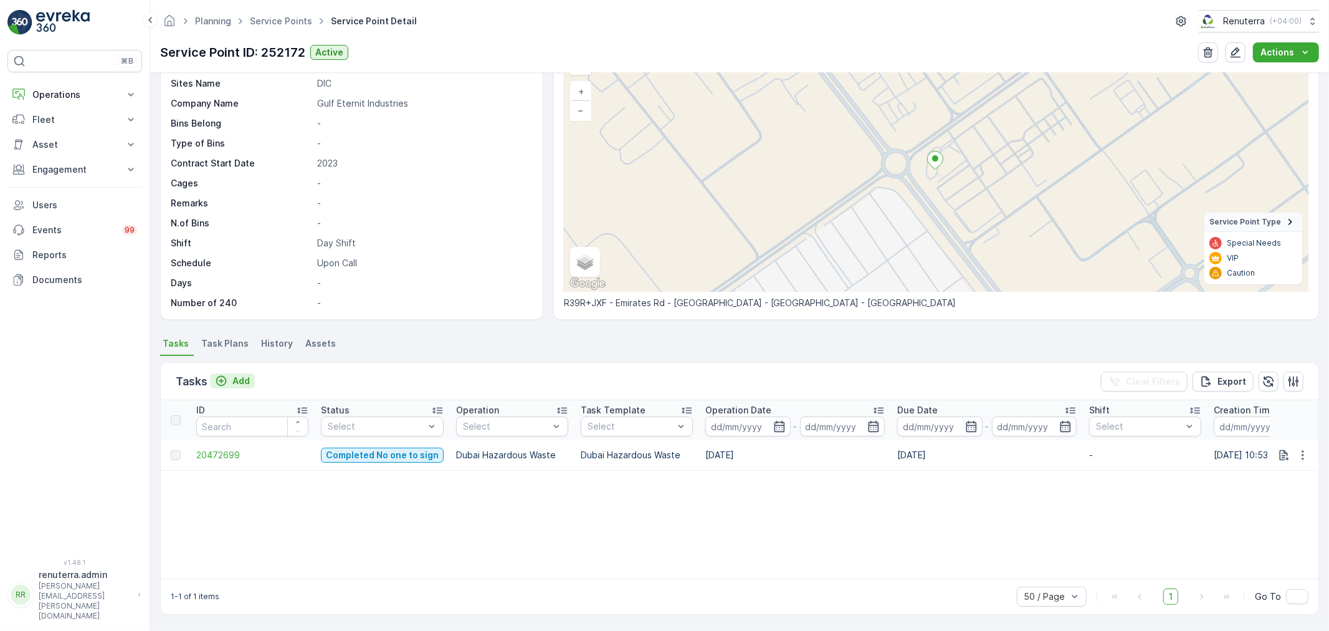
click at [225, 373] on button "Add" at bounding box center [232, 380] width 45 height 15
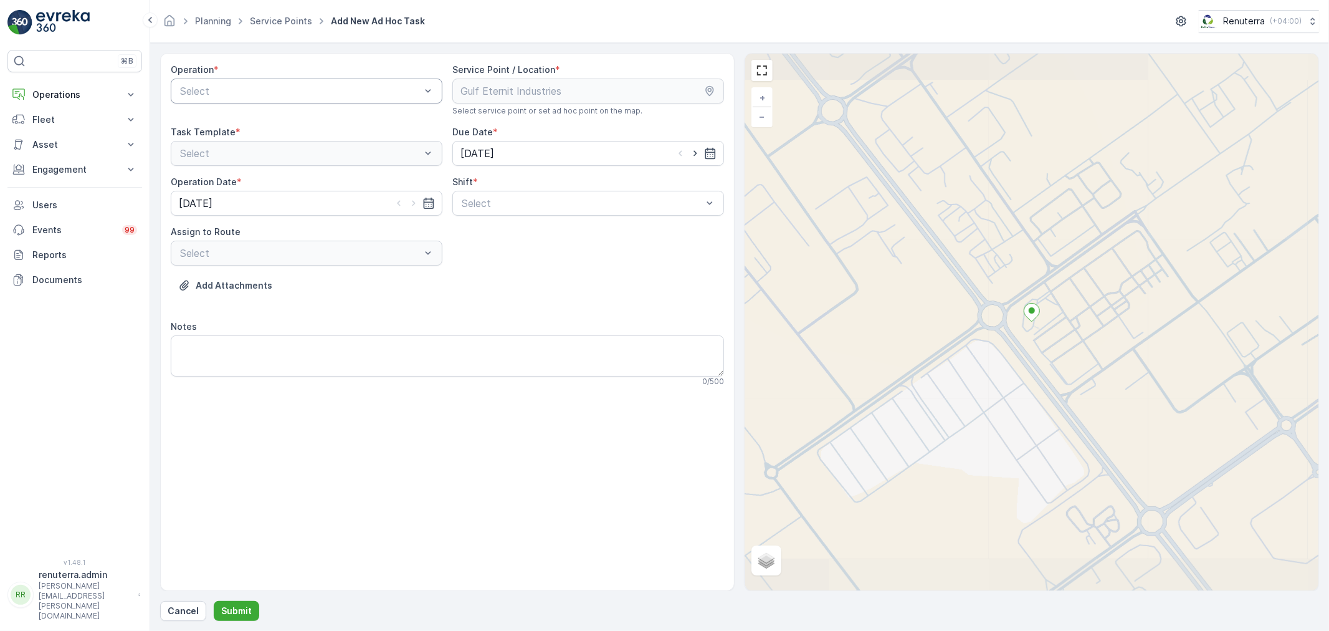
click at [248, 91] on div at bounding box center [300, 90] width 243 height 11
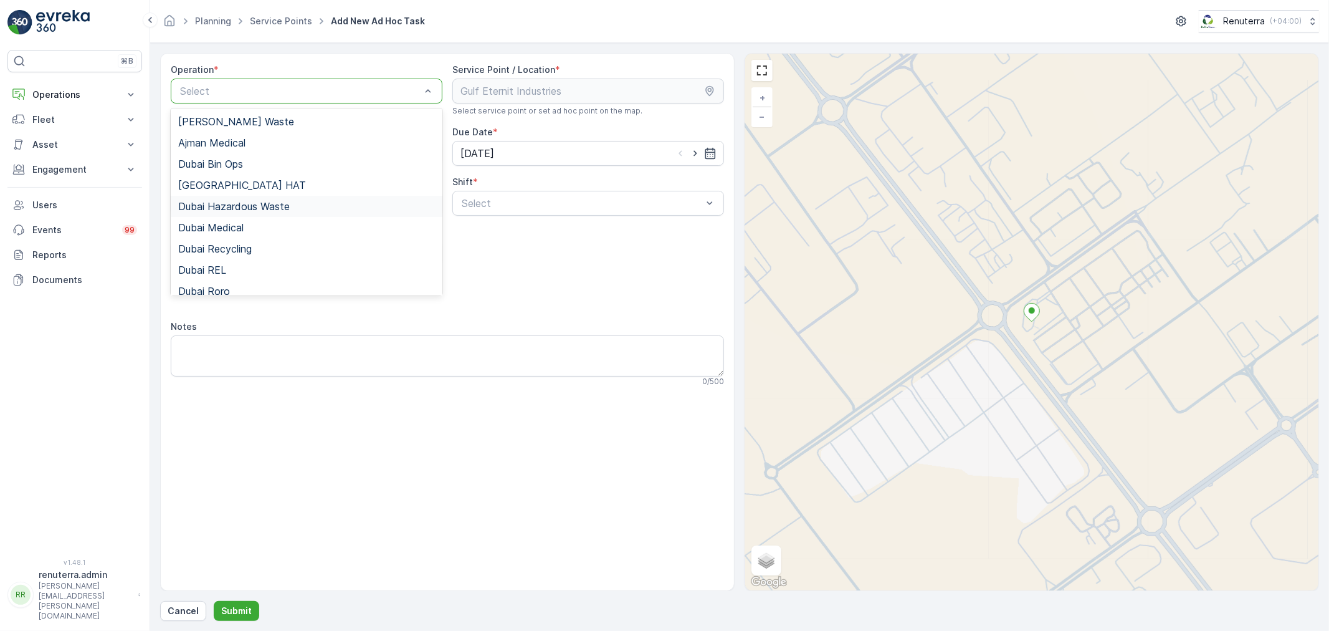
click at [322, 197] on div "Dubai Hazardous Waste" at bounding box center [307, 206] width 272 height 21
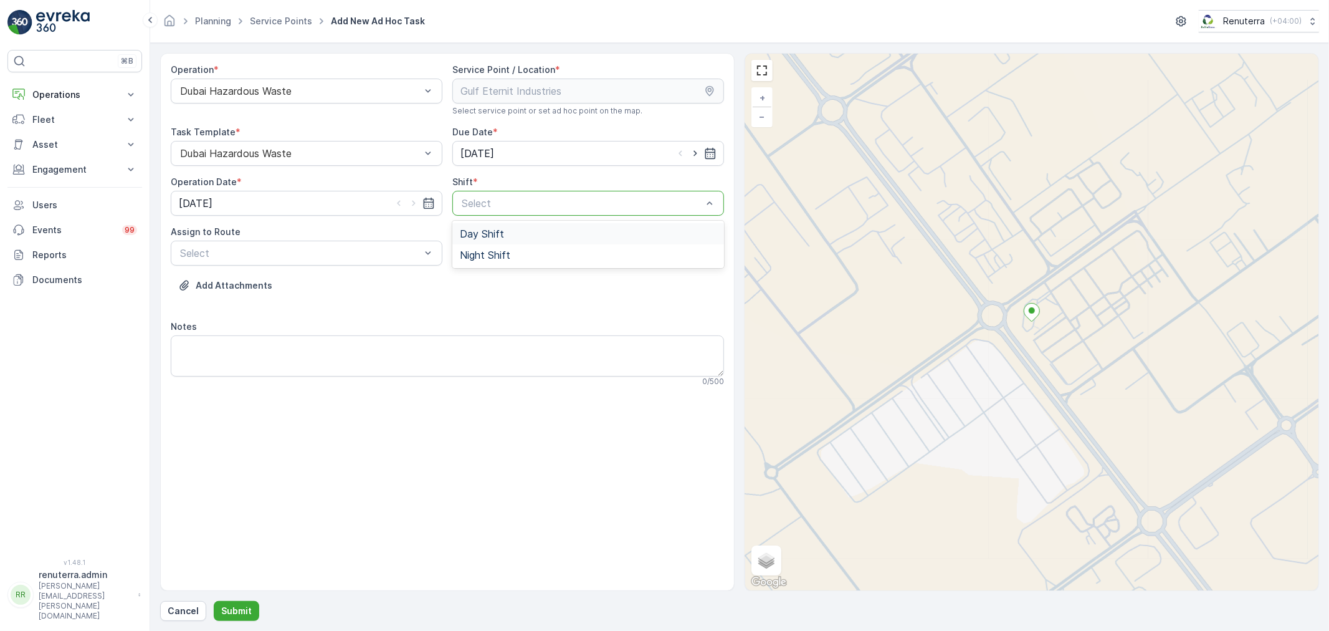
click at [493, 229] on span "Day Shift" at bounding box center [482, 233] width 44 height 11
click at [439, 250] on div "Select" at bounding box center [307, 253] width 272 height 25
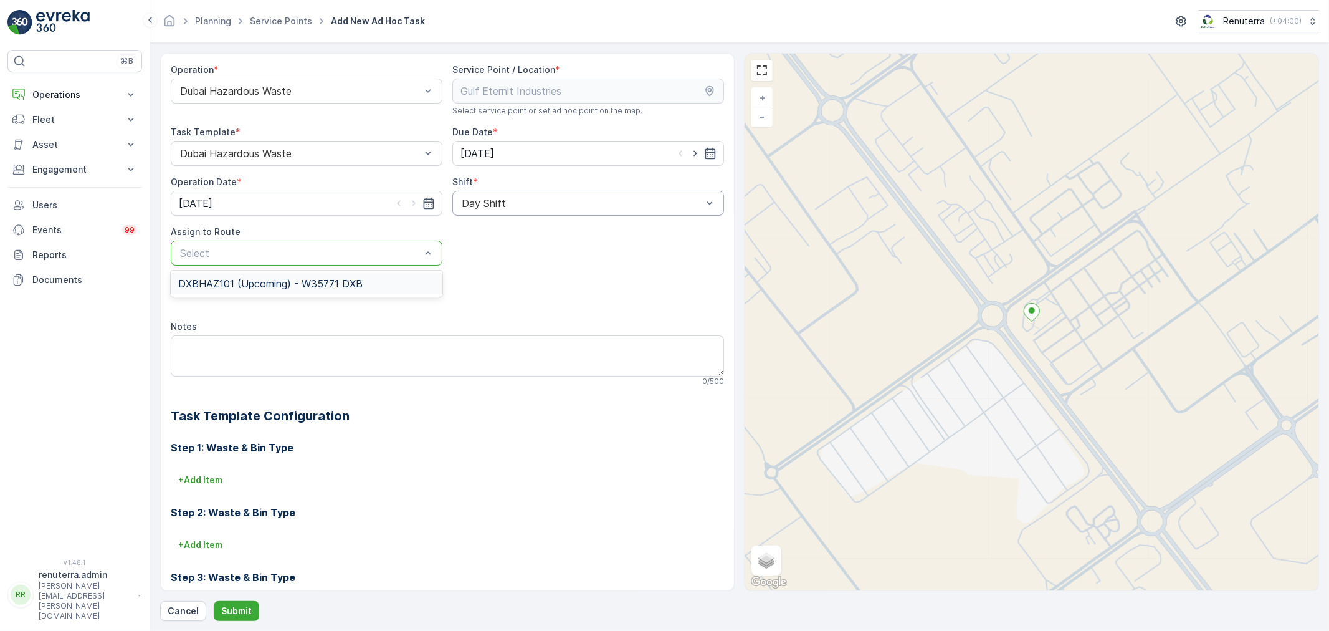
click at [371, 278] on div "DXBHAZ101 (Upcoming) - W35771 DXB" at bounding box center [306, 283] width 257 height 11
click at [246, 607] on p "Submit" at bounding box center [236, 610] width 31 height 12
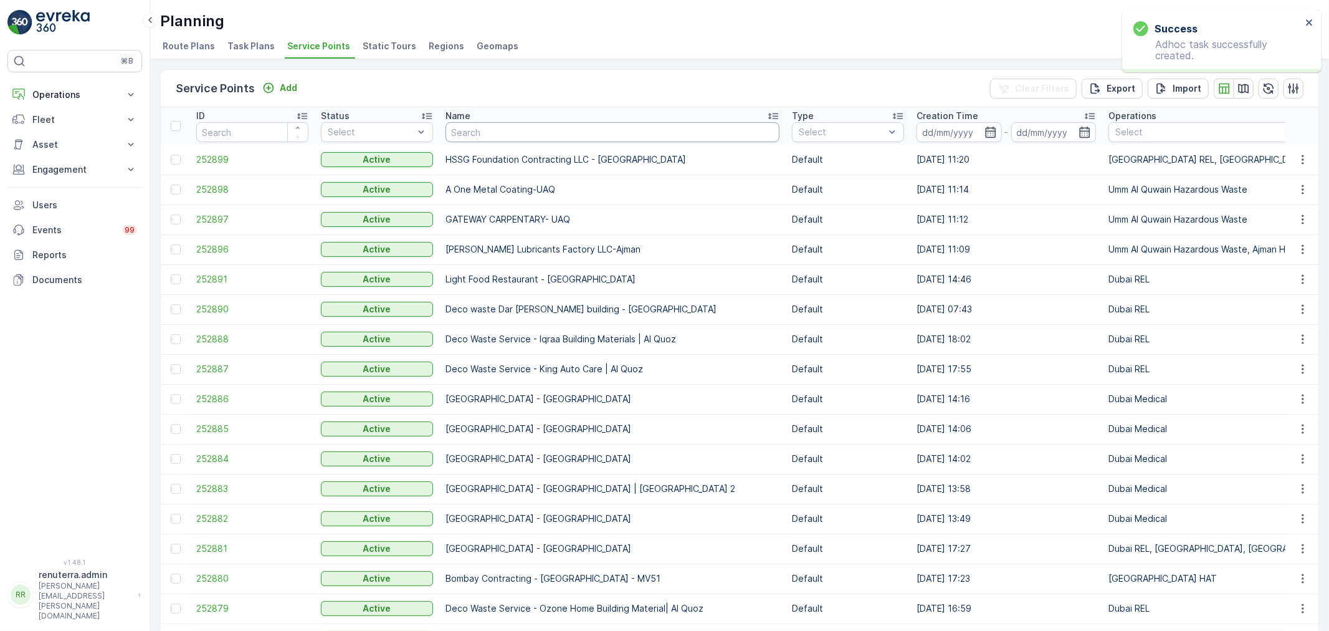
click at [471, 133] on input "text" at bounding box center [613, 132] width 334 height 20
type input "bel"
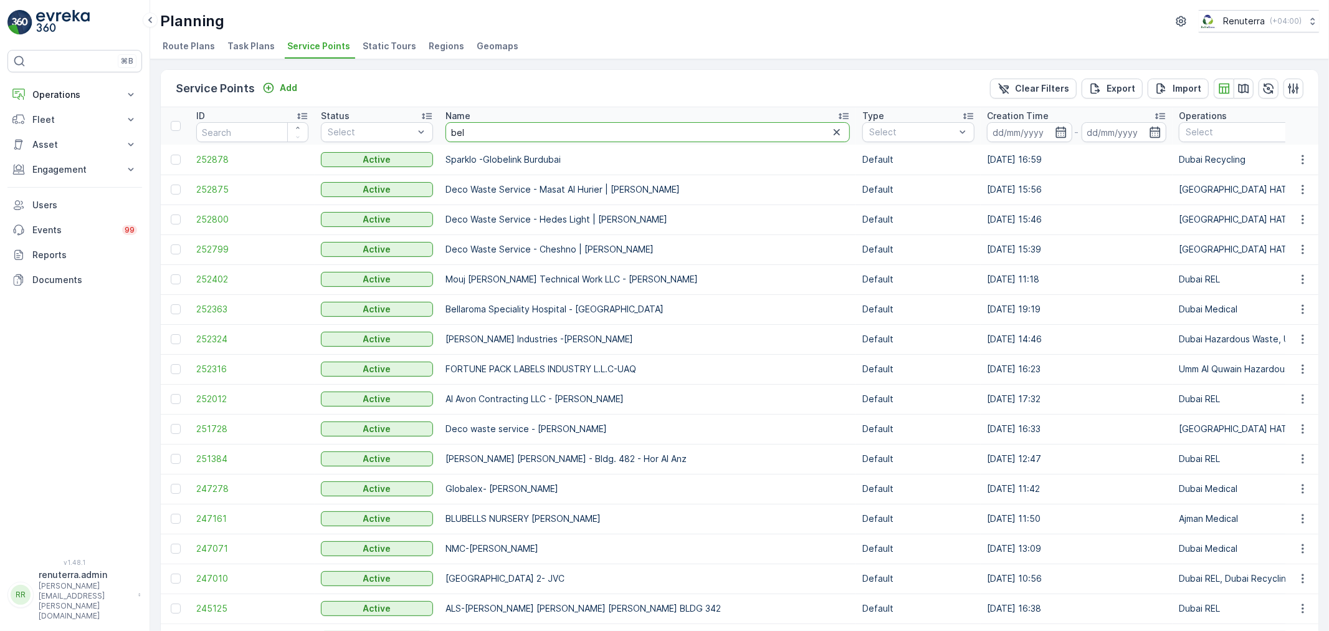
click at [487, 131] on input "bel" at bounding box center [648, 132] width 404 height 20
type input "belh"
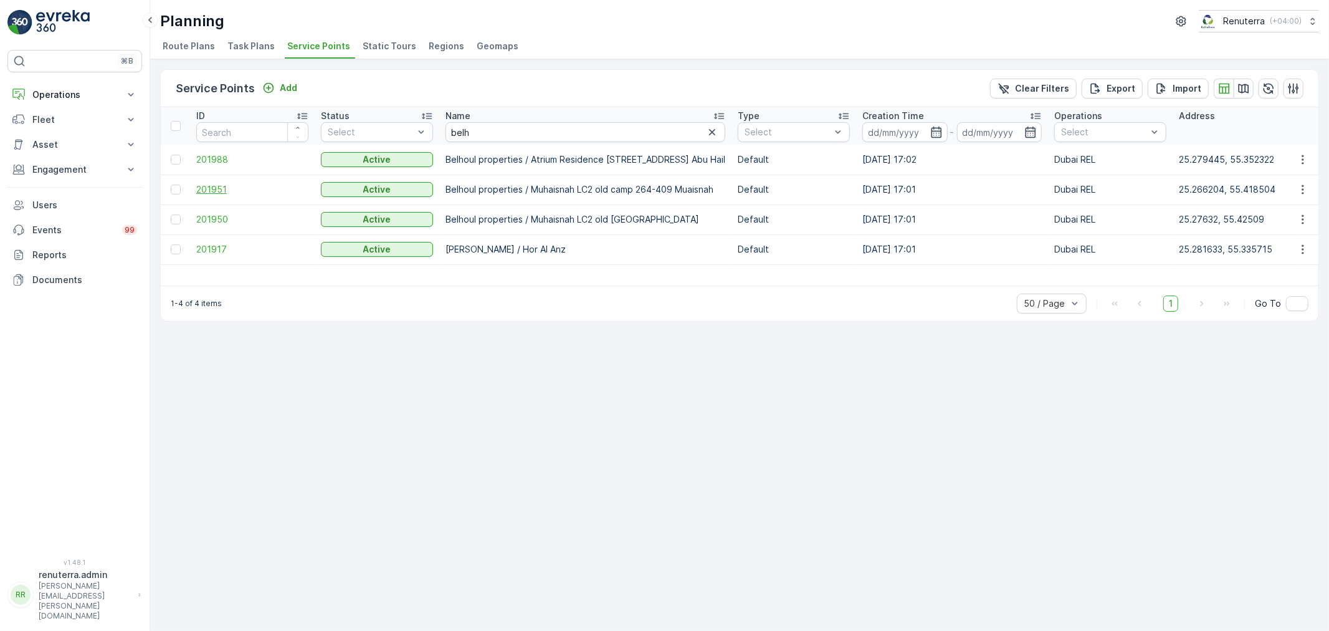
click at [218, 195] on td "201951" at bounding box center [252, 189] width 125 height 30
click at [216, 193] on span "201951" at bounding box center [252, 189] width 112 height 12
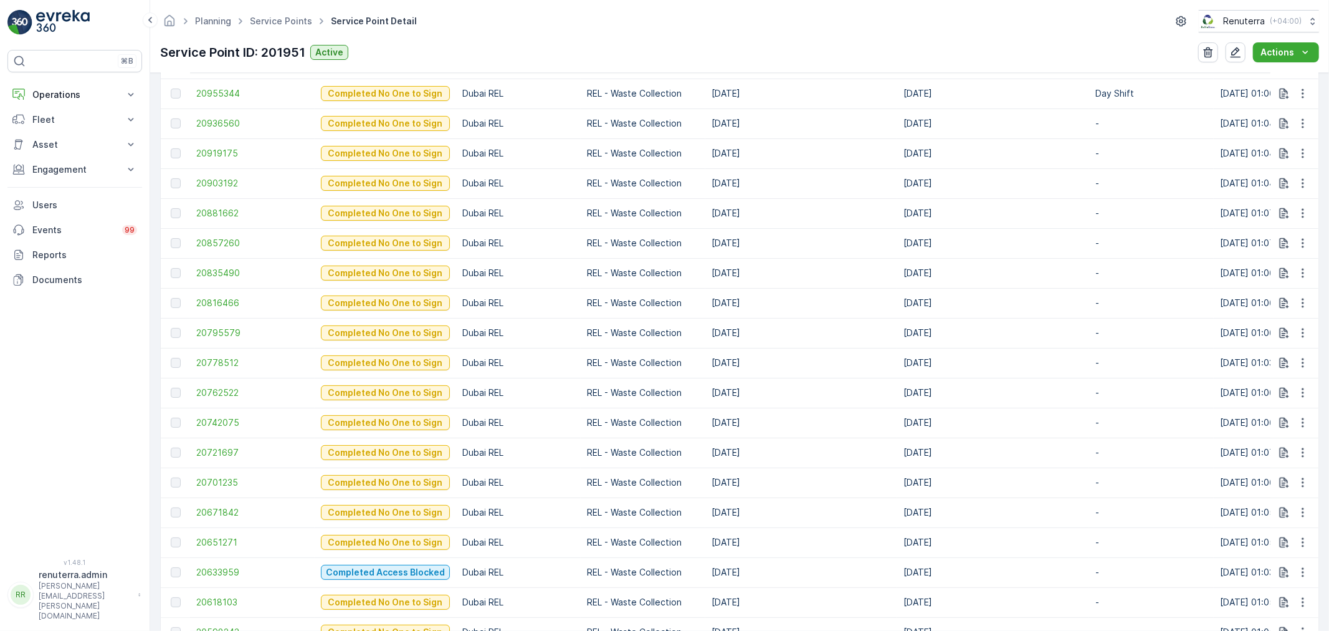
scroll to position [623, 0]
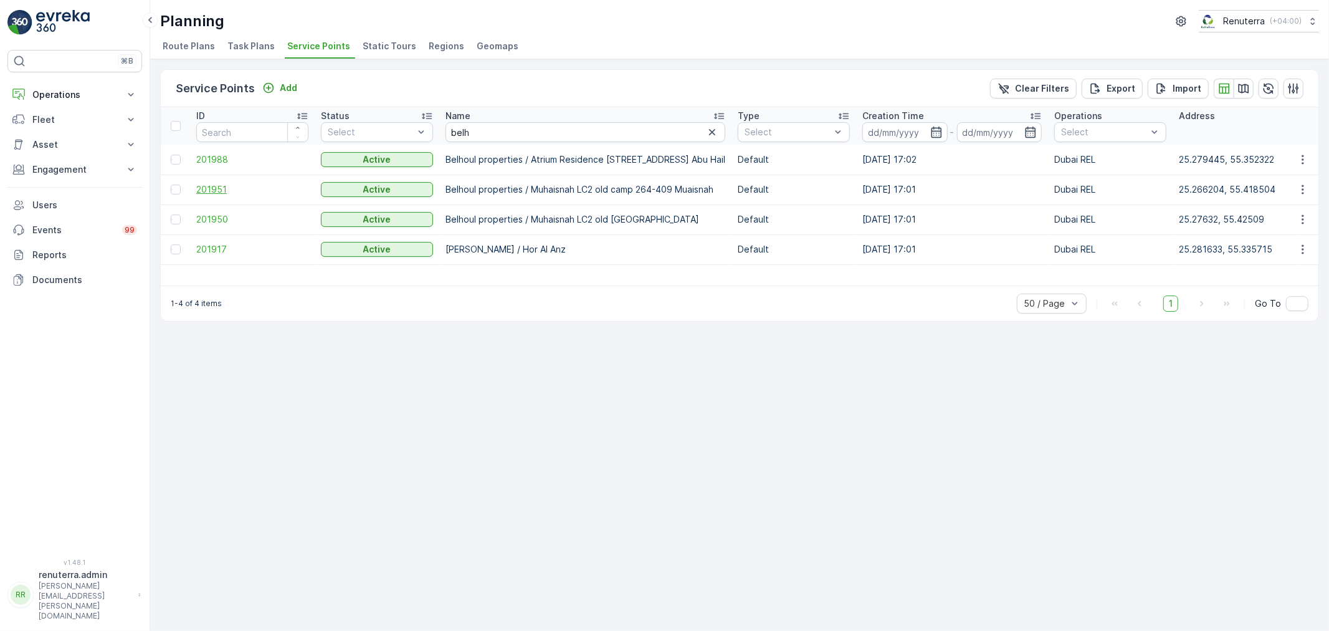
click at [250, 187] on span "201951" at bounding box center [252, 189] width 112 height 12
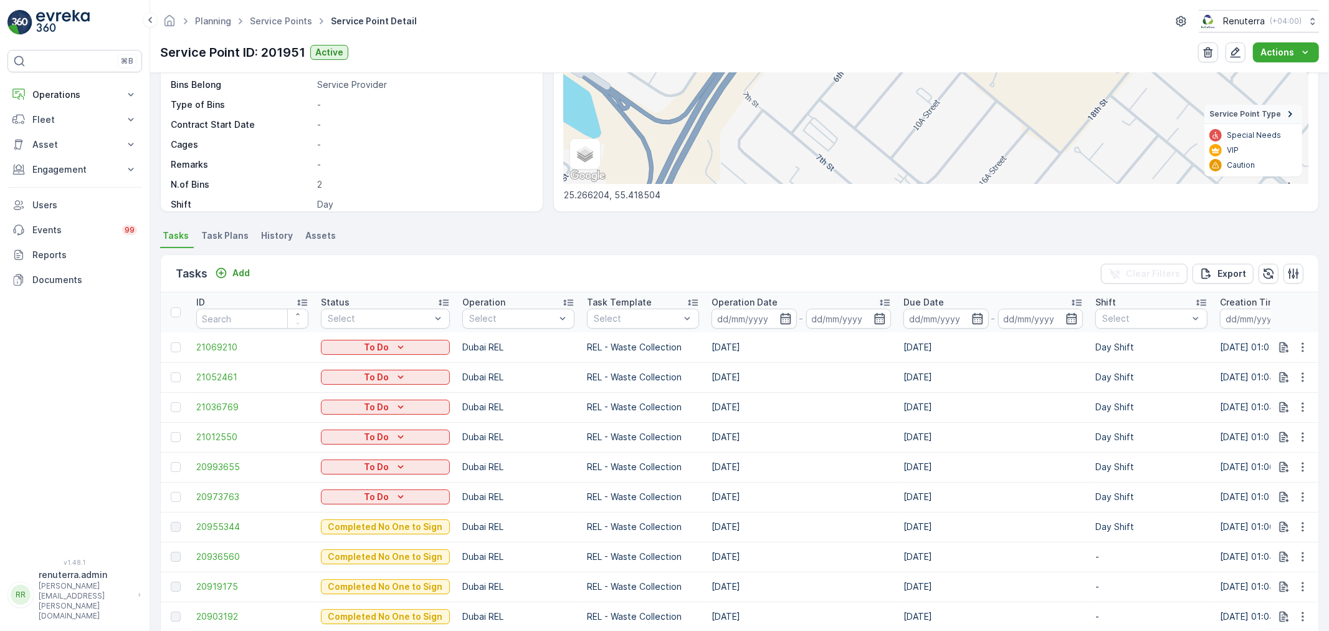
scroll to position [415, 0]
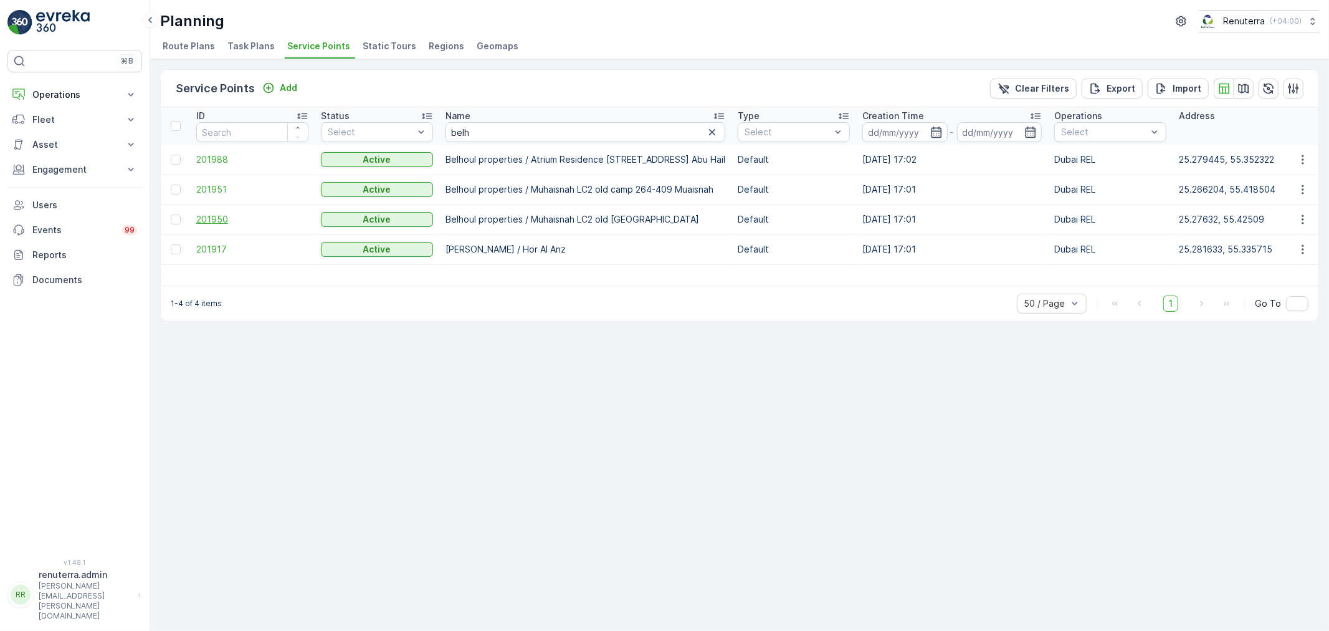
click at [200, 222] on span "201950" at bounding box center [252, 219] width 112 height 12
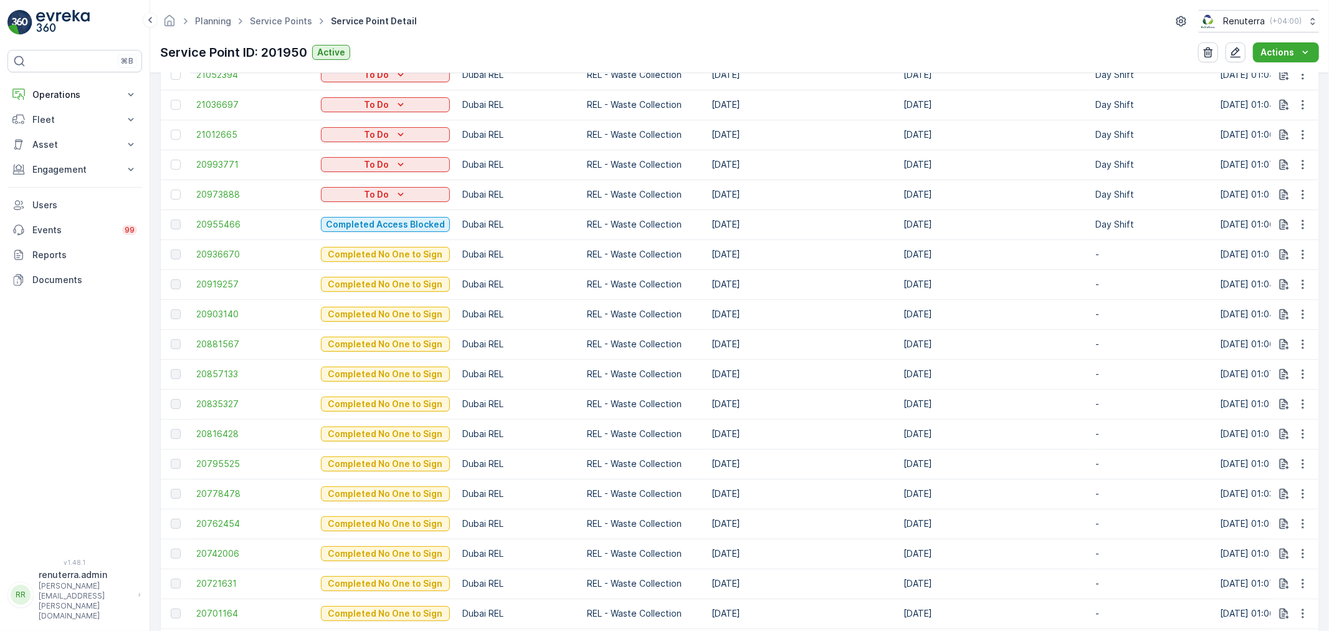
scroll to position [484, 0]
click at [215, 228] on span "20955466" at bounding box center [252, 225] width 112 height 12
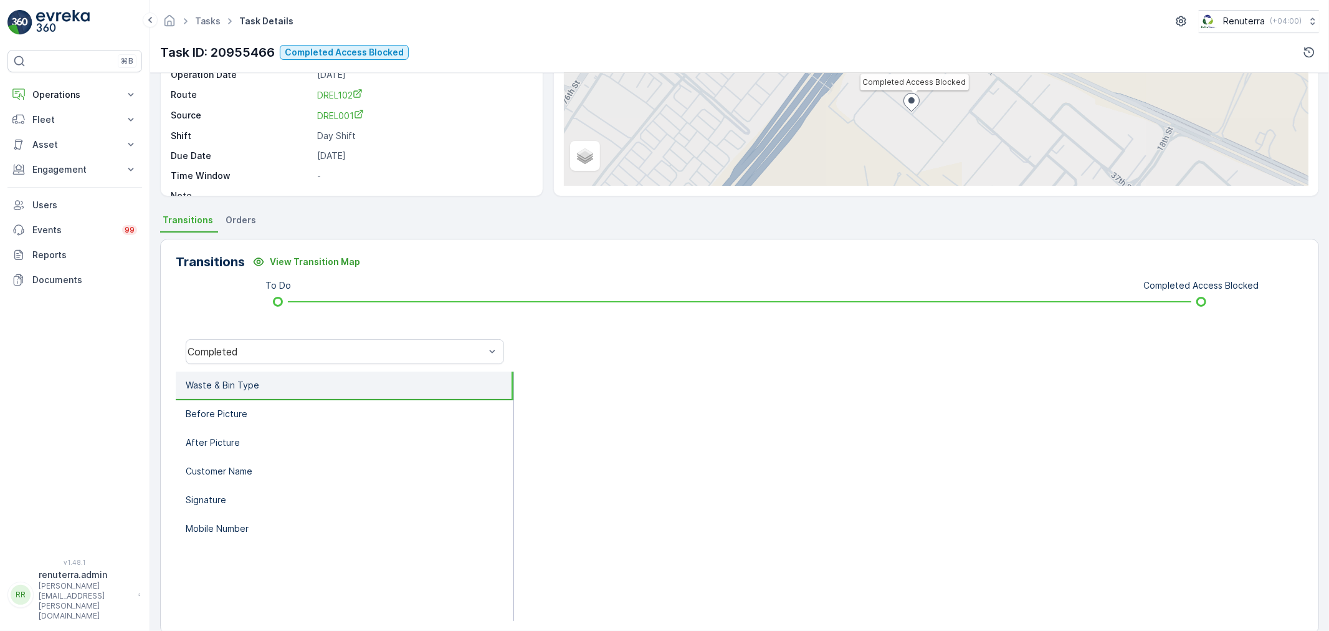
scroll to position [154, 0]
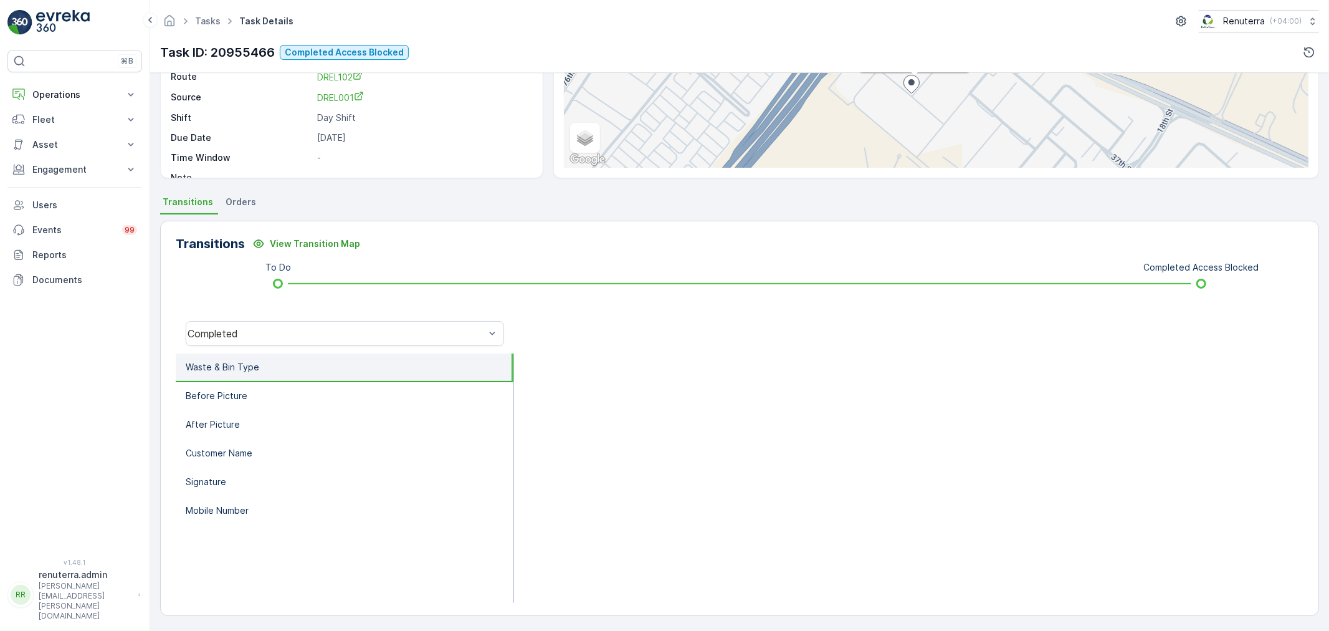
click at [295, 366] on li "Waste & Bin Type" at bounding box center [345, 367] width 338 height 29
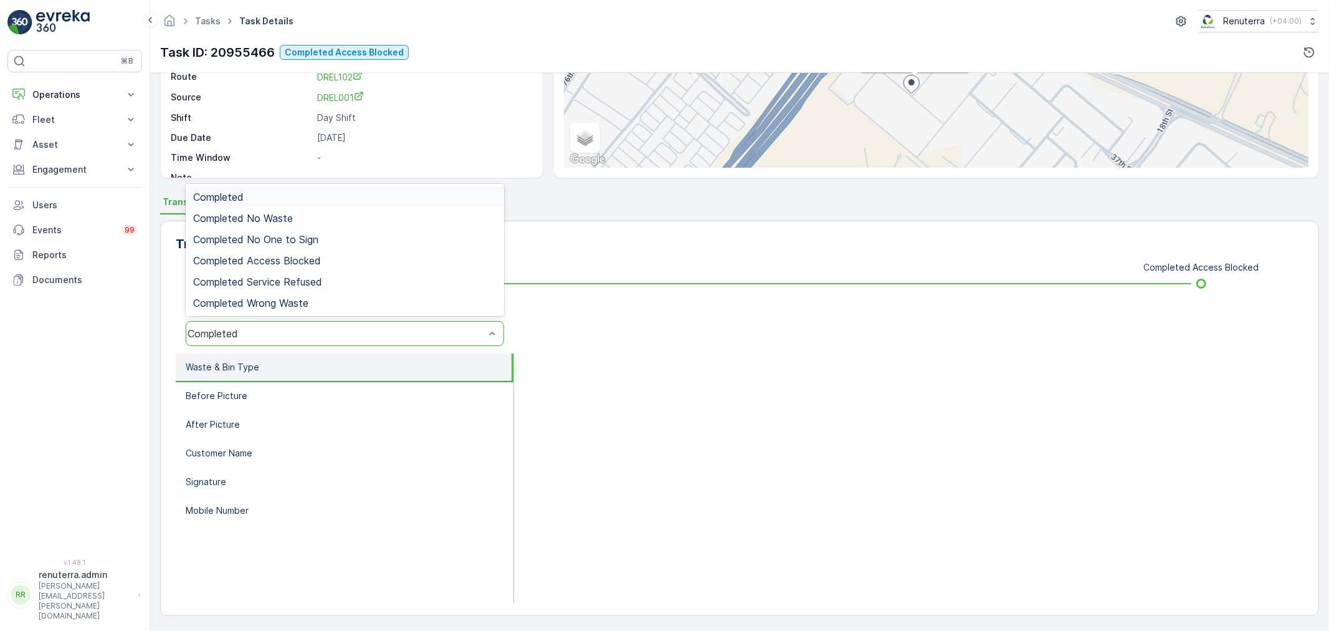
click at [274, 322] on div "Completed" at bounding box center [345, 333] width 318 height 25
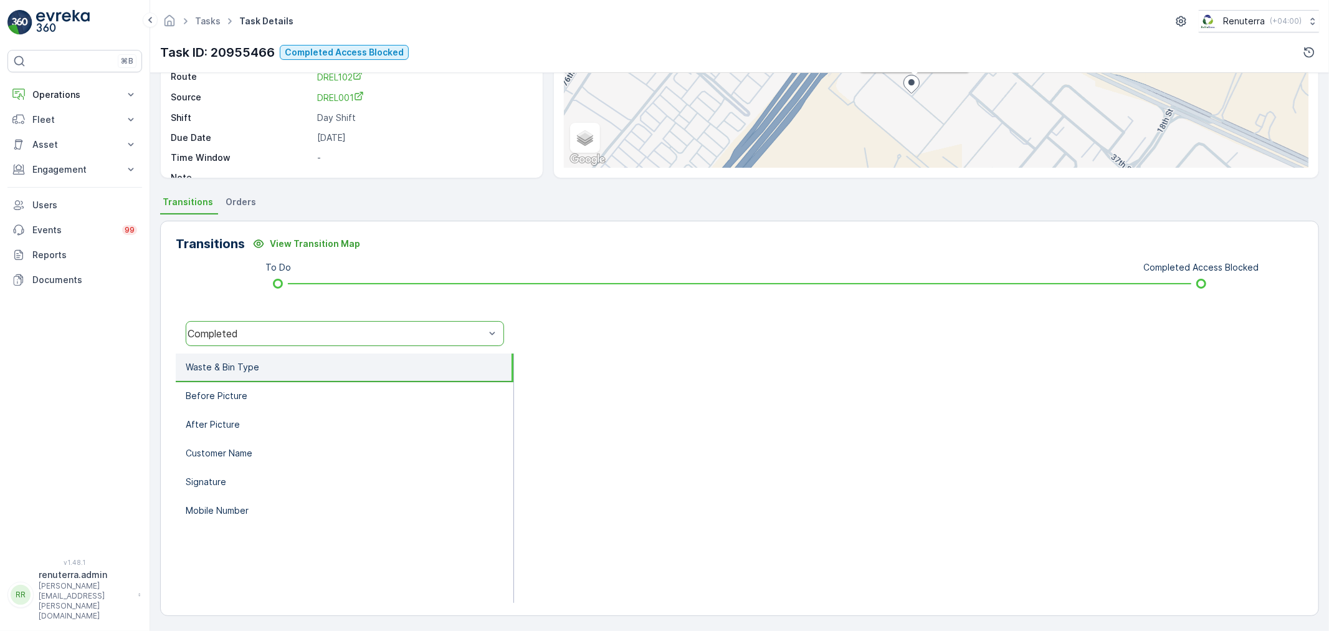
click at [227, 338] on div "Completed" at bounding box center [336, 333] width 297 height 11
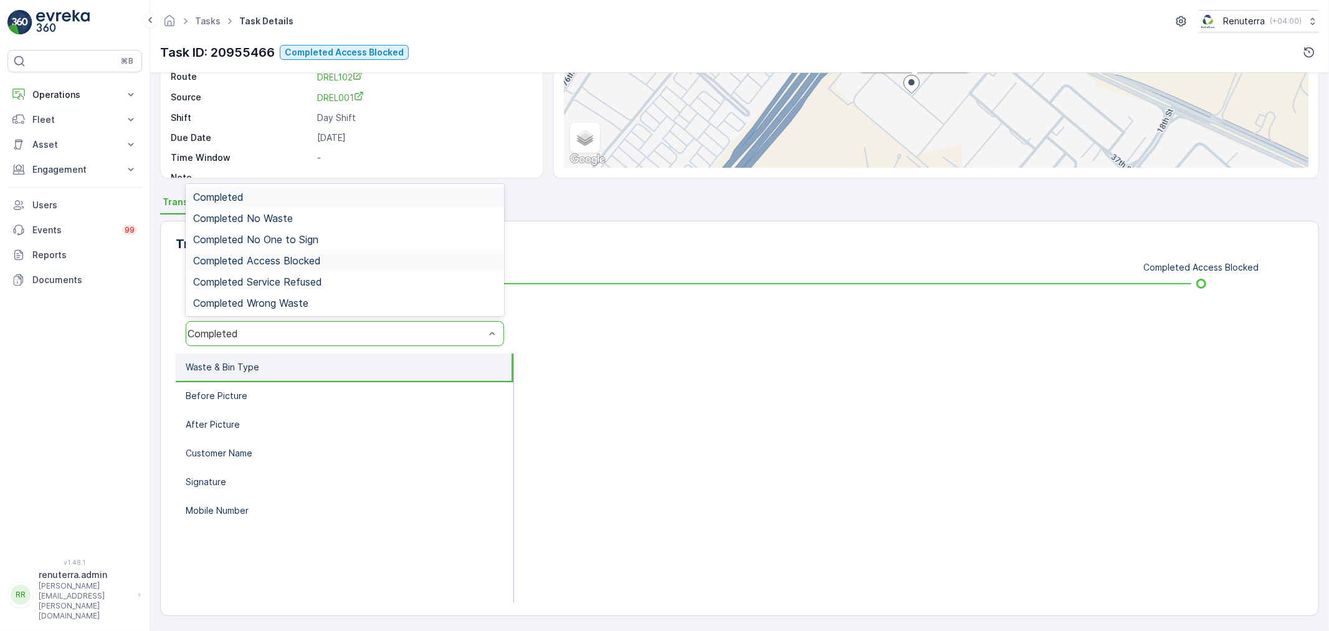
click at [275, 255] on span "Completed Access Blocked" at bounding box center [257, 260] width 128 height 11
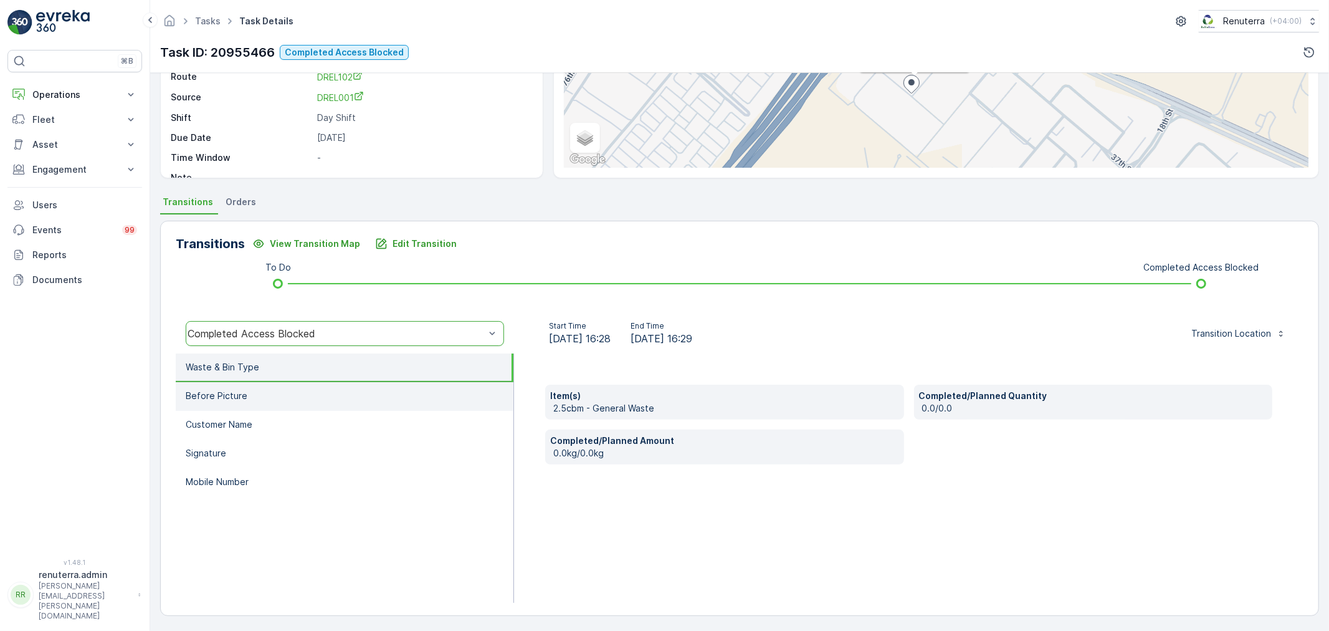
click at [313, 391] on li "Before Picture" at bounding box center [345, 396] width 338 height 29
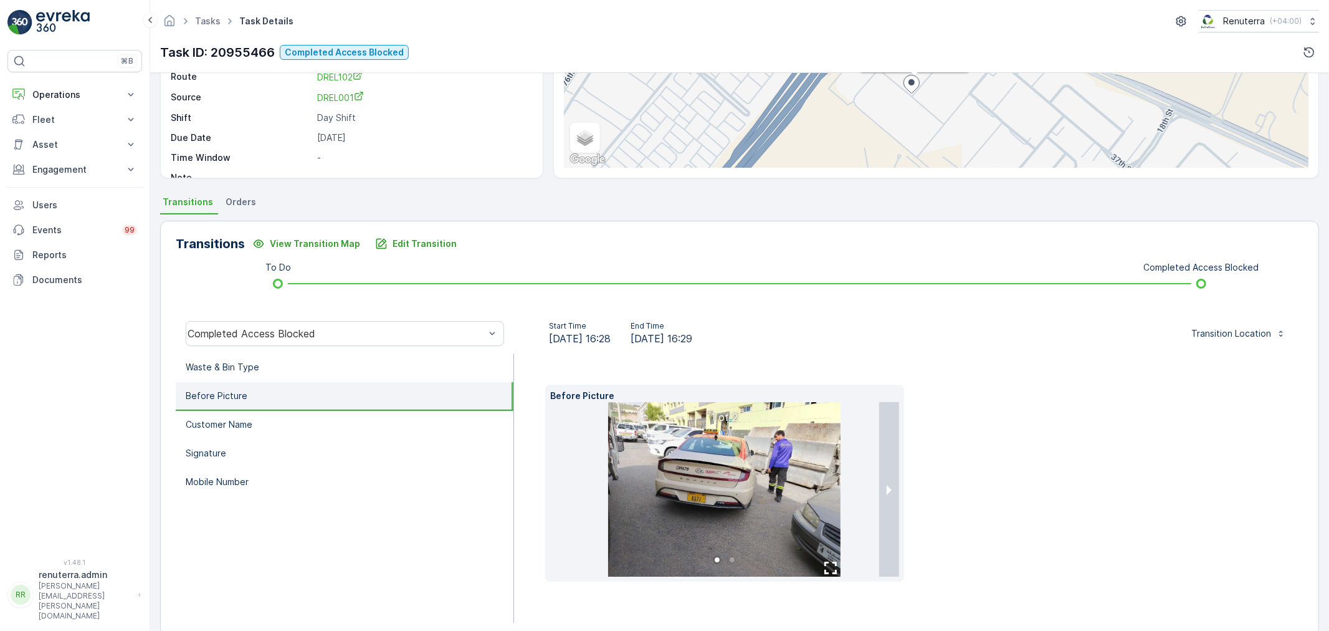
click at [763, 489] on img at bounding box center [724, 489] width 232 height 174
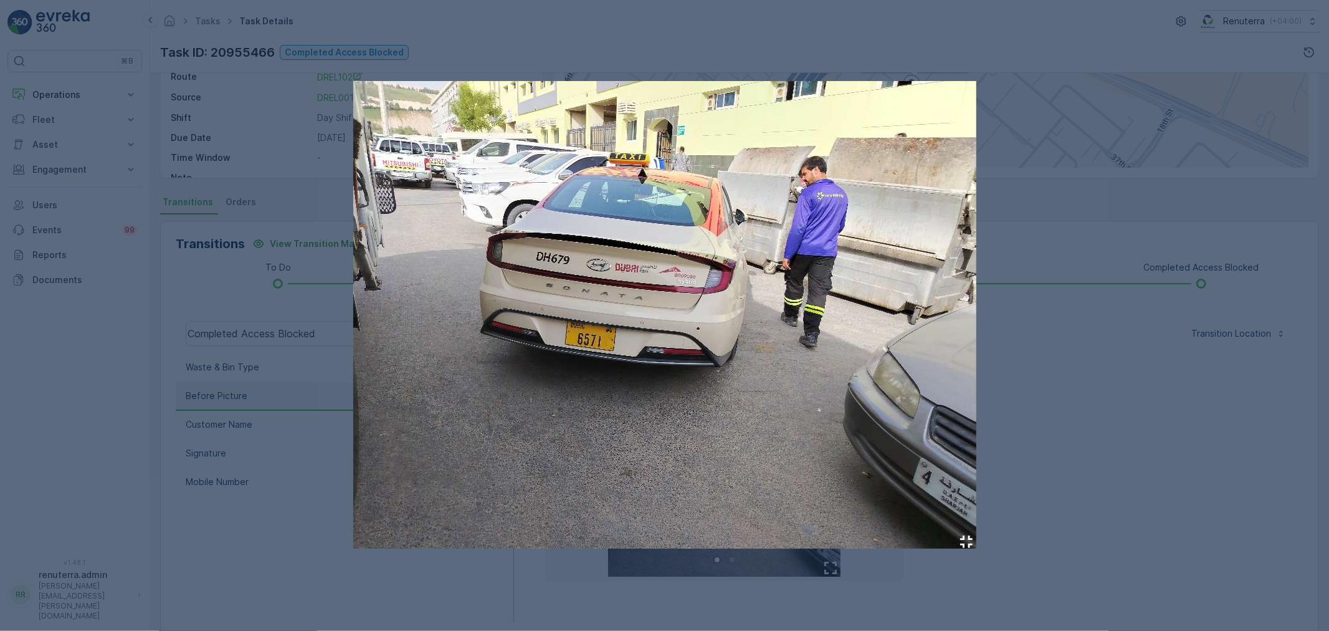
click at [1106, 422] on div at bounding box center [664, 315] width 1329 height 631
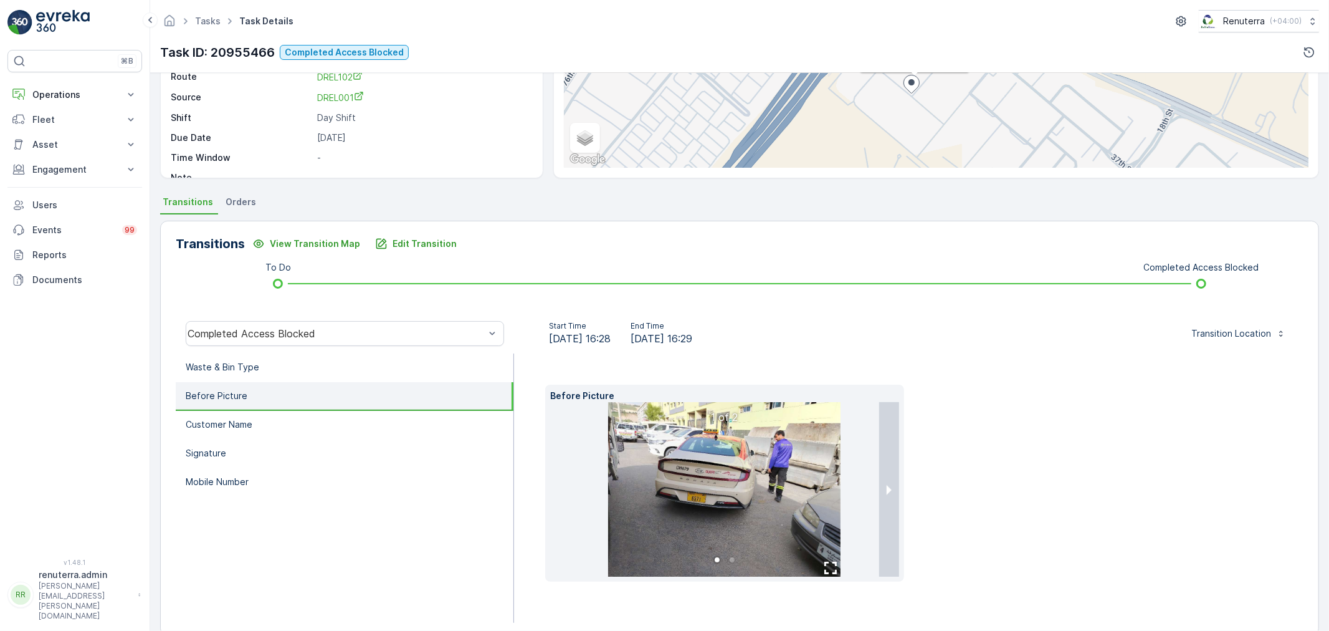
click at [887, 480] on button "next slide / item" at bounding box center [889, 489] width 20 height 174
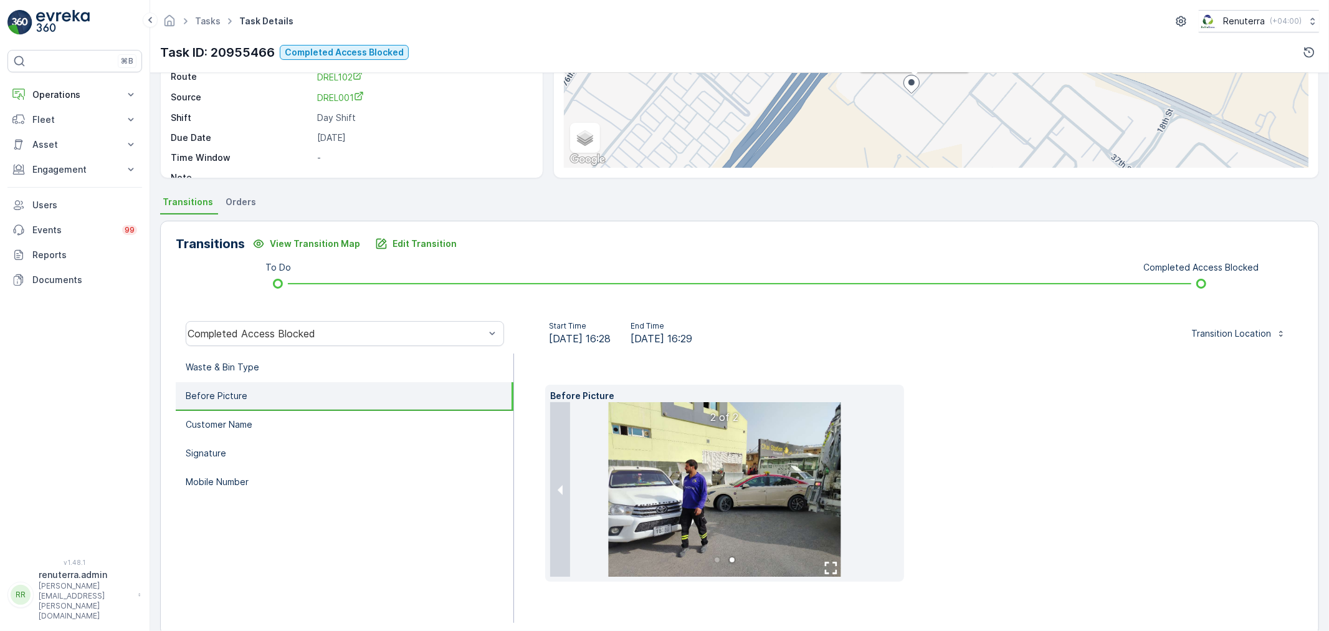
click at [783, 487] on img at bounding box center [724, 489] width 232 height 174
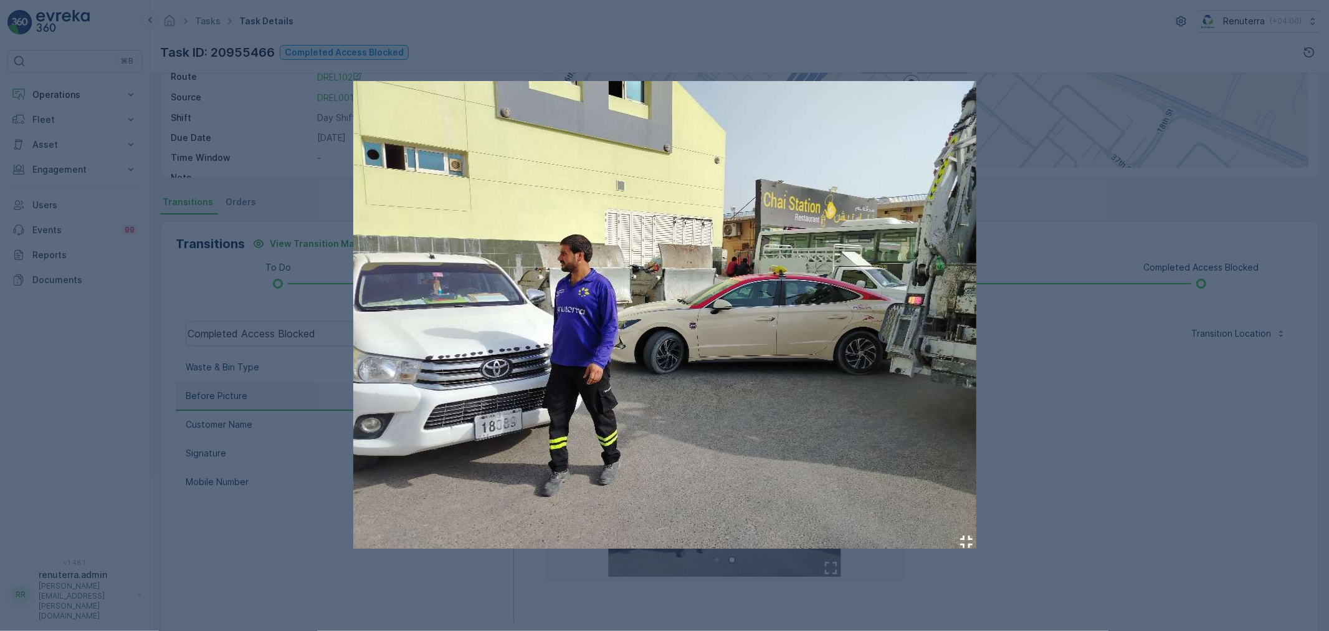
click at [1123, 421] on div at bounding box center [664, 315] width 1329 height 631
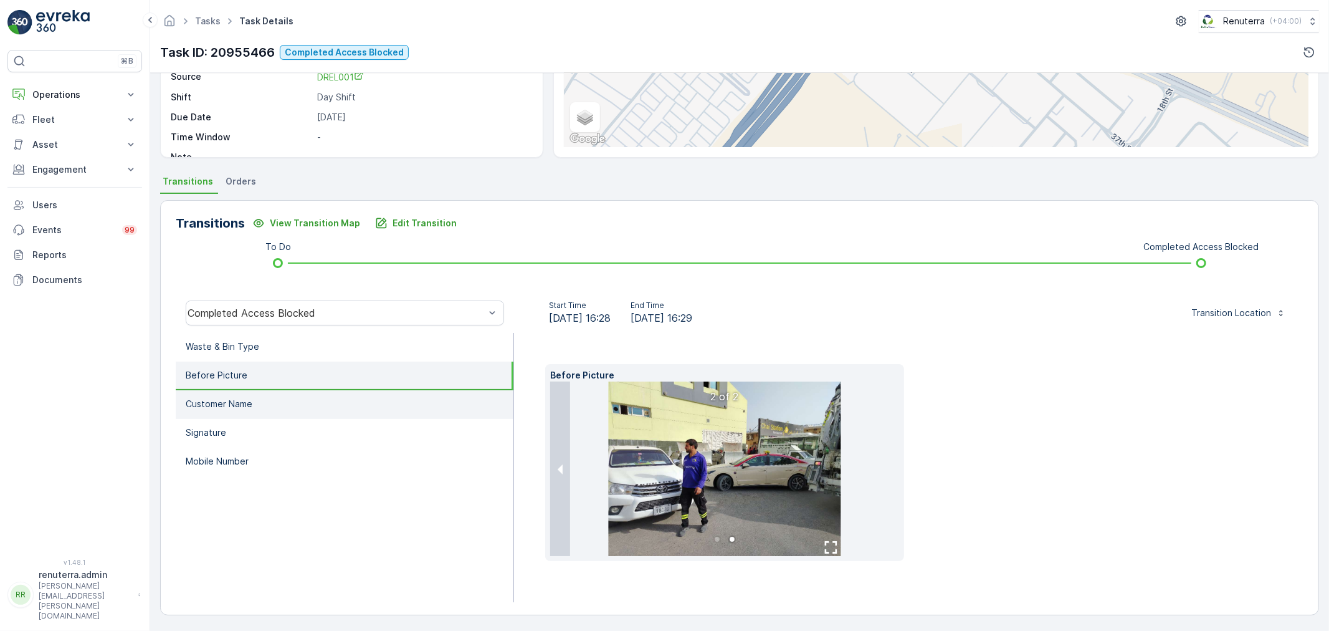
click at [212, 411] on li "Customer Name" at bounding box center [345, 404] width 338 height 29
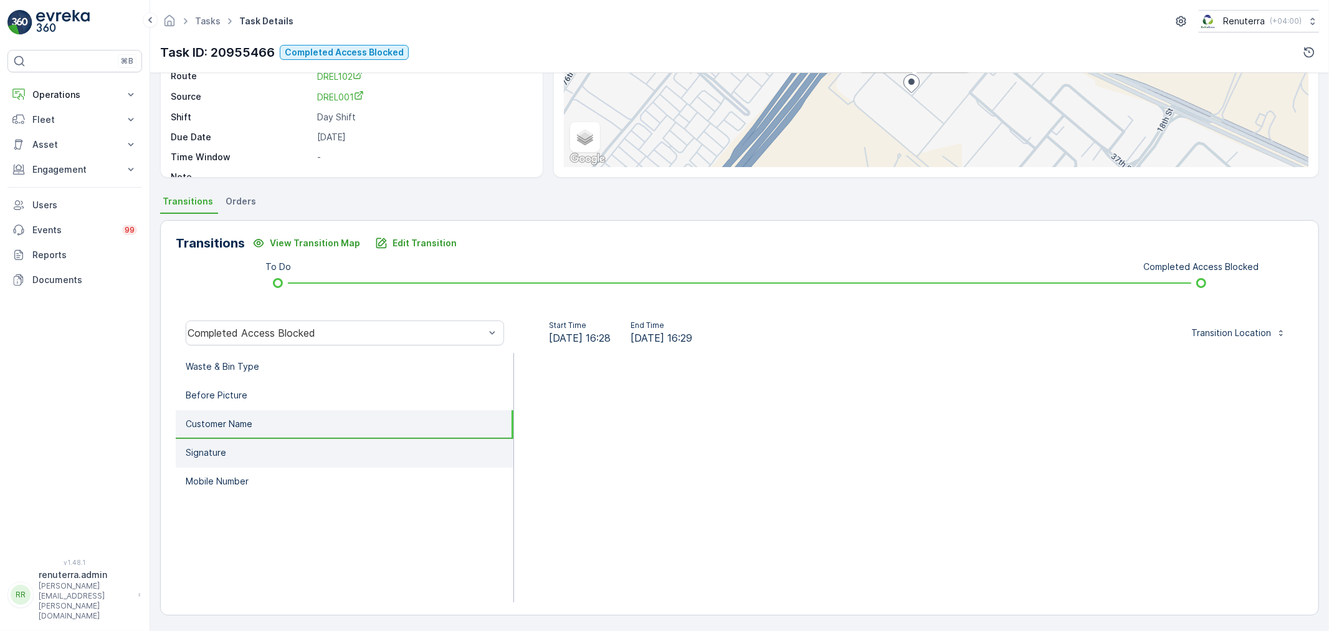
click at [265, 441] on li "Signature" at bounding box center [345, 453] width 338 height 29
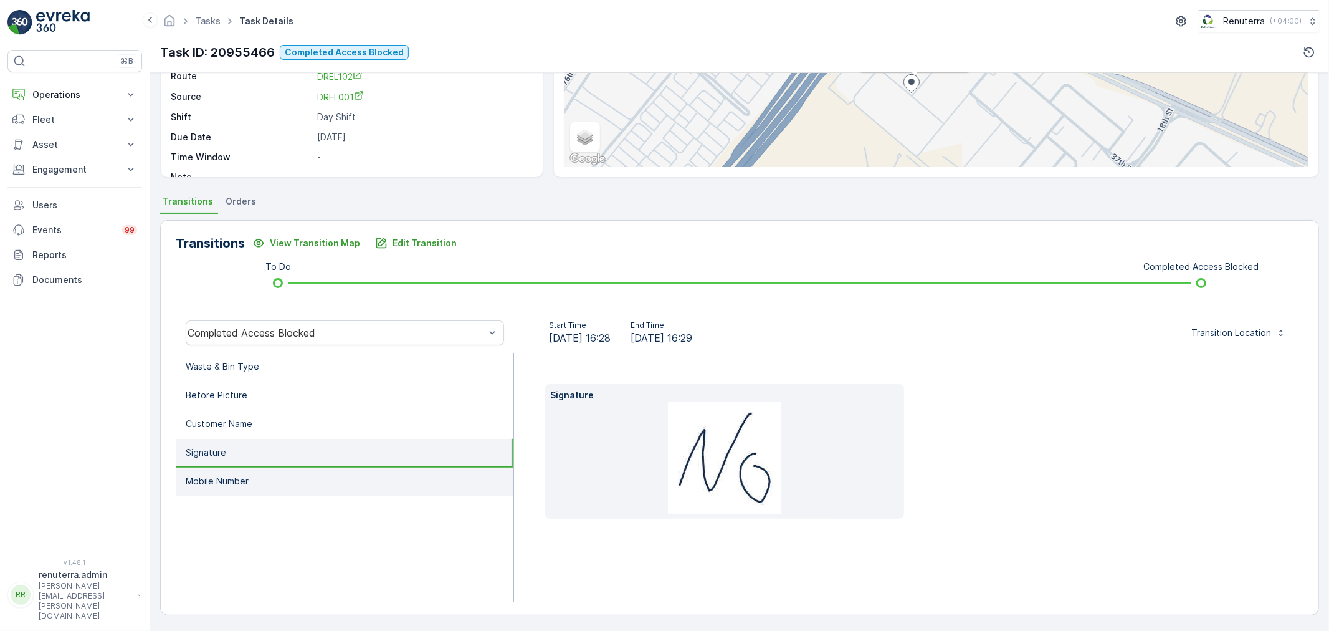
click at [310, 470] on li "Mobile Number" at bounding box center [345, 481] width 338 height 29
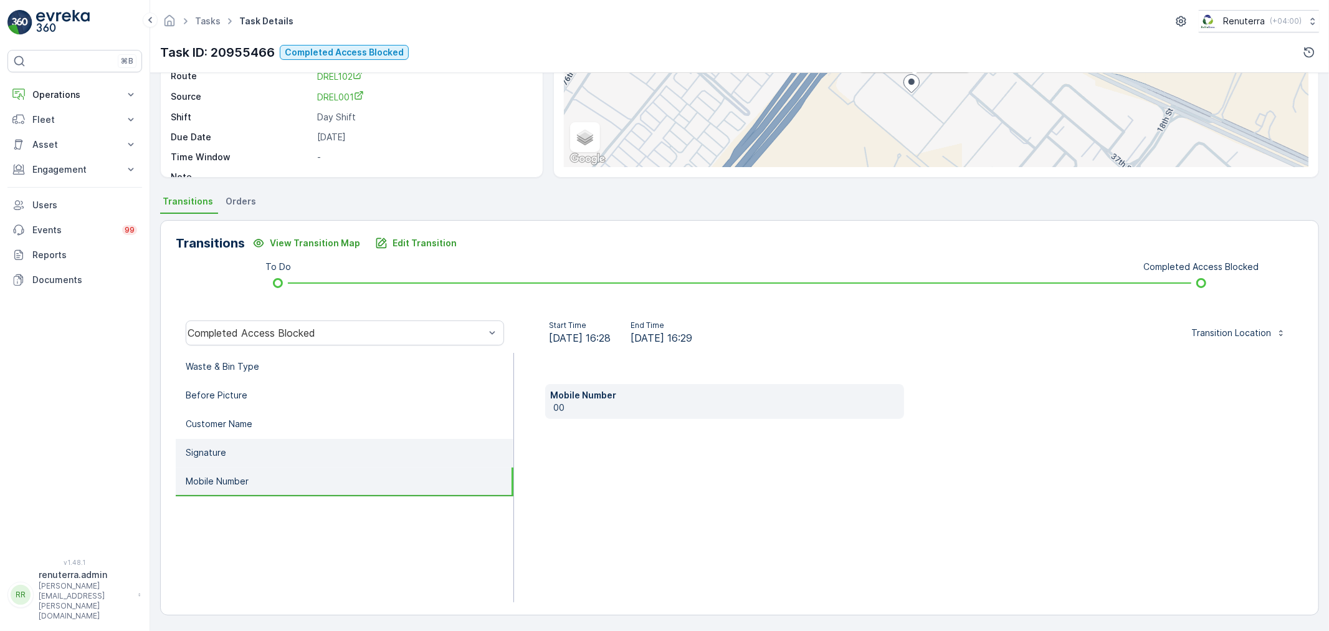
click at [299, 449] on li "Signature" at bounding box center [345, 453] width 338 height 29
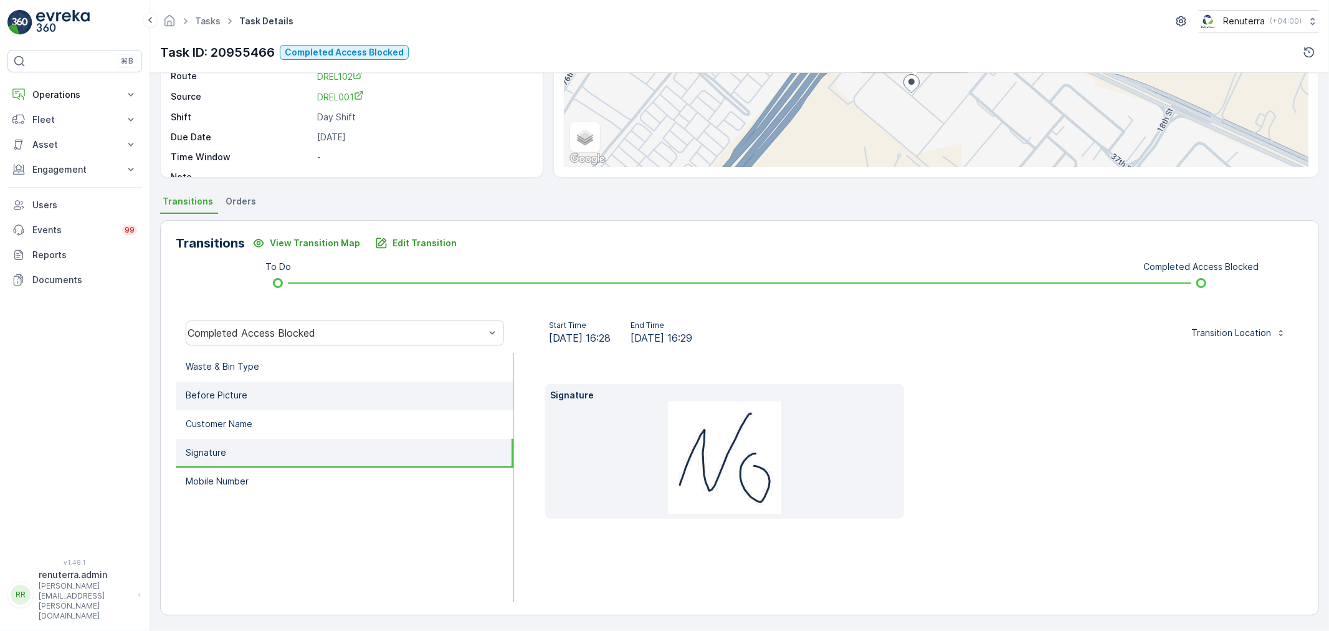
click at [395, 385] on li "Before Picture" at bounding box center [345, 395] width 338 height 29
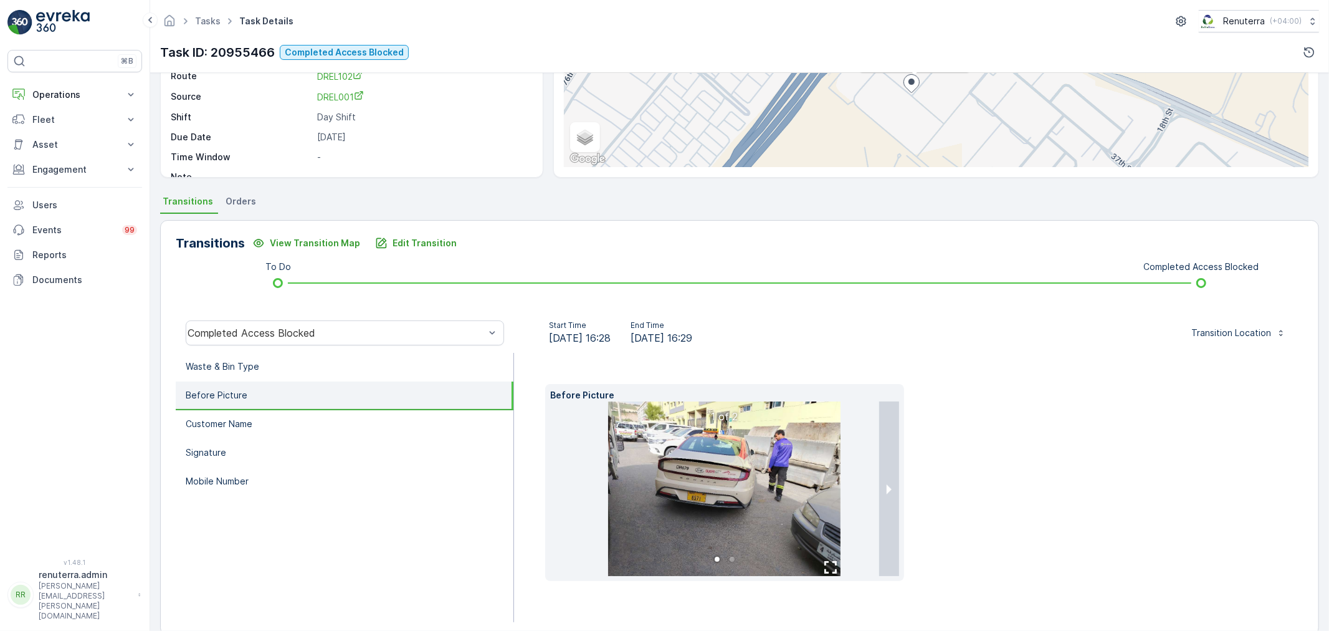
click at [730, 478] on img at bounding box center [724, 488] width 232 height 174
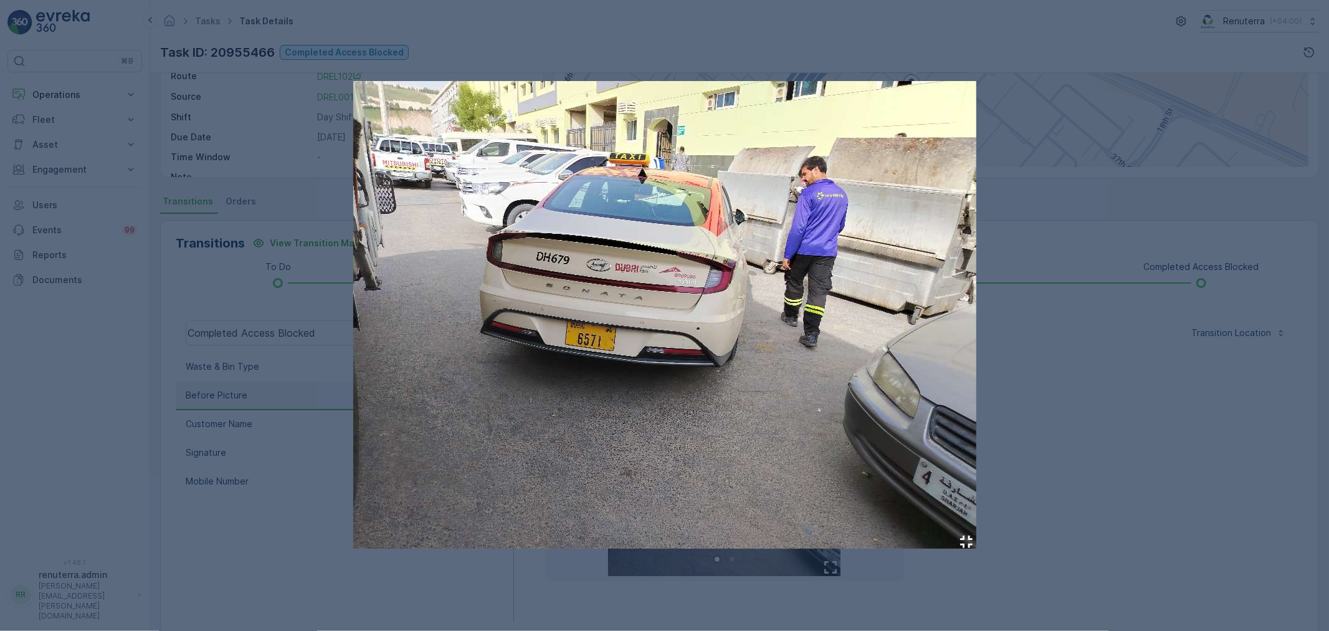
click at [1130, 410] on div at bounding box center [664, 315] width 1329 height 631
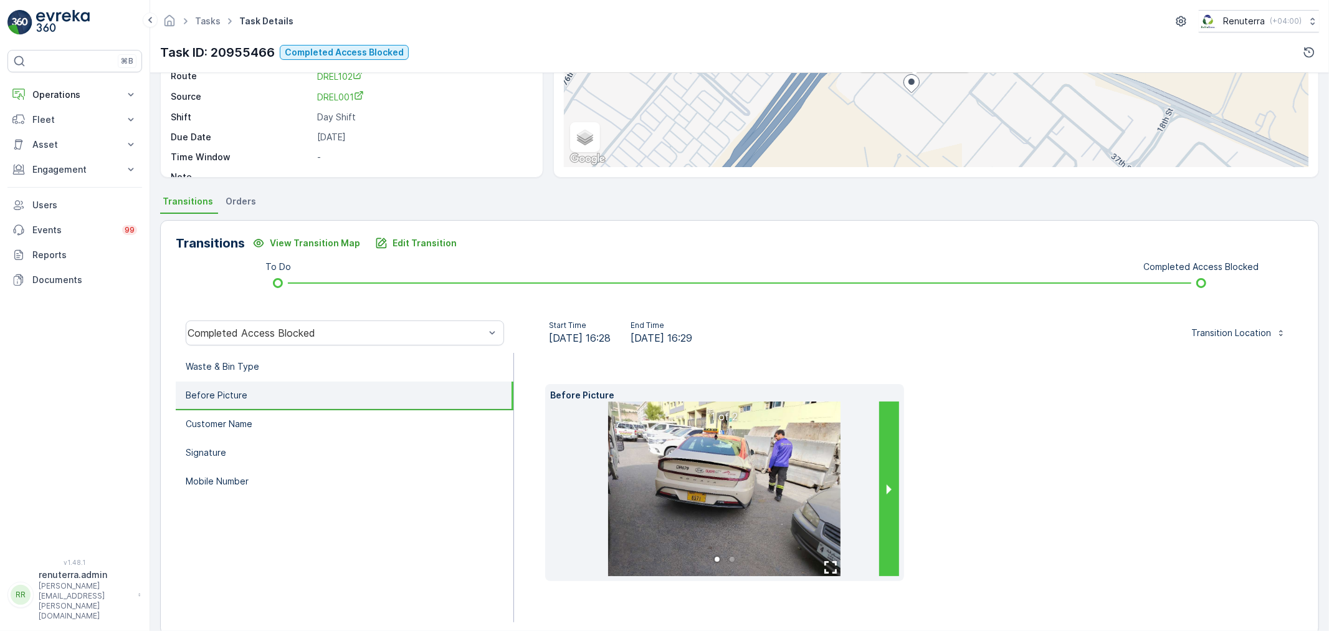
click at [884, 484] on button "next slide / item" at bounding box center [889, 488] width 20 height 174
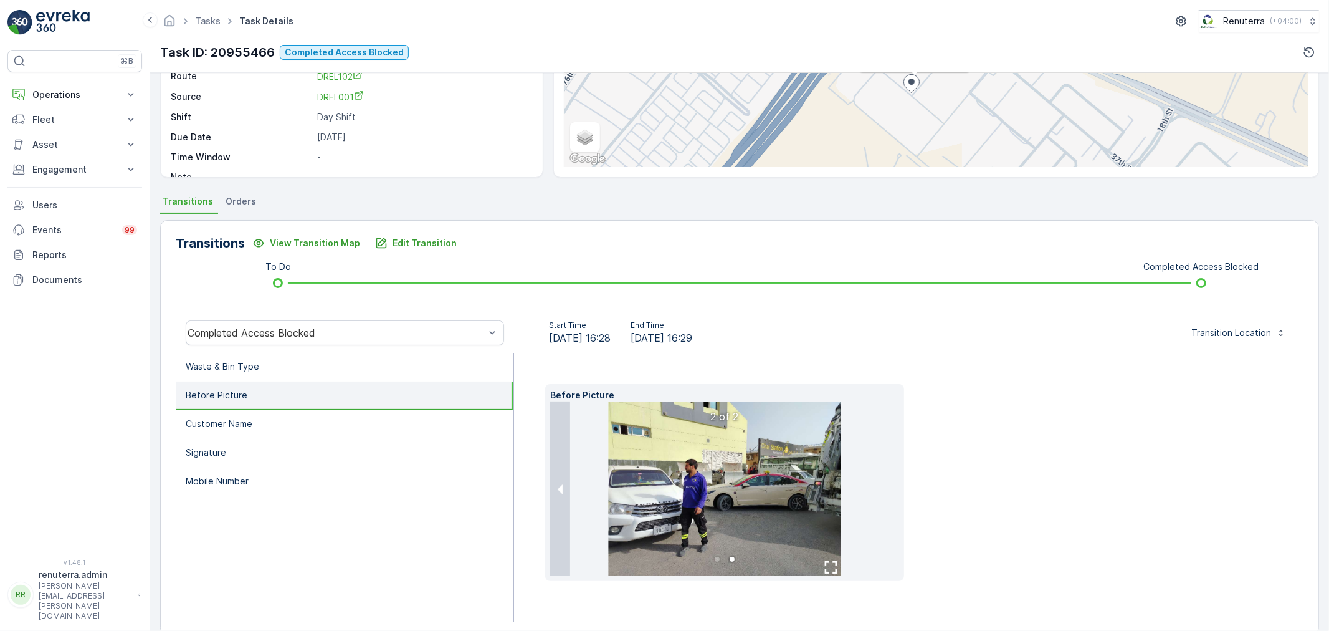
click at [677, 458] on img at bounding box center [724, 488] width 232 height 174
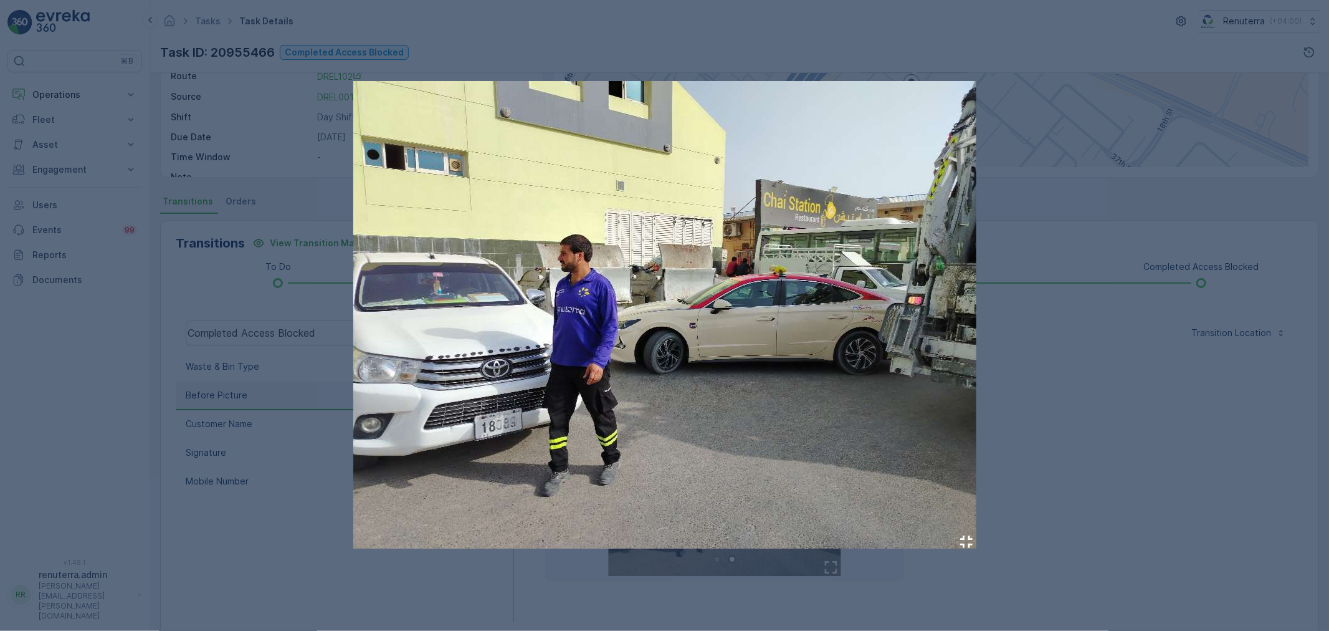
drag, startPoint x: 652, startPoint y: 315, endPoint x: 1224, endPoint y: 431, distance: 583.5
click at [1224, 431] on div at bounding box center [664, 315] width 1329 height 631
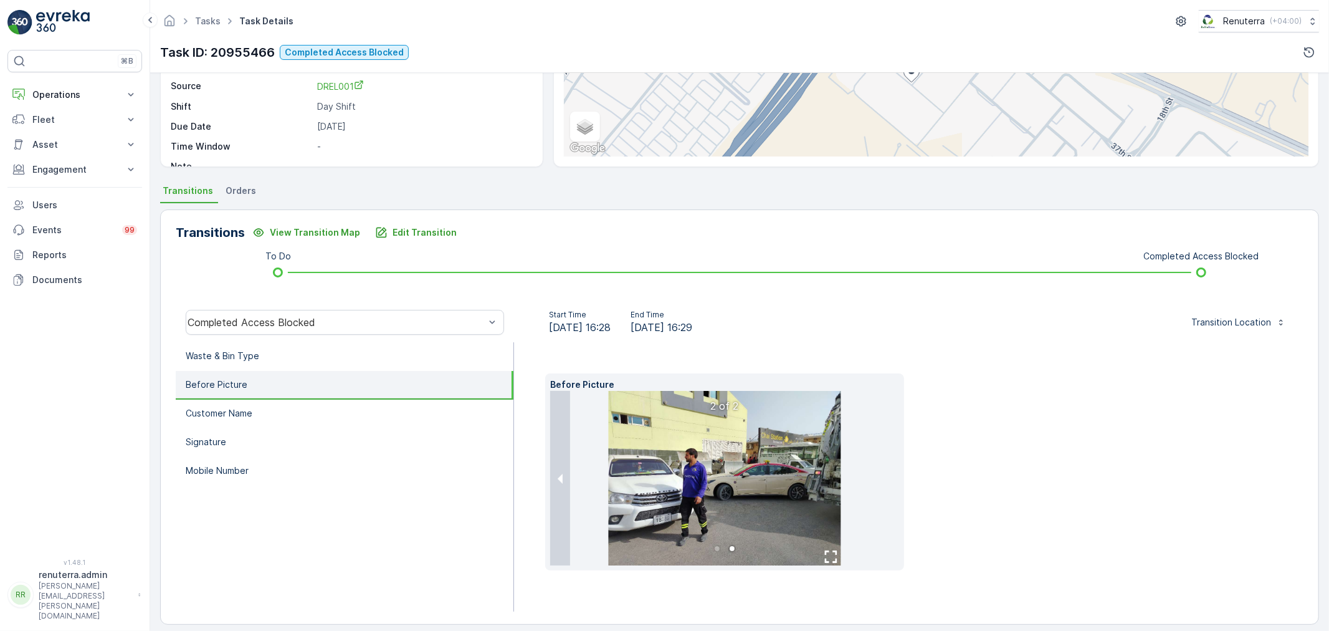
scroll to position [174, 0]
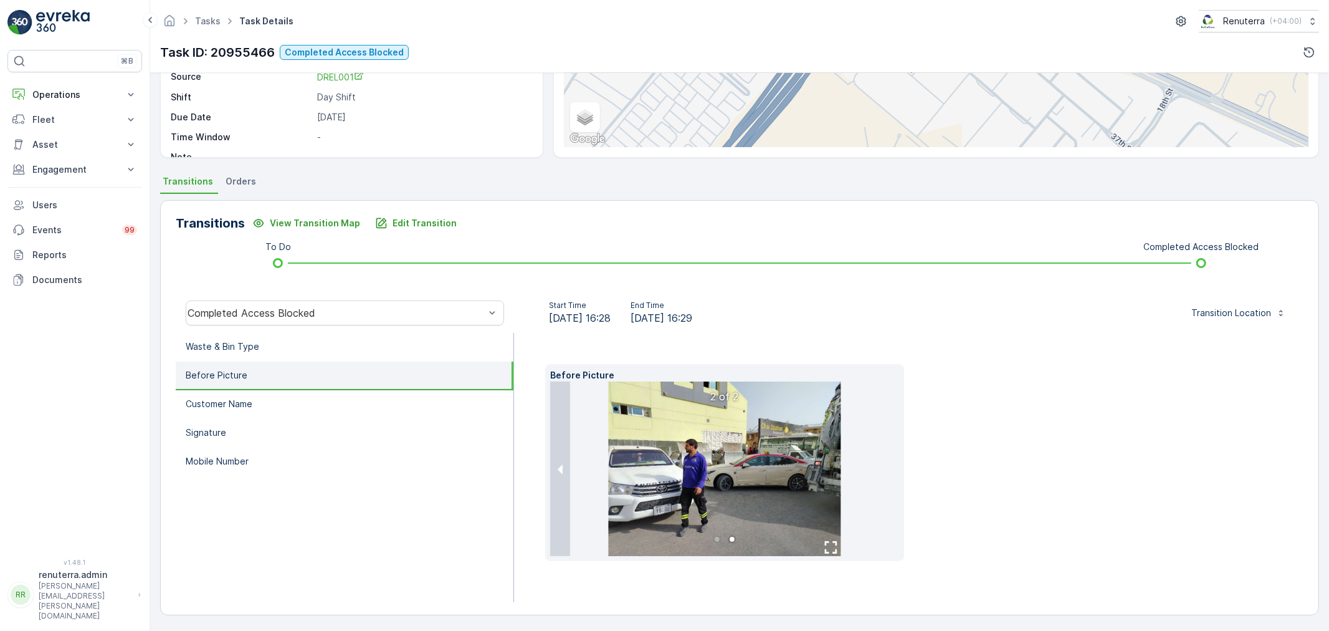
click at [771, 496] on img at bounding box center [724, 468] width 232 height 174
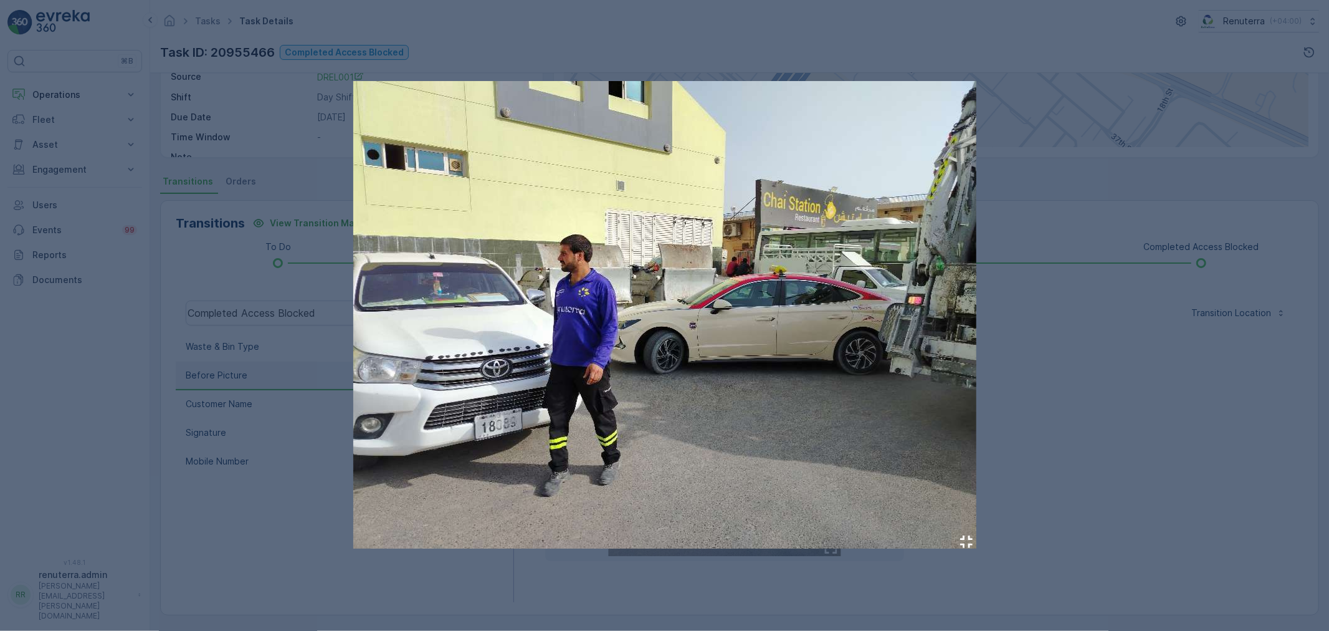
click at [1232, 405] on div at bounding box center [664, 315] width 1329 height 631
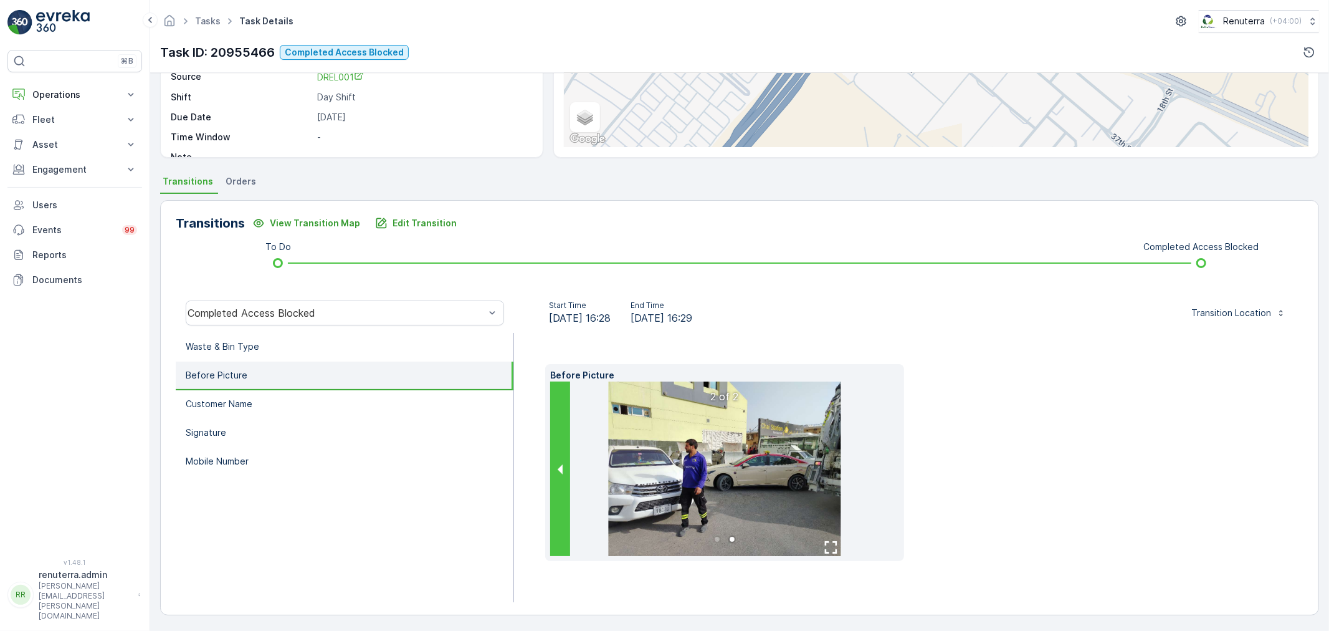
click at [558, 475] on button "previous slide / item" at bounding box center [560, 468] width 20 height 174
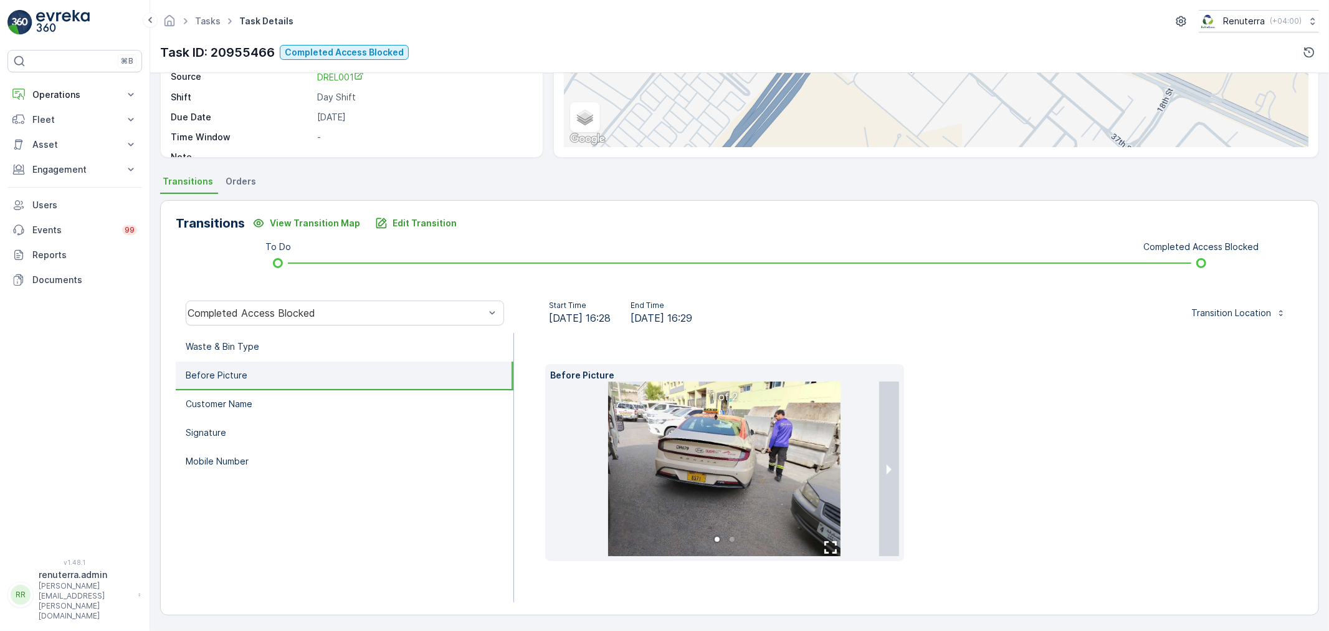
click at [725, 465] on img at bounding box center [724, 468] width 232 height 174
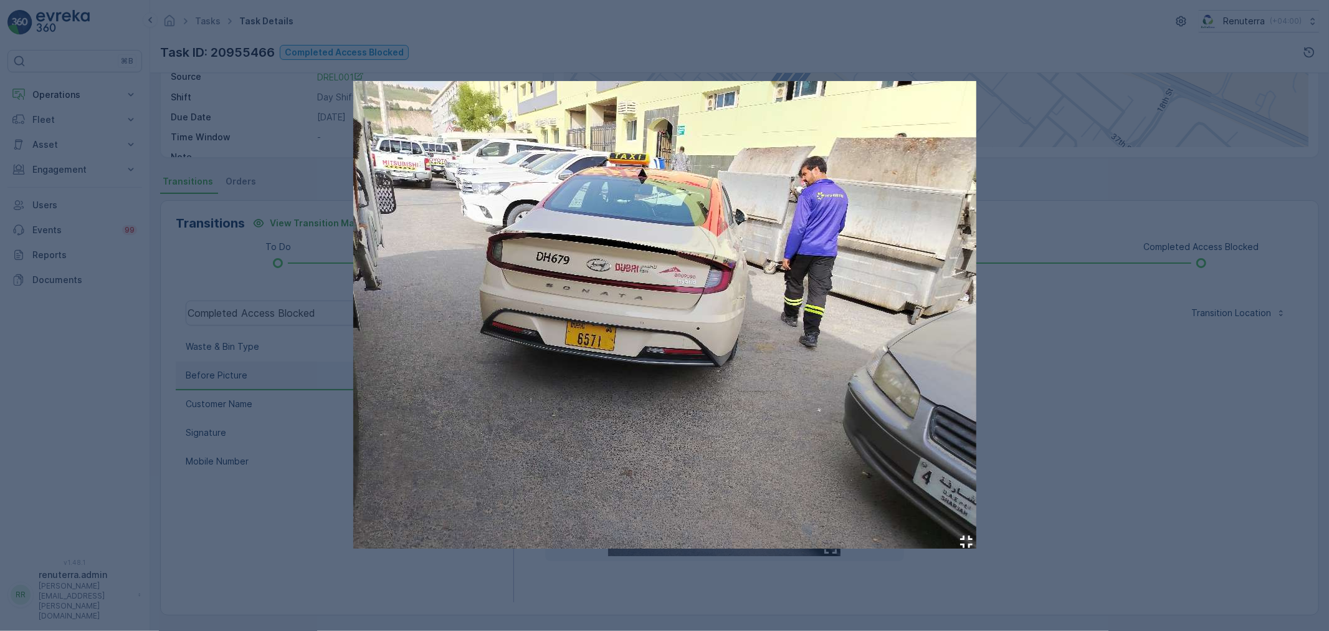
drag, startPoint x: 1195, startPoint y: 434, endPoint x: 1024, endPoint y: 369, distance: 182.6
click at [1193, 433] on div at bounding box center [664, 315] width 1329 height 631
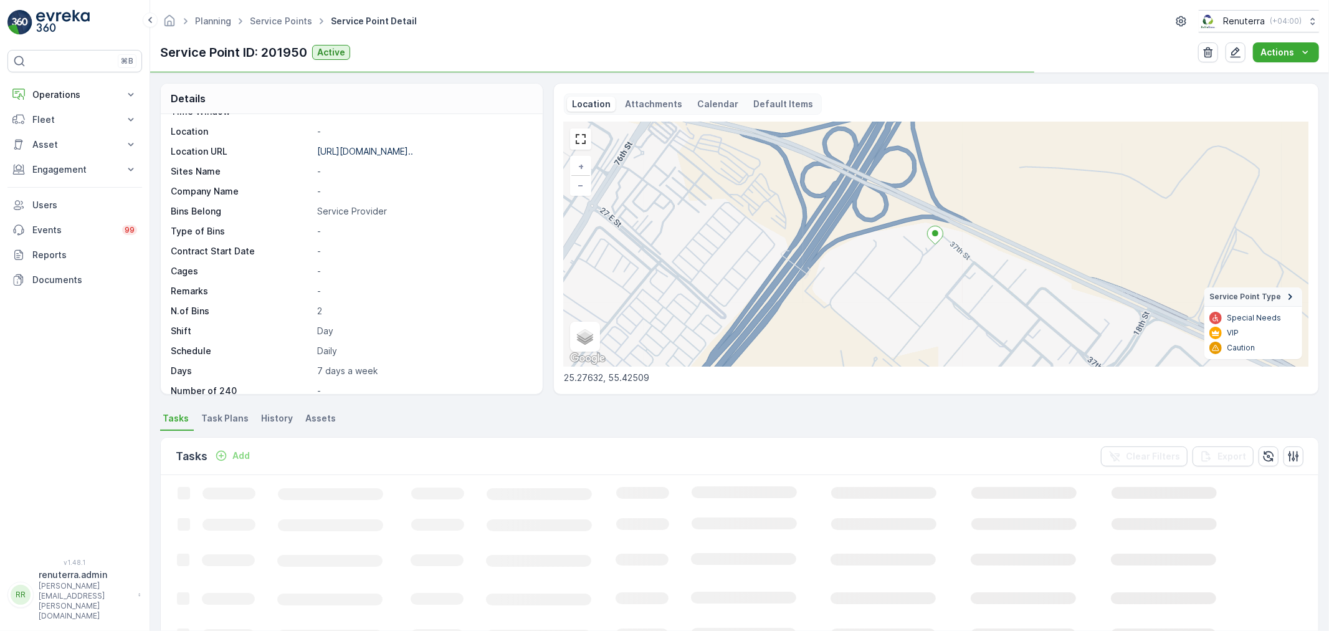
scroll to position [171, 0]
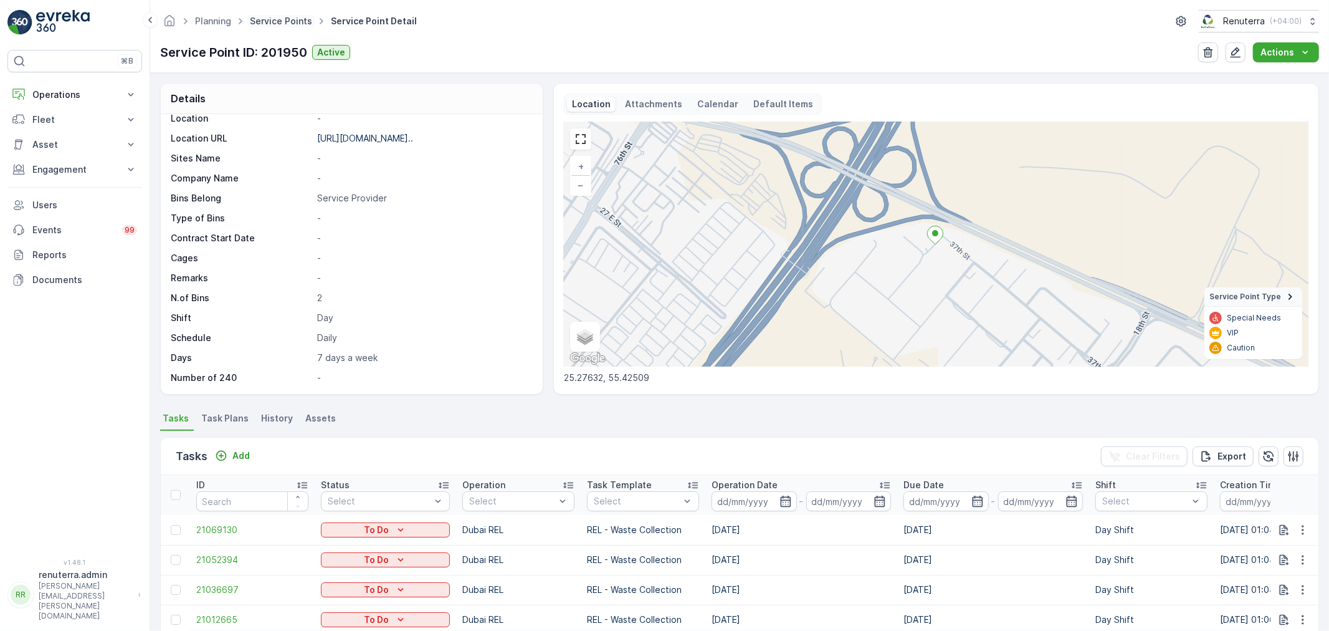
click at [269, 22] on link "Service Points" at bounding box center [281, 21] width 62 height 11
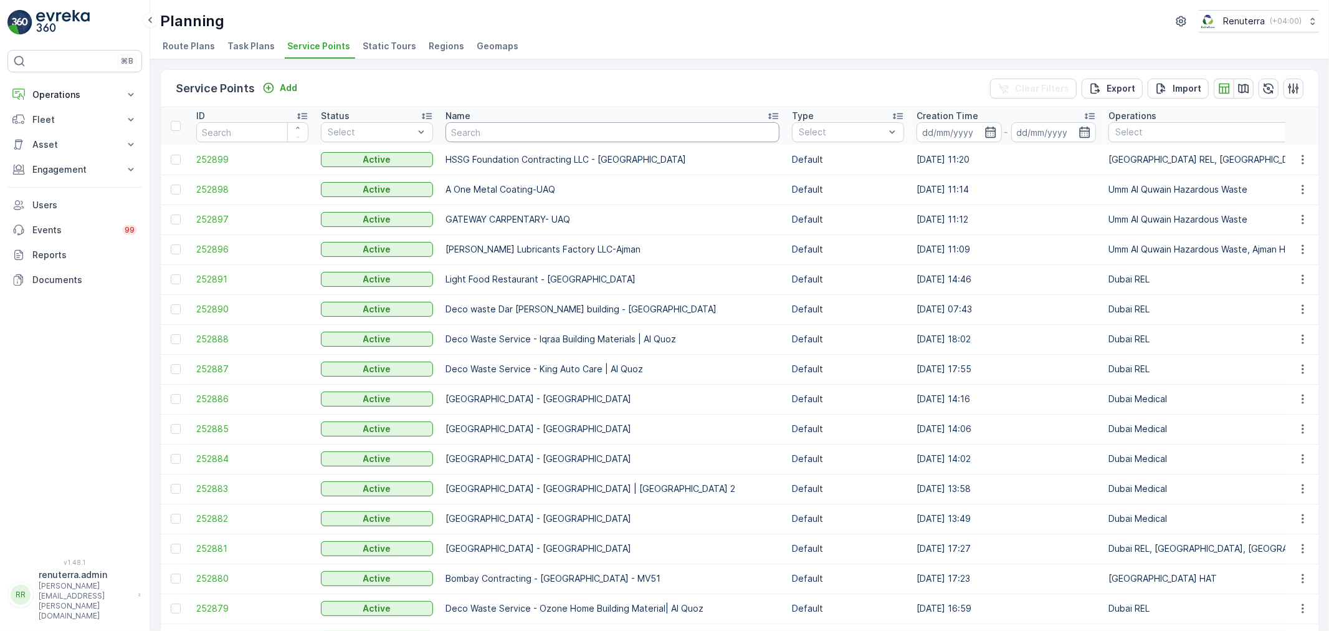
click at [512, 131] on input "text" at bounding box center [613, 132] width 334 height 20
click at [472, 133] on input "text" at bounding box center [613, 132] width 334 height 20
type input "D"
click at [477, 145] on td "HSSG Foundation Contracting LLC - [GEOGRAPHIC_DATA]" at bounding box center [612, 160] width 346 height 30
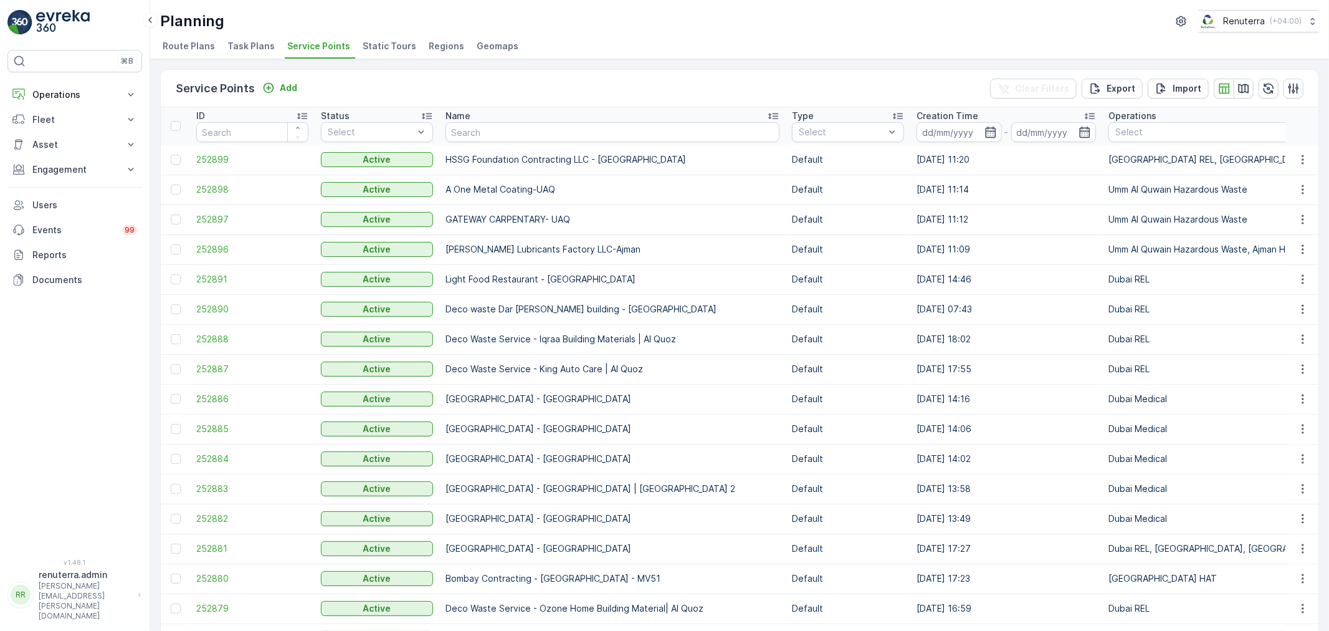
click at [475, 138] on input "text" at bounding box center [613, 132] width 334 height 20
type input "hana"
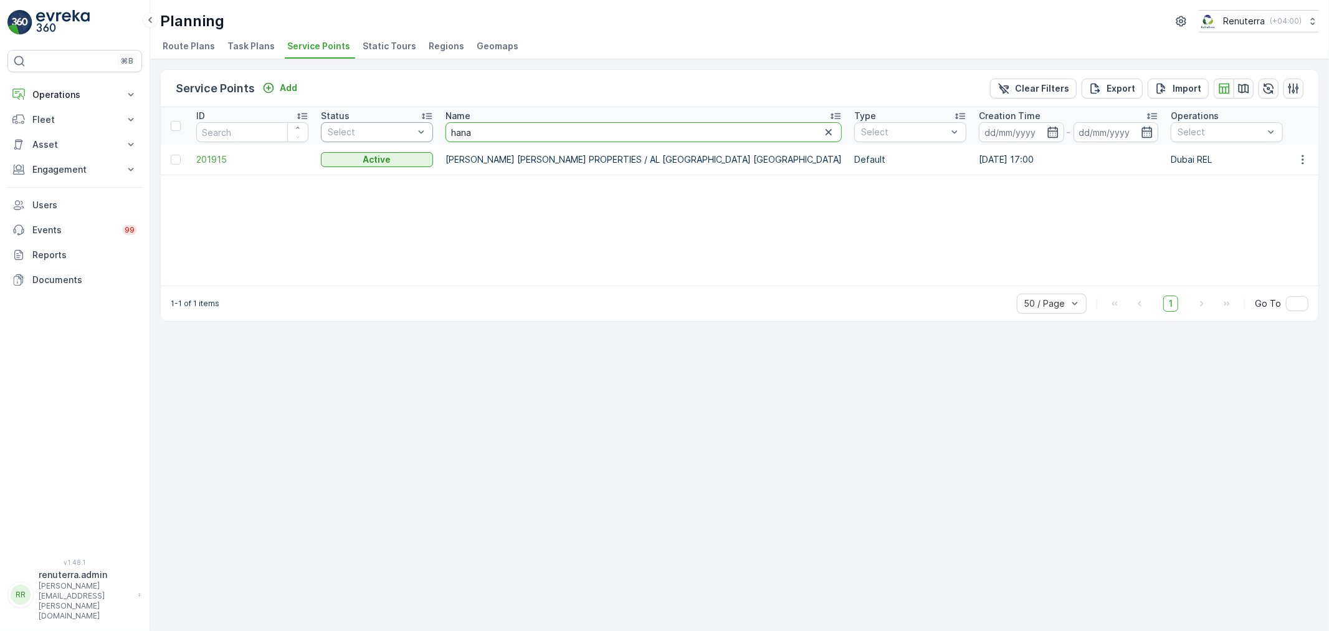
drag, startPoint x: 490, startPoint y: 126, endPoint x: 414, endPoint y: 133, distance: 76.9
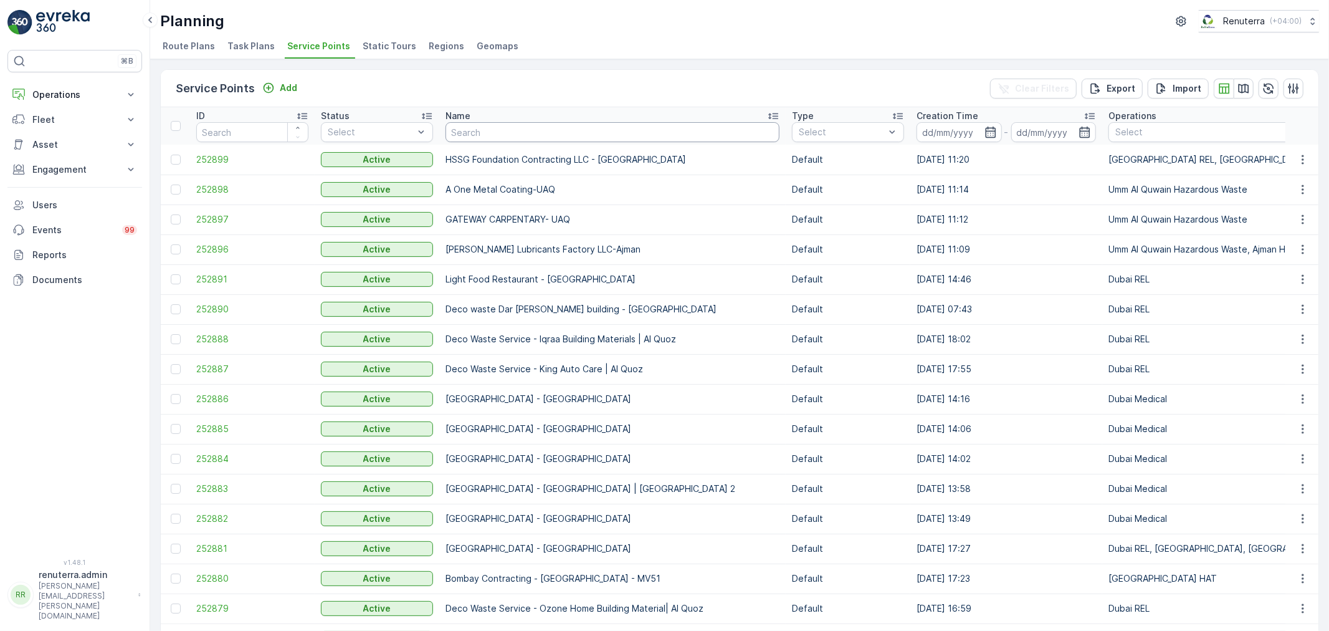
click at [481, 127] on input "text" at bounding box center [613, 132] width 334 height 20
type input "Maq"
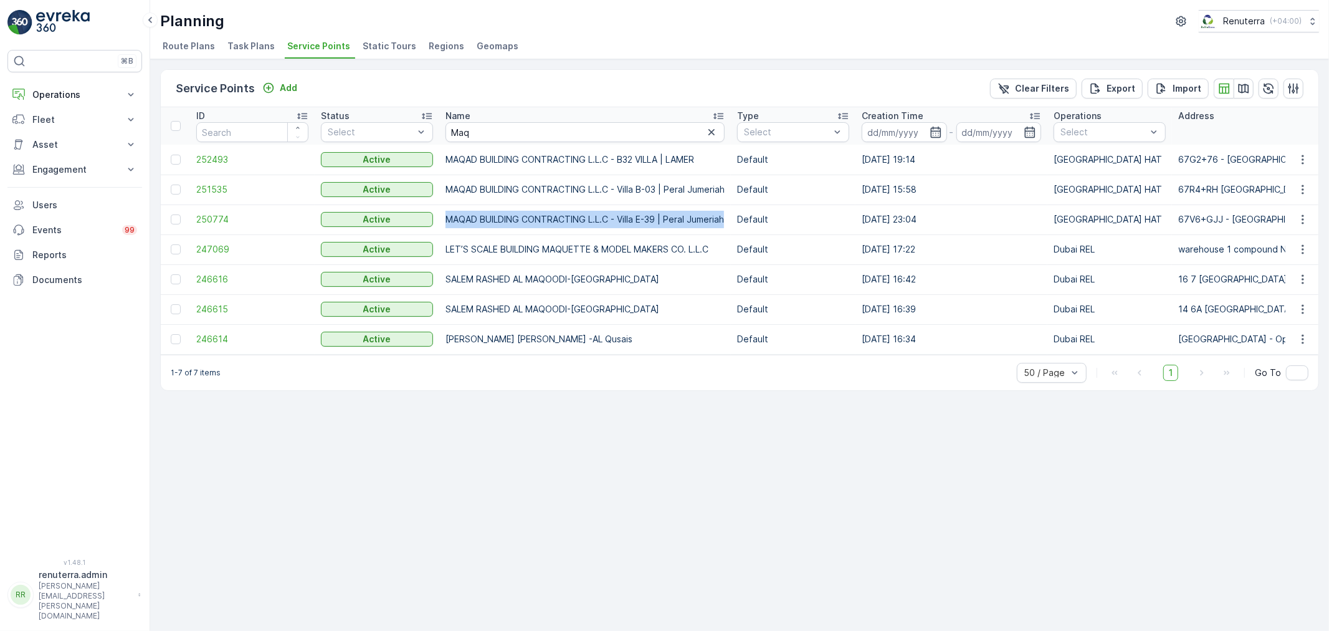
drag, startPoint x: 441, startPoint y: 216, endPoint x: 730, endPoint y: 214, distance: 288.5
click at [730, 214] on td "MAQAD BUILDING CONTRACTING L.L.C - Villa E-39 | Peral Jumeriah" at bounding box center [585, 219] width 292 height 30
copy td "MAQAD BUILDING CONTRACTING L.L.C - Villa E-39 | Peral Jumeriah"
drag, startPoint x: 490, startPoint y: 135, endPoint x: 445, endPoint y: 120, distance: 47.1
click at [445, 120] on th "Name Maq" at bounding box center [585, 125] width 292 height 37
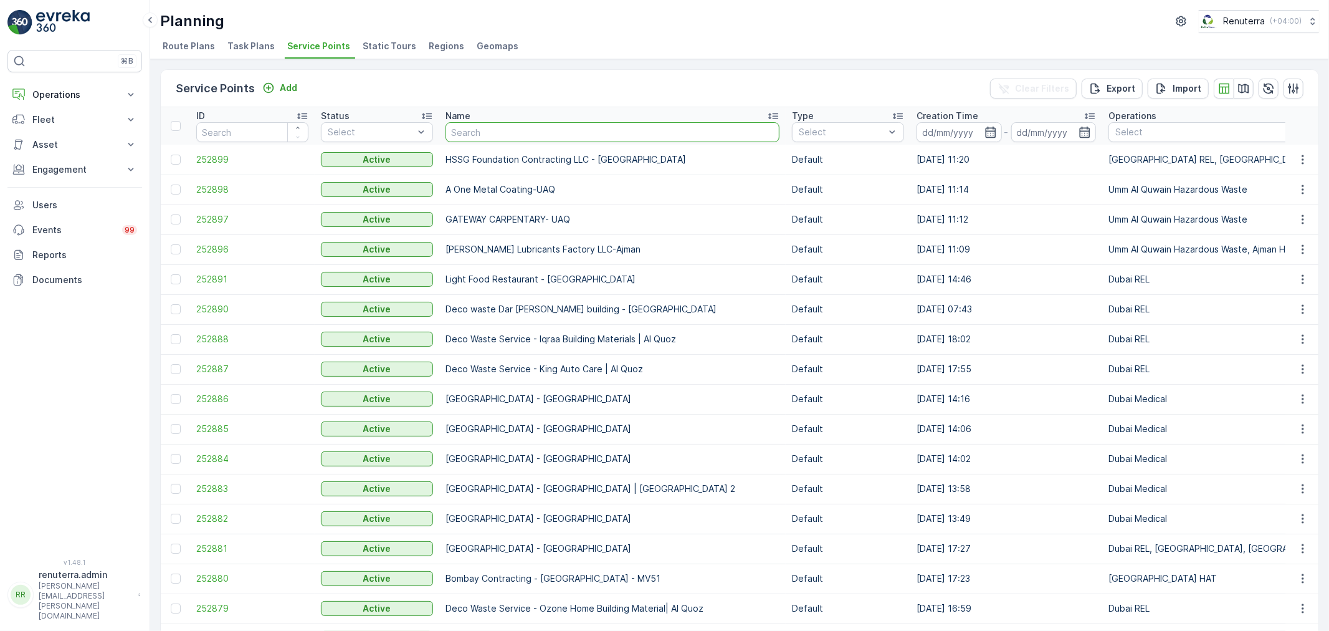
click at [485, 136] on input "text" at bounding box center [613, 132] width 334 height 20
click at [515, 134] on input "text" at bounding box center [613, 132] width 334 height 20
type input "Tayer"
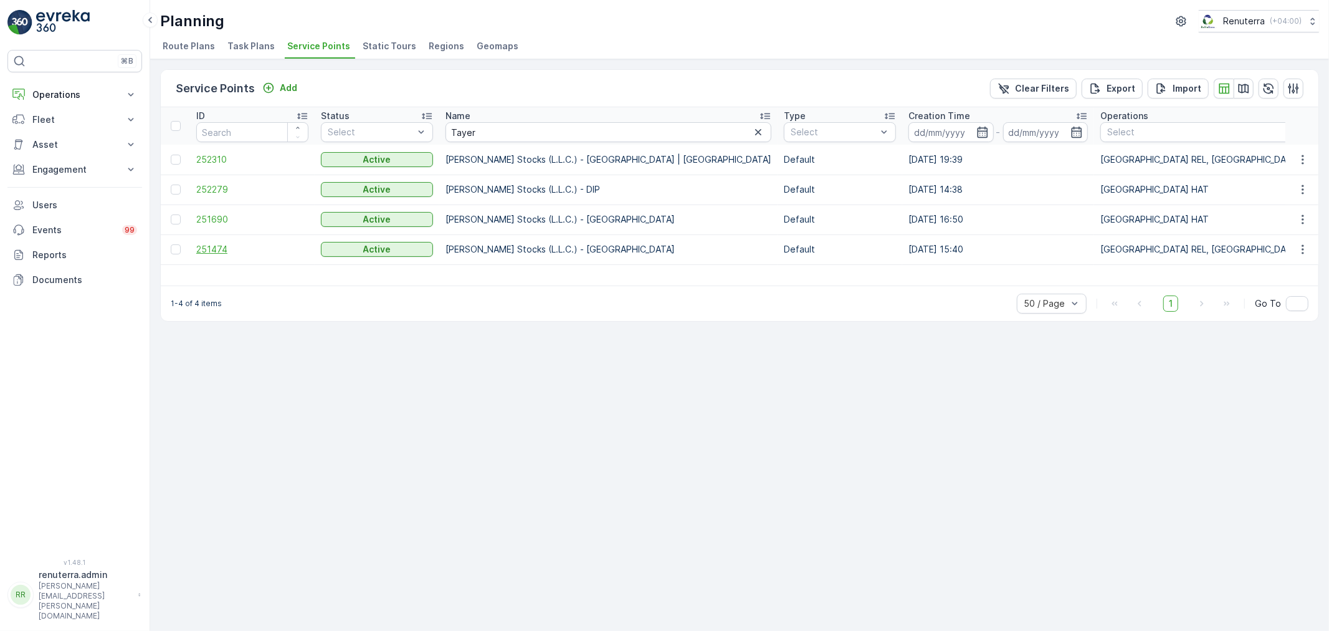
click at [223, 247] on span "251474" at bounding box center [252, 249] width 112 height 12
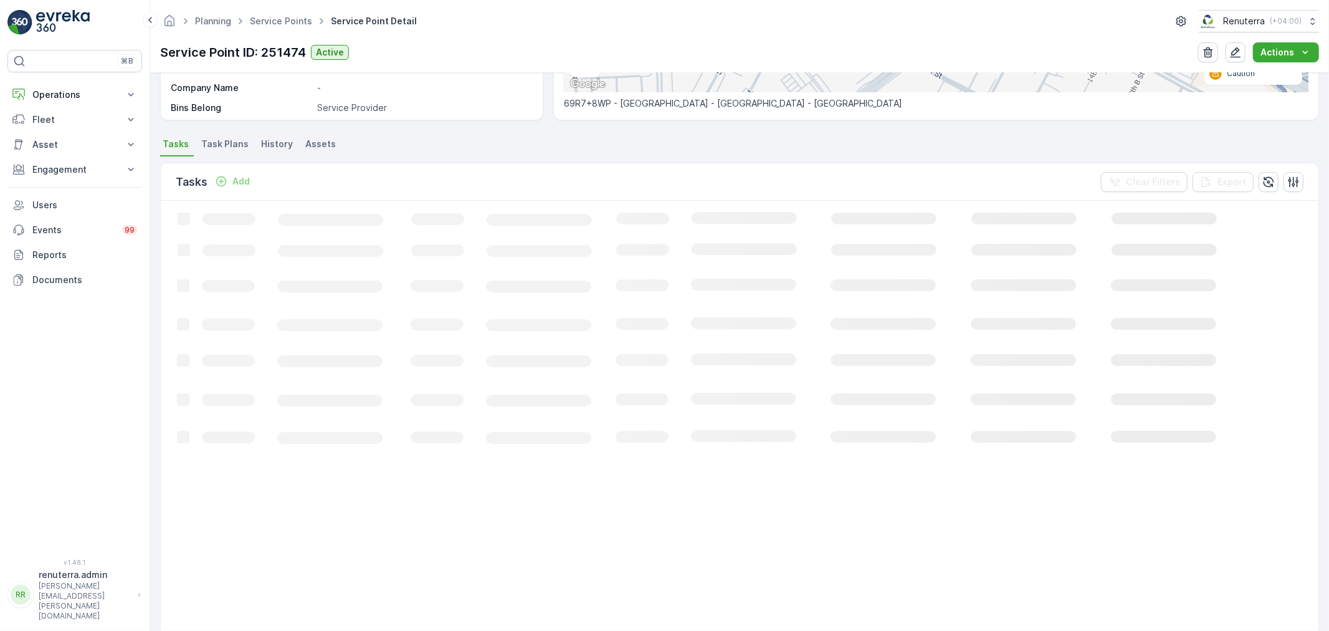
scroll to position [277, 0]
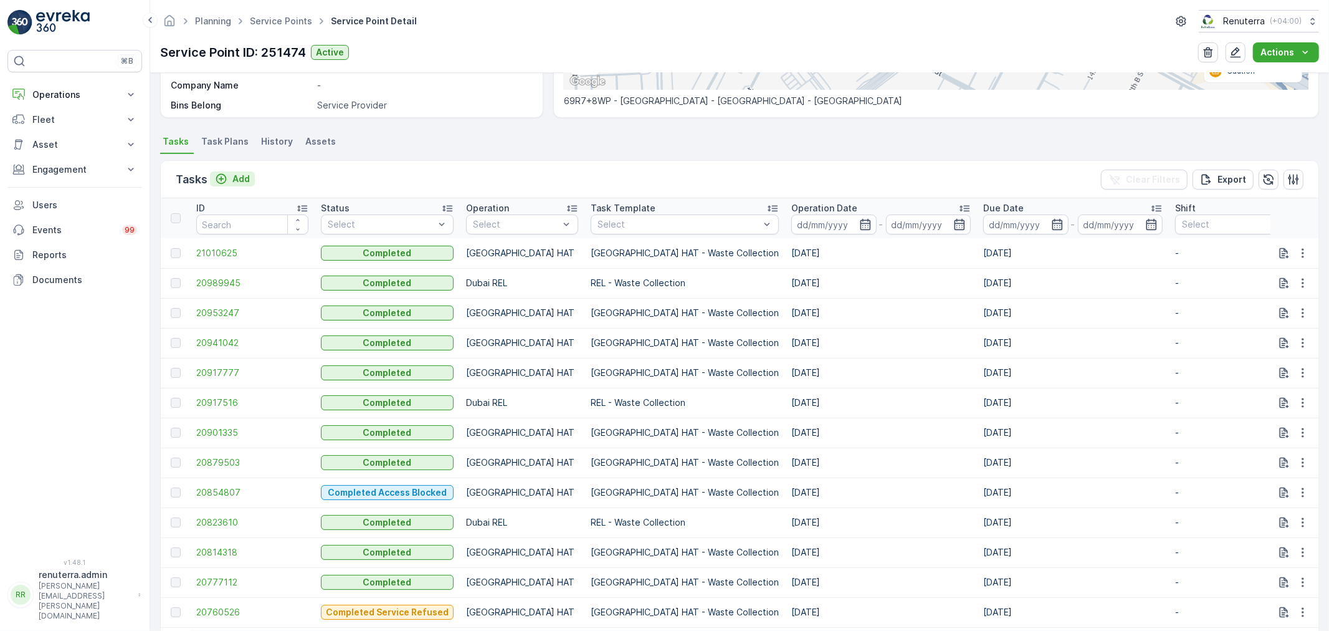
click at [244, 181] on p "Add" at bounding box center [240, 179] width 17 height 12
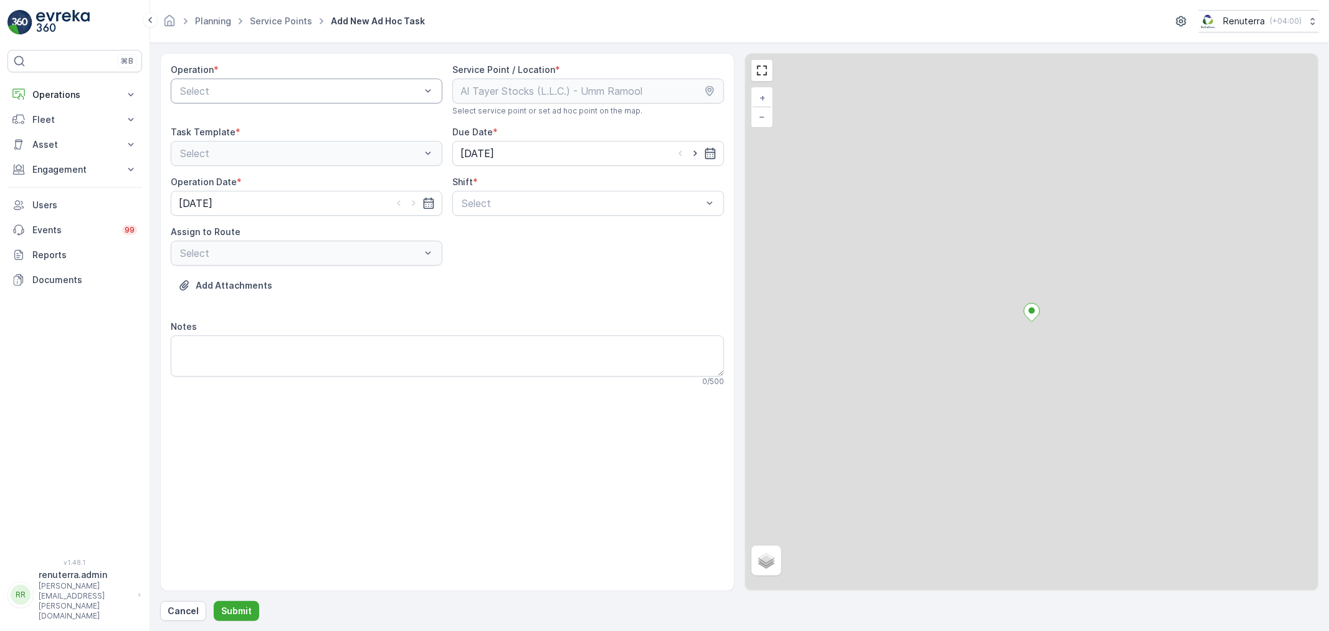
click at [235, 96] on div at bounding box center [300, 90] width 243 height 11
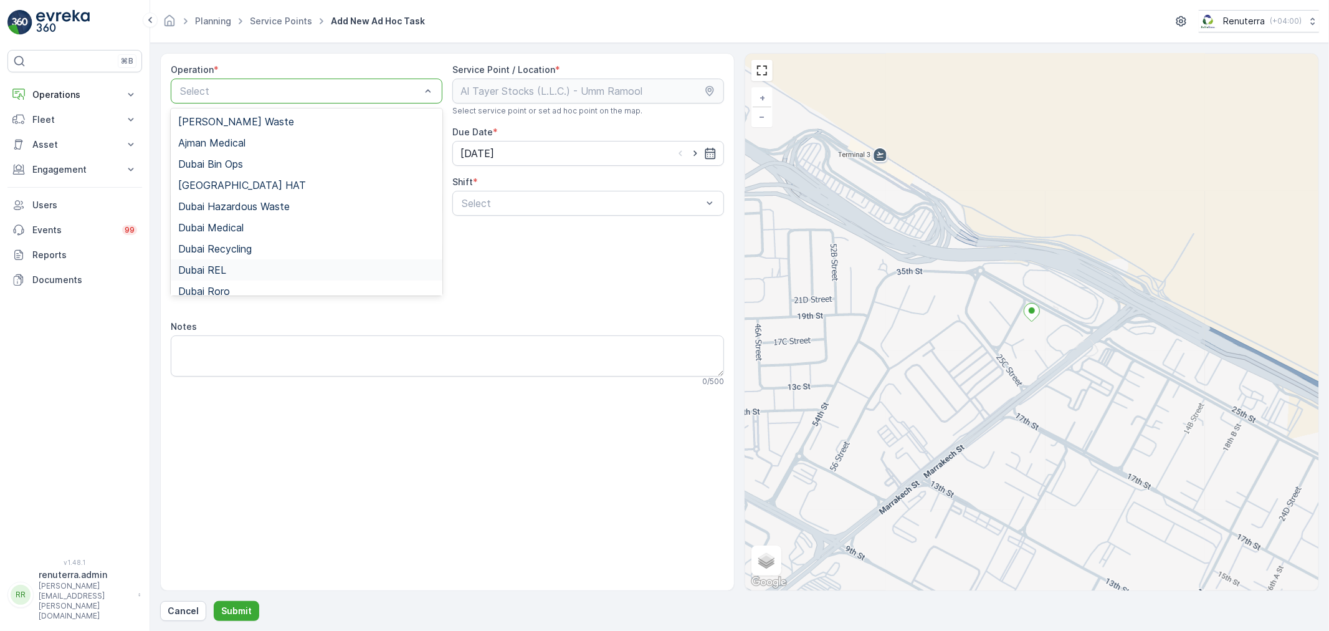
click at [227, 263] on div "Dubai REL" at bounding box center [307, 269] width 272 height 21
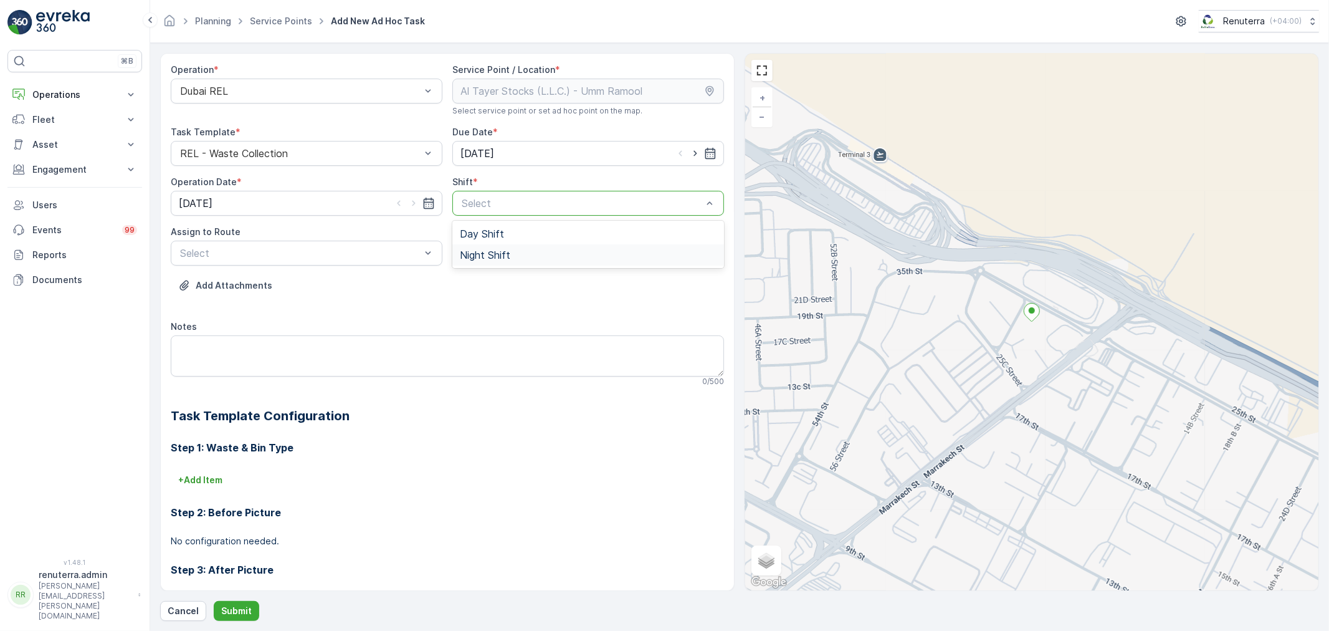
click at [455, 254] on div "Night Shift" at bounding box center [588, 254] width 272 height 21
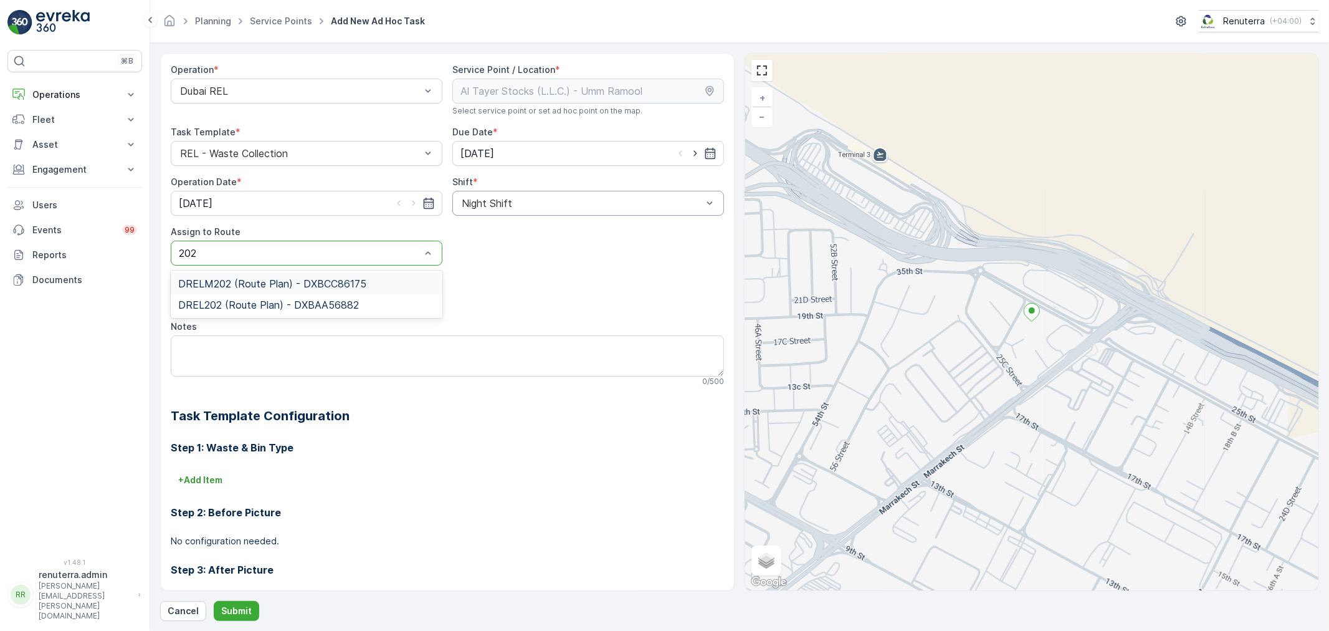
type input "202"
click at [298, 227] on div "Assign to Route" at bounding box center [307, 232] width 272 height 12
click at [310, 250] on div at bounding box center [300, 252] width 243 height 11
type input "202"
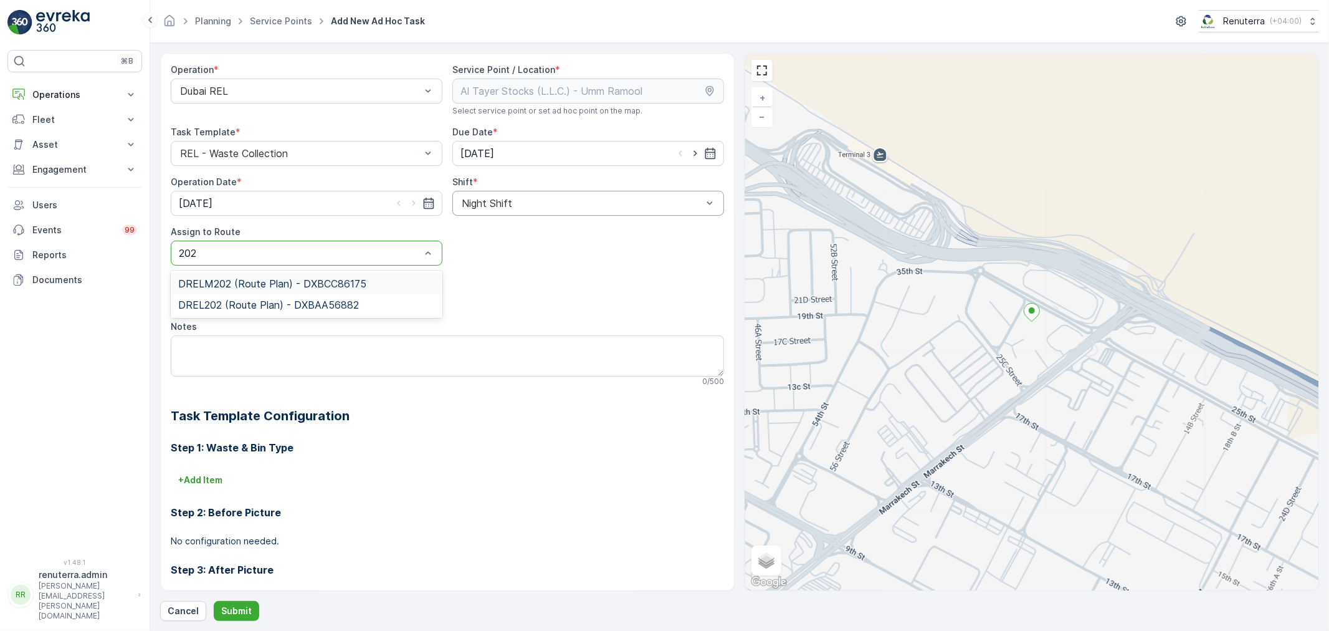
click at [331, 287] on span "DRELM202 (Route Plan) - DXBCC86175" at bounding box center [272, 283] width 188 height 11
click at [226, 618] on button "Submit" at bounding box center [236, 611] width 45 height 20
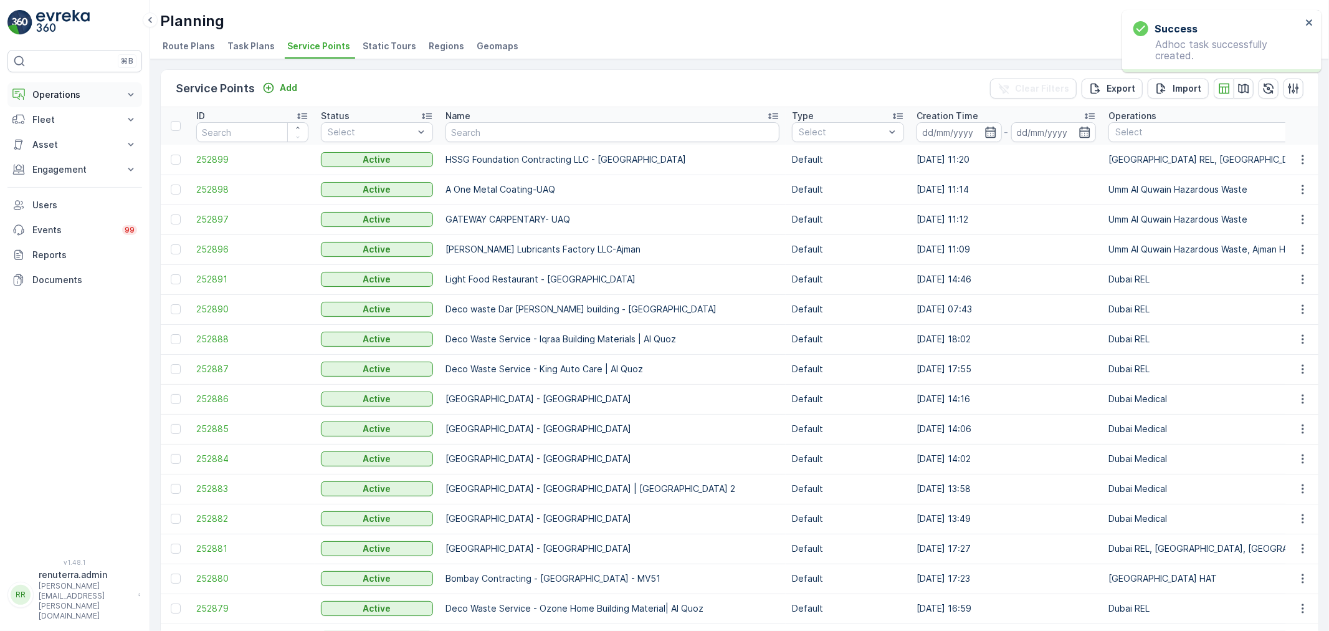
click at [60, 102] on button "Operations" at bounding box center [74, 94] width 135 height 25
click at [71, 120] on link "Insights" at bounding box center [84, 115] width 115 height 17
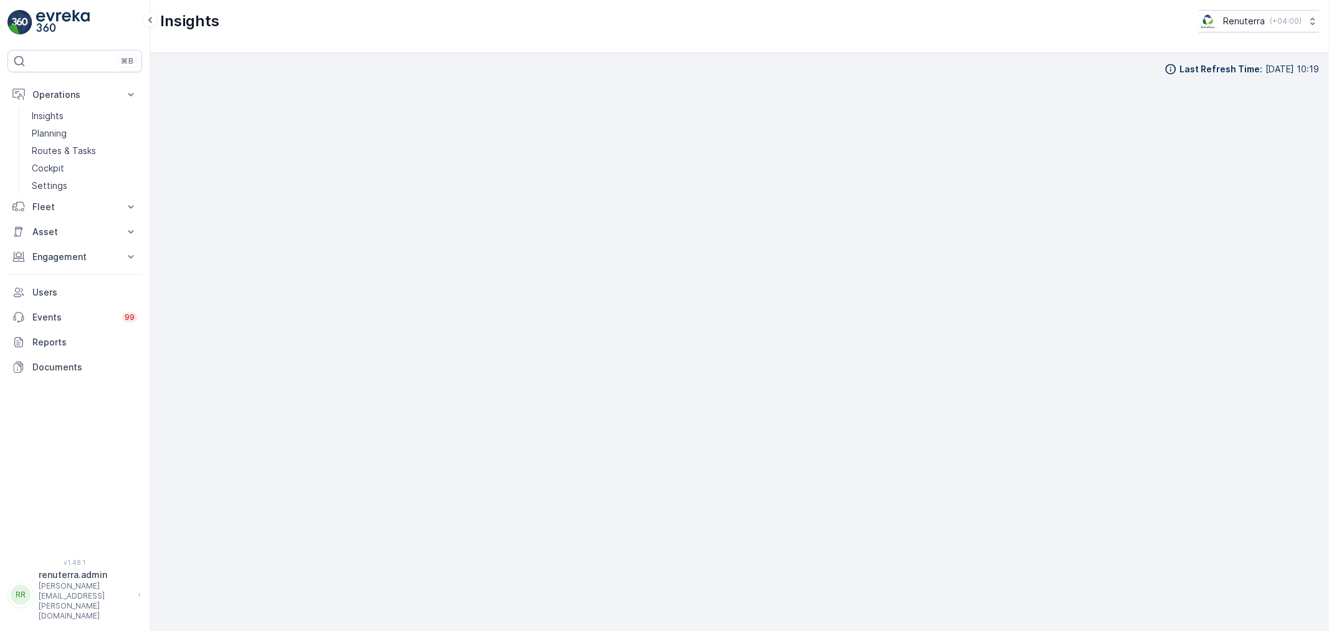
scroll to position [14, 0]
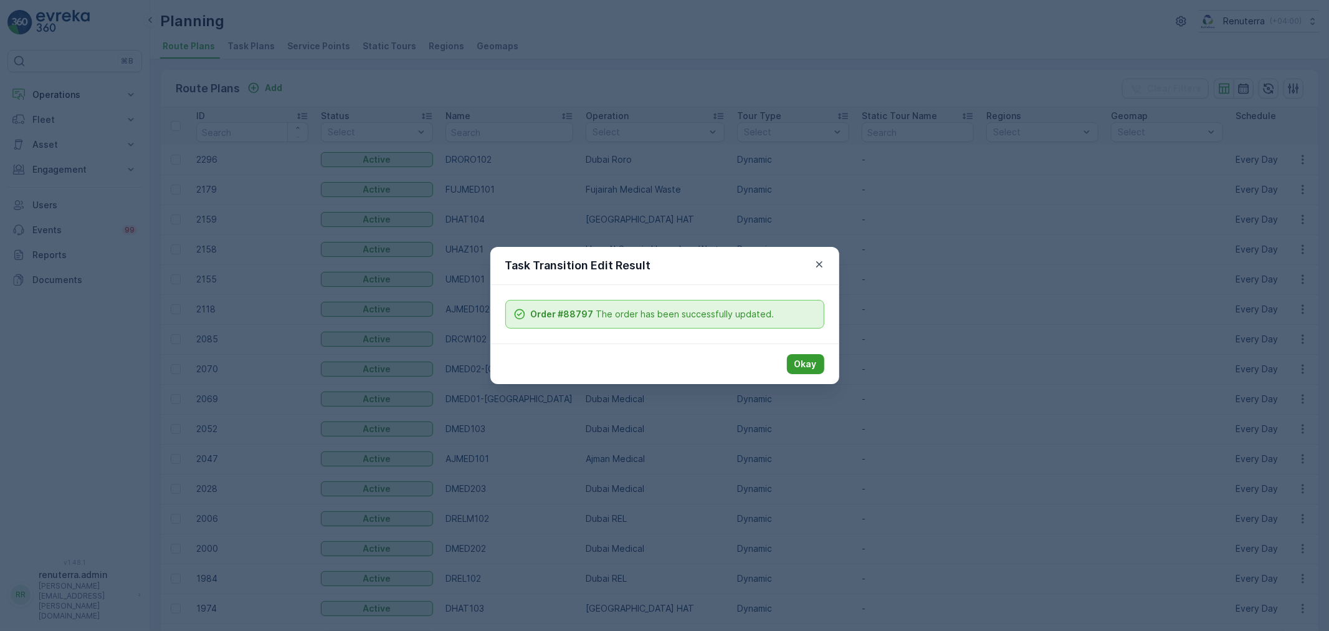
click at [803, 354] on button "Okay" at bounding box center [805, 364] width 37 height 20
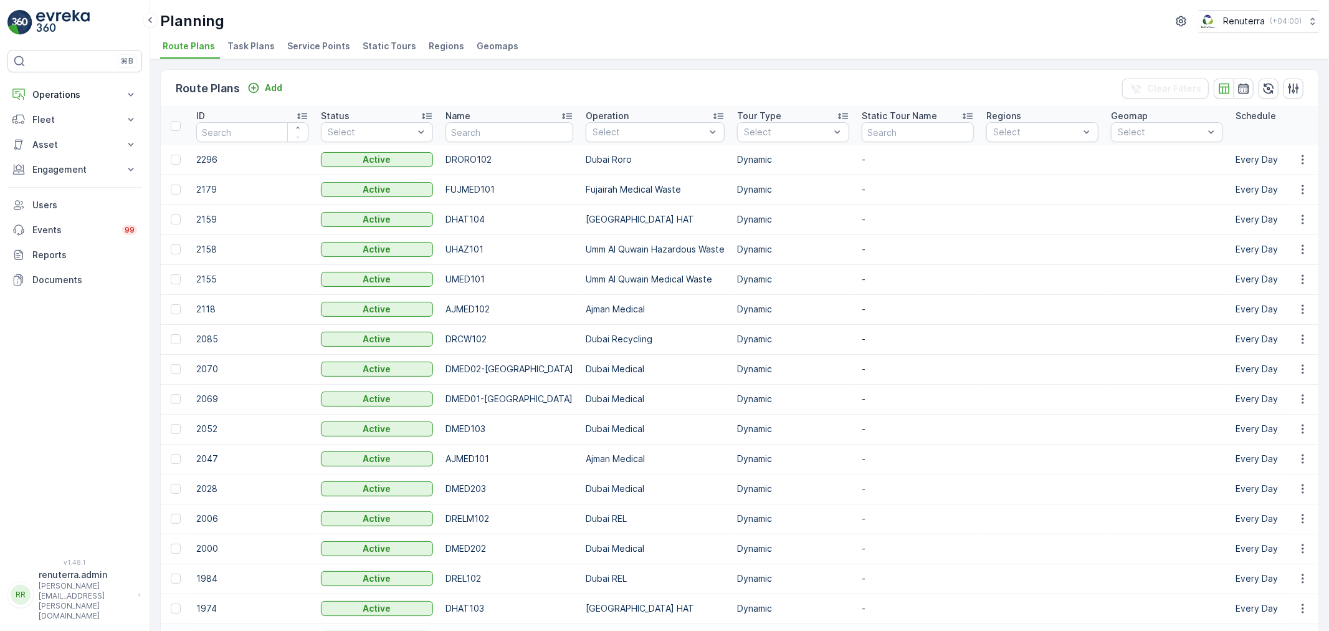
click at [328, 40] on span "Service Points" at bounding box center [318, 46] width 63 height 12
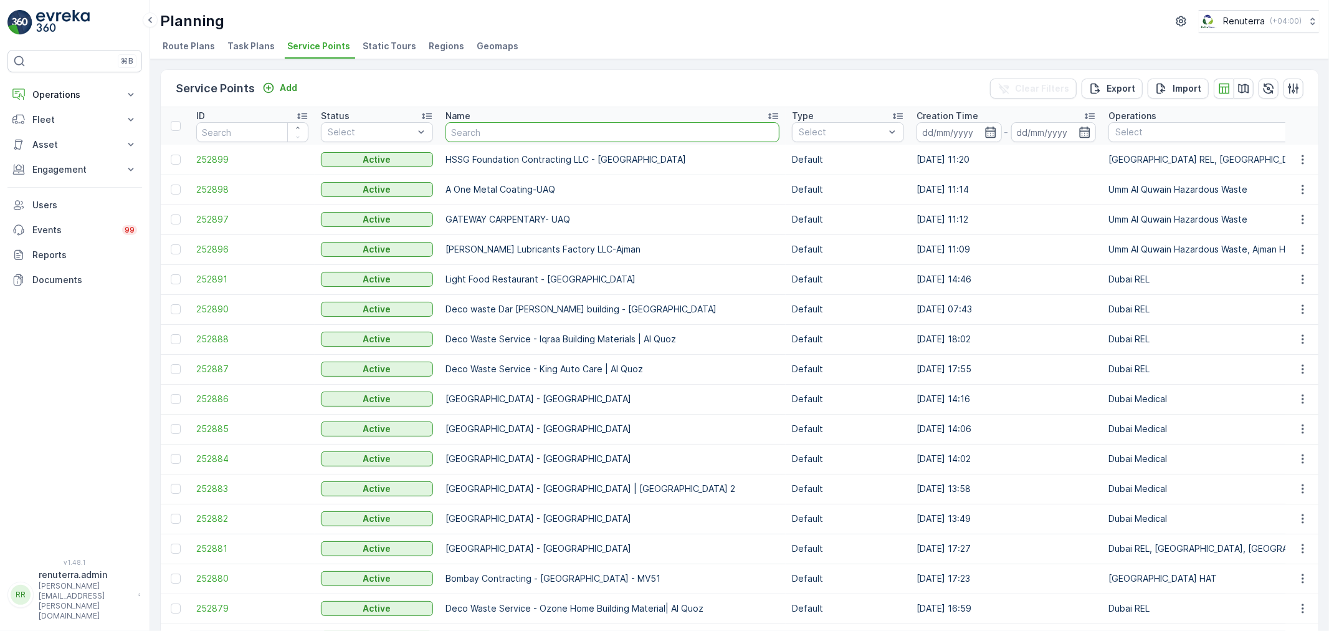
click at [490, 125] on input "text" at bounding box center [613, 132] width 334 height 20
type input "NOMAC"
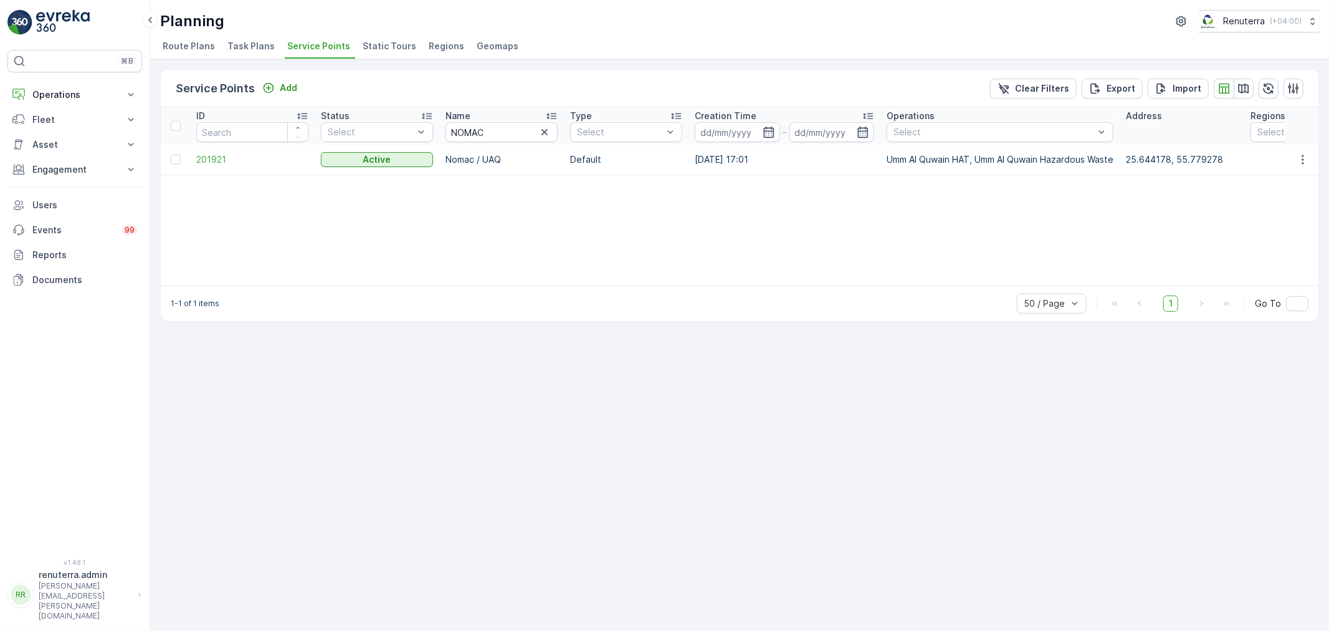
click at [201, 145] on td "201921" at bounding box center [252, 160] width 125 height 30
click at [204, 155] on span "201921" at bounding box center [252, 159] width 112 height 12
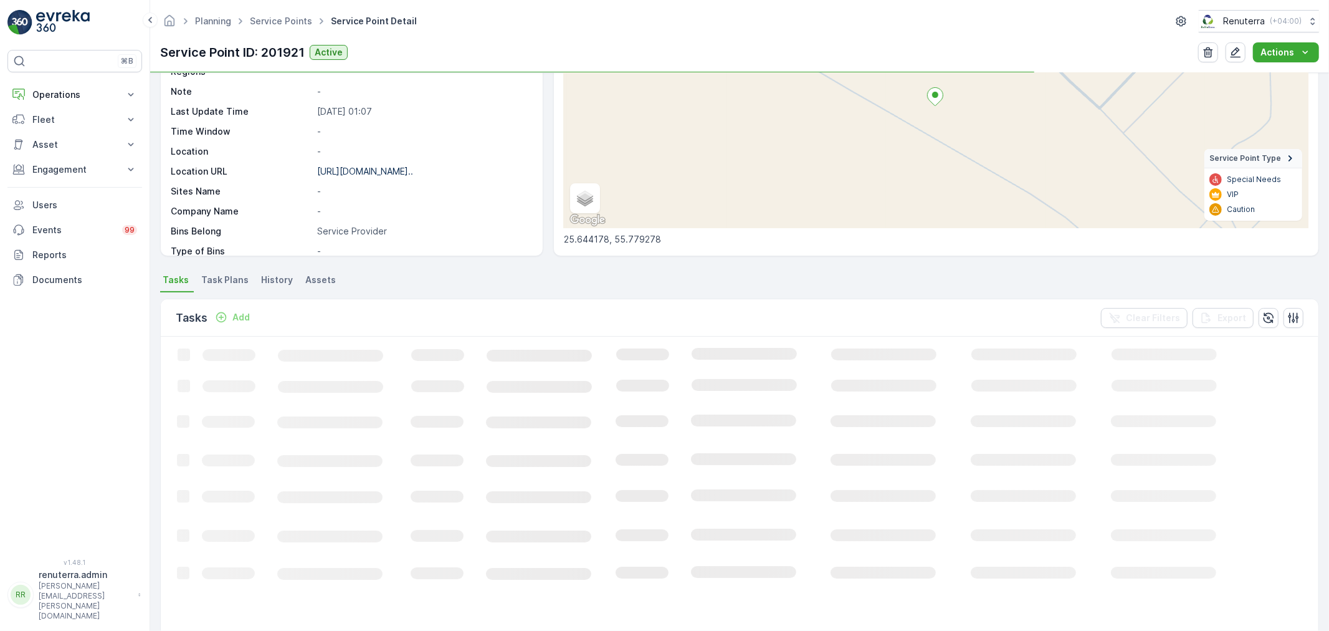
scroll to position [138, 0]
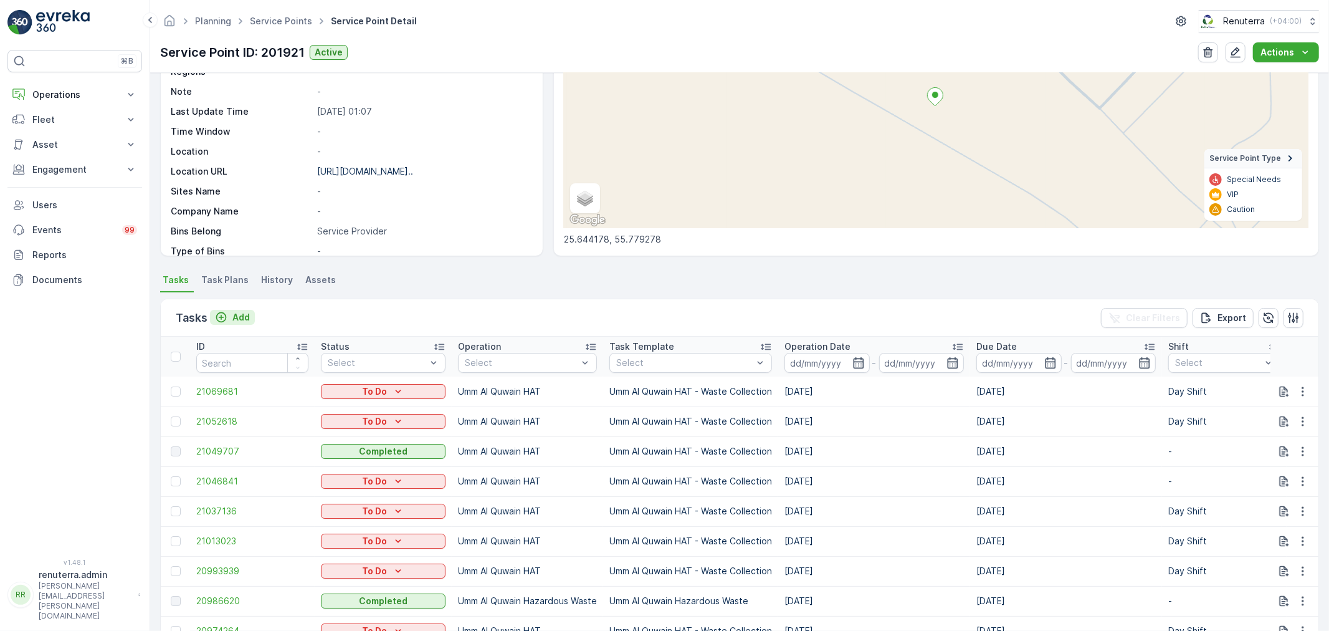
click at [236, 316] on p "Add" at bounding box center [240, 317] width 17 height 12
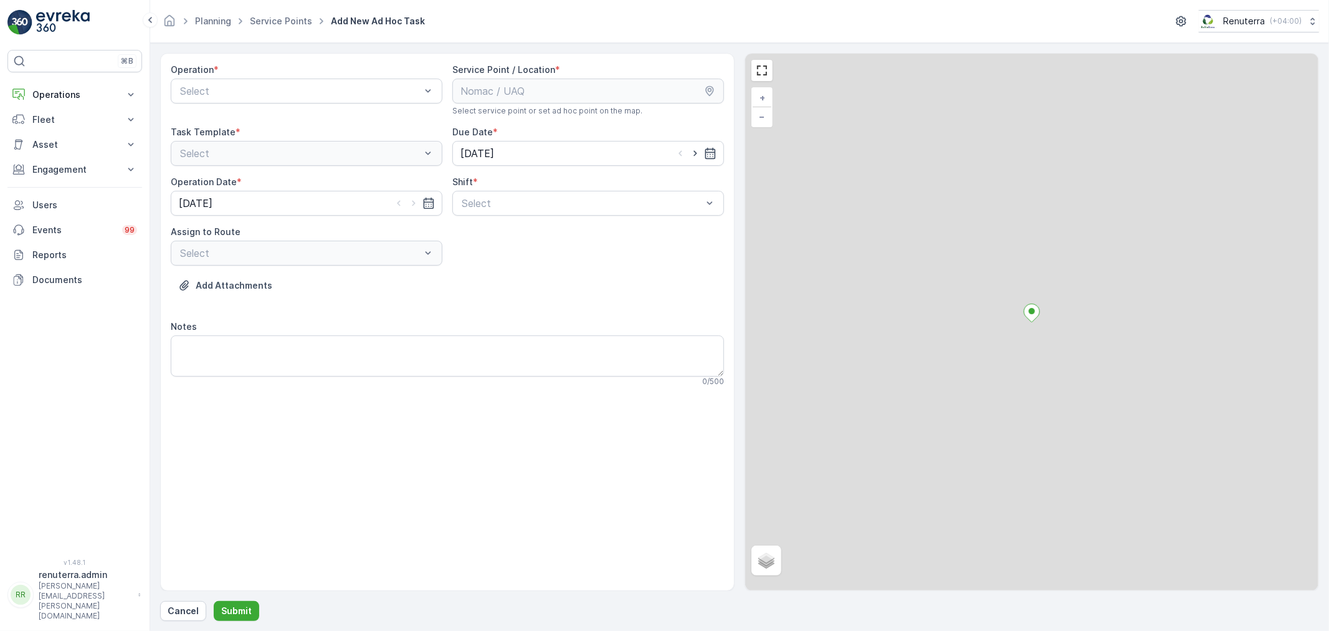
click at [288, 95] on div at bounding box center [300, 90] width 243 height 11
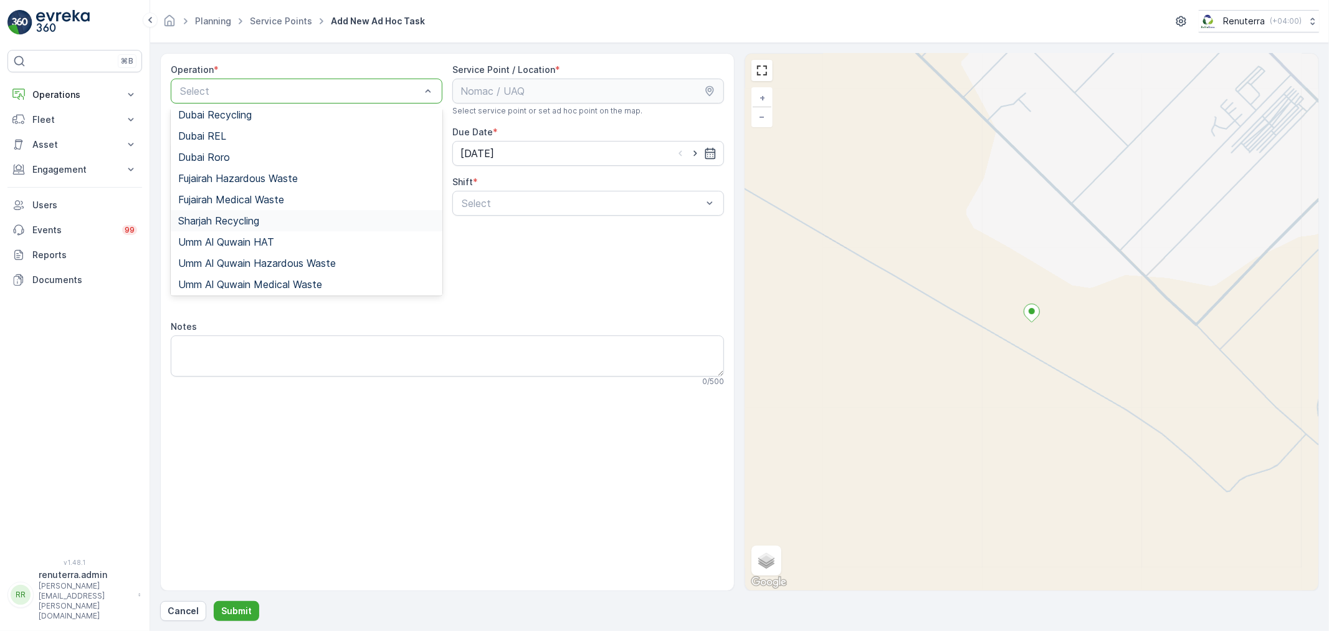
scroll to position [135, 0]
click at [259, 257] on span "Umm Al Quwain Hazardous Waste" at bounding box center [257, 261] width 158 height 11
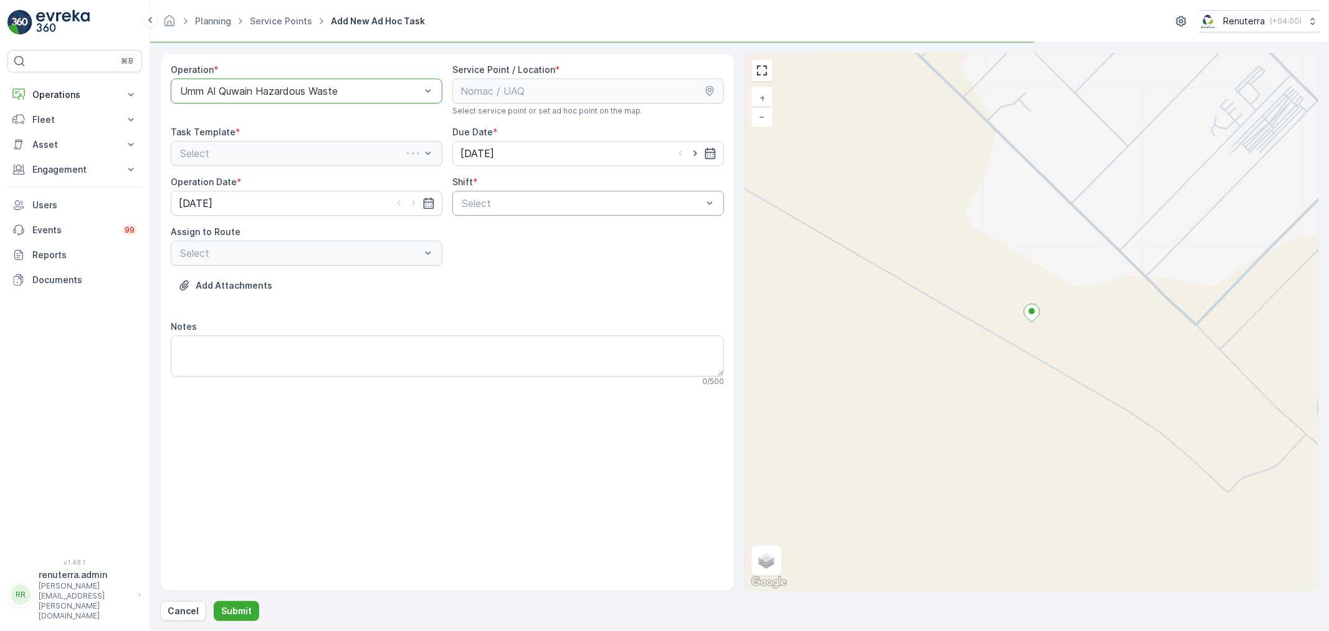
click at [482, 206] on div at bounding box center [581, 203] width 243 height 11
click at [492, 231] on span "Day Shift" at bounding box center [482, 233] width 44 height 11
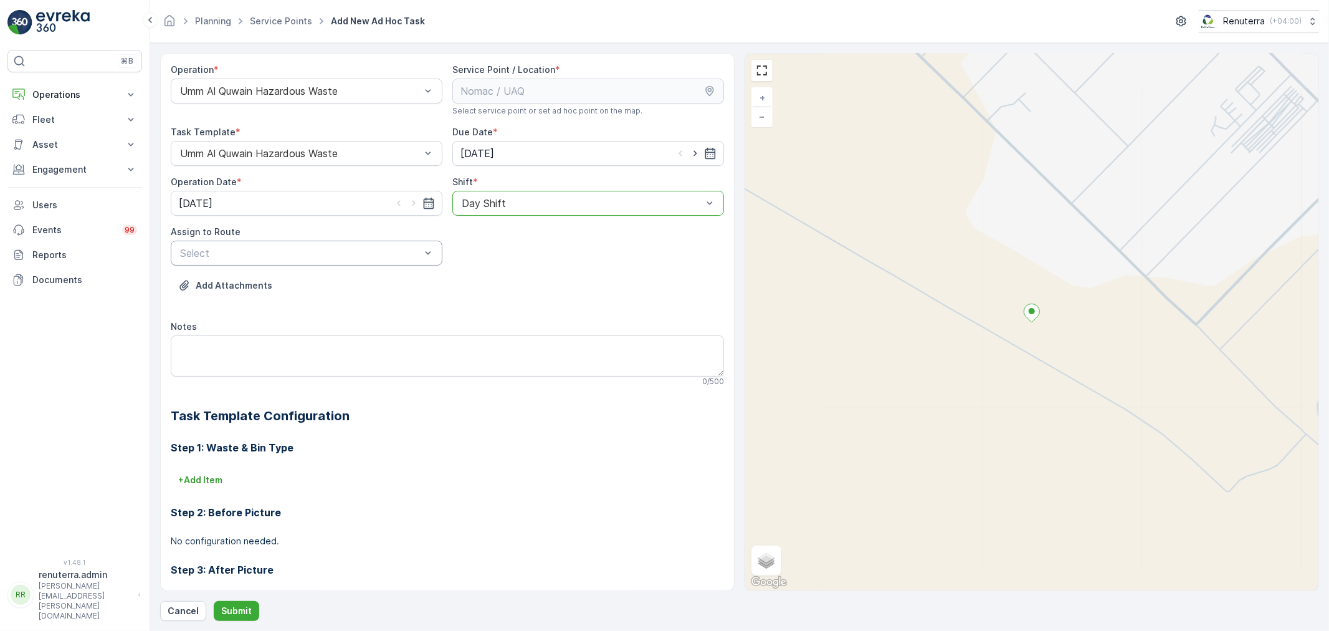
click at [381, 256] on div at bounding box center [300, 252] width 243 height 11
click at [353, 290] on div "UHAZ101 (Offline) - A92059 UAQ" at bounding box center [307, 283] width 272 height 21
click at [241, 606] on p "Submit" at bounding box center [236, 610] width 31 height 12
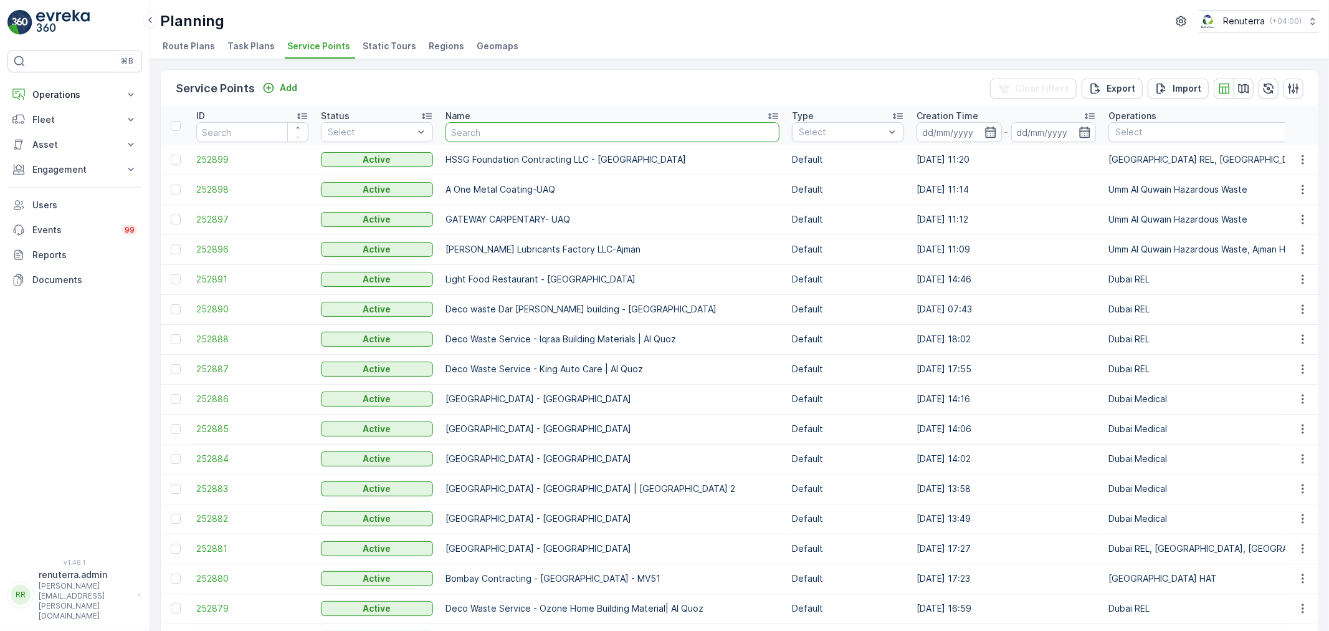
click at [454, 126] on input "text" at bounding box center [613, 132] width 334 height 20
click at [221, 166] on td "252899" at bounding box center [252, 160] width 125 height 30
click at [213, 148] on td "252899" at bounding box center [252, 160] width 125 height 30
drag, startPoint x: 498, startPoint y: 148, endPoint x: 506, endPoint y: 135, distance: 15.6
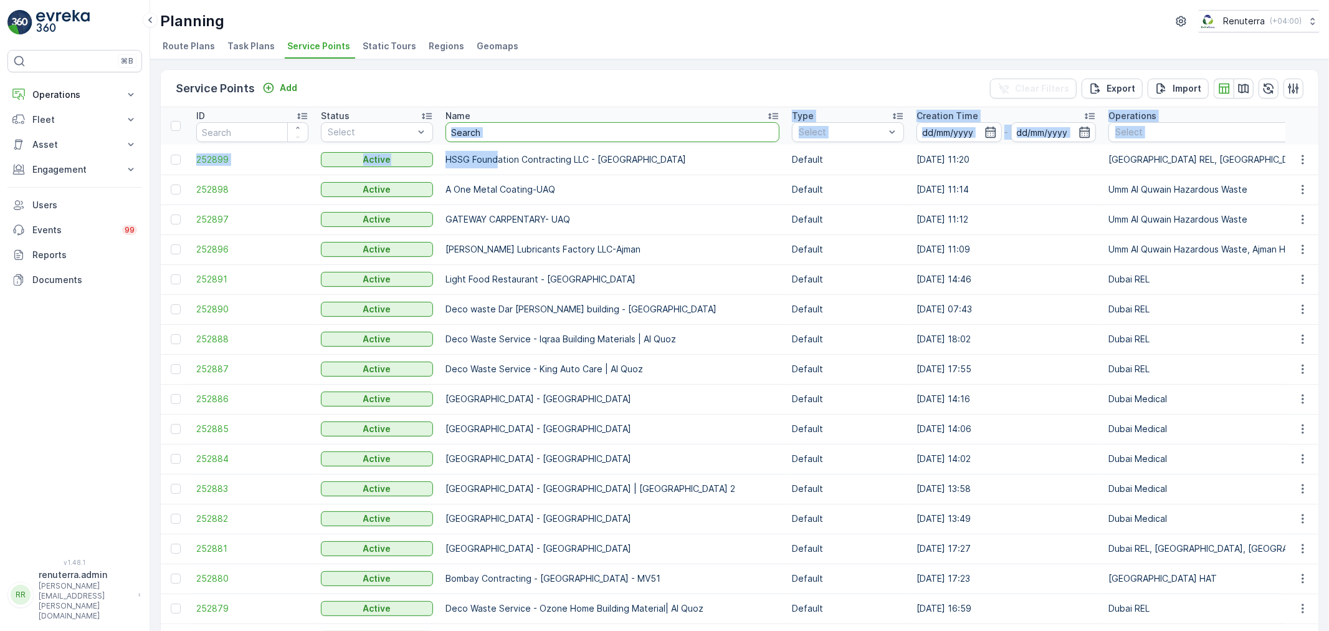
click at [506, 133] on input "text" at bounding box center [613, 132] width 334 height 20
type input "P"
